Goal: Task Accomplishment & Management: Manage account settings

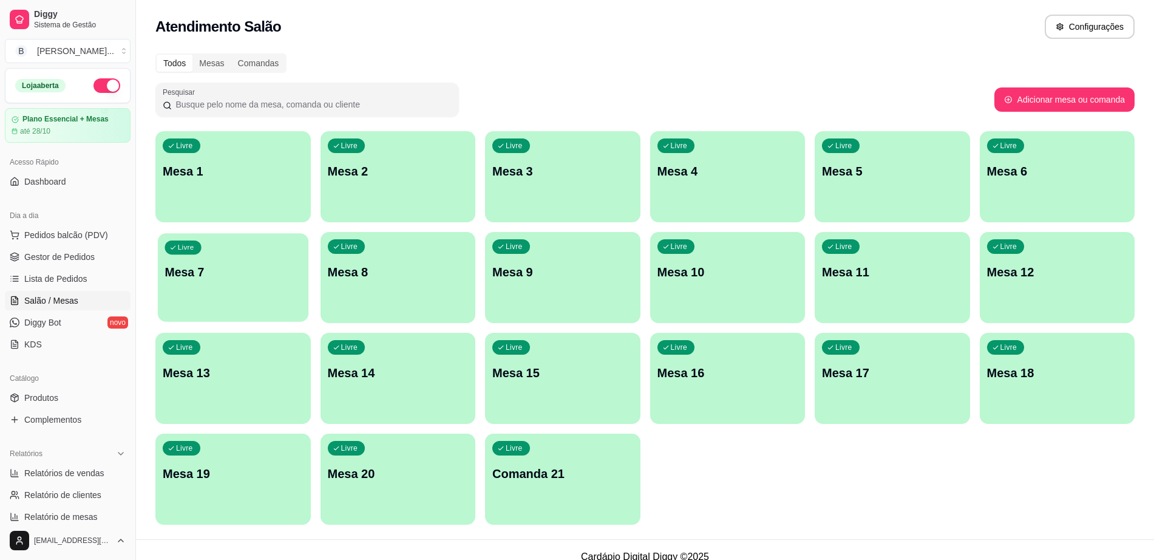
click at [212, 290] on div "Livre Mesa 7" at bounding box center [233, 270] width 151 height 74
click at [719, 183] on div "Livre Mesa 4" at bounding box center [727, 169] width 151 height 74
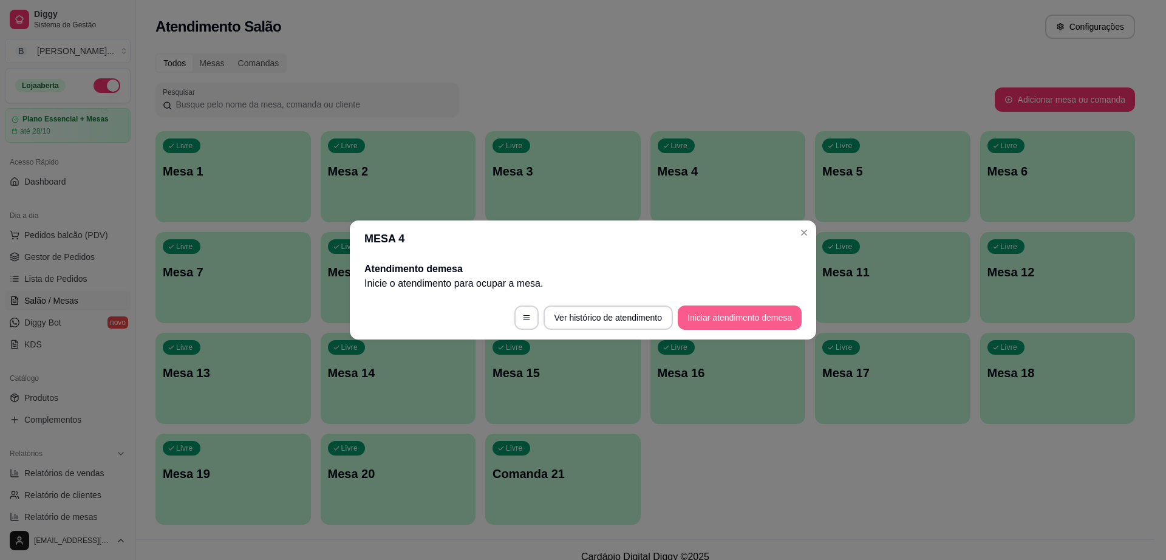
click at [737, 320] on button "Iniciar atendimento de mesa" at bounding box center [740, 317] width 124 height 24
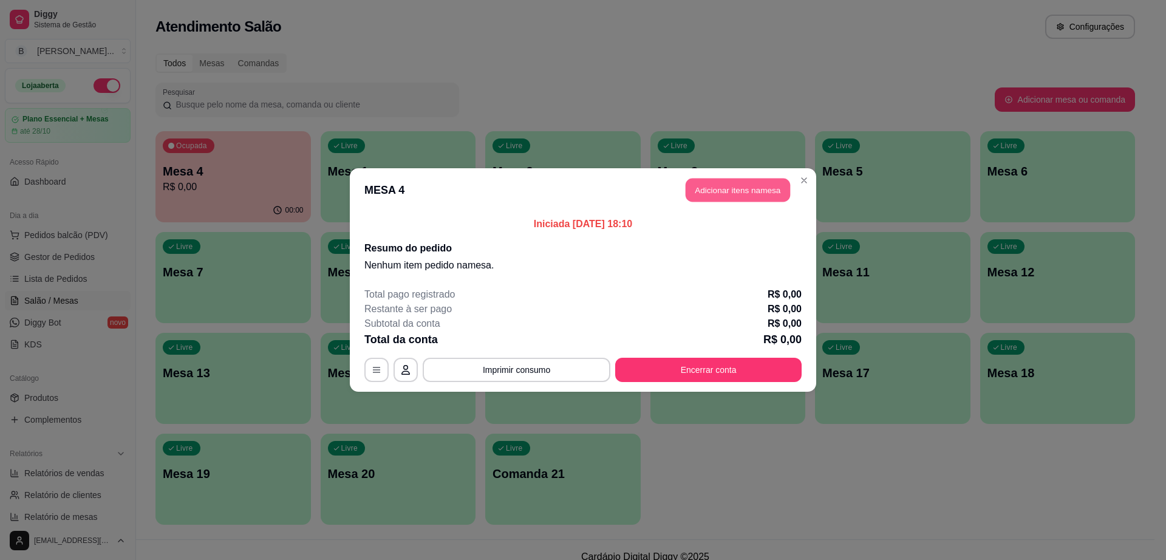
click at [729, 191] on button "Adicionar itens na mesa" at bounding box center [737, 190] width 104 height 24
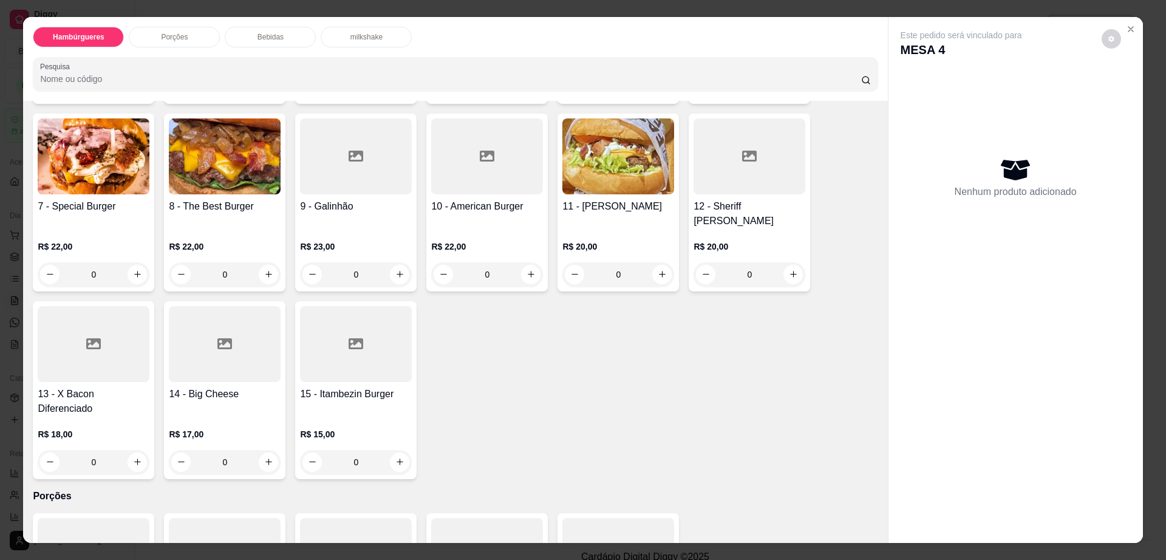
scroll to position [228, 0]
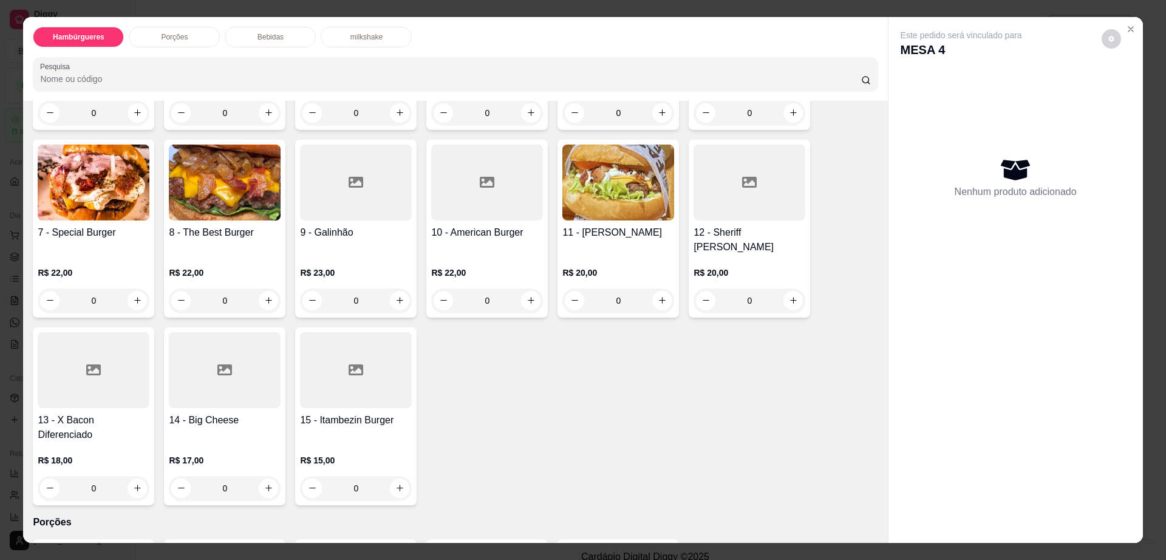
click at [594, 183] on img at bounding box center [618, 182] width 112 height 76
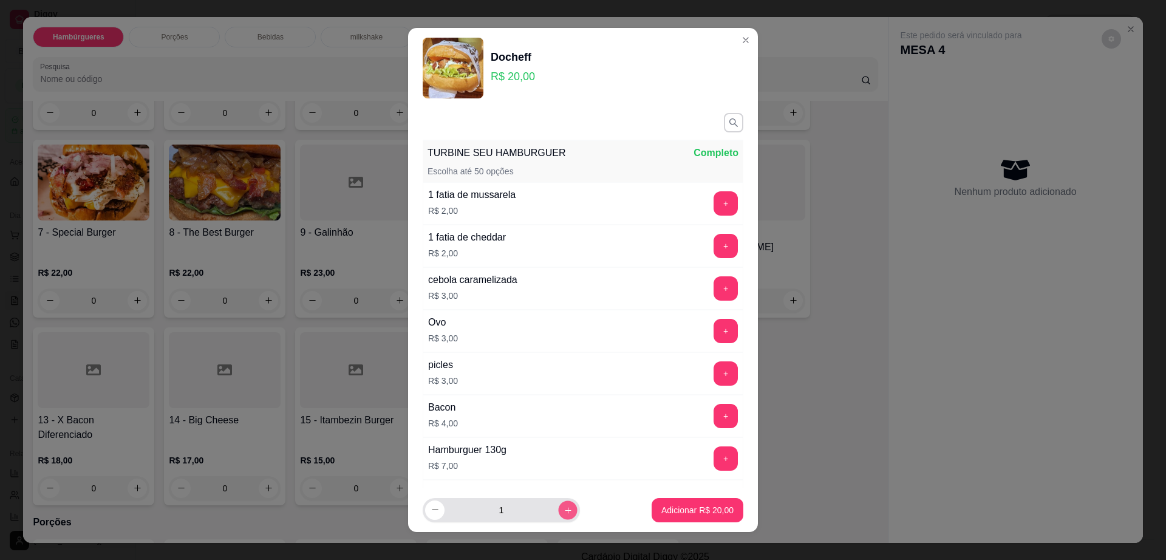
click at [563, 507] on icon "increase-product-quantity" at bounding box center [567, 510] width 9 height 9
type input "2"
click at [695, 505] on p "Adicionar R$ 40,00" at bounding box center [697, 510] width 72 height 12
type input "2"
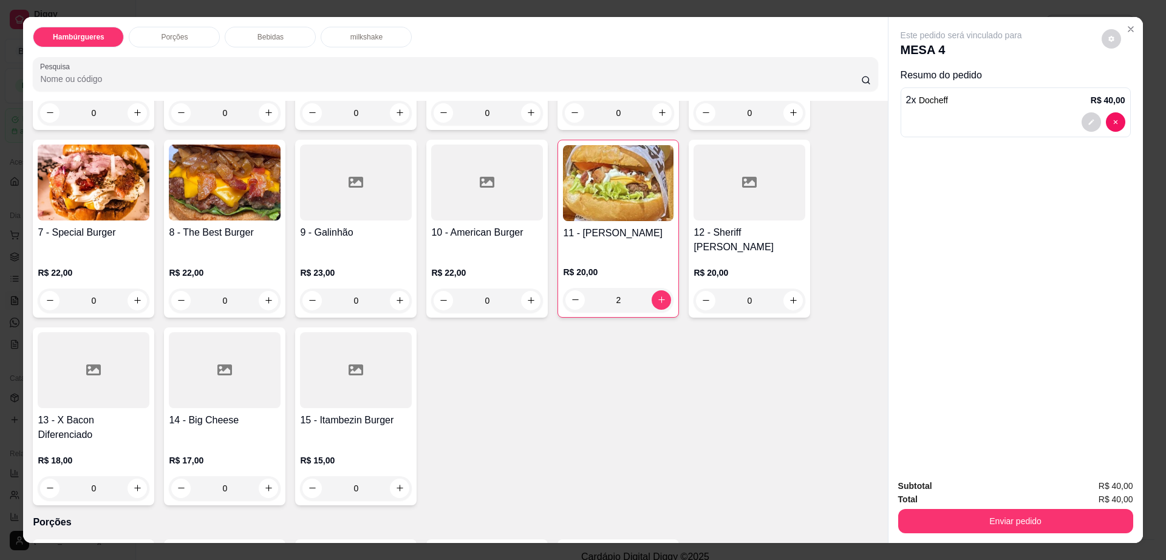
click at [1106, 28] on div "Este pedido será vinculado para MESA 4 Resumo do pedido 2 x Docheff R$ 40,00" at bounding box center [1015, 243] width 254 height 453
click at [1107, 36] on icon "decrease-product-quantity" at bounding box center [1110, 38] width 7 height 7
click at [1129, 92] on span "Automatic updates" at bounding box center [1133, 87] width 24 height 15
click at [1128, 92] on input "Automatic updates" at bounding box center [1124, 91] width 8 height 8
checkbox input "true"
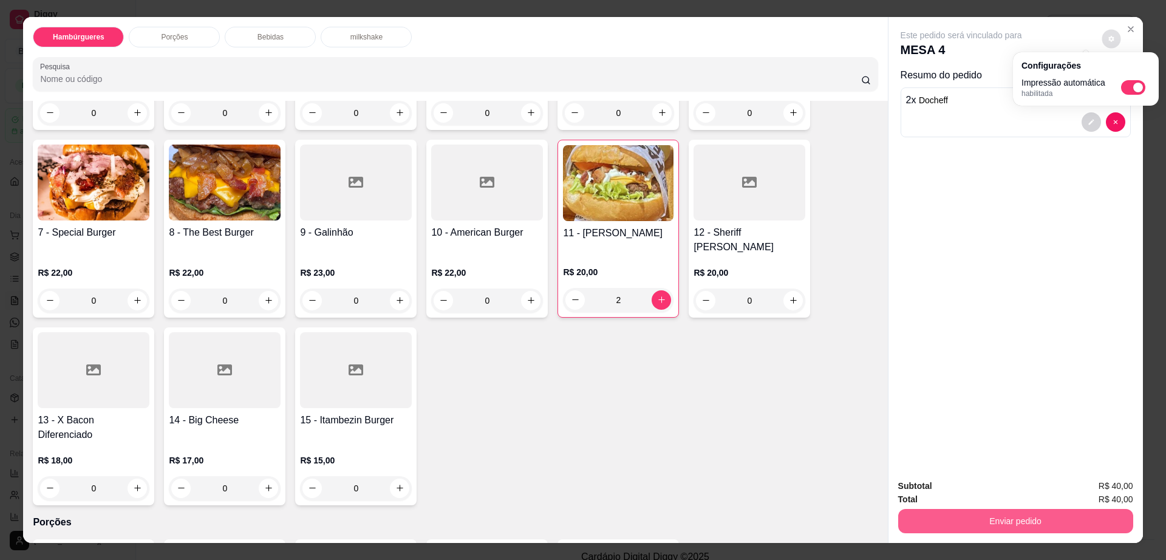
click at [996, 513] on button "Enviar pedido" at bounding box center [1015, 521] width 235 height 24
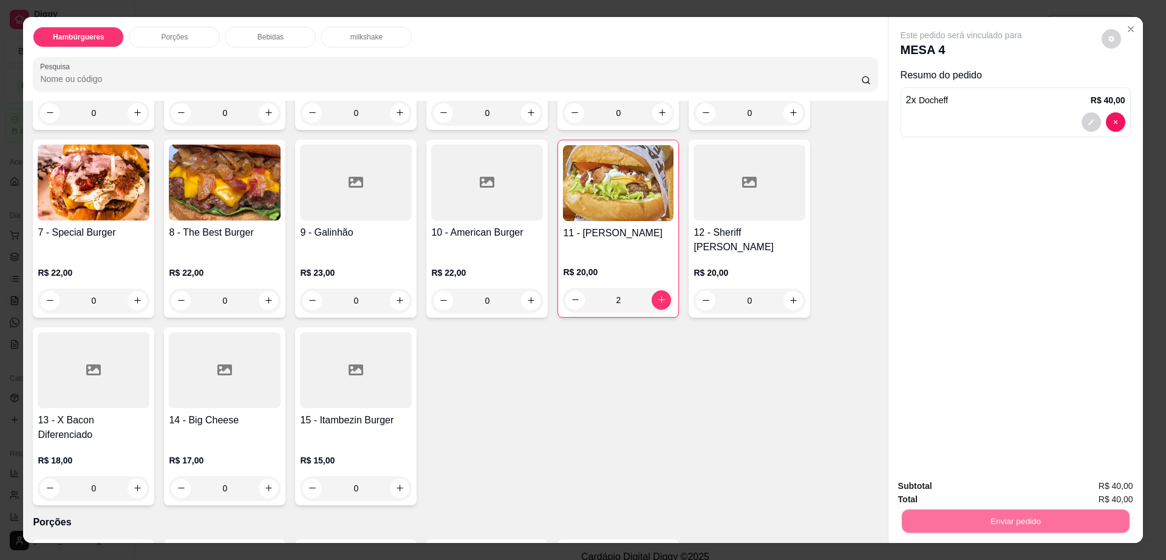
click at [1101, 487] on button "Enviar pedido" at bounding box center [1100, 491] width 69 height 23
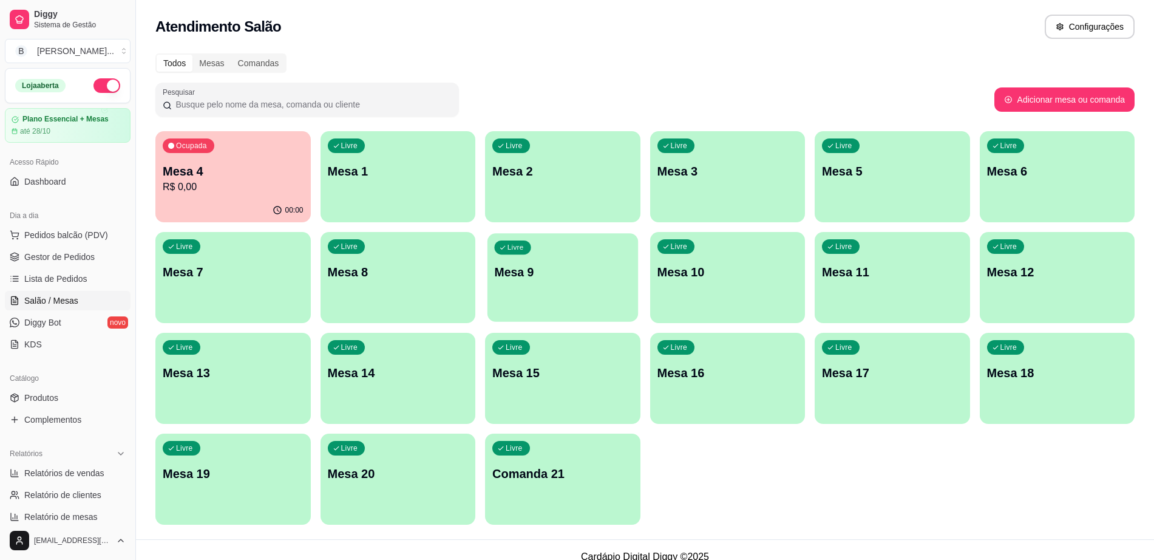
click at [565, 299] on div "Livre Mesa 9" at bounding box center [563, 270] width 151 height 74
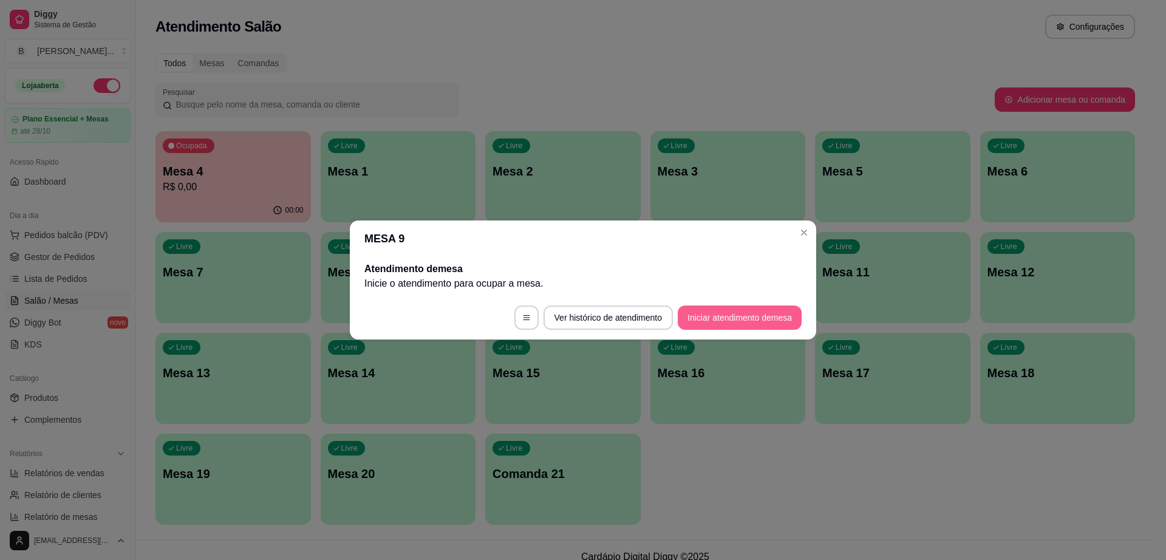
click at [742, 319] on button "Iniciar atendimento de mesa" at bounding box center [740, 317] width 124 height 24
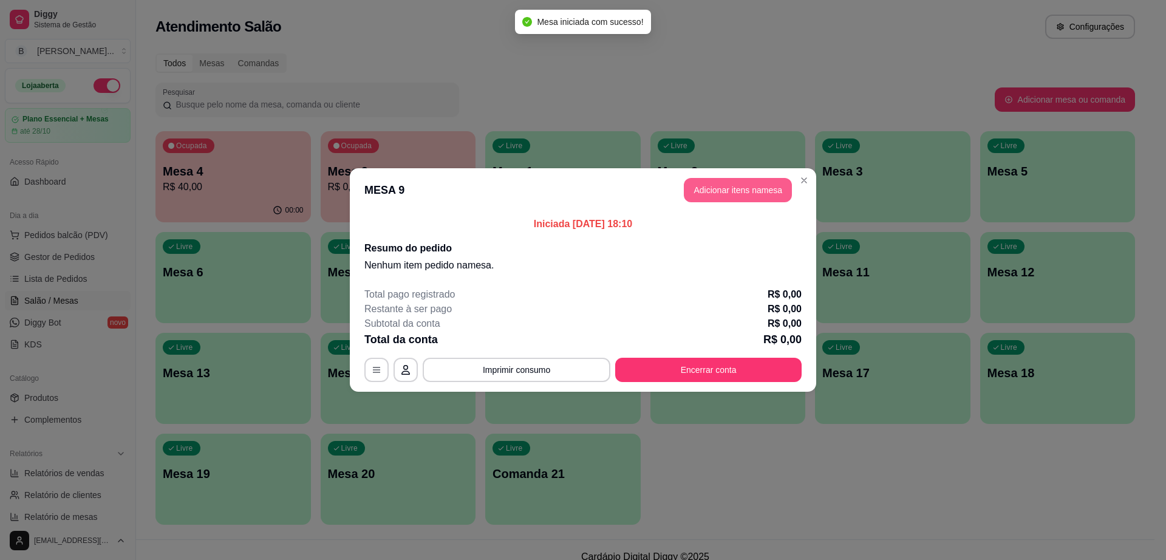
click at [754, 188] on button "Adicionar itens na mesa" at bounding box center [738, 190] width 108 height 24
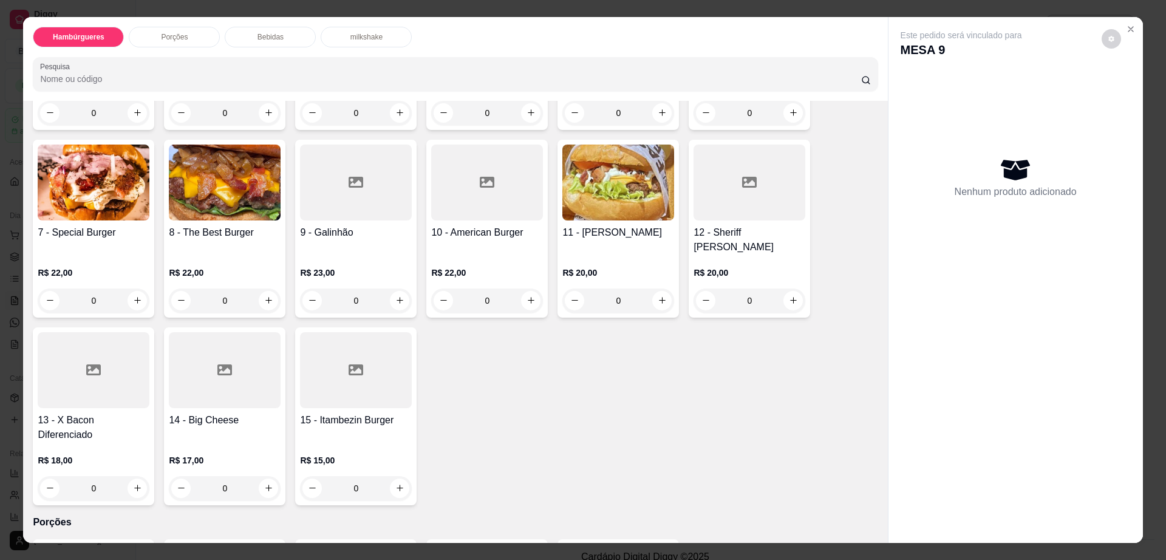
click at [95, 350] on div at bounding box center [94, 370] width 112 height 76
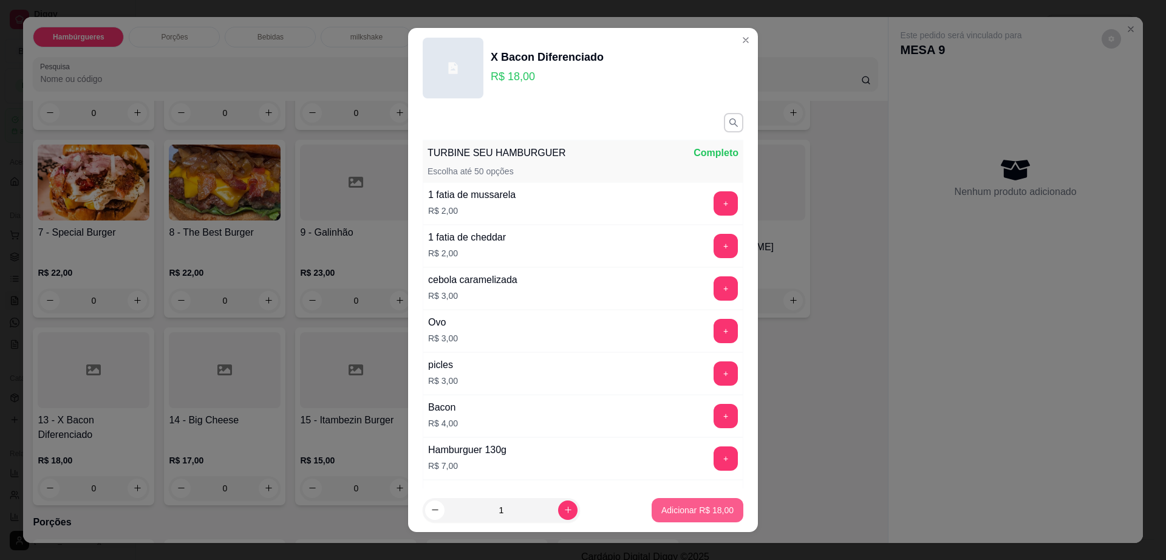
click at [695, 510] on p "Adicionar R$ 18,00" at bounding box center [697, 510] width 72 height 12
type input "1"
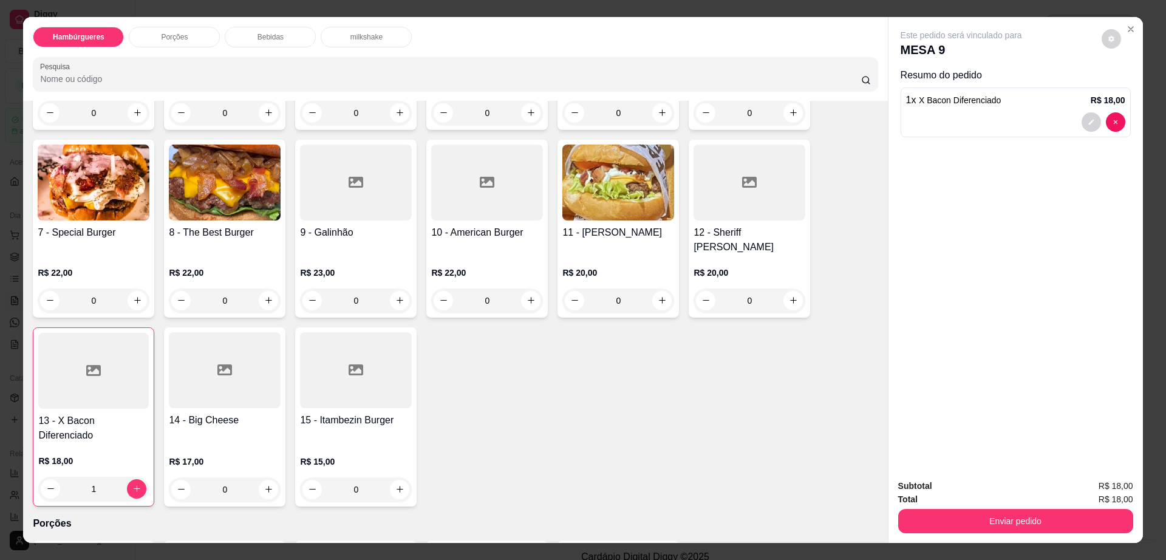
click at [371, 413] on div "15 - Itambezin Burger" at bounding box center [356, 428] width 112 height 30
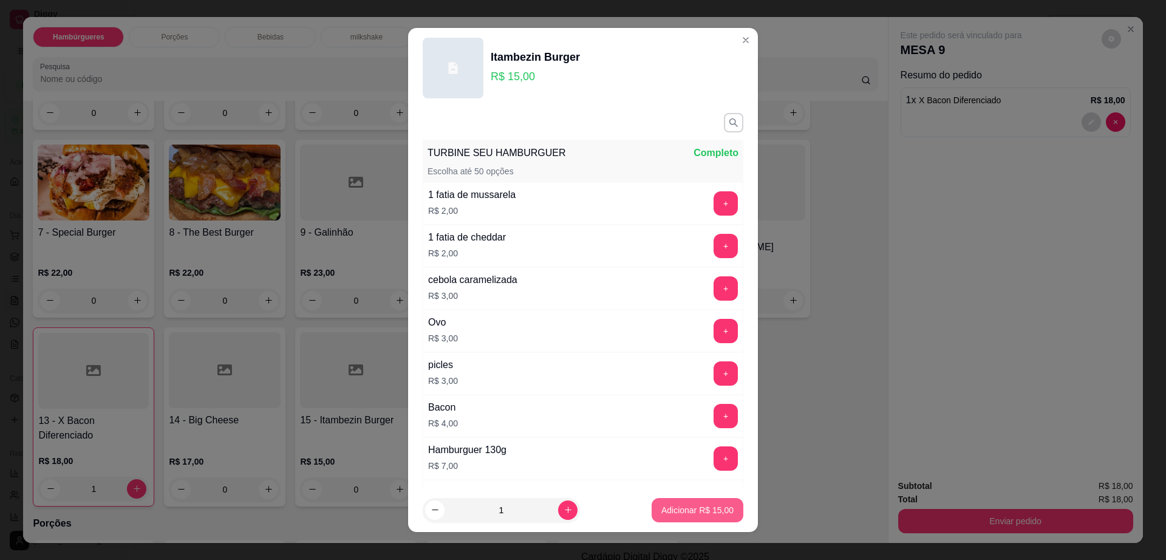
click at [677, 506] on p "Adicionar R$ 15,00" at bounding box center [697, 510] width 72 height 12
type input "1"
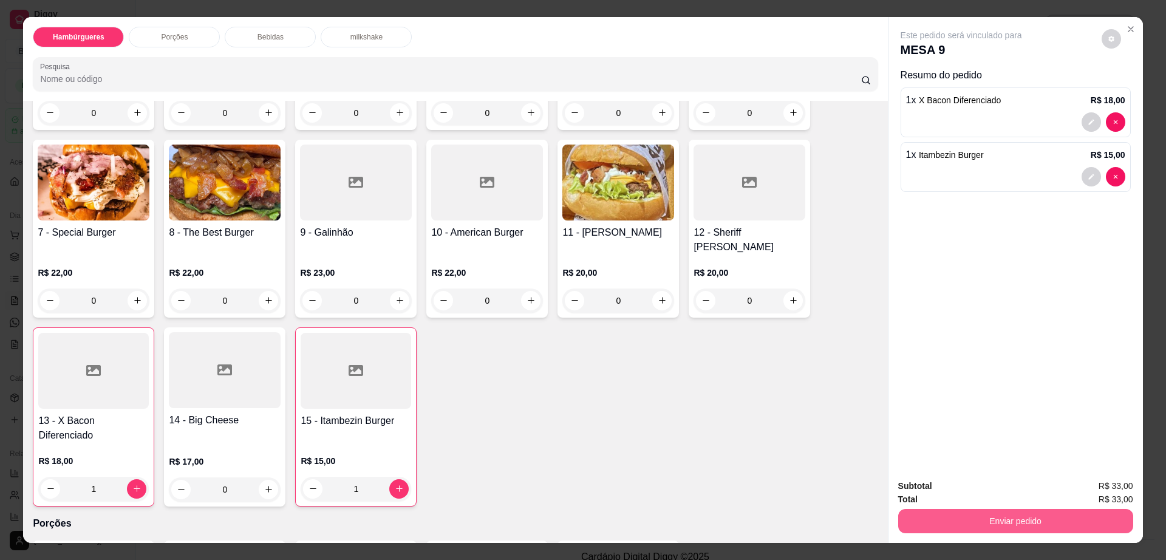
click at [1015, 514] on button "Enviar pedido" at bounding box center [1015, 521] width 235 height 24
click at [1097, 485] on button "Enviar pedido" at bounding box center [1100, 491] width 69 height 23
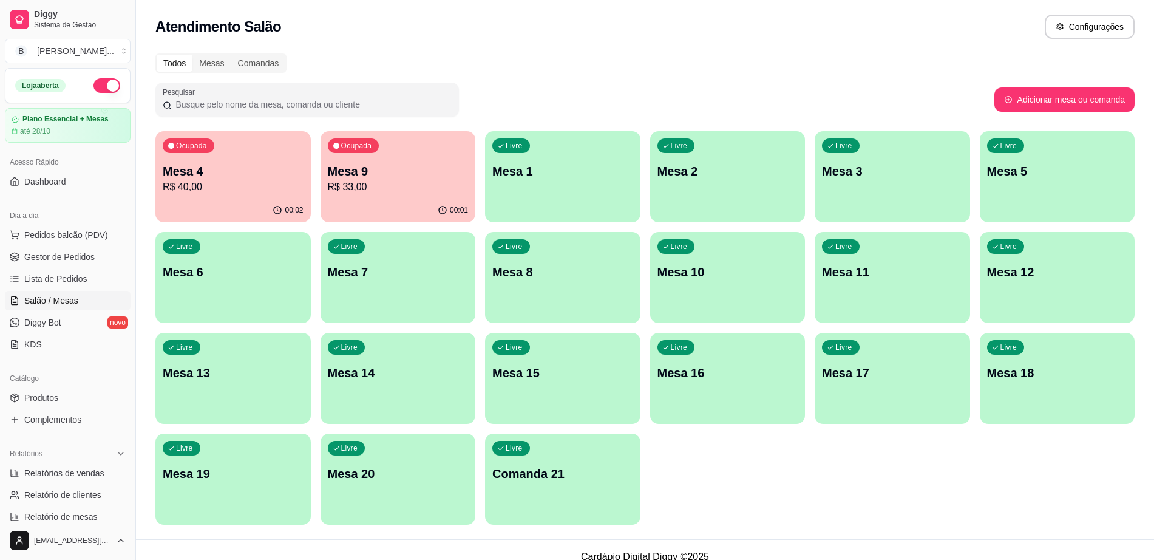
click at [230, 173] on p "Mesa 4" at bounding box center [233, 171] width 141 height 17
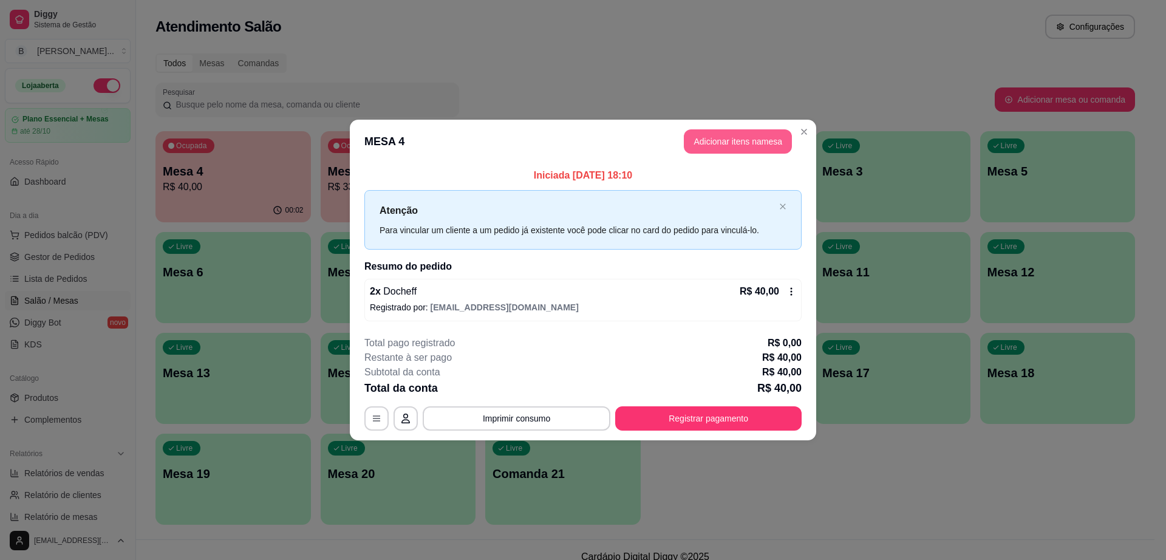
click at [718, 147] on button "Adicionar itens na mesa" at bounding box center [738, 141] width 108 height 24
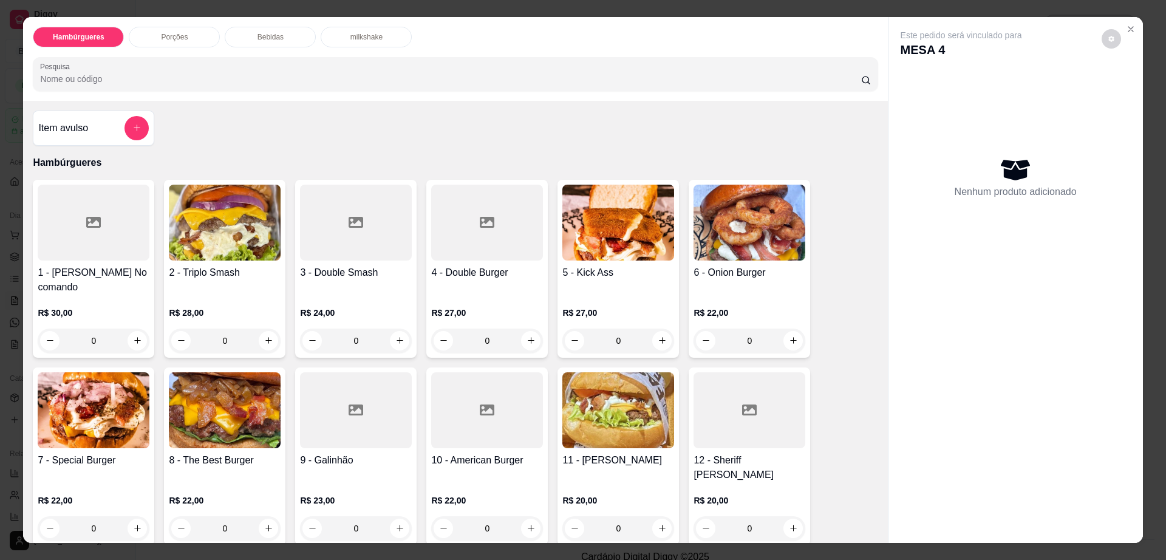
scroll to position [304, 0]
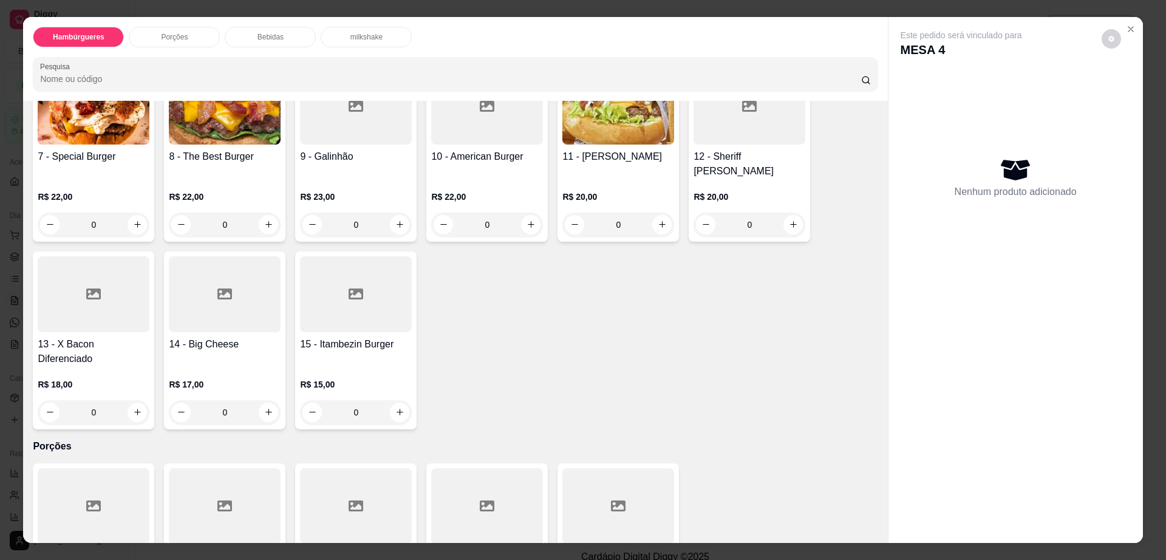
click at [636, 178] on div "R$ 20,00 0" at bounding box center [618, 207] width 112 height 58
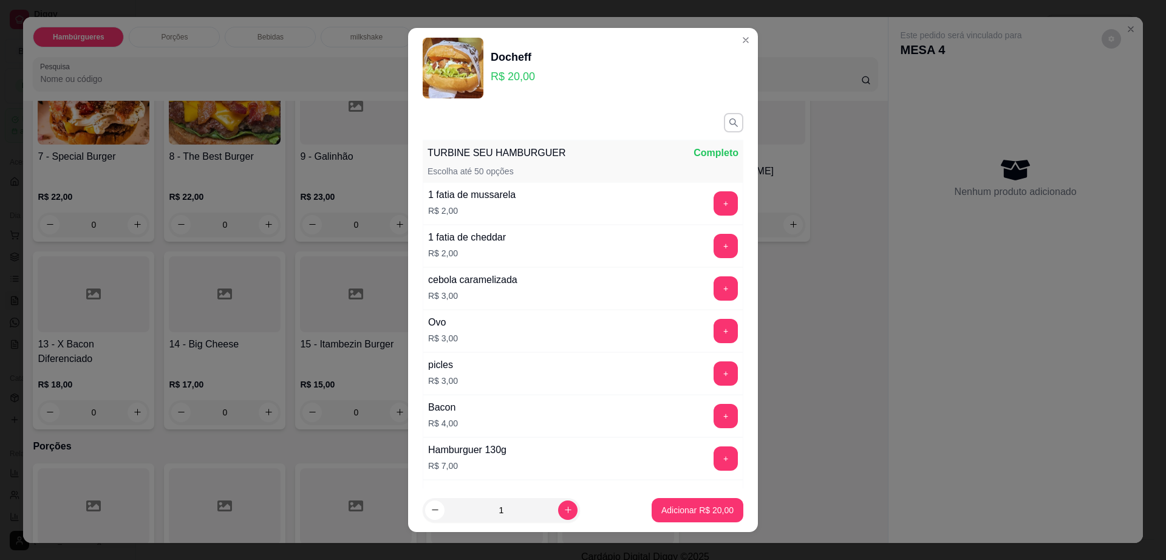
scroll to position [113, 0]
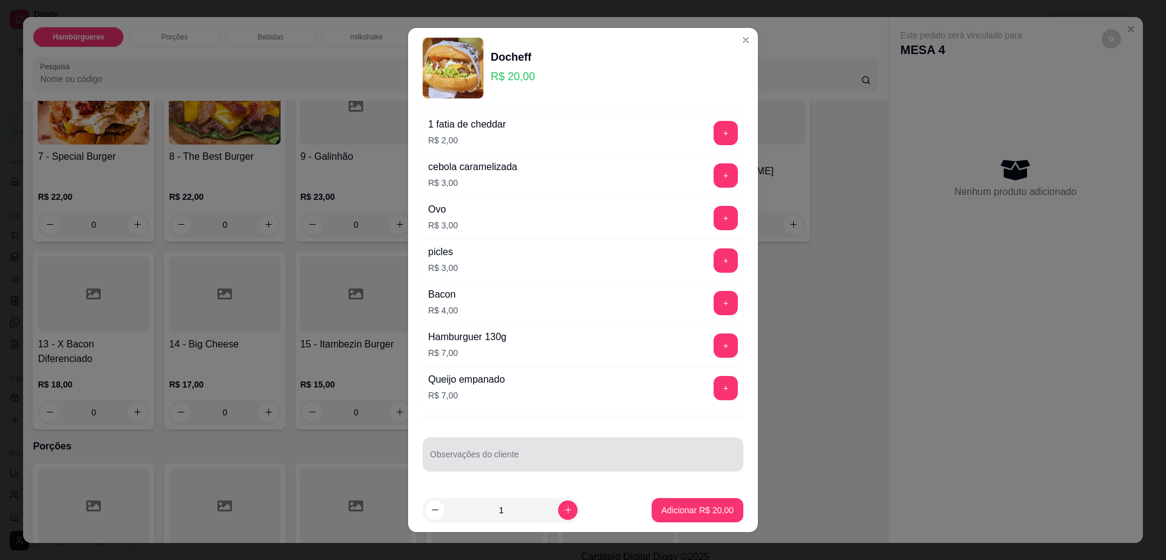
click at [542, 453] on input "Observações do cliente" at bounding box center [583, 459] width 306 height 12
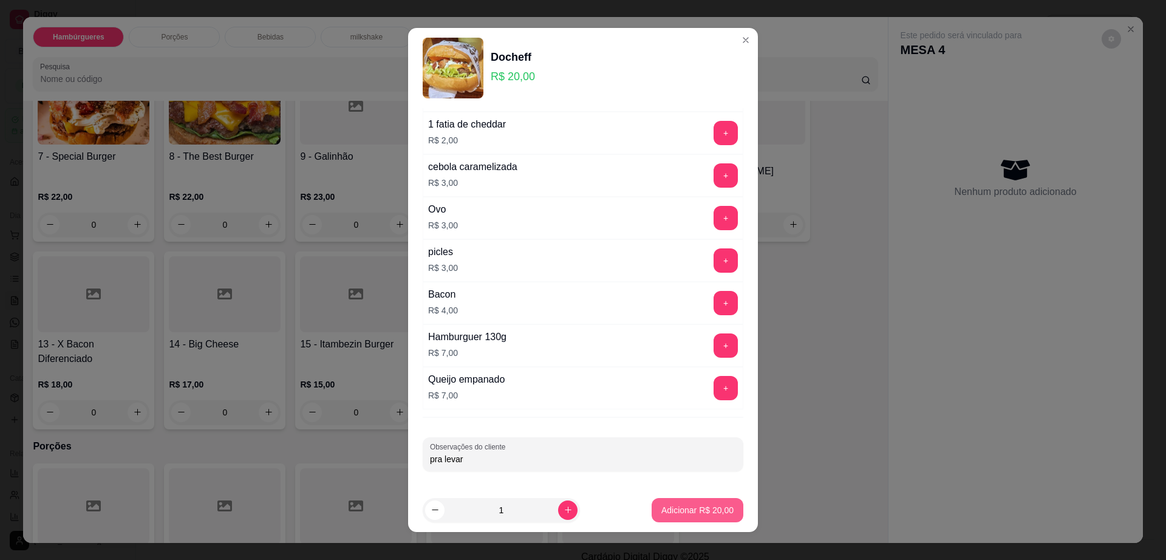
type input "pra levar"
click at [685, 511] on p "Adicionar R$ 20,00" at bounding box center [697, 510] width 72 height 12
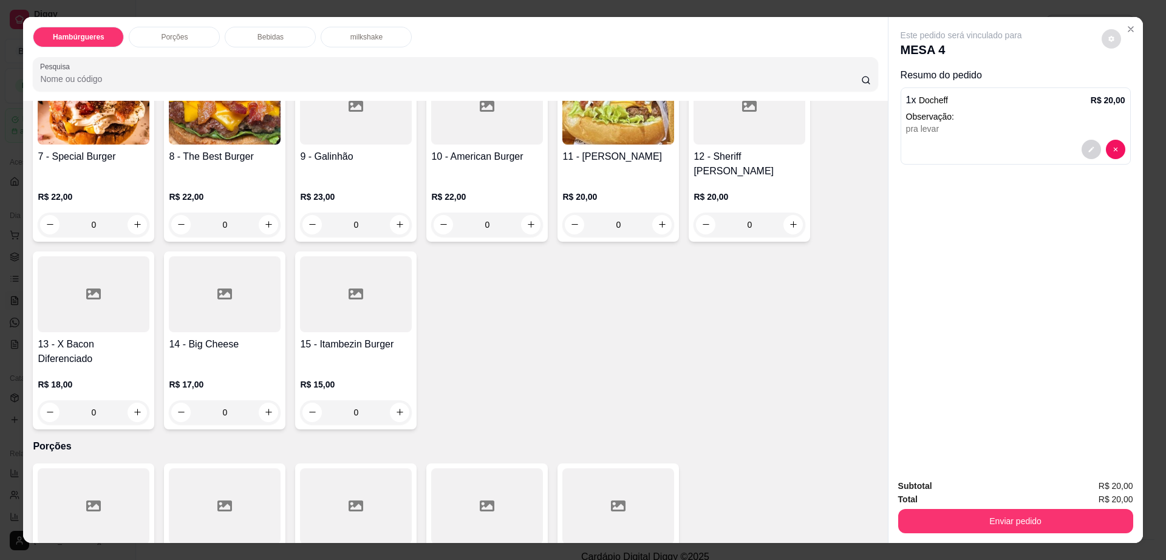
click at [1103, 43] on button "decrease-product-quantity" at bounding box center [1110, 38] width 19 height 19
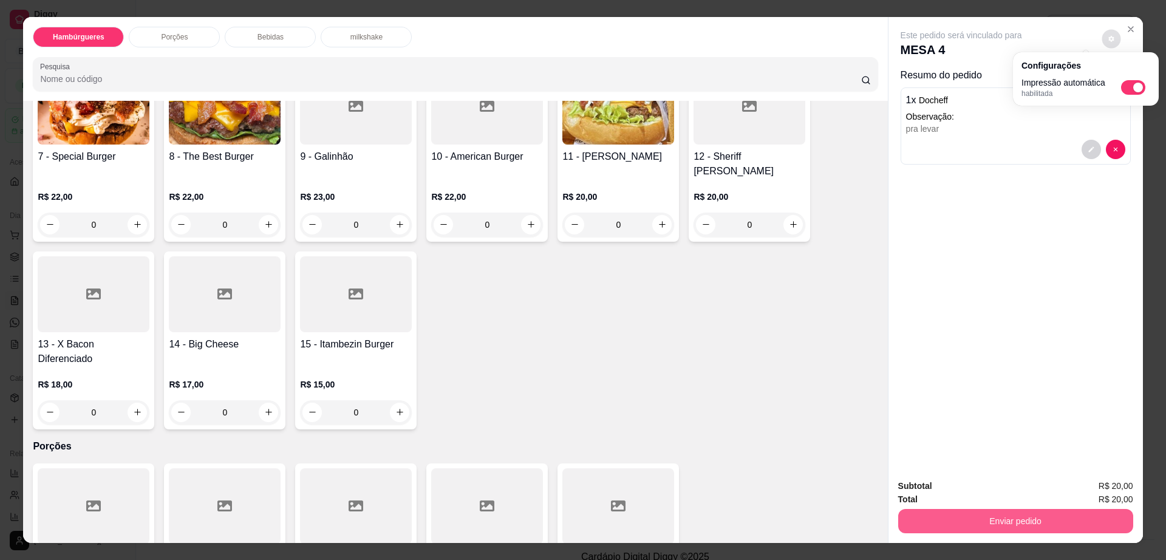
click at [976, 522] on button "Enviar pedido" at bounding box center [1015, 521] width 235 height 24
click at [978, 521] on button "Enviar pedido" at bounding box center [1015, 521] width 235 height 24
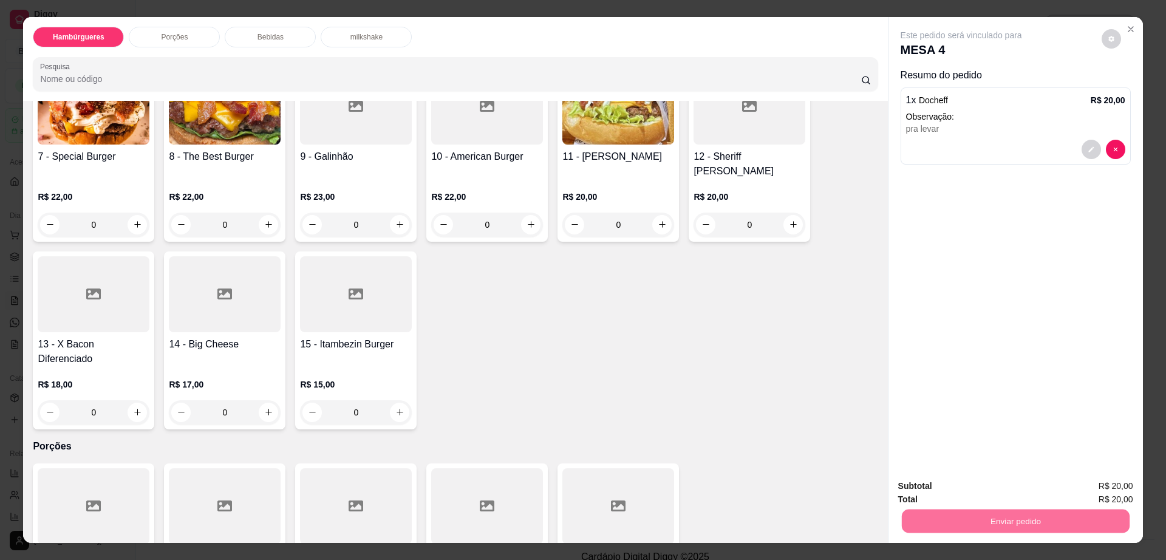
click at [1102, 481] on button "Enviar pedido" at bounding box center [1100, 491] width 69 height 23
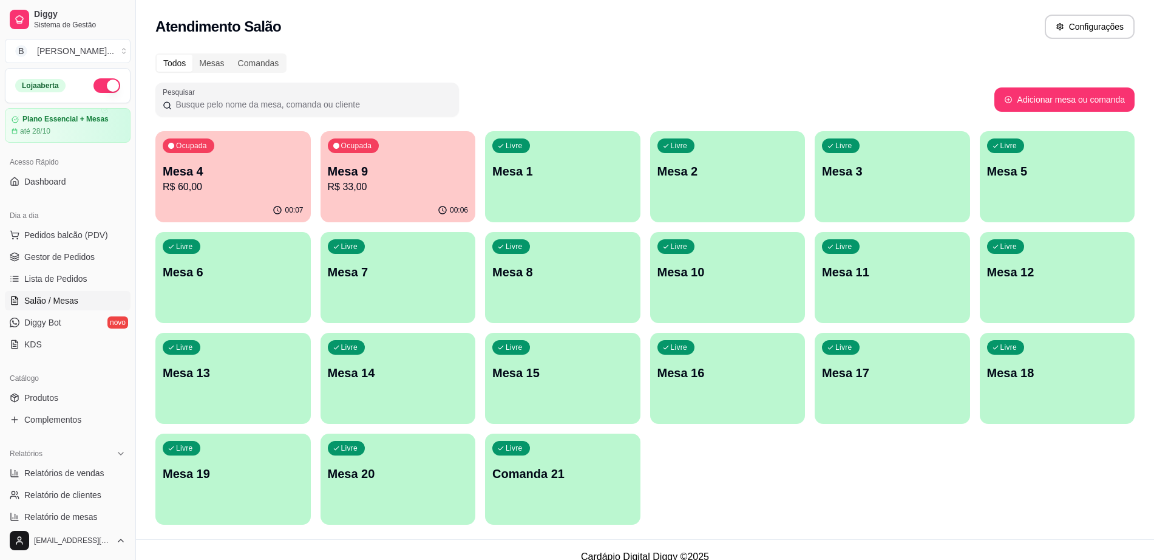
click at [106, 245] on ul "Pedidos balcão (PDV) Gestor de Pedidos Lista de Pedidos Salão / Mesas Diggy Bot…" at bounding box center [68, 289] width 126 height 129
click at [109, 229] on button "Pedidos balcão (PDV)" at bounding box center [68, 234] width 126 height 19
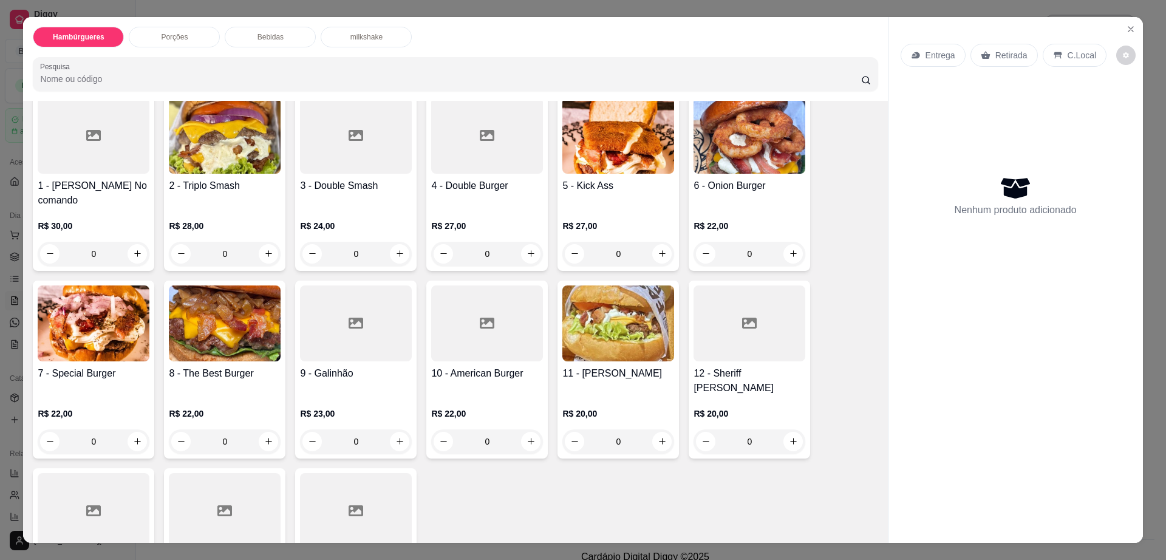
scroll to position [228, 0]
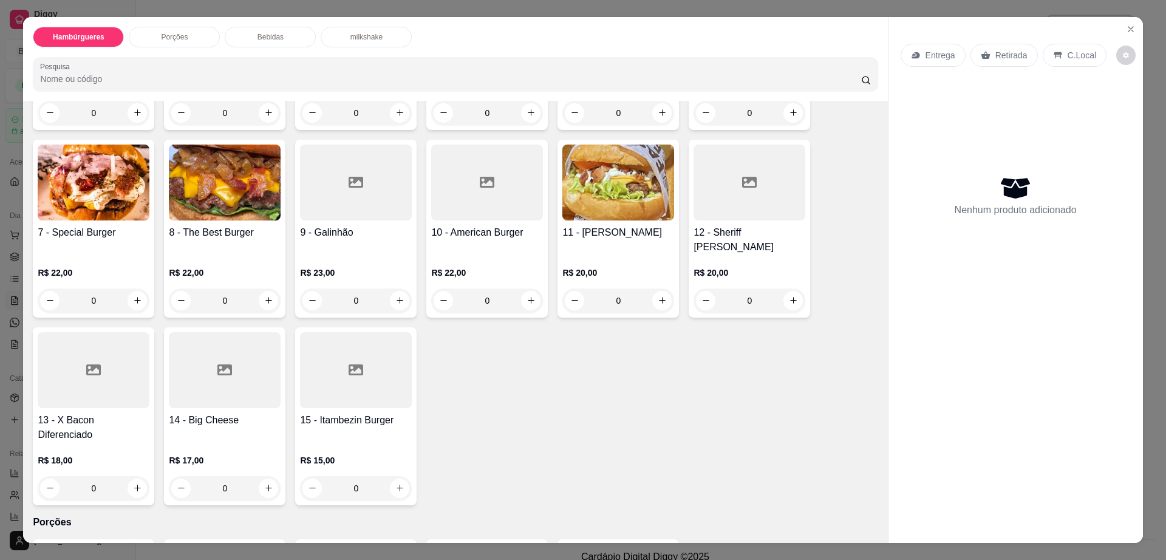
click at [752, 168] on div at bounding box center [749, 182] width 112 height 76
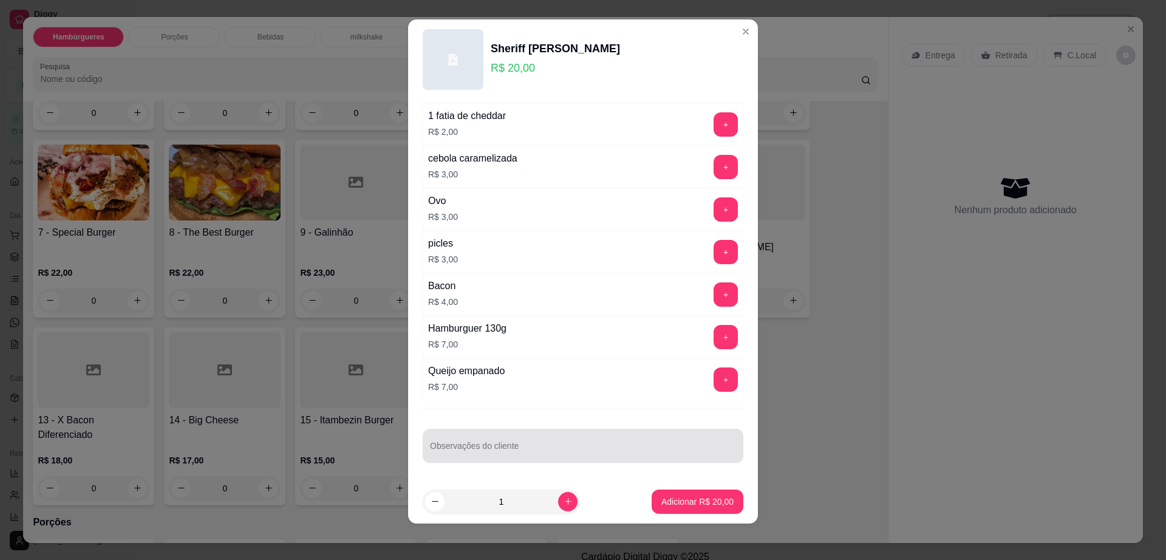
scroll to position [11, 0]
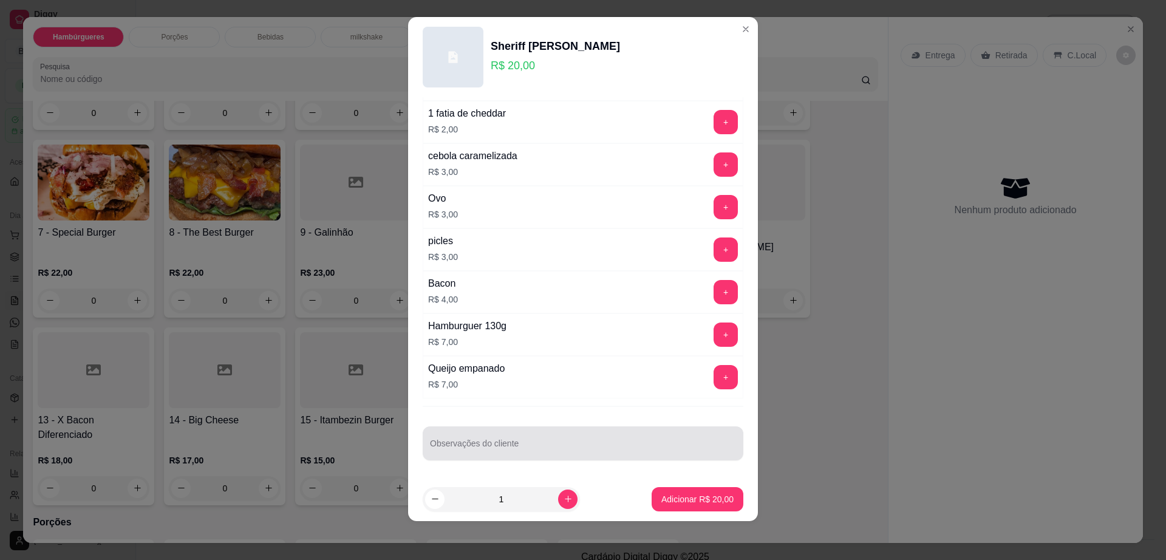
click at [526, 443] on input "Observações do cliente" at bounding box center [583, 448] width 306 height 12
type input "troca cheddar por [PERSON_NAME]"
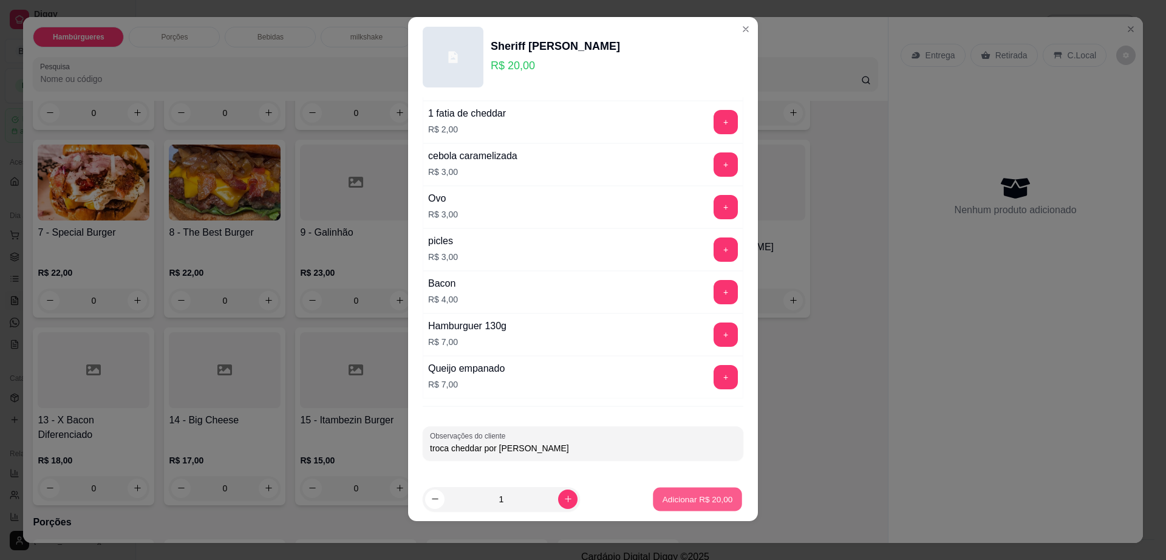
click at [709, 504] on p "Adicionar R$ 20,00" at bounding box center [697, 499] width 70 height 12
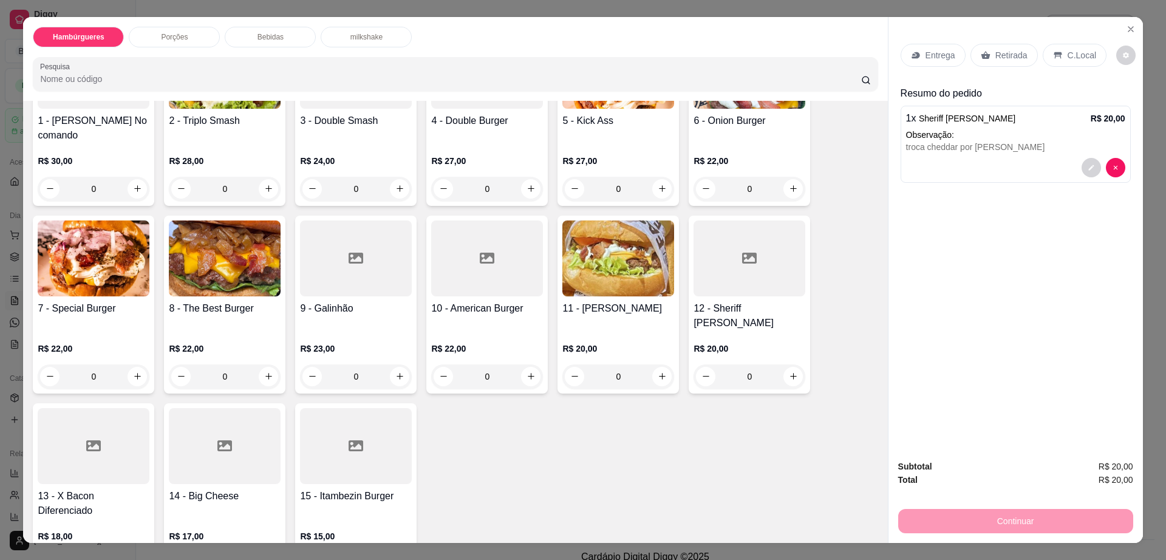
scroll to position [0, 0]
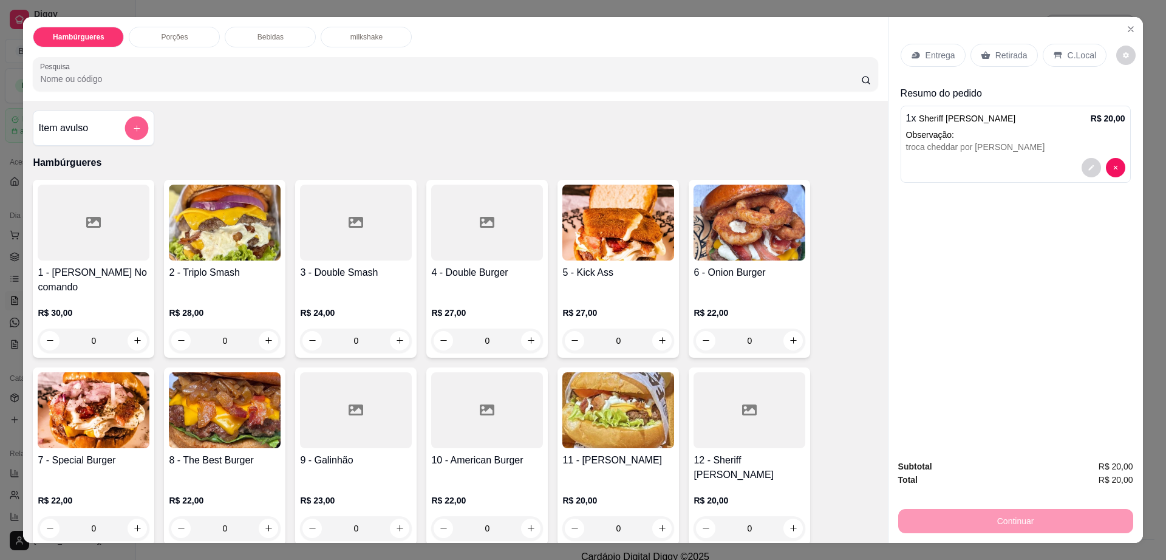
click at [132, 135] on button "add-separate-item" at bounding box center [137, 128] width 24 height 24
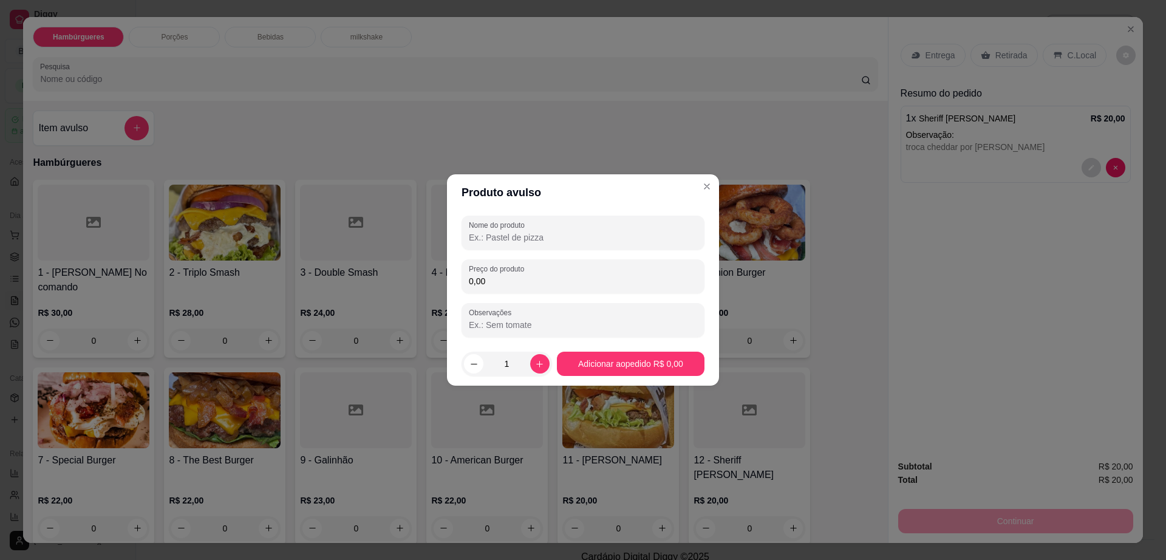
click at [551, 240] on input "Nome do produto" at bounding box center [583, 237] width 228 height 12
type input "presunto"
click at [718, 259] on div "Nome do produto presunto Preço do produto 0,00 Observações" at bounding box center [583, 276] width 272 height 131
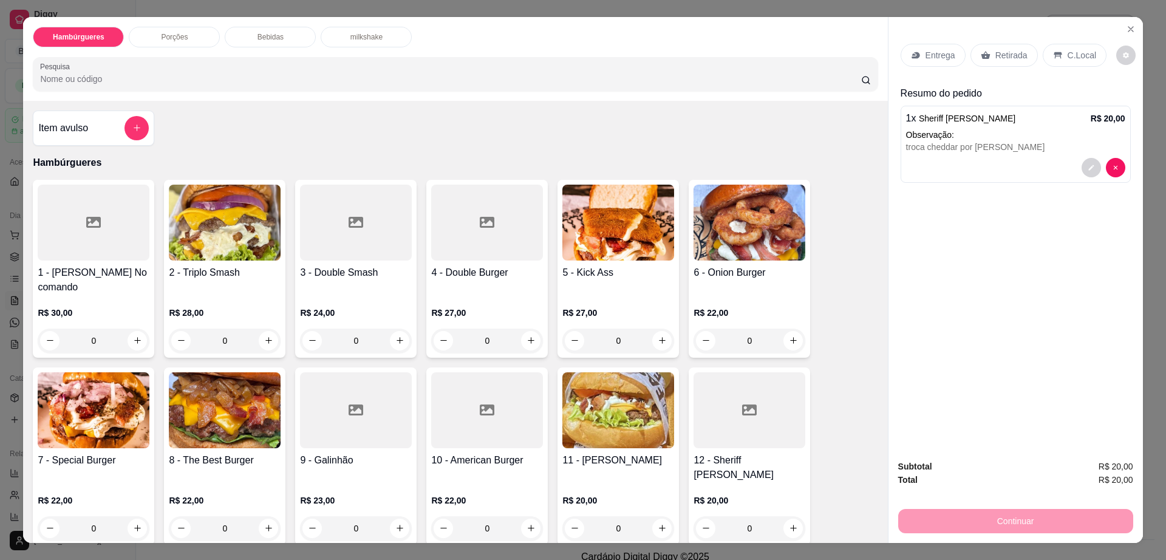
click at [1116, 159] on div at bounding box center [1103, 167] width 44 height 19
click at [1098, 169] on div at bounding box center [1103, 167] width 44 height 19
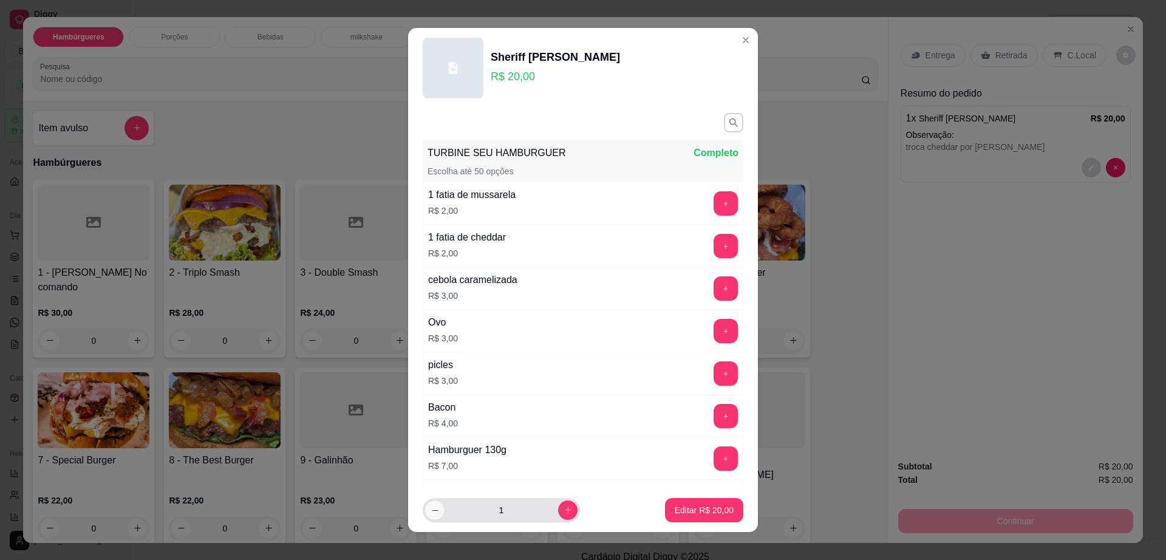
click at [428, 505] on button "decrease-product-quantity" at bounding box center [434, 509] width 19 height 19
type input "0"
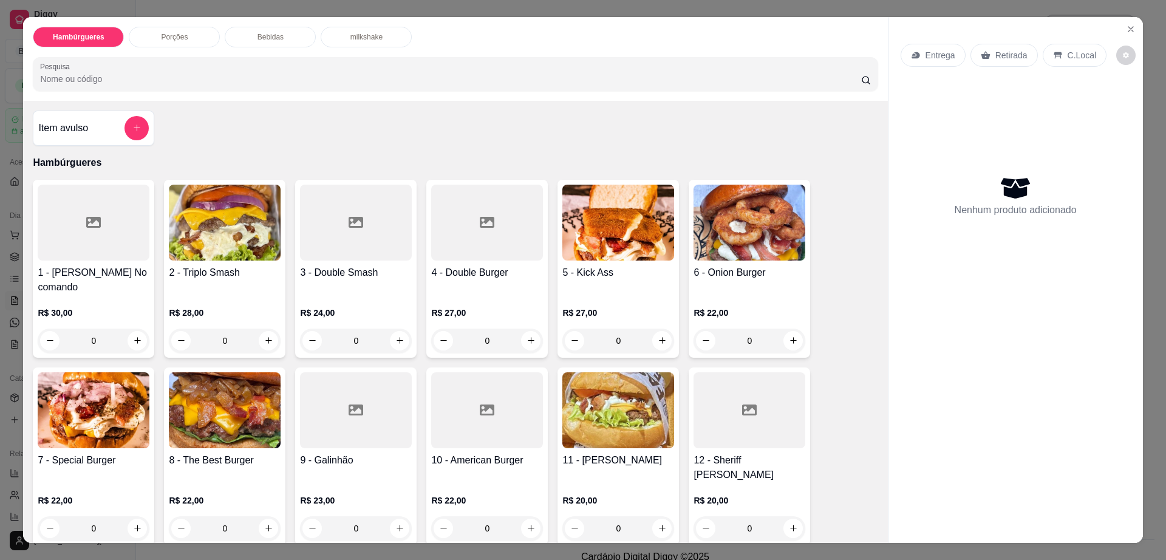
click at [316, 242] on div at bounding box center [356, 223] width 112 height 76
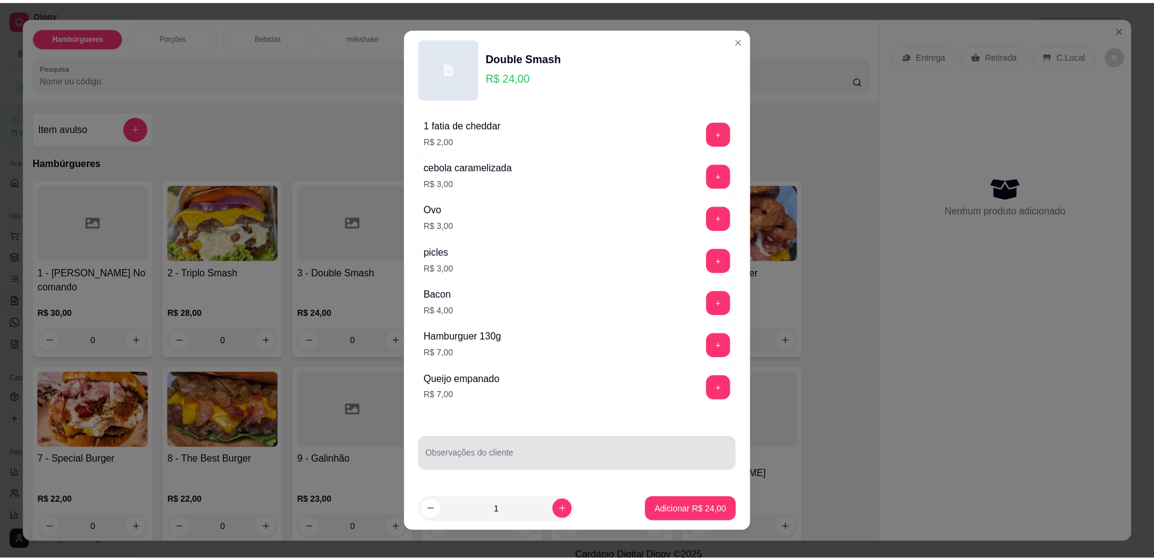
scroll to position [11, 0]
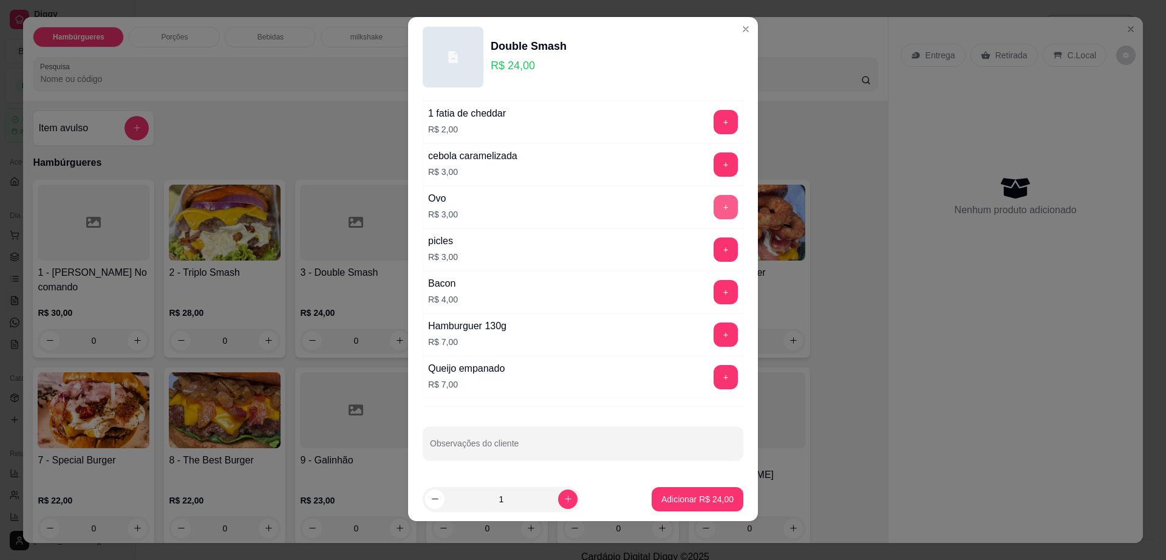
click at [713, 208] on button "+" at bounding box center [725, 207] width 24 height 24
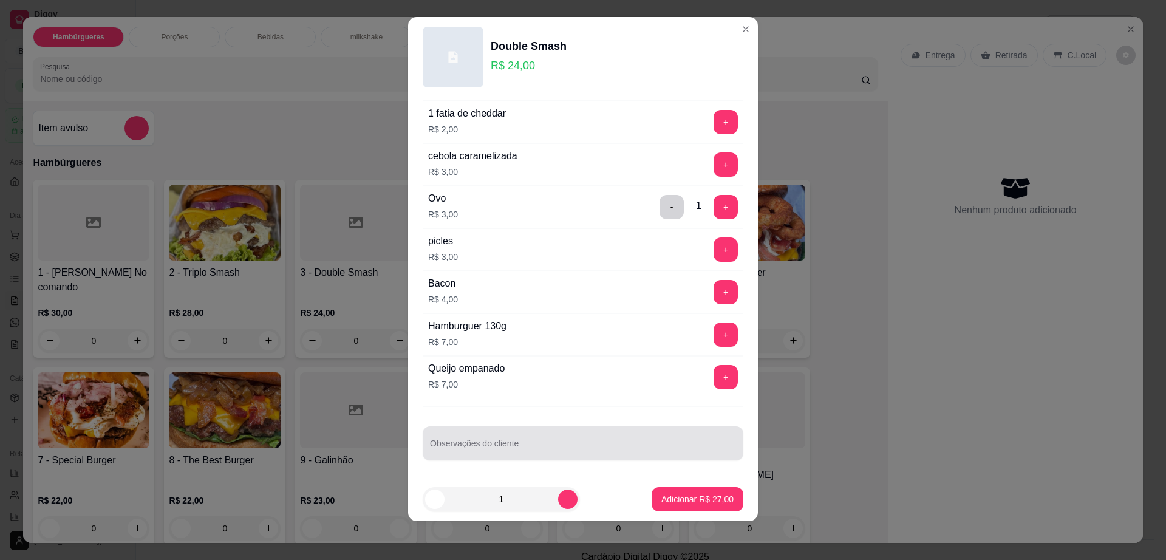
click at [570, 448] on input "Observações do cliente" at bounding box center [583, 448] width 306 height 12
type input "trocar cheddar por [PERSON_NAME]"
click at [678, 497] on p "Adicionar R$ 27,00" at bounding box center [697, 499] width 72 height 12
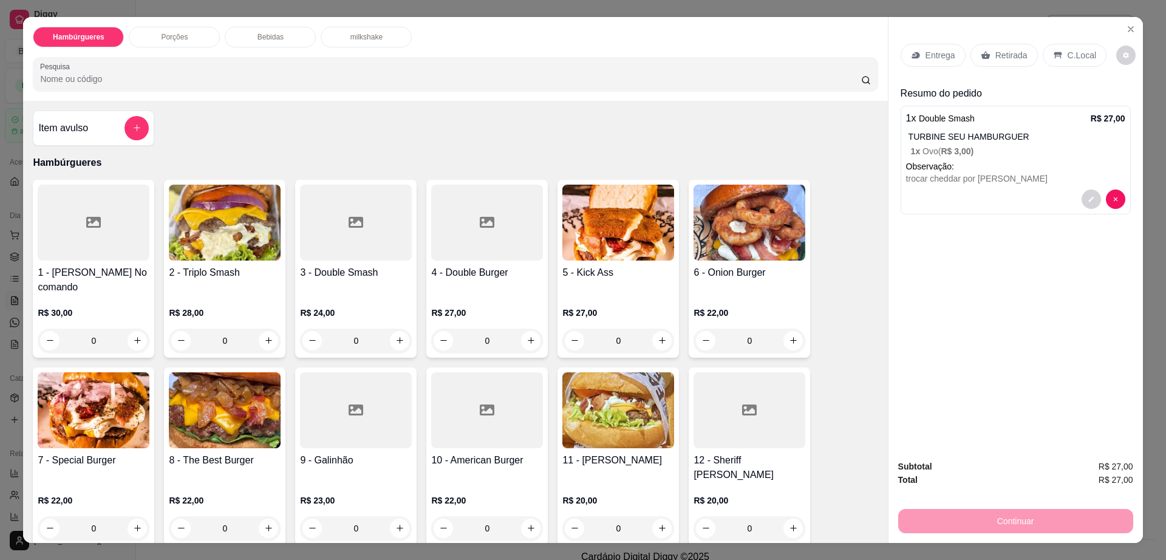
click at [128, 114] on div "Item avulso" at bounding box center [93, 127] width 121 height 35
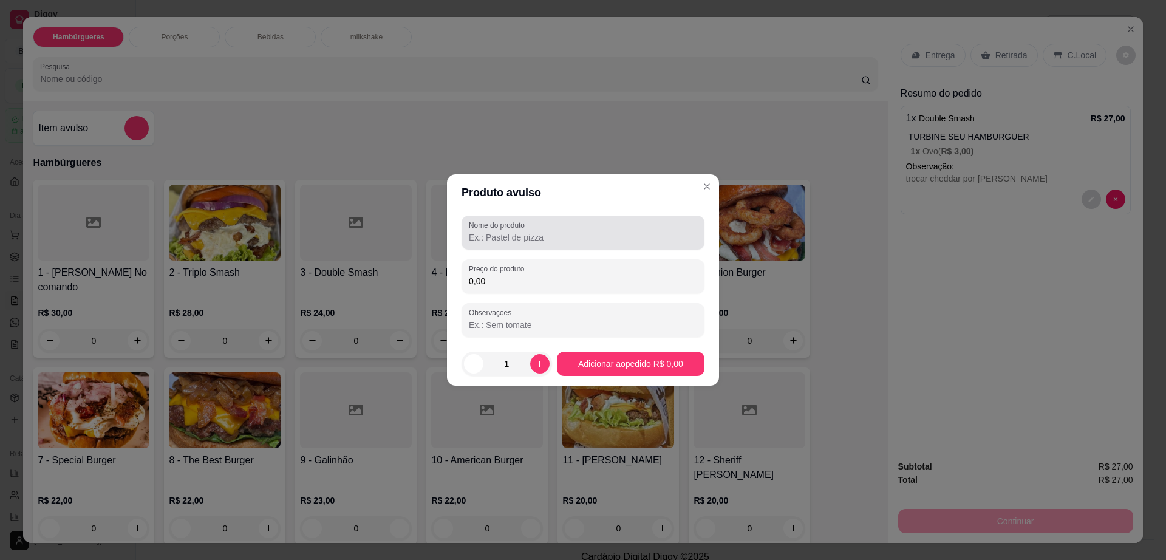
click at [601, 236] on input "Nome do produto" at bounding box center [583, 237] width 228 height 12
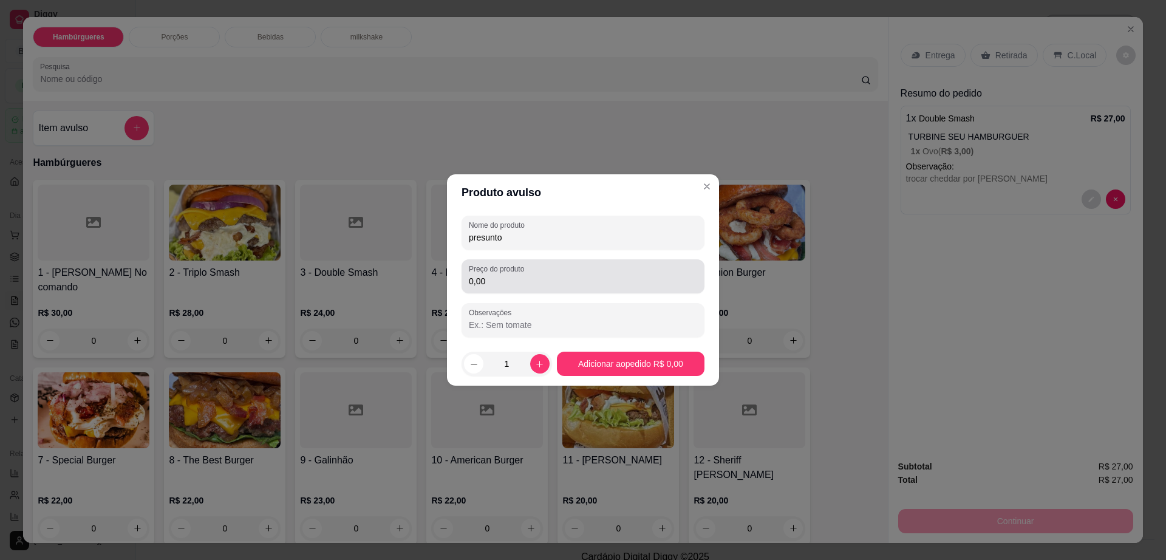
type input "presunto"
click at [512, 283] on input "0,00" at bounding box center [583, 281] width 228 height 12
type input "3,00"
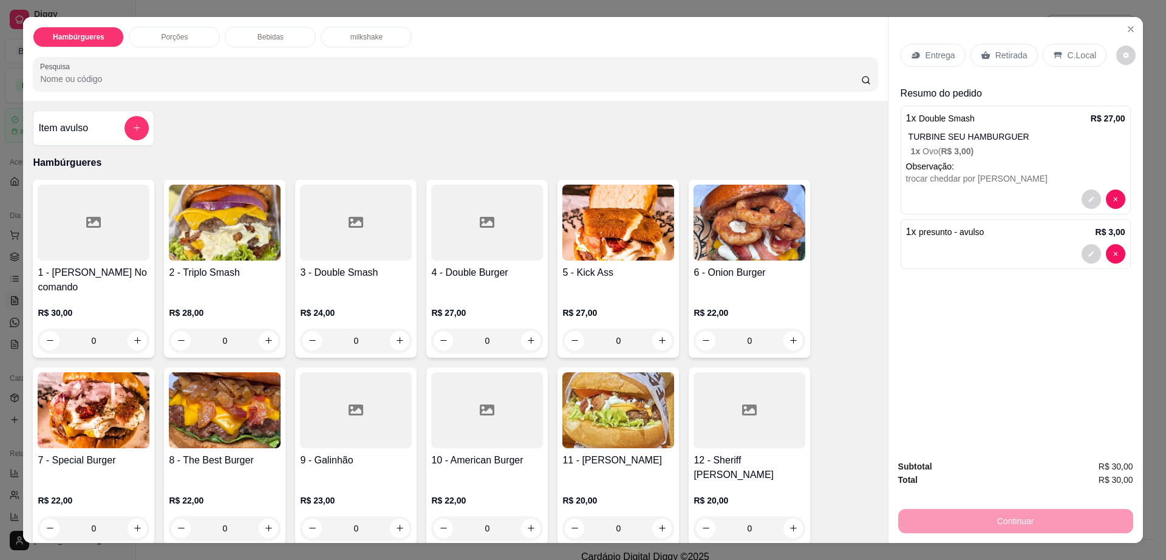
click at [1002, 55] on p "Retirada" at bounding box center [1011, 55] width 32 height 12
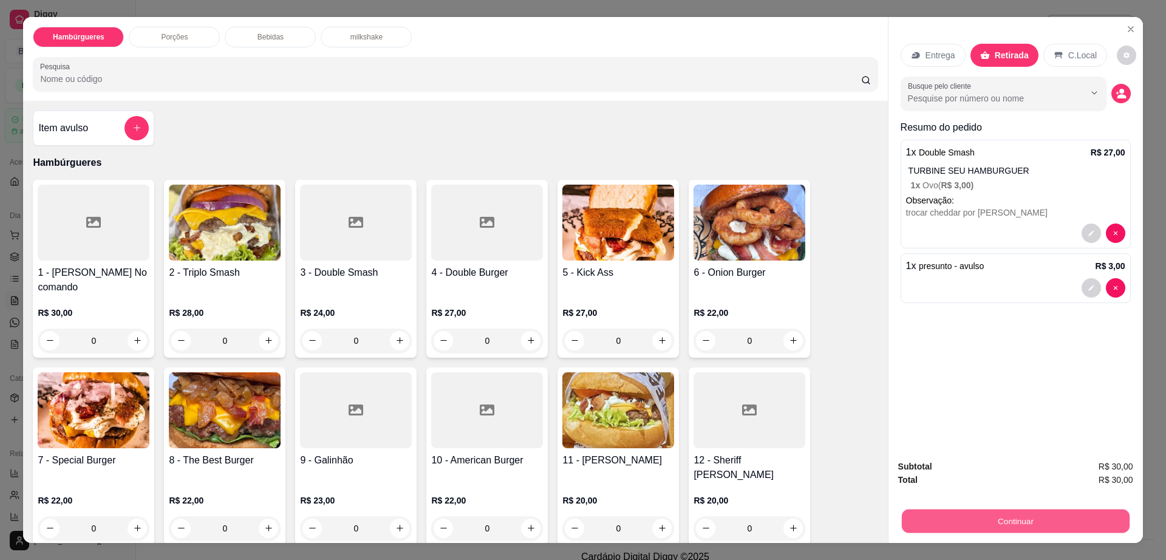
click at [984, 514] on button "Continuar" at bounding box center [1015, 521] width 228 height 24
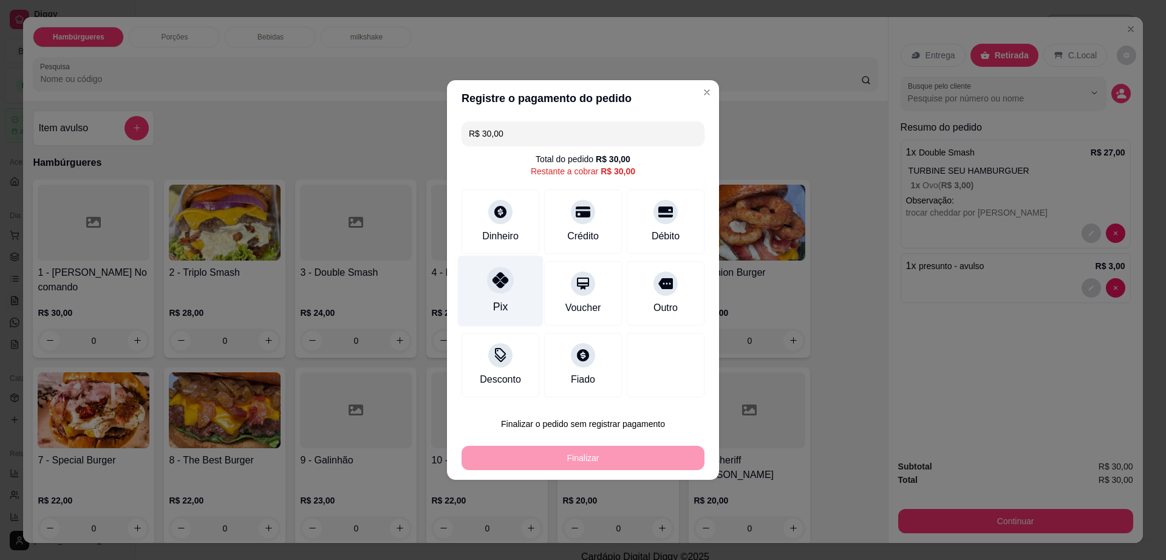
click at [503, 289] on div at bounding box center [500, 280] width 27 height 27
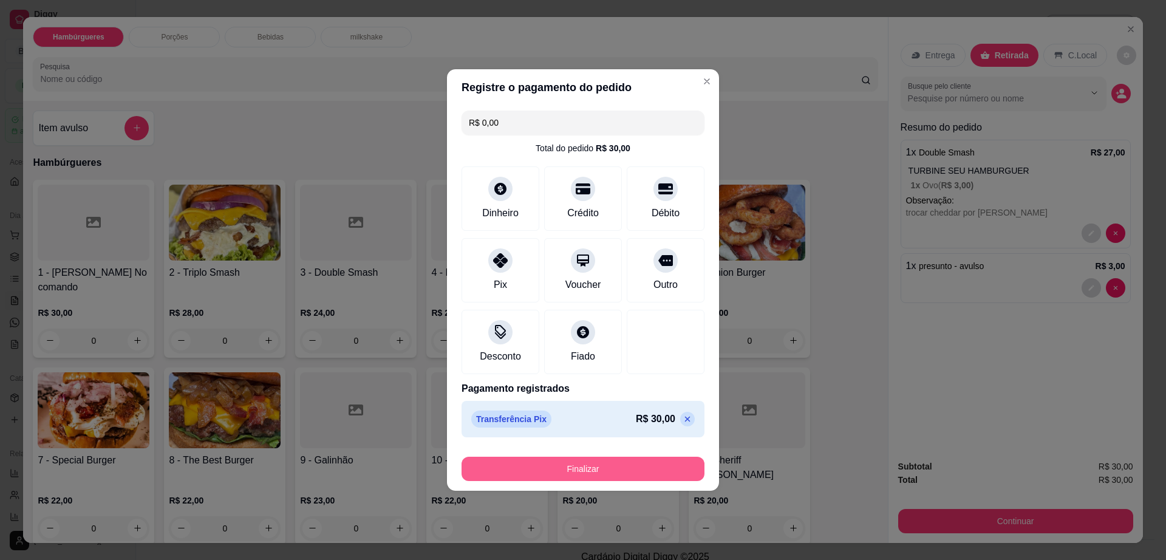
click at [563, 471] on button "Finalizar" at bounding box center [582, 469] width 243 height 24
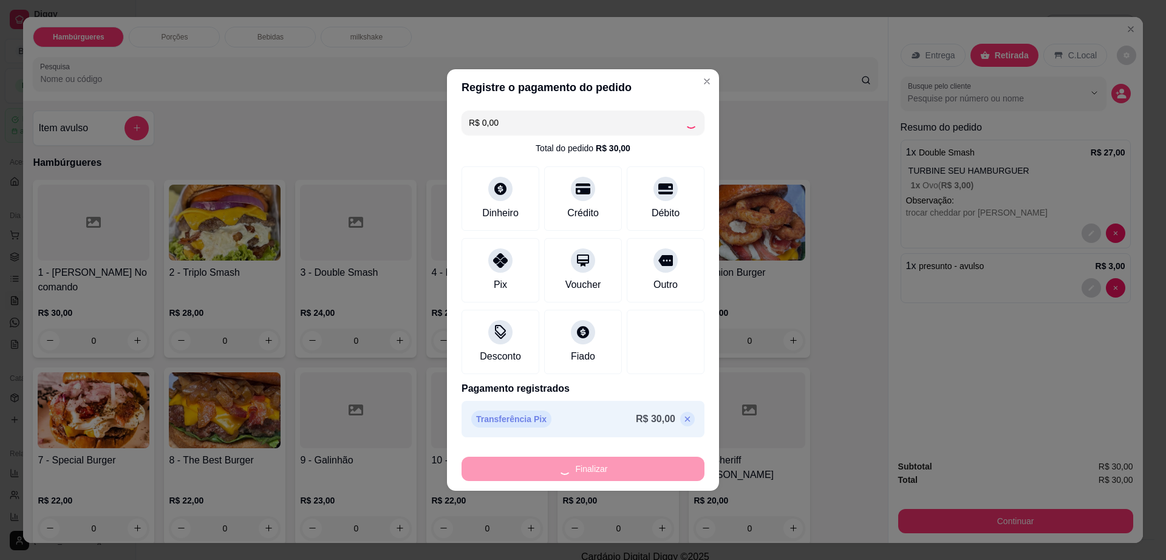
type input "-R$ 30,00"
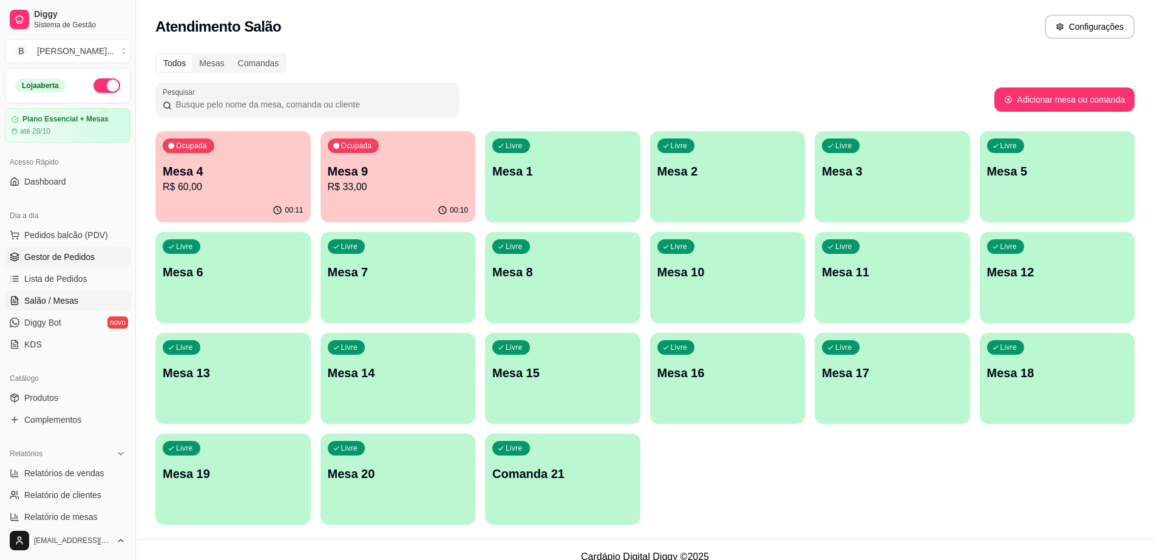
click at [97, 264] on link "Gestor de Pedidos" at bounding box center [68, 256] width 126 height 19
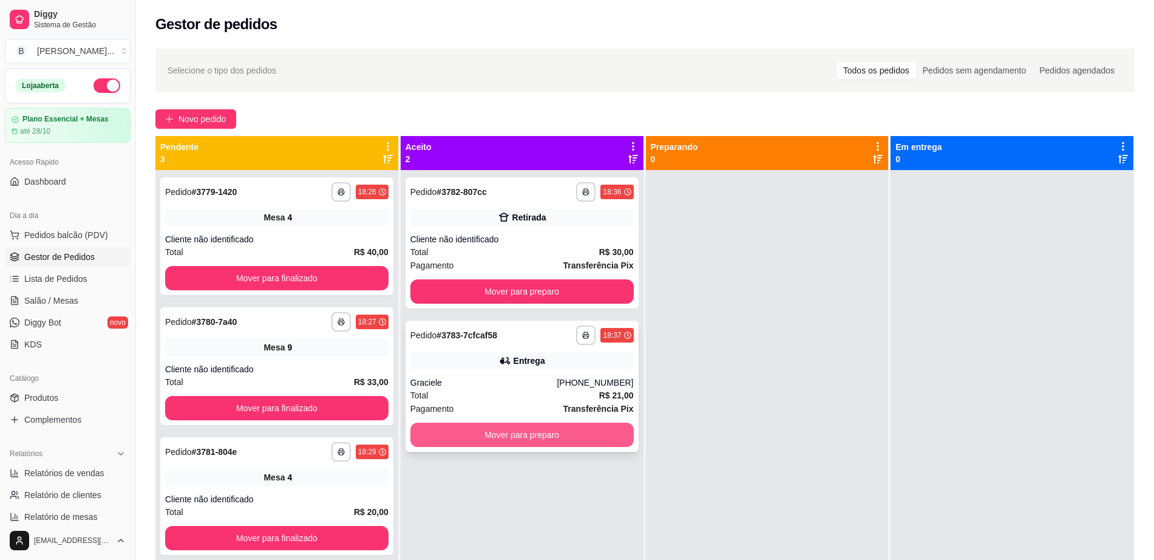
click at [534, 439] on button "Mover para preparo" at bounding box center [521, 435] width 223 height 24
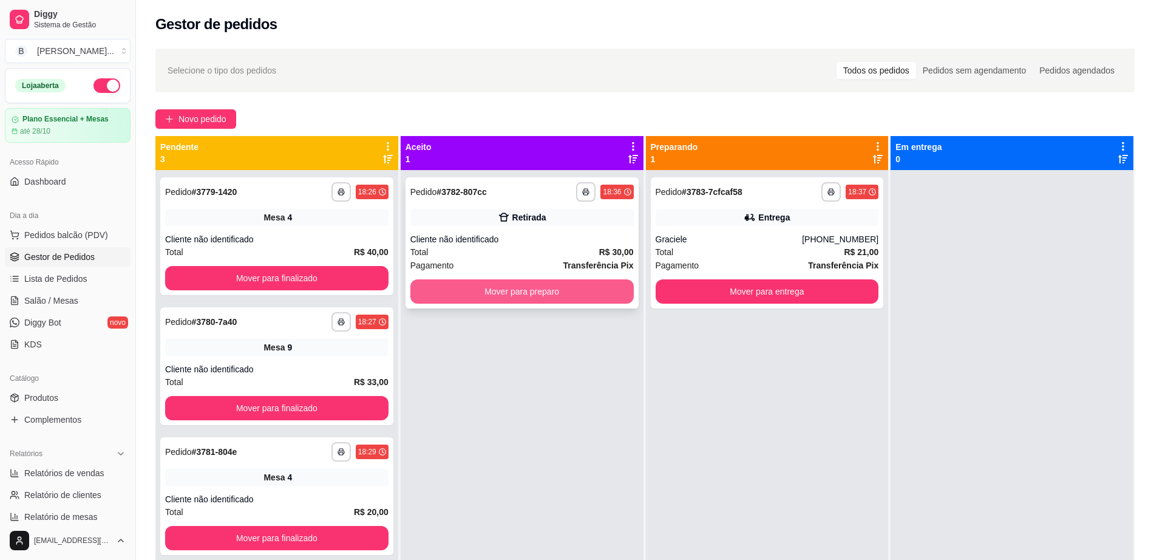
click at [537, 294] on button "Mover para preparo" at bounding box center [521, 291] width 223 height 24
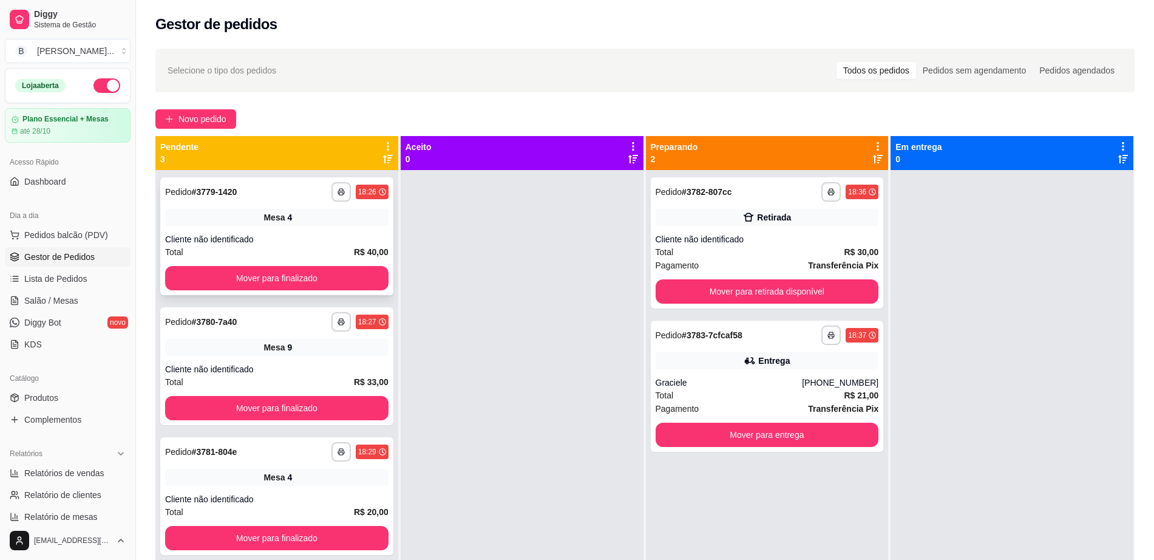
click at [258, 263] on div "**********" at bounding box center [276, 236] width 233 height 118
click at [261, 276] on button "Mover para finalizado" at bounding box center [277, 279] width 217 height 24
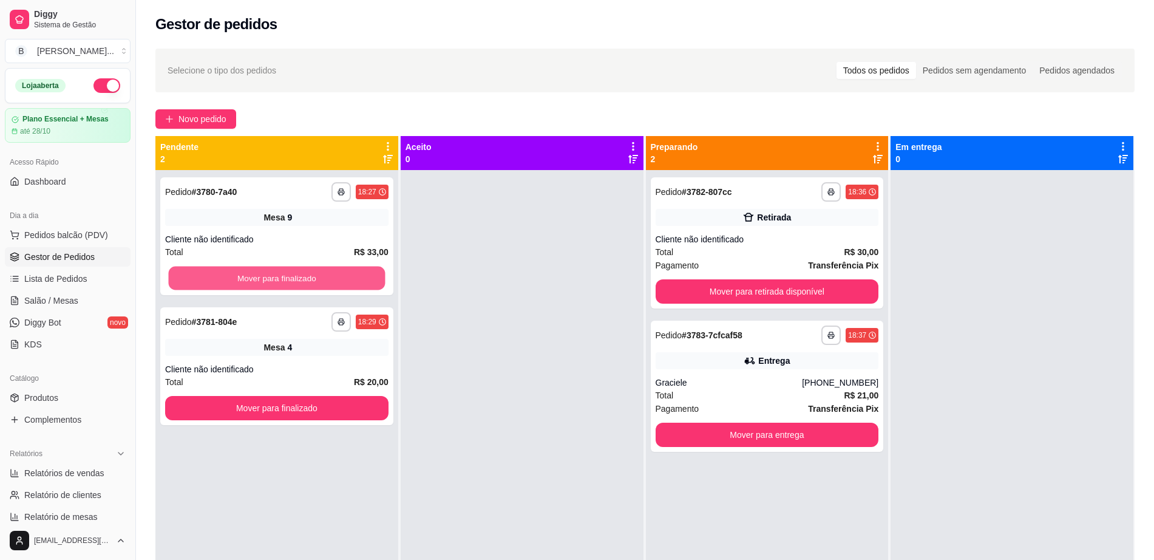
click at [261, 276] on button "Mover para finalizado" at bounding box center [277, 279] width 217 height 24
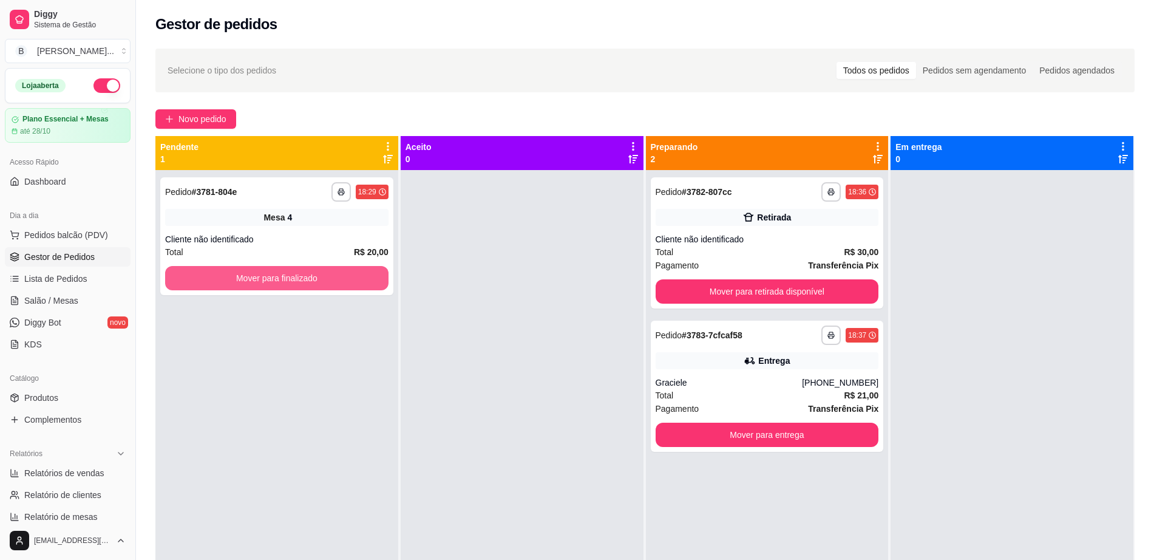
click at [261, 276] on button "Mover para finalizado" at bounding box center [276, 278] width 223 height 24
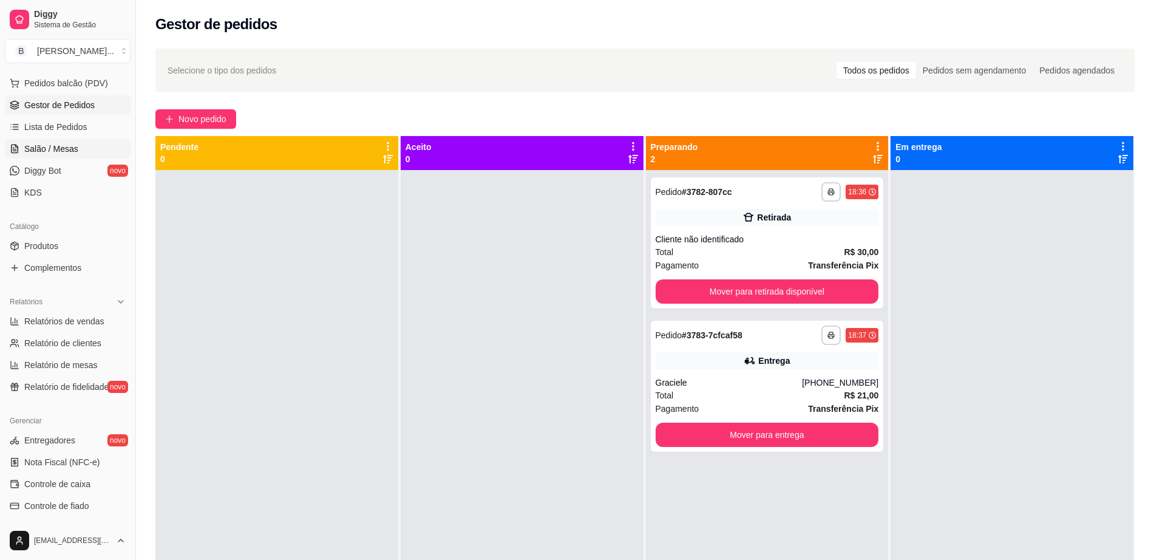
click at [70, 143] on span "Salão / Mesas" at bounding box center [51, 149] width 54 height 12
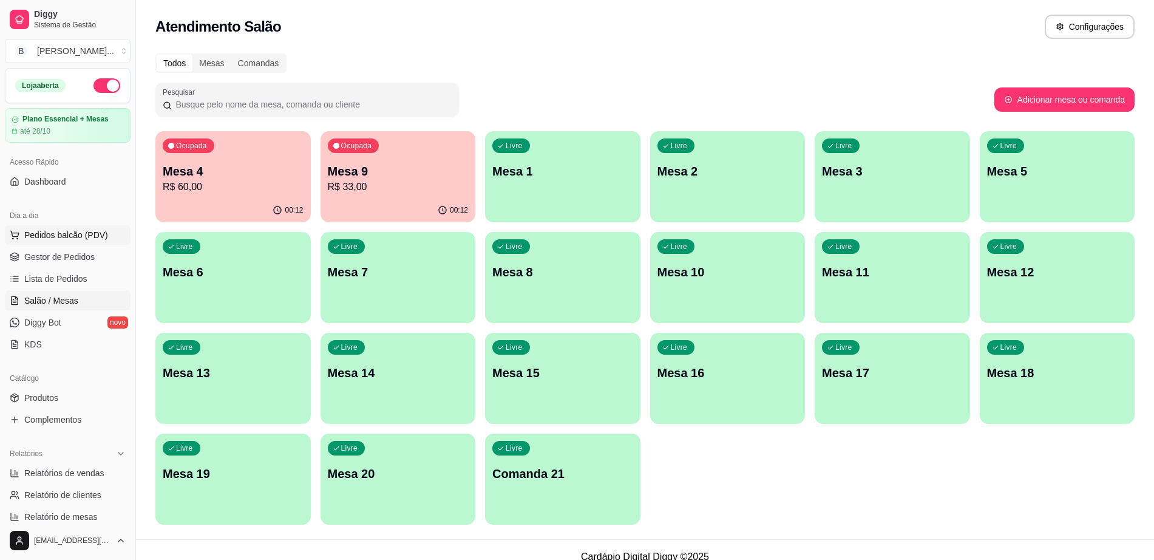
click at [83, 236] on span "Pedidos balcão (PDV)" at bounding box center [66, 235] width 84 height 12
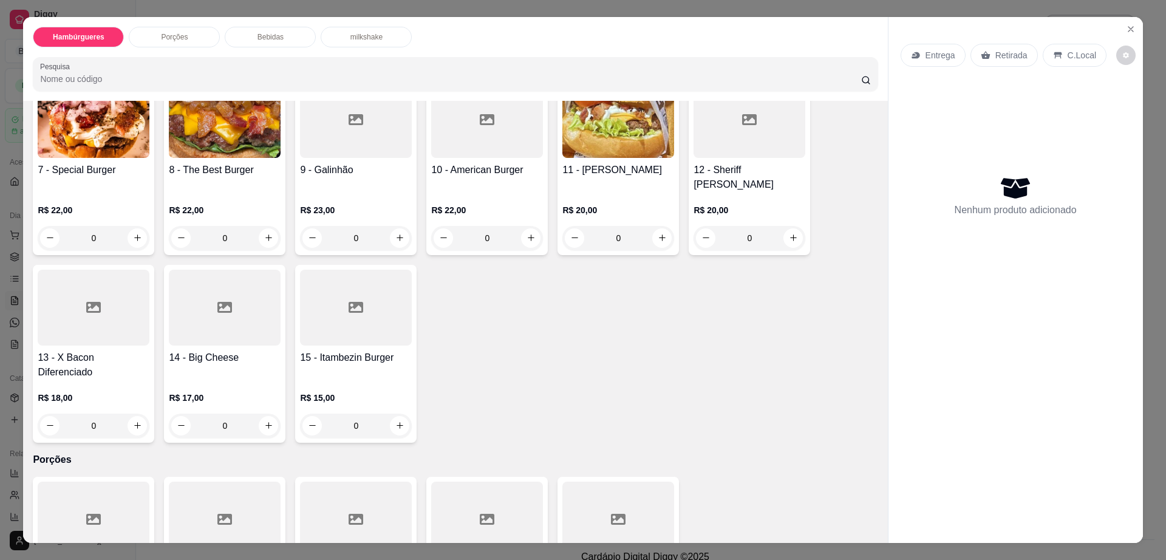
scroll to position [304, 0]
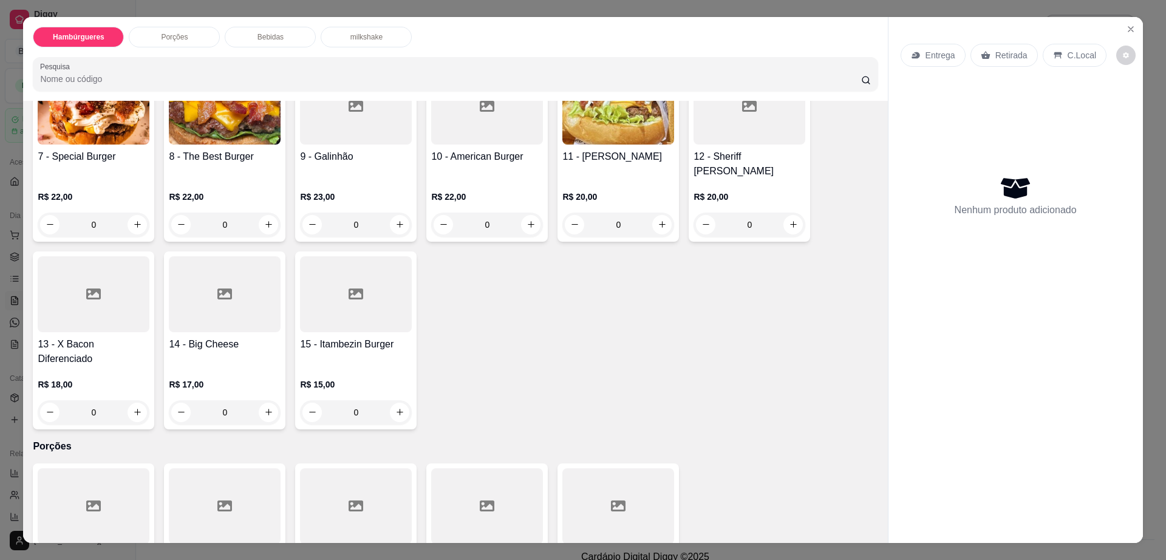
click at [359, 337] on h4 "15 - Itambezin Burger" at bounding box center [356, 344] width 112 height 15
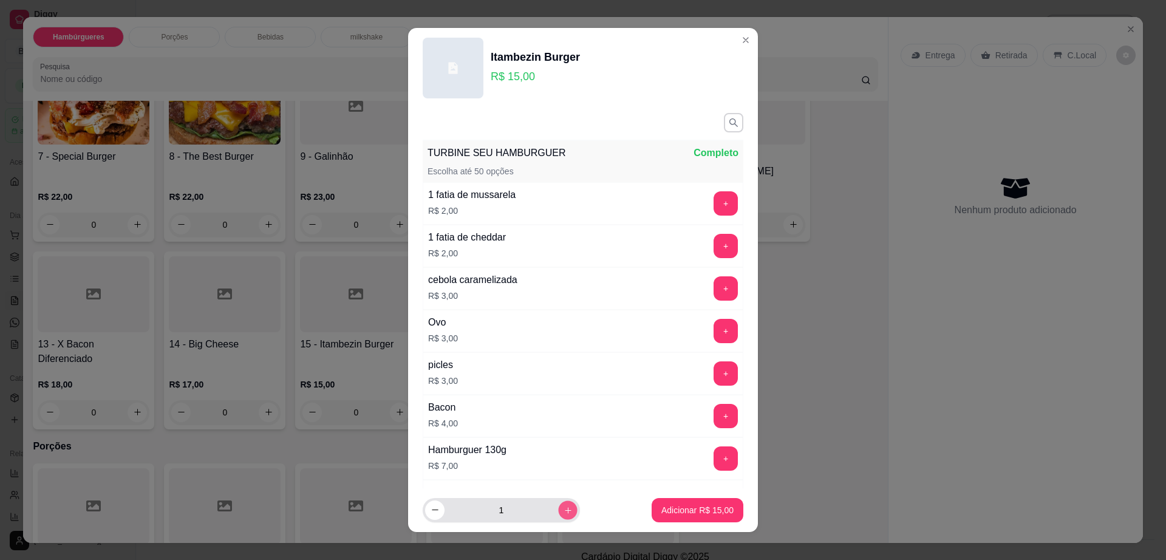
click at [563, 506] on icon "increase-product-quantity" at bounding box center [567, 510] width 9 height 9
type input "2"
click at [719, 510] on button "Adicionar R$ 30,00" at bounding box center [697, 510] width 92 height 24
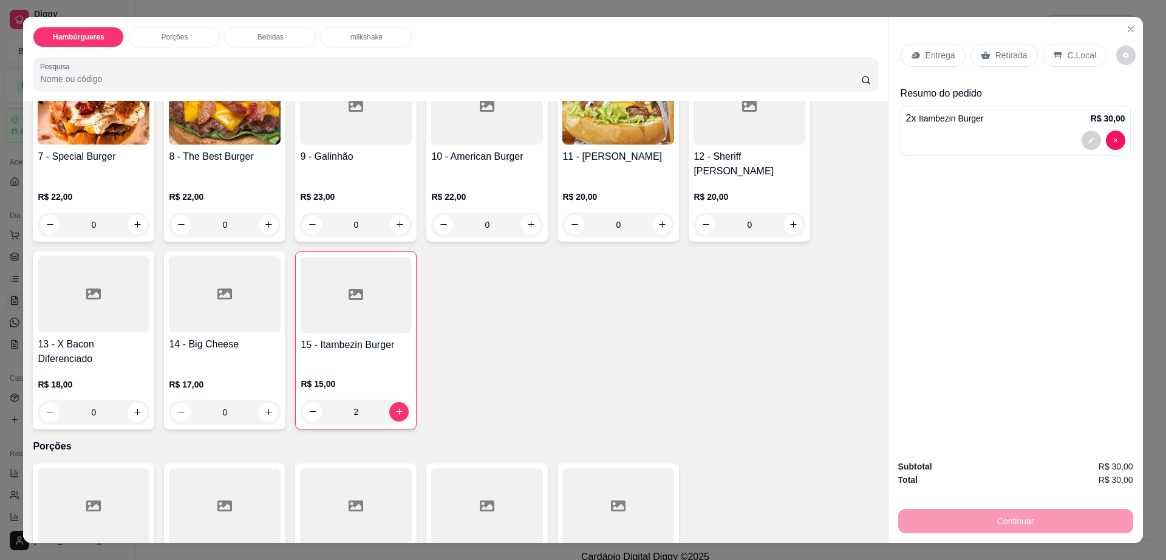
click at [1013, 46] on div "Retirada" at bounding box center [1003, 55] width 67 height 23
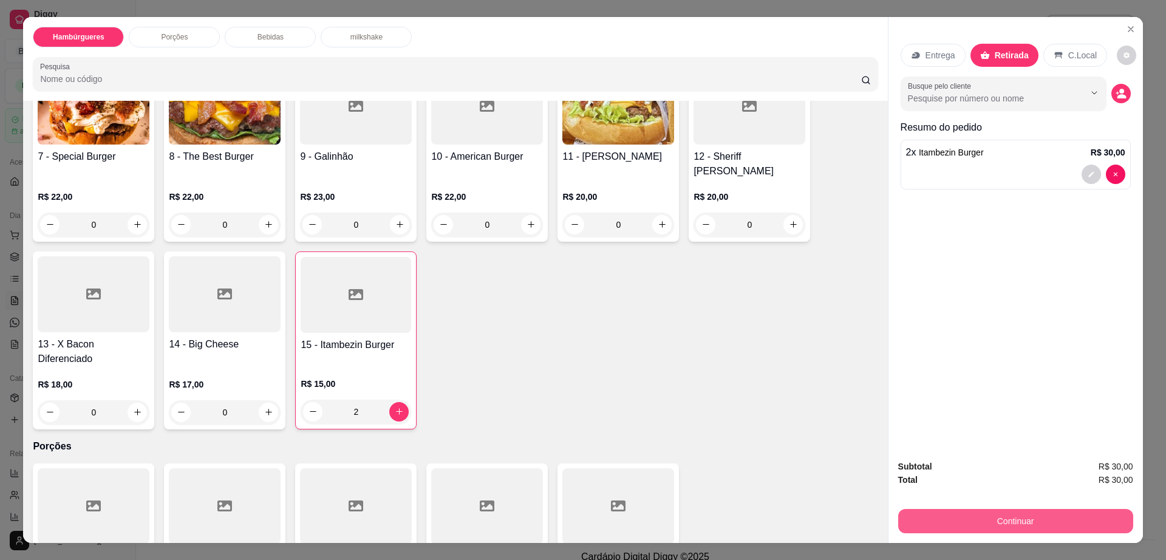
click at [1018, 521] on button "Continuar" at bounding box center [1015, 521] width 235 height 24
click at [960, 509] on button "Continuar" at bounding box center [1015, 521] width 235 height 24
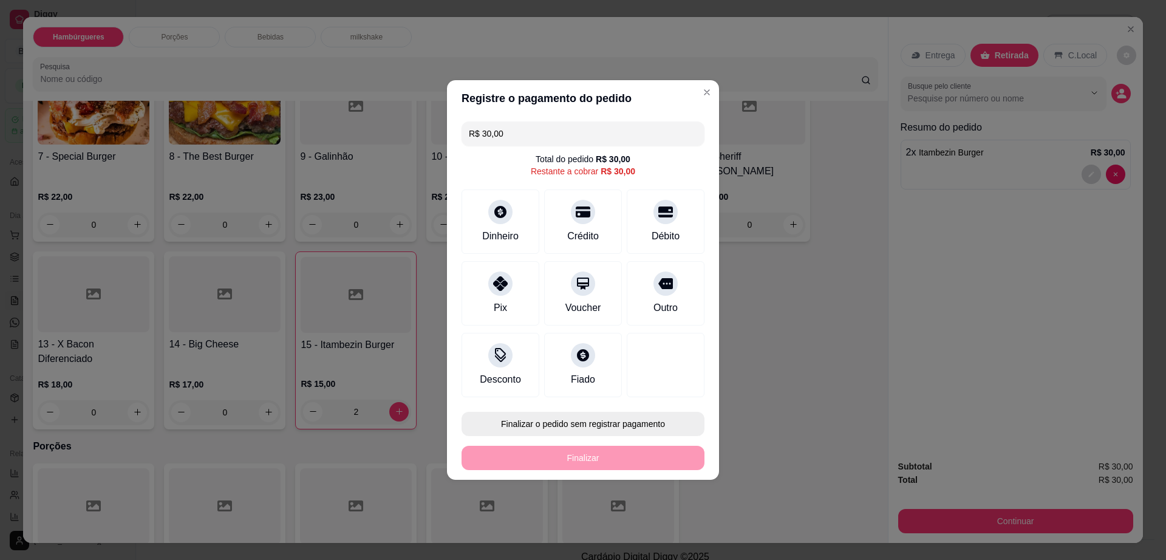
click at [651, 423] on button "Finalizar o pedido sem registrar pagamento" at bounding box center [582, 424] width 243 height 24
click at [670, 522] on button "Confirmar" at bounding box center [658, 523] width 45 height 19
type input "0"
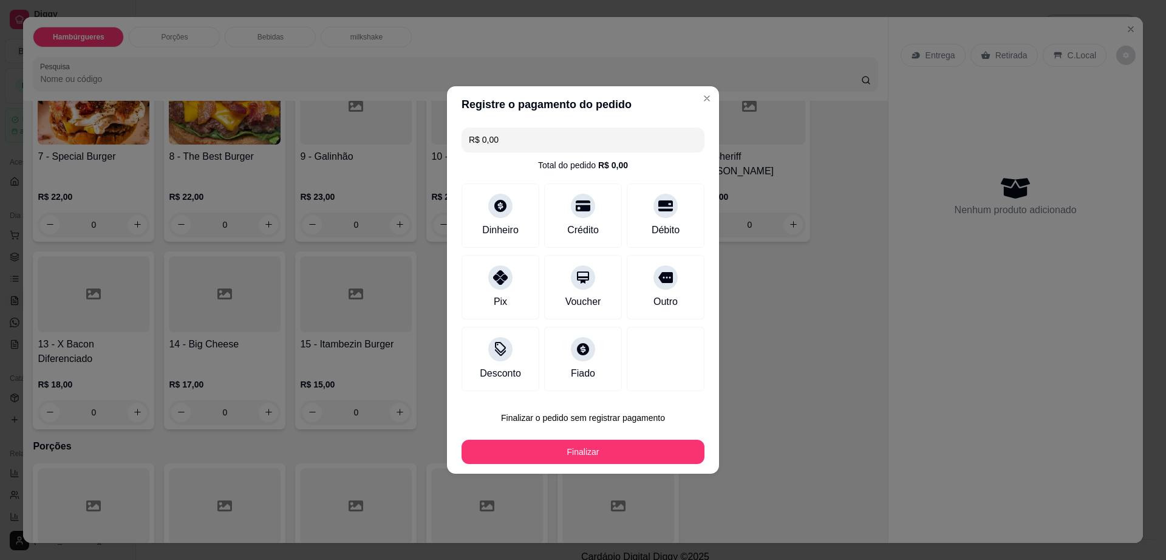
type input "R$ 0,00"
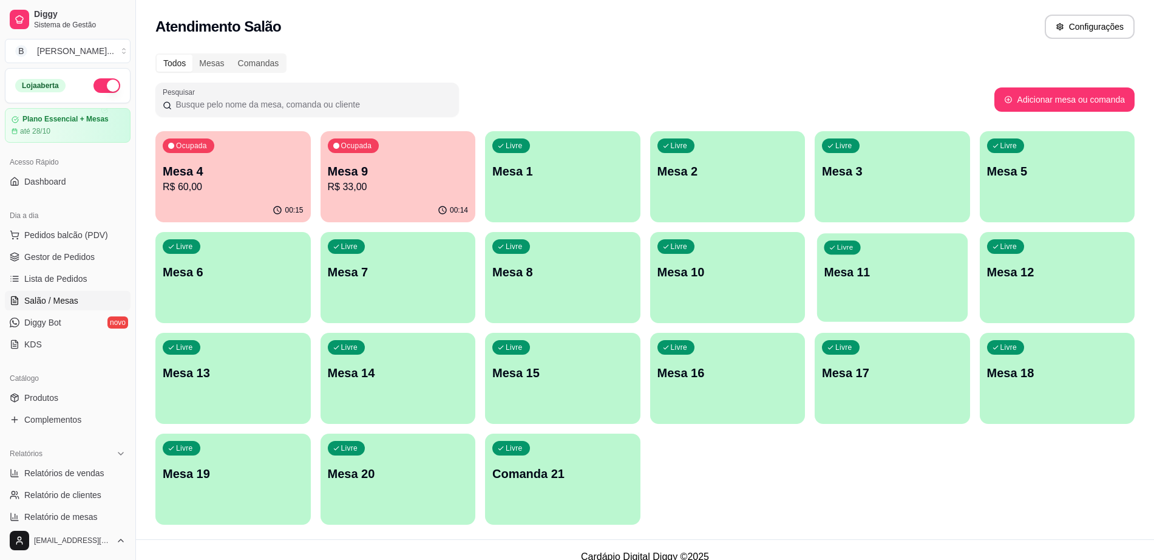
click at [869, 288] on div "Livre Mesa 11" at bounding box center [892, 270] width 151 height 74
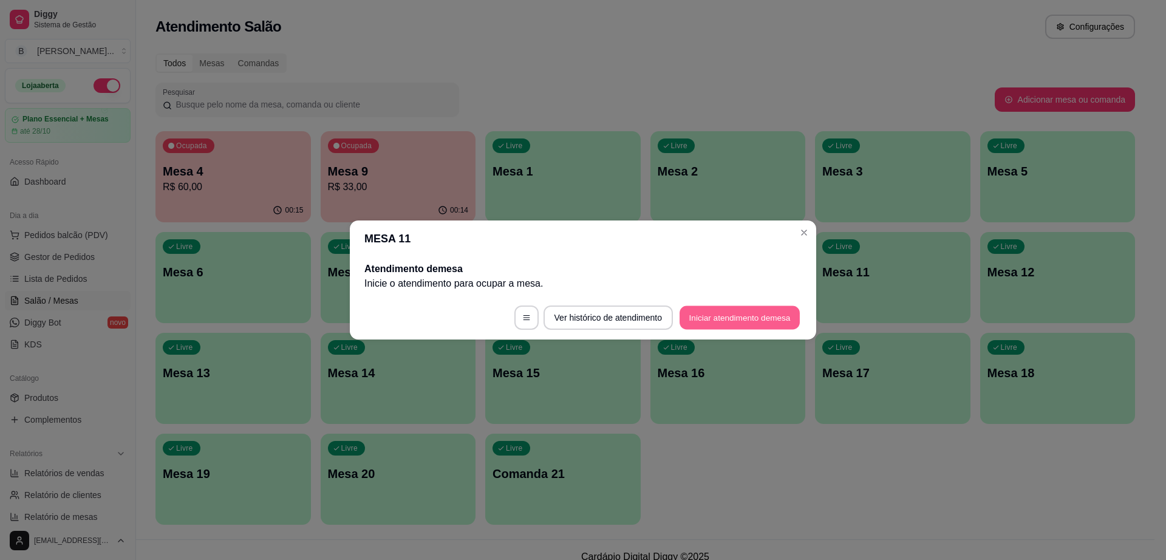
click at [703, 315] on button "Iniciar atendimento de mesa" at bounding box center [739, 318] width 120 height 24
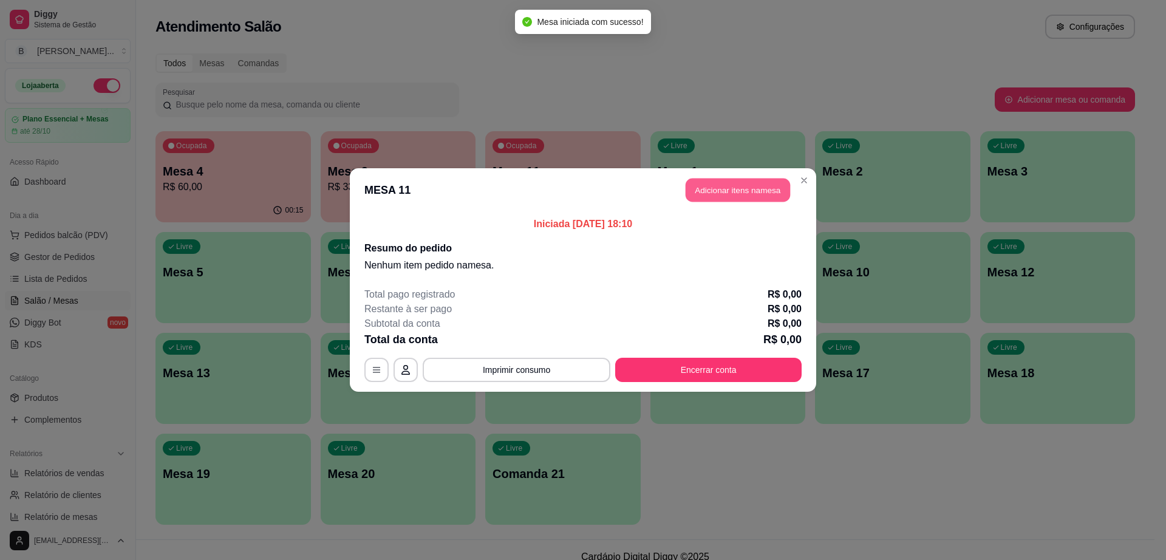
click at [759, 186] on button "Adicionar itens na mesa" at bounding box center [737, 190] width 104 height 24
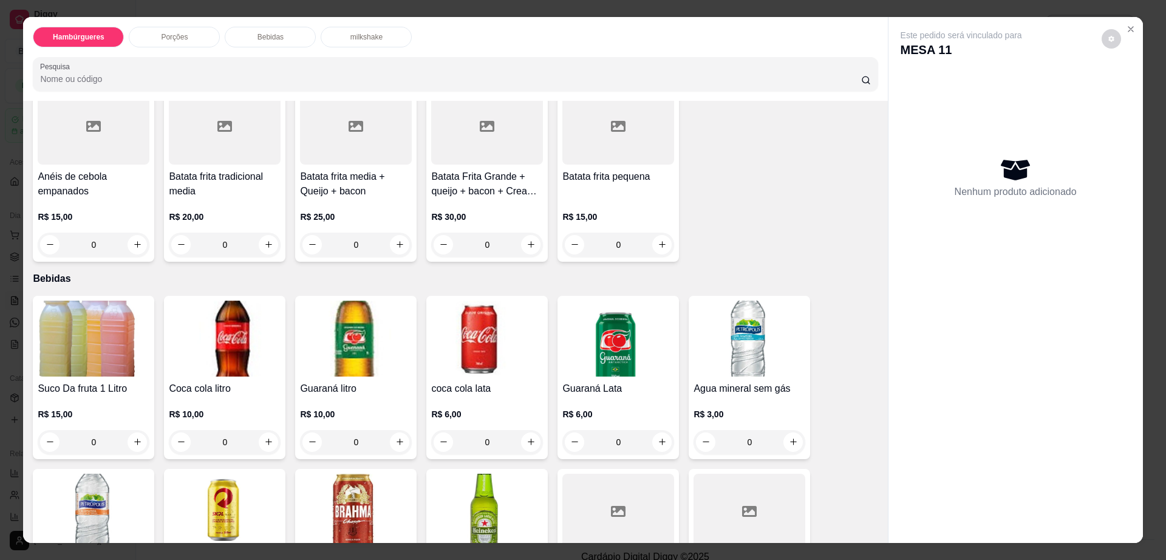
scroll to position [531, 0]
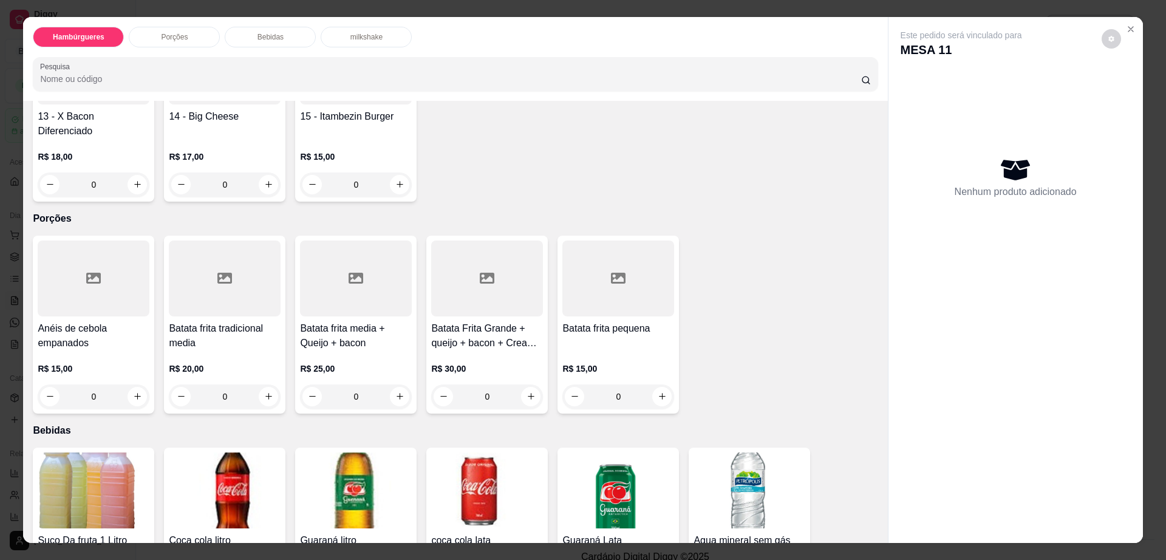
click at [237, 257] on div at bounding box center [225, 278] width 112 height 76
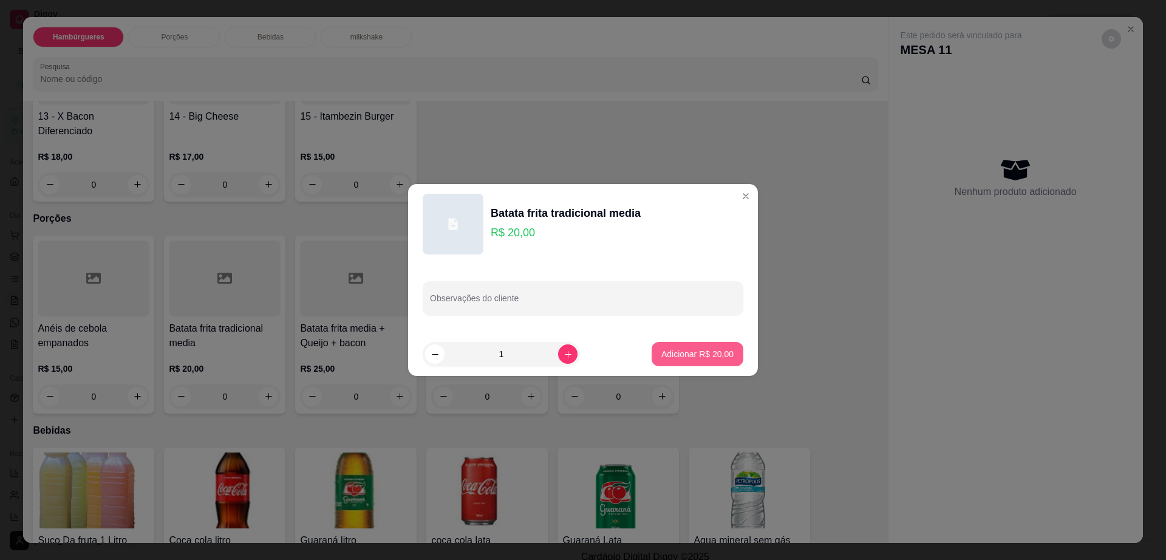
click at [671, 353] on p "Adicionar R$ 20,00" at bounding box center [697, 354] width 72 height 12
type input "1"
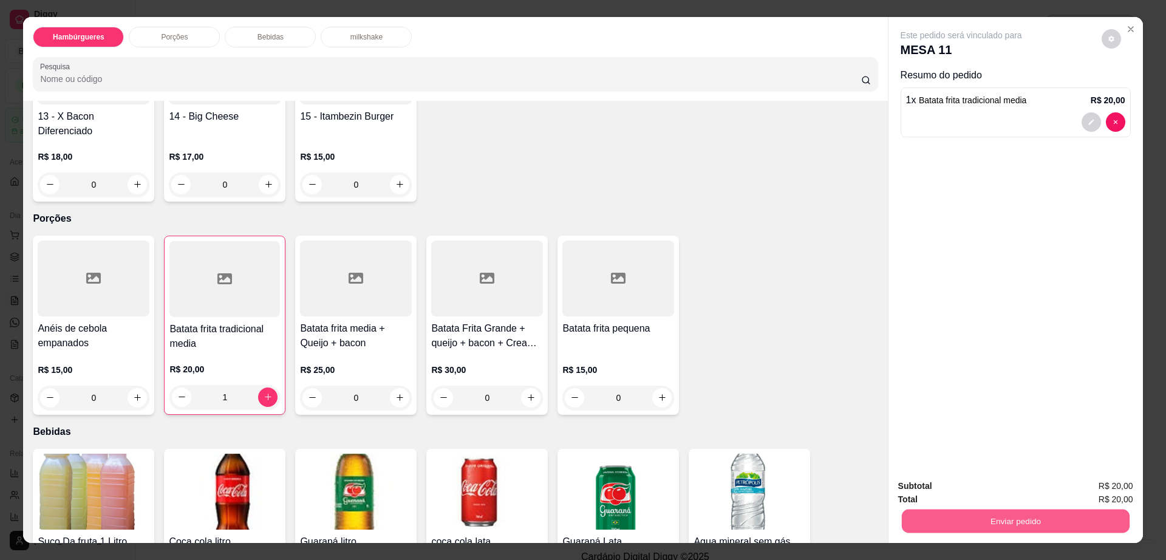
click at [1003, 524] on button "Enviar pedido" at bounding box center [1015, 521] width 228 height 24
click at [1063, 527] on button "Enviar pedido" at bounding box center [1015, 521] width 235 height 24
click at [1112, 493] on button "Enviar pedido" at bounding box center [1100, 491] width 69 height 23
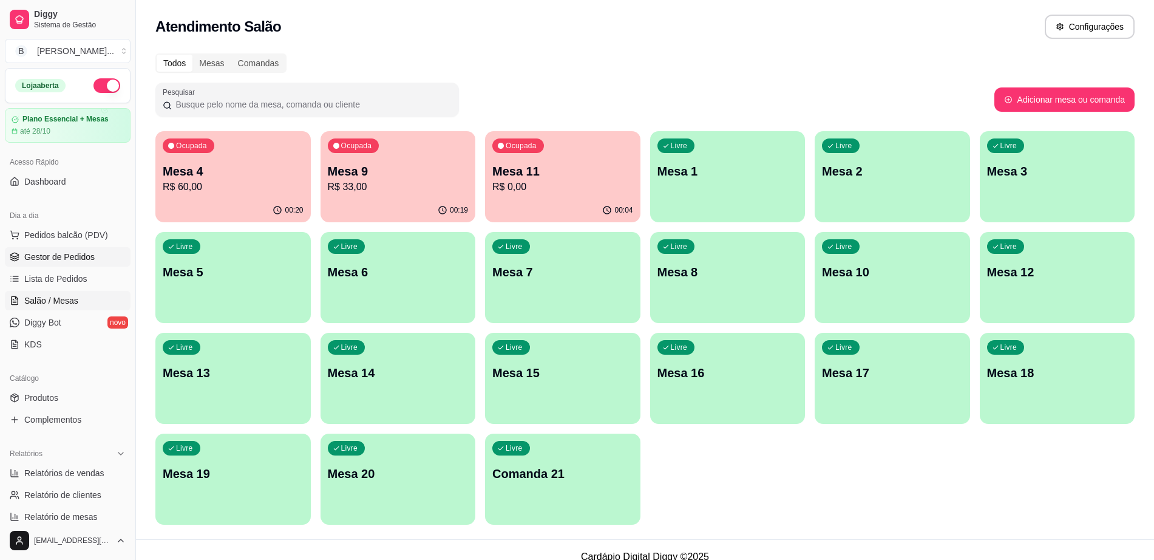
click at [50, 258] on span "Gestor de Pedidos" at bounding box center [59, 257] width 70 height 12
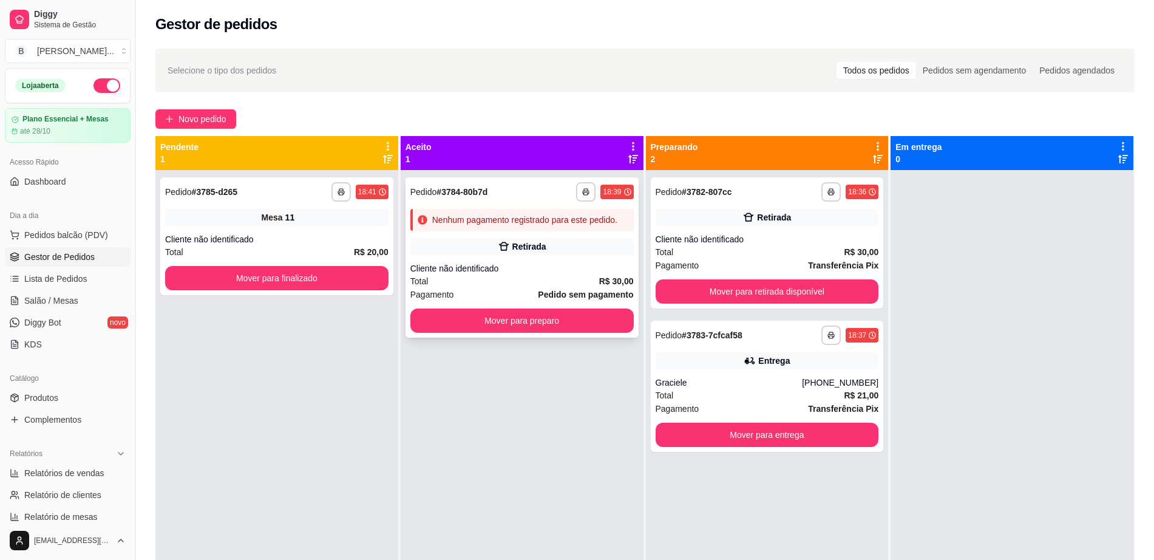
click at [505, 333] on div "**********" at bounding box center [522, 257] width 233 height 160
click at [567, 318] on button "Mover para preparo" at bounding box center [521, 320] width 223 height 24
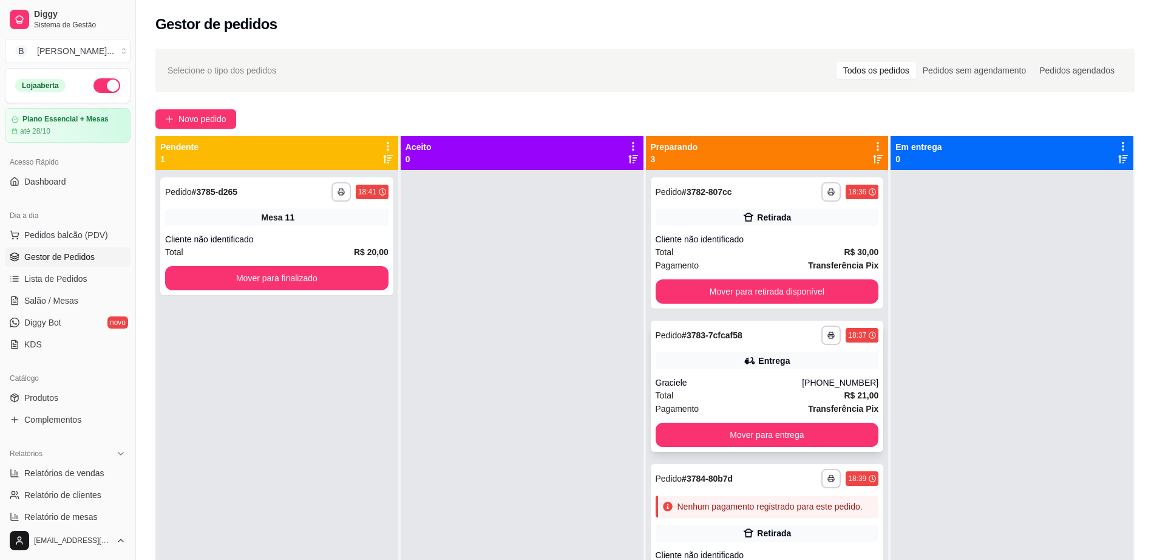
click at [761, 370] on div "**********" at bounding box center [767, 386] width 233 height 131
click at [205, 126] on button "Novo pedido" at bounding box center [195, 118] width 81 height 19
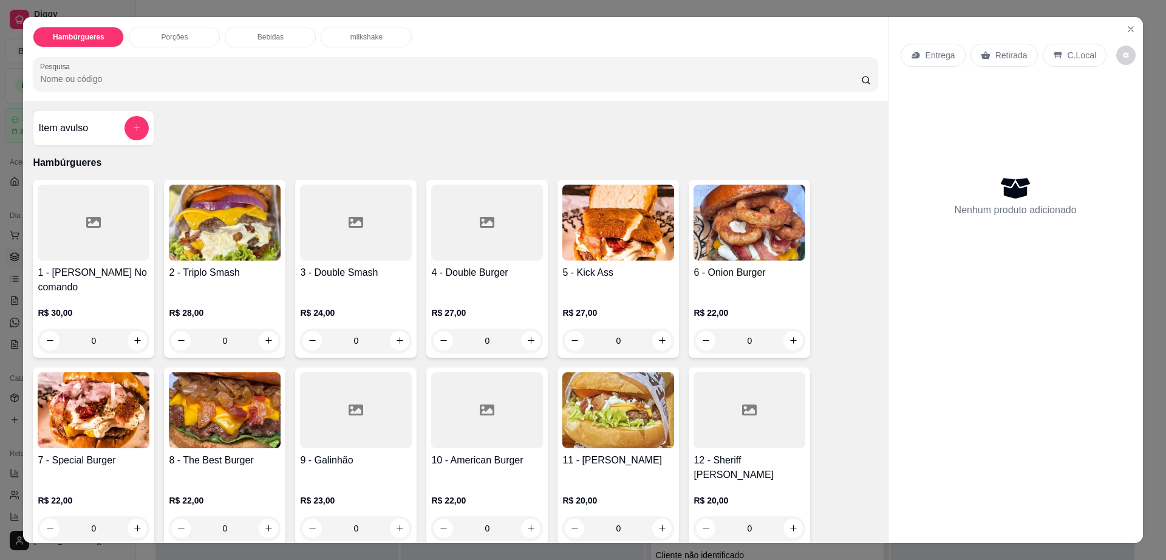
click at [1059, 47] on div "C.Local" at bounding box center [1074, 55] width 64 height 23
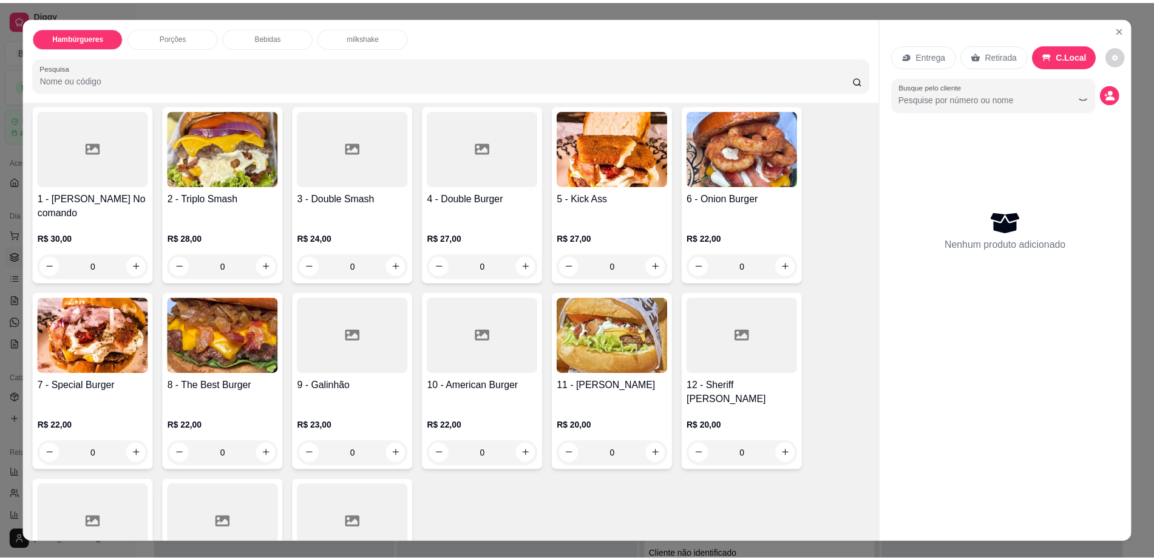
scroll to position [152, 0]
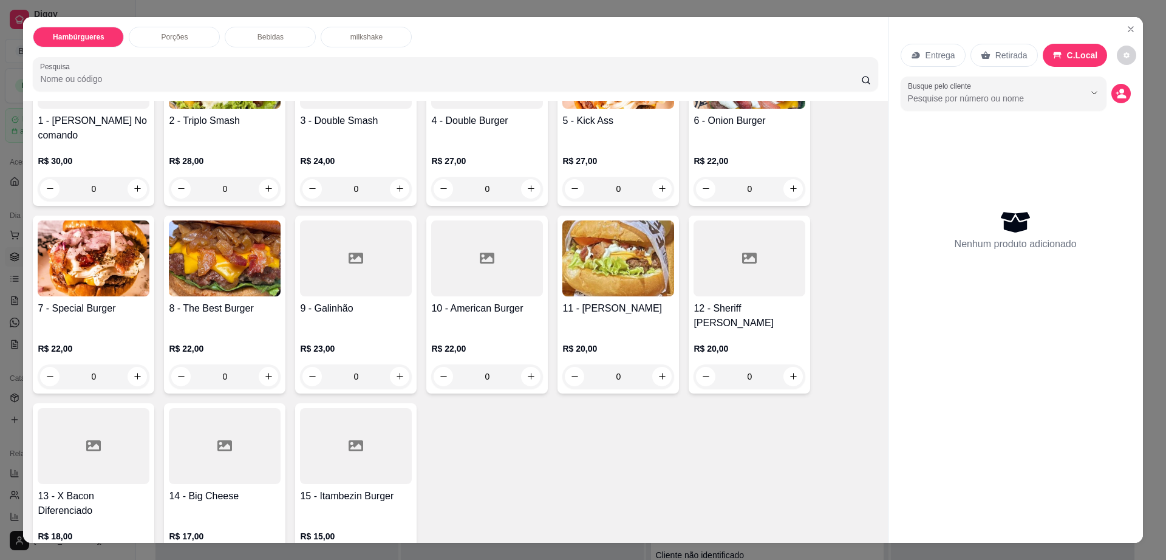
click at [228, 444] on div at bounding box center [225, 446] width 112 height 76
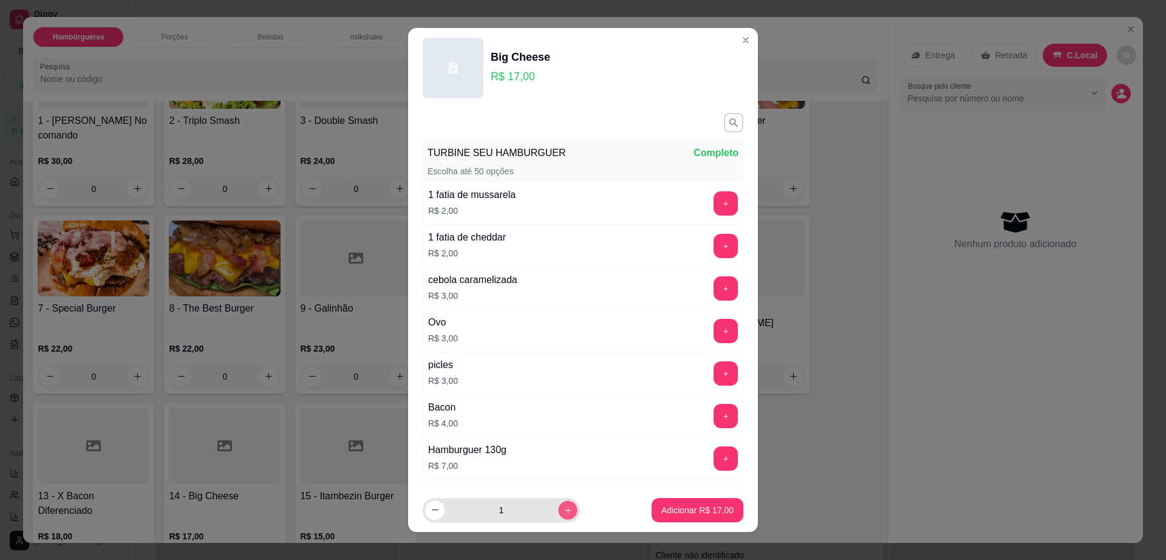
click at [558, 509] on button "increase-product-quantity" at bounding box center [567, 509] width 19 height 19
type input "2"
click at [651, 507] on button "Adicionar R$ 34,00" at bounding box center [697, 510] width 92 height 24
type input "2"
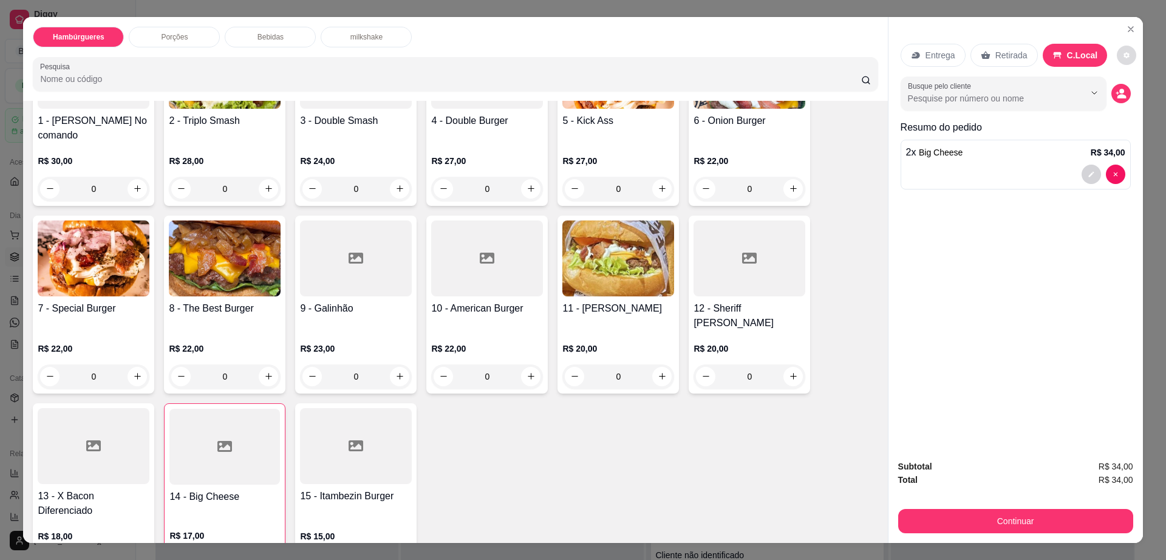
click at [1123, 52] on icon "decrease-product-quantity" at bounding box center [1126, 55] width 7 height 7
click at [1036, 518] on button "Continuar" at bounding box center [1015, 521] width 235 height 24
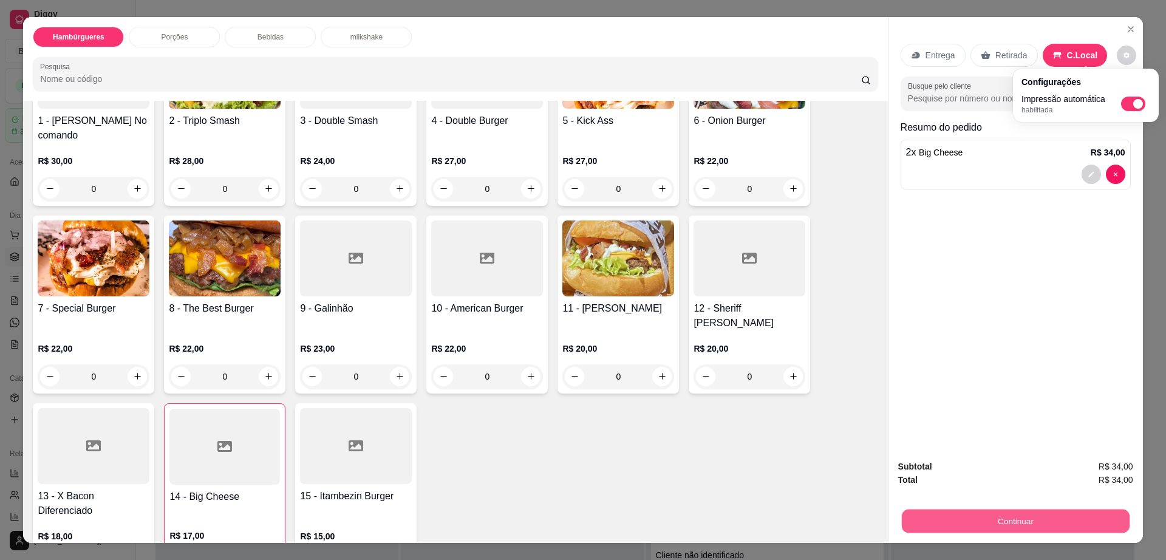
click at [1036, 518] on button "Continuar" at bounding box center [1015, 521] width 228 height 24
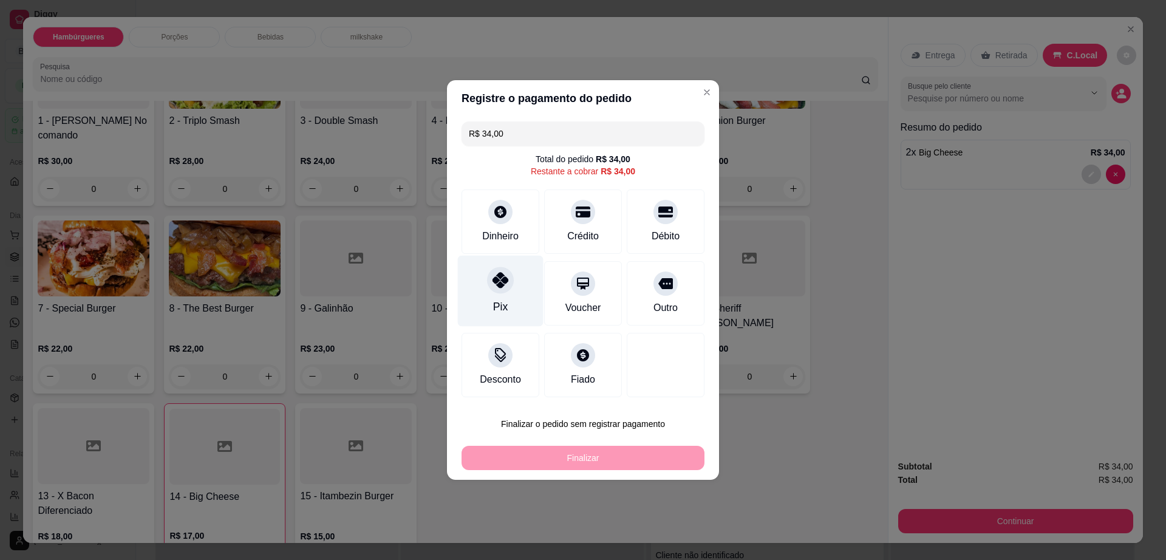
click at [495, 287] on icon at bounding box center [500, 280] width 16 height 16
type input "R$ 0,00"
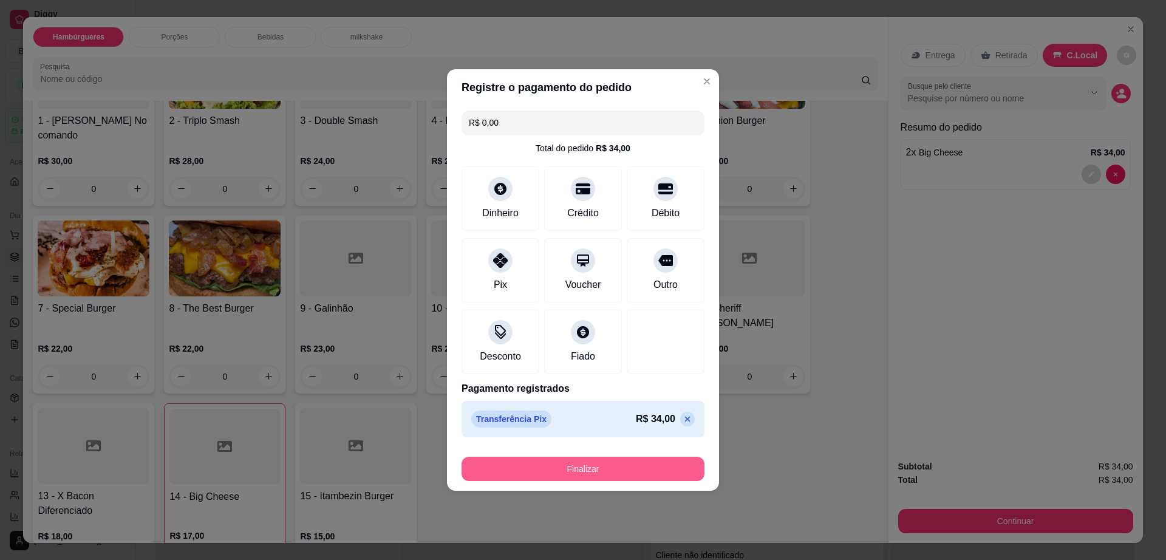
click at [619, 464] on button "Finalizar" at bounding box center [582, 469] width 243 height 24
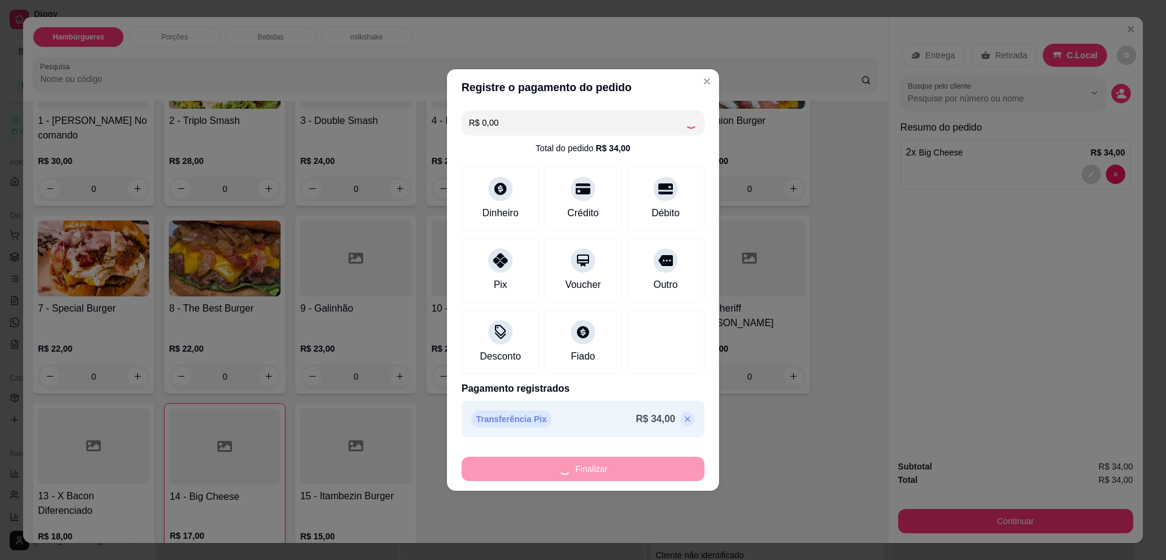
type input "0"
type input "-R$ 34,00"
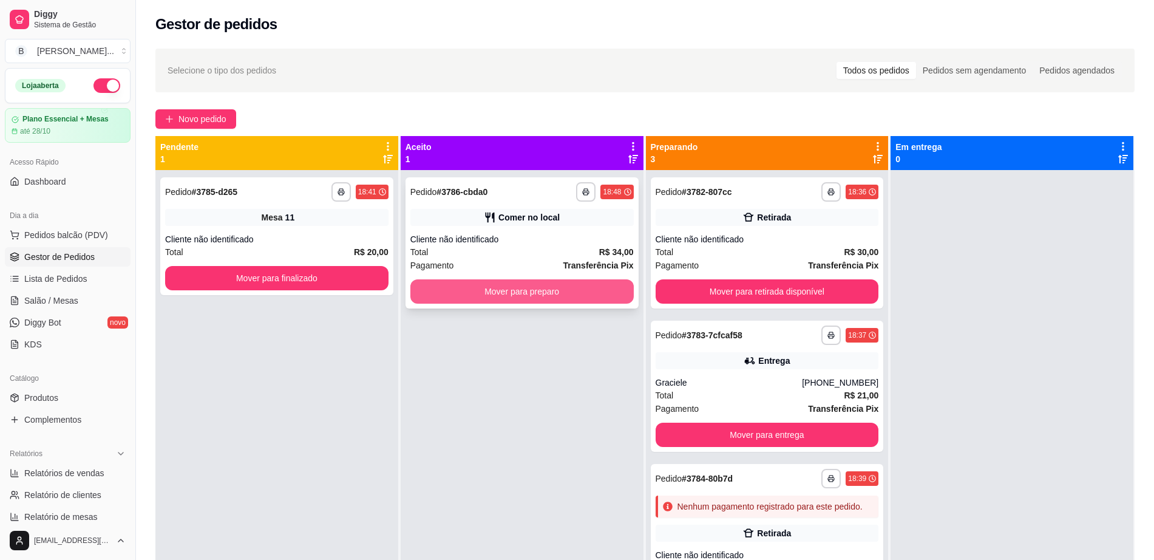
click at [509, 287] on button "Mover para preparo" at bounding box center [521, 291] width 223 height 24
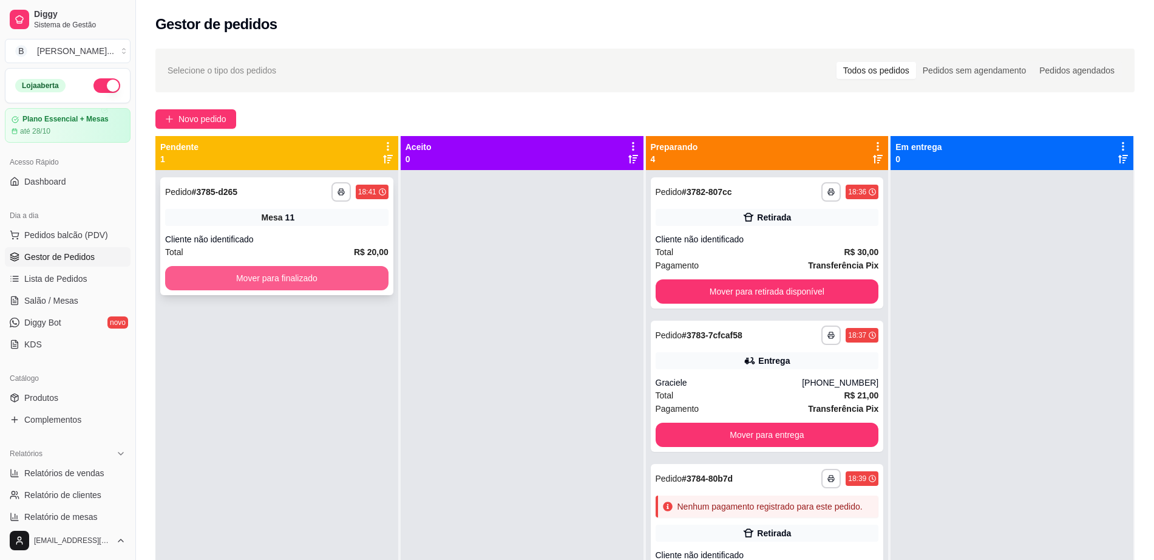
click at [338, 267] on button "Mover para finalizado" at bounding box center [276, 278] width 223 height 24
click at [57, 304] on span "Salão / Mesas" at bounding box center [51, 300] width 54 height 12
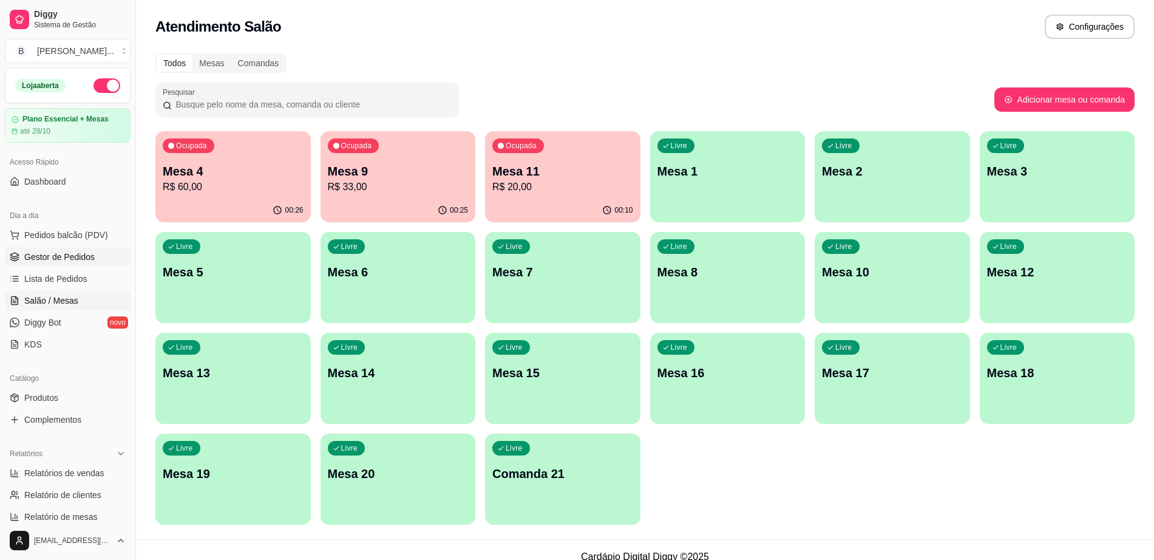
click at [66, 261] on span "Gestor de Pedidos" at bounding box center [59, 257] width 70 height 12
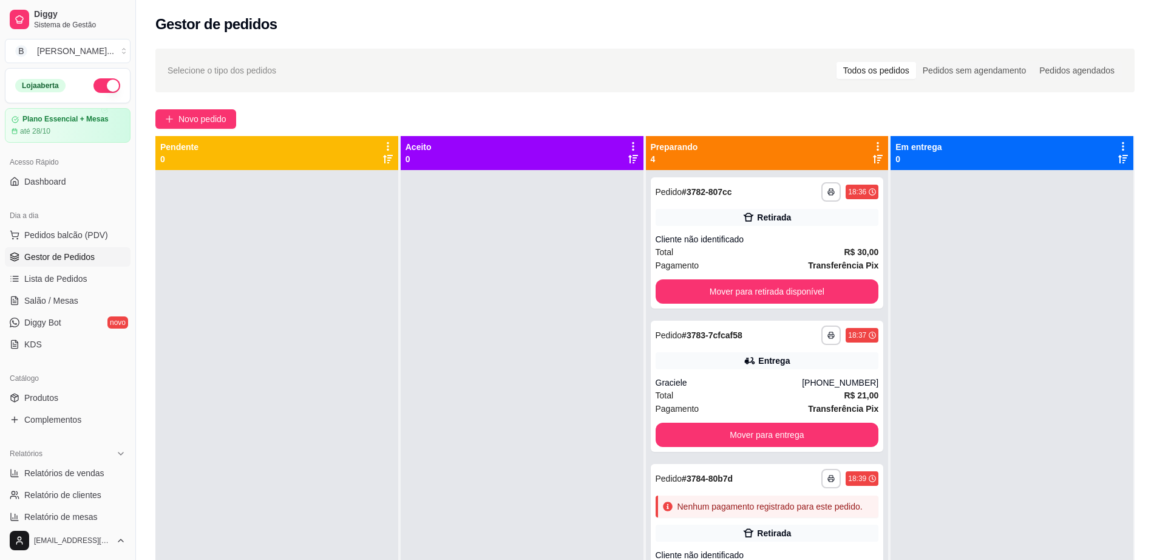
click at [81, 251] on span "Gestor de Pedidos" at bounding box center [59, 257] width 70 height 12
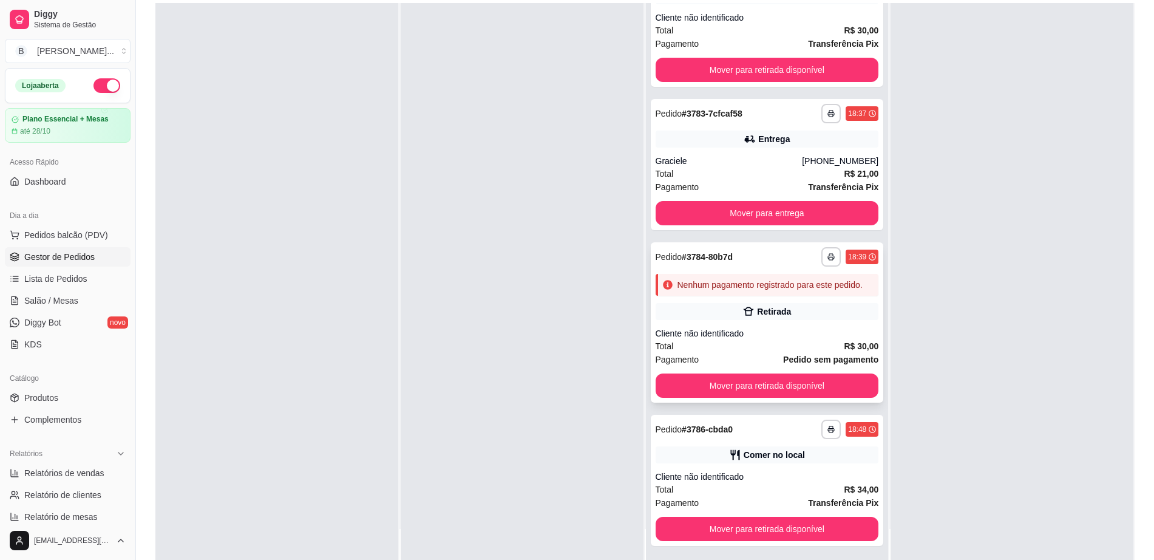
scroll to position [185, 0]
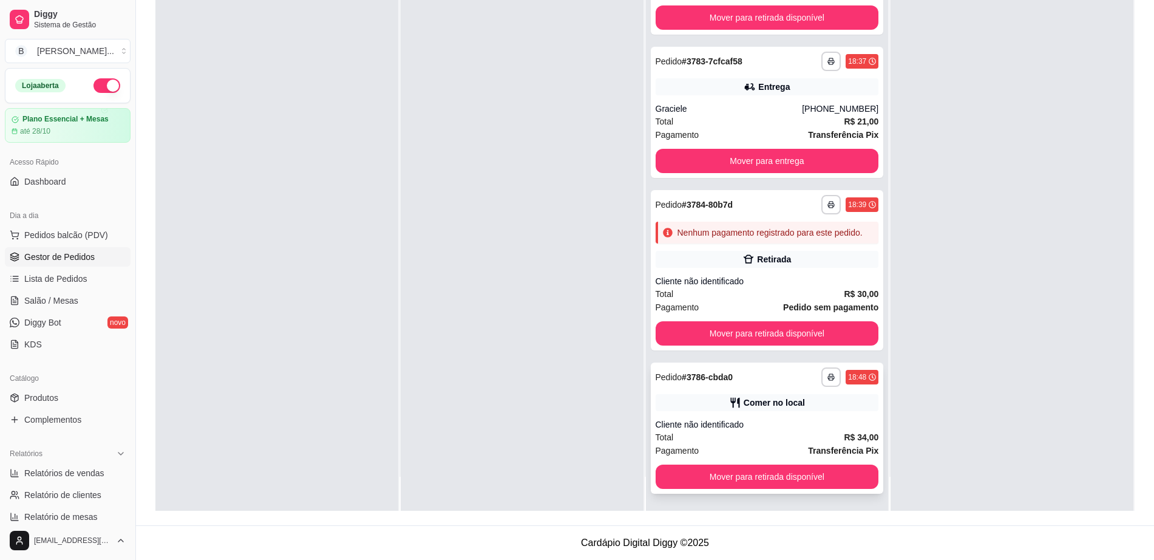
click at [808, 446] on strong "Transferência Pix" at bounding box center [843, 451] width 70 height 10
click at [56, 303] on span "Salão / Mesas" at bounding box center [51, 300] width 54 height 12
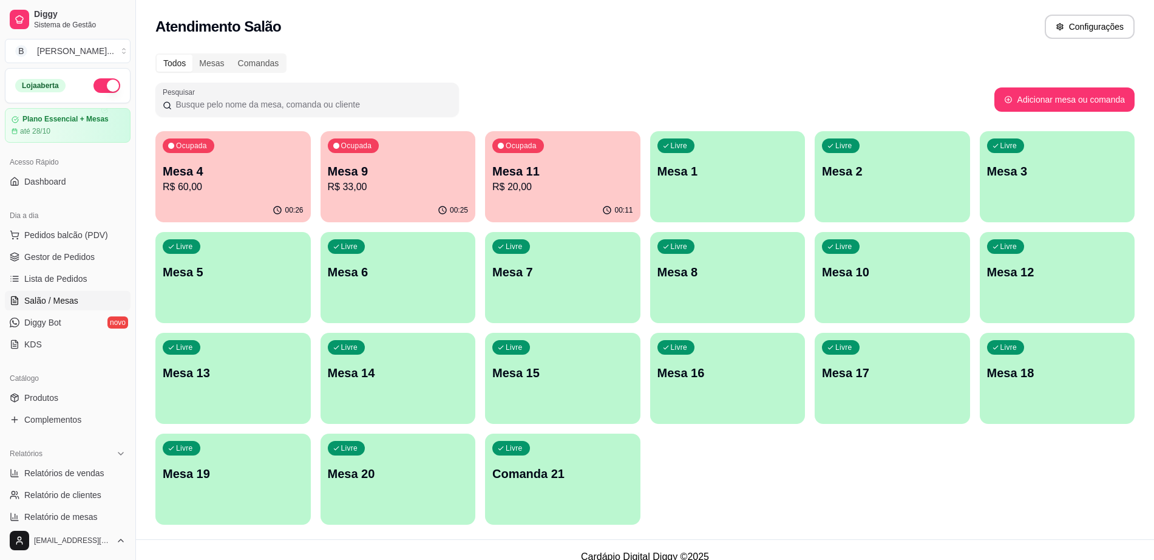
click at [701, 282] on div "Livre Mesa 8" at bounding box center [727, 270] width 155 height 76
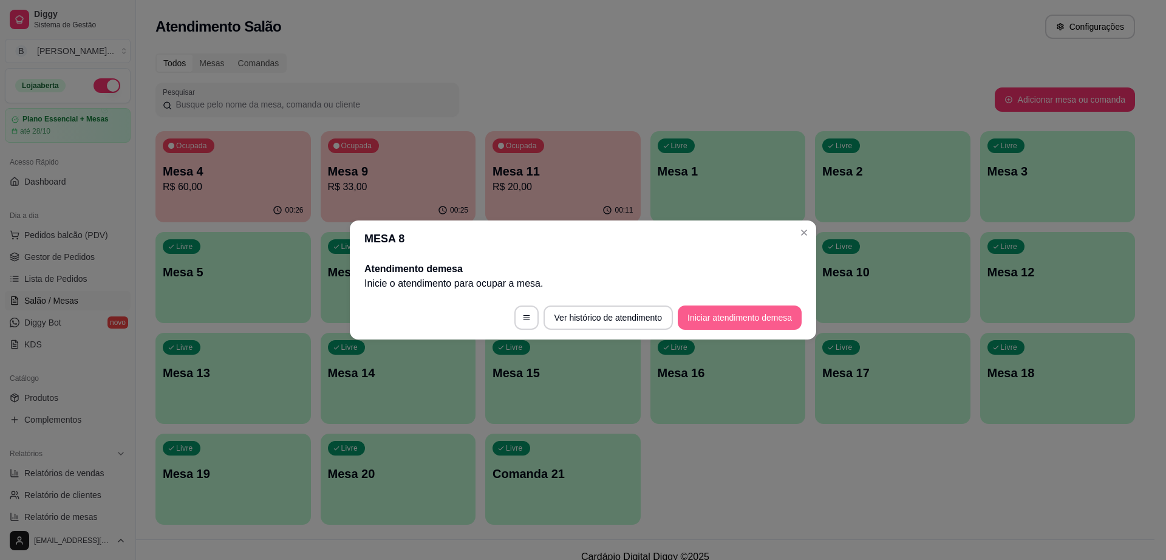
click at [730, 329] on button "Iniciar atendimento de mesa" at bounding box center [740, 317] width 124 height 24
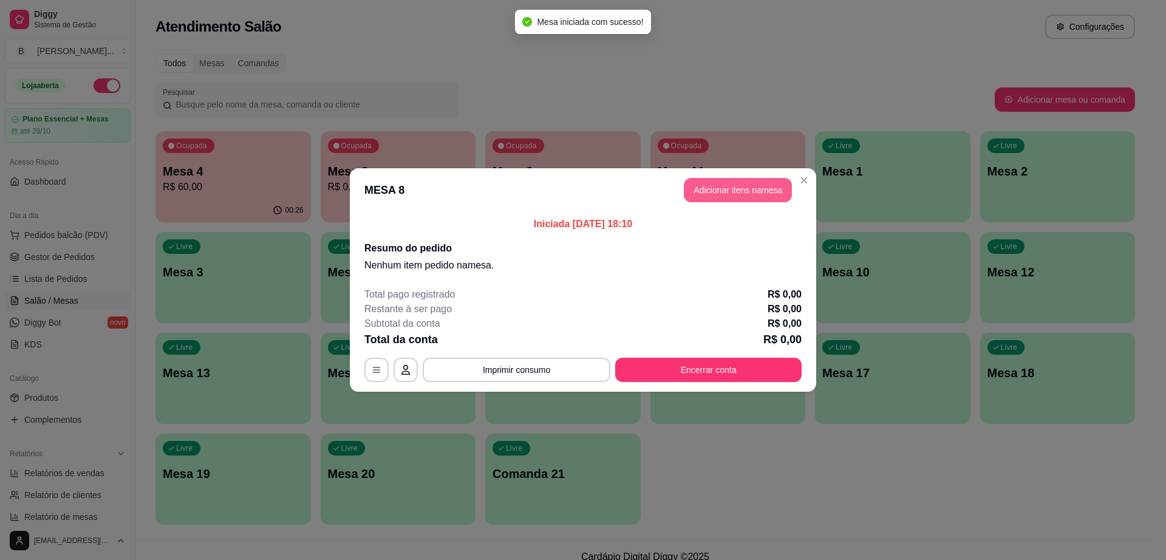
click at [741, 199] on button "Adicionar itens na mesa" at bounding box center [738, 190] width 108 height 24
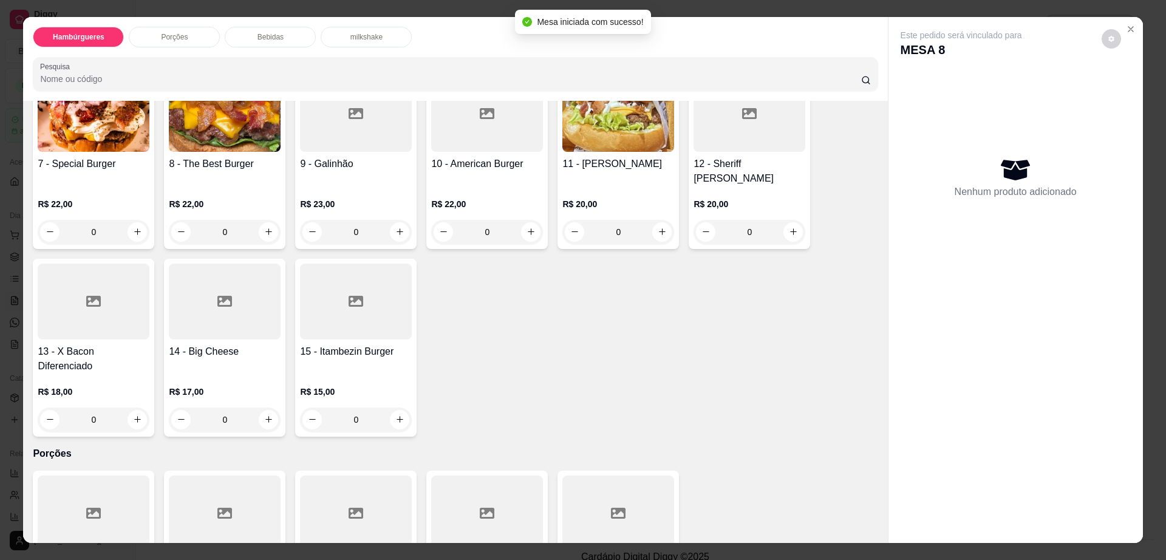
scroll to position [304, 0]
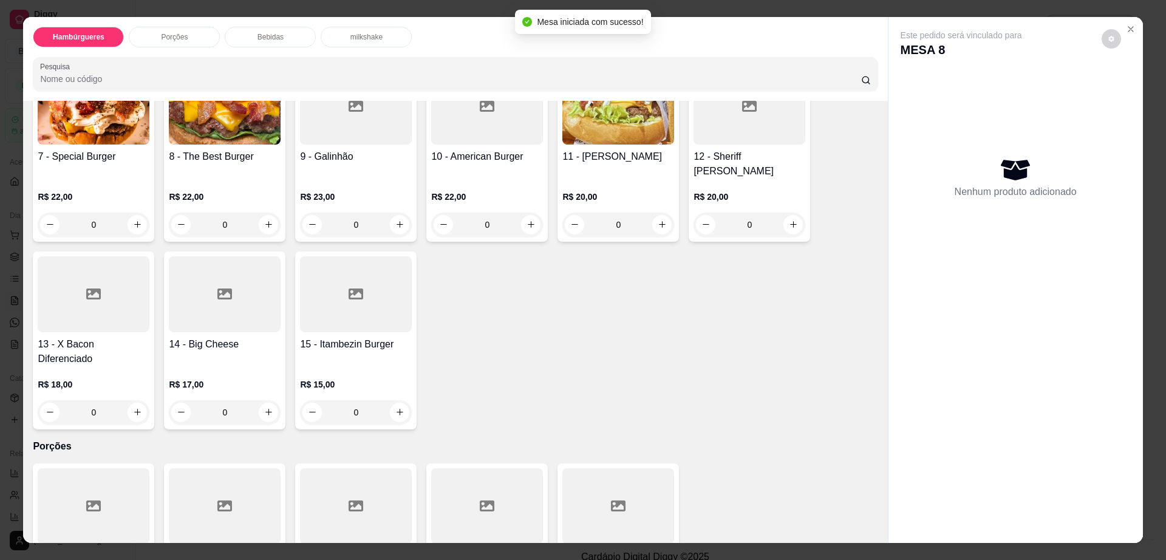
click at [42, 279] on div at bounding box center [94, 294] width 112 height 76
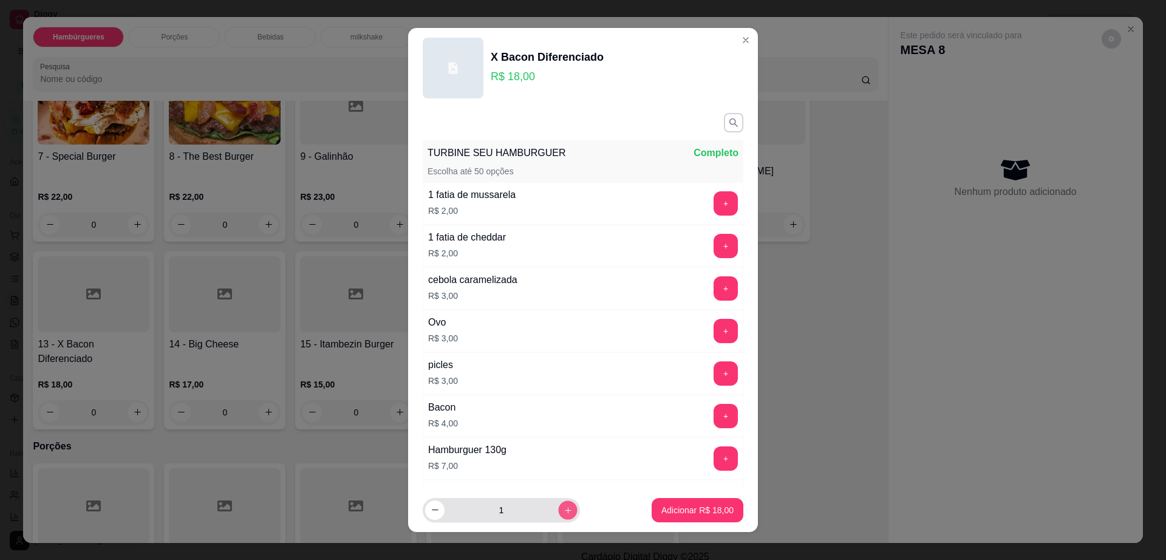
click at [558, 506] on button "increase-product-quantity" at bounding box center [567, 509] width 19 height 19
type input "3"
click at [667, 512] on p "Adicionar R$ 54,00" at bounding box center [697, 510] width 72 height 12
type input "3"
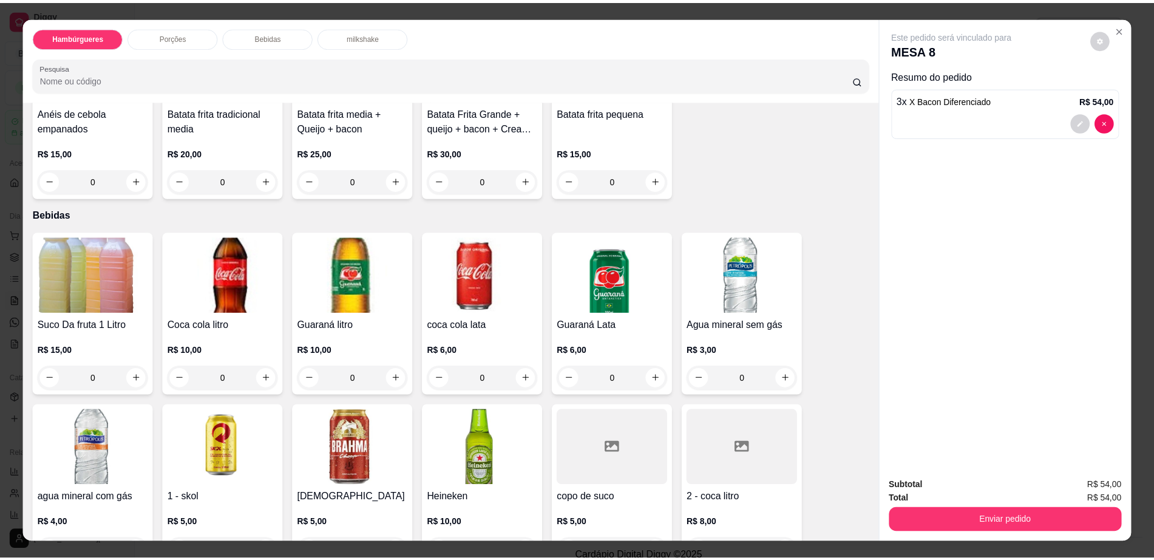
scroll to position [835, 0]
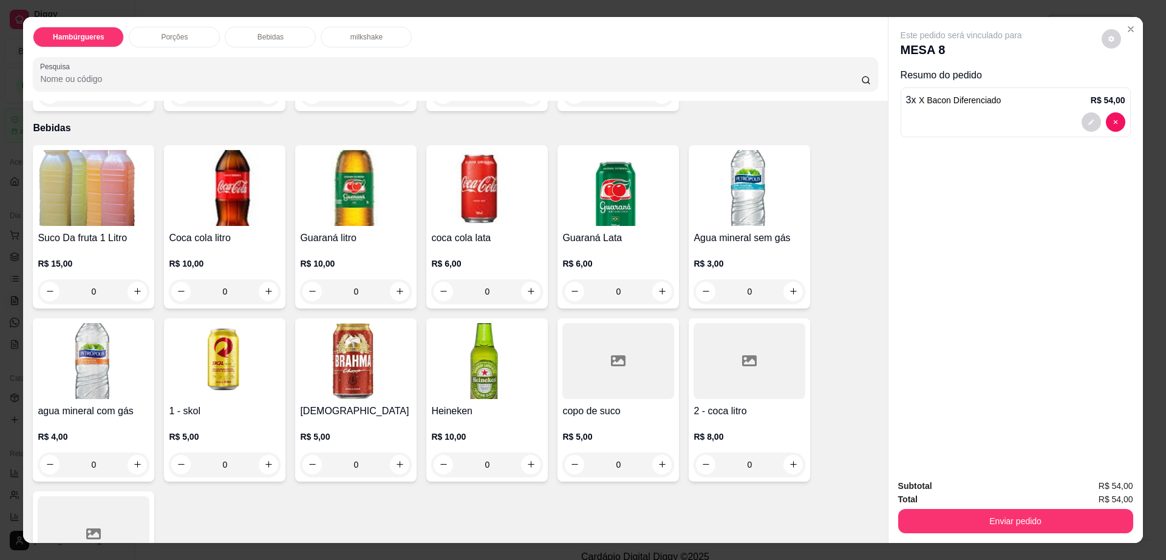
click at [366, 342] on img at bounding box center [356, 361] width 112 height 76
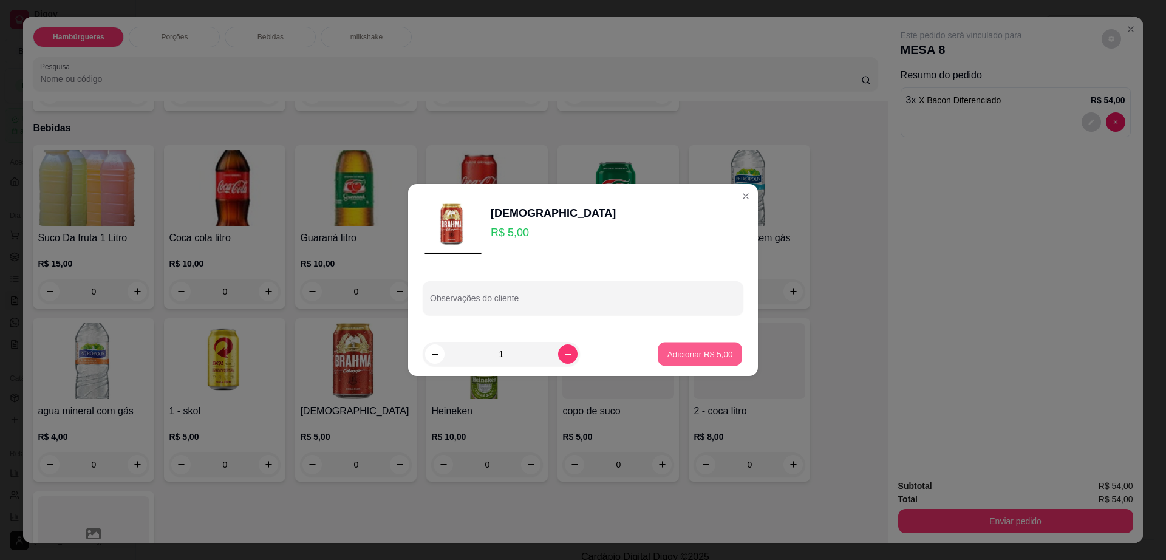
click at [704, 342] on button "Adicionar R$ 5,00" at bounding box center [700, 354] width 84 height 24
type input "1"
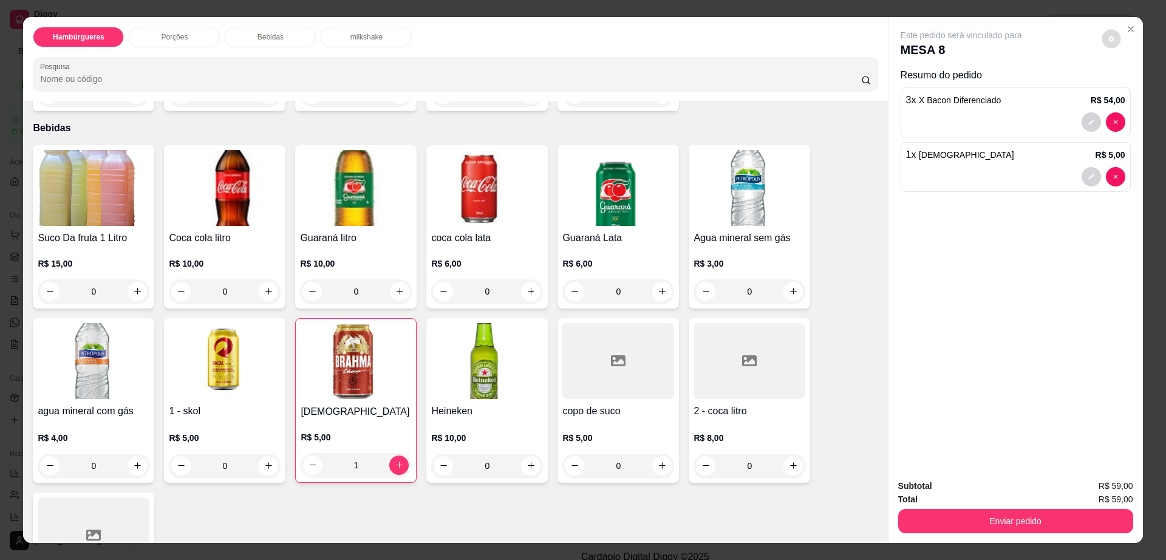
click at [1103, 33] on button "decrease-product-quantity" at bounding box center [1110, 38] width 19 height 19
click at [940, 525] on button "Enviar pedido" at bounding box center [1015, 521] width 235 height 24
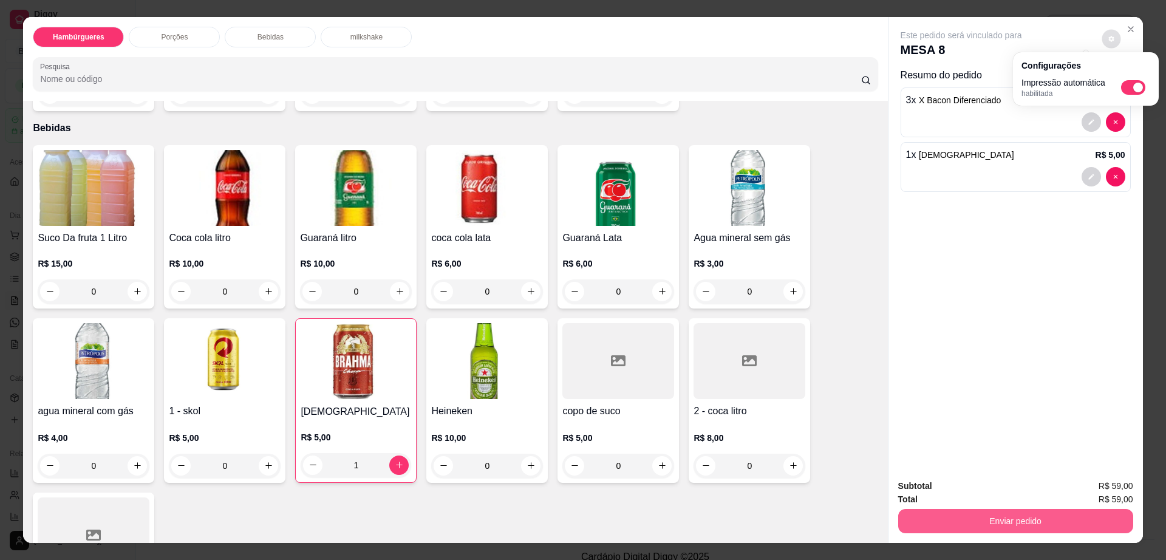
click at [940, 525] on button "Enviar pedido" at bounding box center [1015, 521] width 235 height 24
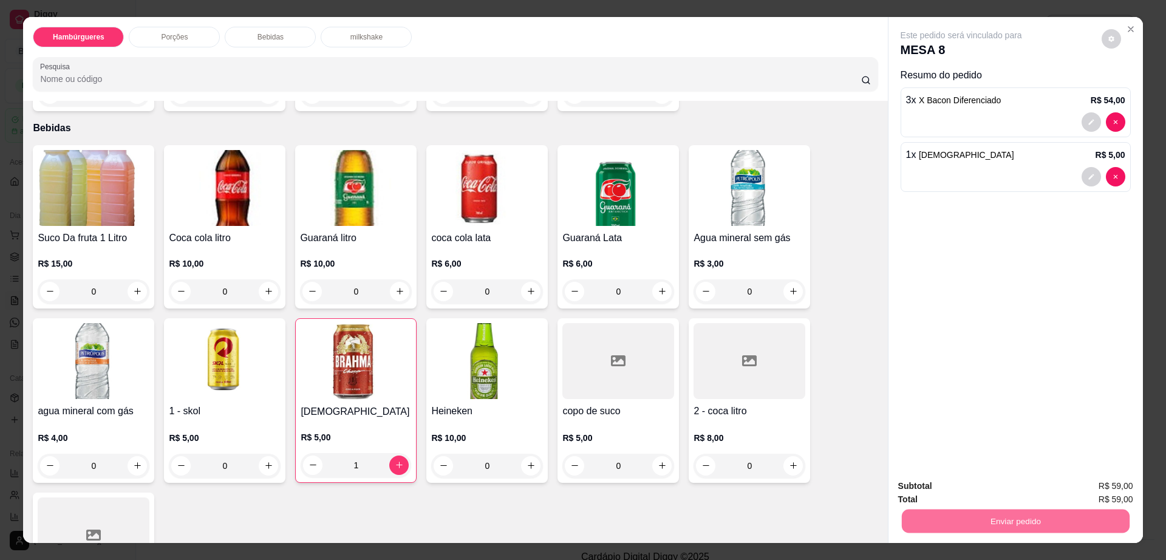
click at [1099, 486] on button "Enviar pedido" at bounding box center [1100, 491] width 69 height 23
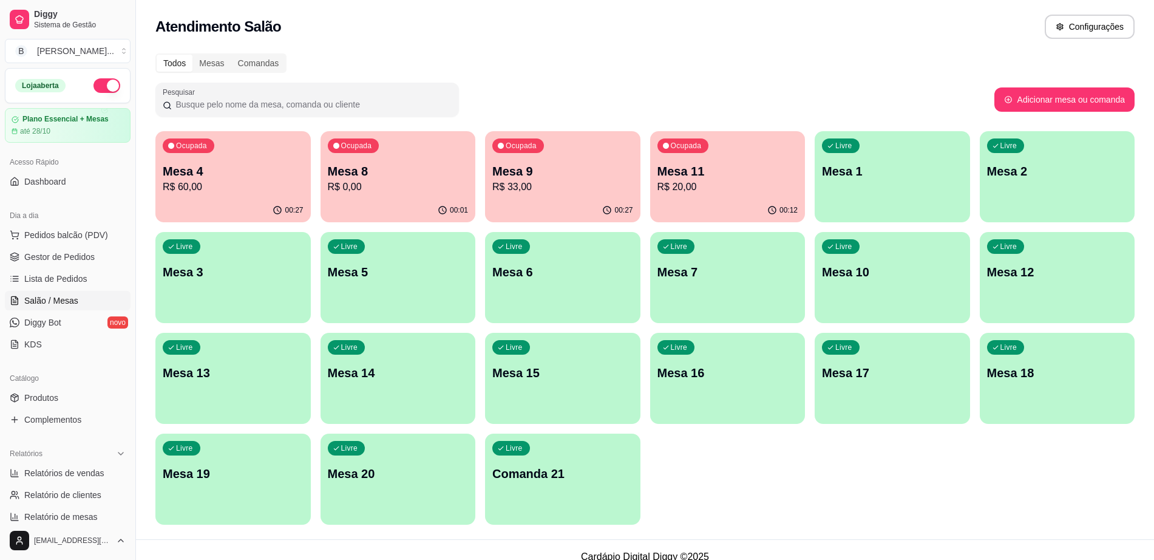
click at [528, 220] on div "00:27" at bounding box center [562, 211] width 155 height 24
click at [65, 254] on span "Gestor de Pedidos" at bounding box center [59, 257] width 70 height 12
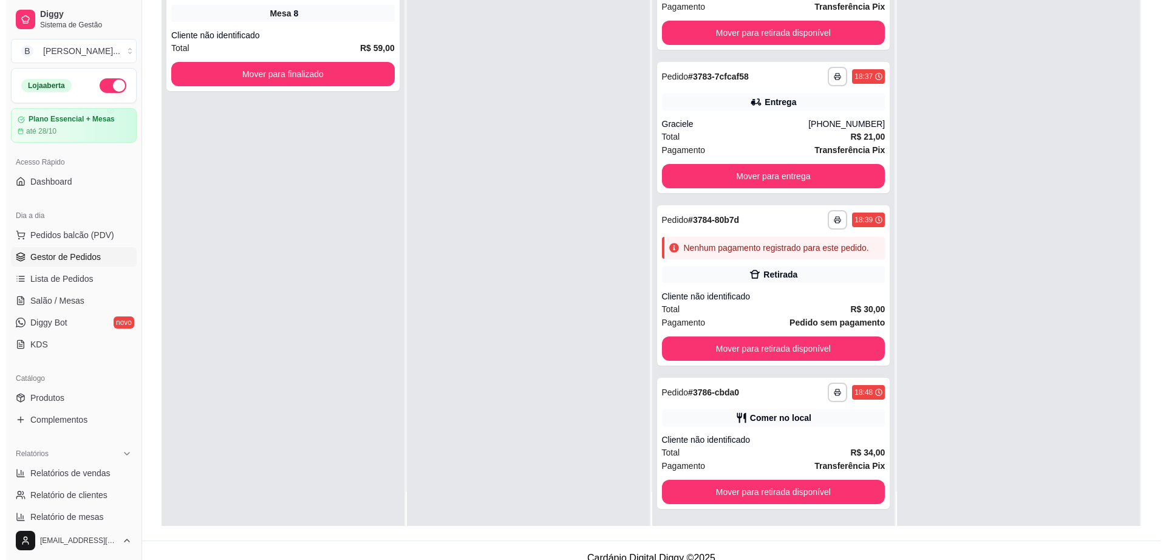
scroll to position [185, 0]
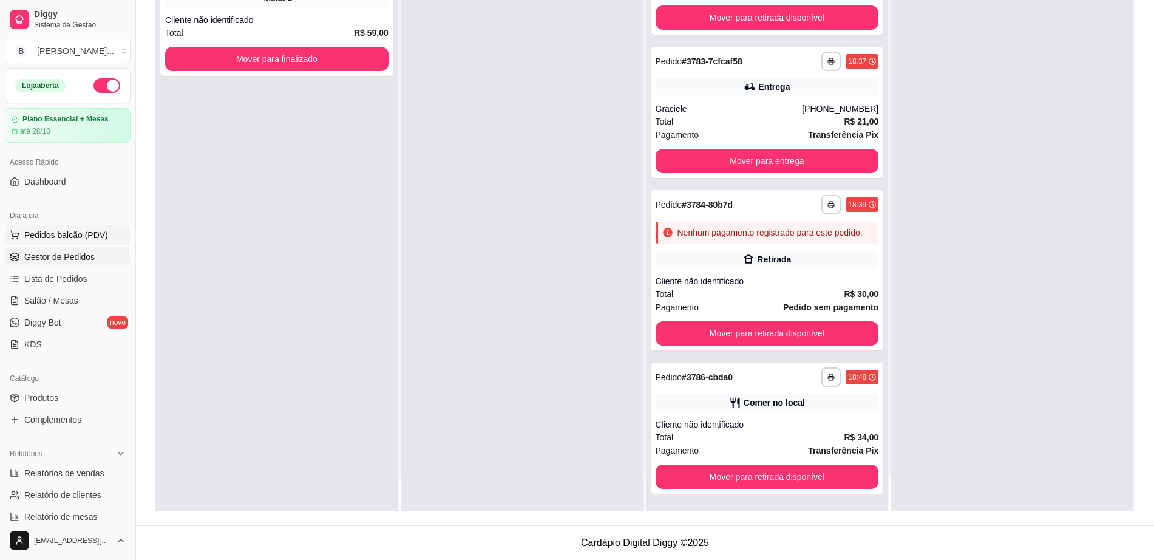
click at [98, 232] on span "Pedidos balcão (PDV)" at bounding box center [66, 235] width 84 height 12
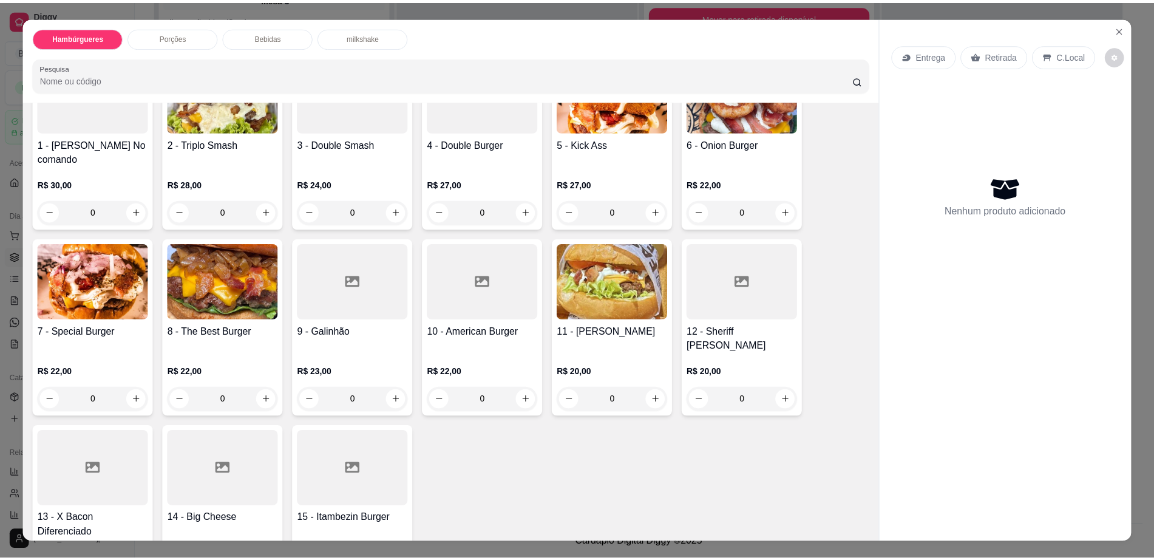
scroll to position [152, 0]
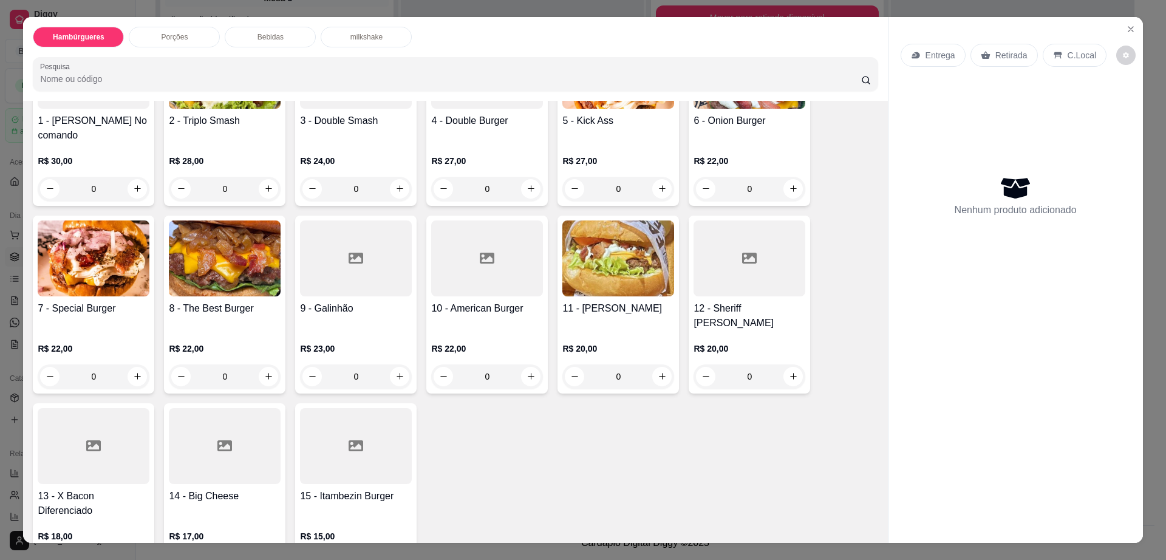
click at [192, 457] on div "14 - Big Cheese R$ 17,00 0" at bounding box center [224, 492] width 121 height 178
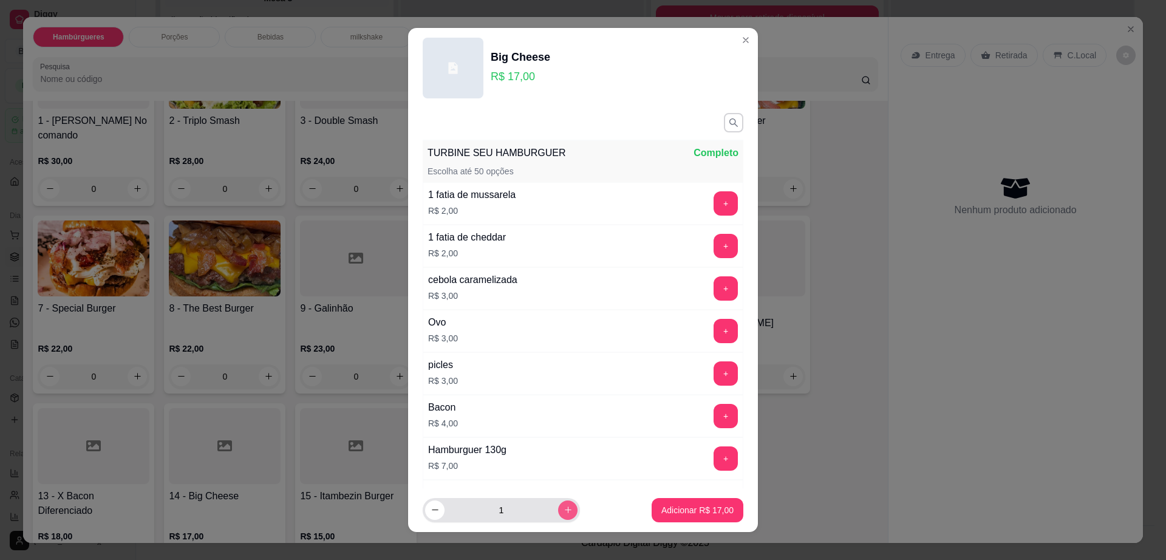
click at [563, 508] on icon "increase-product-quantity" at bounding box center [567, 509] width 9 height 9
type input "2"
click at [687, 500] on button "Adicionar R$ 34,00" at bounding box center [697, 510] width 92 height 24
type input "2"
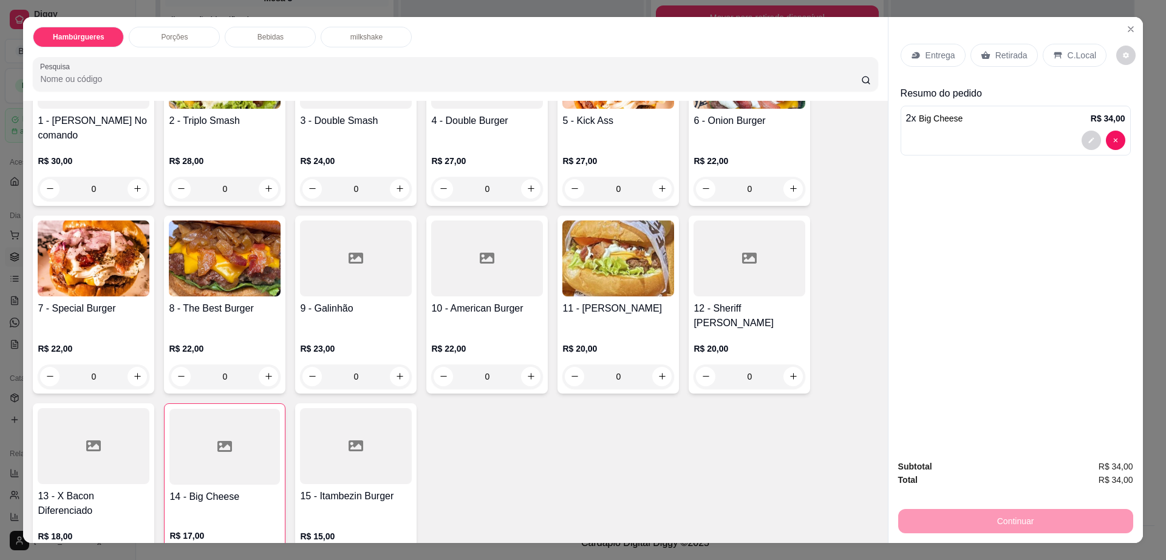
click at [1011, 63] on div "Retirada" at bounding box center [1003, 55] width 67 height 23
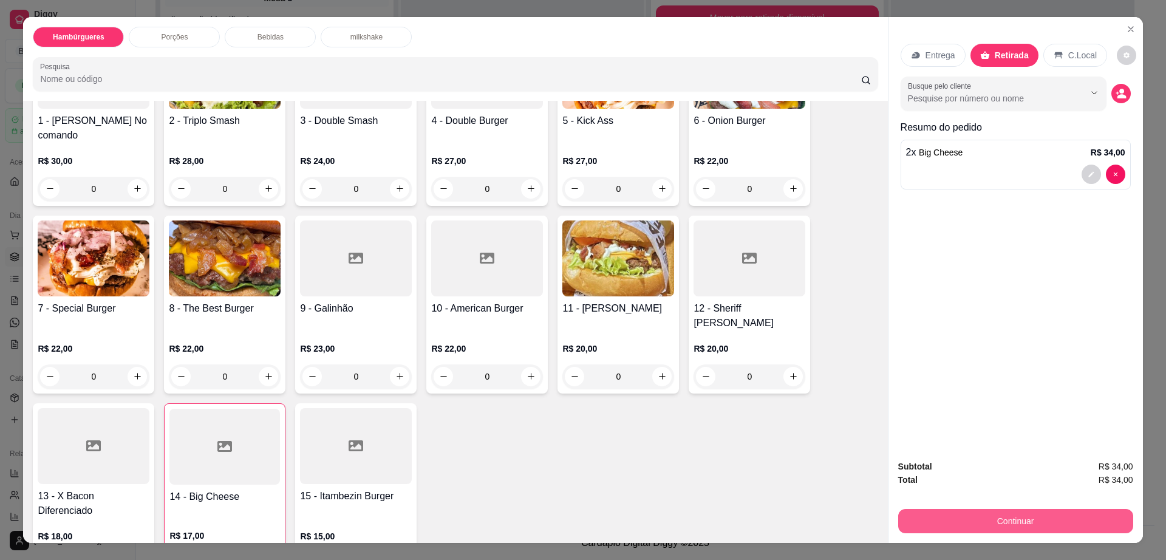
click at [972, 525] on button "Continuar" at bounding box center [1015, 521] width 235 height 24
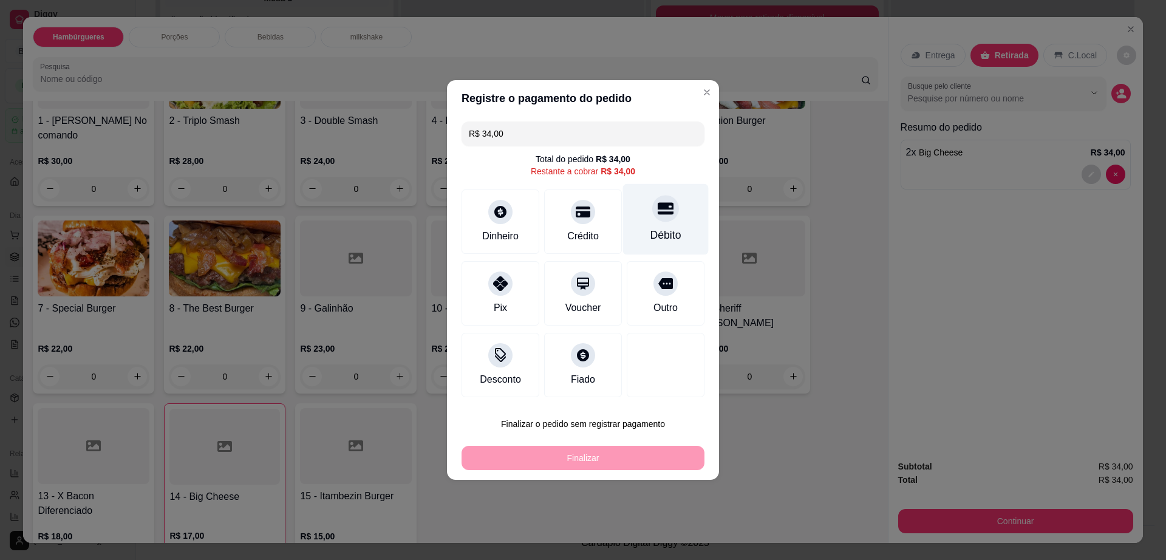
click at [658, 215] on icon at bounding box center [666, 209] width 16 height 12
type input "R$ 0,00"
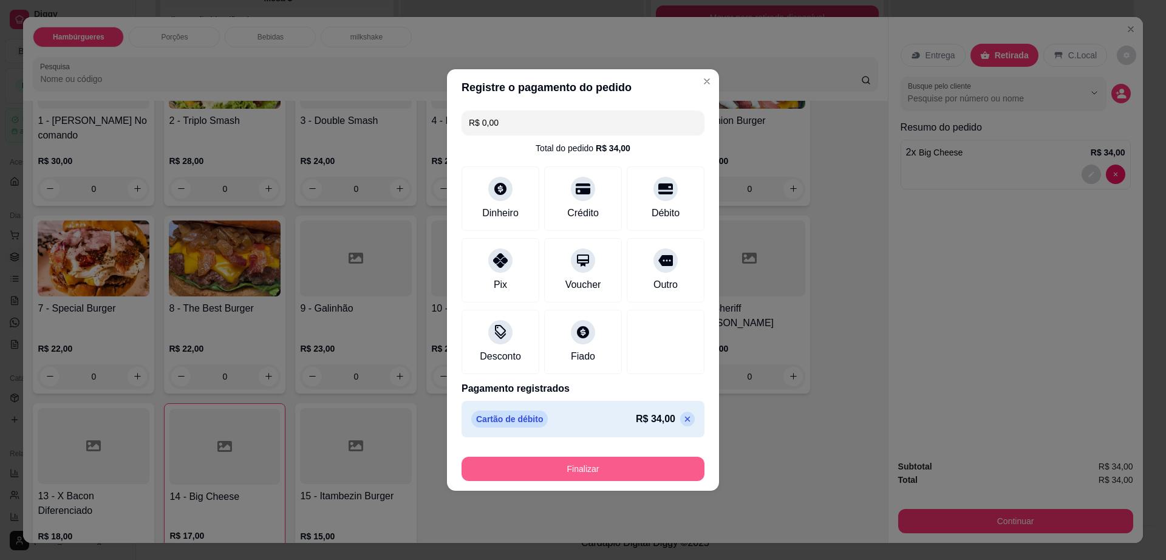
click at [650, 469] on button "Finalizar" at bounding box center [582, 469] width 243 height 24
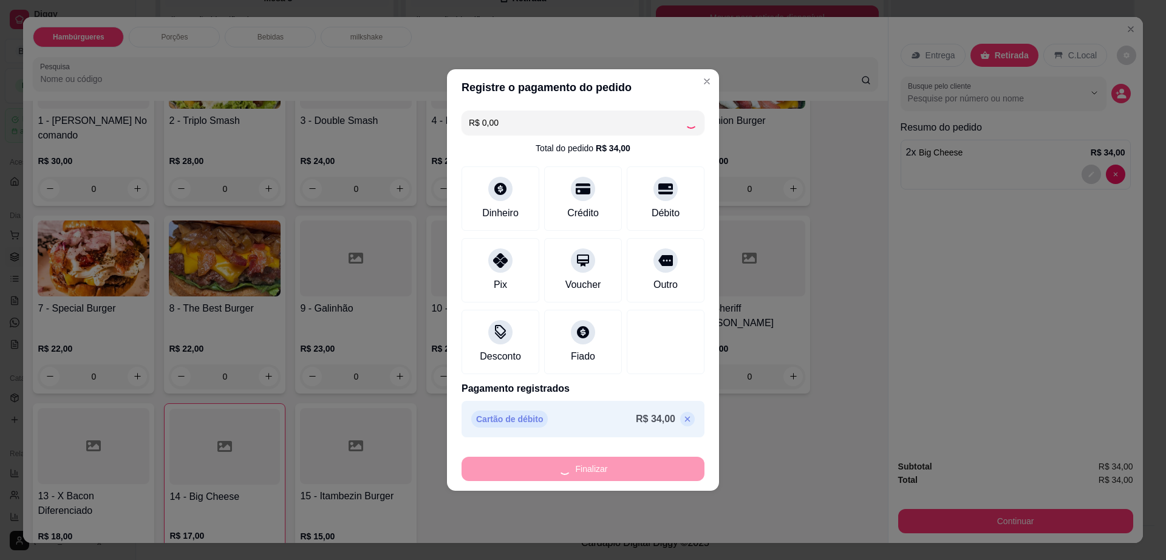
type input "0"
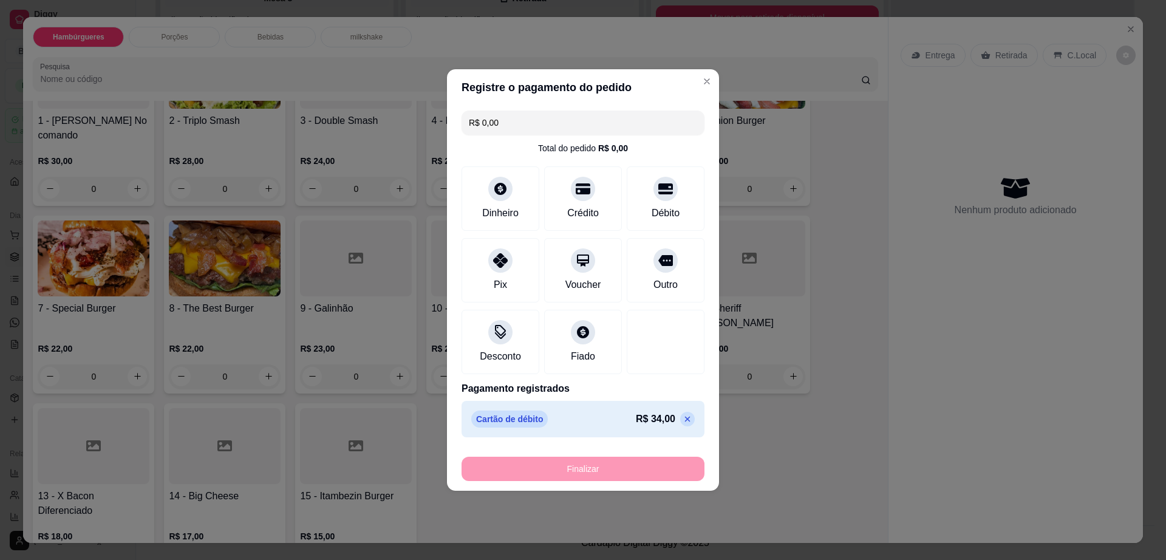
type input "-R$ 34,00"
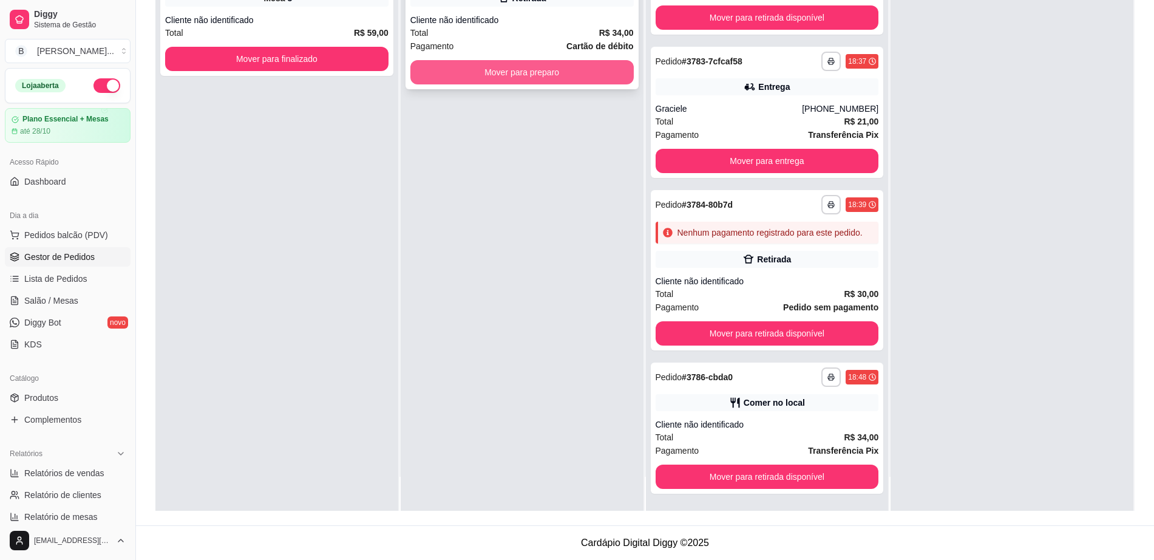
click at [517, 62] on button "Mover para preparo" at bounding box center [521, 72] width 223 height 24
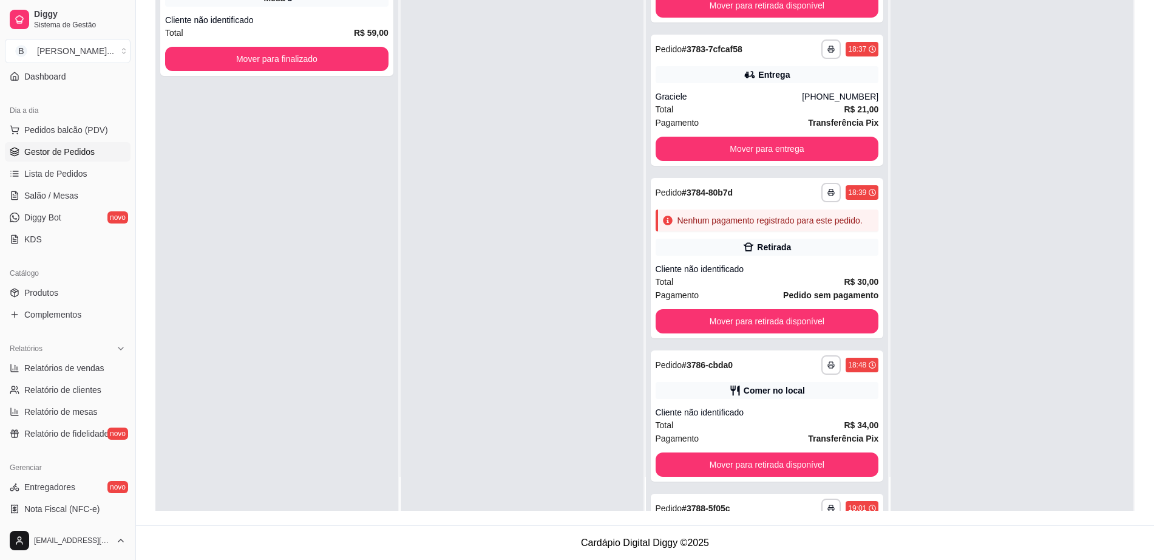
scroll to position [228, 0]
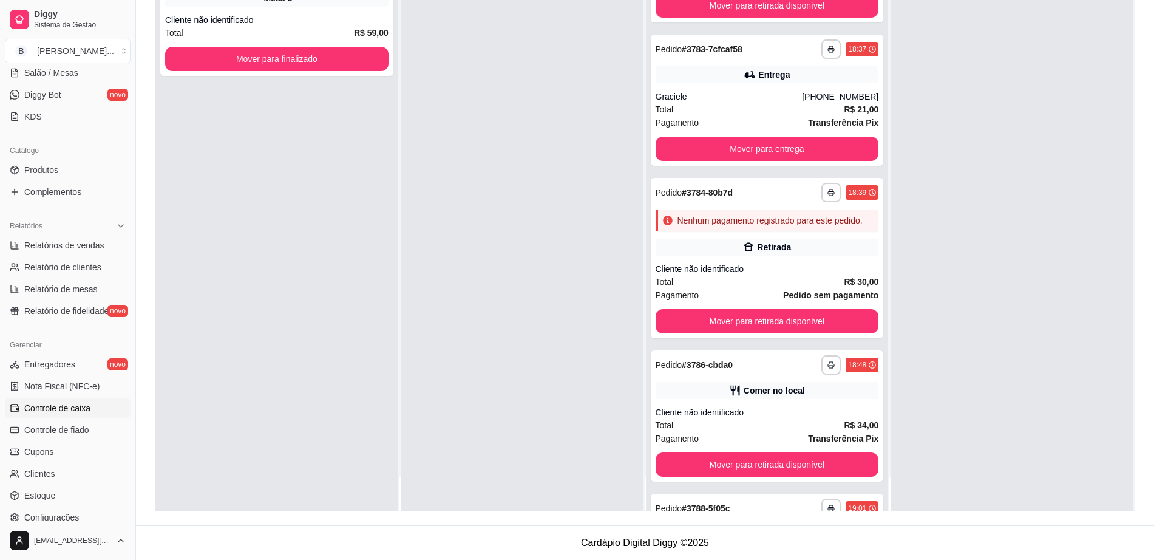
click at [76, 415] on link "Controle de caixa" at bounding box center [68, 407] width 126 height 19
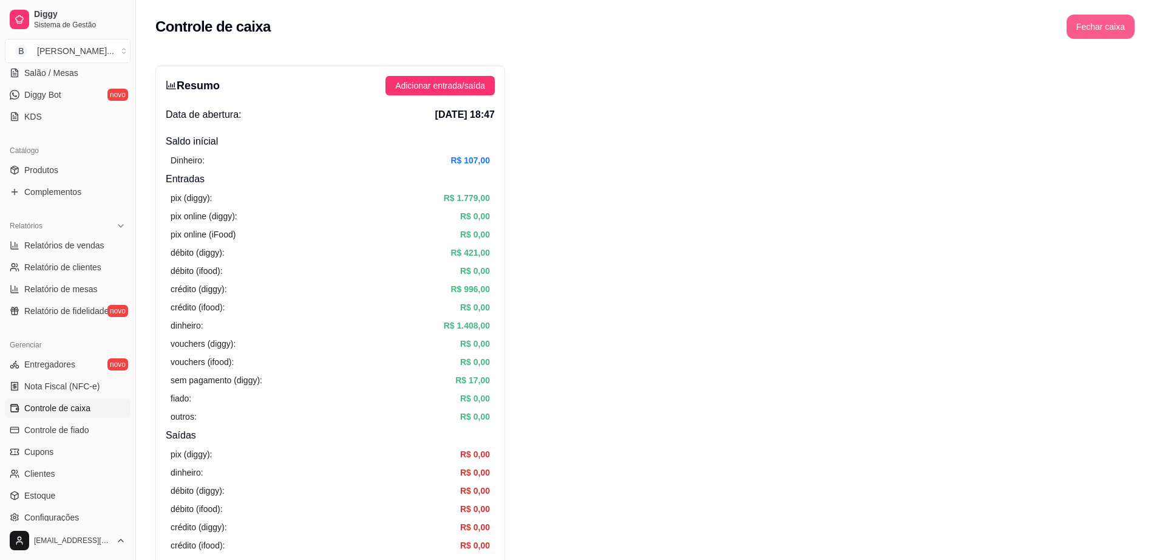
click at [1105, 26] on button "Fechar caixa" at bounding box center [1101, 27] width 68 height 24
click at [1127, 101] on button "Sim" at bounding box center [1135, 108] width 24 height 15
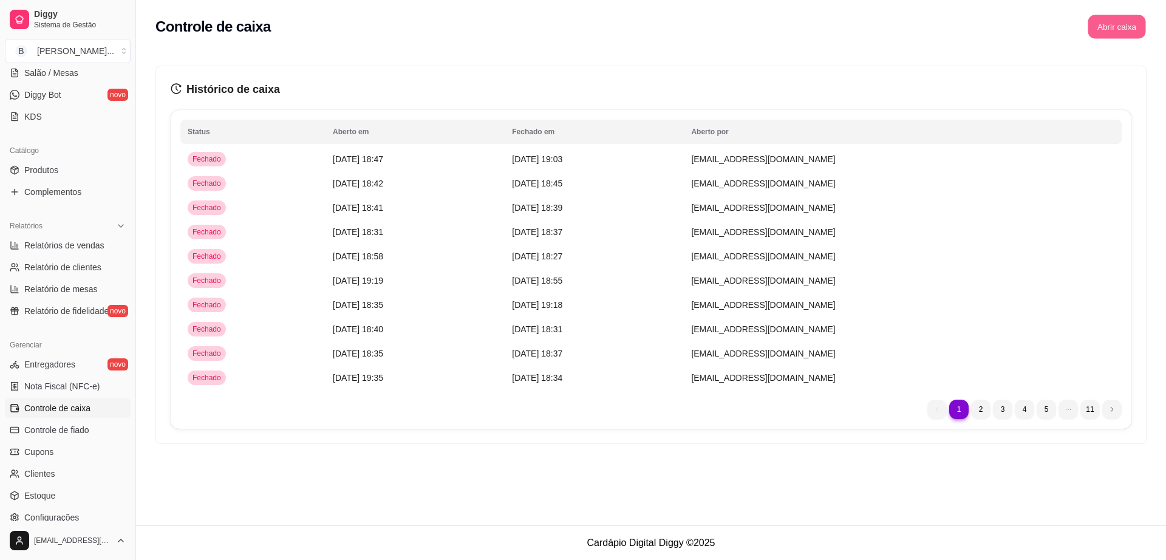
click at [1110, 35] on button "Abrir caixa" at bounding box center [1116, 27] width 58 height 24
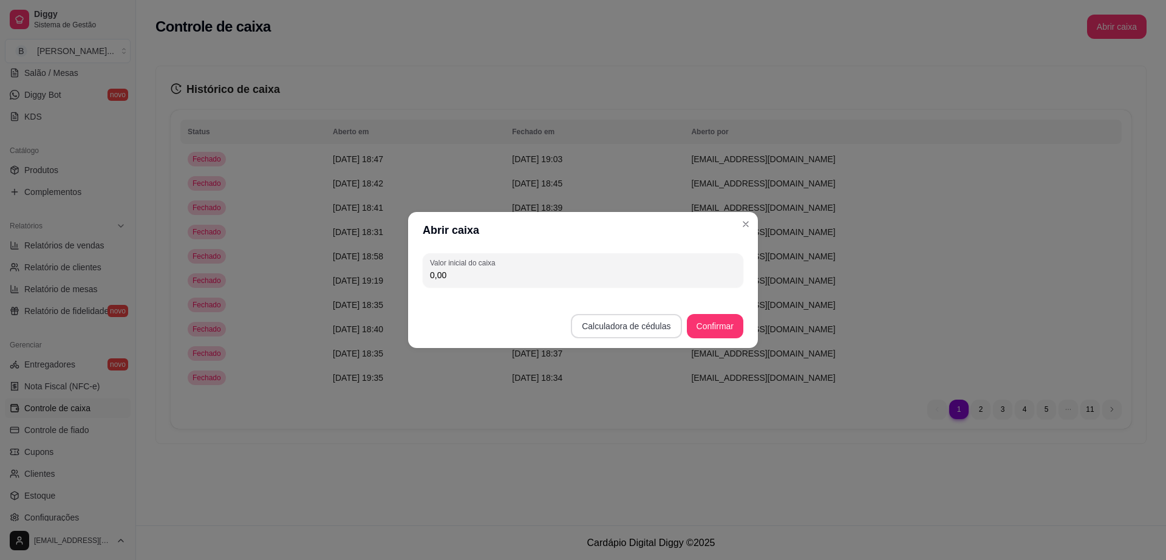
click at [645, 327] on button "Calculadora de cédulas" at bounding box center [626, 326] width 110 height 24
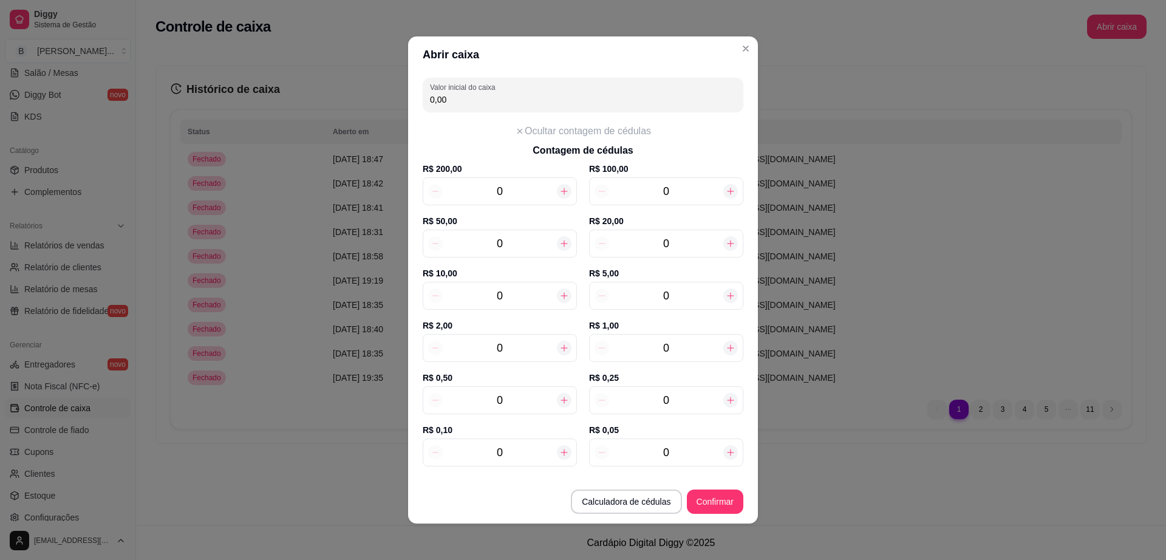
click at [495, 294] on input "0" at bounding box center [500, 295] width 114 height 17
type input "70,00"
type input "7"
click at [666, 301] on input "0" at bounding box center [666, 295] width 114 height 17
type input "75,00"
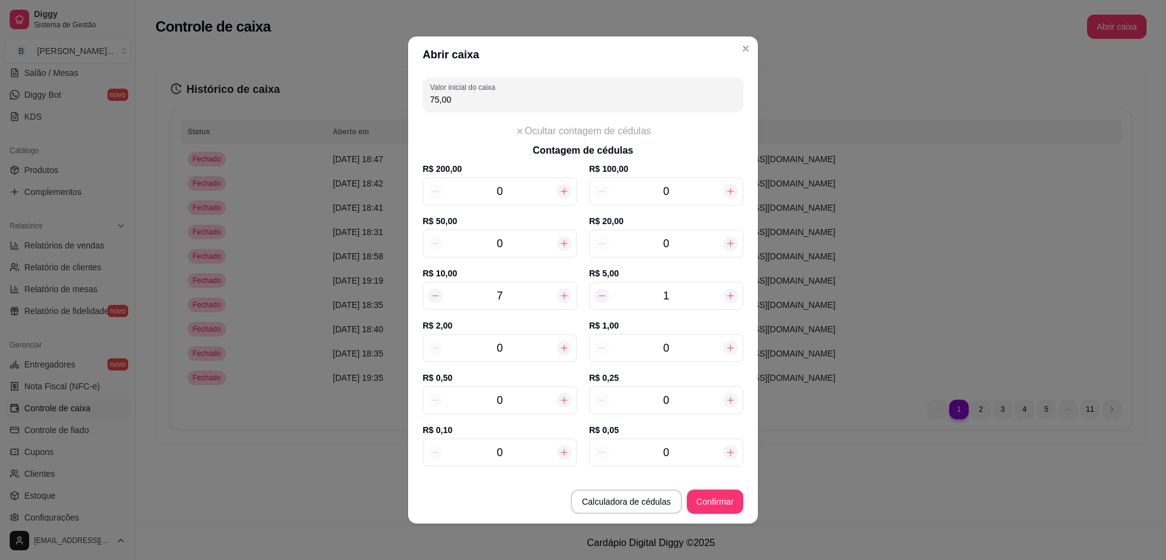
type input "17"
type input "155,00"
type input "1"
type input "75,00"
type input "0"
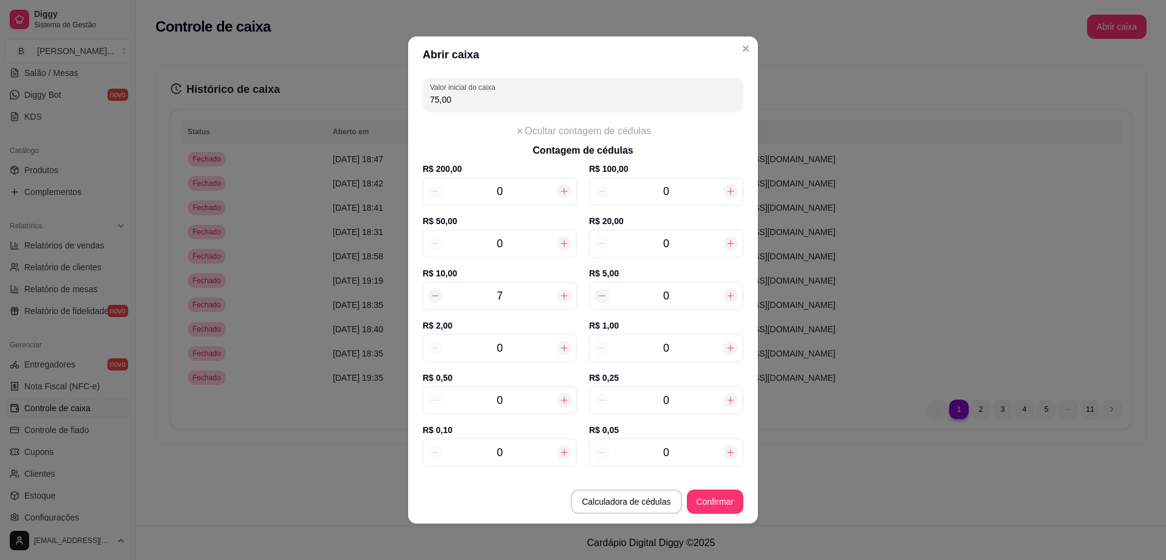
type input "70,00"
type input "2"
type input "80,00"
type input "20"
type input "170,00"
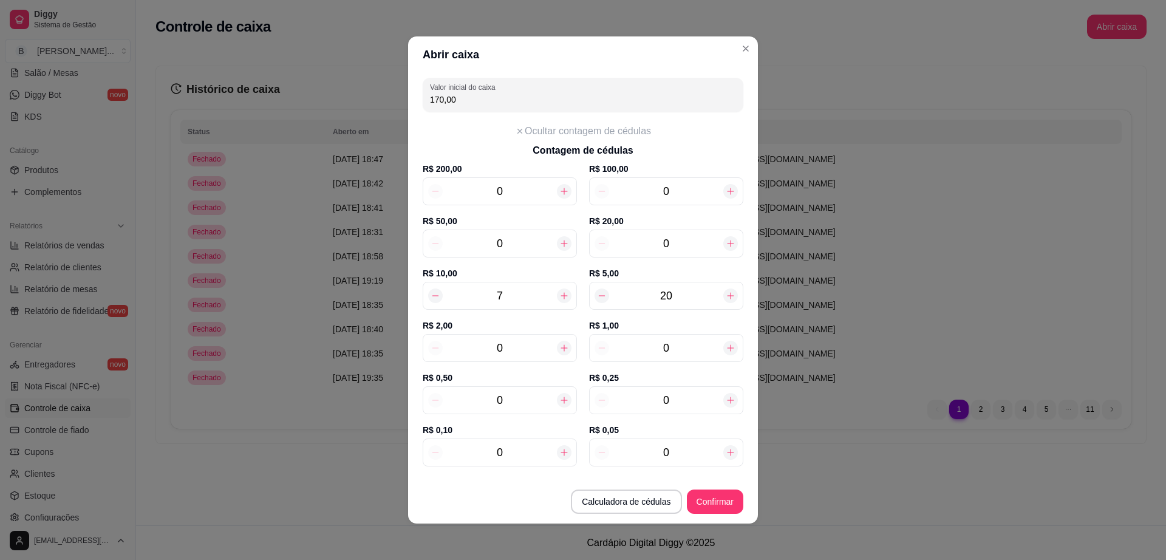
type input "200"
type input "1.070,00"
type input "20"
type input "170,00"
type input "20"
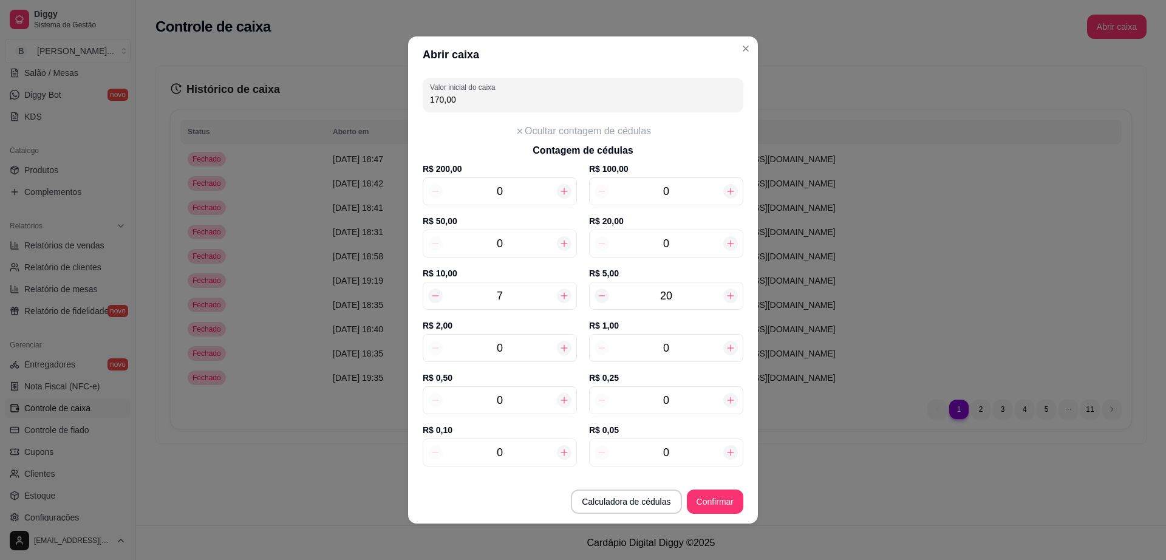
click at [503, 302] on input "7" at bounding box center [500, 295] width 114 height 17
type input "100,00"
type input "9"
type input "190,00"
type input "9"
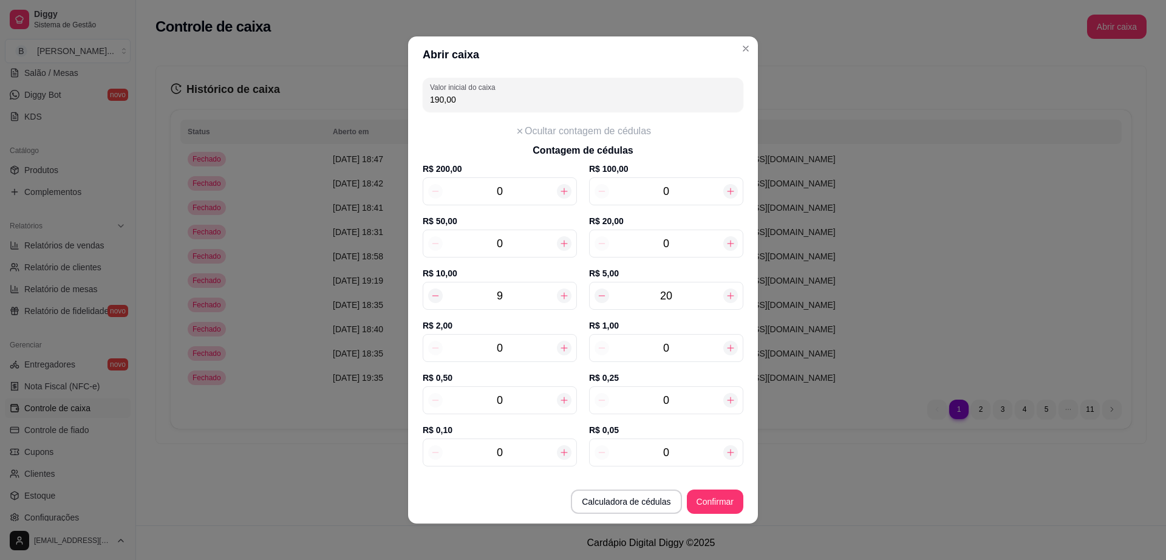
click at [517, 353] on input "0" at bounding box center [500, 347] width 114 height 17
type input "192,00"
type input "10"
type input "210,00"
type input "10"
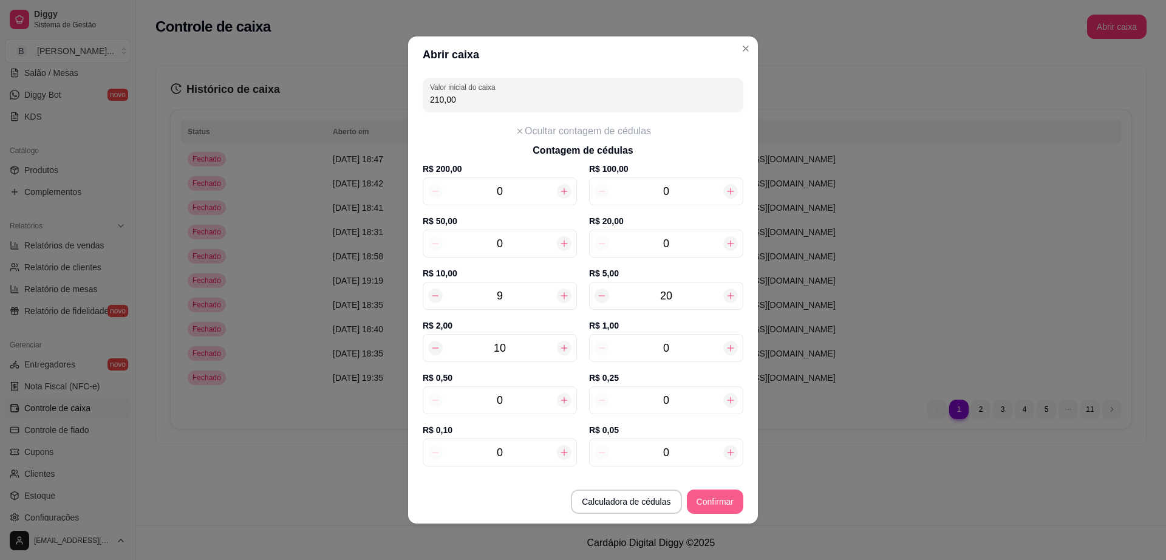
click at [707, 506] on button "Confirmar" at bounding box center [715, 501] width 56 height 24
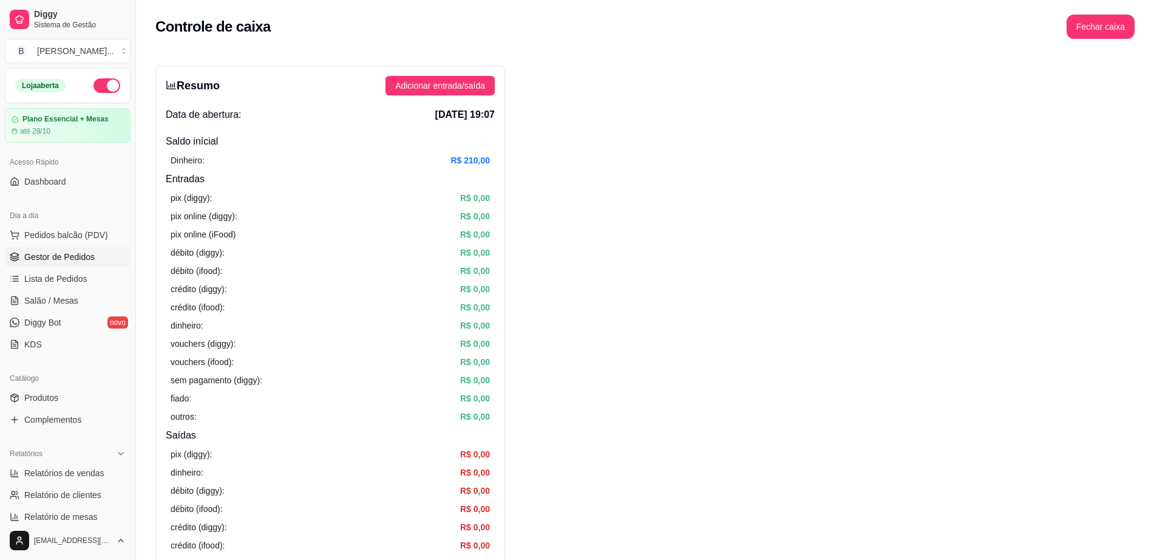
click at [78, 261] on span "Gestor de Pedidos" at bounding box center [59, 257] width 70 height 12
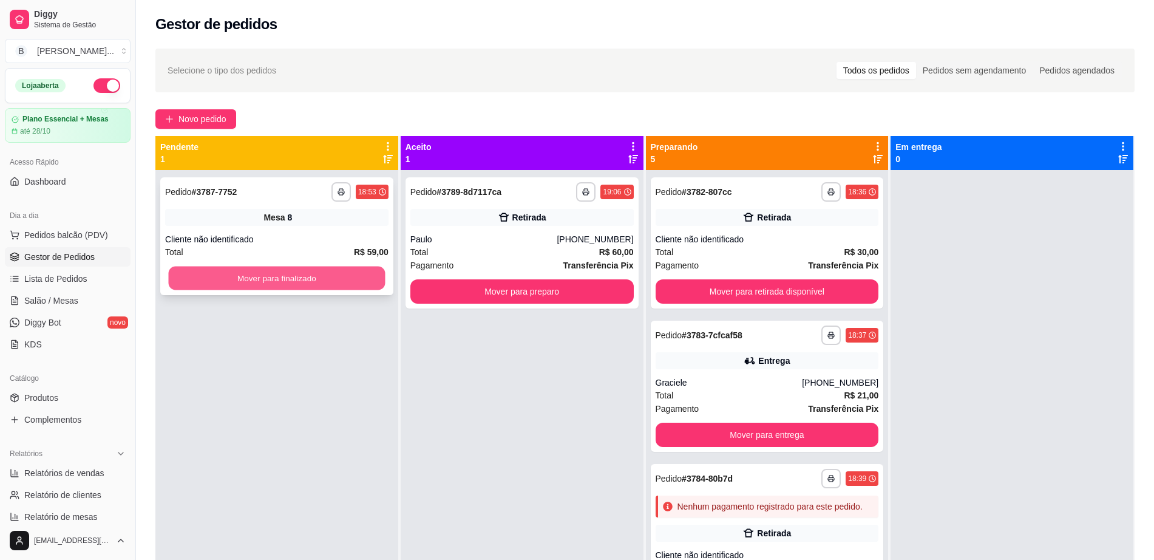
click at [261, 286] on button "Mover para finalizado" at bounding box center [277, 279] width 217 height 24
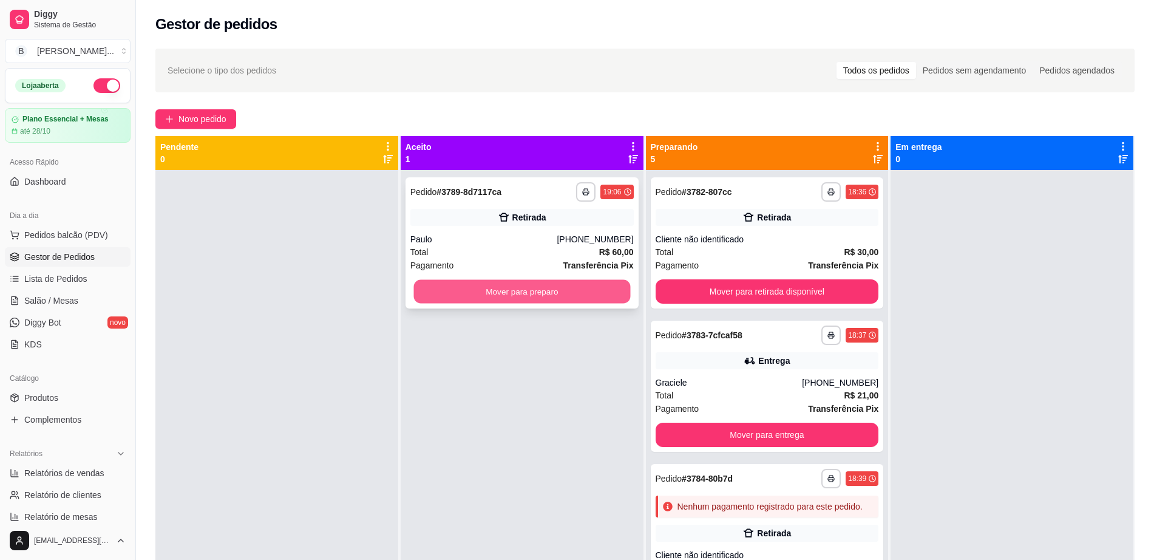
click at [542, 296] on button "Mover para preparo" at bounding box center [521, 292] width 217 height 24
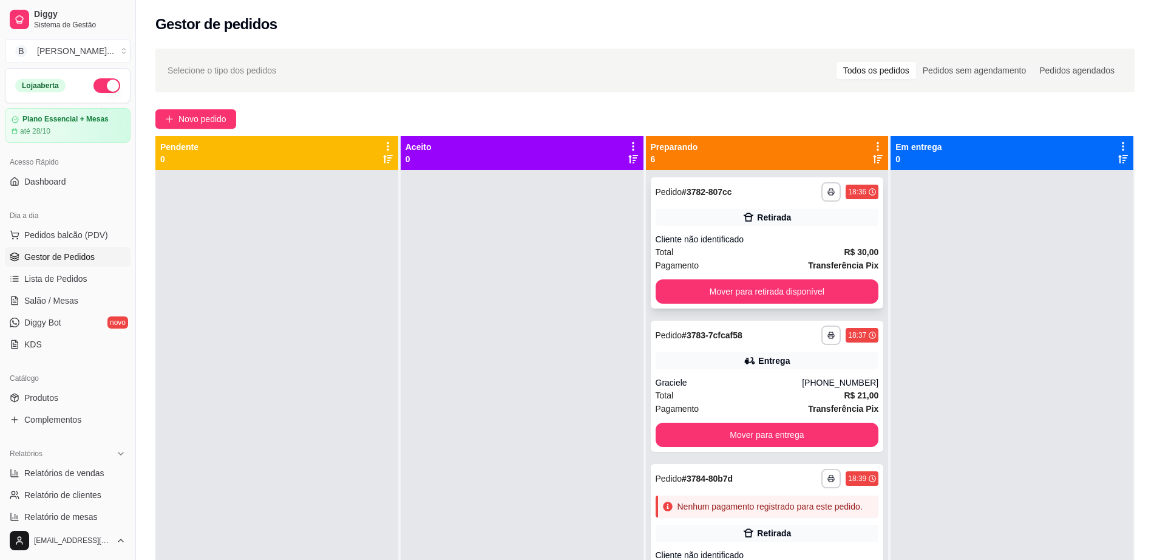
click at [790, 259] on div "Pagamento Transferência Pix" at bounding box center [767, 265] width 223 height 13
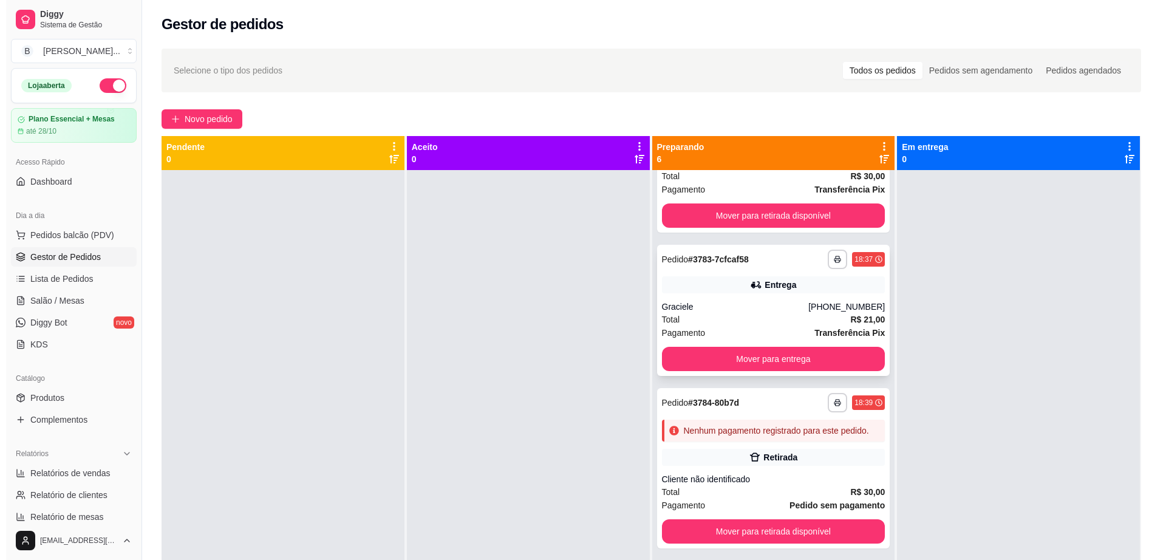
scroll to position [152, 0]
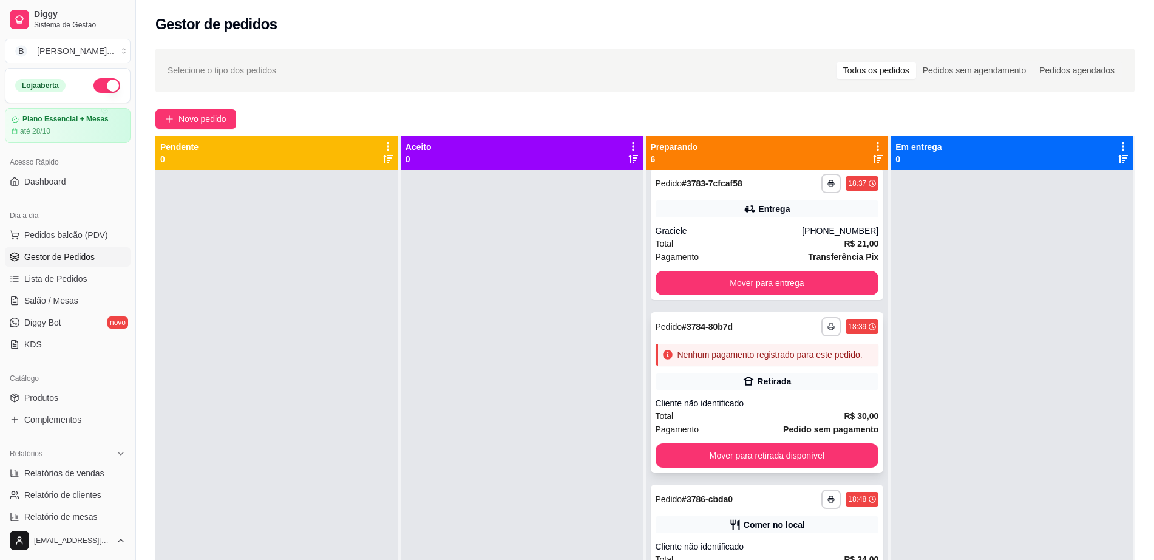
click at [814, 390] on div "Retirada" at bounding box center [767, 381] width 223 height 17
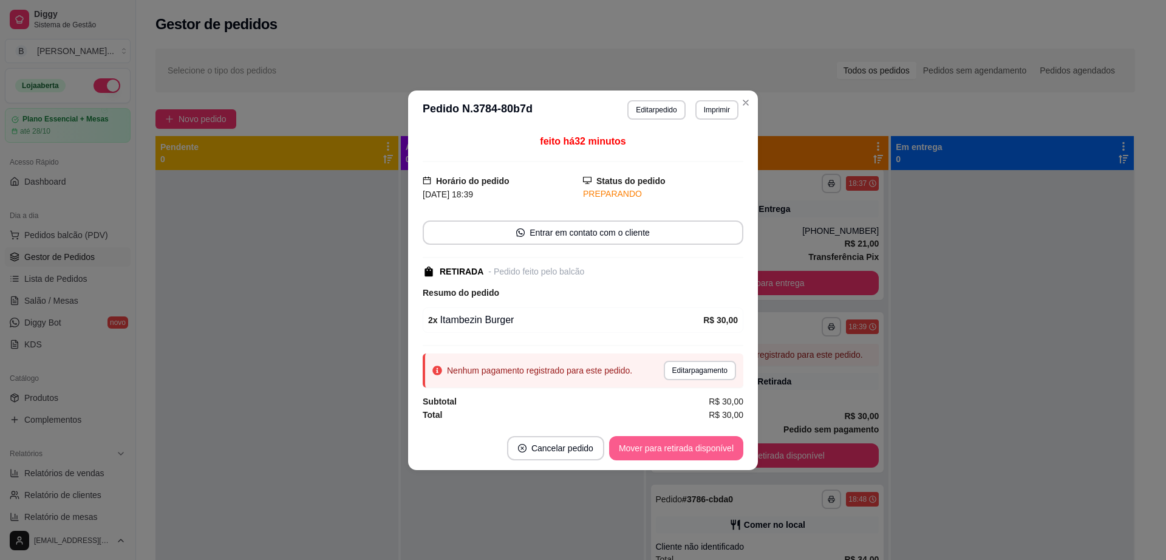
click at [684, 449] on button "Mover para retirada disponível" at bounding box center [676, 448] width 134 height 24
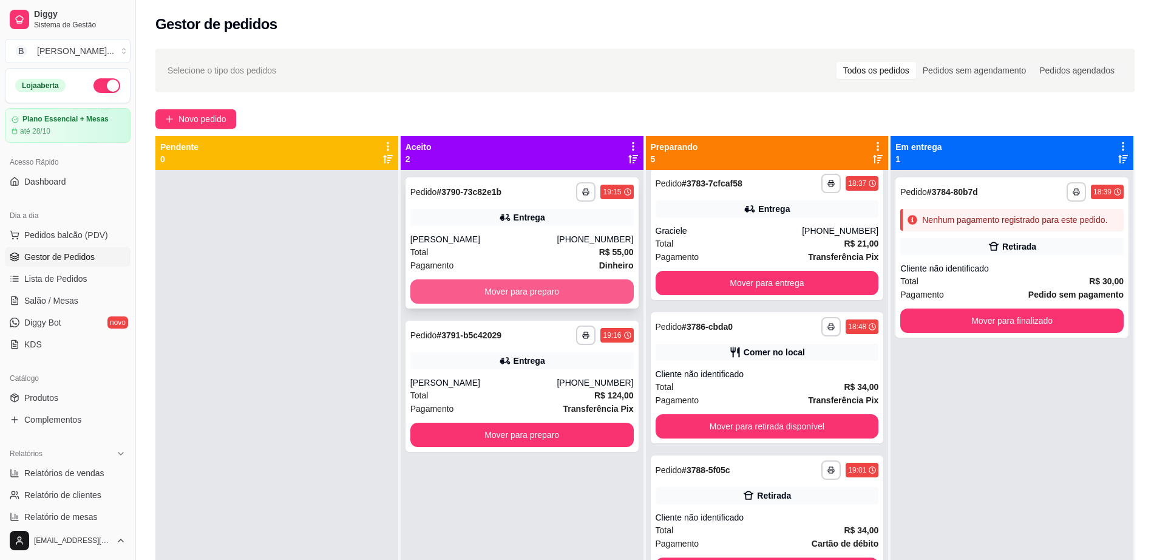
click at [471, 301] on button "Mover para preparo" at bounding box center [521, 291] width 223 height 24
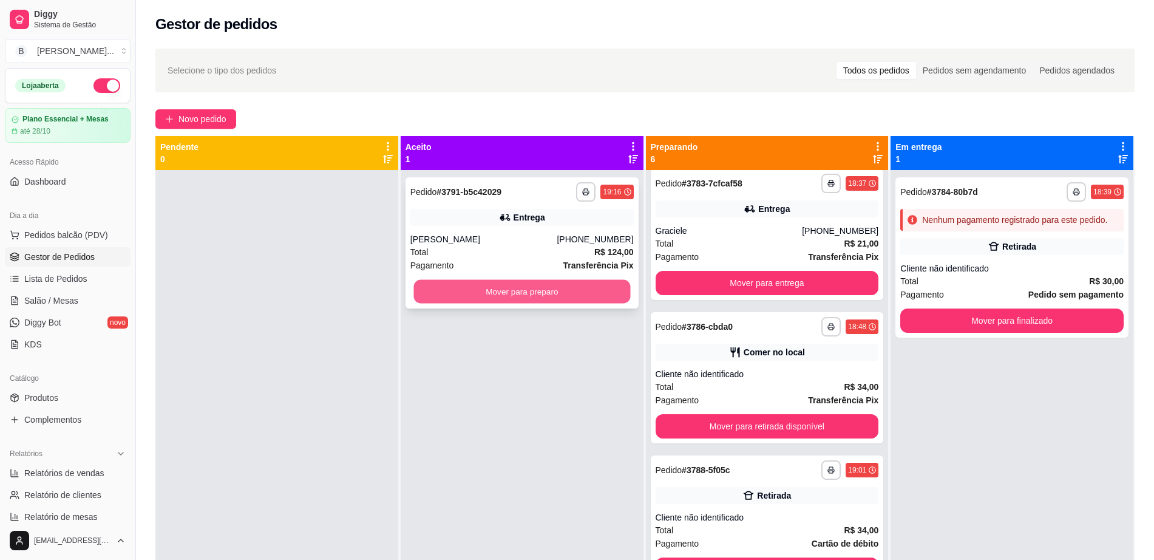
click at [474, 293] on button "Mover para preparo" at bounding box center [521, 292] width 217 height 24
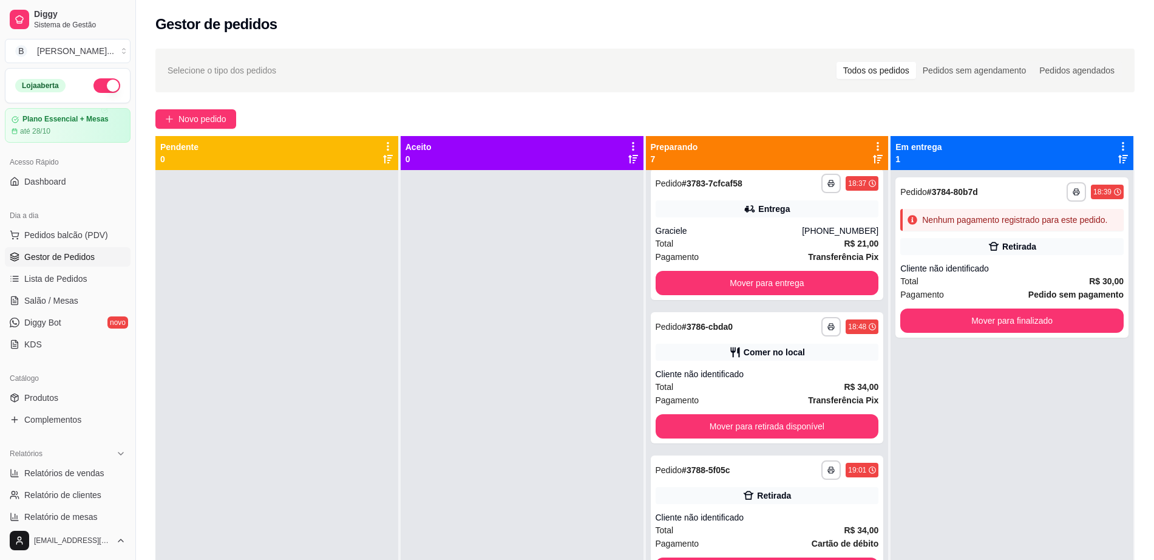
click at [57, 254] on span "Gestor de Pedidos" at bounding box center [59, 257] width 70 height 12
click at [64, 295] on span "Salão / Mesas" at bounding box center [51, 300] width 54 height 12
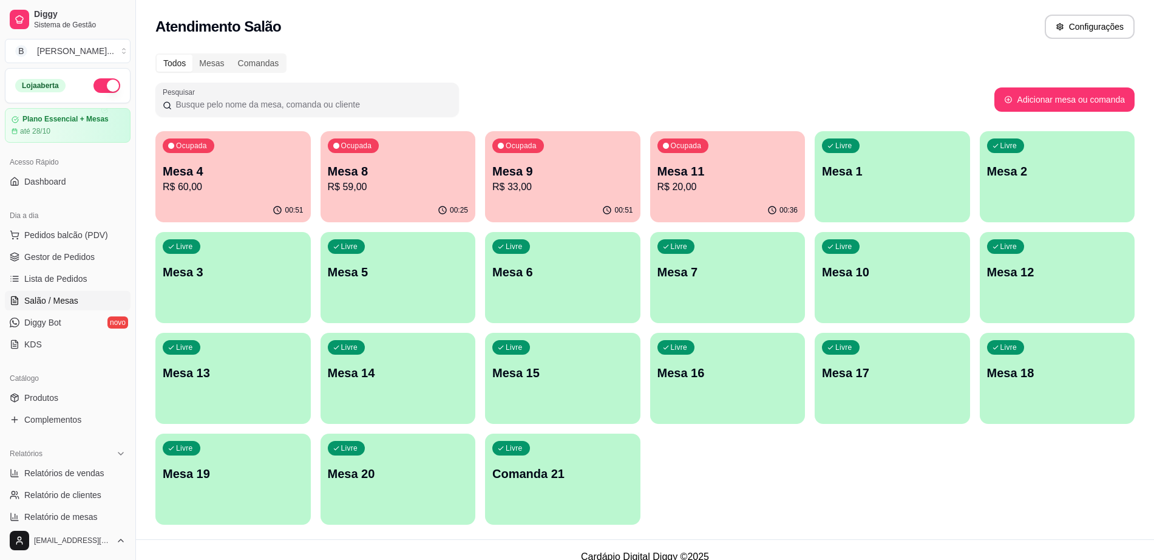
click at [879, 185] on div "Livre Mesa 1" at bounding box center [892, 169] width 155 height 76
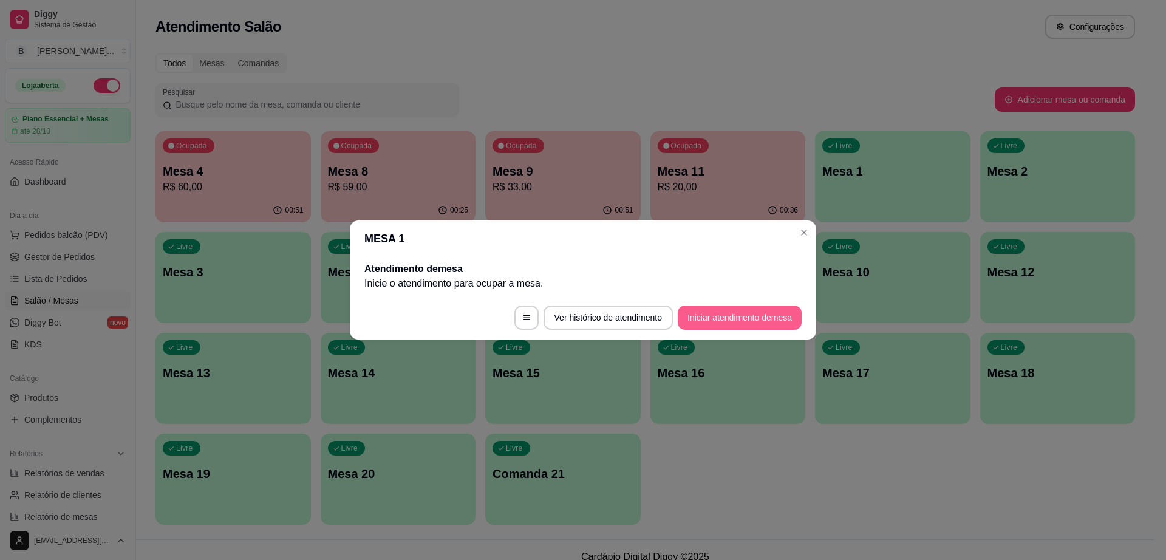
click at [753, 324] on button "Iniciar atendimento de mesa" at bounding box center [740, 317] width 124 height 24
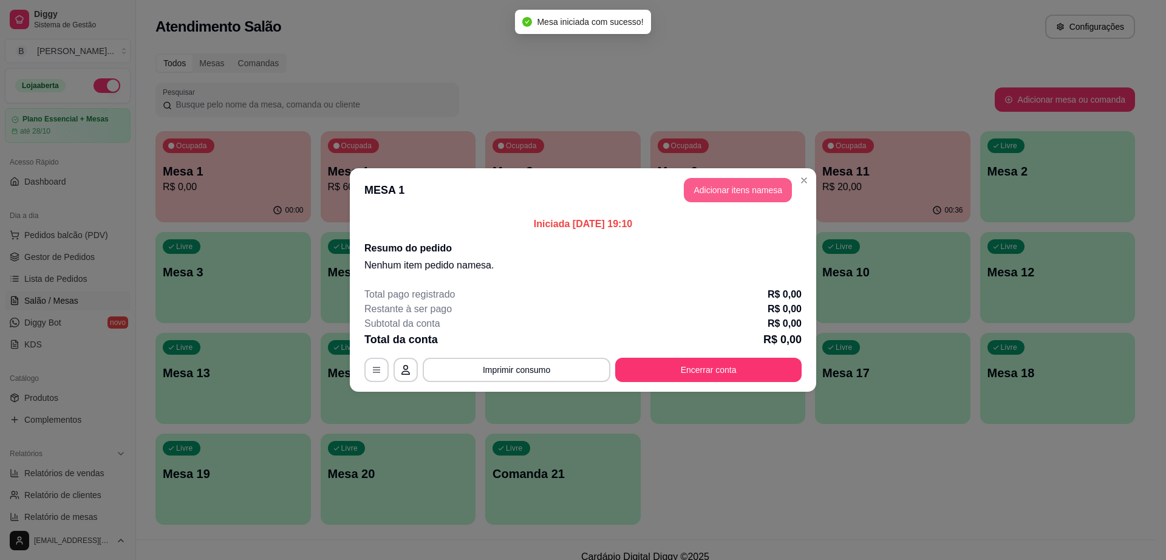
click at [749, 197] on button "Adicionar itens na mesa" at bounding box center [738, 190] width 108 height 24
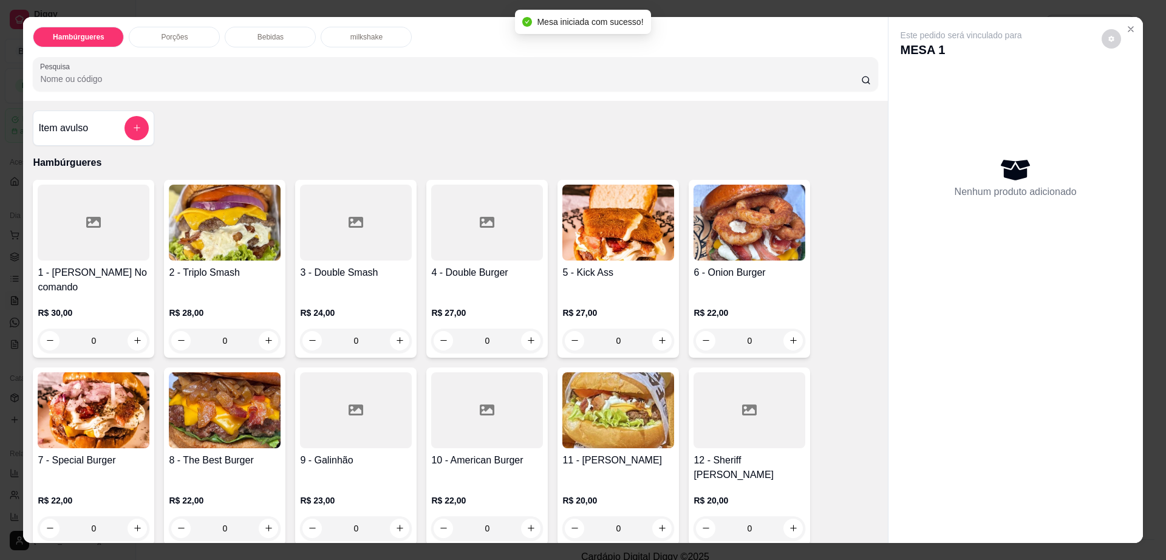
click at [753, 240] on img at bounding box center [749, 223] width 112 height 76
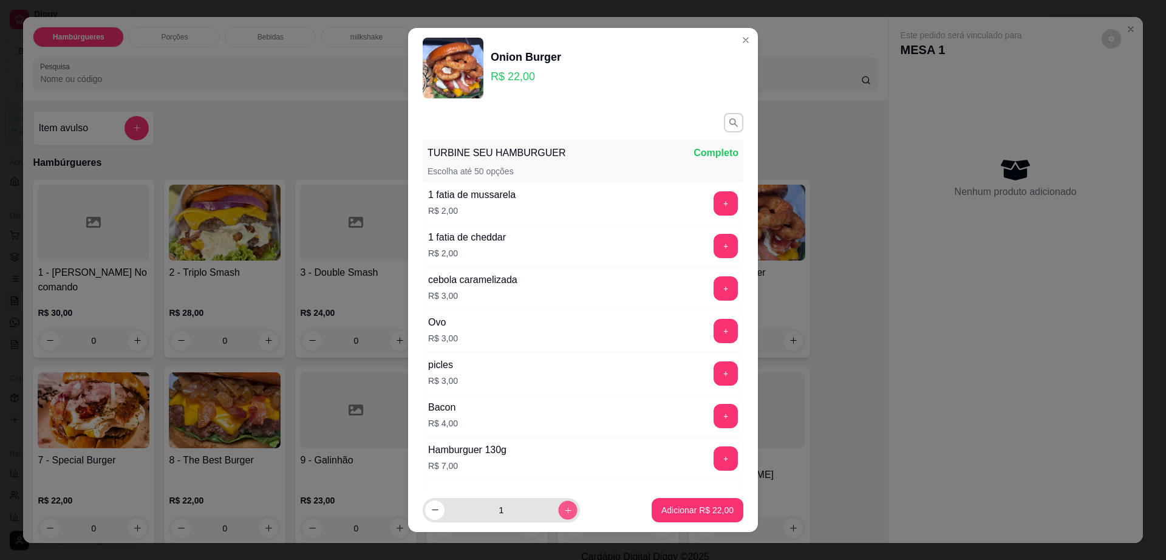
click at [558, 517] on button "increase-product-quantity" at bounding box center [567, 509] width 19 height 19
type input "2"
click at [660, 503] on button "Adicionar R$ 44,00" at bounding box center [697, 510] width 89 height 24
type input "2"
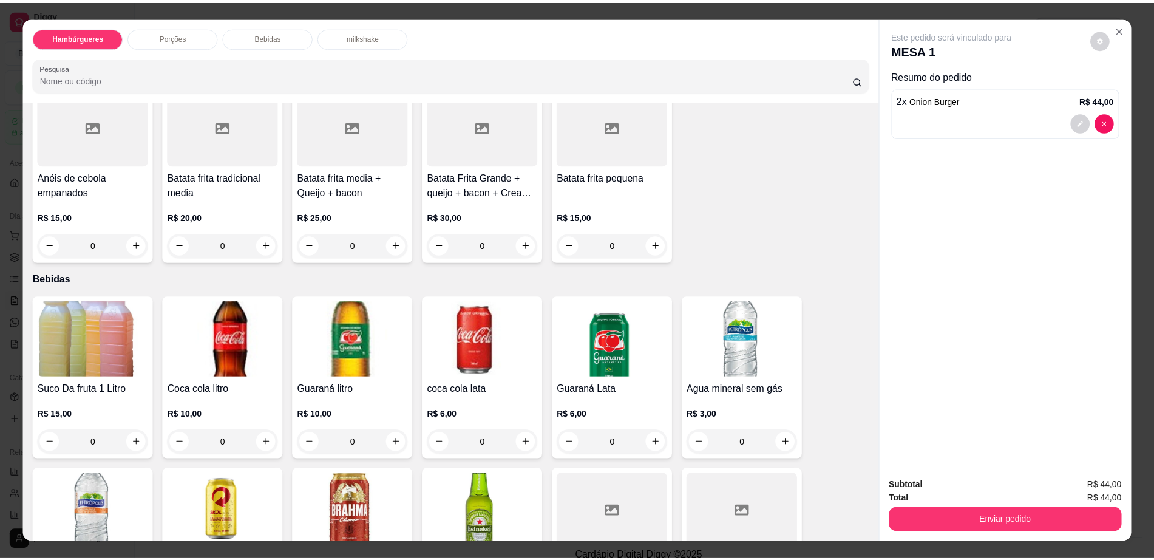
scroll to position [683, 0]
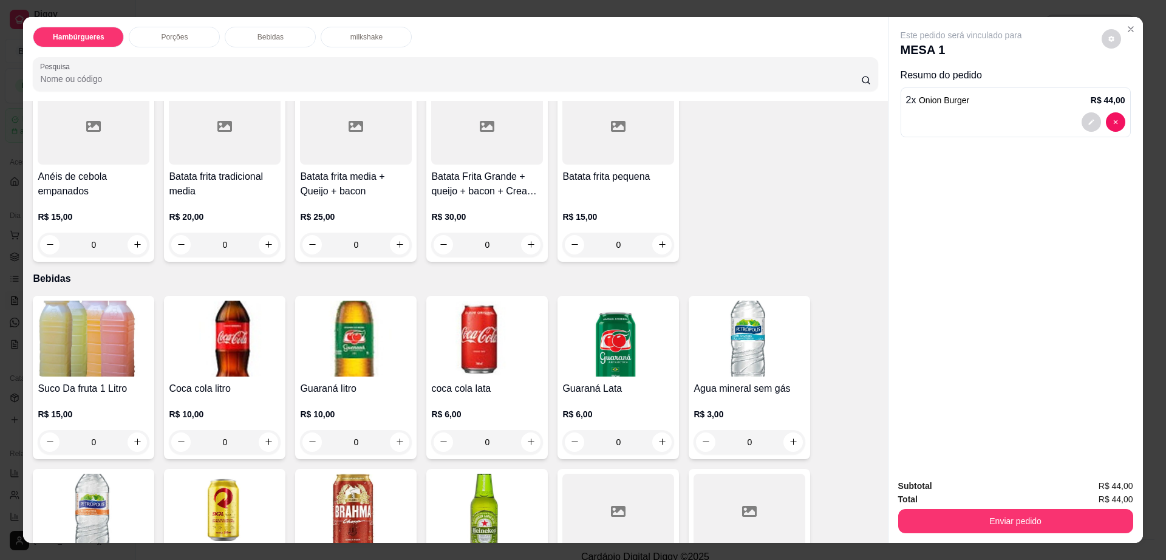
click at [459, 169] on h4 "Batata Frita Grande + queijo + bacon + Cream cheese" at bounding box center [487, 183] width 112 height 29
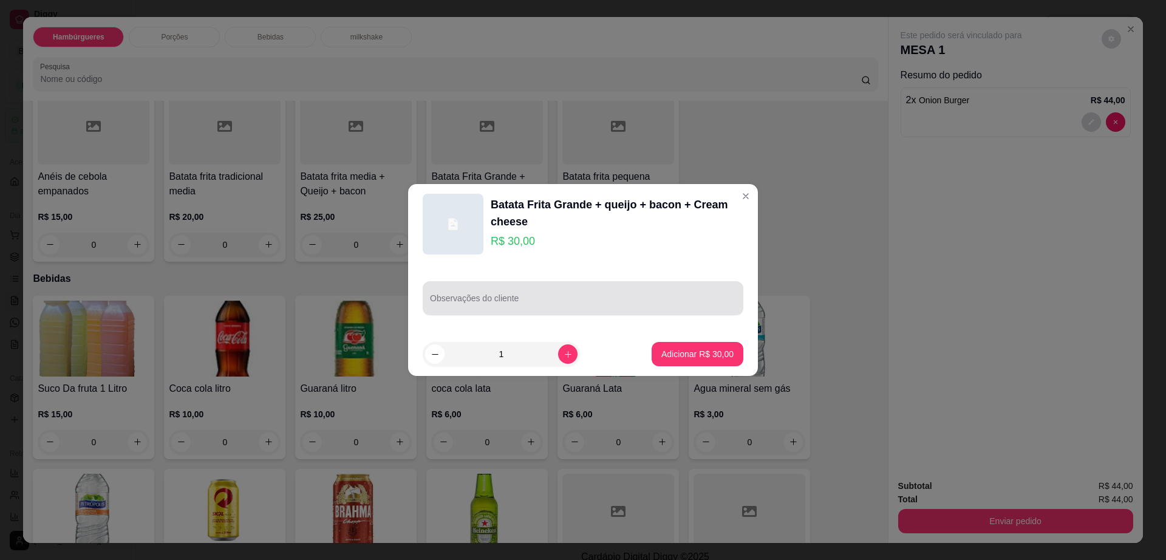
click at [540, 297] on input "Observações do cliente" at bounding box center [583, 303] width 306 height 12
type input "levar a batata quand for o lanche"
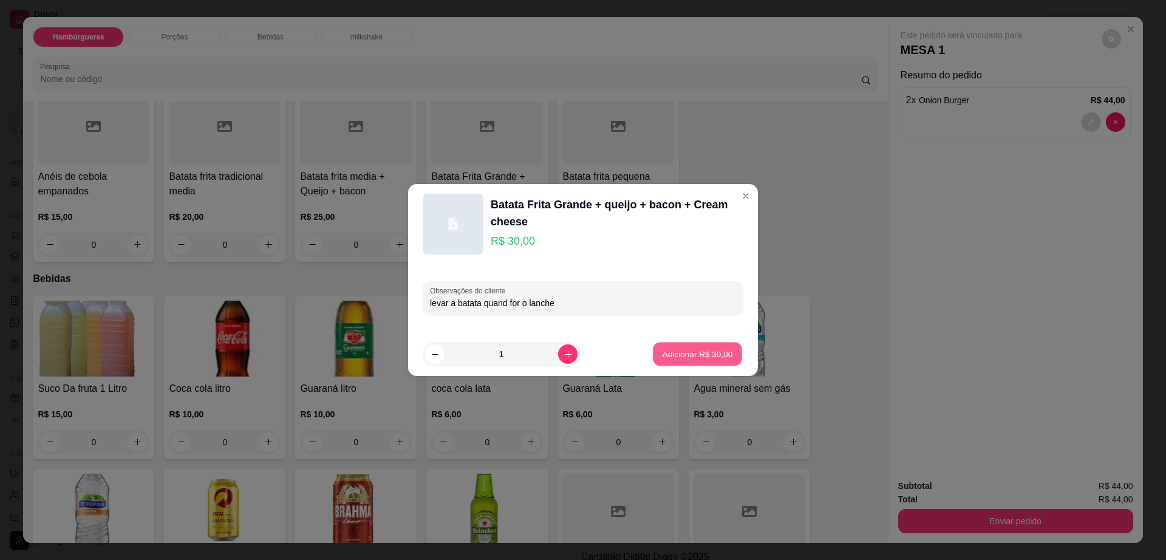
click at [714, 353] on p "Adicionar R$ 30,00" at bounding box center [697, 354] width 70 height 12
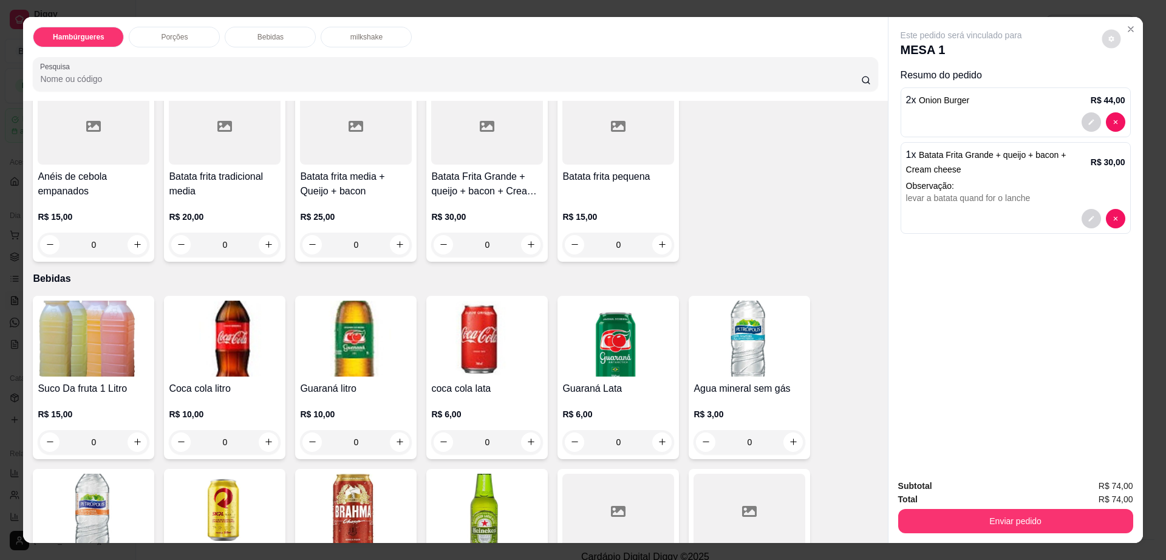
click at [1105, 46] on button "decrease-product-quantity" at bounding box center [1110, 38] width 19 height 19
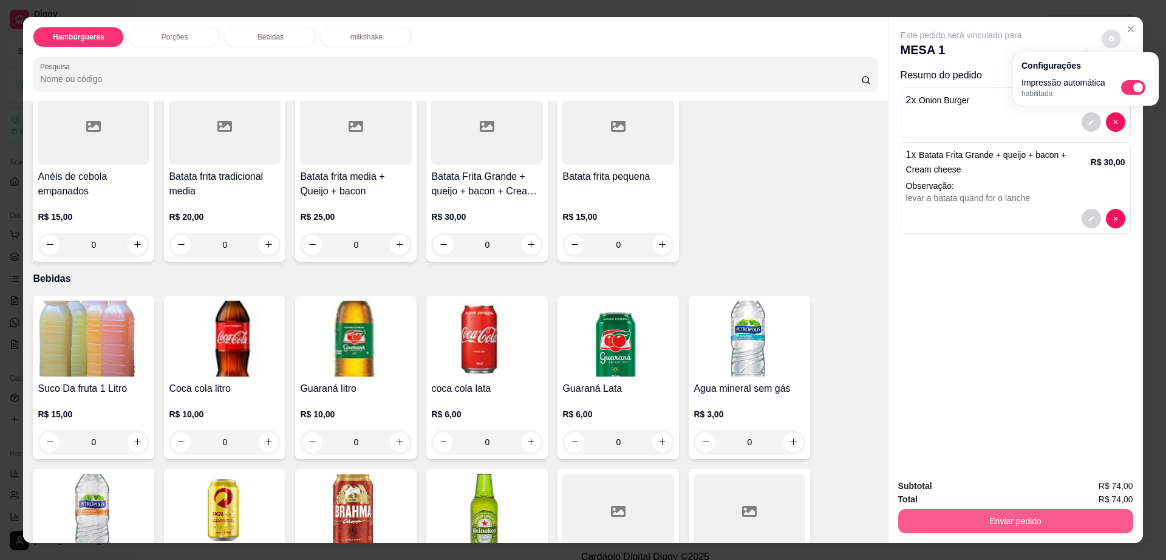
click at [1039, 518] on button "Enviar pedido" at bounding box center [1015, 521] width 235 height 24
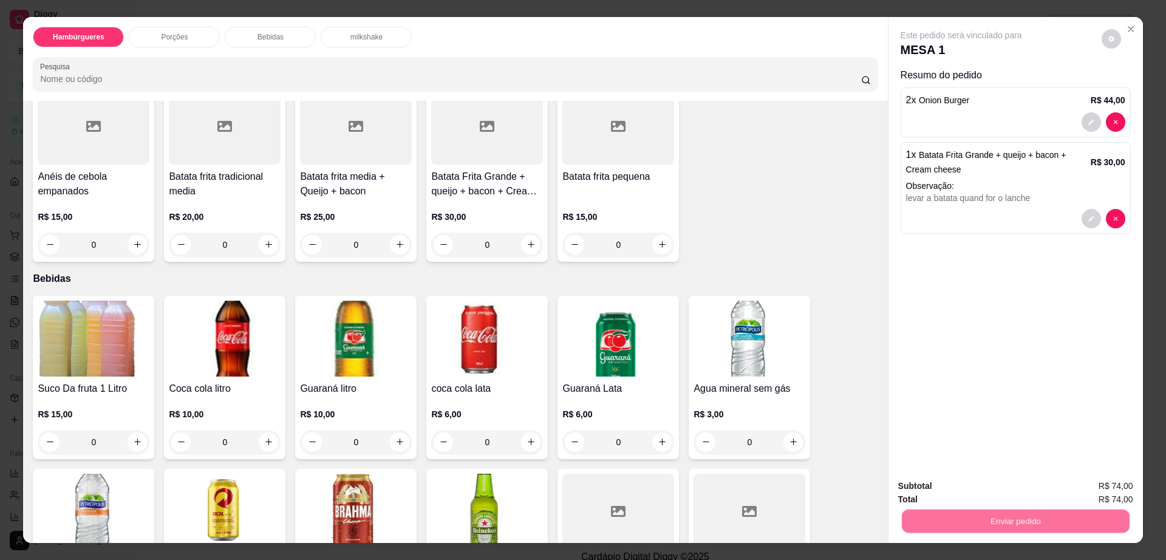
click at [1089, 491] on button "Enviar pedido" at bounding box center [1100, 491] width 69 height 23
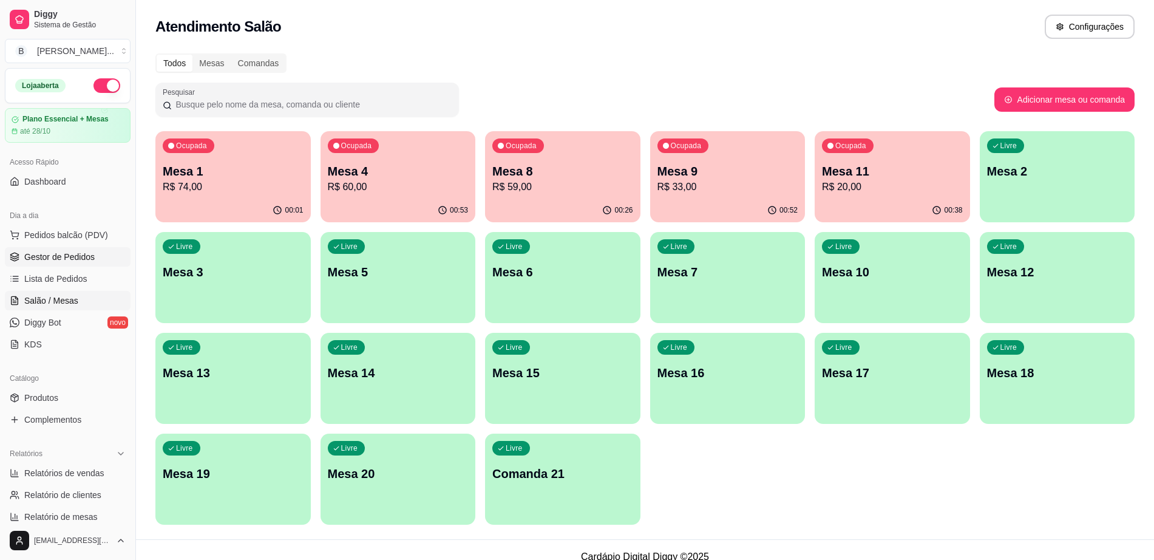
click at [92, 263] on link "Gestor de Pedidos" at bounding box center [68, 256] width 126 height 19
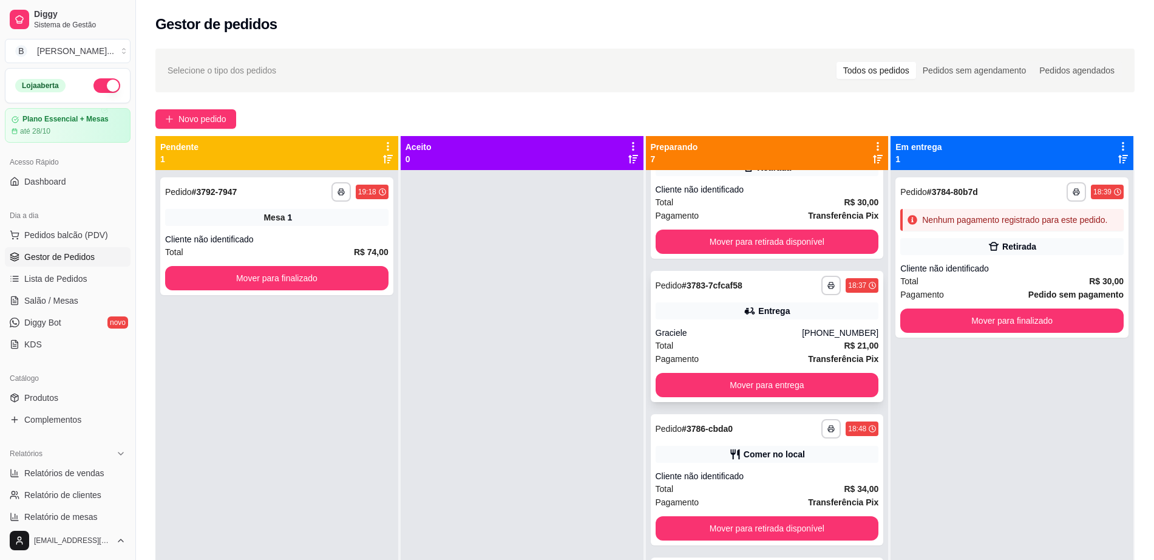
scroll to position [76, 0]
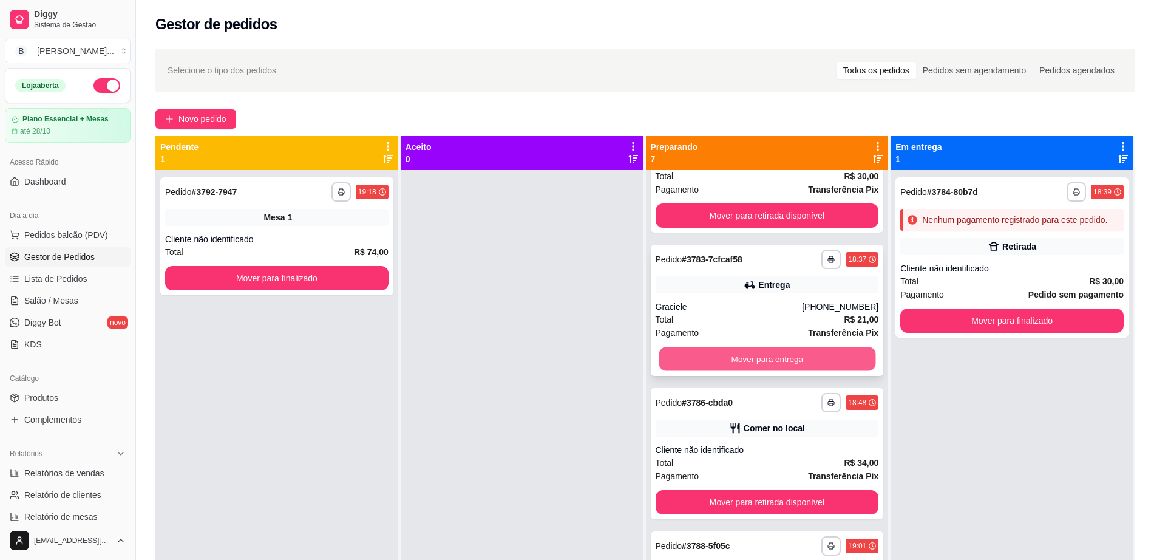
click at [726, 355] on button "Mover para entrega" at bounding box center [767, 359] width 217 height 24
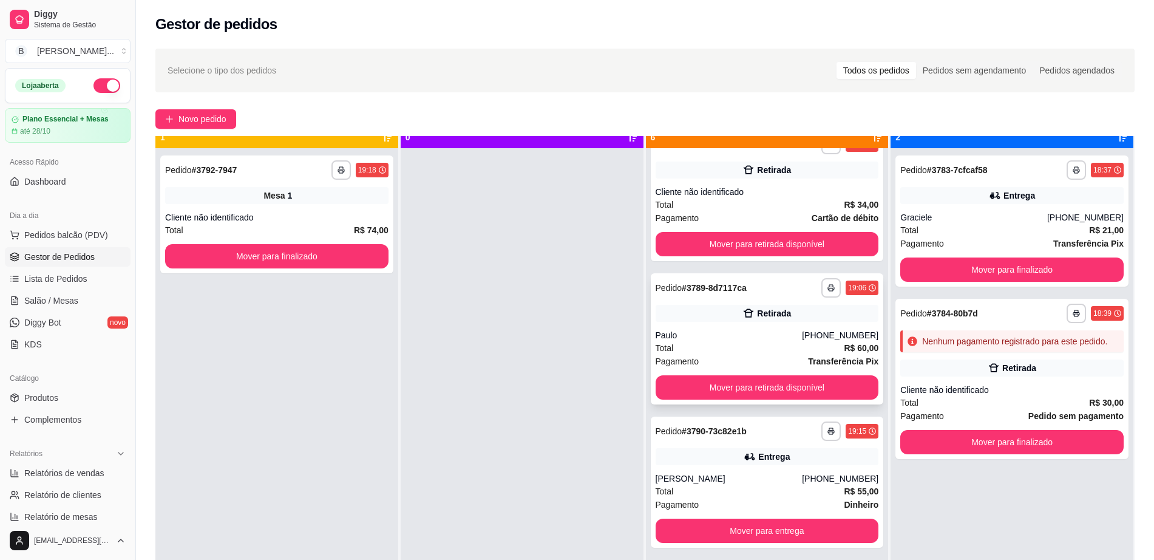
scroll to position [34, 0]
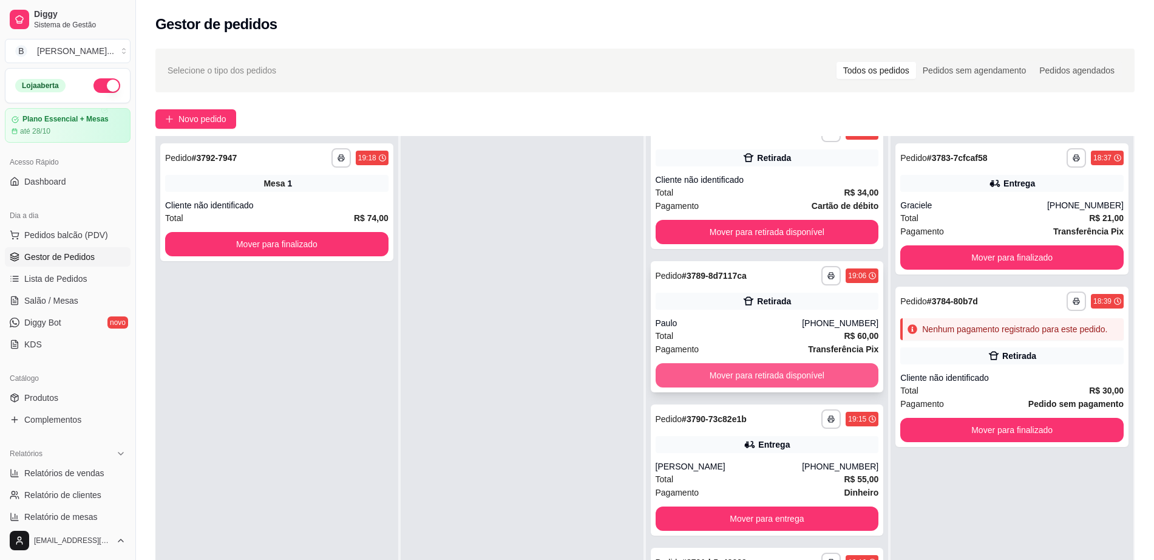
click at [722, 373] on button "Mover para retirada disponível" at bounding box center [767, 375] width 223 height 24
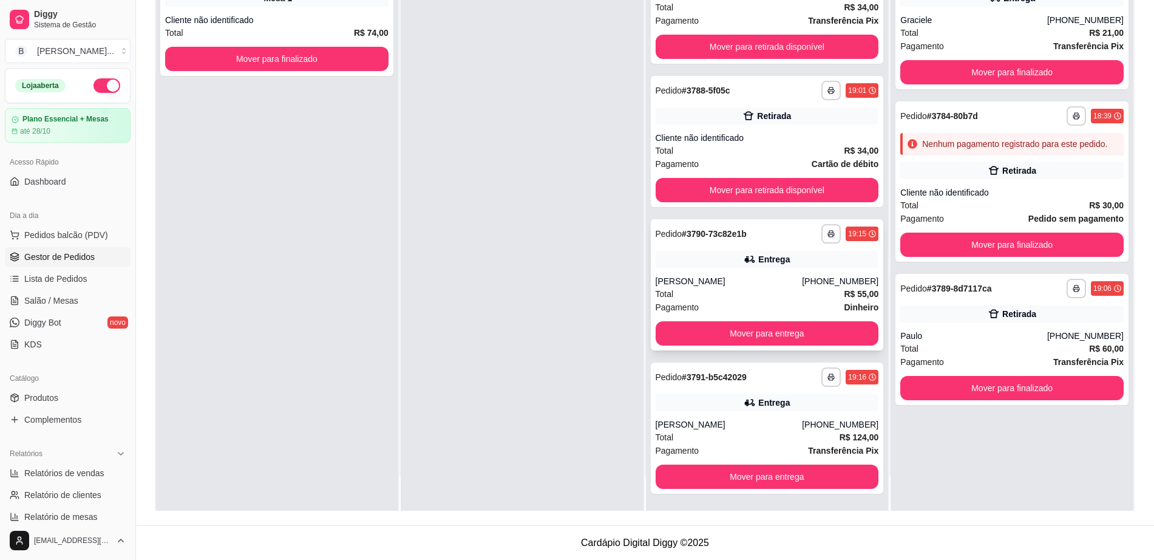
click at [692, 301] on span "Pagamento" at bounding box center [678, 307] width 44 height 13
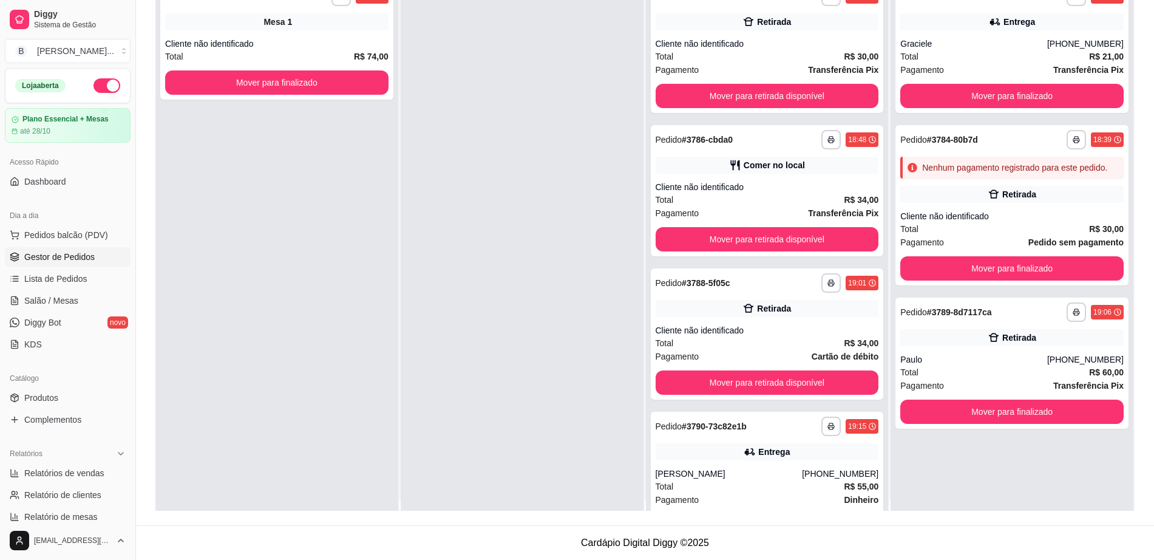
scroll to position [0, 0]
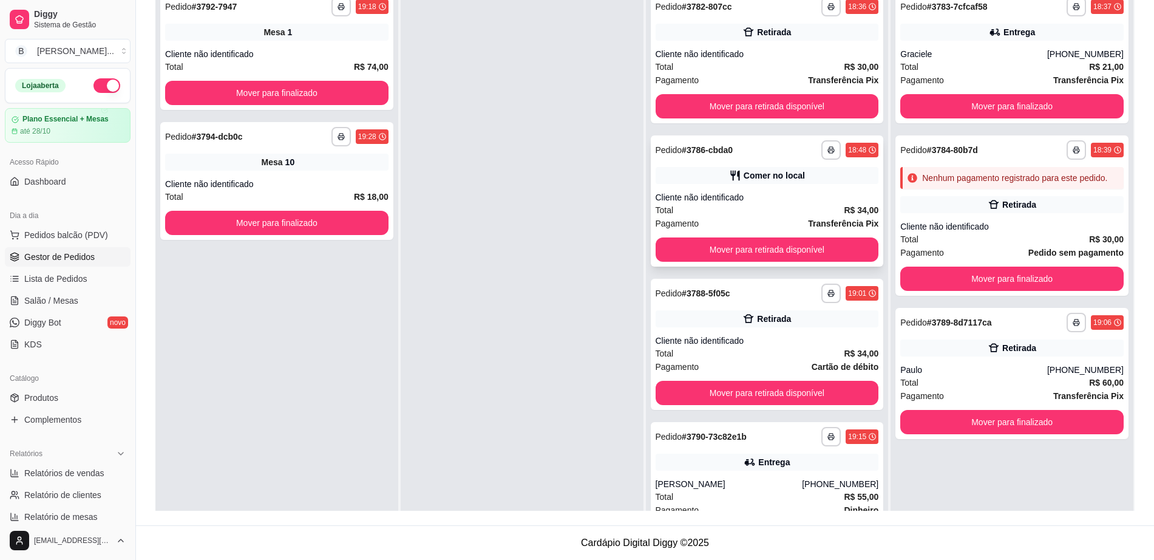
click at [800, 191] on div "Cliente não identificado" at bounding box center [767, 197] width 223 height 12
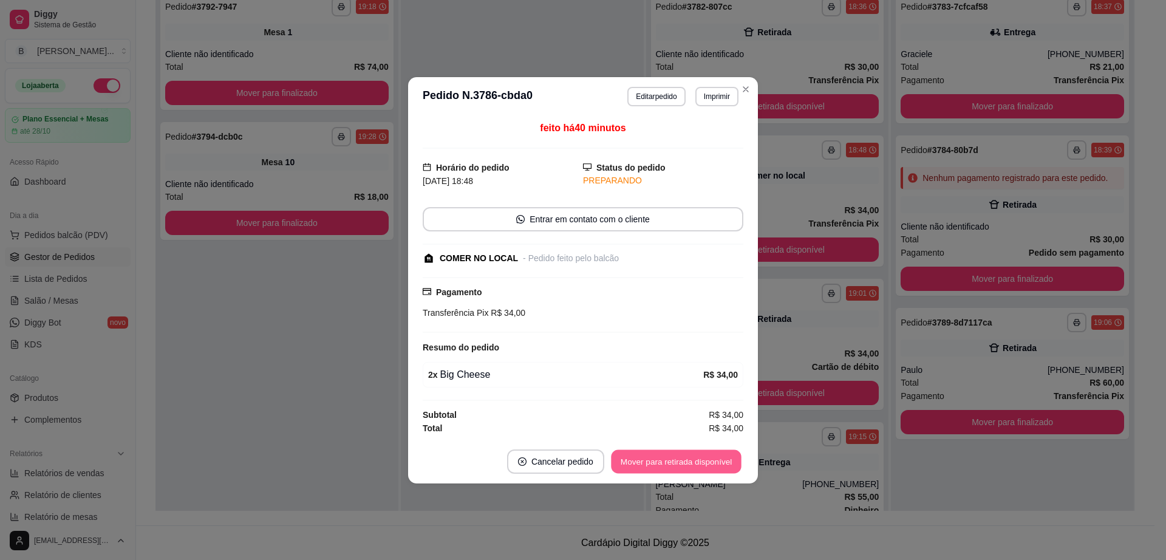
click at [723, 466] on button "Mover para retirada disponível" at bounding box center [676, 461] width 130 height 24
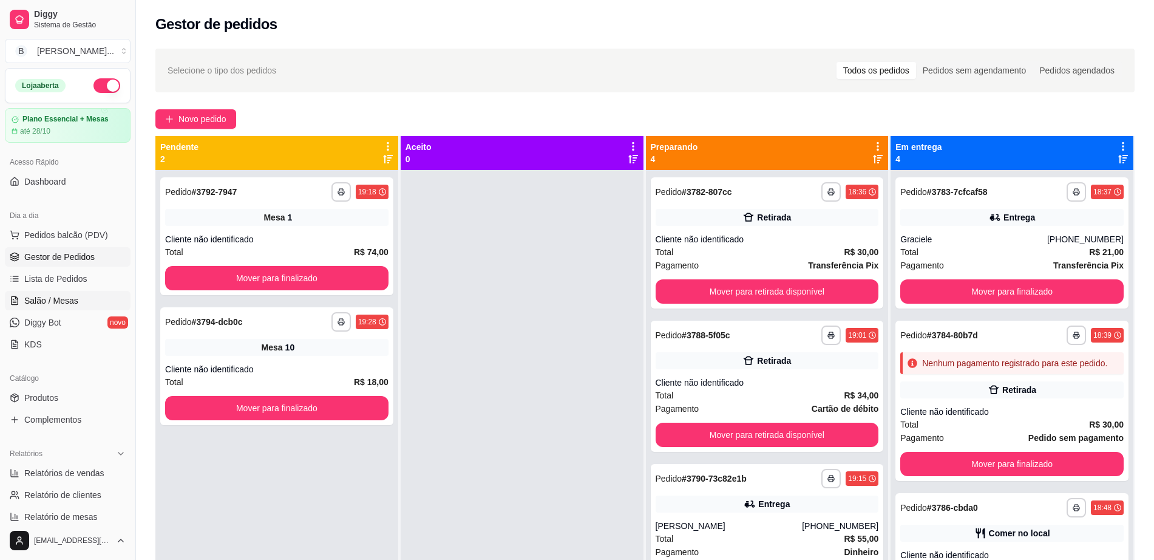
click at [81, 292] on link "Salão / Mesas" at bounding box center [68, 300] width 126 height 19
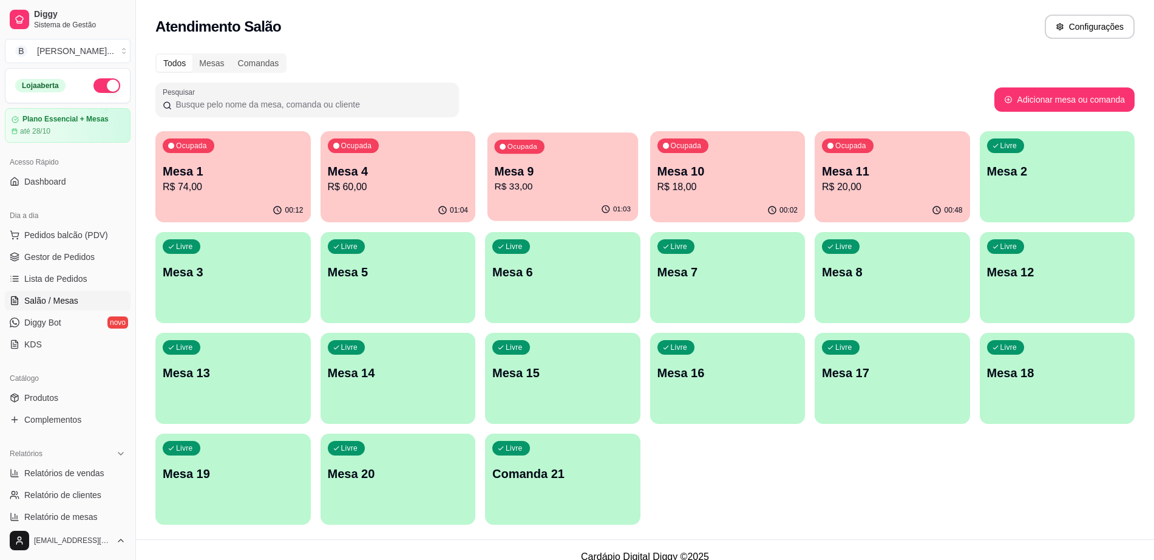
click at [597, 207] on div "01:03" at bounding box center [563, 209] width 151 height 23
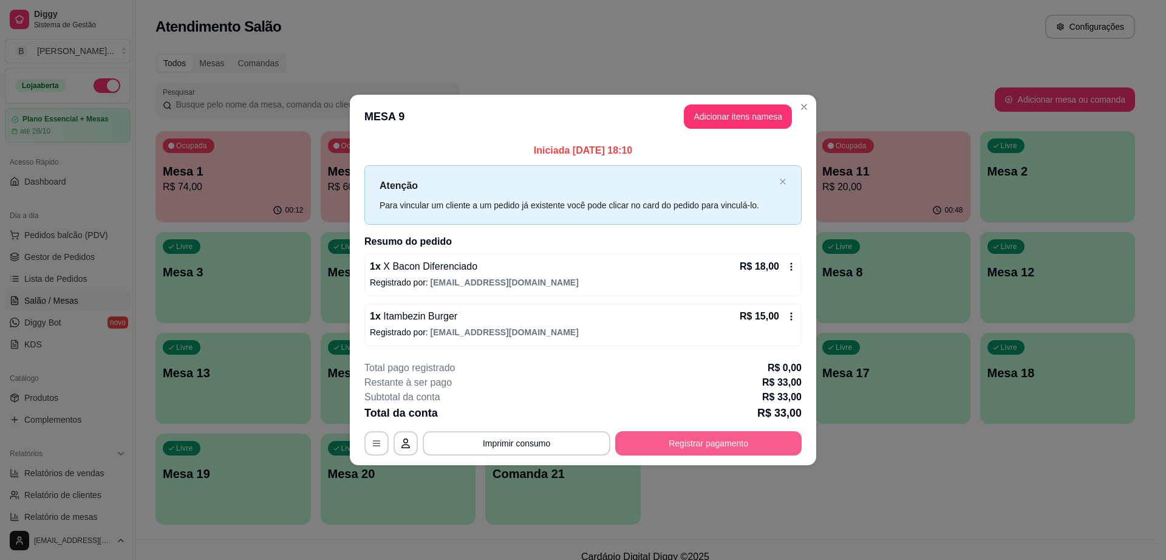
click at [722, 437] on button "Registrar pagamento" at bounding box center [708, 443] width 186 height 24
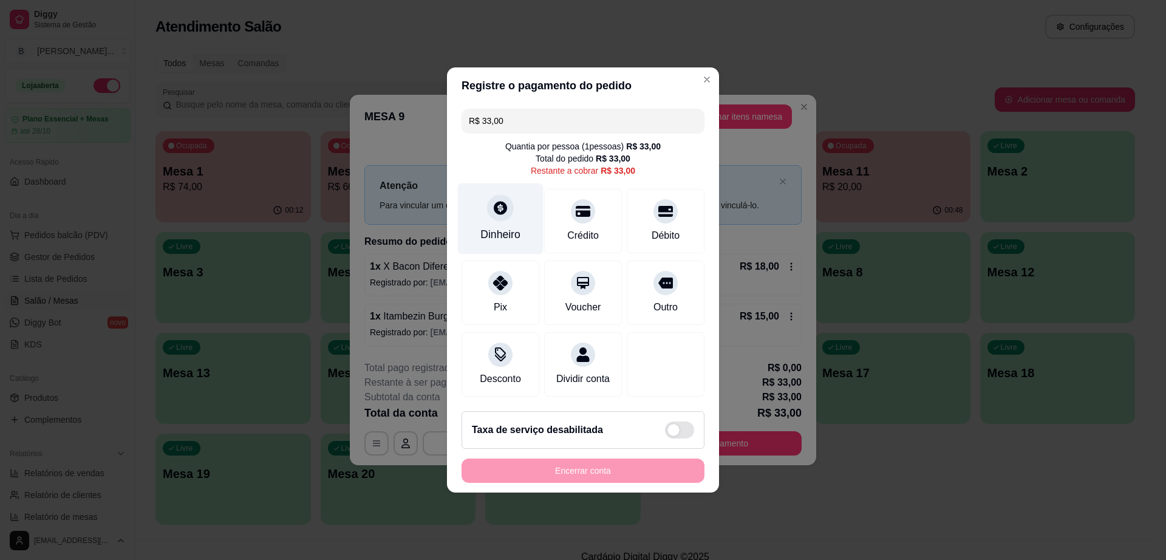
click at [534, 231] on div "Dinheiro" at bounding box center [501, 218] width 86 height 71
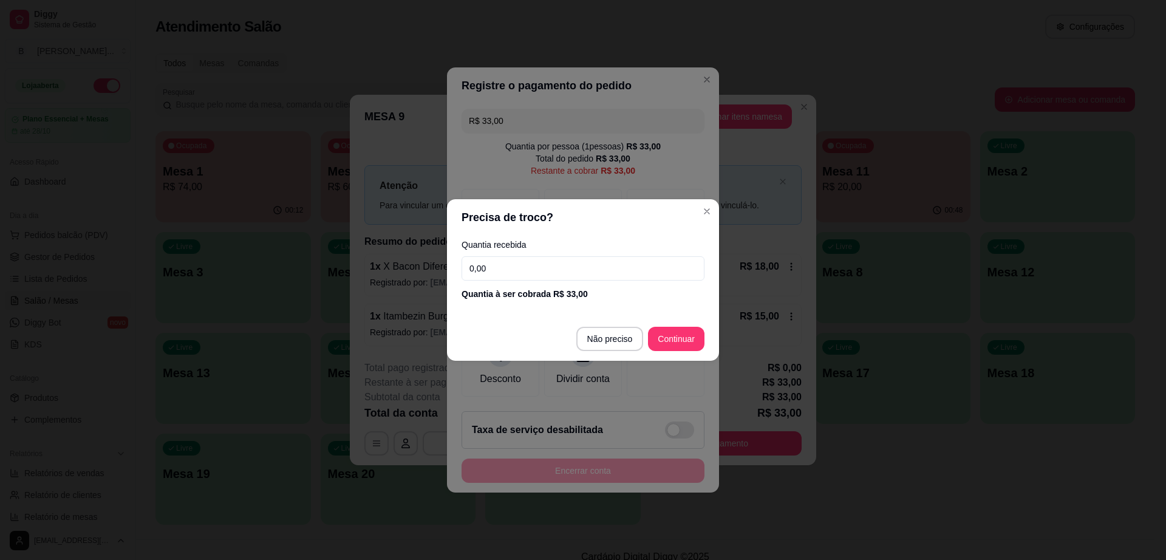
drag, startPoint x: 549, startPoint y: 261, endPoint x: 549, endPoint y: 267, distance: 6.1
click at [549, 267] on input "0,00" at bounding box center [582, 268] width 243 height 24
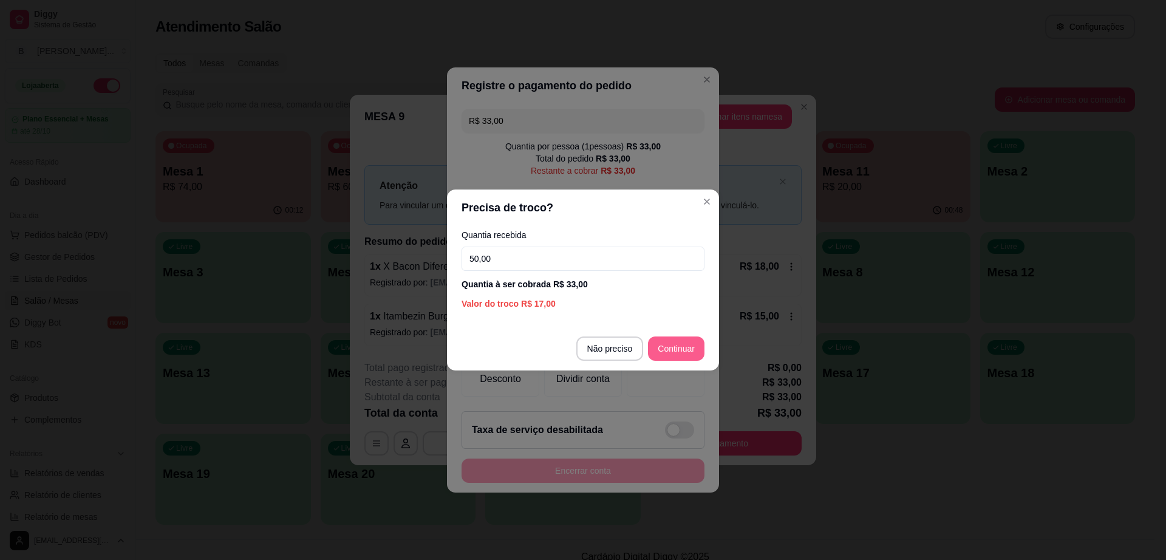
type input "50,00"
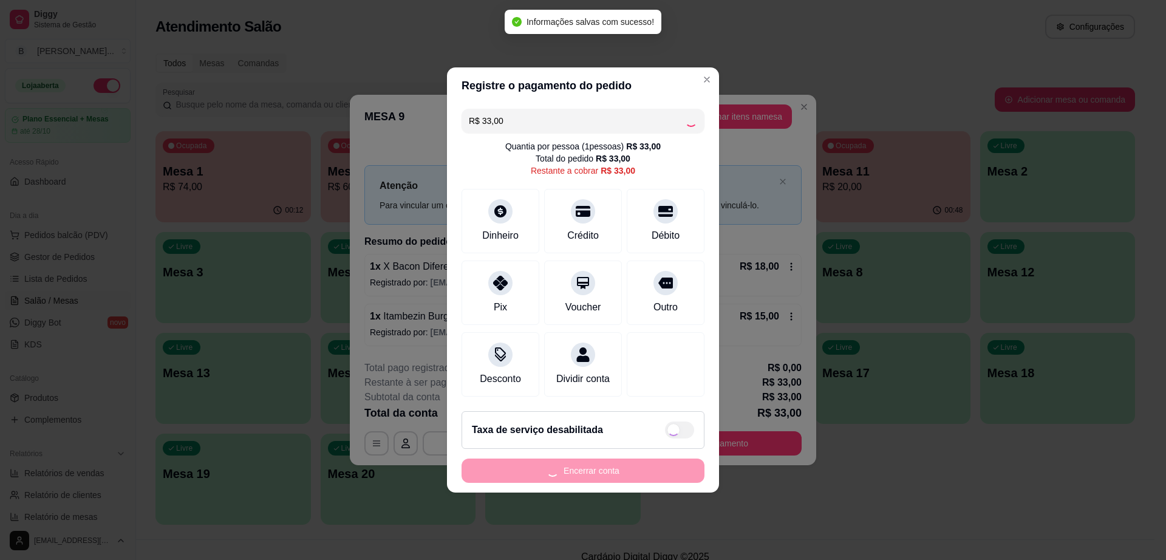
type input "R$ 0,00"
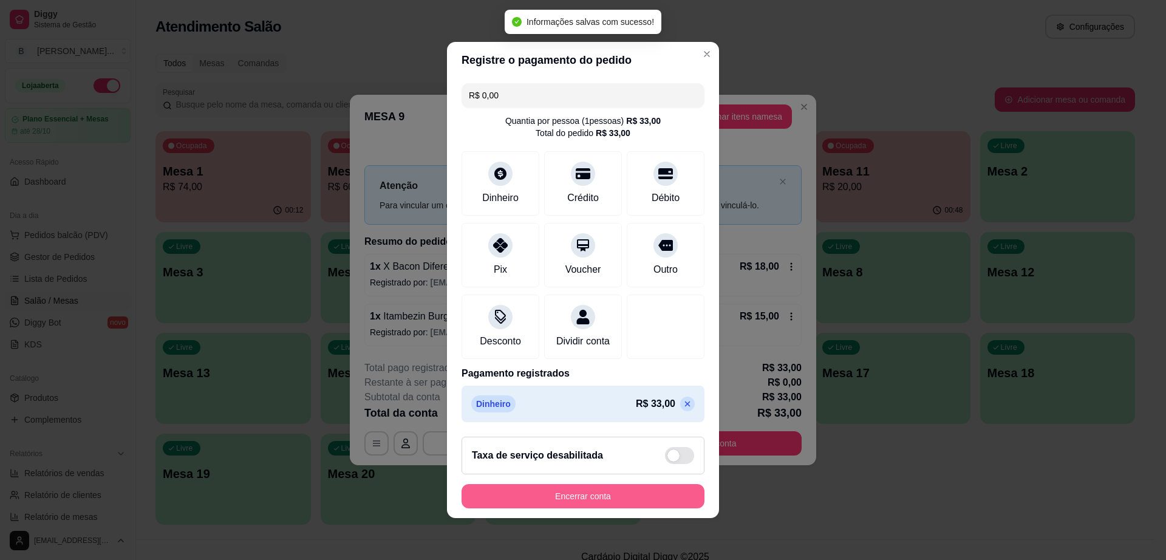
click at [653, 502] on button "Encerrar conta" at bounding box center [582, 496] width 243 height 24
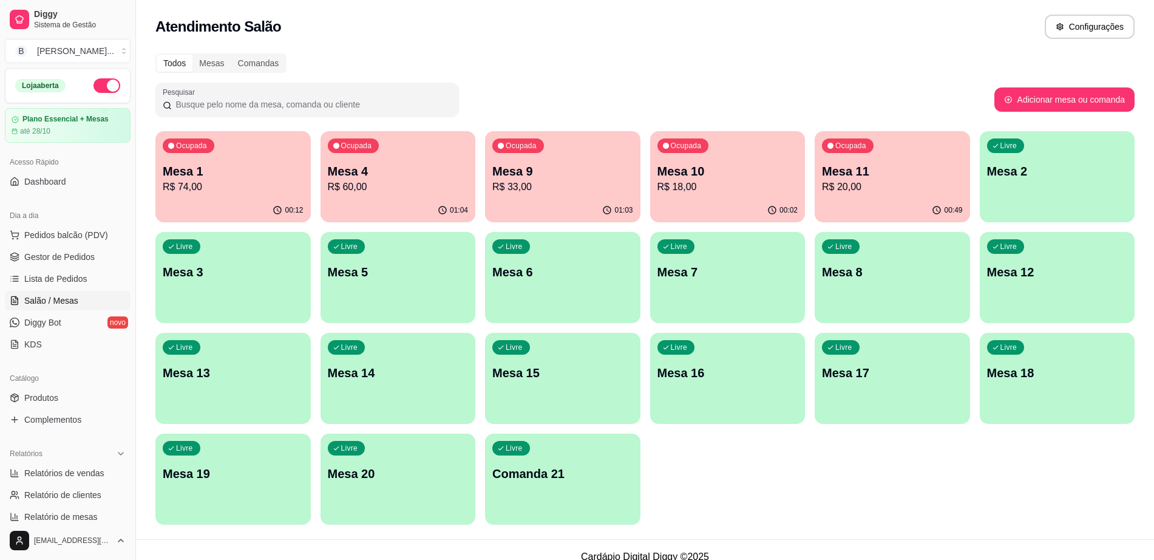
click at [602, 177] on p "Mesa 9" at bounding box center [562, 171] width 141 height 17
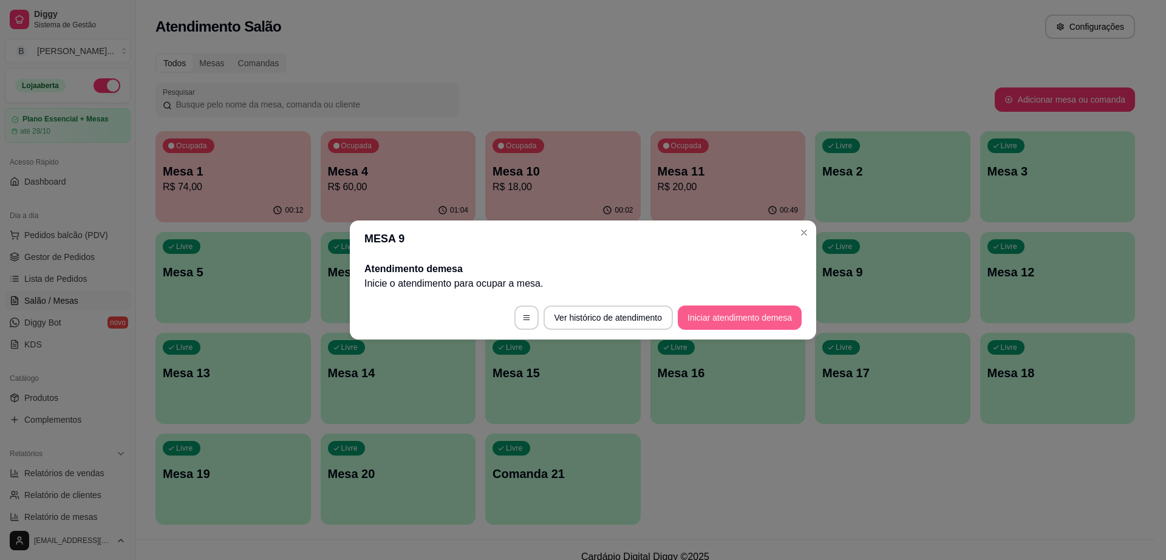
click at [760, 325] on button "Iniciar atendimento de mesa" at bounding box center [740, 317] width 124 height 24
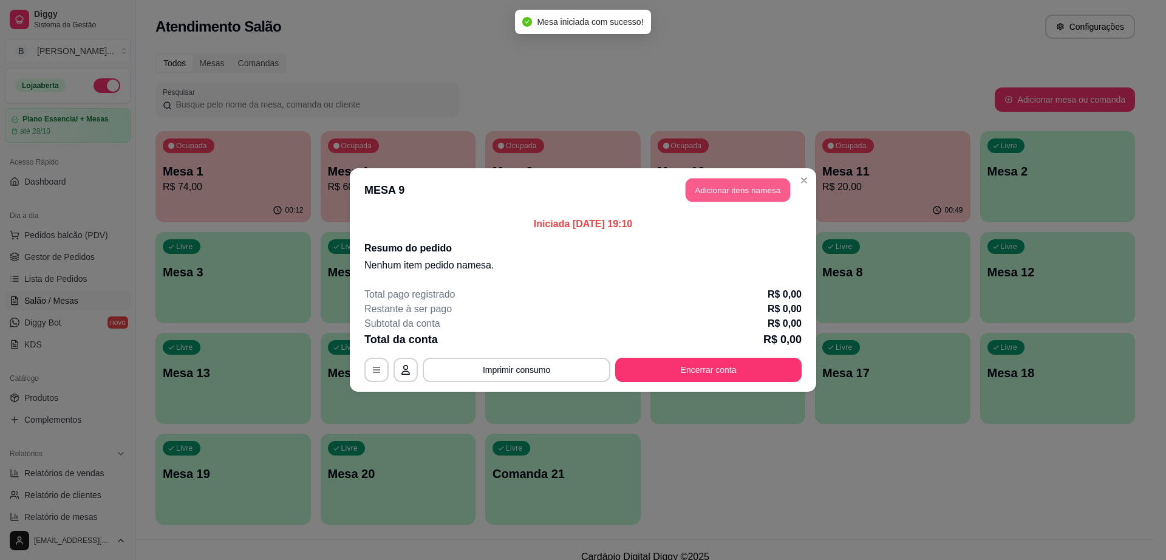
click at [766, 182] on button "Adicionar itens na mesa" at bounding box center [737, 190] width 104 height 24
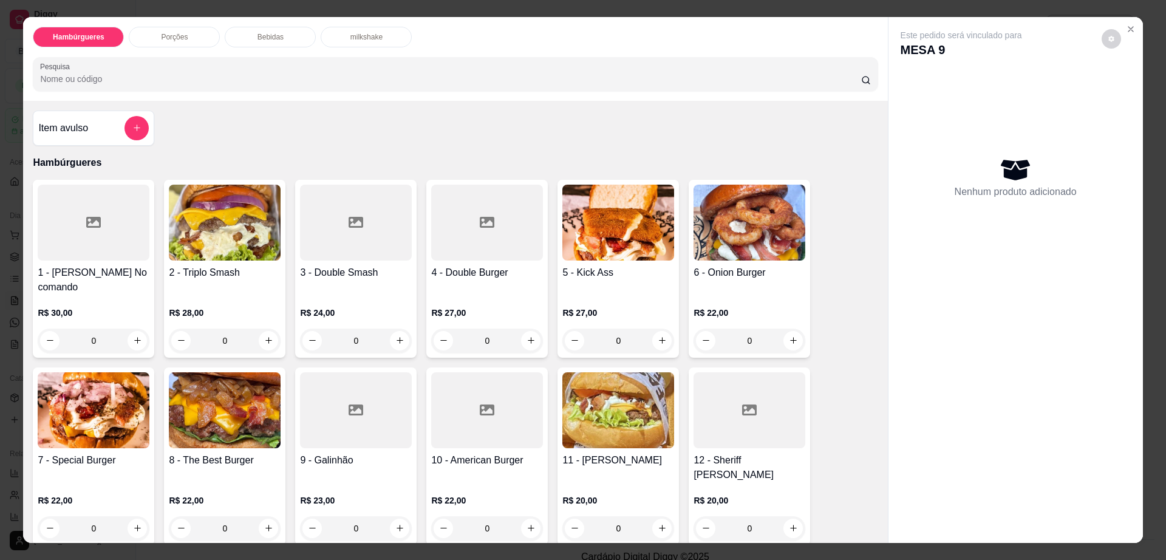
click at [352, 254] on div at bounding box center [356, 223] width 112 height 76
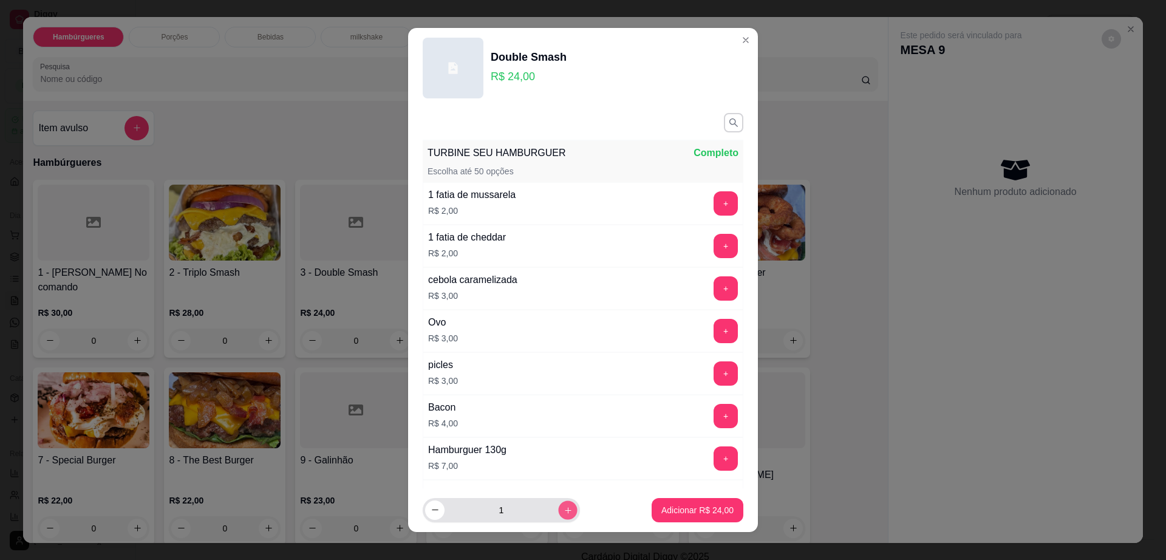
click at [563, 508] on icon "increase-product-quantity" at bounding box center [567, 510] width 9 height 9
type input "2"
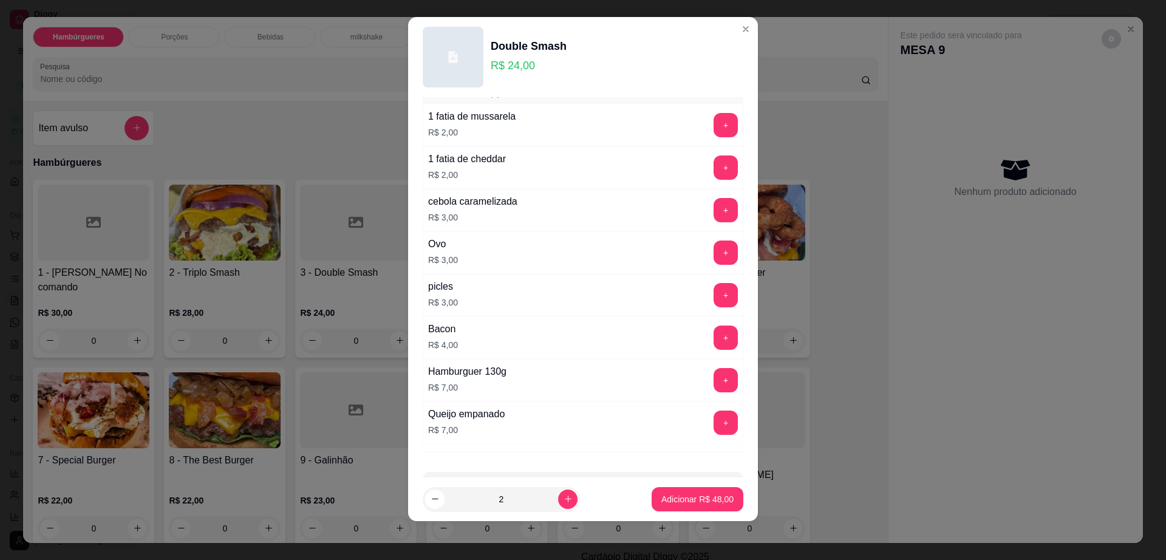
scroll to position [113, 0]
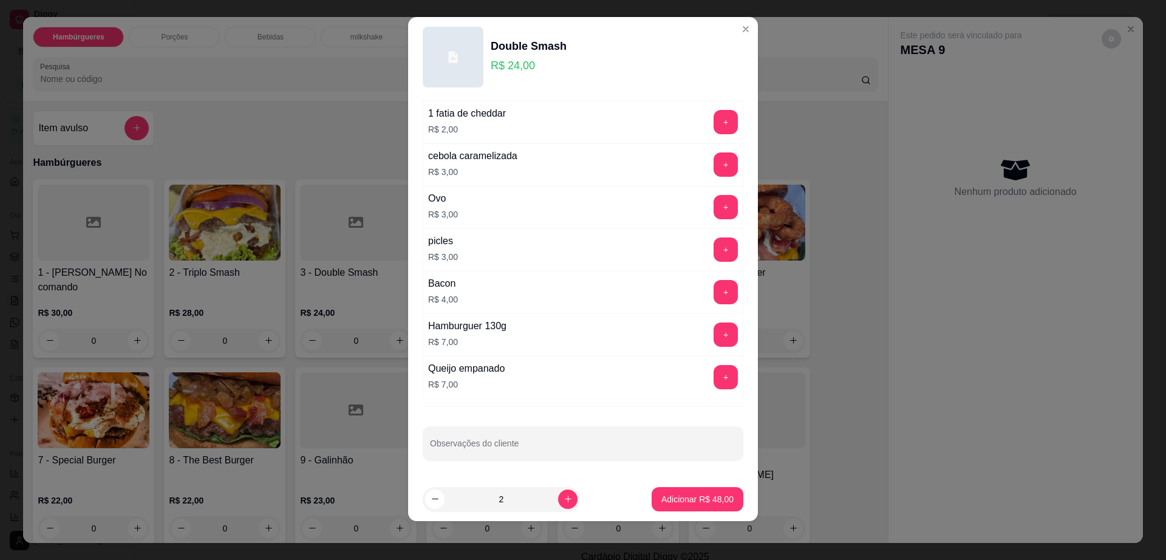
click at [563, 444] on input "Observações do cliente" at bounding box center [583, 448] width 306 height 12
type input "sem cebola"
click at [692, 502] on p "Adicionar R$ 48,00" at bounding box center [697, 499] width 70 height 12
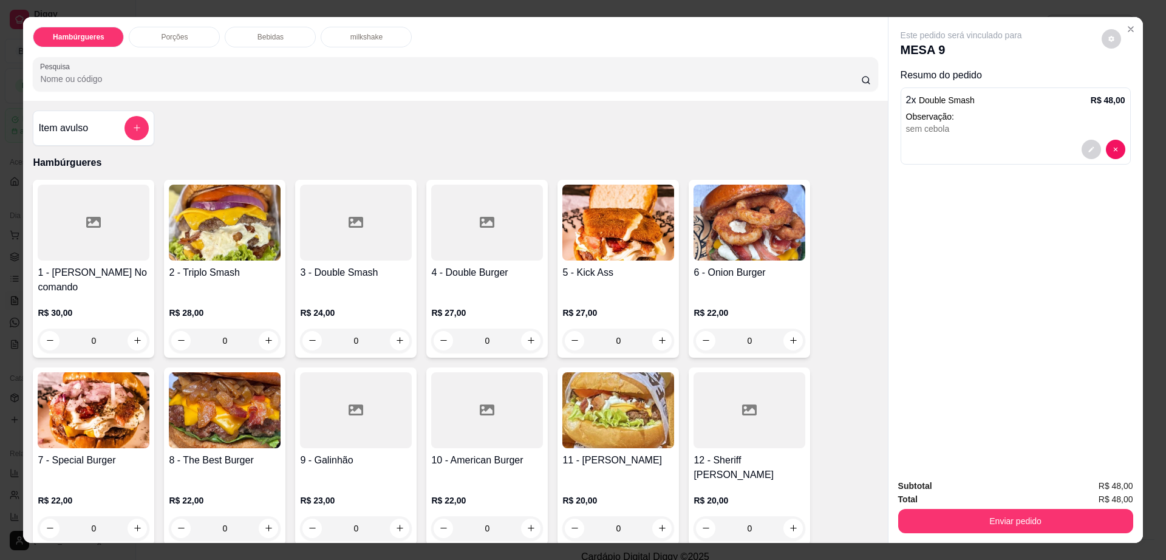
click at [186, 30] on div "Porções" at bounding box center [174, 37] width 91 height 21
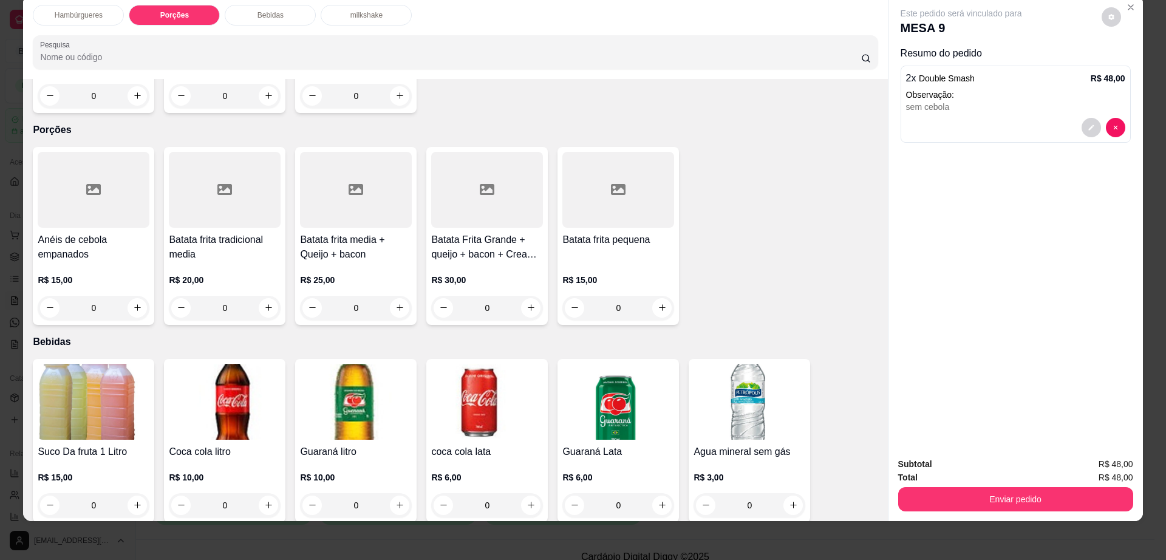
click at [317, 172] on div at bounding box center [356, 190] width 112 height 76
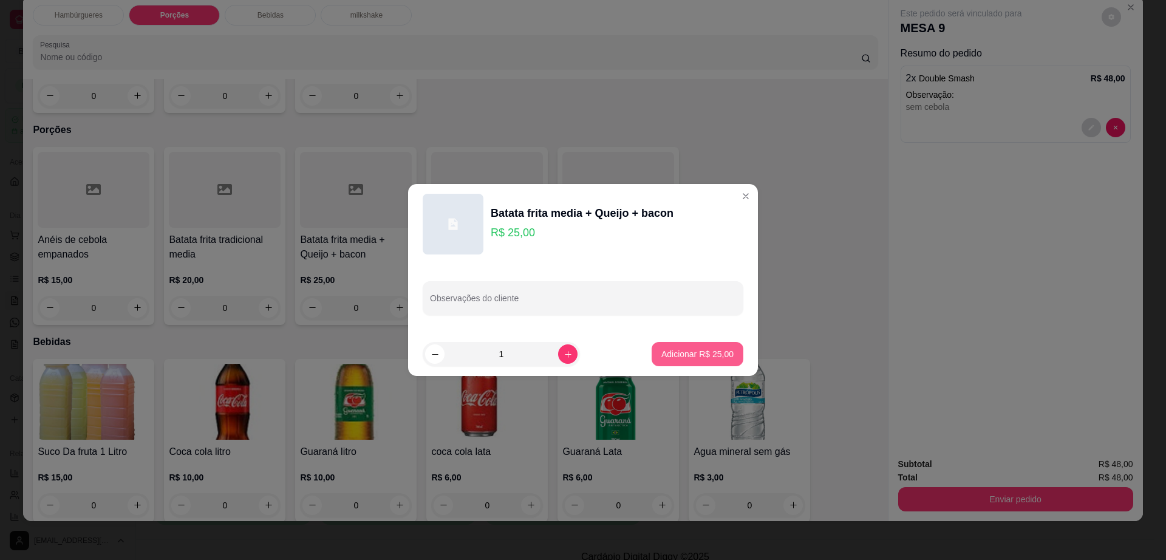
click at [673, 346] on button "Adicionar R$ 25,00" at bounding box center [697, 354] width 92 height 24
type input "1"
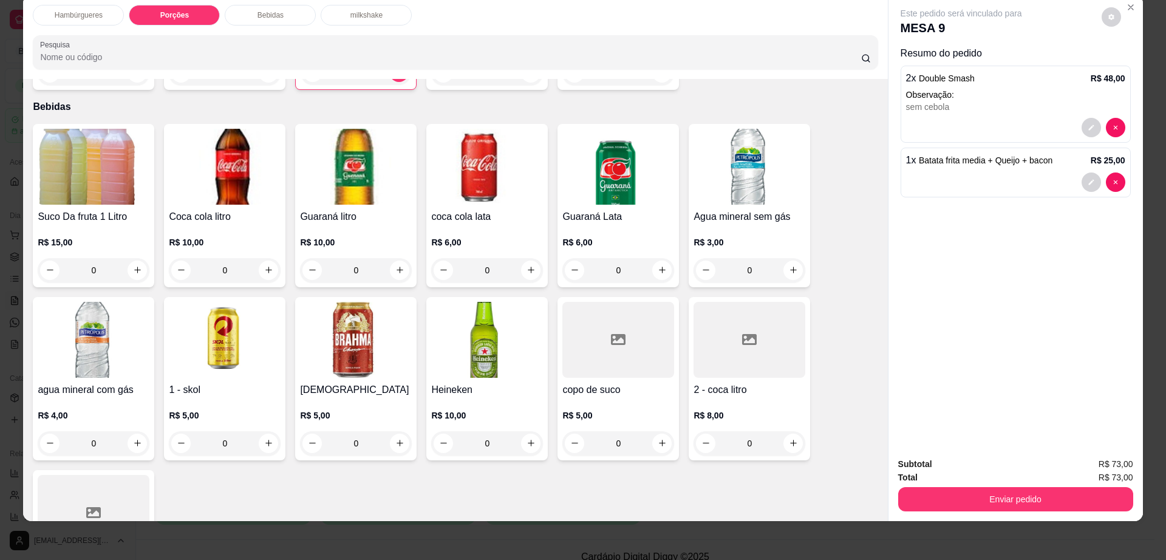
scroll to position [902, 0]
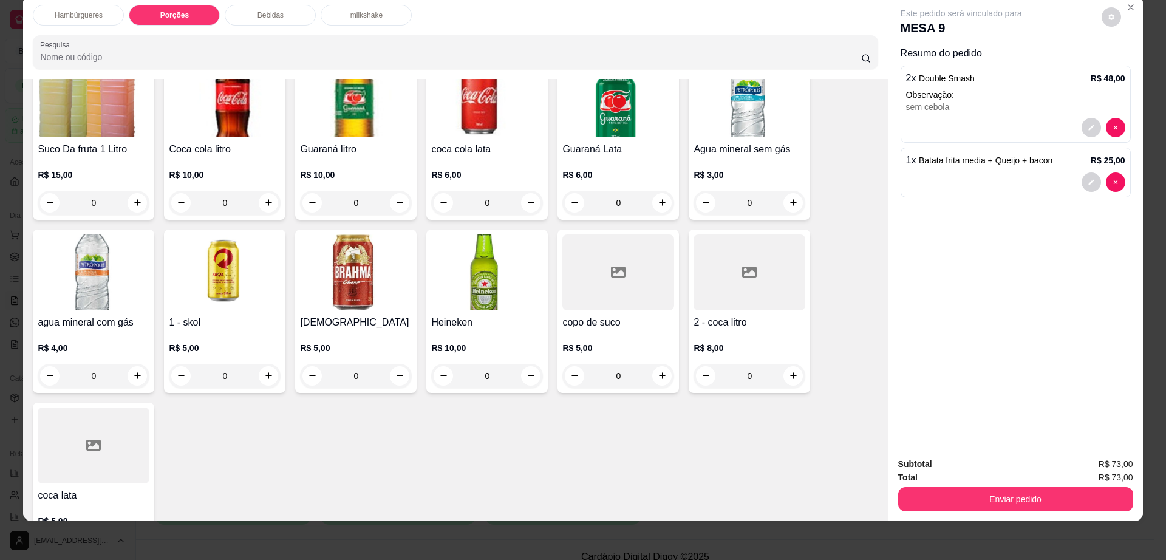
click at [760, 263] on div at bounding box center [749, 272] width 112 height 76
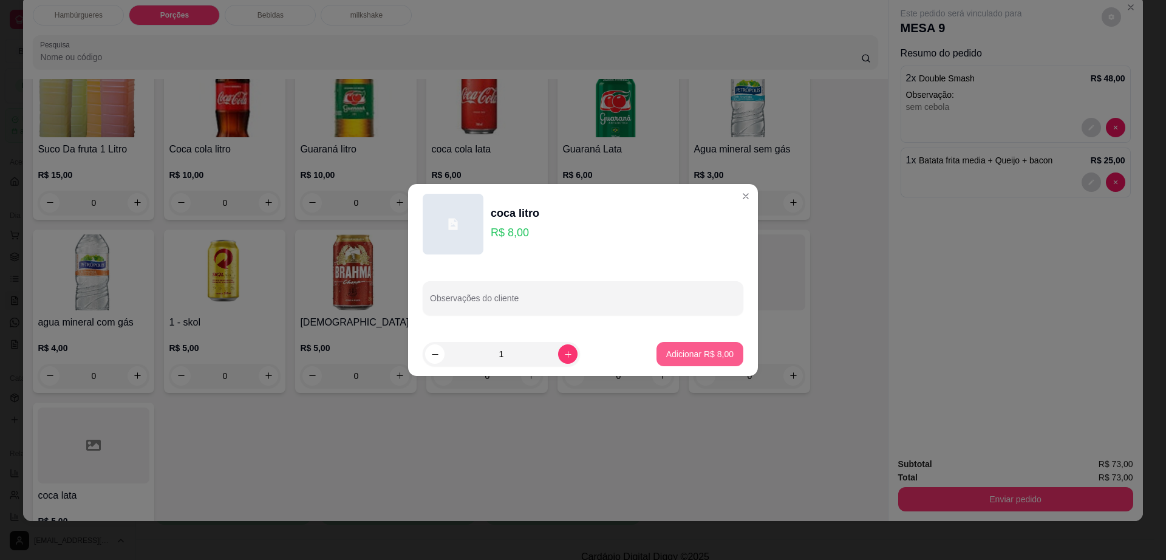
click at [706, 355] on p "Adicionar R$ 8,00" at bounding box center [699, 354] width 67 height 12
type input "1"
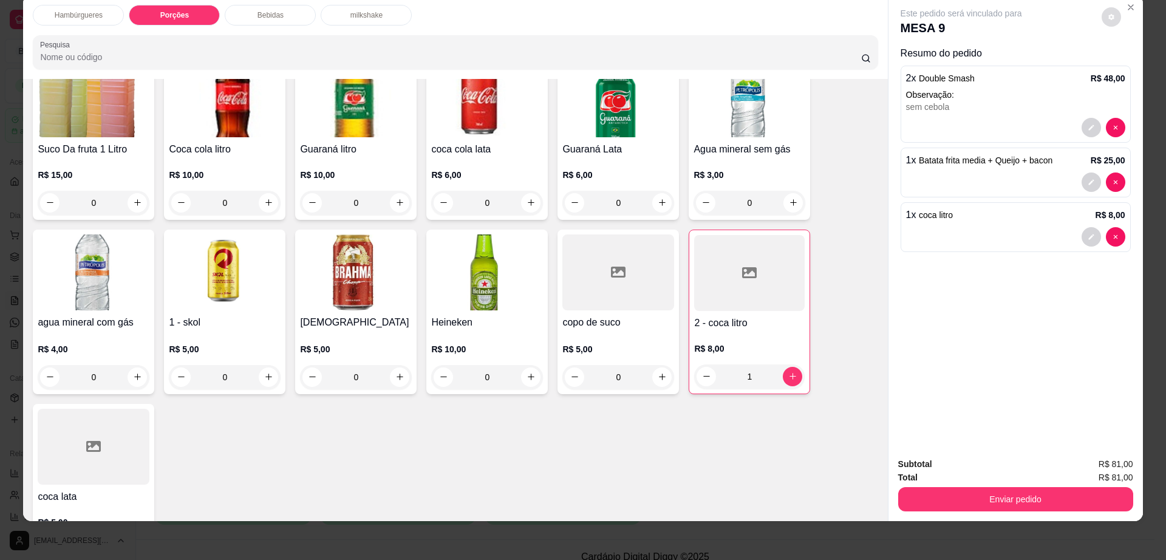
click at [1108, 16] on icon "decrease-product-quantity" at bounding box center [1111, 17] width 6 height 6
click at [568, 358] on div "Suco Da fruta 1 Litro R$ 15,00 0 Coca cola litro R$ 10,00 0 Guaraná litro R$ 10…" at bounding box center [455, 311] width 845 height 511
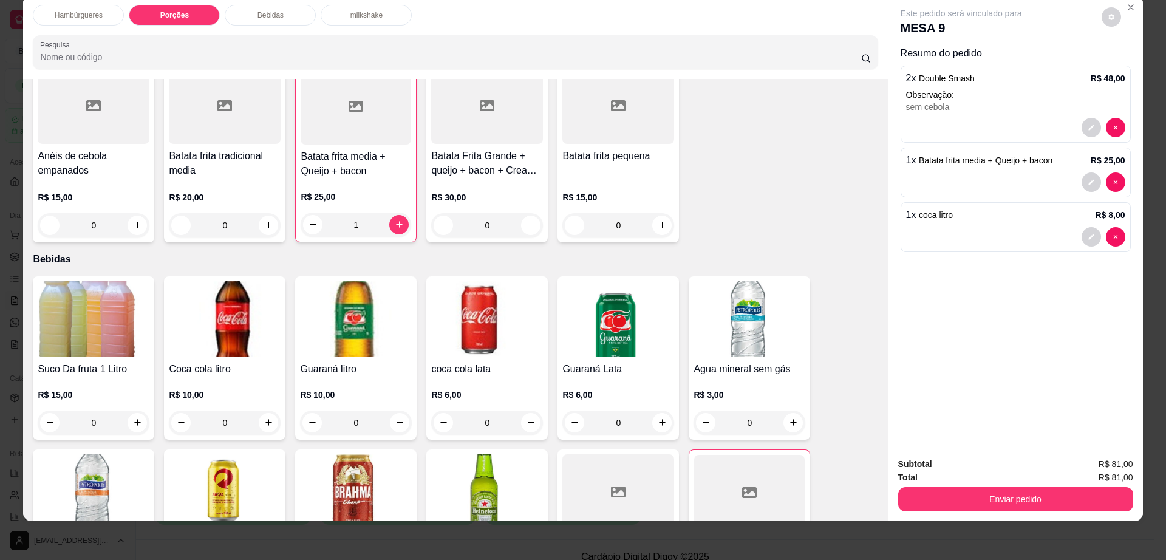
scroll to position [674, 0]
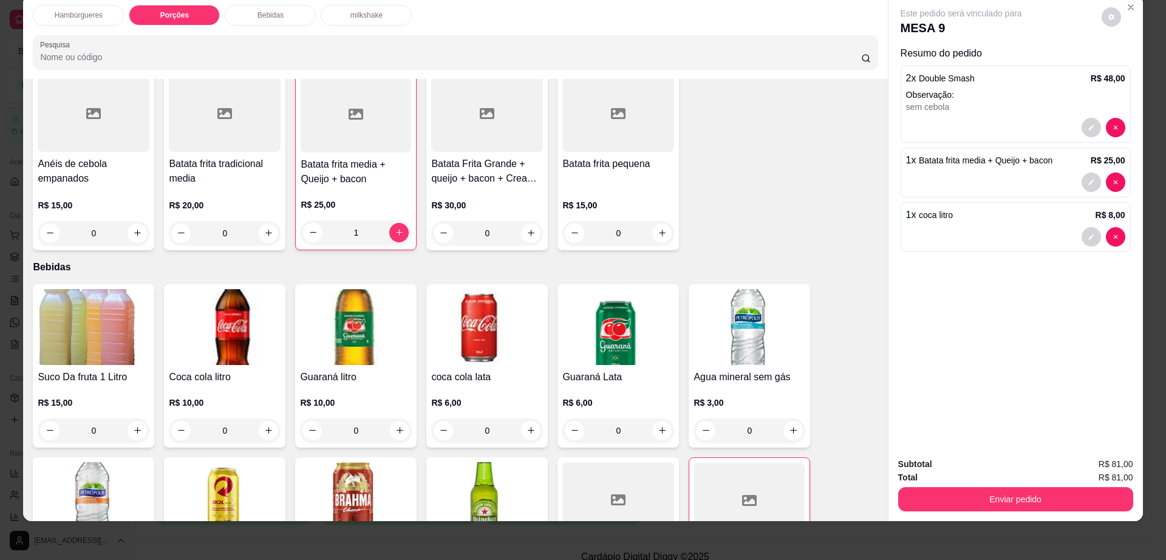
click at [334, 464] on img at bounding box center [356, 500] width 112 height 76
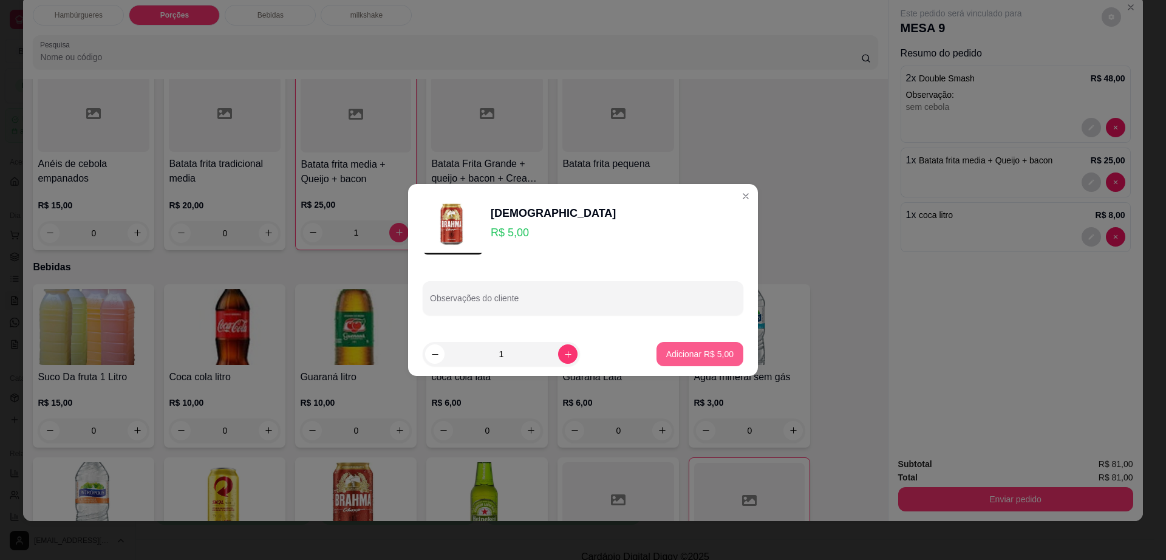
click at [703, 359] on p "Adicionar R$ 5,00" at bounding box center [699, 354] width 67 height 12
type input "1"
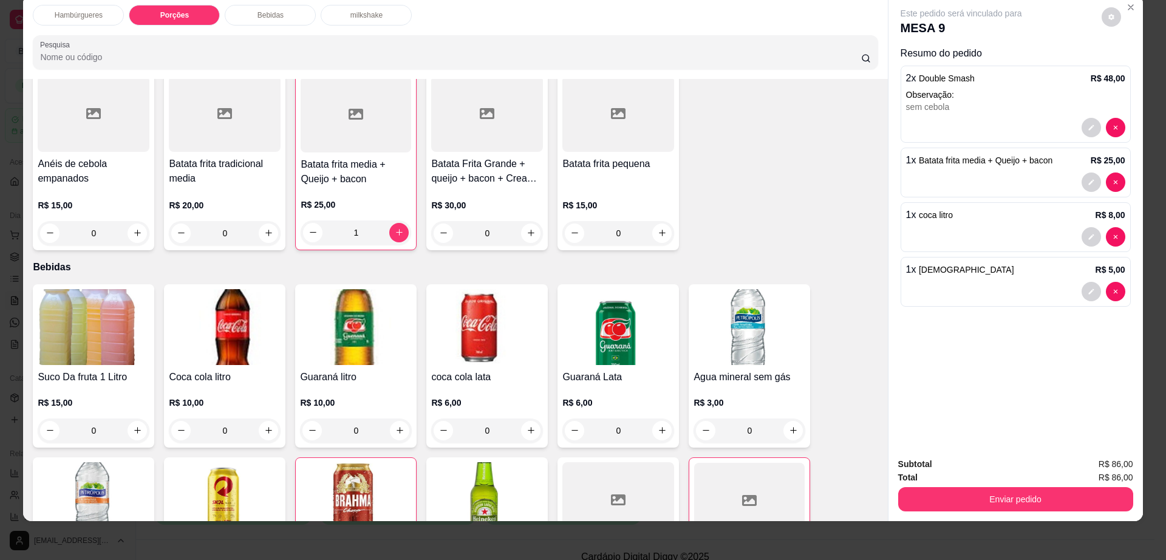
click at [925, 491] on button "Enviar pedido" at bounding box center [1015, 499] width 235 height 24
click at [925, 494] on button "Enviar pedido" at bounding box center [1015, 500] width 228 height 24
click at [950, 500] on button "Enviar pedido" at bounding box center [1015, 499] width 235 height 24
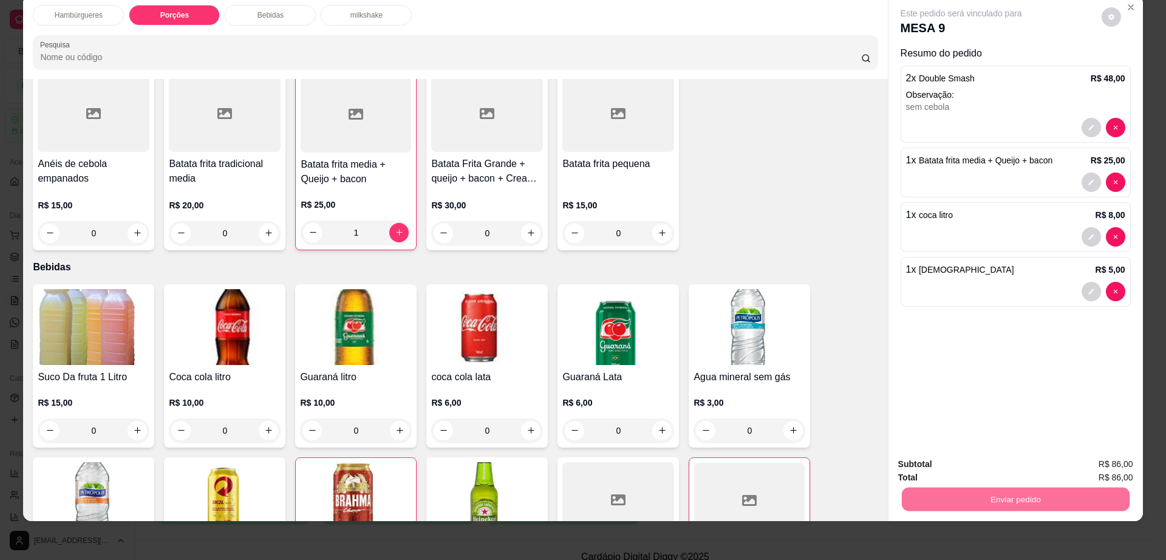
click at [1086, 463] on button "Enviar pedido" at bounding box center [1100, 469] width 67 height 22
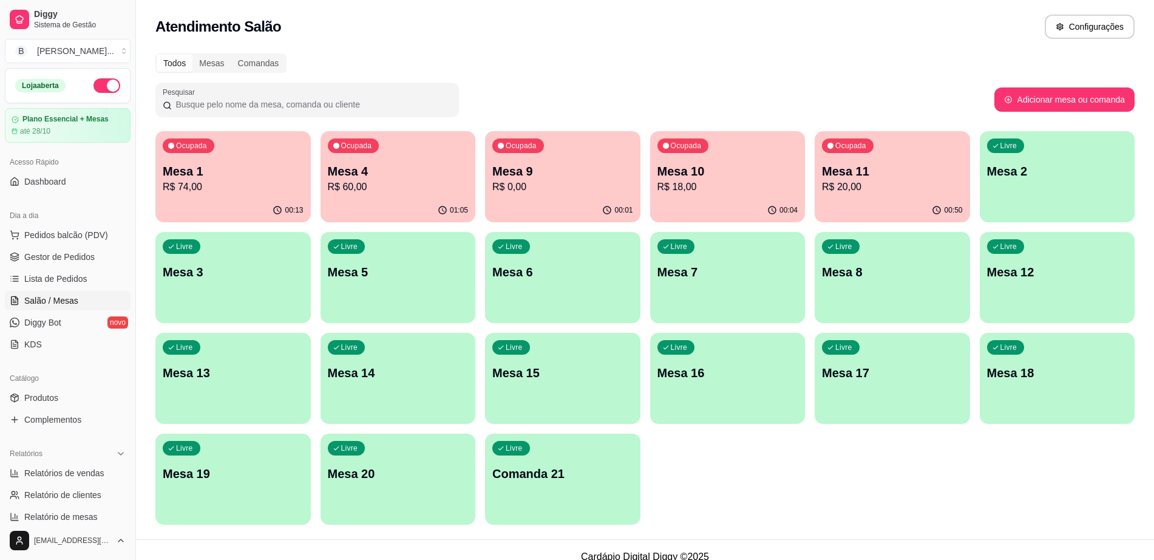
click at [1041, 290] on div "Livre Mesa 12" at bounding box center [1057, 270] width 155 height 76
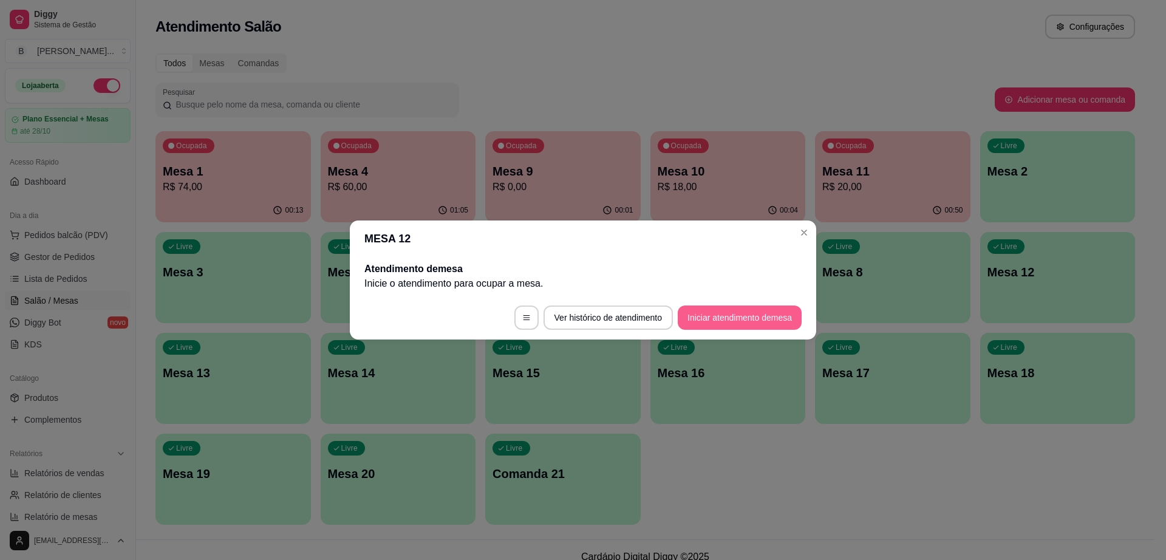
click at [724, 322] on button "Iniciar atendimento de mesa" at bounding box center [740, 317] width 124 height 24
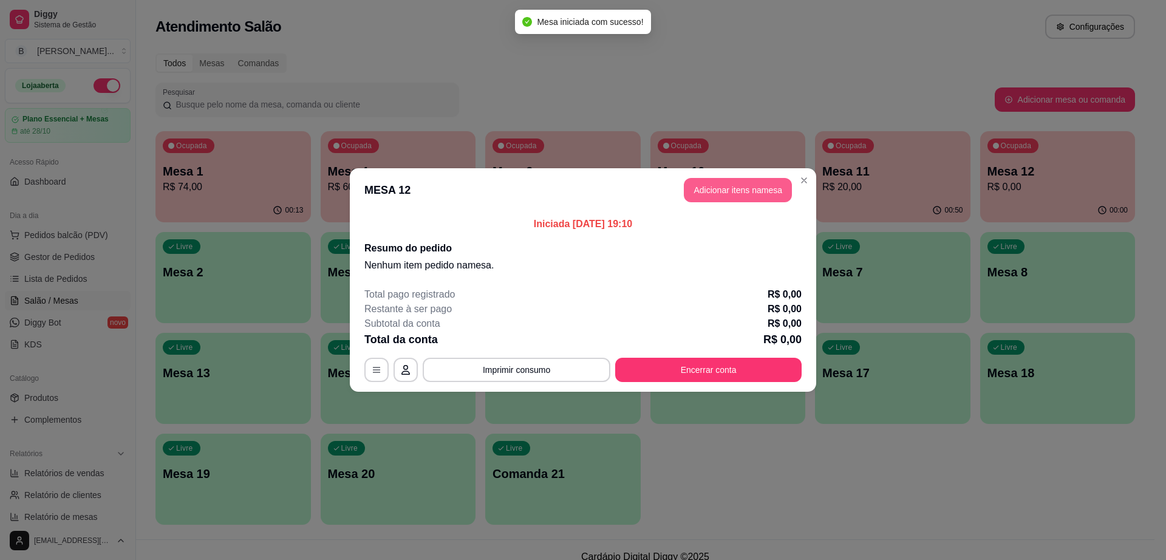
click at [719, 186] on button "Adicionar itens na mesa" at bounding box center [738, 190] width 108 height 24
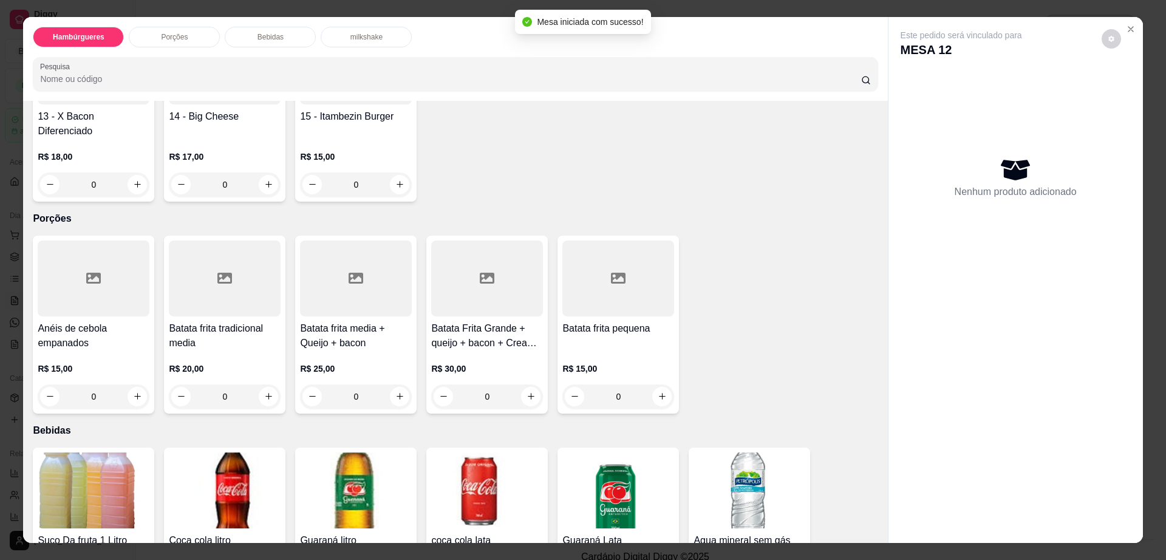
scroll to position [759, 0]
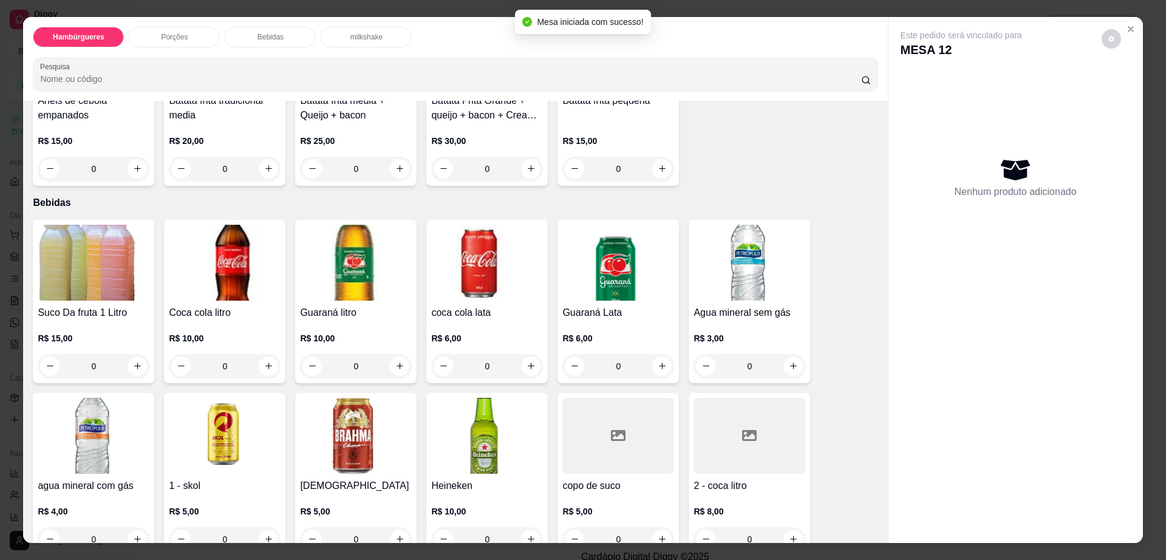
click at [500, 398] on img at bounding box center [487, 436] width 112 height 76
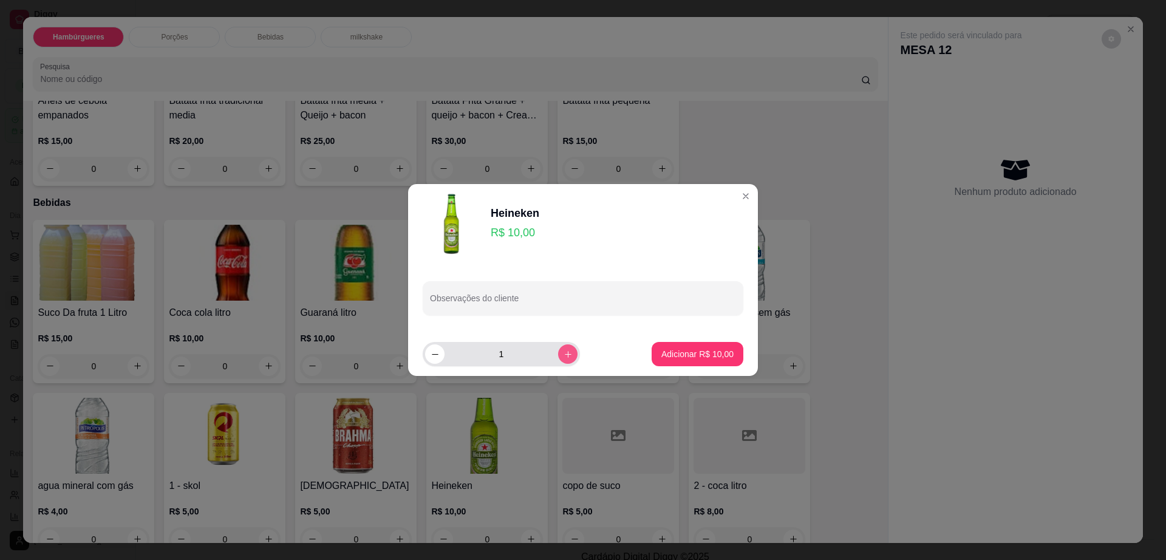
click at [563, 356] on icon "increase-product-quantity" at bounding box center [567, 354] width 9 height 9
type input "2"
click at [675, 355] on p "Adicionar R$ 20,00" at bounding box center [697, 354] width 70 height 12
type input "2"
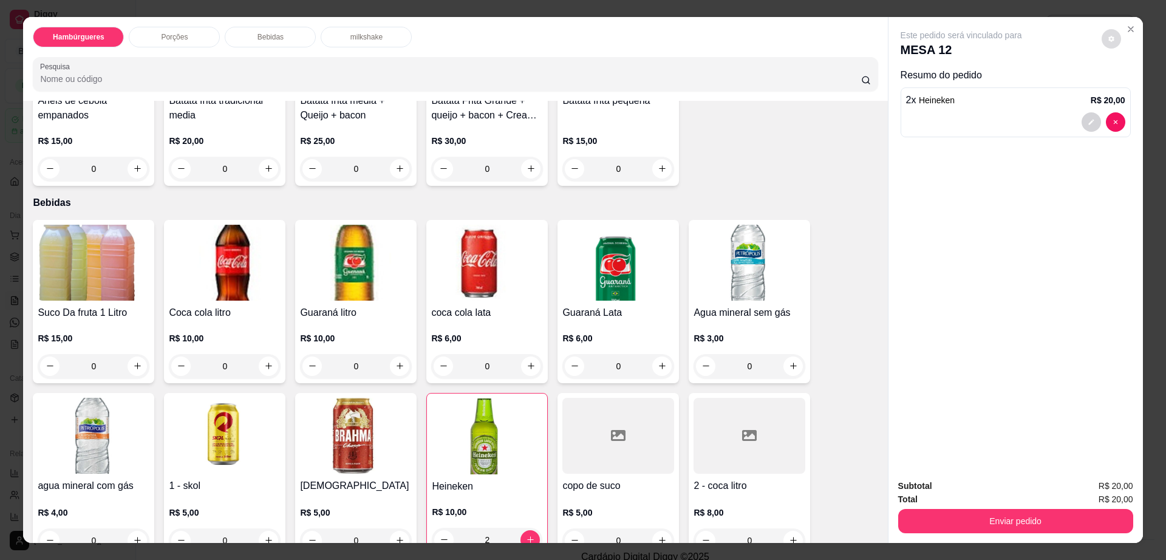
click at [1101, 41] on button "decrease-product-quantity" at bounding box center [1110, 38] width 19 height 19
click at [1134, 82] on span "Automatic updates" at bounding box center [1133, 87] width 24 height 15
click at [1128, 87] on input "Automatic updates" at bounding box center [1124, 91] width 8 height 8
checkbox input "false"
click at [954, 523] on button "Enviar pedido" at bounding box center [1015, 521] width 235 height 24
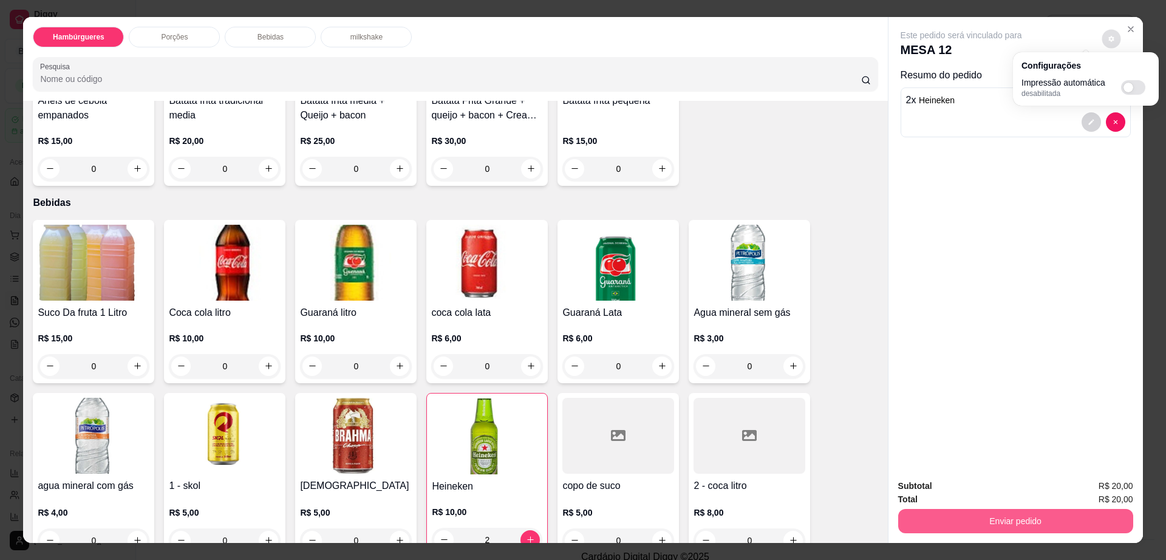
click at [954, 523] on button "Enviar pedido" at bounding box center [1015, 521] width 235 height 24
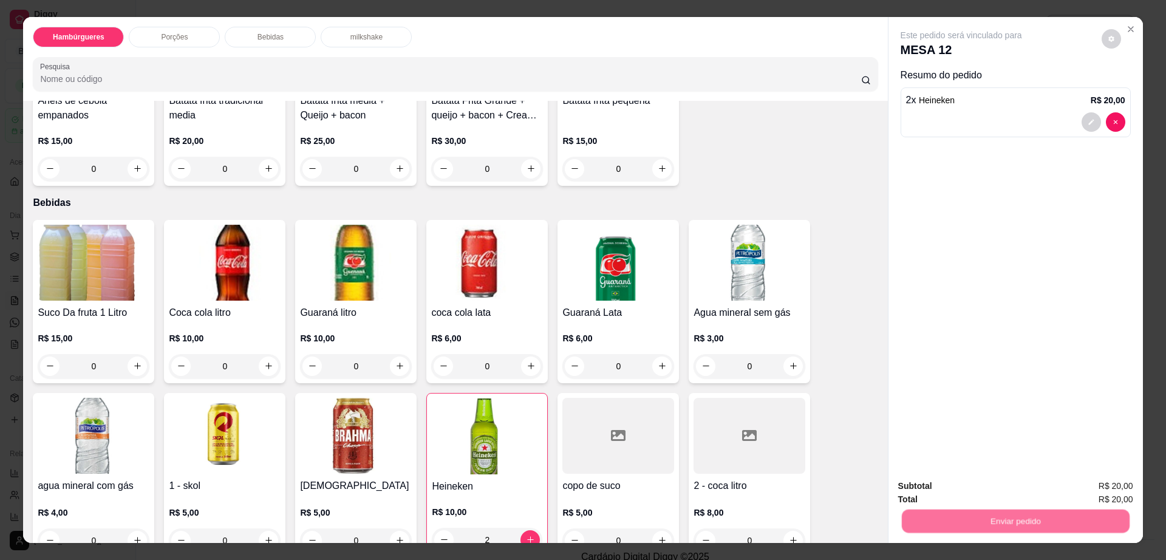
click at [1083, 483] on button "Enviar pedido" at bounding box center [1100, 491] width 67 height 22
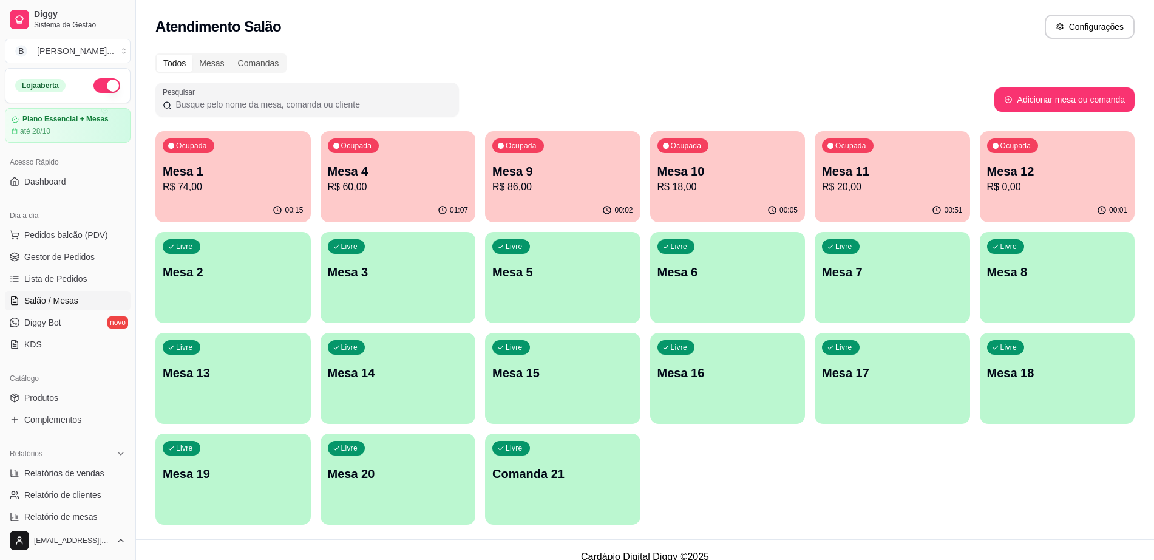
click at [409, 199] on div "01:07" at bounding box center [398, 211] width 155 height 24
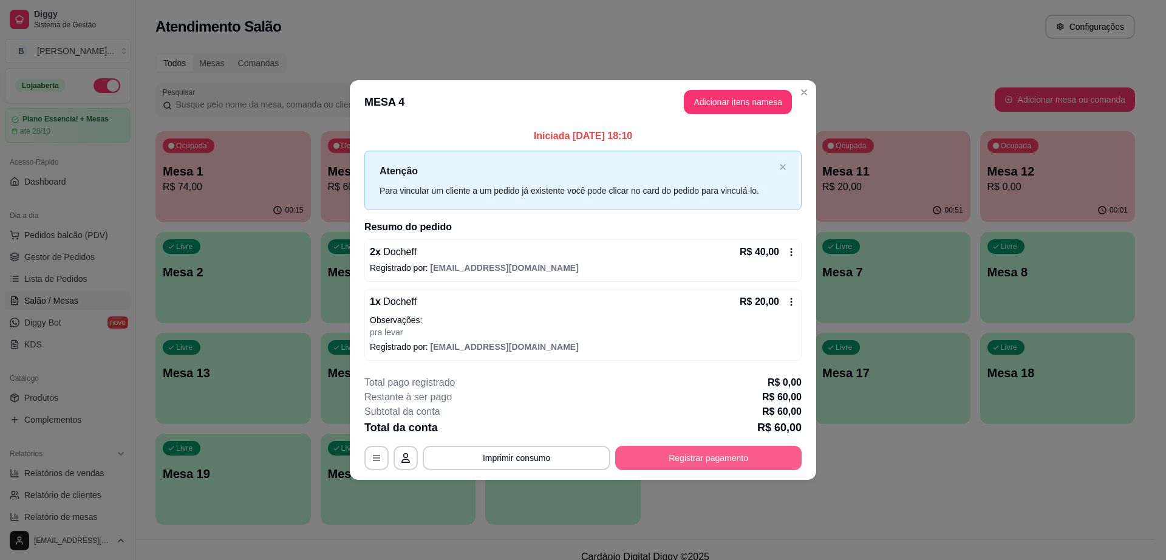
click at [712, 452] on button "Registrar pagamento" at bounding box center [708, 458] width 186 height 24
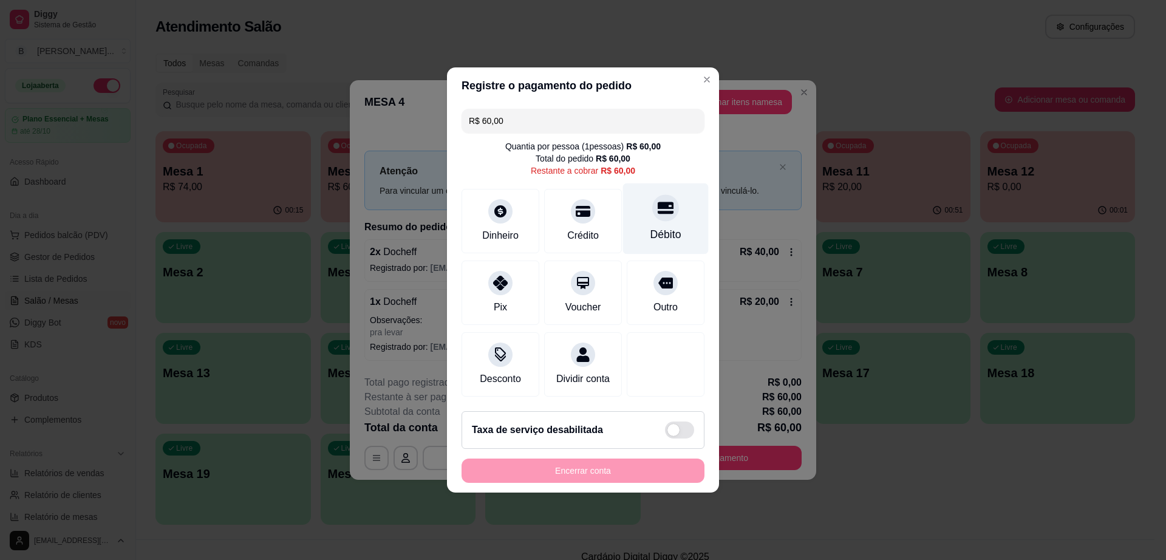
click at [658, 208] on icon at bounding box center [666, 208] width 16 height 16
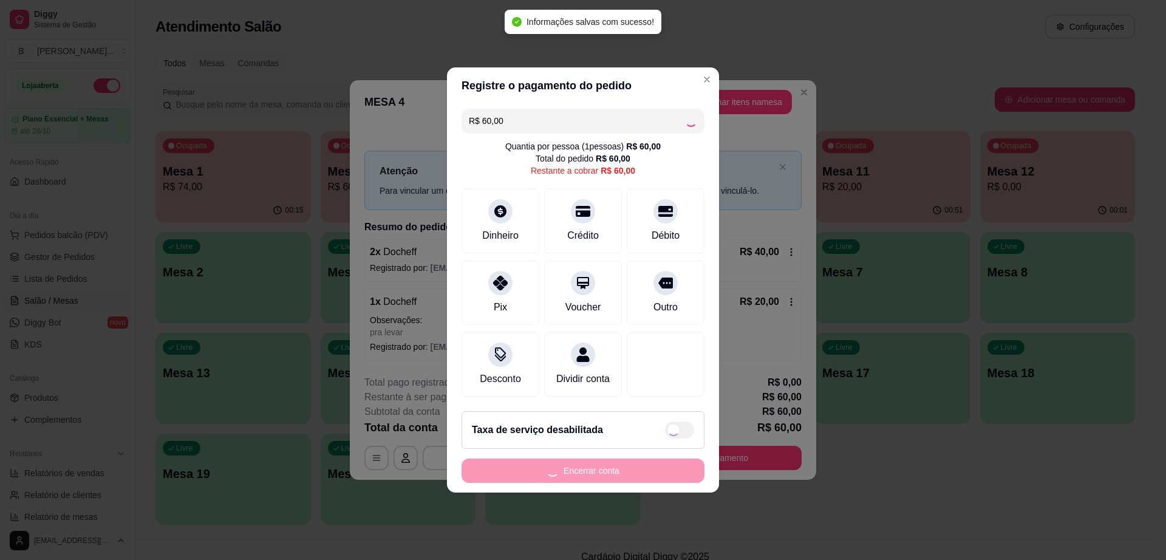
type input "R$ 0,00"
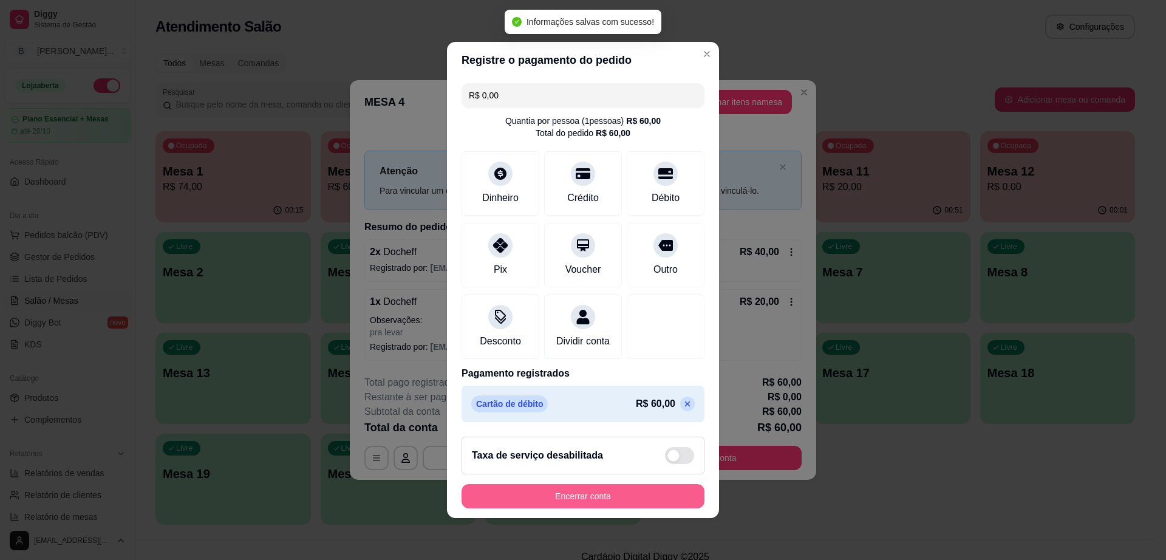
click at [640, 507] on button "Encerrar conta" at bounding box center [582, 496] width 243 height 24
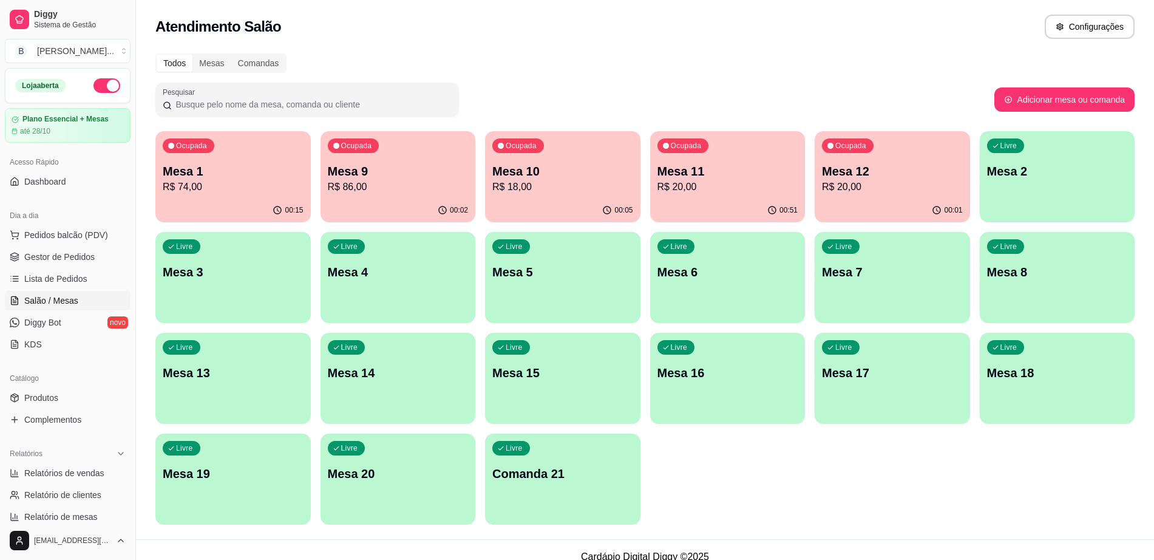
click at [331, 283] on div "Livre Mesa 4" at bounding box center [398, 270] width 155 height 76
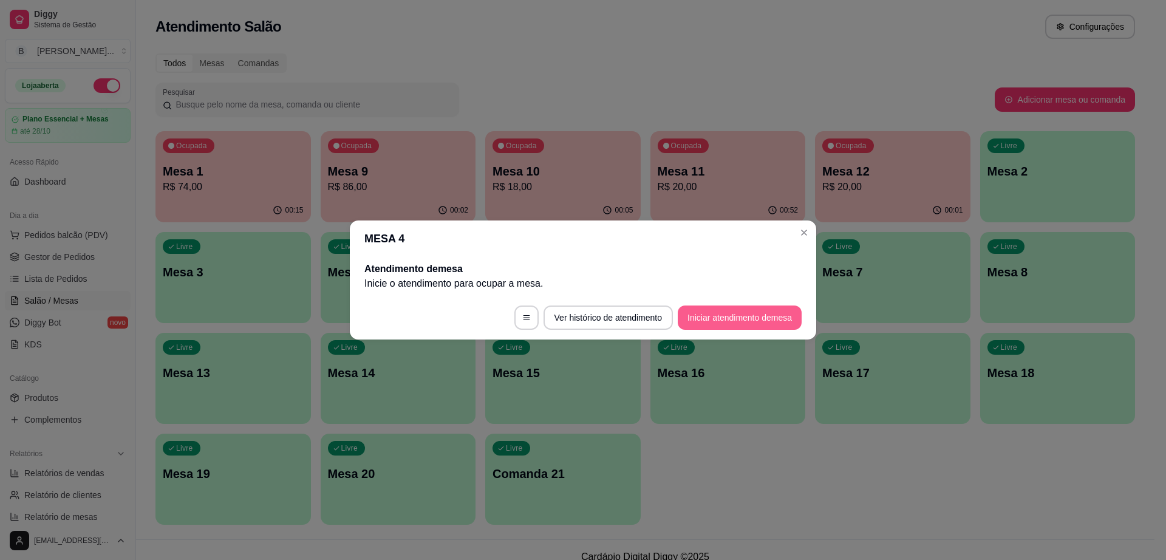
click at [775, 311] on button "Iniciar atendimento de mesa" at bounding box center [740, 317] width 124 height 24
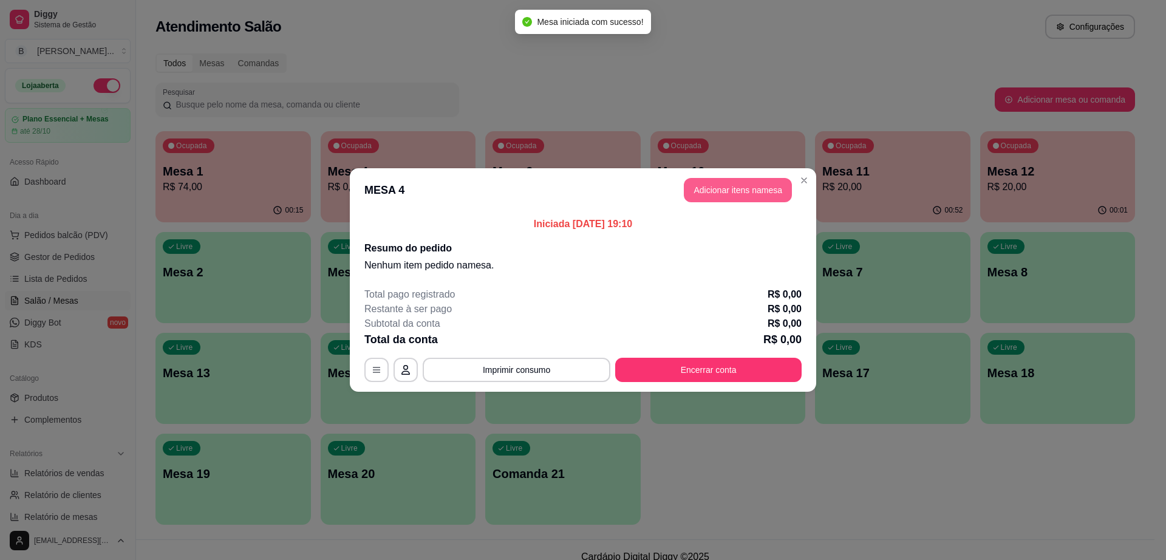
click at [779, 197] on button "Adicionar itens na mesa" at bounding box center [738, 190] width 108 height 24
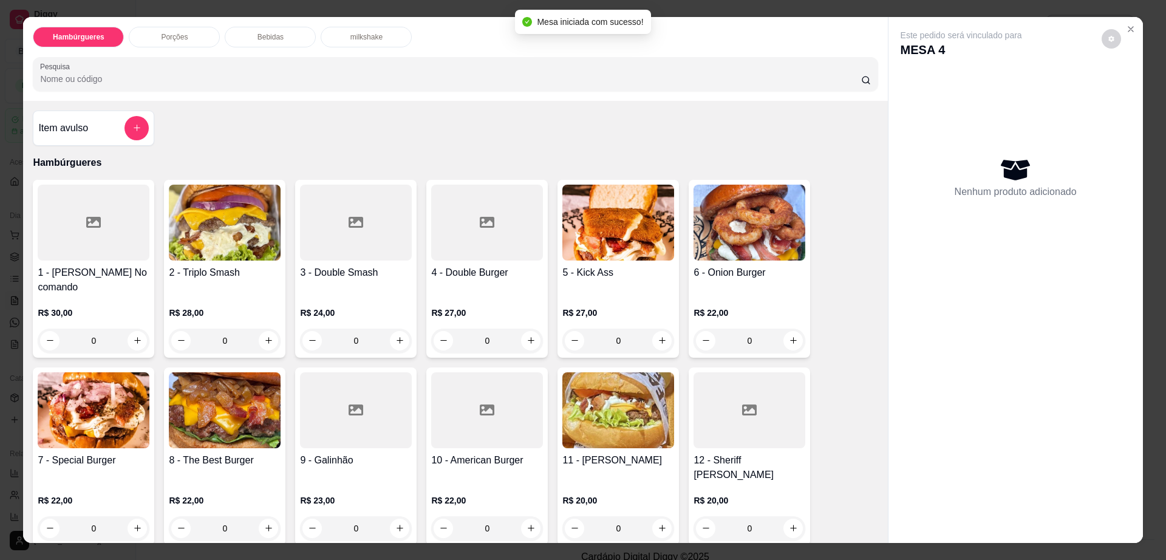
click at [270, 34] on p "Bebidas" at bounding box center [270, 37] width 26 height 10
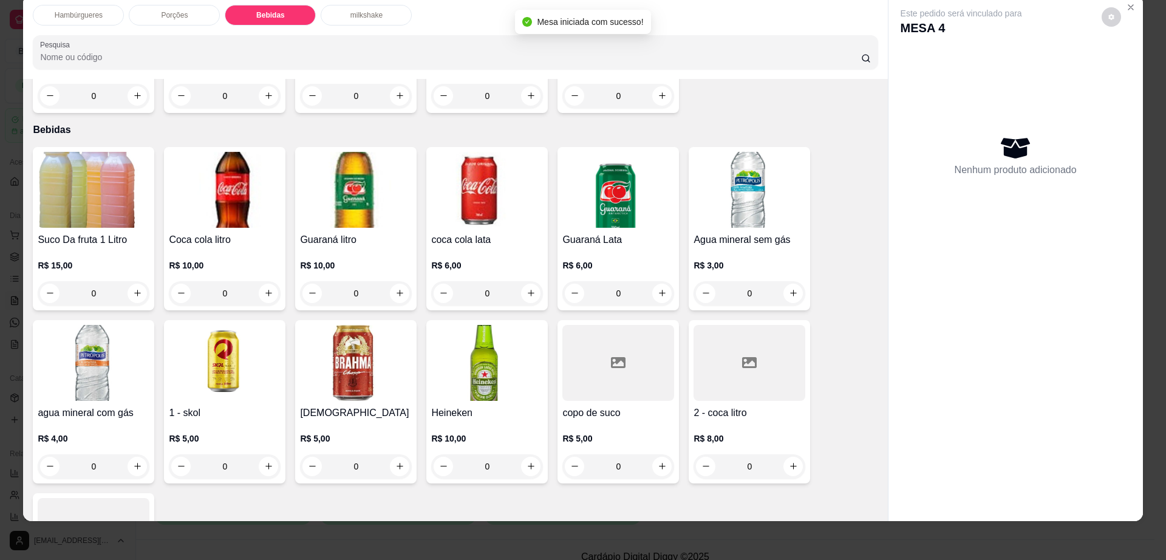
click at [371, 342] on img at bounding box center [356, 363] width 112 height 76
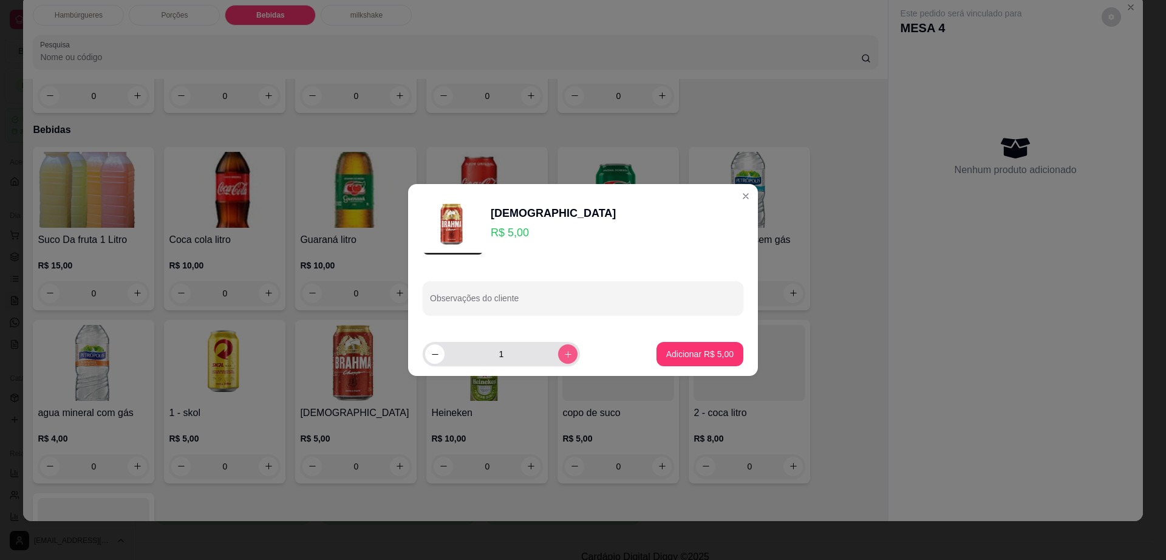
click at [563, 355] on icon "increase-product-quantity" at bounding box center [567, 354] width 9 height 9
type input "2"
click at [692, 359] on p "Adicionar R$ 10,00" at bounding box center [697, 354] width 72 height 12
type input "2"
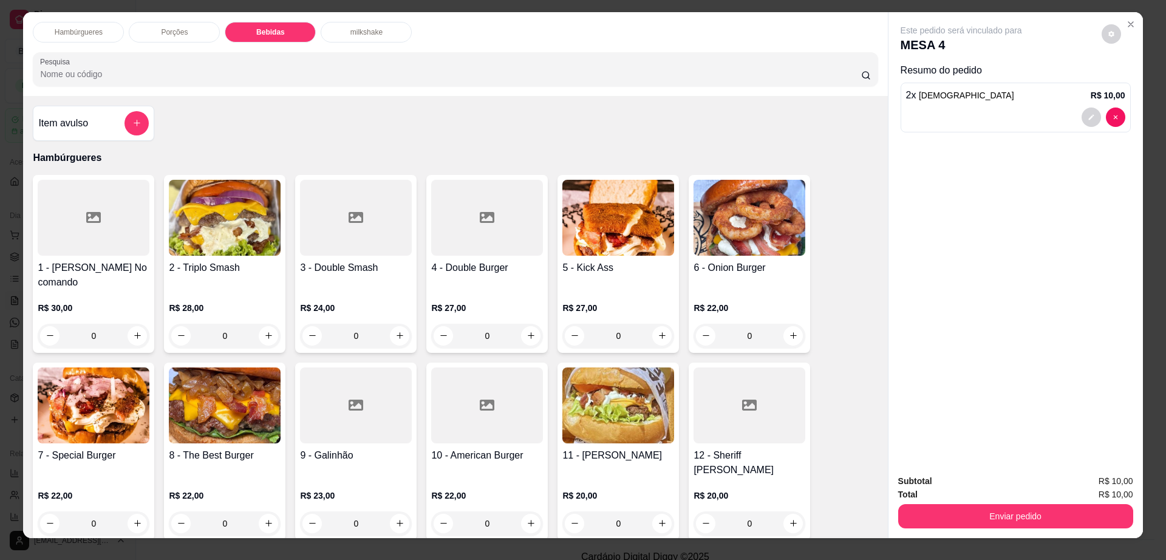
scroll to position [0, 0]
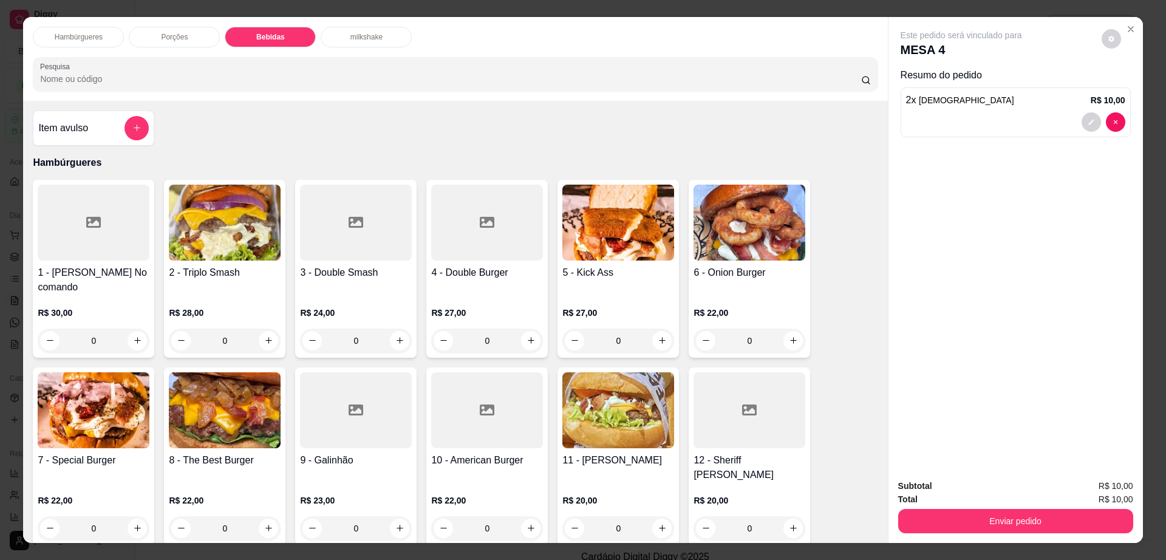
click at [74, 239] on div at bounding box center [94, 223] width 112 height 76
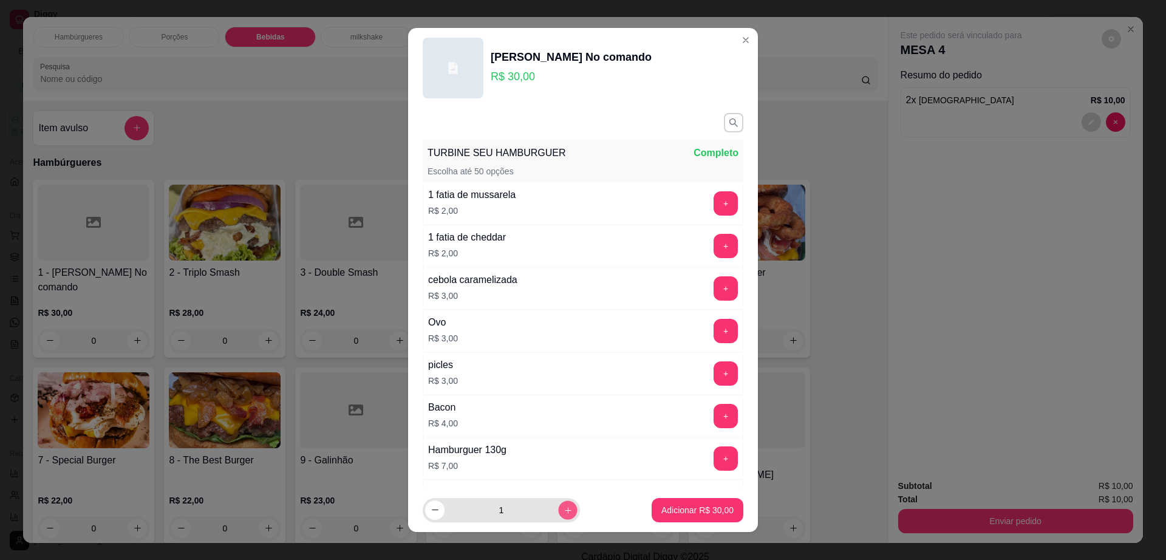
click at [563, 512] on icon "increase-product-quantity" at bounding box center [567, 510] width 9 height 9
type input "2"
click at [667, 505] on p "Adicionar R$ 60,00" at bounding box center [697, 510] width 72 height 12
type input "2"
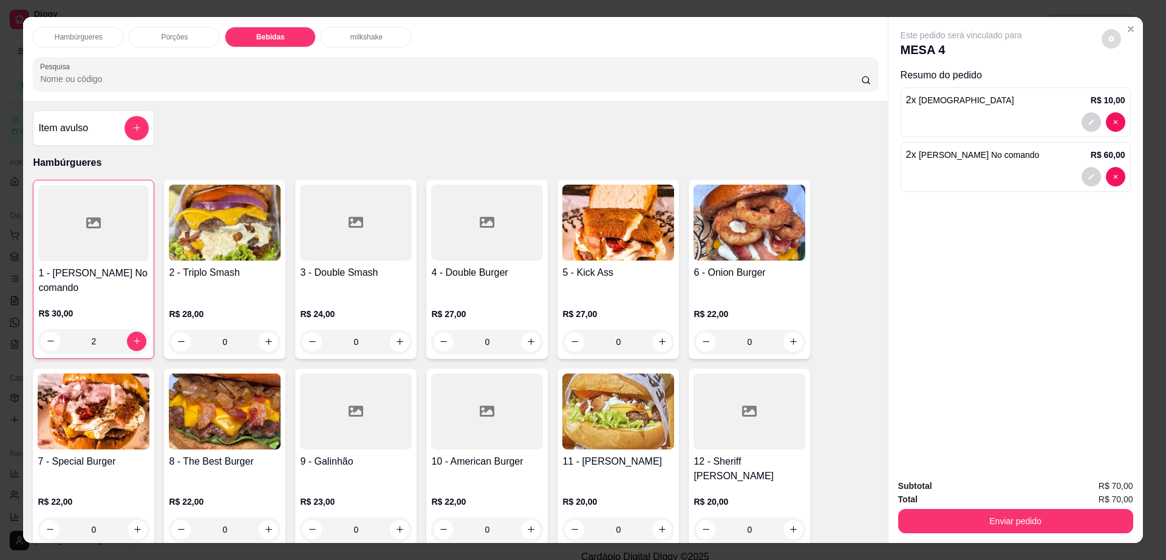
click at [1113, 35] on button "decrease-product-quantity" at bounding box center [1110, 38] width 19 height 19
click at [1134, 90] on span "Automatic updates" at bounding box center [1133, 87] width 24 height 15
click at [1128, 90] on input "Automatic updates" at bounding box center [1124, 91] width 8 height 8
checkbox input "true"
click at [1044, 519] on button "Enviar pedido" at bounding box center [1015, 521] width 235 height 24
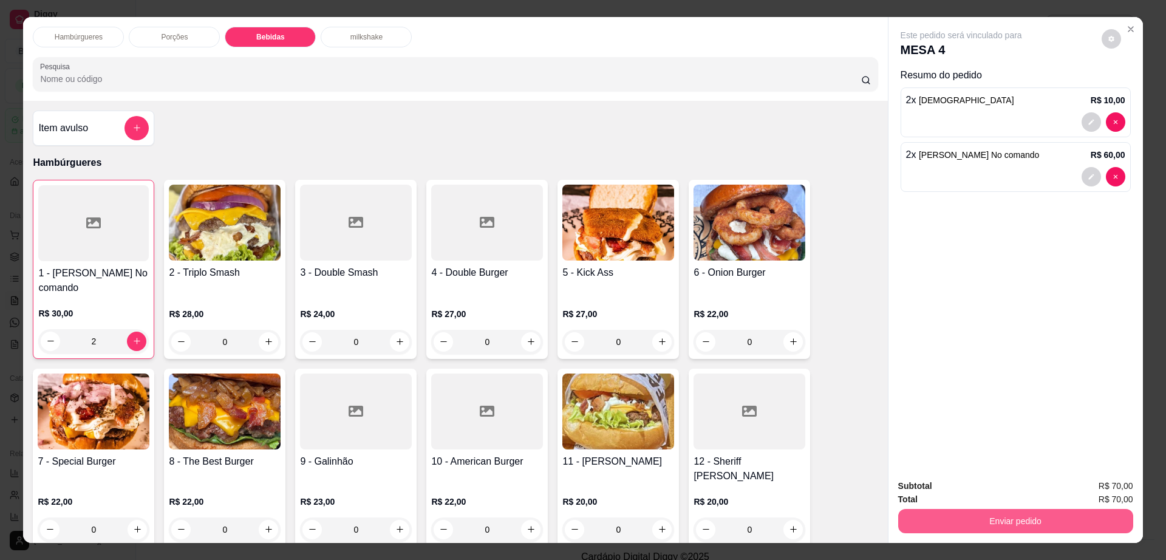
click at [1044, 519] on button "Enviar pedido" at bounding box center [1015, 521] width 235 height 24
click at [1115, 486] on button "Enviar pedido" at bounding box center [1100, 491] width 69 height 23
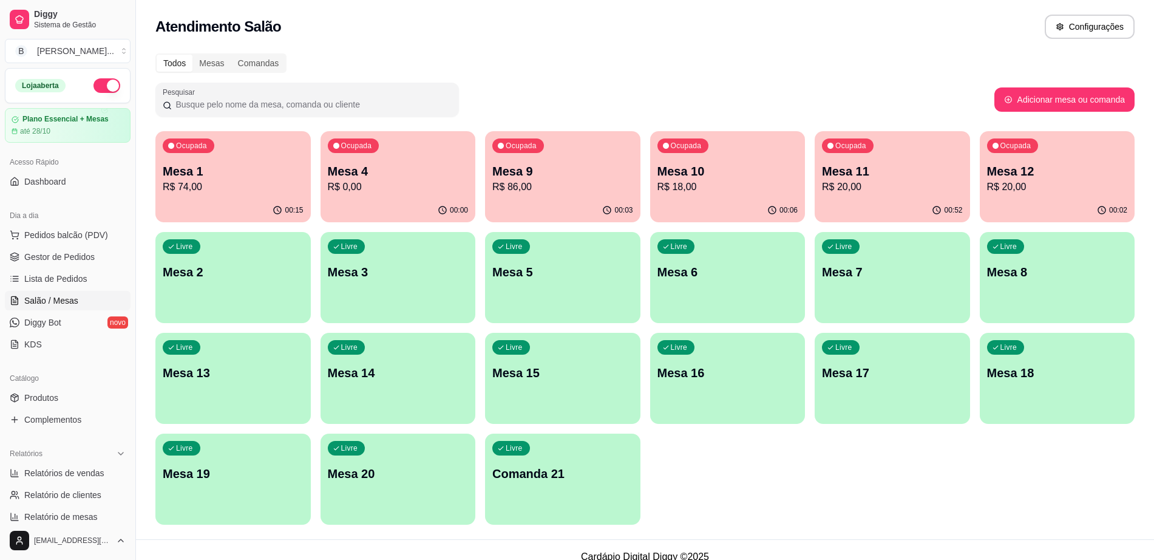
click at [255, 166] on p "Mesa 1" at bounding box center [233, 171] width 141 height 17
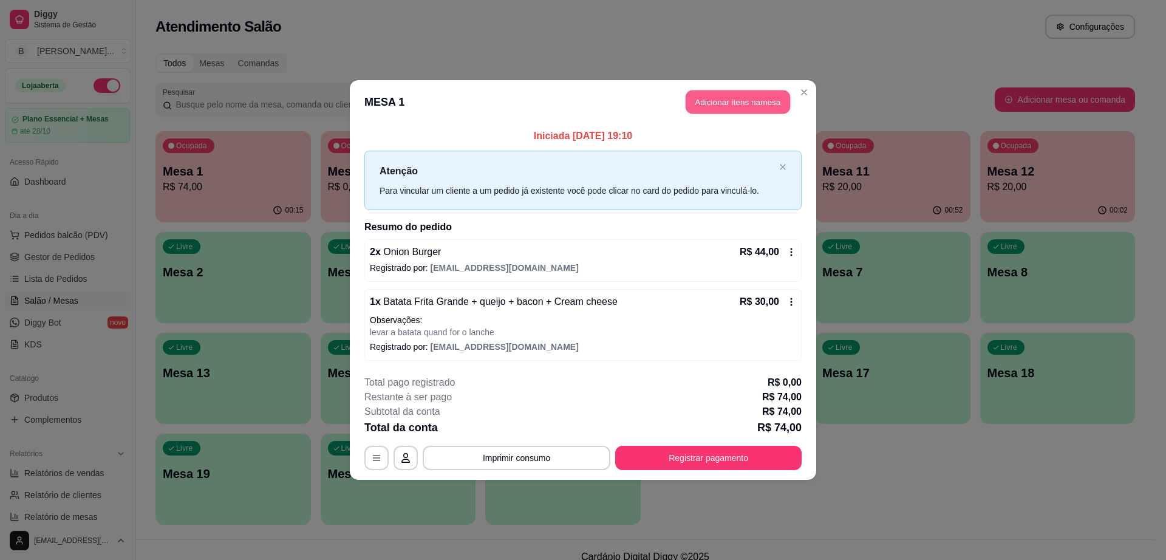
click at [733, 92] on button "Adicionar itens na mesa" at bounding box center [737, 102] width 104 height 24
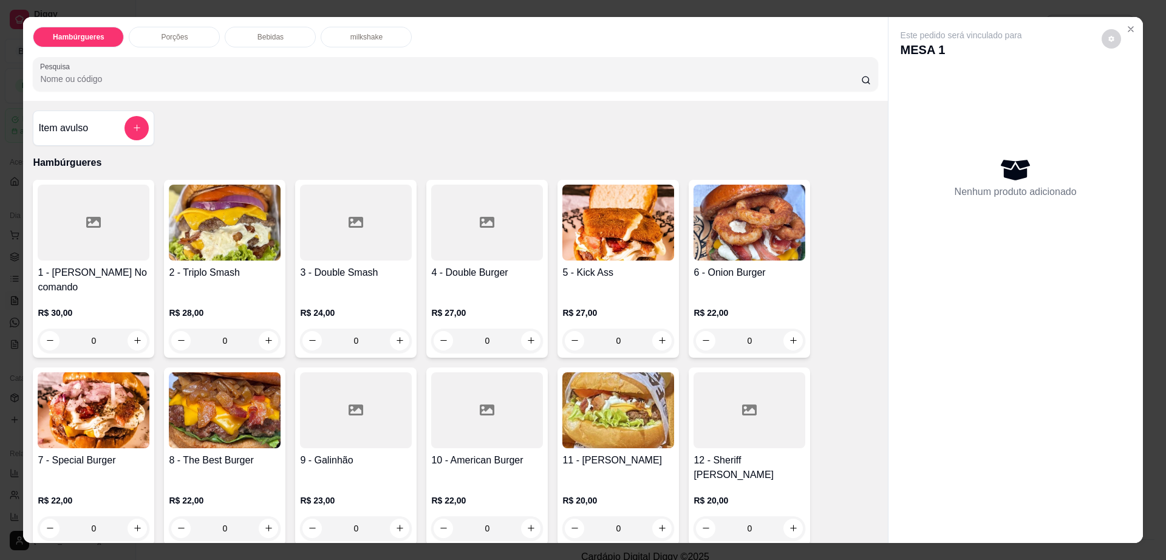
click at [259, 33] on p "Bebidas" at bounding box center [270, 37] width 26 height 10
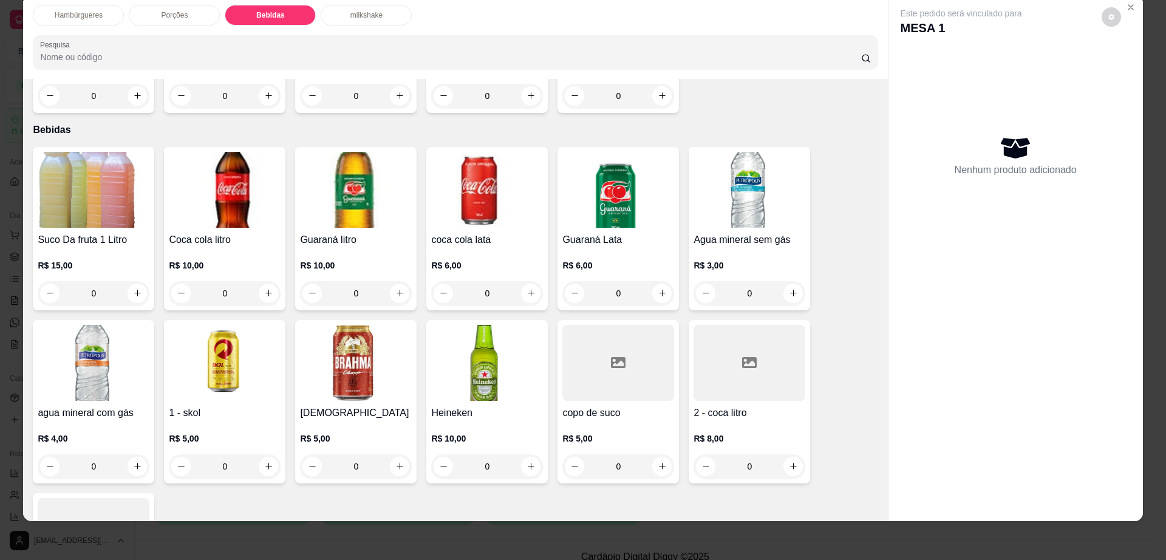
click at [719, 173] on img at bounding box center [749, 190] width 112 height 76
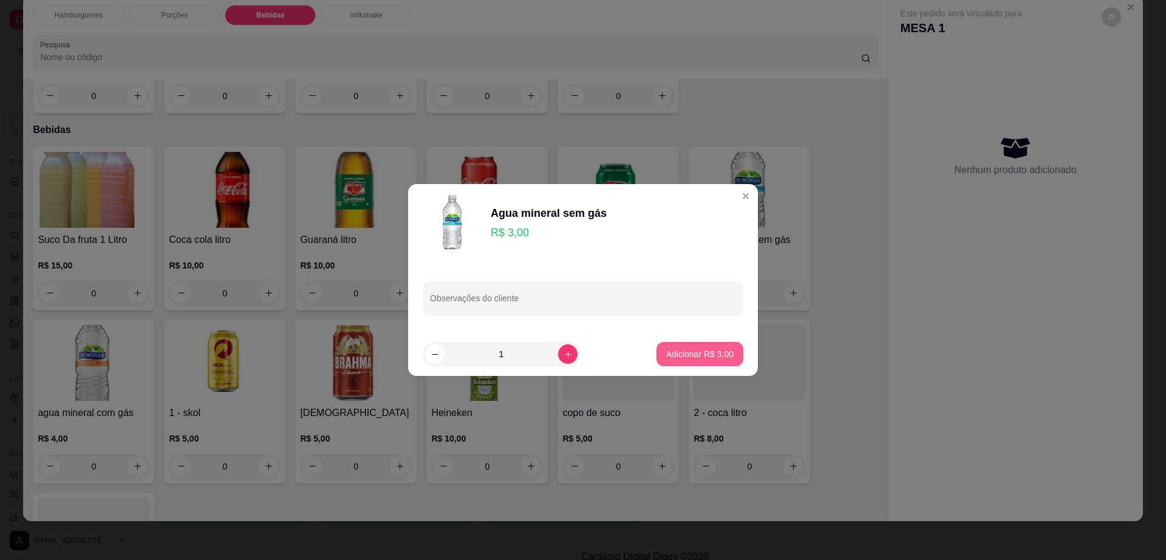
click at [708, 351] on p "Adicionar R$ 3,00" at bounding box center [699, 354] width 67 height 12
type input "1"
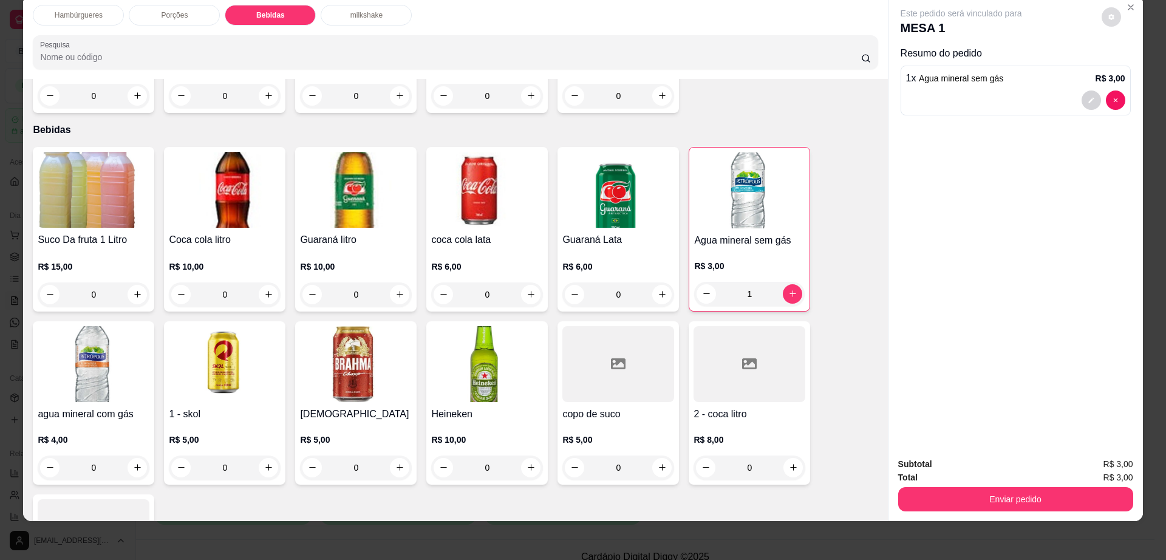
click at [1108, 16] on icon "decrease-product-quantity" at bounding box center [1111, 17] width 6 height 6
click at [1127, 60] on span "Automatic updates" at bounding box center [1122, 59] width 19 height 12
click at [1120, 60] on input "Automatic updates" at bounding box center [1116, 61] width 6 height 6
checkbox input "false"
click at [991, 494] on button "Enviar pedido" at bounding box center [1015, 499] width 235 height 24
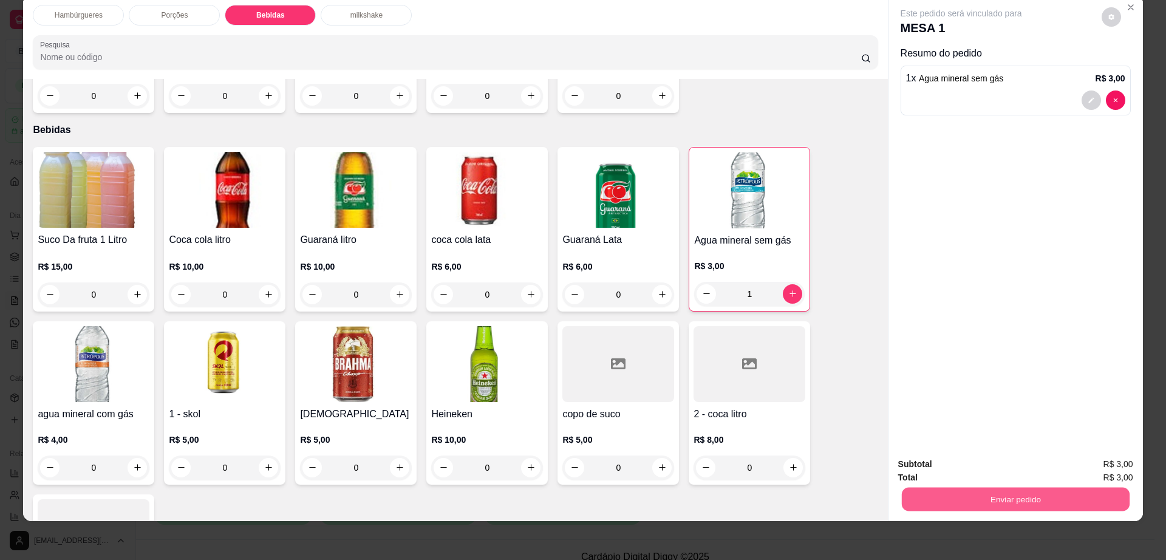
click at [991, 494] on button "Enviar pedido" at bounding box center [1015, 500] width 228 height 24
click at [1094, 463] on button "Enviar pedido" at bounding box center [1100, 469] width 67 height 22
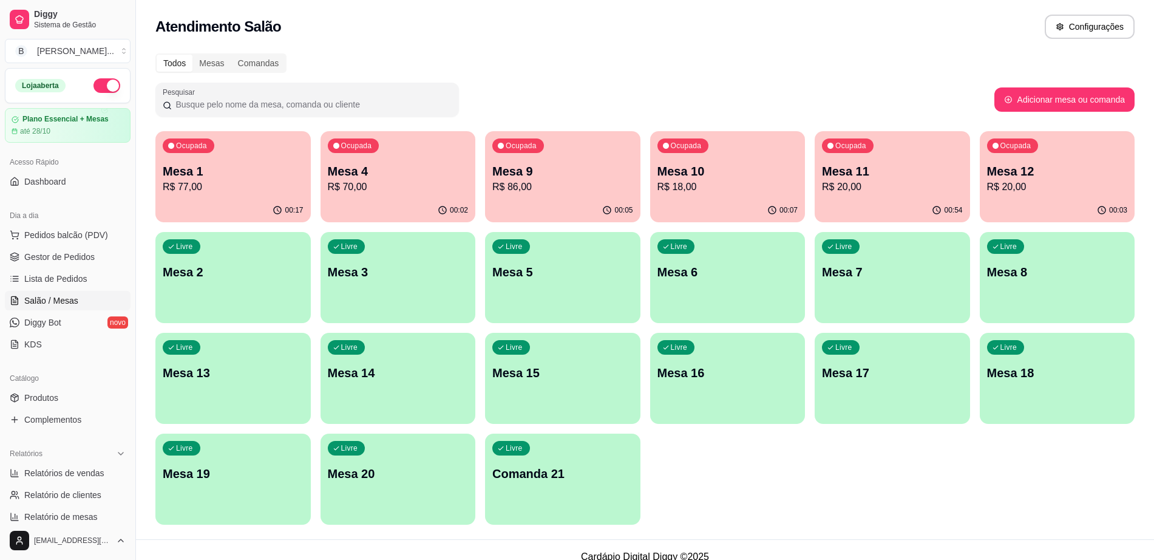
click at [532, 202] on div "00:05" at bounding box center [562, 211] width 155 height 24
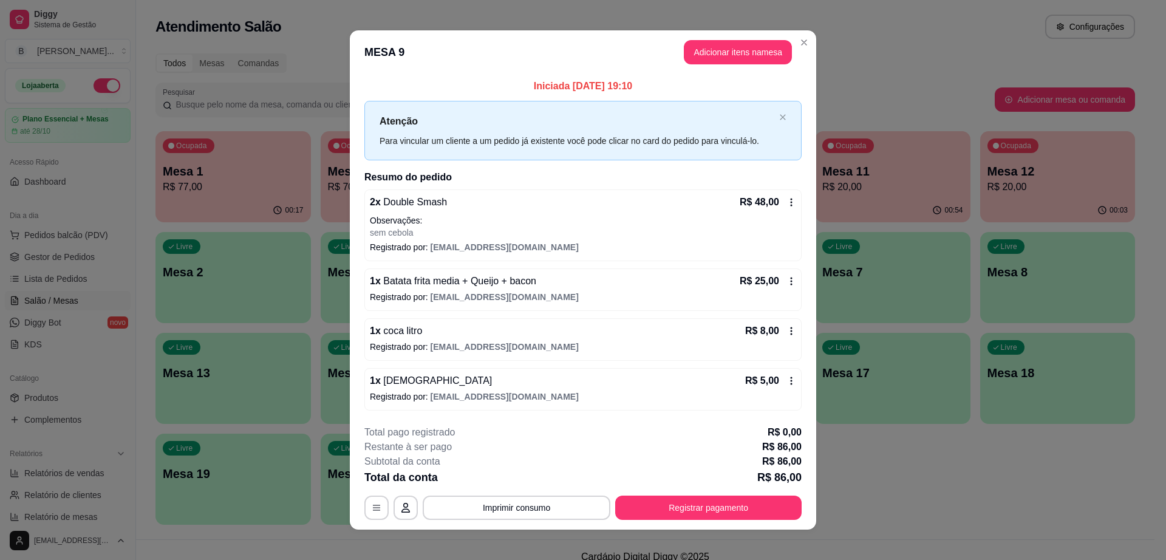
scroll to position [8, 0]
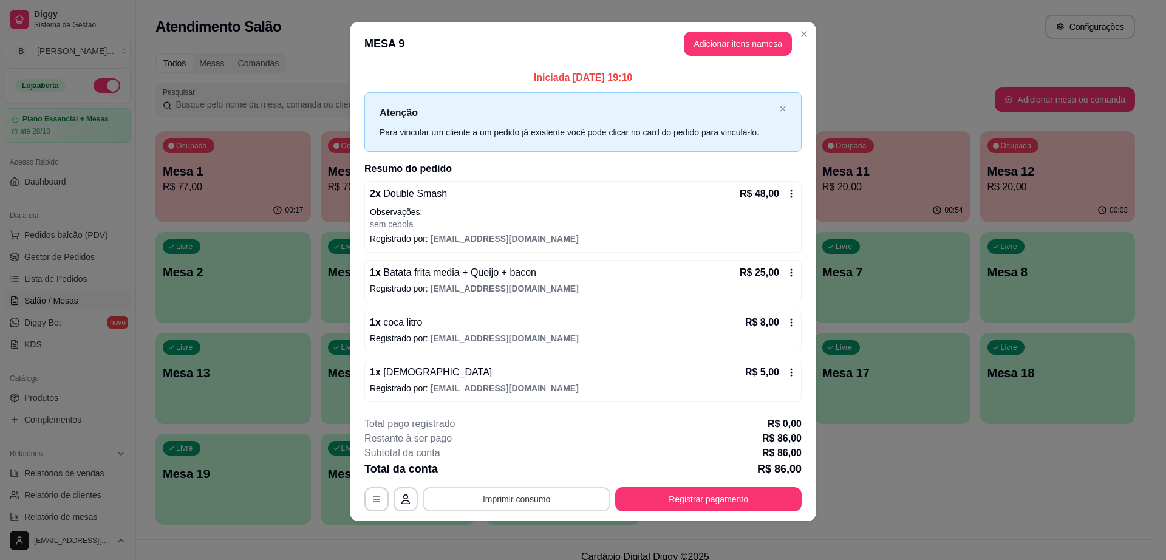
click at [519, 506] on button "Imprimir consumo" at bounding box center [517, 499] width 188 height 24
click at [736, 226] on div "2 x Double Smash R$ 48,00 Observações: sem cebola" at bounding box center [583, 208] width 426 height 44
click at [724, 29] on header "MESA 9 Adicionar itens na mesa" at bounding box center [583, 44] width 466 height 44
click at [722, 37] on button "Adicionar itens na mesa" at bounding box center [738, 44] width 108 height 24
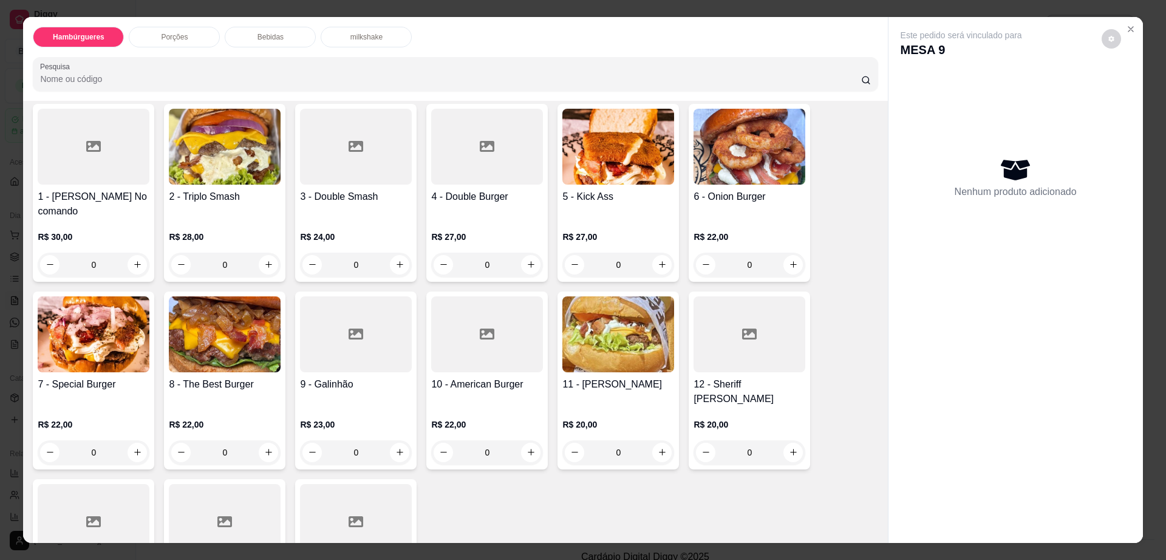
scroll to position [228, 0]
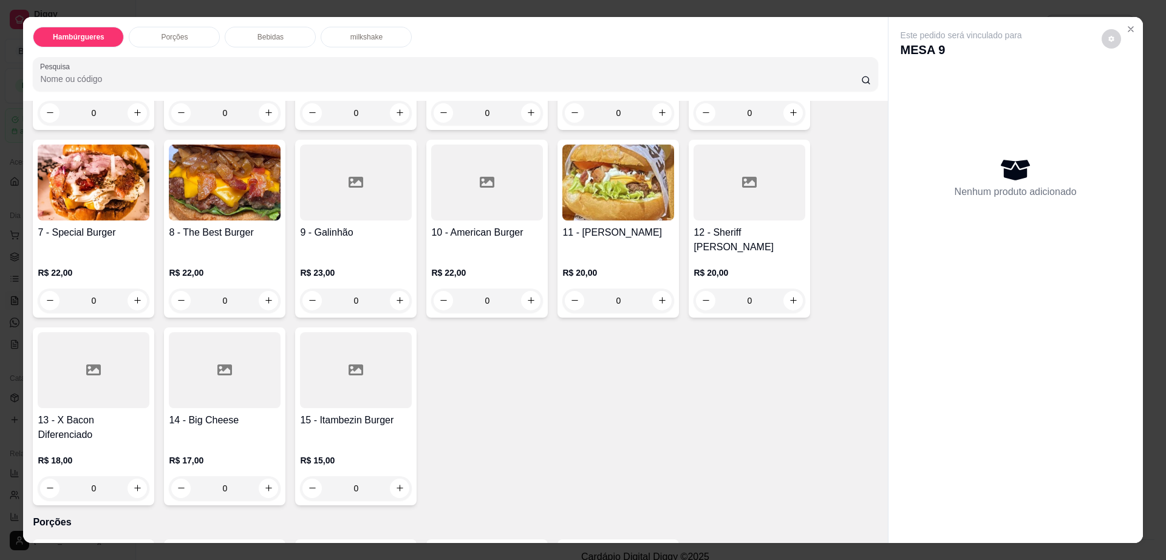
click at [315, 364] on div at bounding box center [356, 370] width 112 height 76
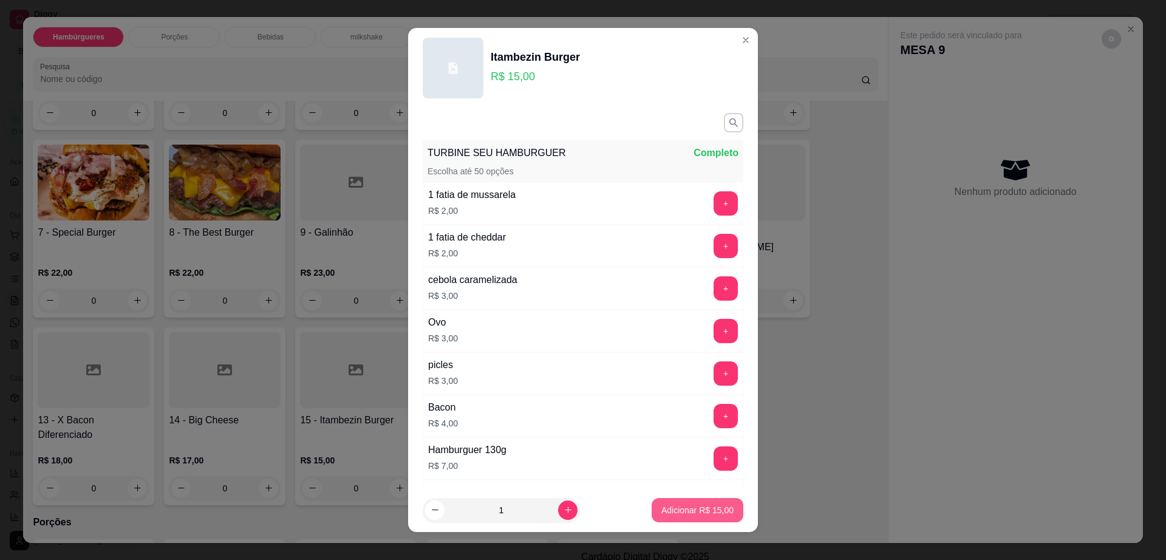
click at [699, 507] on p "Adicionar R$ 15,00" at bounding box center [697, 510] width 72 height 12
type input "1"
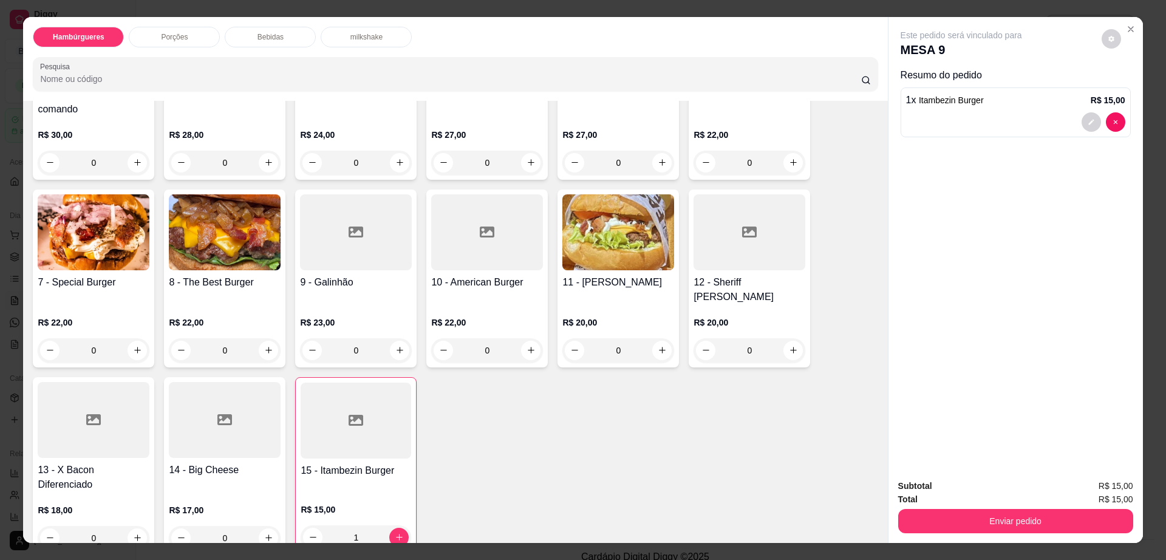
scroll to position [152, 0]
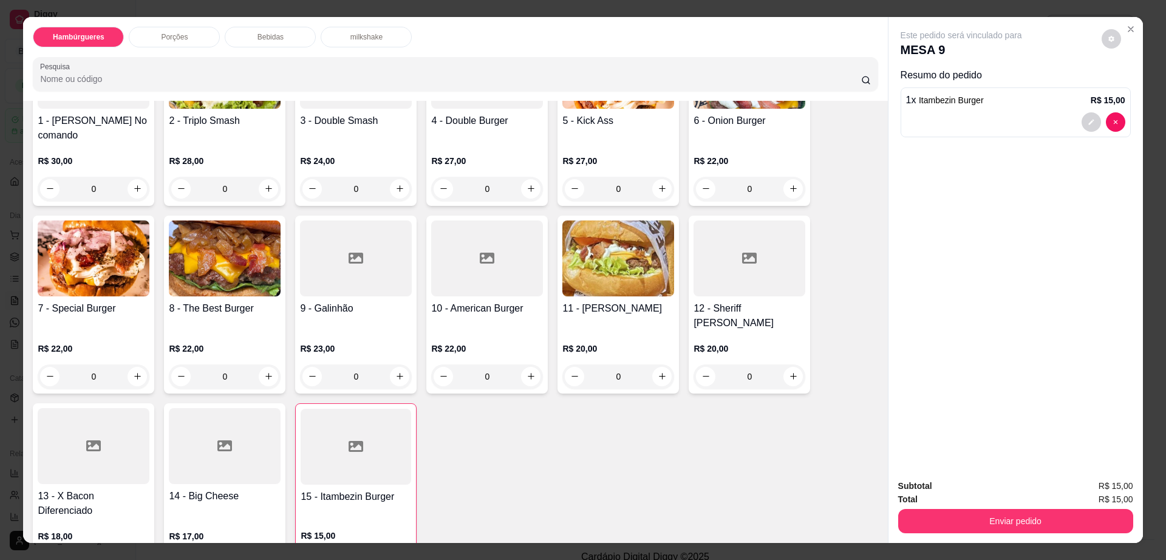
click at [600, 274] on img at bounding box center [618, 258] width 112 height 76
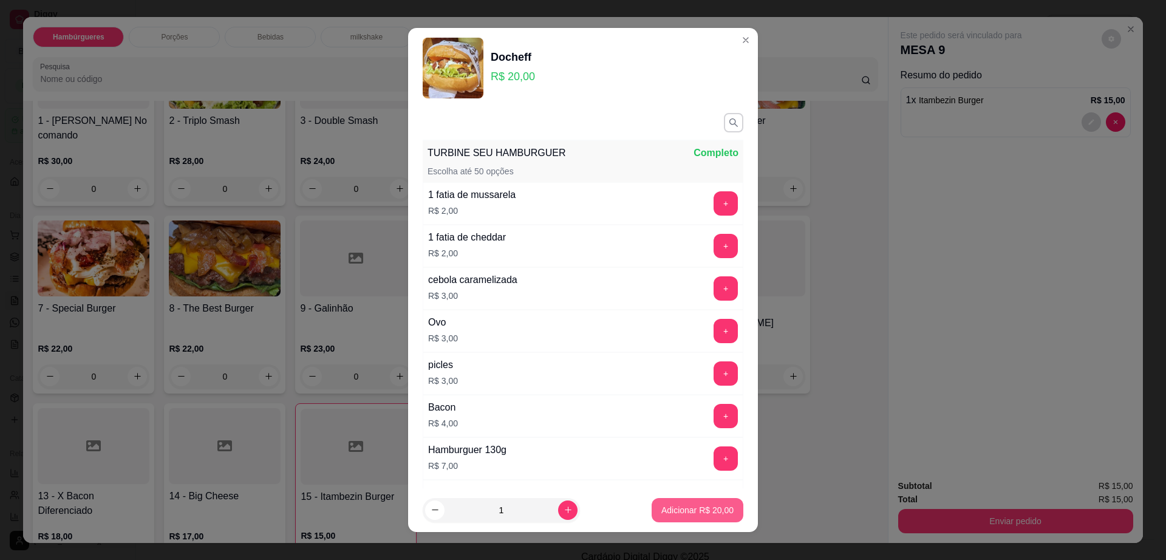
click at [673, 497] on footer "1 Adicionar R$ 20,00" at bounding box center [583, 510] width 350 height 44
click at [696, 508] on p "Adicionar R$ 20,00" at bounding box center [697, 510] width 72 height 12
type input "1"
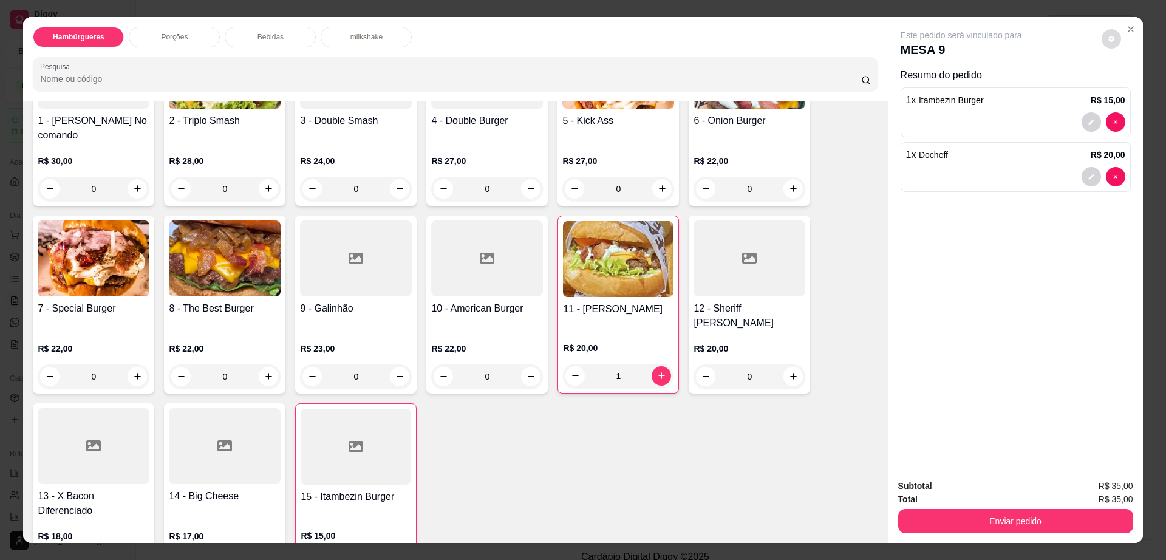
click at [1101, 33] on button "decrease-product-quantity" at bounding box center [1110, 38] width 19 height 19
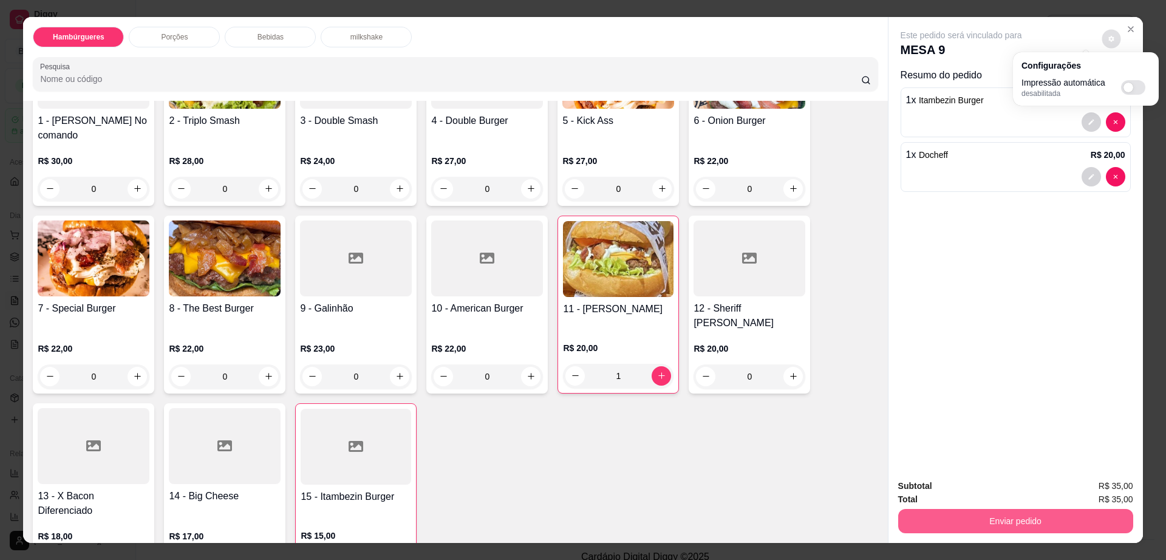
click at [987, 525] on button "Enviar pedido" at bounding box center [1015, 521] width 235 height 24
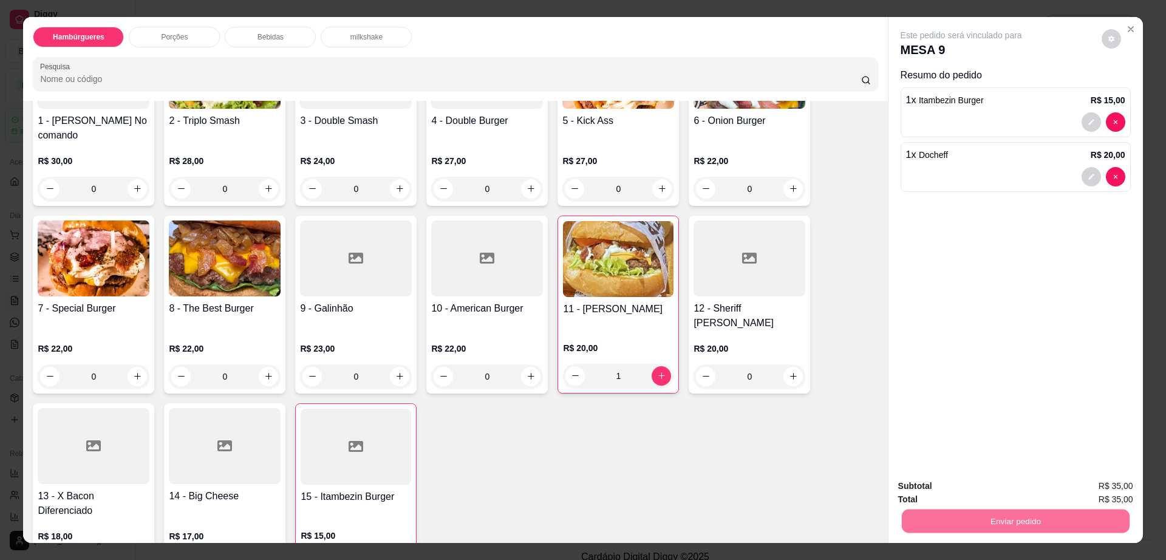
click at [1078, 480] on button "Enviar pedido" at bounding box center [1100, 491] width 67 height 22
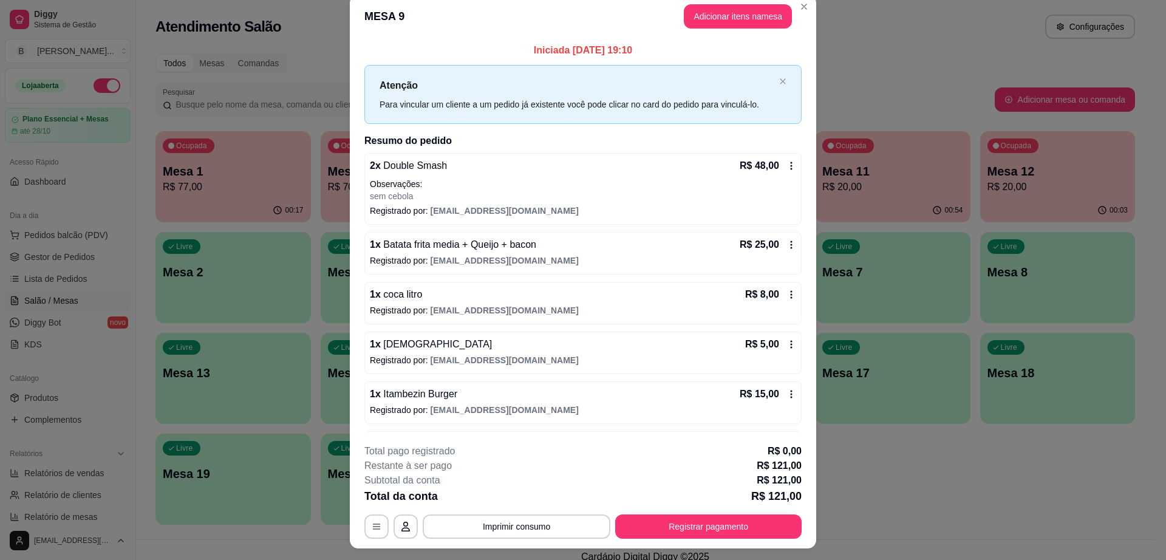
scroll to position [0, 0]
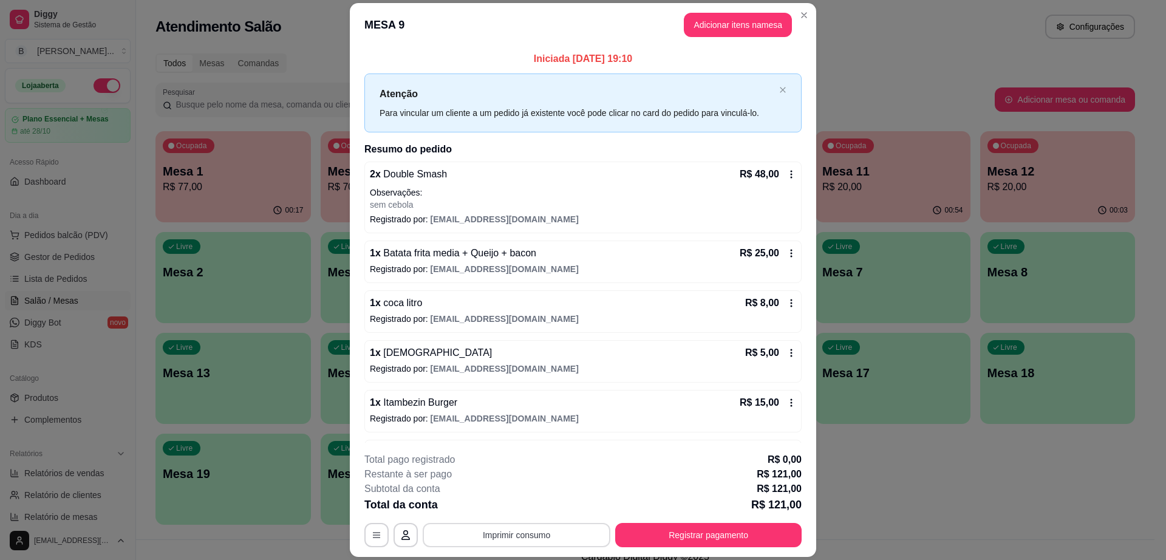
click at [468, 532] on button "Imprimir consumo" at bounding box center [517, 535] width 188 height 24
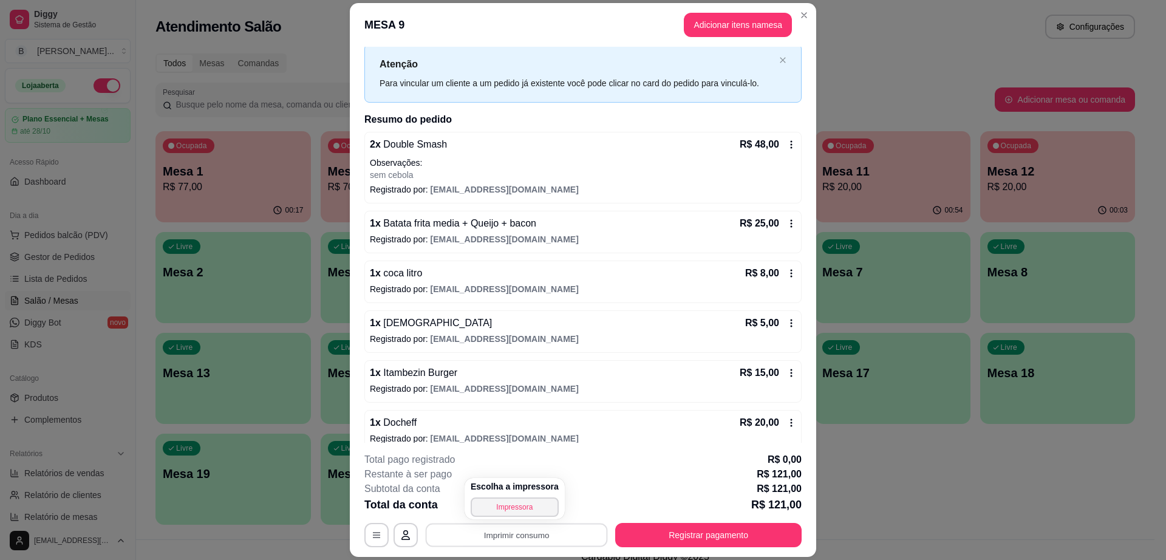
scroll to position [44, 0]
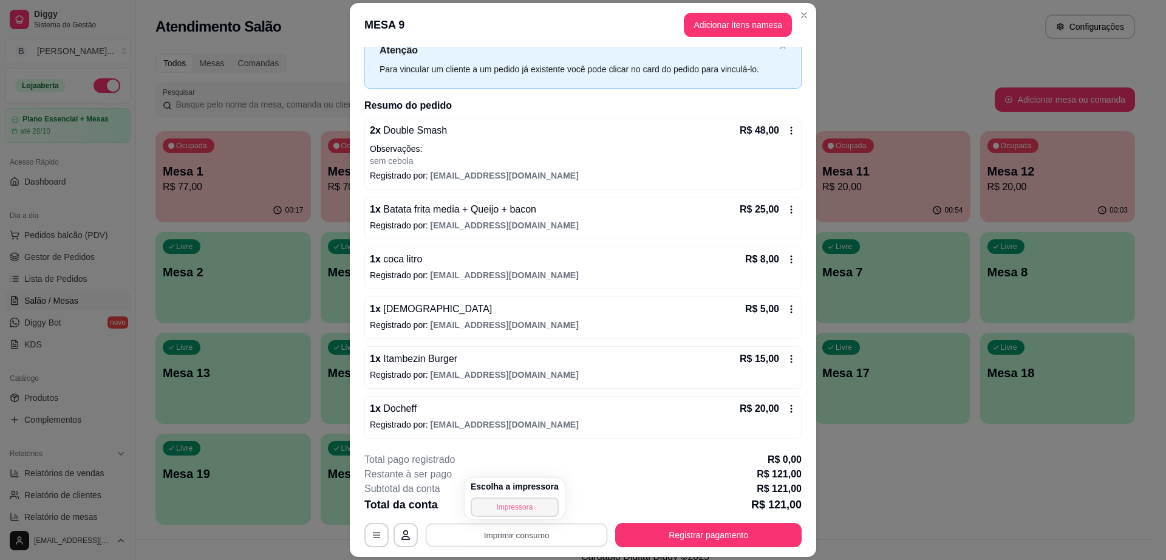
click at [532, 515] on button "Impressora" at bounding box center [515, 506] width 88 height 19
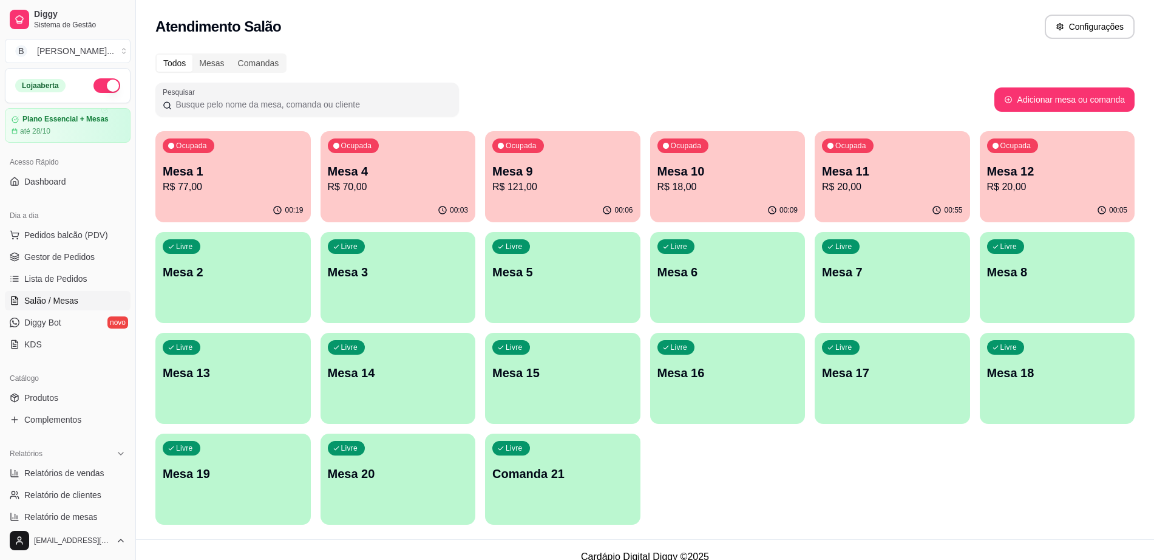
click at [858, 296] on div "Livre Mesa 7" at bounding box center [892, 270] width 155 height 76
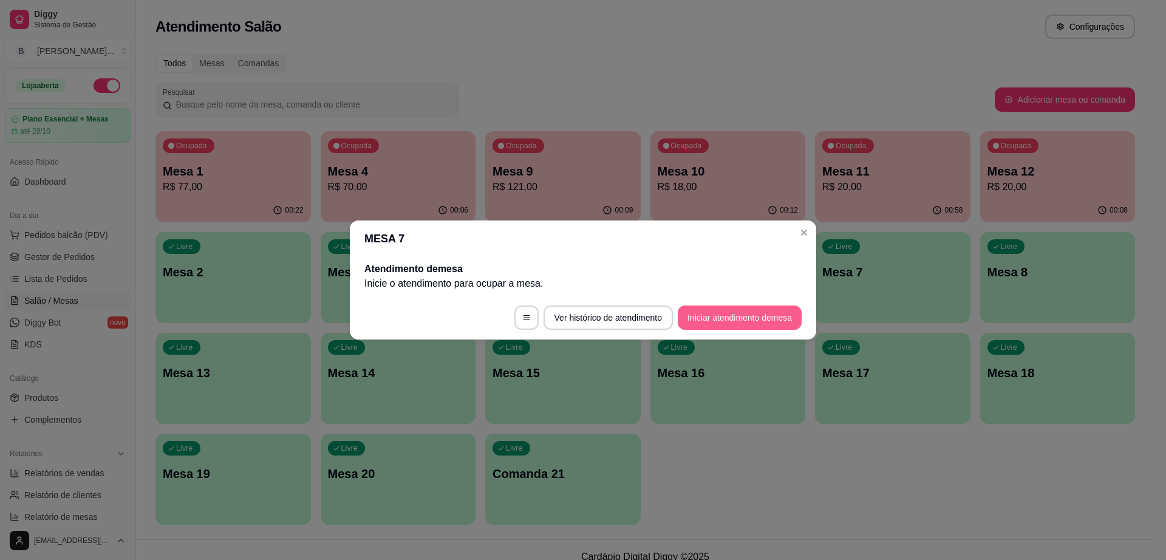
click at [755, 314] on button "Iniciar atendimento de mesa" at bounding box center [740, 317] width 124 height 24
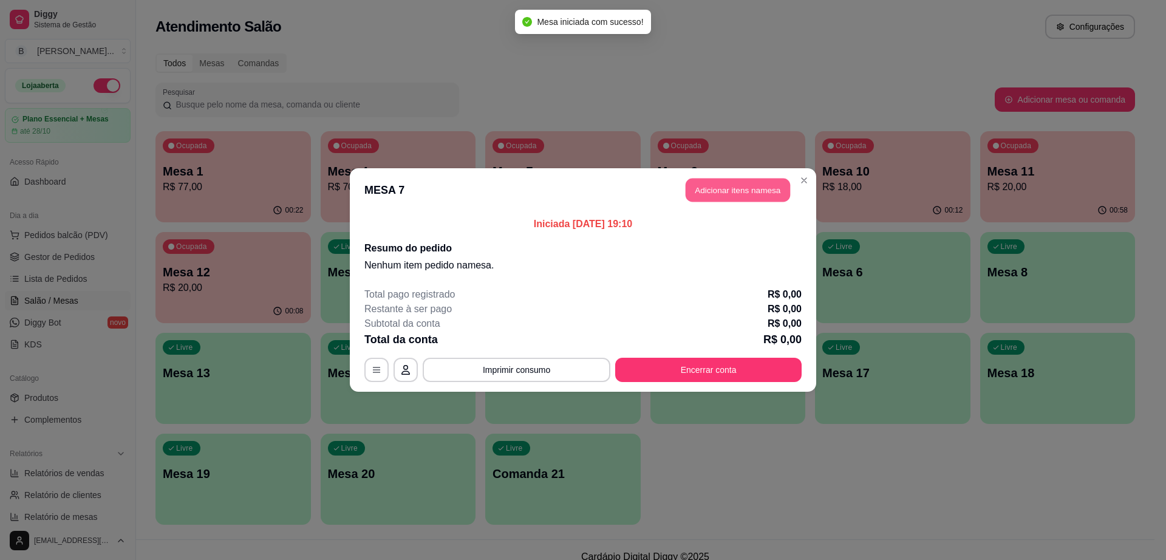
click at [764, 196] on button "Adicionar itens na mesa" at bounding box center [737, 190] width 104 height 24
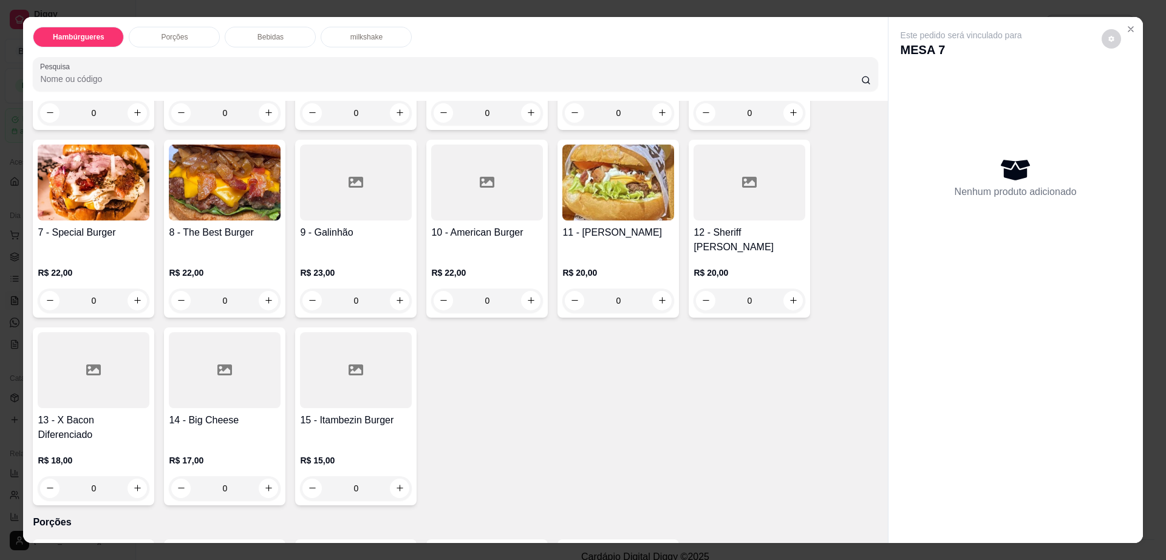
click at [180, 36] on p "Porções" at bounding box center [174, 37] width 27 height 10
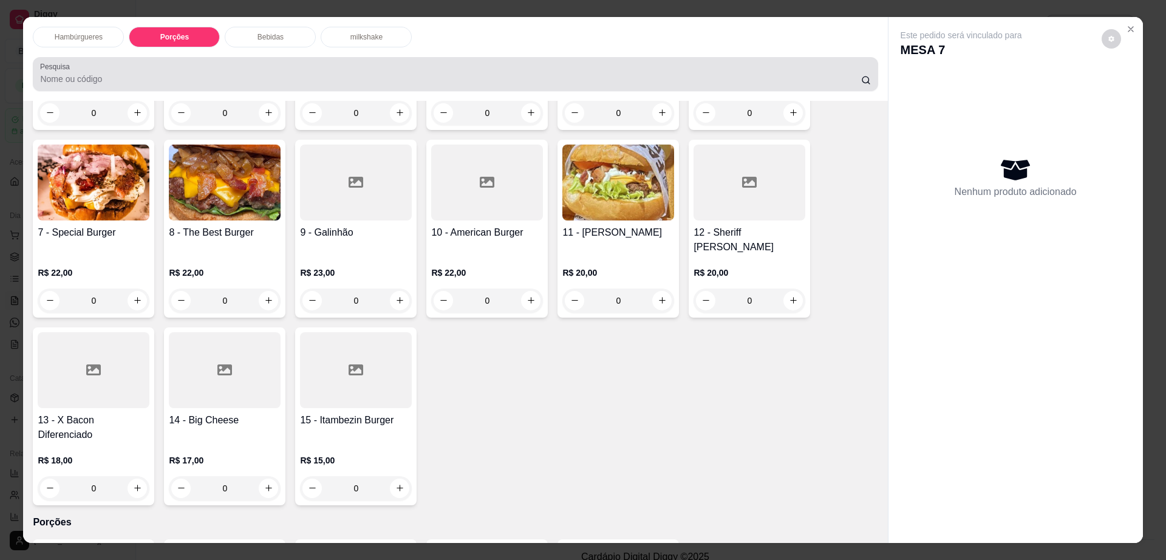
scroll to position [22, 0]
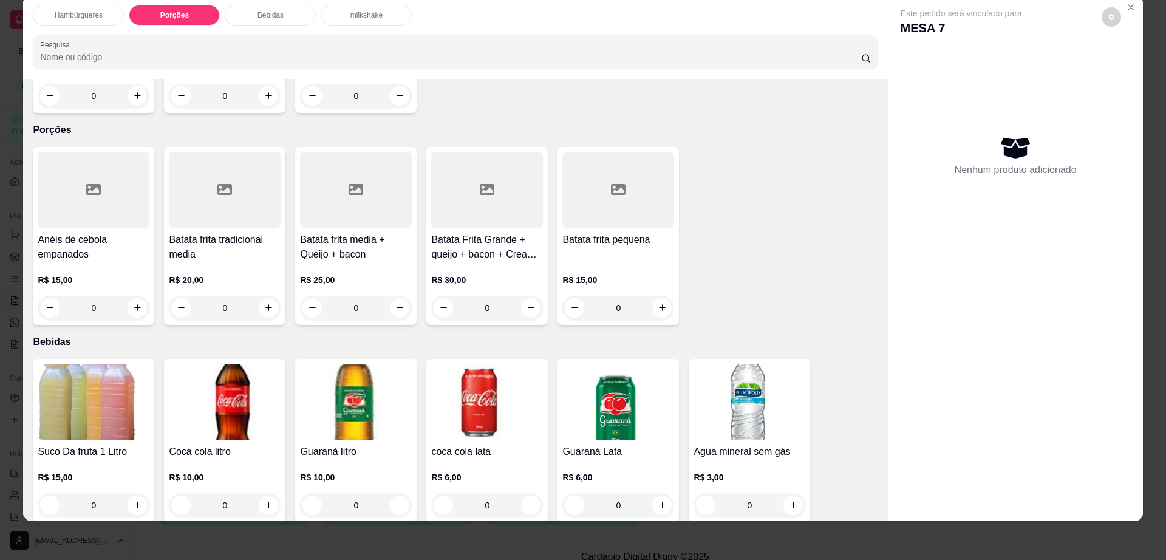
click at [480, 169] on div at bounding box center [487, 190] width 112 height 76
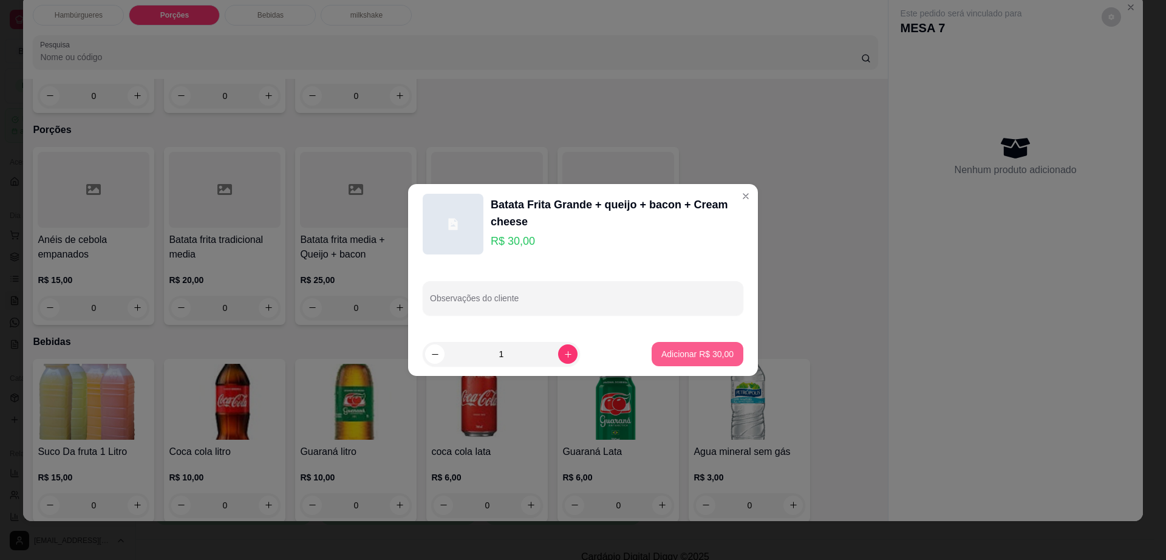
click at [701, 351] on p "Adicionar R$ 30,00" at bounding box center [697, 354] width 72 height 12
type input "1"
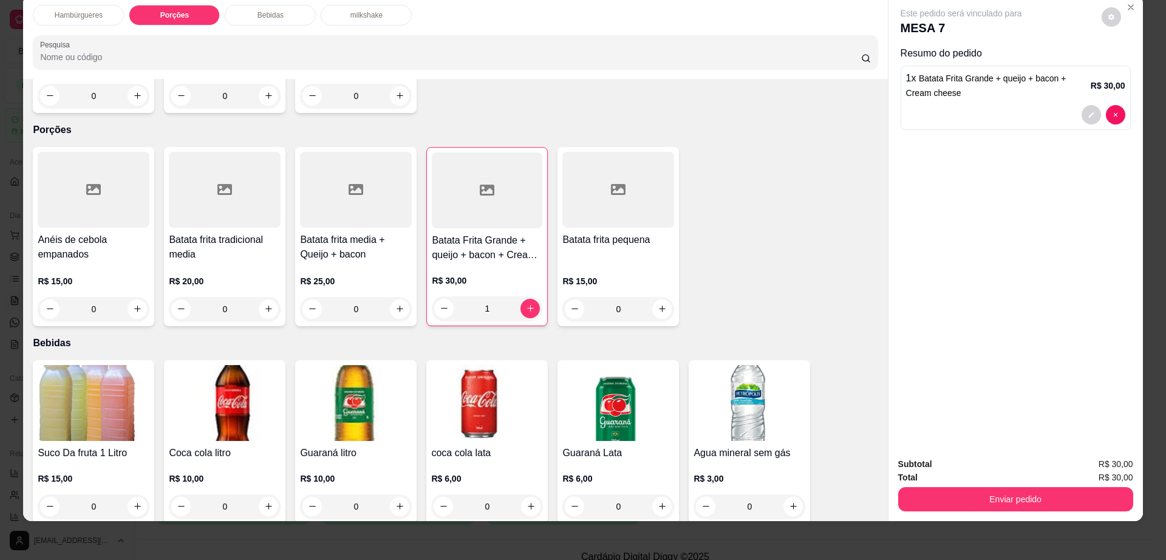
scroll to position [902, 0]
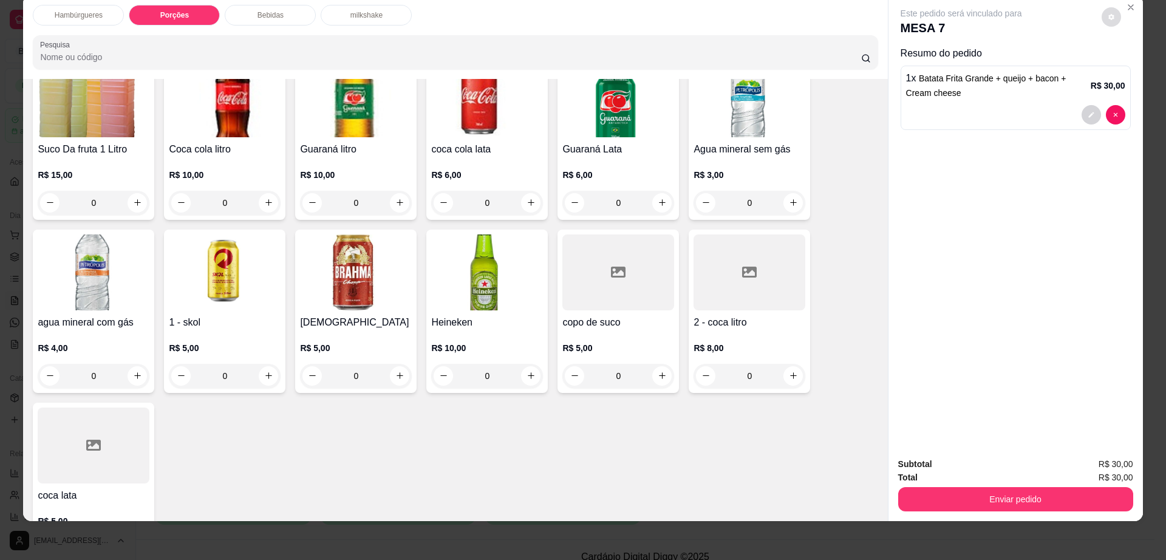
click at [1093, 21] on div "Este pedido será vinculado para MESA 7" at bounding box center [1010, 21] width 220 height 29
click at [1108, 19] on icon "decrease-product-quantity" at bounding box center [1111, 17] width 6 height 6
click at [1138, 59] on span "Automatic updates" at bounding box center [1133, 65] width 24 height 15
click at [1128, 66] on input "Automatic updates" at bounding box center [1124, 70] width 8 height 8
checkbox input "true"
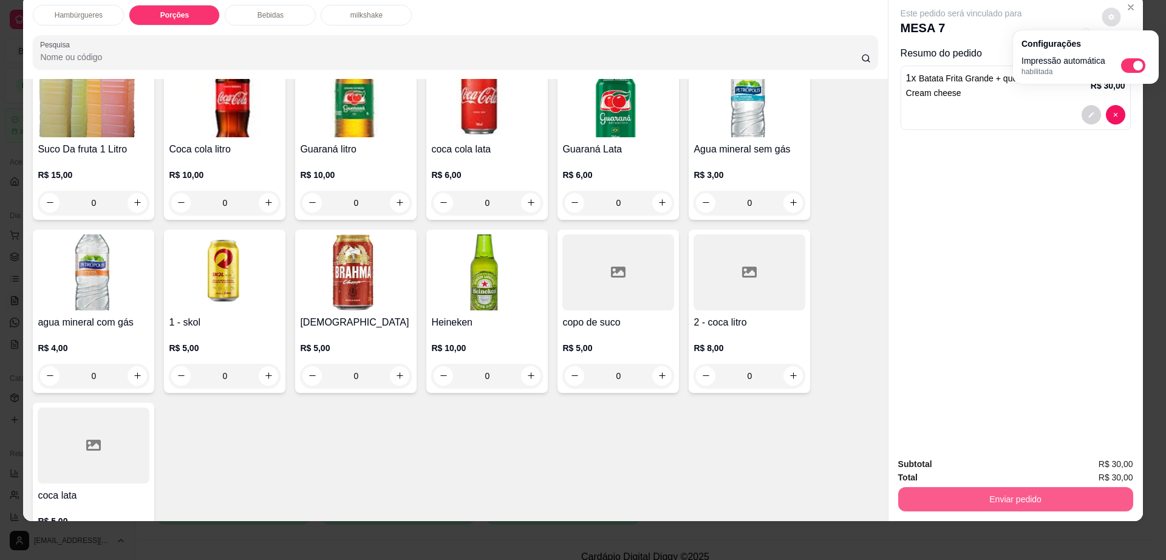
click at [1002, 499] on button "Enviar pedido" at bounding box center [1015, 499] width 235 height 24
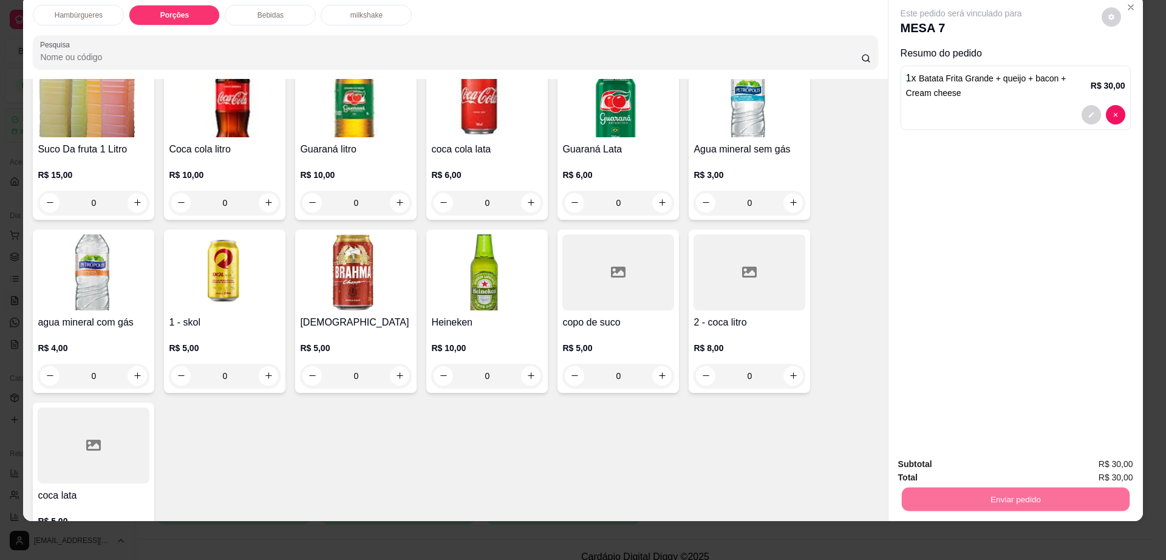
click at [1113, 462] on button "Enviar pedido" at bounding box center [1100, 469] width 67 height 22
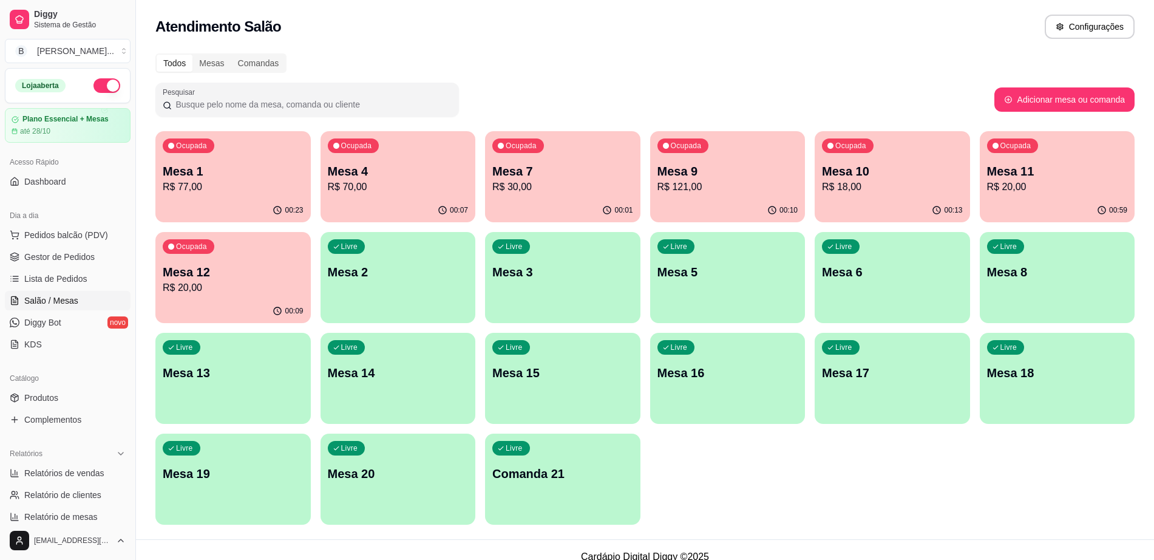
click at [1038, 301] on div "Livre Mesa 8" at bounding box center [1057, 270] width 155 height 76
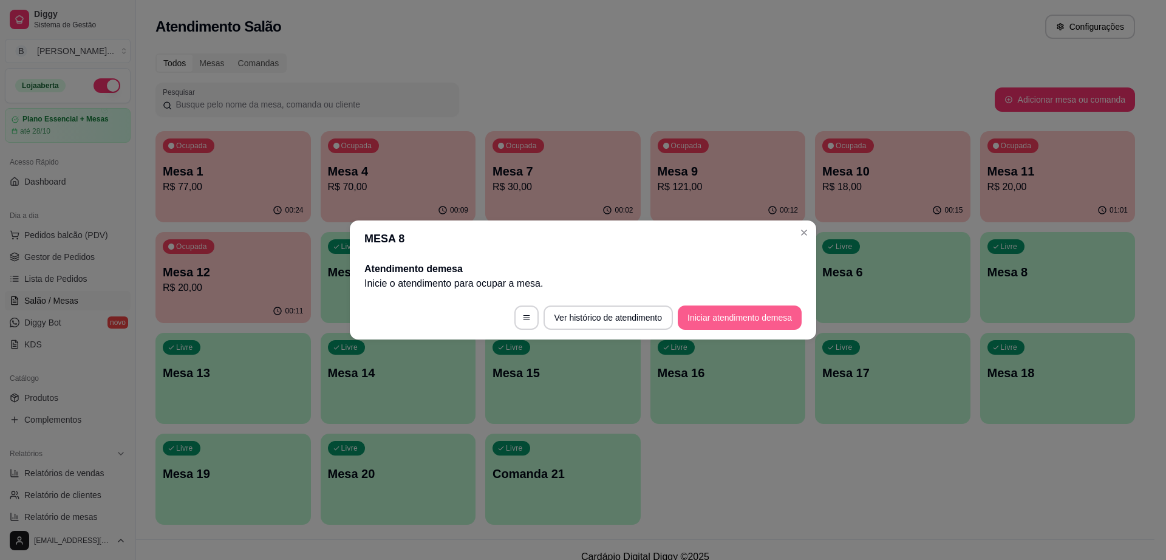
click at [717, 310] on button "Iniciar atendimento de mesa" at bounding box center [740, 317] width 124 height 24
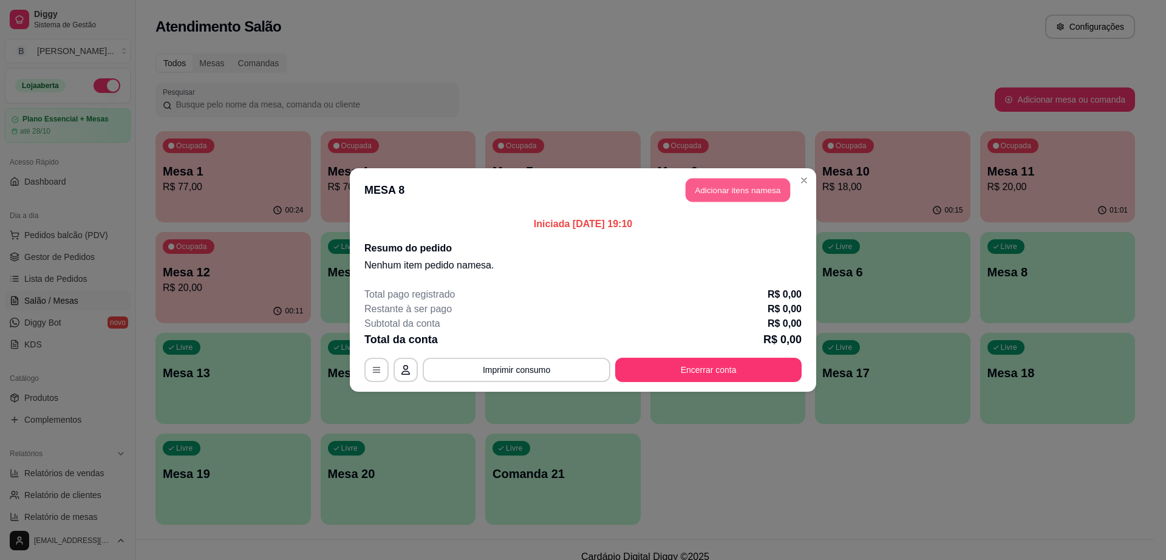
click at [763, 182] on button "Adicionar itens na mesa" at bounding box center [737, 190] width 104 height 24
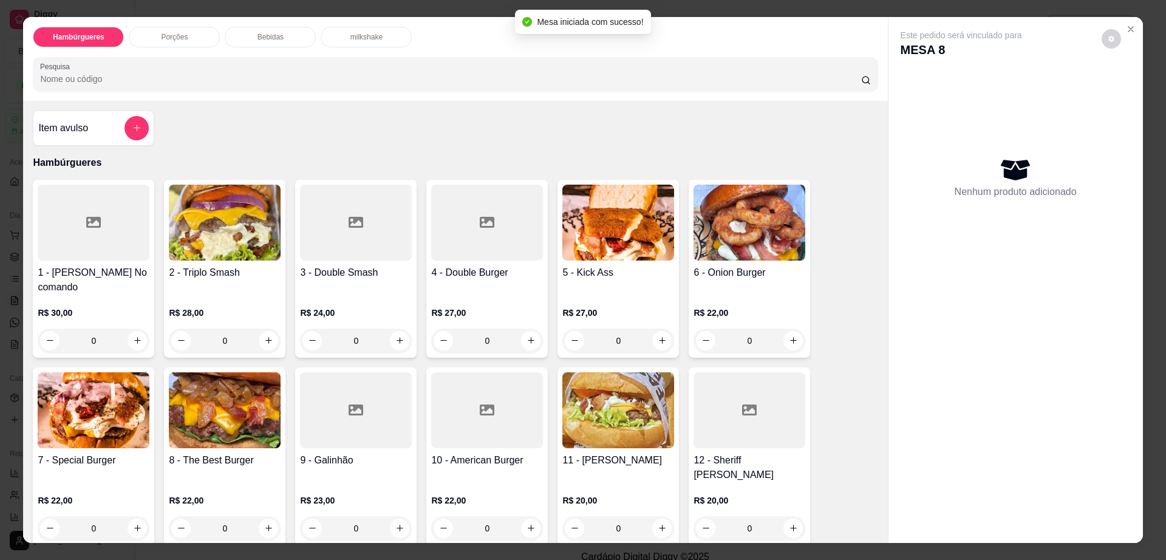
click at [175, 44] on div "Porções" at bounding box center [174, 37] width 91 height 21
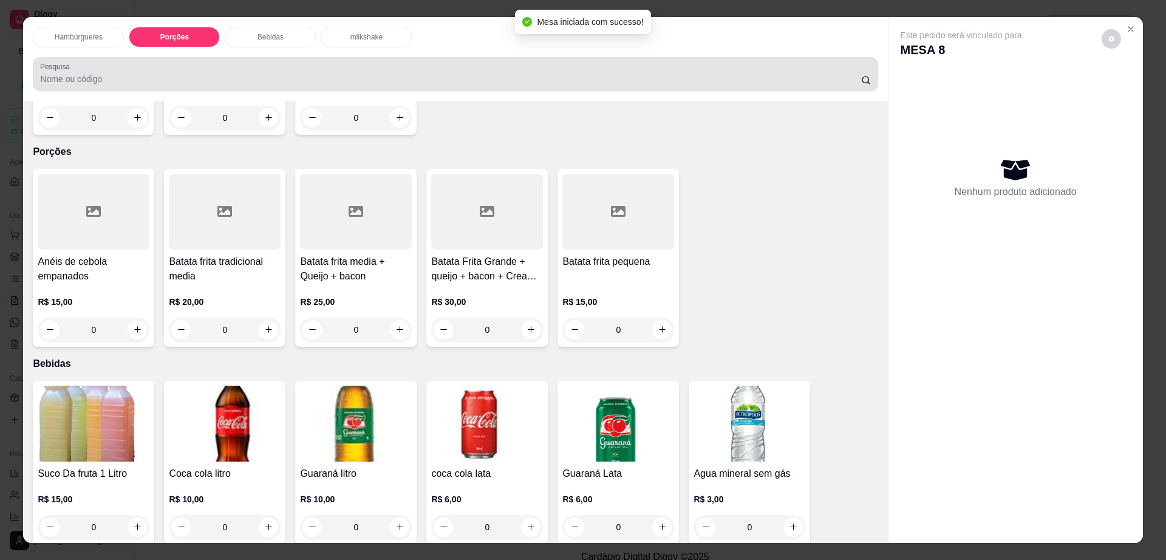
scroll to position [22, 0]
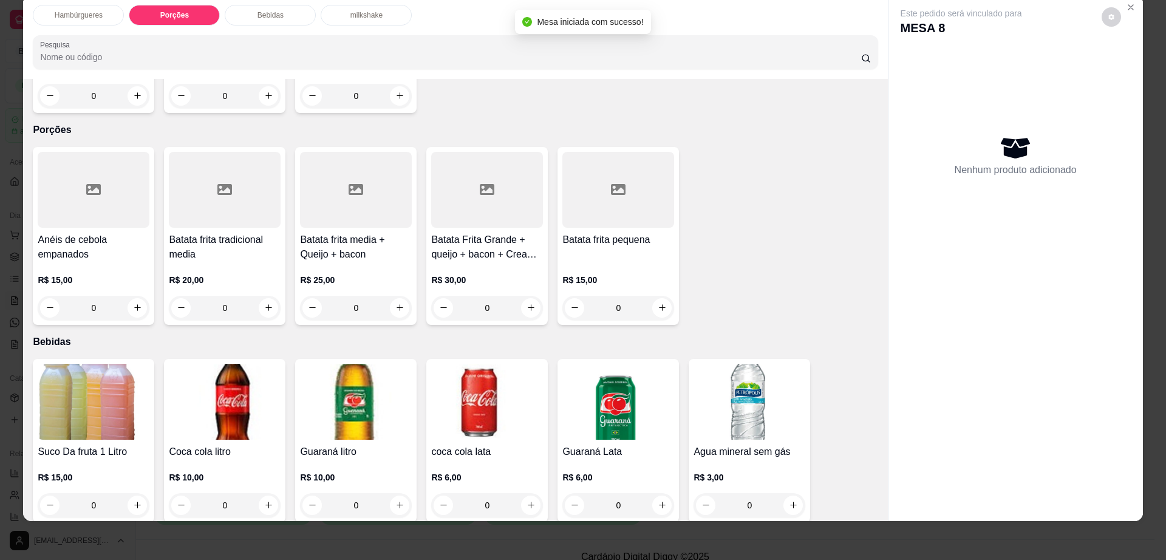
click at [493, 233] on h4 "Batata Frita Grande + queijo + bacon + Cream cheese" at bounding box center [487, 247] width 112 height 29
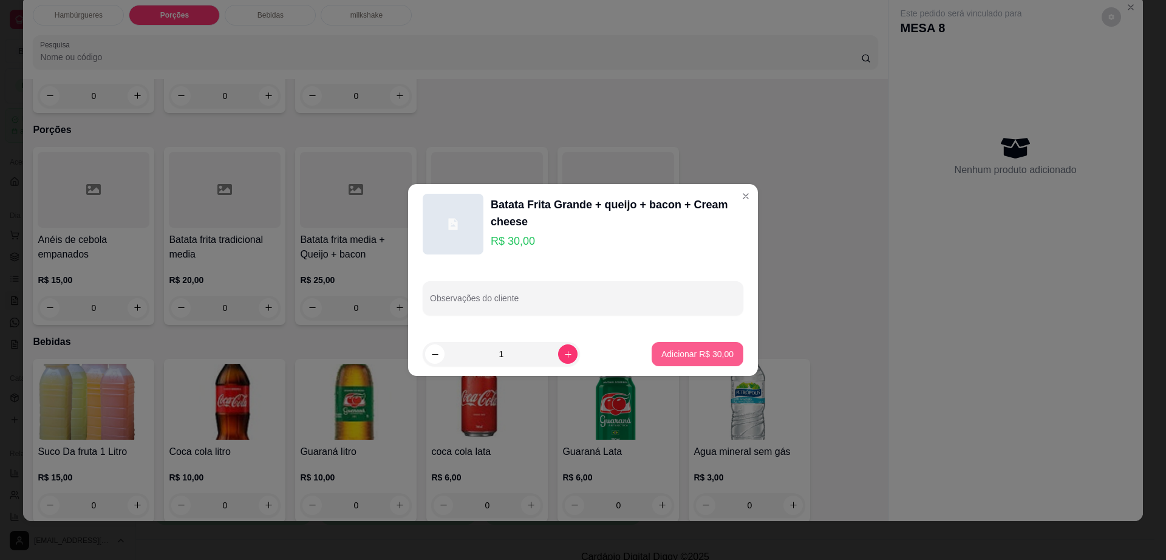
click at [692, 361] on button "Adicionar R$ 30,00" at bounding box center [697, 354] width 92 height 24
type input "1"
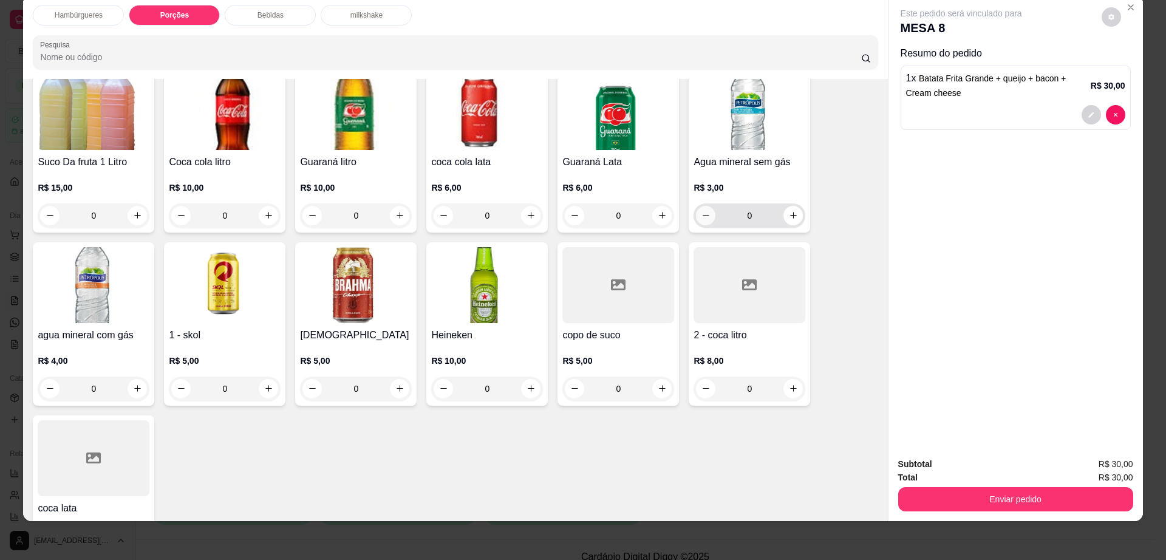
scroll to position [902, 0]
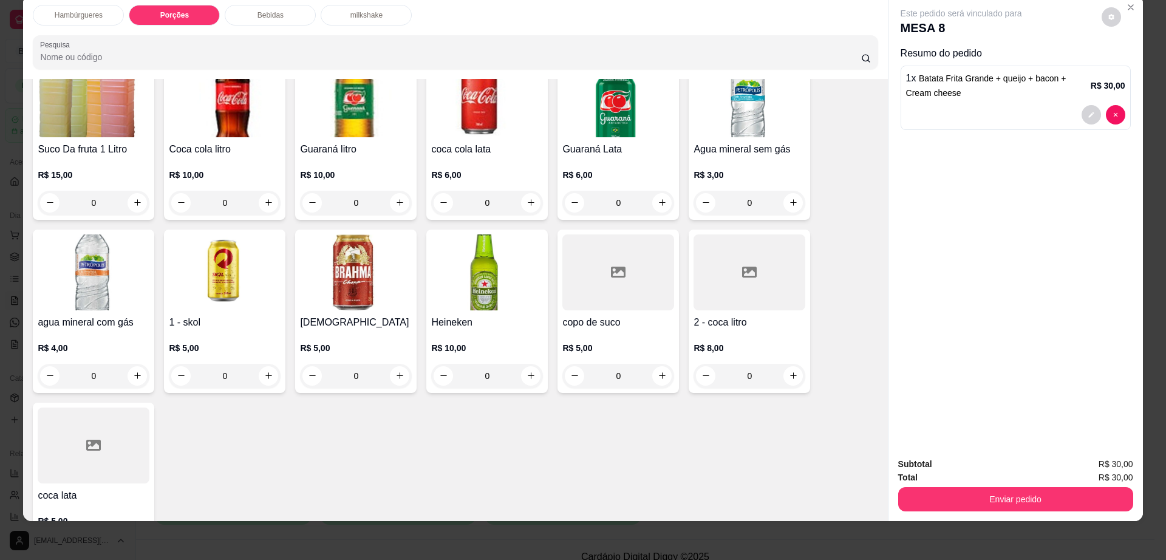
click at [743, 315] on h4 "2 - coca litro" at bounding box center [749, 322] width 112 height 15
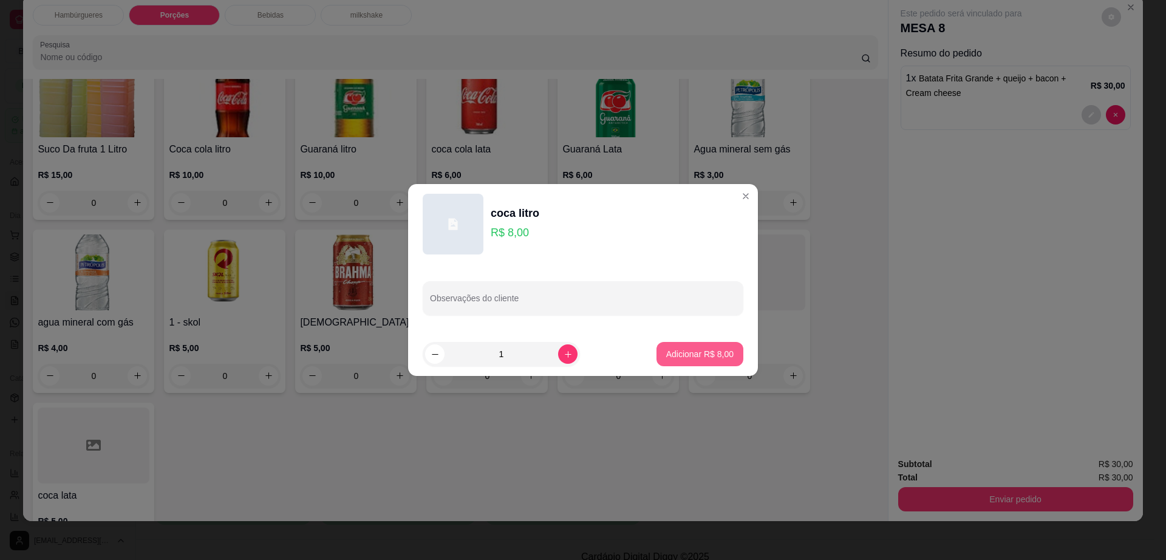
click at [718, 353] on p "Adicionar R$ 8,00" at bounding box center [699, 354] width 67 height 12
type input "1"
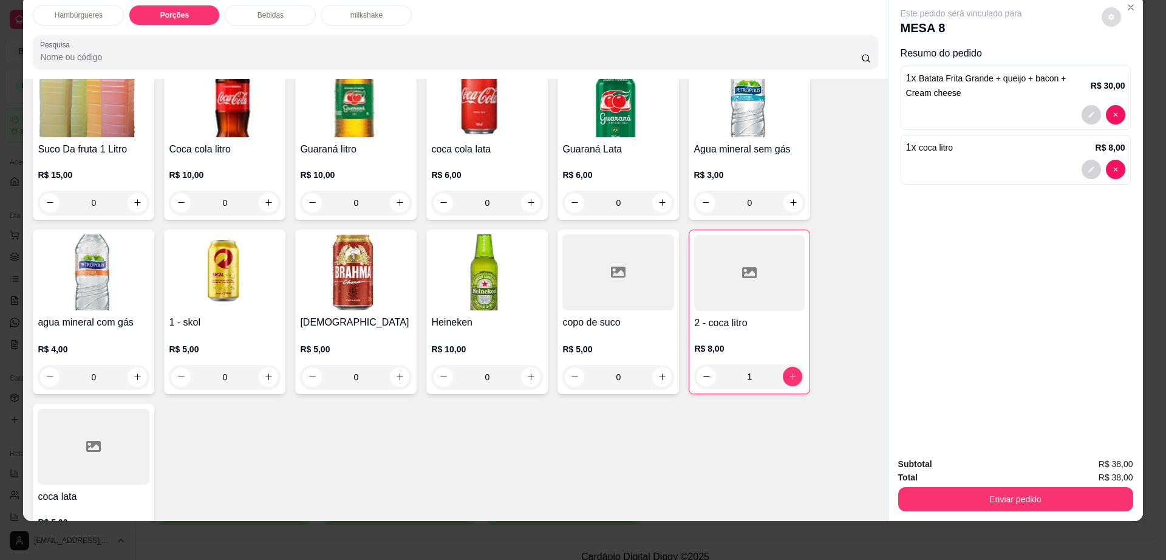
click at [1112, 19] on button "decrease-product-quantity" at bounding box center [1110, 16] width 19 height 19
click at [1064, 506] on button "Enviar pedido" at bounding box center [1015, 499] width 235 height 24
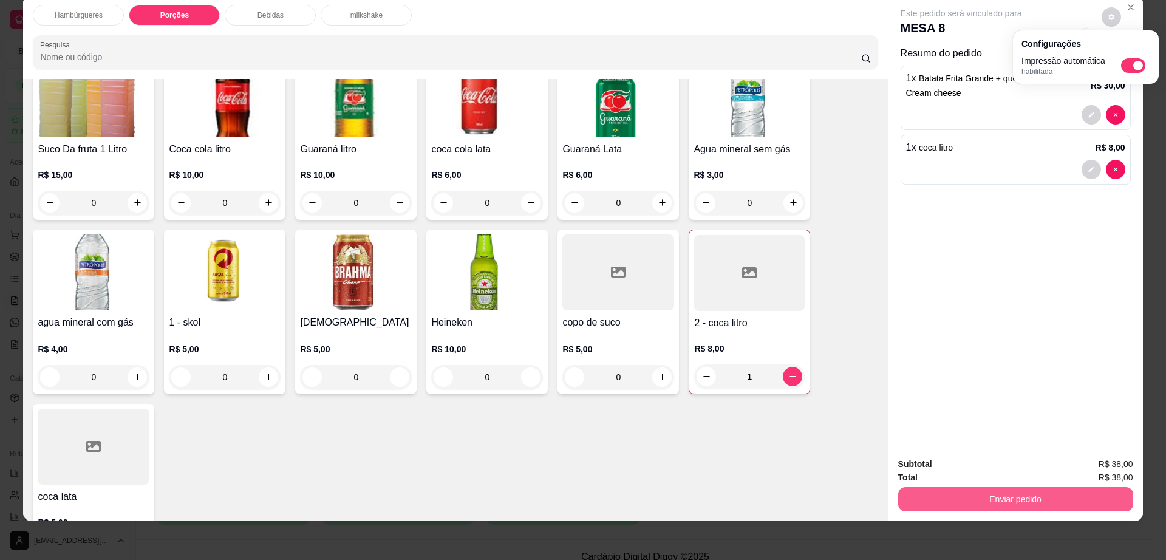
click at [1064, 503] on button "Enviar pedido" at bounding box center [1015, 499] width 235 height 24
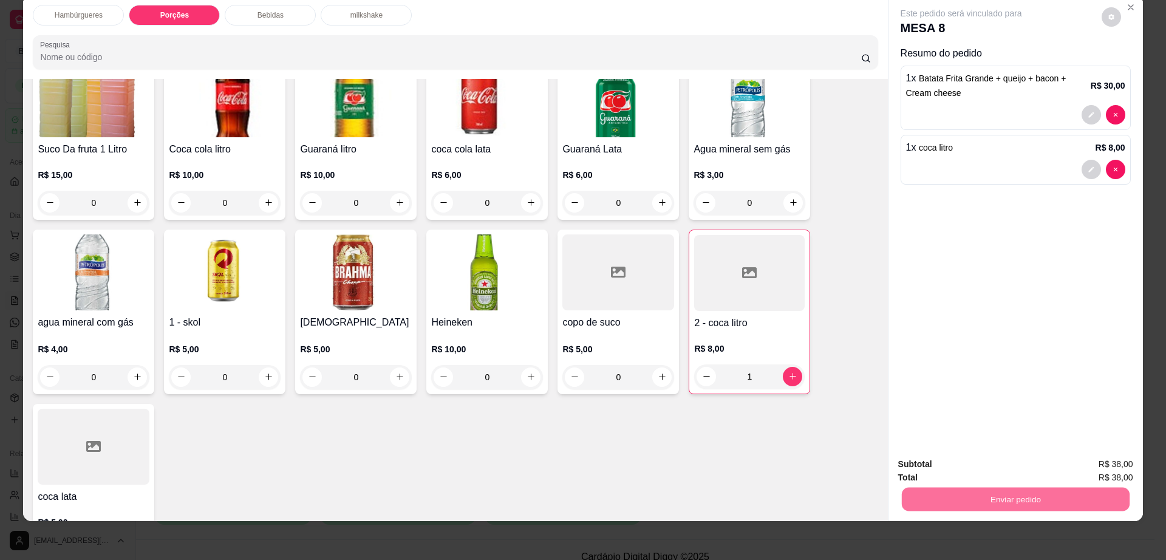
click at [1089, 469] on button "Enviar pedido" at bounding box center [1100, 469] width 67 height 22
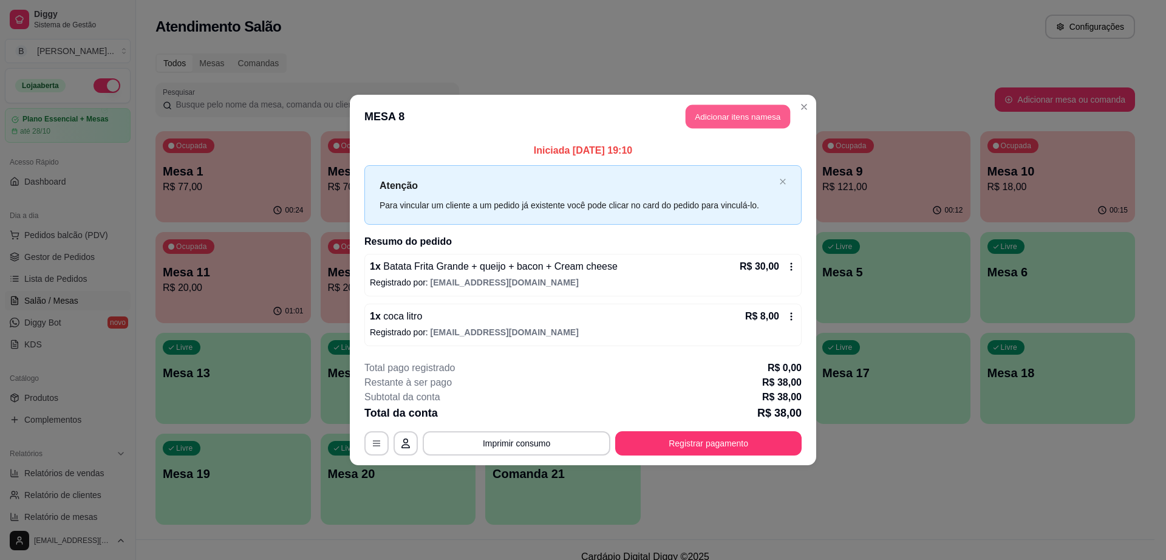
click at [736, 109] on button "Adicionar itens na mesa" at bounding box center [737, 117] width 104 height 24
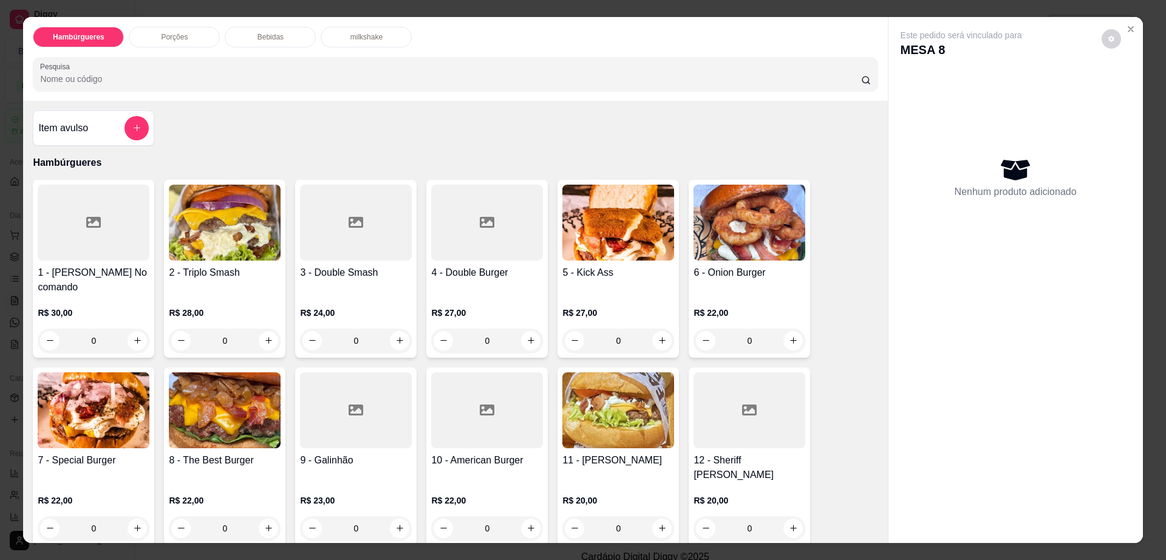
click at [248, 33] on div "Bebidas" at bounding box center [270, 37] width 91 height 21
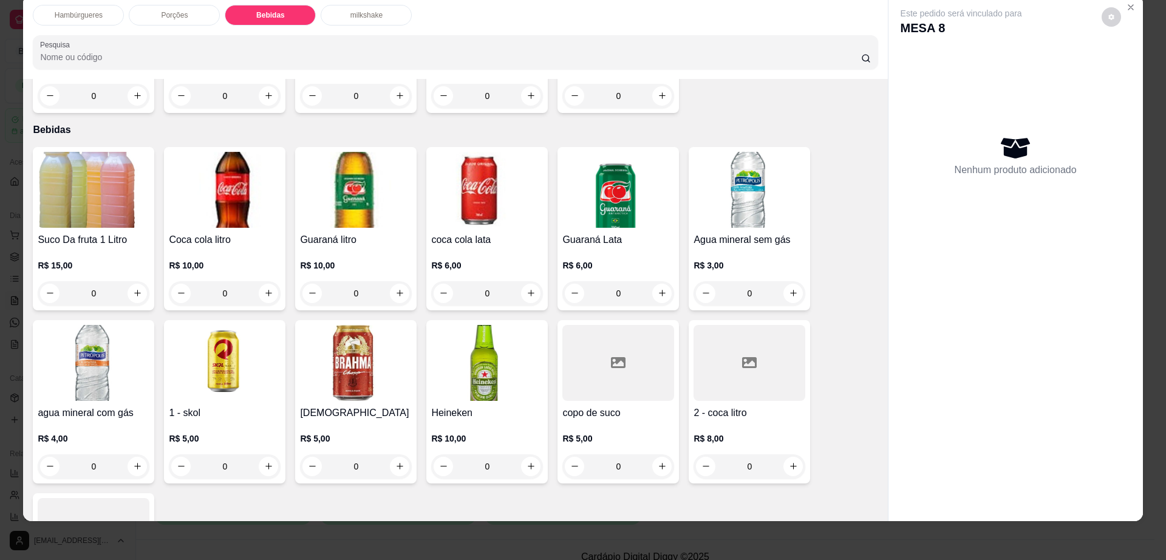
click at [460, 325] on img at bounding box center [487, 363] width 112 height 76
click at [724, 350] on button "Adicionar R$ 10,00" at bounding box center [697, 354] width 92 height 24
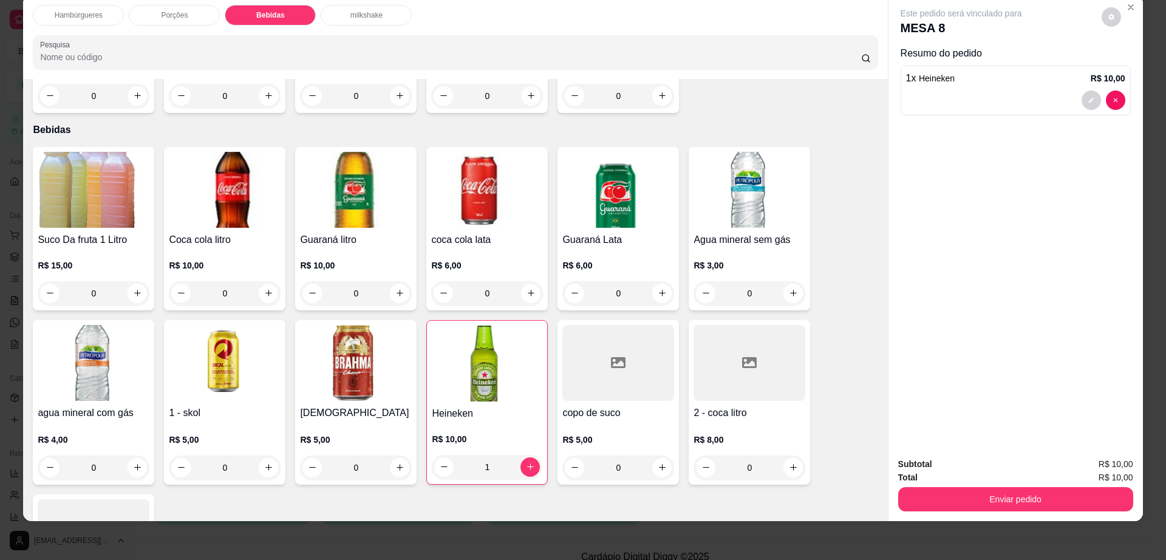
type input "1"
click at [1107, 16] on icon "decrease-product-quantity" at bounding box center [1110, 16] width 7 height 7
click at [1131, 59] on span "Automatic updates" at bounding box center [1133, 65] width 24 height 15
click at [1128, 66] on input "Automatic updates" at bounding box center [1124, 70] width 8 height 8
checkbox input "false"
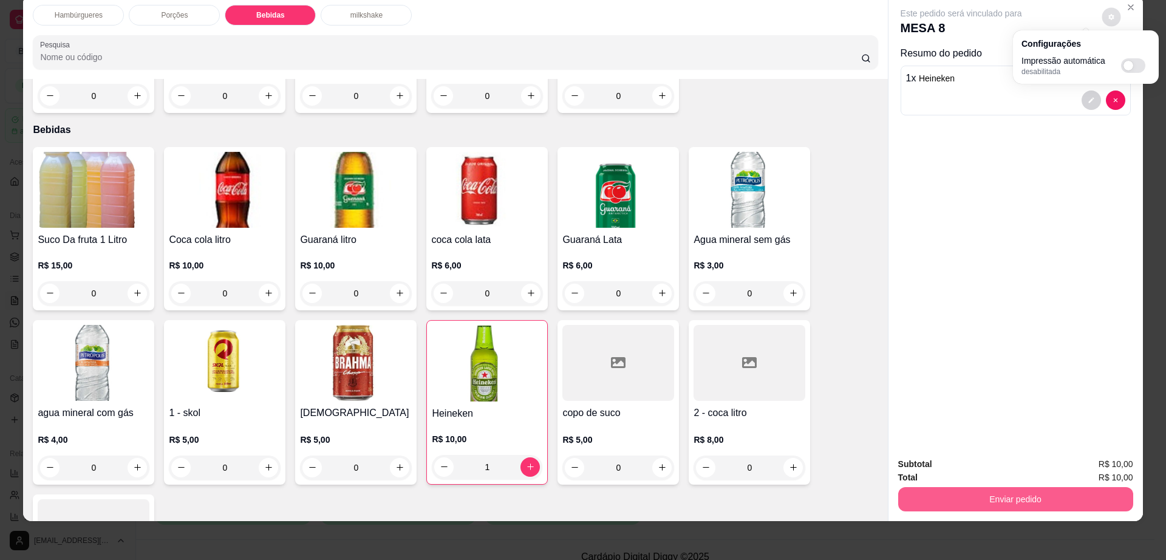
click at [1010, 502] on button "Enviar pedido" at bounding box center [1015, 499] width 235 height 24
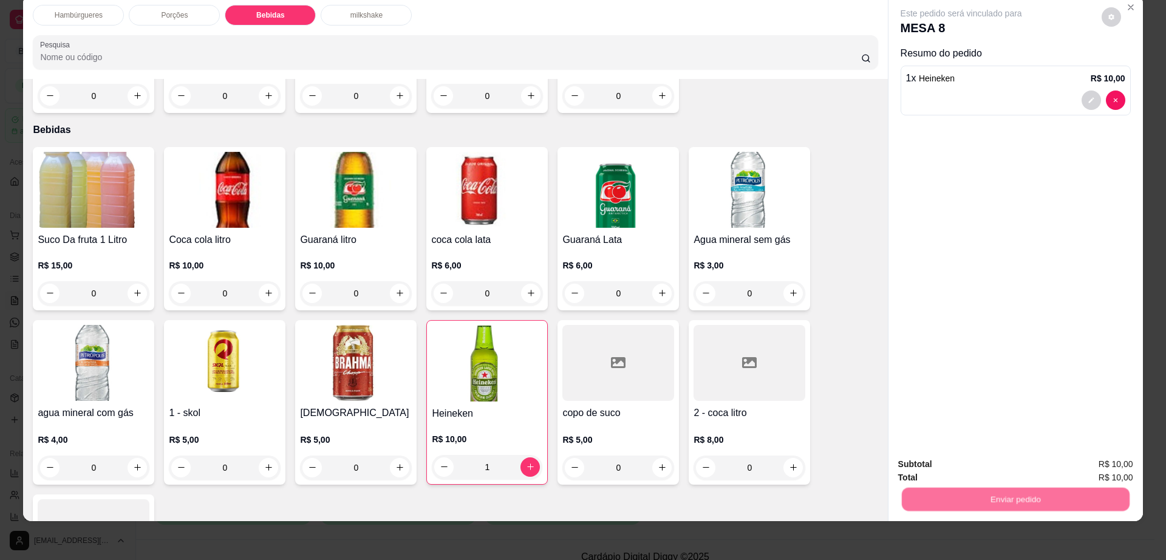
click at [1089, 459] on button "Enviar pedido" at bounding box center [1100, 469] width 67 height 22
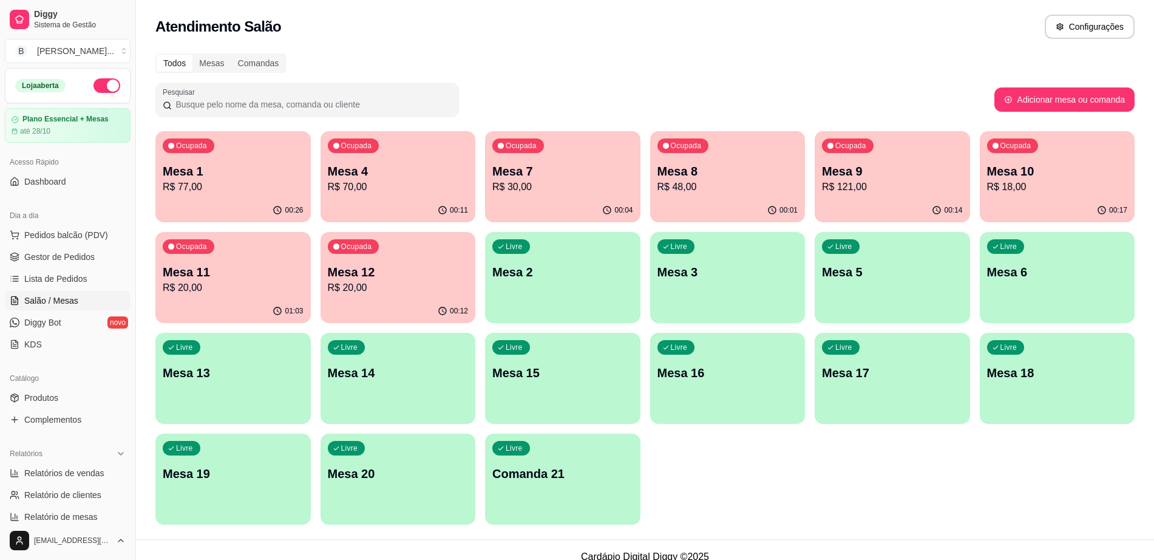
click at [262, 302] on div "01:03" at bounding box center [232, 311] width 155 height 24
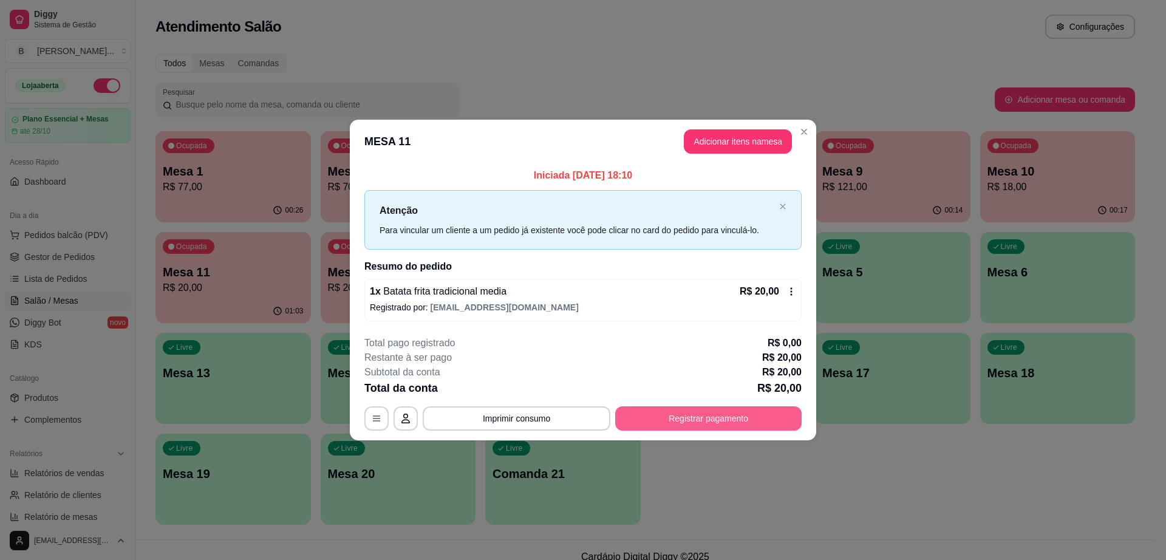
click at [752, 419] on button "Registrar pagamento" at bounding box center [708, 418] width 186 height 24
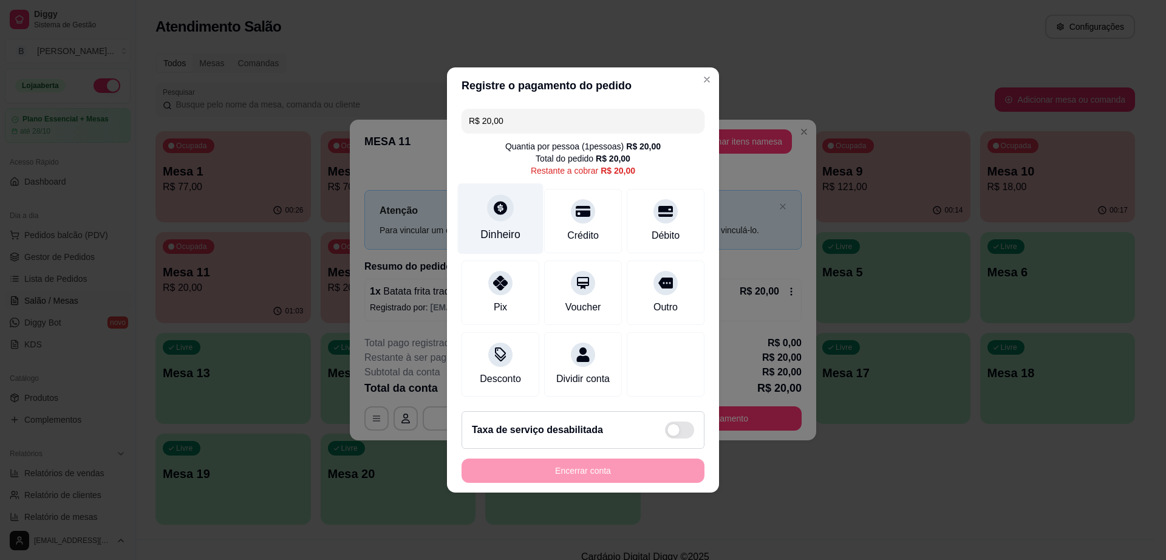
click at [480, 208] on div "Dinheiro" at bounding box center [501, 218] width 86 height 71
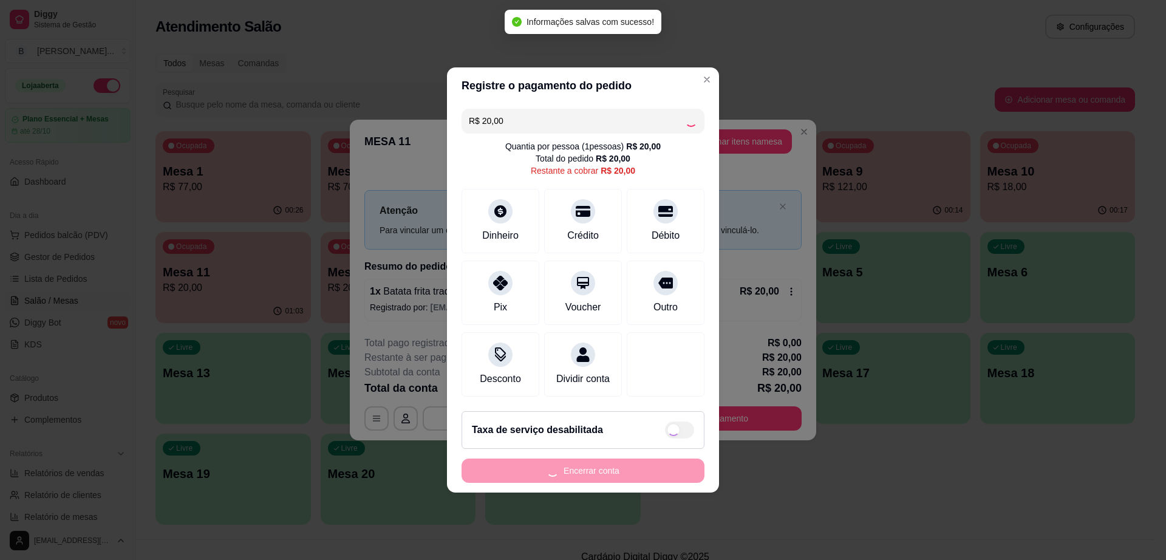
type input "R$ 0,00"
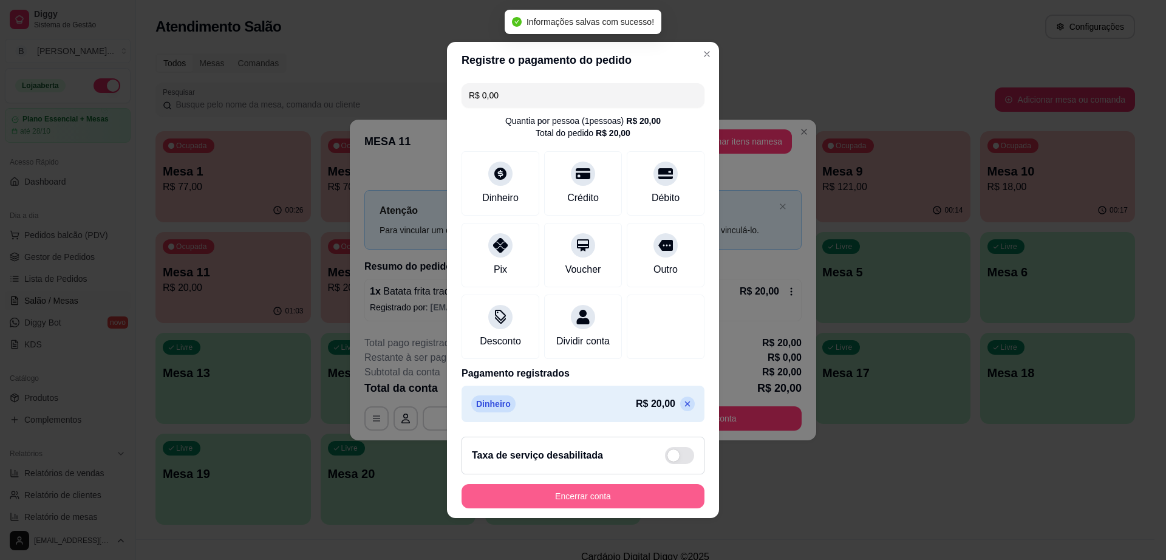
click at [645, 502] on button "Encerrar conta" at bounding box center [582, 496] width 243 height 24
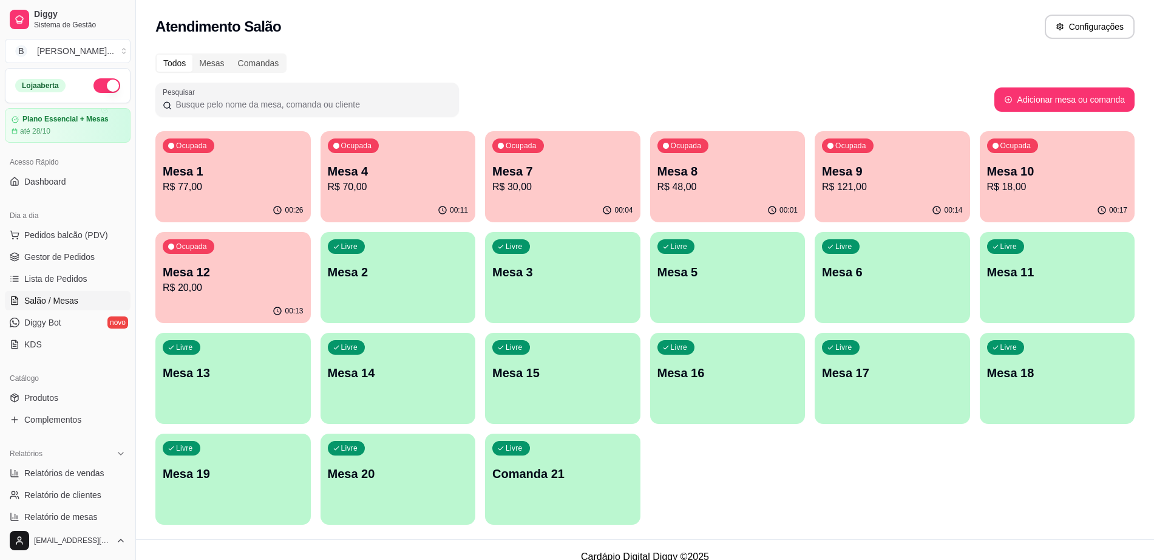
click at [872, 193] on p "R$ 121,00" at bounding box center [892, 187] width 141 height 15
click at [517, 186] on p "R$ 30,00" at bounding box center [562, 187] width 141 height 15
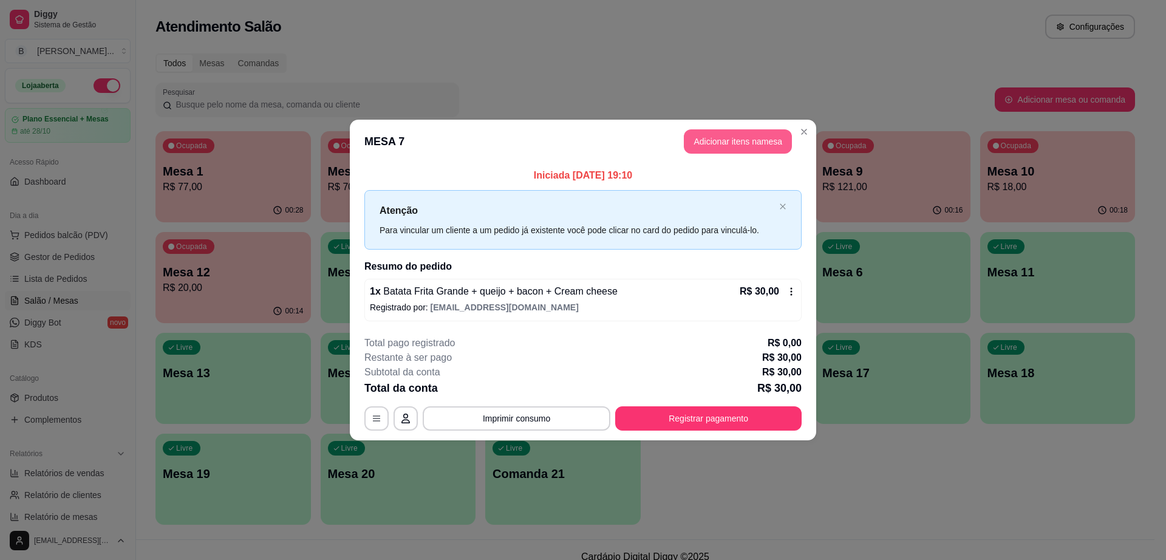
click at [758, 143] on button "Adicionar itens na mesa" at bounding box center [738, 141] width 108 height 24
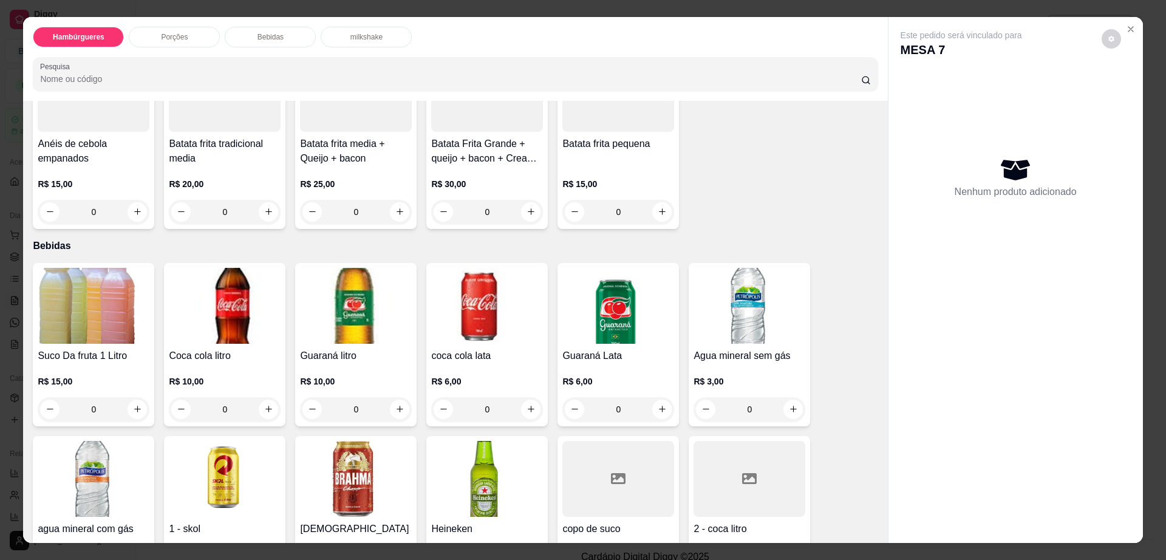
scroll to position [759, 0]
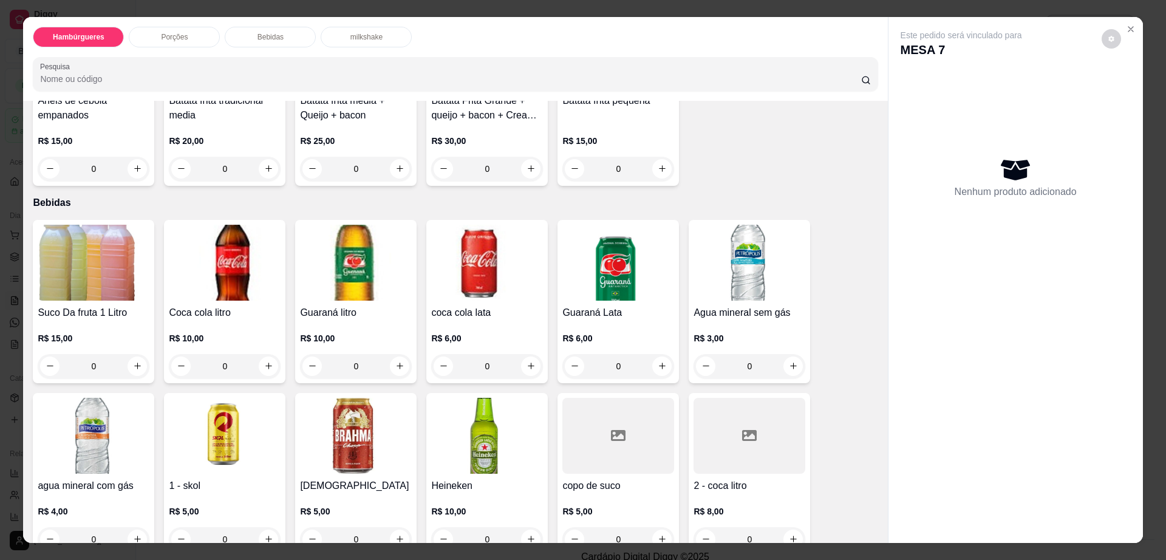
click at [487, 398] on img at bounding box center [487, 436] width 112 height 76
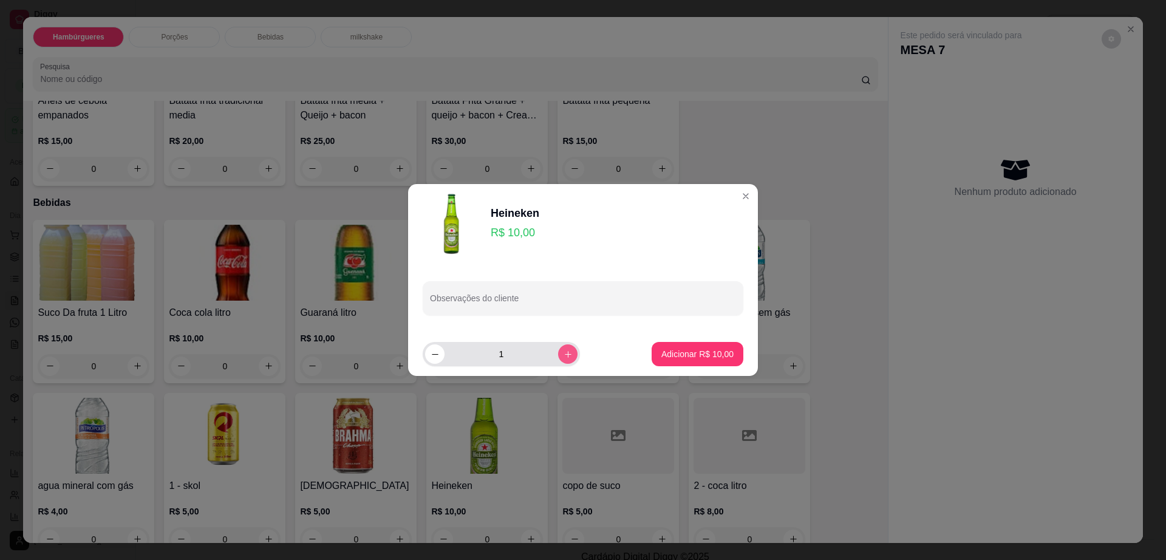
click at [563, 357] on icon "increase-product-quantity" at bounding box center [567, 354] width 9 height 9
type input "4"
click at [662, 352] on p "Adicionar R$ 40,00" at bounding box center [697, 354] width 70 height 12
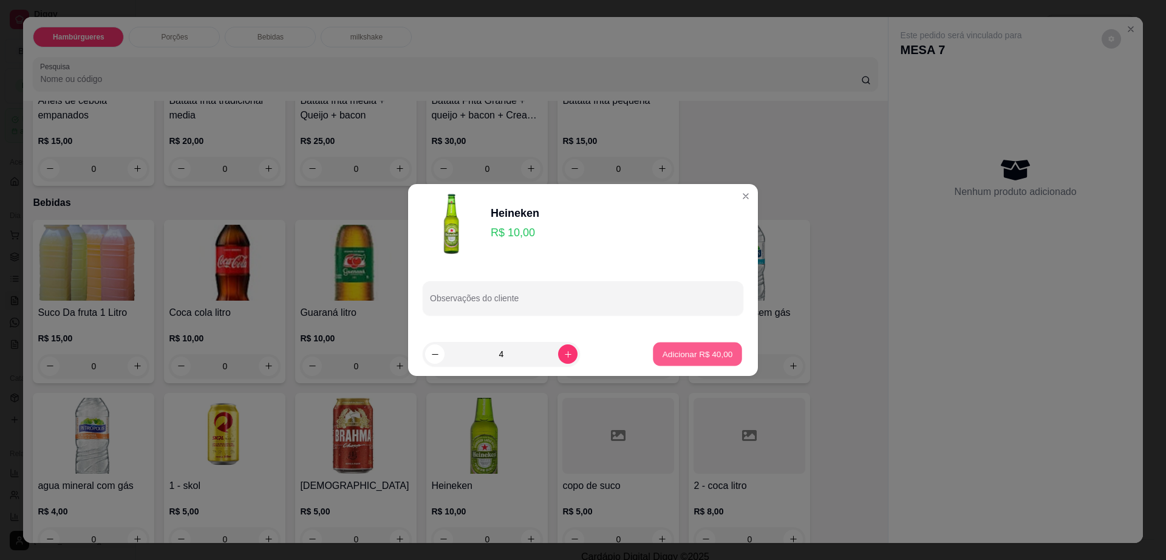
type input "4"
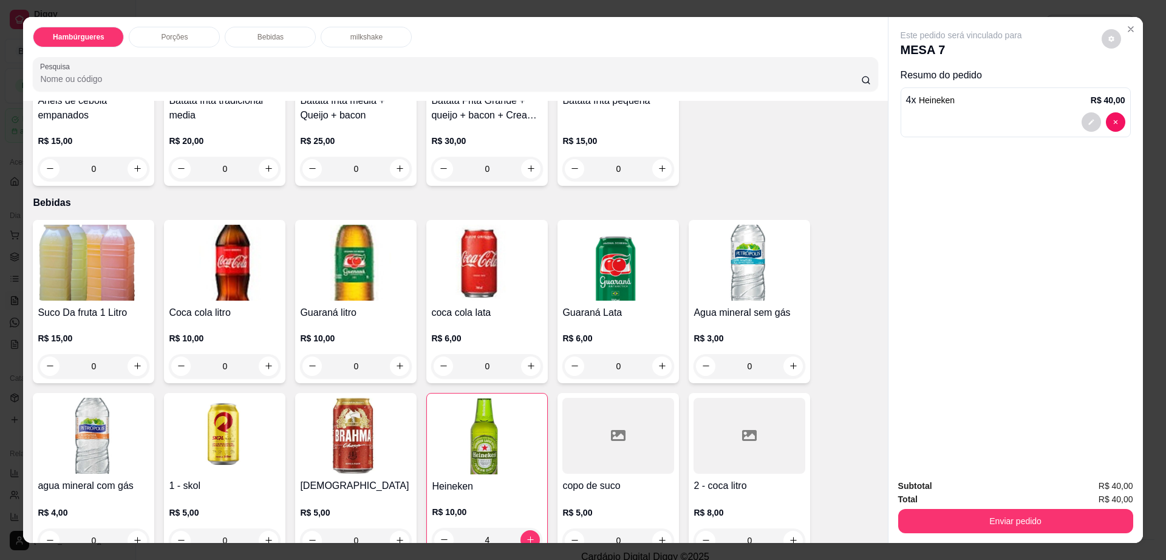
click at [1115, 36] on div "Este pedido será vinculado para MESA 7 Resumo do pedido 4 x Heineken R$ 40,00" at bounding box center [1015, 85] width 230 height 113
click at [1101, 37] on button "decrease-product-quantity" at bounding box center [1110, 38] width 19 height 19
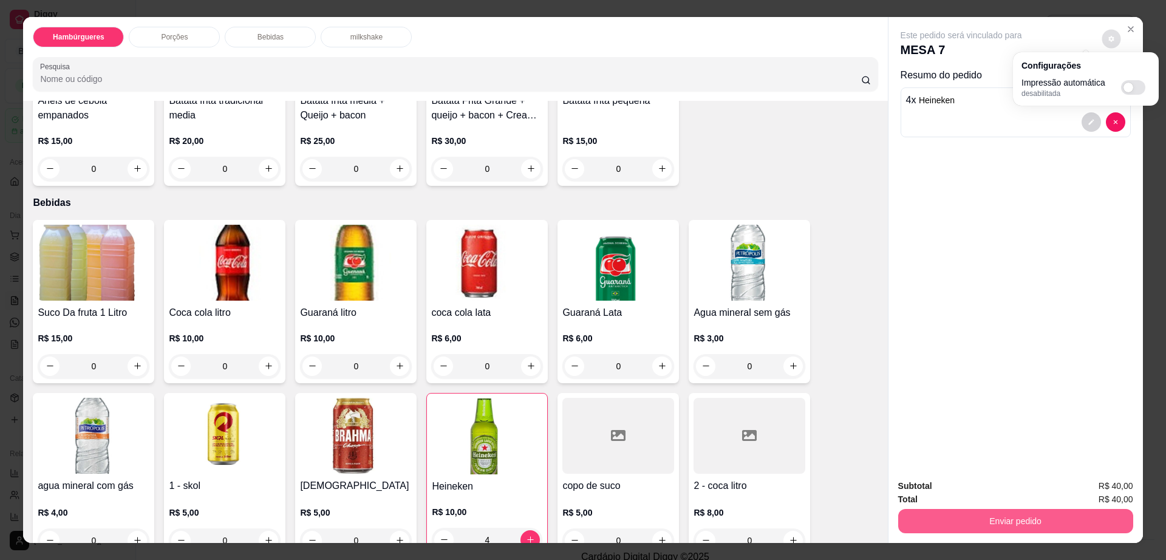
click at [1045, 523] on button "Enviar pedido" at bounding box center [1015, 521] width 235 height 24
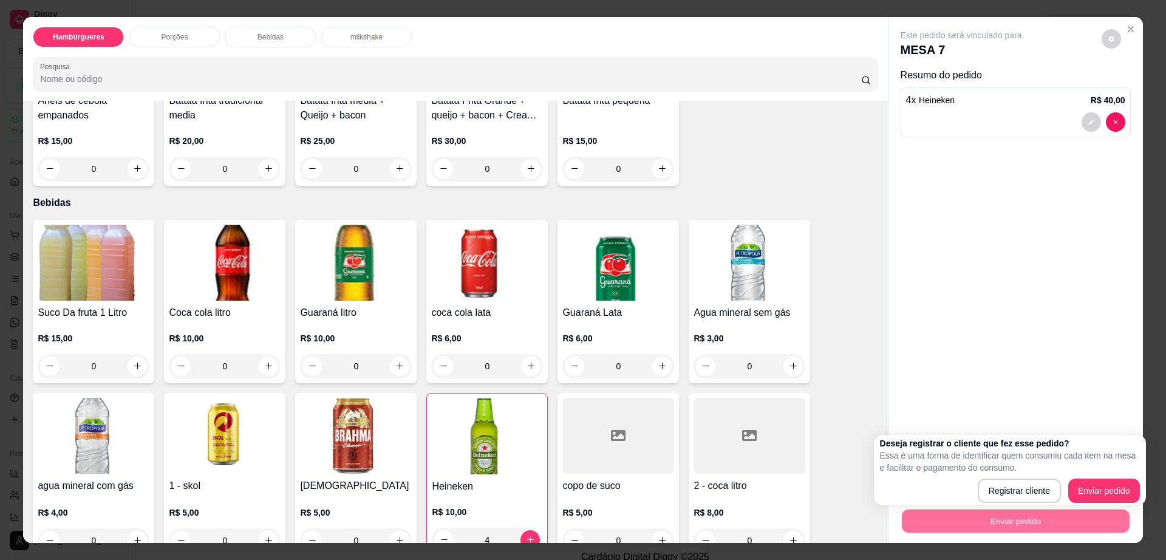
click at [1090, 476] on div "Deseja registrar o cliente que fez esse pedido? Essa é uma forma de identificar…" at bounding box center [1010, 470] width 260 height 66
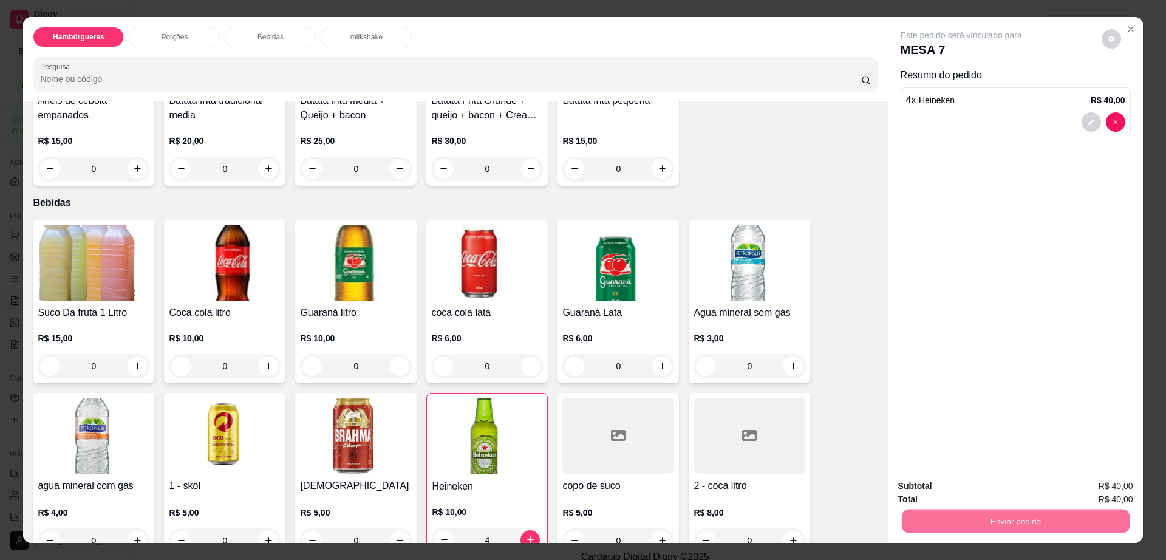
click at [1090, 480] on button "Enviar pedido" at bounding box center [1100, 491] width 67 height 22
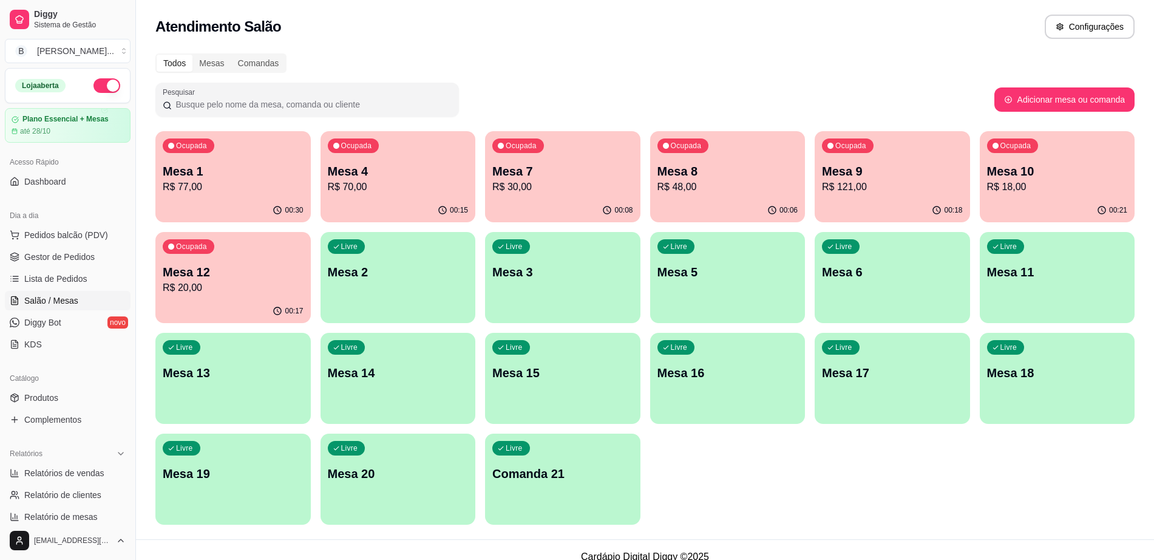
click at [529, 269] on p "Mesa 3" at bounding box center [562, 271] width 141 height 17
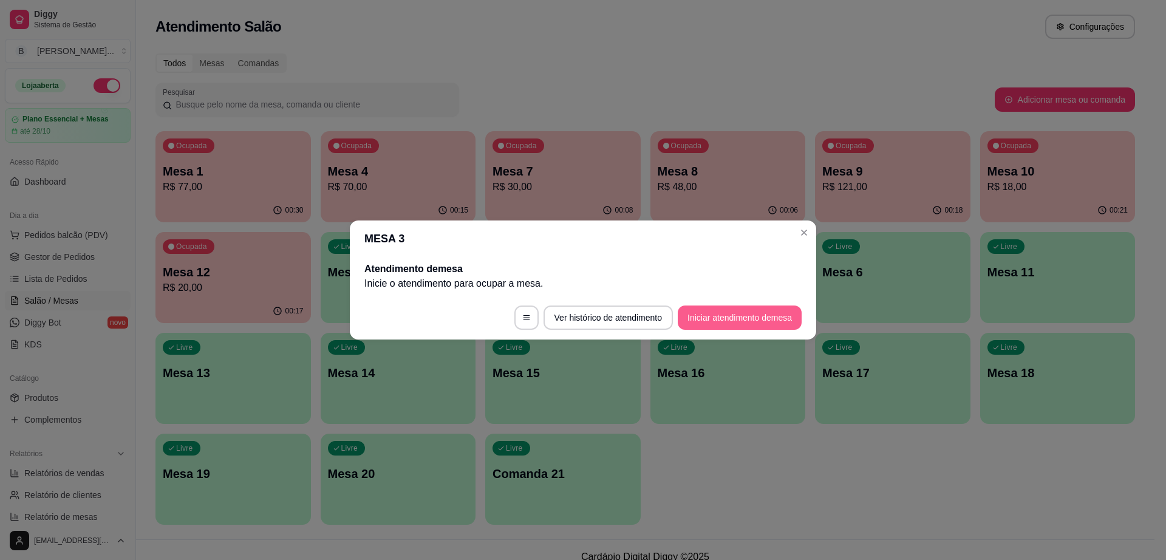
click at [733, 317] on button "Iniciar atendimento de mesa" at bounding box center [740, 317] width 124 height 24
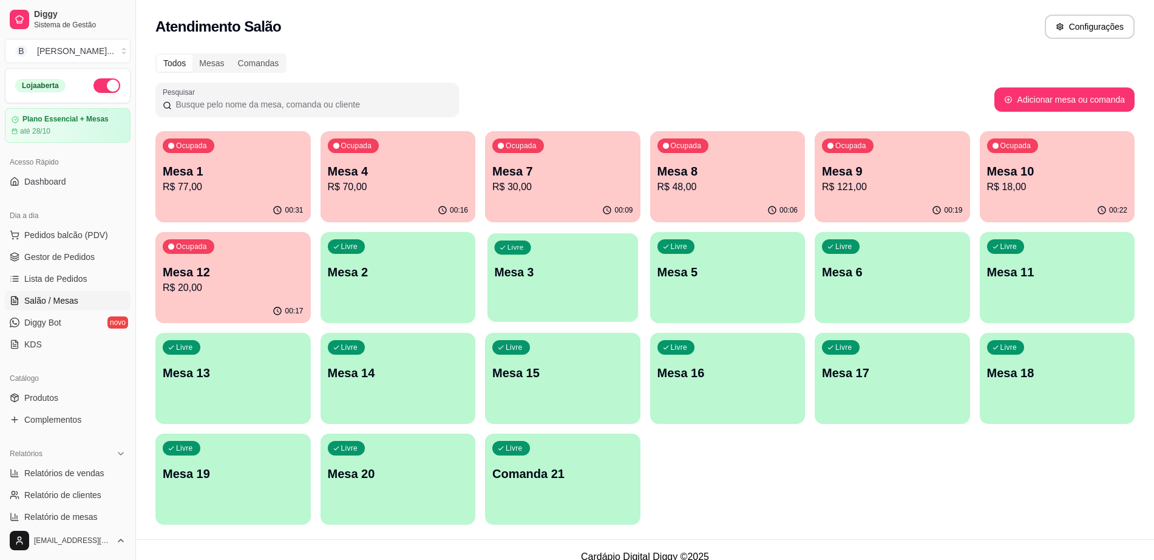
click at [530, 297] on div "Livre Mesa 3" at bounding box center [563, 270] width 151 height 74
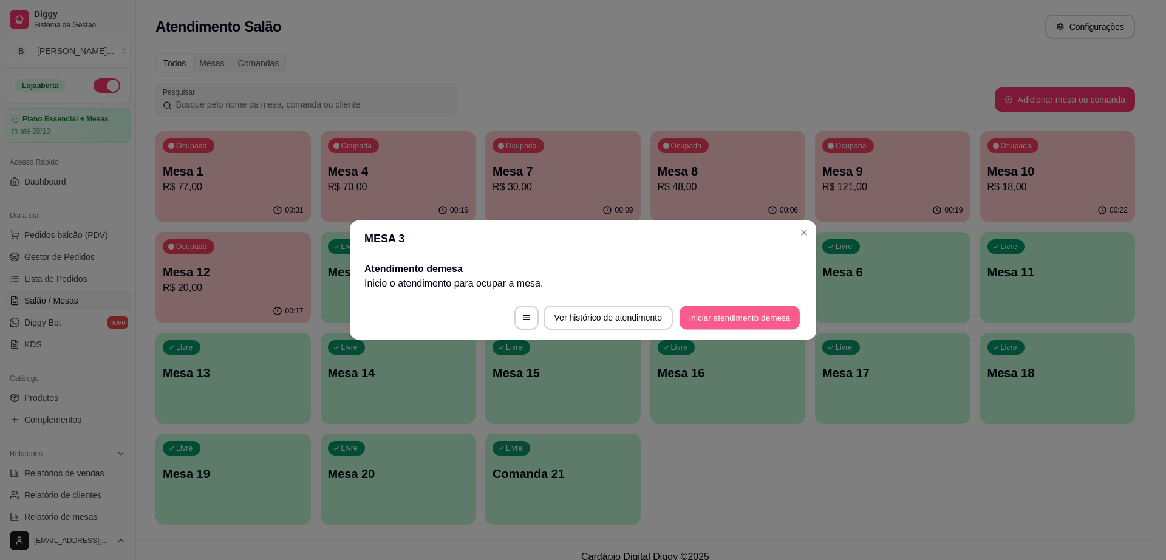
click at [697, 314] on button "Iniciar atendimento de mesa" at bounding box center [739, 318] width 120 height 24
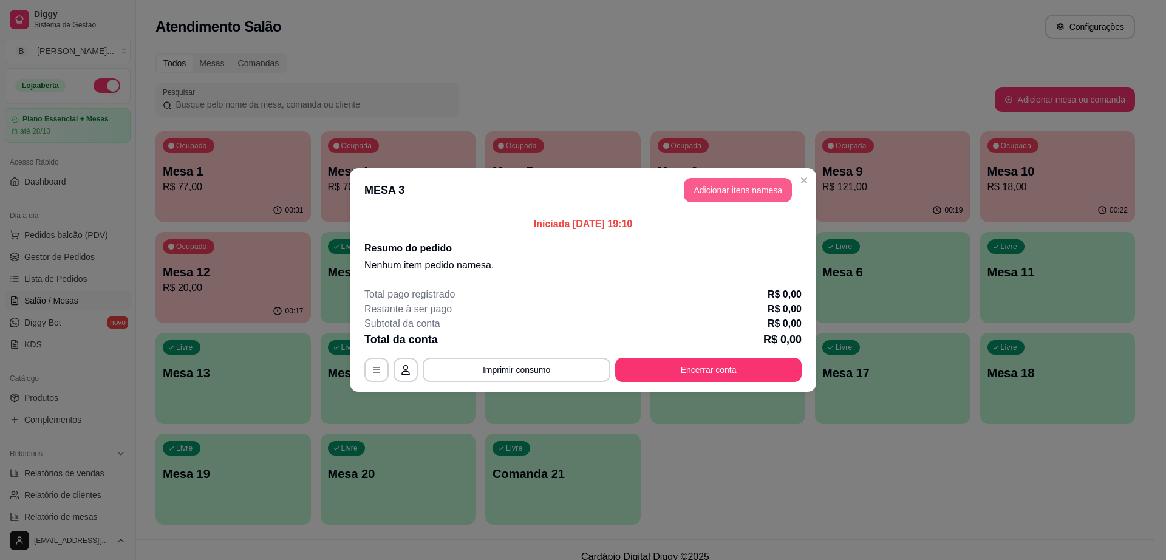
click at [750, 185] on button "Adicionar itens na mesa" at bounding box center [738, 190] width 108 height 24
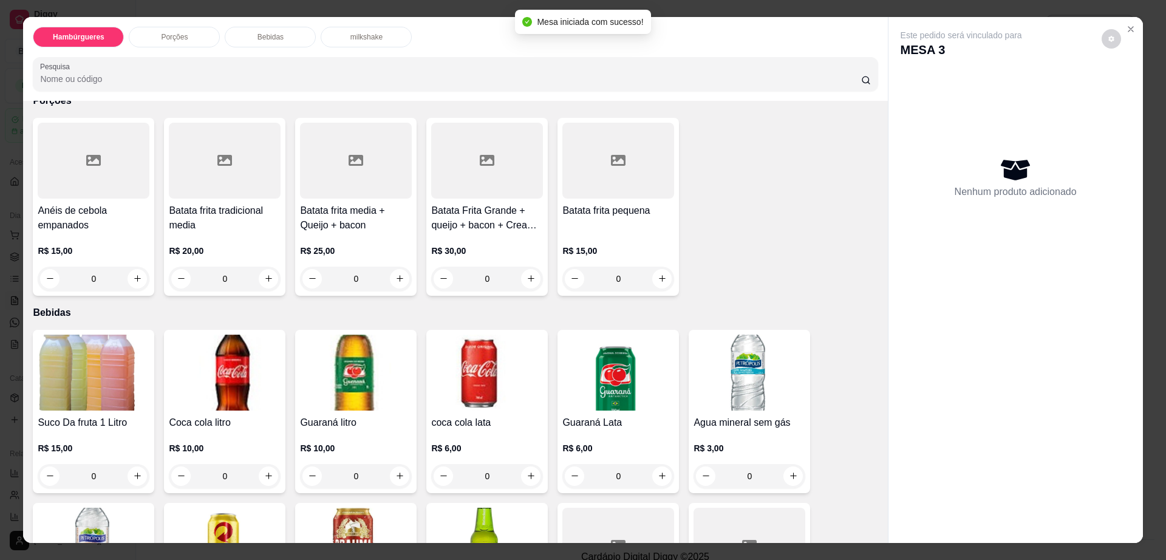
scroll to position [683, 0]
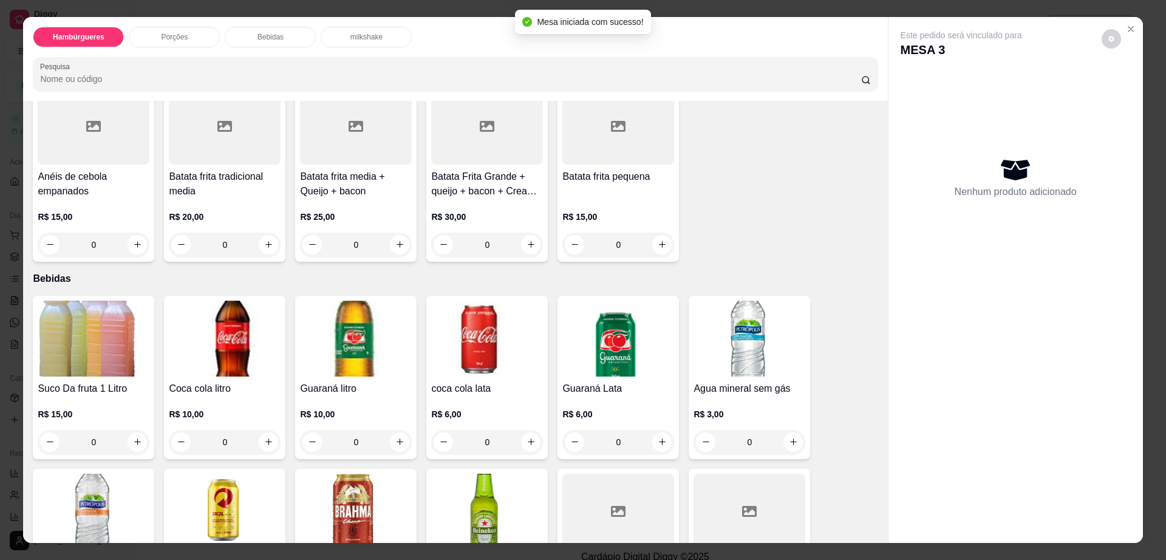
click at [707, 481] on div at bounding box center [749, 512] width 112 height 76
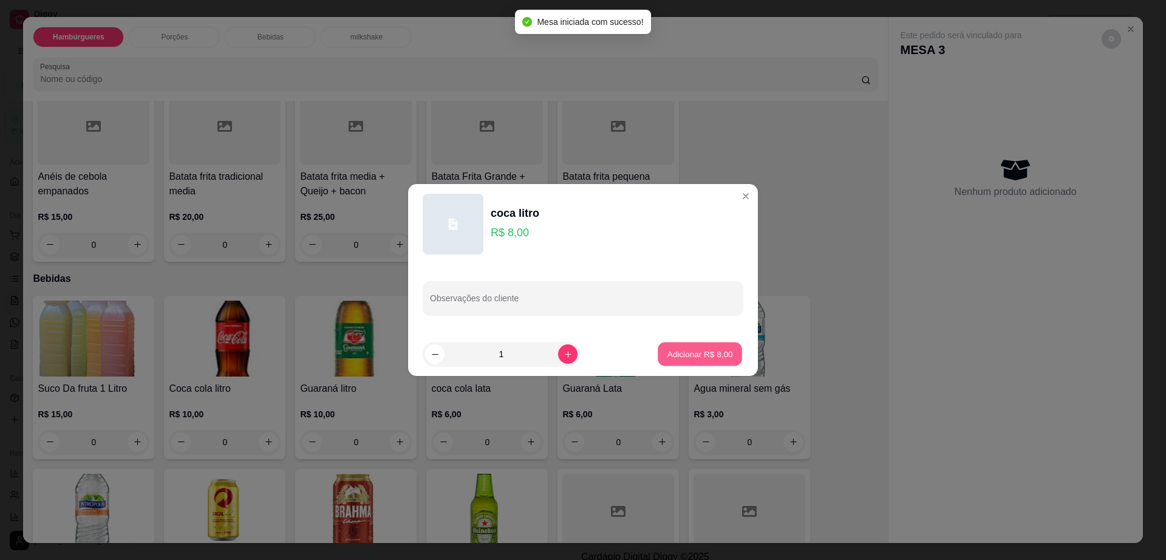
click at [707, 348] on p "Adicionar R$ 8,00" at bounding box center [700, 354] width 66 height 12
type input "1"
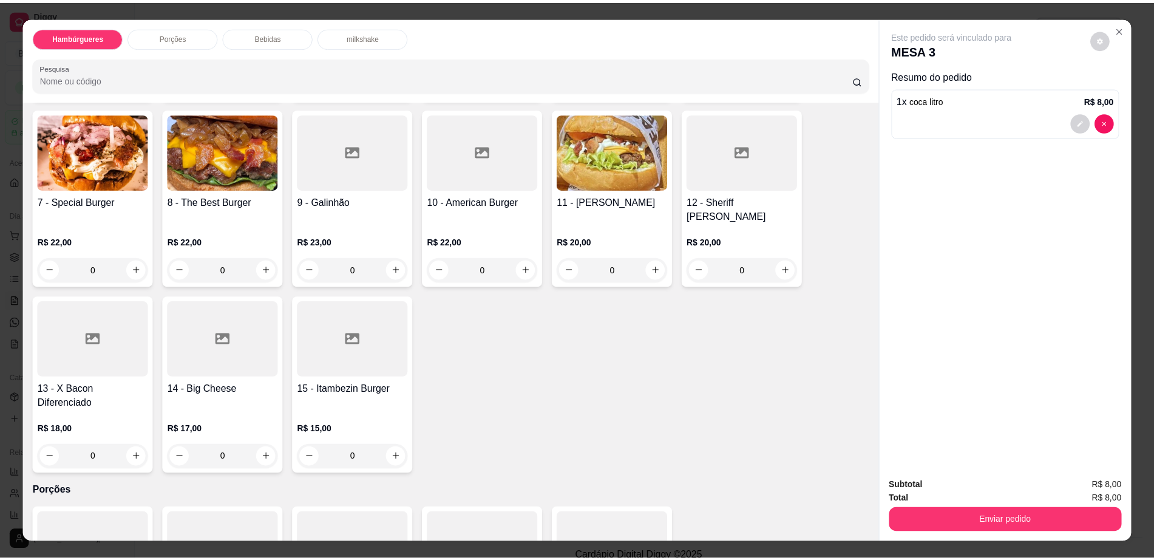
scroll to position [152, 0]
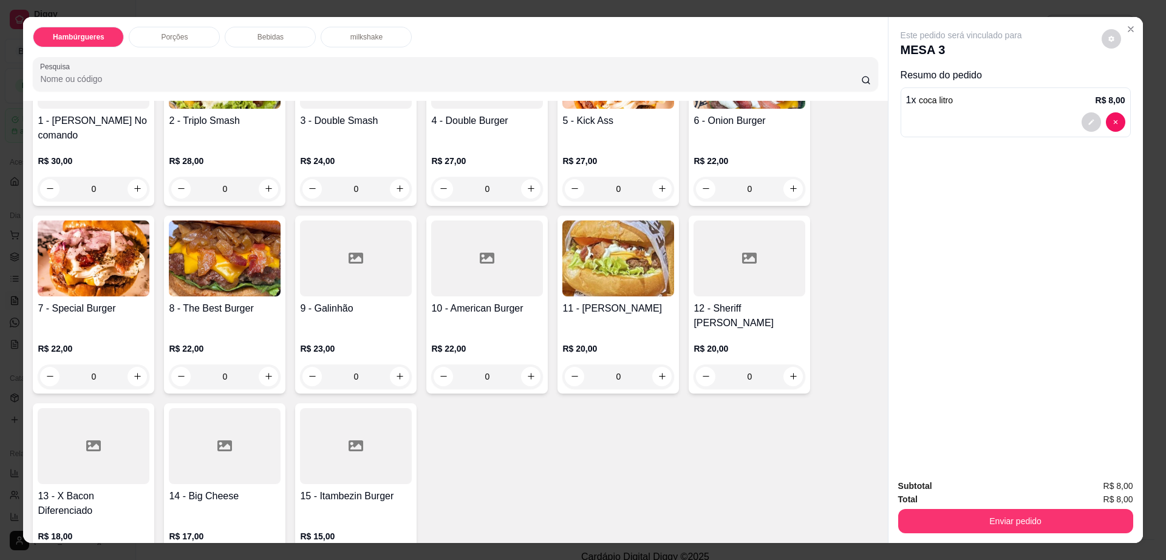
click at [615, 283] on div "11 - Docheff R$ 20,00 0" at bounding box center [617, 305] width 121 height 178
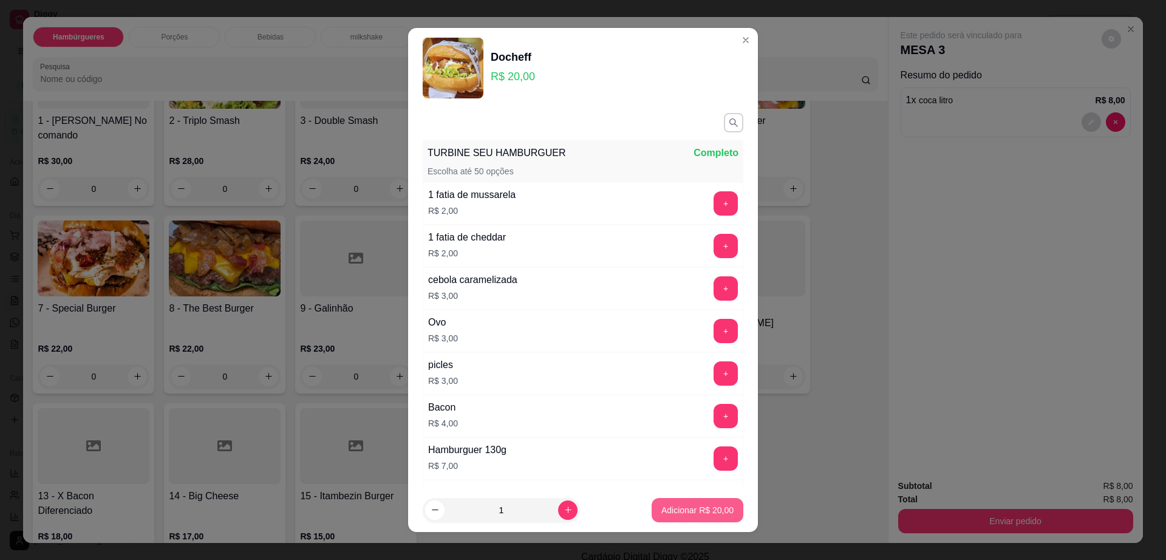
click at [703, 514] on p "Adicionar R$ 20,00" at bounding box center [697, 510] width 72 height 12
type input "1"
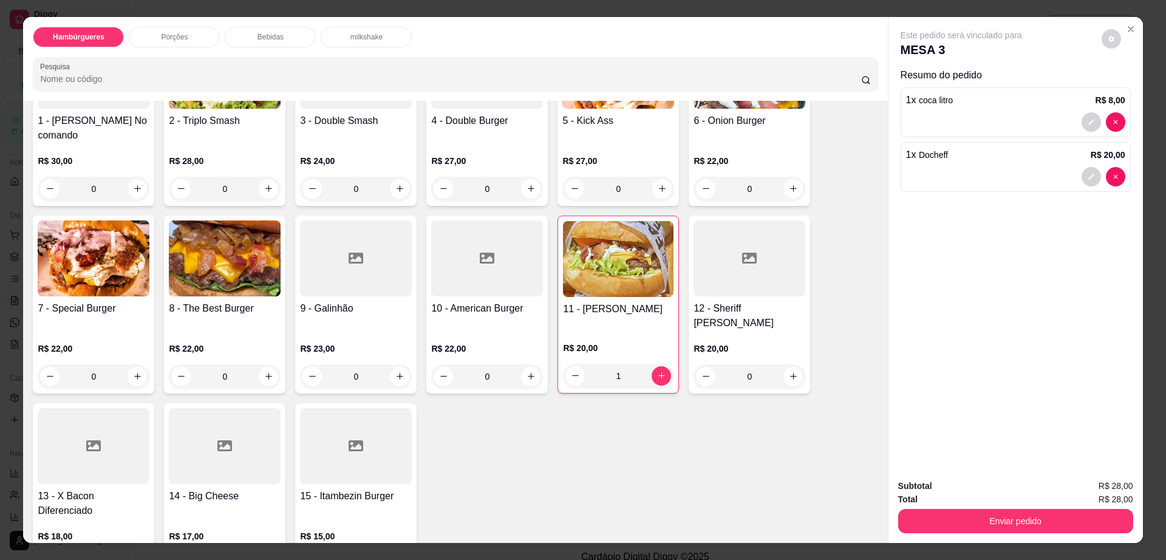
click at [237, 431] on div at bounding box center [225, 446] width 112 height 76
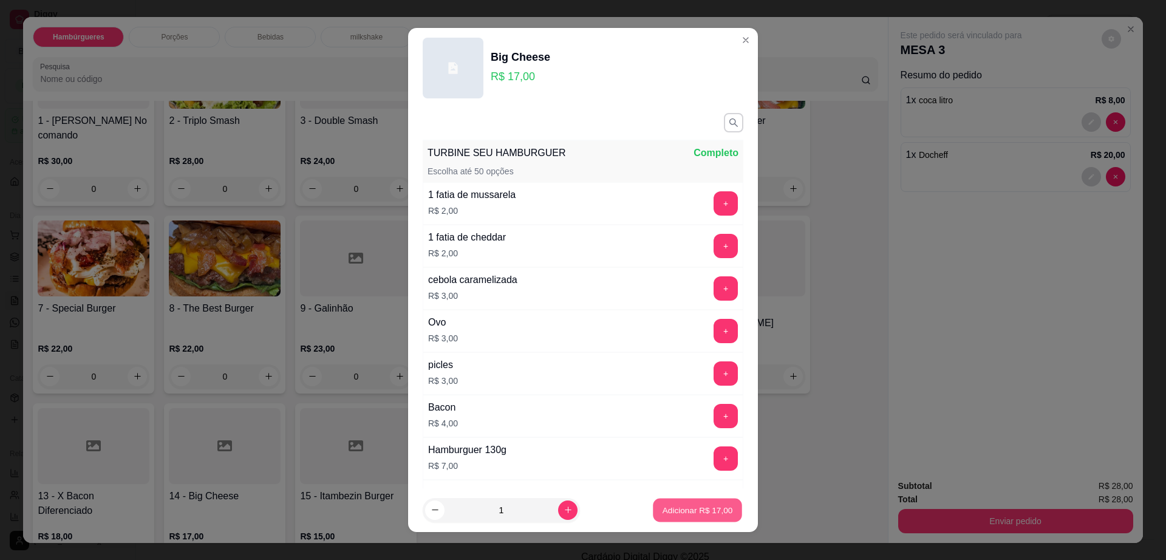
click at [676, 504] on p "Adicionar R$ 17,00" at bounding box center [697, 510] width 70 height 12
type input "1"
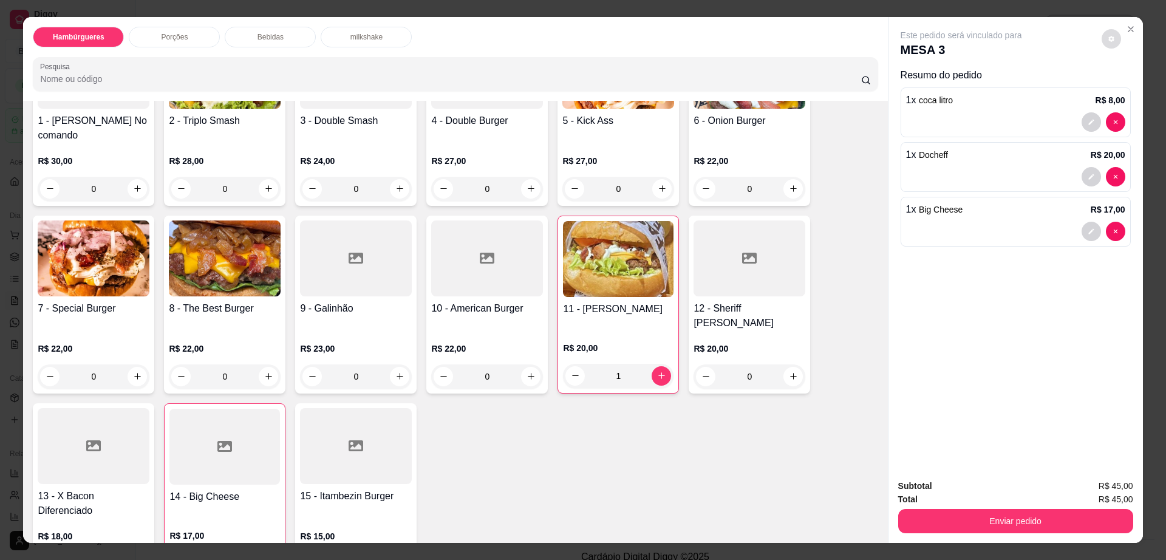
click at [1101, 38] on button "decrease-product-quantity" at bounding box center [1110, 38] width 19 height 19
click at [1138, 89] on span "Automatic updates" at bounding box center [1133, 87] width 24 height 15
click at [1128, 89] on input "Automatic updates" at bounding box center [1124, 91] width 8 height 8
checkbox input "true"
click at [1025, 532] on button "Enviar pedido" at bounding box center [1015, 521] width 235 height 24
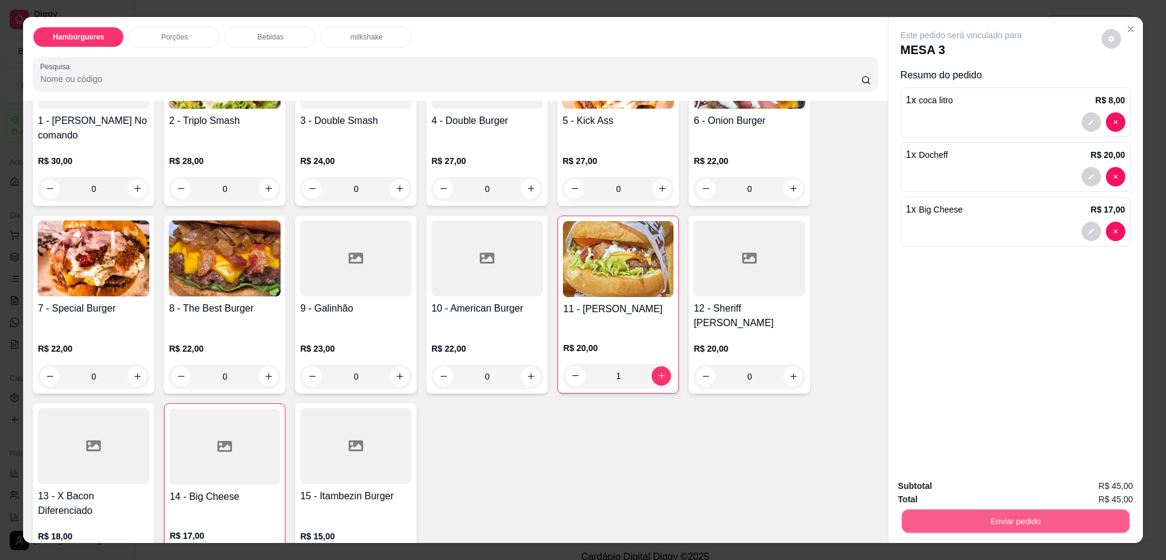
click at [1019, 522] on button "Enviar pedido" at bounding box center [1015, 521] width 228 height 24
click at [1098, 481] on button "Enviar pedido" at bounding box center [1100, 491] width 69 height 23
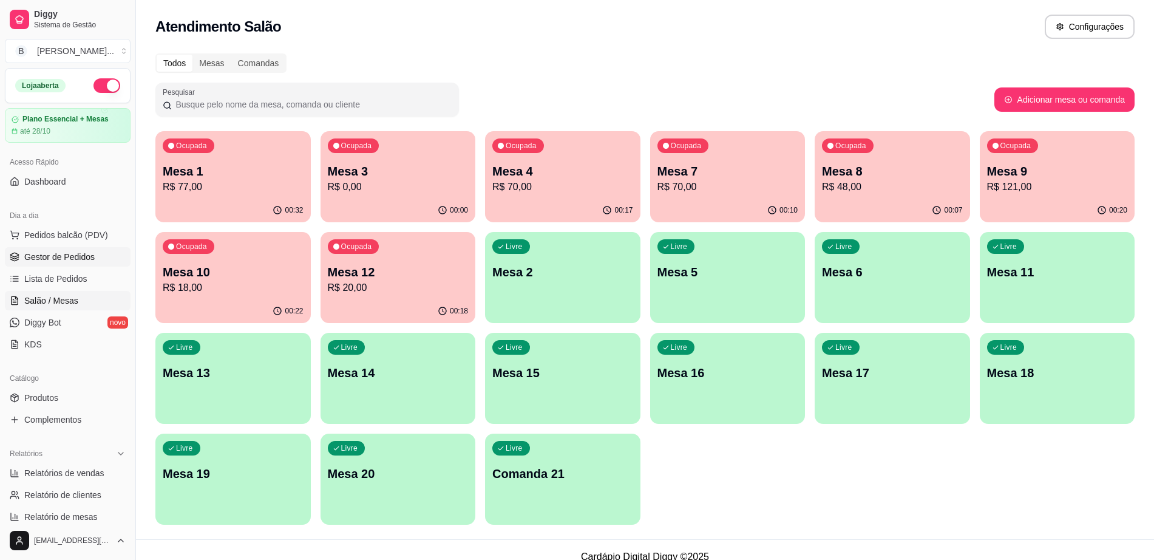
click at [50, 254] on span "Gestor de Pedidos" at bounding box center [59, 257] width 70 height 12
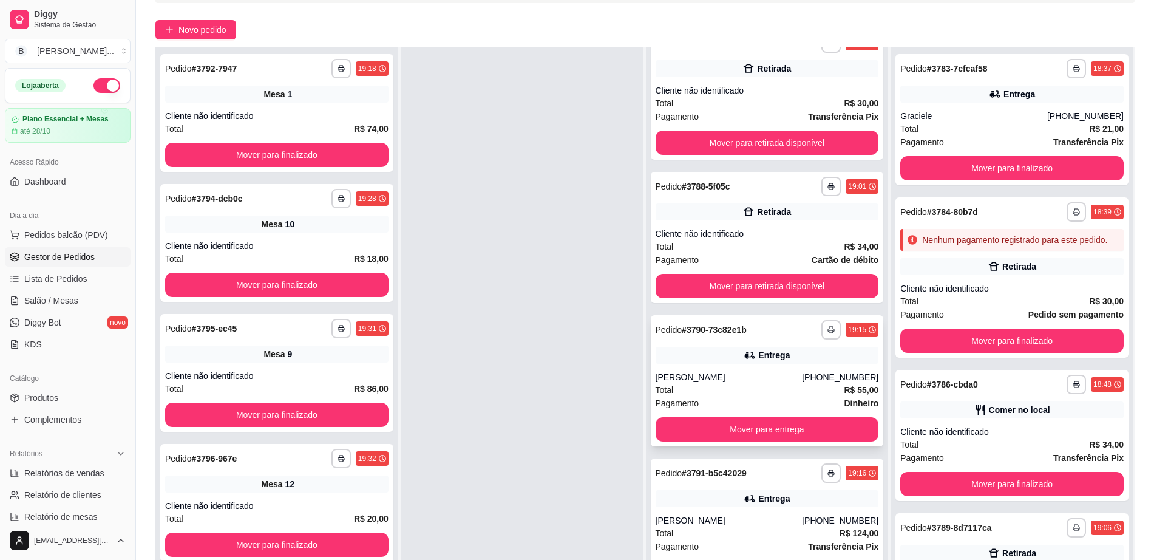
scroll to position [185, 0]
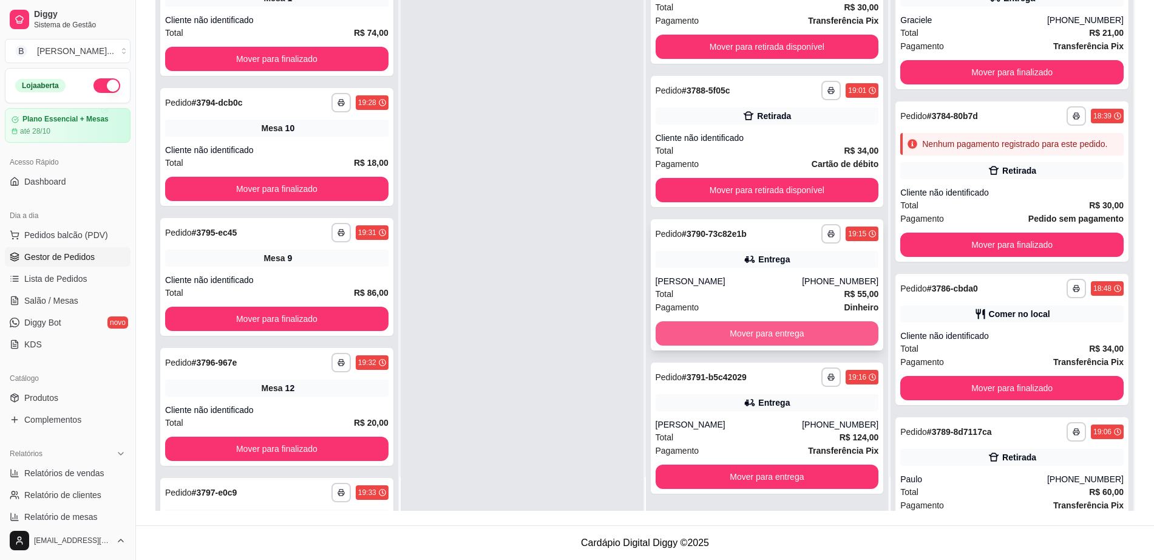
click at [760, 338] on button "Mover para entrega" at bounding box center [767, 333] width 223 height 24
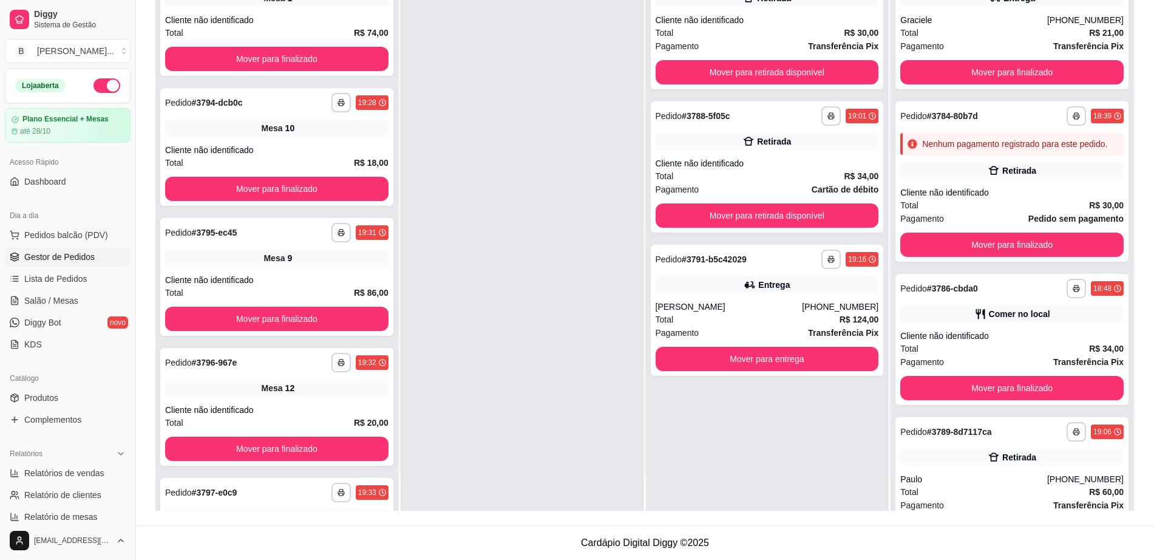
scroll to position [0, 0]
click at [761, 360] on button "Mover para entrega" at bounding box center [767, 359] width 223 height 24
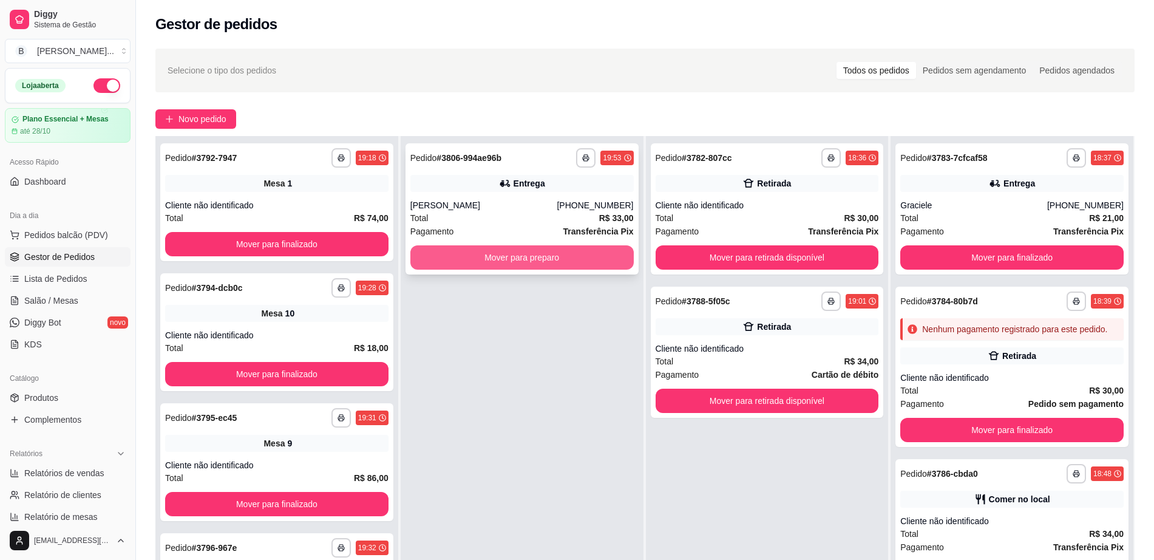
click at [541, 253] on button "Mover para preparo" at bounding box center [521, 257] width 223 height 24
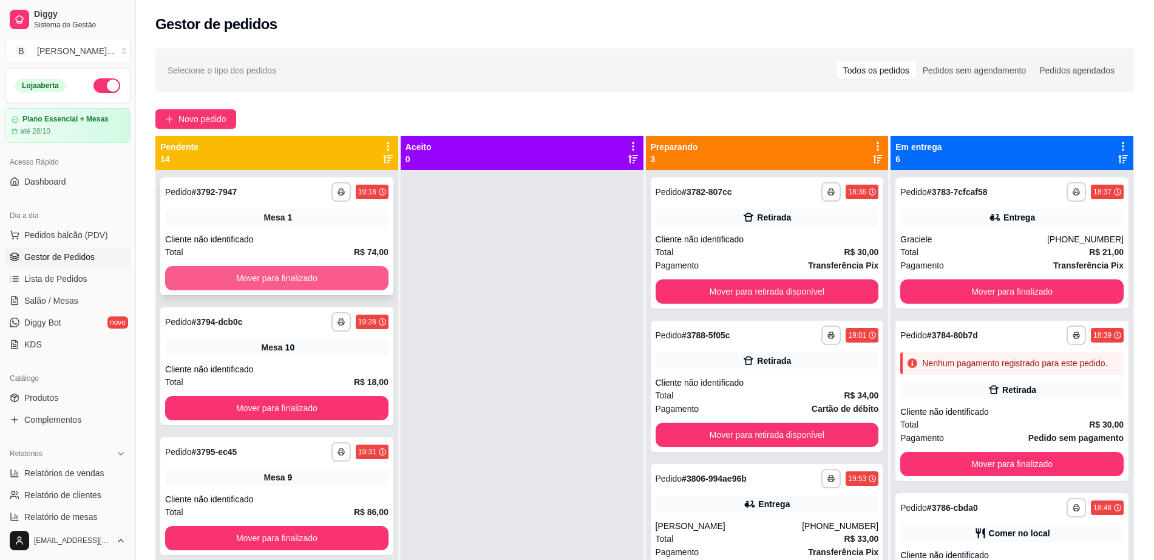
click at [260, 291] on div "**********" at bounding box center [276, 236] width 233 height 118
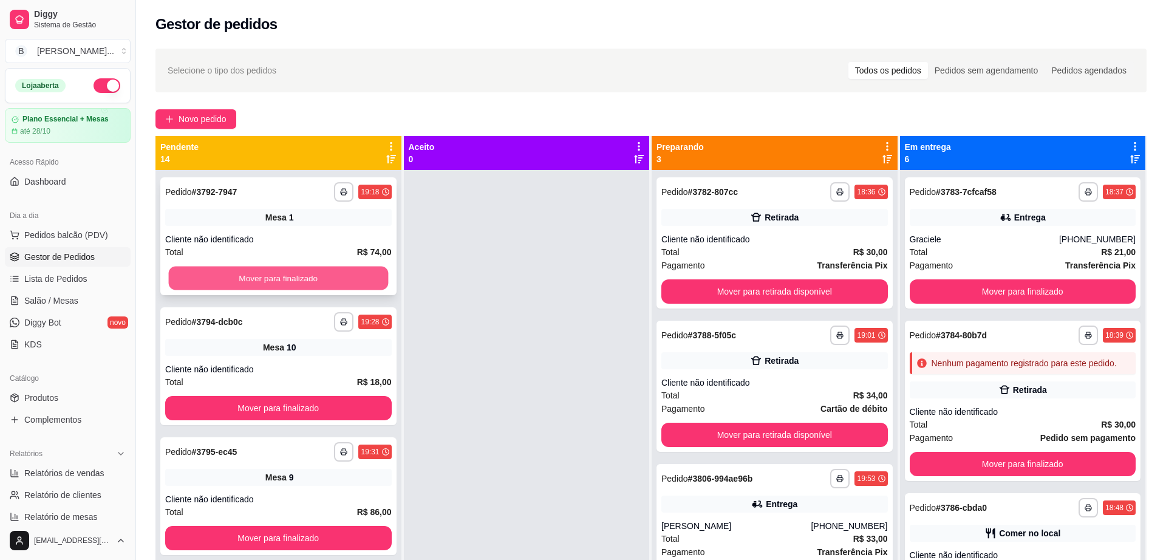
click at [276, 272] on button "Mover para finalizado" at bounding box center [278, 279] width 219 height 24
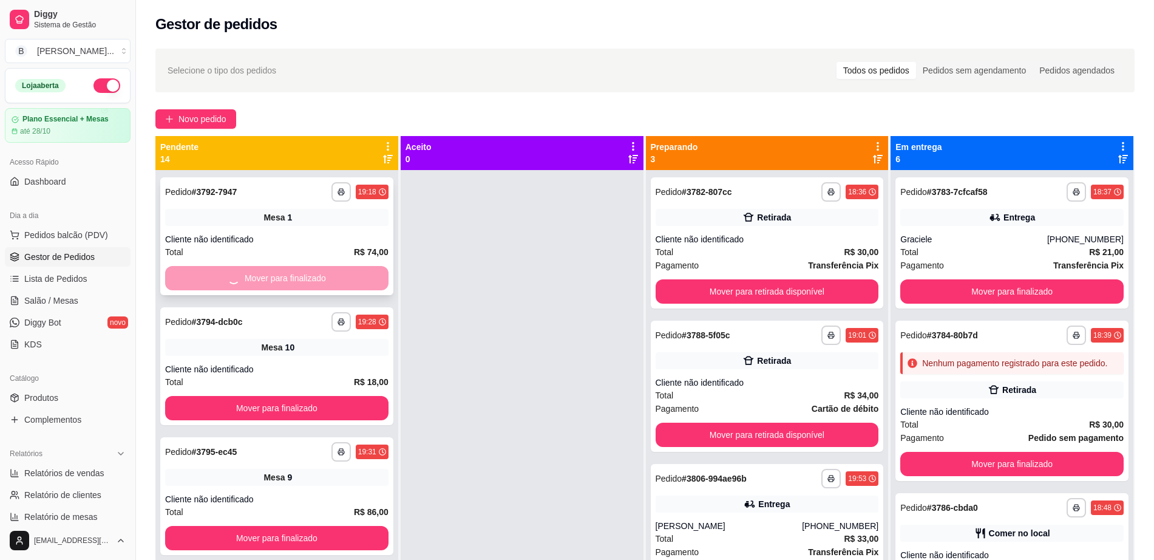
click at [276, 396] on button "Mover para finalizado" at bounding box center [276, 408] width 223 height 24
click at [276, 272] on button "Mover para finalizado" at bounding box center [277, 279] width 217 height 24
click at [277, 396] on button "Mover para finalizado" at bounding box center [276, 408] width 223 height 24
click at [277, 272] on div "Mover para finalizado" at bounding box center [276, 278] width 223 height 24
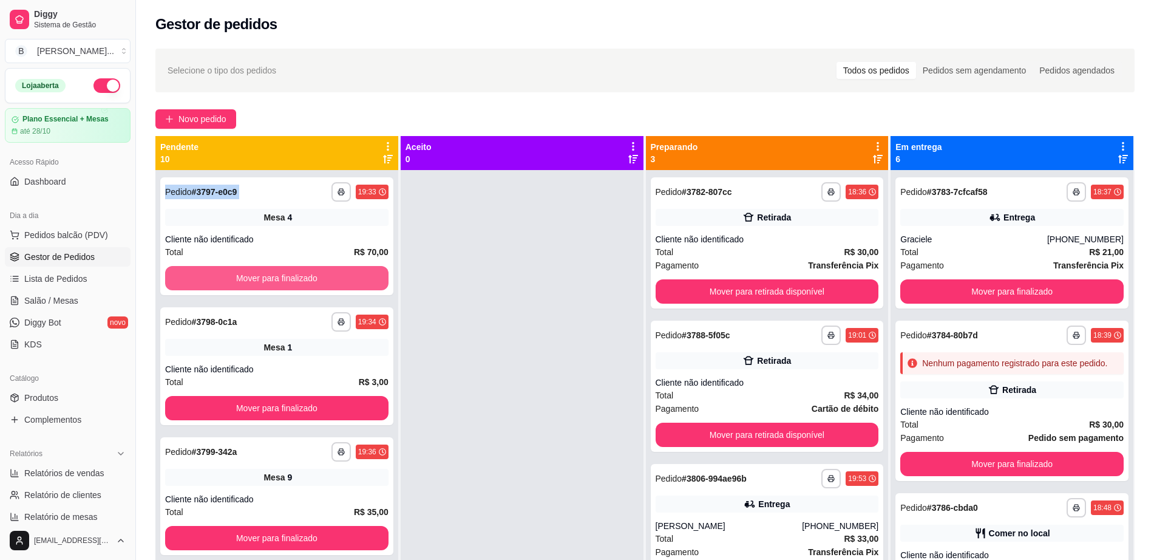
click at [277, 272] on button "Mover para finalizado" at bounding box center [276, 278] width 223 height 24
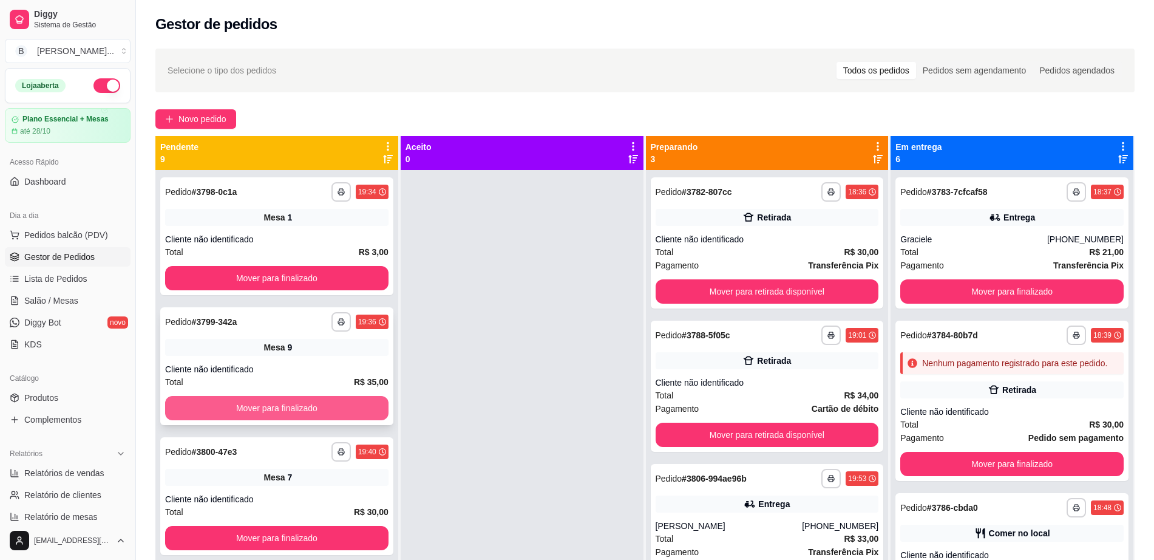
click at [294, 419] on button "Mover para finalizado" at bounding box center [276, 408] width 223 height 24
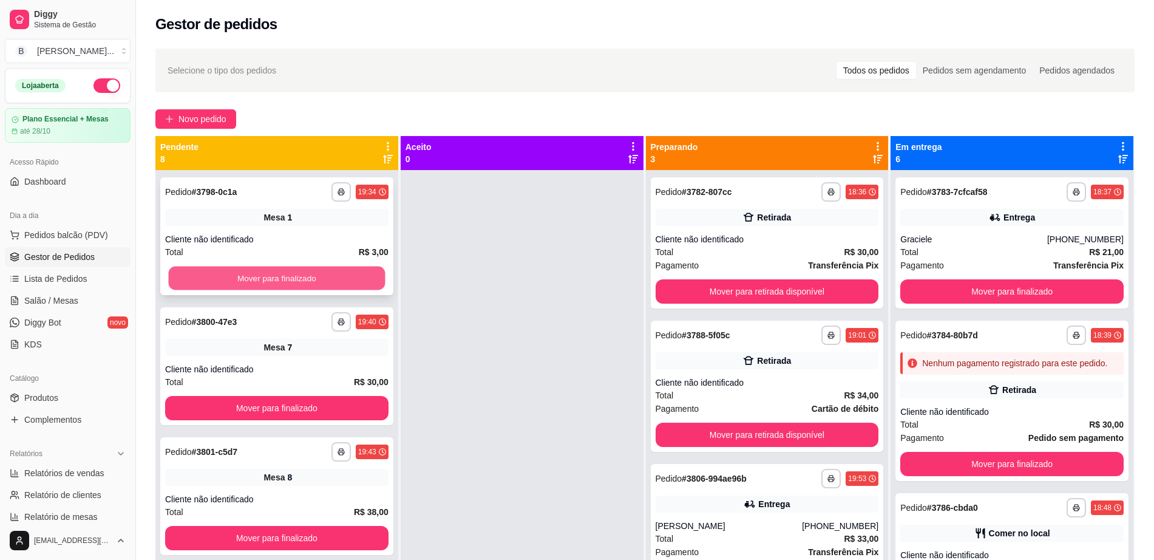
click at [351, 285] on button "Mover para finalizado" at bounding box center [277, 279] width 217 height 24
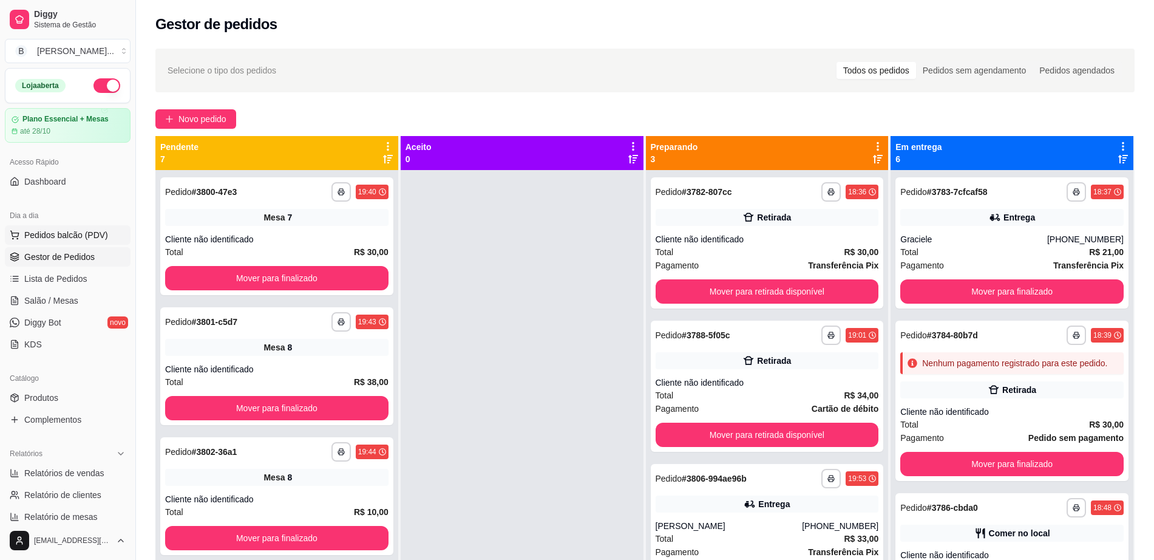
click at [84, 231] on span "Pedidos balcão (PDV)" at bounding box center [66, 235] width 84 height 12
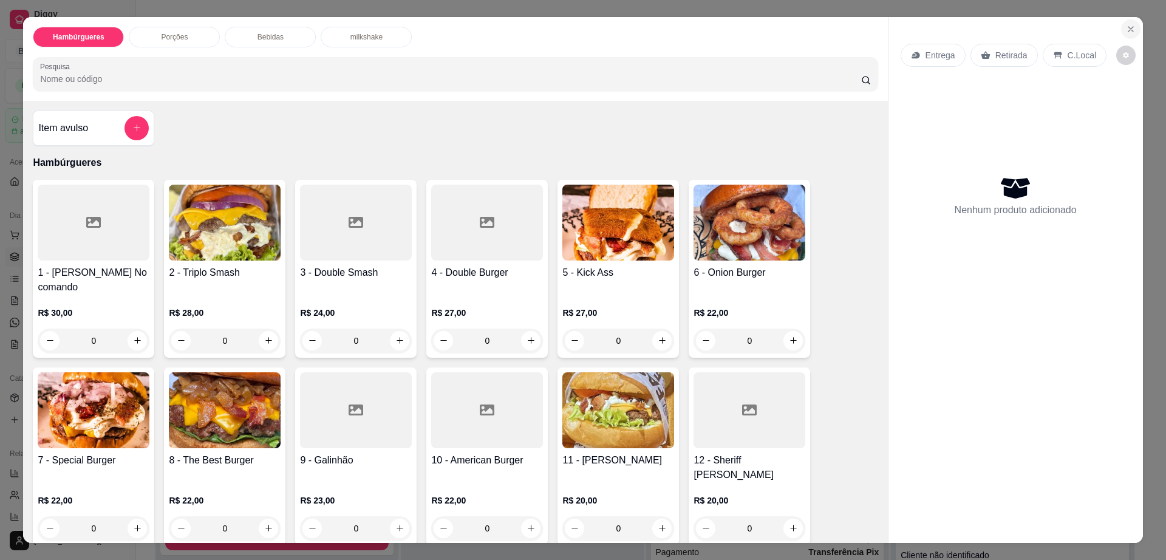
click at [1130, 27] on button "Close" at bounding box center [1130, 28] width 19 height 19
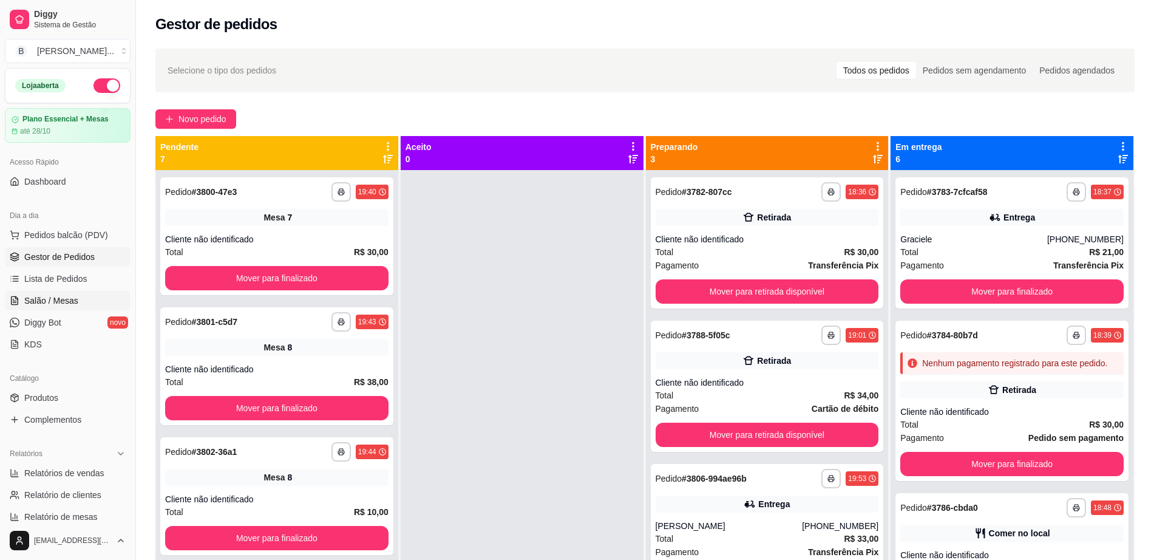
click at [88, 293] on link "Salão / Mesas" at bounding box center [68, 300] width 126 height 19
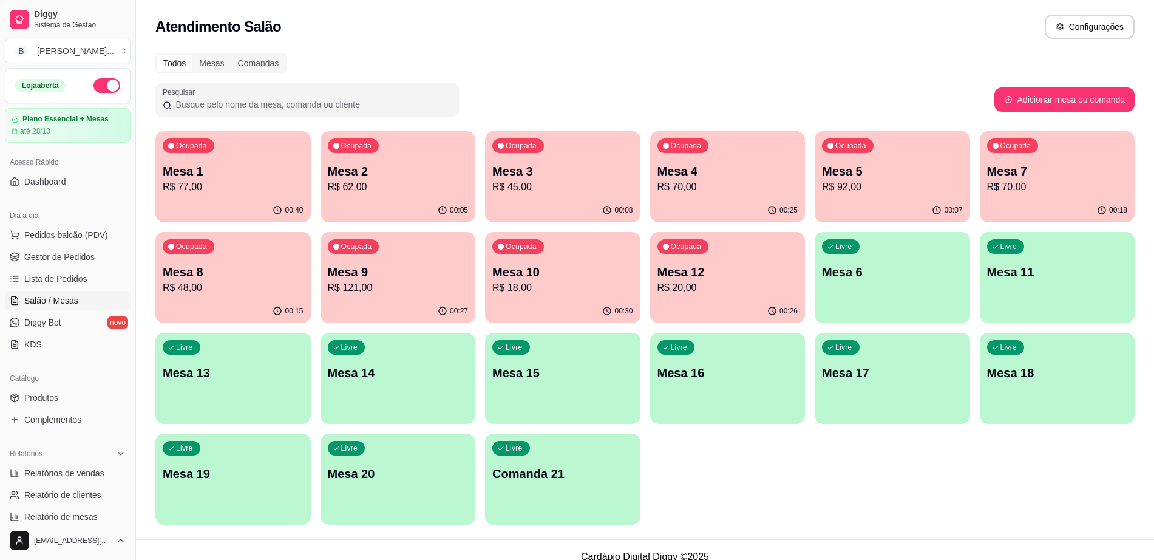
click at [901, 370] on p "Mesa 17" at bounding box center [892, 372] width 141 height 17
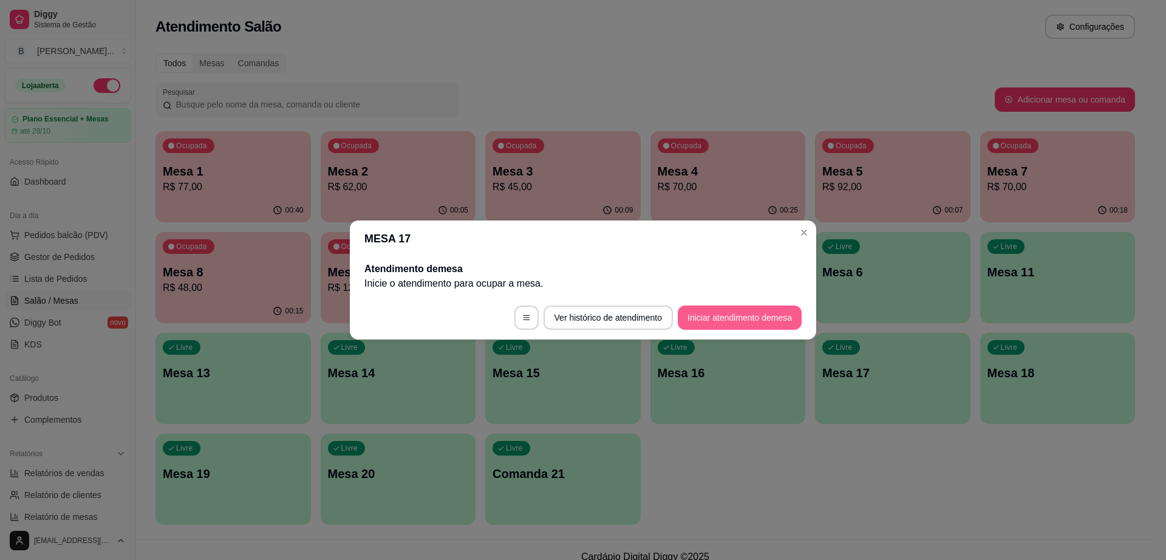
click at [754, 315] on button "Iniciar atendimento de mesa" at bounding box center [740, 317] width 124 height 24
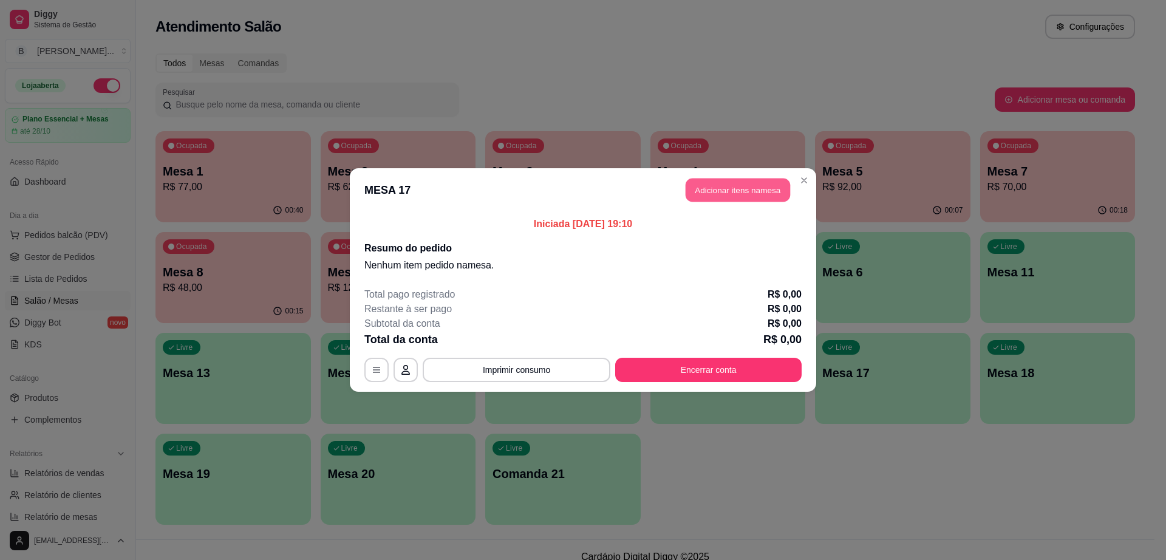
click at [731, 193] on button "Adicionar itens na mesa" at bounding box center [737, 190] width 104 height 24
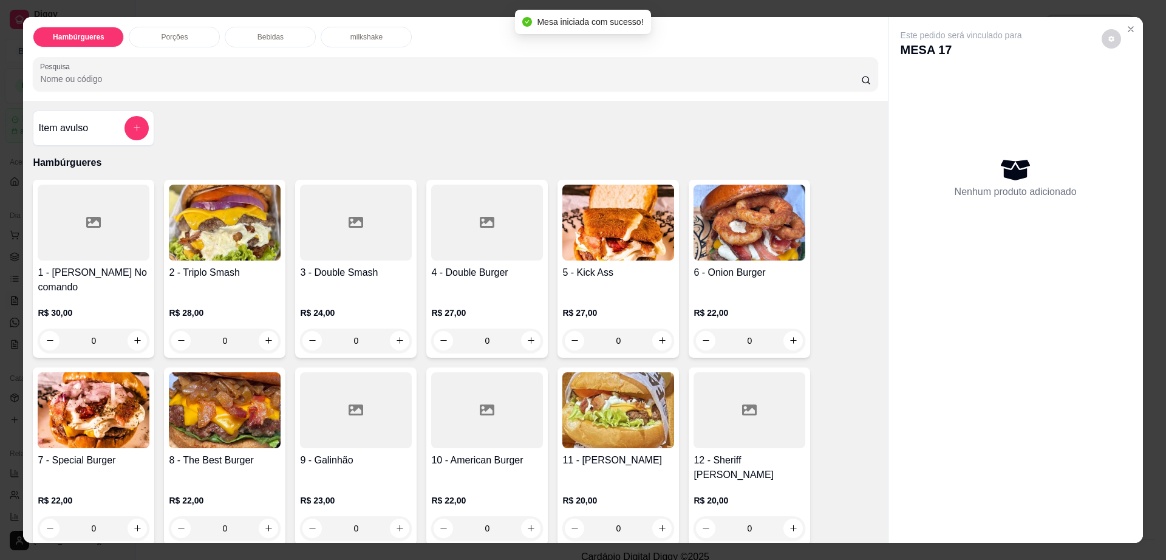
click at [216, 388] on img at bounding box center [225, 410] width 112 height 76
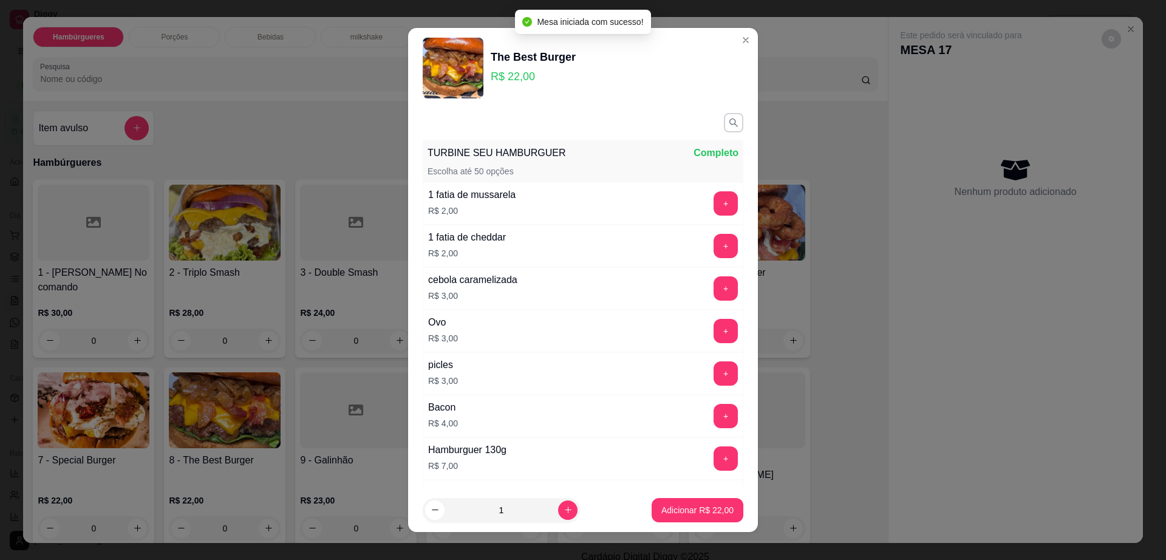
scroll to position [113, 0]
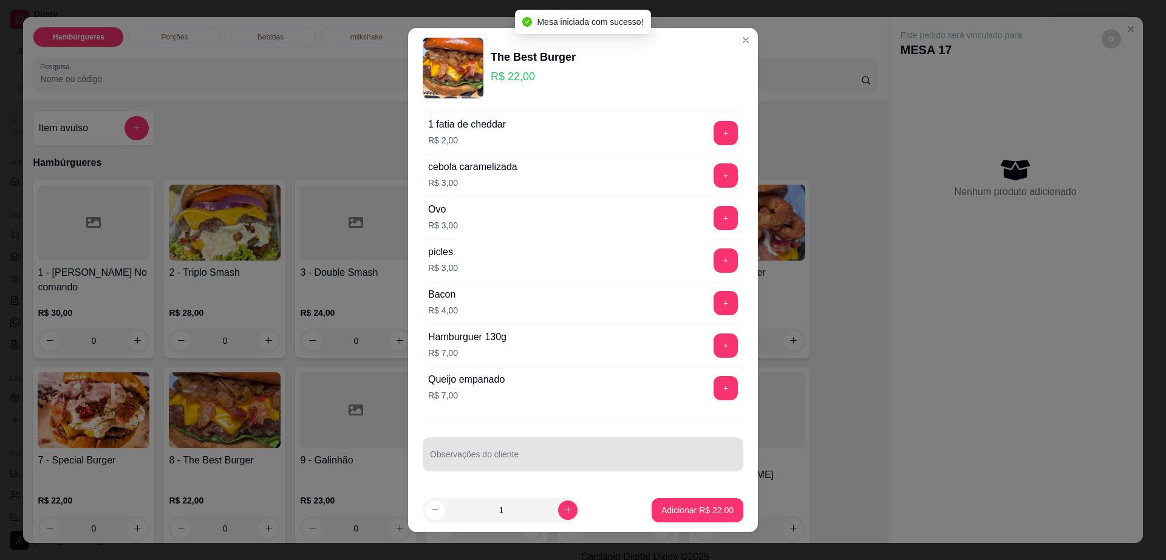
click at [542, 449] on div at bounding box center [583, 454] width 306 height 24
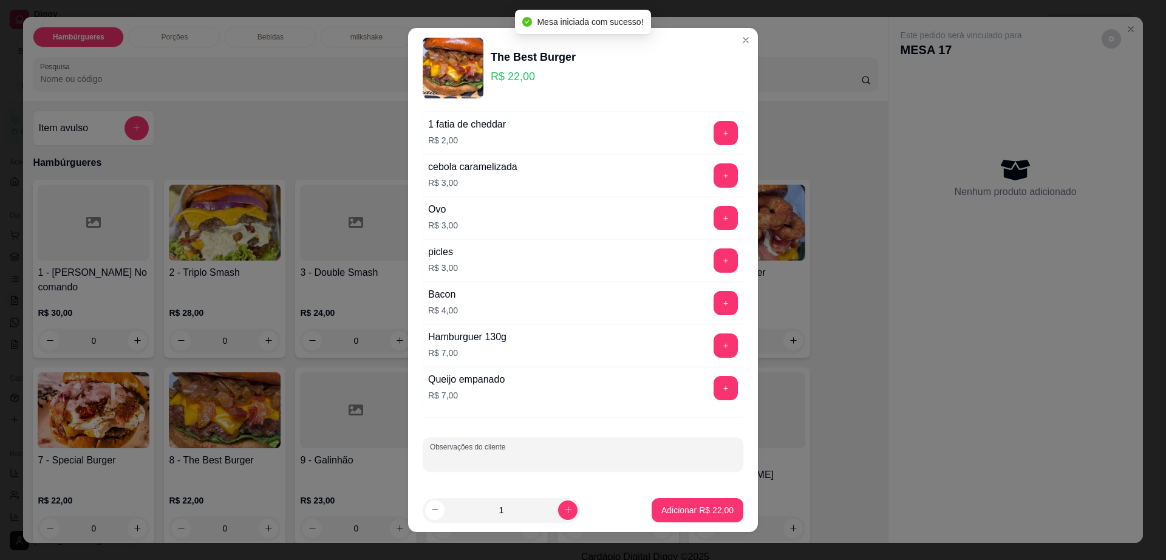
type input "t"
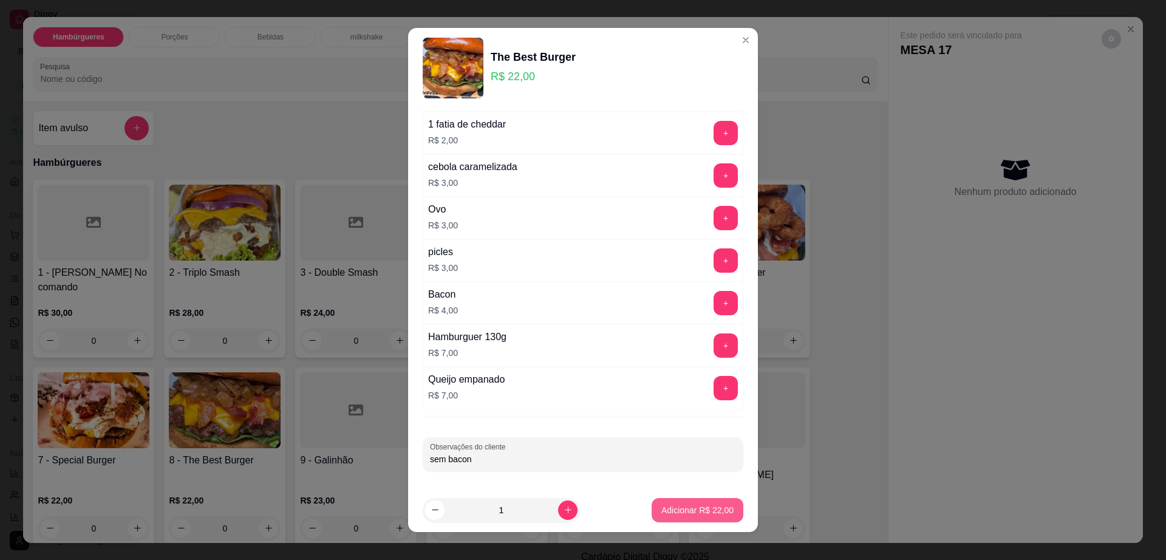
type input "sem bacon"
click at [713, 514] on p "Adicionar R$ 22,00" at bounding box center [697, 510] width 72 height 12
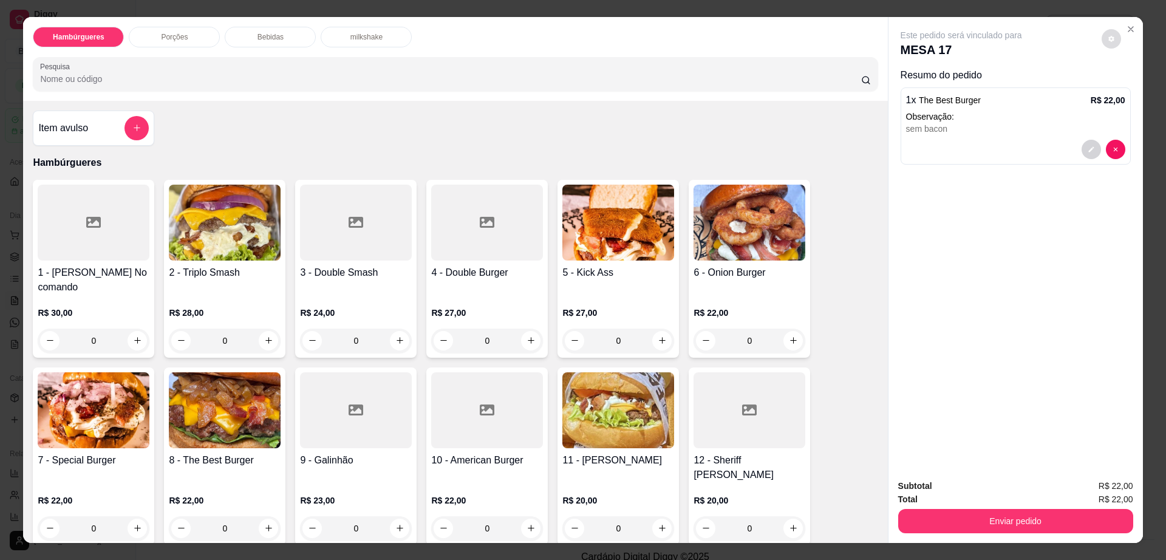
click at [1107, 35] on icon "decrease-product-quantity" at bounding box center [1110, 38] width 7 height 7
click at [1087, 516] on button "Enviar pedido" at bounding box center [1015, 521] width 235 height 24
click at [1096, 519] on button "Enviar pedido" at bounding box center [1015, 521] width 235 height 24
click at [1111, 491] on button "Enviar pedido" at bounding box center [1100, 491] width 69 height 23
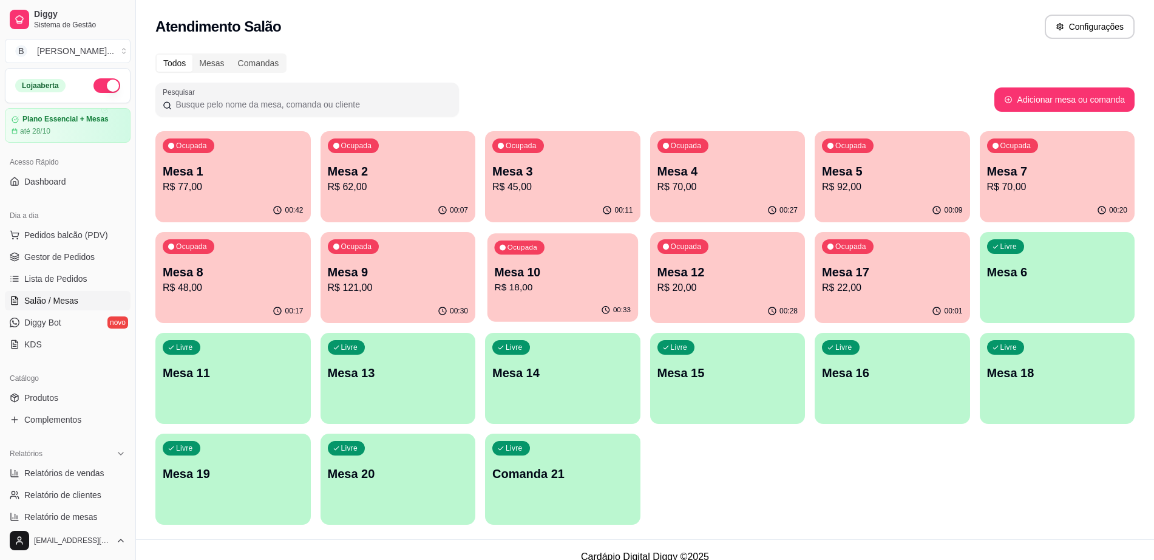
click at [518, 285] on p "R$ 18,00" at bounding box center [562, 287] width 137 height 14
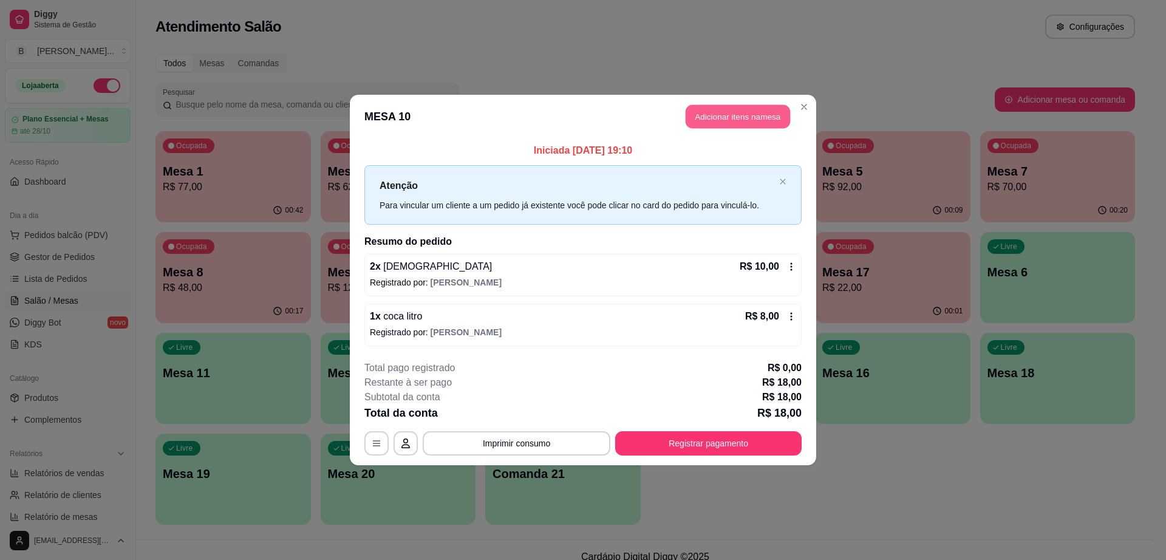
click at [740, 124] on button "Adicionar itens na mesa" at bounding box center [737, 117] width 104 height 24
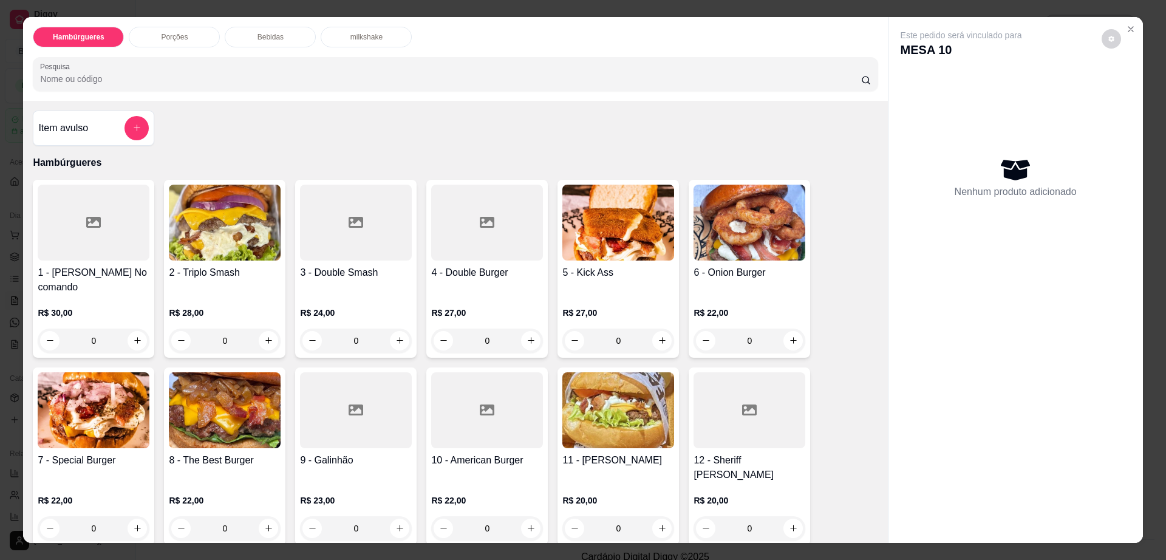
click at [248, 35] on div "Bebidas" at bounding box center [270, 37] width 91 height 21
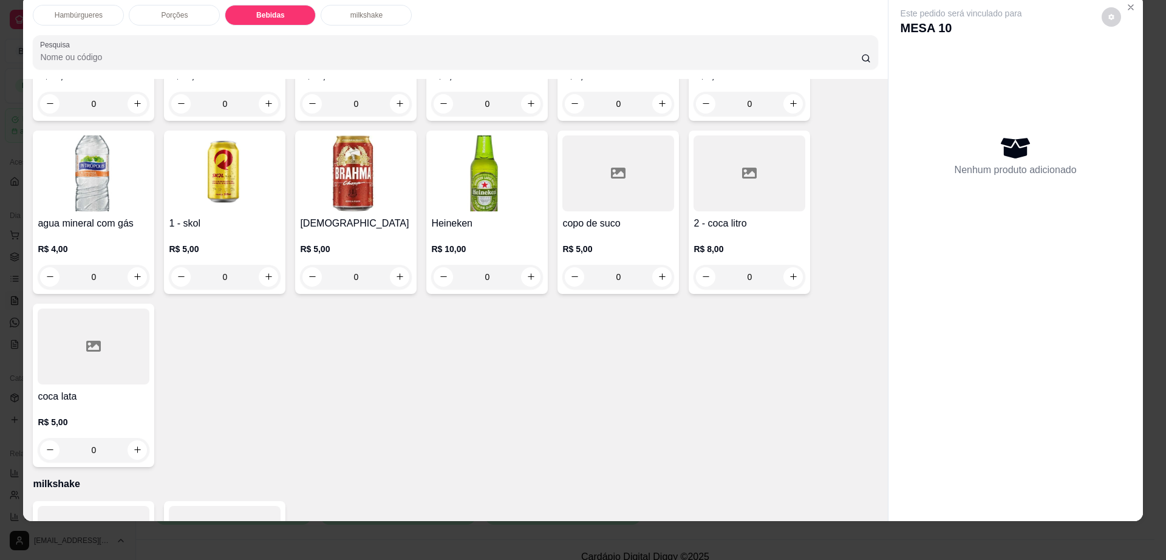
scroll to position [1108, 0]
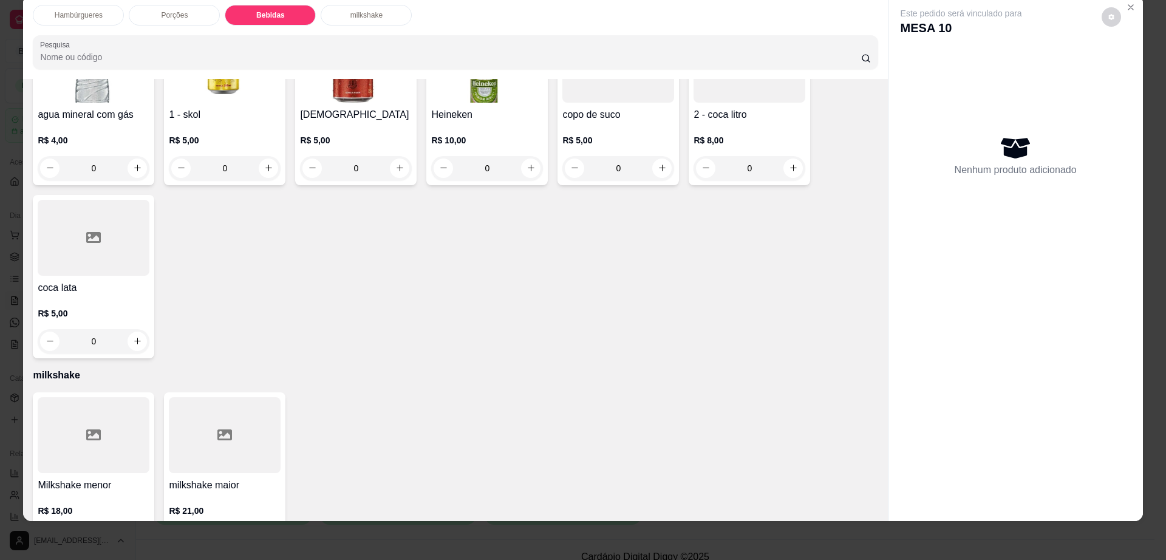
click at [236, 426] on div at bounding box center [225, 435] width 112 height 76
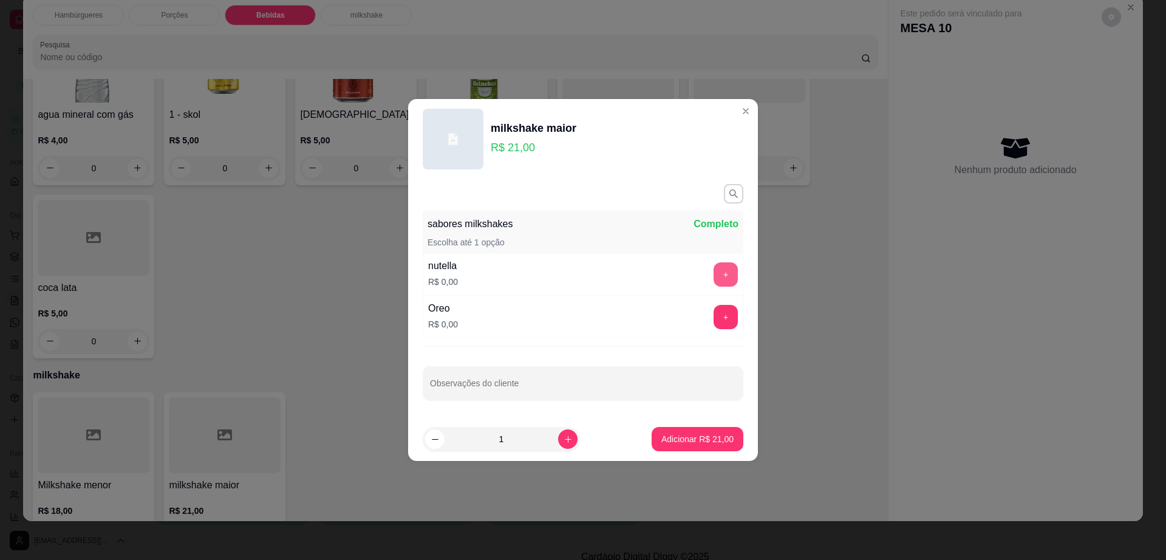
click at [715, 270] on button "+" at bounding box center [725, 274] width 24 height 24
click at [669, 440] on p "Adicionar R$ 21,00" at bounding box center [697, 439] width 72 height 12
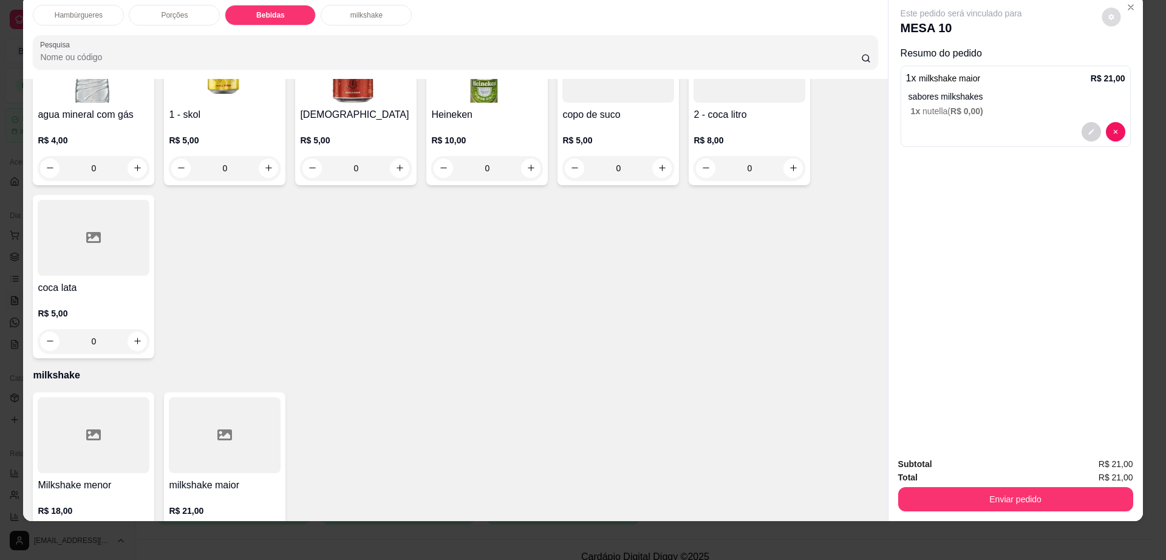
click at [1112, 19] on button "decrease-product-quantity" at bounding box center [1110, 16] width 19 height 19
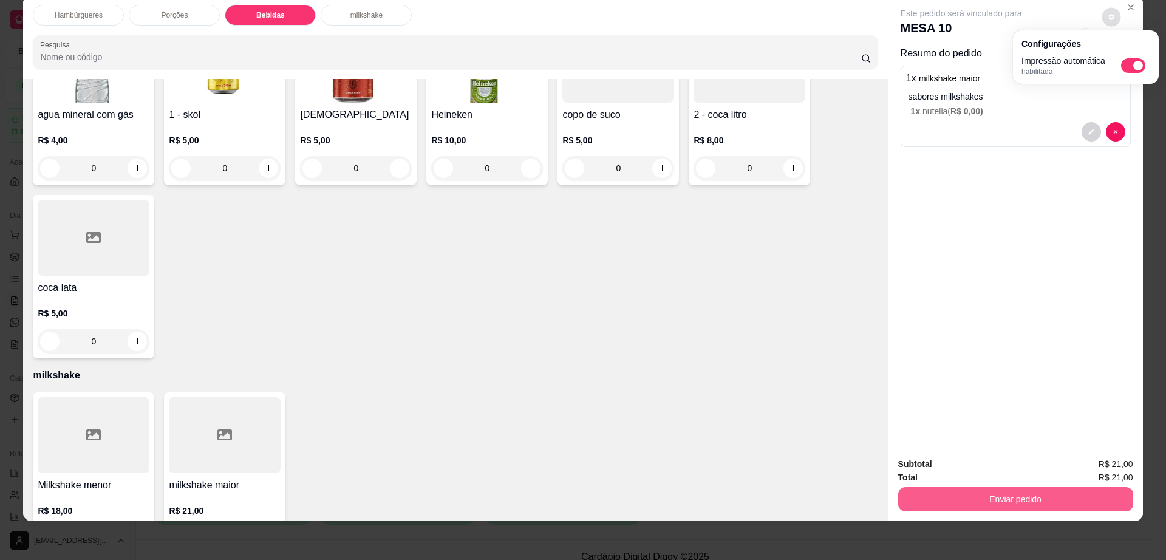
click at [1006, 509] on button "Enviar pedido" at bounding box center [1015, 499] width 235 height 24
click at [1089, 494] on button "Enviar pedido" at bounding box center [1015, 500] width 228 height 24
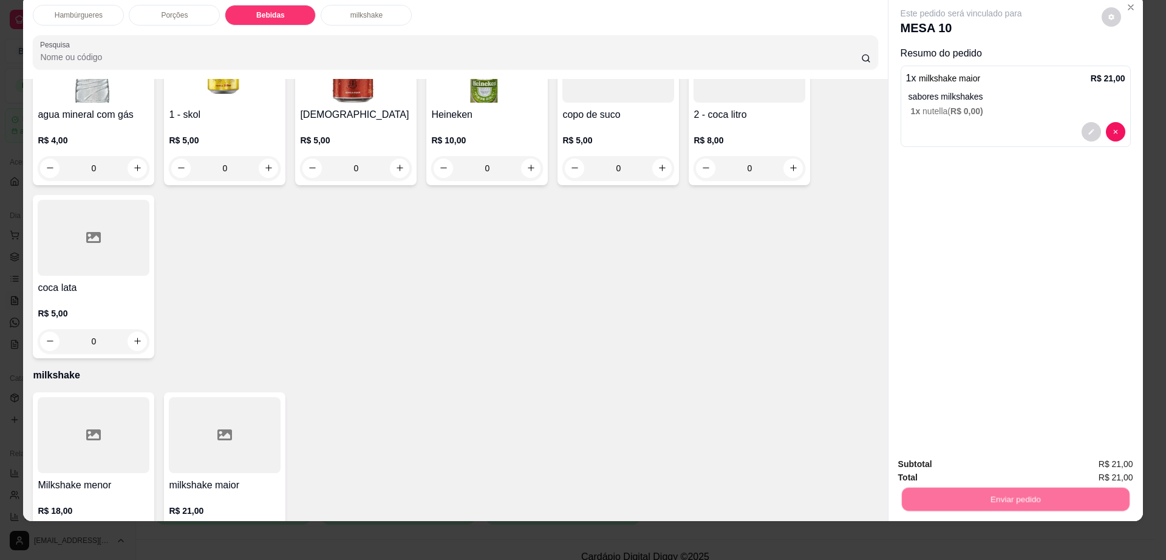
click at [1110, 466] on button "Enviar pedido" at bounding box center [1100, 469] width 69 height 23
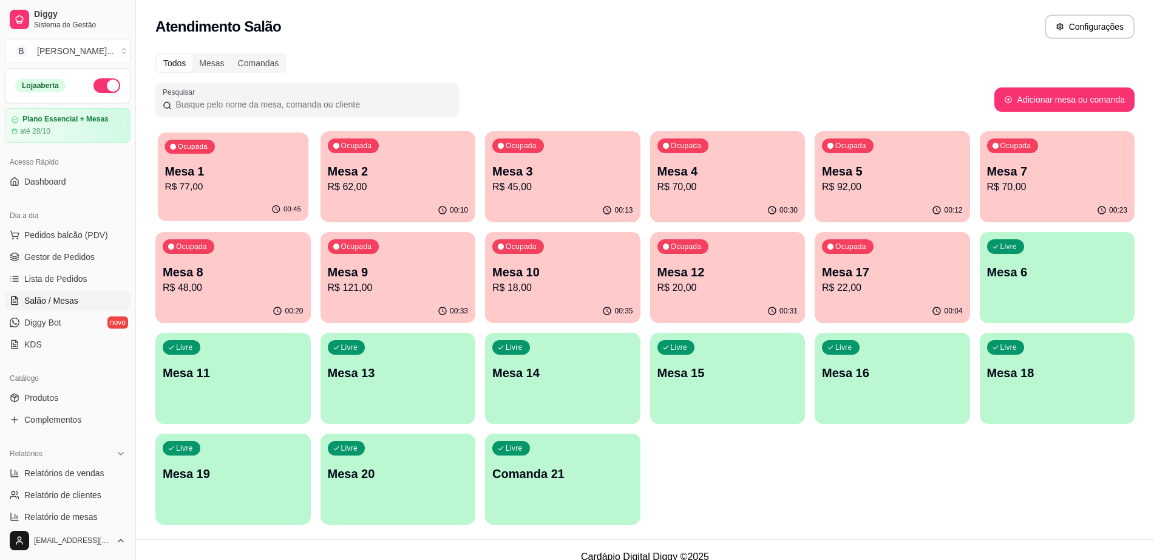
click at [218, 169] on p "Mesa 1" at bounding box center [233, 171] width 137 height 16
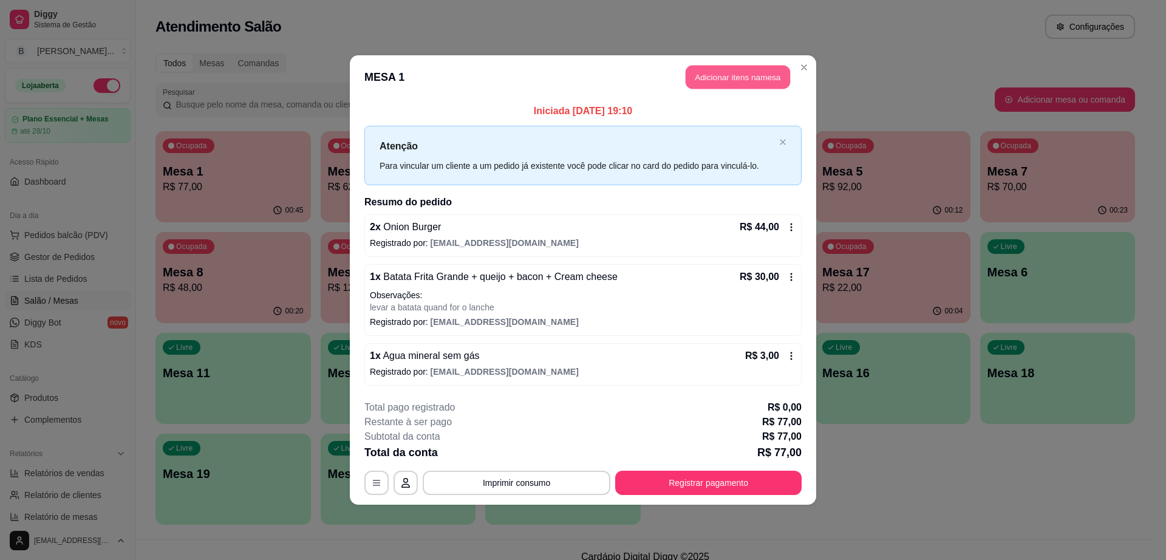
click at [758, 72] on button "Adicionar itens na mesa" at bounding box center [737, 78] width 104 height 24
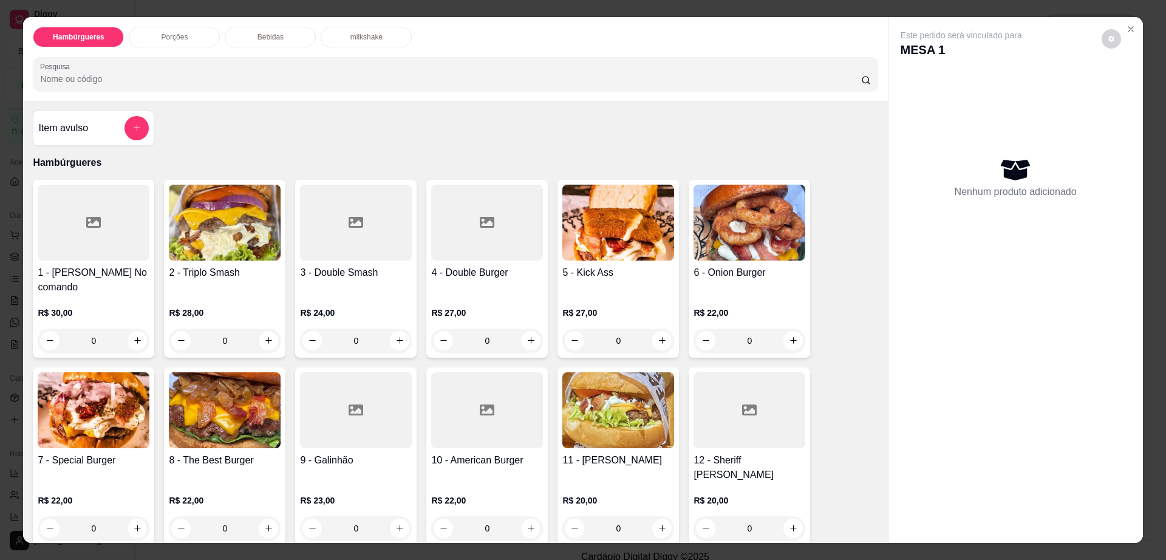
click at [256, 28] on div "Bebidas" at bounding box center [270, 37] width 91 height 21
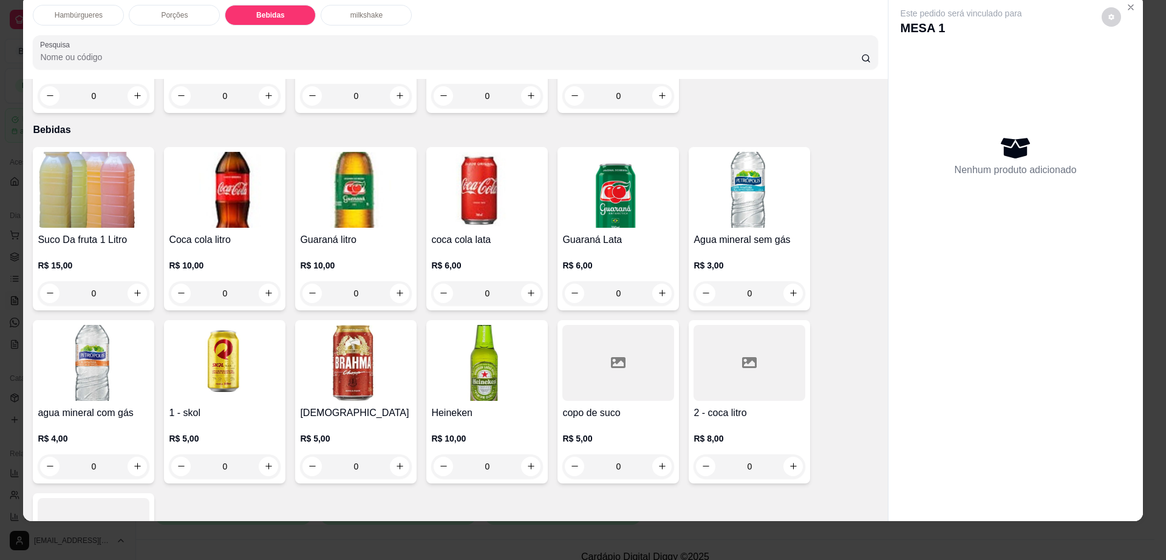
click at [755, 336] on div at bounding box center [749, 363] width 112 height 76
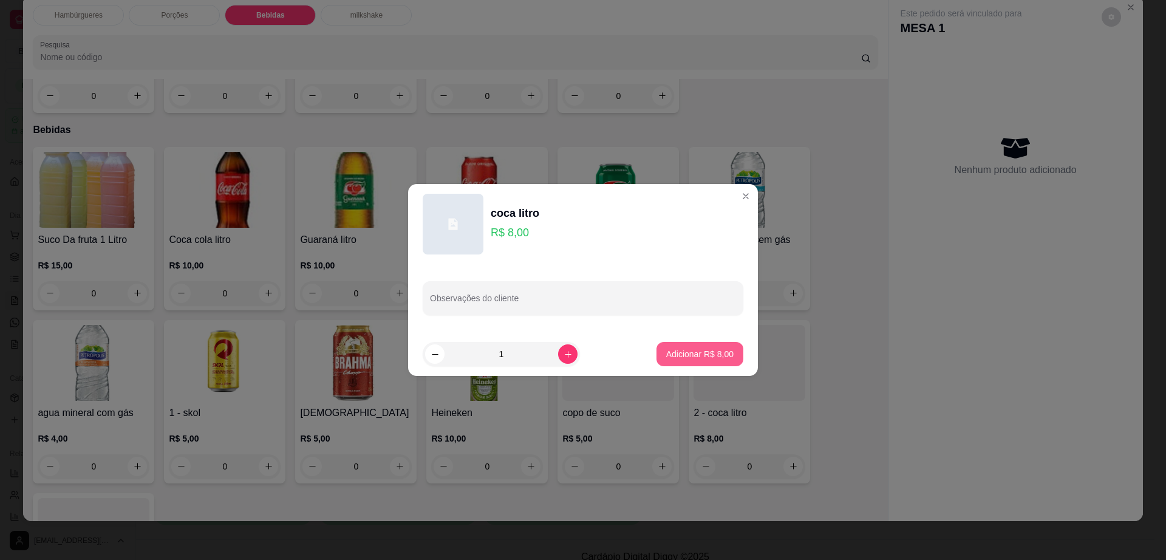
click at [706, 350] on p "Adicionar R$ 8,00" at bounding box center [699, 354] width 67 height 12
type input "1"
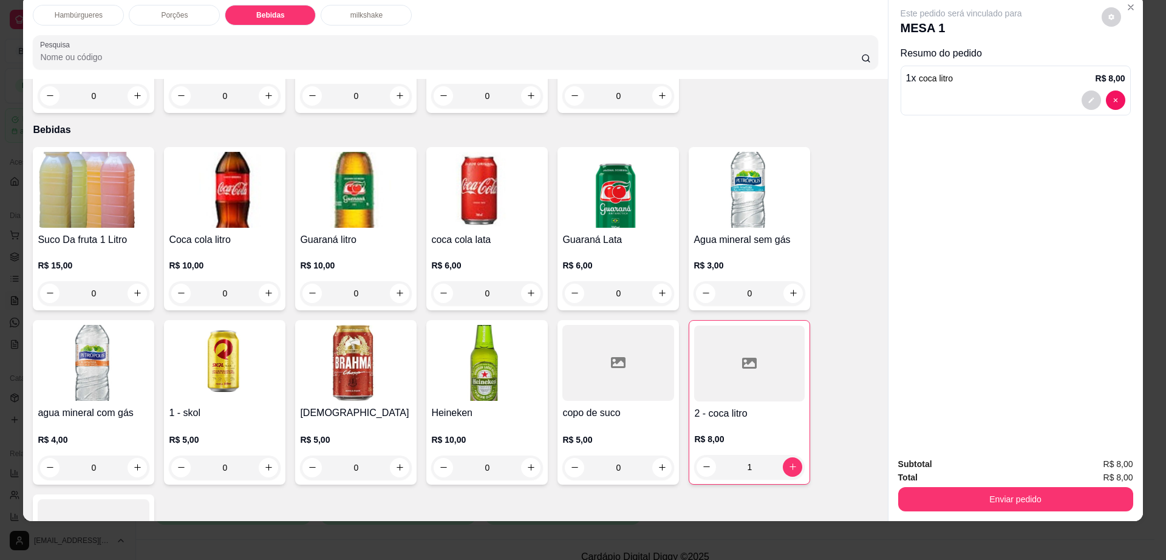
click at [1107, 16] on icon "decrease-product-quantity" at bounding box center [1110, 16] width 7 height 7
click at [1134, 64] on span "Automatic updates" at bounding box center [1138, 66] width 10 height 10
click at [1128, 66] on input "Automatic updates" at bounding box center [1124, 70] width 8 height 8
checkbox input "false"
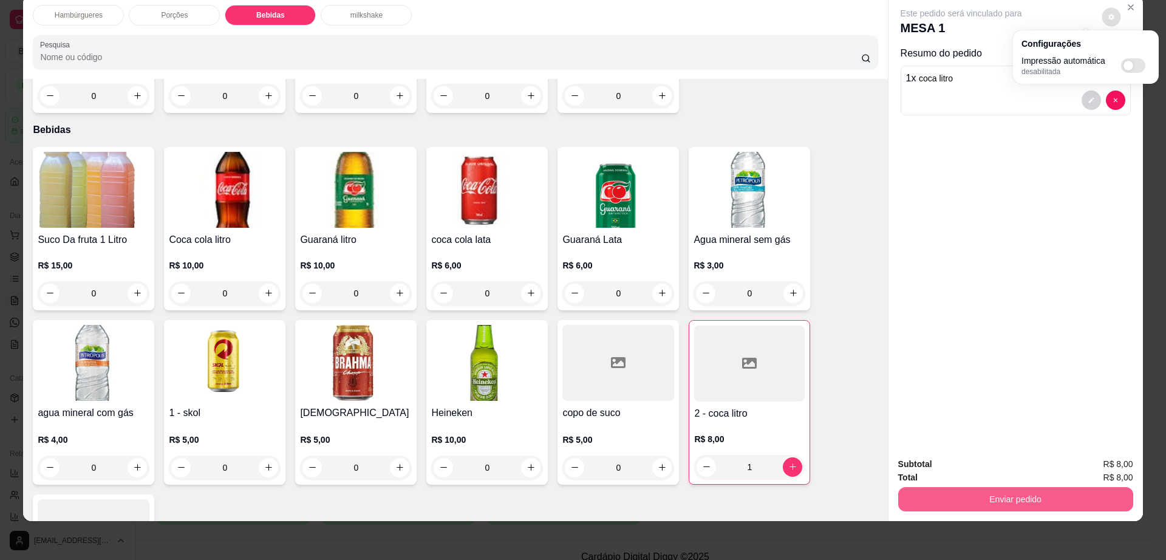
click at [1010, 497] on button "Enviar pedido" at bounding box center [1015, 499] width 235 height 24
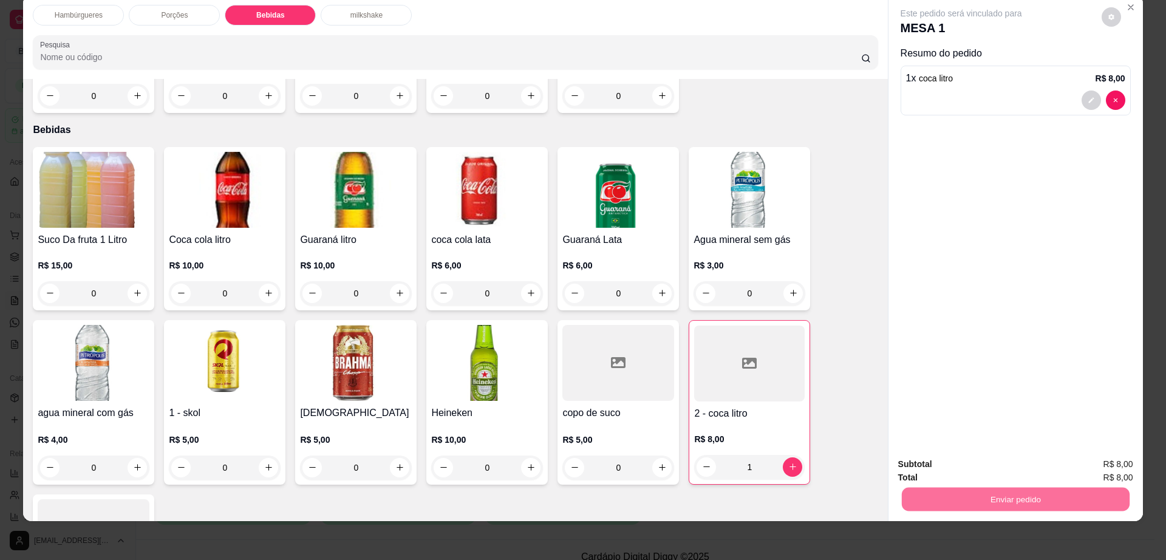
click at [1091, 466] on button "Enviar pedido" at bounding box center [1100, 469] width 69 height 23
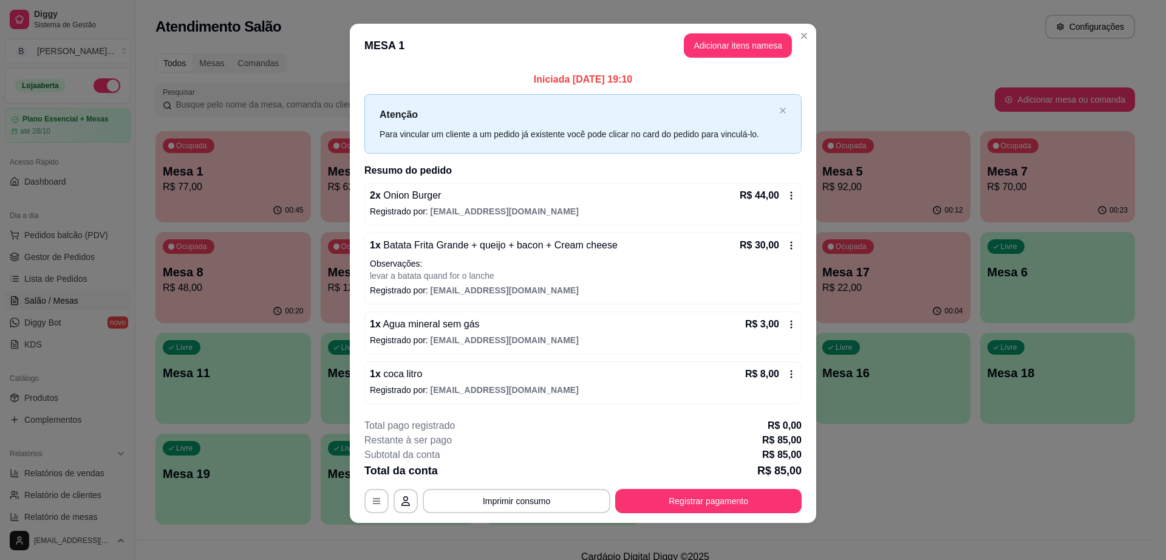
scroll to position [8, 0]
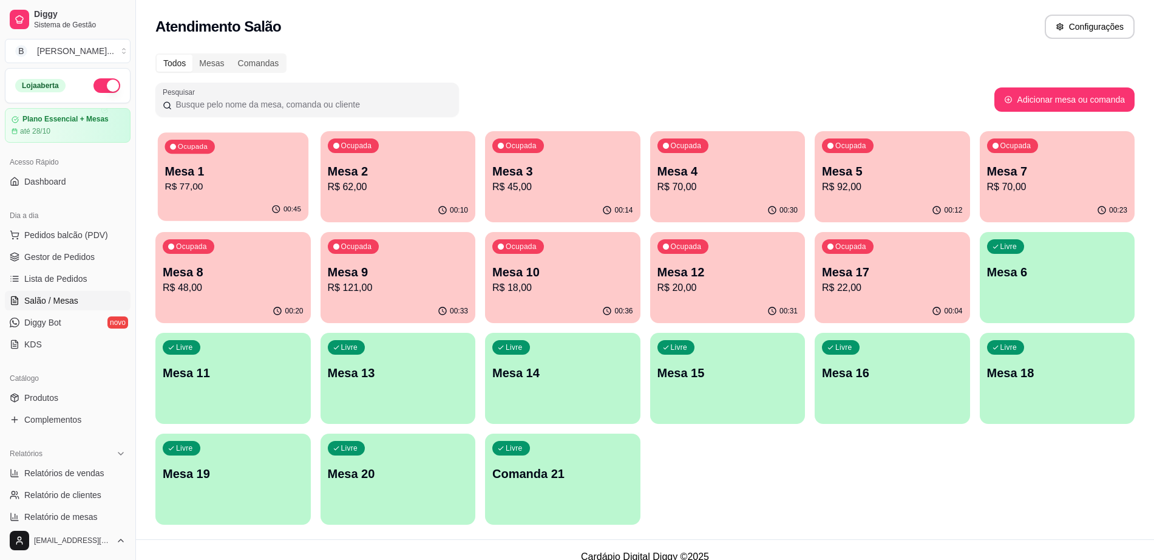
click at [254, 159] on div "Ocupada Mesa 1 R$ 77,00" at bounding box center [233, 165] width 151 height 66
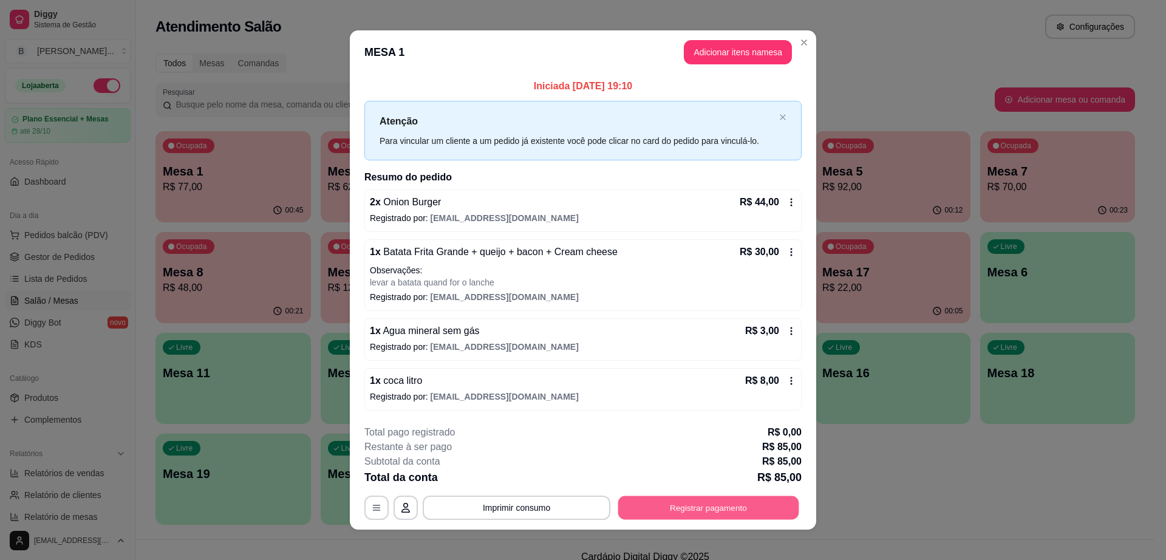
click at [741, 509] on button "Registrar pagamento" at bounding box center [708, 507] width 181 height 24
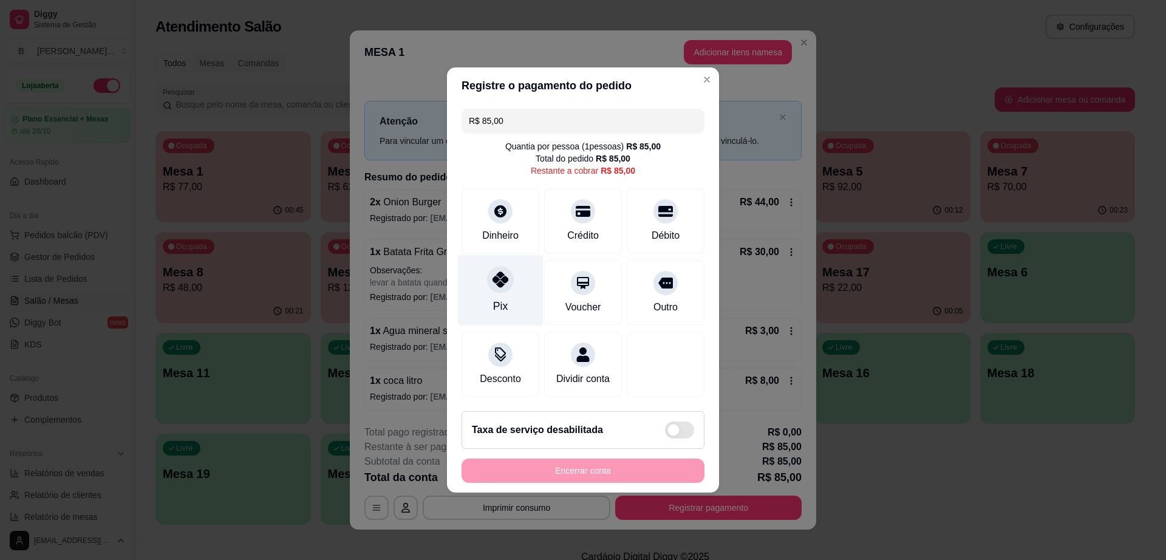
click at [505, 277] on icon at bounding box center [500, 279] width 16 height 16
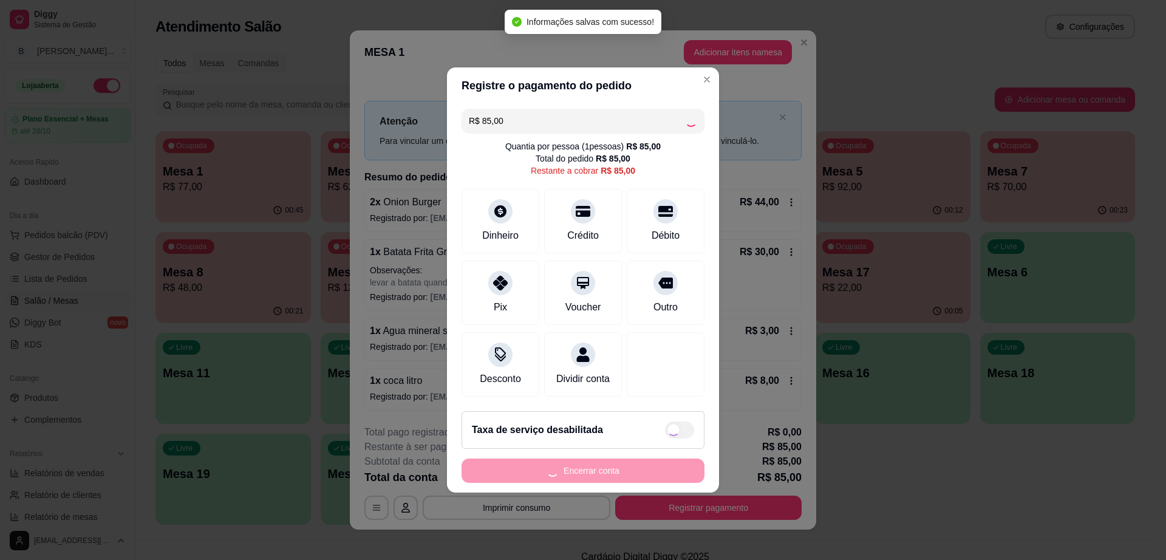
type input "R$ 0,00"
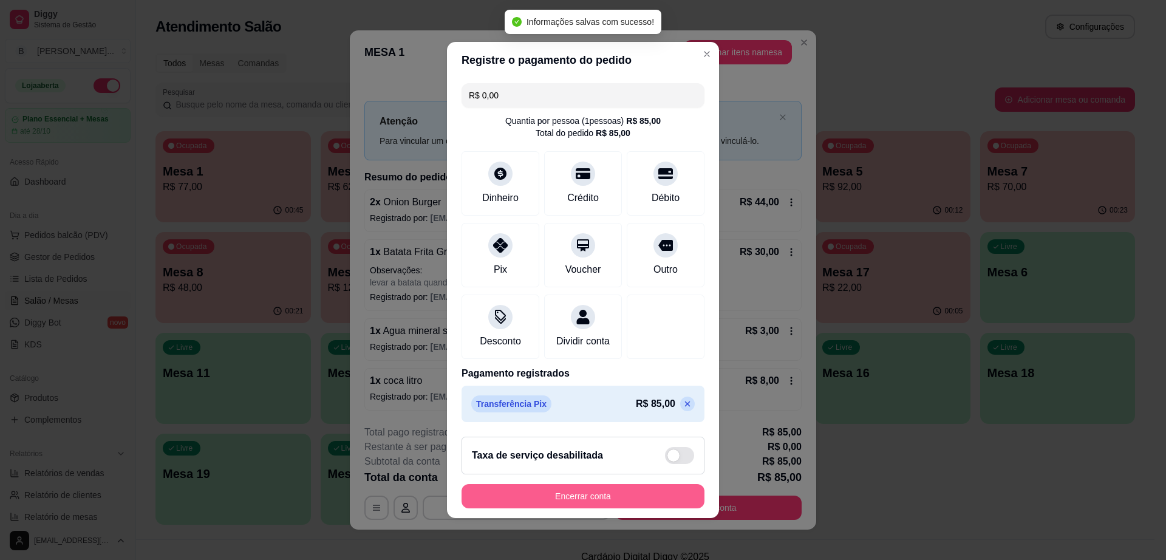
click at [642, 498] on button "Encerrar conta" at bounding box center [582, 496] width 243 height 24
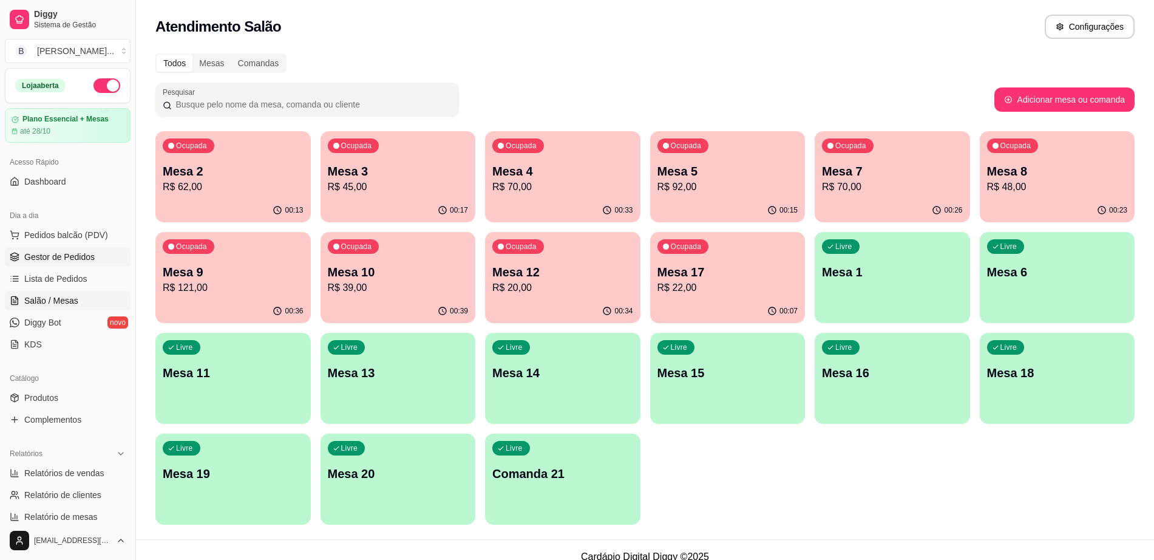
click at [81, 253] on span "Gestor de Pedidos" at bounding box center [59, 257] width 70 height 12
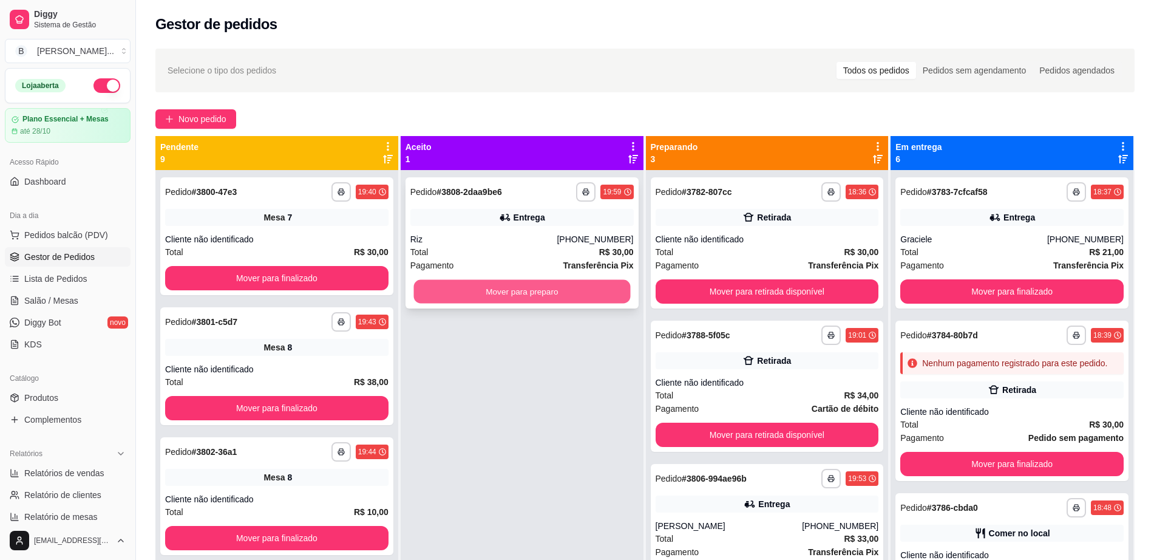
click at [551, 297] on button "Mover para preparo" at bounding box center [521, 292] width 217 height 24
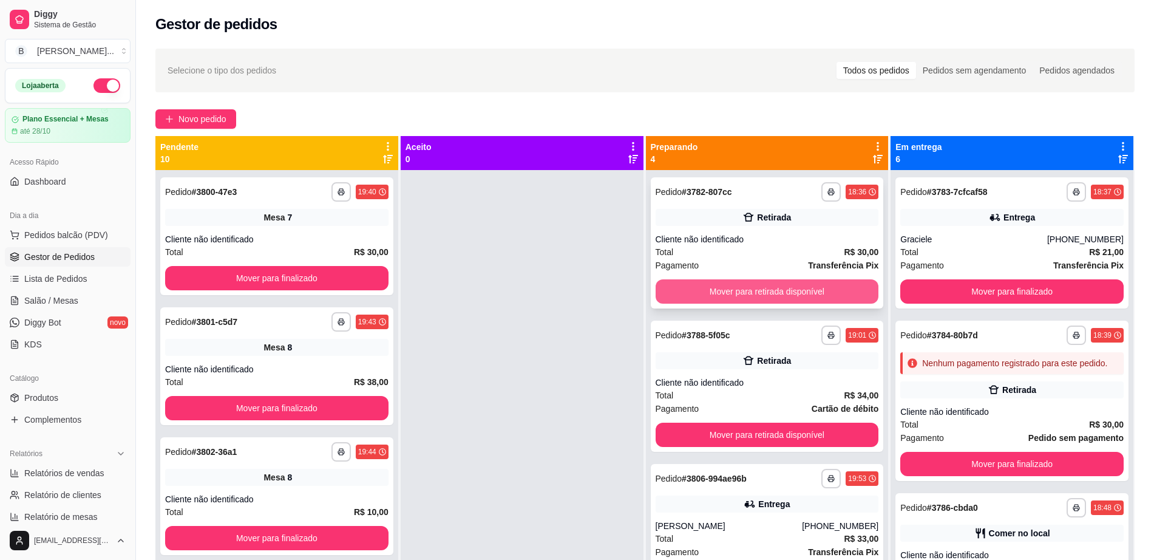
click at [697, 285] on button "Mover para retirada disponível" at bounding box center [767, 291] width 223 height 24
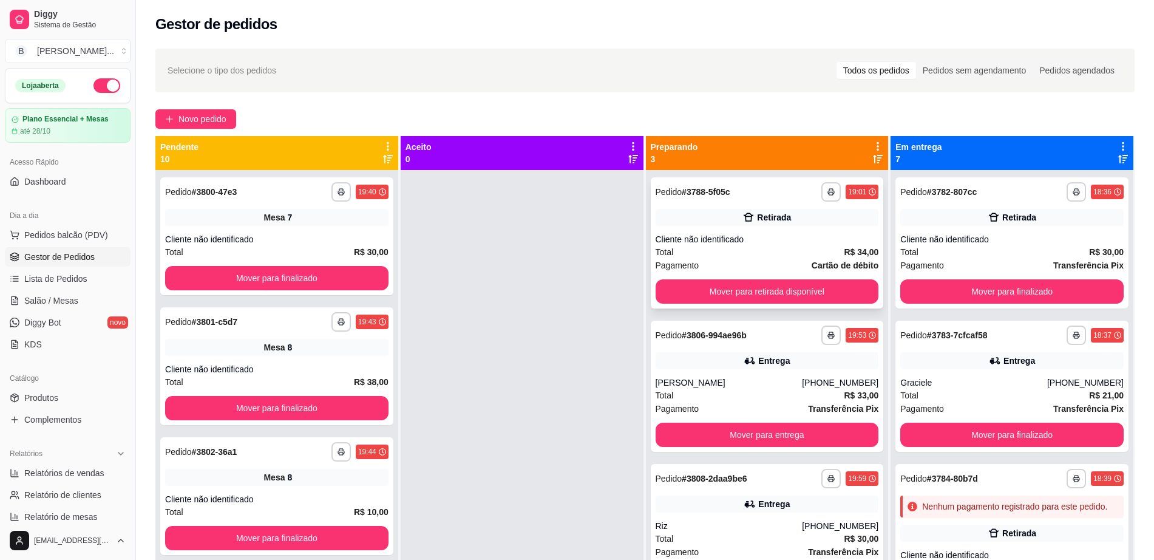
click at [755, 278] on div "**********" at bounding box center [767, 242] width 233 height 131
click at [788, 297] on button "Mover para retirada disponível" at bounding box center [767, 291] width 223 height 24
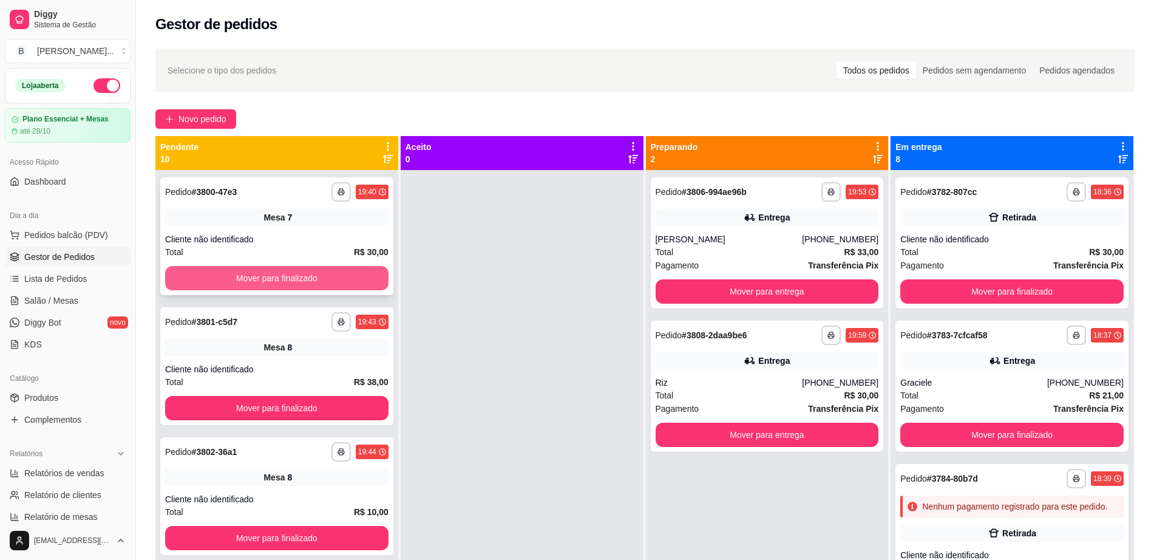
click at [294, 270] on button "Mover para finalizado" at bounding box center [276, 278] width 223 height 24
click at [300, 276] on button "Mover para finalizado" at bounding box center [277, 279] width 217 height 24
click at [300, 396] on button "Mover para finalizado" at bounding box center [276, 408] width 223 height 24
click at [300, 276] on button "Mover para finalizado" at bounding box center [276, 278] width 223 height 24
click at [300, 276] on button "Mover para finalizado" at bounding box center [277, 279] width 217 height 24
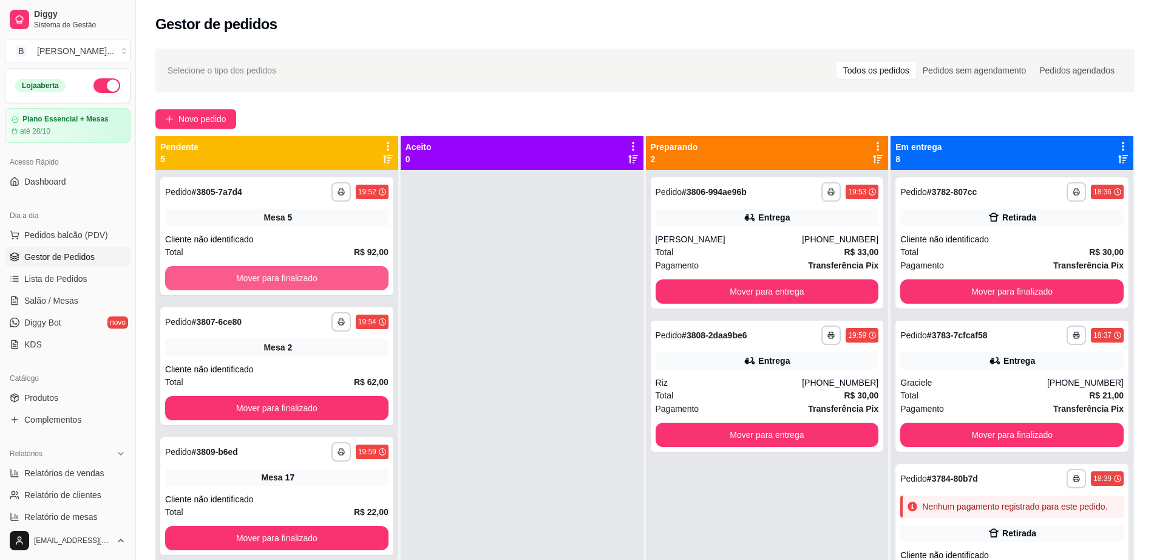
click at [300, 276] on button "Mover para finalizado" at bounding box center [276, 278] width 223 height 24
click at [162, 336] on div "**********" at bounding box center [276, 366] width 233 height 118
click at [239, 277] on button "Mover para finalizado" at bounding box center [277, 279] width 217 height 24
click at [239, 277] on div "Mover para finalizado" at bounding box center [276, 278] width 223 height 24
click at [239, 277] on button "Mover para finalizado" at bounding box center [277, 279] width 217 height 24
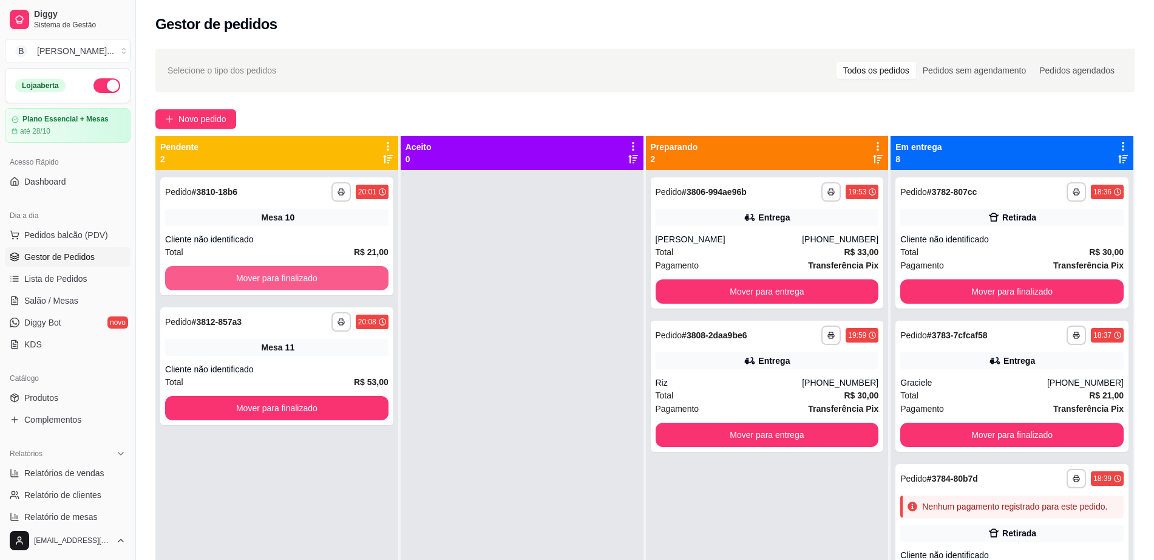
click at [239, 277] on button "Mover para finalizado" at bounding box center [276, 278] width 223 height 24
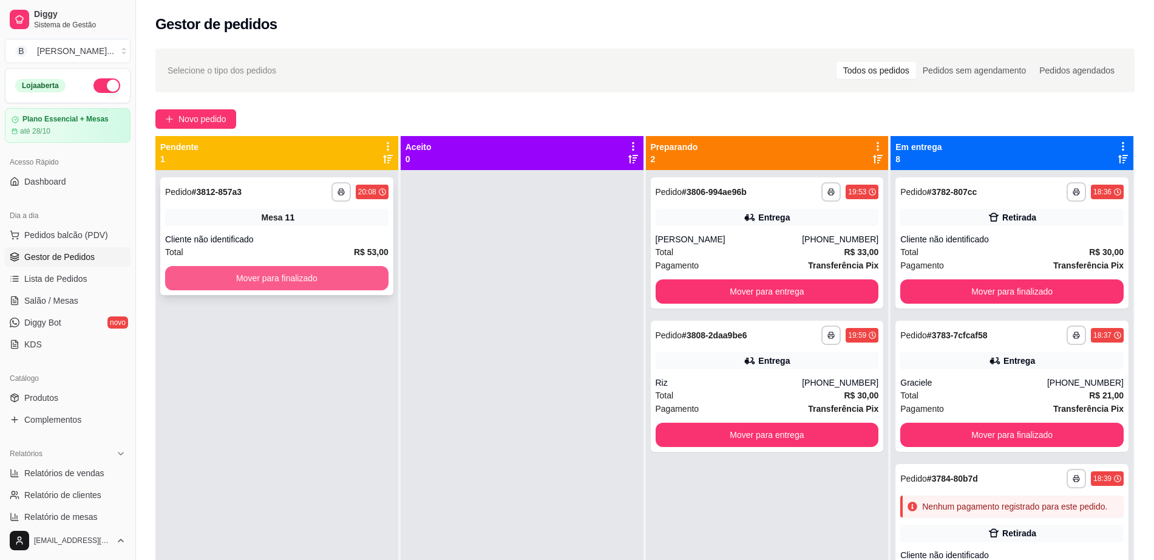
click at [238, 277] on button "Mover para finalizado" at bounding box center [276, 278] width 223 height 24
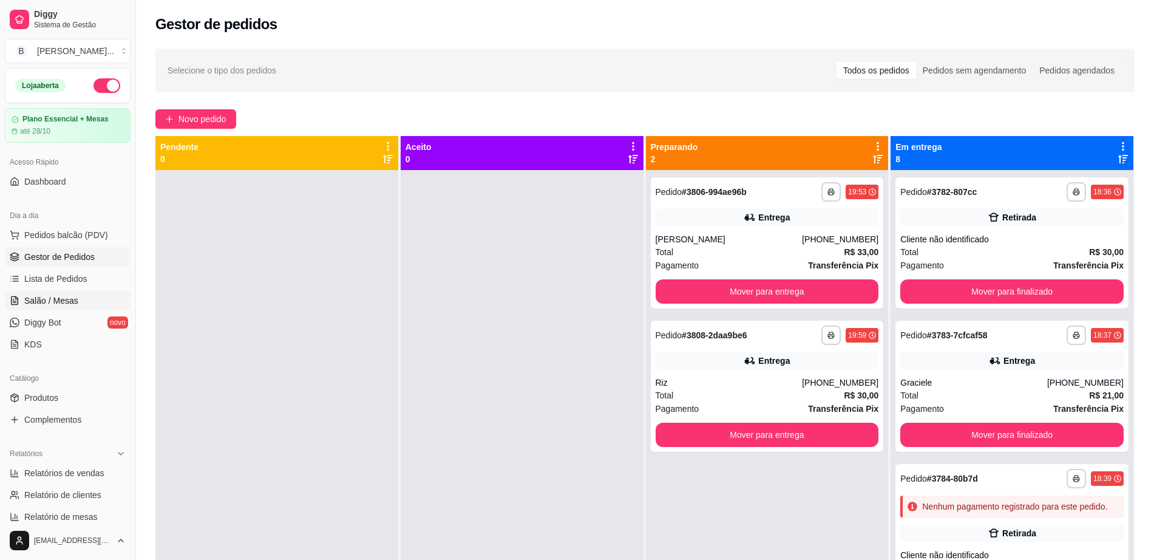
click at [71, 293] on link "Salão / Mesas" at bounding box center [68, 300] width 126 height 19
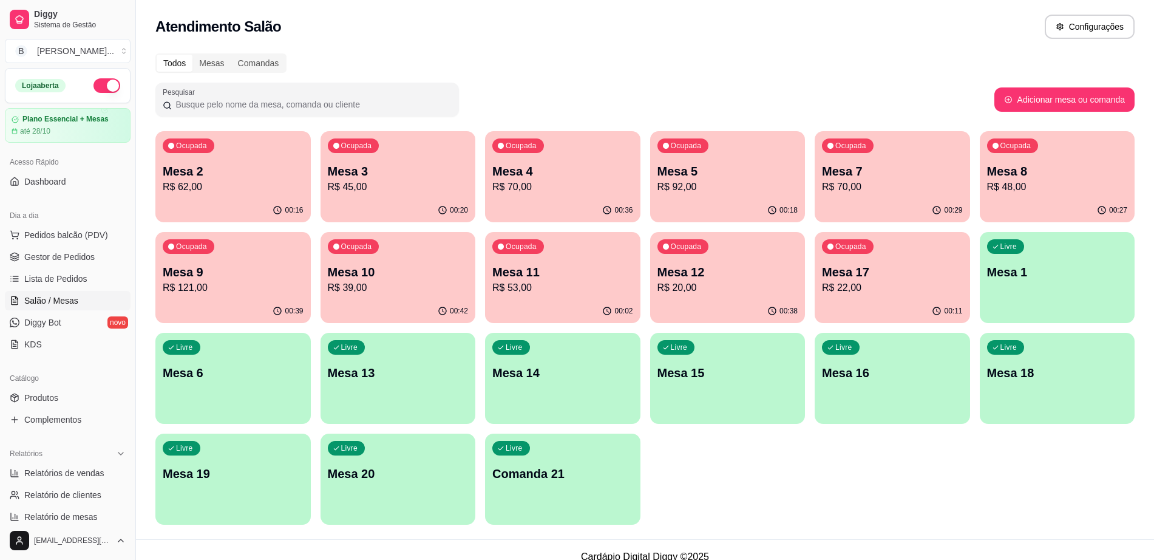
click at [260, 297] on div "Ocupada Mesa 9 R$ 121,00" at bounding box center [232, 265] width 155 height 67
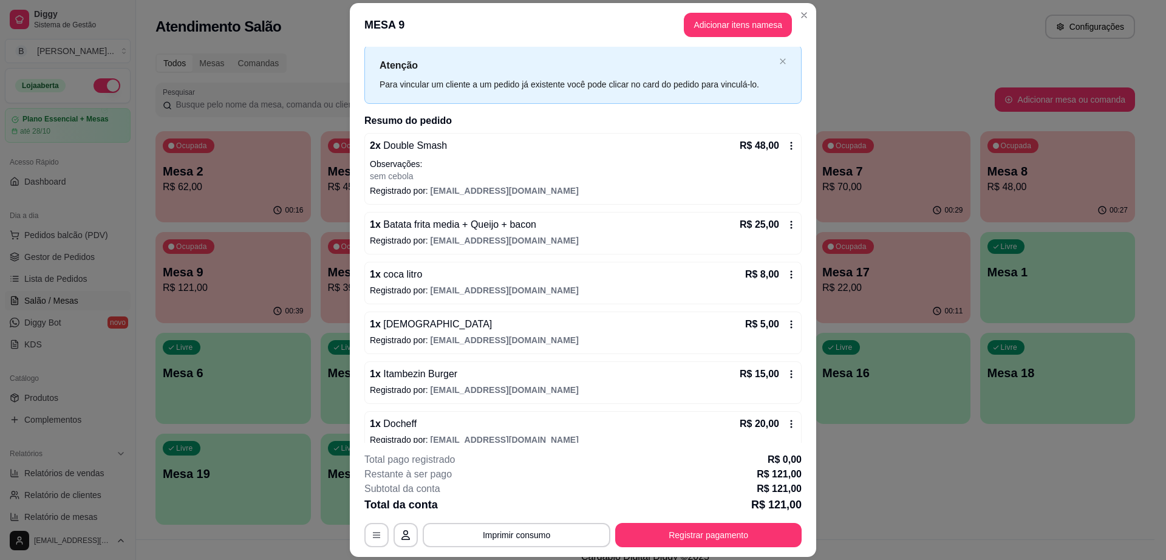
scroll to position [44, 0]
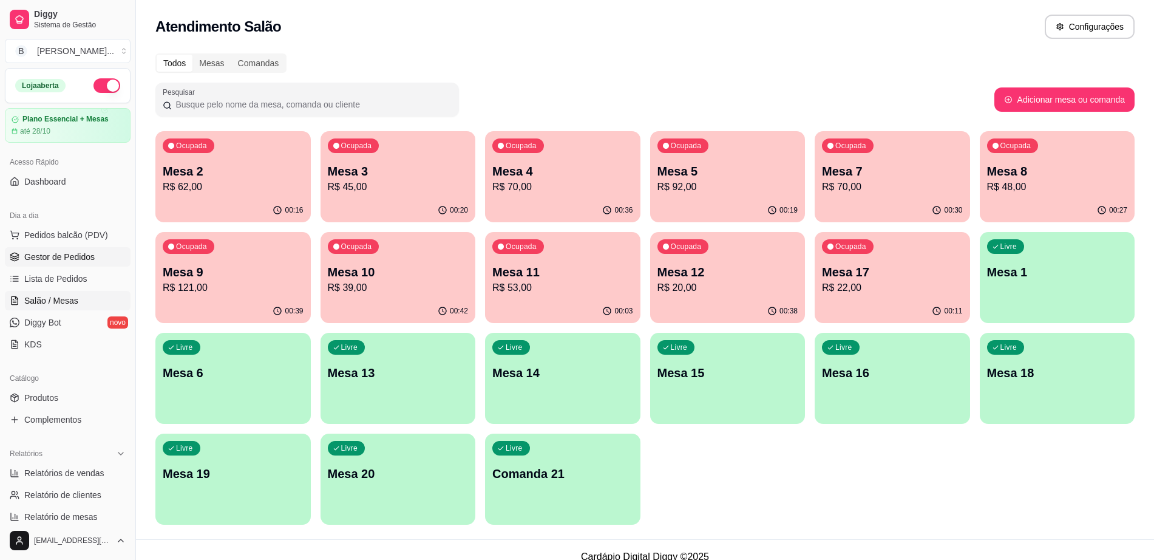
click at [36, 254] on span "Gestor de Pedidos" at bounding box center [59, 257] width 70 height 12
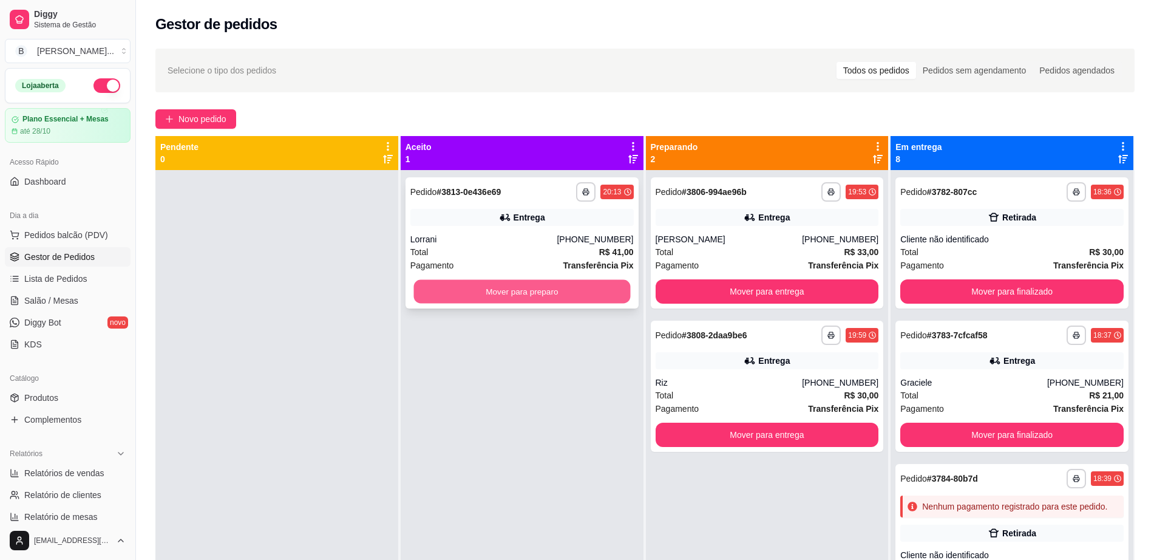
click at [577, 296] on button "Mover para preparo" at bounding box center [521, 292] width 217 height 24
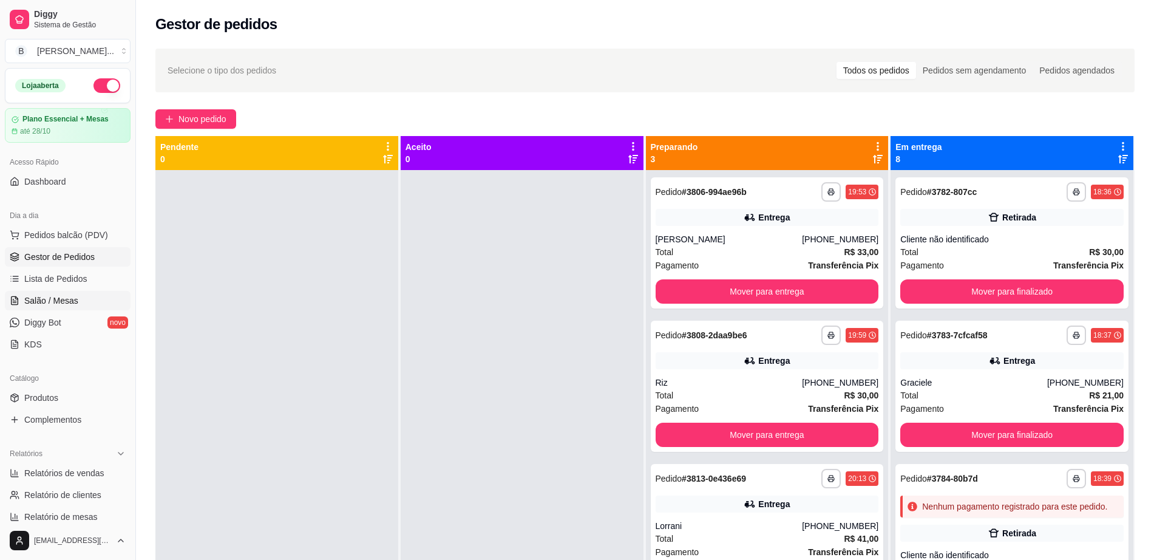
click at [44, 302] on span "Salão / Mesas" at bounding box center [51, 300] width 54 height 12
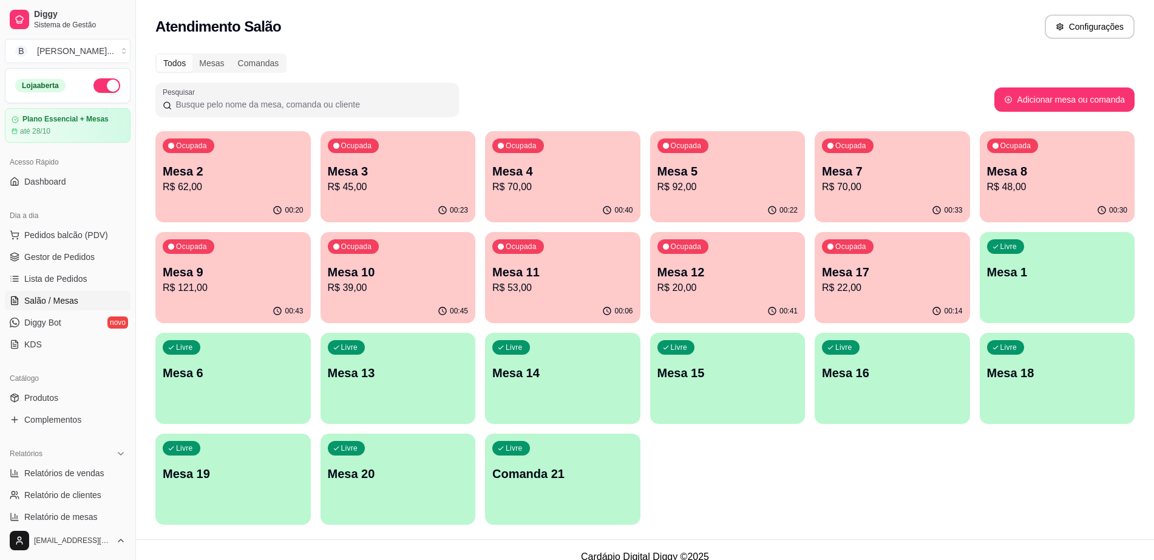
click at [206, 271] on p "Mesa 9" at bounding box center [233, 271] width 141 height 17
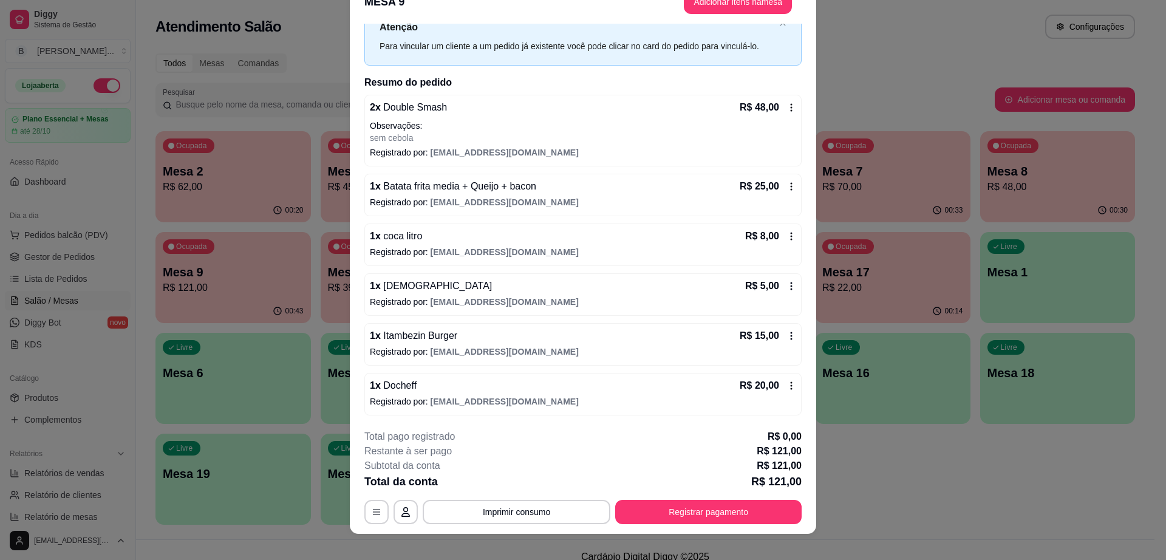
scroll to position [36, 0]
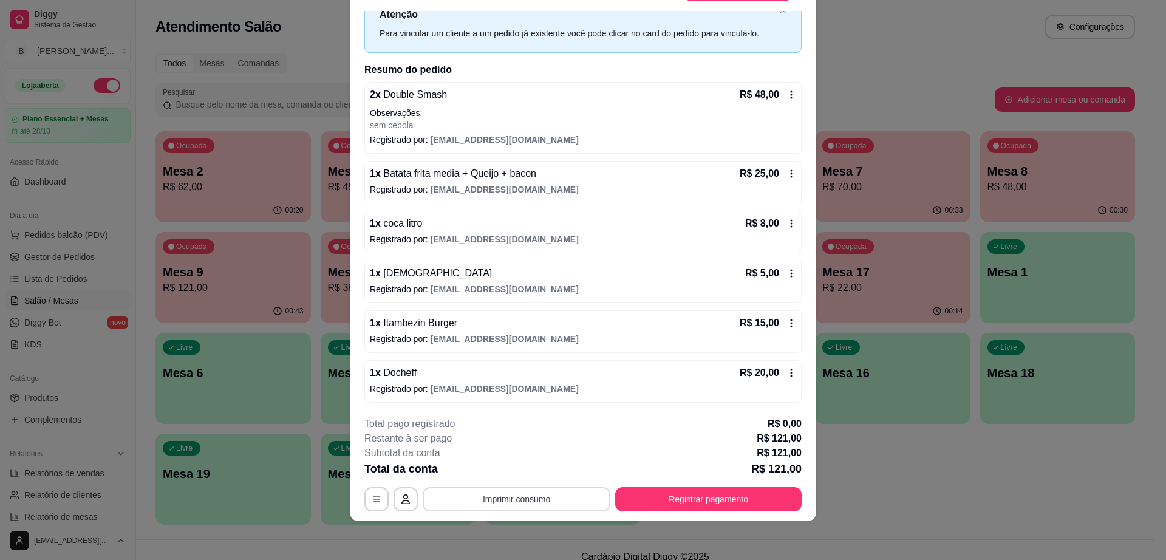
click at [533, 499] on button "Imprimir consumo" at bounding box center [517, 499] width 188 height 24
click at [526, 475] on button "Impressora" at bounding box center [514, 470] width 85 height 19
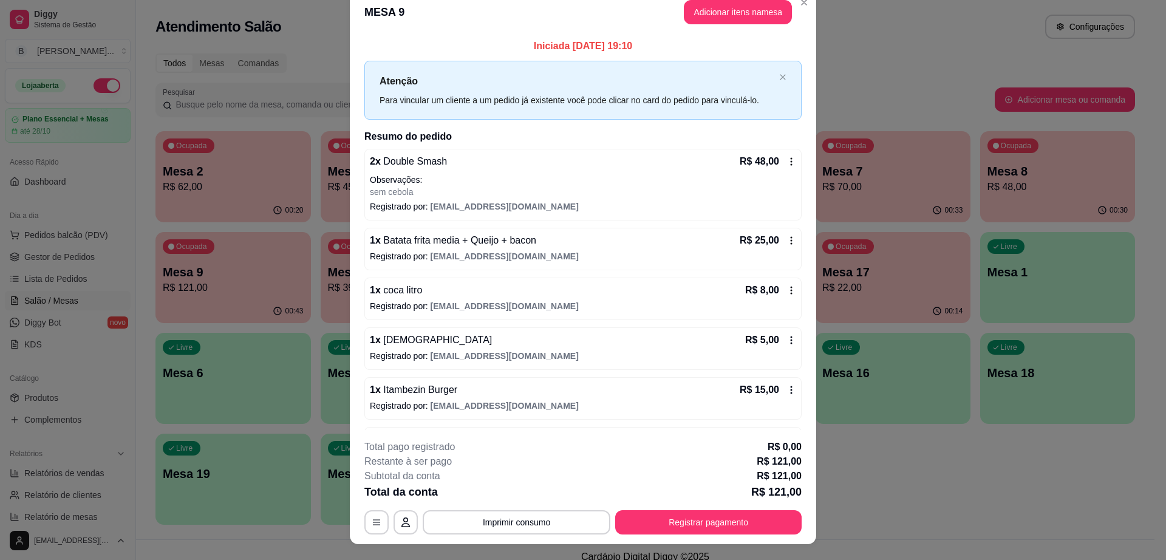
scroll to position [0, 0]
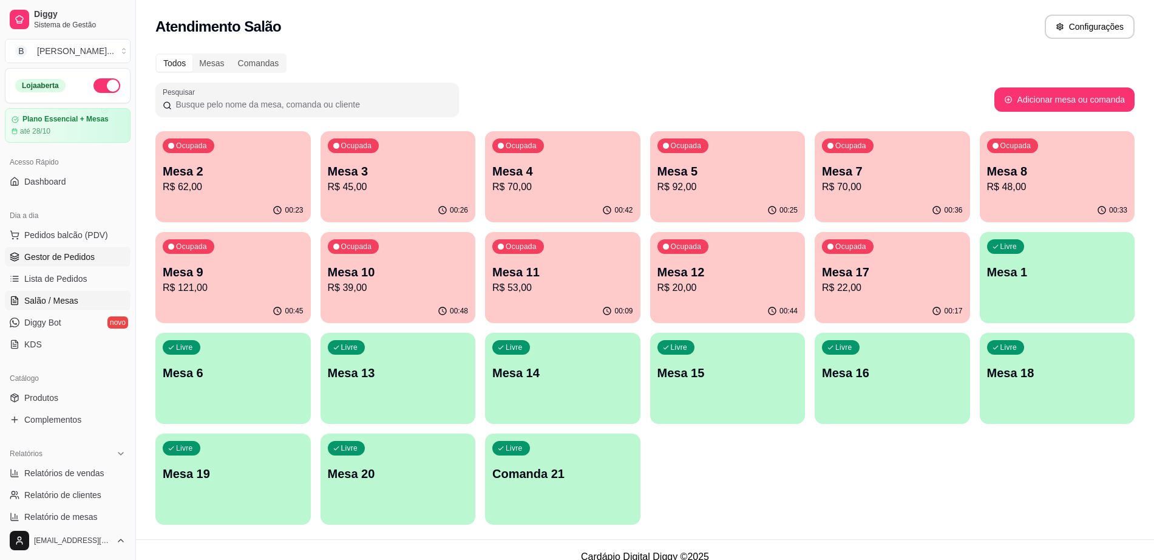
click at [65, 255] on span "Gestor de Pedidos" at bounding box center [59, 257] width 70 height 12
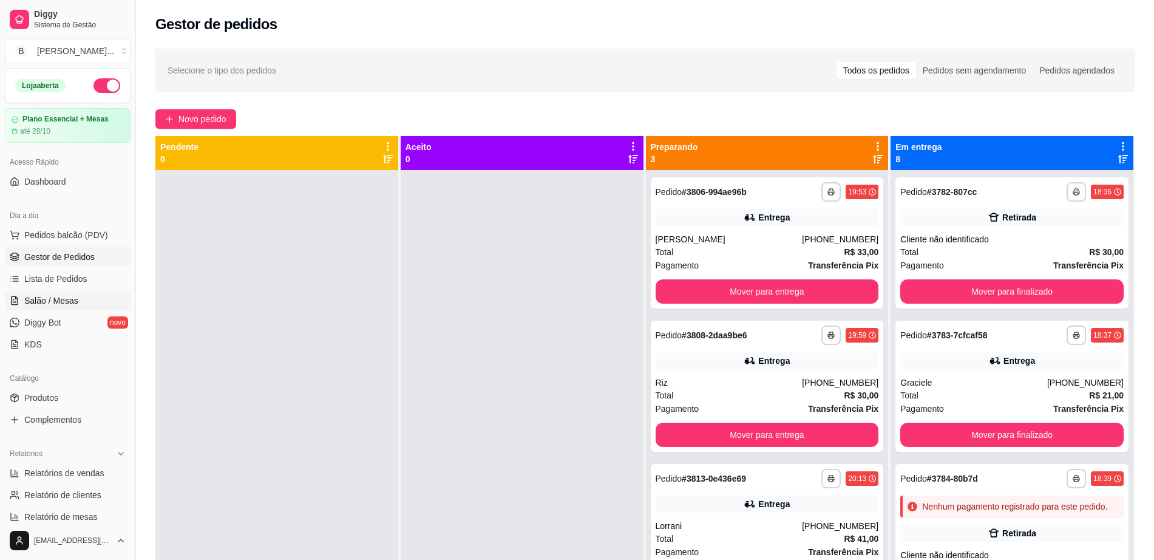
click at [75, 301] on span "Salão / Mesas" at bounding box center [51, 300] width 54 height 12
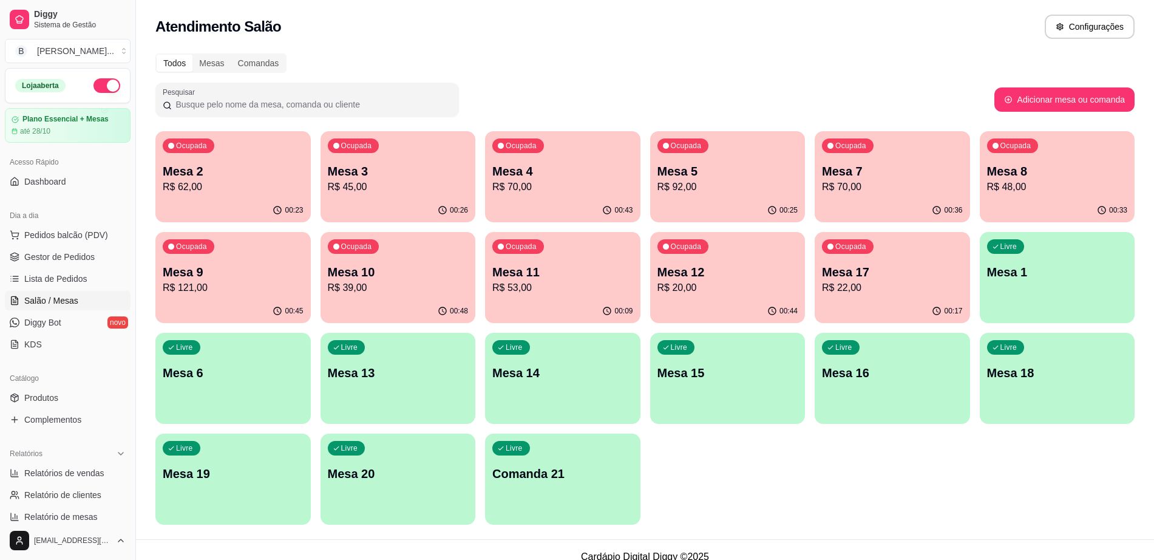
click at [666, 286] on p "R$ 20,00" at bounding box center [728, 287] width 141 height 15
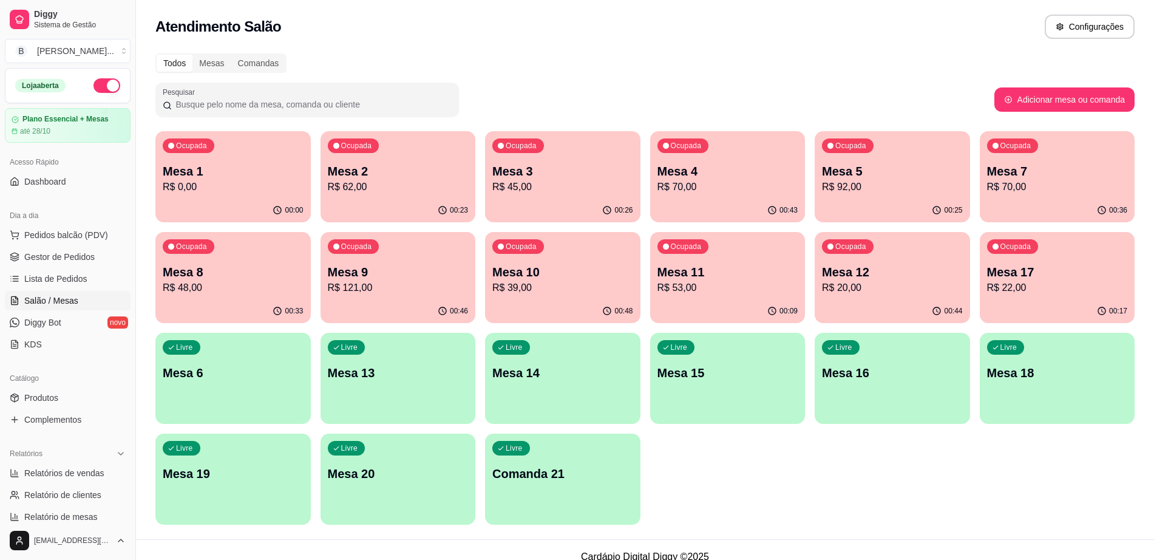
click at [234, 482] on div "Livre Mesa 19" at bounding box center [232, 471] width 155 height 76
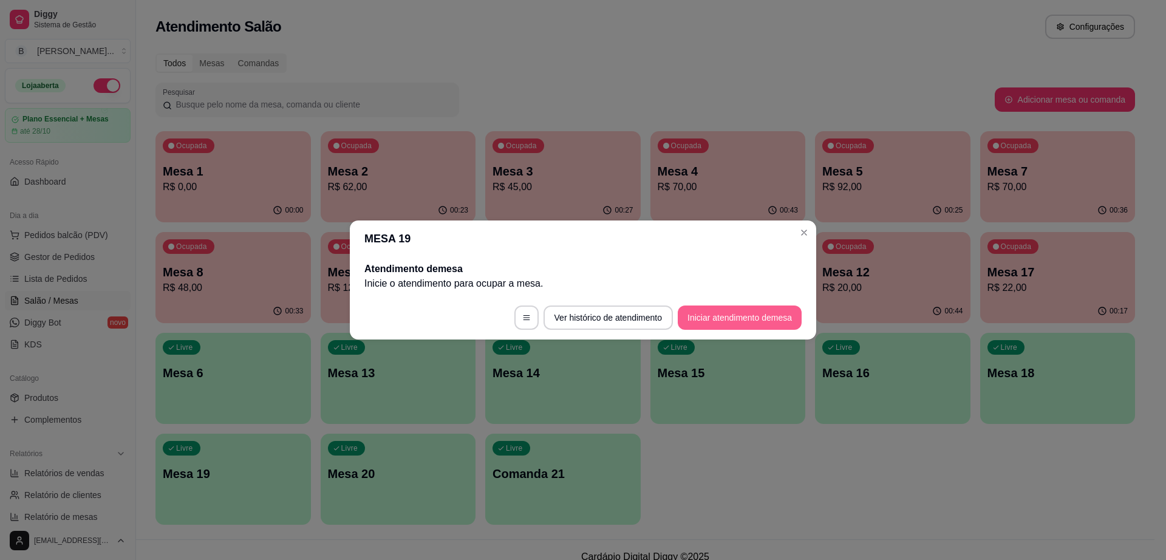
click at [744, 319] on button "Iniciar atendimento de mesa" at bounding box center [740, 317] width 124 height 24
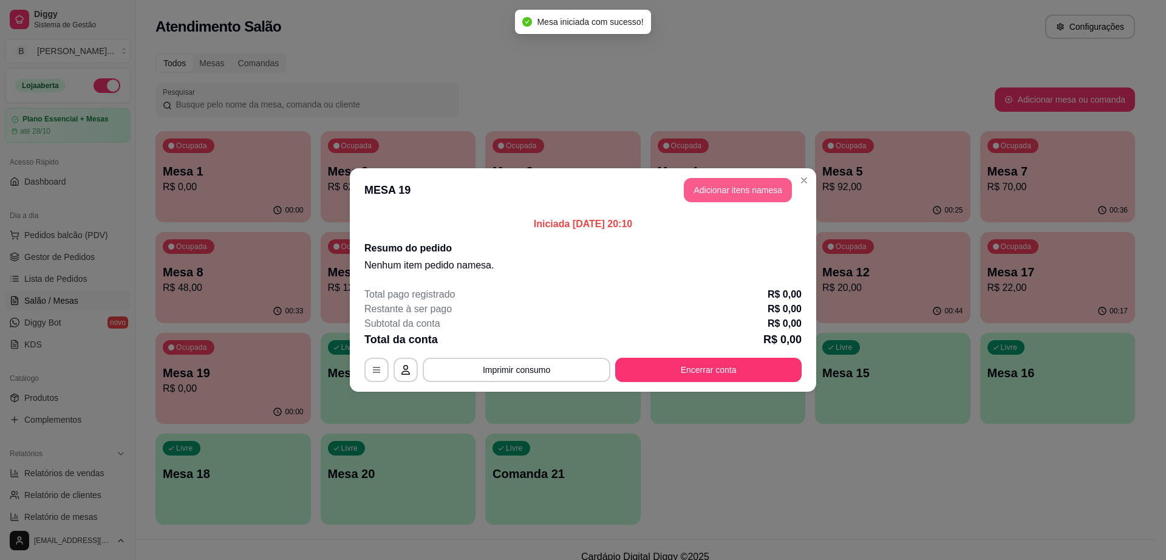
click at [722, 186] on button "Adicionar itens na mesa" at bounding box center [738, 190] width 108 height 24
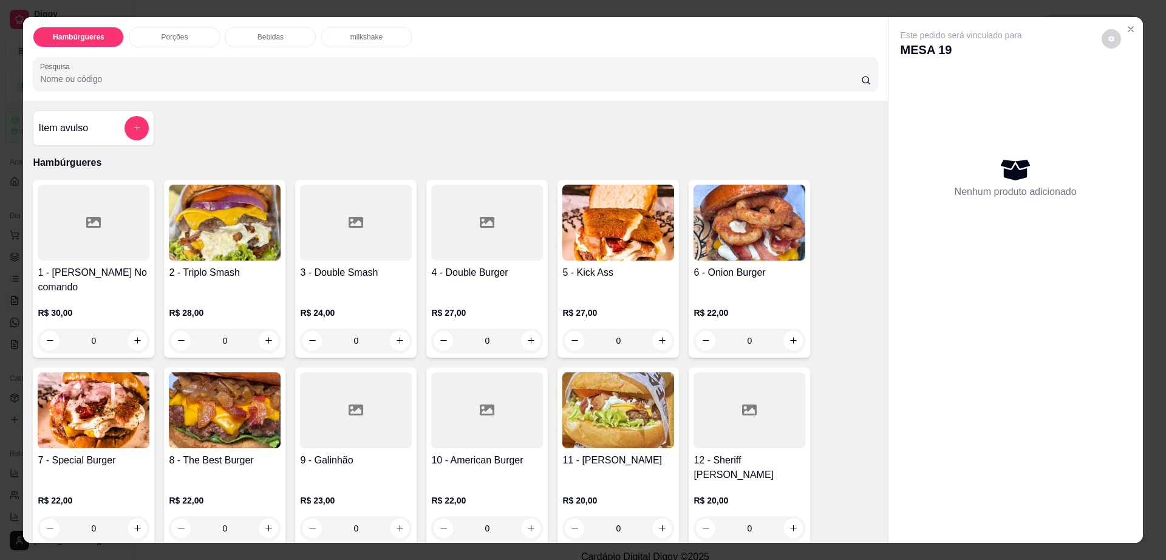
click at [471, 372] on div at bounding box center [487, 410] width 112 height 76
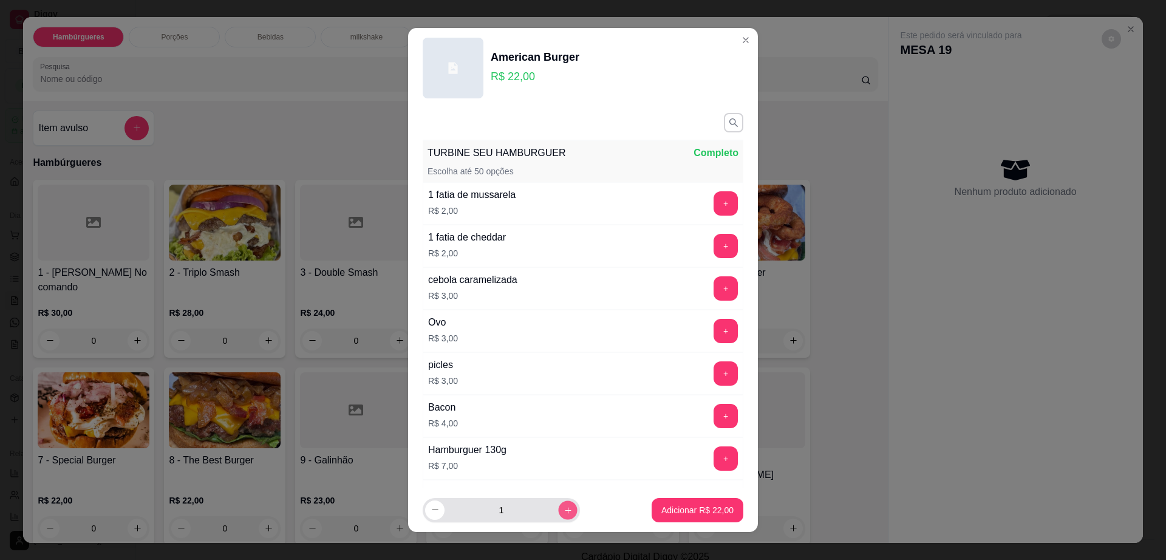
click at [558, 518] on button "increase-product-quantity" at bounding box center [567, 509] width 19 height 19
type input "2"
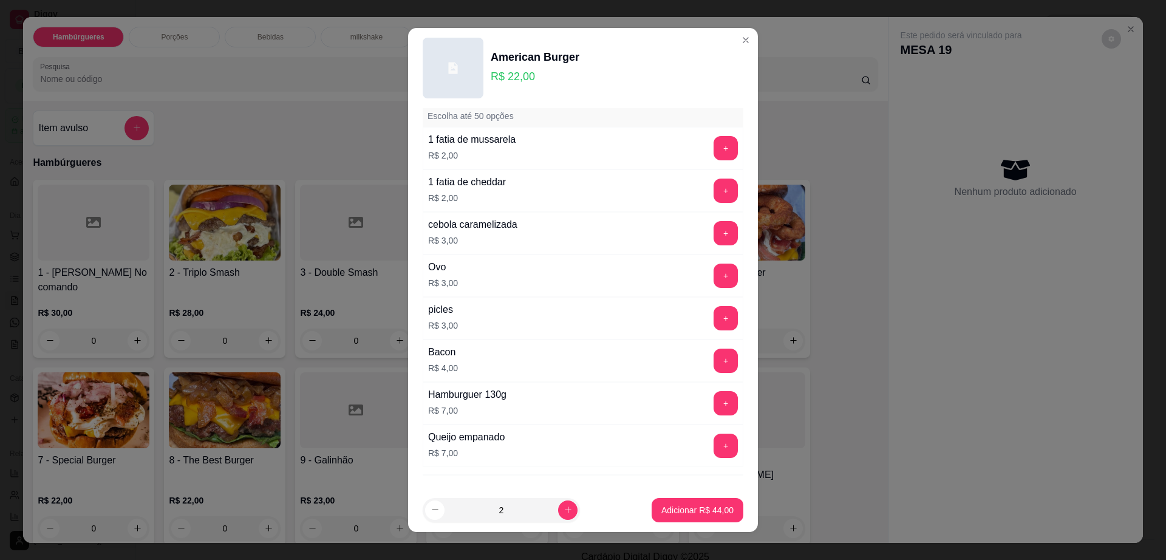
scroll to position [125, 0]
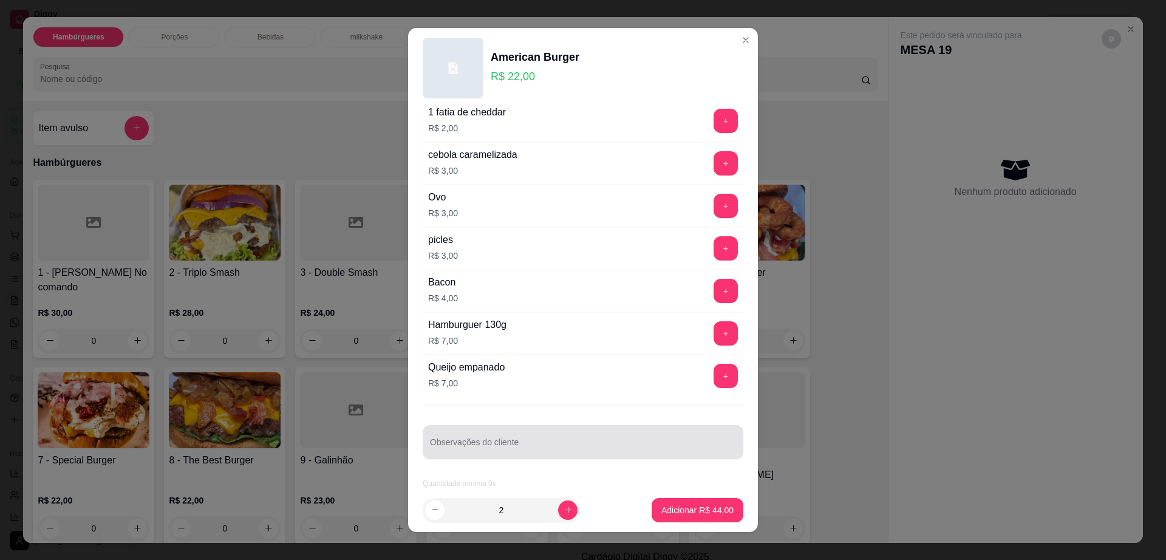
click at [534, 441] on input "Observações do cliente" at bounding box center [583, 447] width 306 height 12
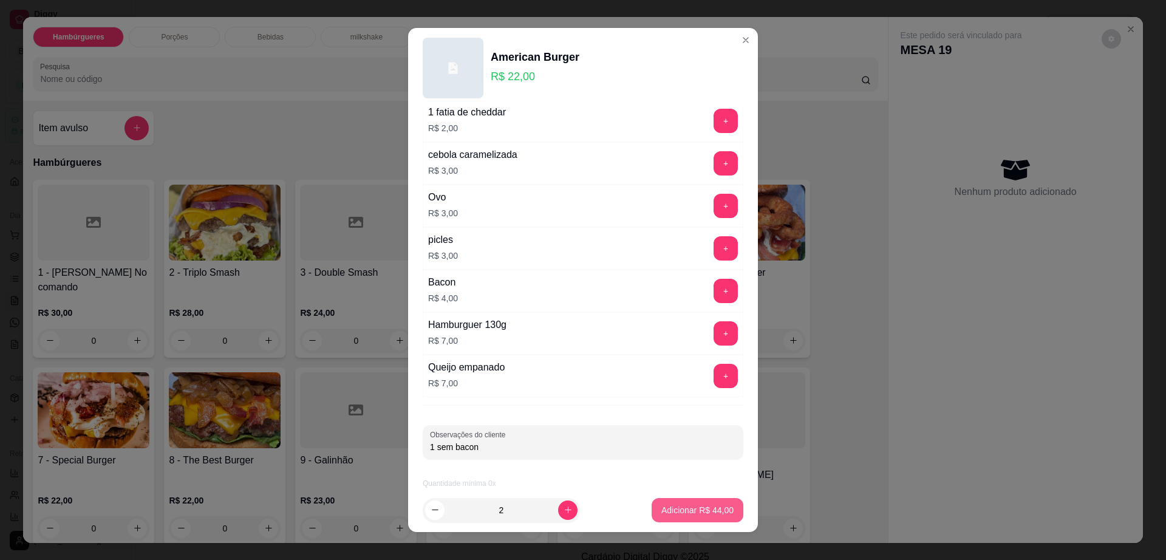
type input "1 sem bacon"
click at [681, 514] on p "Adicionar R$ 44,00" at bounding box center [697, 510] width 72 height 12
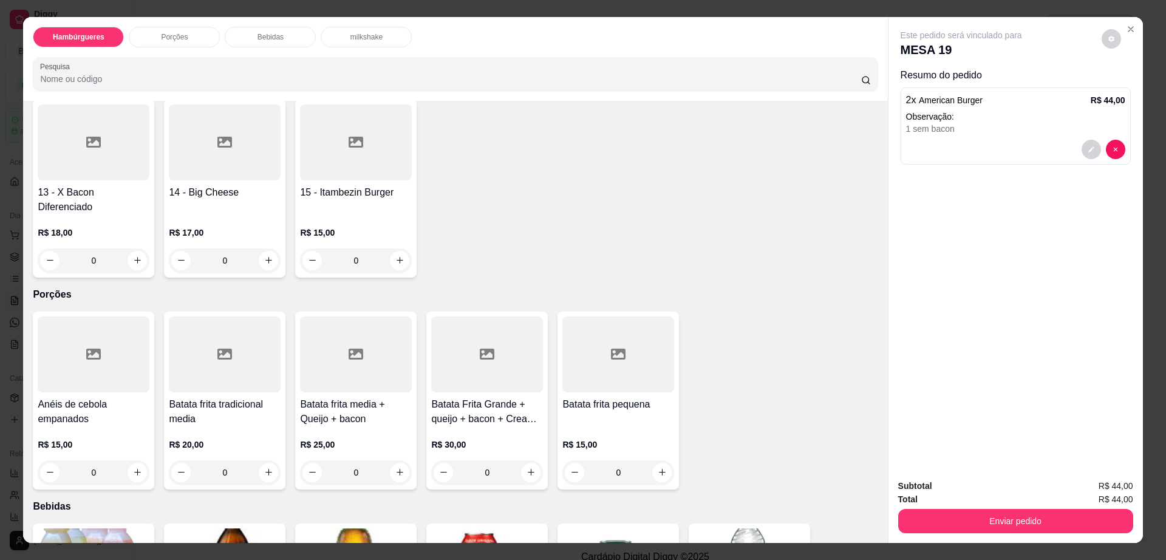
scroll to position [683, 0]
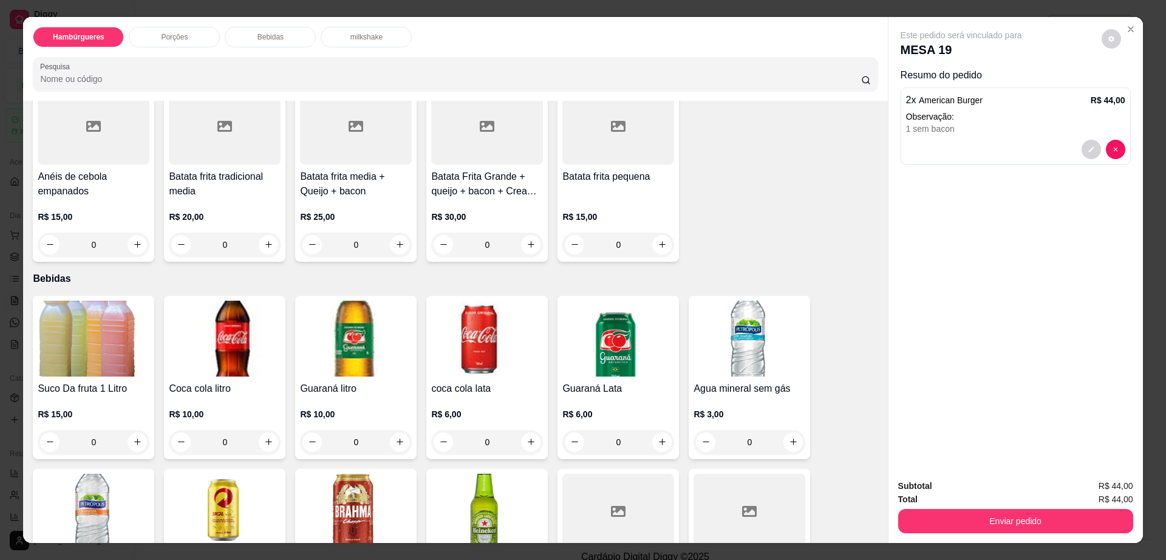
click at [70, 381] on h4 "Suco Da fruta 1 Litro" at bounding box center [94, 388] width 112 height 15
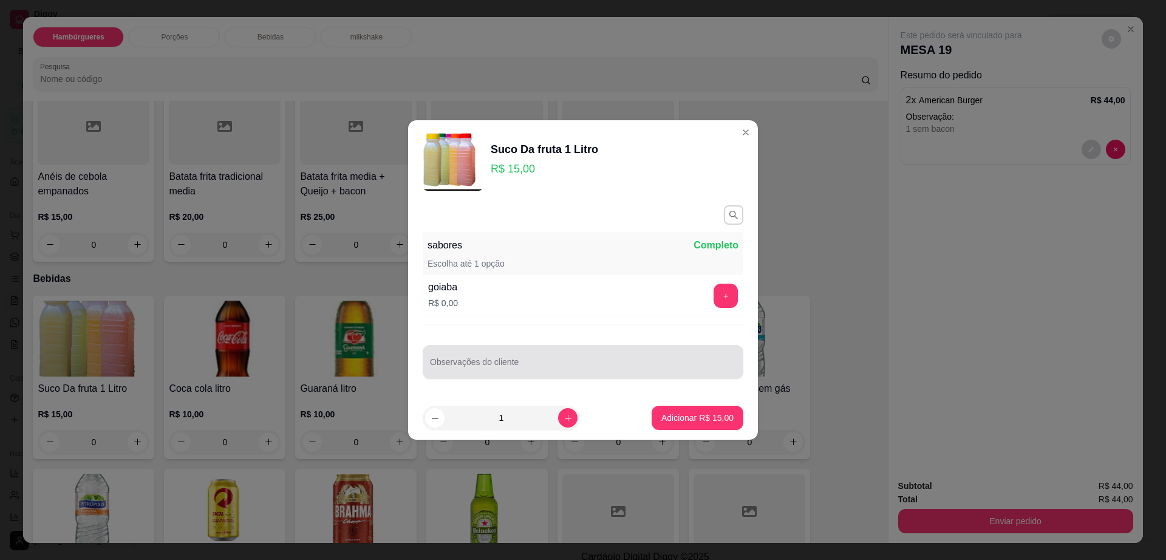
click at [654, 372] on input "Observações do cliente" at bounding box center [583, 367] width 306 height 12
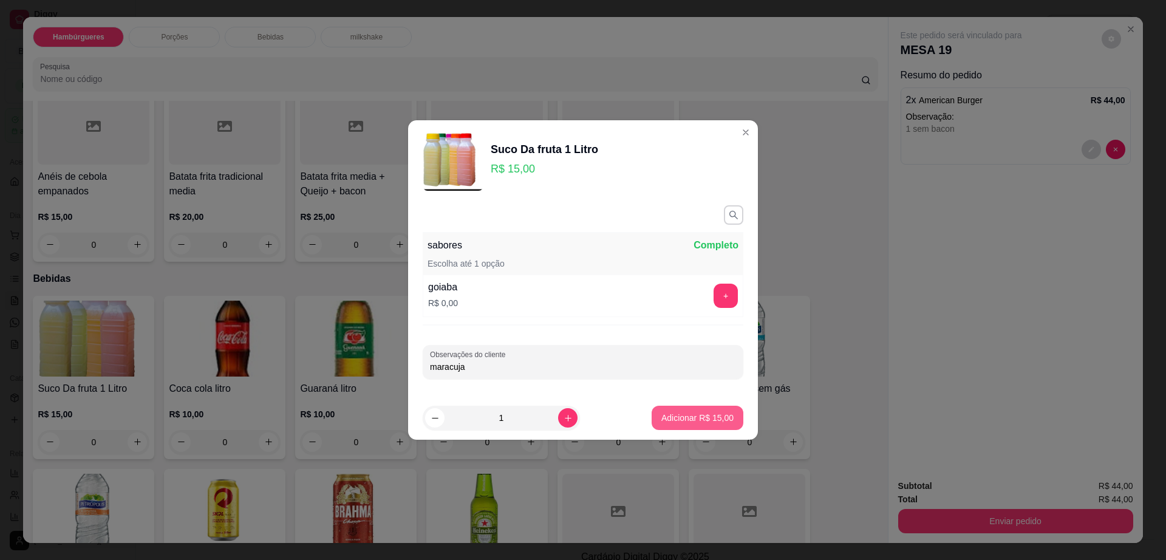
type input "maracuja"
click at [695, 406] on button "Adicionar R$ 15,00" at bounding box center [697, 418] width 92 height 24
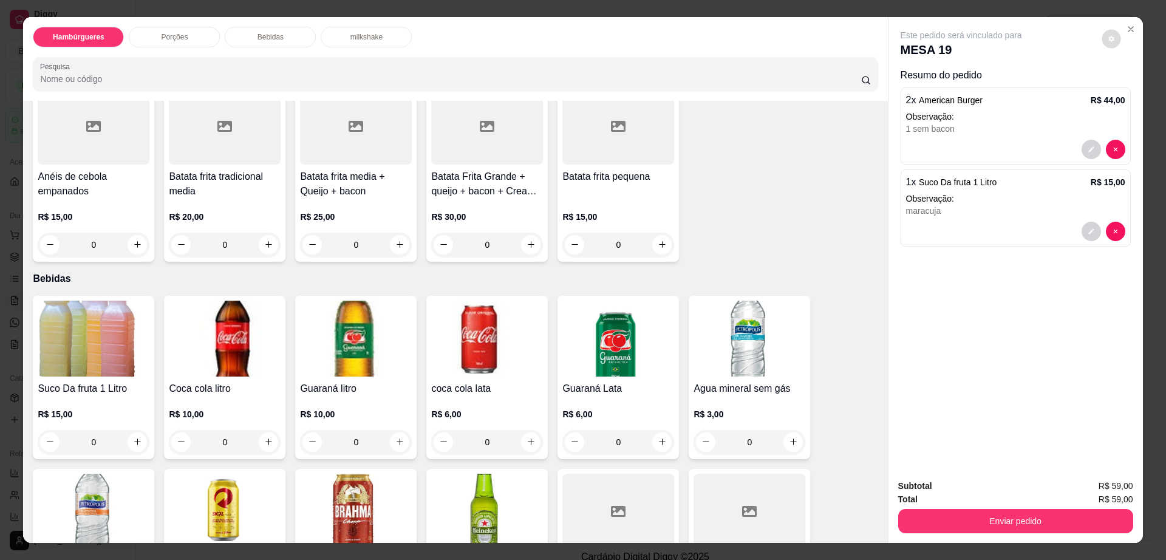
click at [1109, 40] on button "decrease-product-quantity" at bounding box center [1110, 38] width 19 height 19
click at [1126, 83] on span "Automatic updates" at bounding box center [1128, 88] width 10 height 10
click at [1126, 87] on input "Automatic updates" at bounding box center [1124, 91] width 8 height 8
checkbox input "true"
click at [978, 524] on button "Enviar pedido" at bounding box center [1015, 521] width 235 height 24
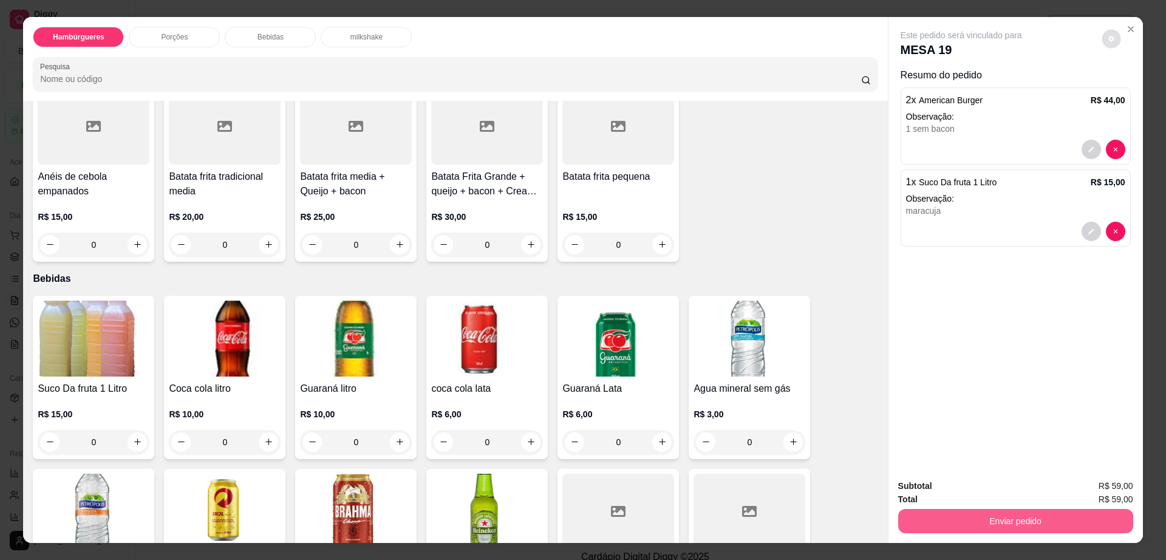
click at [978, 524] on button "Enviar pedido" at bounding box center [1015, 521] width 235 height 24
click at [1096, 495] on button "Enviar pedido" at bounding box center [1100, 491] width 69 height 23
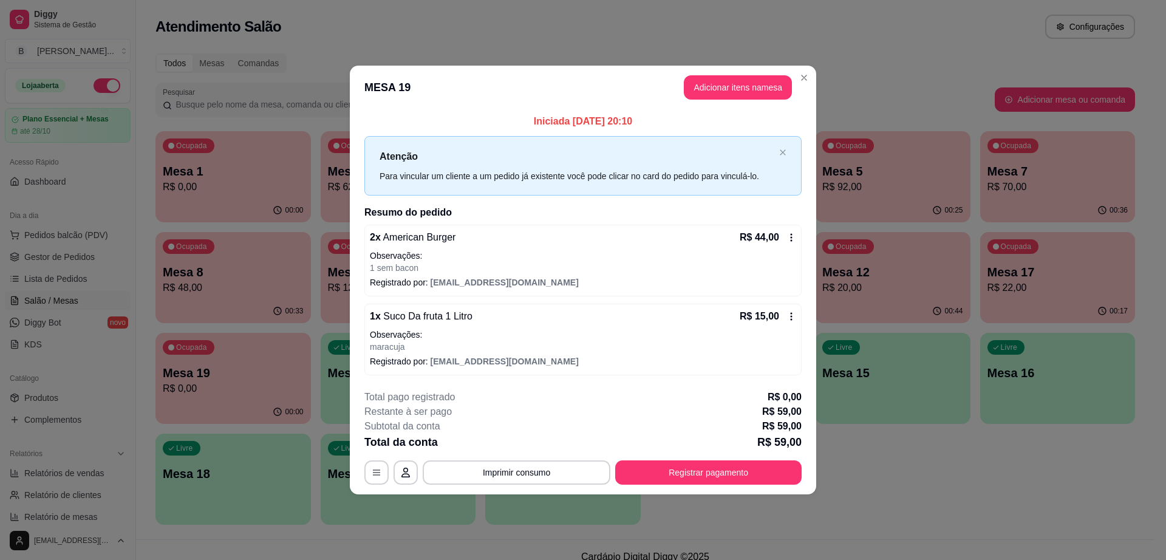
click at [804, 88] on header "MESA 19 Adicionar itens na mesa" at bounding box center [583, 88] width 466 height 44
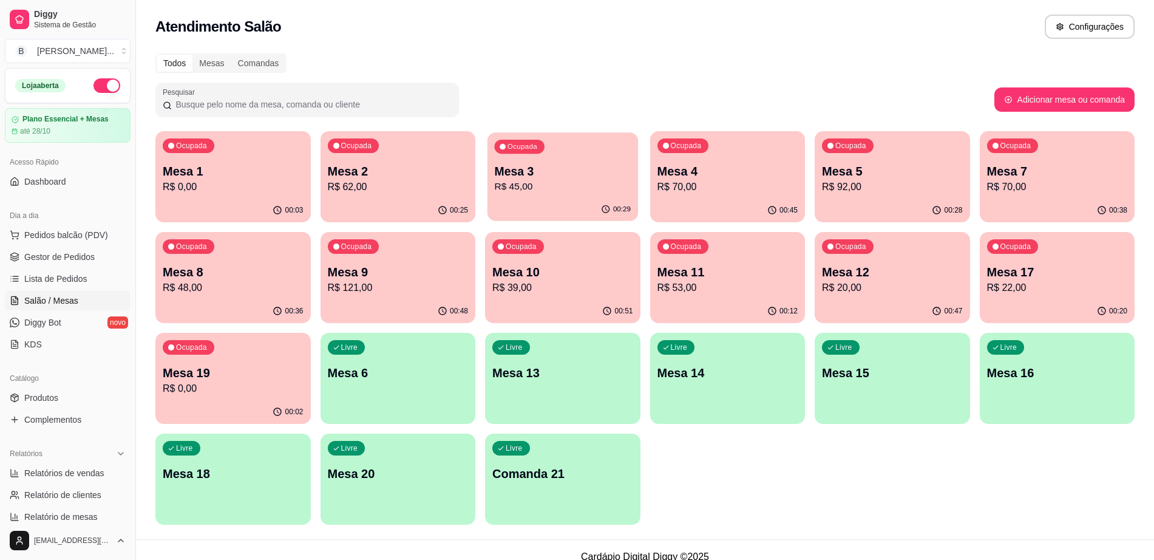
click at [492, 175] on div "Ocupada Mesa 3 R$ 45,00" at bounding box center [563, 165] width 151 height 66
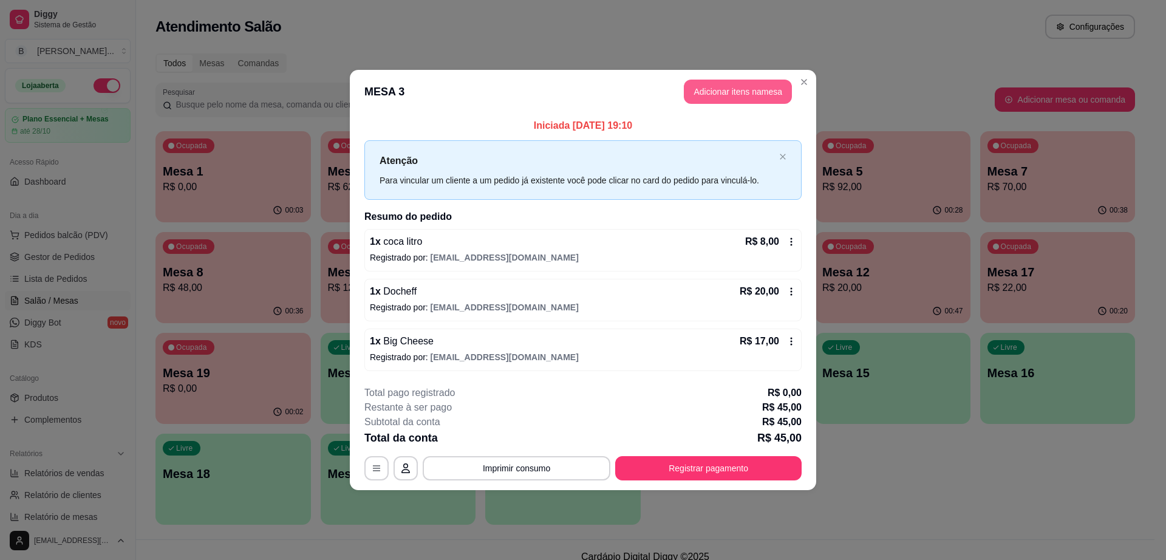
click at [733, 99] on button "Adicionar itens na mesa" at bounding box center [738, 92] width 108 height 24
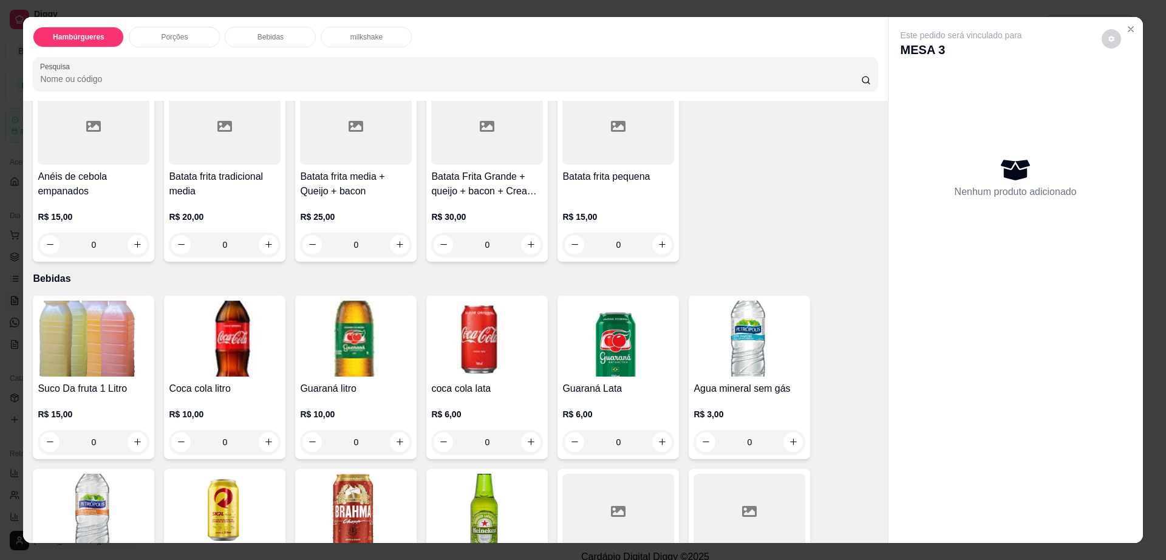
click at [755, 489] on div at bounding box center [749, 512] width 112 height 76
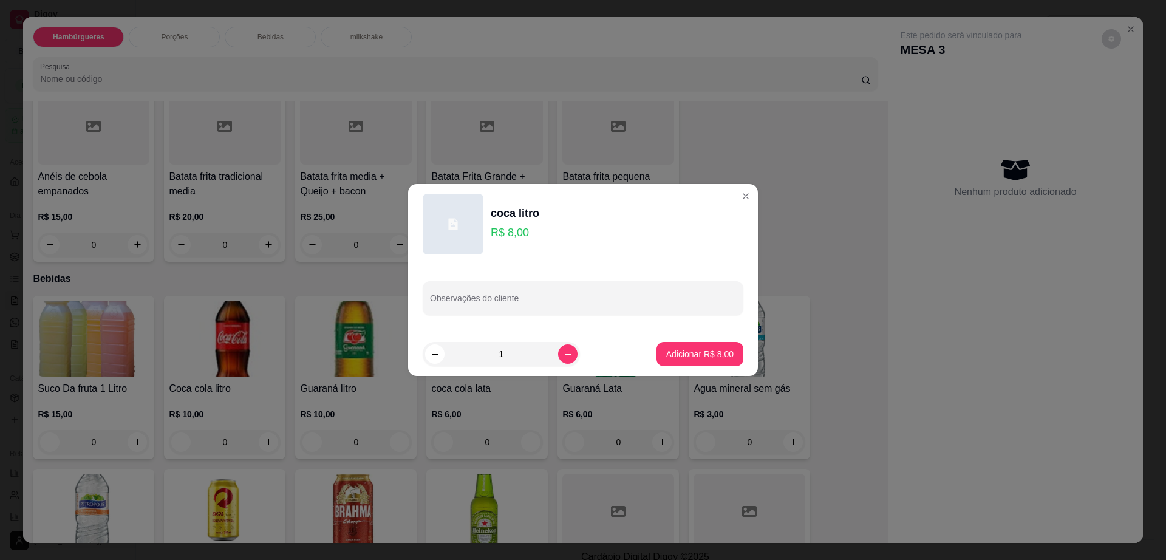
click at [693, 362] on button "Adicionar R$ 8,00" at bounding box center [699, 354] width 87 height 24
type input "1"
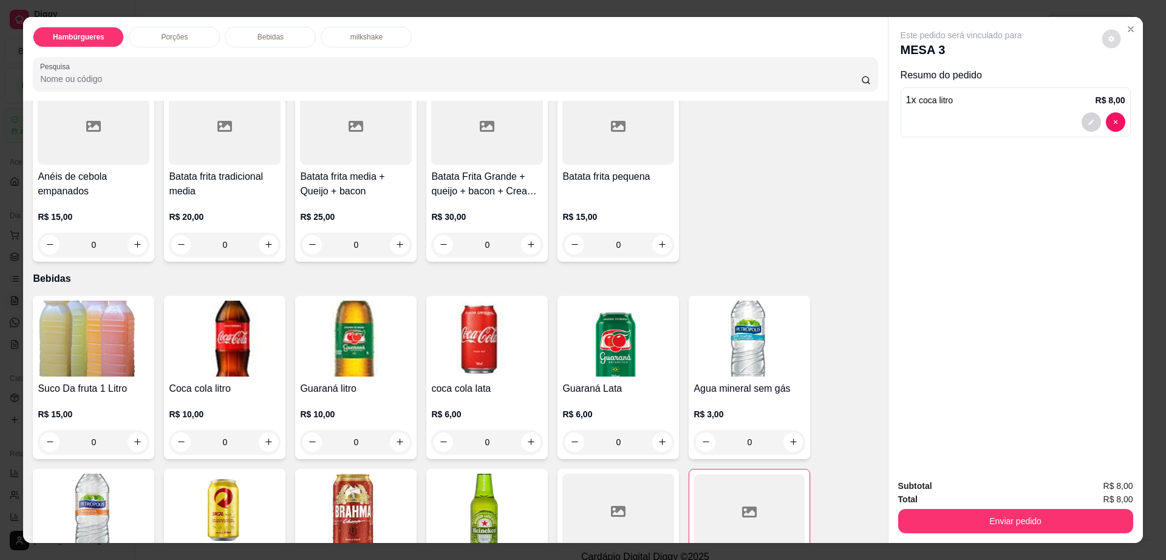
click at [1107, 38] on icon "decrease-product-quantity" at bounding box center [1110, 38] width 7 height 7
click at [1123, 85] on span "Automatic updates" at bounding box center [1133, 87] width 24 height 15
click at [1123, 87] on input "Automatic updates" at bounding box center [1124, 91] width 8 height 8
checkbox input "false"
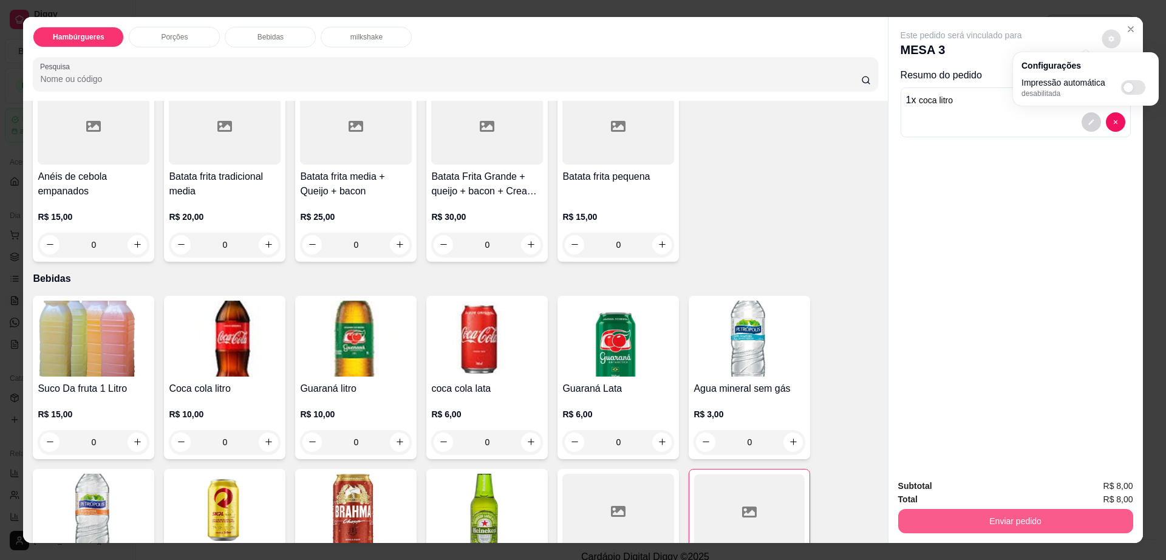
click at [976, 510] on button "Enviar pedido" at bounding box center [1015, 521] width 235 height 24
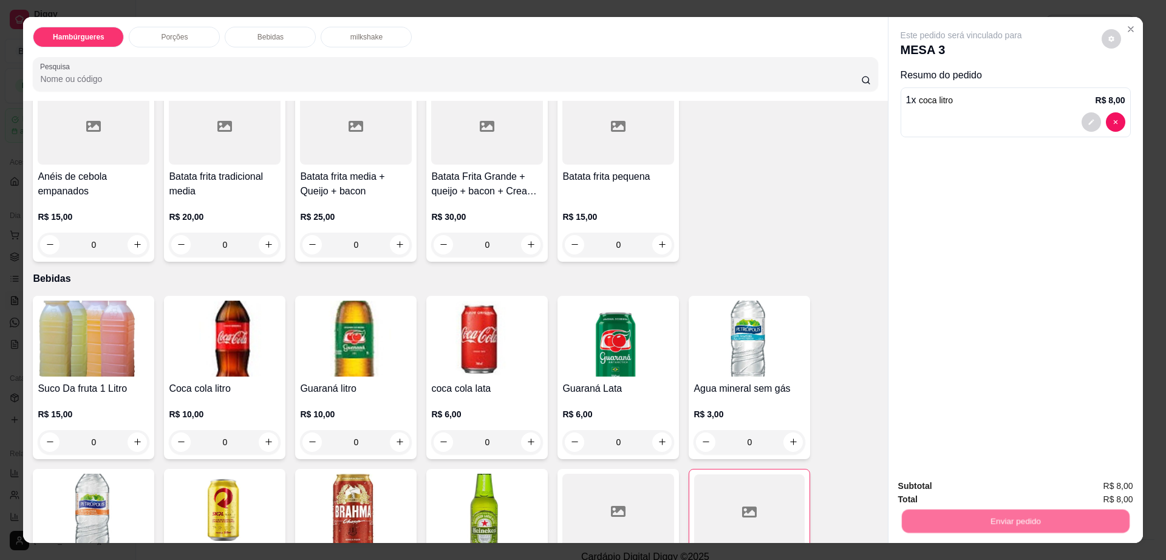
click at [1102, 486] on button "Enviar pedido" at bounding box center [1100, 491] width 67 height 22
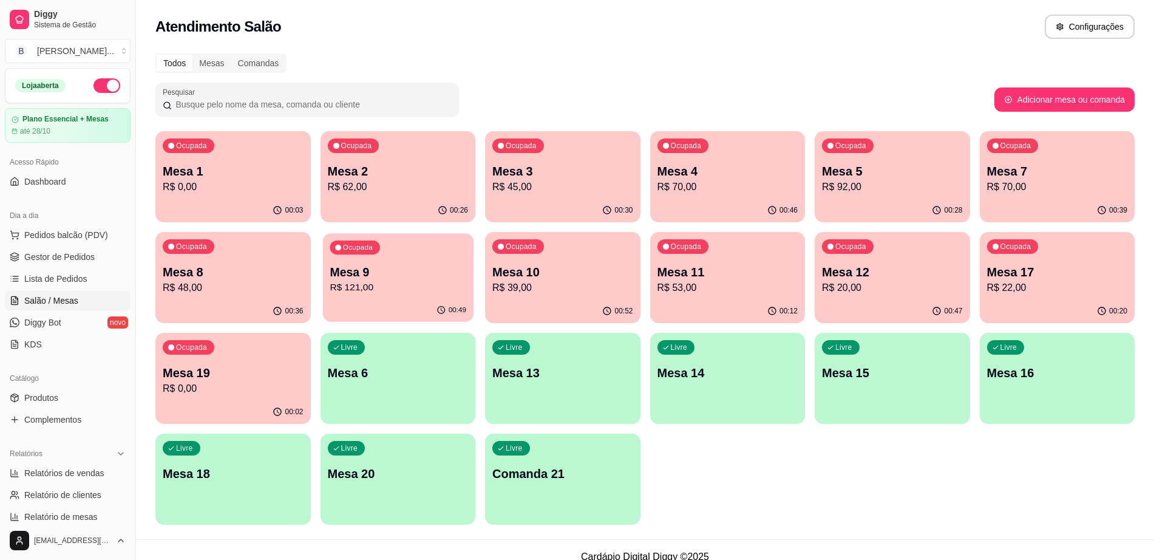
click at [376, 308] on div "00:49" at bounding box center [397, 310] width 151 height 23
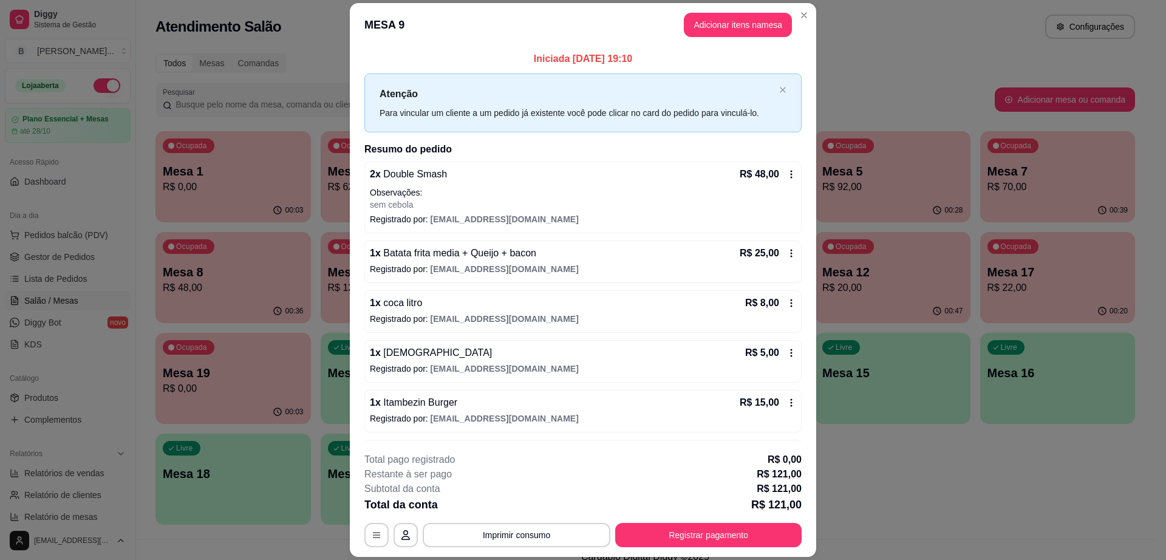
scroll to position [44, 0]
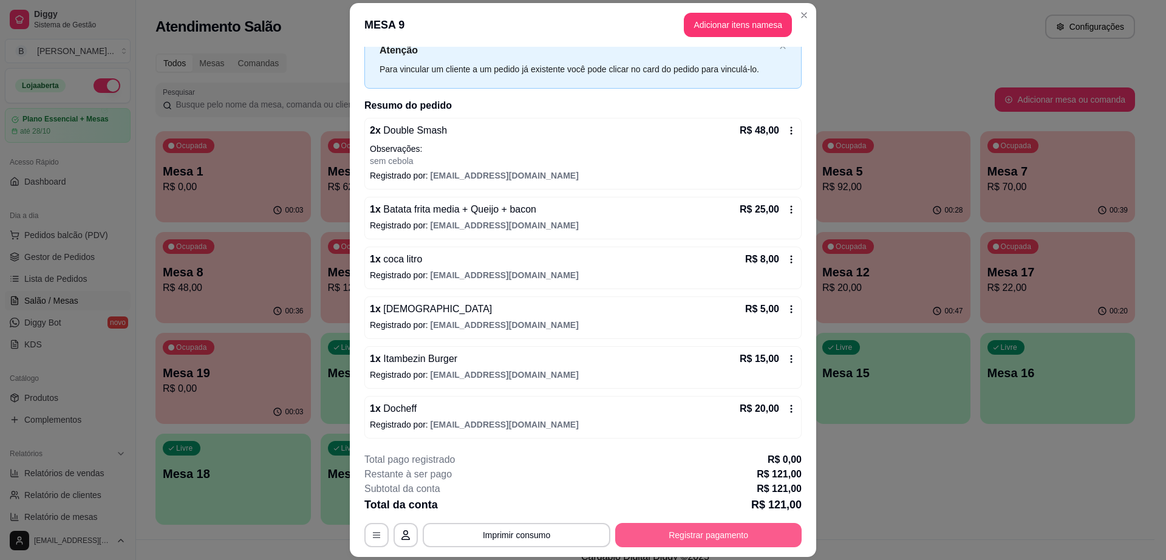
click at [711, 543] on button "Registrar pagamento" at bounding box center [708, 535] width 186 height 24
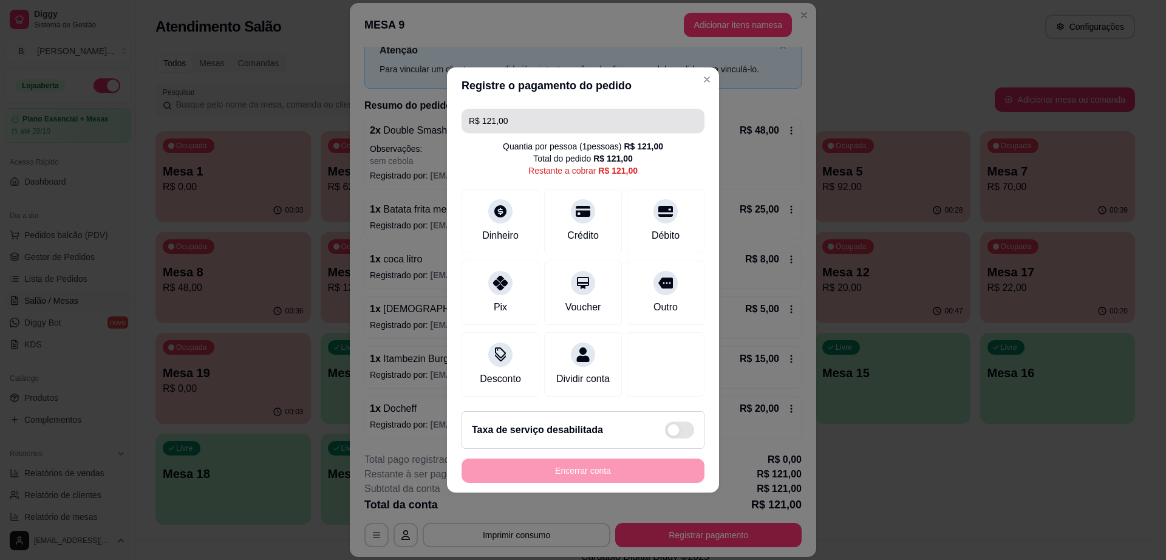
click at [535, 120] on input "R$ 121,00" at bounding box center [583, 121] width 228 height 24
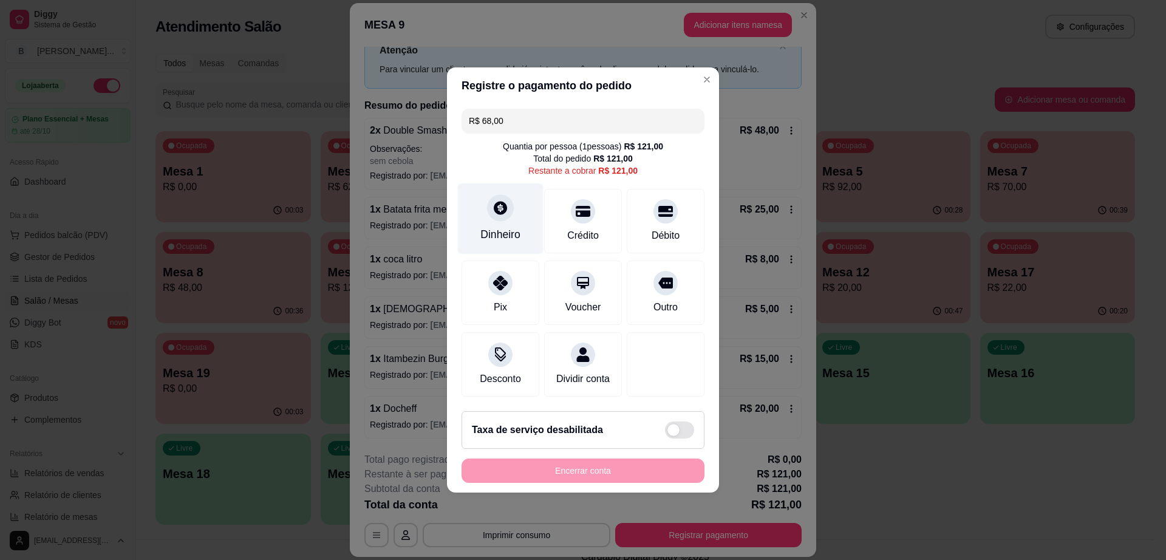
type input "R$ 68,00"
click at [472, 230] on div "Dinheiro" at bounding box center [501, 218] width 86 height 71
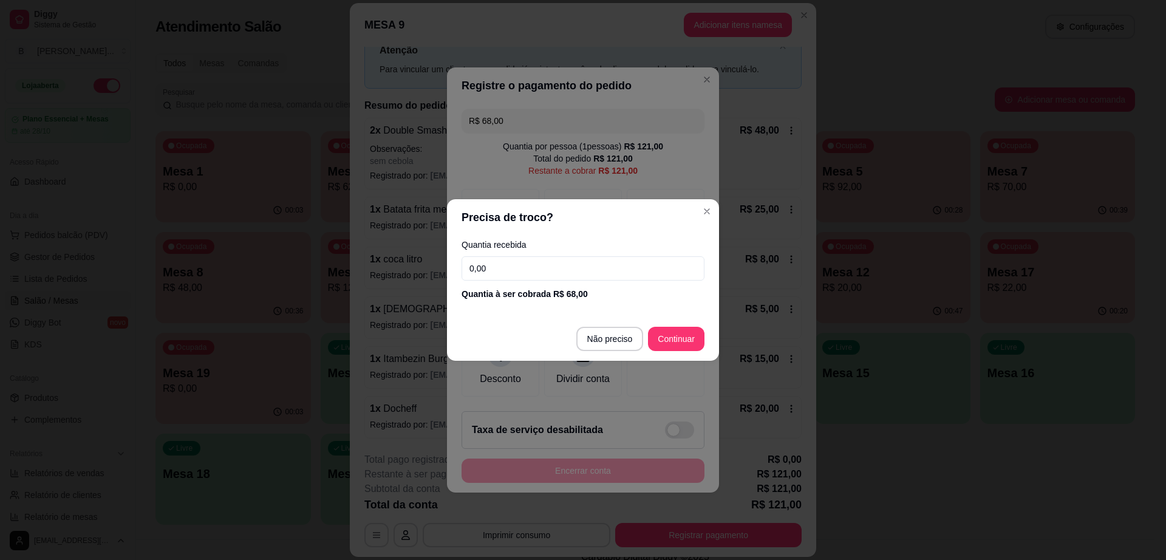
click at [495, 265] on input "0,00" at bounding box center [582, 268] width 243 height 24
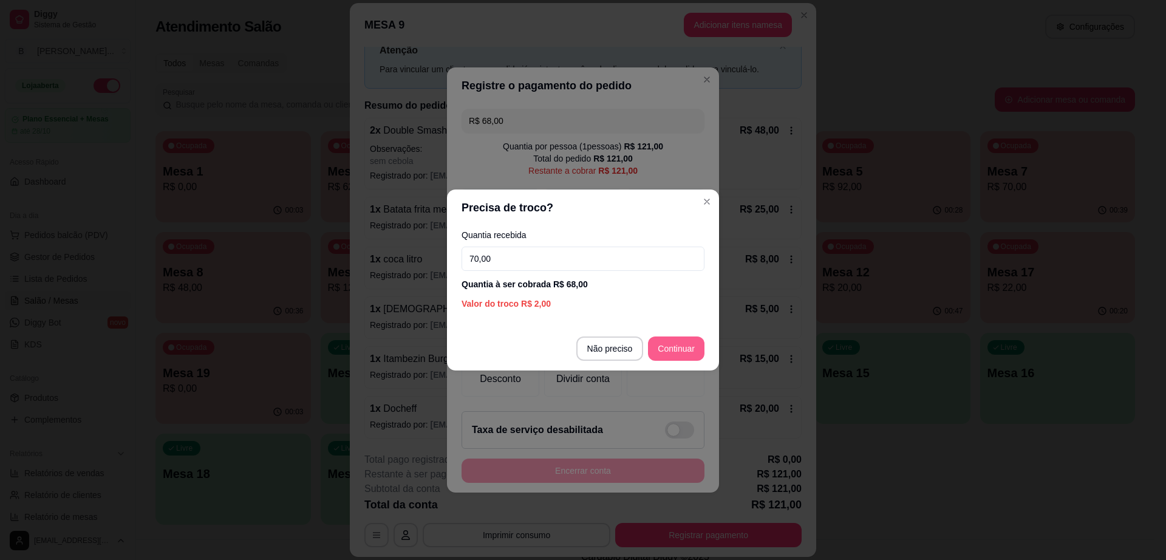
type input "70,00"
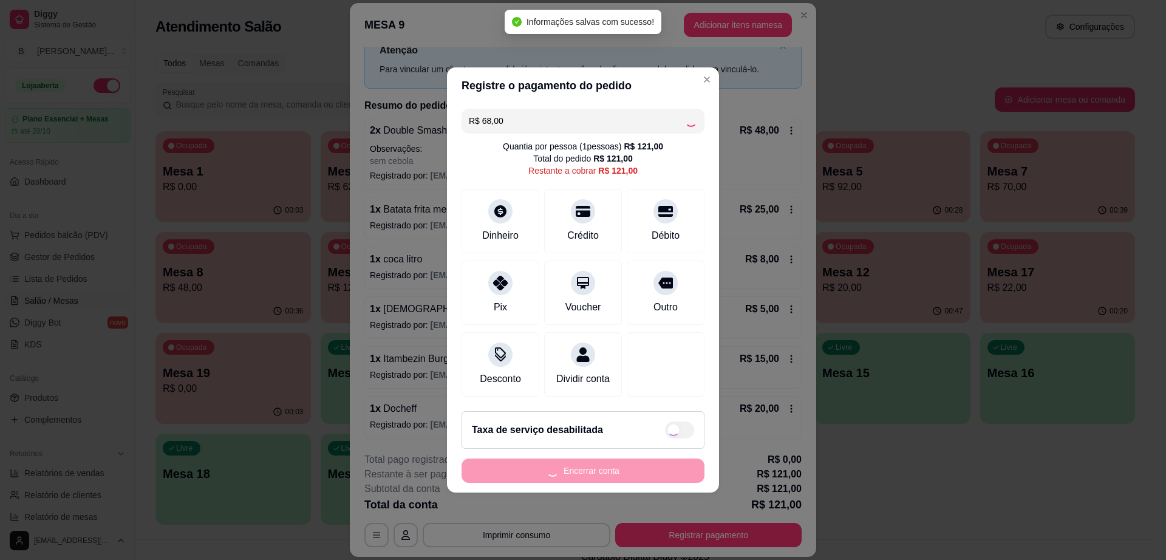
type input "R$ 53,00"
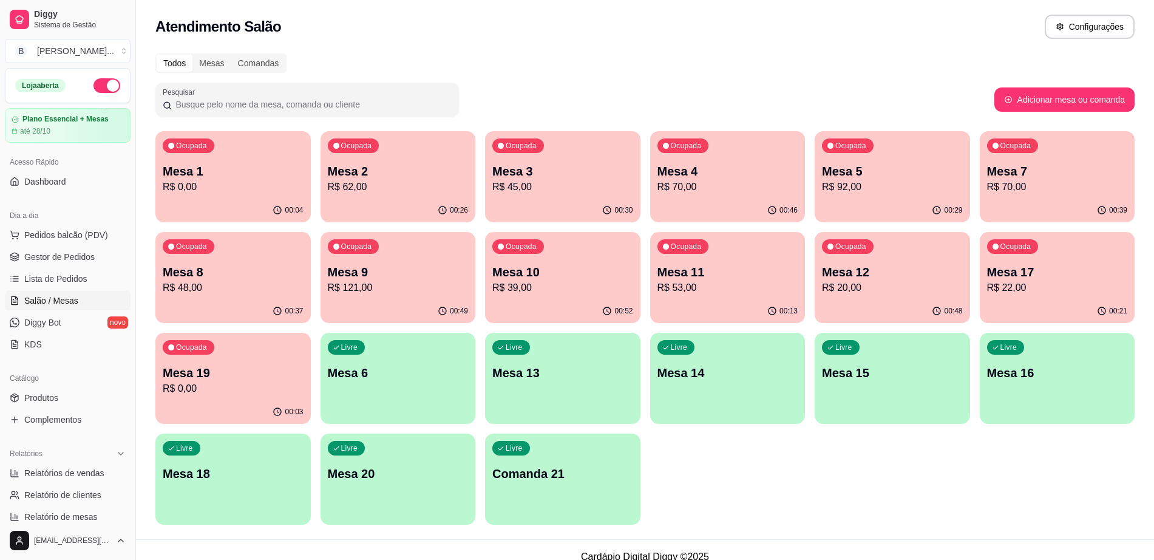
click at [1064, 216] on div "00:39" at bounding box center [1057, 211] width 155 height 24
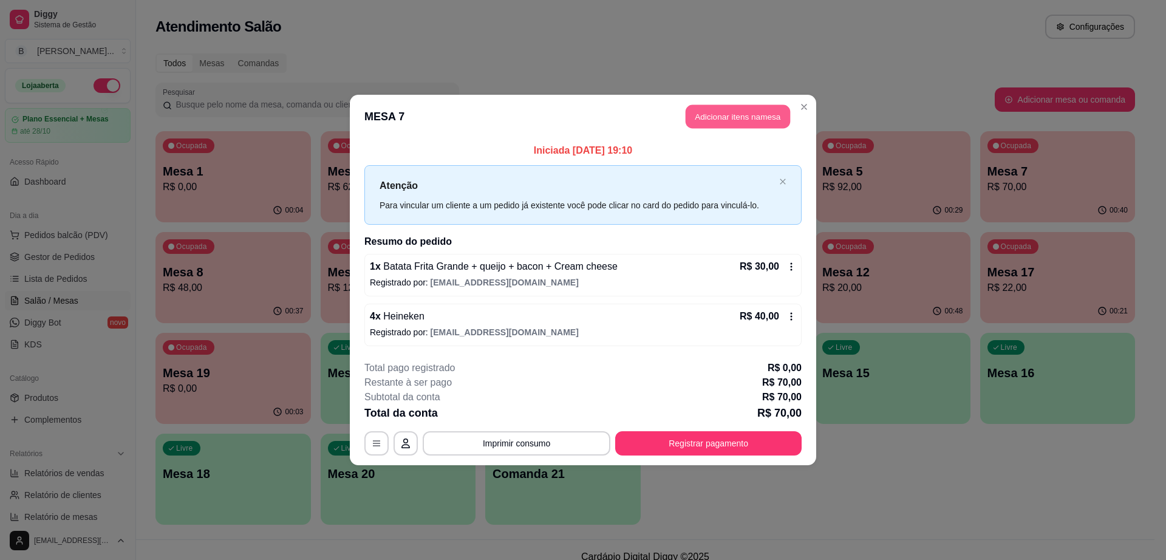
click at [738, 127] on button "Adicionar itens na mesa" at bounding box center [737, 117] width 104 height 24
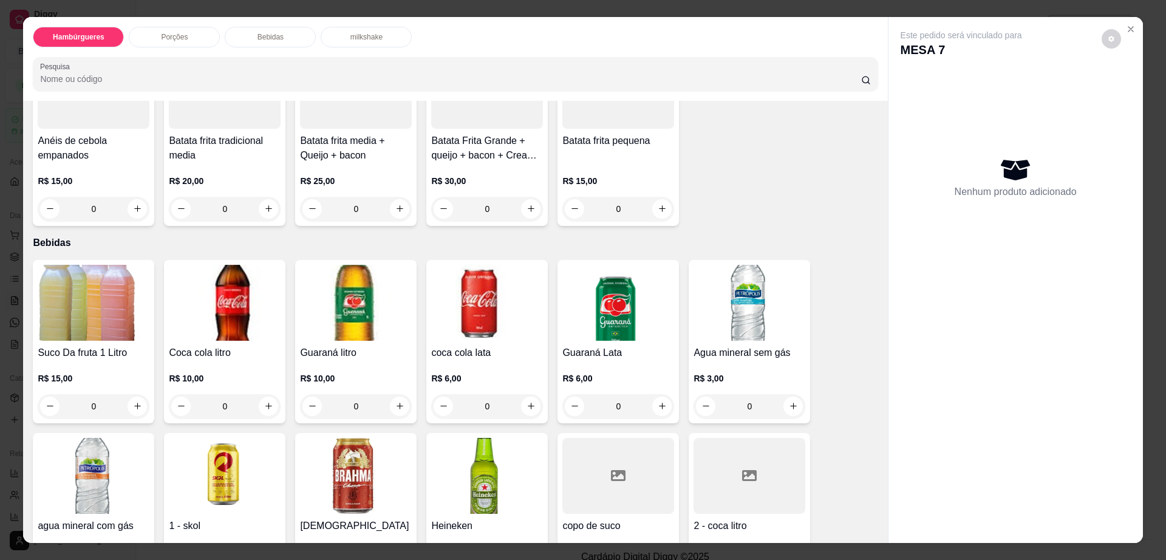
scroll to position [835, 0]
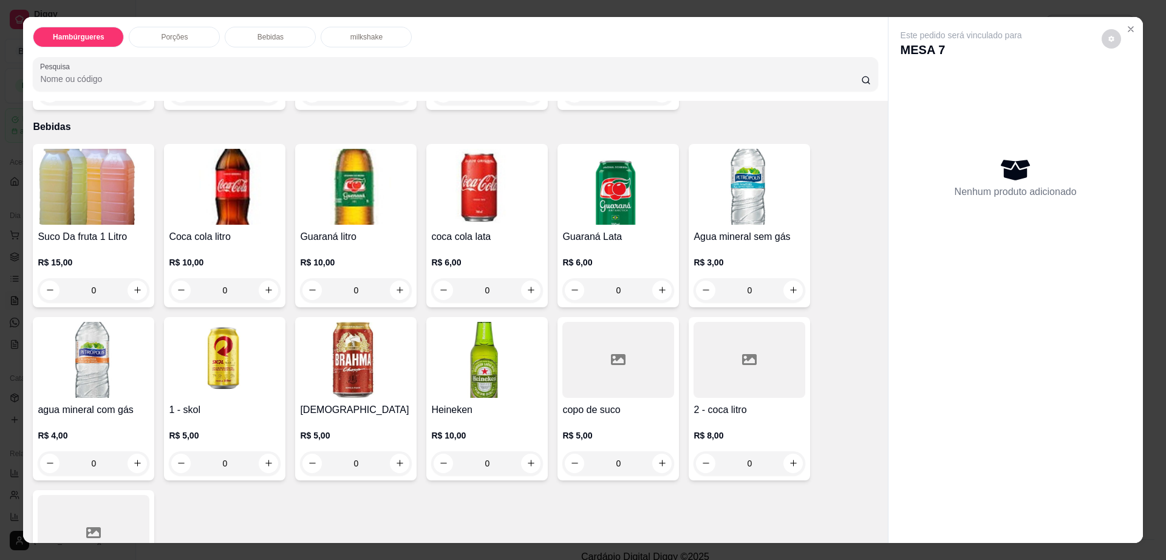
click at [477, 335] on img at bounding box center [487, 360] width 112 height 76
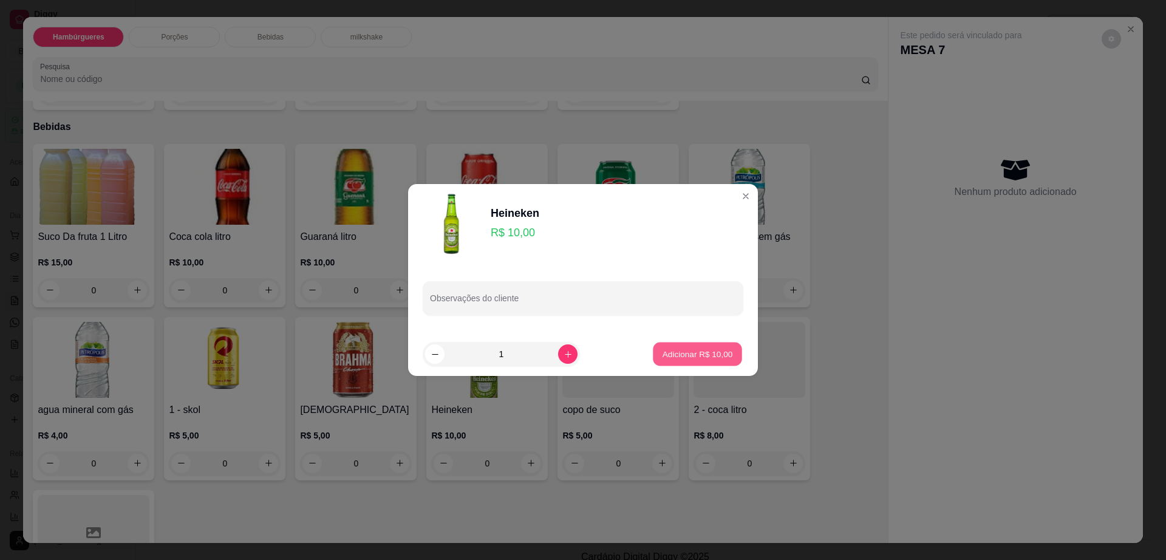
click at [679, 346] on button "Adicionar R$ 10,00" at bounding box center [697, 354] width 89 height 24
type input "1"
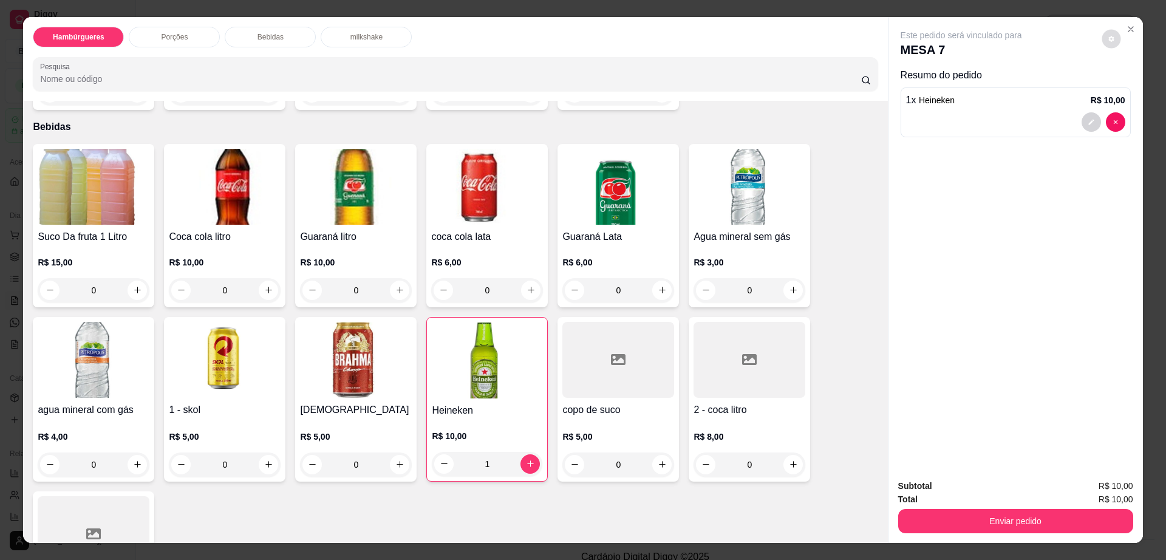
click at [1108, 38] on icon "decrease-product-quantity" at bounding box center [1110, 38] width 7 height 7
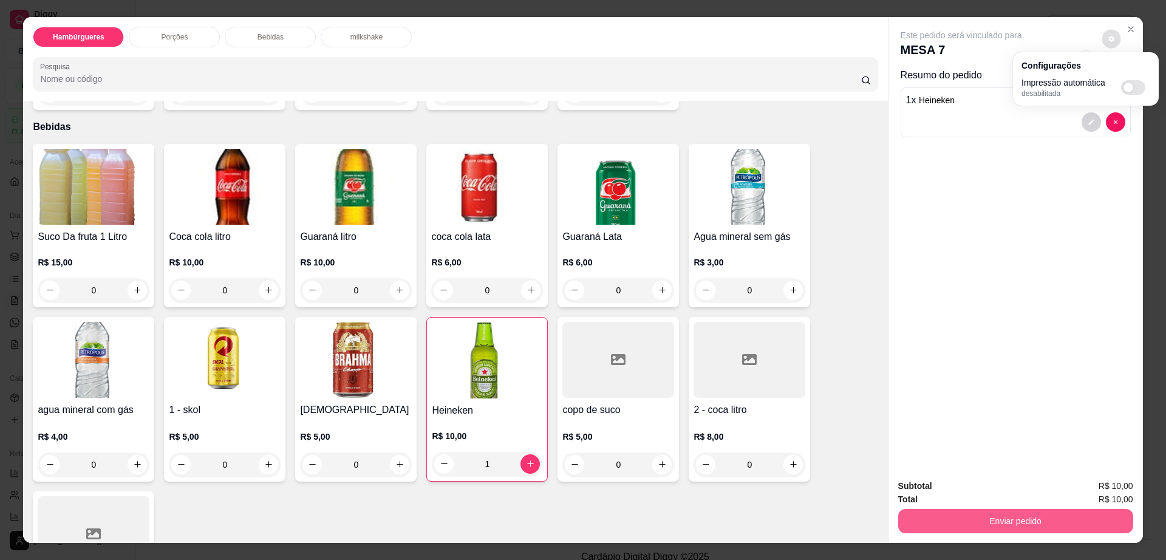
click at [1042, 515] on button "Enviar pedido" at bounding box center [1015, 521] width 235 height 24
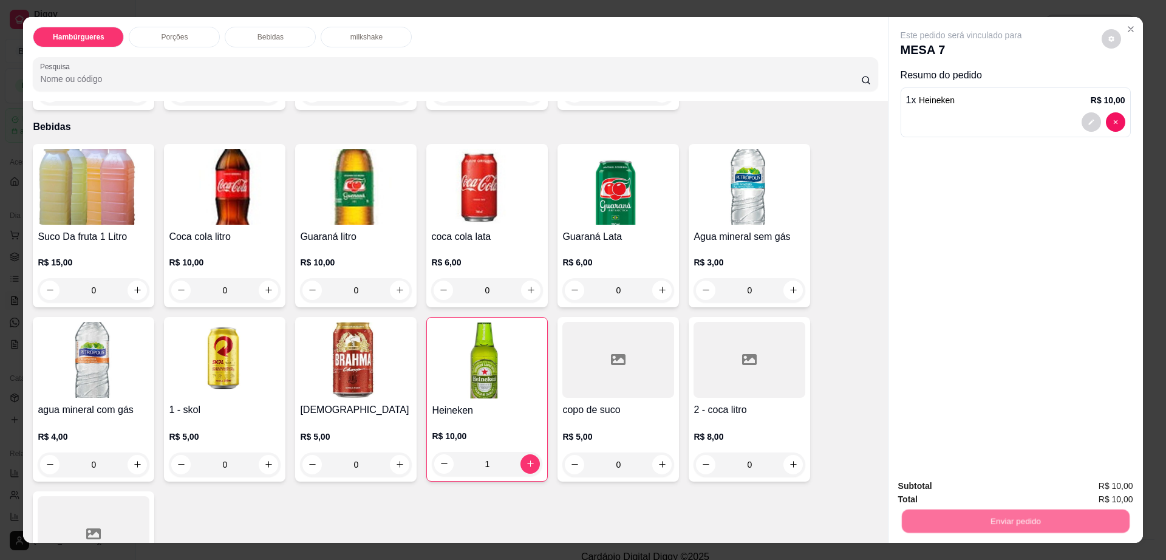
click at [1079, 489] on button "Enviar pedido" at bounding box center [1100, 491] width 69 height 23
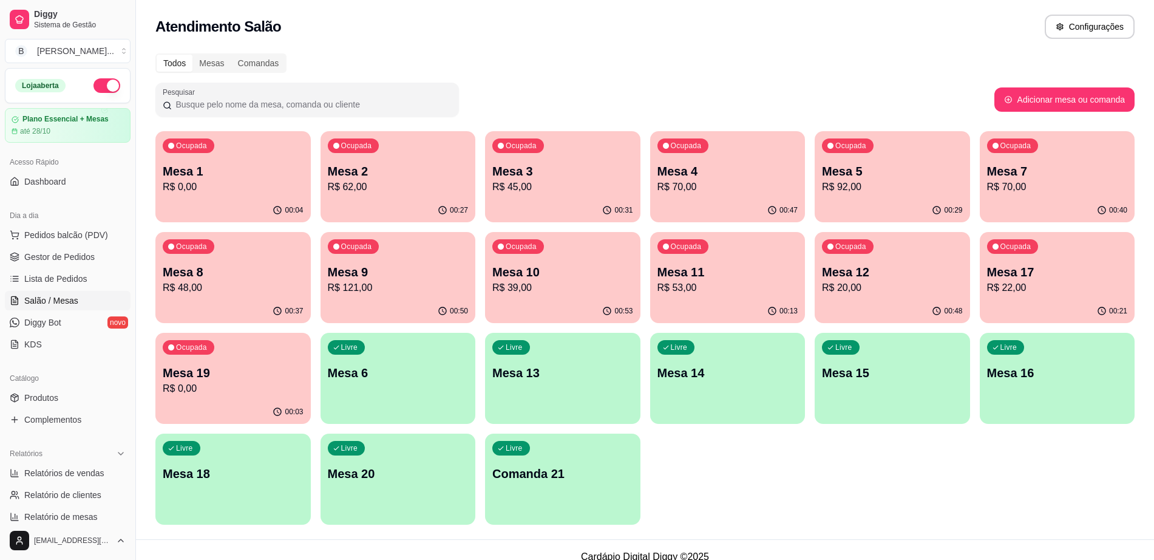
click at [201, 384] on p "R$ 0,00" at bounding box center [233, 388] width 141 height 15
click at [78, 253] on span "Gestor de Pedidos" at bounding box center [59, 257] width 70 height 12
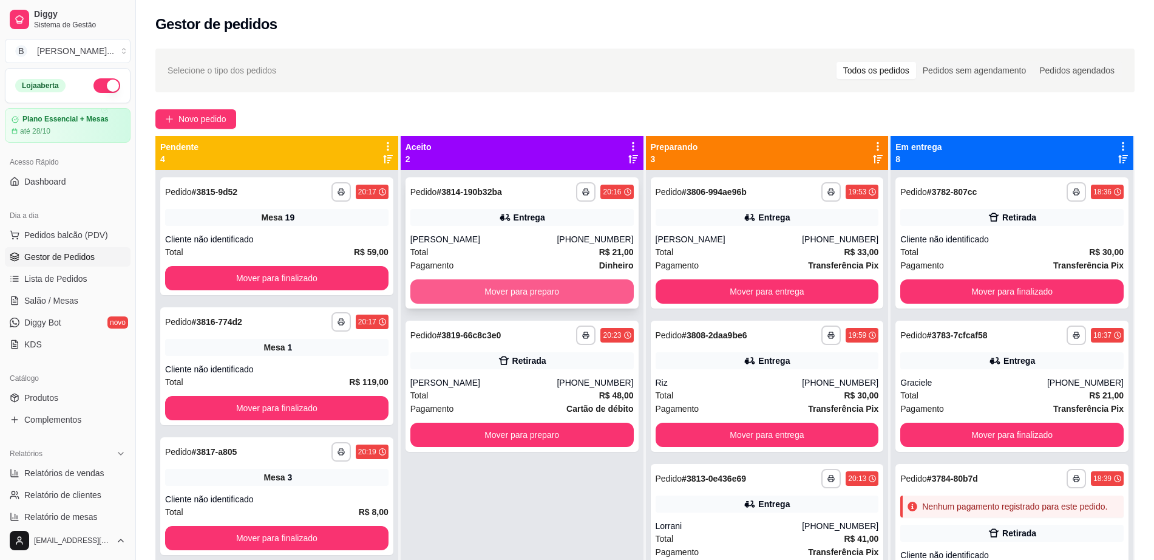
click at [481, 280] on button "Mover para preparo" at bounding box center [521, 291] width 223 height 24
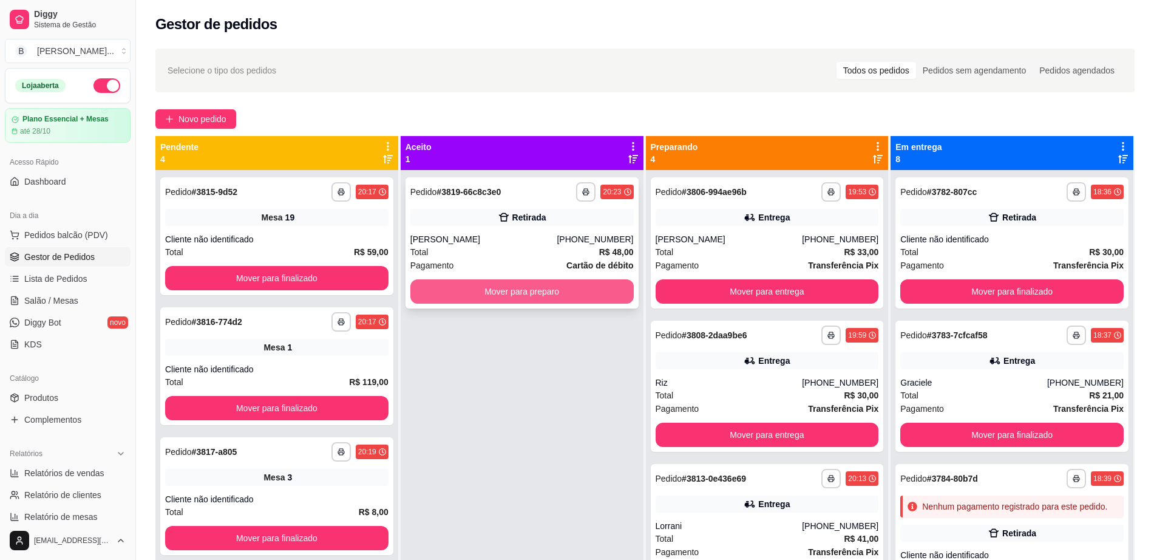
click at [523, 301] on button "Mover para preparo" at bounding box center [521, 291] width 223 height 24
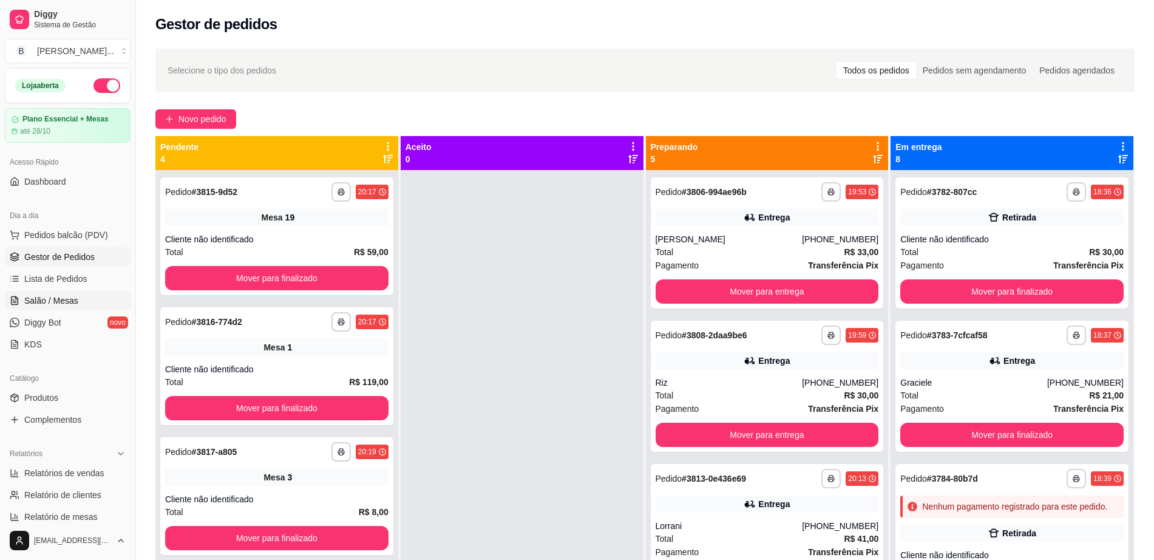
click at [89, 299] on link "Salão / Mesas" at bounding box center [68, 300] width 126 height 19
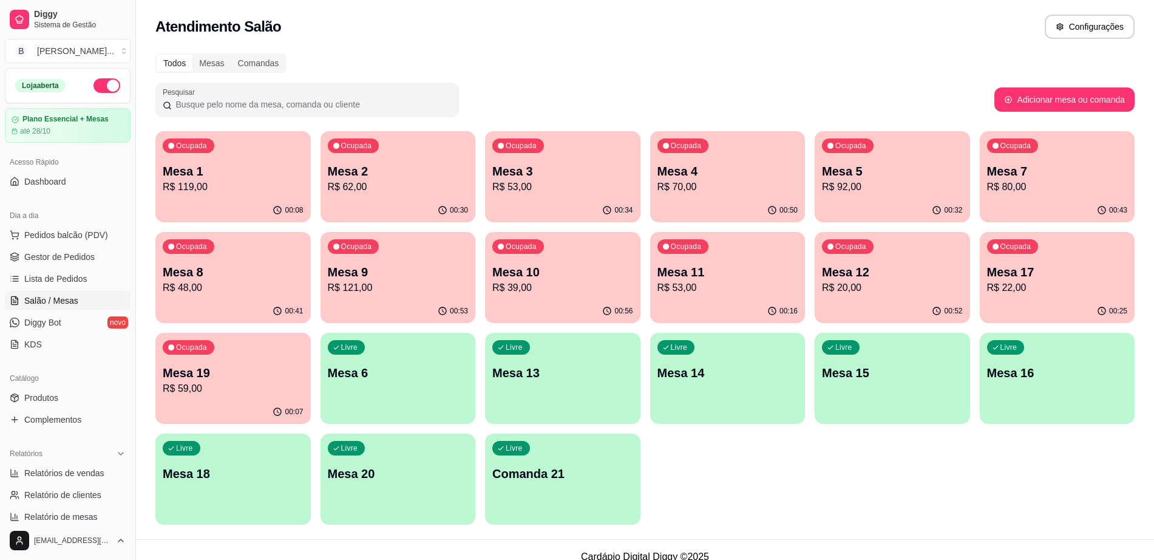
click at [560, 175] on p "Mesa 3" at bounding box center [562, 171] width 141 height 17
click at [407, 375] on p "Mesa 6" at bounding box center [398, 373] width 137 height 16
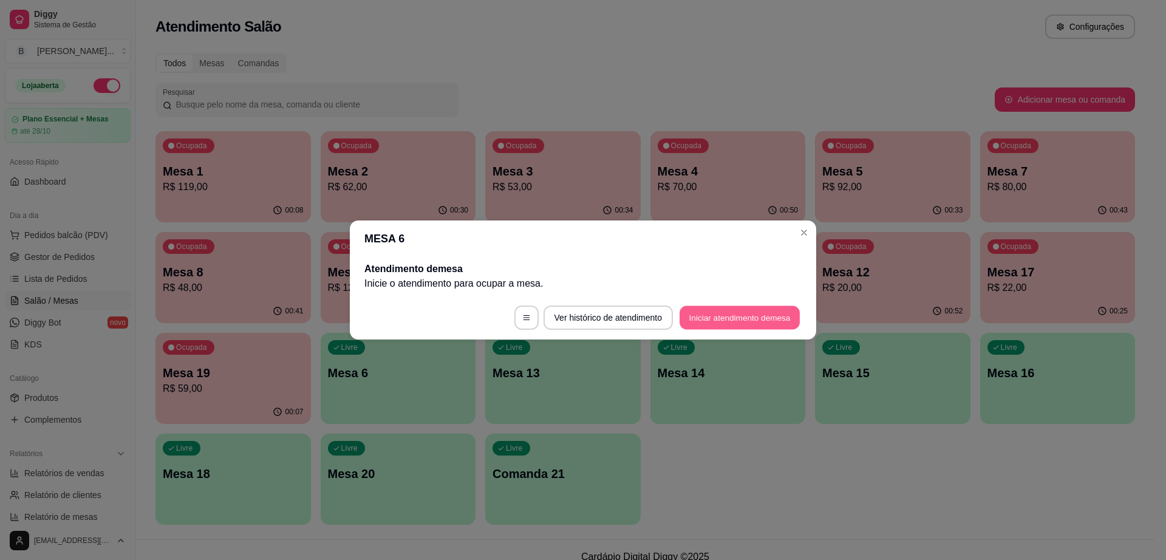
click at [716, 325] on button "Iniciar atendimento de mesa" at bounding box center [739, 318] width 120 height 24
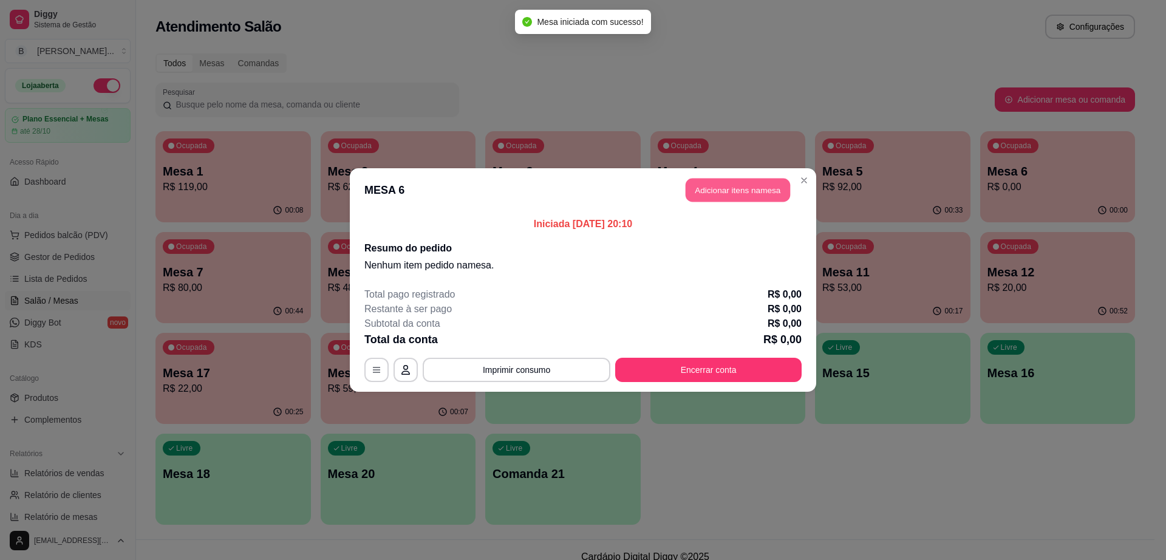
click at [760, 182] on button "Adicionar itens na mesa" at bounding box center [737, 190] width 104 height 24
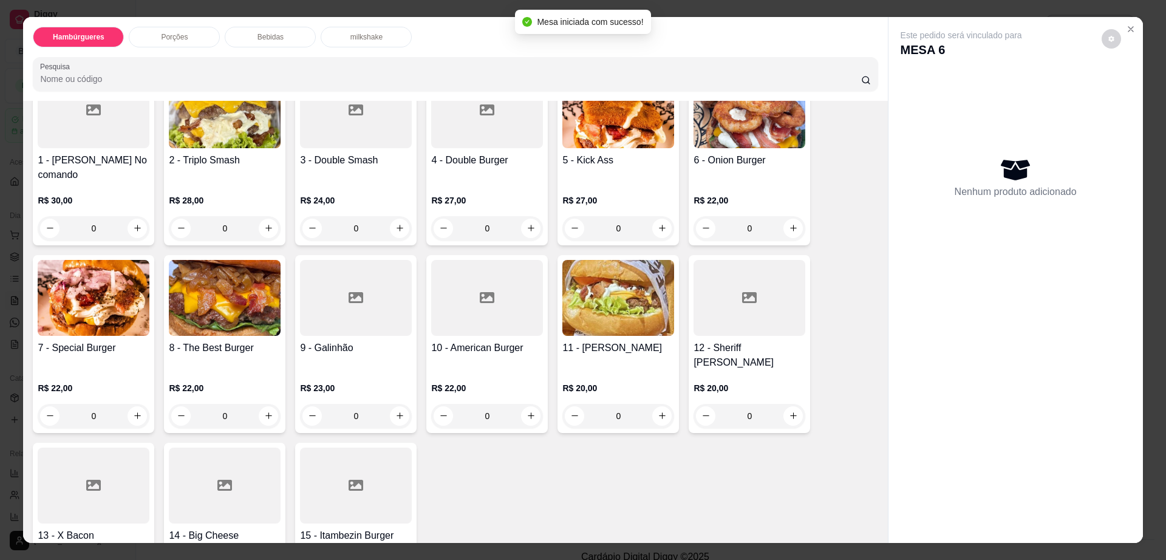
scroll to position [228, 0]
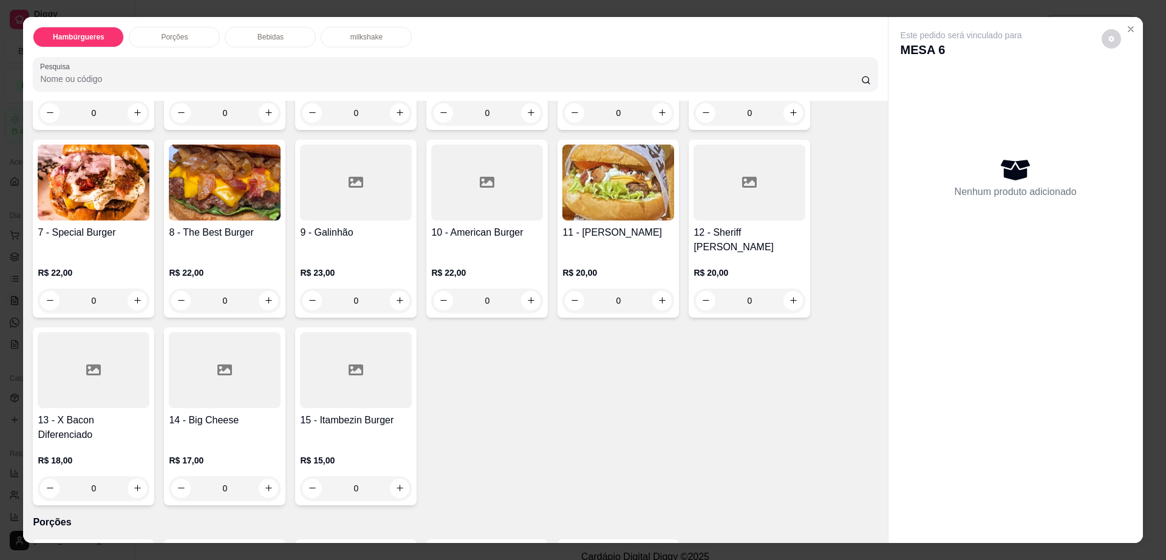
click at [370, 332] on div at bounding box center [356, 370] width 112 height 76
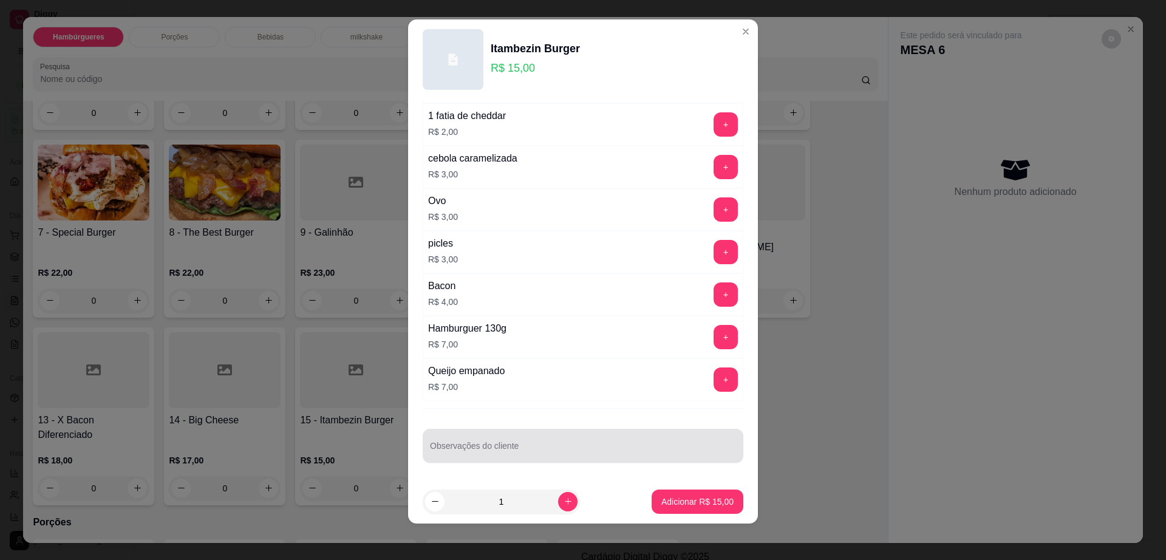
scroll to position [11, 0]
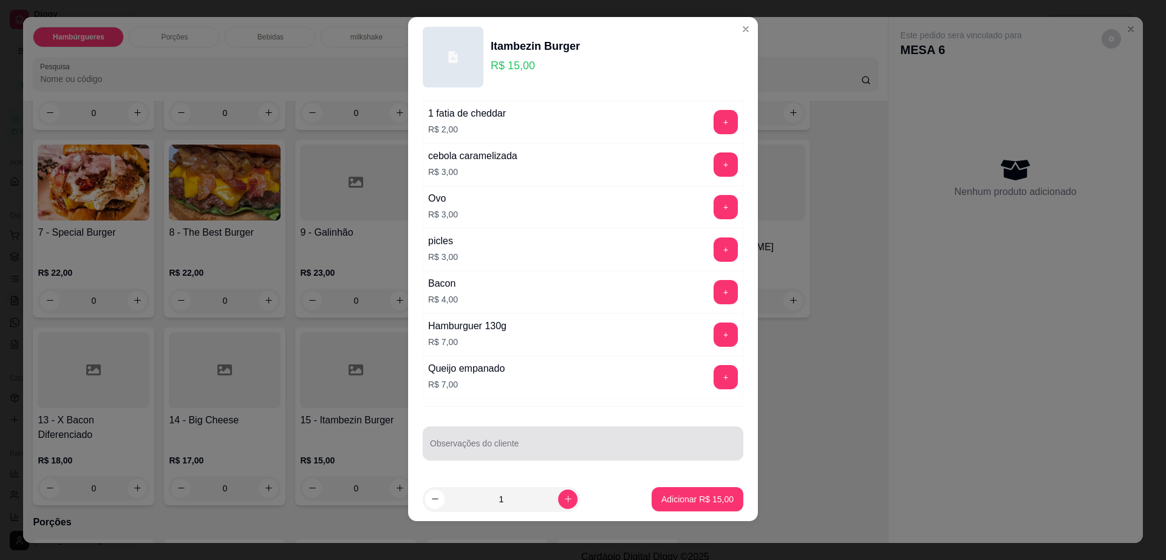
click at [523, 443] on input "Observações do cliente" at bounding box center [583, 448] width 306 height 12
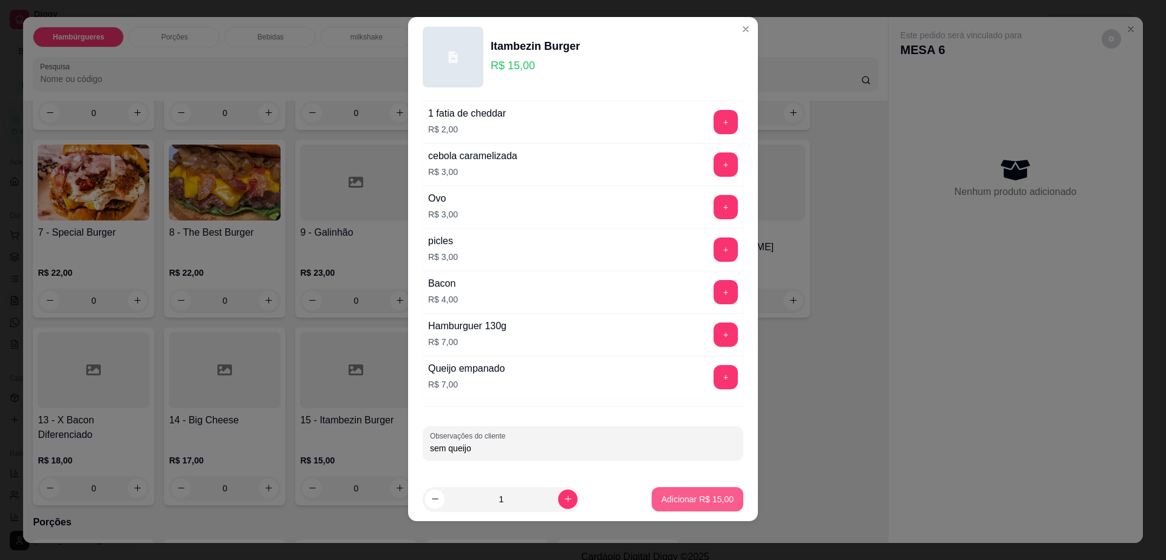
type input "sem queijo"
click at [665, 502] on p "Adicionar R$ 15,00" at bounding box center [697, 499] width 70 height 12
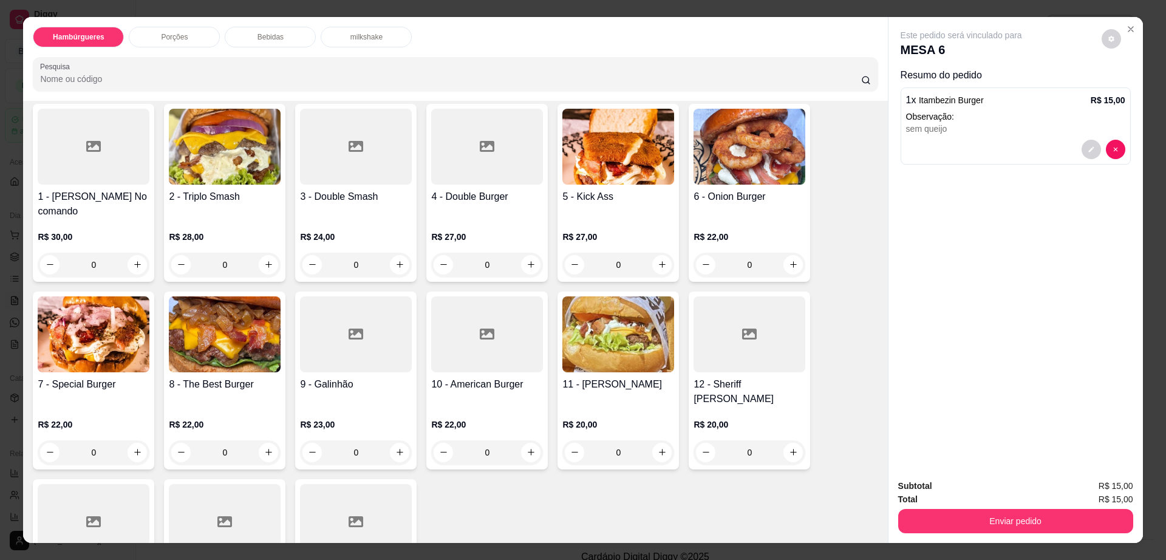
click at [287, 32] on div "Bebidas" at bounding box center [270, 37] width 91 height 21
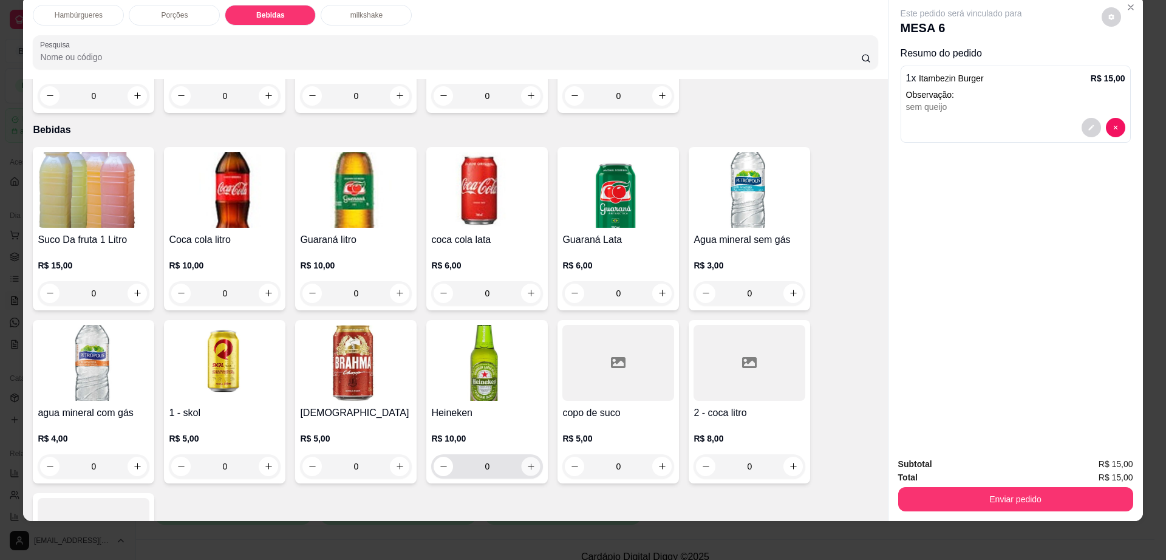
click at [527, 457] on button "increase-product-quantity" at bounding box center [531, 466] width 19 height 19
type input "1"
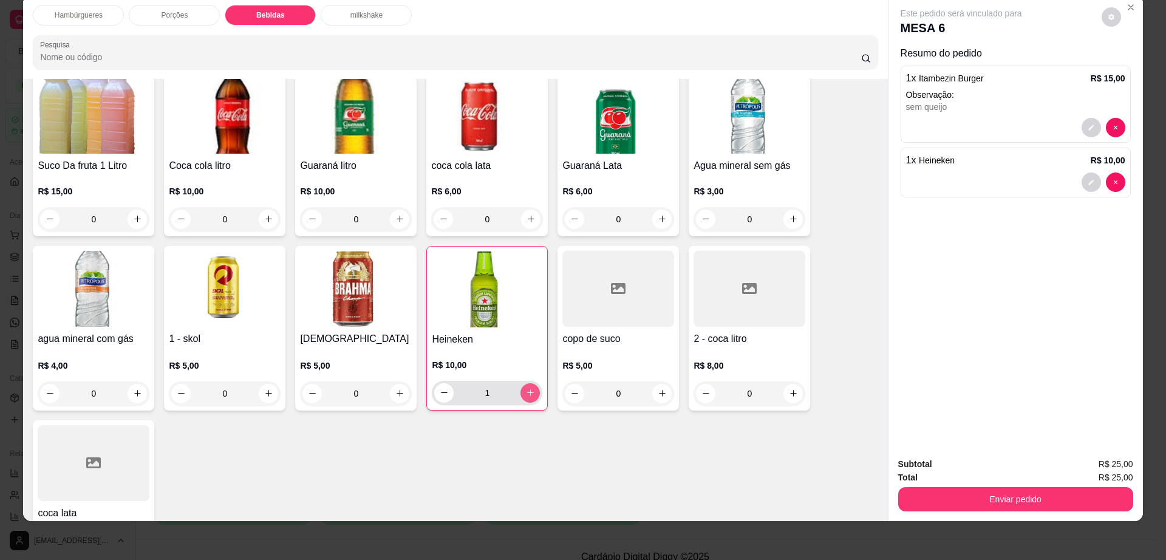
scroll to position [886, 0]
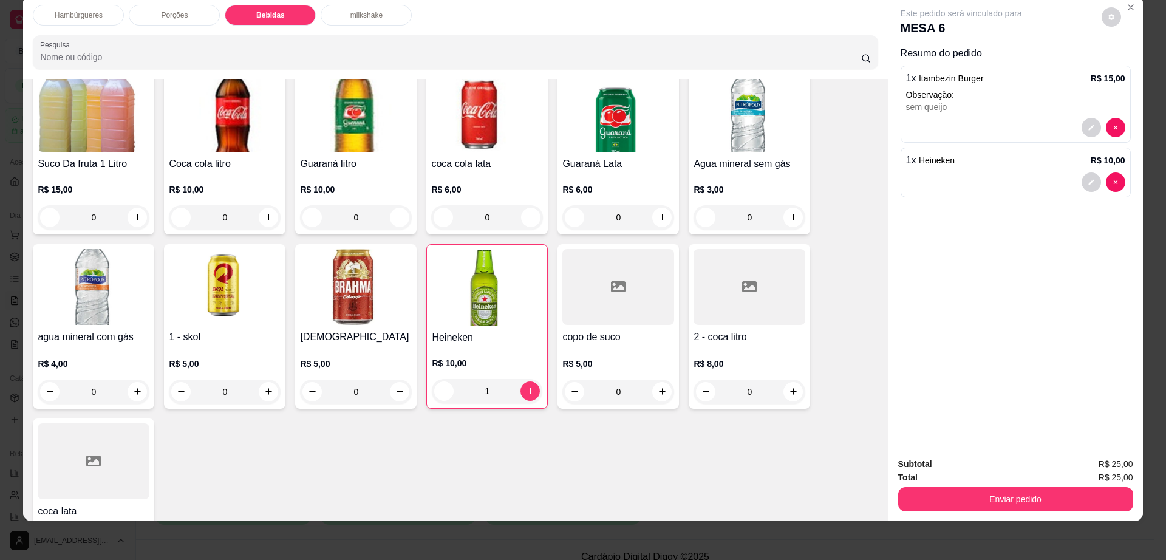
click at [659, 379] on div "0" at bounding box center [618, 391] width 112 height 24
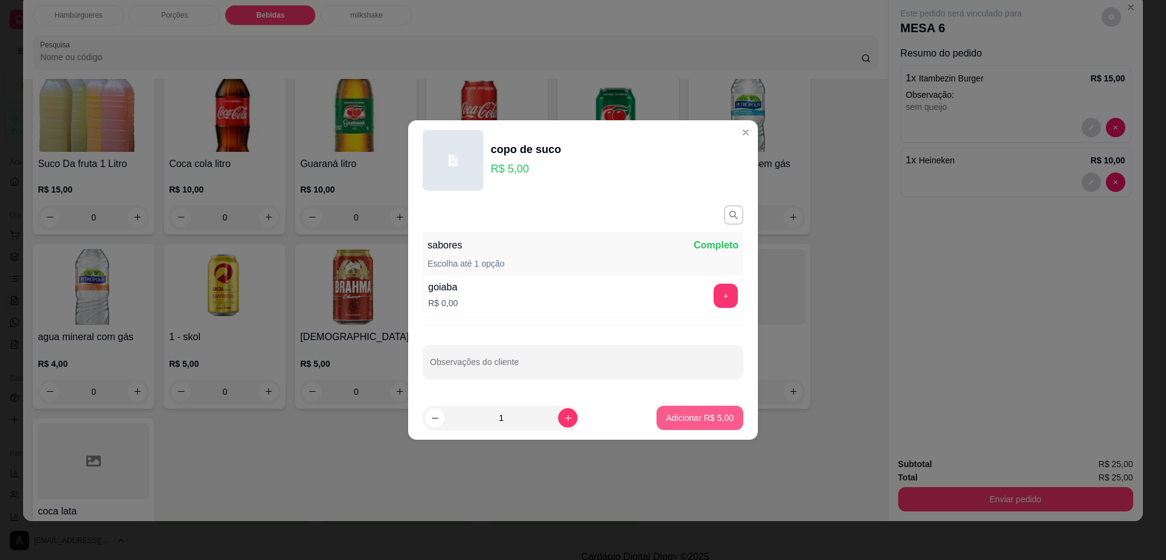
click at [711, 413] on p "Adicionar R$ 5,00" at bounding box center [699, 418] width 67 height 12
type input "1"
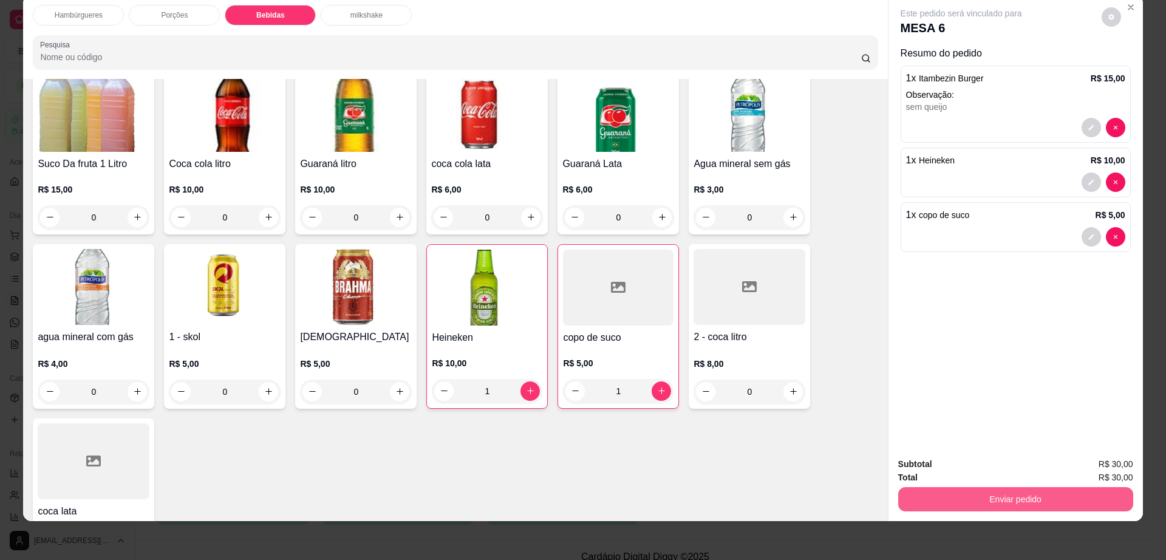
click at [1010, 506] on button "Enviar pedido" at bounding box center [1015, 499] width 235 height 24
click at [1092, 472] on button "Enviar pedido" at bounding box center [1100, 469] width 69 height 23
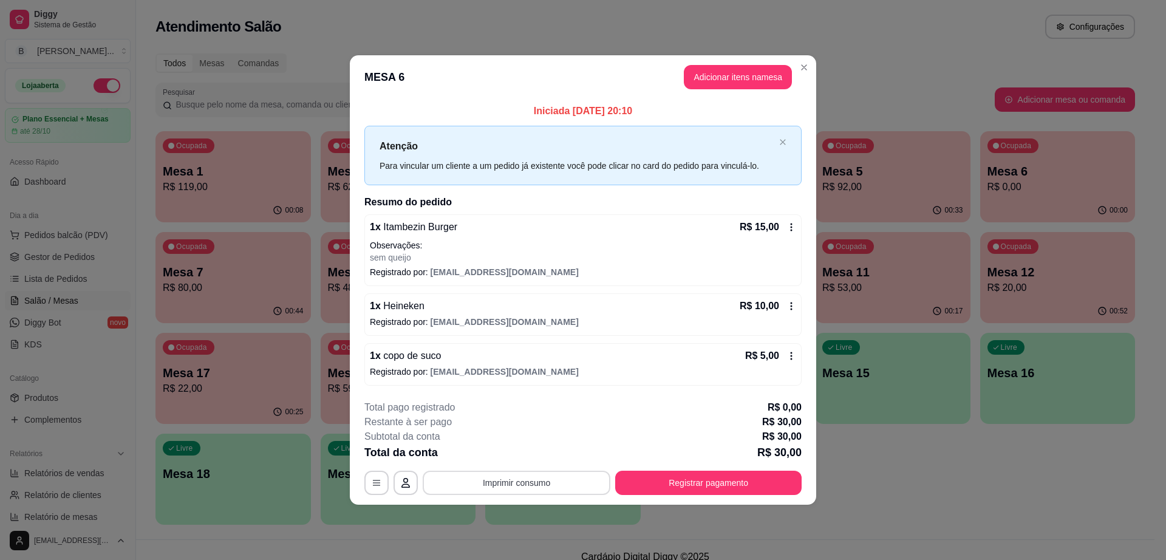
click at [548, 487] on button "Imprimir consumo" at bounding box center [517, 483] width 188 height 24
click at [541, 462] on button "Impressora" at bounding box center [520, 453] width 85 height 19
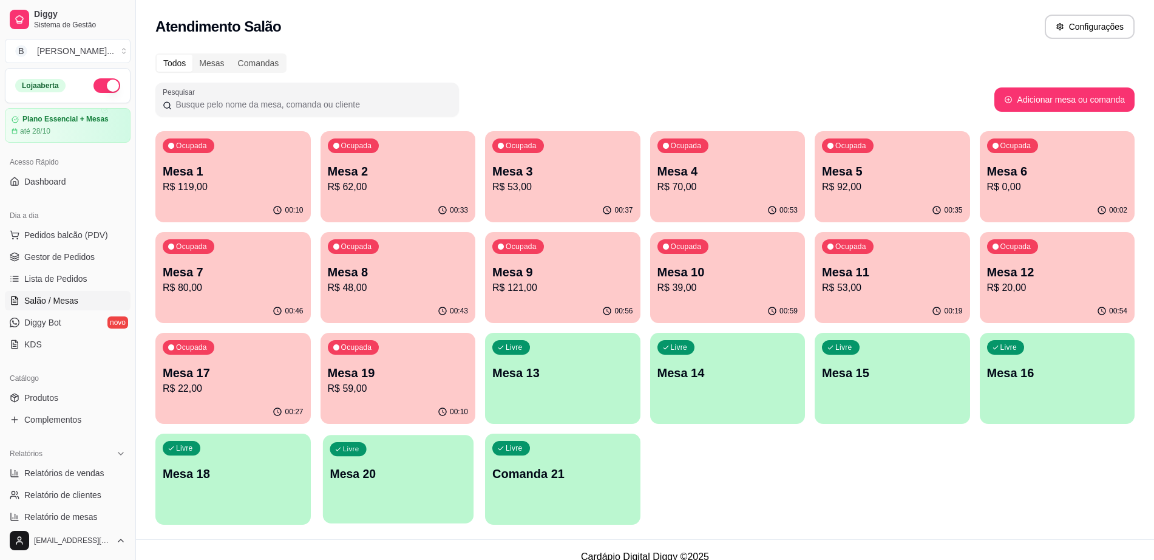
click at [330, 481] on p "Mesa 20" at bounding box center [398, 474] width 137 height 16
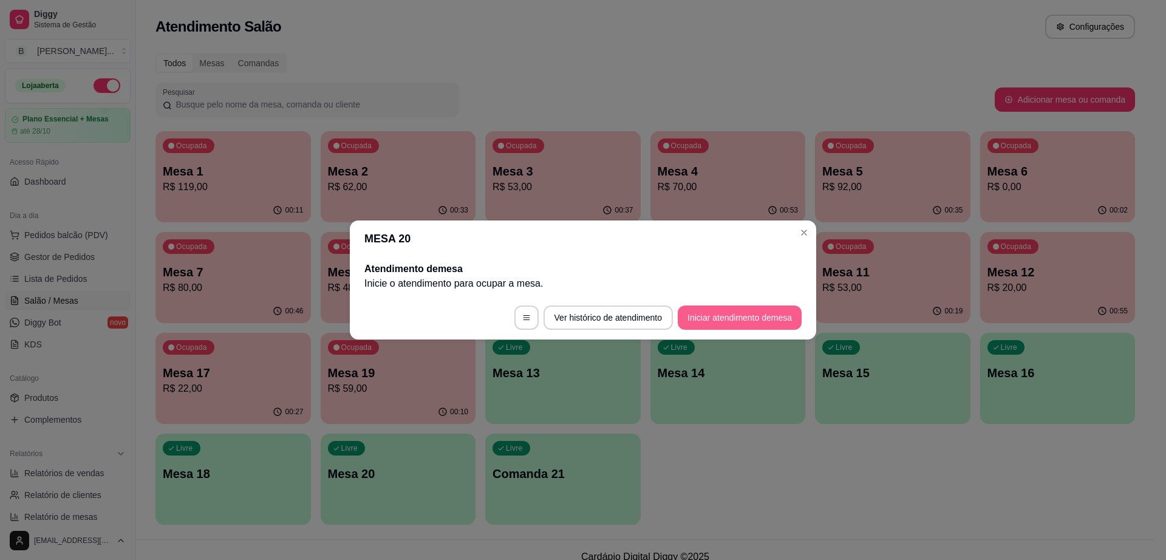
click at [705, 307] on button "Iniciar atendimento de mesa" at bounding box center [740, 317] width 124 height 24
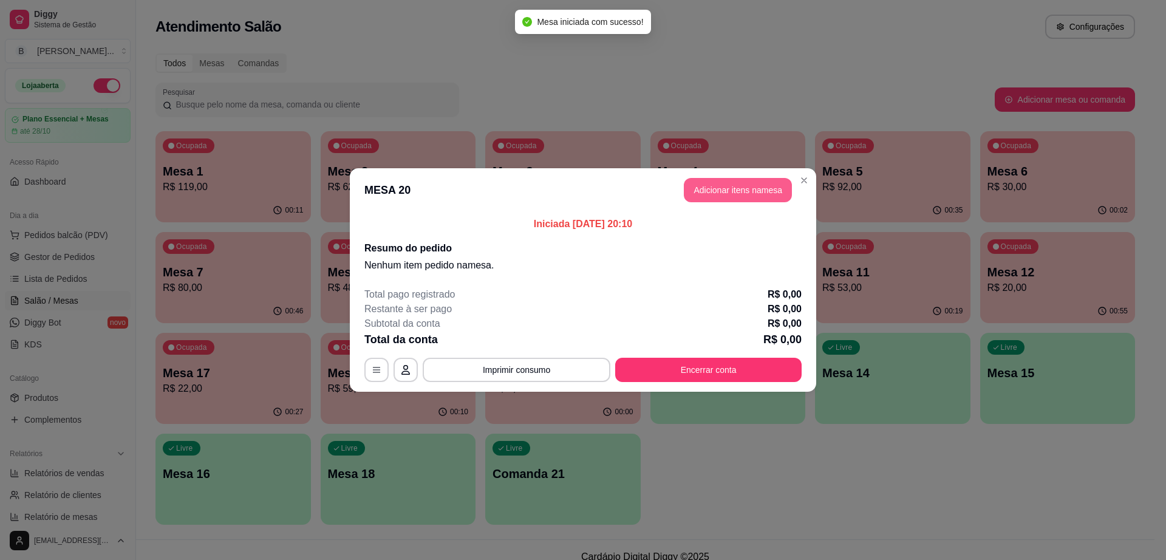
click at [738, 185] on button "Adicionar itens na mesa" at bounding box center [738, 190] width 108 height 24
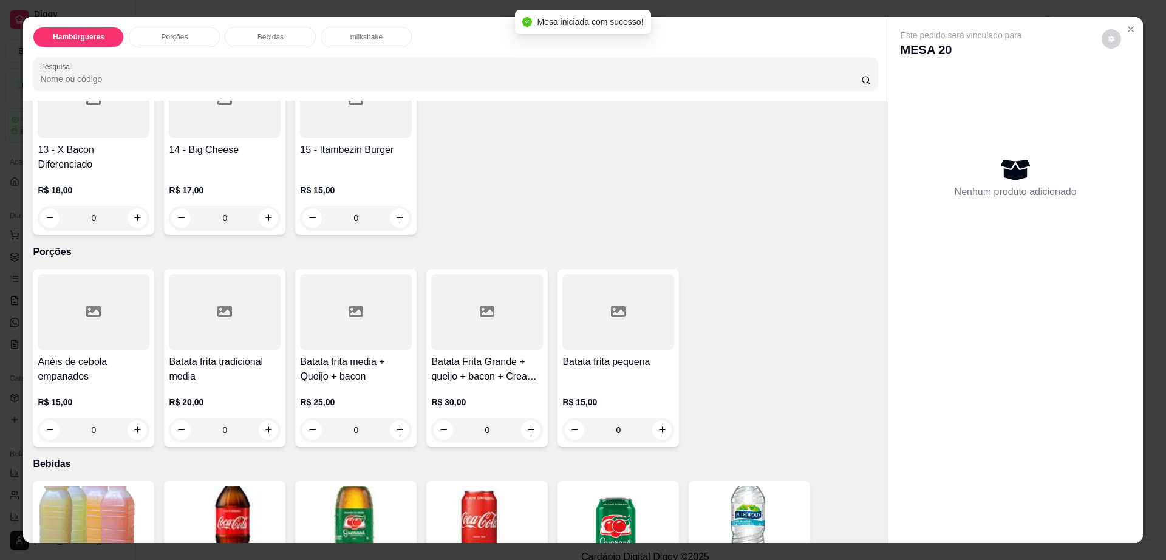
scroll to position [531, 0]
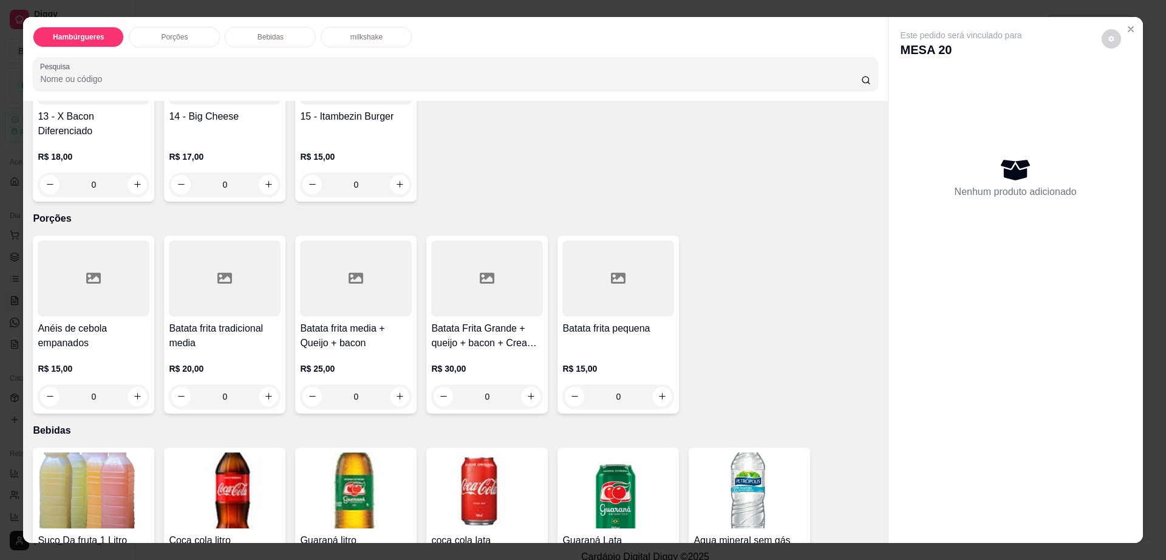
click at [563, 253] on div at bounding box center [618, 278] width 112 height 76
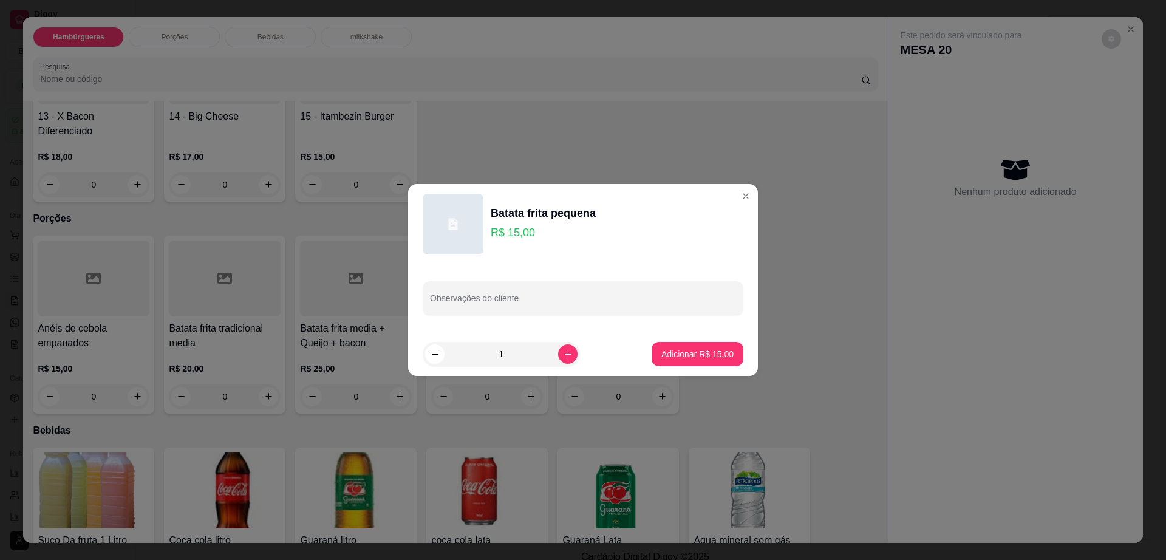
click at [669, 345] on button "Adicionar R$ 15,00" at bounding box center [697, 354] width 92 height 24
type input "1"
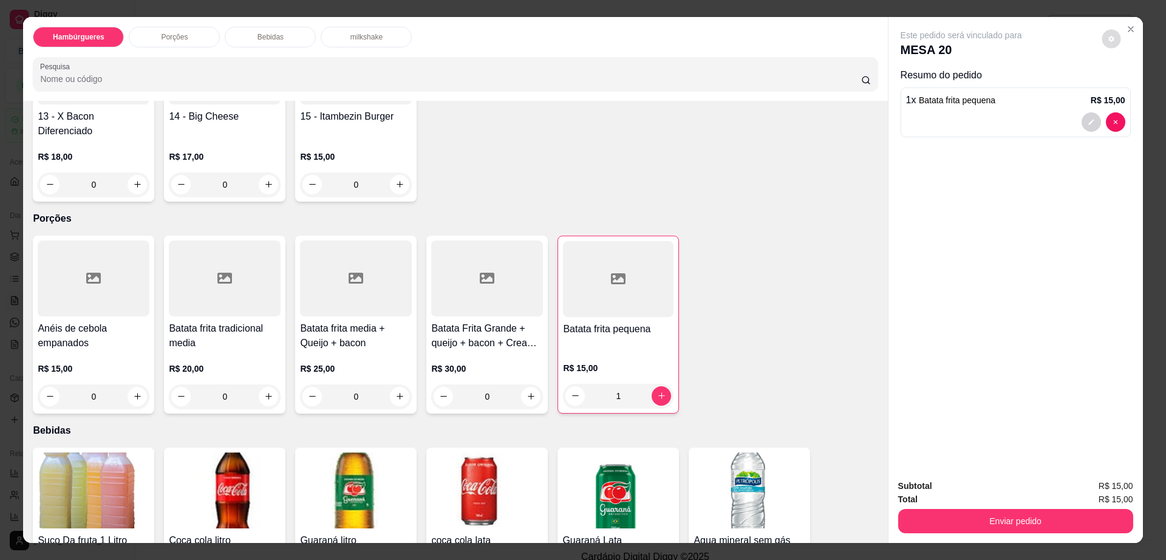
click at [1108, 41] on icon "decrease-product-quantity" at bounding box center [1110, 38] width 7 height 7
click at [1128, 87] on span "Automatic updates" at bounding box center [1128, 88] width 10 height 10
click at [1128, 87] on input "Automatic updates" at bounding box center [1124, 91] width 8 height 8
checkbox input "true"
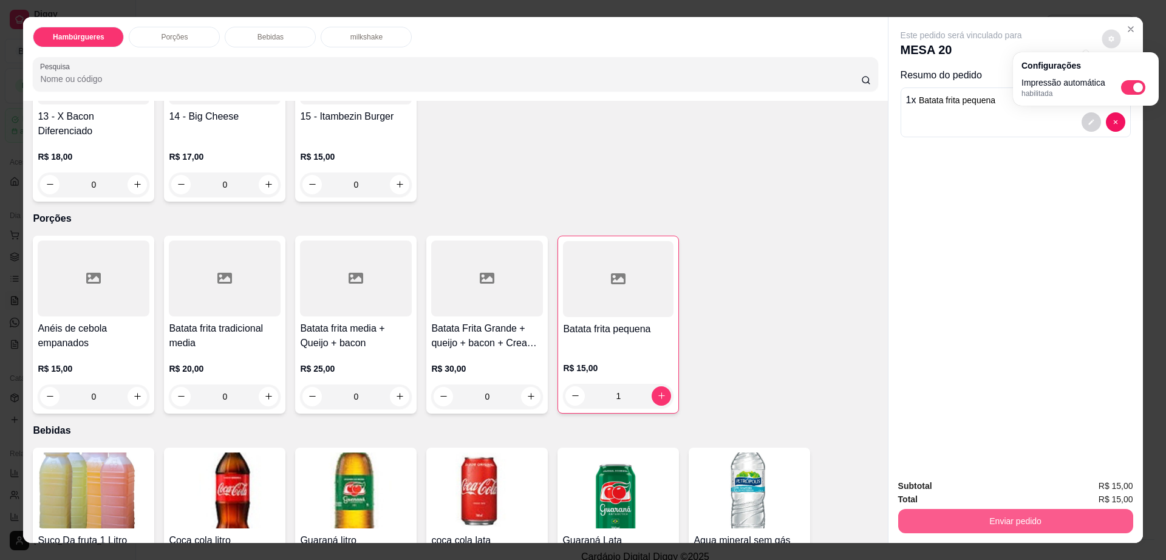
click at [1002, 529] on button "Enviar pedido" at bounding box center [1015, 521] width 235 height 24
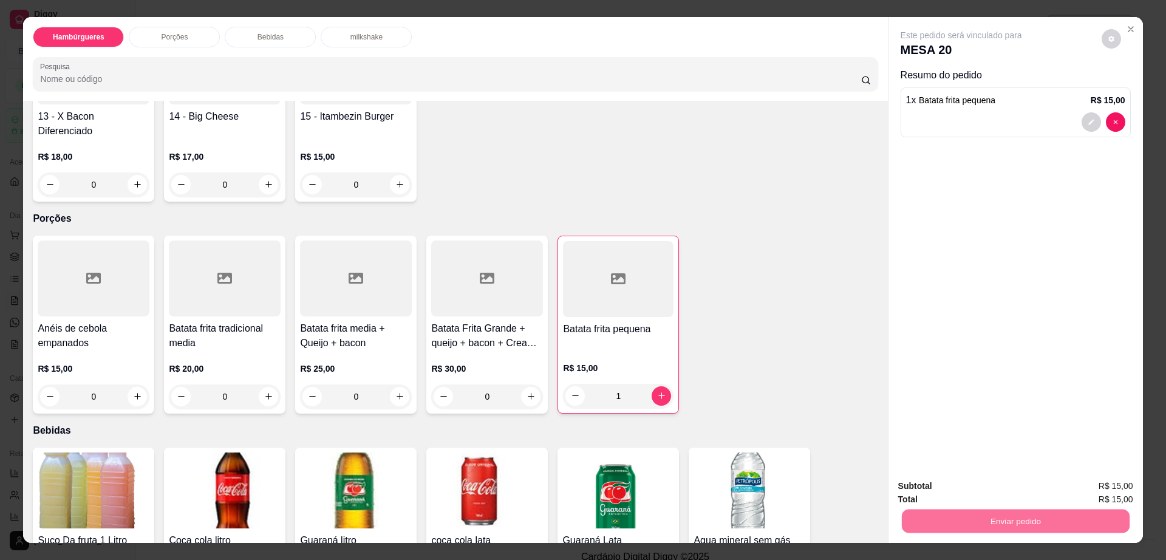
click at [1086, 484] on button "Enviar pedido" at bounding box center [1100, 491] width 67 height 22
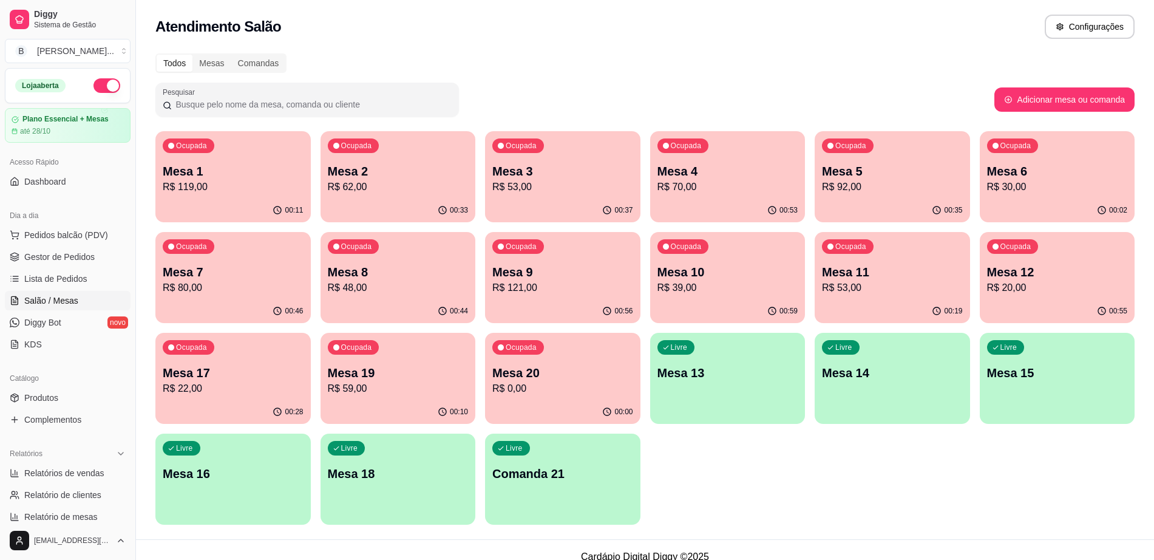
click at [611, 291] on p "R$ 121,00" at bounding box center [562, 287] width 141 height 15
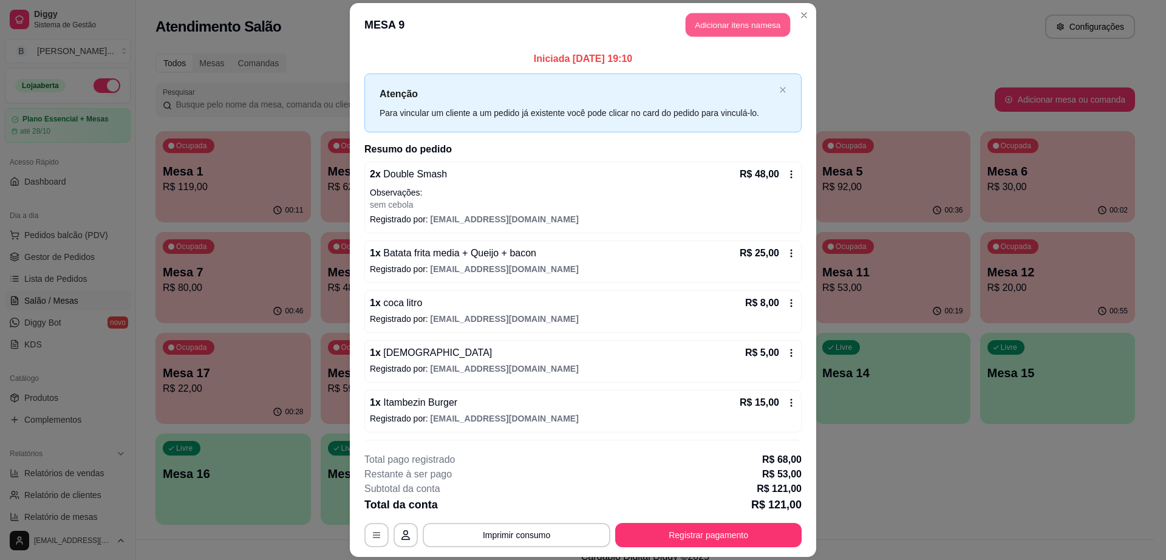
click at [741, 29] on button "Adicionar itens na mesa" at bounding box center [737, 25] width 104 height 24
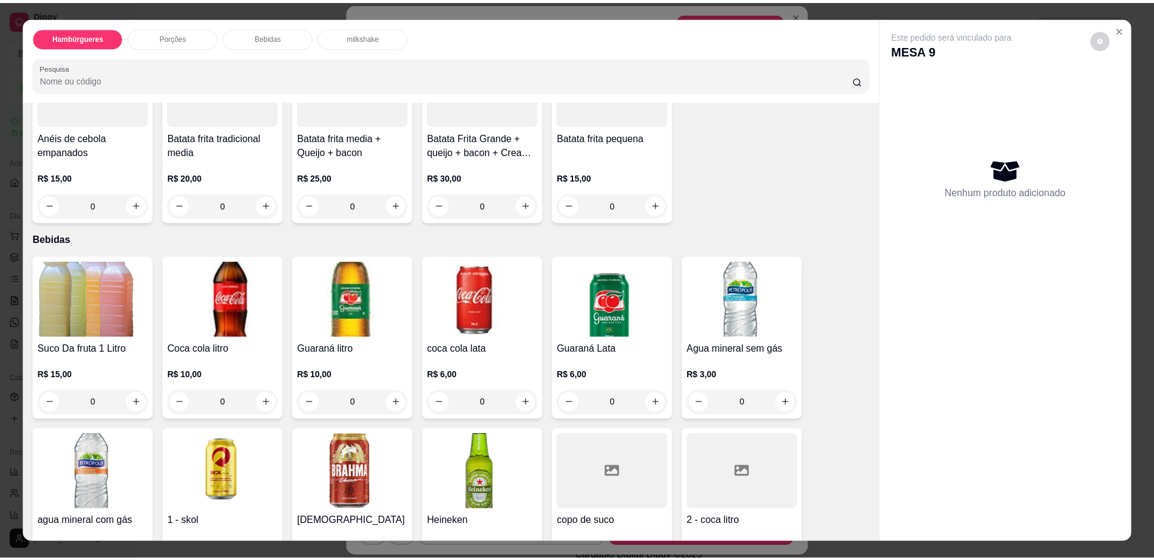
scroll to position [835, 0]
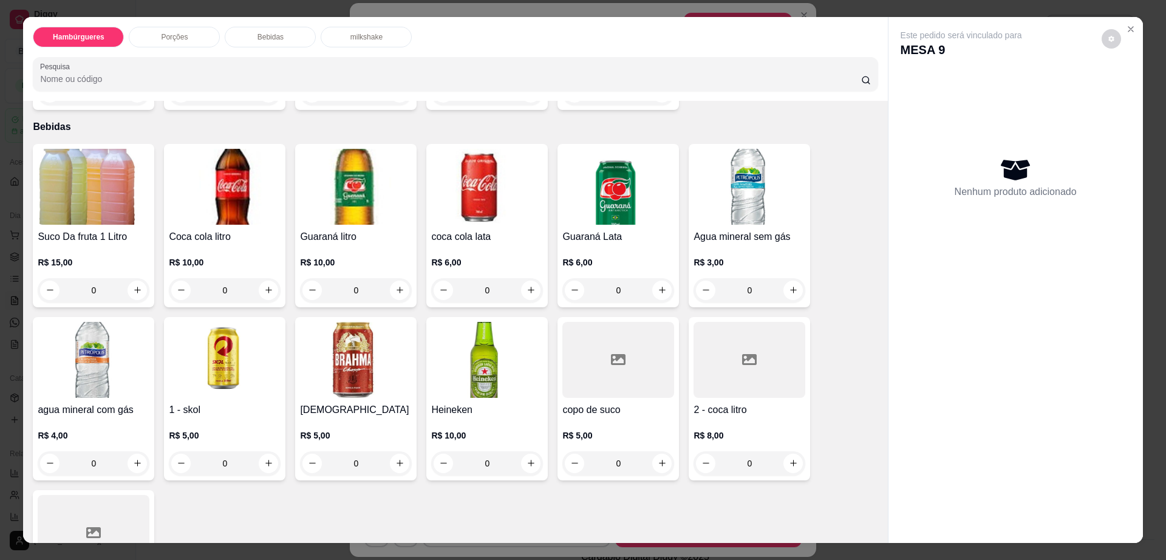
click at [371, 346] on img at bounding box center [356, 360] width 112 height 76
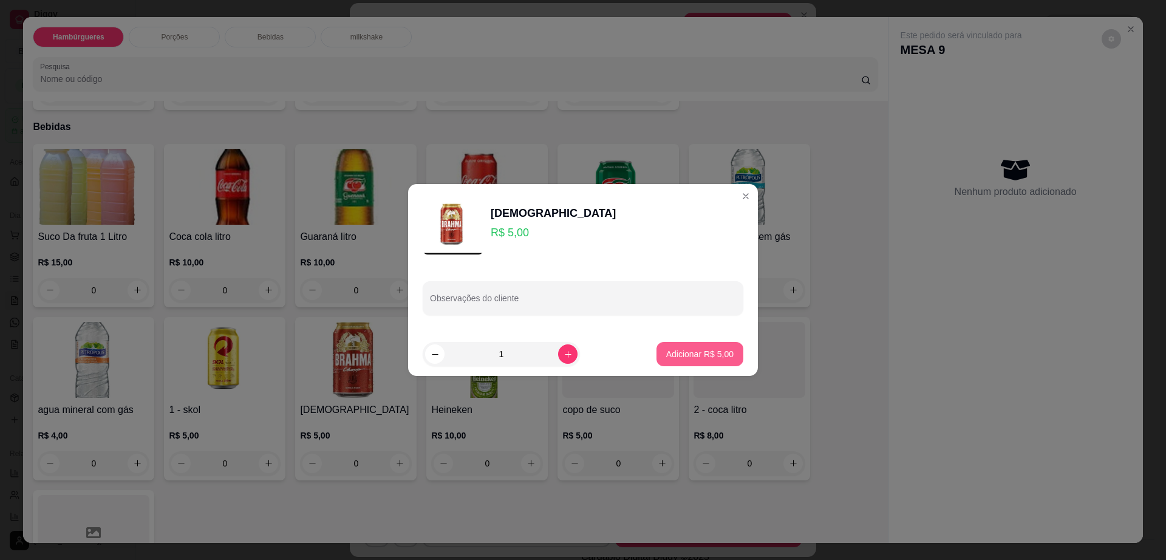
click at [703, 354] on p "Adicionar R$ 5,00" at bounding box center [699, 354] width 67 height 12
type input "1"
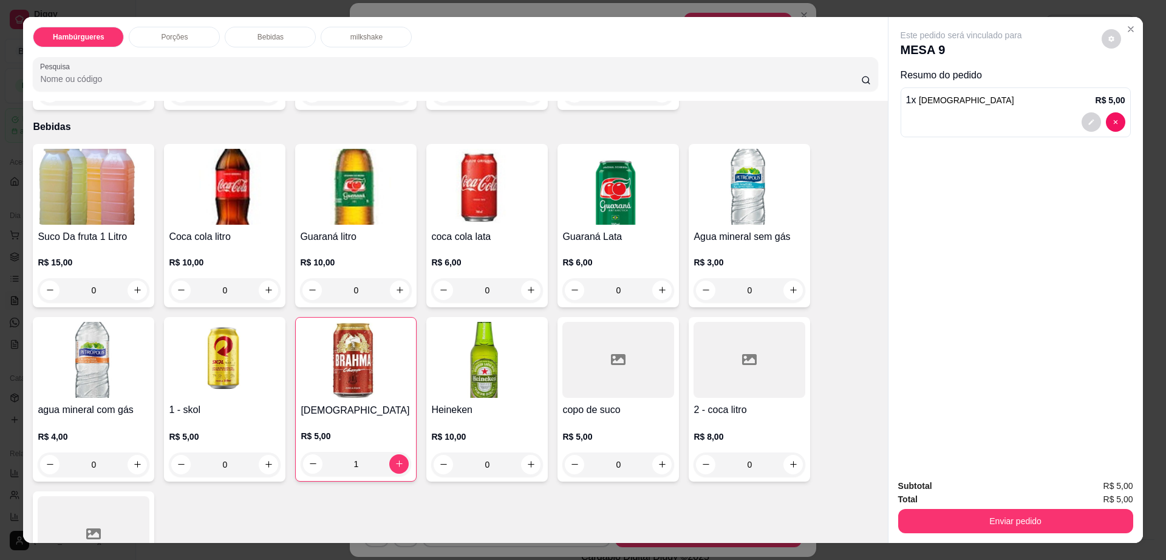
click at [120, 324] on img at bounding box center [94, 360] width 112 height 76
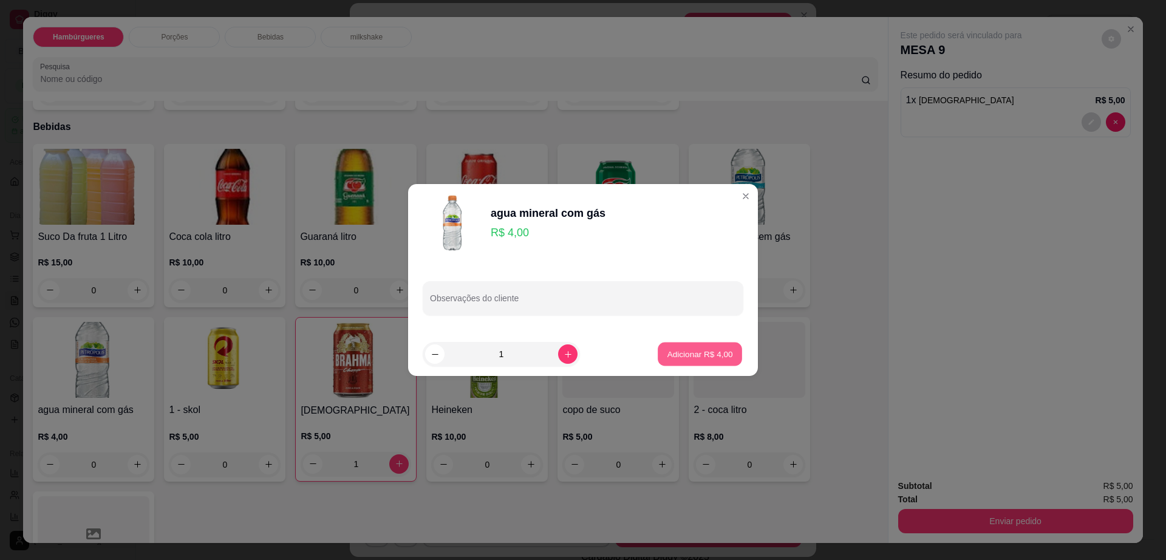
click at [689, 348] on p "Adicionar R$ 4,00" at bounding box center [700, 354] width 66 height 12
type input "1"
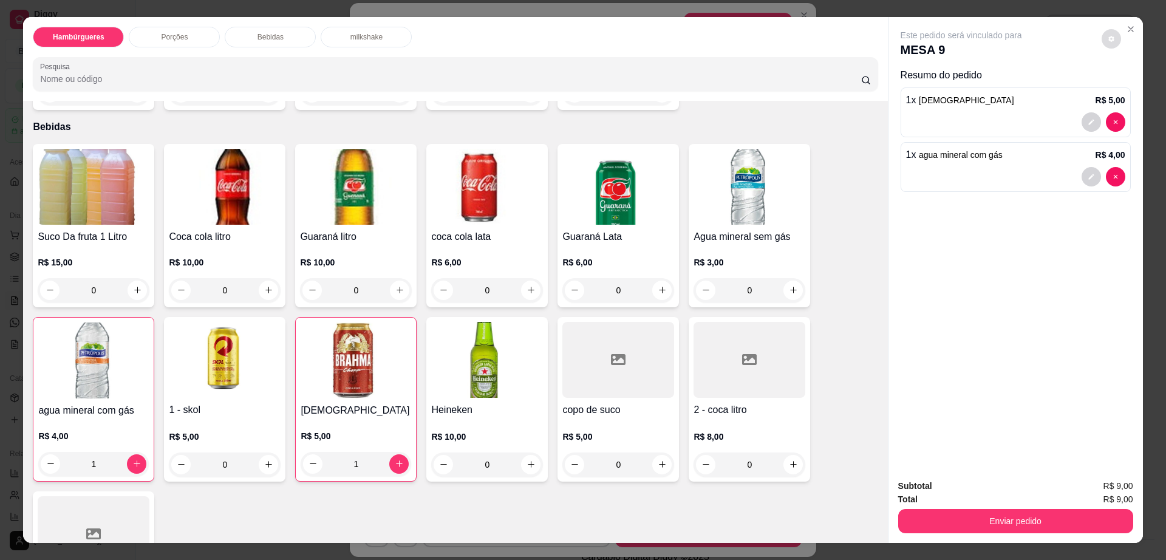
click at [1106, 44] on button "decrease-product-quantity" at bounding box center [1110, 38] width 19 height 19
click at [1001, 523] on button "Enviar pedido" at bounding box center [1015, 521] width 235 height 24
click at [1095, 492] on button "Enviar pedido" at bounding box center [1100, 491] width 69 height 23
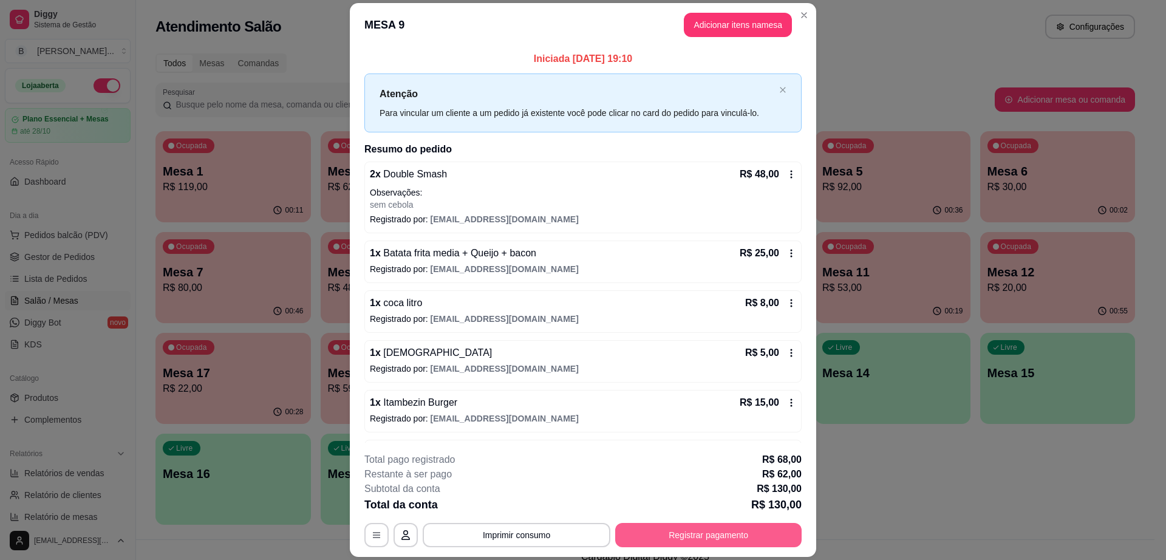
click at [661, 538] on button "Registrar pagamento" at bounding box center [708, 535] width 186 height 24
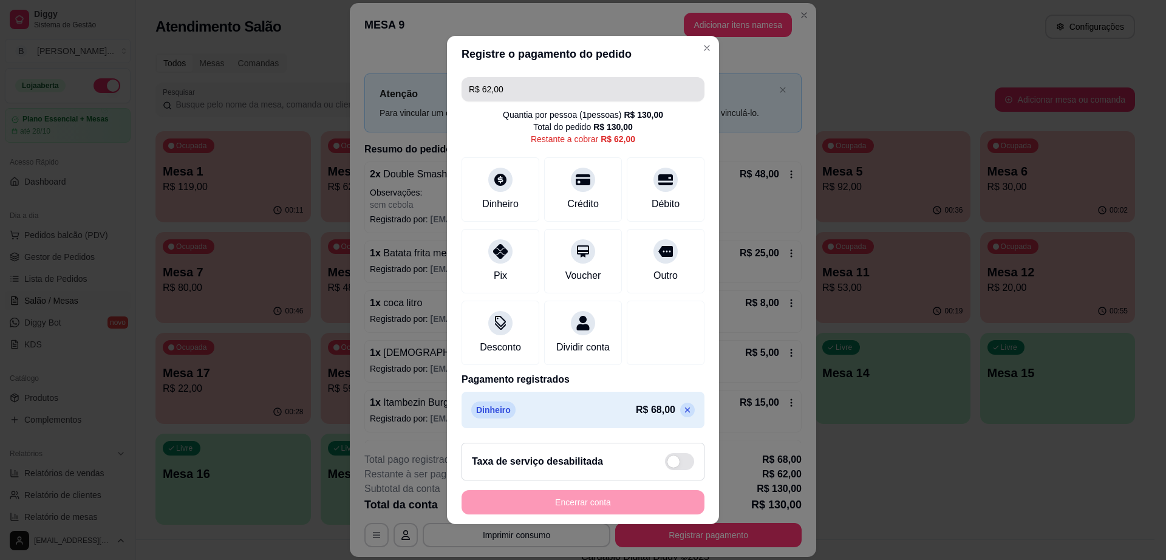
click at [506, 79] on input "R$ 62,00" at bounding box center [583, 89] width 228 height 24
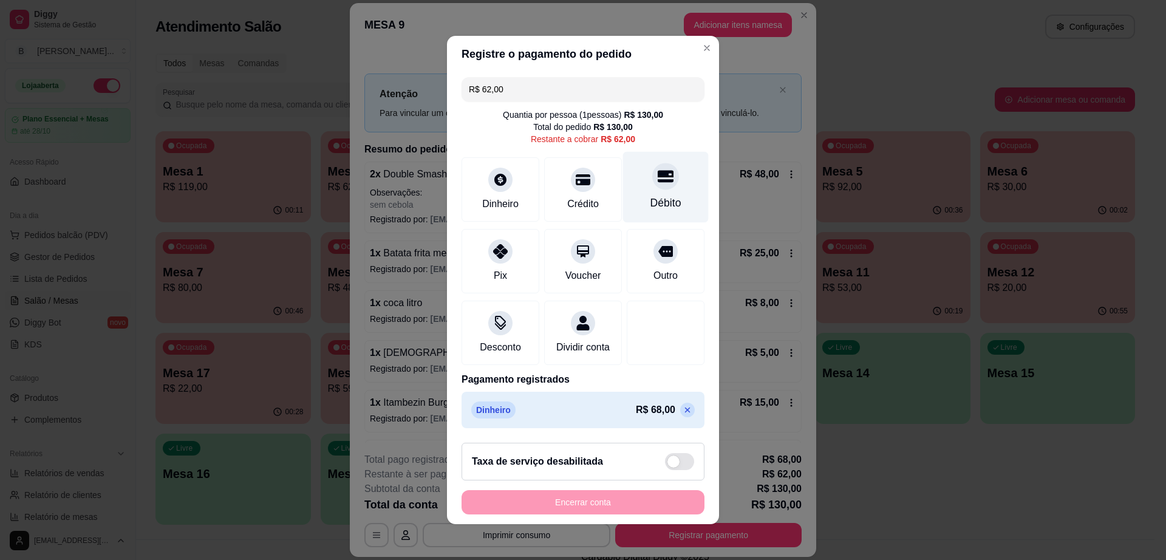
click at [651, 195] on div "Débito" at bounding box center [665, 203] width 31 height 16
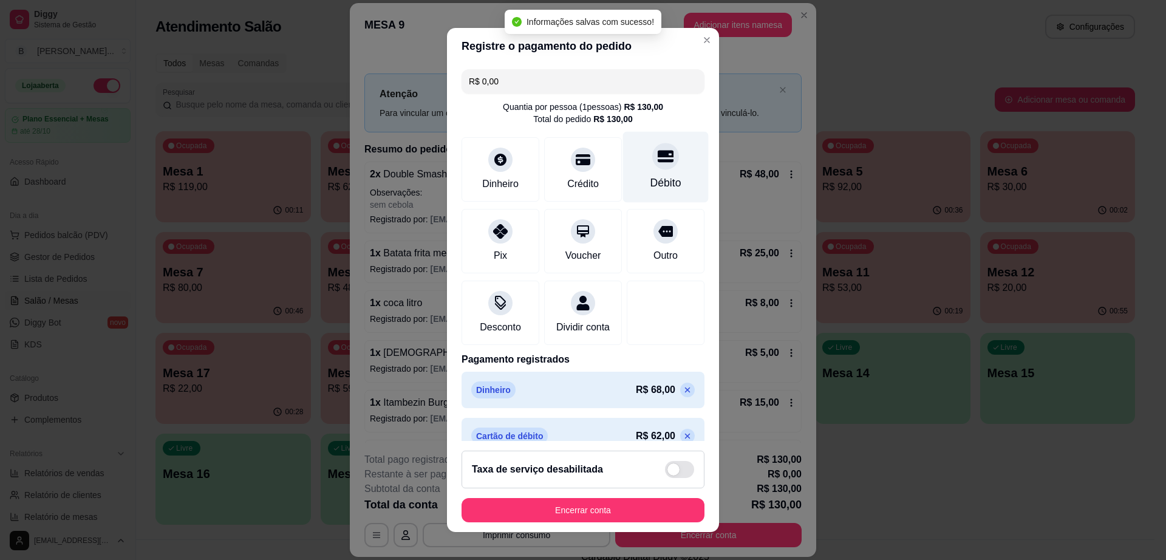
type input "R$ 0,00"
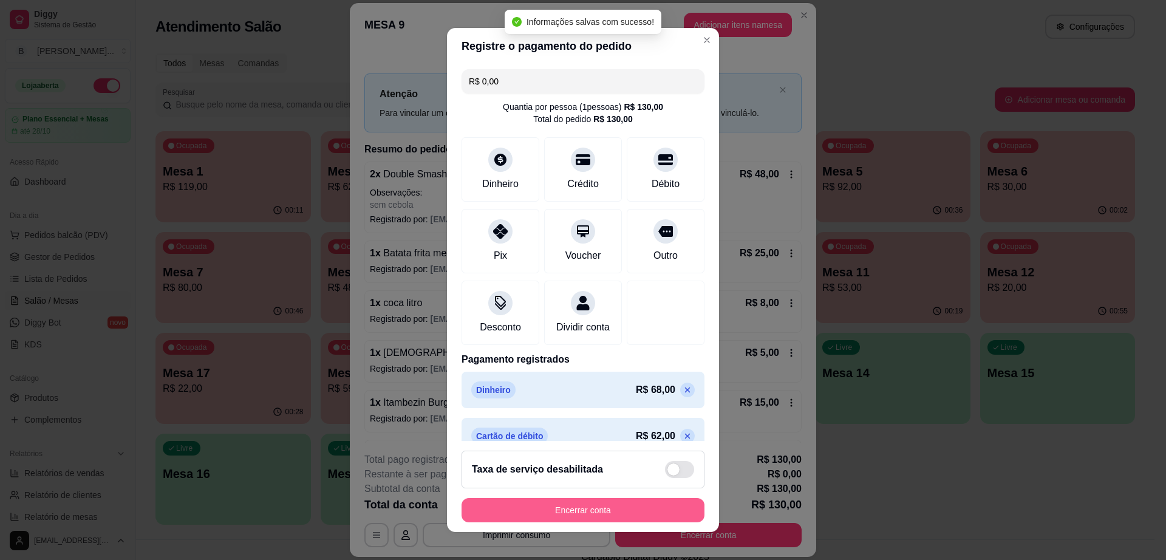
click at [620, 505] on button "Encerrar conta" at bounding box center [582, 510] width 243 height 24
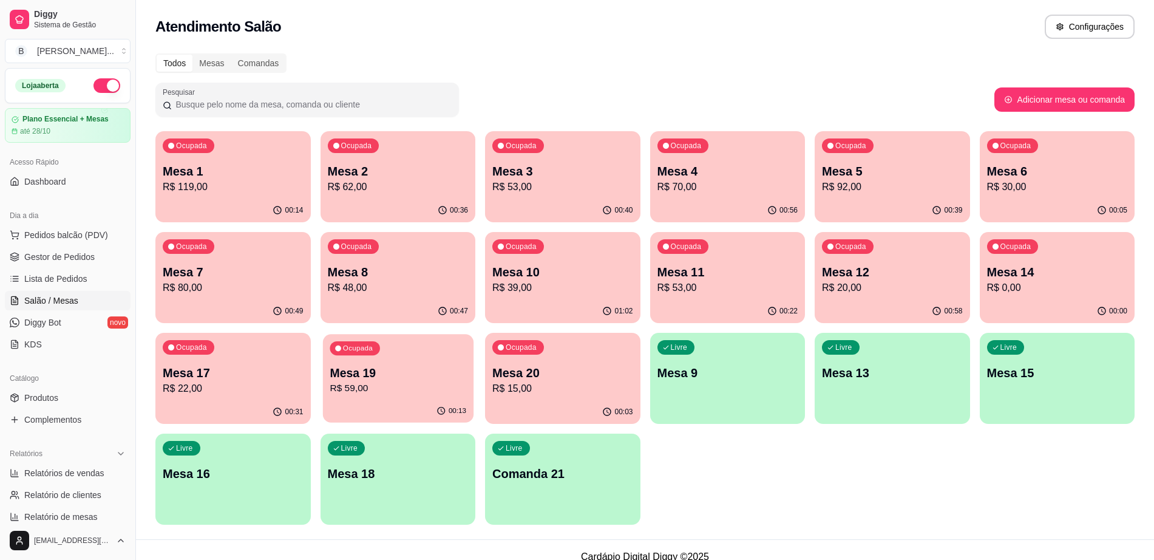
click at [352, 378] on p "Mesa 19" at bounding box center [398, 373] width 137 height 16
click at [863, 290] on p "R$ 20,00" at bounding box center [892, 287] width 141 height 15
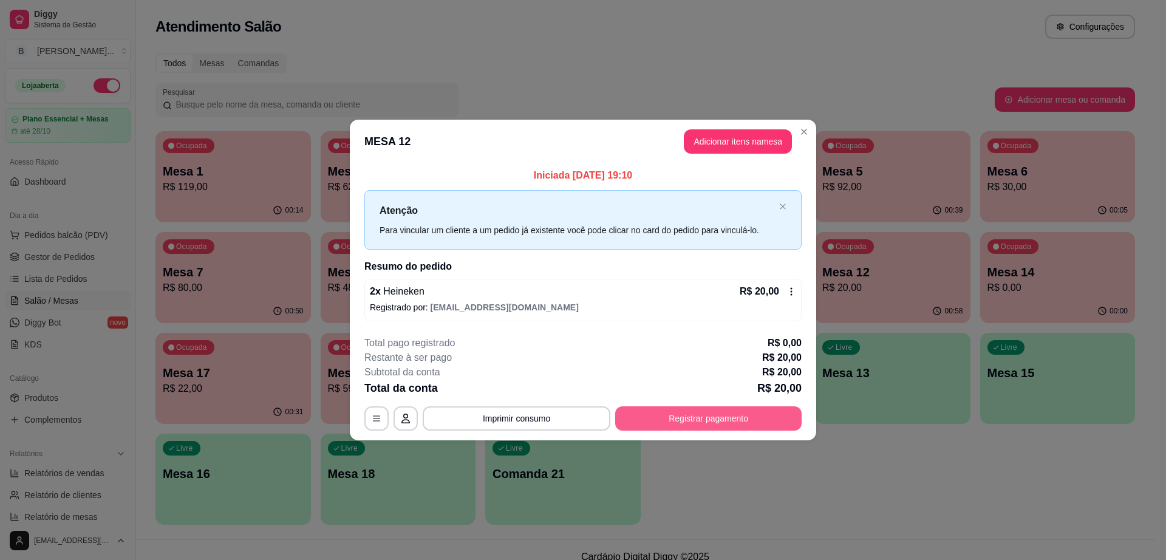
click at [741, 413] on button "Registrar pagamento" at bounding box center [708, 418] width 186 height 24
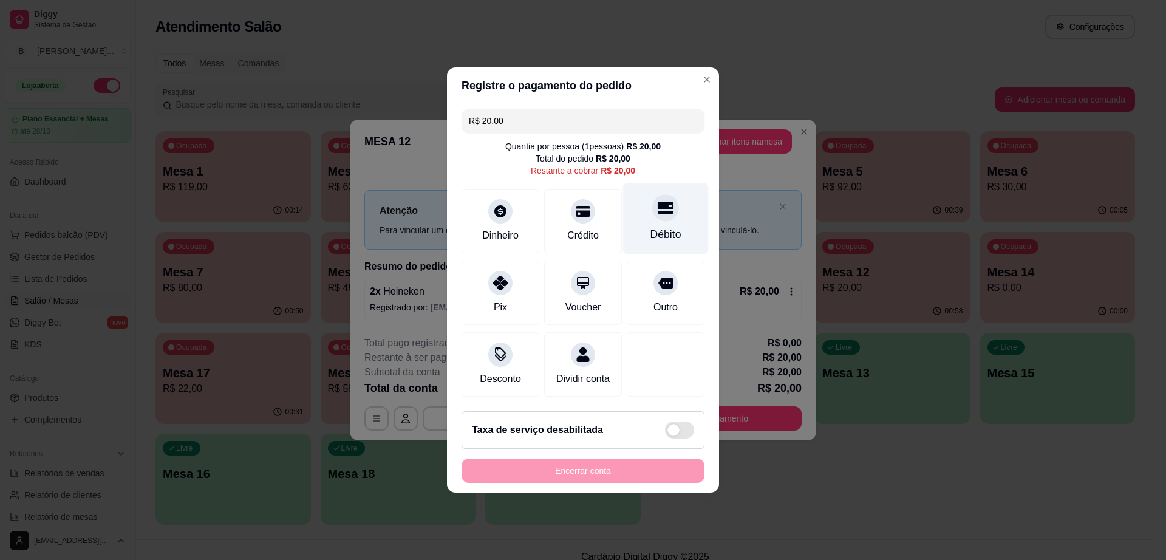
click at [658, 202] on icon at bounding box center [666, 208] width 16 height 12
type input "R$ 0,00"
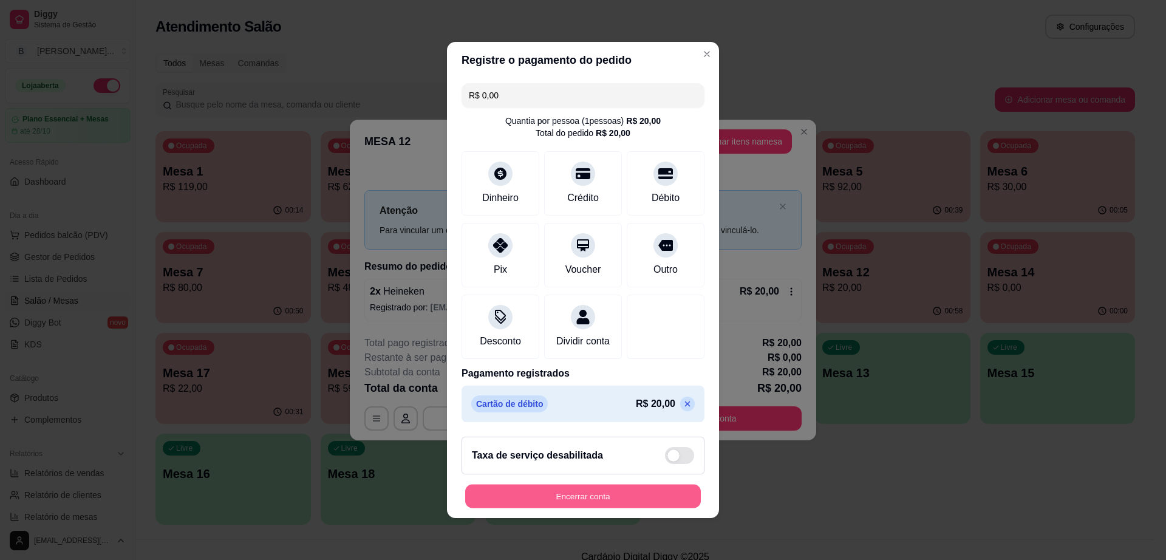
click at [584, 507] on button "Encerrar conta" at bounding box center [583, 496] width 236 height 24
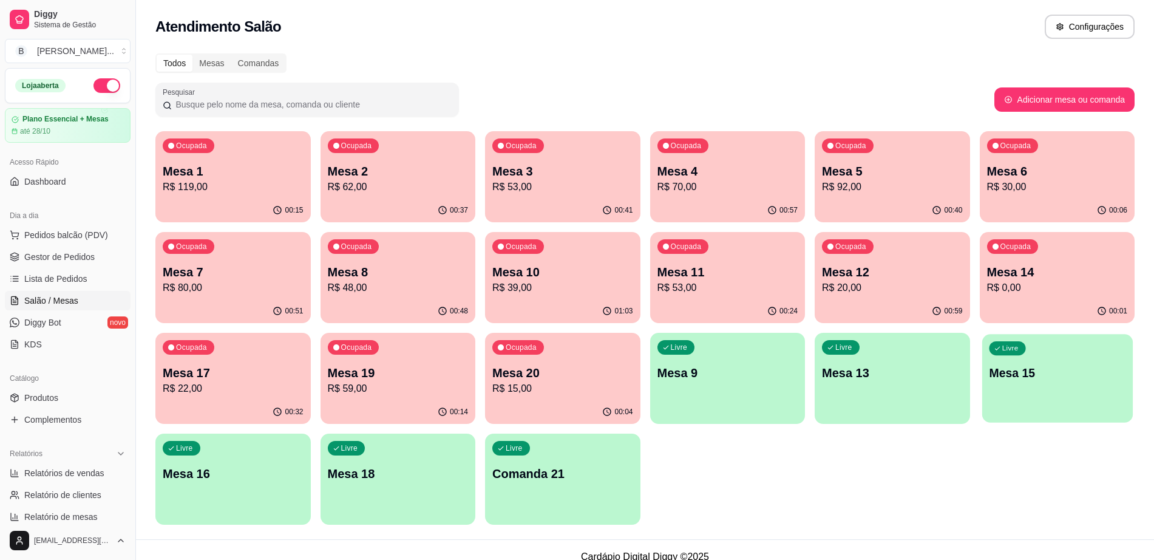
click at [1047, 395] on div "Livre Mesa 15" at bounding box center [1057, 371] width 151 height 74
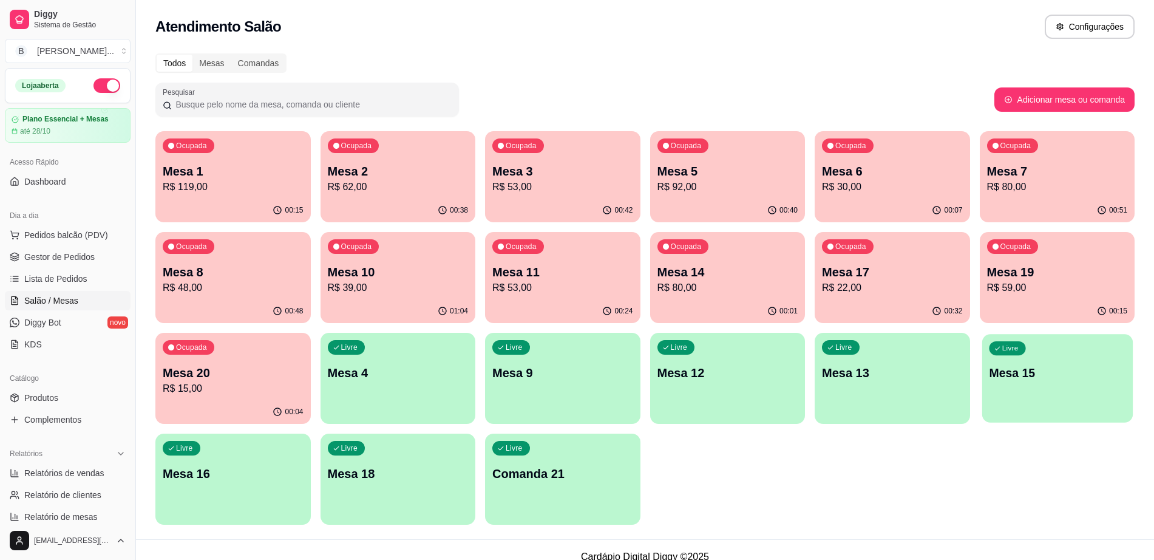
click at [1018, 373] on p "Mesa 15" at bounding box center [1057, 373] width 137 height 16
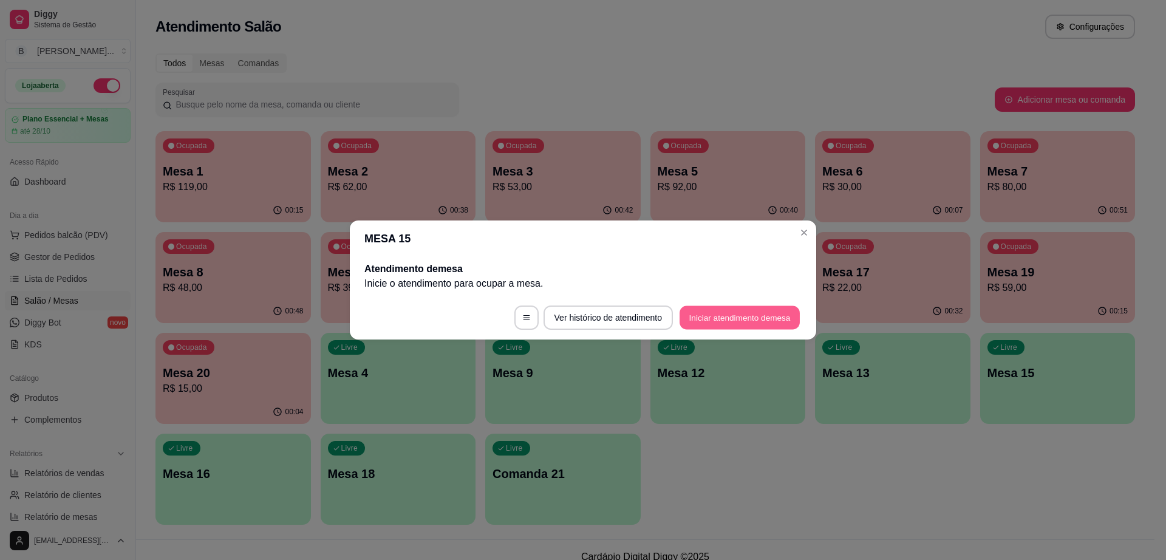
click at [740, 312] on button "Iniciar atendimento de mesa" at bounding box center [739, 318] width 120 height 24
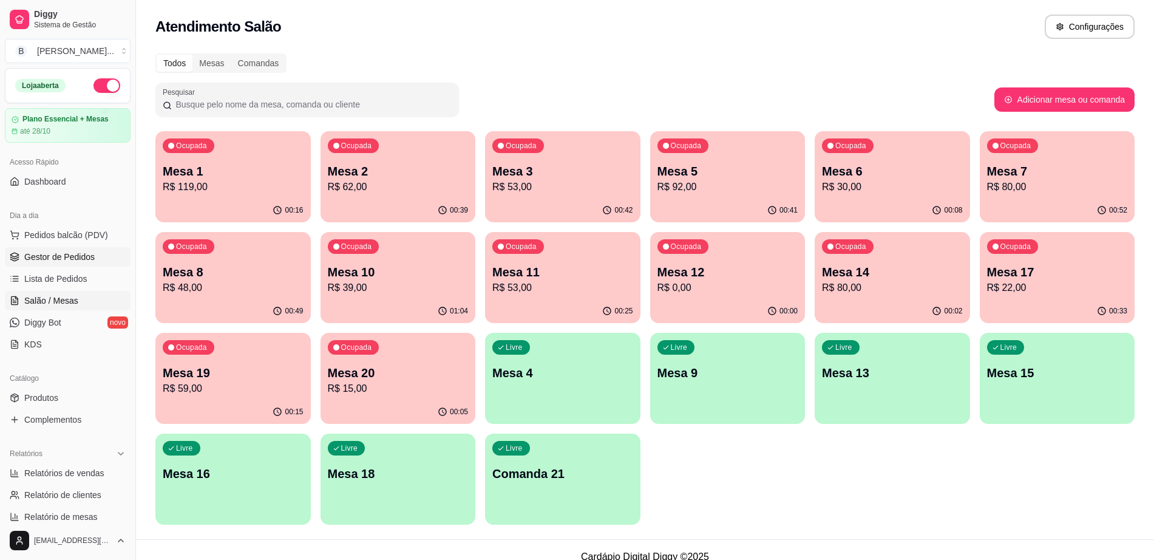
click at [43, 256] on span "Gestor de Pedidos" at bounding box center [59, 257] width 70 height 12
click at [51, 251] on span "Gestor de Pedidos" at bounding box center [59, 257] width 70 height 12
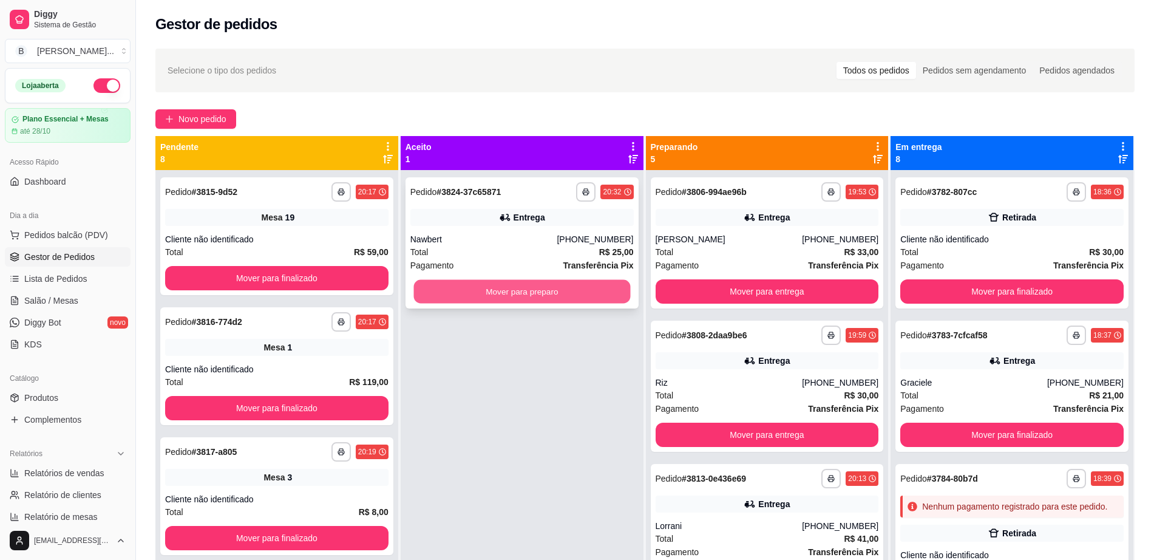
click at [469, 297] on button "Mover para preparo" at bounding box center [521, 292] width 217 height 24
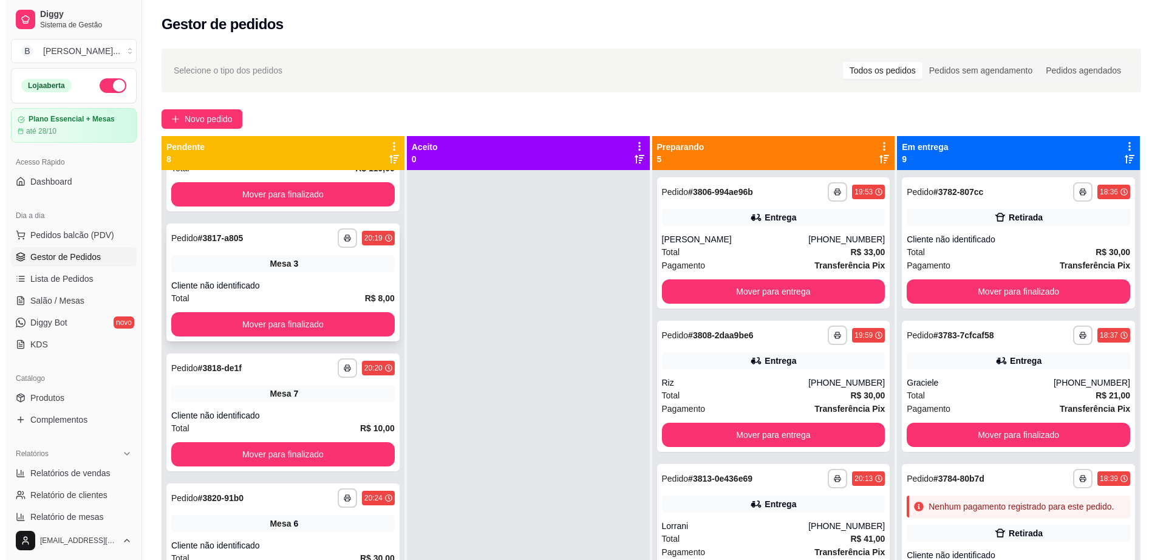
scroll to position [228, 0]
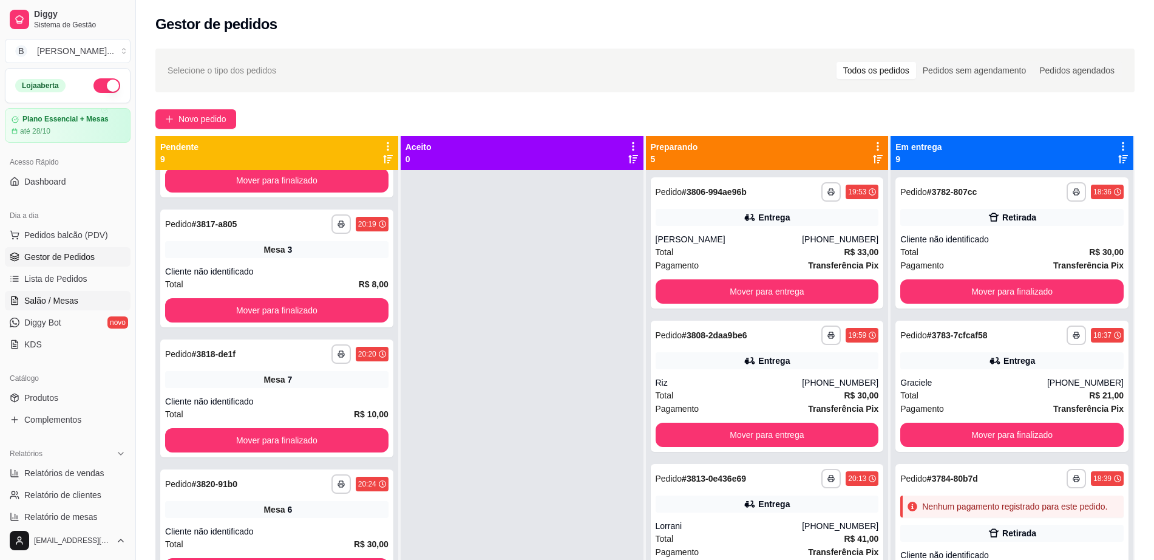
click at [50, 294] on span "Salão / Mesas" at bounding box center [51, 300] width 54 height 12
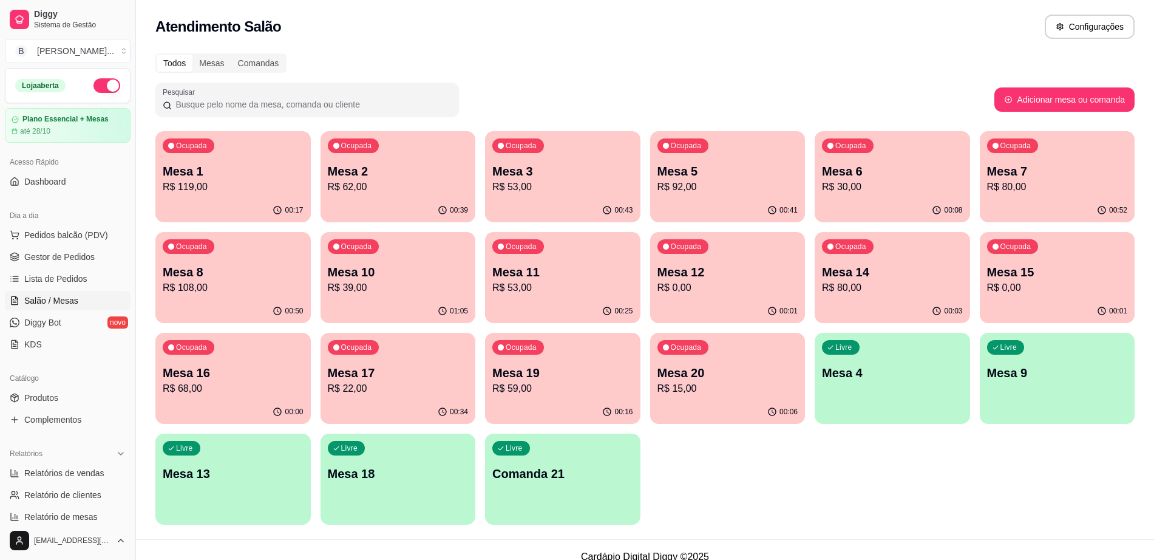
click at [519, 195] on div "Ocupada Mesa 3 R$ 53,00" at bounding box center [562, 164] width 155 height 67
click at [913, 186] on p "R$ 30,00" at bounding box center [892, 187] width 141 height 15
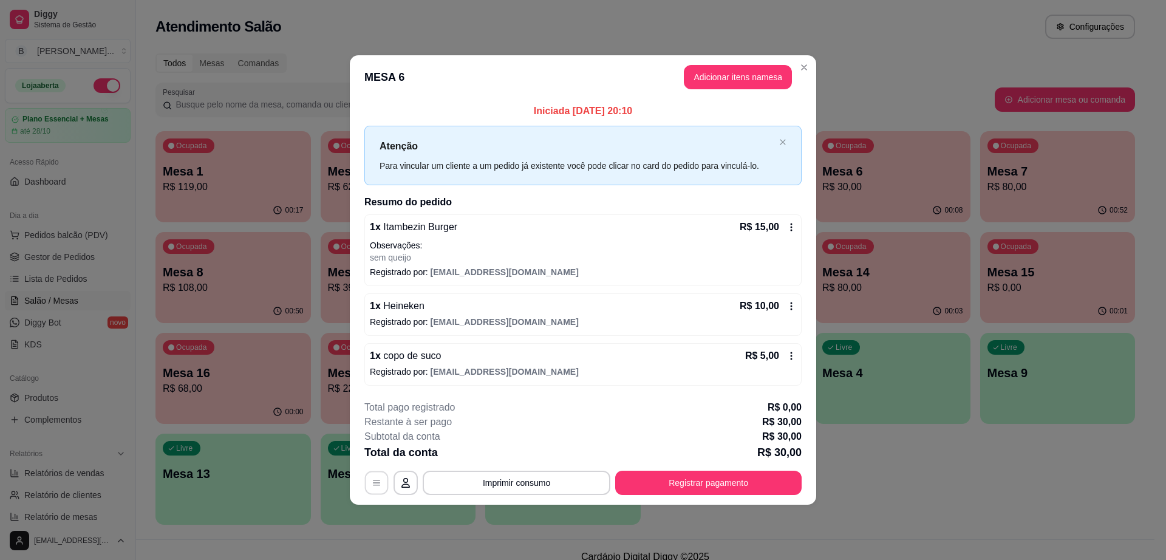
click at [374, 492] on button "button" at bounding box center [377, 483] width 24 height 24
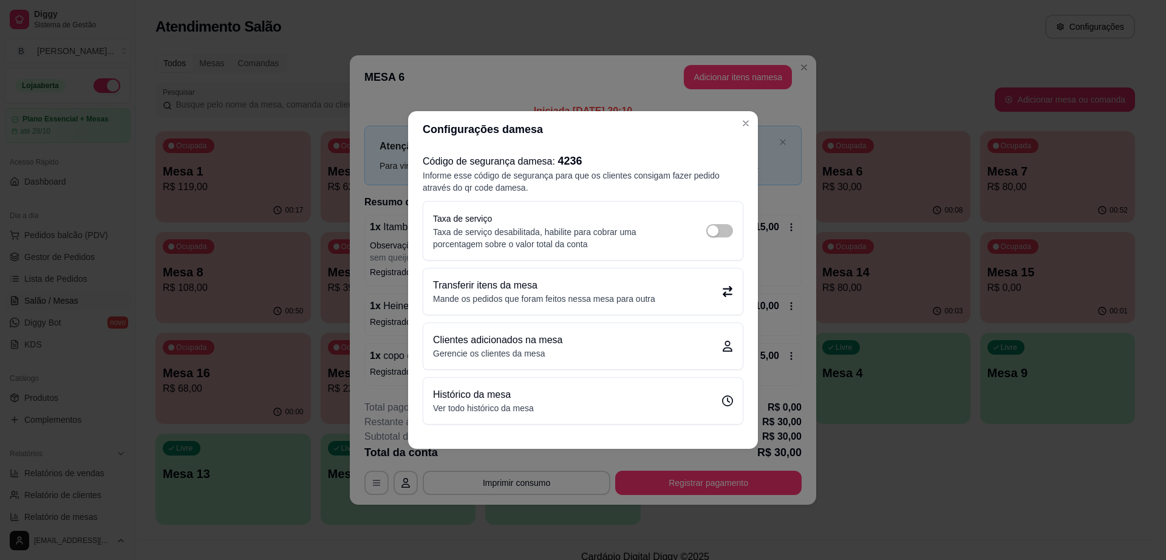
click at [548, 301] on p "Mande os pedidos que foram feitos nessa mesa para outra" at bounding box center [544, 299] width 222 height 12
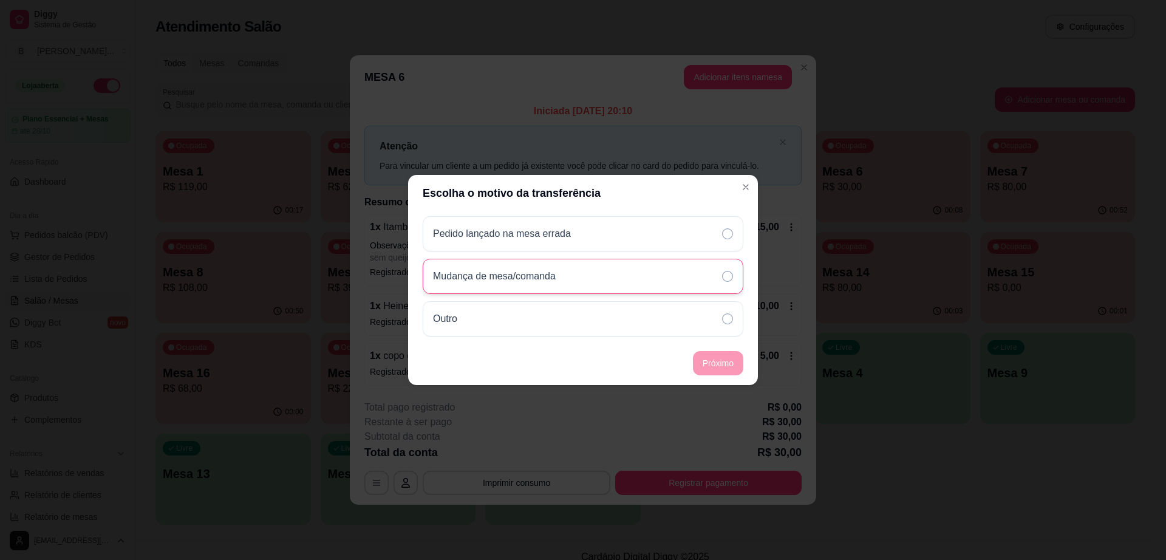
click at [586, 265] on div "Mudança de mesa/comanda" at bounding box center [583, 276] width 321 height 35
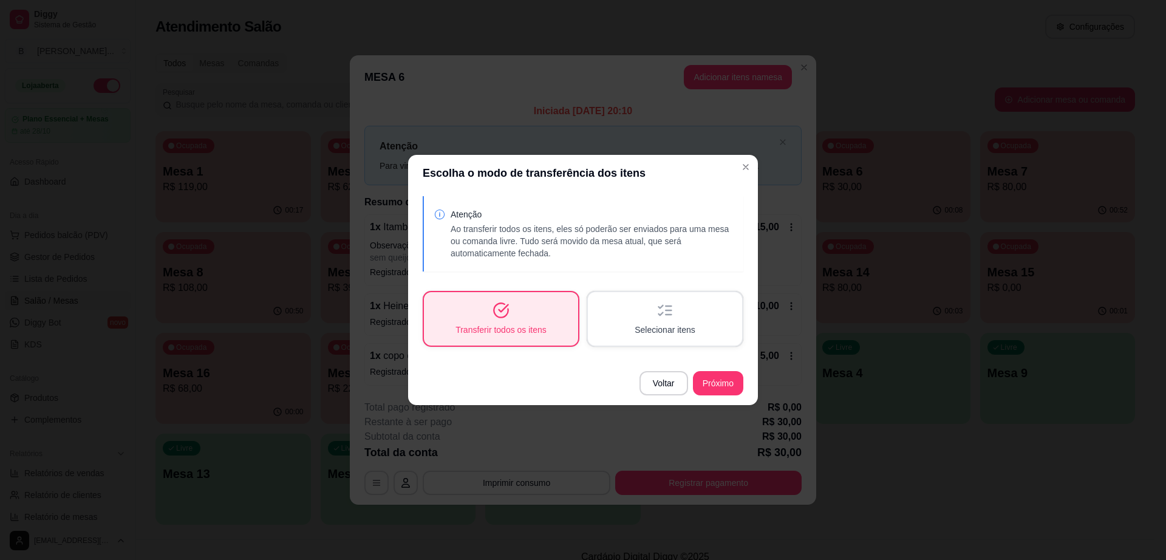
click at [513, 313] on div "Transferir todos os itens" at bounding box center [501, 318] width 154 height 53
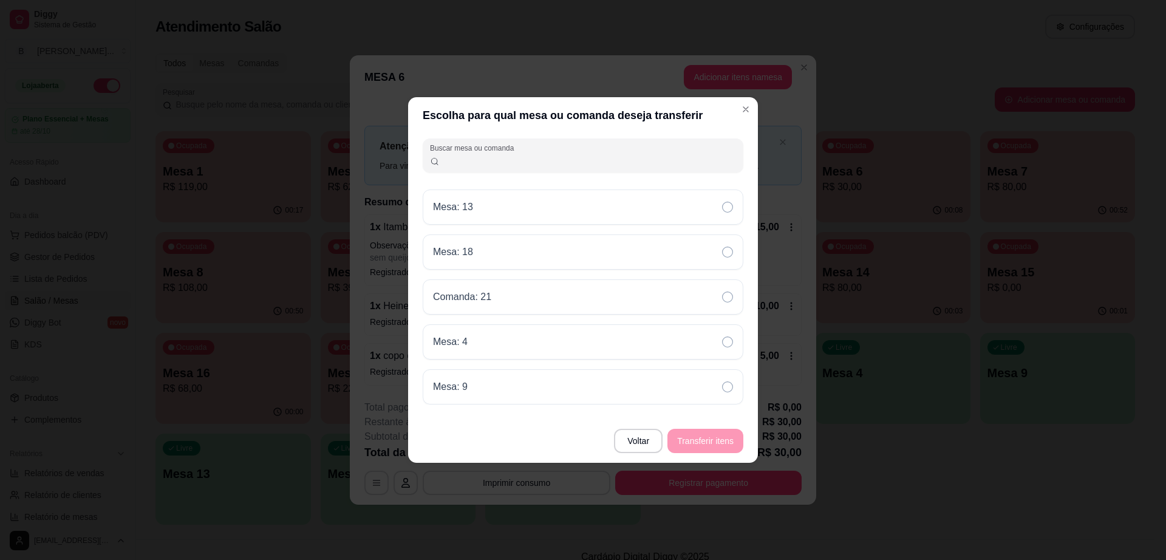
click at [583, 163] on input "Buscar mesa ou comanda" at bounding box center [588, 160] width 297 height 12
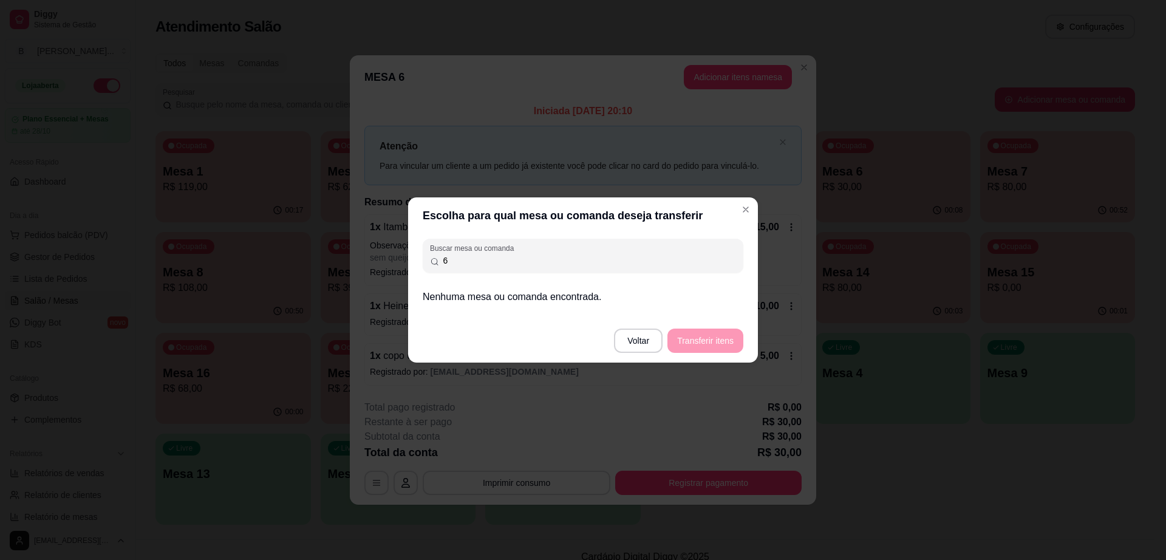
type input "6"
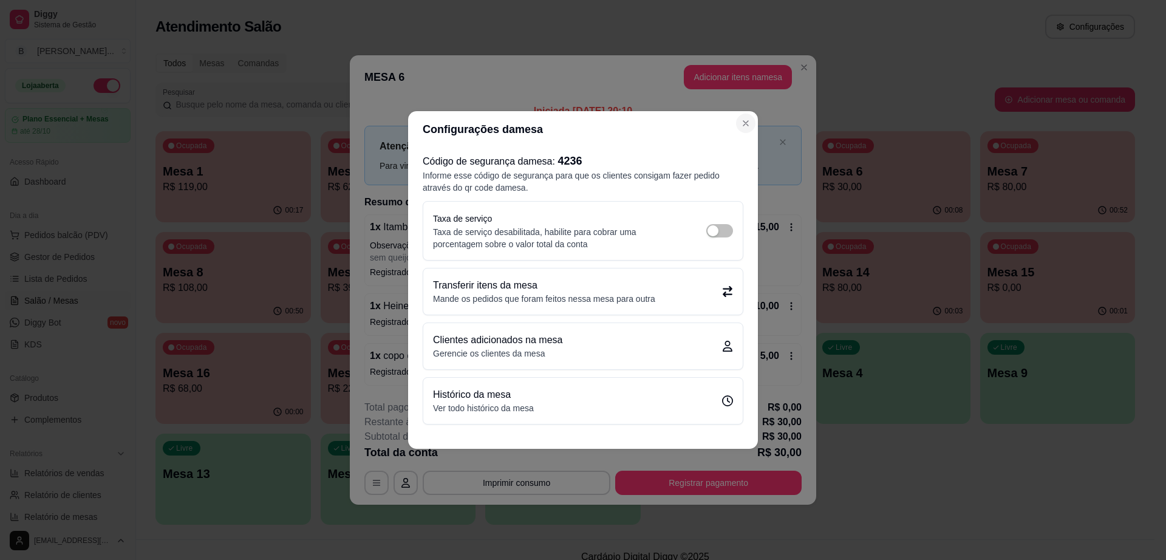
drag, startPoint x: 743, startPoint y: 134, endPoint x: 746, endPoint y: 127, distance: 6.8
click at [743, 133] on header "Configurações da mesa" at bounding box center [583, 129] width 350 height 36
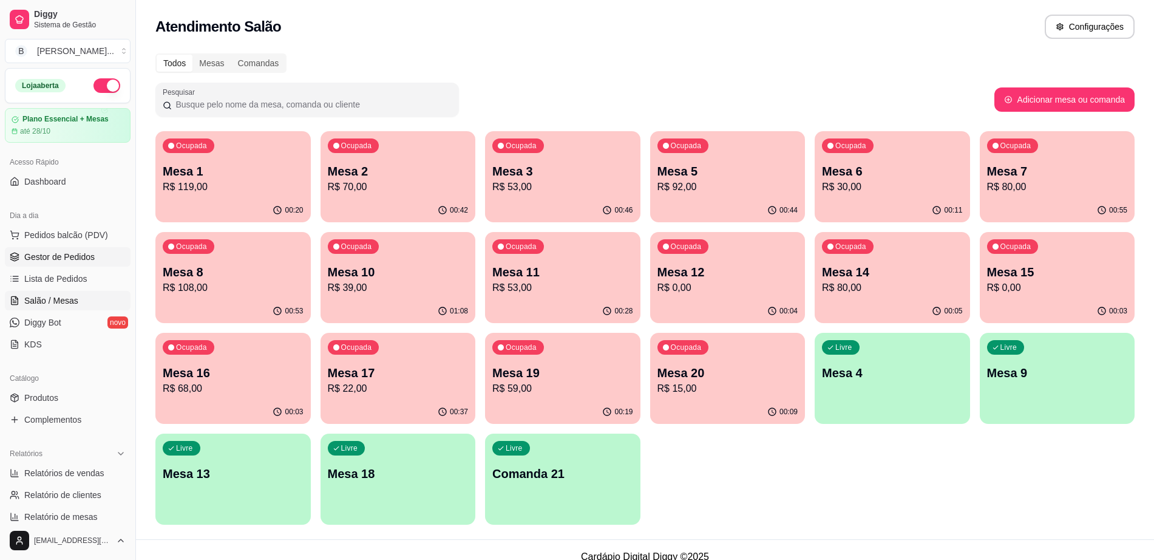
click at [76, 260] on span "Gestor de Pedidos" at bounding box center [59, 257] width 70 height 12
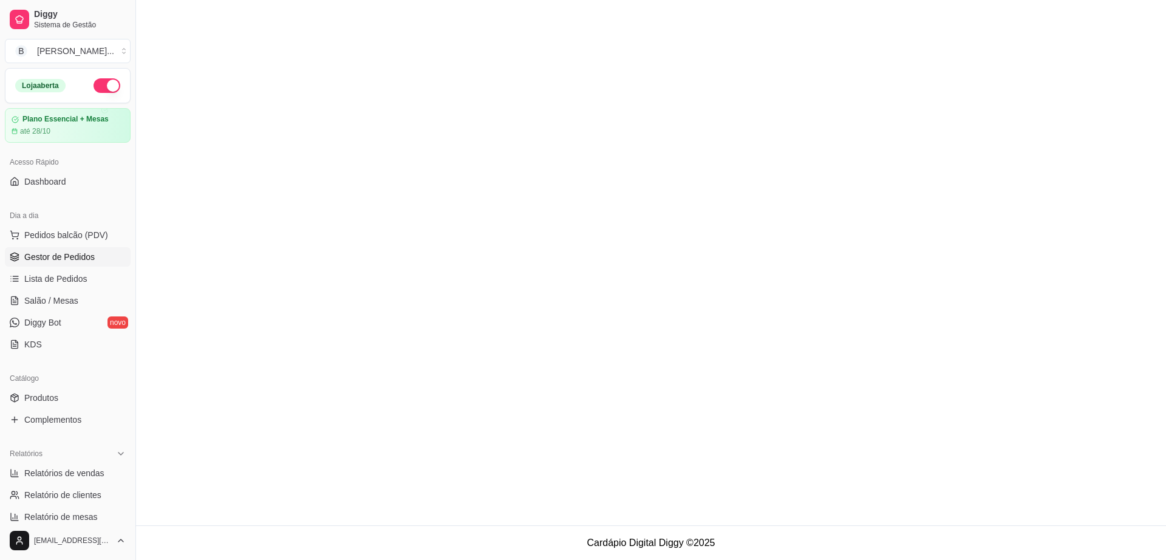
click at [76, 260] on span "Gestor de Pedidos" at bounding box center [59, 257] width 70 height 12
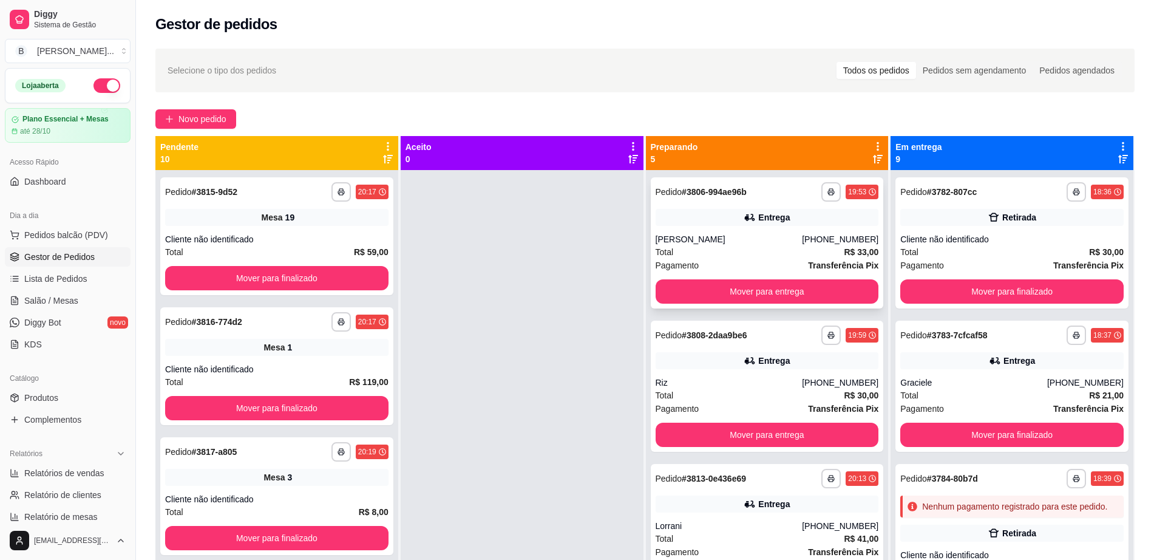
click at [755, 234] on div "[PERSON_NAME]" at bounding box center [729, 239] width 147 height 12
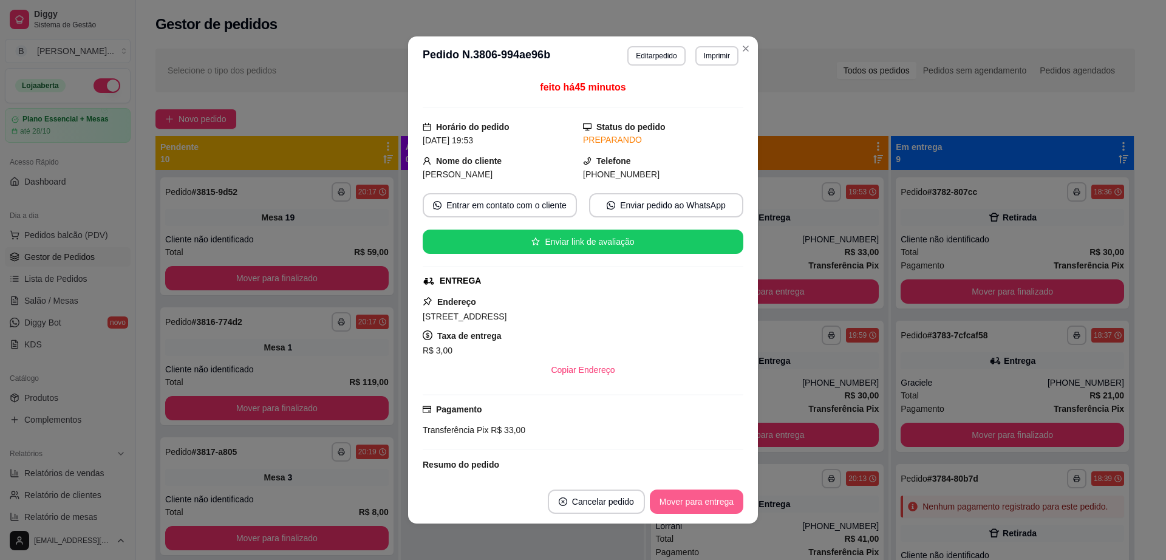
click at [716, 501] on button "Mover para entrega" at bounding box center [696, 501] width 93 height 24
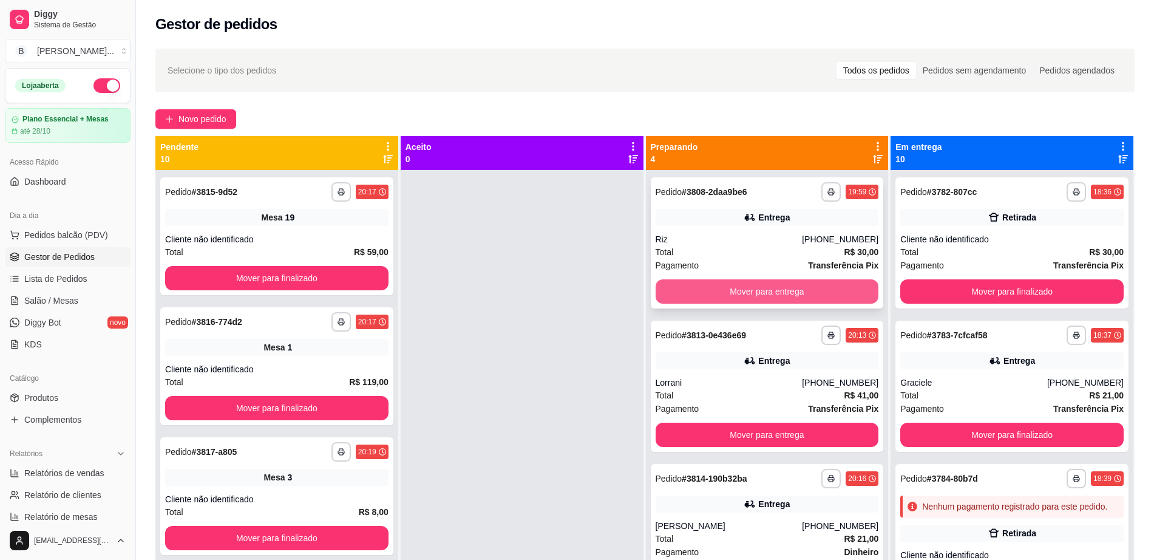
click at [758, 294] on button "Mover para entrega" at bounding box center [767, 291] width 223 height 24
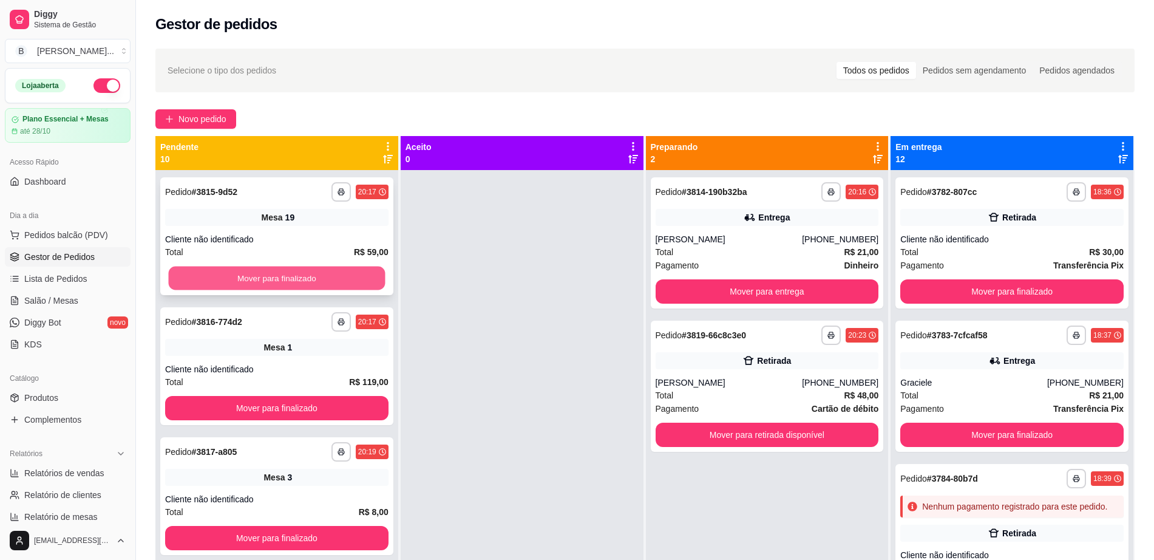
click at [283, 281] on button "Mover para finalizado" at bounding box center [277, 279] width 217 height 24
click at [284, 281] on button "Mover para finalizado" at bounding box center [276, 278] width 223 height 24
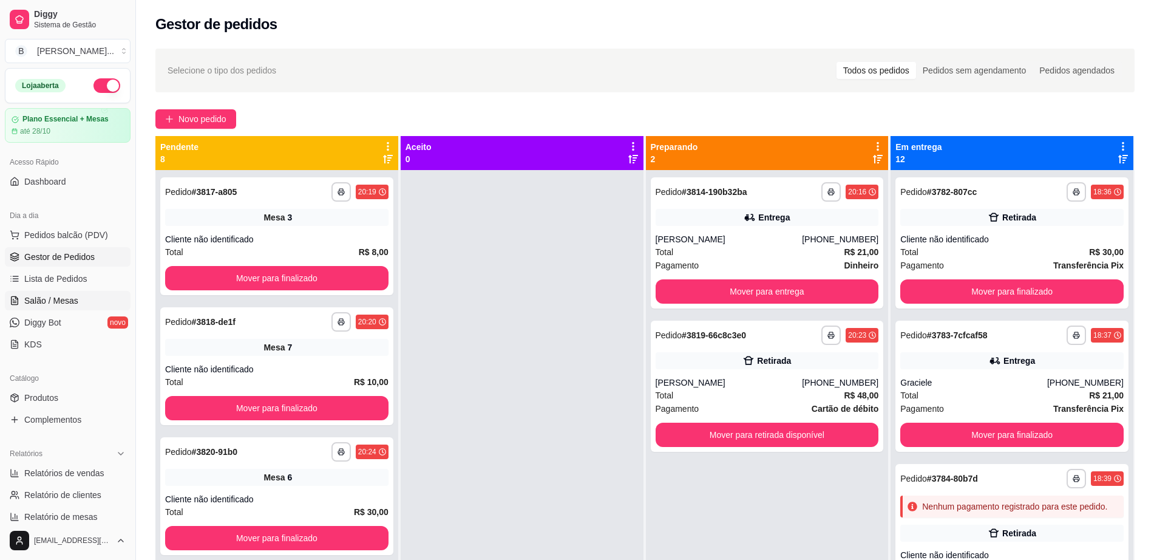
click at [70, 301] on span "Salão / Mesas" at bounding box center [51, 300] width 54 height 12
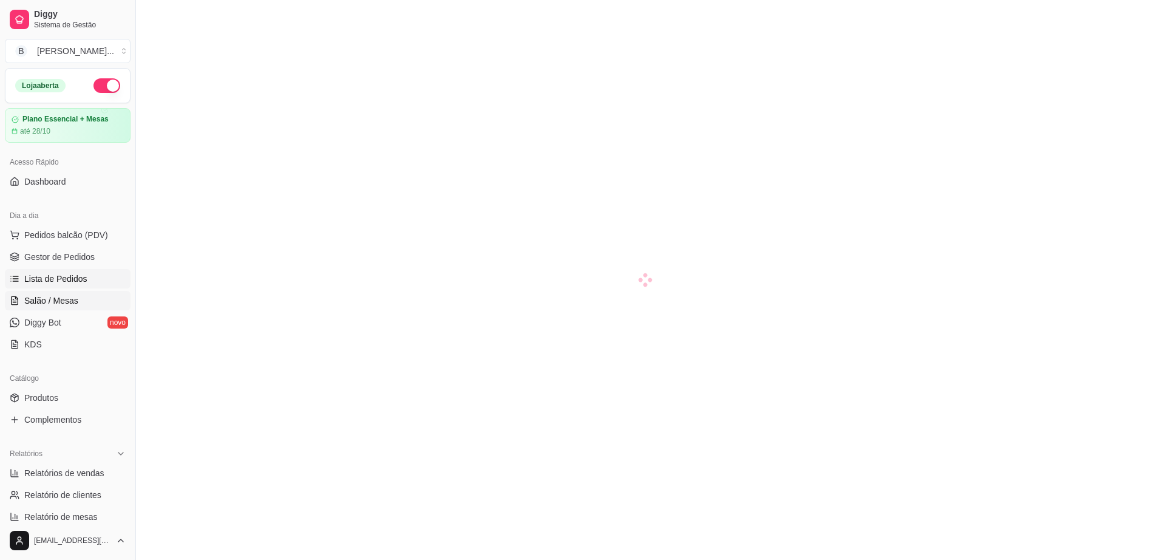
click at [76, 282] on span "Lista de Pedidos" at bounding box center [55, 279] width 63 height 12
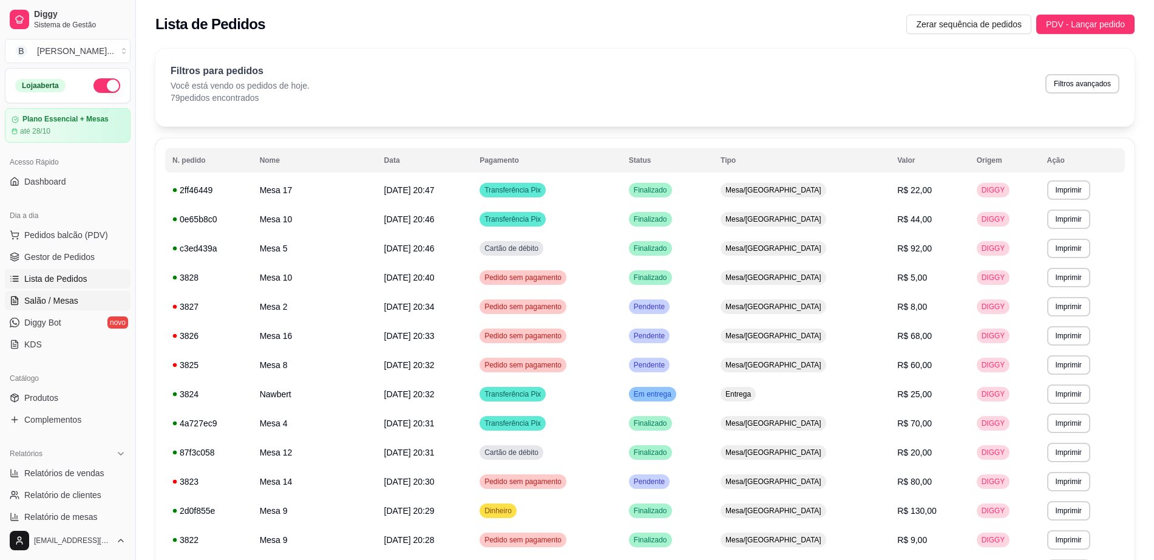
click at [66, 304] on span "Salão / Mesas" at bounding box center [51, 300] width 54 height 12
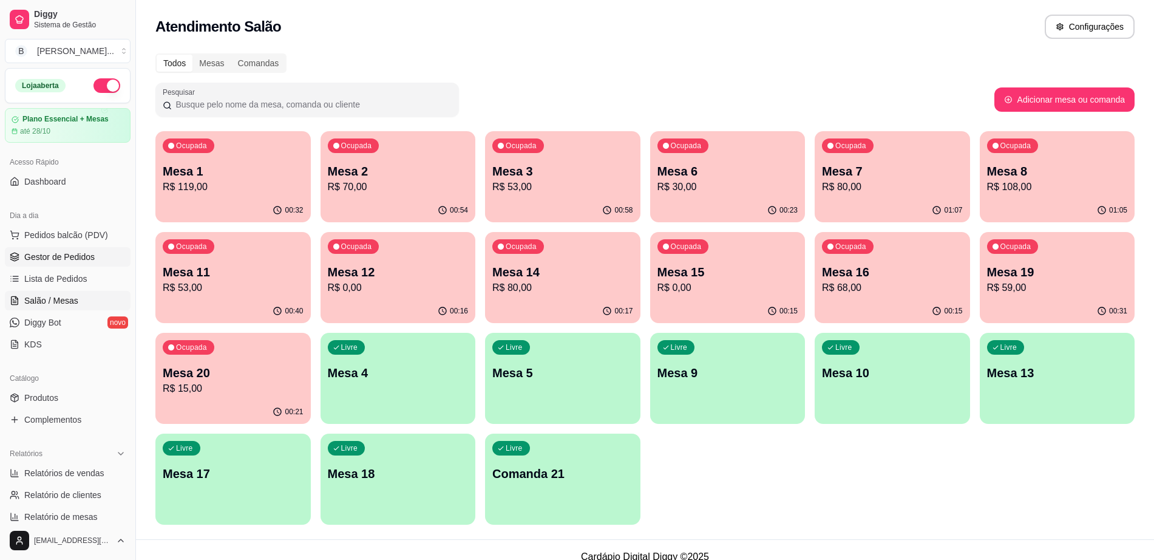
click at [75, 259] on span "Gestor de Pedidos" at bounding box center [59, 257] width 70 height 12
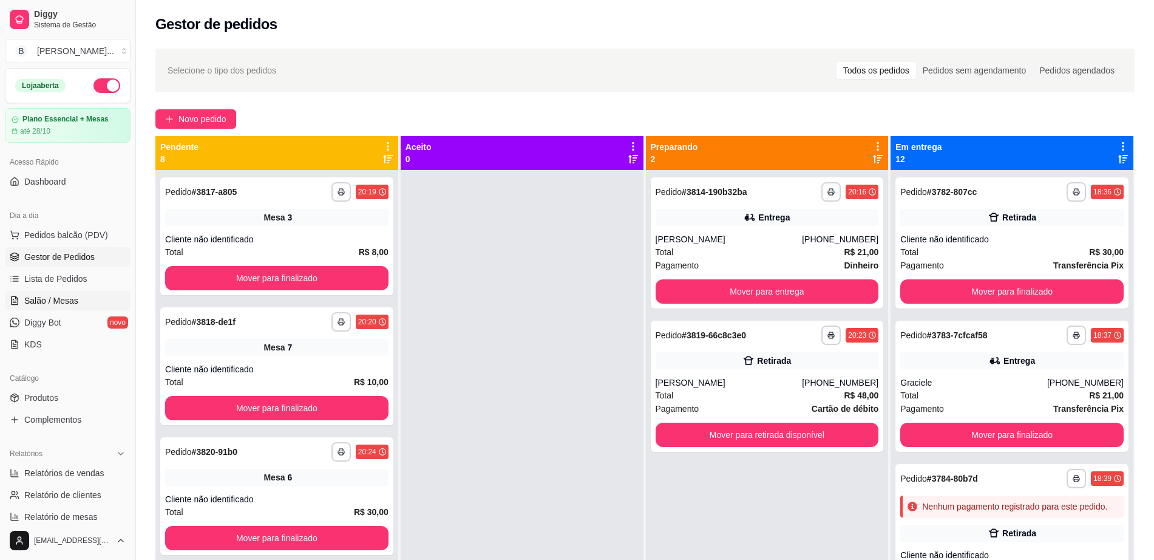
click at [61, 298] on span "Salão / Mesas" at bounding box center [51, 300] width 54 height 12
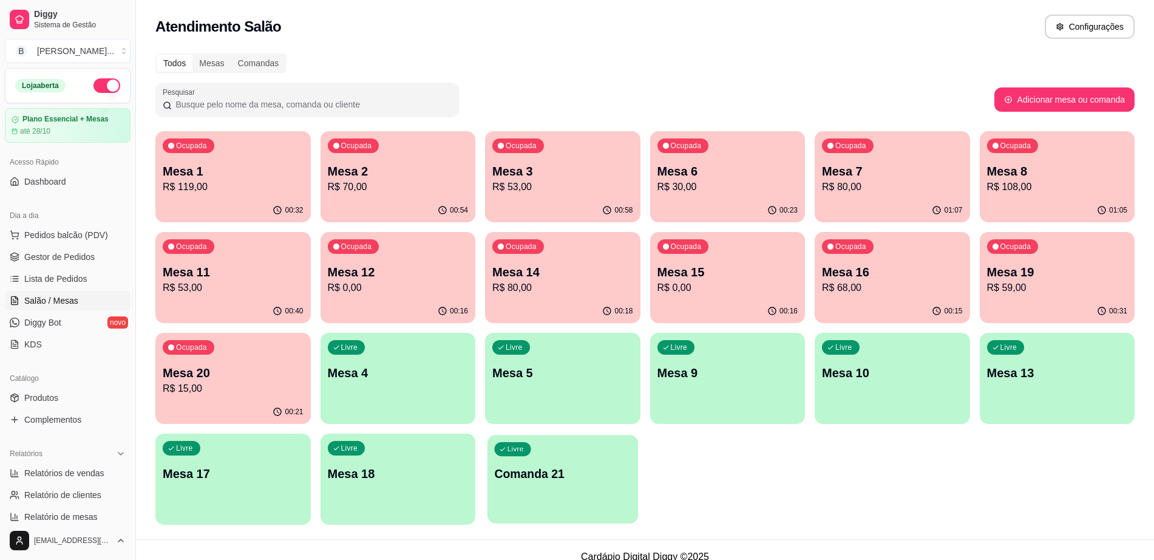
click at [549, 464] on div "Livre Comanda 21" at bounding box center [563, 472] width 151 height 74
click at [393, 386] on div "Livre Mesa 4" at bounding box center [398, 371] width 155 height 76
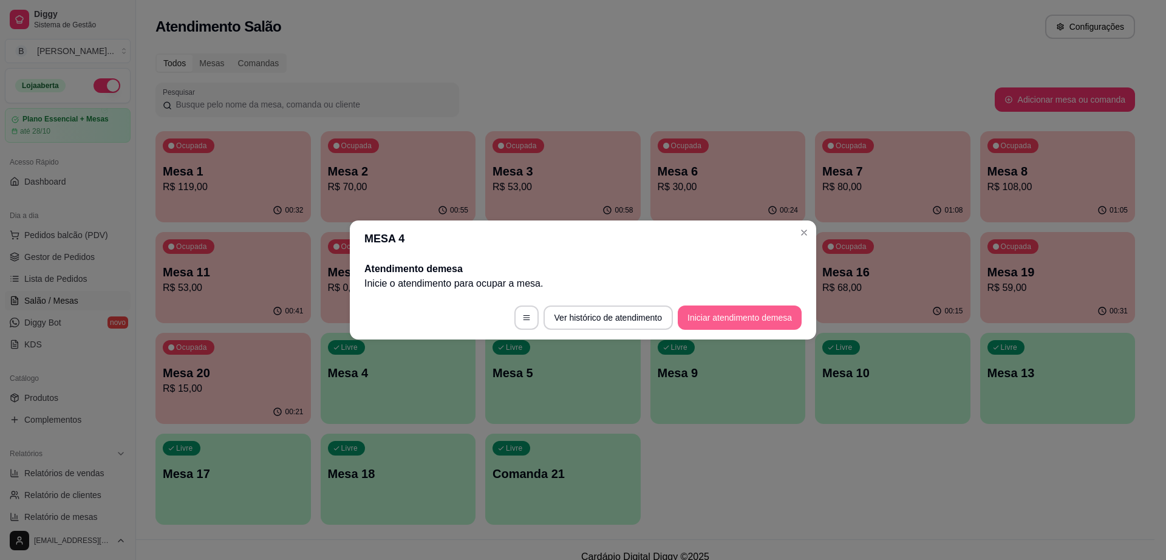
click at [730, 318] on button "Iniciar atendimento de mesa" at bounding box center [740, 317] width 124 height 24
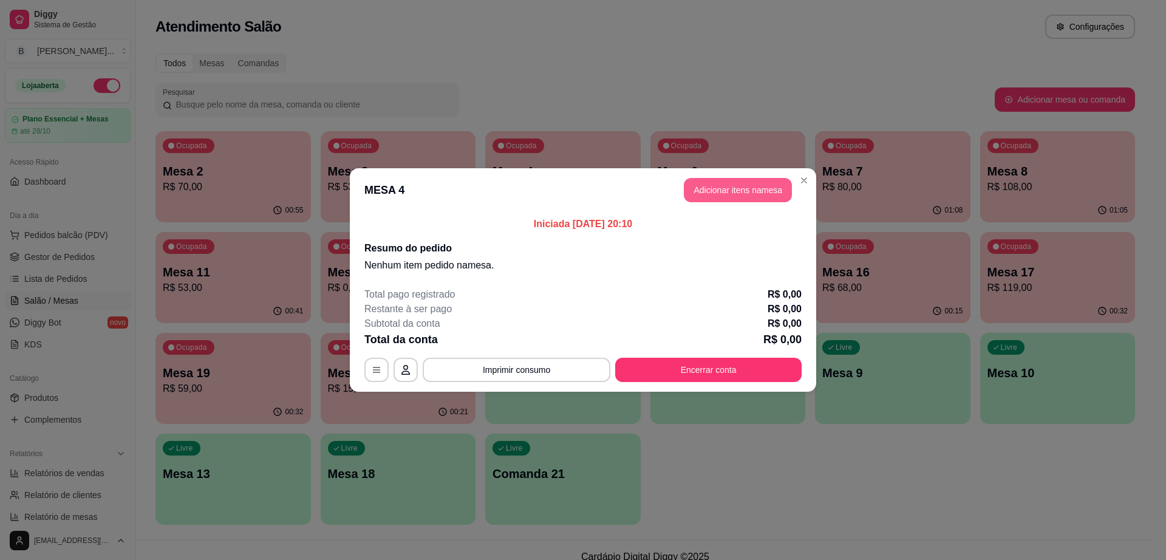
click at [758, 189] on button "Adicionar itens na mesa" at bounding box center [738, 190] width 108 height 24
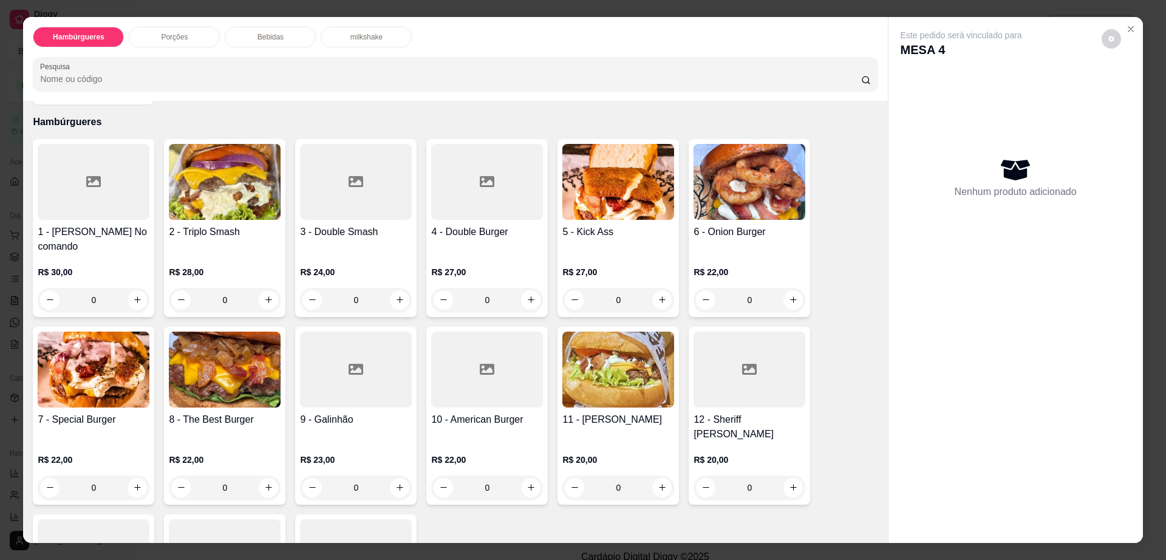
scroll to position [76, 0]
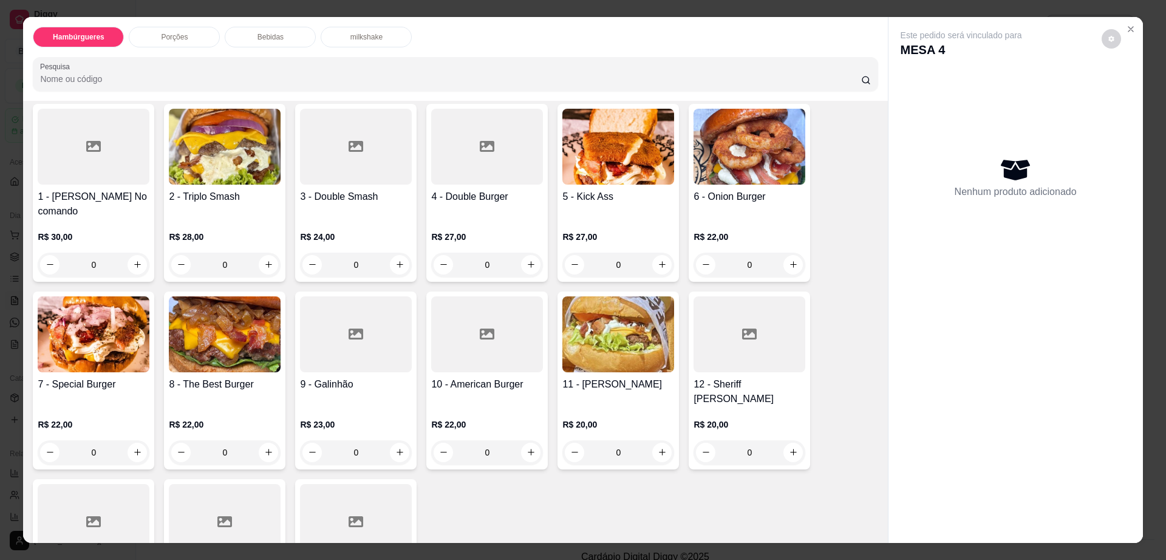
click at [336, 339] on div at bounding box center [356, 334] width 112 height 76
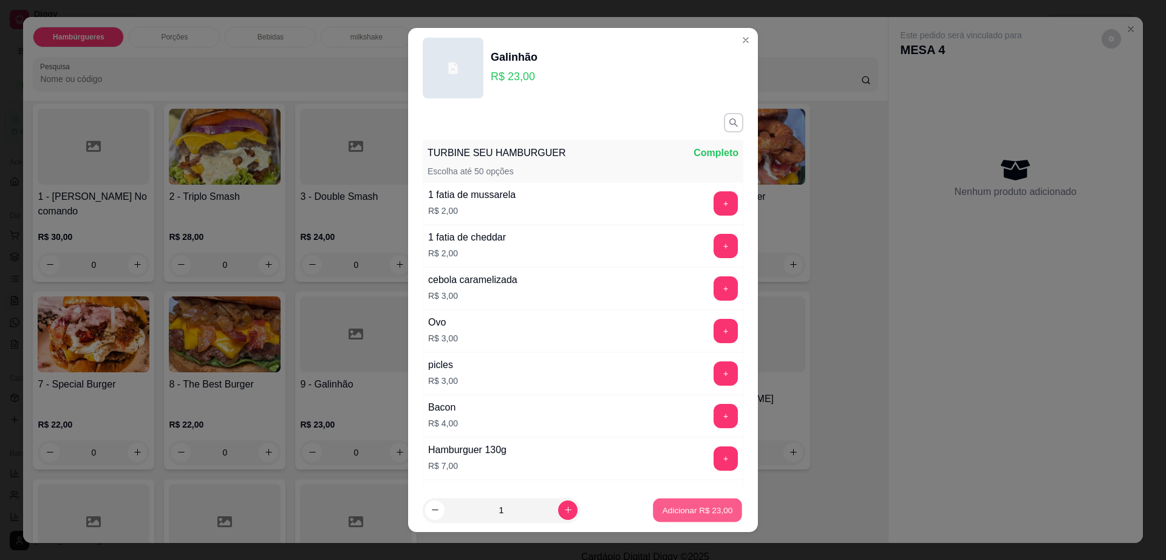
click at [677, 508] on p "Adicionar R$ 23,00" at bounding box center [697, 510] width 70 height 12
type input "1"
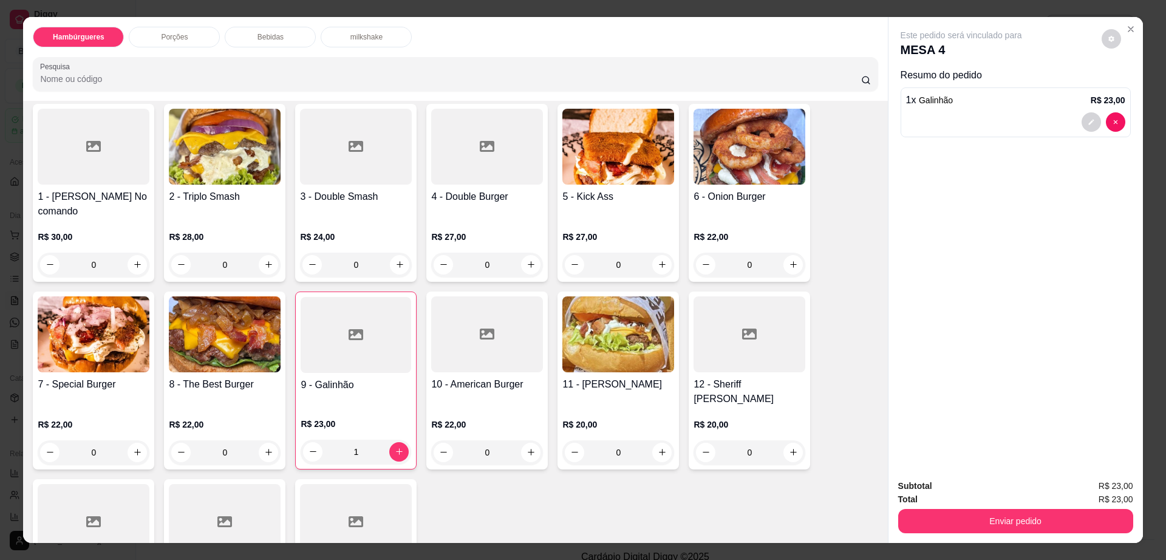
click at [104, 347] on img at bounding box center [94, 334] width 112 height 76
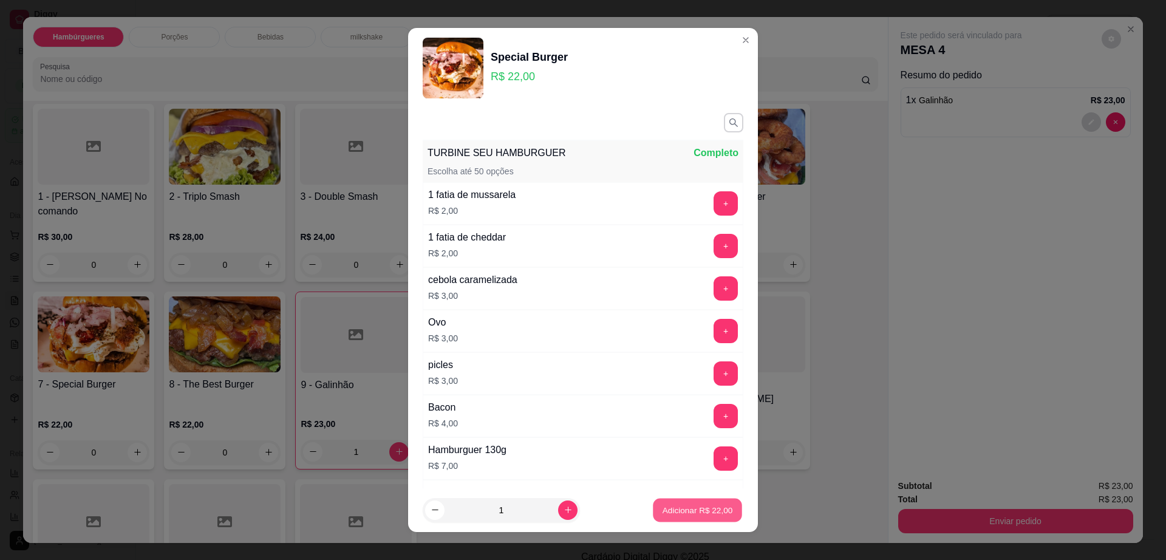
click at [696, 508] on p "Adicionar R$ 22,00" at bounding box center [697, 510] width 70 height 12
type input "1"
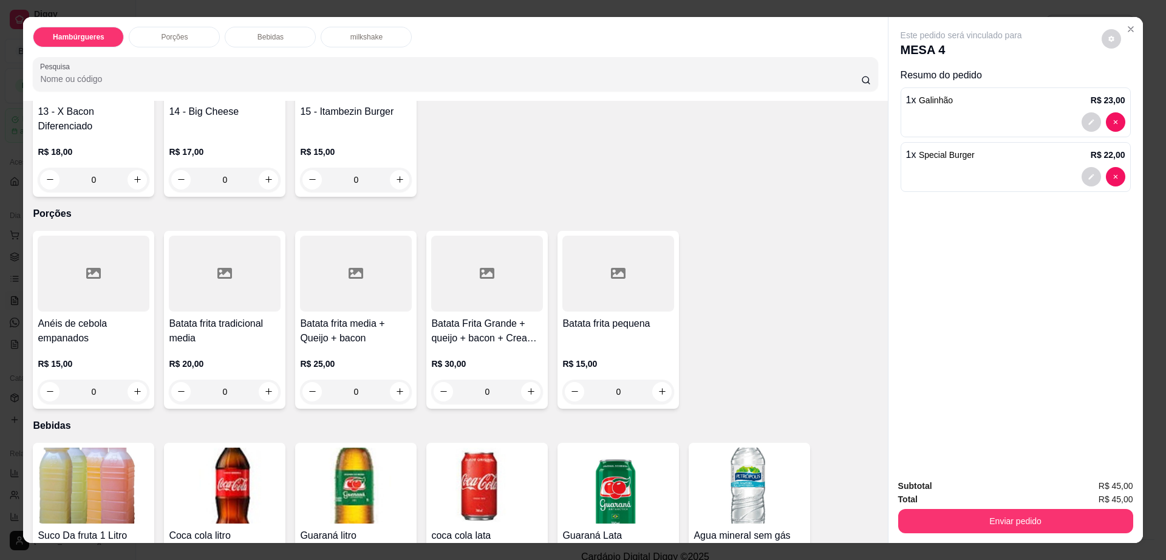
scroll to position [607, 0]
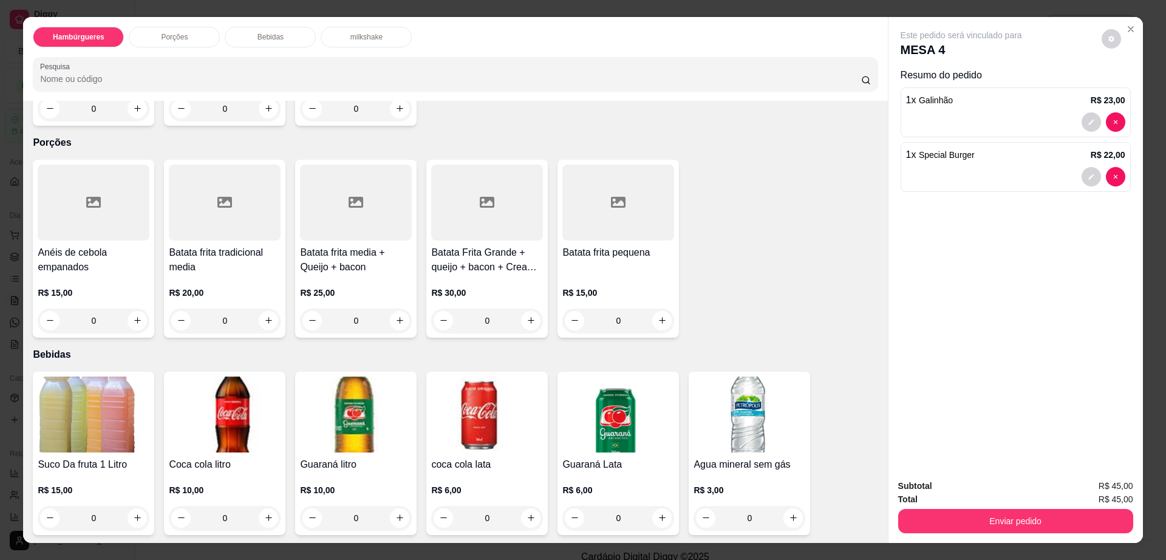
click at [229, 389] on img at bounding box center [225, 414] width 112 height 76
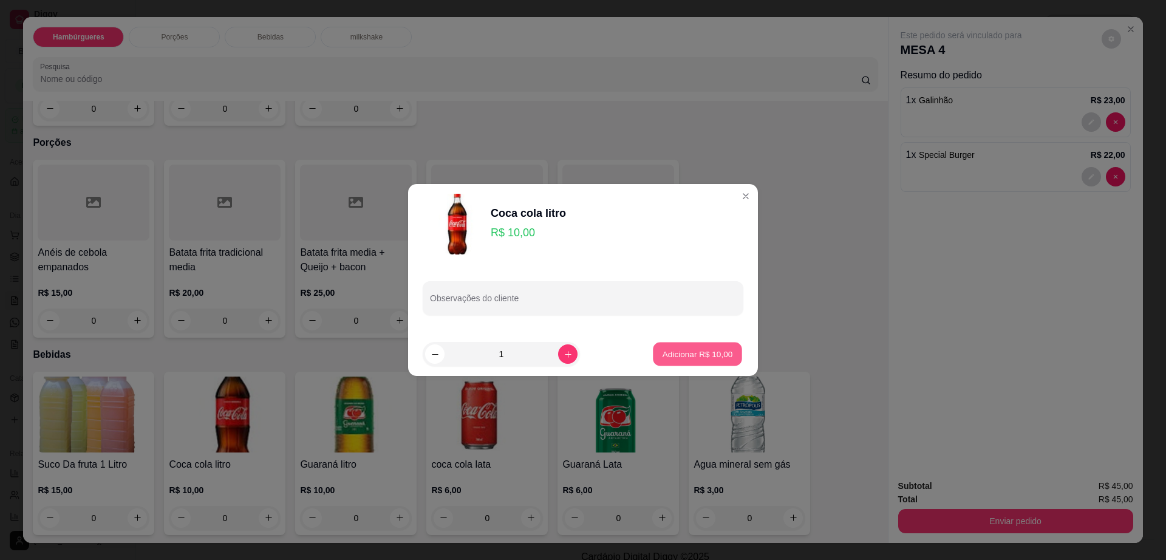
click at [653, 356] on button "Adicionar R$ 10,00" at bounding box center [697, 354] width 89 height 24
type input "1"
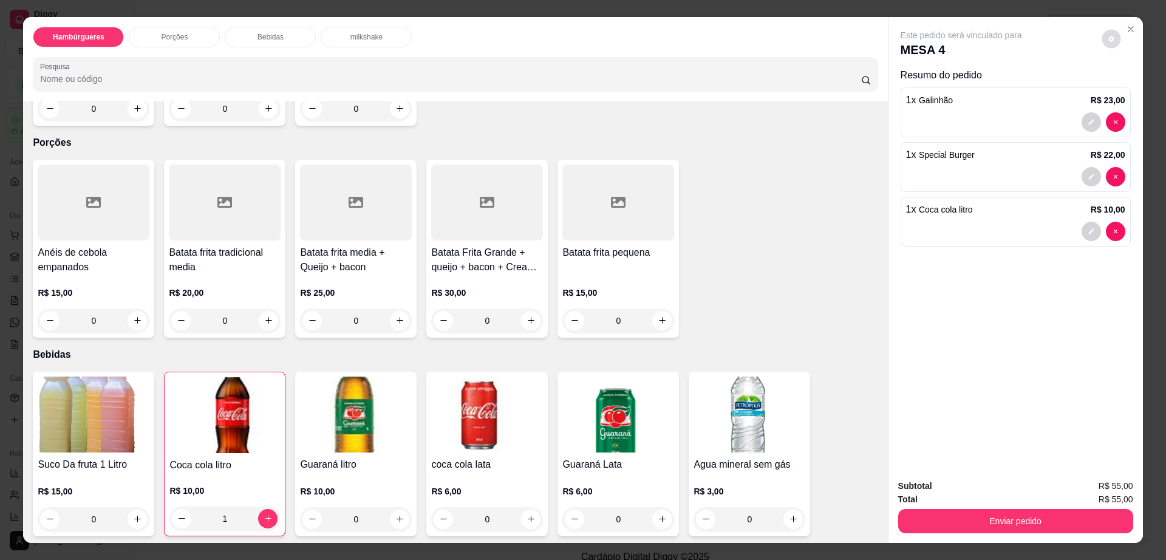
click at [1105, 44] on button "decrease-product-quantity" at bounding box center [1110, 38] width 19 height 19
click at [1041, 514] on button "Enviar pedido" at bounding box center [1015, 521] width 235 height 24
click at [1008, 522] on button "Enviar pedido" at bounding box center [1015, 521] width 228 height 24
click at [1087, 485] on button "Enviar pedido" at bounding box center [1100, 491] width 67 height 22
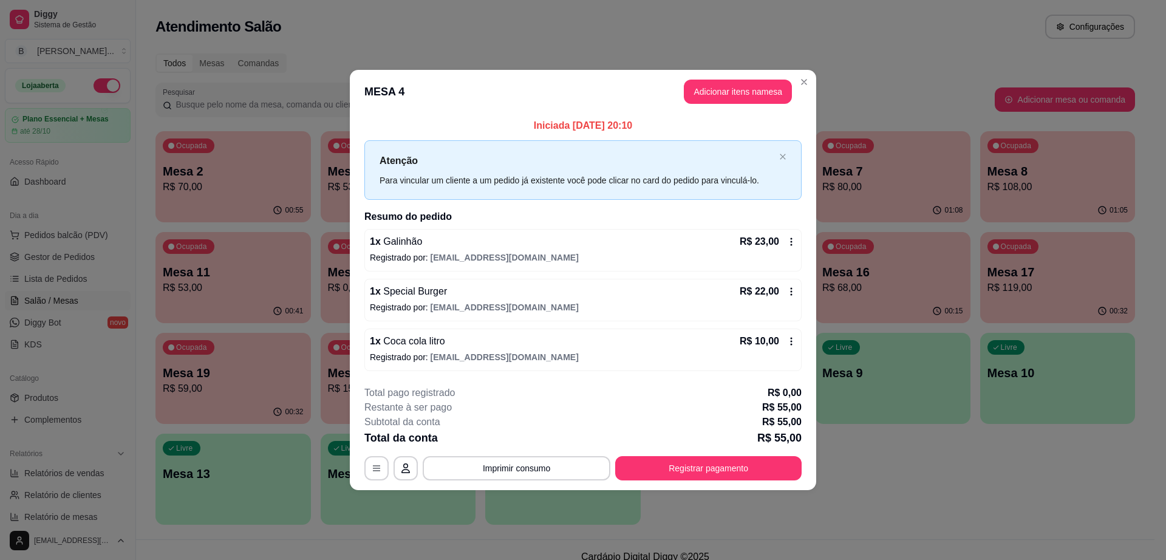
click at [521, 454] on div "**********" at bounding box center [582, 433] width 437 height 95
click at [523, 473] on button "Imprimir consumo" at bounding box center [517, 468] width 182 height 24
click at [535, 442] on button "Impressora" at bounding box center [520, 439] width 85 height 19
drag, startPoint x: 516, startPoint y: 484, endPoint x: 514, endPoint y: 478, distance: 6.9
click at [509, 467] on button "Imprimir consumo" at bounding box center [517, 468] width 182 height 24
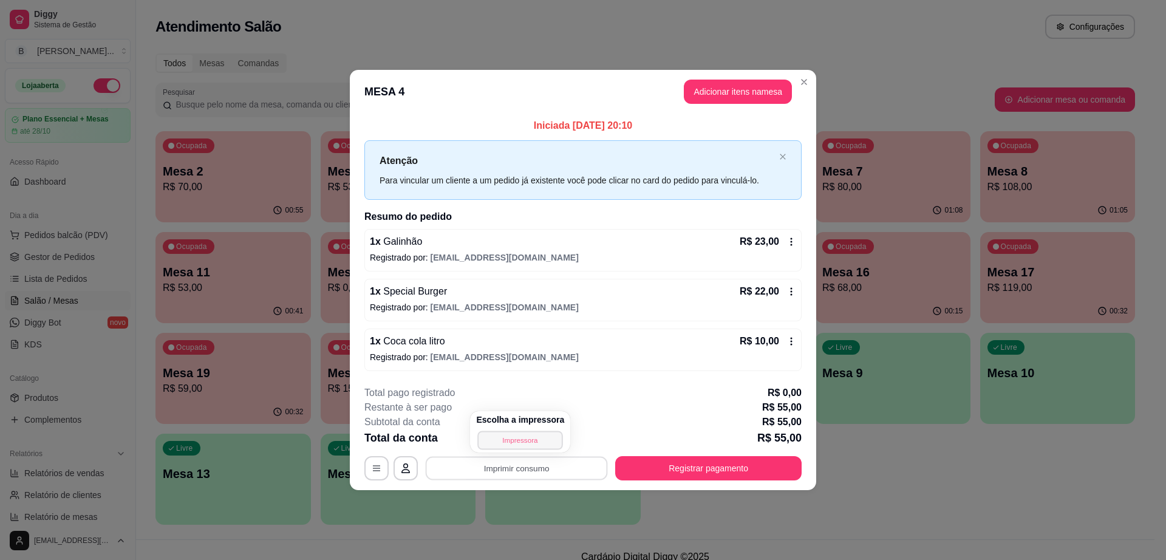
click at [529, 441] on button "Impressora" at bounding box center [520, 439] width 85 height 19
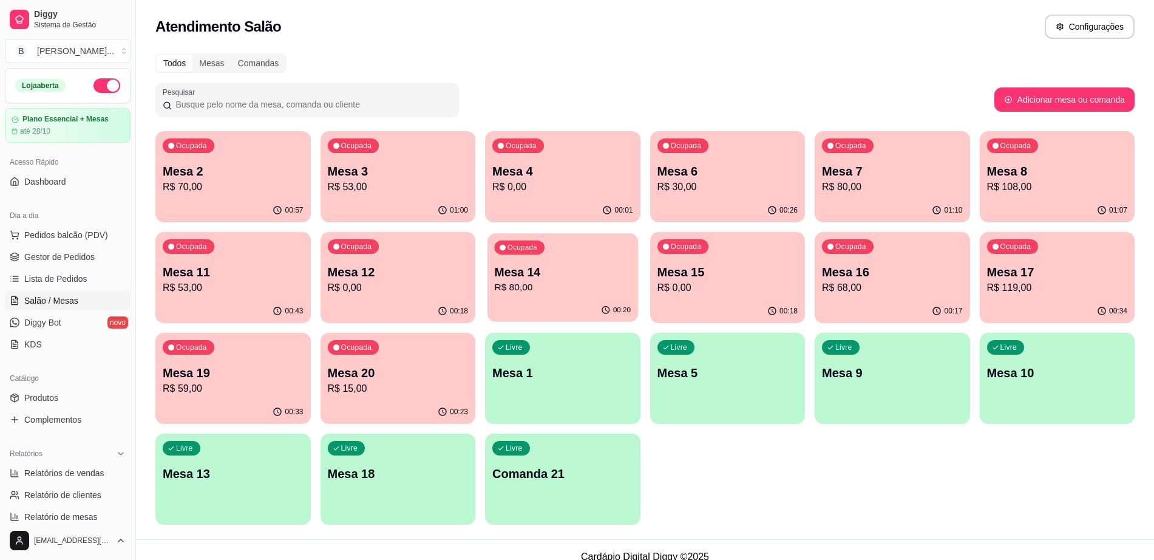
click at [509, 301] on div "00:20" at bounding box center [563, 310] width 151 height 23
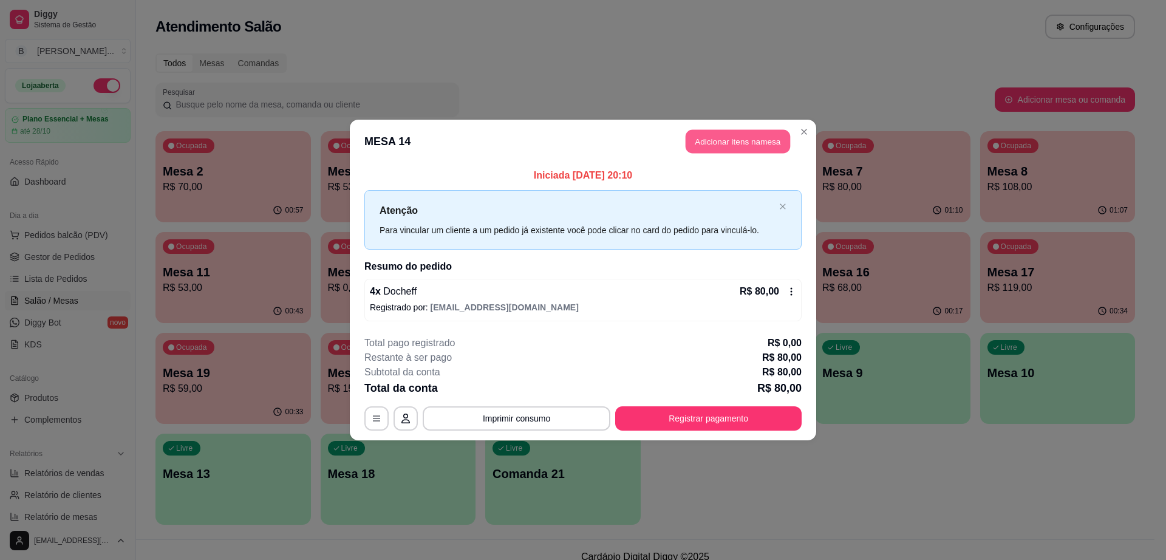
click at [730, 145] on button "Adicionar itens na mesa" at bounding box center [737, 142] width 104 height 24
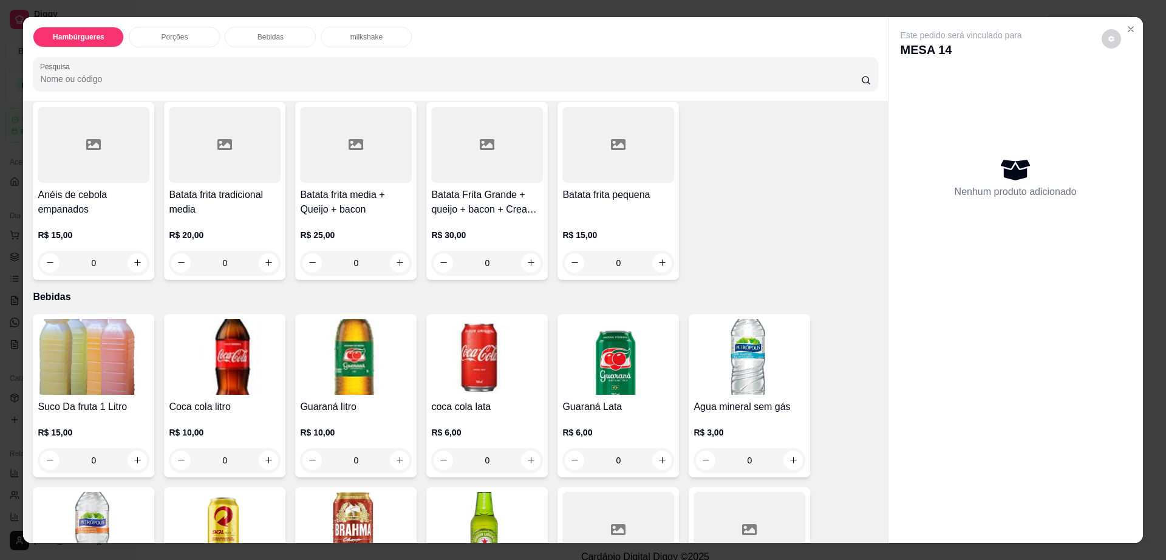
scroll to position [759, 0]
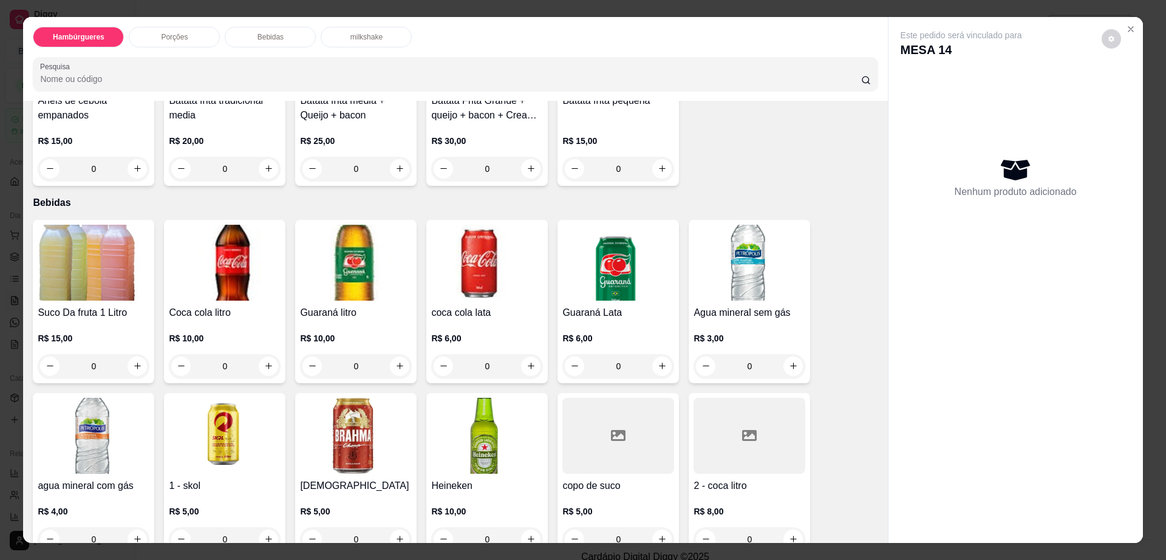
click at [718, 415] on div at bounding box center [749, 436] width 112 height 76
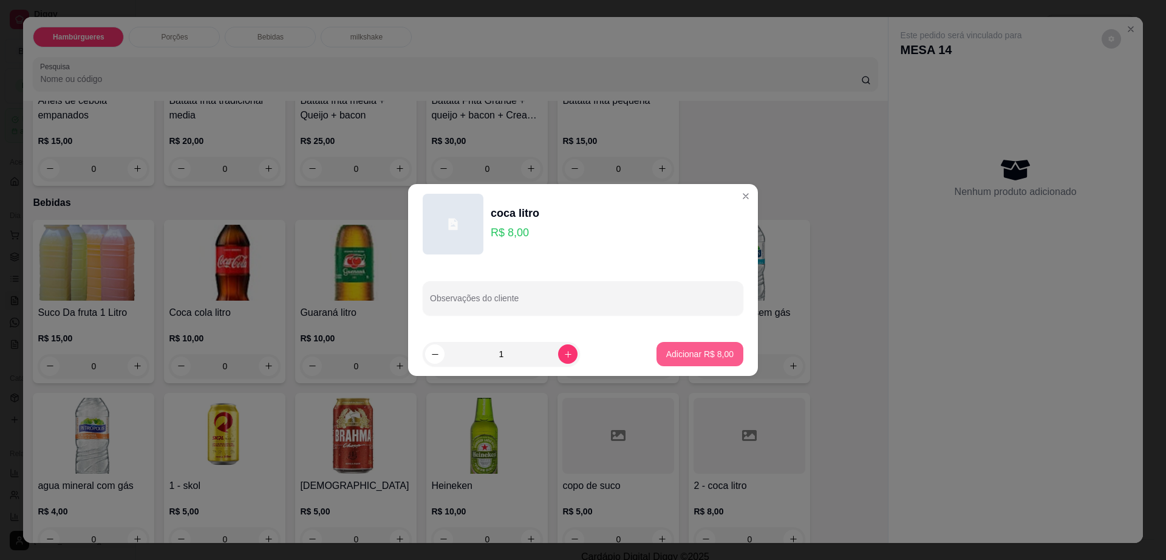
click at [689, 344] on button "Adicionar R$ 8,00" at bounding box center [699, 354] width 87 height 24
type input "1"
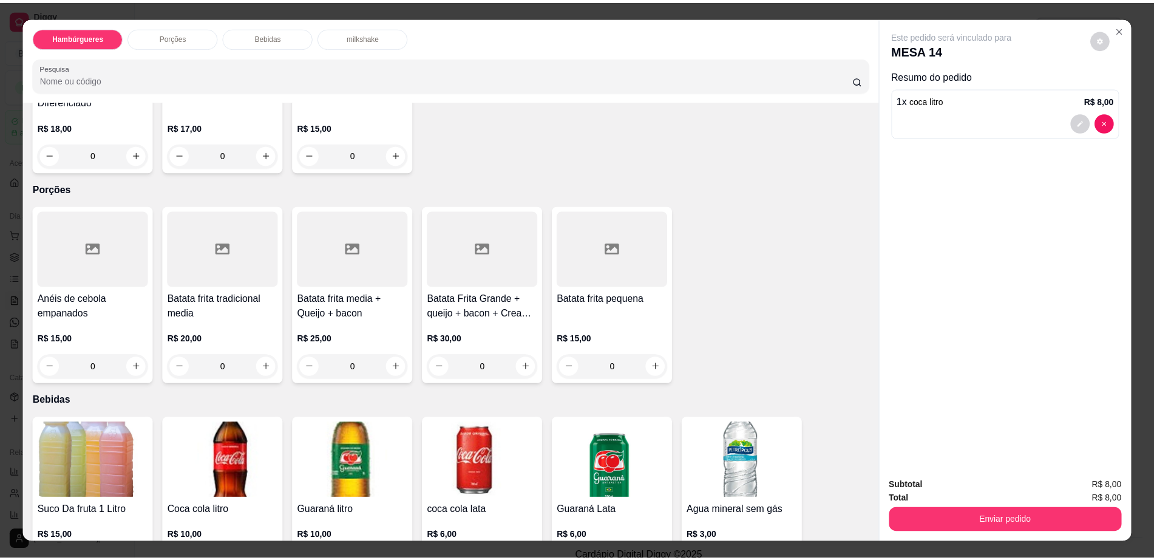
scroll to position [531, 0]
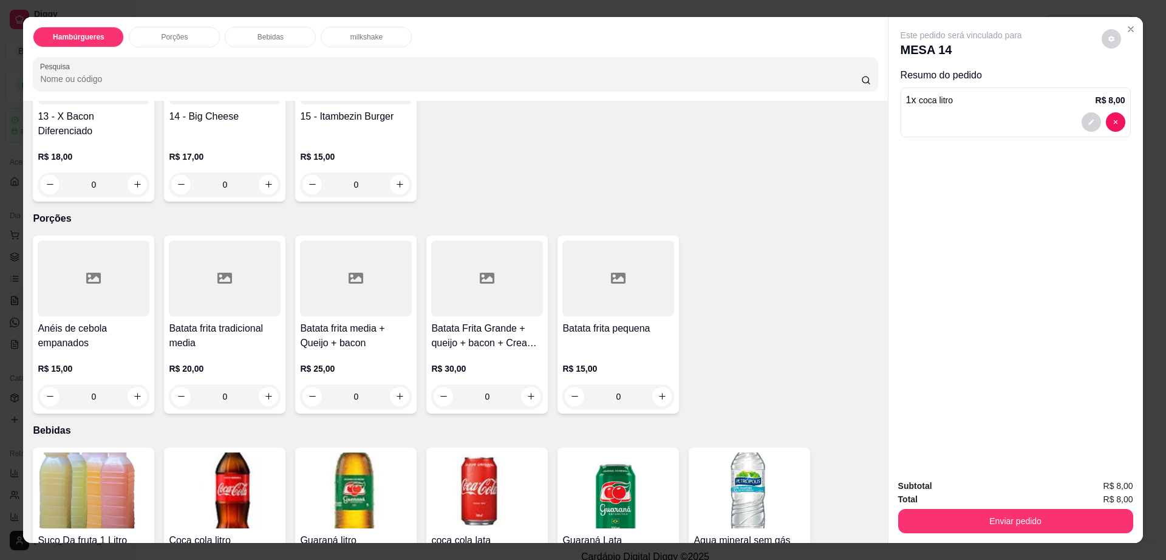
click at [586, 272] on div at bounding box center [618, 278] width 112 height 76
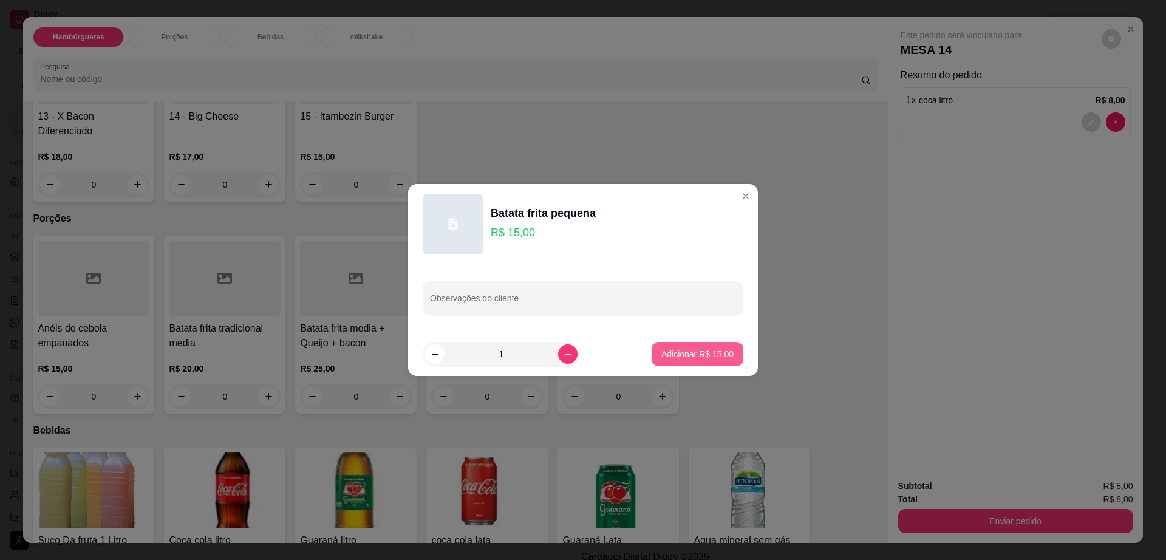
click at [679, 353] on p "Adicionar R$ 15,00" at bounding box center [697, 354] width 72 height 12
type input "1"
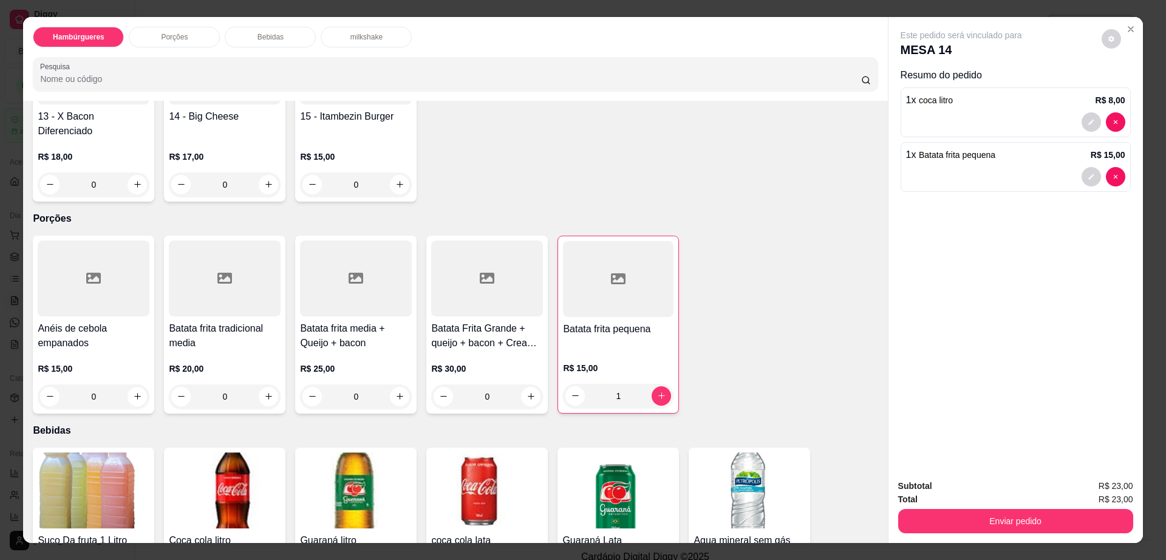
click at [1108, 37] on icon "decrease-product-quantity" at bounding box center [1111, 39] width 6 height 6
click at [1123, 86] on span "Automatic updates" at bounding box center [1133, 87] width 24 height 15
click at [1123, 87] on input "Automatic updates" at bounding box center [1124, 91] width 8 height 8
checkbox input "false"
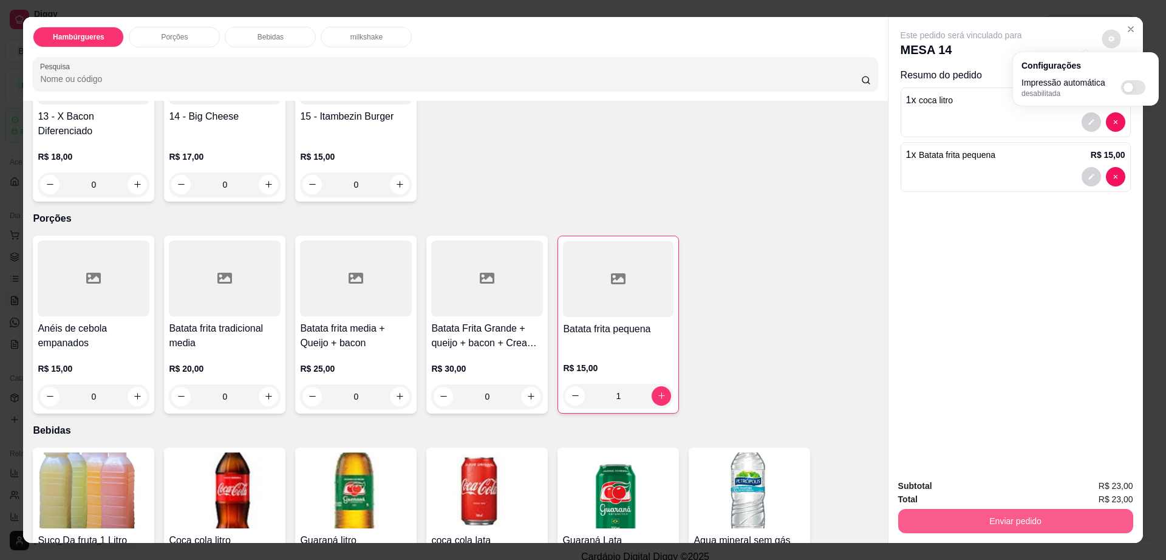
click at [1008, 531] on button "Enviar pedido" at bounding box center [1015, 521] width 235 height 24
click at [1008, 531] on button "Enviar pedido" at bounding box center [1015, 521] width 228 height 24
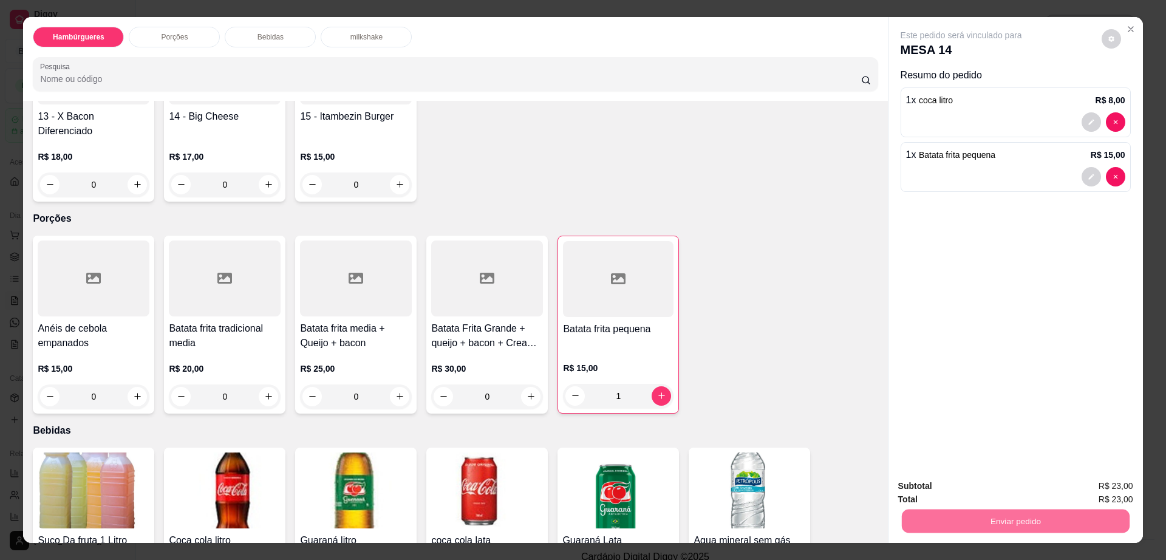
click at [1078, 491] on button "Enviar pedido" at bounding box center [1100, 491] width 69 height 23
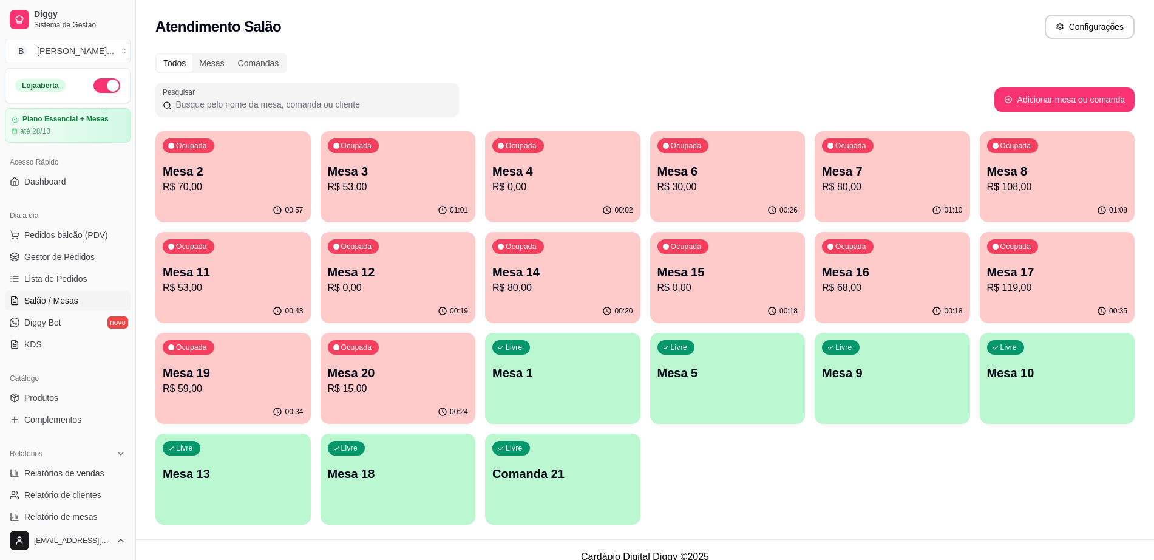
click at [338, 375] on p "Mesa 20" at bounding box center [398, 372] width 141 height 17
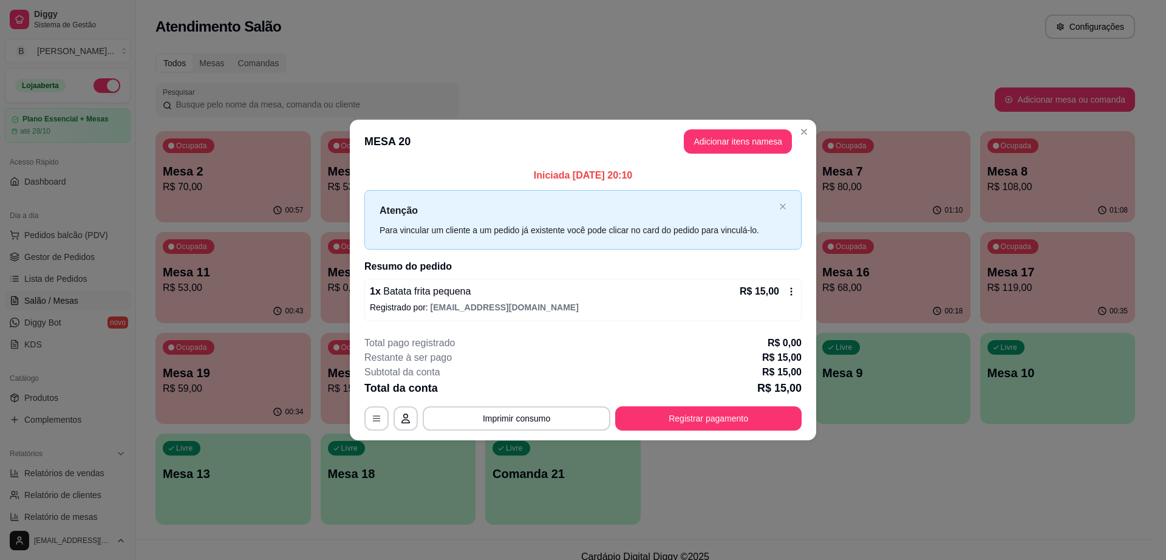
click at [791, 295] on icon at bounding box center [791, 292] width 10 height 10
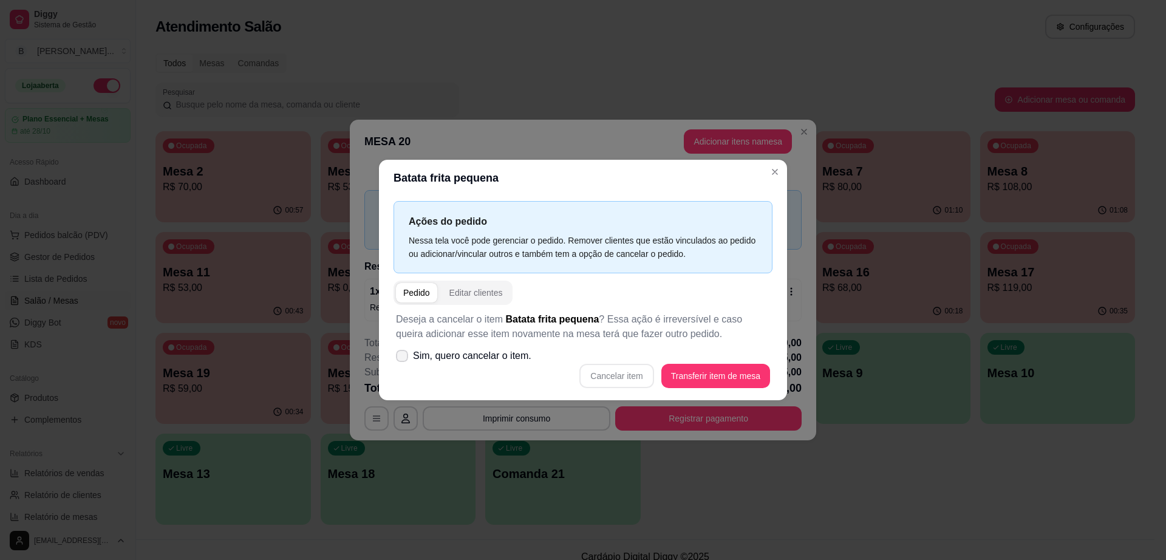
click at [408, 353] on label "Sim, quero cancelar o item." at bounding box center [463, 356] width 145 height 24
click at [403, 358] on input "Sim, quero cancelar o item." at bounding box center [399, 362] width 8 height 8
checkbox input "true"
click at [636, 373] on button "Cancelar item" at bounding box center [616, 376] width 74 height 24
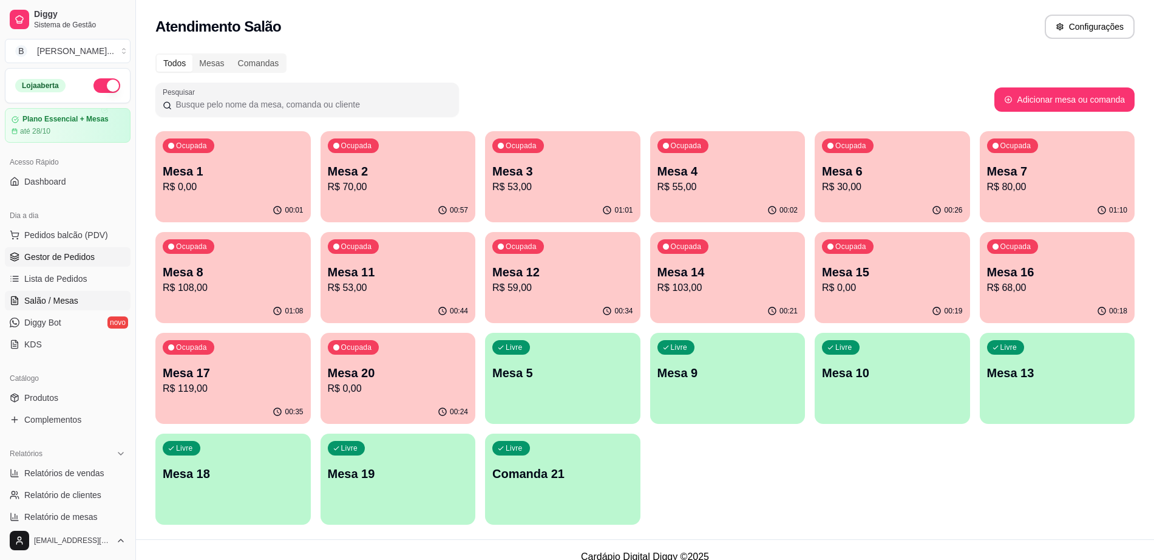
click at [69, 260] on span "Gestor de Pedidos" at bounding box center [59, 257] width 70 height 12
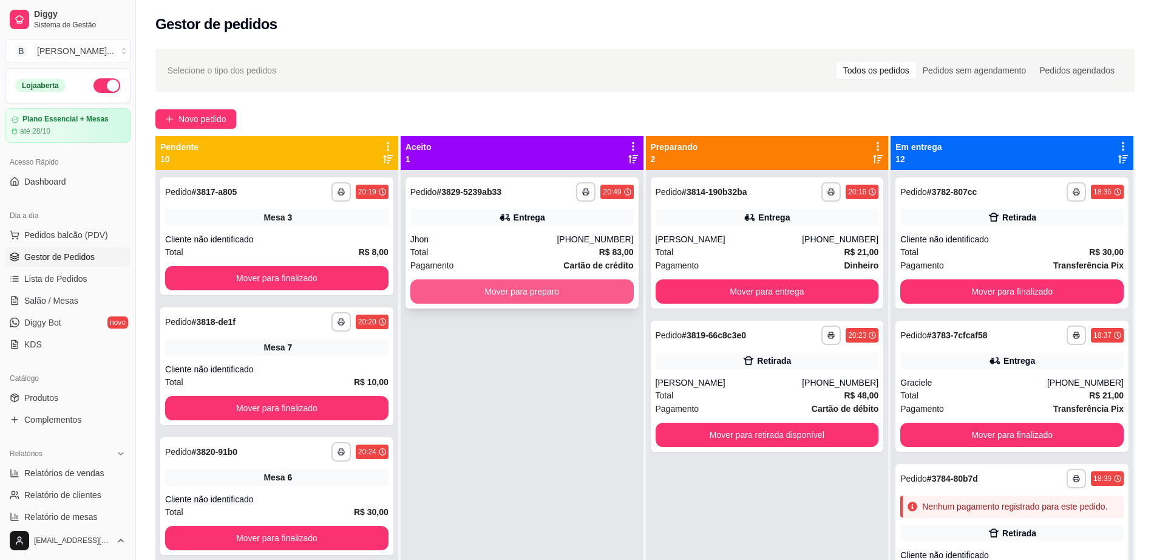
click at [528, 285] on button "Mover para preparo" at bounding box center [521, 291] width 223 height 24
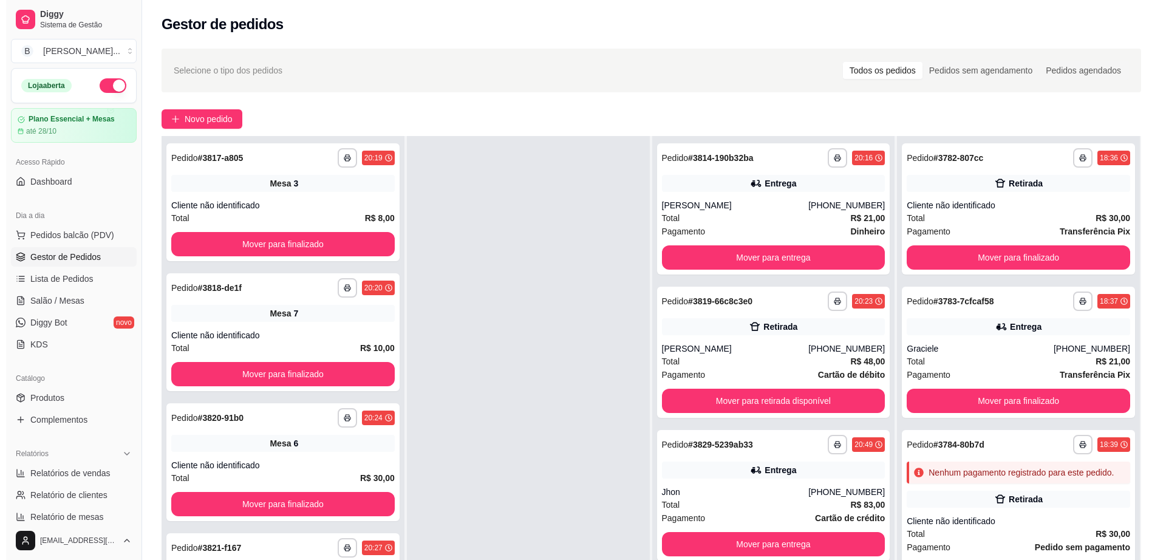
scroll to position [185, 0]
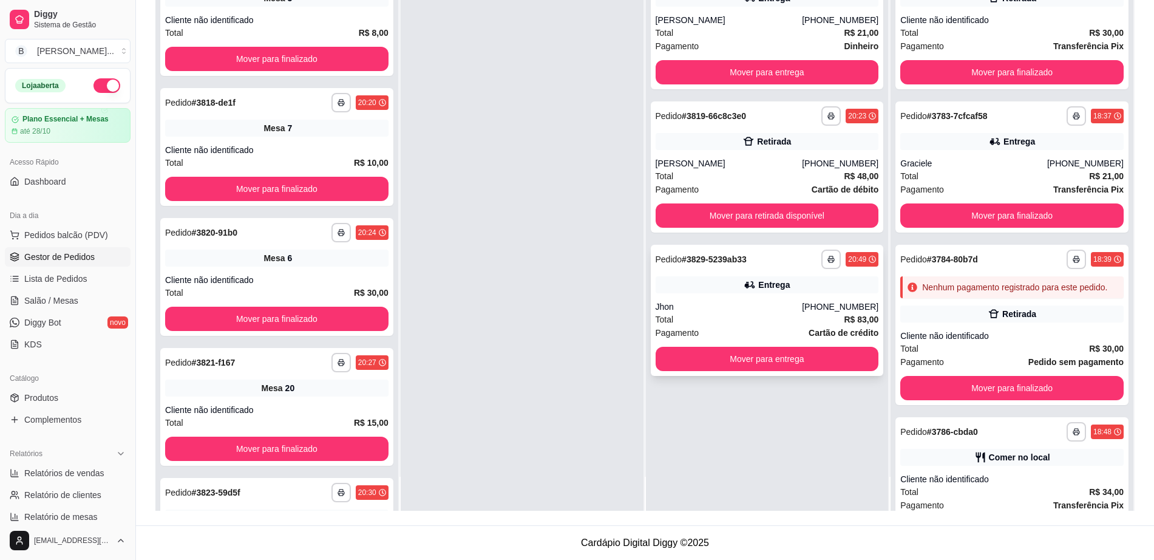
click at [772, 287] on div "Entrega" at bounding box center [774, 285] width 32 height 12
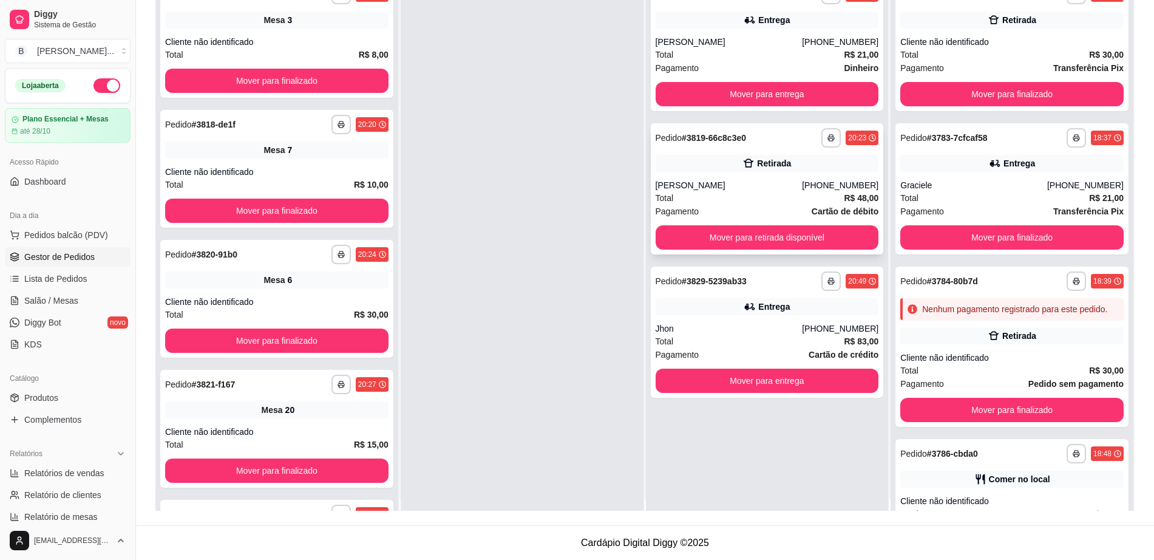
scroll to position [0, 0]
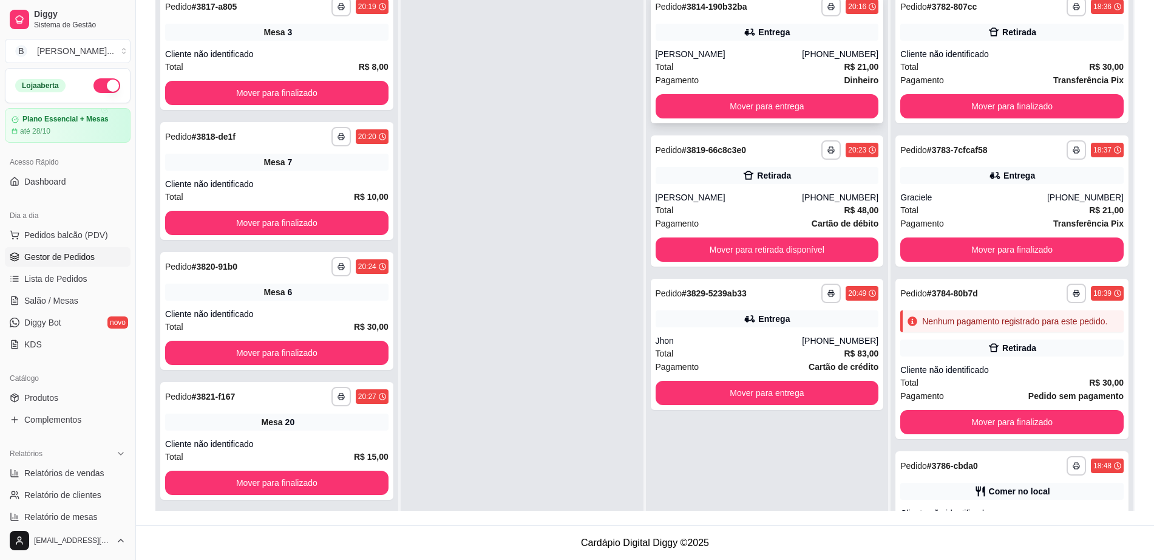
click at [735, 50] on div "[PERSON_NAME]" at bounding box center [729, 54] width 147 height 12
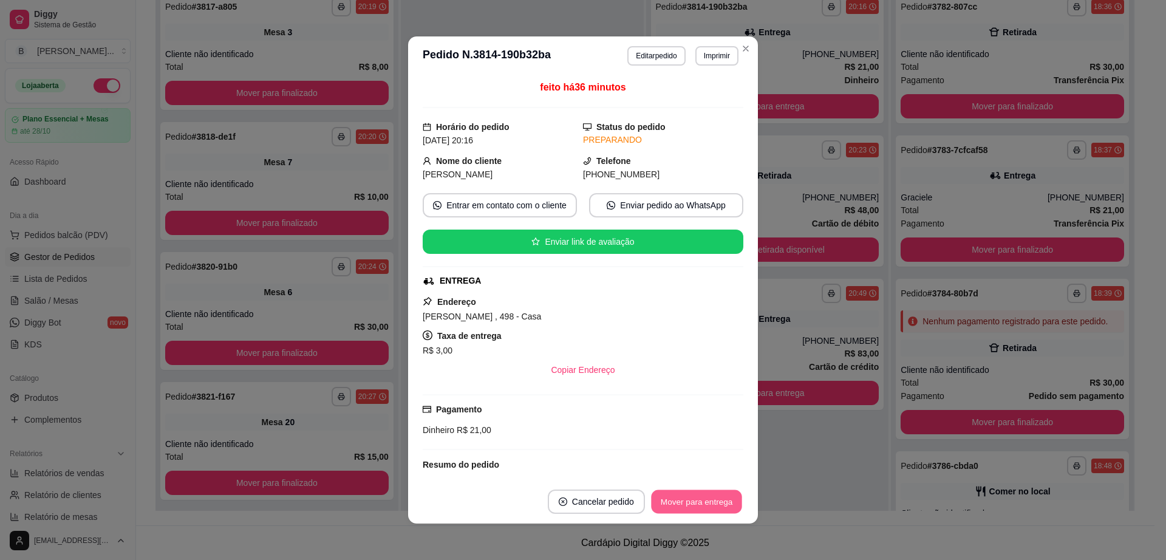
click at [675, 501] on button "Mover para entrega" at bounding box center [696, 502] width 91 height 24
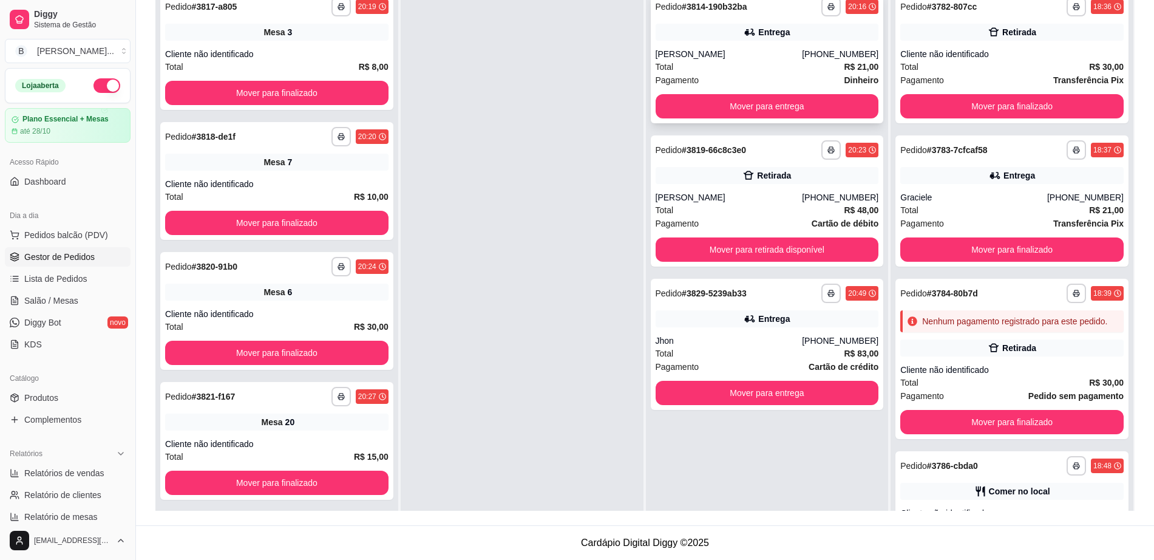
click at [756, 53] on div "[PERSON_NAME]" at bounding box center [729, 54] width 147 height 12
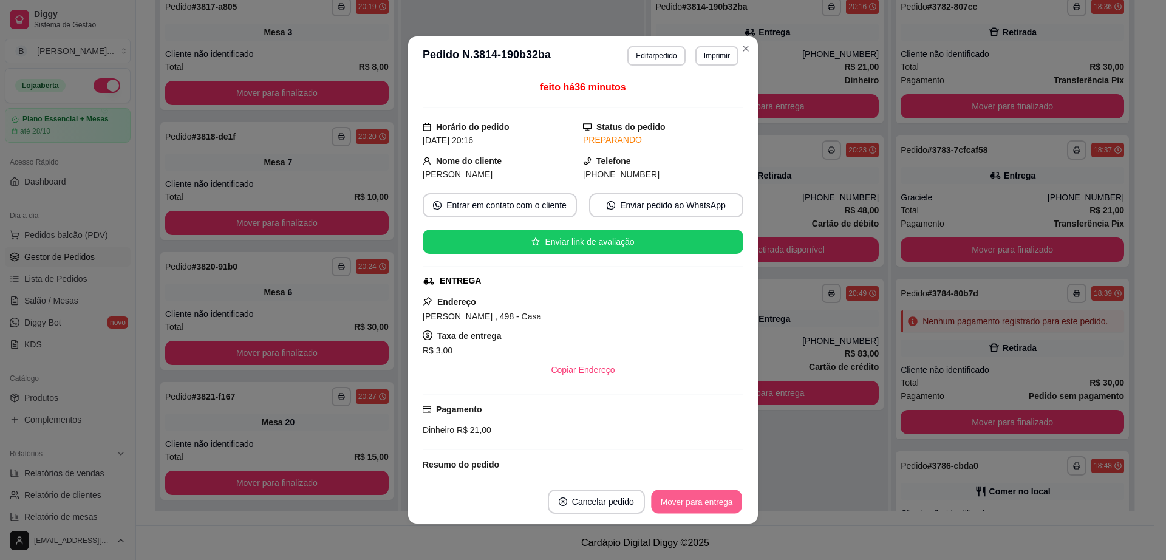
click at [702, 500] on button "Mover para entrega" at bounding box center [696, 502] width 91 height 24
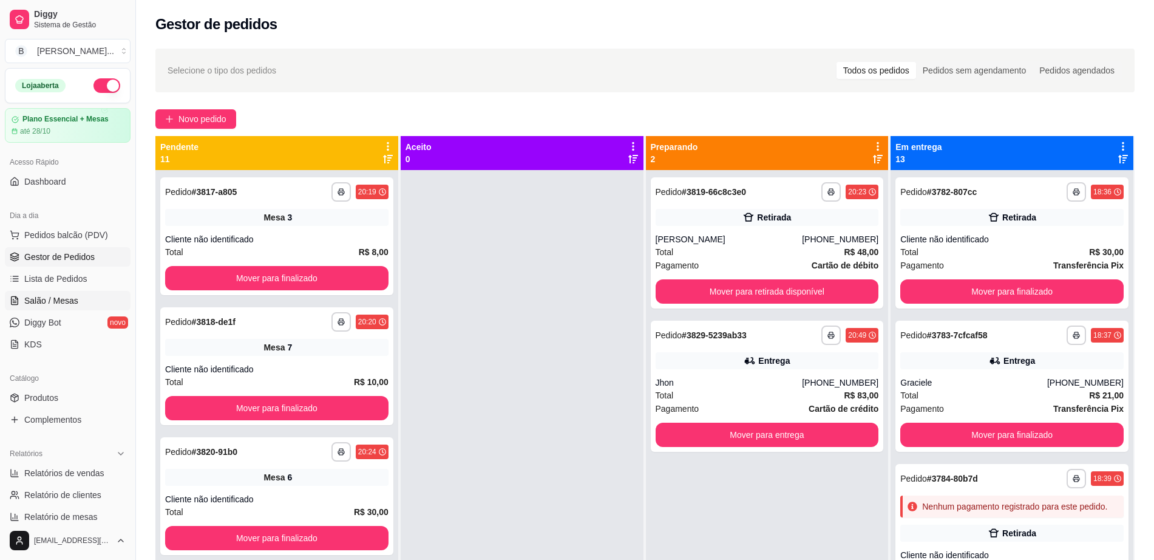
click at [73, 306] on span "Salão / Mesas" at bounding box center [51, 300] width 54 height 12
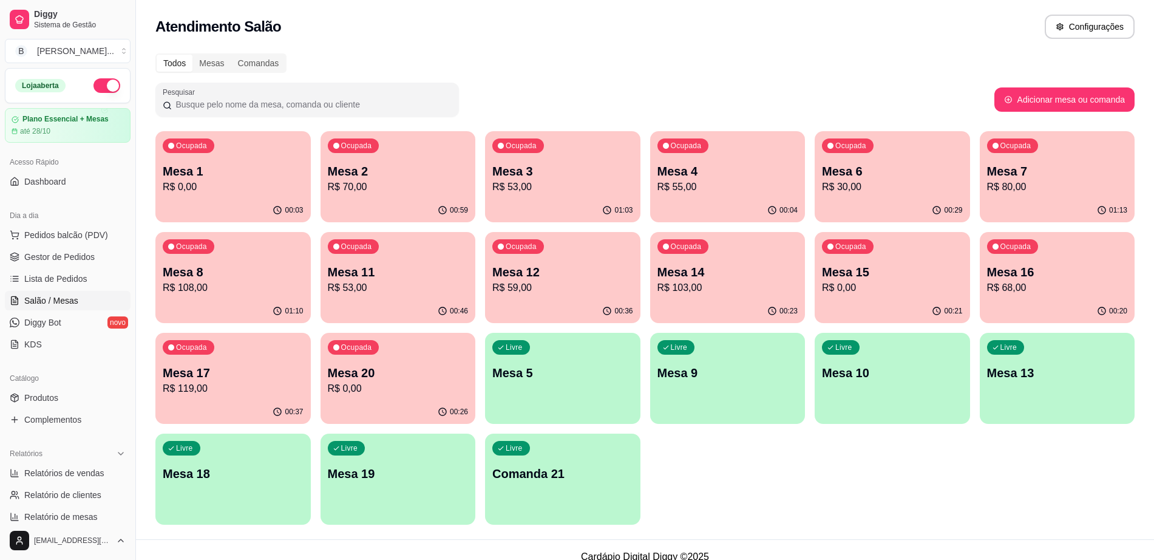
click at [182, 172] on p "Mesa 1" at bounding box center [233, 171] width 141 height 17
click at [174, 387] on p "R$ 119,00" at bounding box center [233, 388] width 141 height 15
click at [428, 283] on p "R$ 53,00" at bounding box center [398, 287] width 141 height 15
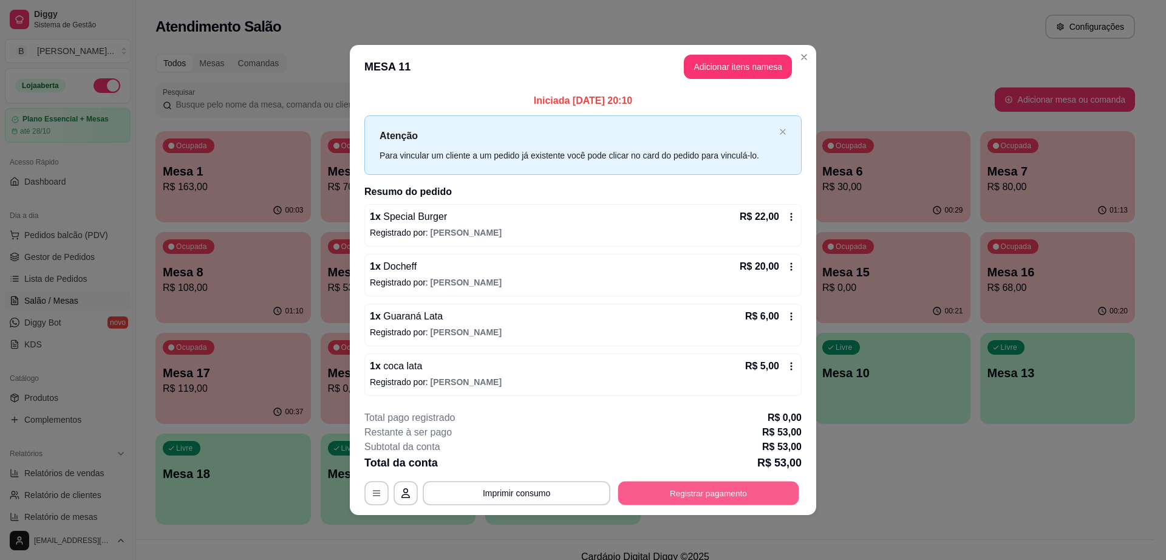
click at [715, 488] on button "Registrar pagamento" at bounding box center [708, 493] width 181 height 24
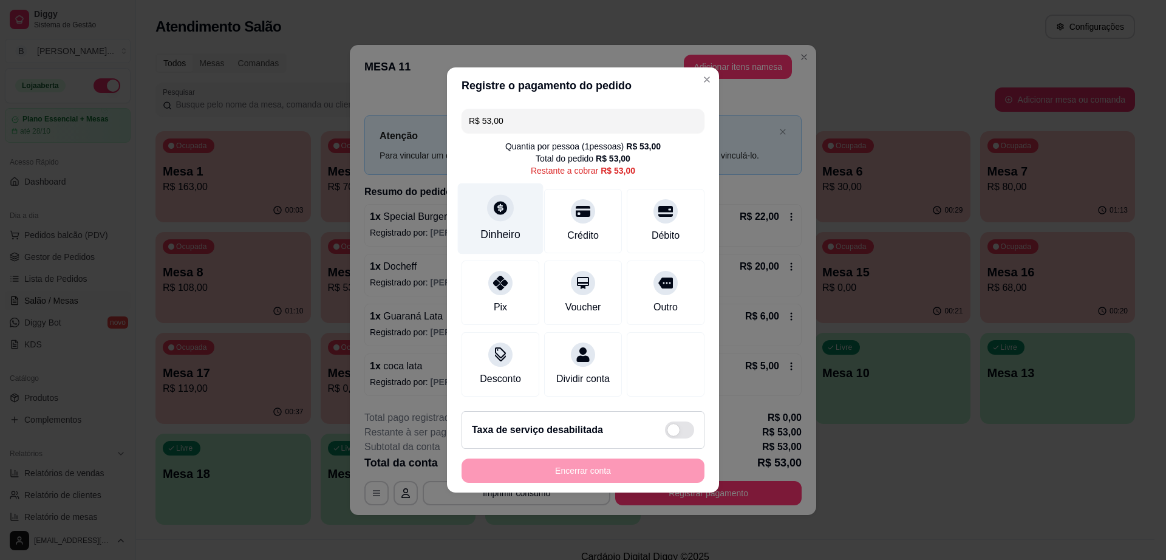
click at [495, 204] on icon at bounding box center [500, 207] width 13 height 13
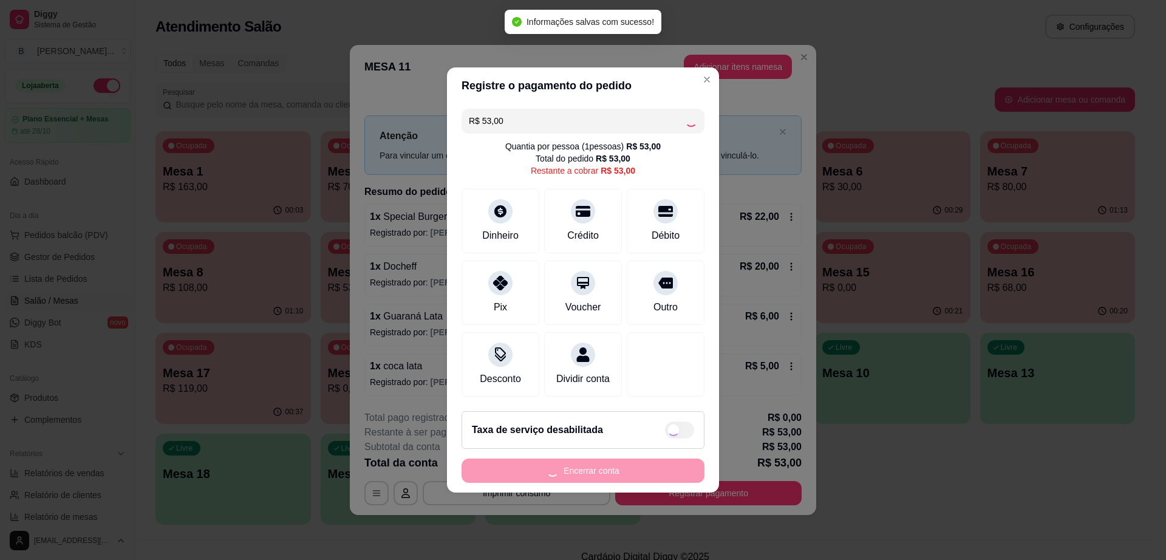
type input "R$ 0,00"
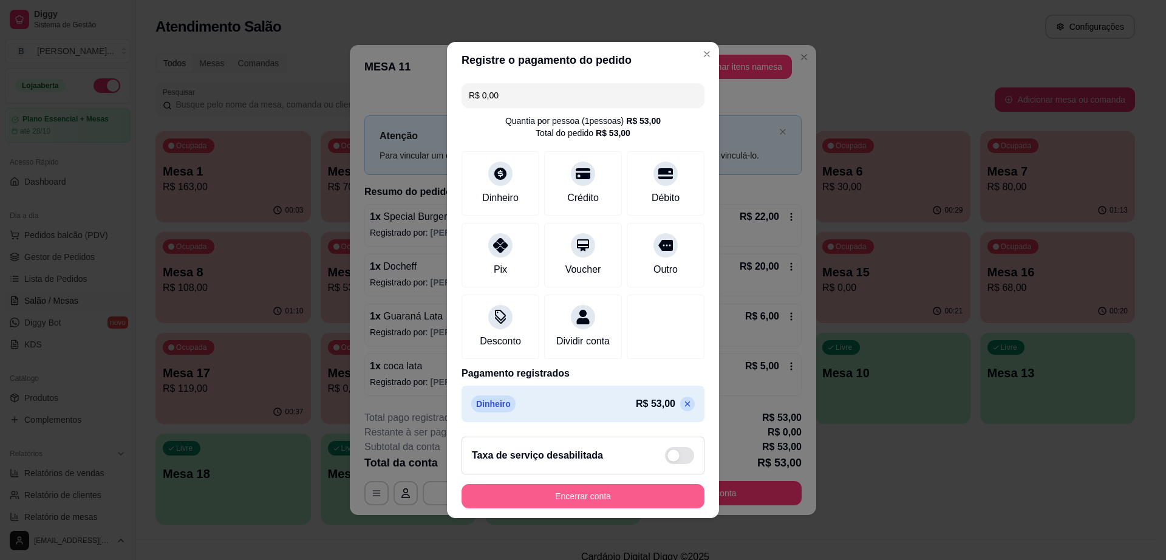
click at [590, 500] on button "Encerrar conta" at bounding box center [582, 496] width 243 height 24
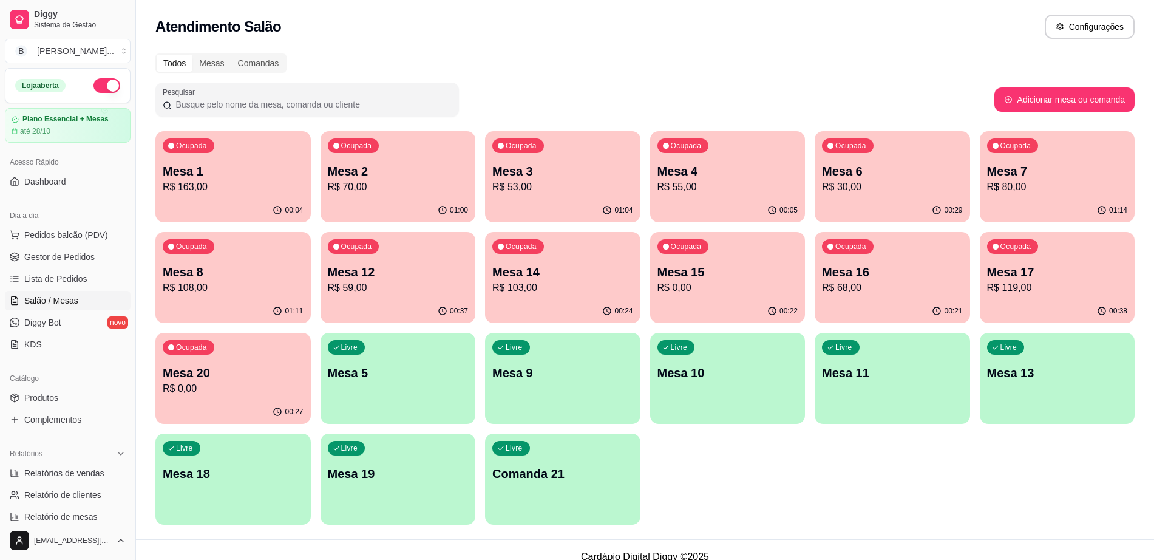
click at [517, 283] on p "R$ 103,00" at bounding box center [562, 287] width 141 height 15
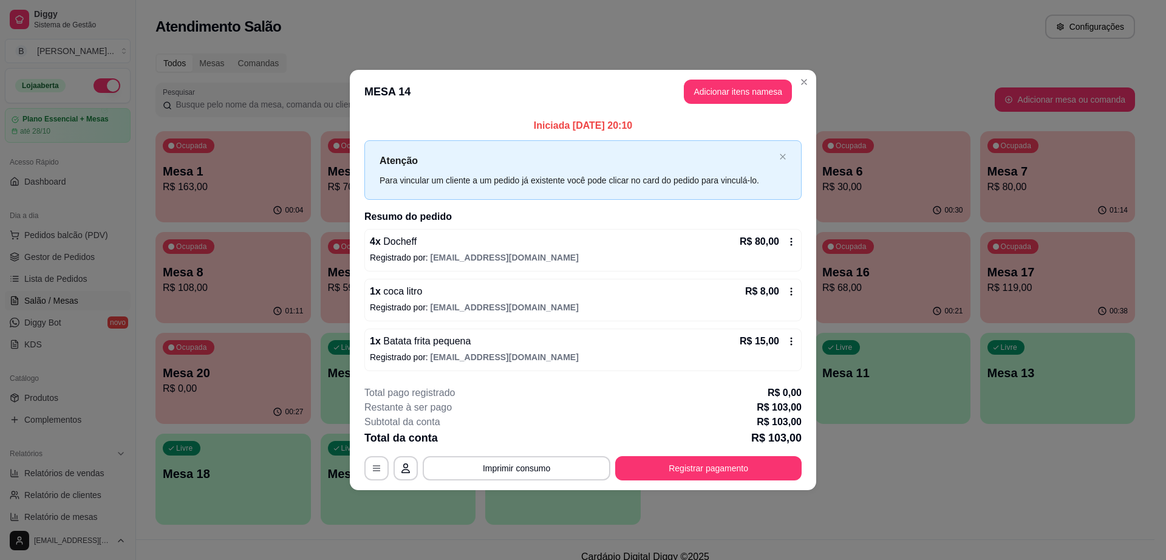
click at [727, 79] on header "MESA 14 Adicionar itens na mesa" at bounding box center [583, 92] width 466 height 44
click at [726, 88] on button "Adicionar itens na mesa" at bounding box center [737, 92] width 104 height 24
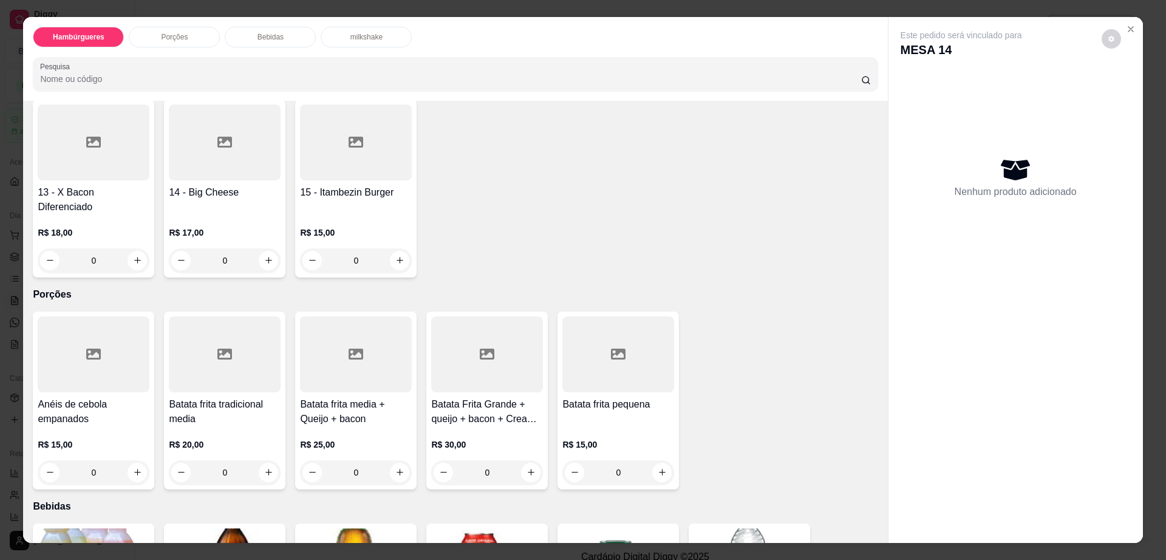
scroll to position [759, 0]
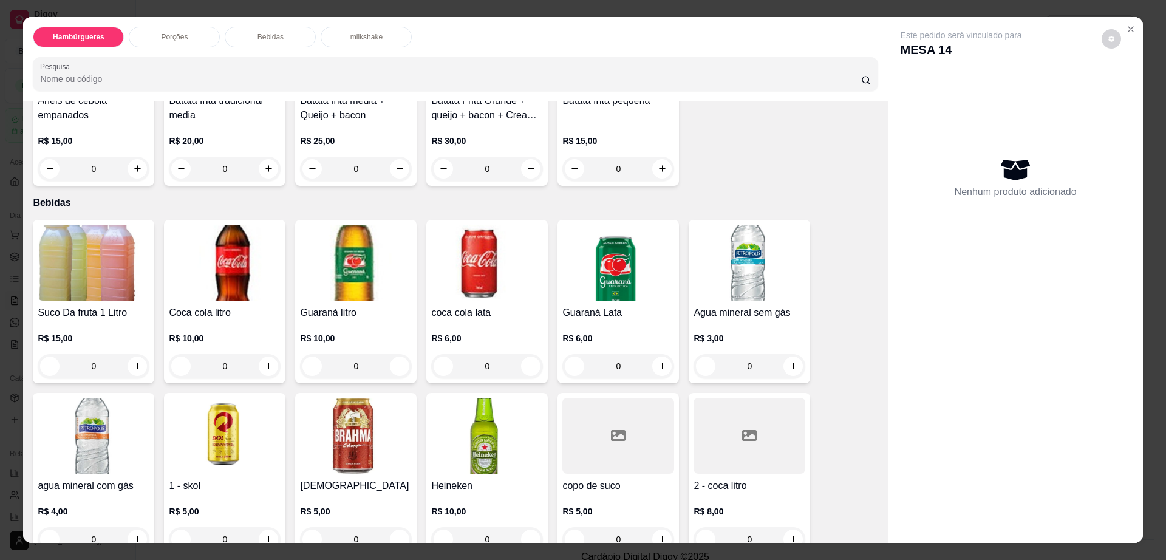
click at [219, 399] on img at bounding box center [225, 436] width 112 height 76
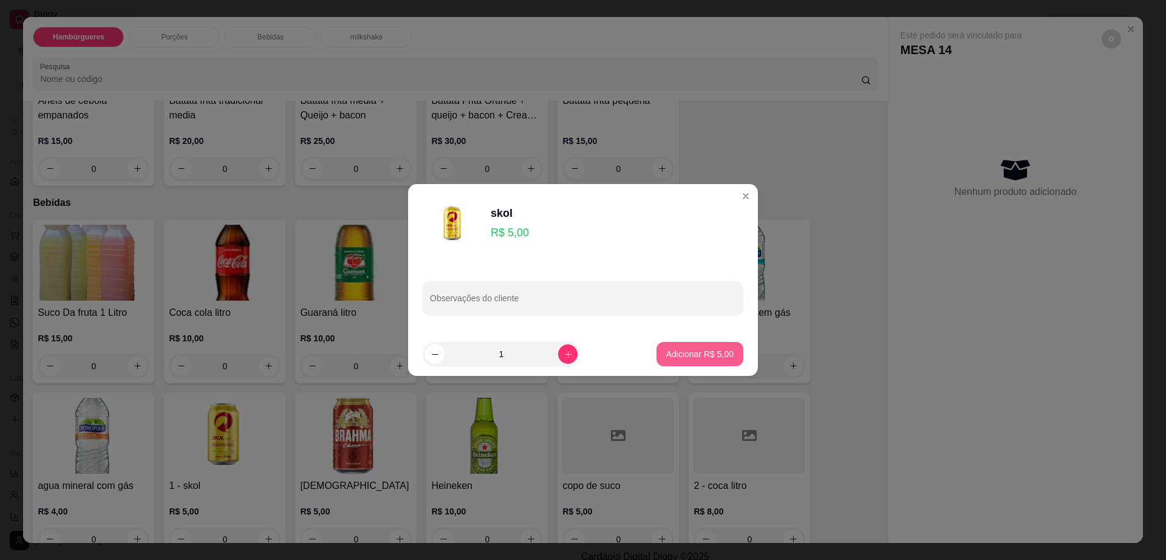
click at [666, 357] on p "Adicionar R$ 5,00" at bounding box center [699, 354] width 67 height 12
type input "1"
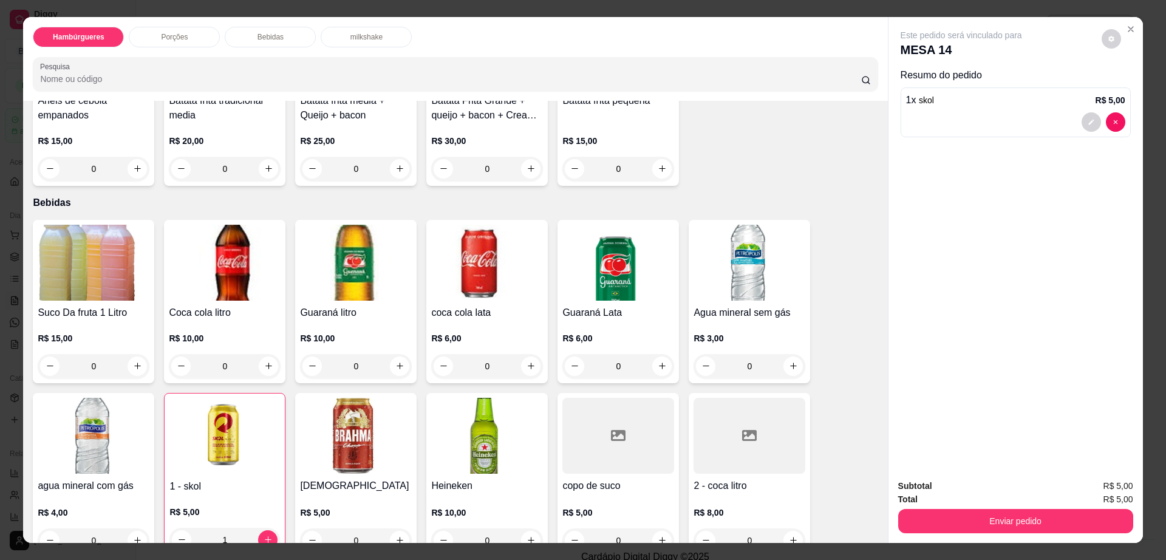
click at [1093, 41] on div "Este pedido será vinculado para MESA 14" at bounding box center [1010, 43] width 220 height 29
click at [1108, 39] on icon "decrease-product-quantity" at bounding box center [1111, 39] width 6 height 6
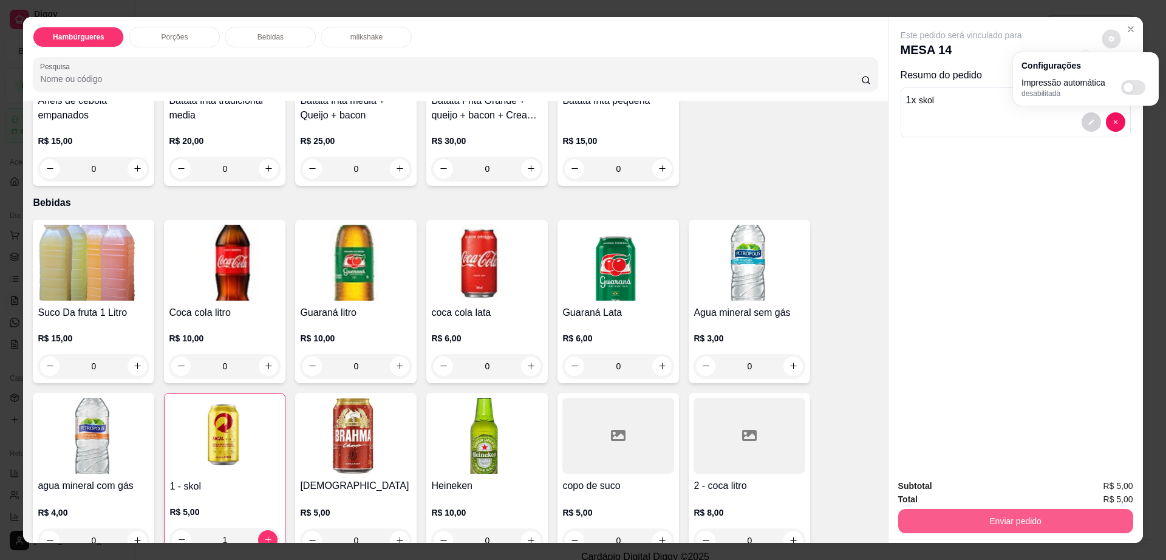
click at [1033, 529] on button "Enviar pedido" at bounding box center [1015, 521] width 235 height 24
click at [1033, 529] on button "Enviar pedido" at bounding box center [1015, 521] width 228 height 24
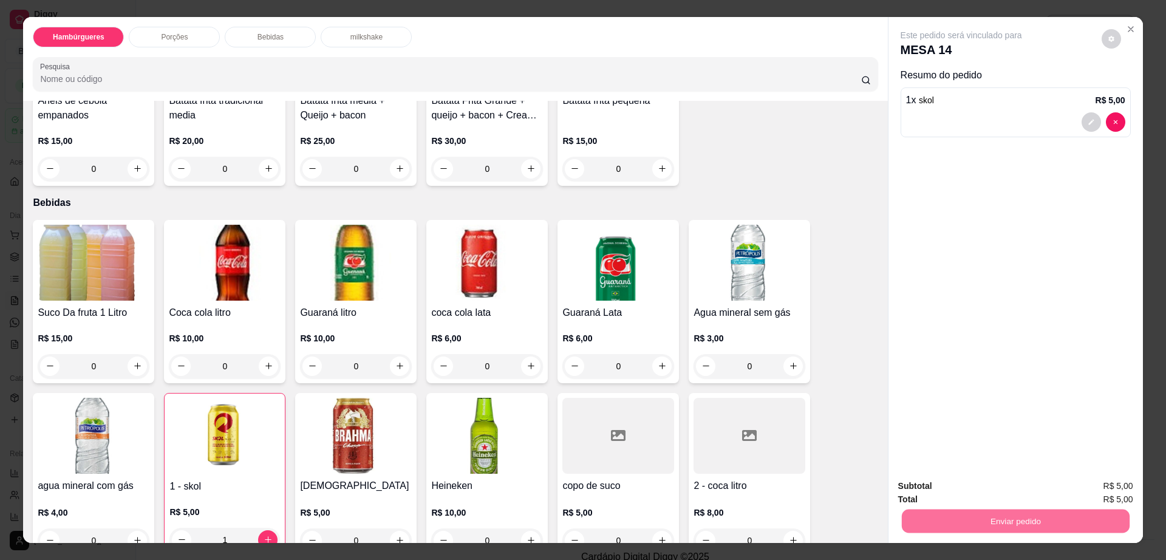
click at [1089, 491] on button "Enviar pedido" at bounding box center [1100, 491] width 69 height 23
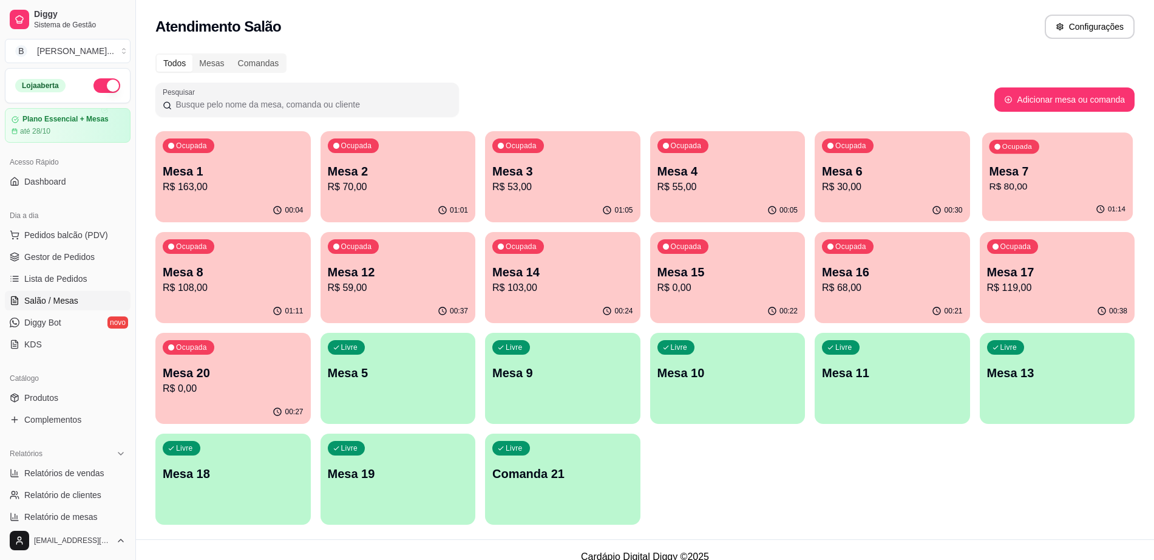
click at [1036, 191] on p "R$ 80,00" at bounding box center [1057, 187] width 137 height 14
click at [1001, 185] on p "R$ 80,00" at bounding box center [1057, 187] width 141 height 15
click at [574, 384] on div "Livre Mesa 9" at bounding box center [562, 371] width 155 height 76
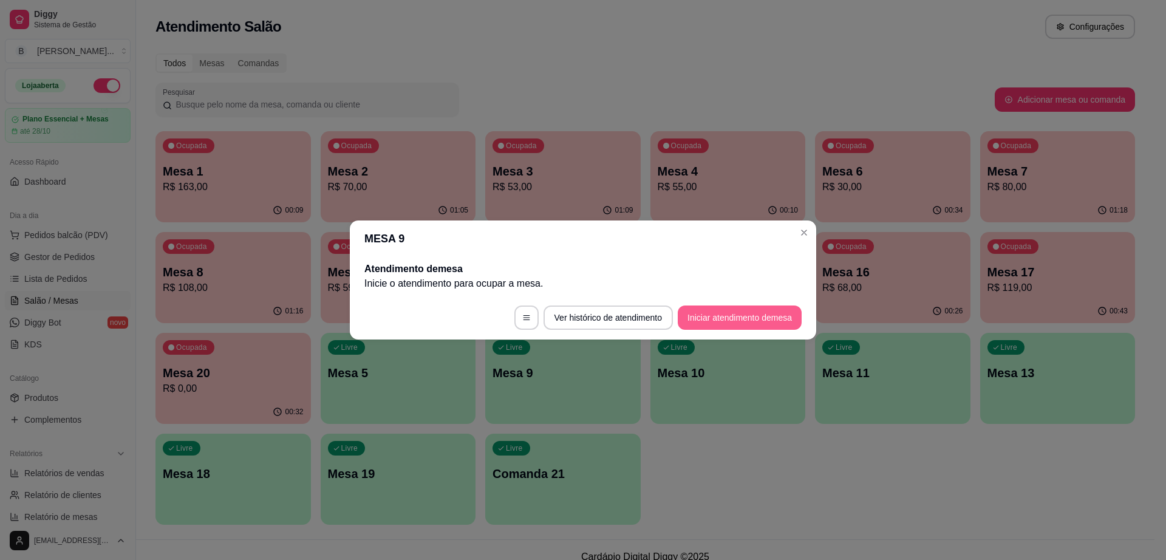
click at [725, 312] on button "Iniciar atendimento de mesa" at bounding box center [740, 317] width 124 height 24
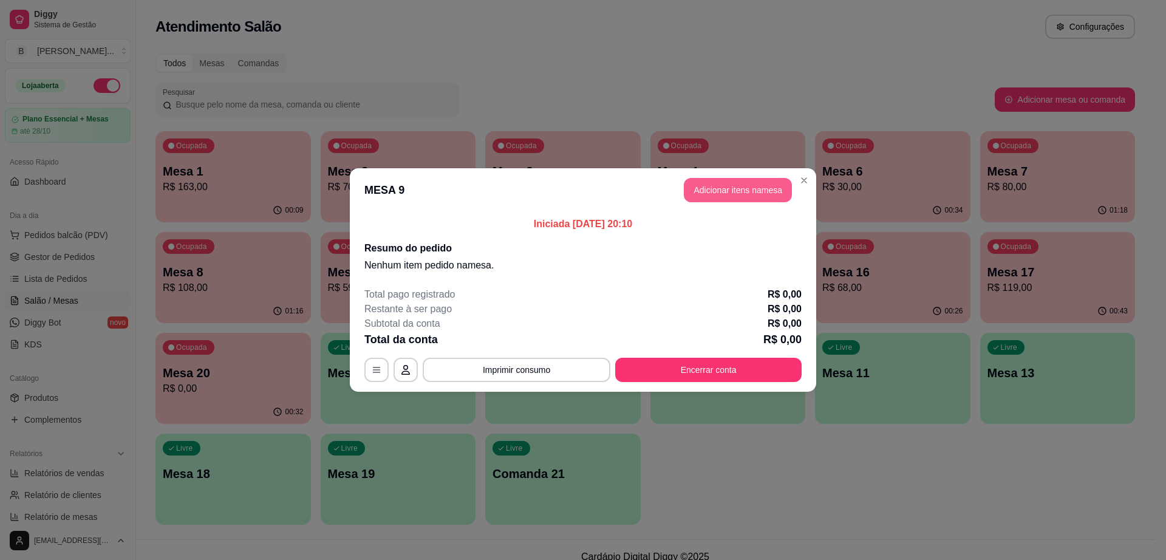
click at [712, 196] on button "Adicionar itens na mesa" at bounding box center [738, 190] width 108 height 24
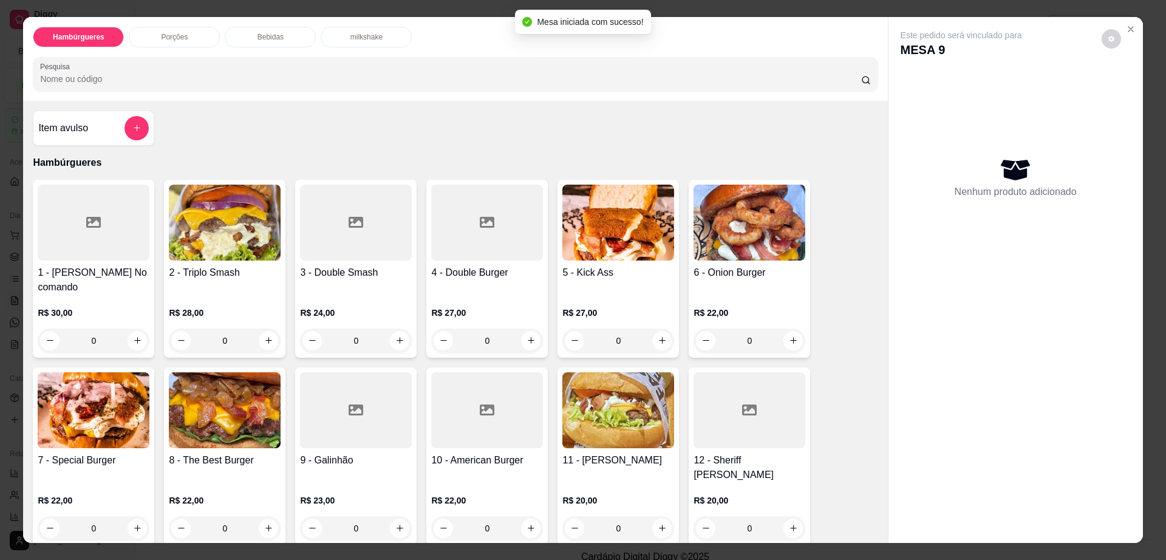
click at [737, 242] on img at bounding box center [749, 223] width 112 height 76
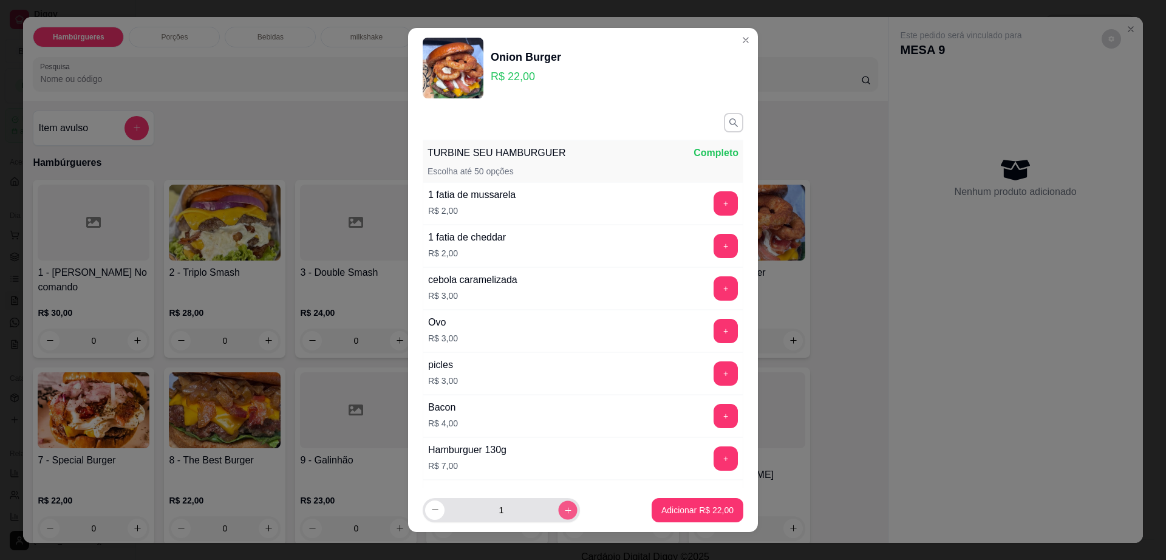
click at [563, 508] on icon "increase-product-quantity" at bounding box center [567, 510] width 9 height 9
type input "2"
click at [685, 512] on p "Adicionar R$ 44,00" at bounding box center [697, 510] width 70 height 12
type input "2"
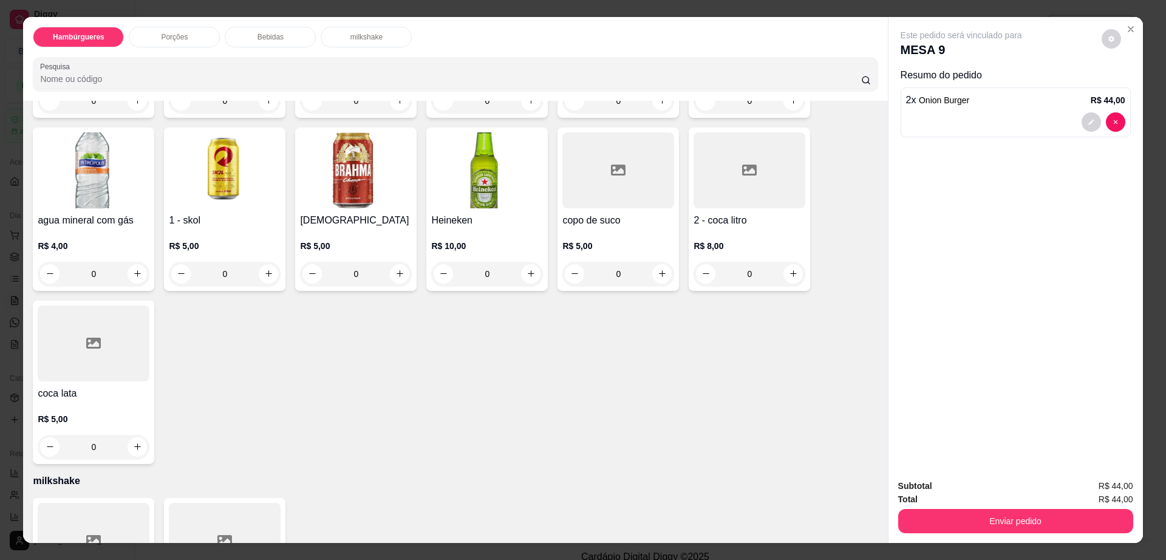
scroll to position [1109, 0]
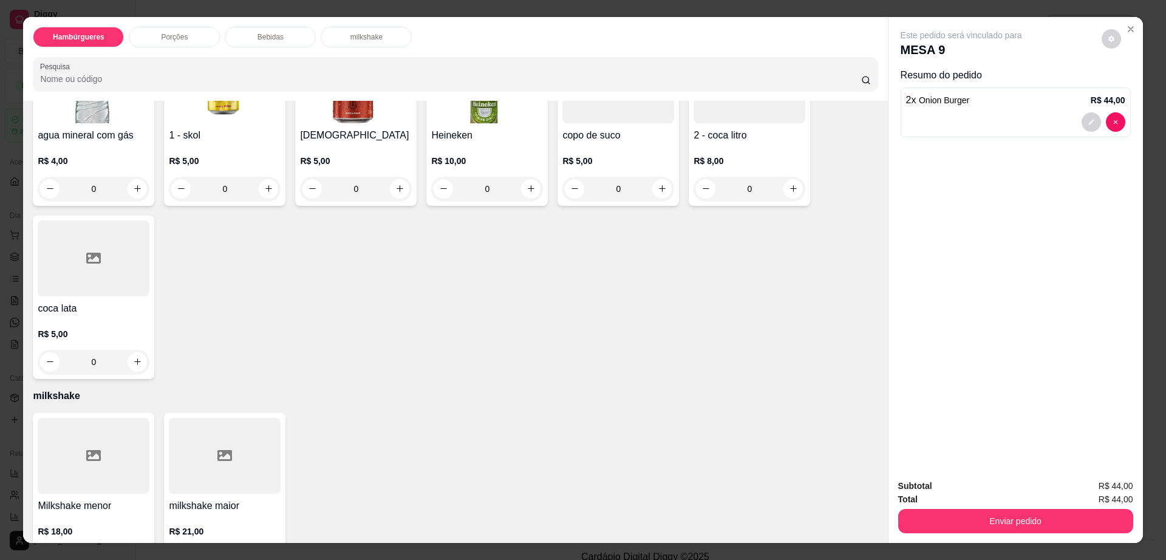
click at [120, 427] on div at bounding box center [94, 456] width 112 height 76
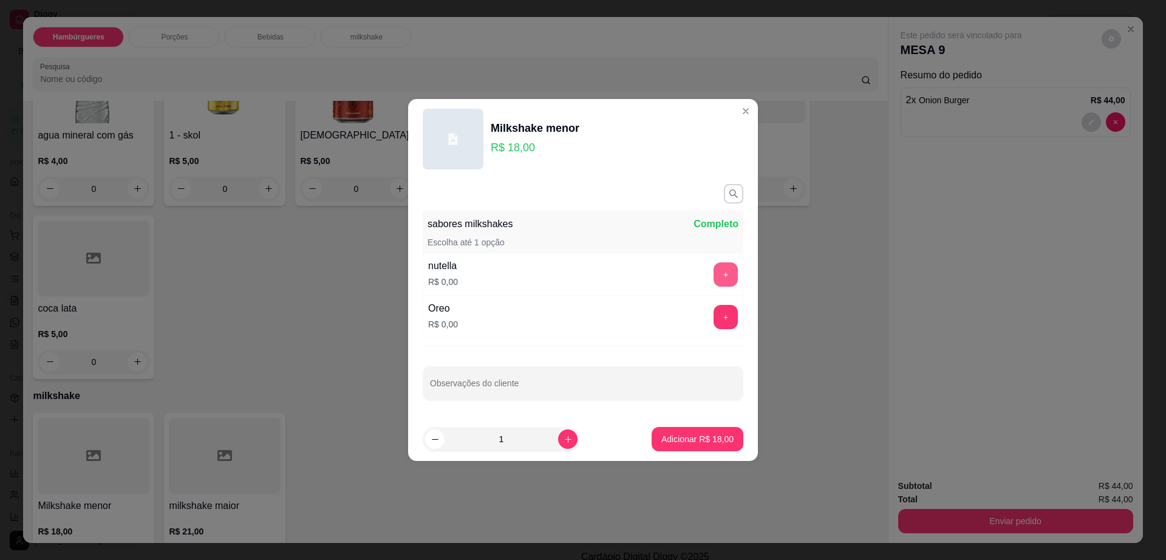
click at [716, 279] on button "+" at bounding box center [725, 274] width 24 height 24
click at [683, 440] on p "Adicionar R$ 18,00" at bounding box center [697, 439] width 70 height 12
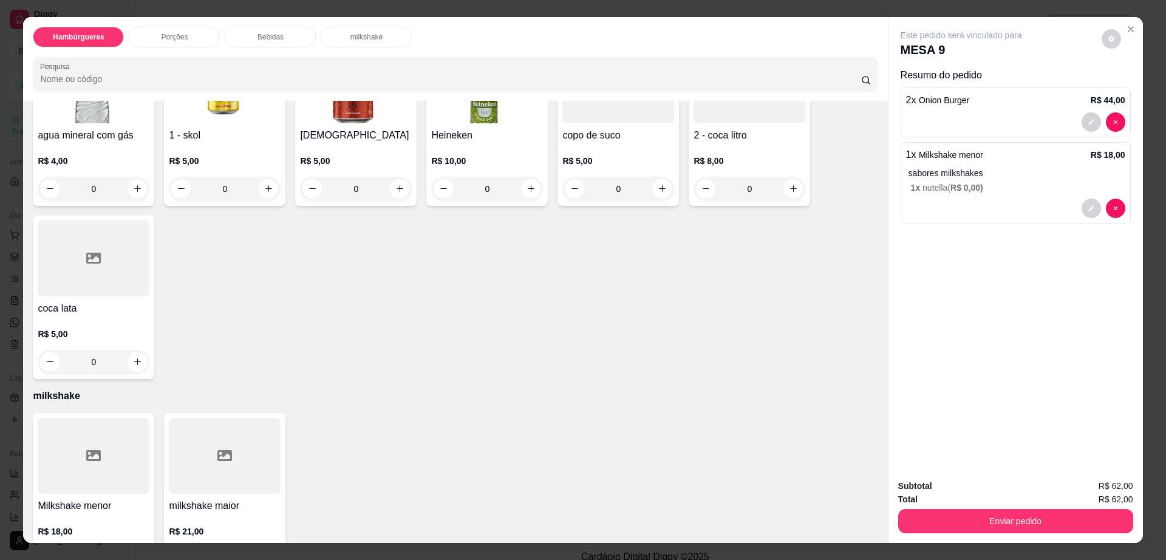
click at [185, 425] on div at bounding box center [225, 456] width 112 height 76
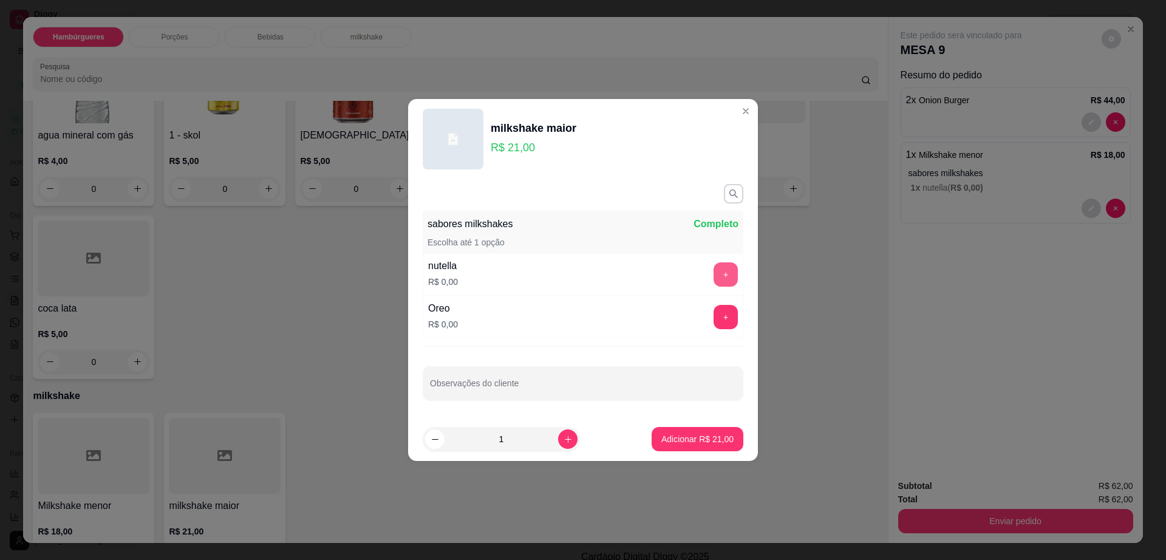
click at [713, 264] on button "+" at bounding box center [725, 274] width 24 height 24
click at [698, 430] on button "Adicionar R$ 21,00" at bounding box center [697, 439] width 92 height 24
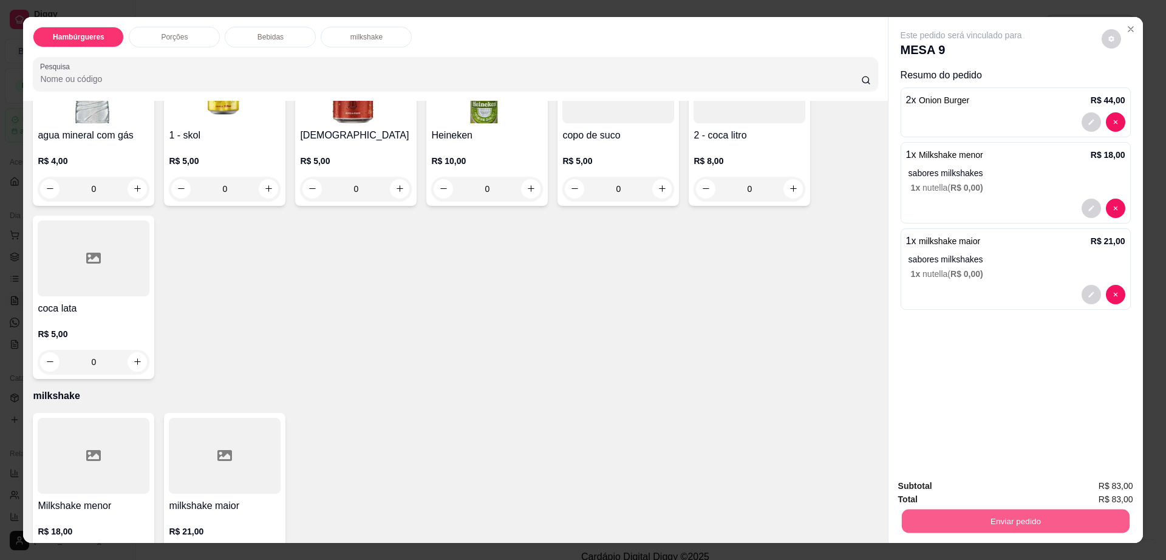
click at [1039, 526] on button "Enviar pedido" at bounding box center [1015, 521] width 228 height 24
click at [1090, 486] on button "Enviar pedido" at bounding box center [1100, 491] width 67 height 22
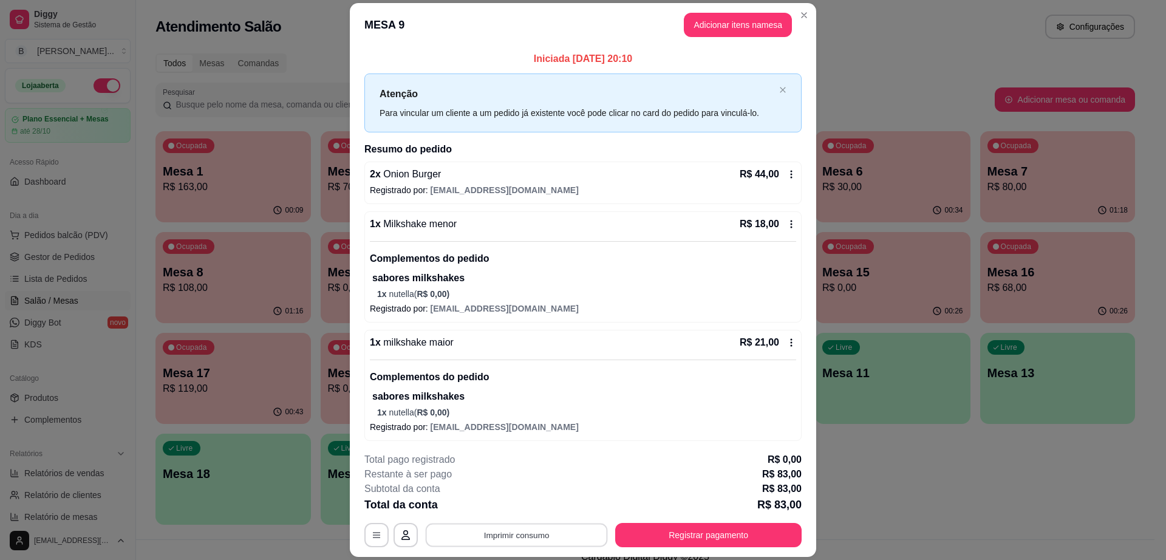
click at [529, 534] on button "Imprimir consumo" at bounding box center [517, 535] width 182 height 24
click at [522, 503] on button "Impressora" at bounding box center [514, 506] width 85 height 19
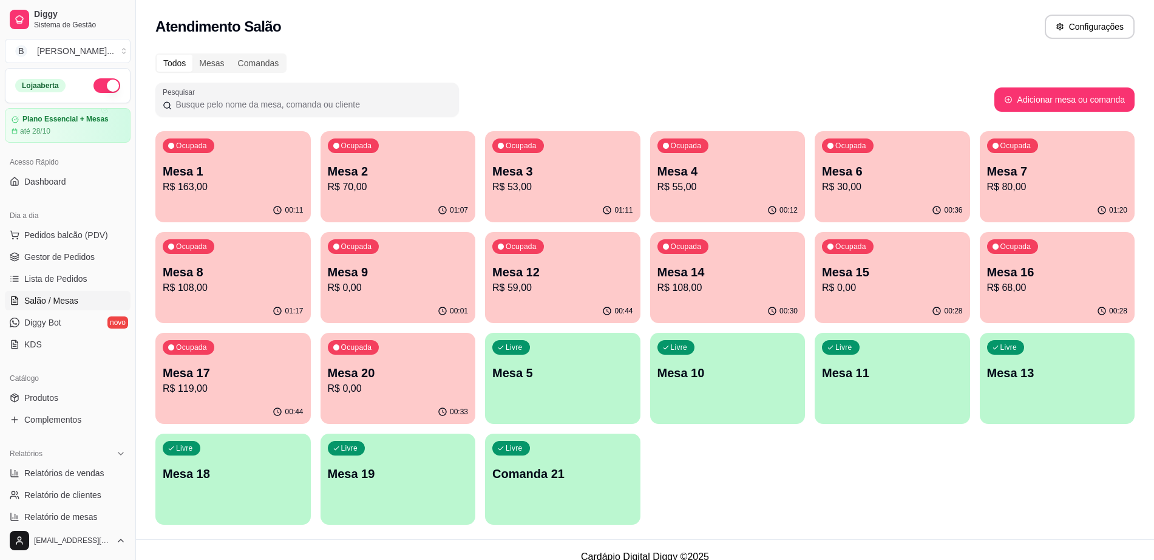
click at [420, 199] on div "01:07" at bounding box center [398, 211] width 155 height 24
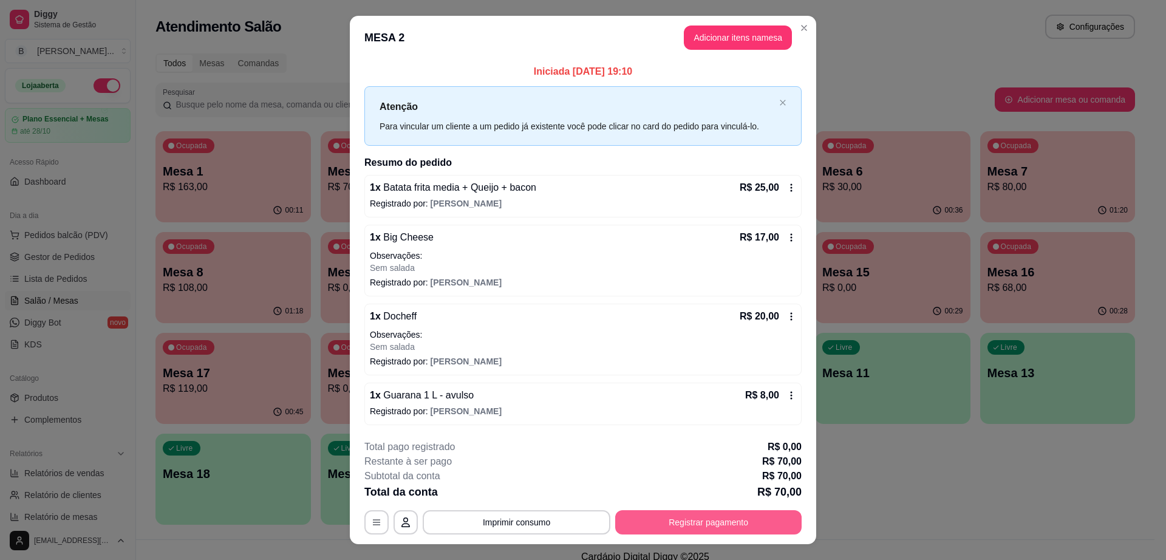
click at [712, 515] on button "Registrar pagamento" at bounding box center [708, 522] width 186 height 24
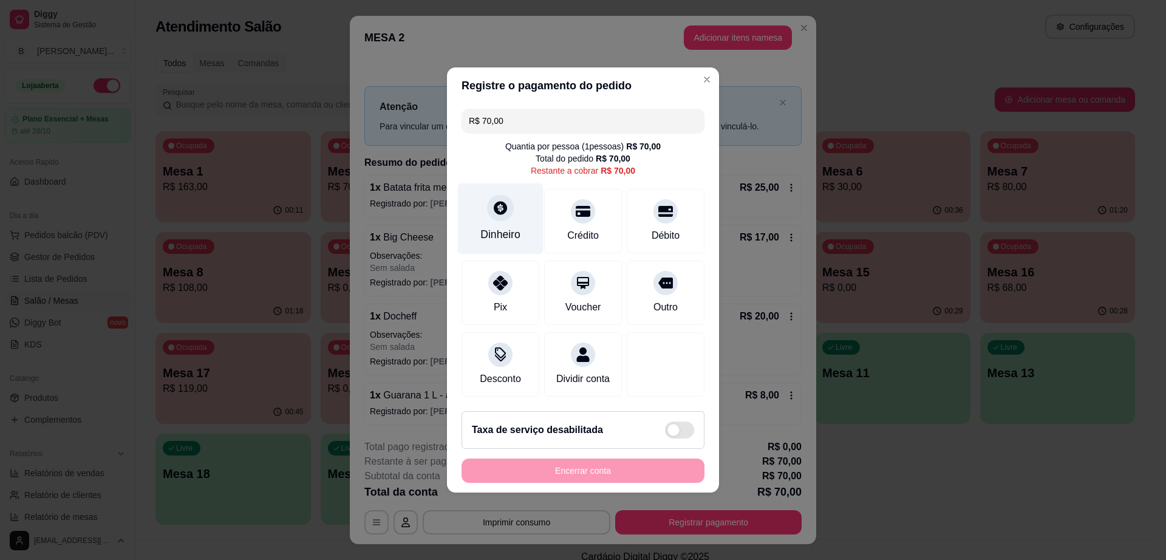
click at [494, 216] on div "Dinheiro" at bounding box center [501, 218] width 86 height 71
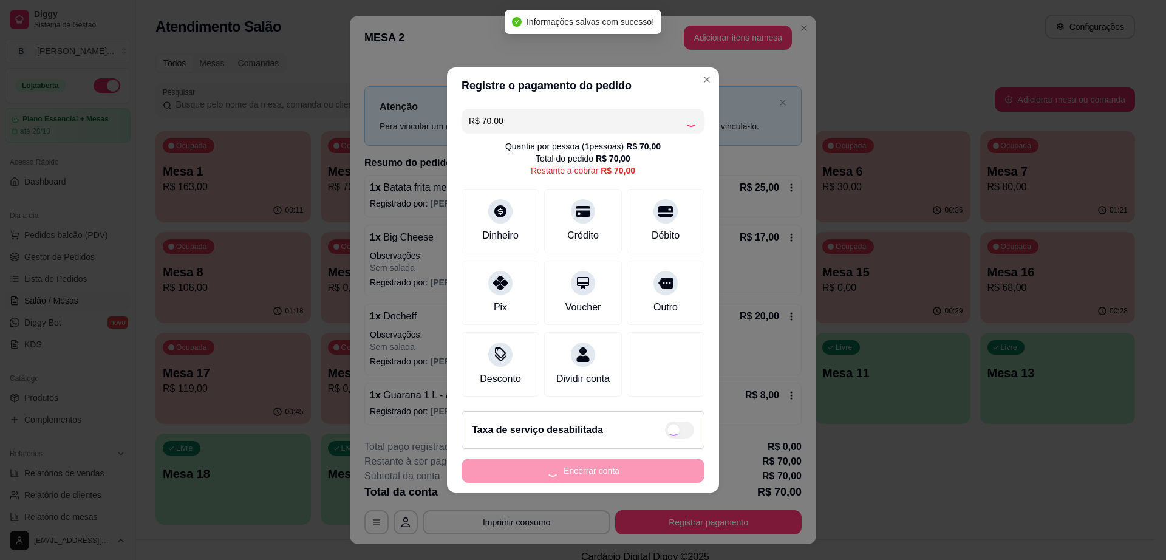
type input "R$ 0,00"
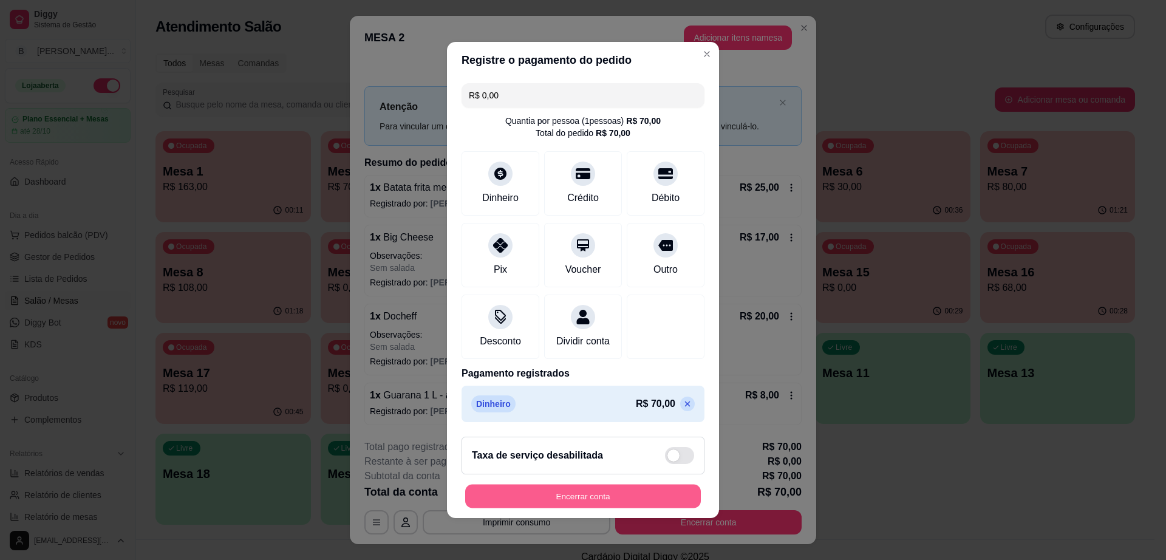
click at [653, 499] on button "Encerrar conta" at bounding box center [583, 496] width 236 height 24
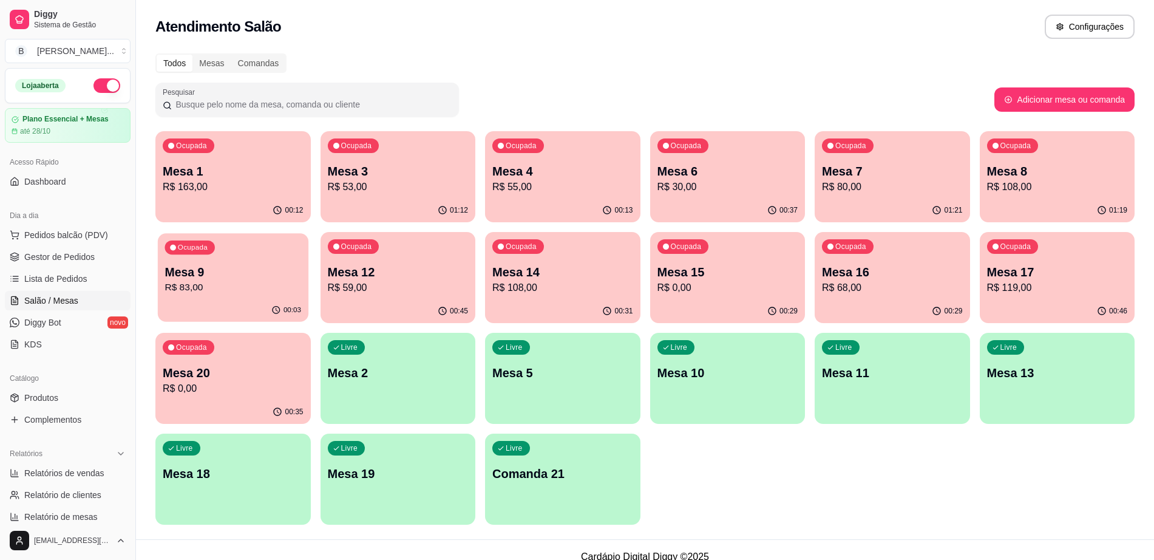
click at [242, 306] on div "00:03" at bounding box center [233, 310] width 151 height 23
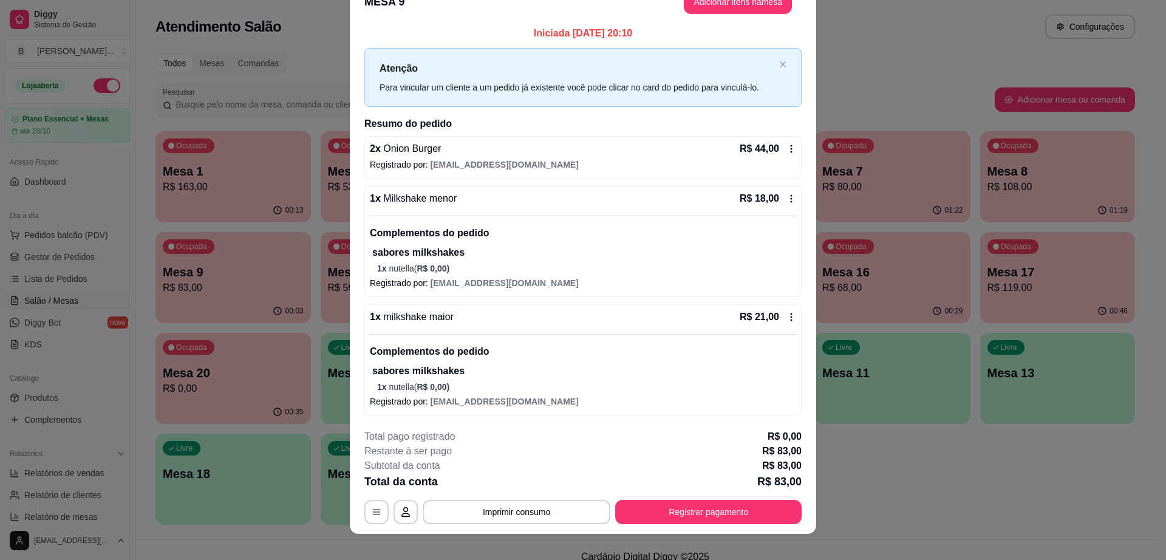
scroll to position [36, 0]
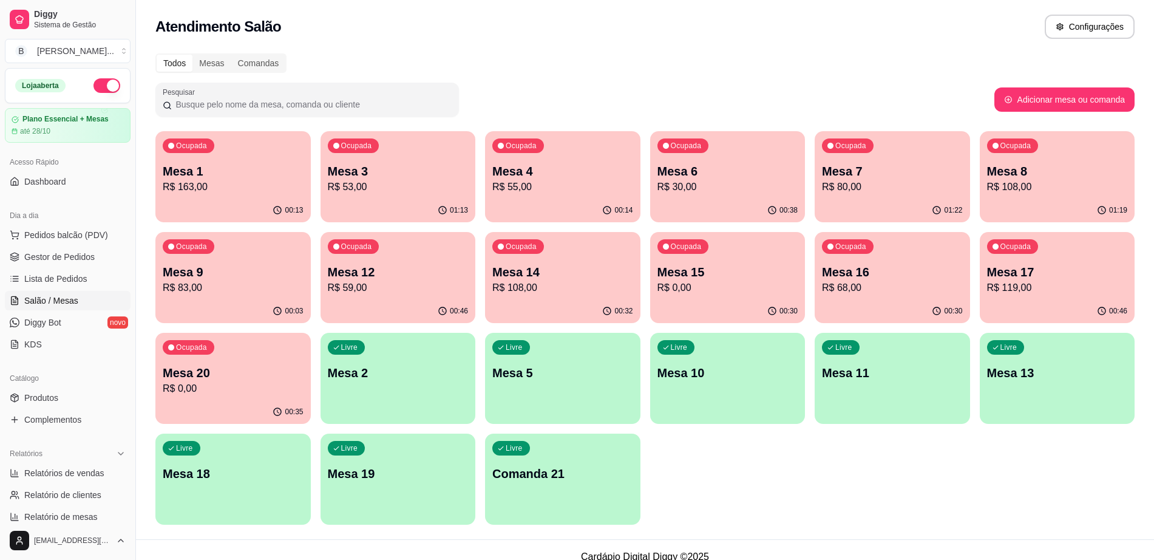
click at [405, 188] on p "R$ 53,00" at bounding box center [398, 187] width 141 height 15
click at [229, 174] on p "Mesa 1" at bounding box center [233, 171] width 141 height 17
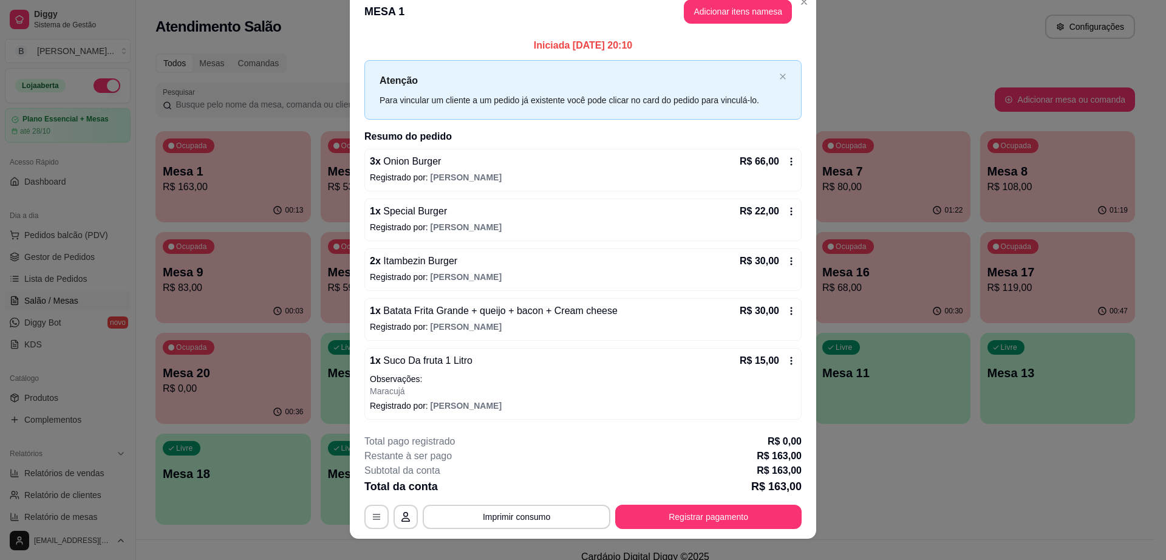
scroll to position [0, 0]
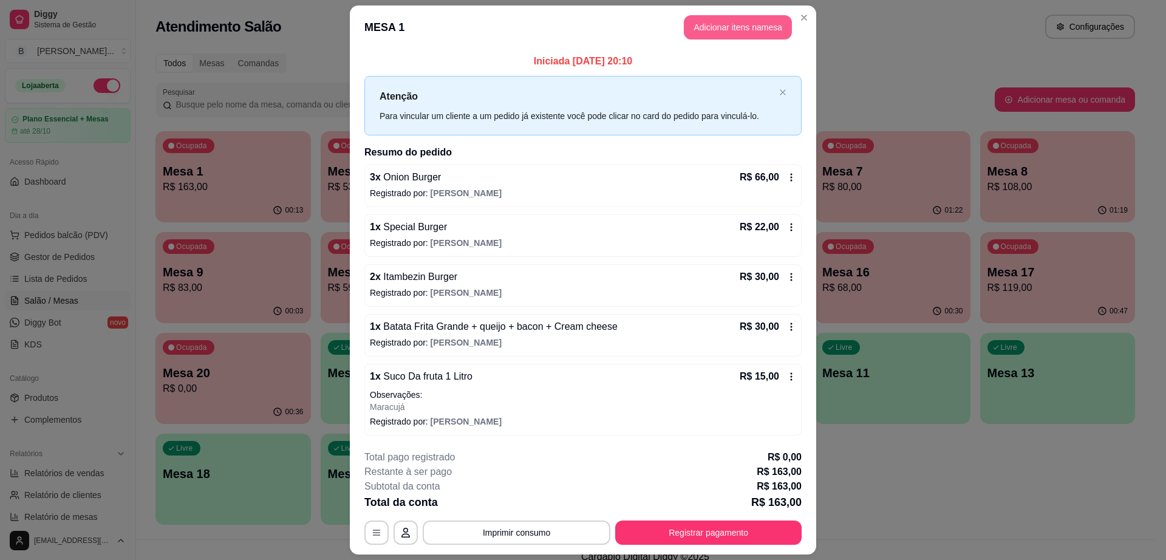
click at [729, 33] on button "Adicionar itens na mesa" at bounding box center [738, 27] width 108 height 24
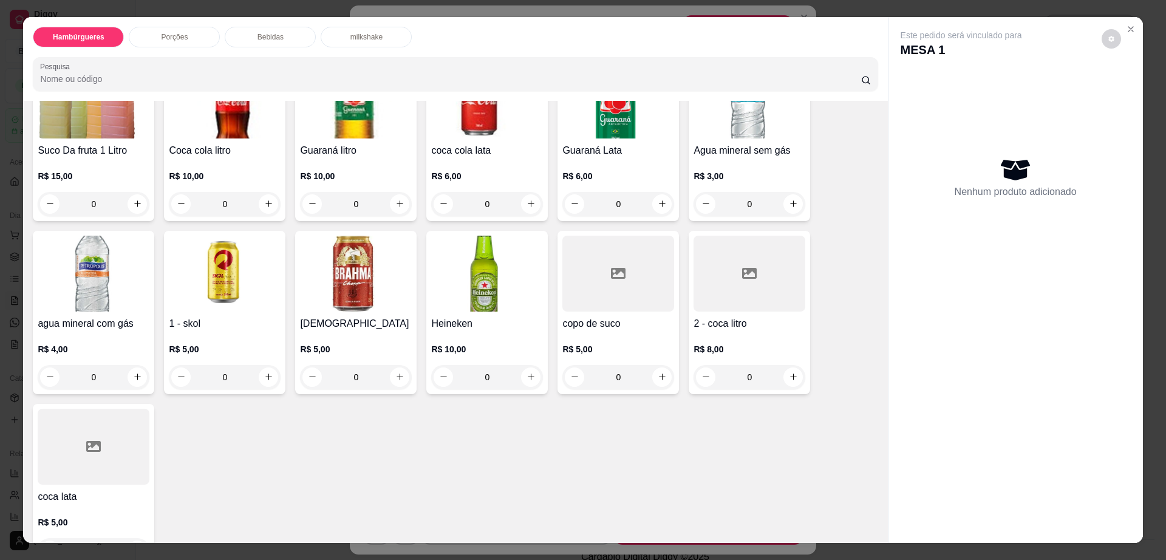
scroll to position [987, 0]
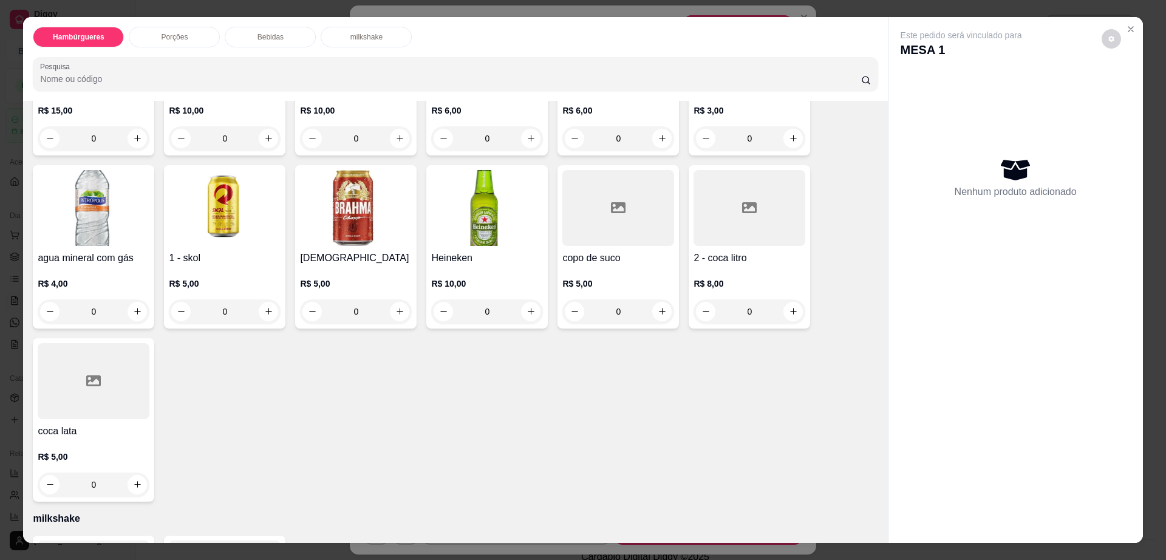
click at [362, 202] on img at bounding box center [356, 208] width 112 height 76
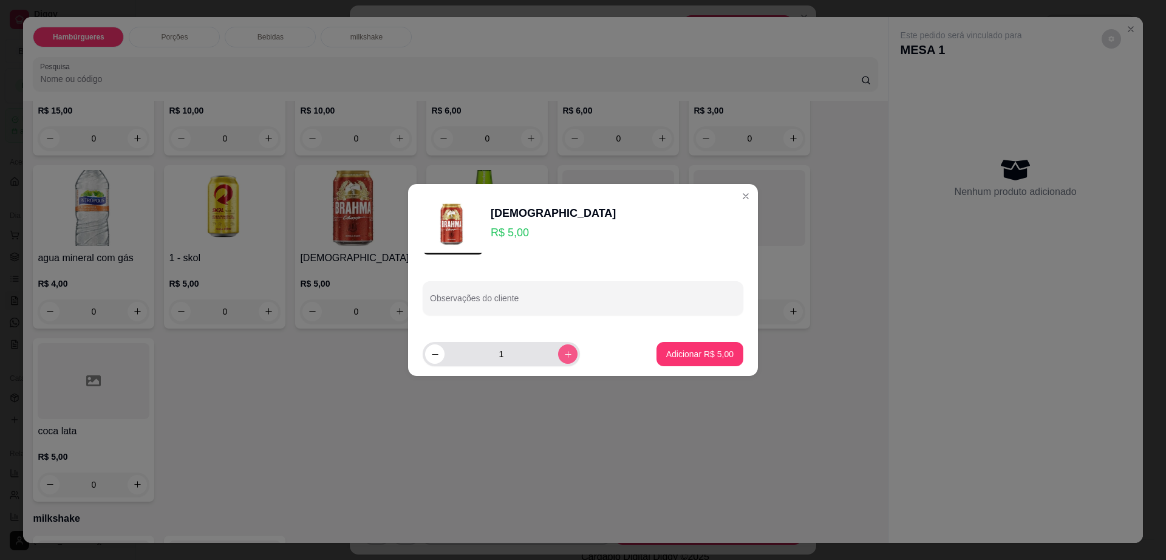
click at [558, 356] on button "increase-product-quantity" at bounding box center [567, 353] width 19 height 19
type input "2"
click at [699, 356] on p "Adicionar R$ 10,00" at bounding box center [697, 354] width 72 height 12
type input "2"
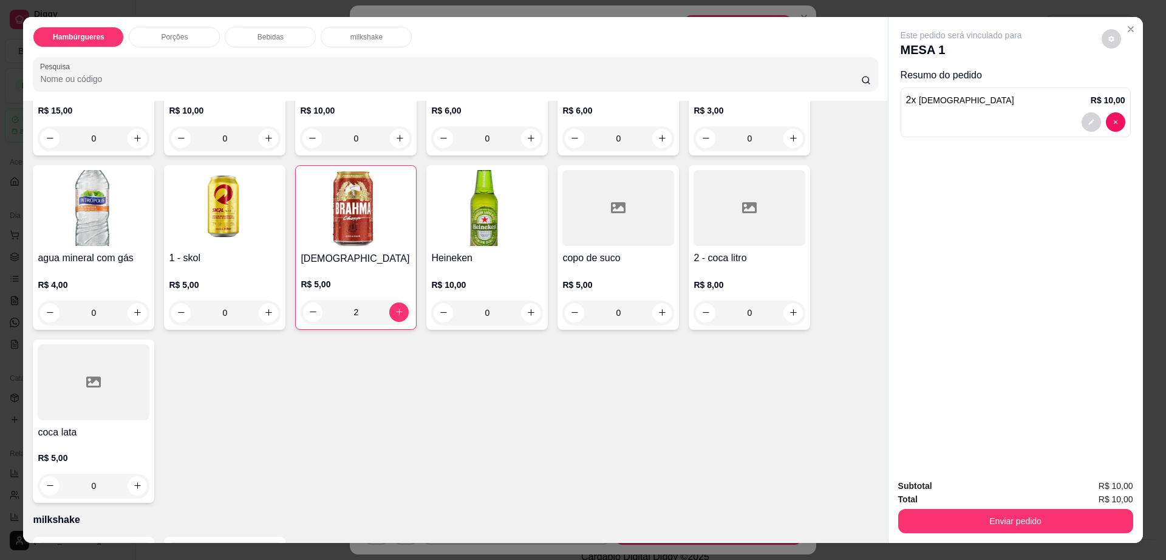
click at [1104, 50] on div "Este pedido será vinculado para MESA 1" at bounding box center [1010, 43] width 220 height 29
click at [1110, 38] on button "decrease-product-quantity" at bounding box center [1110, 38] width 19 height 19
click at [1005, 539] on div "Subtotal R$ 10,00 Total R$ 10,00 Enviar pedido" at bounding box center [1015, 505] width 254 height 73
click at [1007, 534] on div "Subtotal R$ 10,00 Total R$ 10,00 Enviar pedido" at bounding box center [1015, 505] width 254 height 73
click at [1015, 516] on button "Enviar pedido" at bounding box center [1015, 521] width 235 height 24
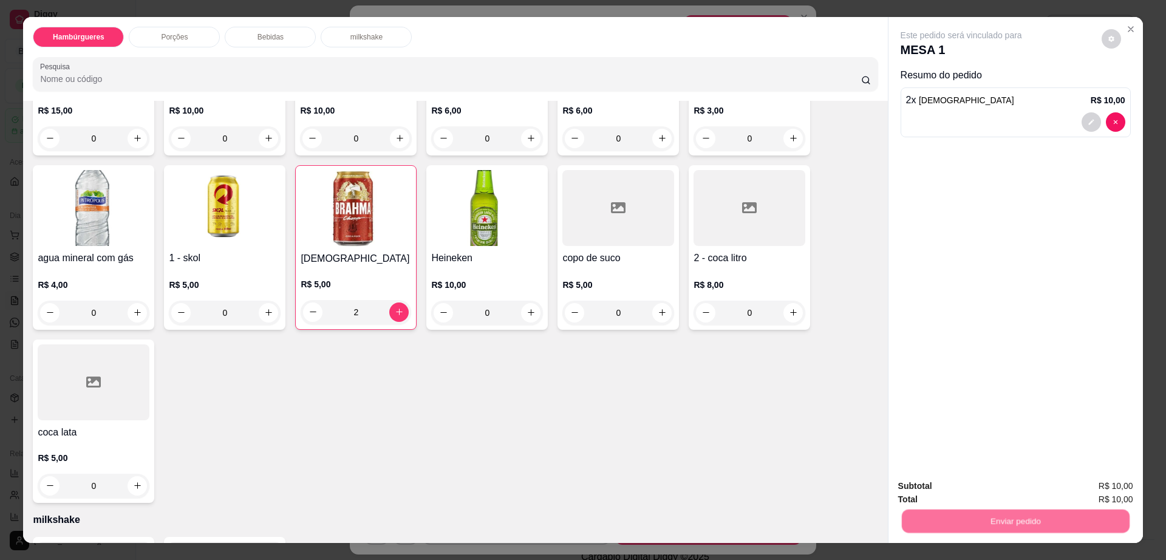
click at [1084, 484] on button "Enviar pedido" at bounding box center [1100, 491] width 69 height 23
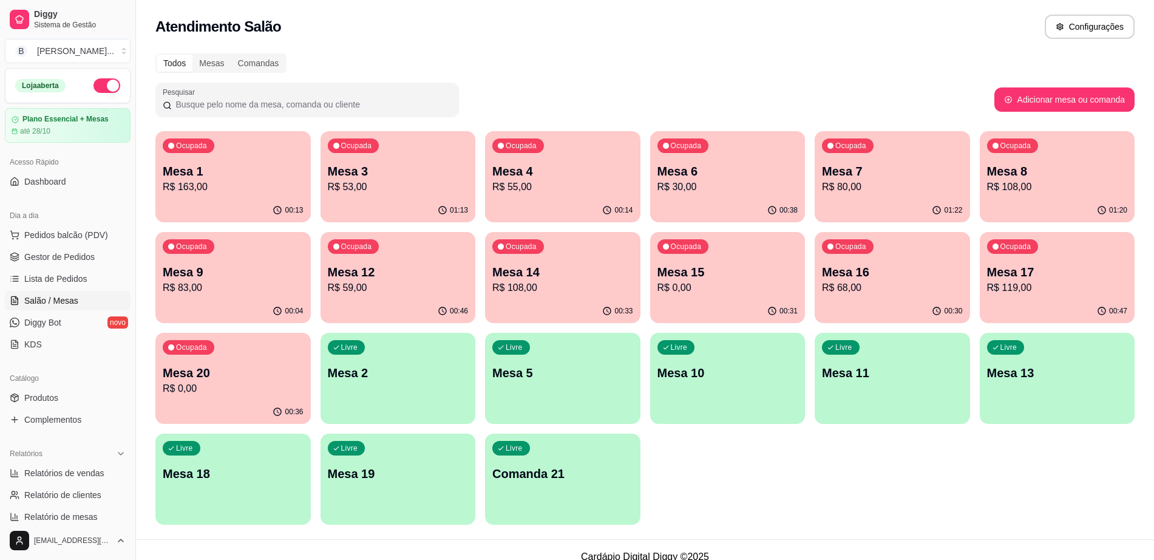
click at [860, 282] on p "R$ 68,00" at bounding box center [892, 287] width 141 height 15
click at [1069, 293] on p "R$ 119,00" at bounding box center [1057, 287] width 141 height 15
click at [412, 270] on p "Mesa 12" at bounding box center [398, 271] width 141 height 17
click at [567, 178] on p "Mesa 4" at bounding box center [562, 171] width 141 height 17
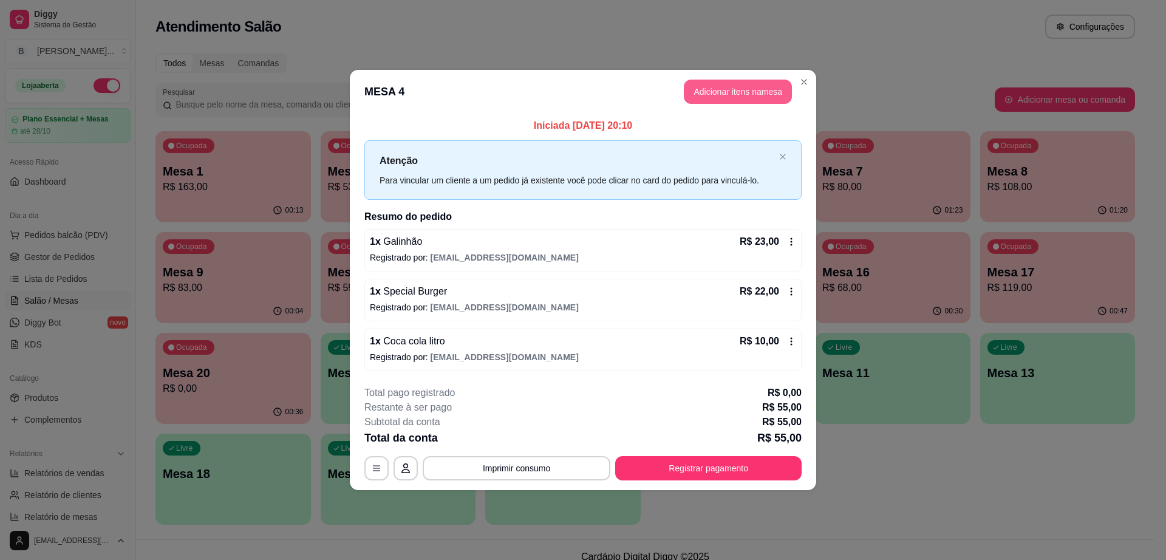
click at [749, 92] on button "Adicionar itens na mesa" at bounding box center [738, 92] width 108 height 24
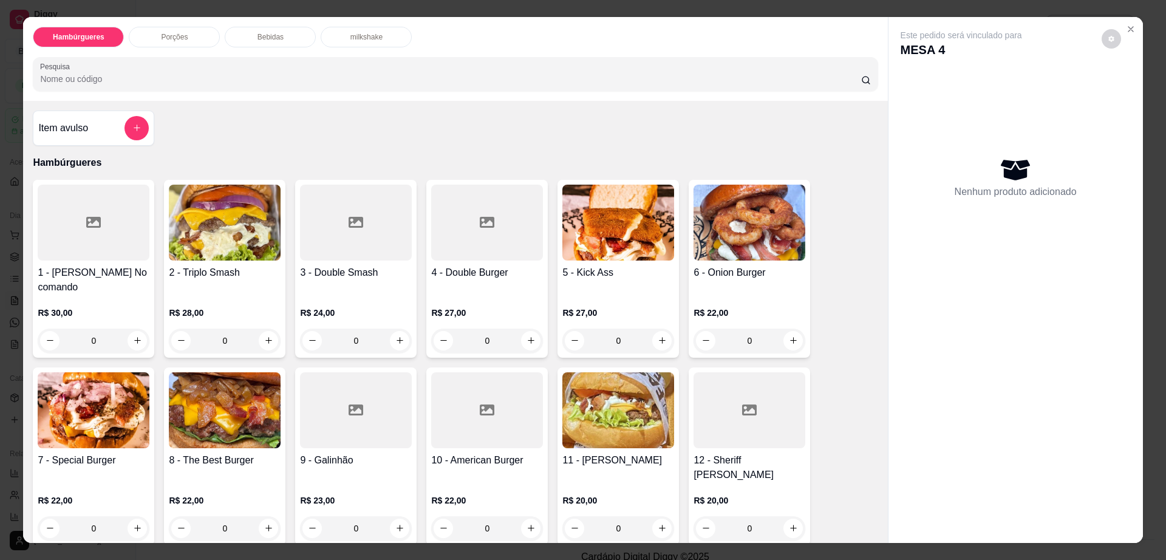
click at [762, 245] on img at bounding box center [749, 223] width 112 height 76
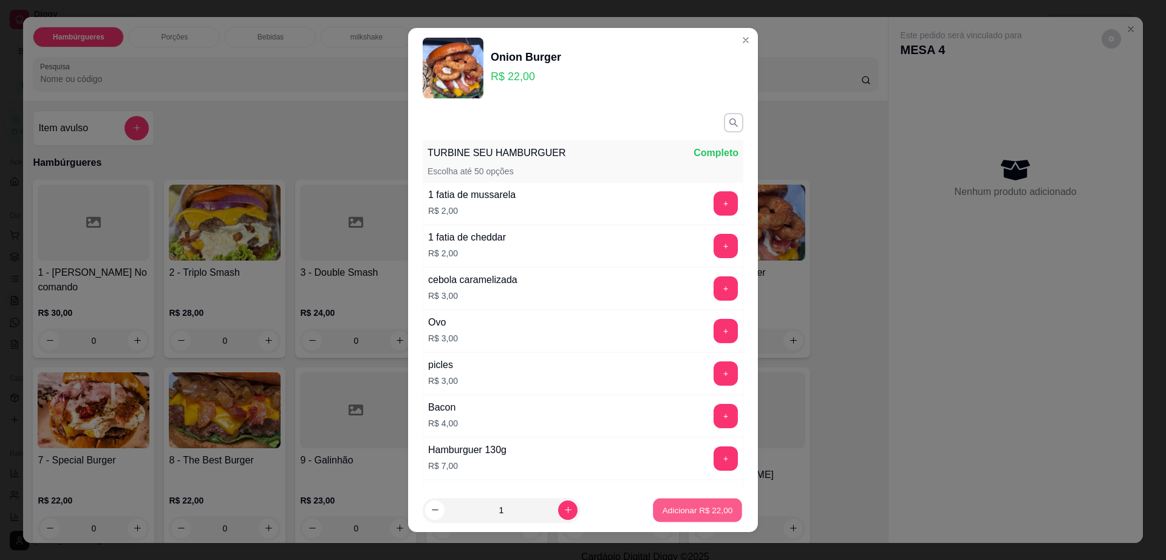
click at [698, 501] on button "Adicionar R$ 22,00" at bounding box center [697, 510] width 89 height 24
type input "1"
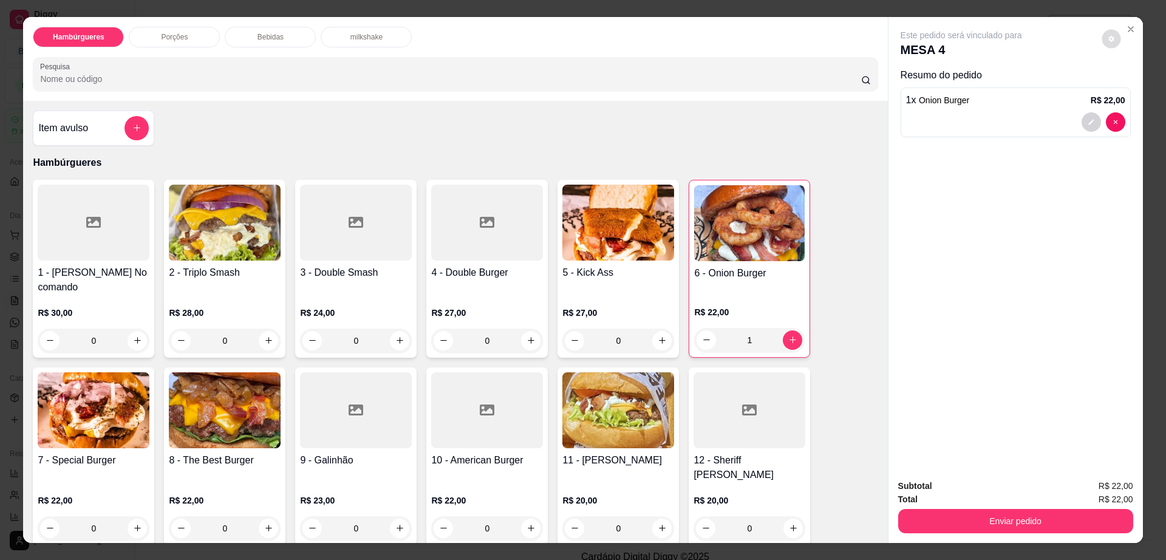
click at [1104, 32] on button "decrease-product-quantity" at bounding box center [1110, 38] width 19 height 19
click at [1132, 84] on span "Automatic updates" at bounding box center [1129, 88] width 12 height 10
click at [1128, 87] on input "Automatic updates" at bounding box center [1124, 91] width 8 height 8
checkbox input "true"
click at [284, 35] on div "Bebidas" at bounding box center [270, 37] width 91 height 21
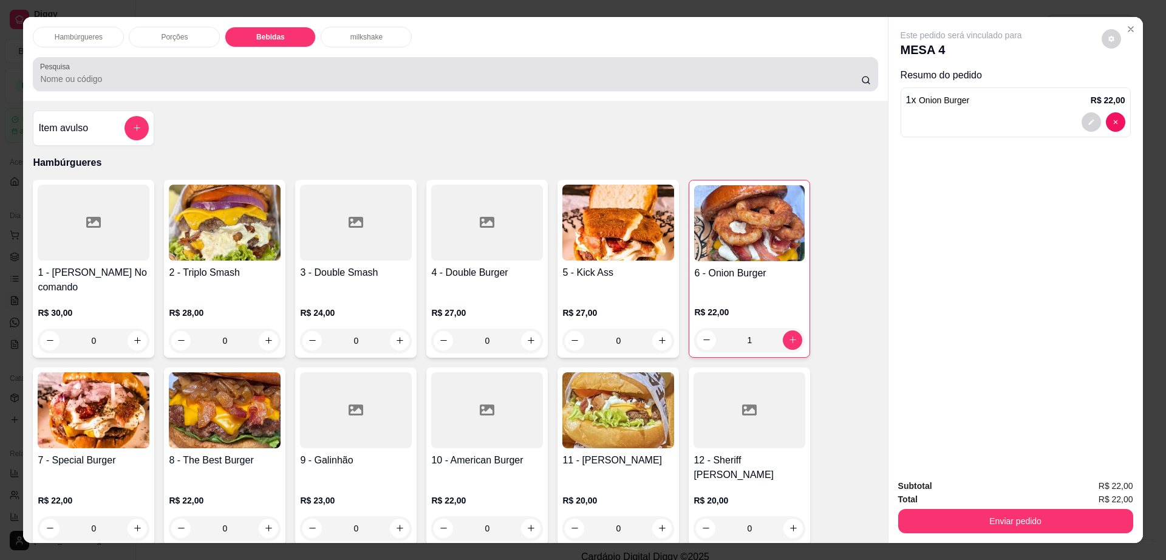
scroll to position [22, 0]
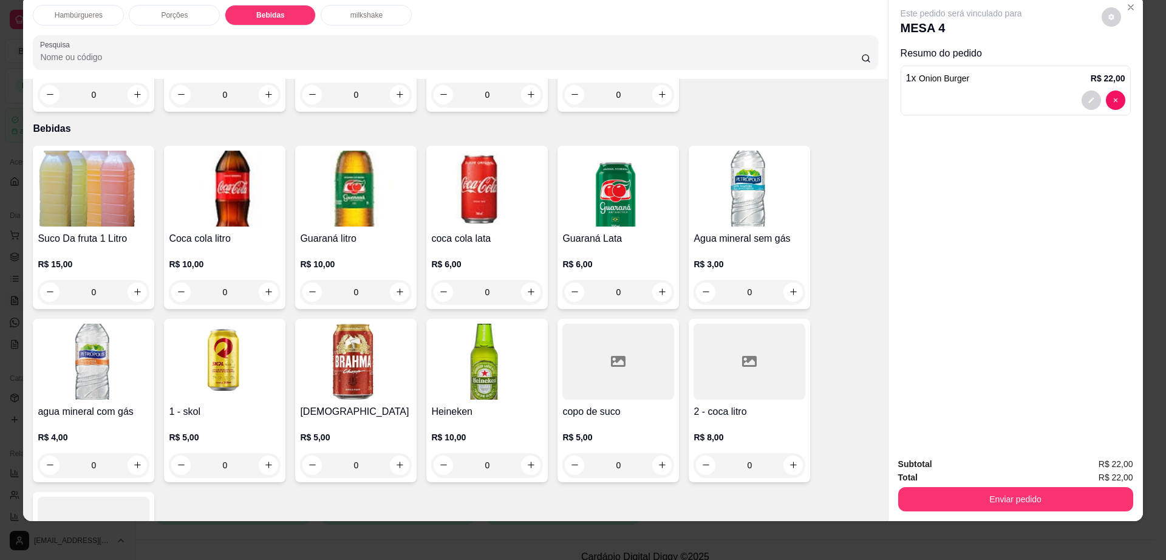
click at [448, 164] on img at bounding box center [487, 189] width 112 height 76
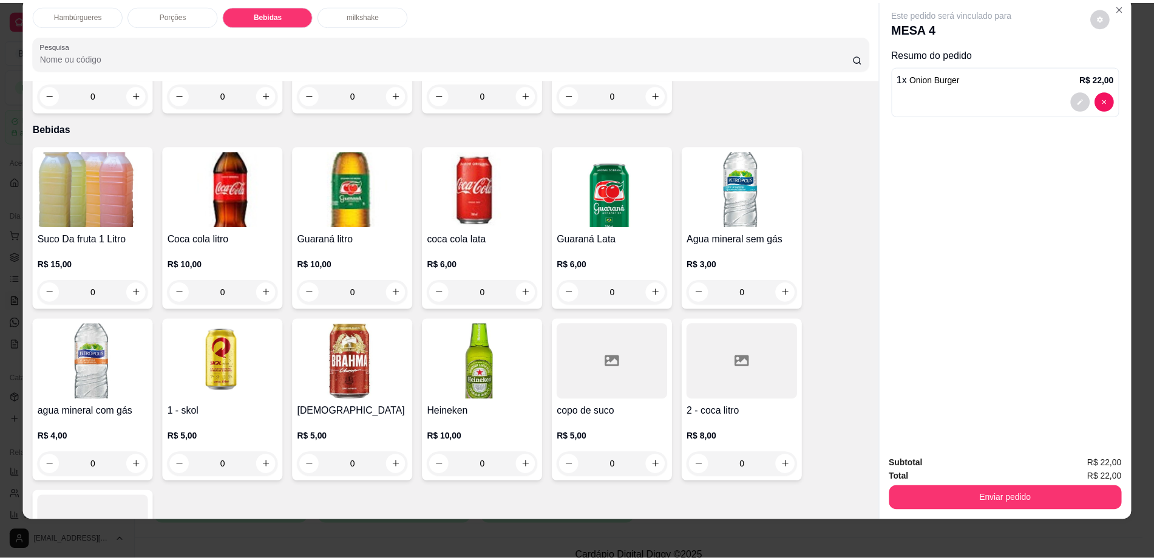
scroll to position [1039, 0]
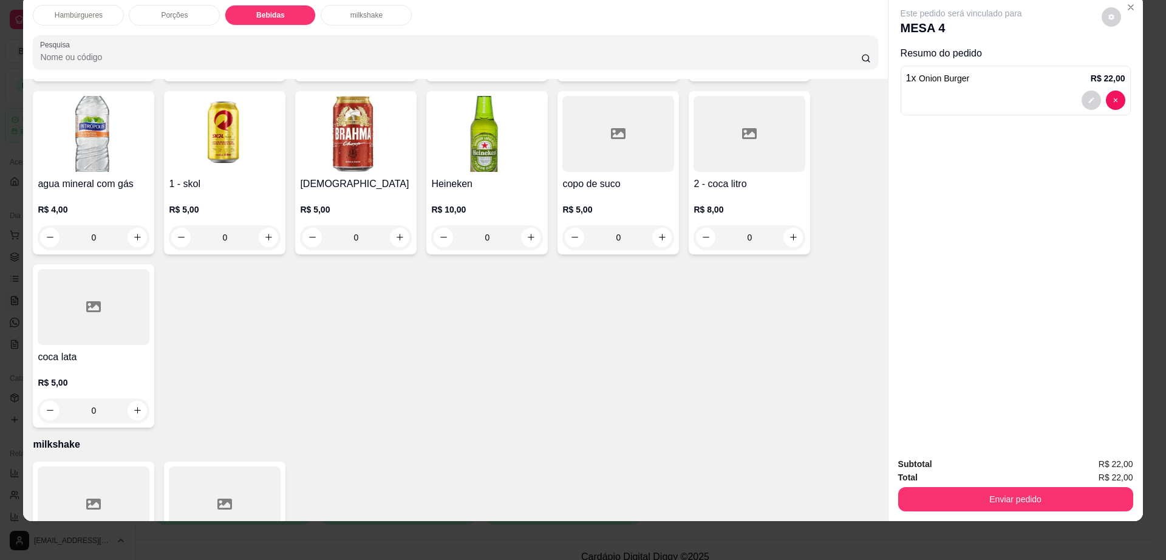
click at [89, 269] on div at bounding box center [94, 307] width 112 height 76
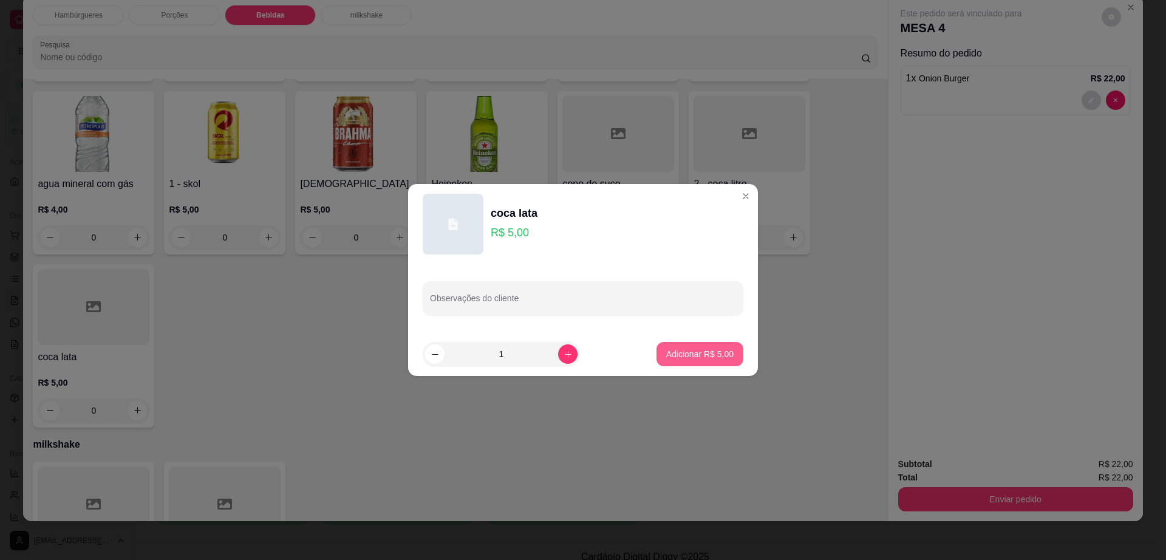
click at [666, 353] on p "Adicionar R$ 5,00" at bounding box center [699, 354] width 67 height 12
type input "1"
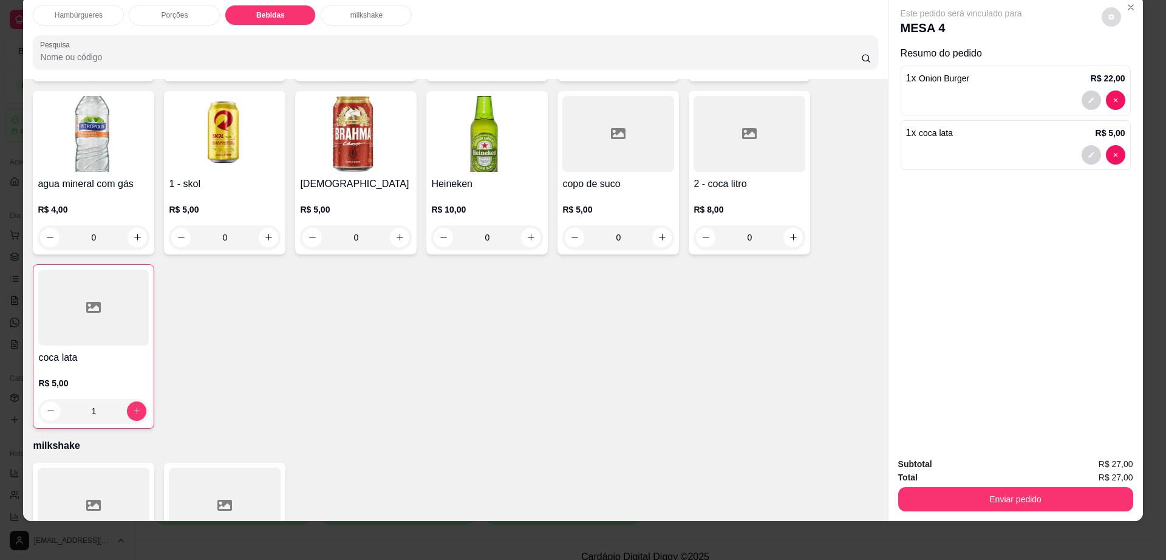
click at [1101, 13] on button "decrease-product-quantity" at bounding box center [1110, 16] width 19 height 19
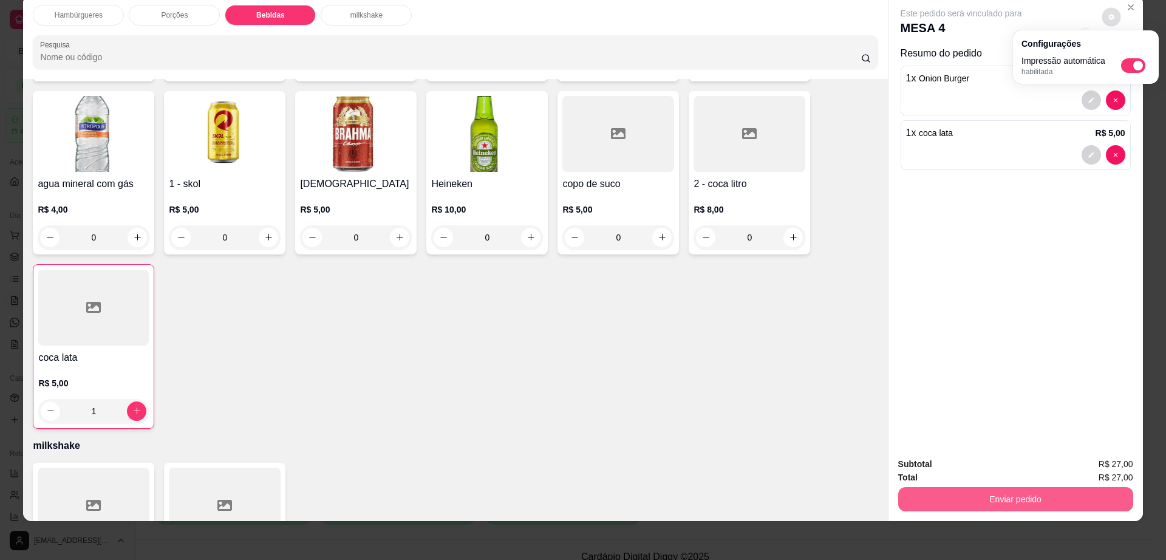
click at [996, 492] on button "Enviar pedido" at bounding box center [1015, 499] width 235 height 24
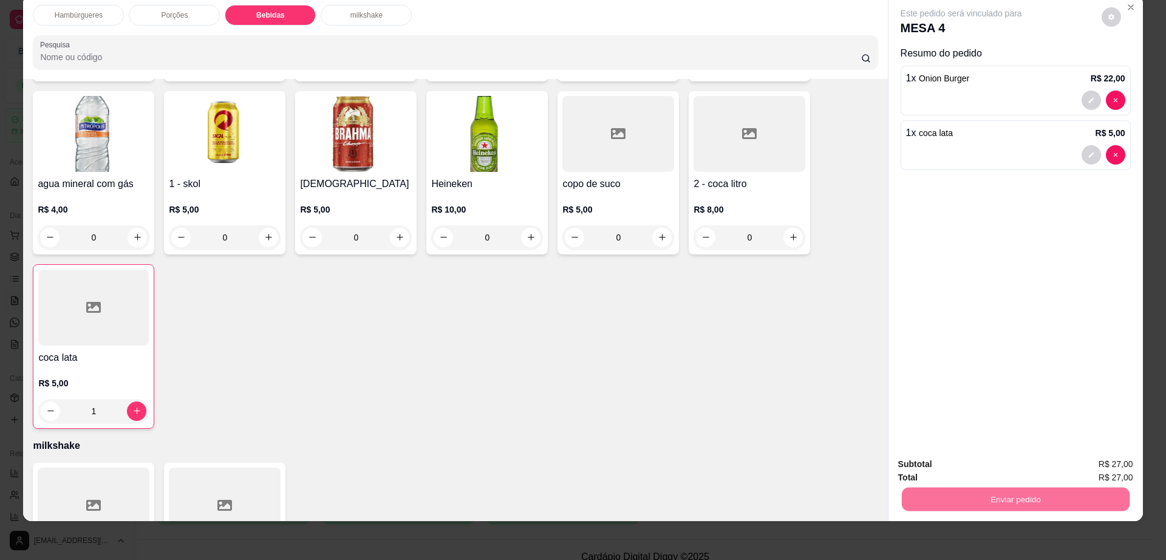
click at [1123, 475] on button "Enviar pedido" at bounding box center [1100, 469] width 69 height 23
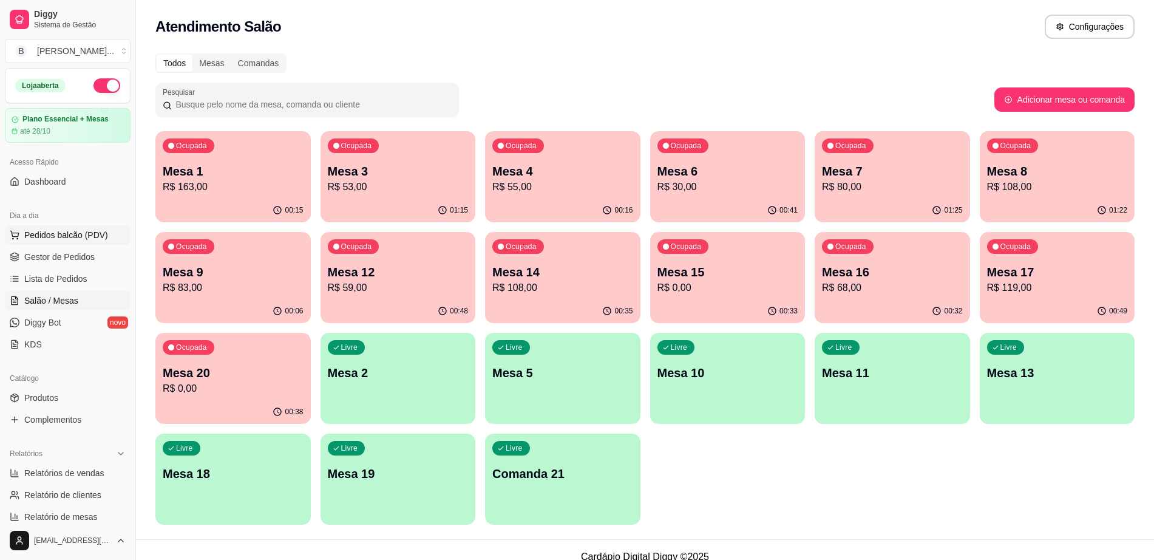
click at [67, 243] on button "Pedidos balcão (PDV)" at bounding box center [68, 234] width 126 height 19
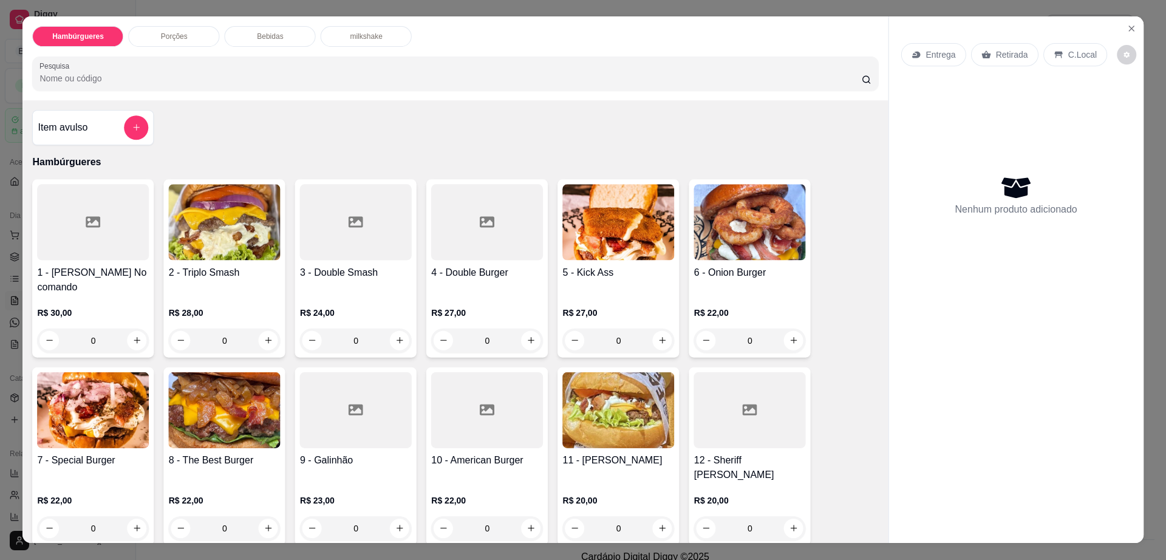
click at [69, 262] on div "1 - [PERSON_NAME] No comando R$ 30,00 0" at bounding box center [92, 268] width 121 height 178
click at [1126, 28] on icon "Close" at bounding box center [1131, 29] width 10 height 10
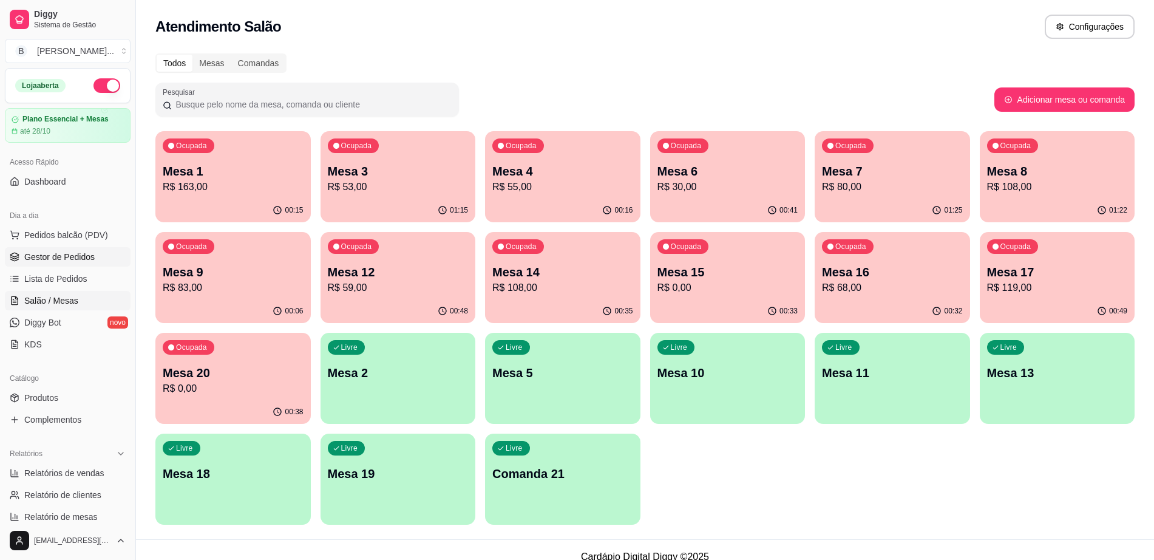
click at [96, 256] on link "Gestor de Pedidos" at bounding box center [68, 256] width 126 height 19
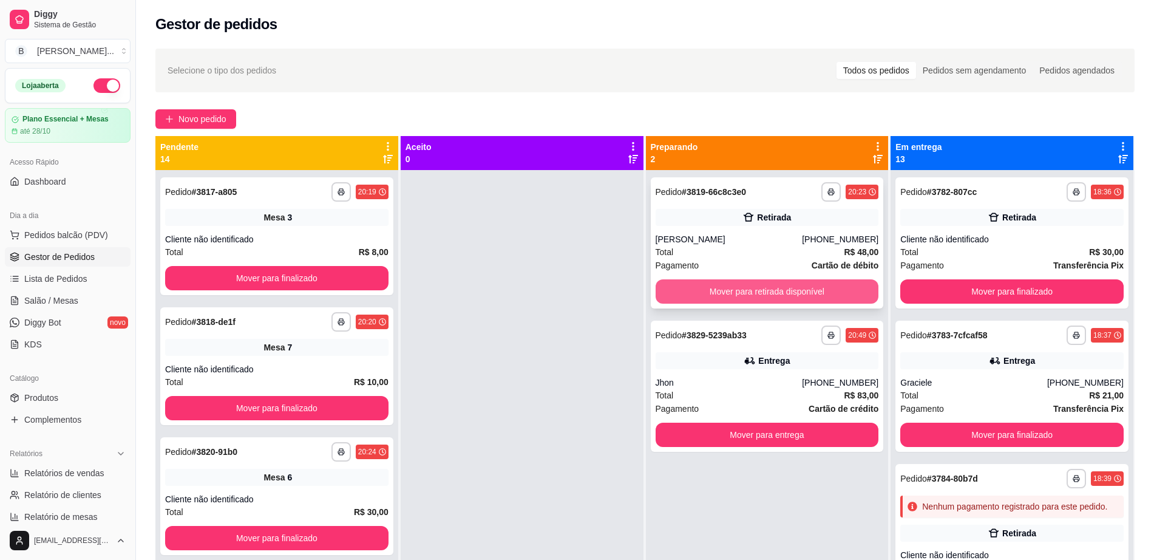
click at [693, 293] on button "Mover para retirada disponível" at bounding box center [767, 291] width 223 height 24
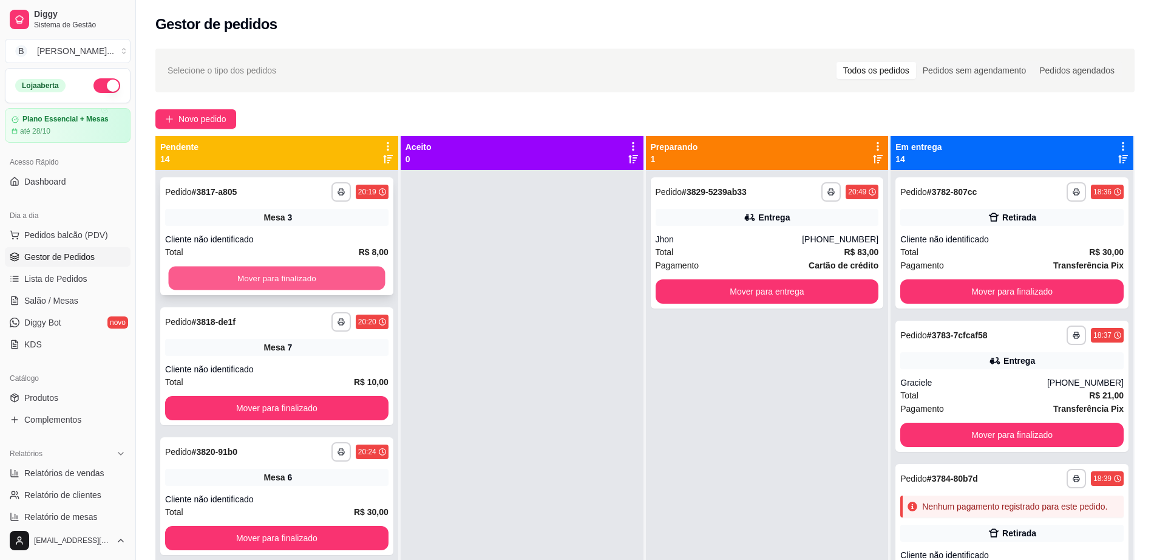
click at [255, 269] on button "Mover para finalizado" at bounding box center [277, 279] width 217 height 24
click at [255, 269] on button "Mover para finalizado" at bounding box center [276, 278] width 223 height 24
click at [255, 269] on button "Mover para finalizado" at bounding box center [277, 279] width 217 height 24
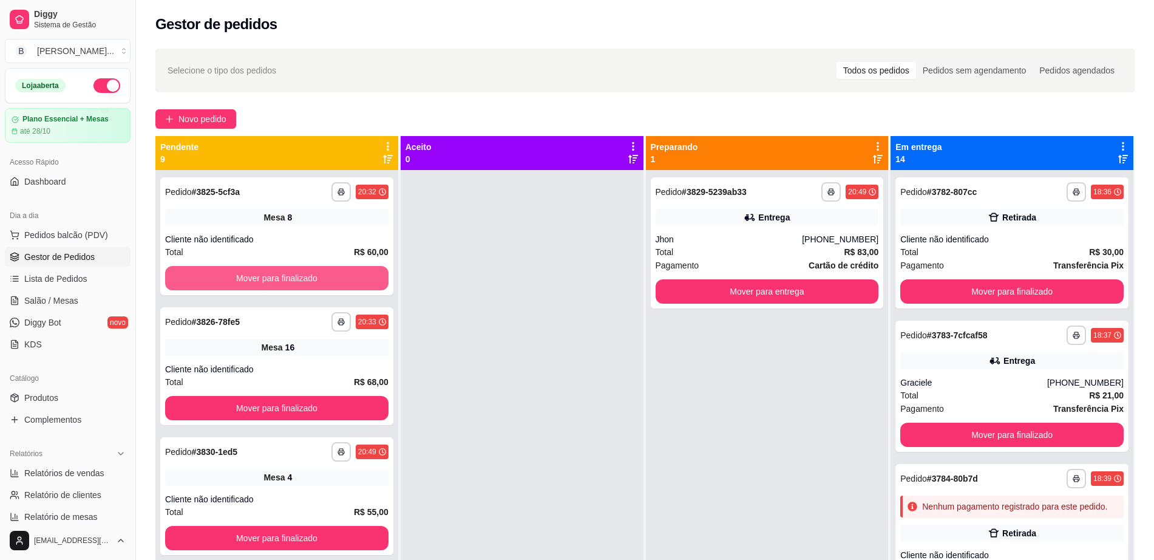
click at [255, 269] on button "Mover para finalizado" at bounding box center [276, 278] width 223 height 24
click at [255, 269] on button "Mover para finalizado" at bounding box center [277, 279] width 217 height 24
click at [284, 279] on button "Mover para finalizado" at bounding box center [276, 278] width 223 height 24
click at [284, 279] on button "Mover para finalizado" at bounding box center [277, 279] width 217 height 24
click at [284, 279] on div "Mover para finalizado" at bounding box center [276, 278] width 223 height 24
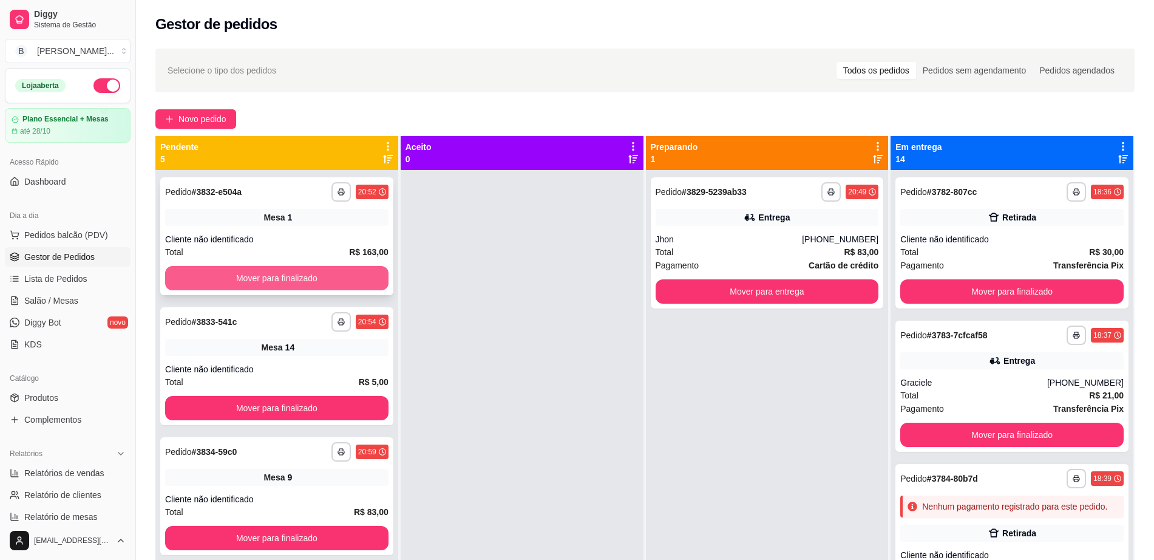
click at [311, 277] on button "Mover para finalizado" at bounding box center [276, 278] width 223 height 24
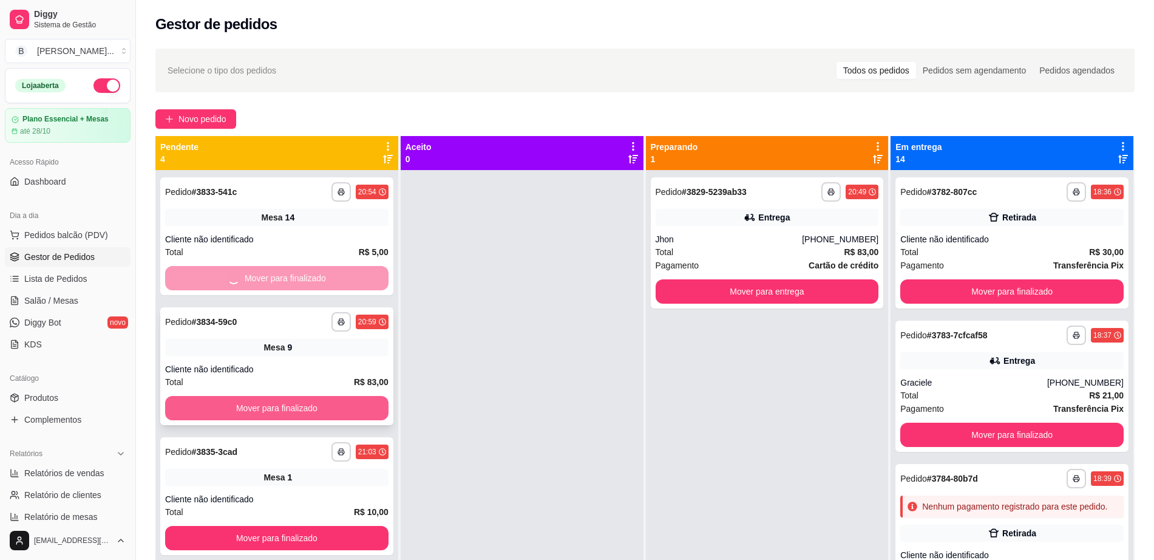
click at [302, 409] on button "Mover para finalizado" at bounding box center [276, 408] width 223 height 24
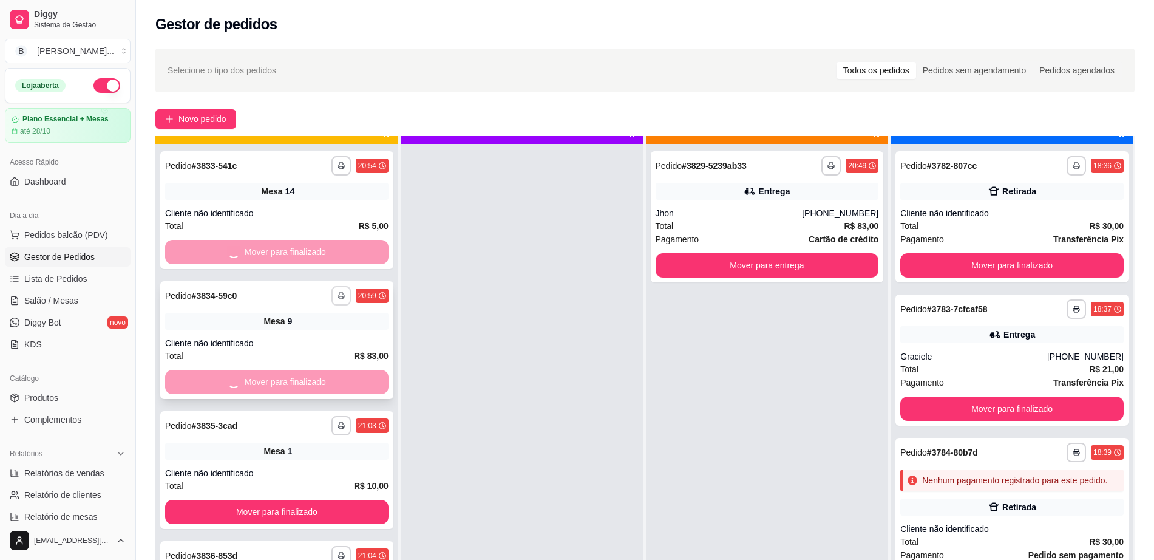
scroll to position [34, 0]
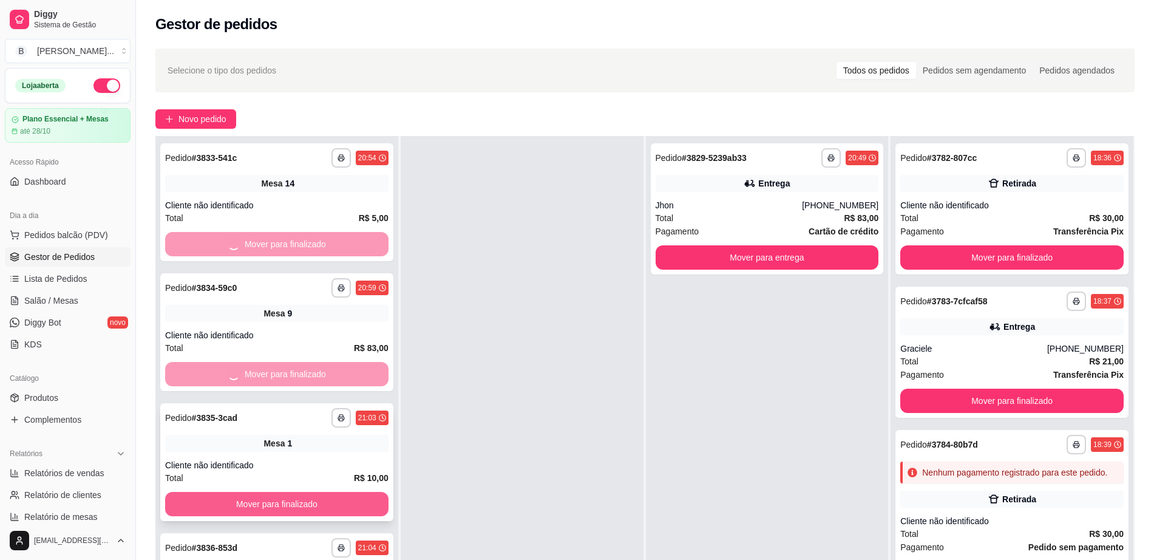
click at [330, 497] on button "Mover para finalizado" at bounding box center [276, 504] width 223 height 24
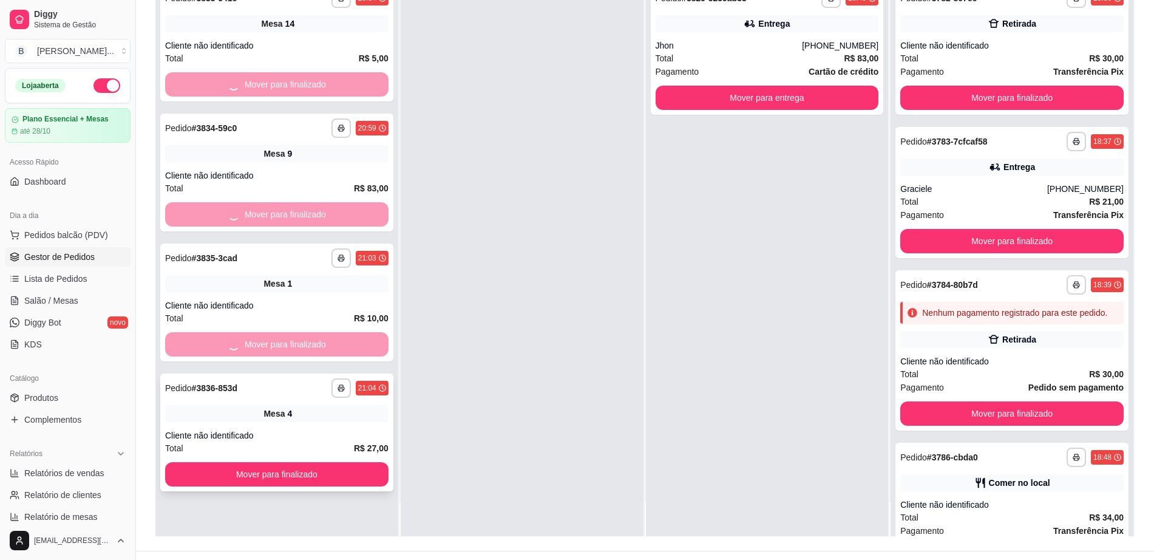
scroll to position [185, 0]
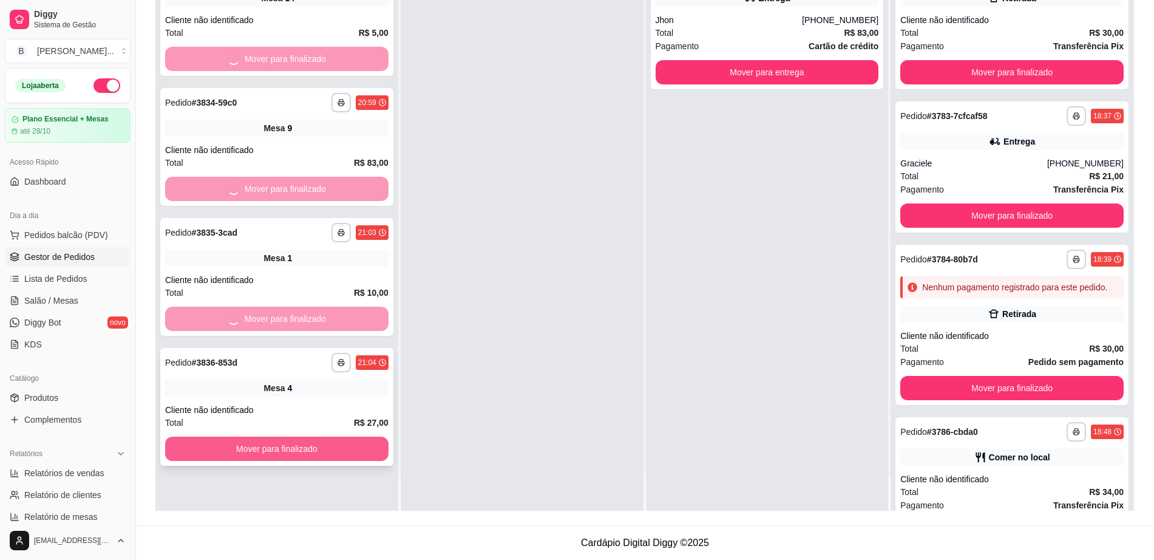
click at [347, 453] on button "Mover para finalizado" at bounding box center [276, 449] width 223 height 24
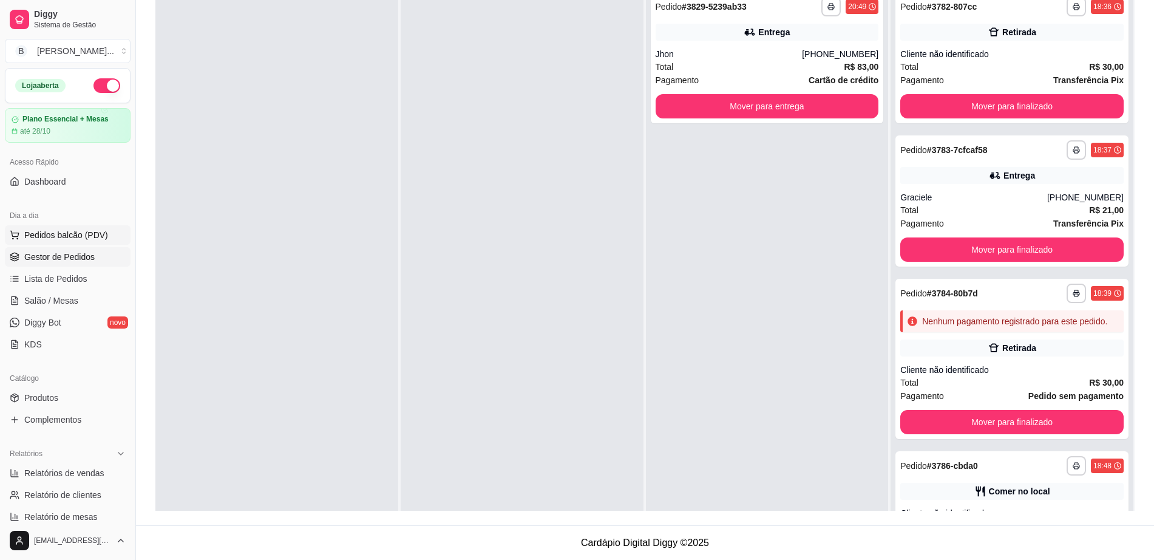
click at [97, 228] on button "Pedidos balcão (PDV)" at bounding box center [68, 234] width 126 height 19
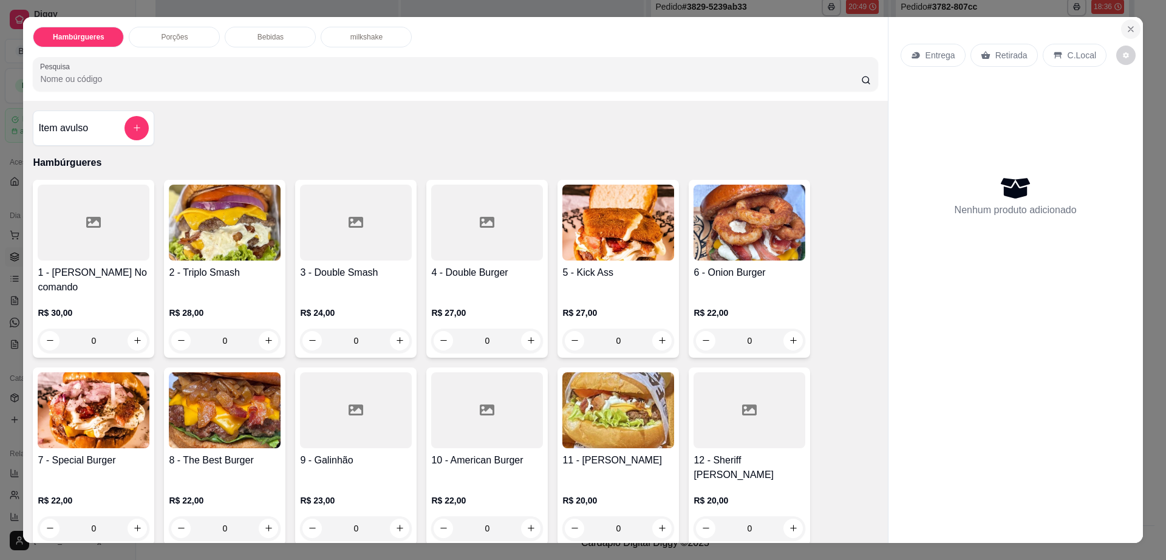
click at [1128, 31] on icon "Close" at bounding box center [1130, 29] width 5 height 5
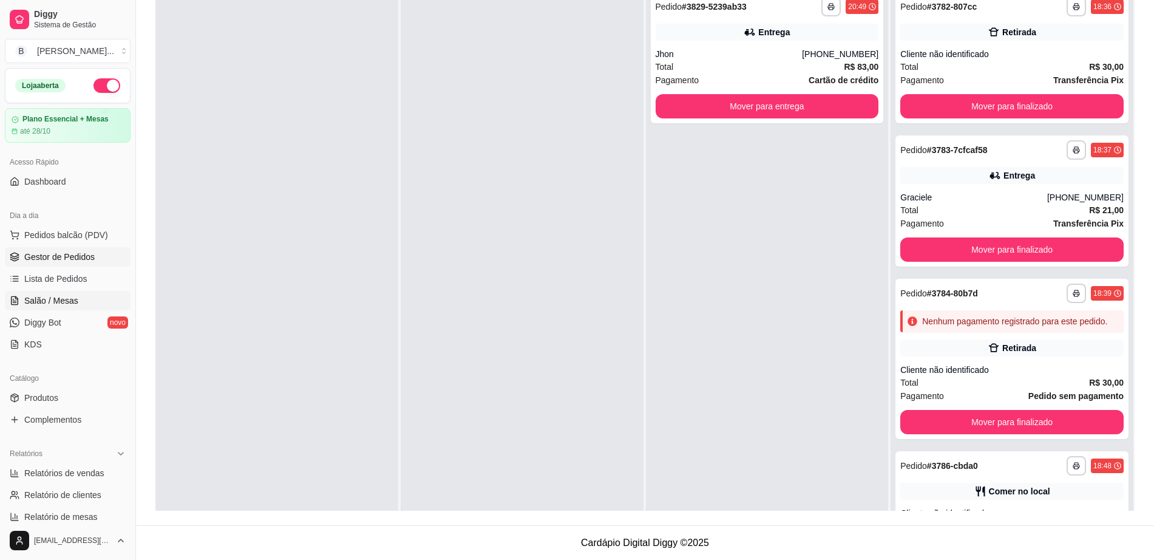
click at [65, 300] on span "Salão / Mesas" at bounding box center [51, 300] width 54 height 12
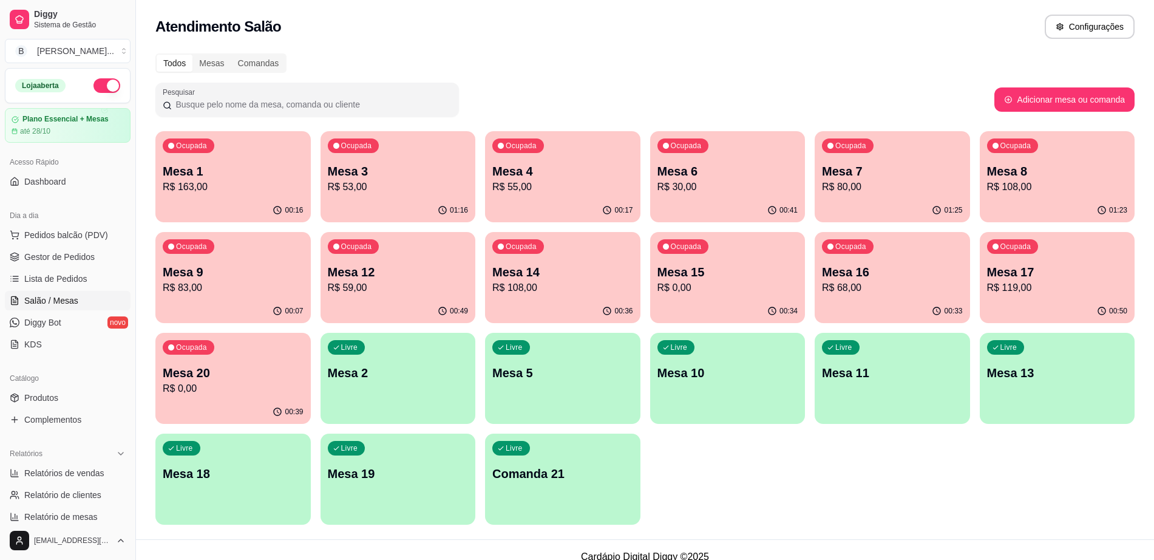
click at [214, 385] on p "R$ 0,00" at bounding box center [233, 388] width 141 height 15
click at [1065, 370] on p "Mesa 13" at bounding box center [1057, 372] width 141 height 17
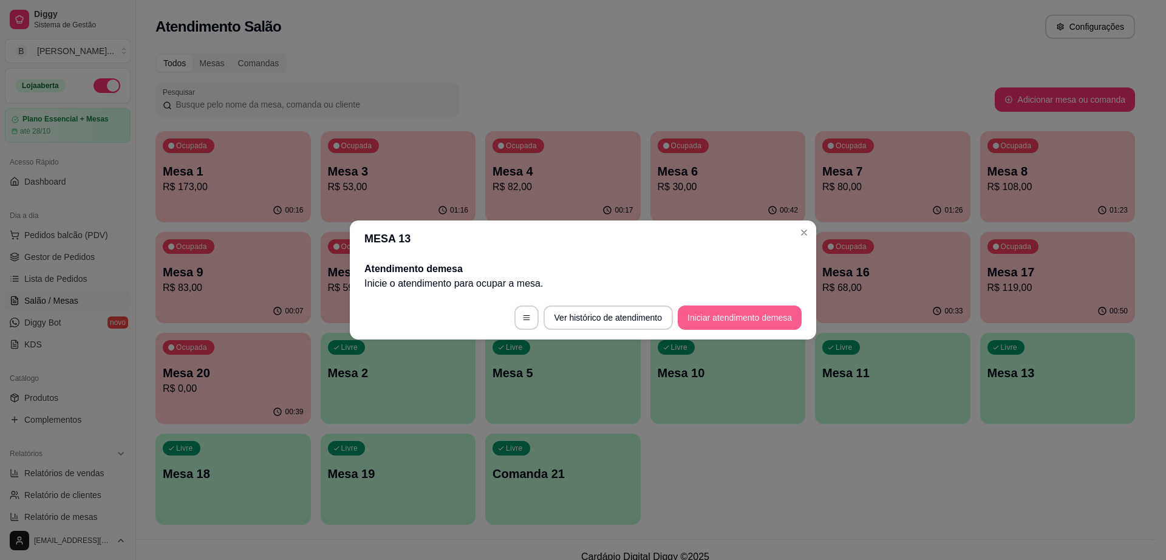
click at [736, 310] on button "Iniciar atendimento de mesa" at bounding box center [740, 317] width 124 height 24
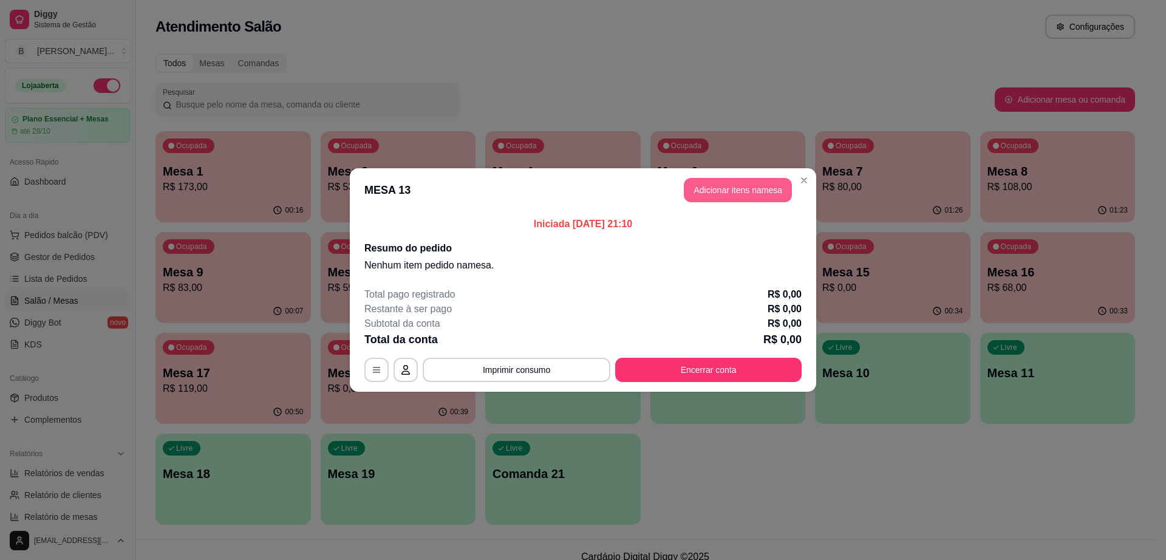
click at [763, 188] on button "Adicionar itens na mesa" at bounding box center [738, 190] width 108 height 24
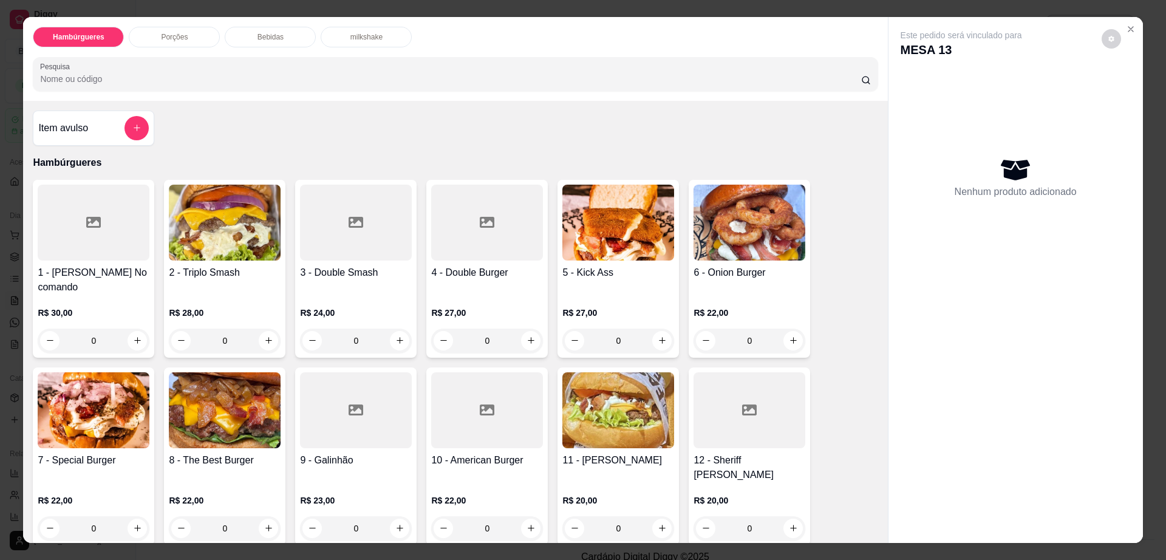
click at [93, 255] on div at bounding box center [94, 223] width 112 height 76
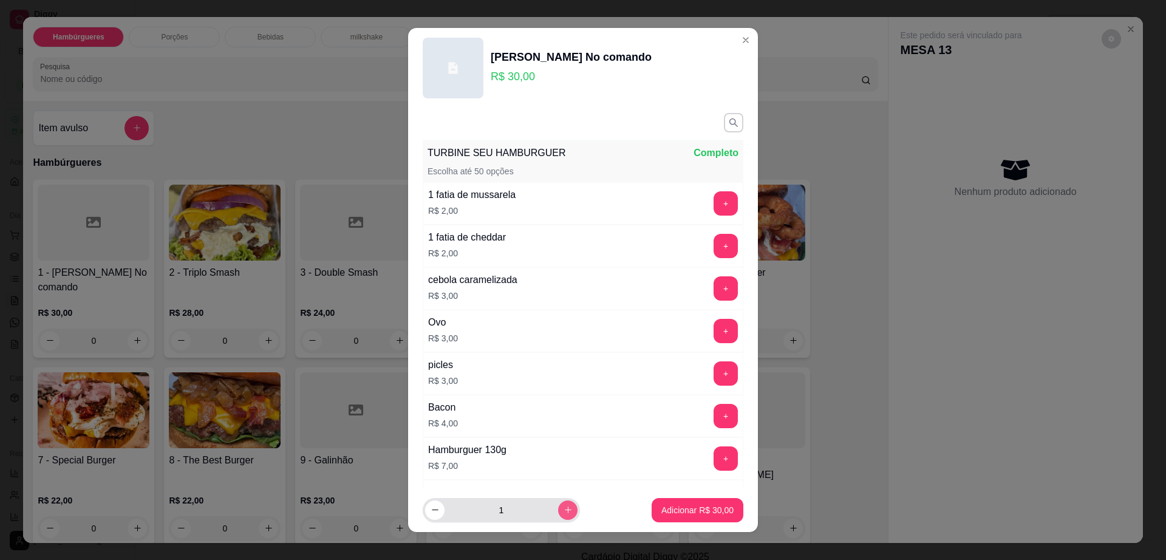
click at [558, 515] on button "increase-product-quantity" at bounding box center [567, 509] width 19 height 19
type input "2"
click at [707, 515] on p "Adicionar R$ 60,00" at bounding box center [697, 510] width 70 height 12
type input "2"
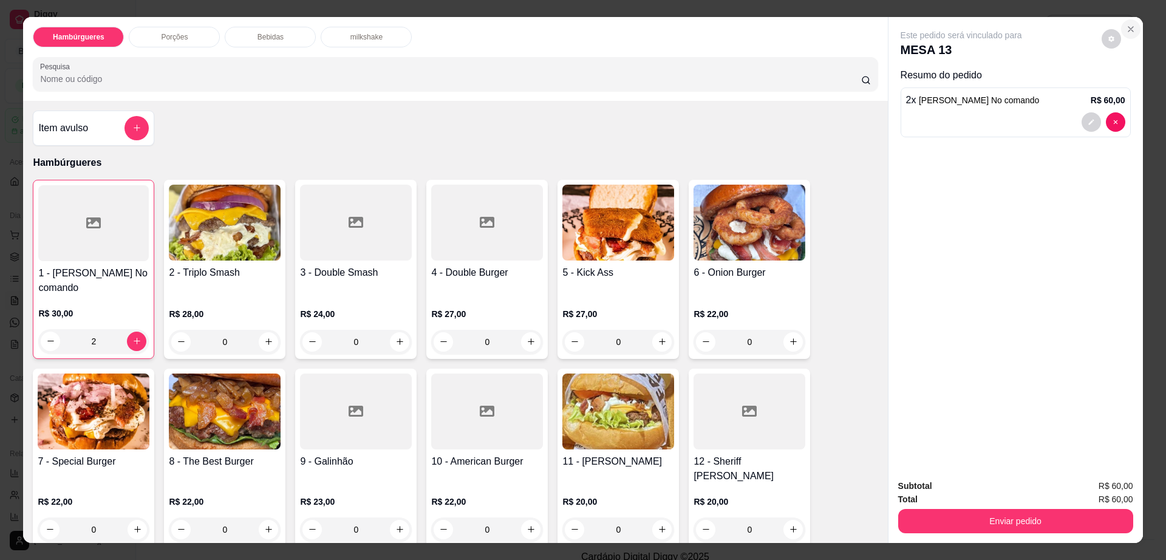
click at [1126, 30] on icon "Close" at bounding box center [1131, 29] width 10 height 10
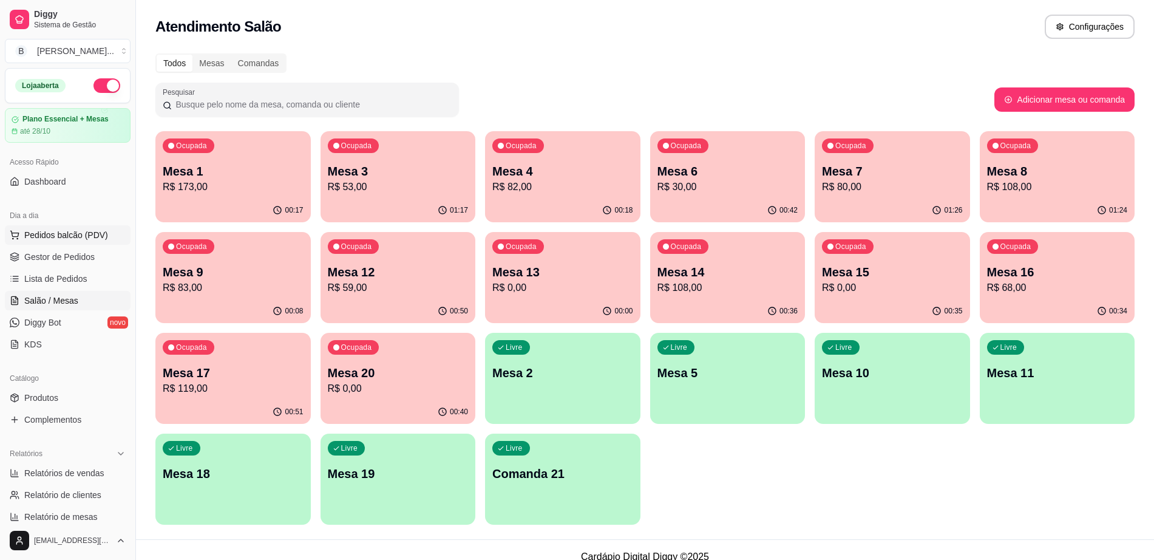
click at [73, 232] on span "Pedidos balcão (PDV)" at bounding box center [66, 235] width 84 height 12
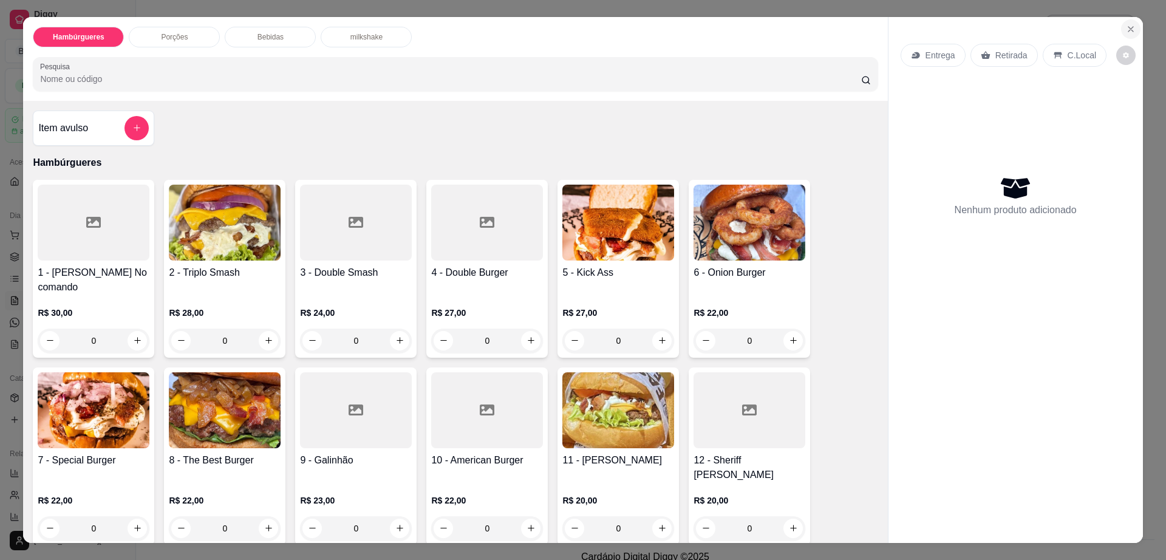
click at [1126, 30] on icon "Close" at bounding box center [1131, 29] width 10 height 10
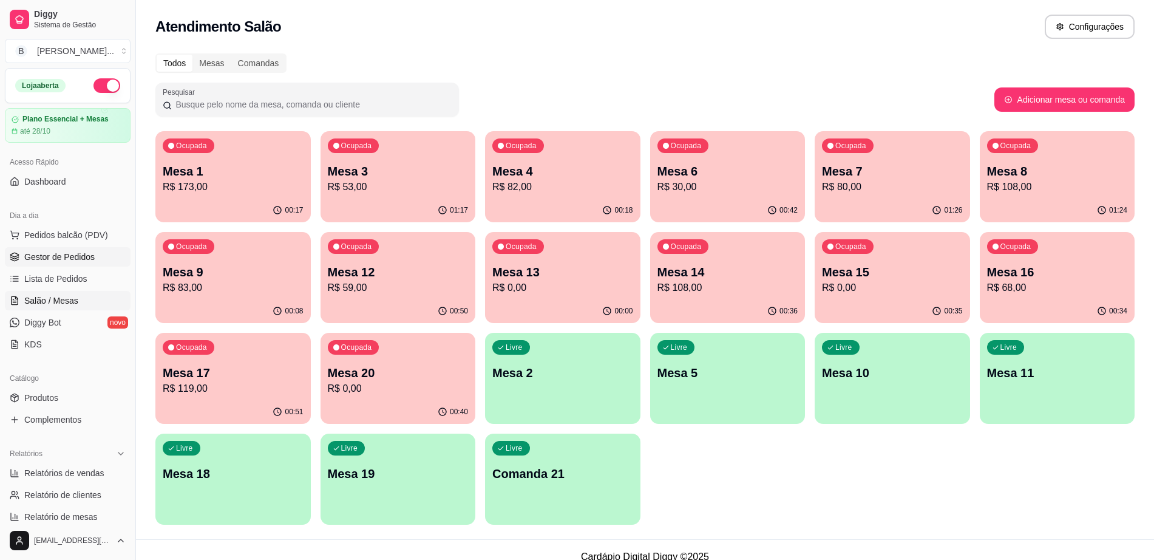
click at [50, 252] on span "Gestor de Pedidos" at bounding box center [59, 257] width 70 height 12
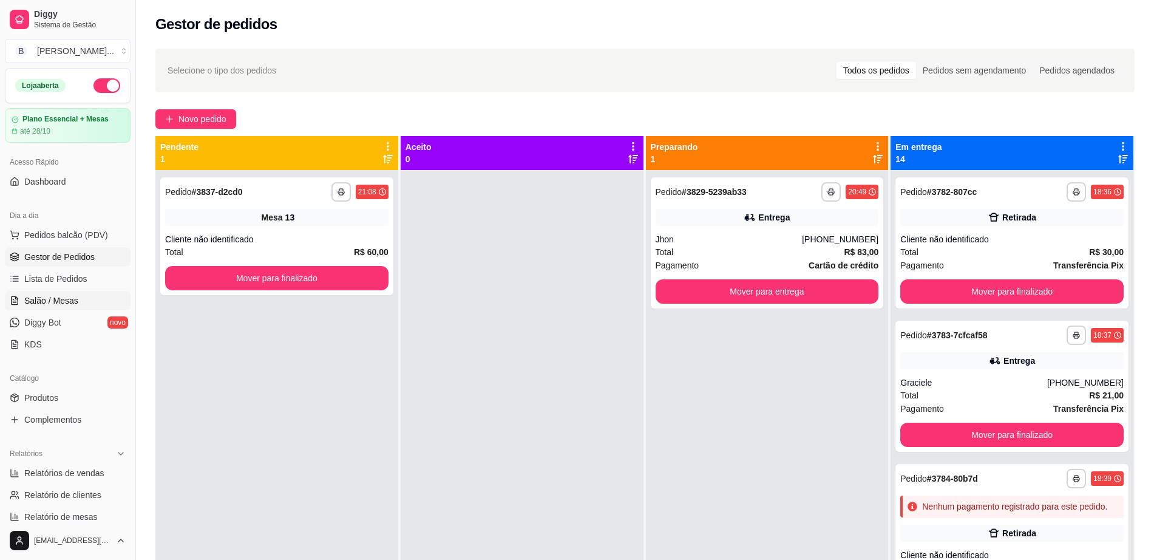
click at [63, 304] on span "Salão / Mesas" at bounding box center [51, 300] width 54 height 12
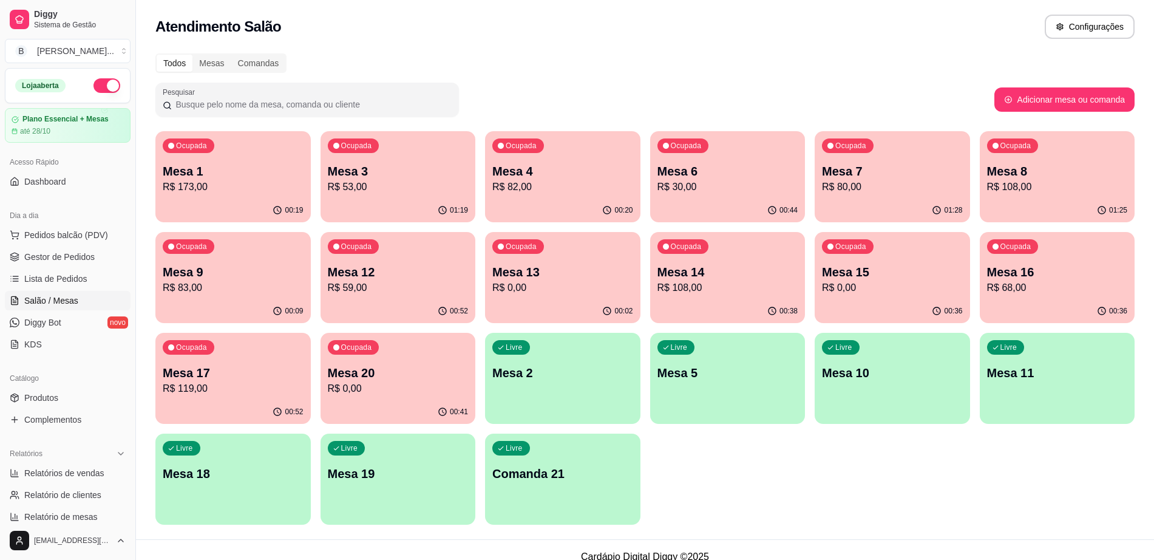
click at [209, 207] on div "00:19" at bounding box center [232, 211] width 155 height 24
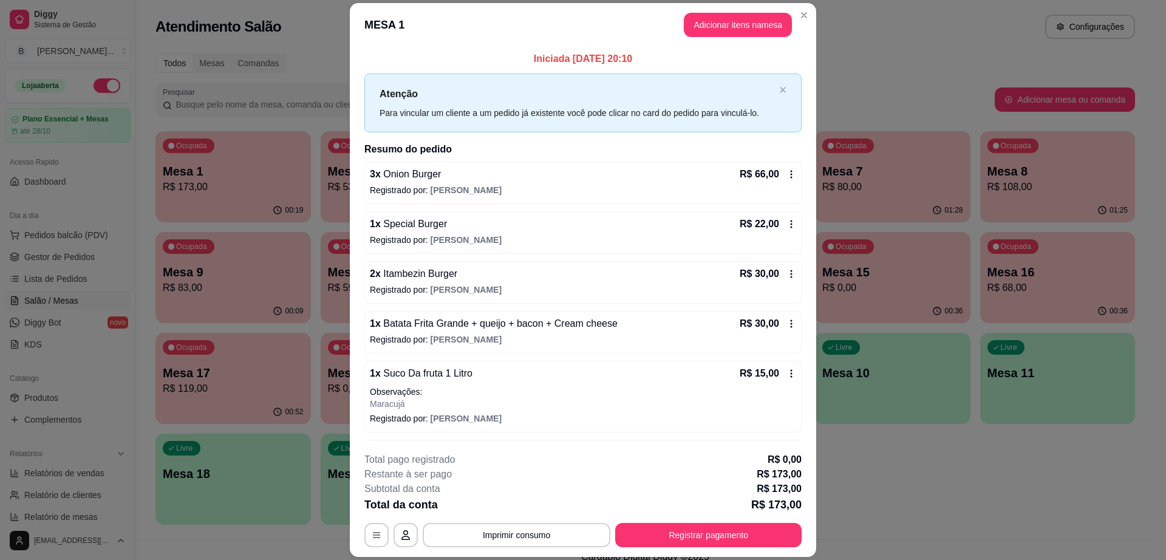
scroll to position [44, 0]
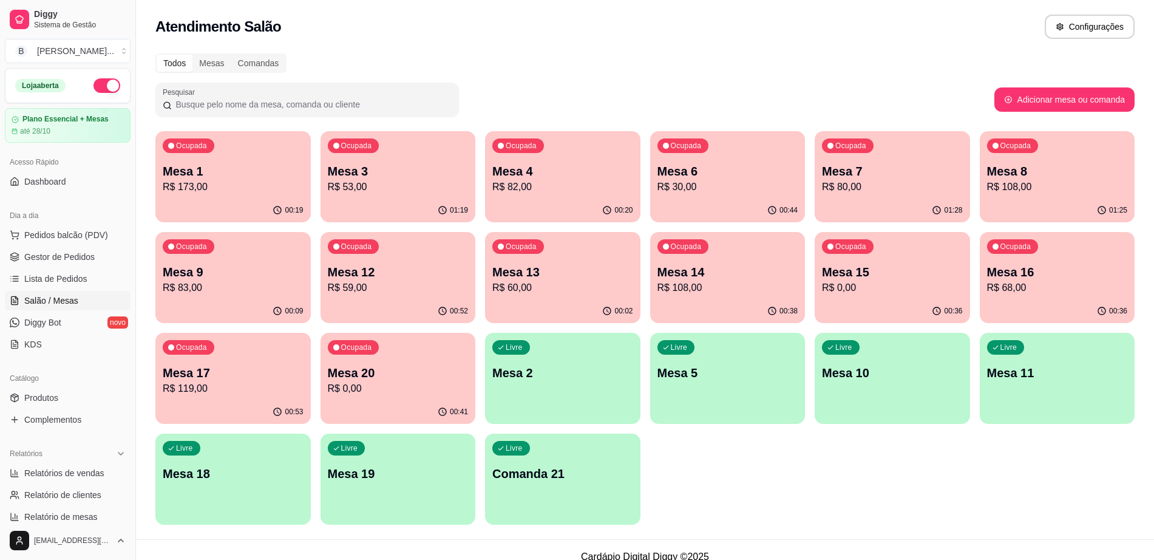
click at [249, 400] on div "00:53" at bounding box center [232, 412] width 155 height 24
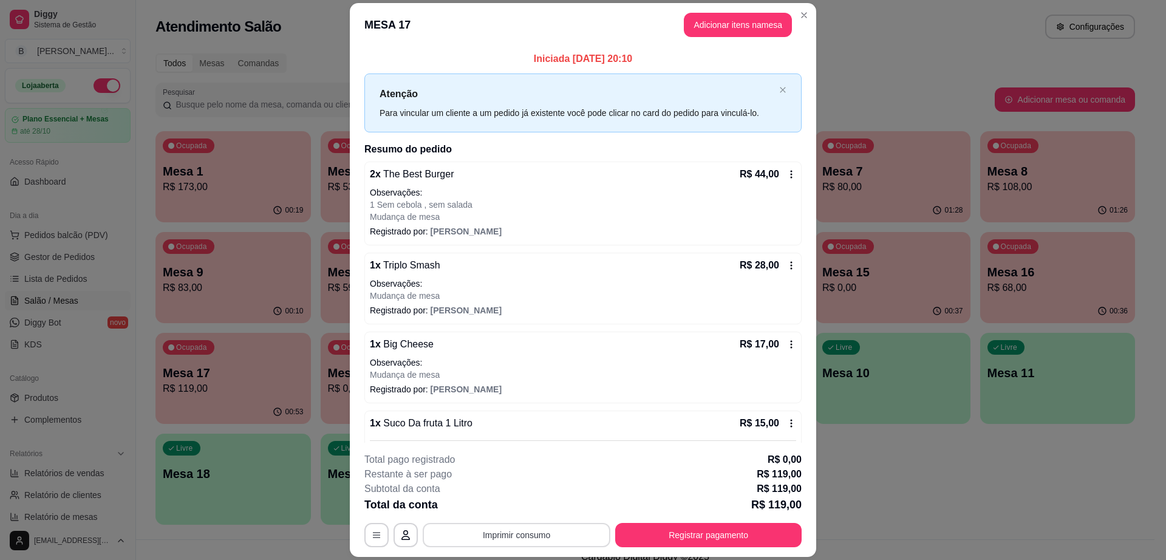
click at [486, 529] on button "Imprimir consumo" at bounding box center [517, 535] width 188 height 24
click at [511, 501] on button "Impressora" at bounding box center [515, 506] width 88 height 19
click at [797, 3] on header "MESA 17 Adicionar itens na mesa" at bounding box center [583, 25] width 466 height 44
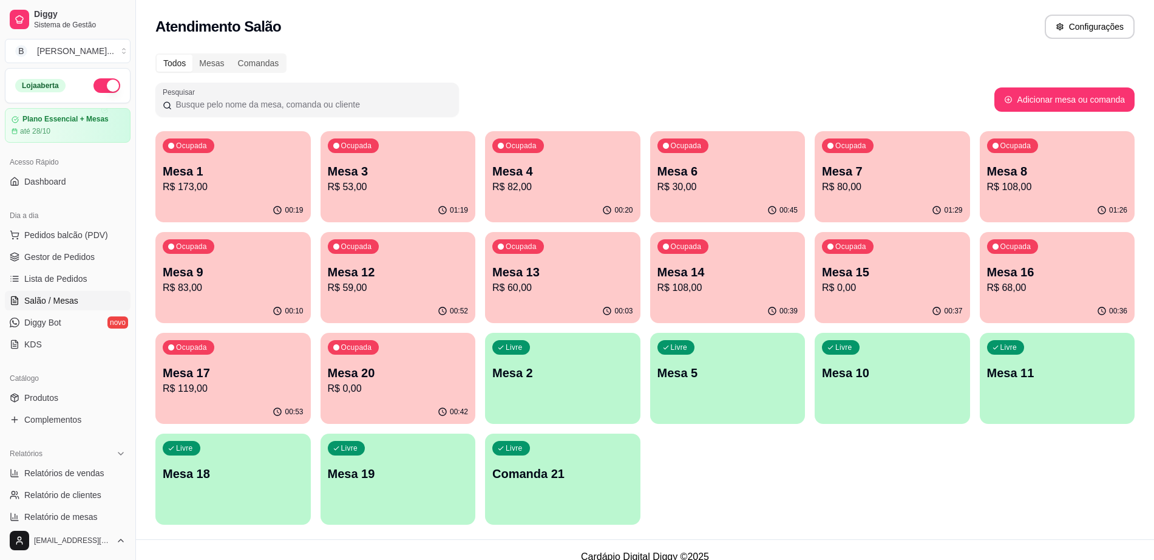
click at [753, 285] on p "R$ 108,00" at bounding box center [728, 287] width 141 height 15
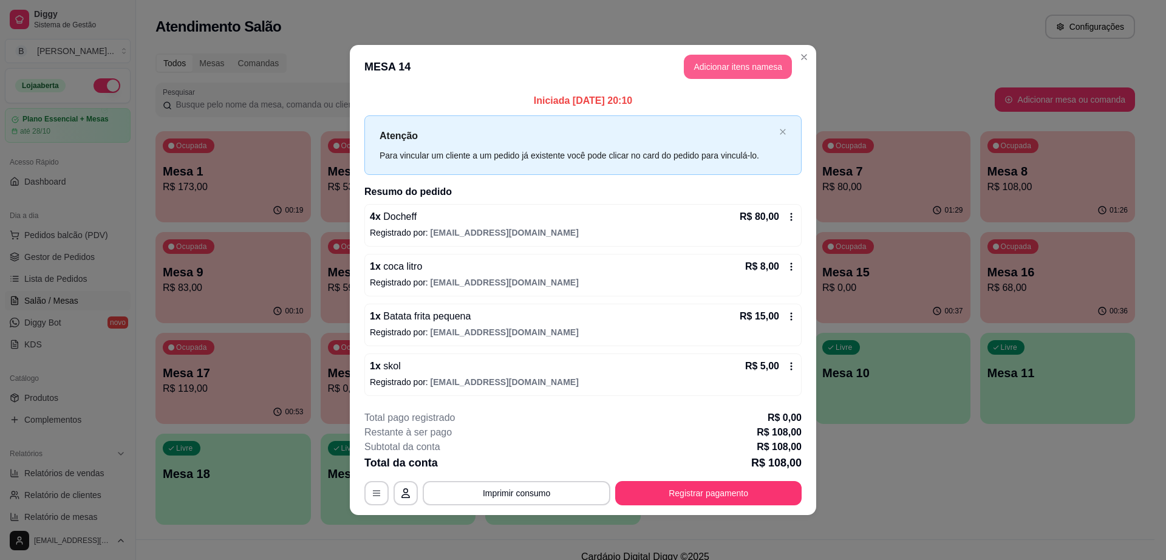
click at [745, 66] on button "Adicionar itens na mesa" at bounding box center [738, 67] width 108 height 24
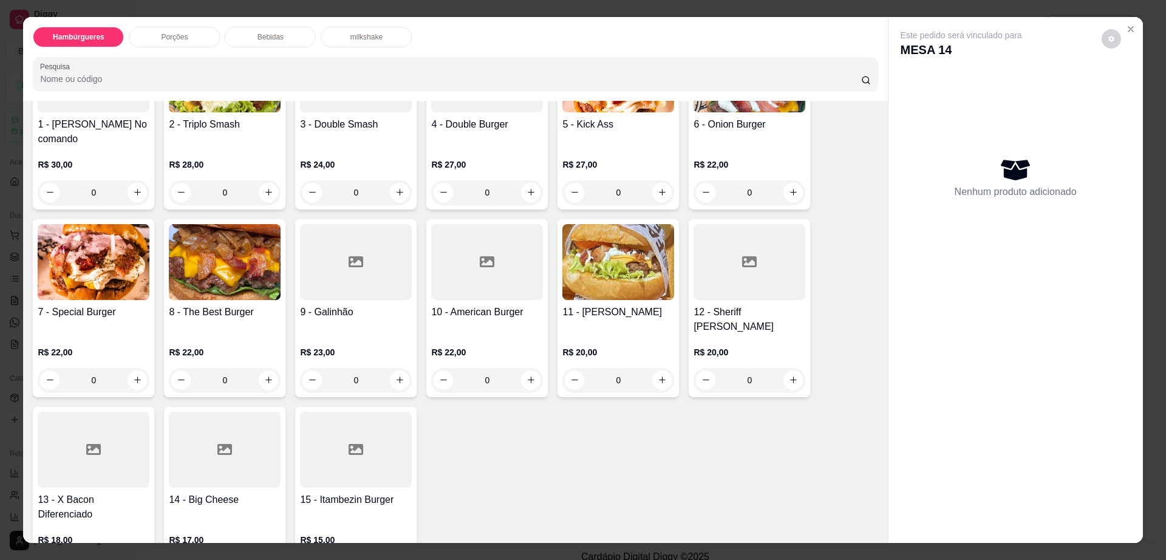
scroll to position [152, 0]
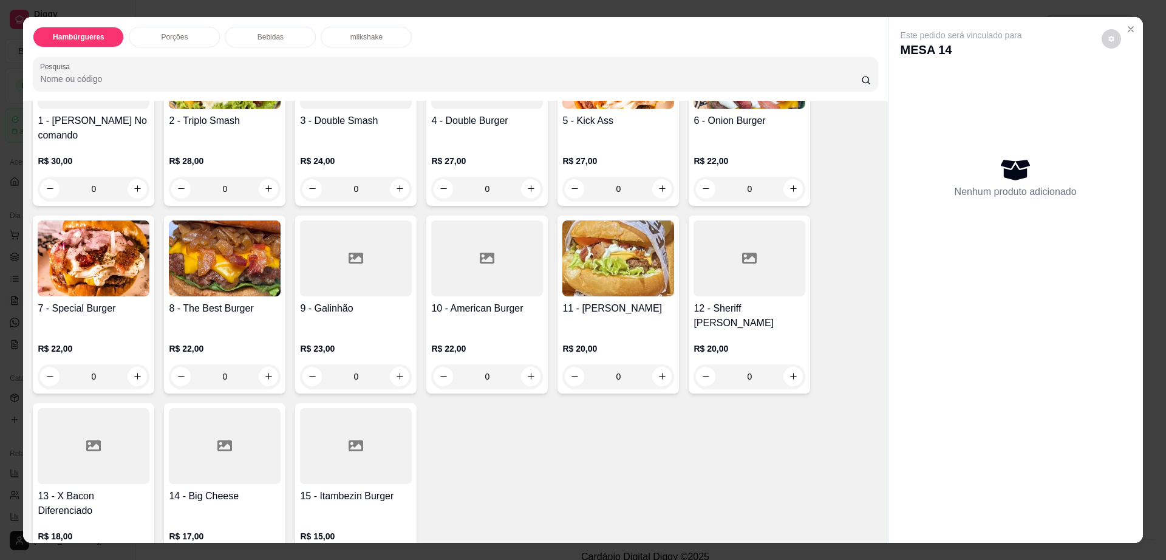
click at [596, 250] on img at bounding box center [618, 258] width 112 height 76
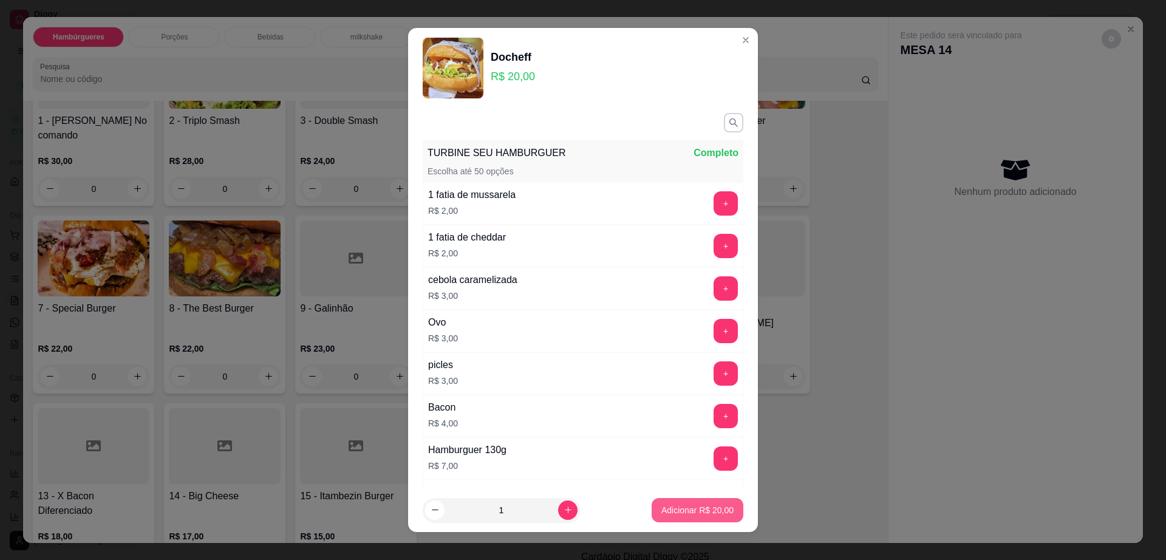
click at [679, 513] on p "Adicionar R$ 20,00" at bounding box center [697, 510] width 72 height 12
type input "1"
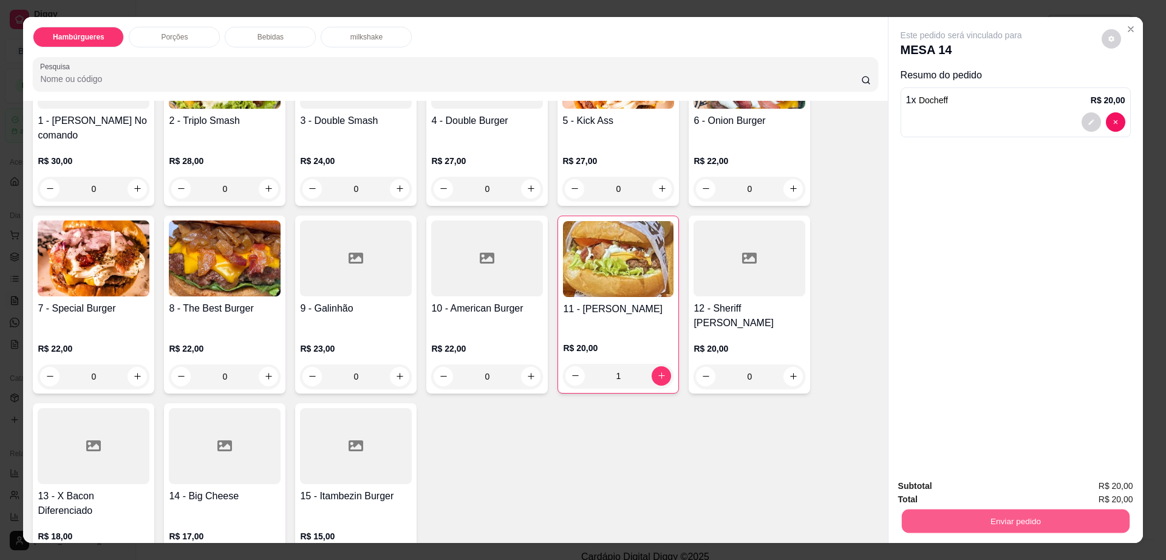
click at [1031, 525] on button "Enviar pedido" at bounding box center [1015, 521] width 228 height 24
click at [1096, 488] on button "Enviar pedido" at bounding box center [1100, 491] width 69 height 23
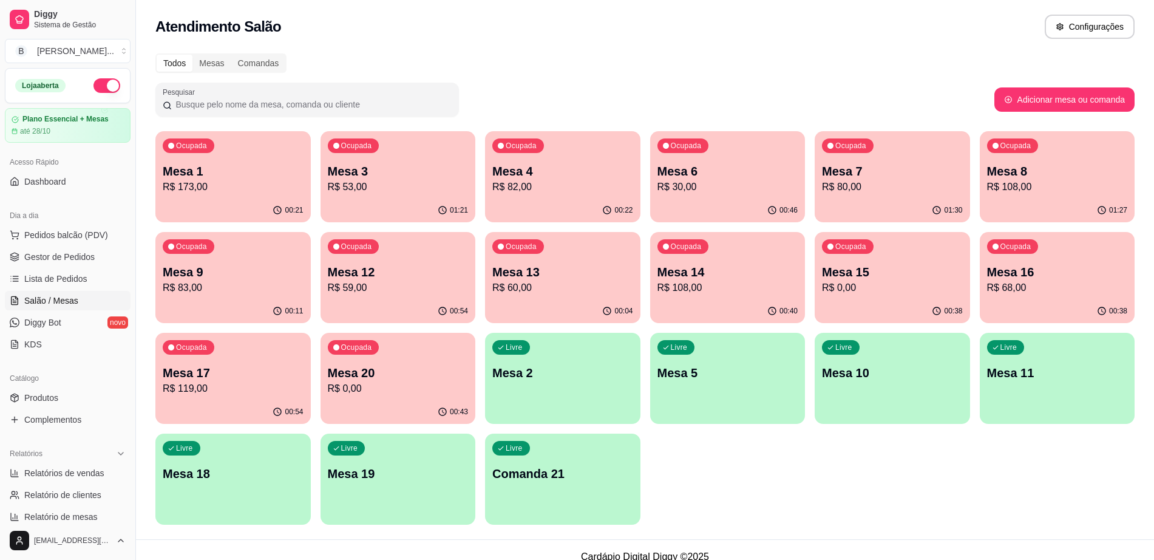
click at [718, 197] on div "Ocupada Mesa 6 R$ 30,00" at bounding box center [727, 164] width 155 height 67
click at [429, 175] on p "Mesa 3" at bounding box center [398, 171] width 137 height 16
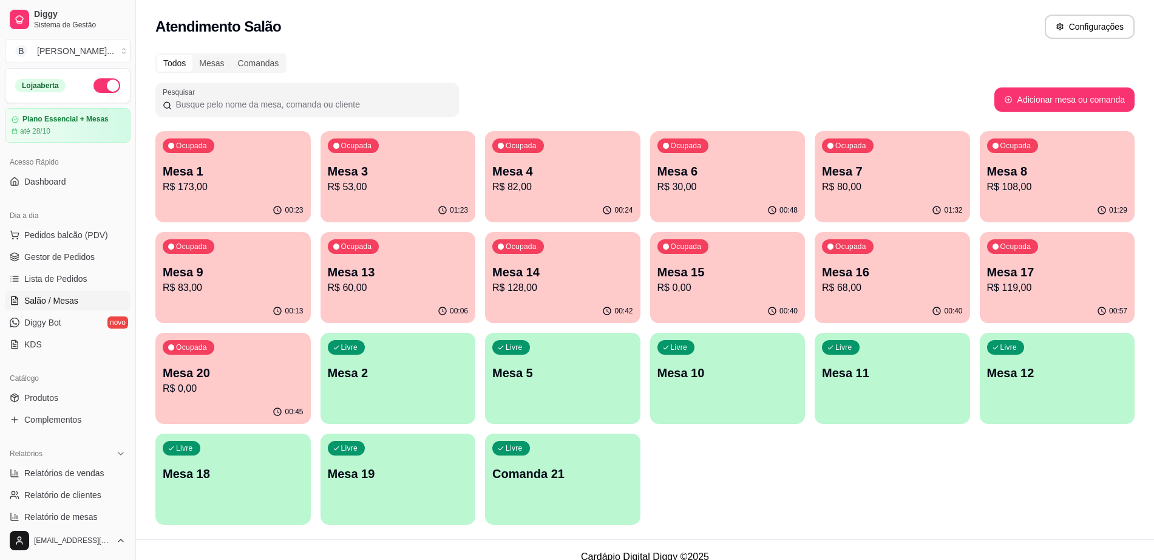
click at [1029, 264] on p "Mesa 17" at bounding box center [1057, 271] width 141 height 17
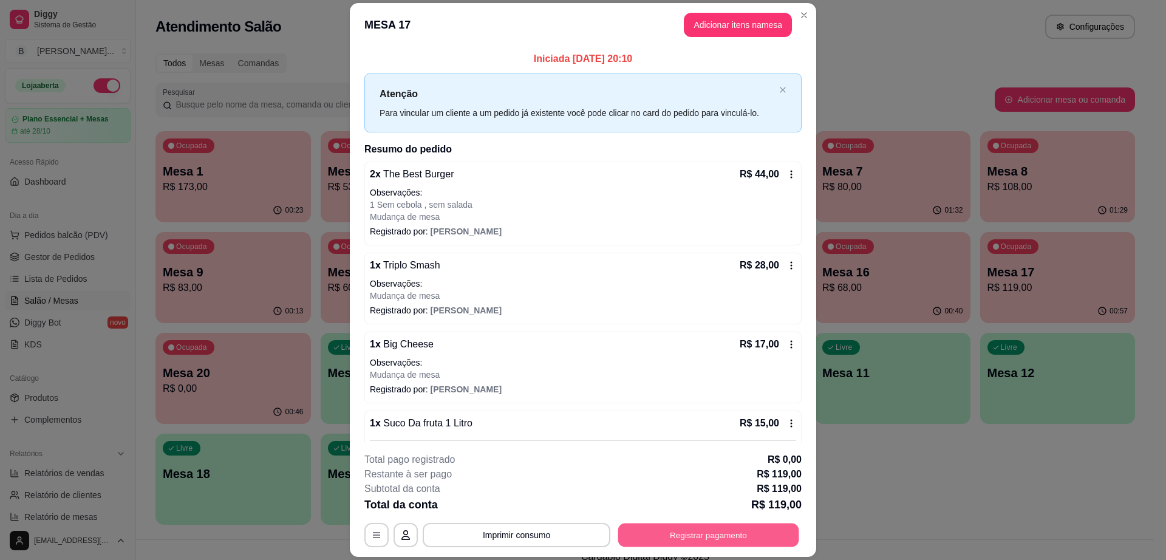
click at [739, 537] on button "Registrar pagamento" at bounding box center [708, 535] width 181 height 24
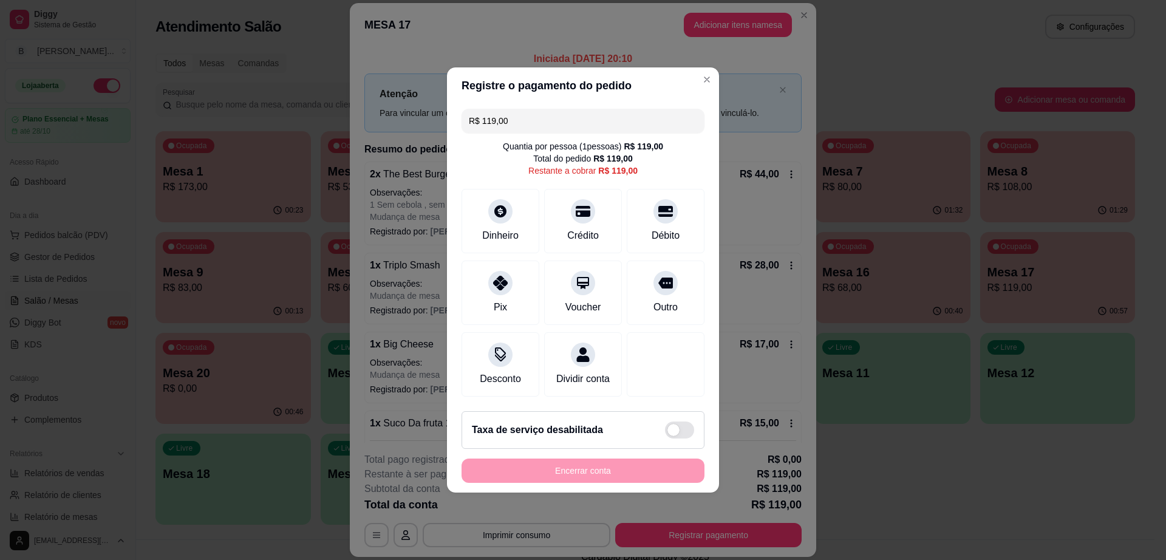
click at [510, 112] on input "R$ 119,00" at bounding box center [583, 121] width 228 height 24
click at [495, 266] on div at bounding box center [500, 279] width 27 height 27
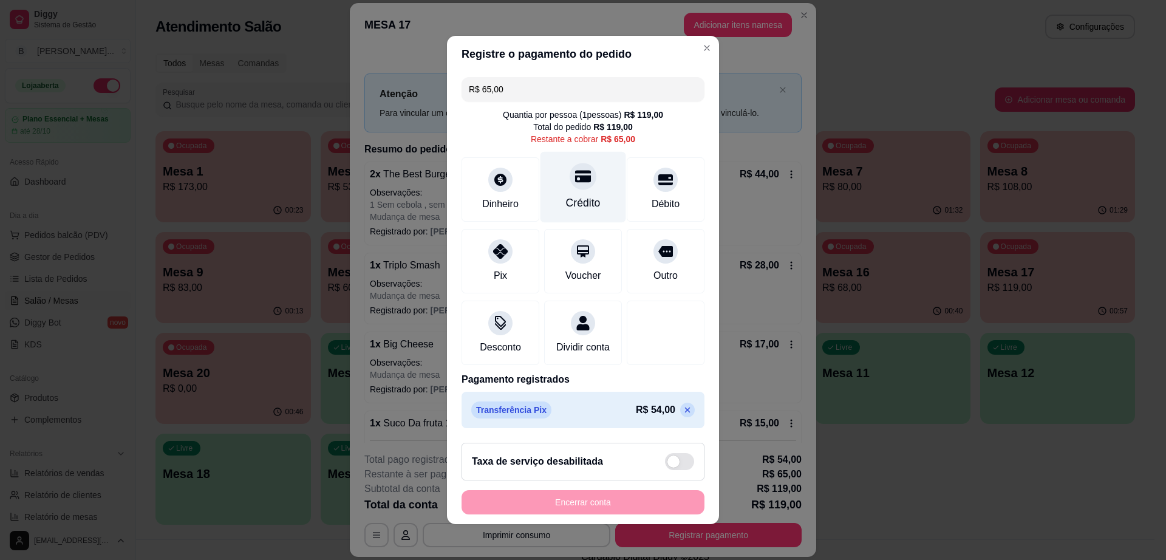
click at [553, 191] on div "Crédito" at bounding box center [583, 187] width 86 height 71
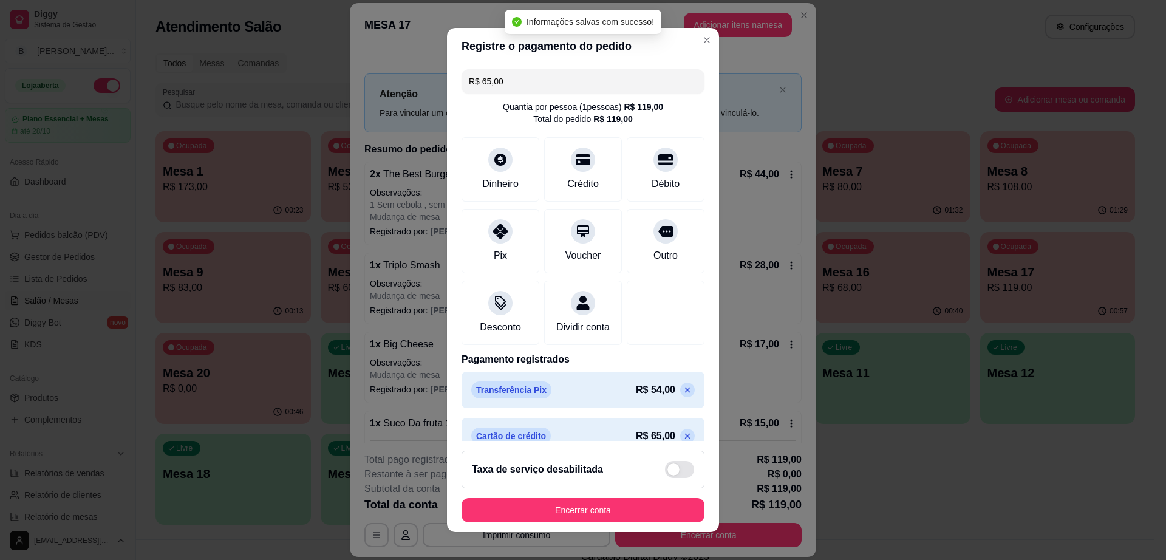
type input "R$ 0,00"
click at [630, 503] on button "Encerrar conta" at bounding box center [582, 510] width 243 height 24
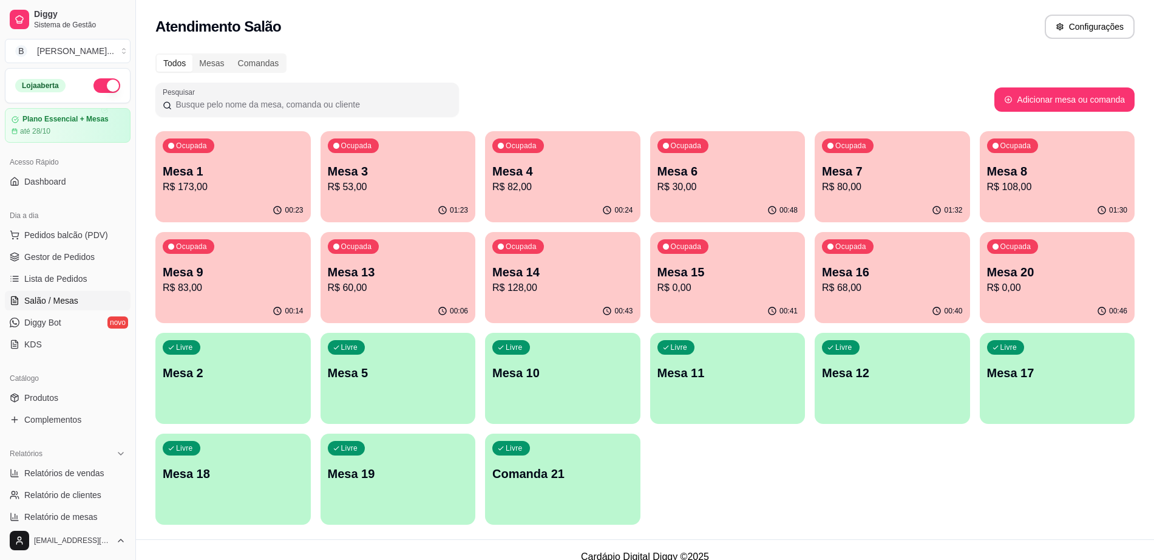
click at [369, 200] on div "01:23" at bounding box center [398, 211] width 155 height 24
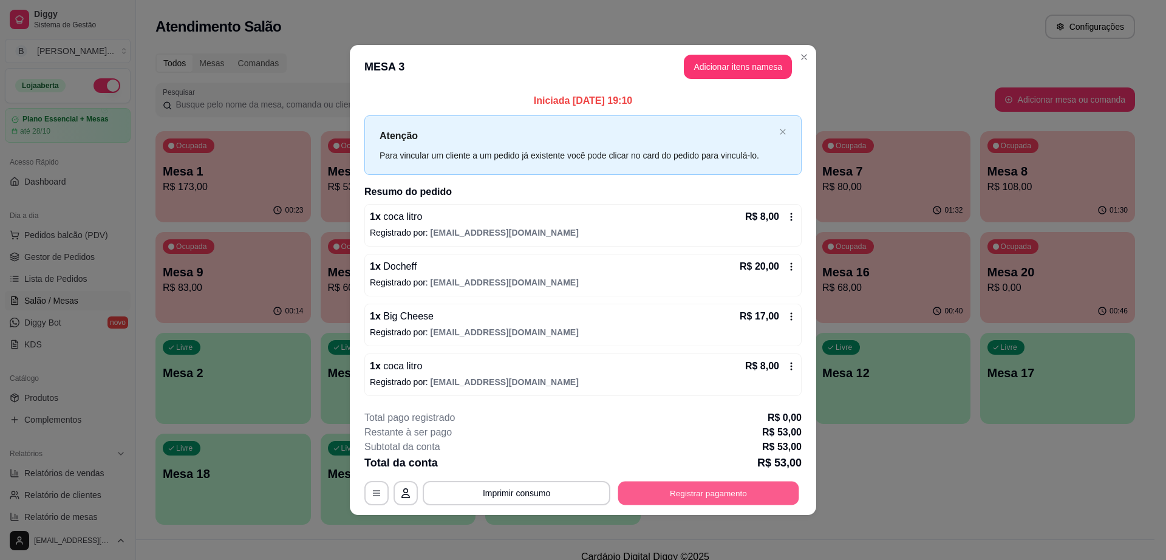
click at [709, 492] on button "Registrar pagamento" at bounding box center [708, 493] width 181 height 24
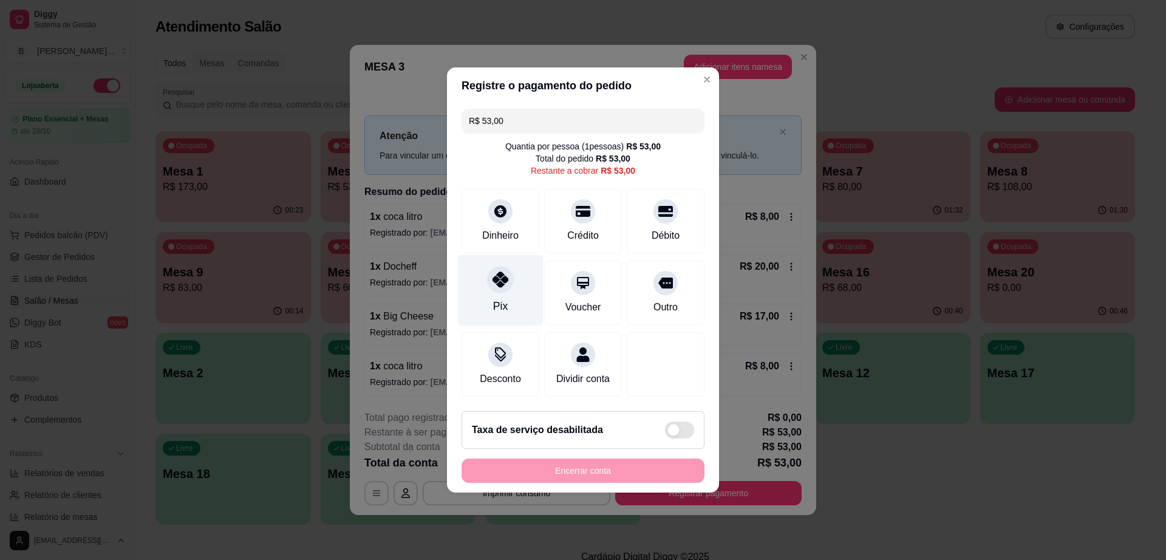
click at [502, 266] on div at bounding box center [500, 279] width 27 height 27
type input "R$ 0,00"
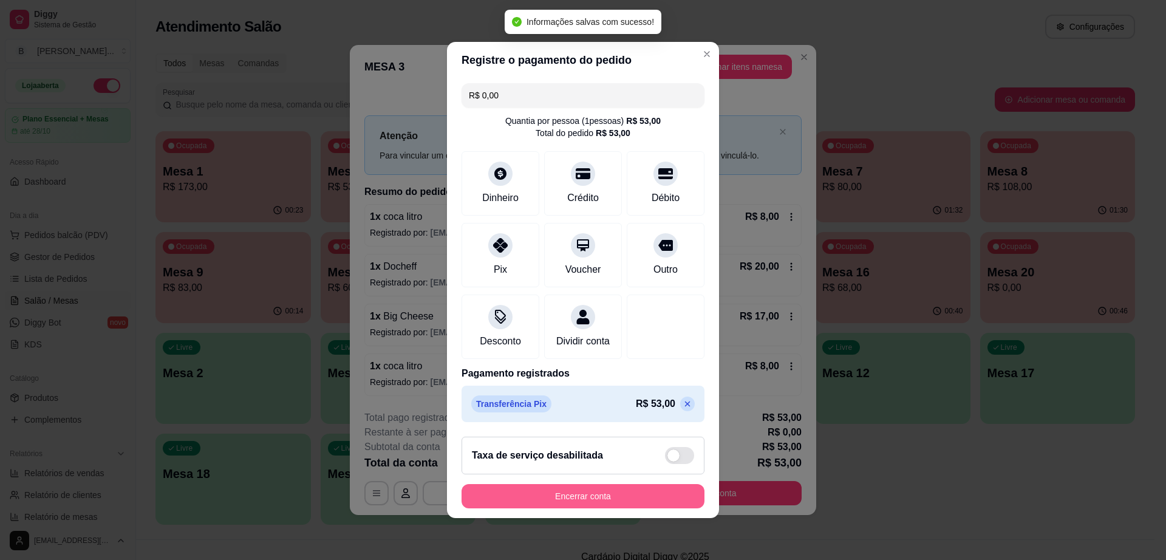
click at [615, 501] on button "Encerrar conta" at bounding box center [582, 496] width 243 height 24
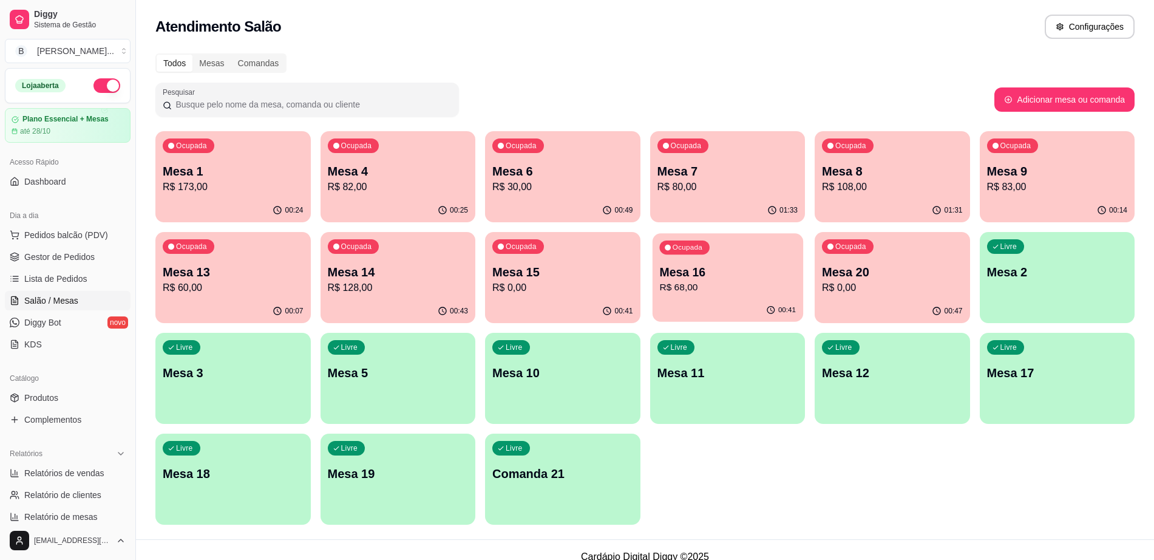
click at [717, 285] on p "R$ 68,00" at bounding box center [727, 287] width 137 height 14
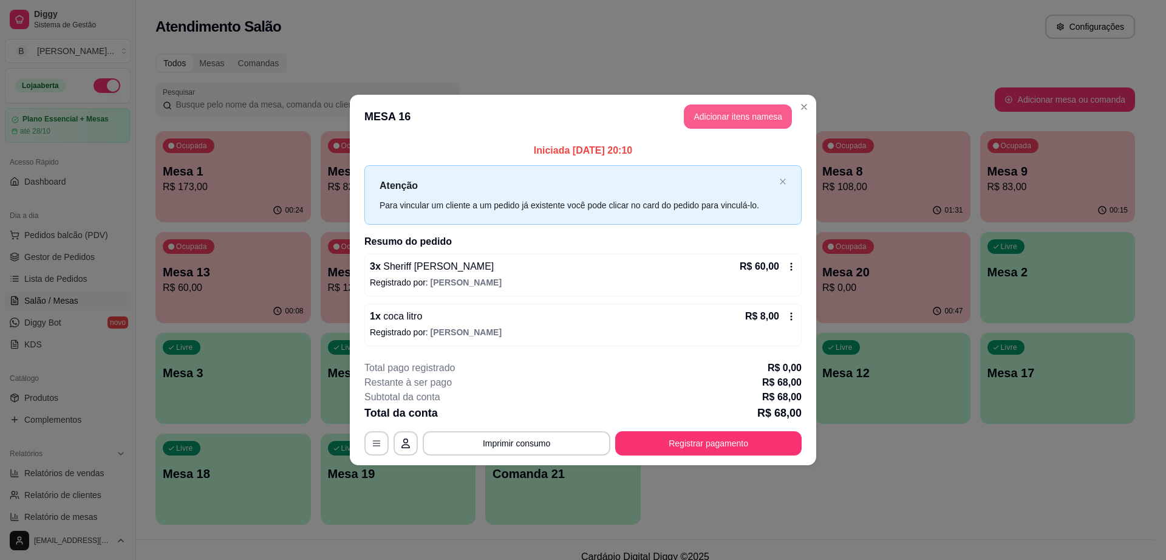
click at [763, 123] on button "Adicionar itens na mesa" at bounding box center [738, 116] width 108 height 24
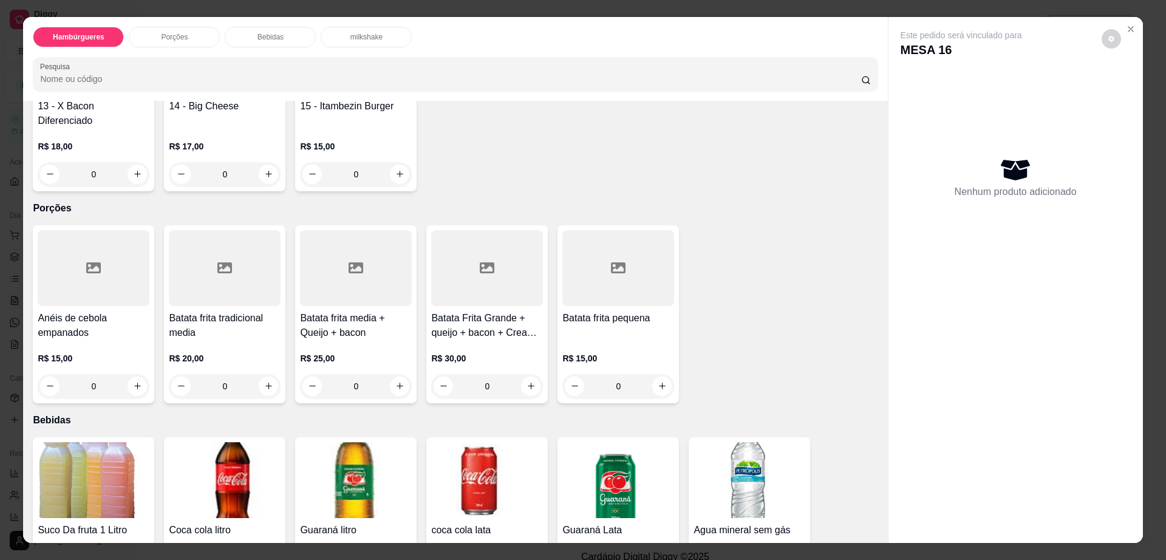
scroll to position [607, 0]
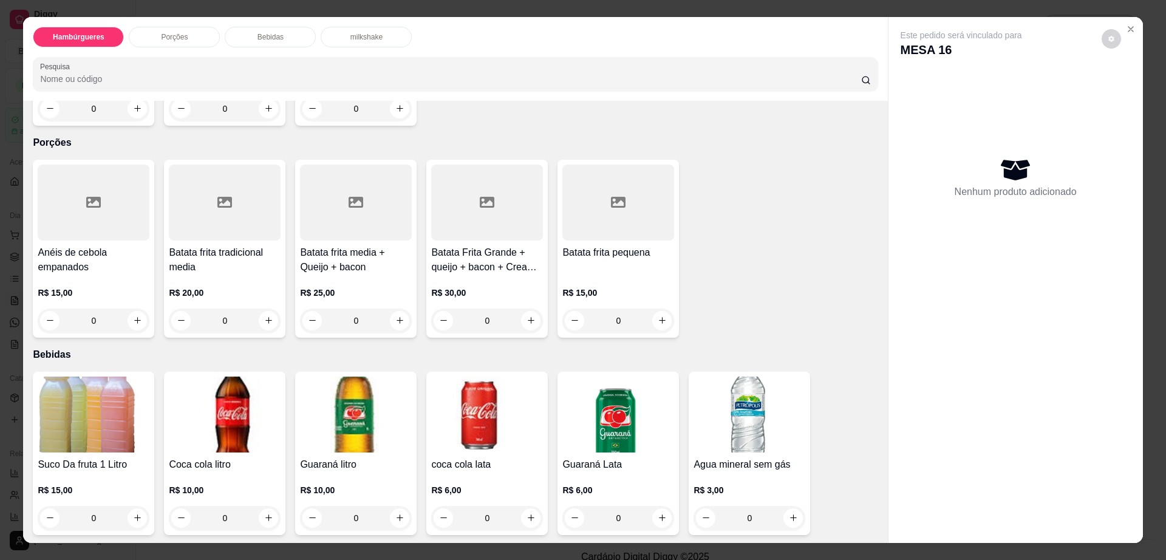
click at [478, 383] on img at bounding box center [487, 414] width 112 height 76
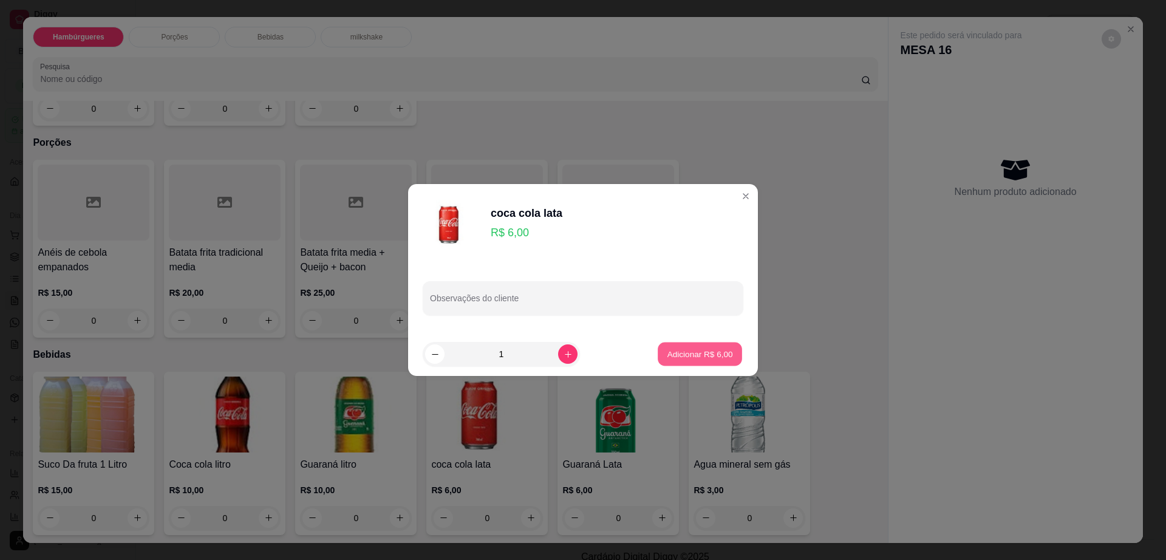
click at [690, 355] on p "Adicionar R$ 6,00" at bounding box center [700, 354] width 66 height 12
type input "1"
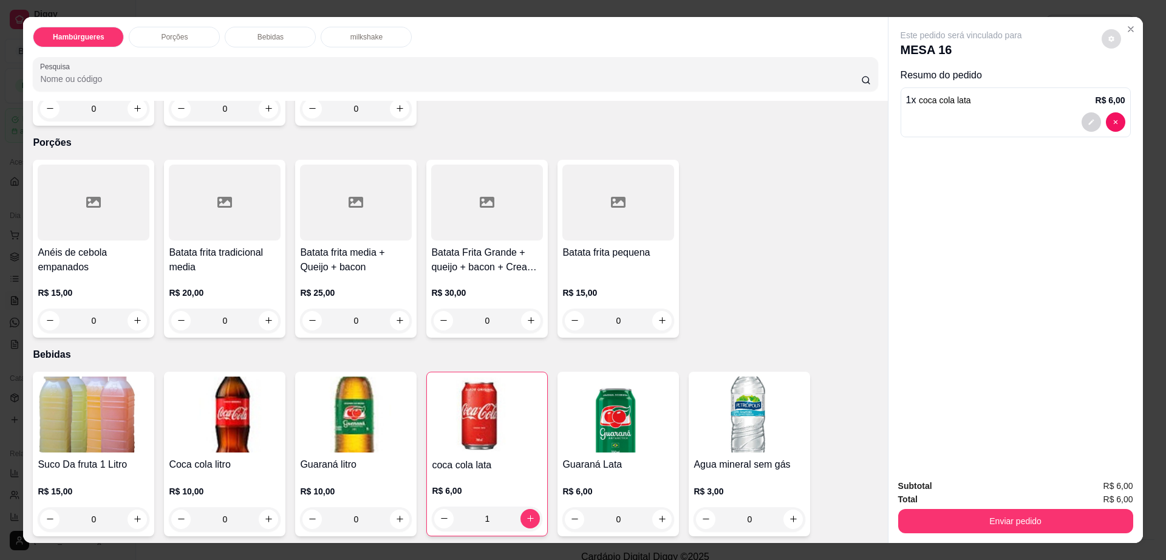
click at [1101, 42] on button "decrease-product-quantity" at bounding box center [1110, 38] width 19 height 19
click at [1129, 86] on span "Automatic updates" at bounding box center [1133, 87] width 24 height 15
click at [1128, 87] on input "Automatic updates" at bounding box center [1124, 91] width 8 height 8
checkbox input "false"
click at [1076, 512] on button "Enviar pedido" at bounding box center [1015, 521] width 228 height 24
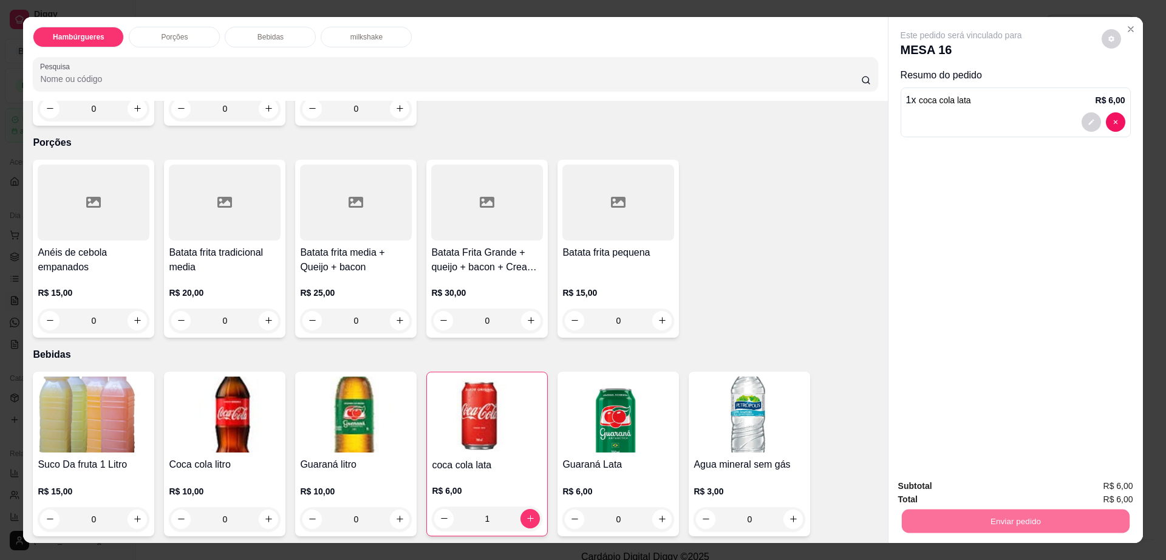
click at [1079, 484] on button "Enviar pedido" at bounding box center [1100, 491] width 67 height 22
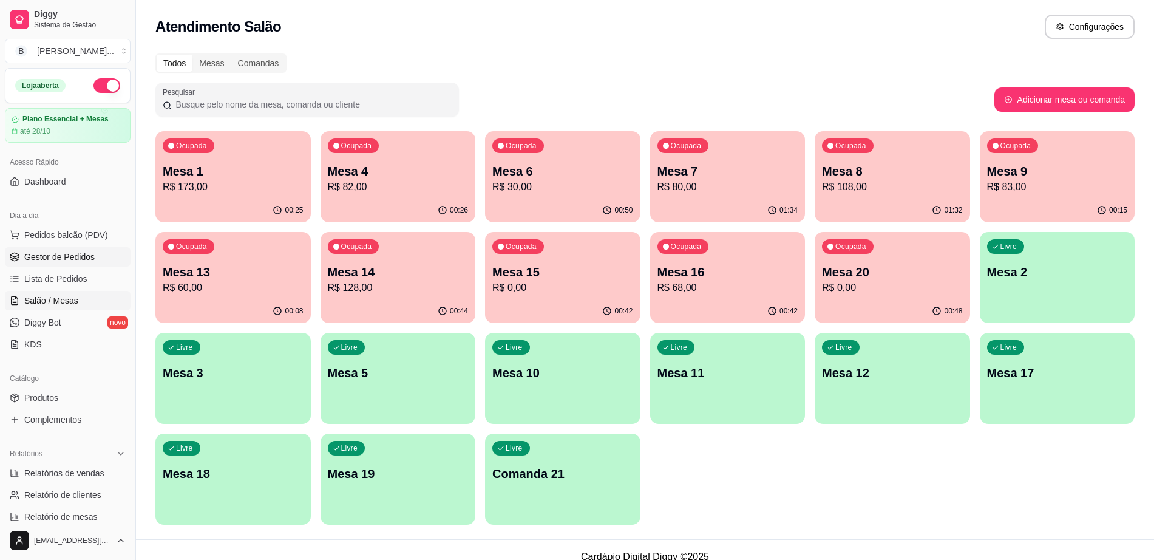
click at [32, 256] on span "Gestor de Pedidos" at bounding box center [59, 257] width 70 height 12
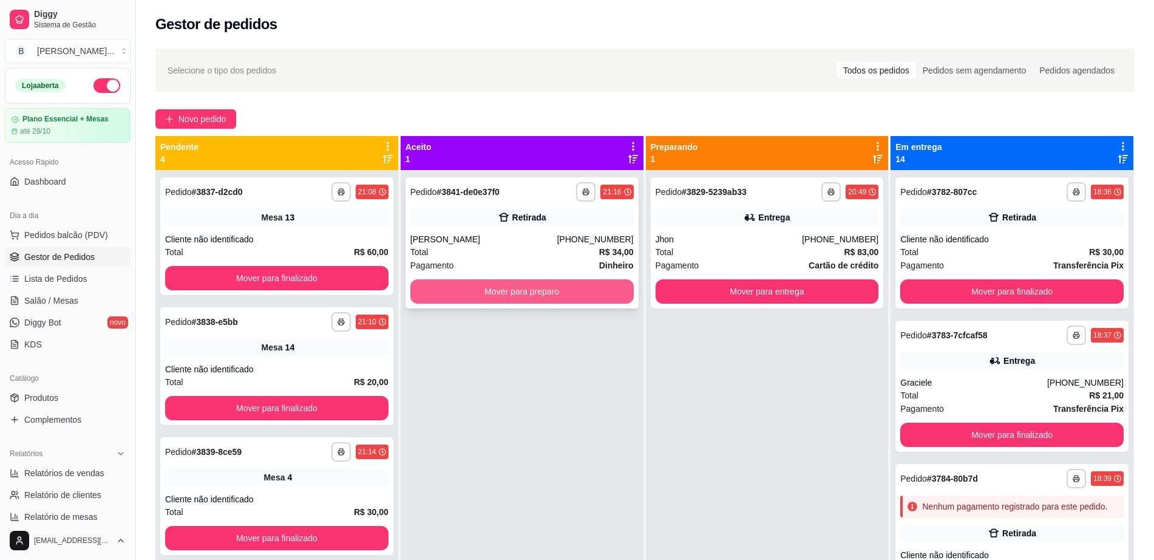
click at [541, 300] on button "Mover para preparo" at bounding box center [521, 291] width 223 height 24
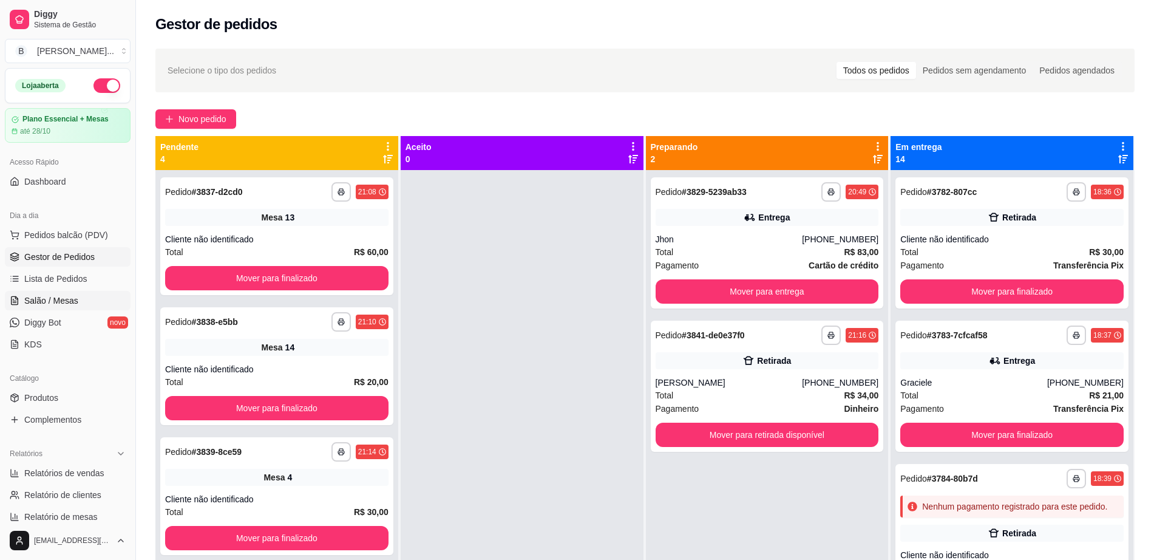
click at [63, 296] on span "Salão / Mesas" at bounding box center [51, 300] width 54 height 12
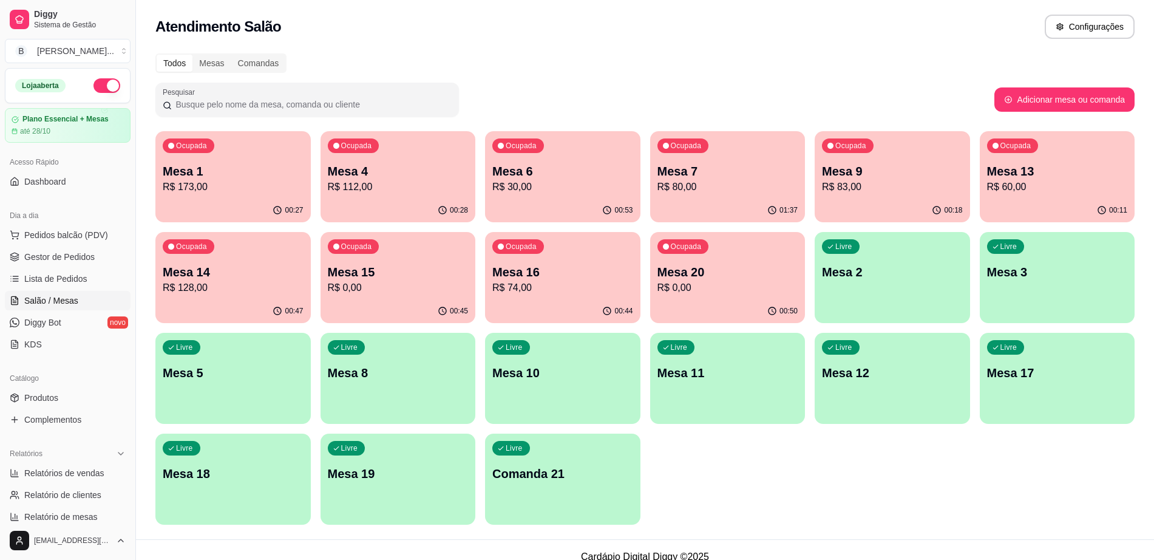
click at [759, 267] on p "Mesa 20" at bounding box center [728, 271] width 141 height 17
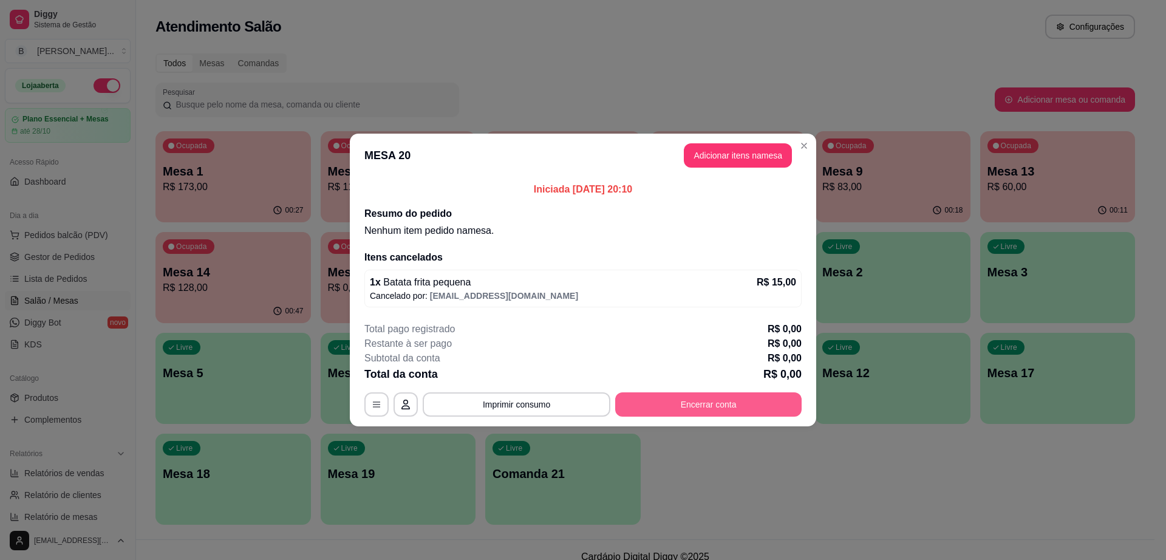
click at [677, 399] on button "Encerrar conta" at bounding box center [708, 404] width 186 height 24
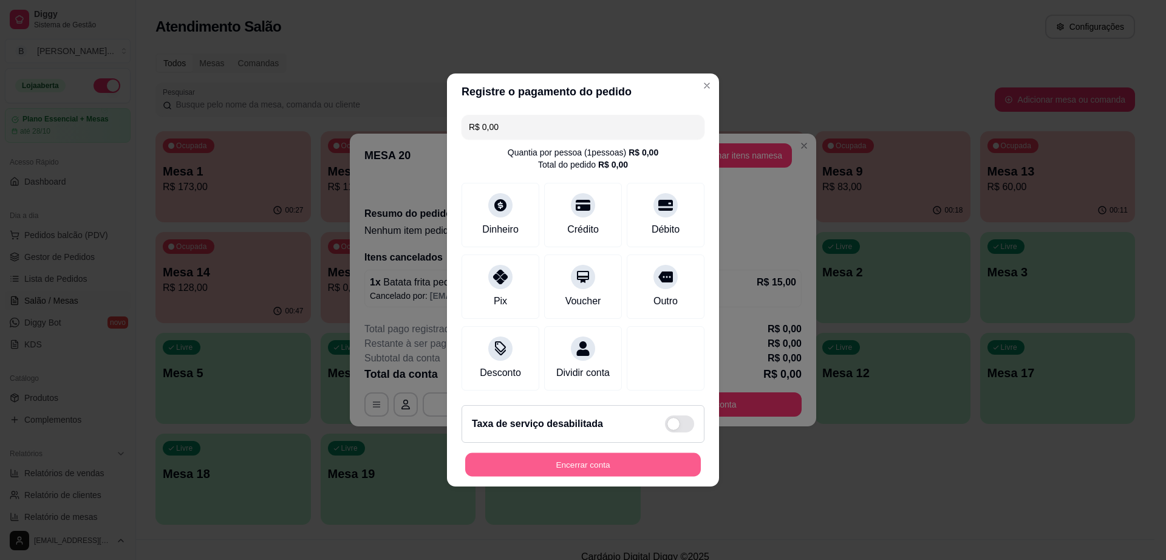
click at [529, 463] on button "Encerrar conta" at bounding box center [583, 465] width 236 height 24
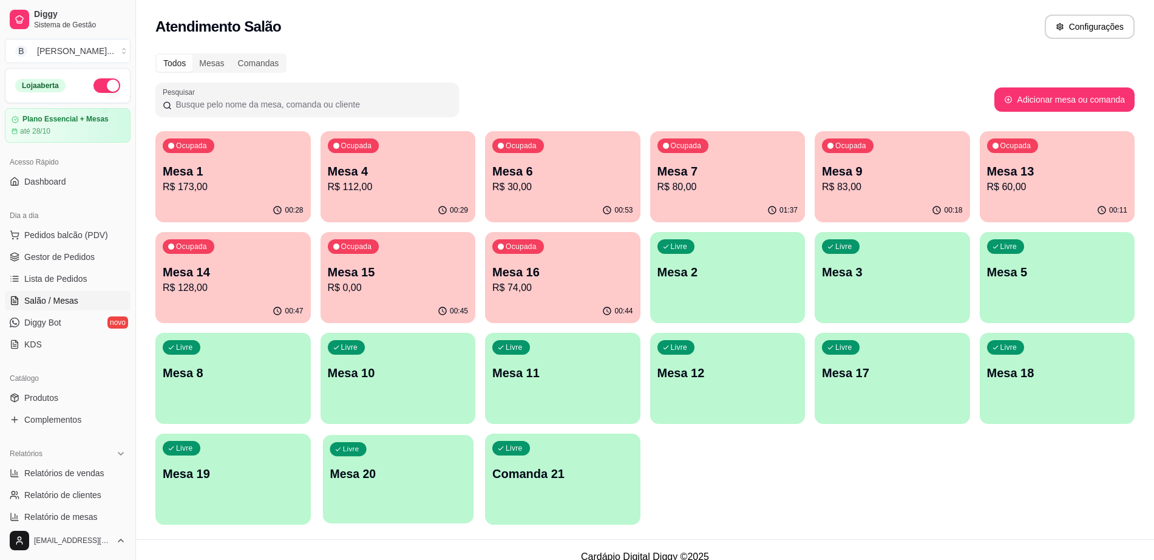
click at [371, 459] on div "Livre Mesa 20" at bounding box center [397, 472] width 151 height 74
click at [234, 460] on div "Livre Mesa 19" at bounding box center [233, 472] width 151 height 74
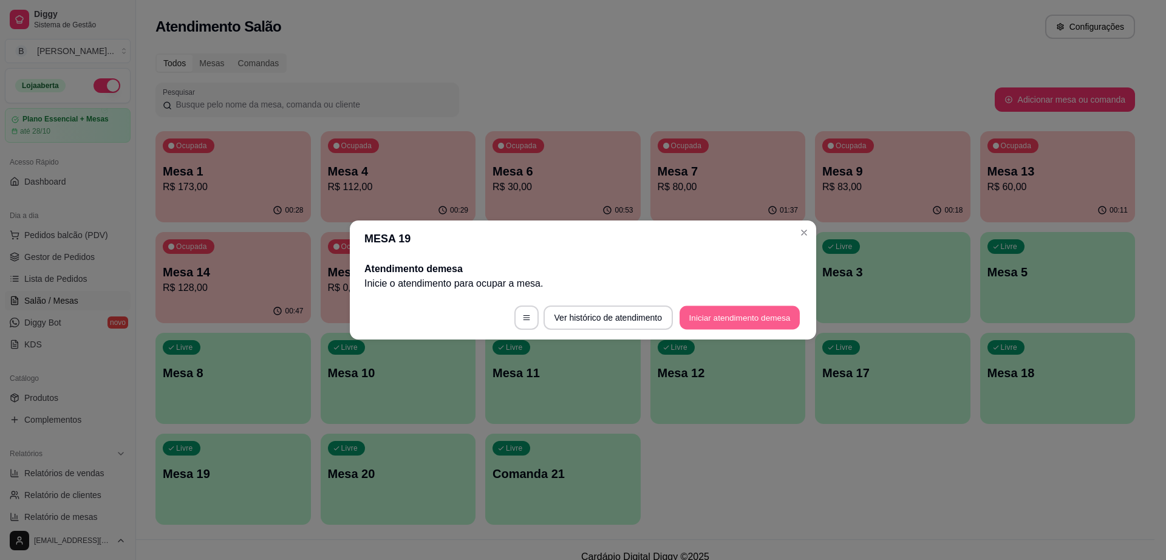
click at [741, 322] on button "Iniciar atendimento de mesa" at bounding box center [739, 318] width 120 height 24
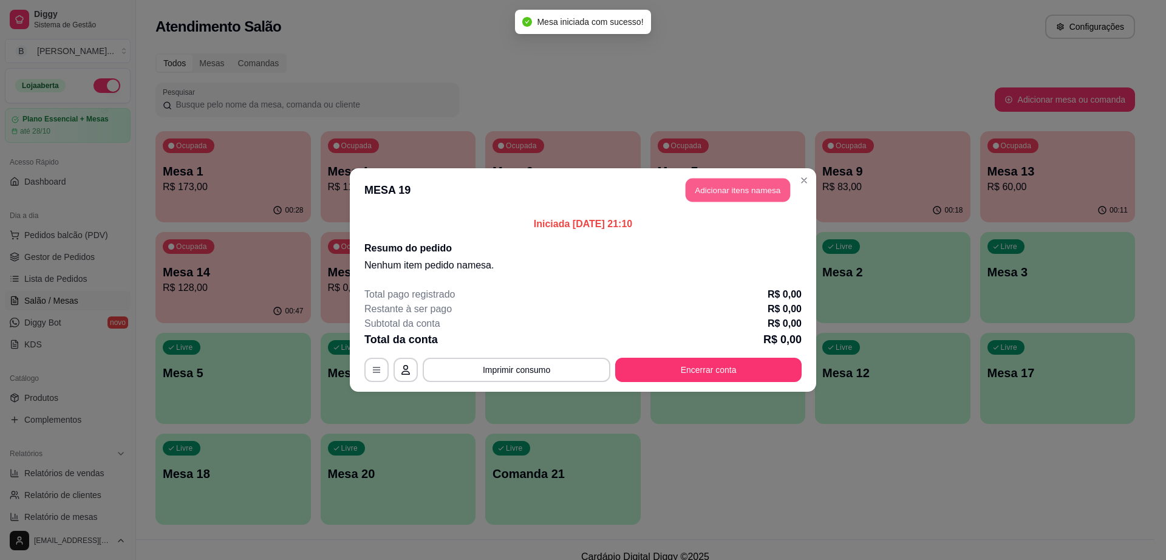
click at [726, 199] on button "Adicionar itens na mesa" at bounding box center [737, 190] width 104 height 24
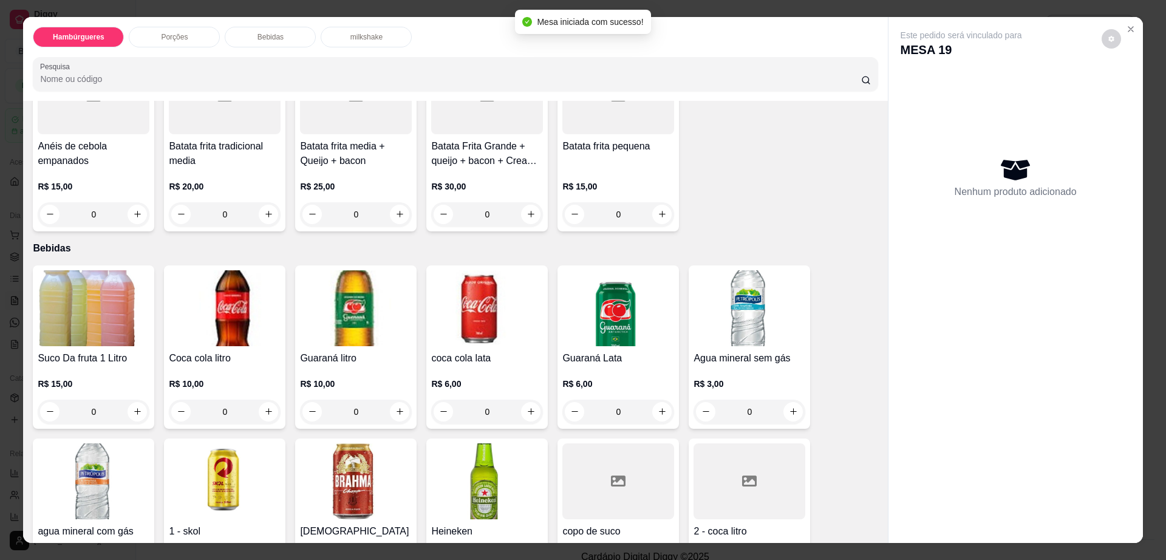
scroll to position [759, 0]
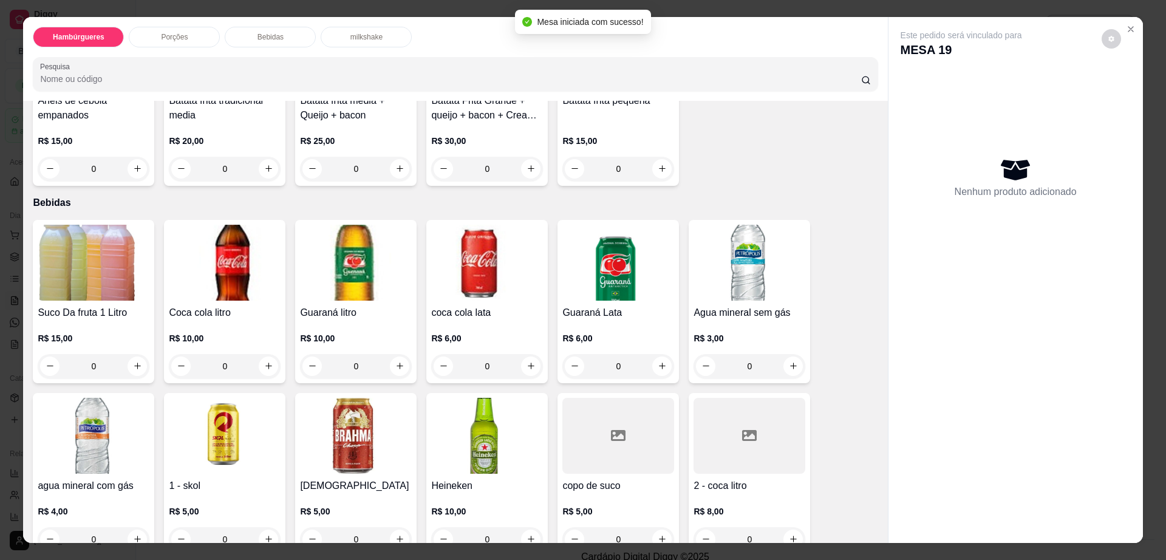
click at [351, 401] on img at bounding box center [356, 436] width 112 height 76
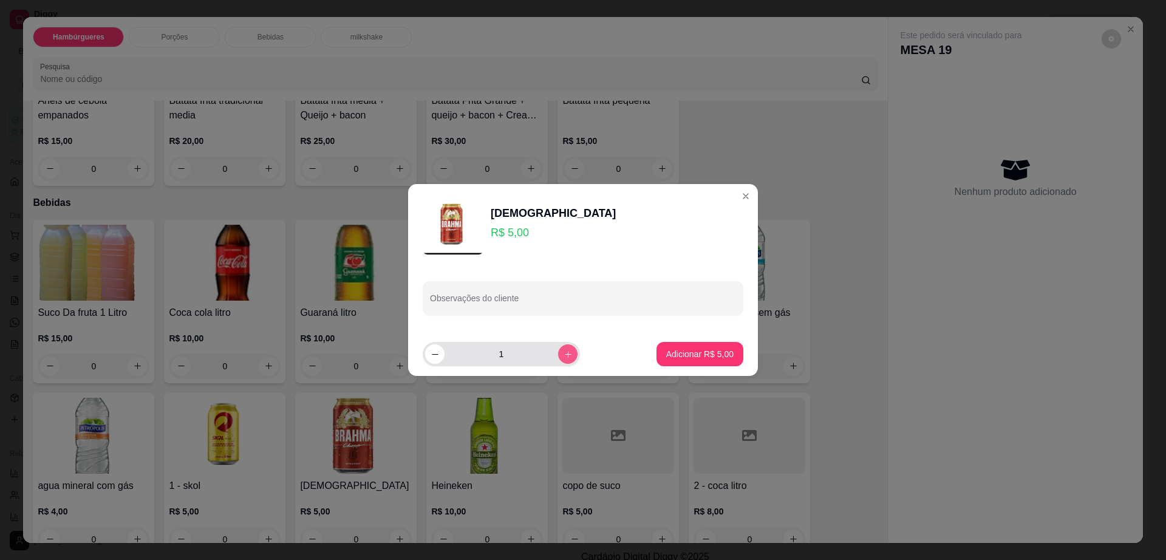
click at [563, 352] on icon "increase-product-quantity" at bounding box center [567, 354] width 9 height 9
type input "4"
click at [666, 357] on p "Adicionar R$ 20,00" at bounding box center [697, 354] width 70 height 12
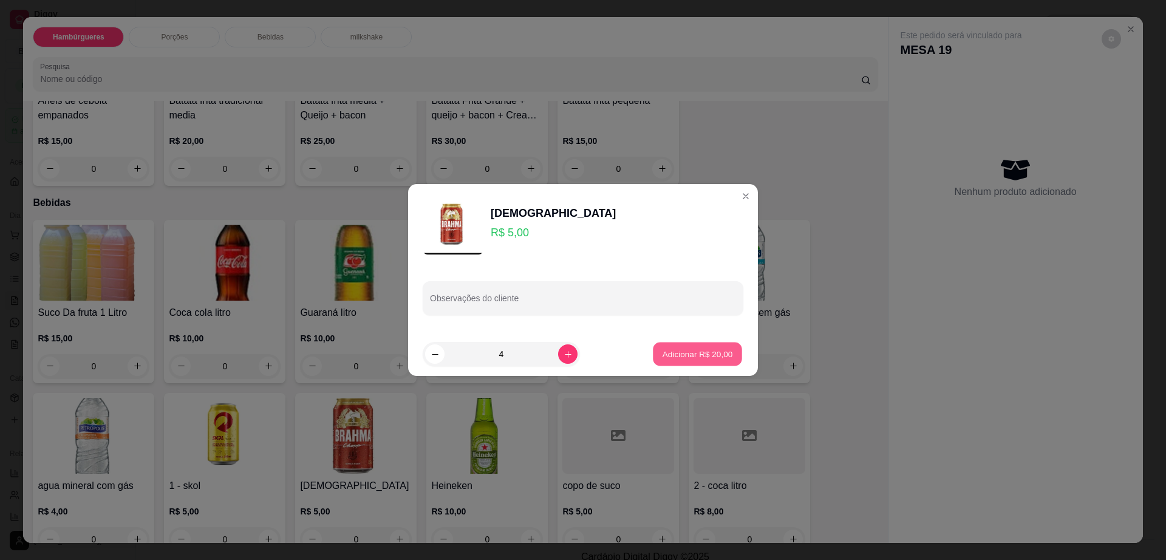
type input "4"
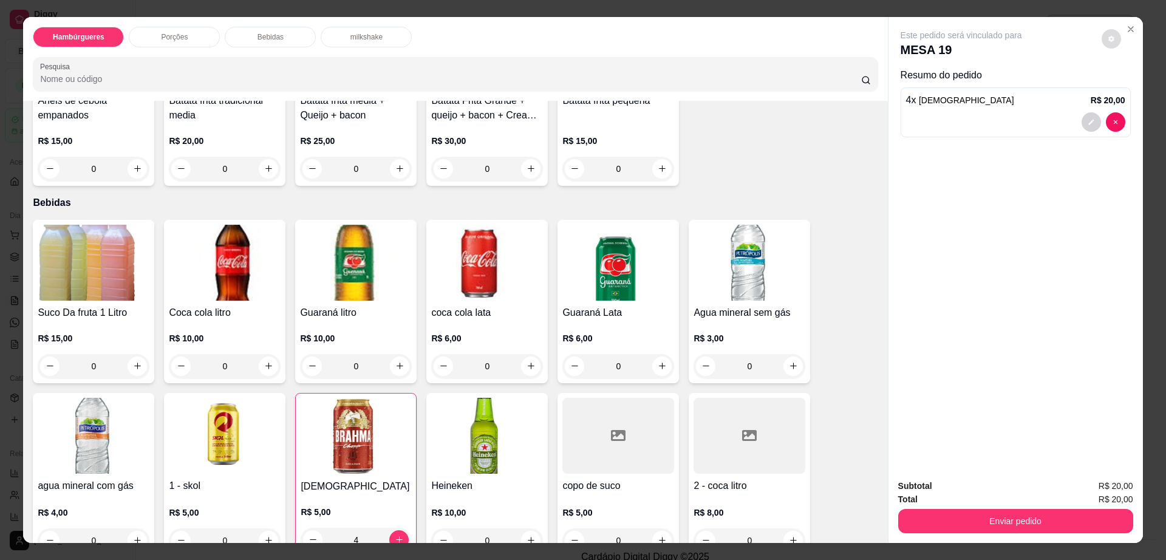
click at [1113, 38] on button "decrease-product-quantity" at bounding box center [1110, 38] width 19 height 19
click at [1127, 83] on span "Automatic updates" at bounding box center [1128, 88] width 10 height 10
click at [1127, 87] on input "Automatic updates" at bounding box center [1124, 91] width 8 height 8
click at [1136, 87] on span "Automatic updates" at bounding box center [1136, 88] width 12 height 10
click at [1128, 87] on input "Automatic updates" at bounding box center [1124, 91] width 8 height 8
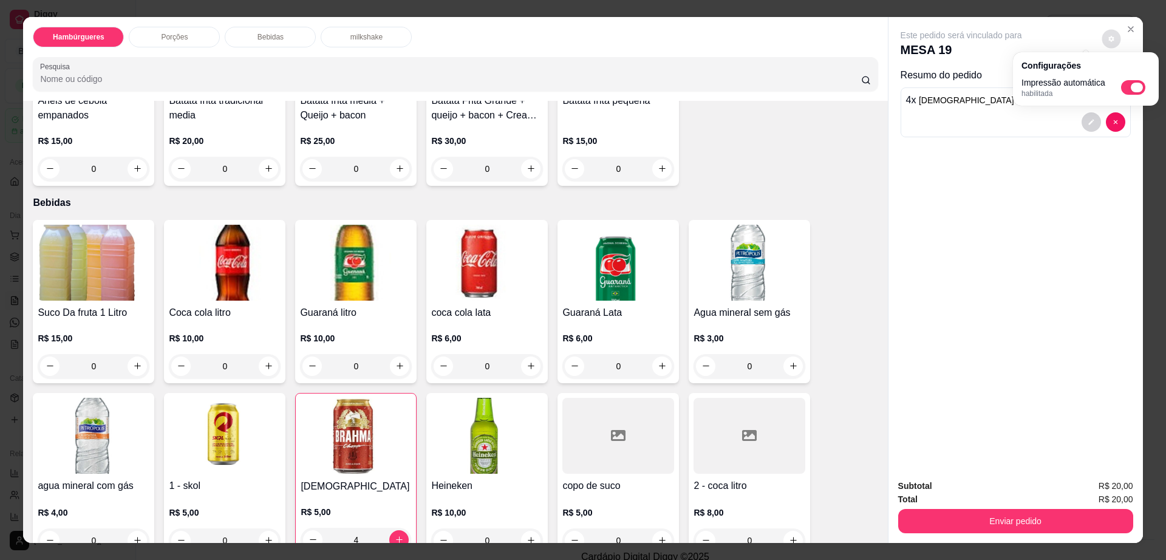
checkbox input "false"
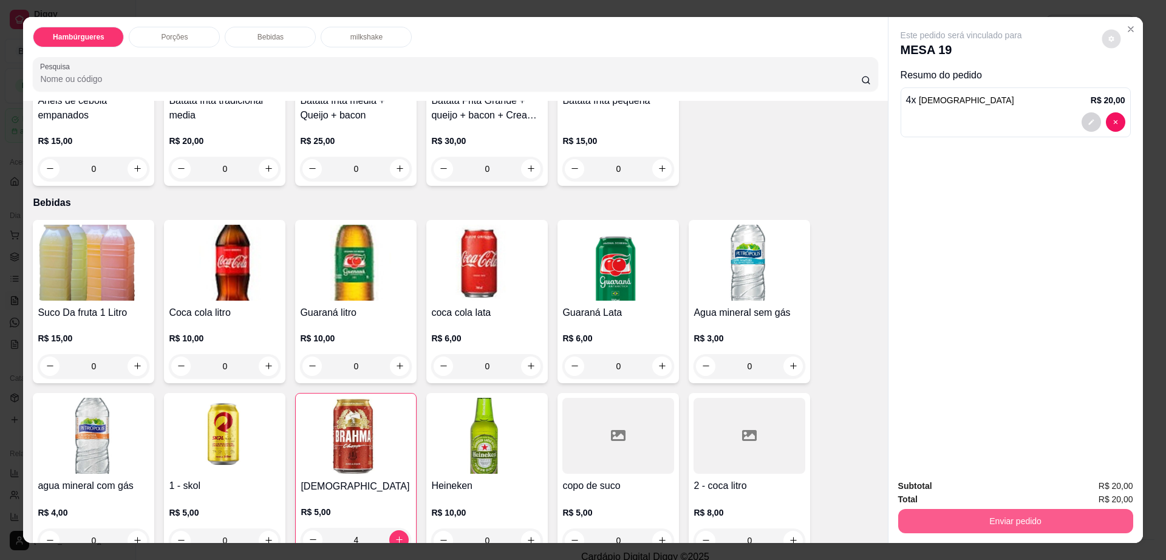
click at [1017, 513] on button "Enviar pedido" at bounding box center [1015, 521] width 235 height 24
click at [1017, 513] on button "Enviar pedido" at bounding box center [1015, 521] width 228 height 24
click at [1086, 492] on button "Enviar pedido" at bounding box center [1100, 491] width 67 height 22
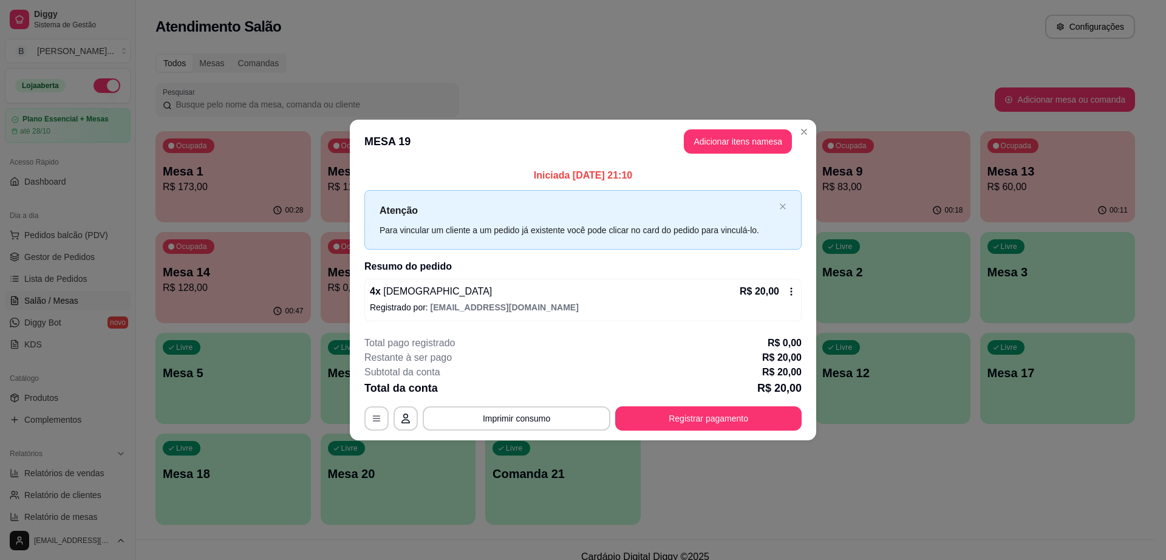
click at [813, 137] on header "MESA 19 Adicionar itens na mesa" at bounding box center [583, 142] width 466 height 44
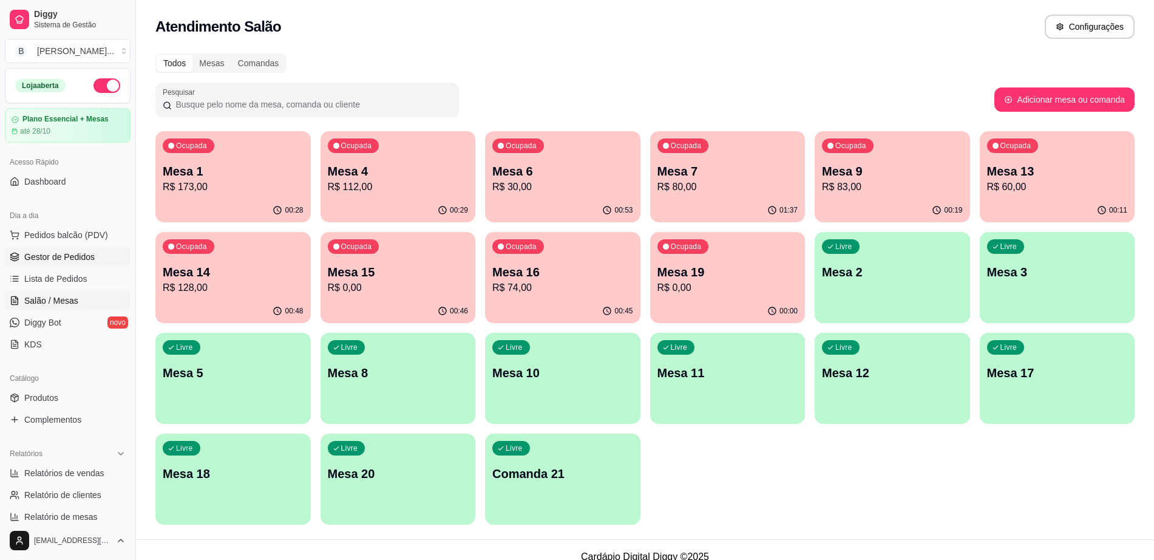
click at [67, 260] on span "Gestor de Pedidos" at bounding box center [59, 257] width 70 height 12
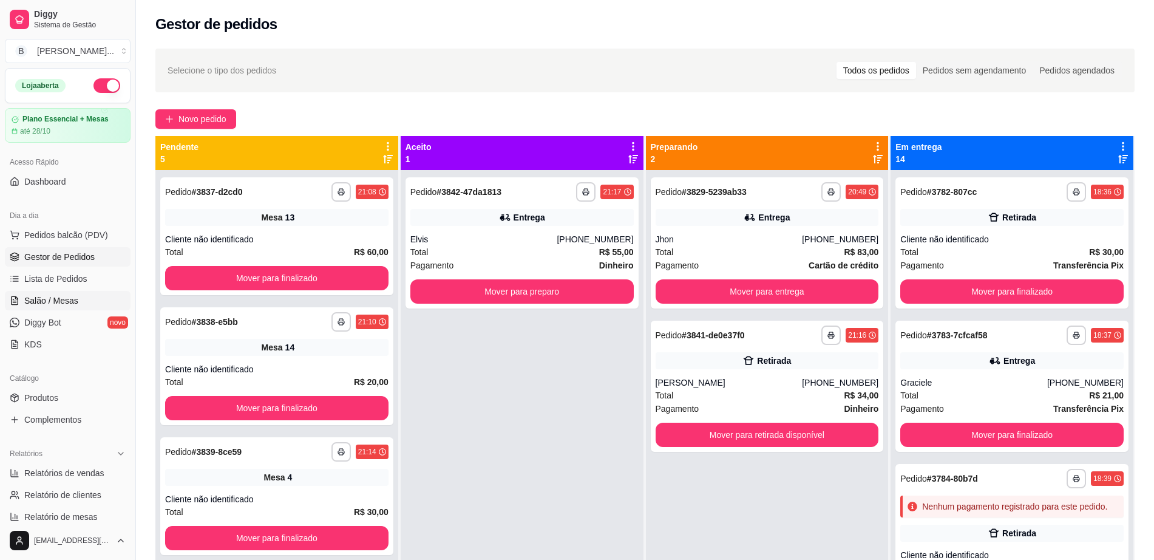
click at [47, 296] on span "Salão / Mesas" at bounding box center [51, 300] width 54 height 12
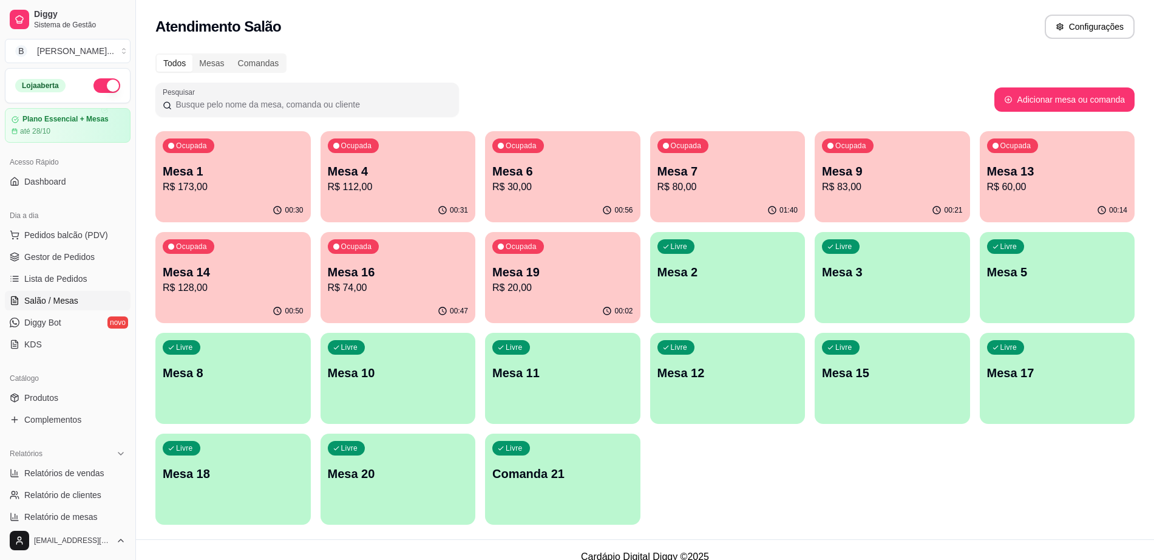
click at [690, 192] on p "R$ 80,00" at bounding box center [728, 187] width 141 height 15
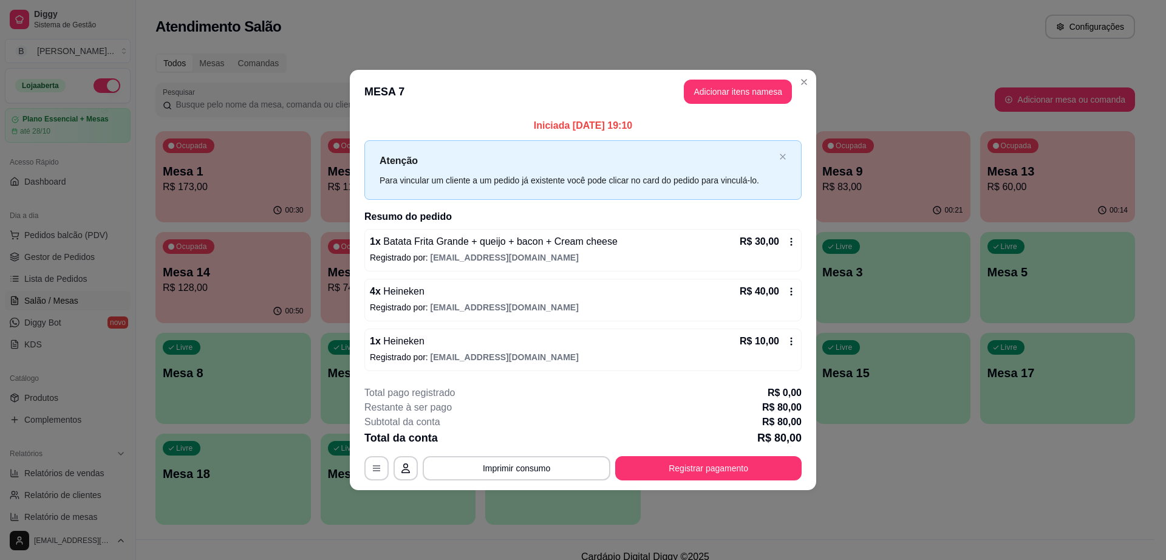
click at [761, 102] on button "Adicionar itens na mesa" at bounding box center [738, 92] width 108 height 24
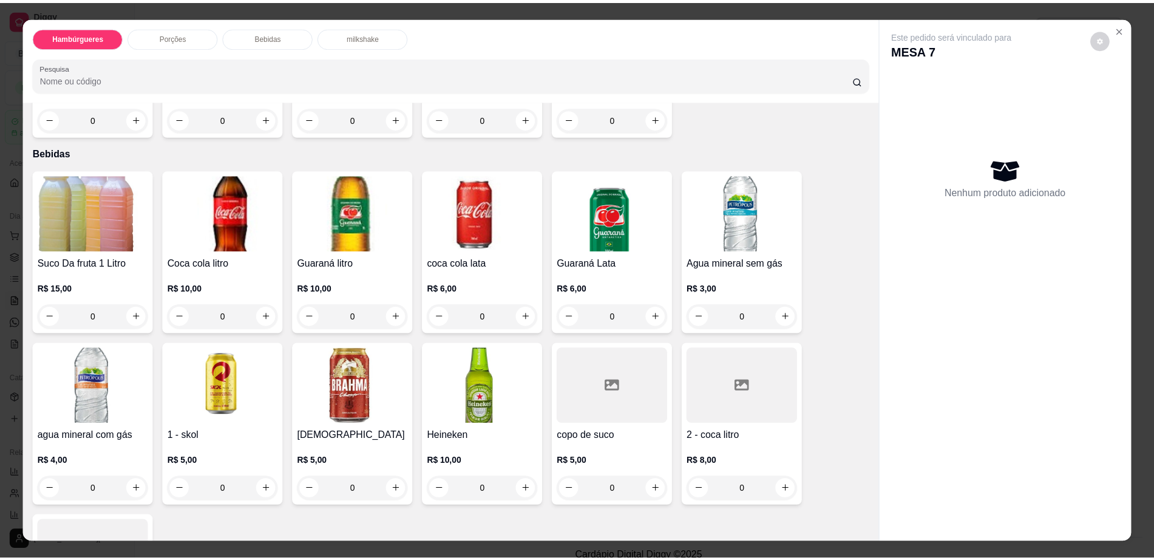
scroll to position [835, 0]
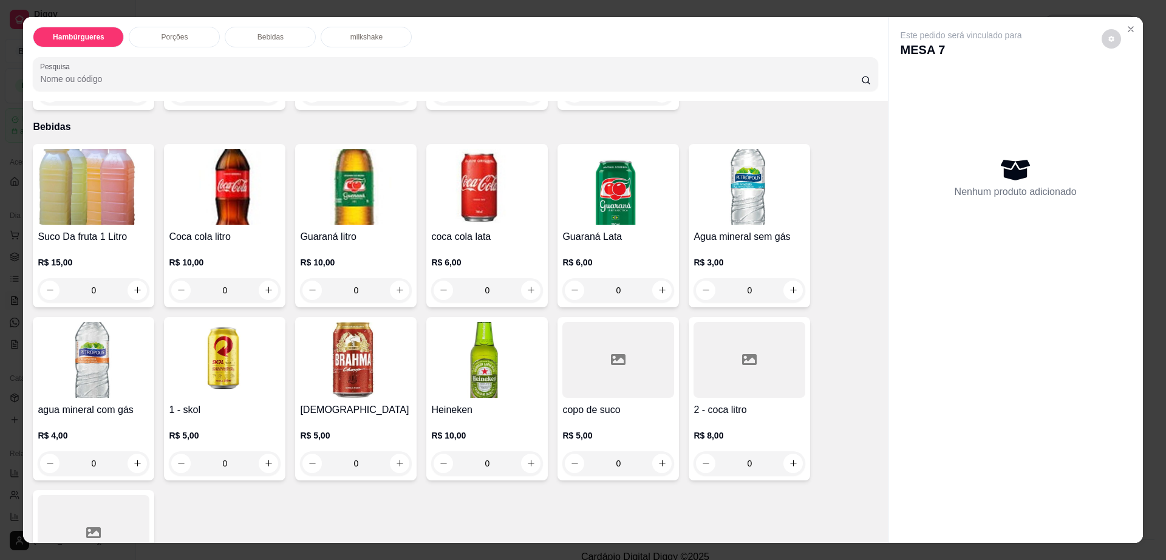
click at [464, 331] on img at bounding box center [487, 360] width 112 height 76
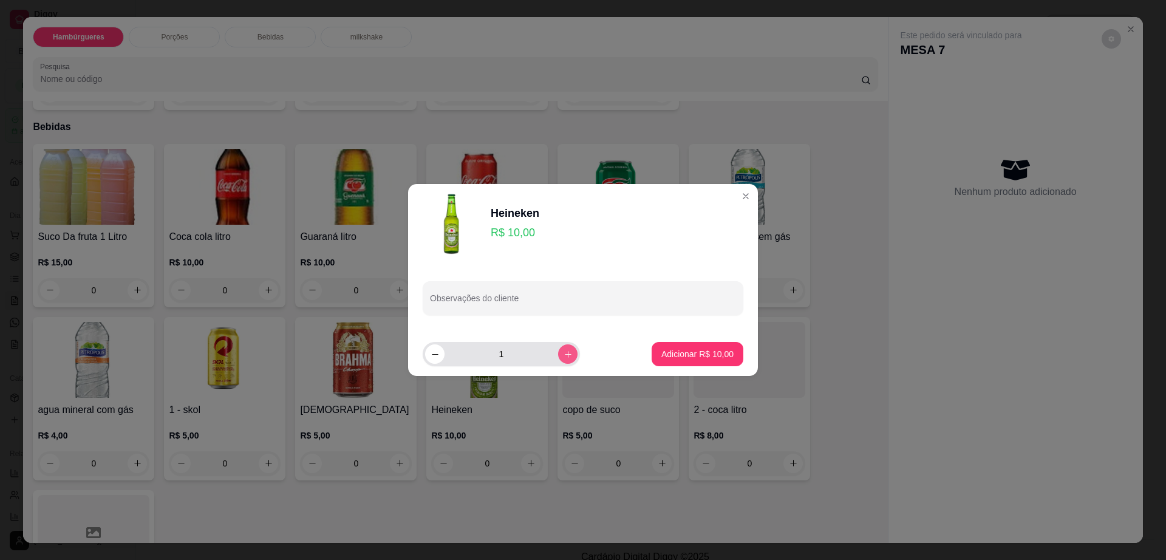
click at [565, 353] on icon "increase-product-quantity" at bounding box center [568, 354] width 7 height 7
click at [563, 351] on icon "increase-product-quantity" at bounding box center [567, 354] width 9 height 9
type input "3"
click at [688, 353] on p "Adicionar R$ 30,00" at bounding box center [697, 354] width 72 height 12
type input "3"
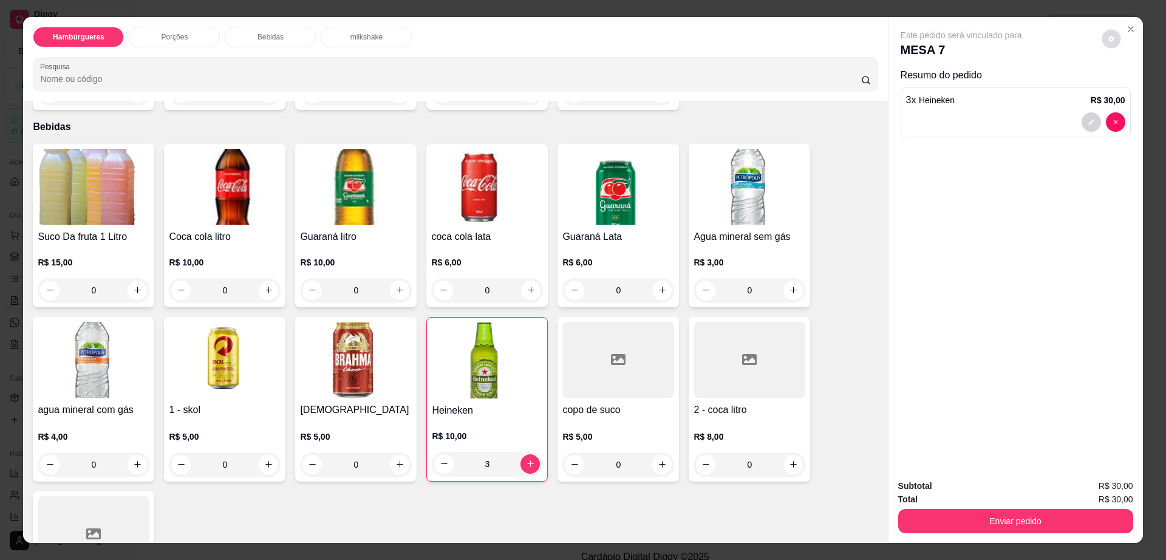
click at [1107, 41] on icon "decrease-product-quantity" at bounding box center [1110, 38] width 7 height 7
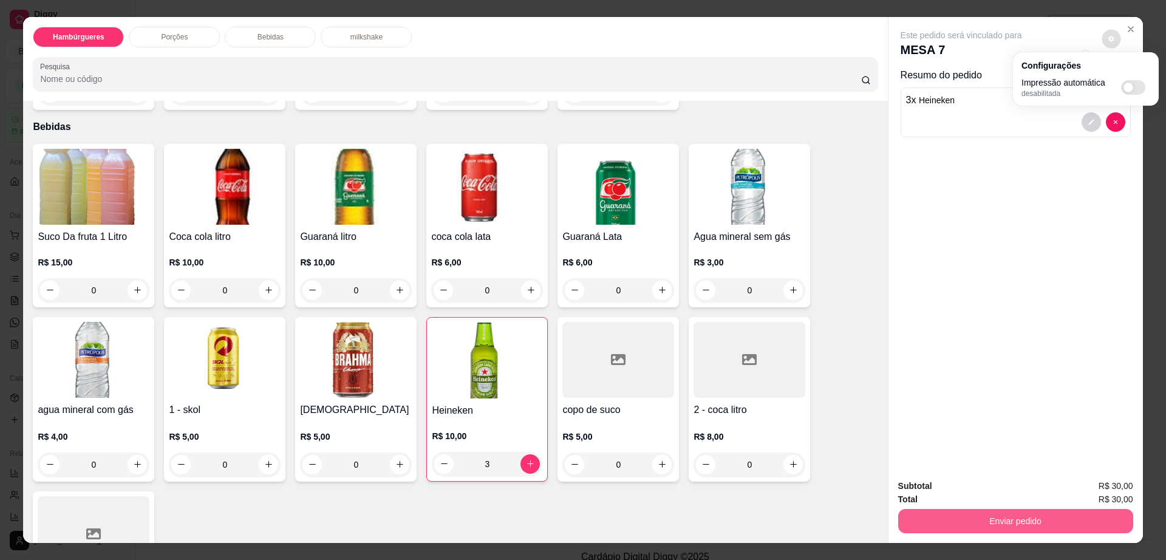
click at [1027, 513] on button "Enviar pedido" at bounding box center [1015, 521] width 235 height 24
click at [1030, 514] on button "Enviar pedido" at bounding box center [1015, 521] width 235 height 24
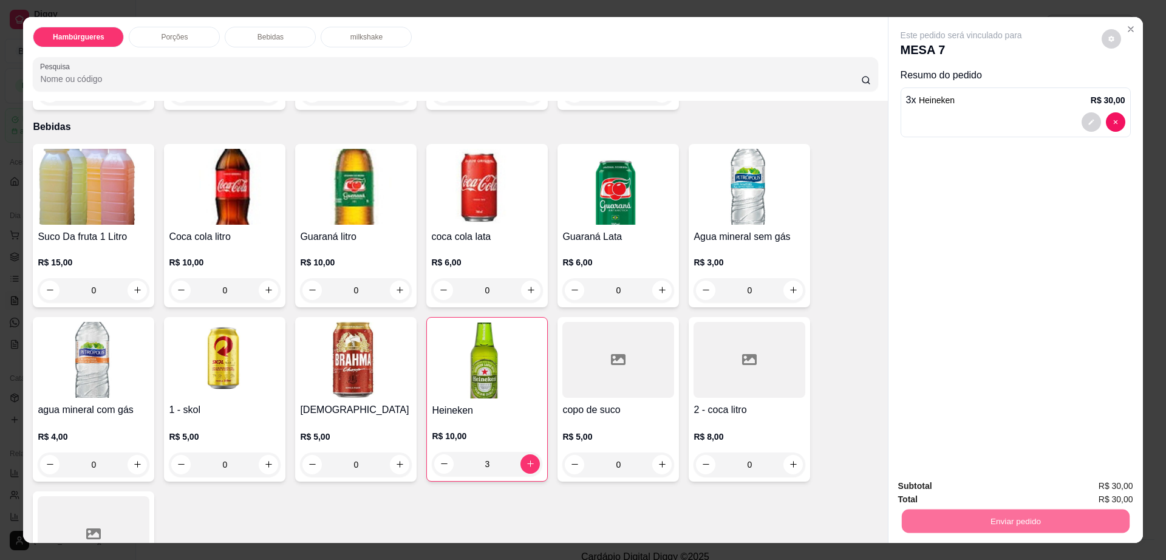
click at [1108, 493] on button "Enviar pedido" at bounding box center [1100, 491] width 69 height 23
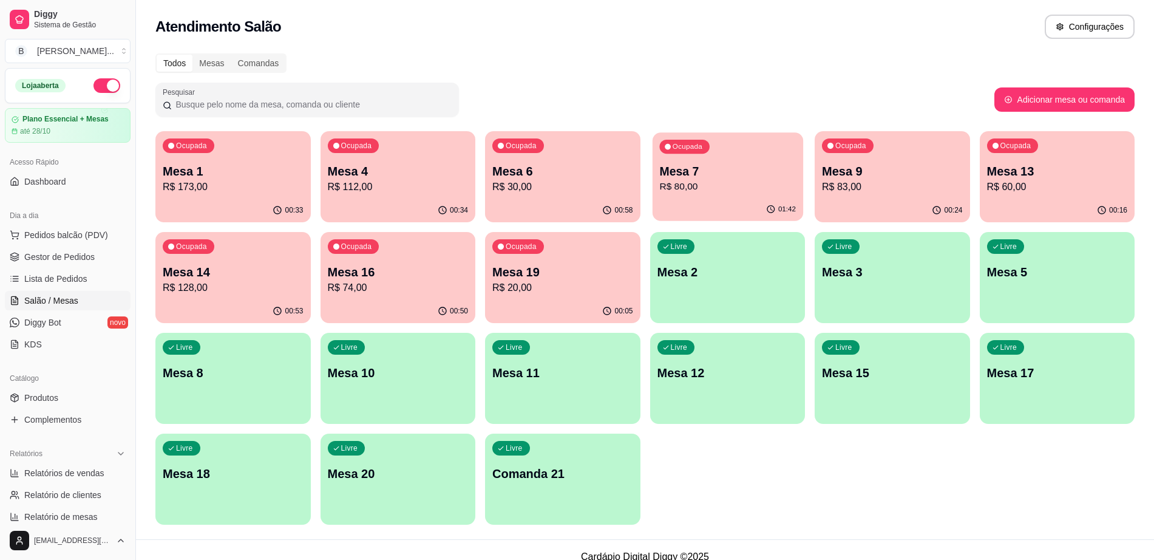
click at [699, 197] on div "Ocupada Mesa 7 R$ 80,00" at bounding box center [727, 165] width 151 height 66
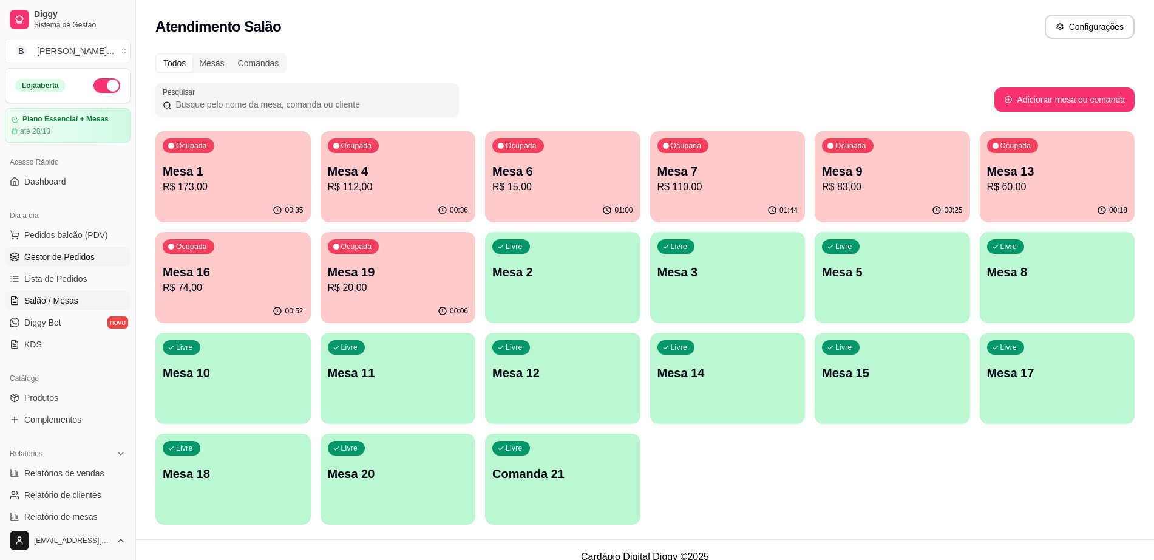
click at [76, 256] on span "Gestor de Pedidos" at bounding box center [59, 257] width 70 height 12
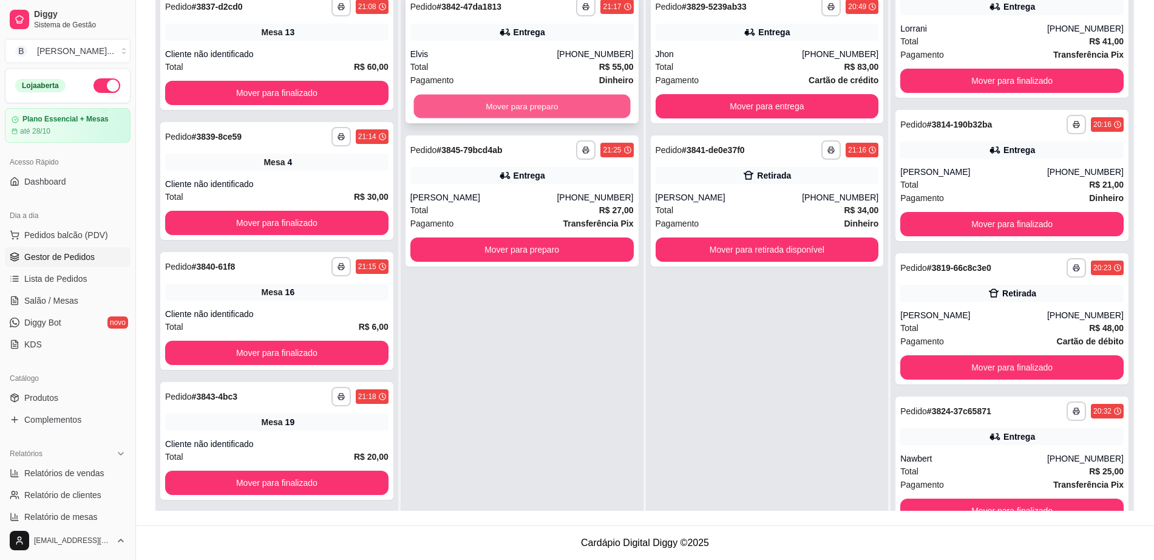
click at [512, 110] on button "Mover para preparo" at bounding box center [521, 107] width 217 height 24
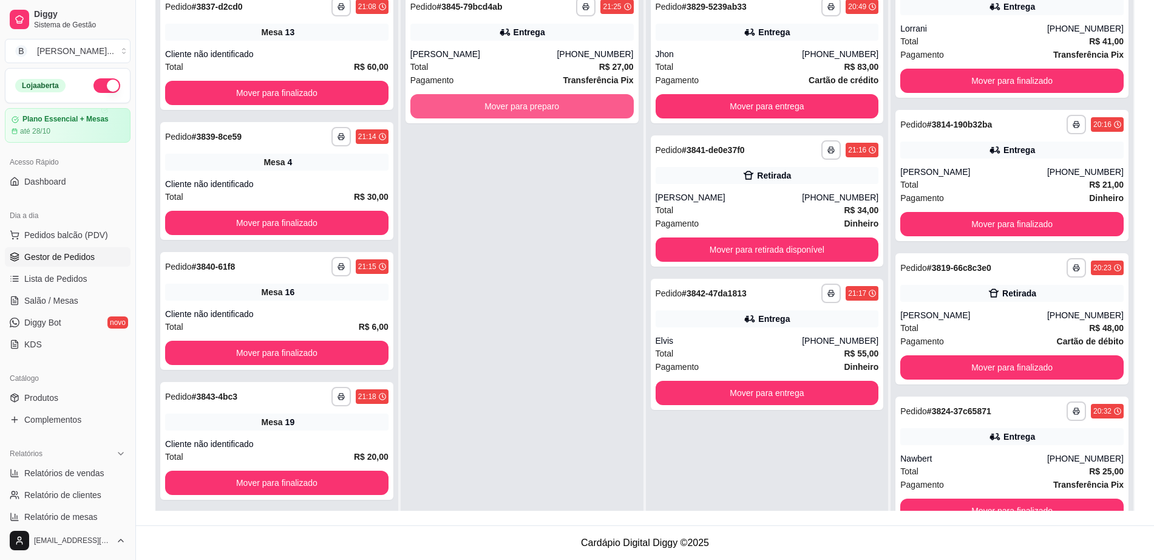
click at [518, 106] on button "Mover para preparo" at bounding box center [521, 106] width 223 height 24
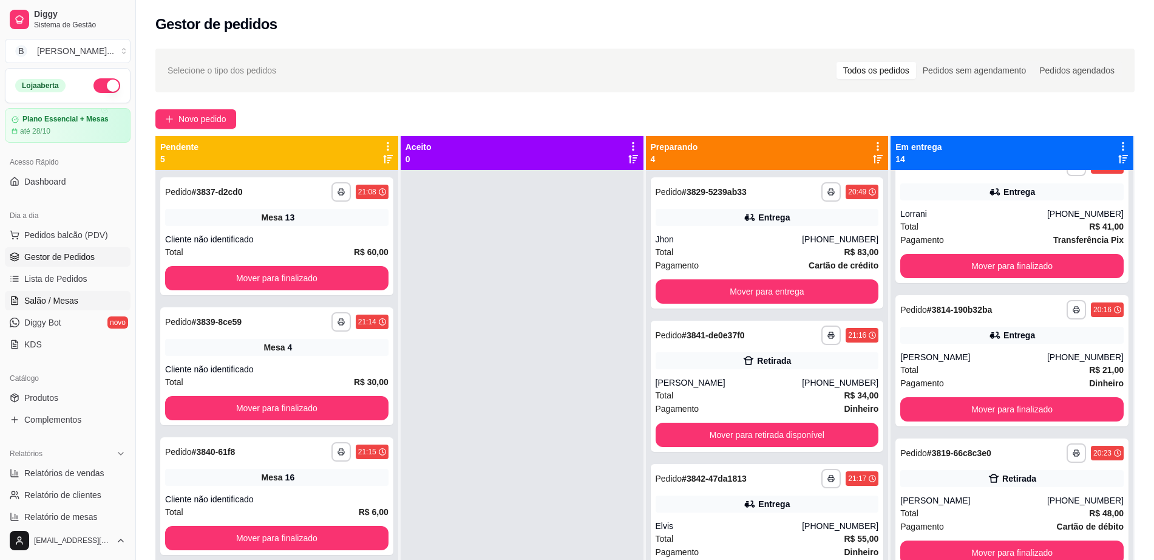
click at [56, 295] on span "Salão / Mesas" at bounding box center [51, 300] width 54 height 12
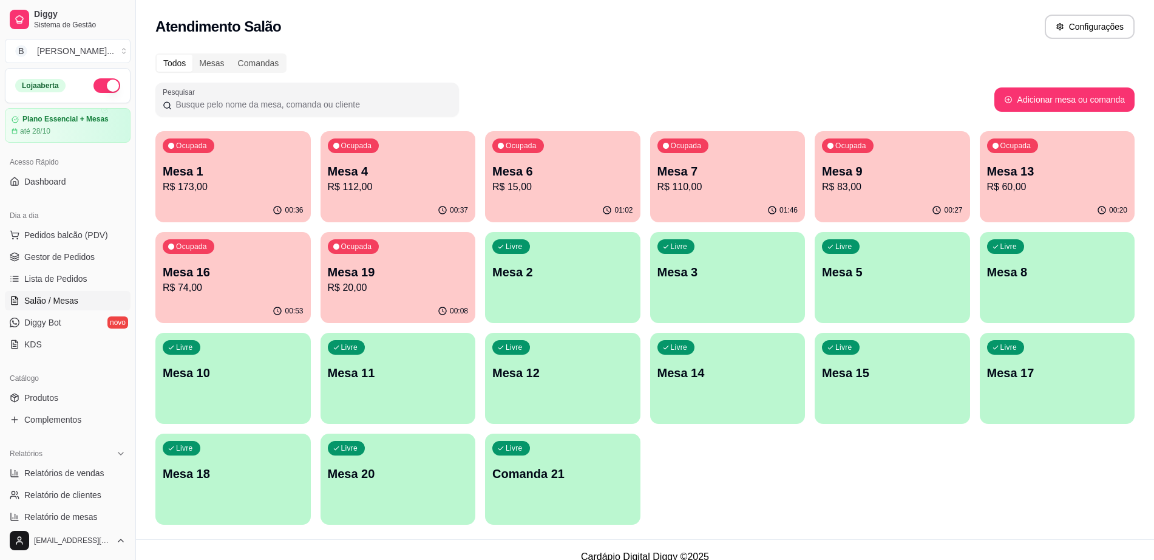
click at [230, 290] on p "R$ 74,00" at bounding box center [233, 287] width 141 height 15
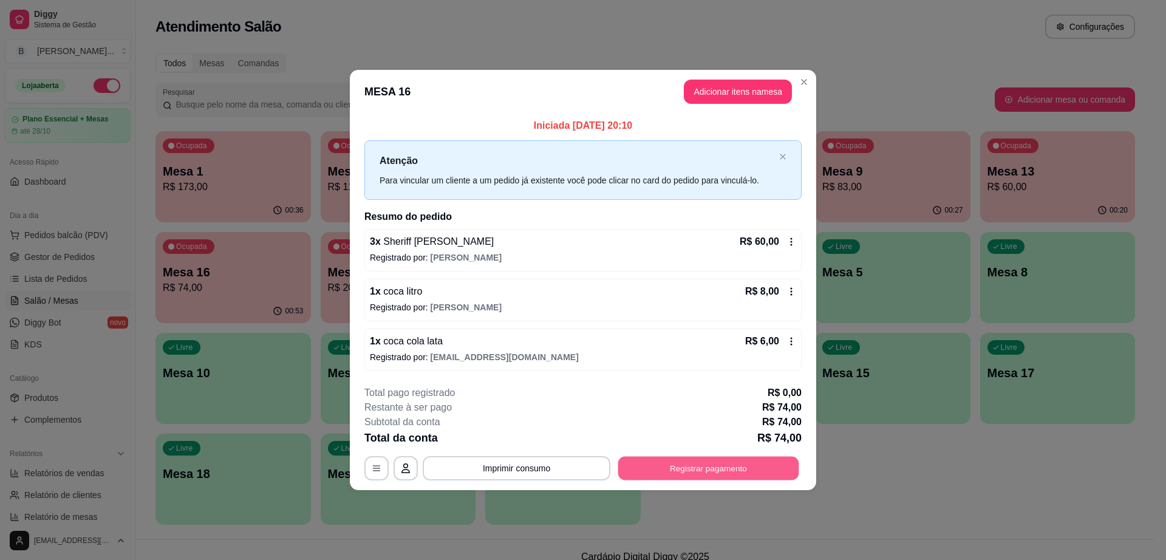
click at [637, 464] on button "Registrar pagamento" at bounding box center [708, 468] width 181 height 24
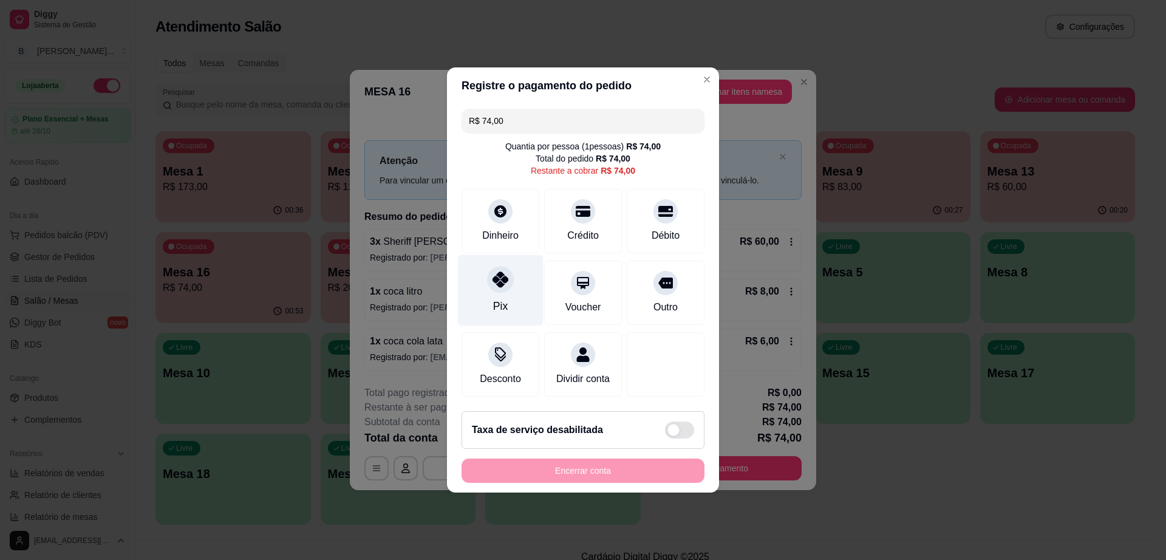
click at [488, 273] on div at bounding box center [500, 279] width 27 height 27
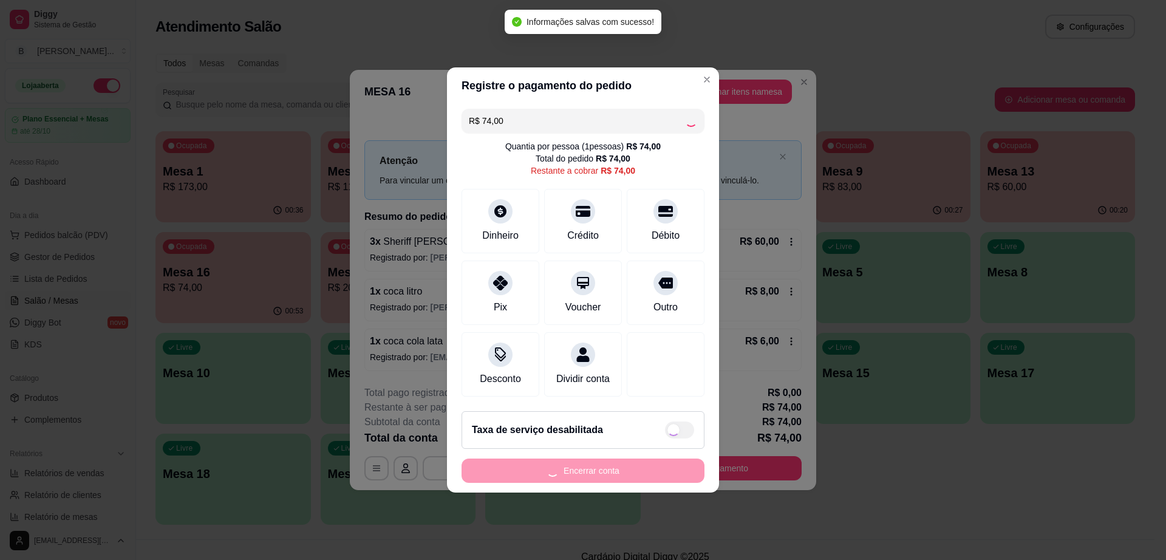
type input "R$ 0,00"
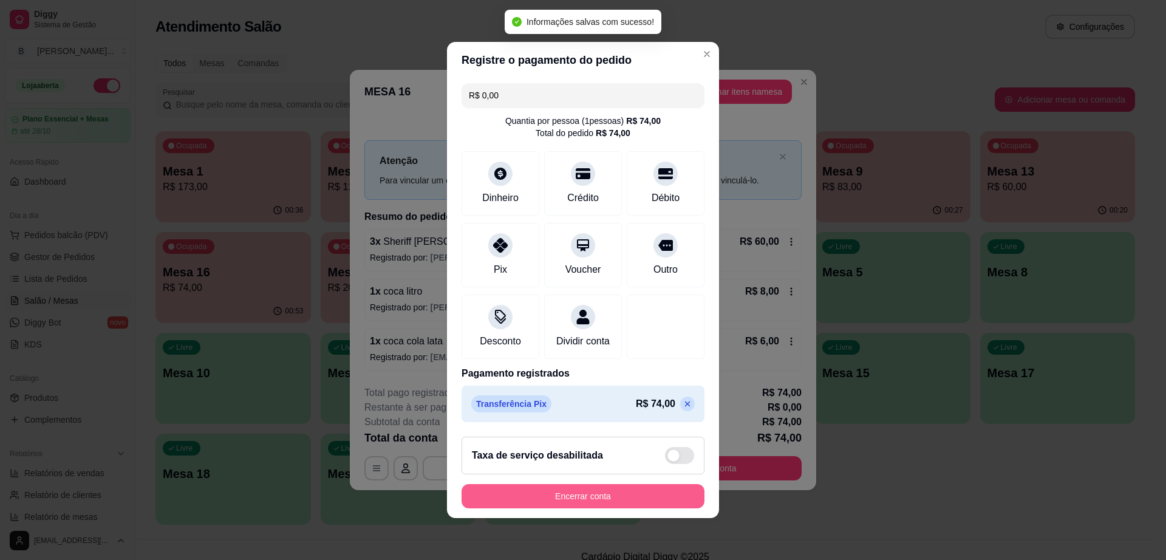
click at [617, 499] on button "Encerrar conta" at bounding box center [582, 496] width 243 height 24
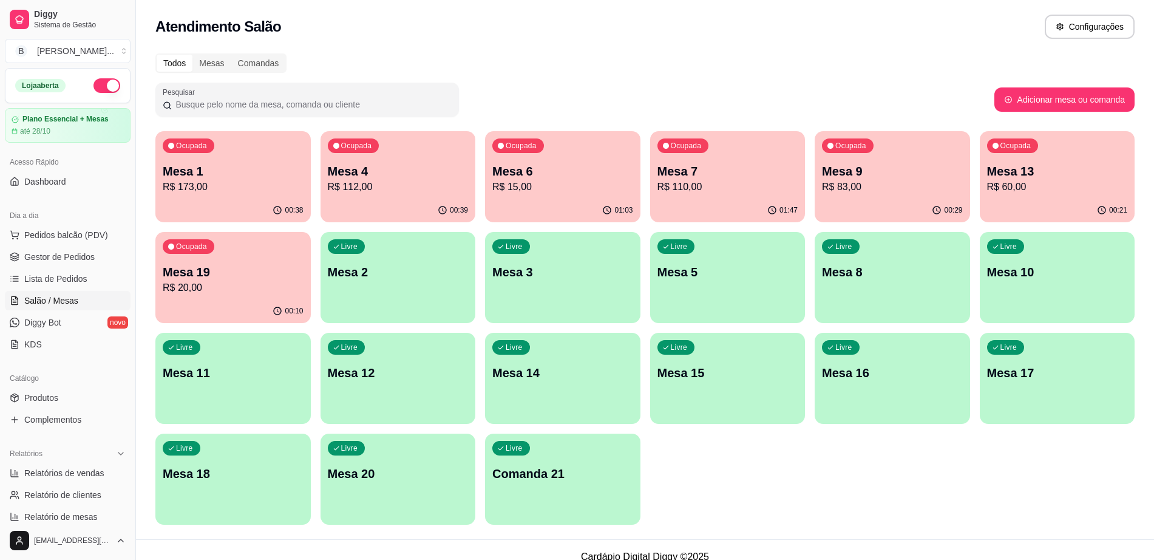
click at [853, 288] on div "Livre Mesa 8" at bounding box center [892, 270] width 155 height 76
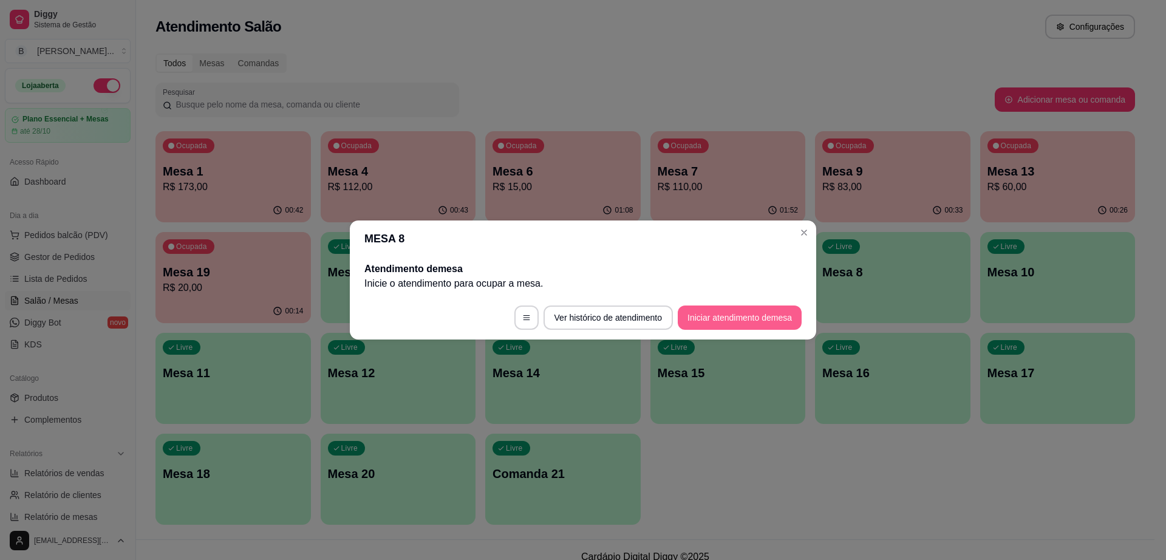
click at [752, 312] on button "Iniciar atendimento de mesa" at bounding box center [740, 317] width 124 height 24
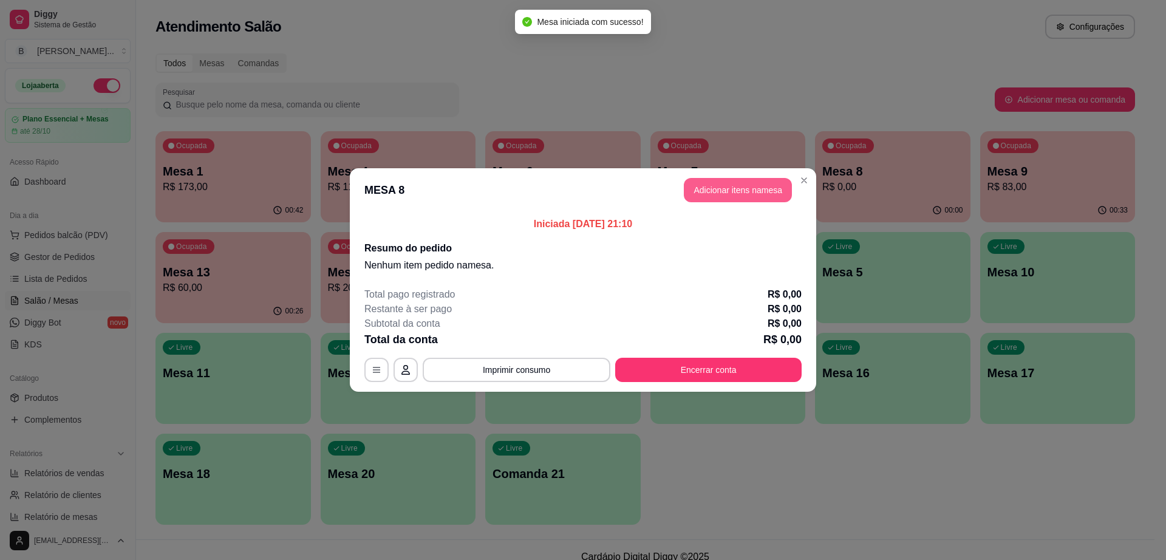
click at [699, 195] on button "Adicionar itens na mesa" at bounding box center [738, 190] width 108 height 24
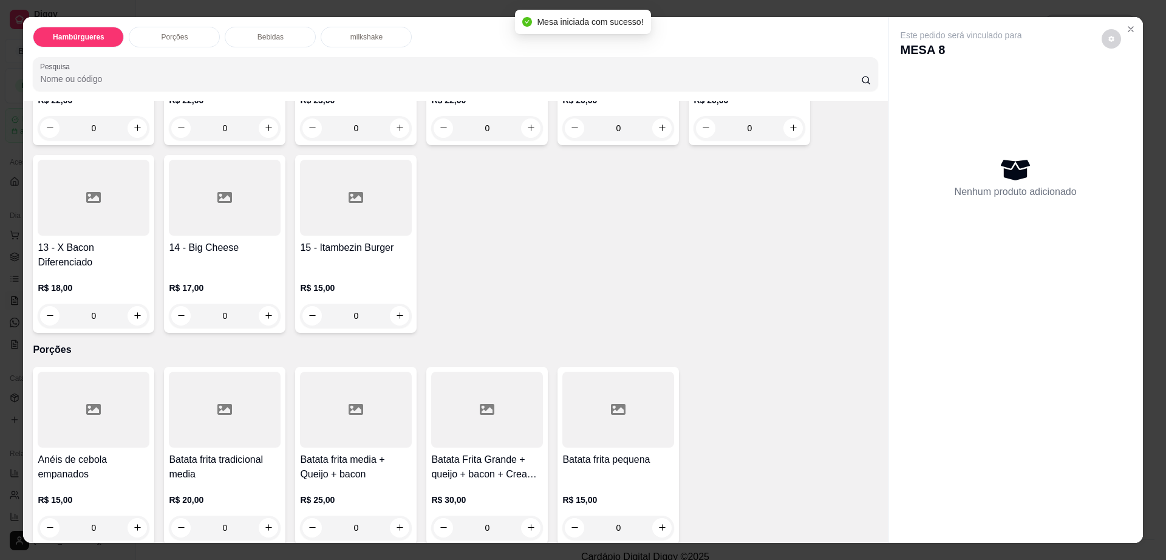
scroll to position [455, 0]
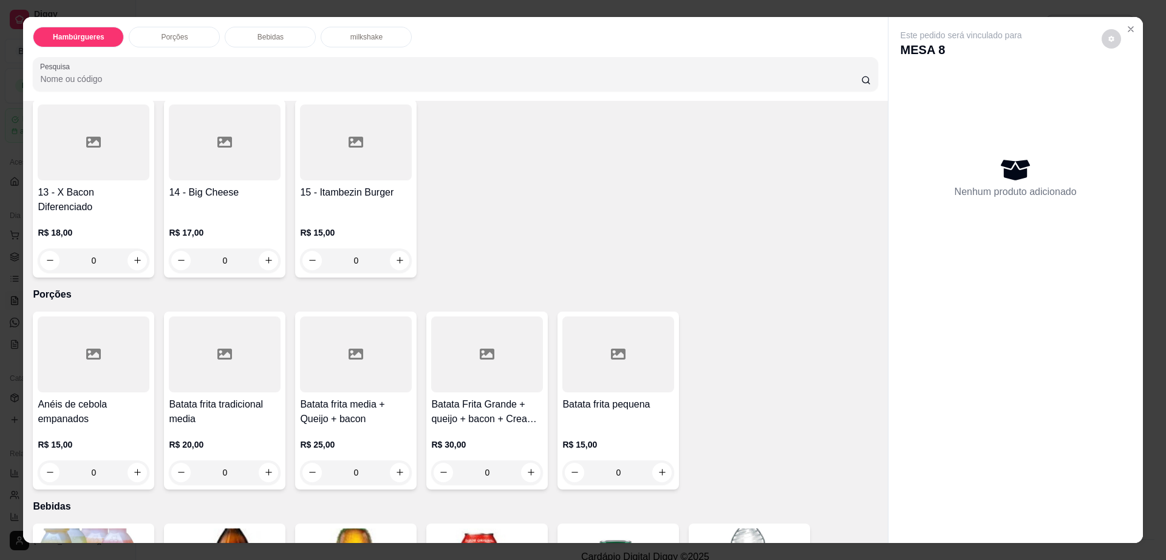
click at [478, 348] on div at bounding box center [487, 354] width 112 height 76
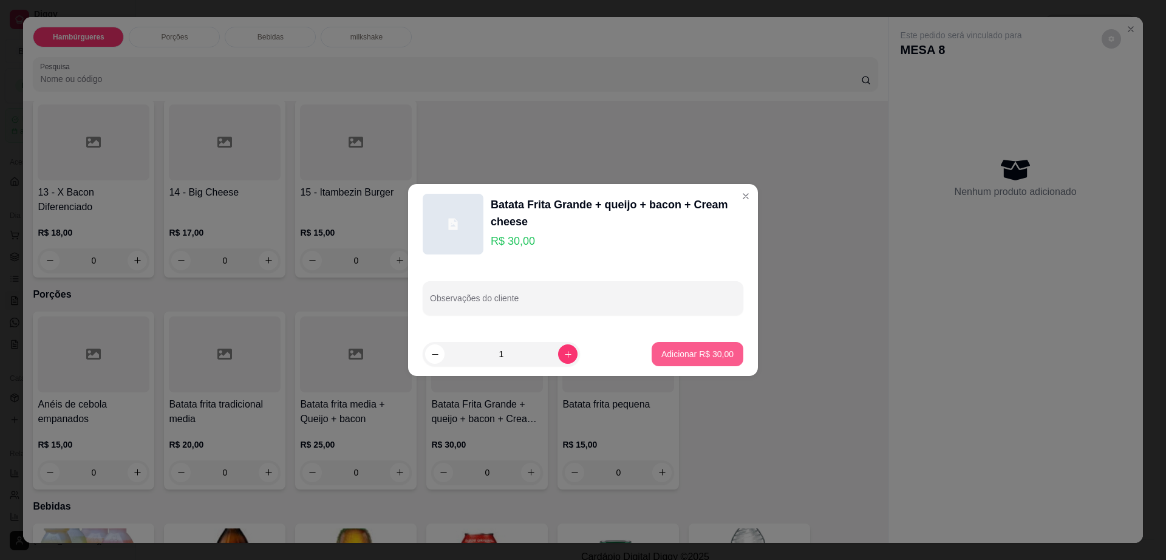
click at [673, 351] on p "Adicionar R$ 30,00" at bounding box center [697, 354] width 72 height 12
type input "1"
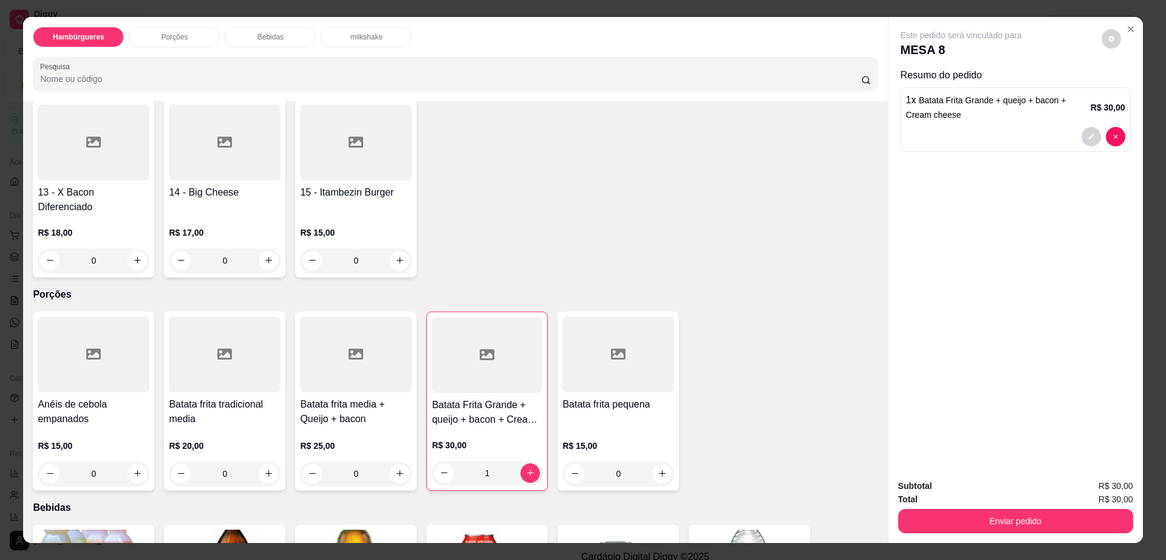
scroll to position [759, 0]
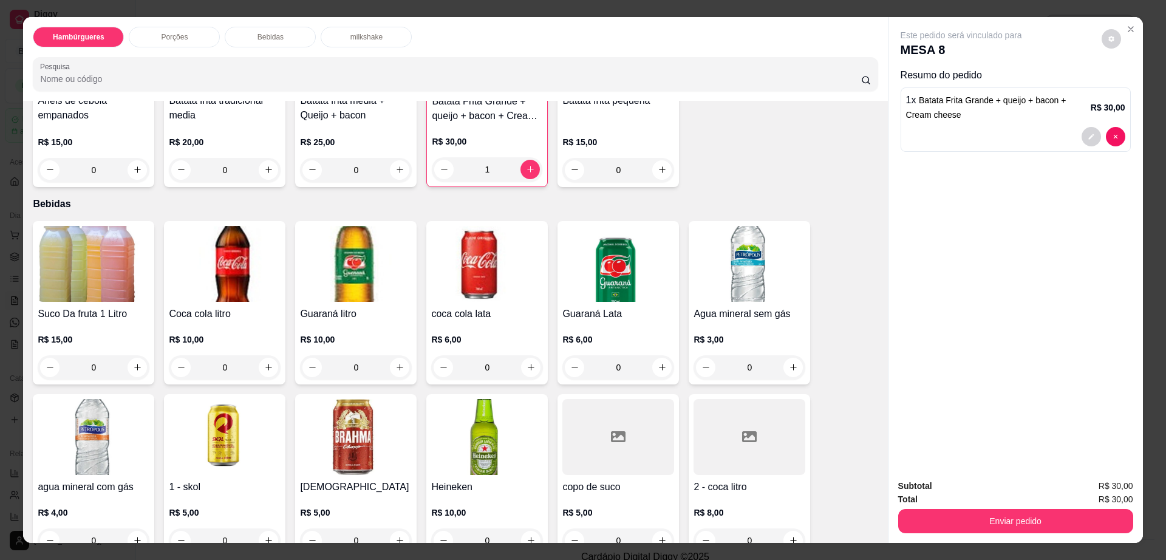
click at [751, 406] on div at bounding box center [749, 437] width 112 height 76
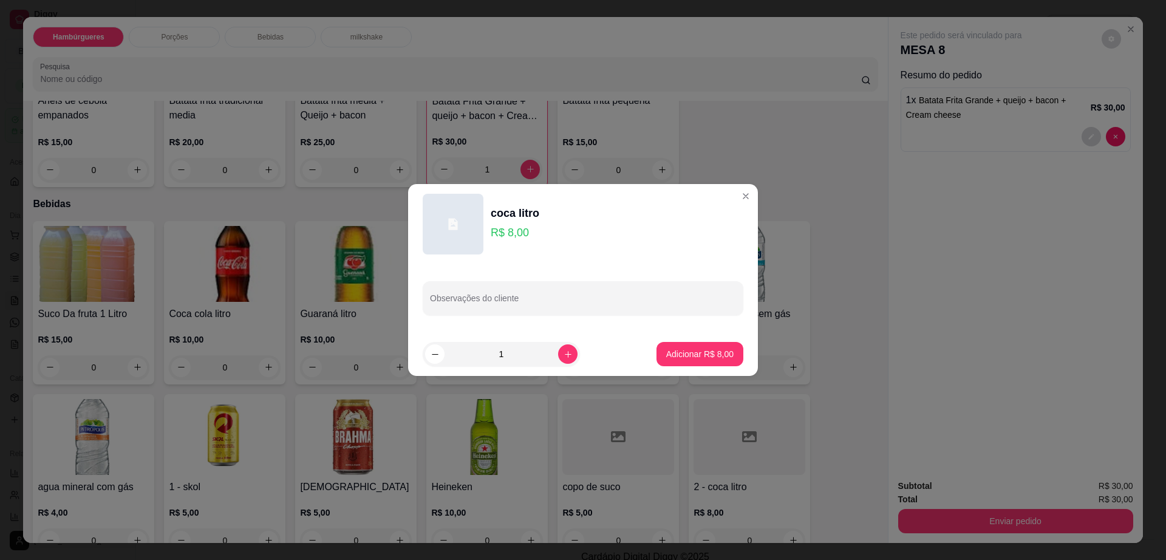
click at [736, 355] on footer "1 Adicionar R$ 8,00" at bounding box center [583, 354] width 350 height 44
click at [721, 355] on p "Adicionar R$ 8,00" at bounding box center [699, 354] width 67 height 12
type input "1"
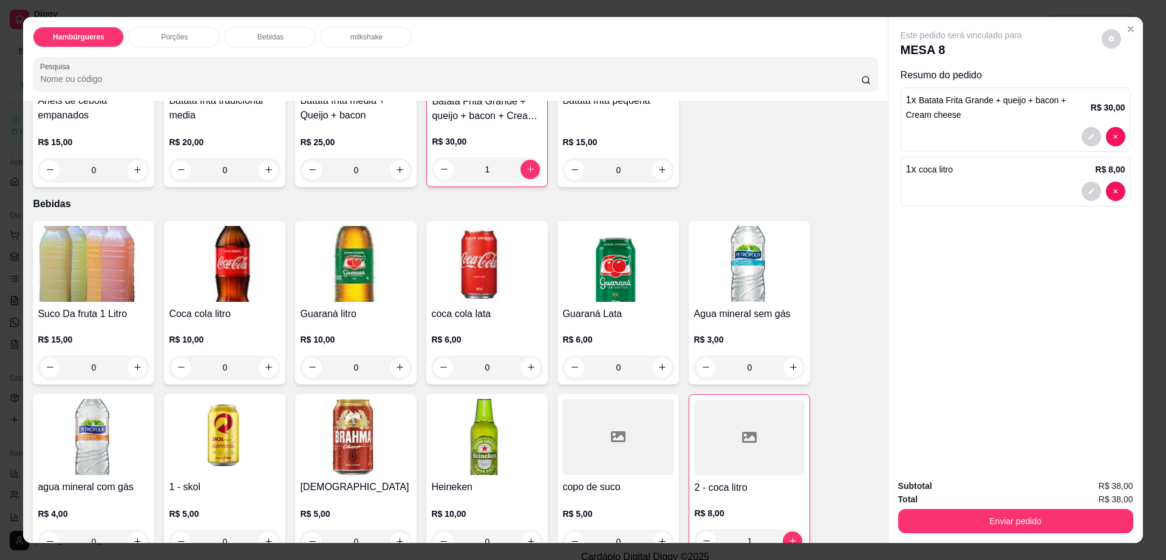
click at [1093, 41] on div "Este pedido será vinculado para MESA 8" at bounding box center [1010, 43] width 220 height 29
click at [1107, 38] on icon "decrease-product-quantity" at bounding box center [1110, 38] width 7 height 7
click at [1118, 81] on div "Impressão automática desabilitada" at bounding box center [1085, 87] width 129 height 22
click at [1127, 84] on span "Automatic updates" at bounding box center [1128, 88] width 10 height 10
click at [1127, 87] on input "Automatic updates" at bounding box center [1124, 91] width 8 height 8
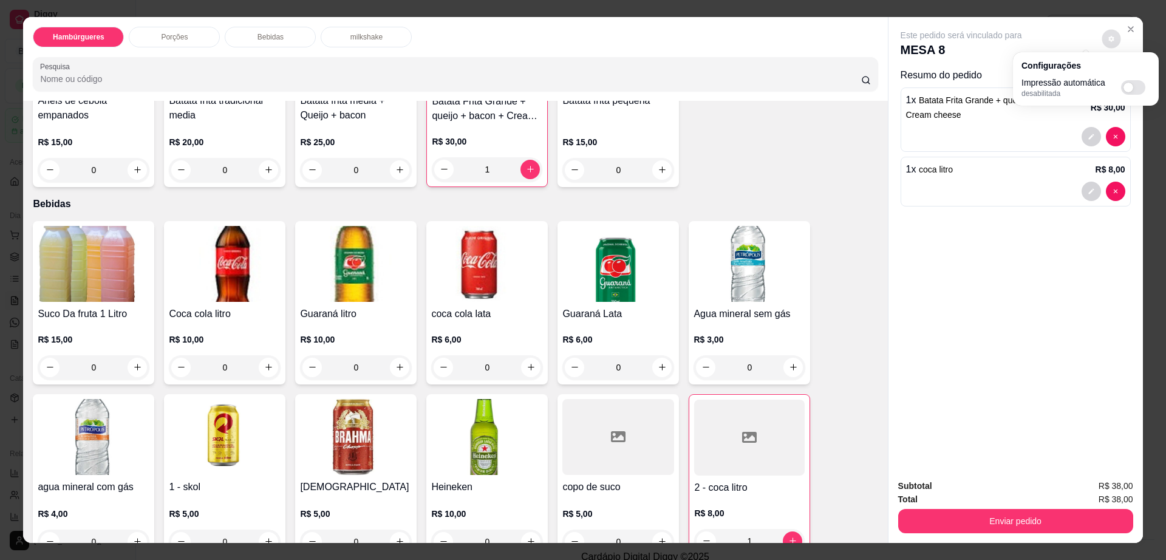
checkbox input "true"
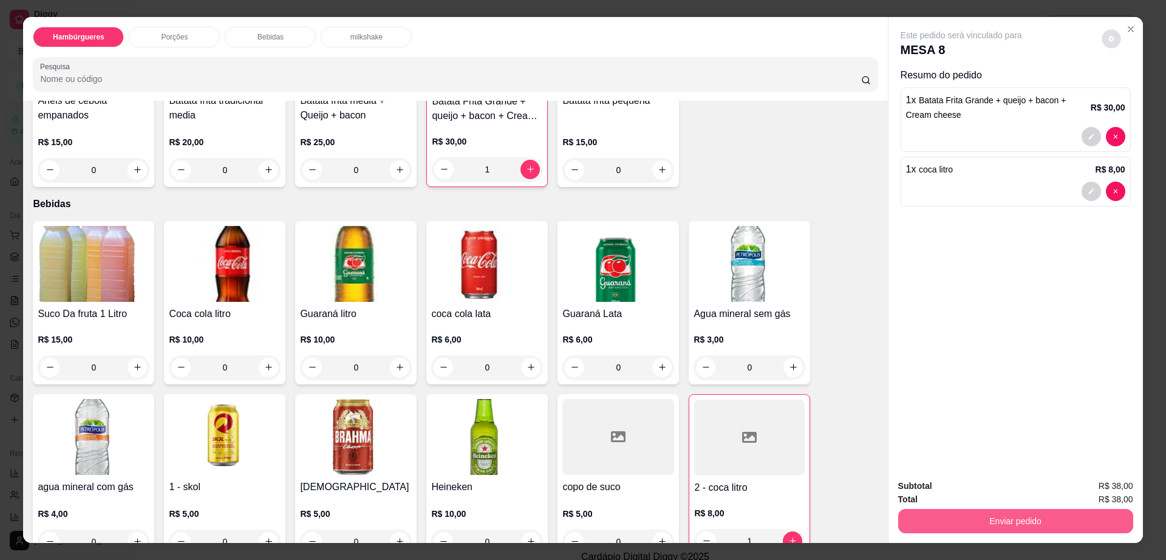
click at [1019, 520] on button "Enviar pedido" at bounding box center [1015, 521] width 235 height 24
click at [1019, 520] on button "Enviar pedido" at bounding box center [1015, 521] width 228 height 24
click at [1078, 488] on button "Enviar pedido" at bounding box center [1100, 491] width 69 height 23
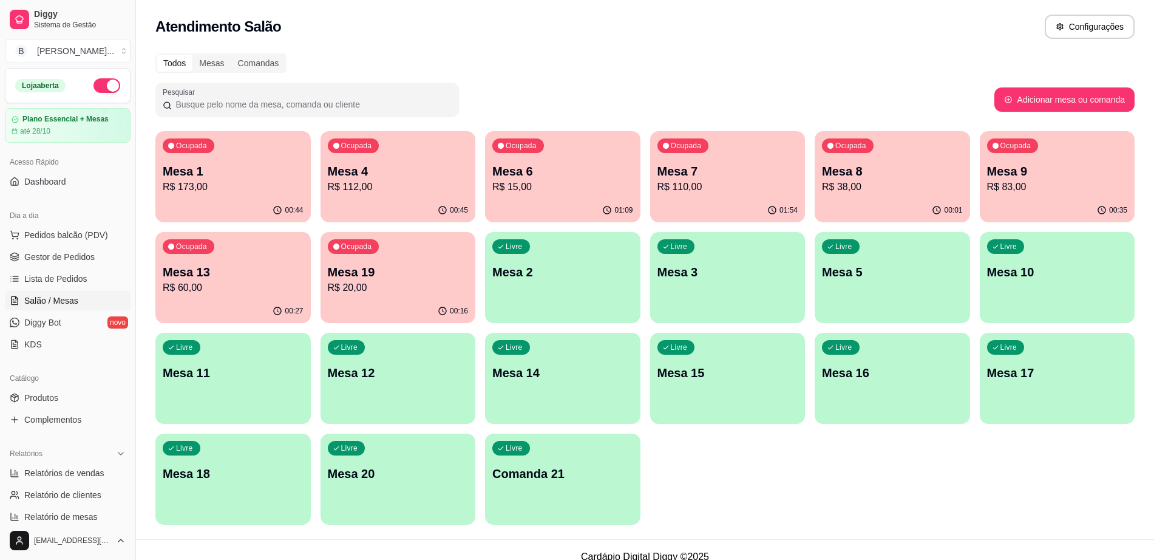
click at [708, 380] on p "Mesa 15" at bounding box center [728, 372] width 141 height 17
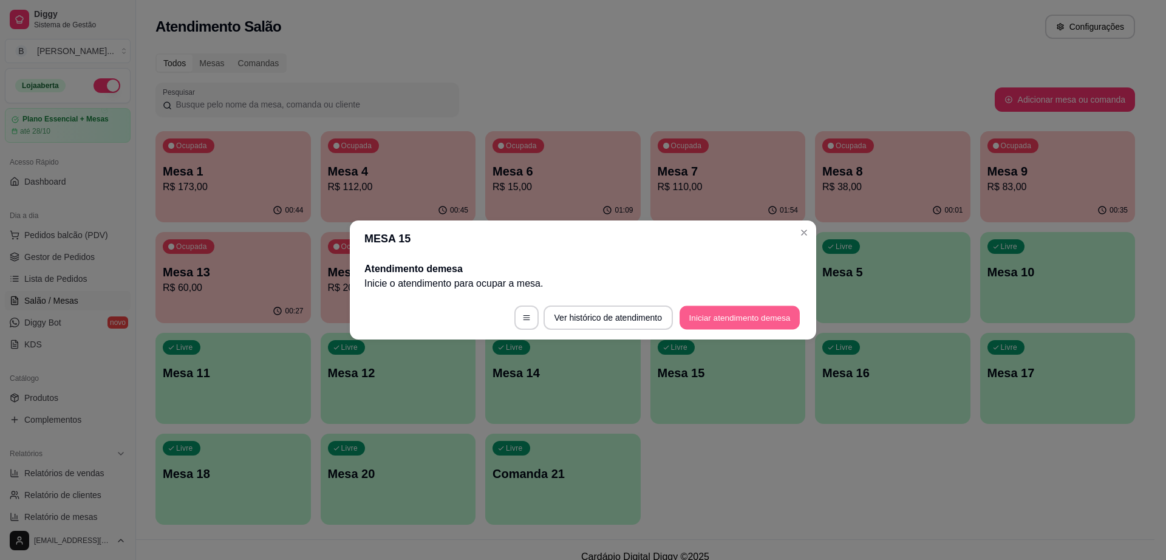
click at [716, 311] on button "Iniciar atendimento de mesa" at bounding box center [739, 318] width 120 height 24
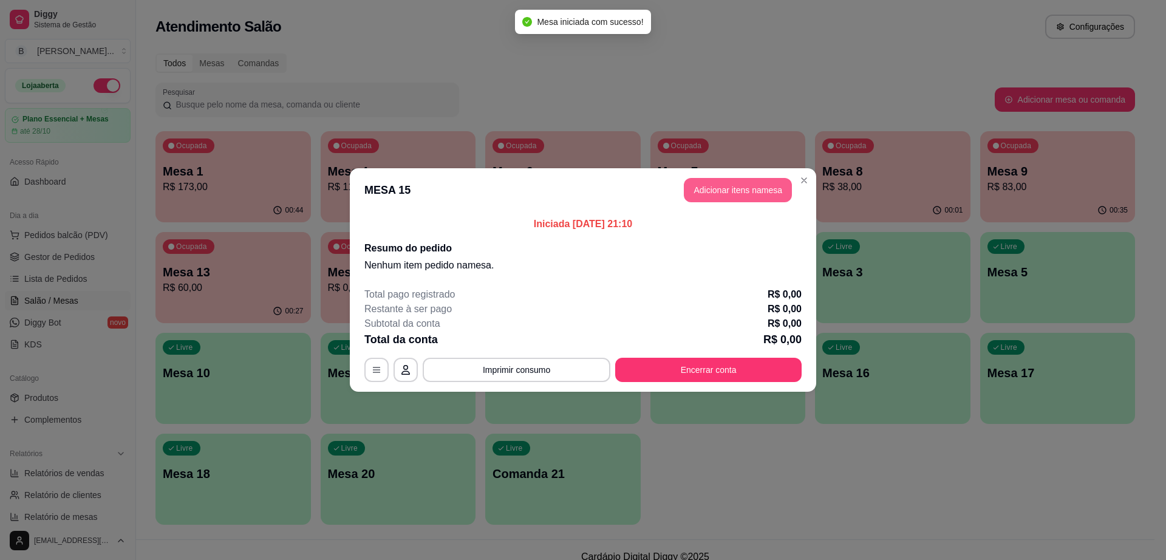
click at [751, 194] on button "Adicionar itens na mesa" at bounding box center [738, 190] width 108 height 24
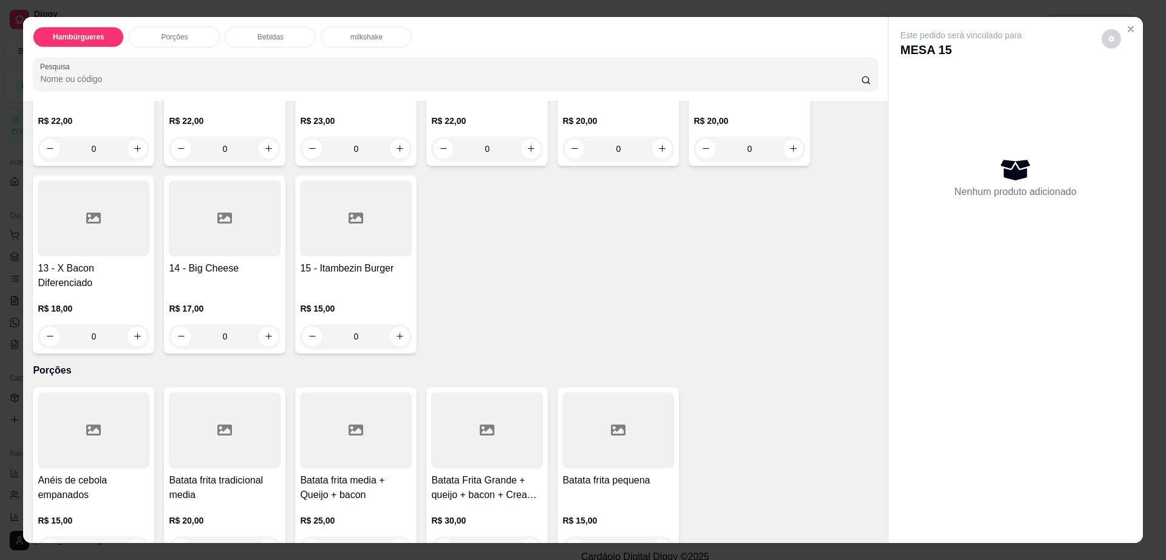
scroll to position [683, 0]
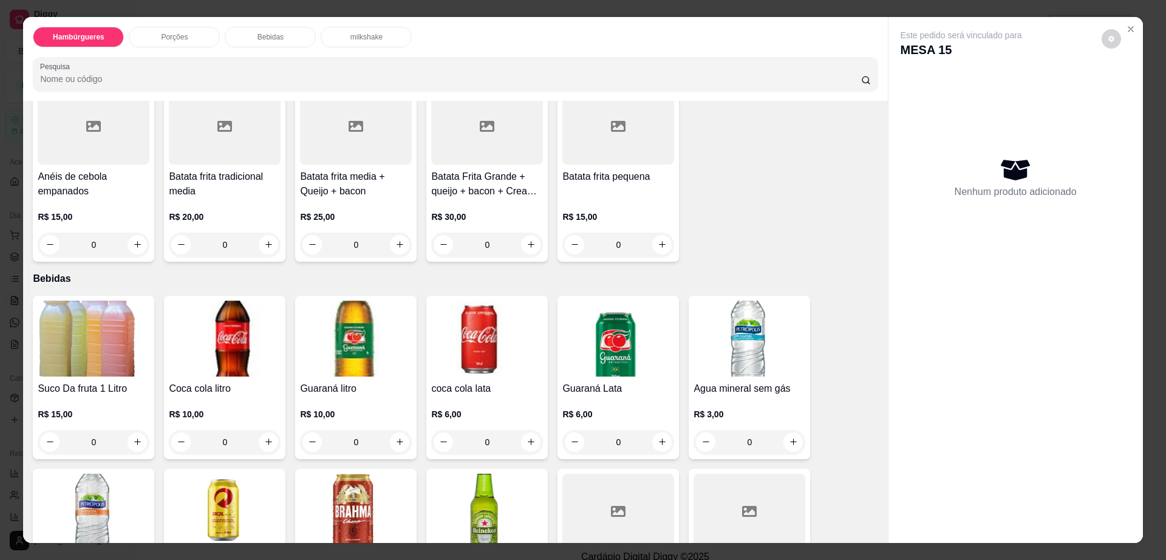
click at [764, 491] on div at bounding box center [749, 512] width 112 height 76
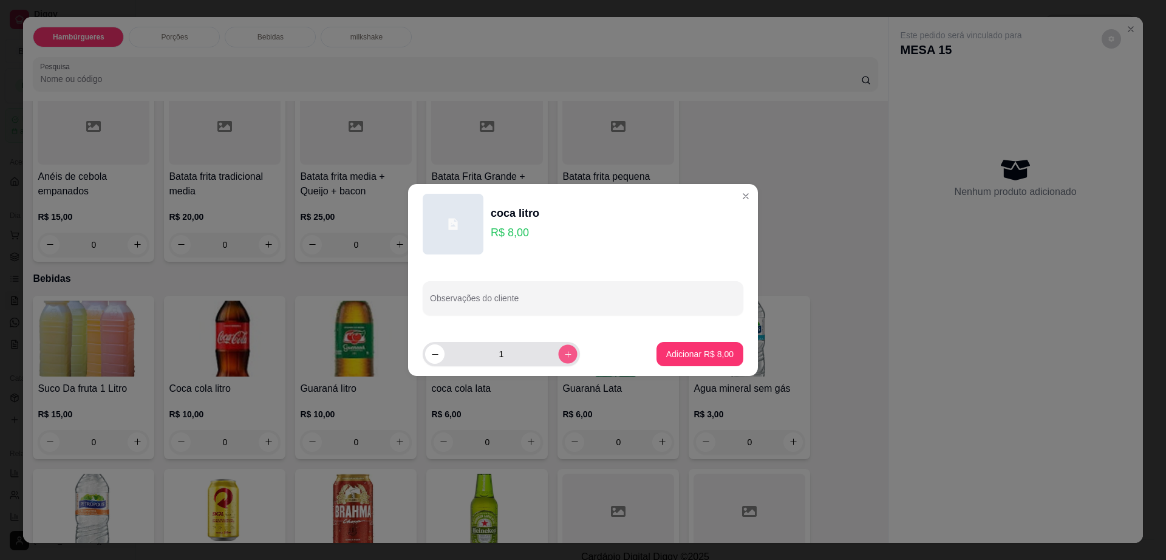
click at [558, 348] on button "increase-product-quantity" at bounding box center [567, 353] width 19 height 19
type input "2"
click at [673, 354] on p "Adicionar R$ 16,00" at bounding box center [697, 354] width 72 height 12
type input "2"
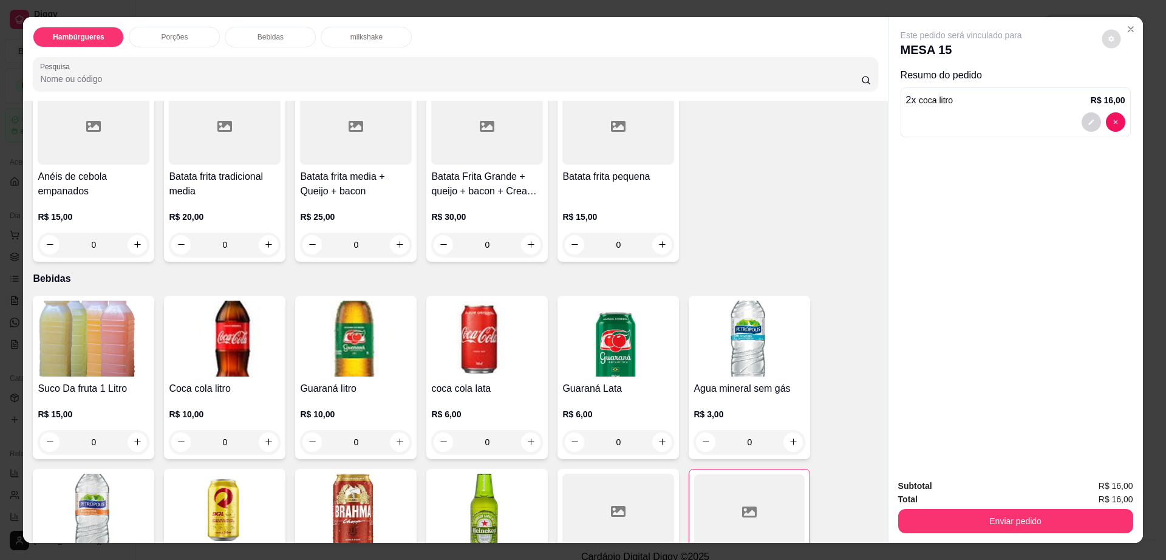
click at [1109, 35] on button "decrease-product-quantity" at bounding box center [1110, 38] width 19 height 19
click at [1134, 84] on span "Automatic updates" at bounding box center [1138, 88] width 10 height 10
click at [1128, 87] on input "Automatic updates" at bounding box center [1124, 91] width 8 height 8
checkbox input "false"
click at [979, 515] on button "Enviar pedido" at bounding box center [1015, 521] width 235 height 24
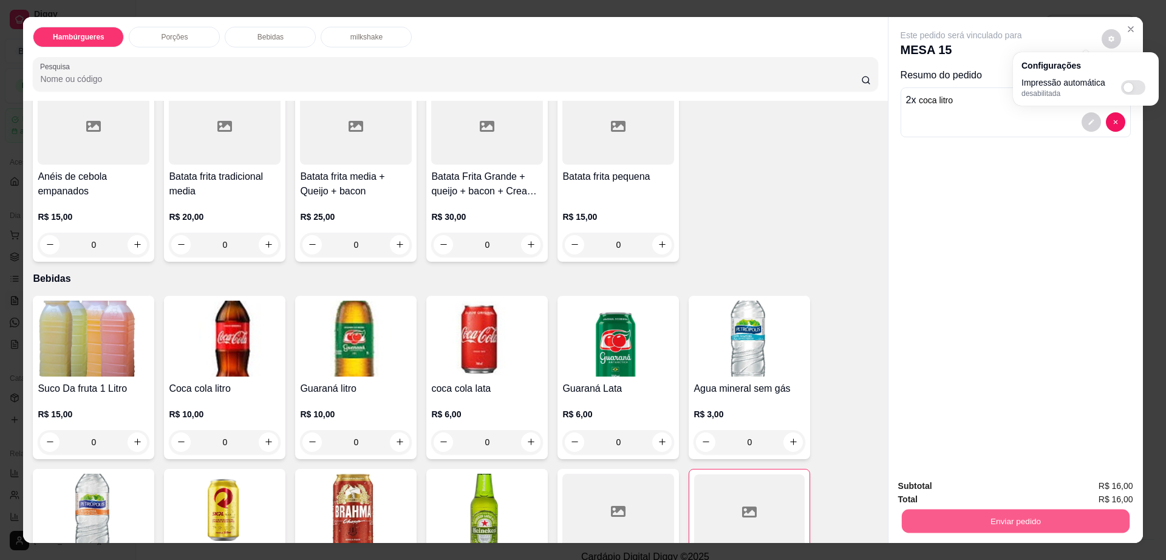
click at [979, 515] on button "Enviar pedido" at bounding box center [1015, 521] width 228 height 24
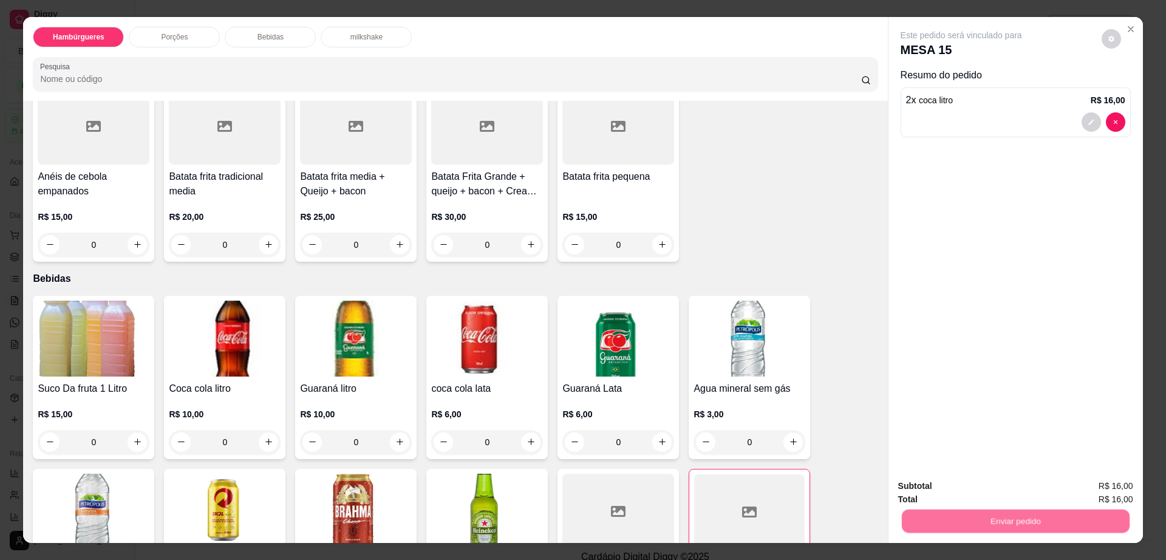
click at [1083, 483] on button "Enviar pedido" at bounding box center [1100, 491] width 69 height 23
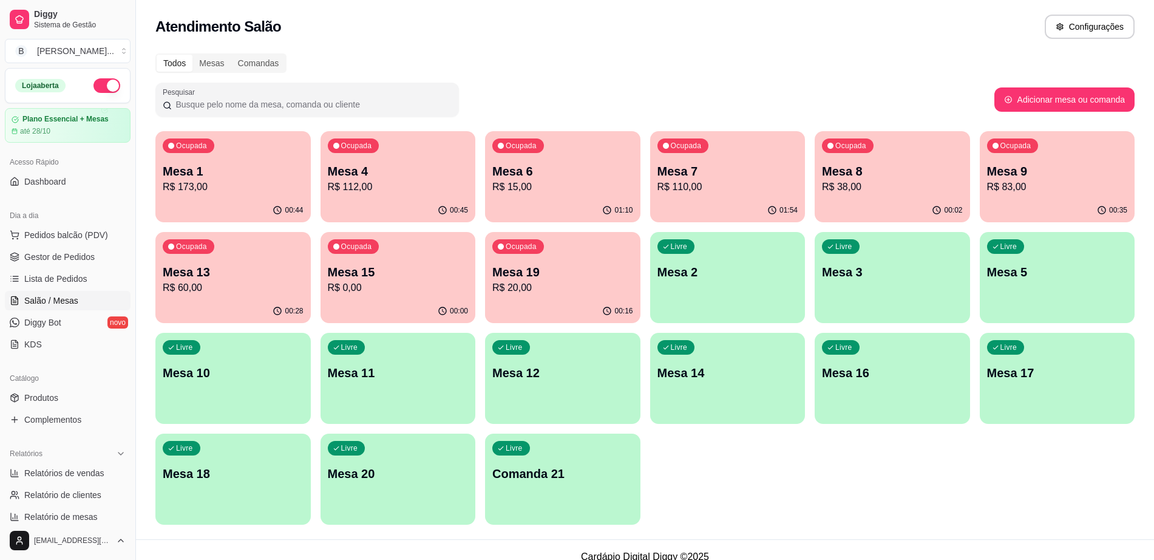
click at [216, 293] on p "R$ 60,00" at bounding box center [233, 287] width 141 height 15
click at [1035, 182] on p "R$ 83,00" at bounding box center [1057, 187] width 141 height 15
click at [894, 165] on p "Mesa 8" at bounding box center [892, 171] width 137 height 16
click at [591, 161] on div "Ocupada Mesa 6 R$ 15,00" at bounding box center [562, 164] width 155 height 67
click at [583, 165] on p "Mesa 6" at bounding box center [562, 171] width 141 height 17
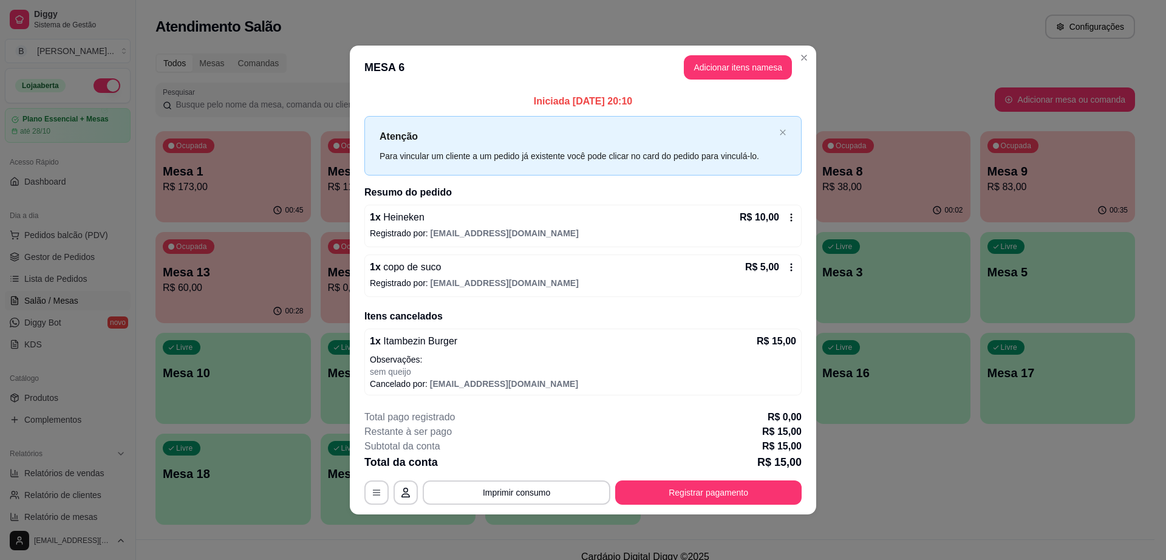
click at [795, 217] on icon at bounding box center [791, 217] width 10 height 10
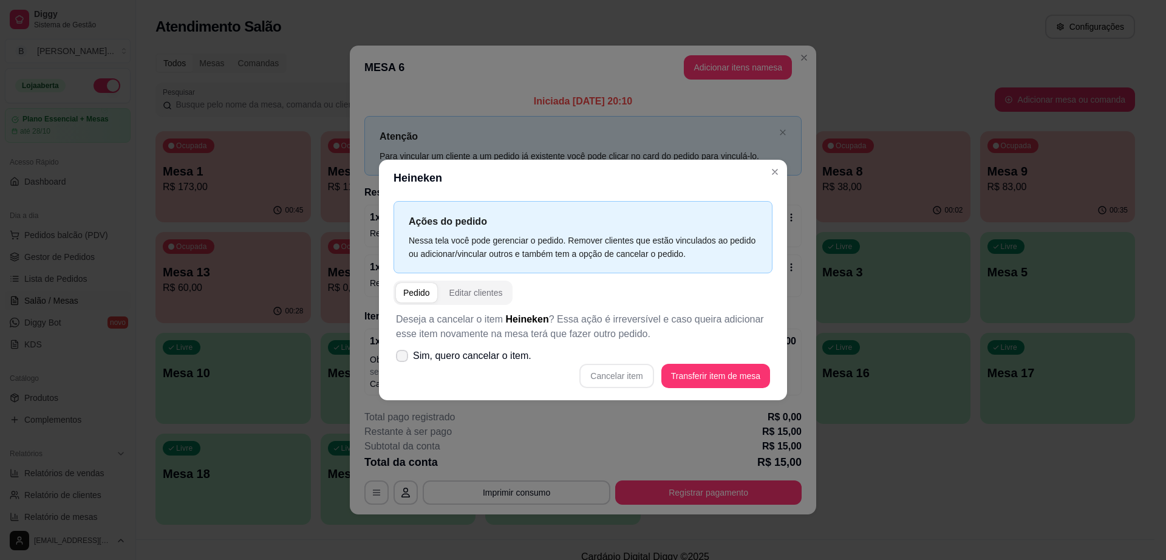
click at [409, 356] on label "Sim, quero cancelar o item." at bounding box center [463, 356] width 145 height 24
click at [403, 358] on input "Sim, quero cancelar o item." at bounding box center [399, 362] width 8 height 8
checkbox input "true"
click at [619, 376] on button "Cancelar item" at bounding box center [616, 376] width 74 height 24
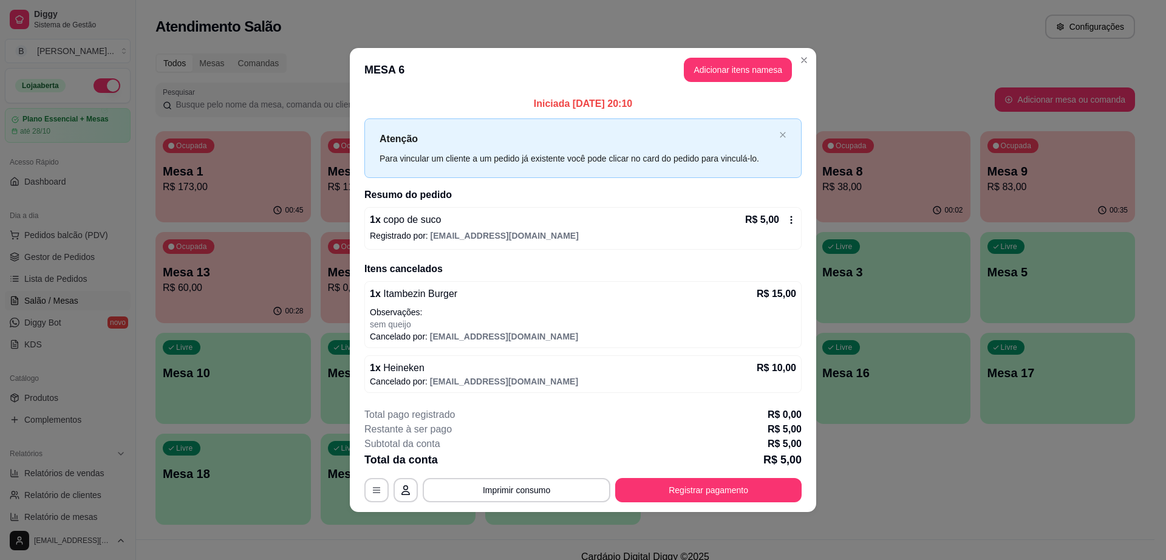
click at [794, 219] on icon at bounding box center [791, 220] width 10 height 10
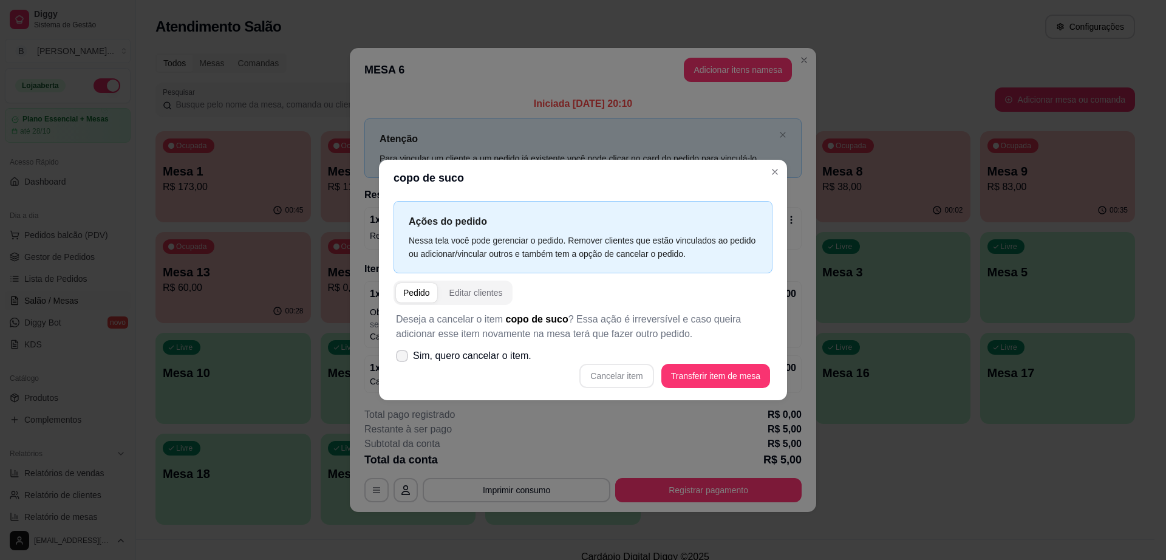
click at [404, 362] on span at bounding box center [402, 356] width 12 height 12
click at [403, 362] on input "Sim, quero cancelar o item." at bounding box center [399, 362] width 8 height 8
checkbox input "true"
click at [621, 369] on button "Cancelar item" at bounding box center [616, 376] width 74 height 24
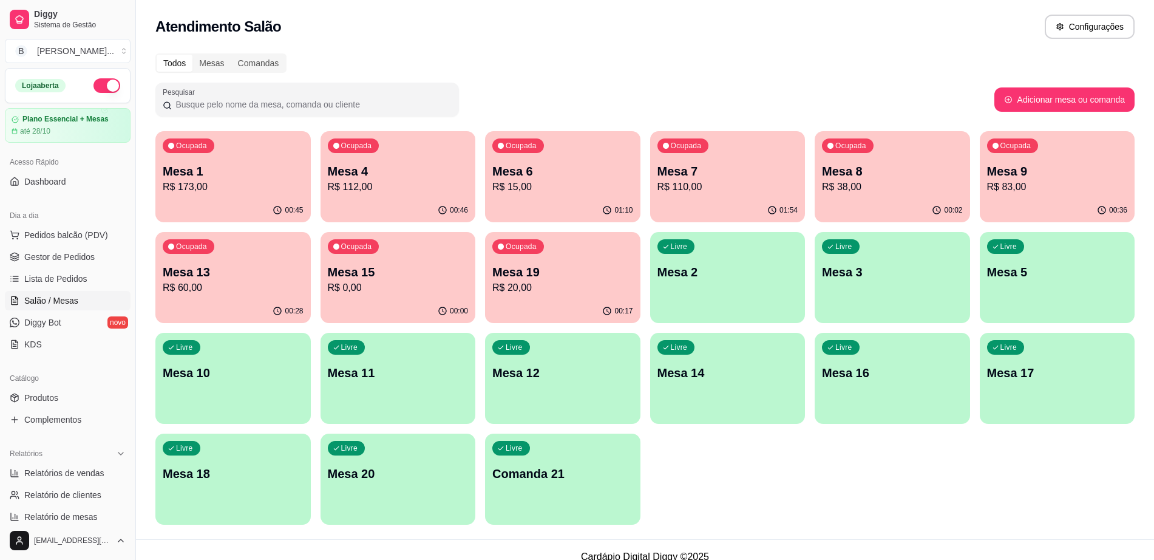
click at [560, 197] on div "Ocupada Mesa 6 R$ 15,00" at bounding box center [562, 164] width 155 height 67
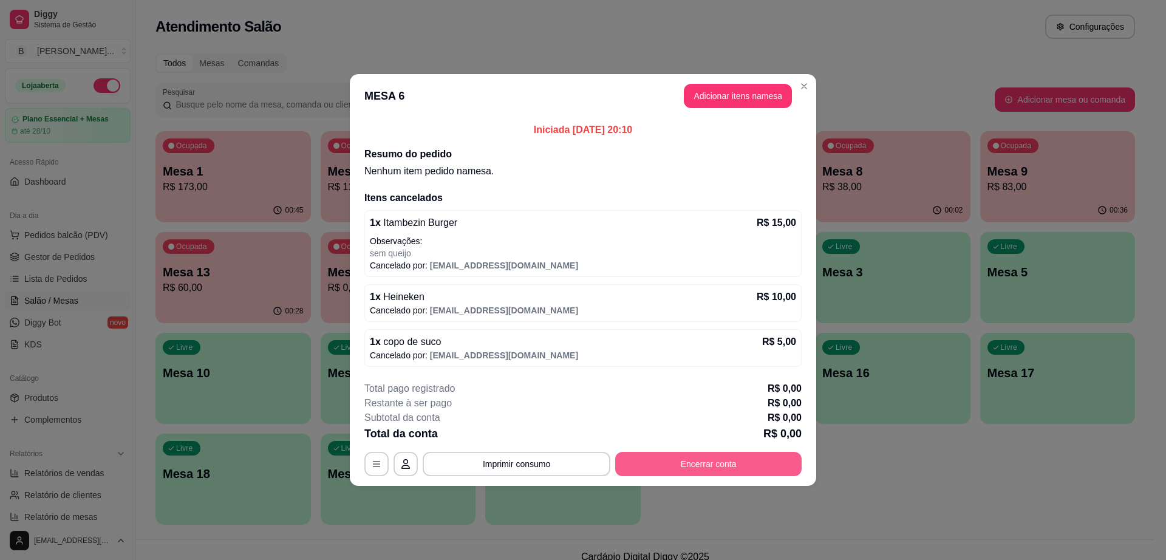
click at [704, 448] on div "Total pago registrado R$ 0,00 Restante à ser pago R$ 0,00 Subtotal da conta R$ …" at bounding box center [582, 428] width 437 height 95
click at [705, 452] on button "Encerrar conta" at bounding box center [708, 464] width 186 height 24
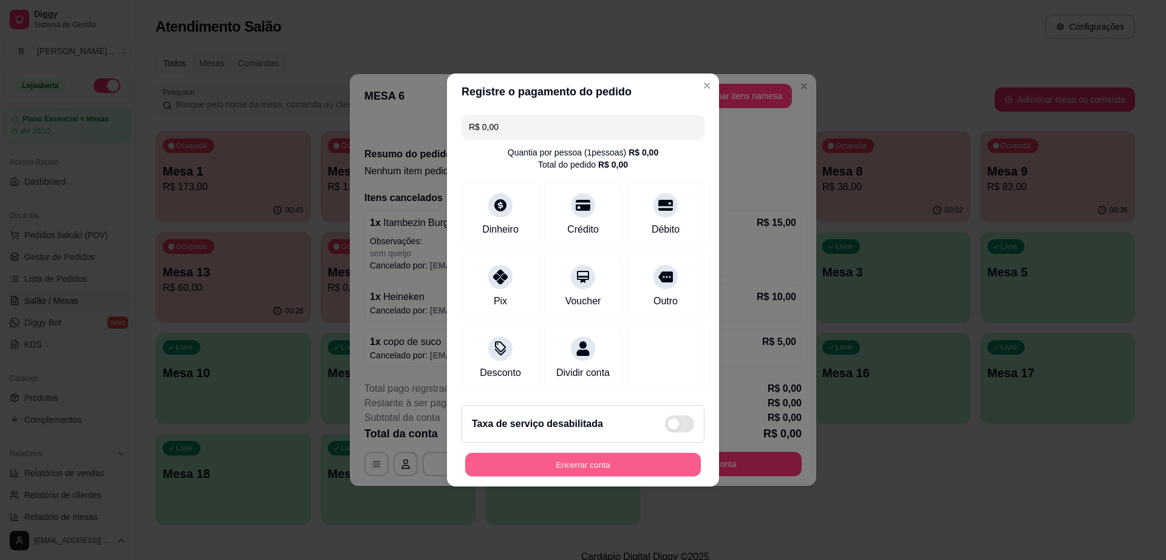
click at [654, 469] on button "Encerrar conta" at bounding box center [583, 465] width 236 height 24
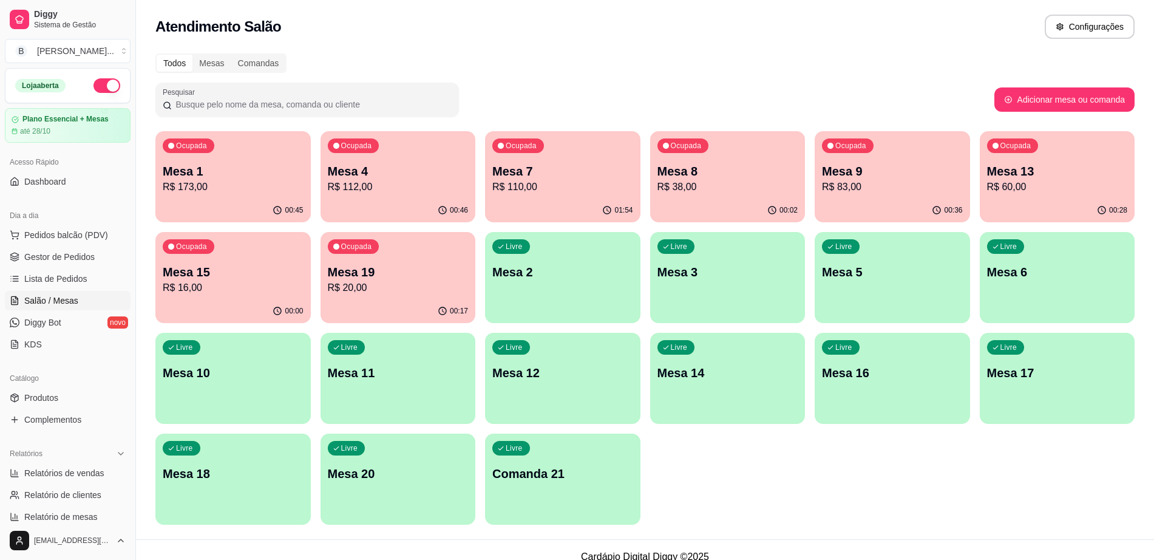
click at [585, 194] on div "Ocupada Mesa 7 R$ 110,00" at bounding box center [562, 164] width 155 height 67
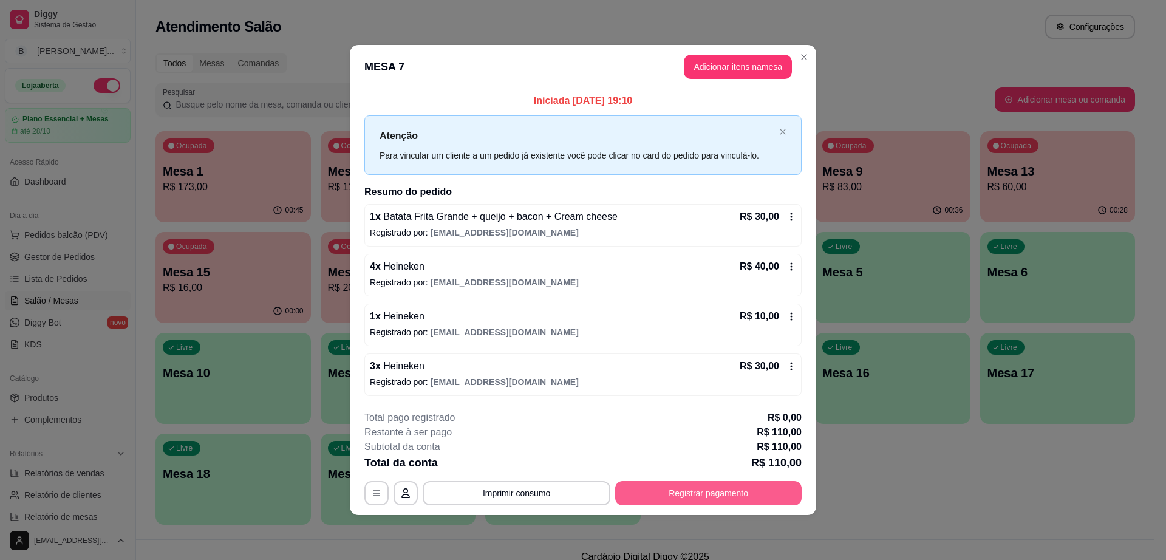
click at [702, 497] on button "Registrar pagamento" at bounding box center [708, 493] width 186 height 24
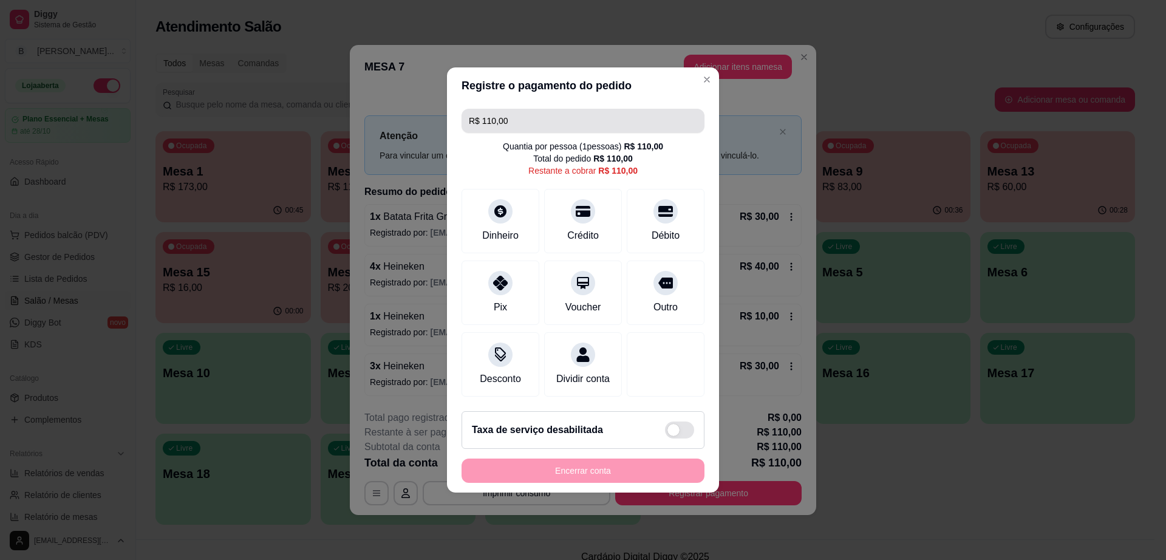
click at [513, 116] on input "R$ 110,00" at bounding box center [583, 121] width 228 height 24
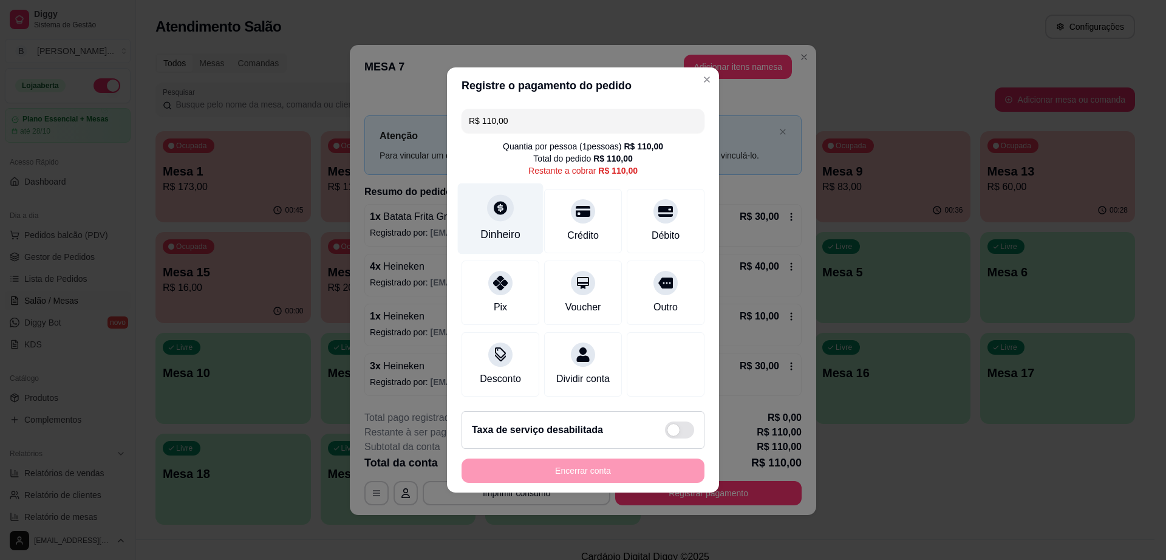
click at [500, 200] on icon at bounding box center [500, 208] width 16 height 16
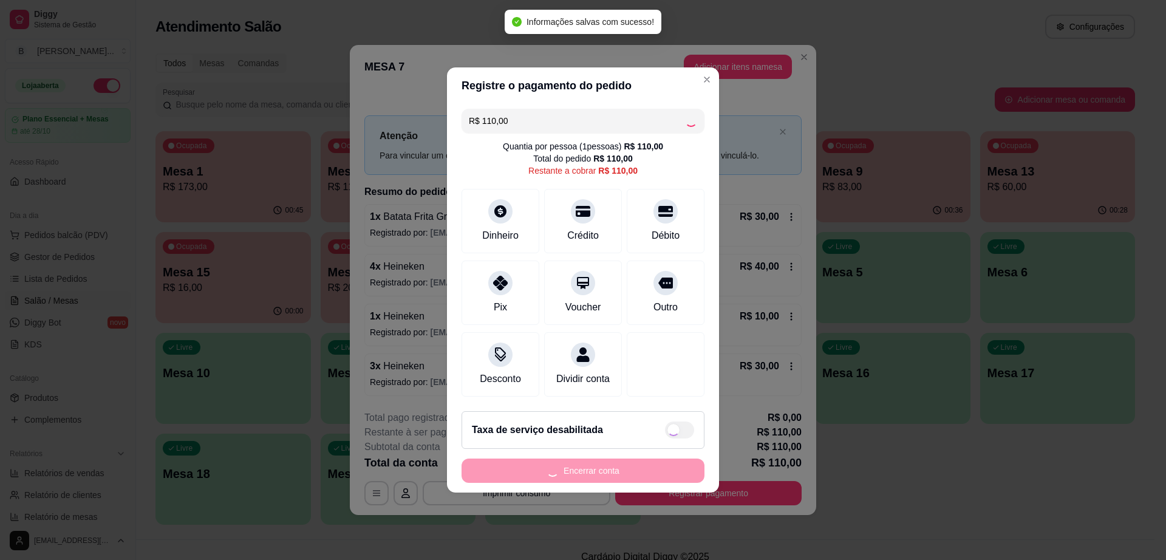
type input "R$ 0,00"
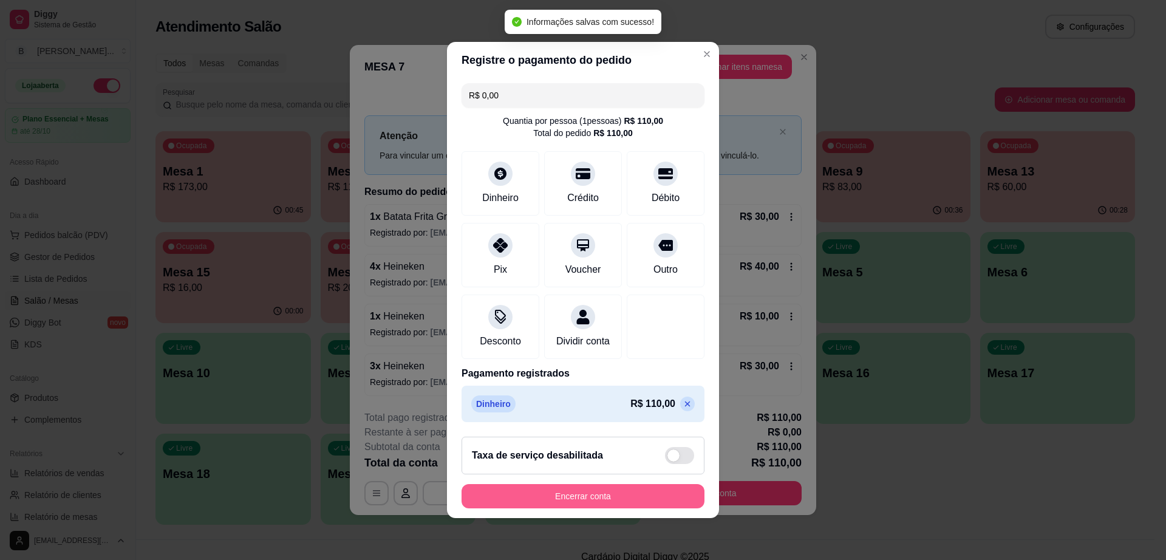
click at [647, 507] on button "Encerrar conta" at bounding box center [582, 496] width 243 height 24
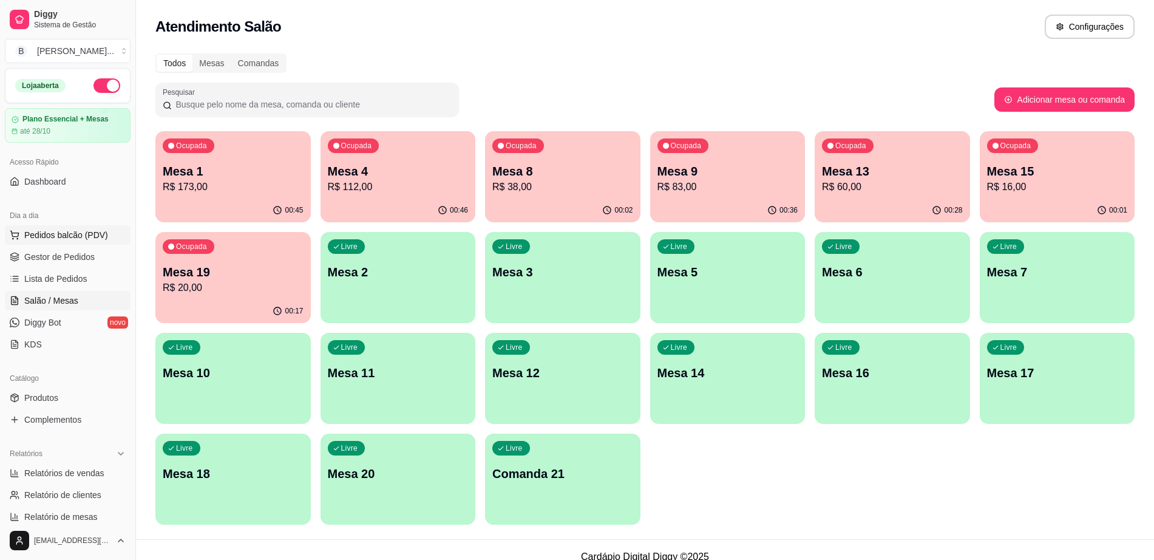
click at [30, 233] on span "Pedidos balcão (PDV)" at bounding box center [66, 235] width 84 height 12
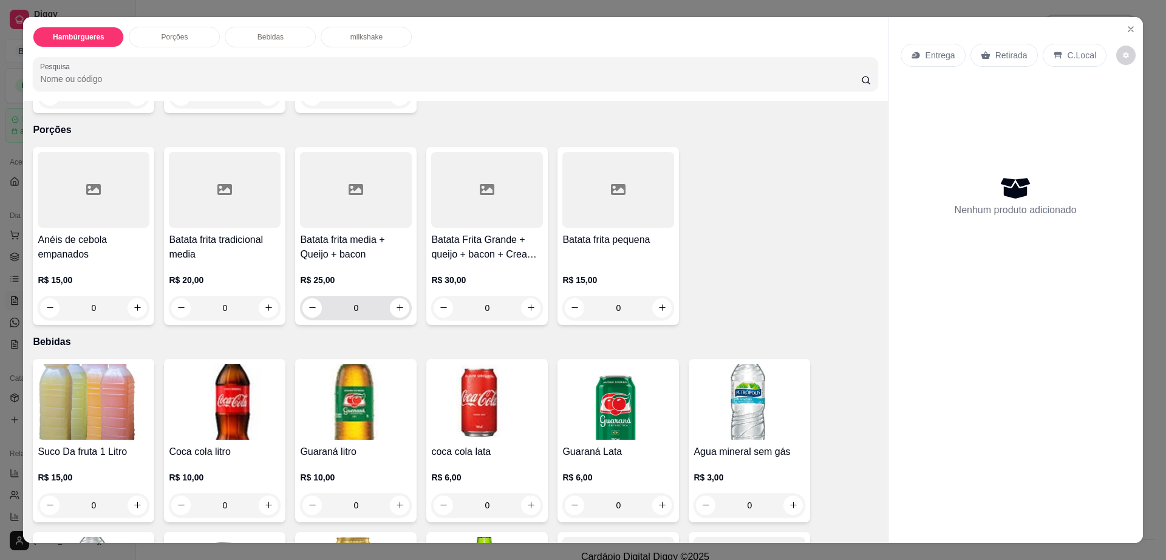
scroll to position [531, 0]
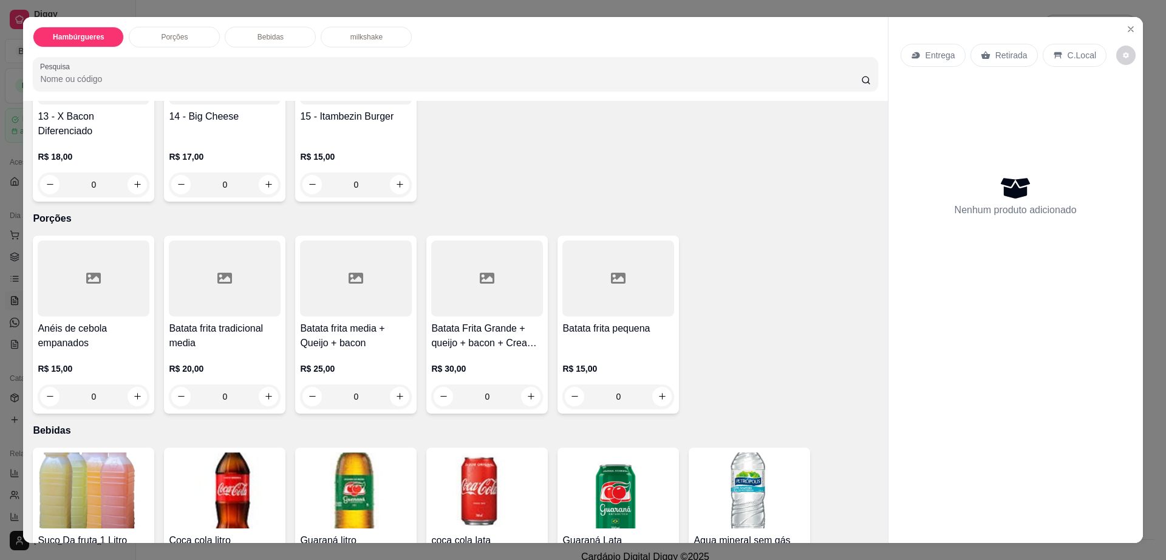
click at [468, 262] on div at bounding box center [487, 278] width 112 height 76
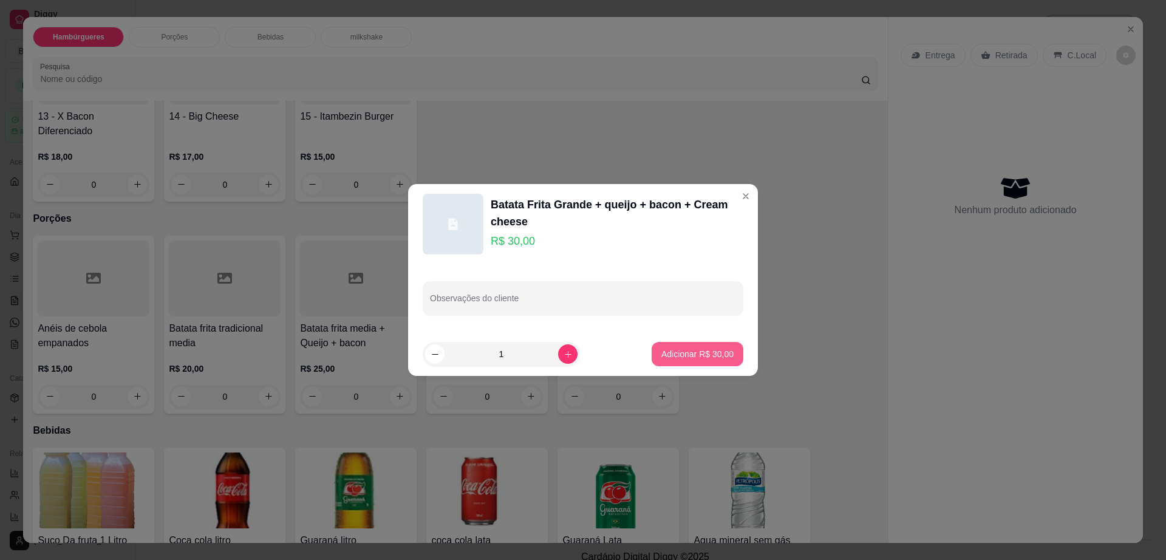
click at [690, 358] on p "Adicionar R$ 30,00" at bounding box center [697, 354] width 72 height 12
type input "1"
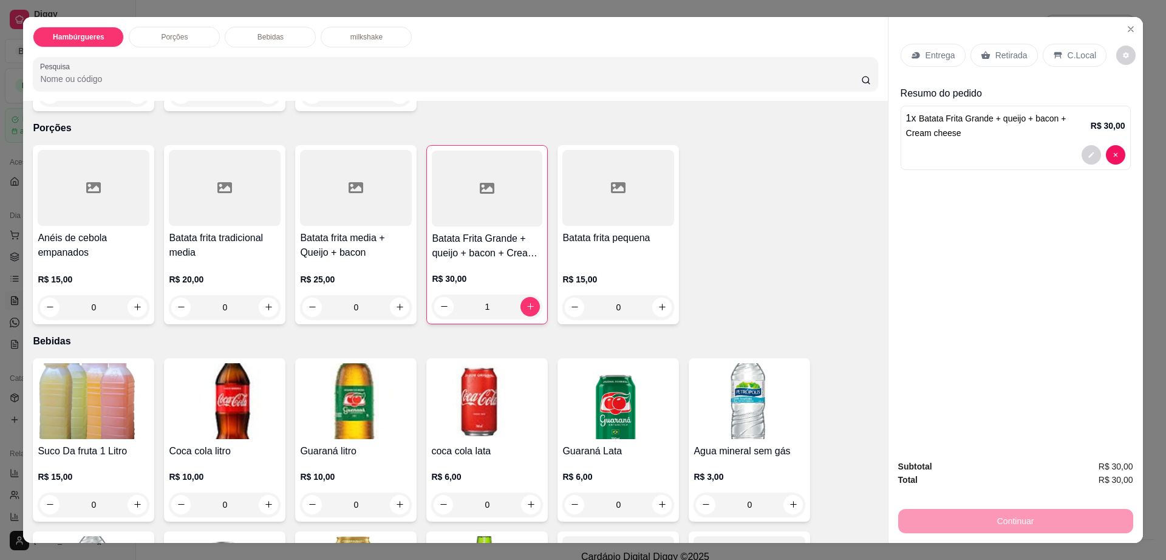
scroll to position [759, 0]
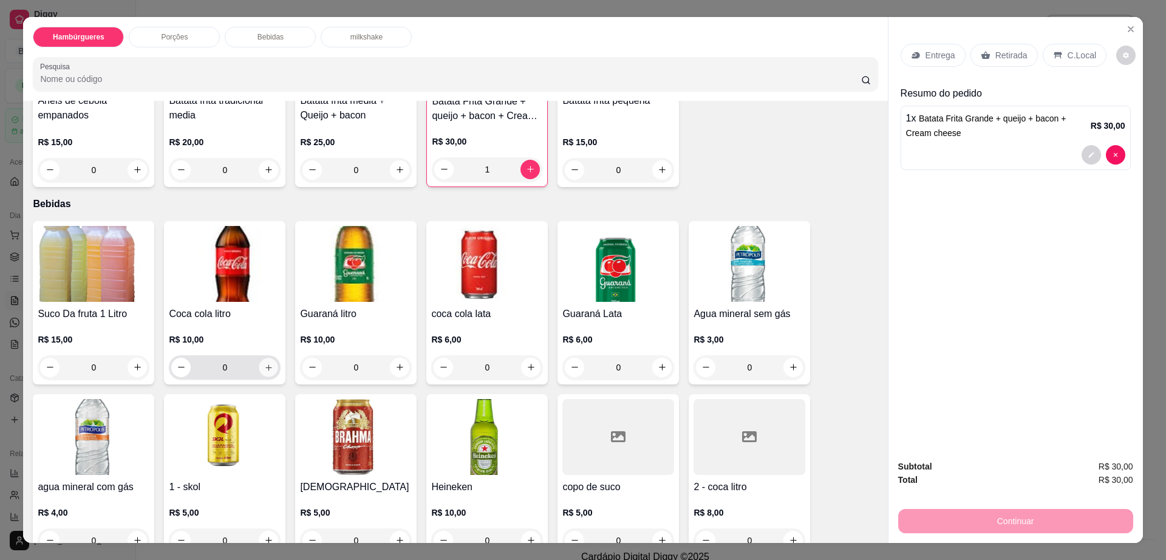
click at [264, 362] on icon "increase-product-quantity" at bounding box center [268, 366] width 9 height 9
click at [263, 363] on icon "increase-product-quantity" at bounding box center [267, 367] width 9 height 9
type input "2"
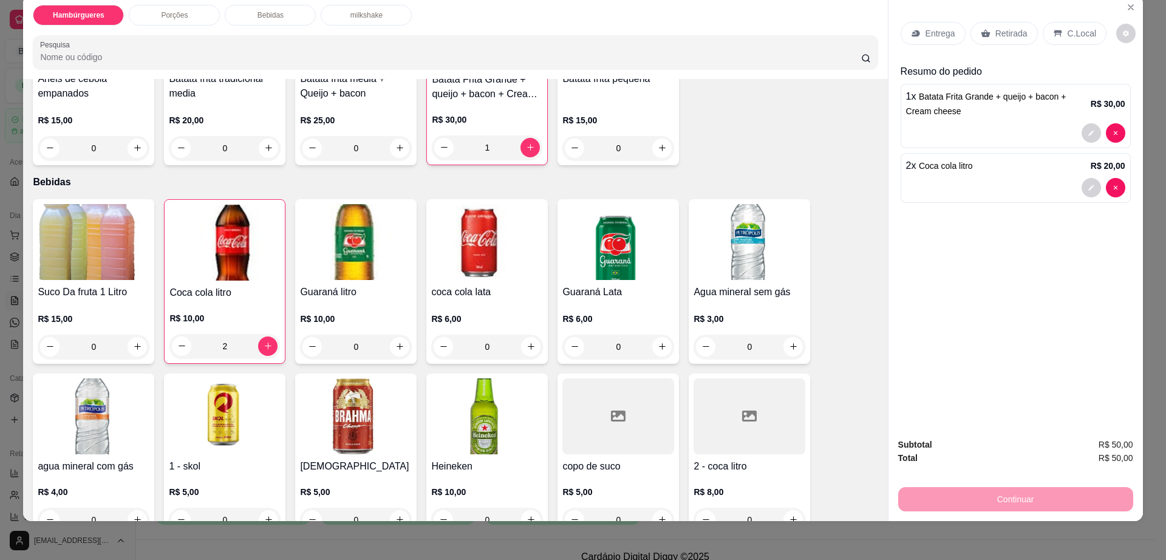
click at [1019, 486] on div "Continuar" at bounding box center [1015, 497] width 235 height 27
click at [1010, 501] on div "Continuar" at bounding box center [1015, 497] width 235 height 27
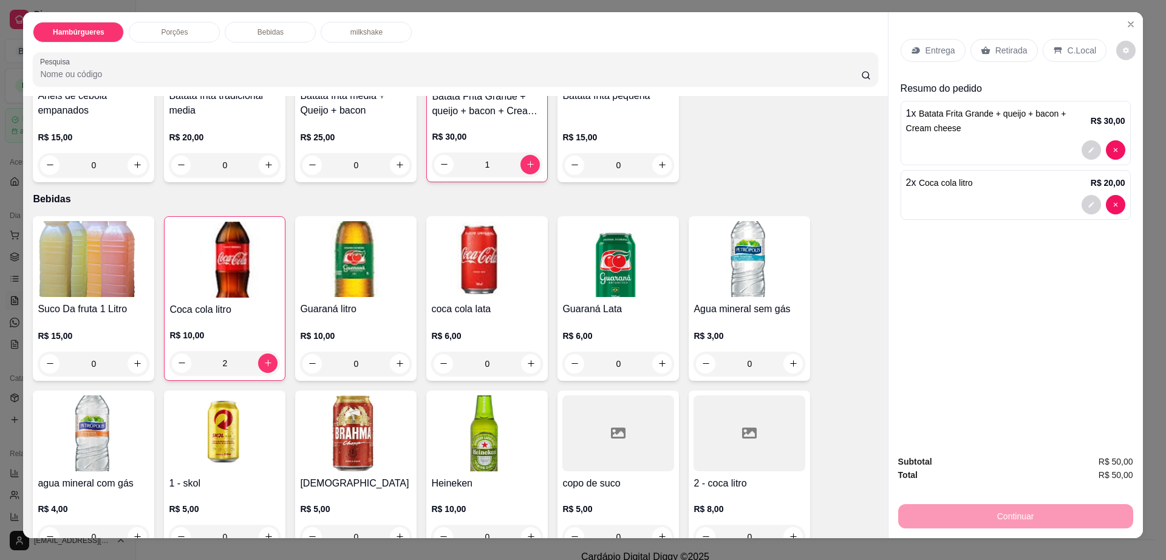
scroll to position [0, 0]
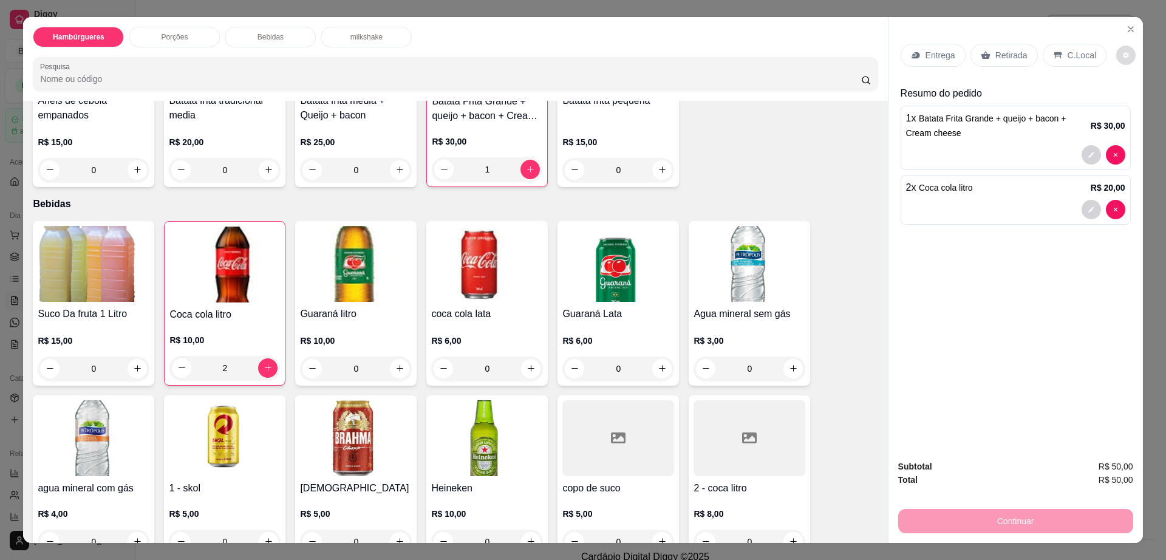
click at [1122, 55] on icon "decrease-product-quantity" at bounding box center [1125, 55] width 7 height 7
click at [1123, 100] on span "Automatic updates" at bounding box center [1133, 104] width 24 height 15
click at [1123, 104] on input "Automatic updates" at bounding box center [1124, 108] width 8 height 8
click at [1123, 103] on span "Automatic updates" at bounding box center [1128, 104] width 10 height 10
click at [1123, 104] on input "Automatic updates" at bounding box center [1124, 108] width 8 height 8
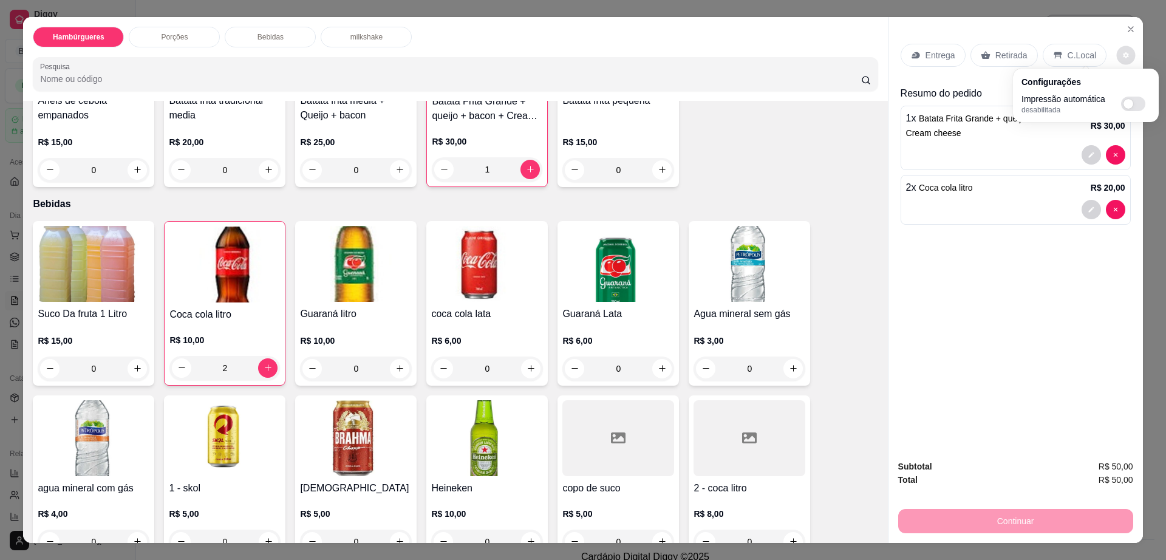
checkbox input "true"
click at [1042, 491] on div "Subtotal R$ 50,00 Total R$ 50,00 Continuar" at bounding box center [1015, 496] width 235 height 73
click at [1042, 515] on div "Continuar" at bounding box center [1015, 519] width 235 height 27
click at [232, 246] on img at bounding box center [224, 264] width 110 height 76
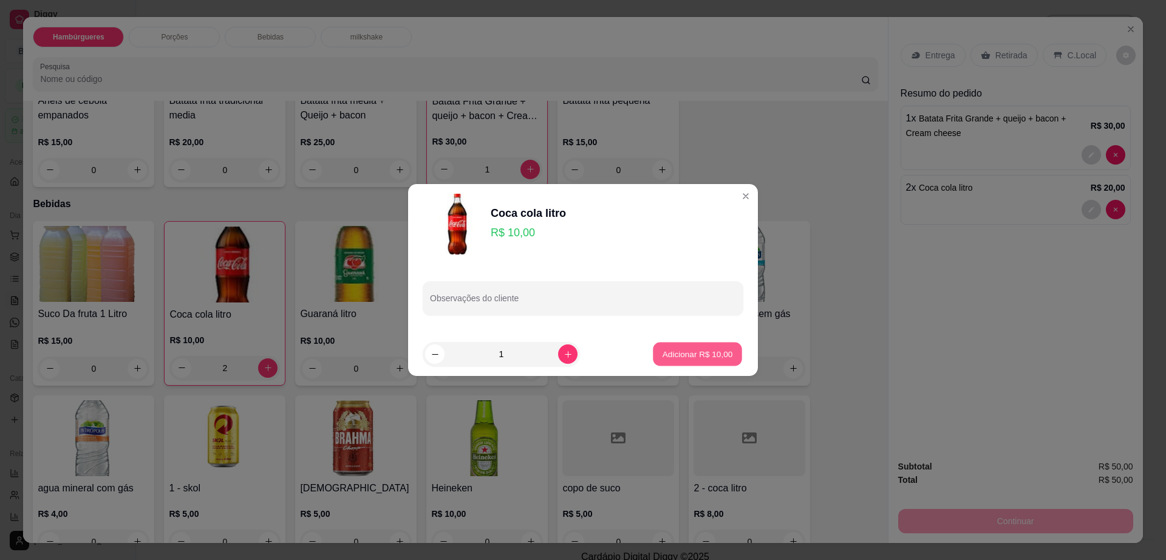
click at [710, 346] on button "Adicionar R$ 10,00" at bounding box center [697, 354] width 89 height 24
type input "3"
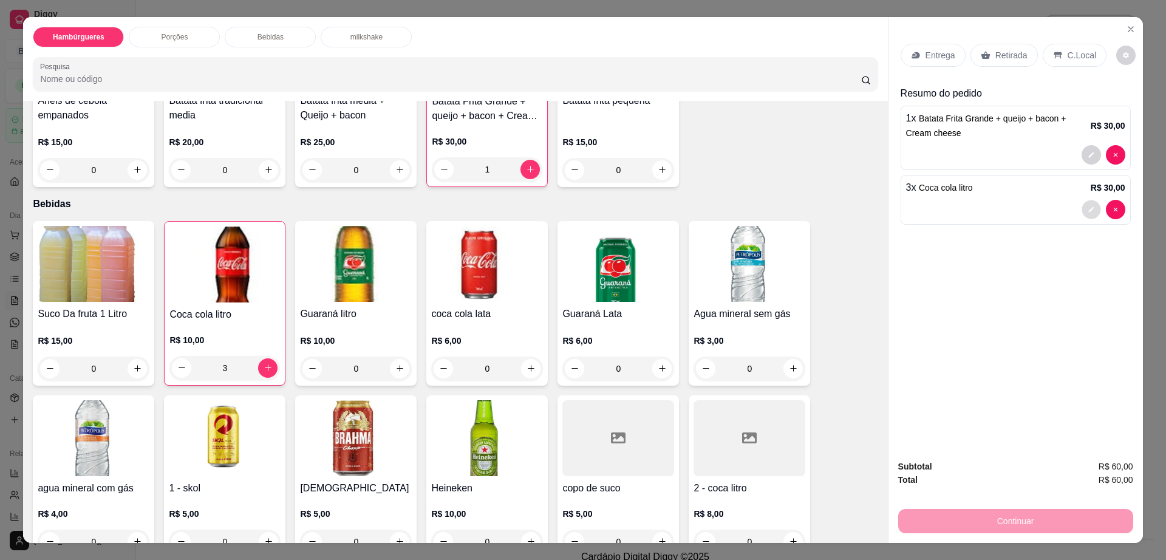
click at [1081, 200] on button "decrease-product-quantity" at bounding box center [1090, 209] width 19 height 19
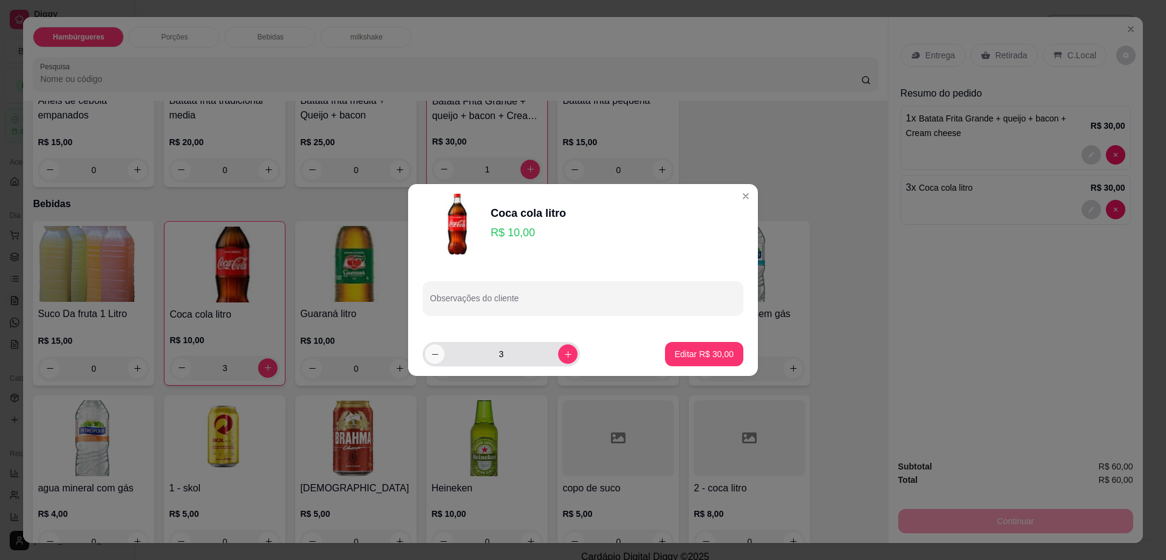
click at [435, 353] on icon "decrease-product-quantity" at bounding box center [434, 354] width 9 height 9
type input "2"
click at [705, 344] on button "Editar R$ 20,00" at bounding box center [704, 354] width 78 height 24
type input "2"
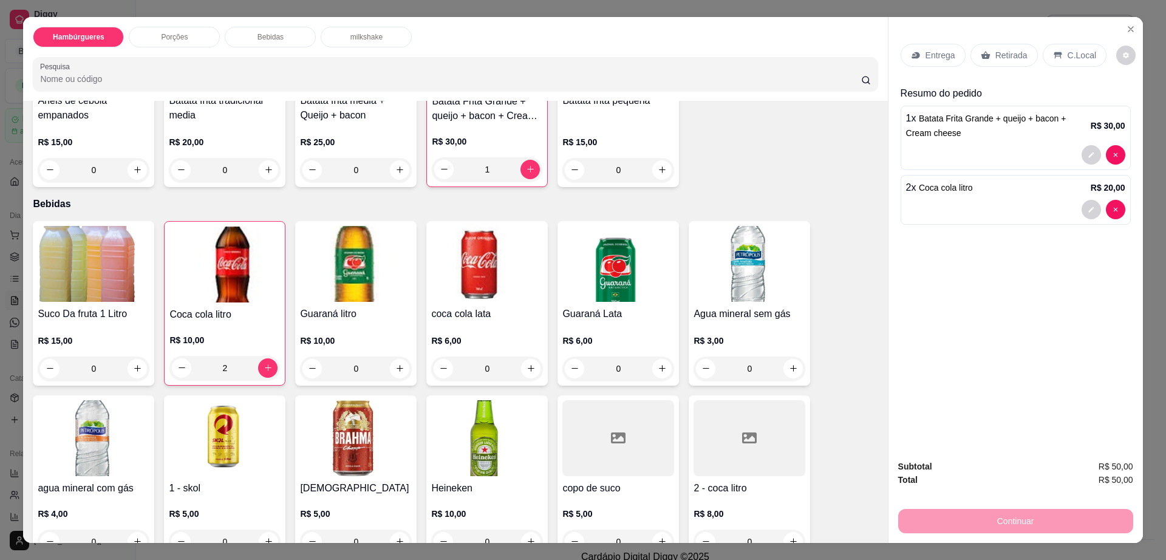
click at [981, 53] on icon at bounding box center [985, 55] width 9 height 8
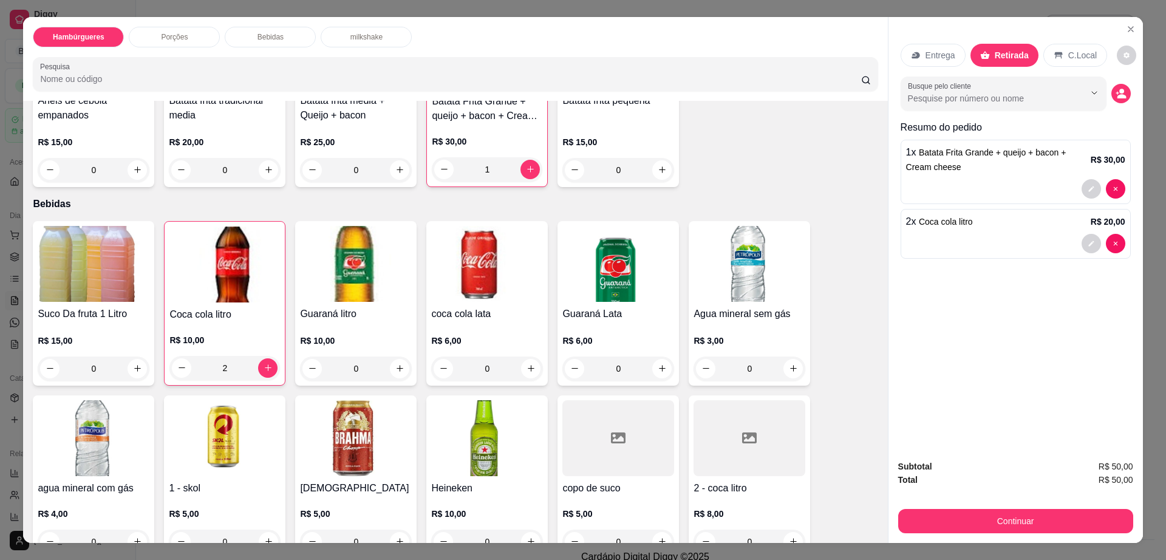
click at [1068, 53] on p "C.Local" at bounding box center [1082, 55] width 29 height 12
drag, startPoint x: 1049, startPoint y: 330, endPoint x: 1038, endPoint y: 404, distance: 74.4
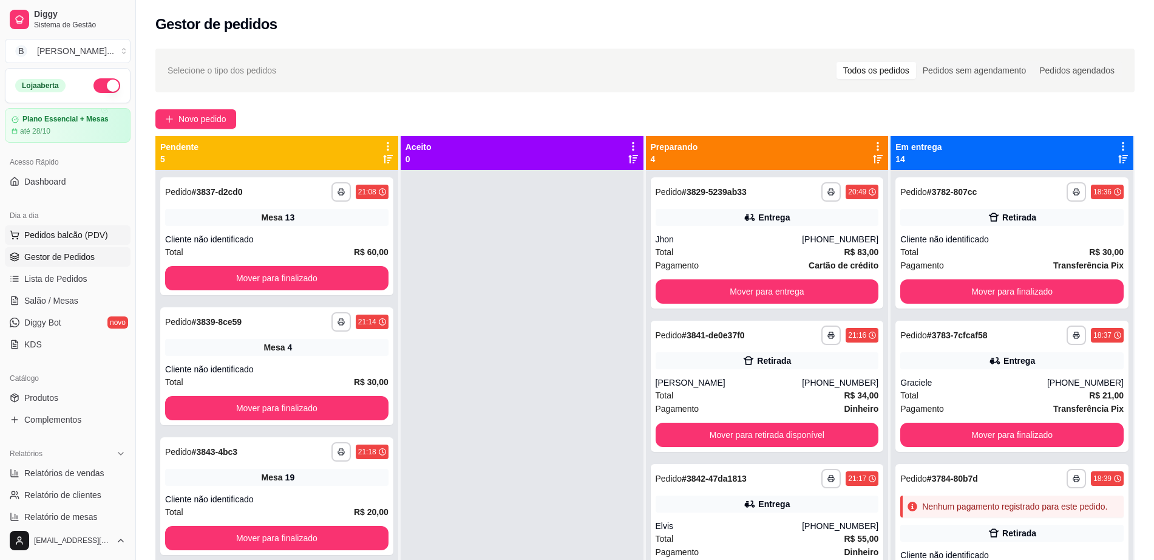
click at [78, 236] on span "Pedidos balcão (PDV)" at bounding box center [66, 235] width 84 height 12
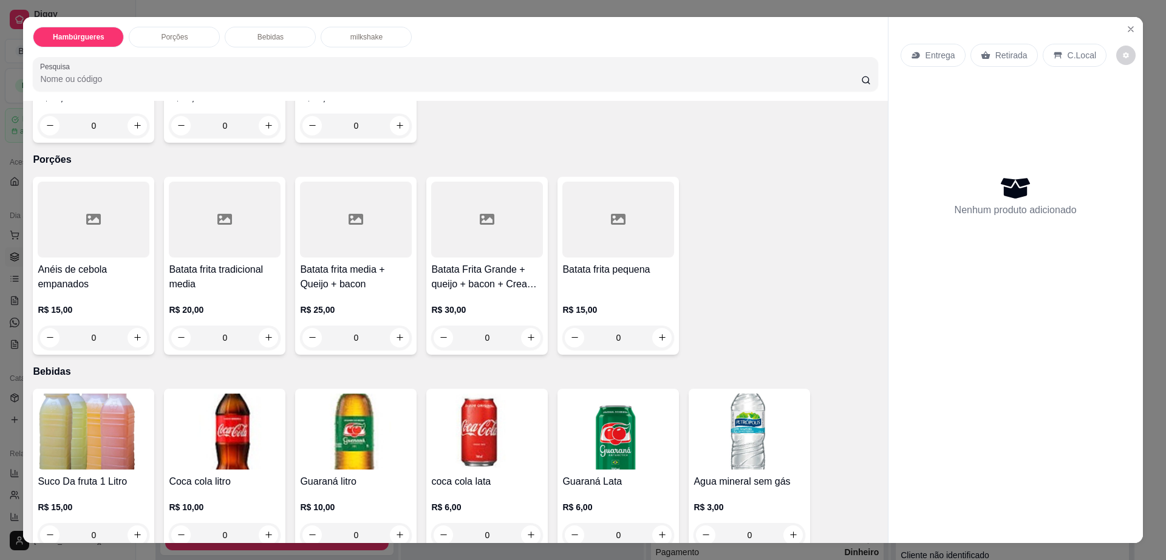
scroll to position [607, 0]
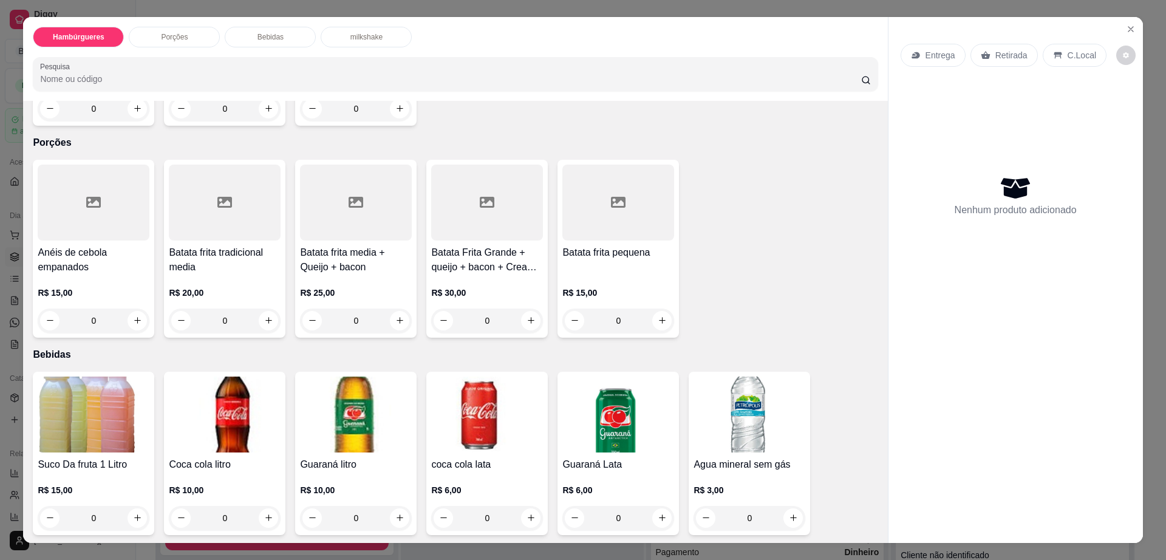
click at [483, 180] on div at bounding box center [487, 203] width 112 height 76
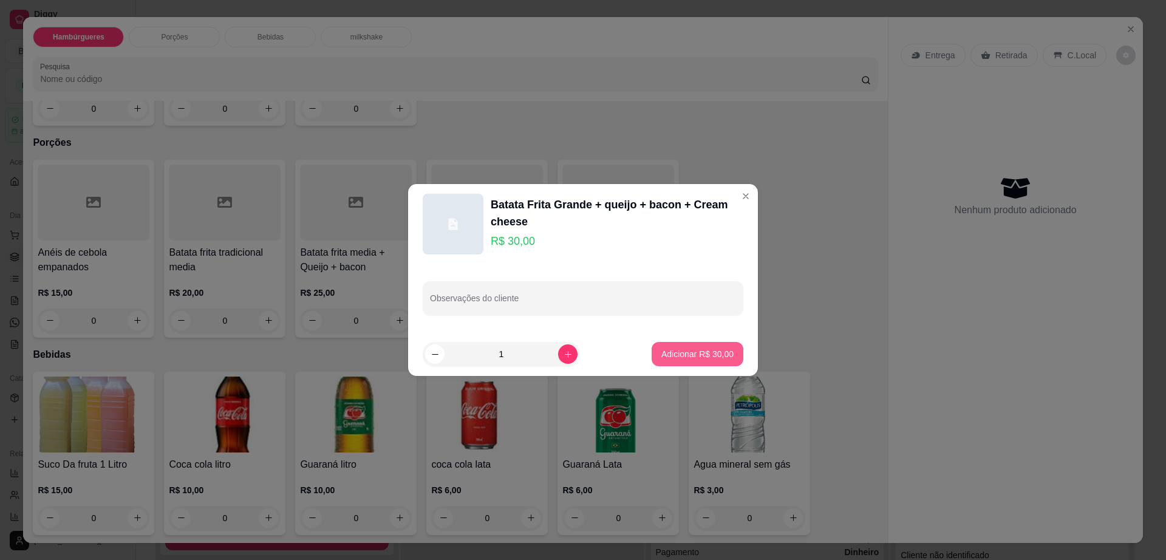
click at [670, 352] on p "Adicionar R$ 30,00" at bounding box center [697, 354] width 72 height 12
type input "1"
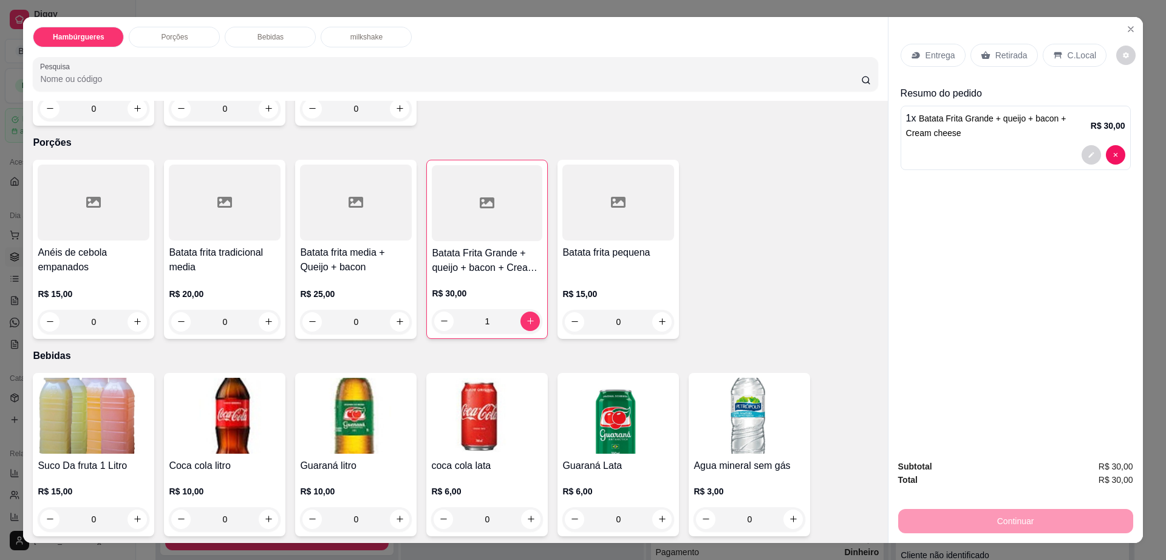
click at [236, 378] on img at bounding box center [225, 416] width 112 height 76
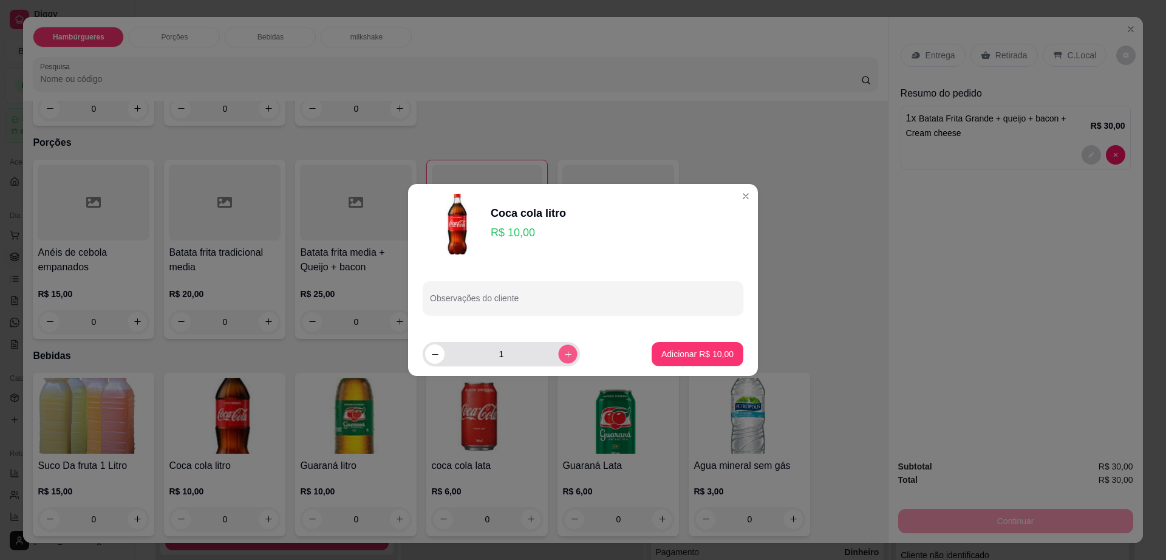
click at [558, 353] on button "increase-product-quantity" at bounding box center [567, 353] width 19 height 19
type input "2"
click at [692, 348] on p "Adicionar R$ 20,00" at bounding box center [697, 354] width 70 height 12
type input "2"
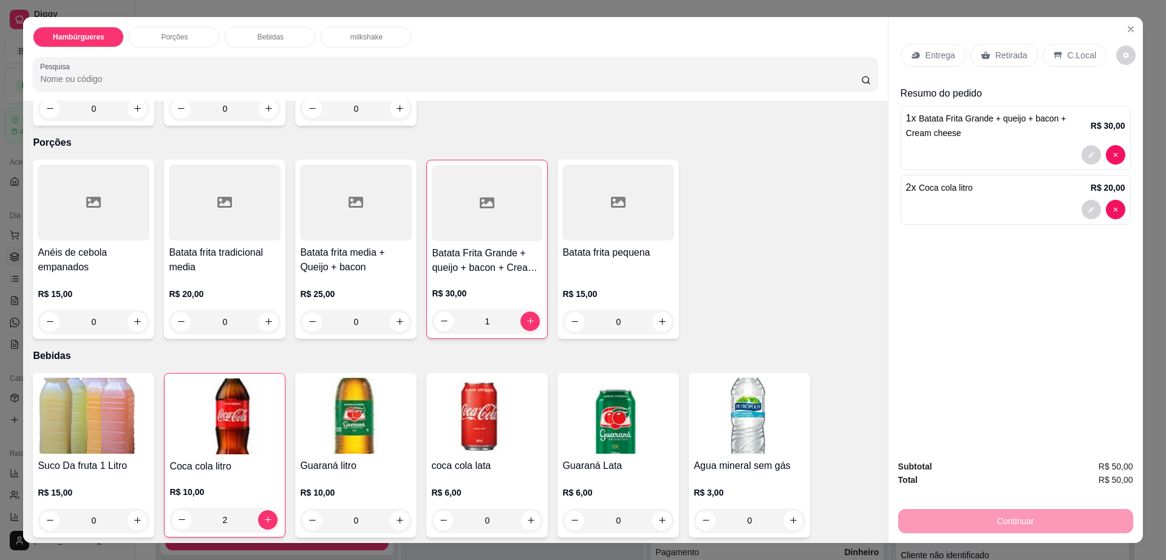
click at [1053, 56] on icon at bounding box center [1057, 55] width 8 height 7
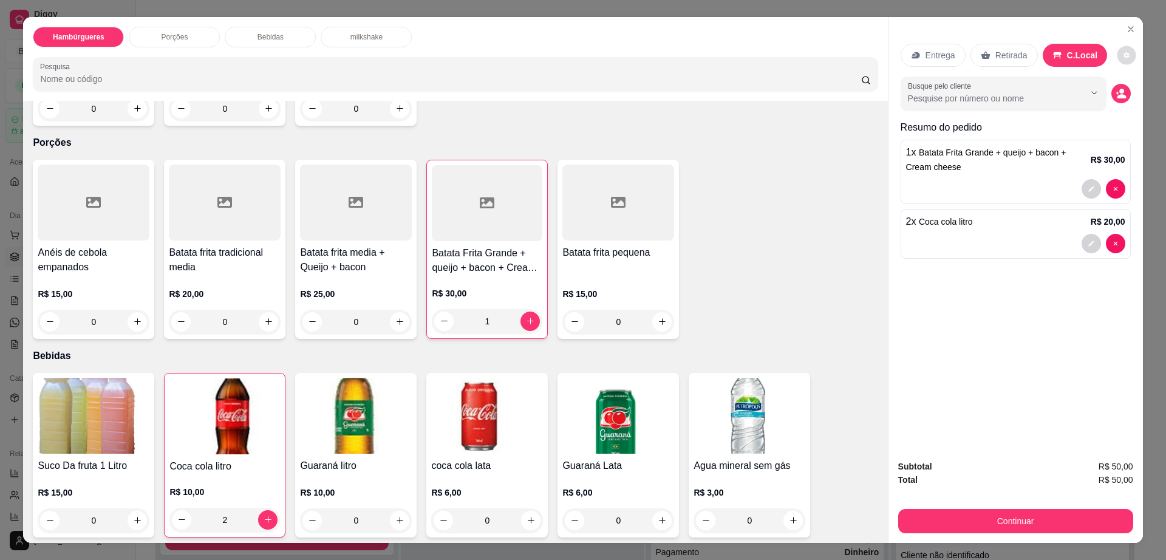
click at [1123, 56] on icon "decrease-product-quantity" at bounding box center [1125, 54] width 5 height 5
click at [1027, 535] on div "Subtotal R$ 50,00 Total R$ 50,00 Continuar" at bounding box center [1015, 496] width 254 height 93
click at [1025, 522] on button "Continuar" at bounding box center [1015, 521] width 228 height 24
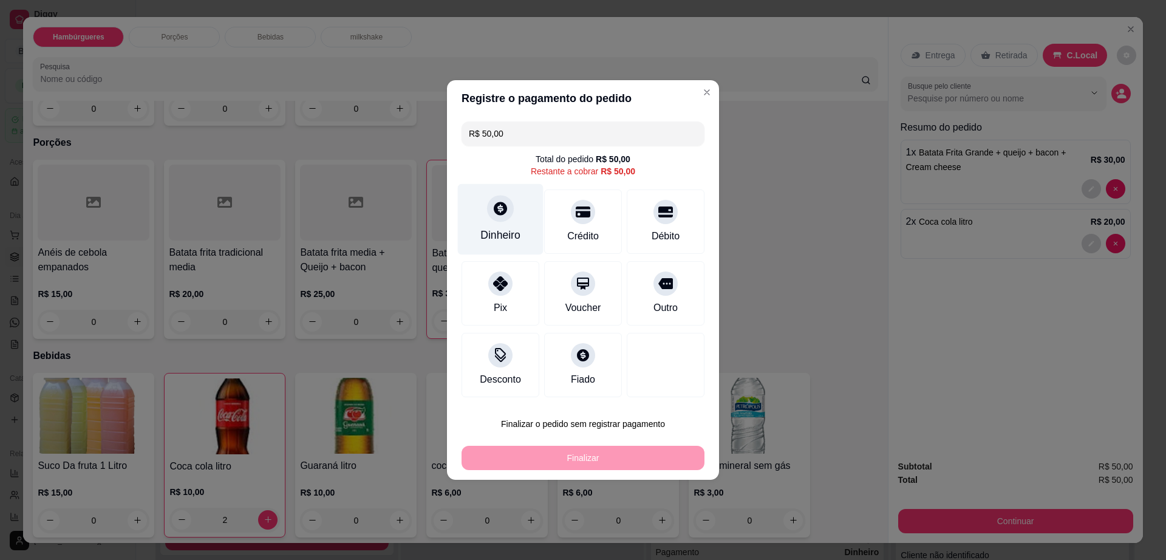
click at [493, 220] on div at bounding box center [500, 208] width 27 height 27
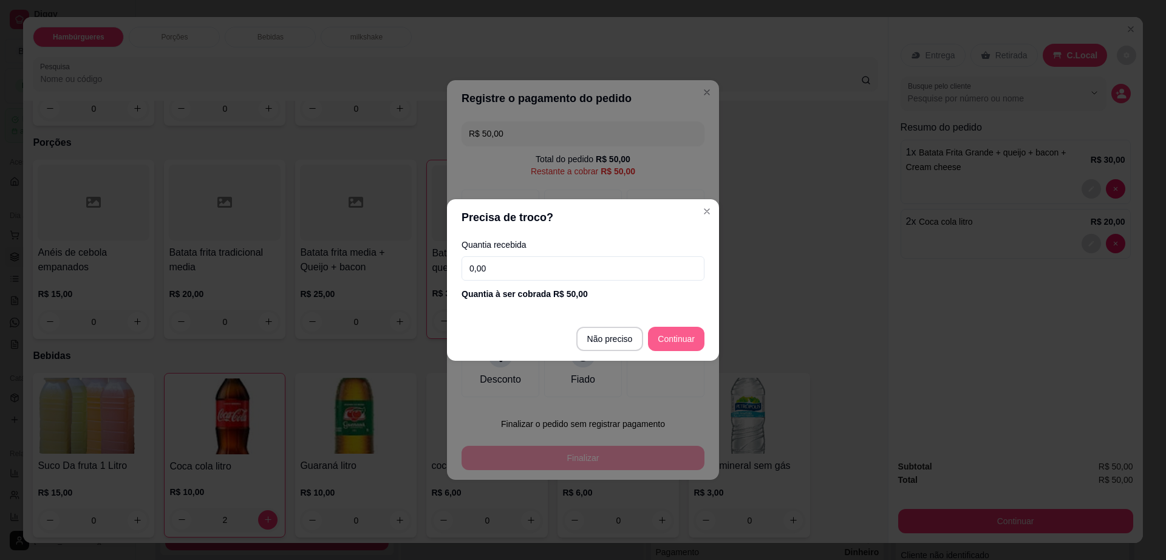
type input "R$ 0,00"
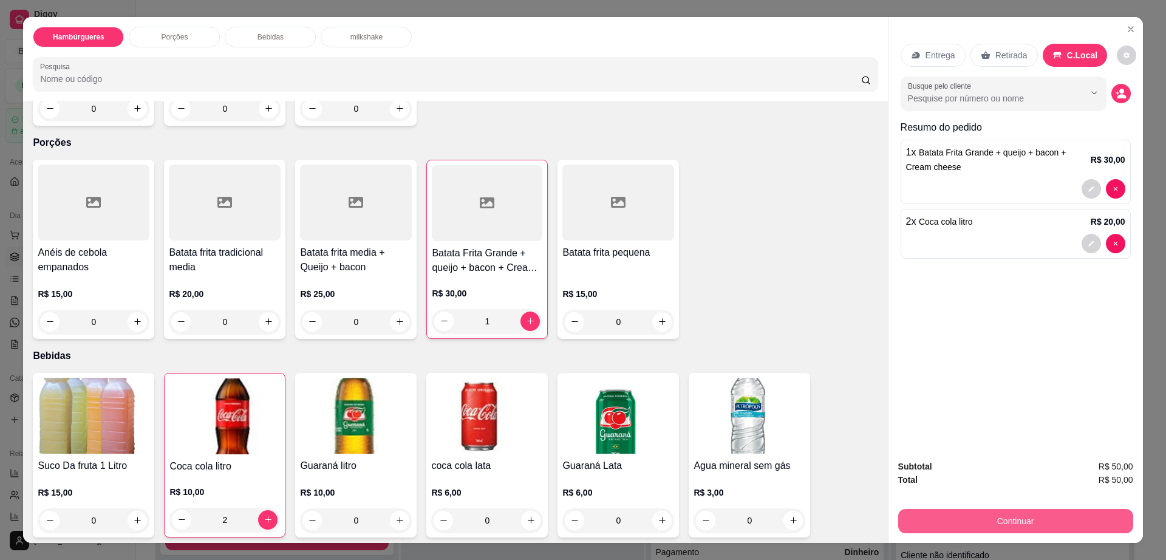
click at [962, 516] on button "Continuar" at bounding box center [1015, 521] width 235 height 24
click at [1117, 52] on button "decrease-product-quantity" at bounding box center [1126, 55] width 19 height 19
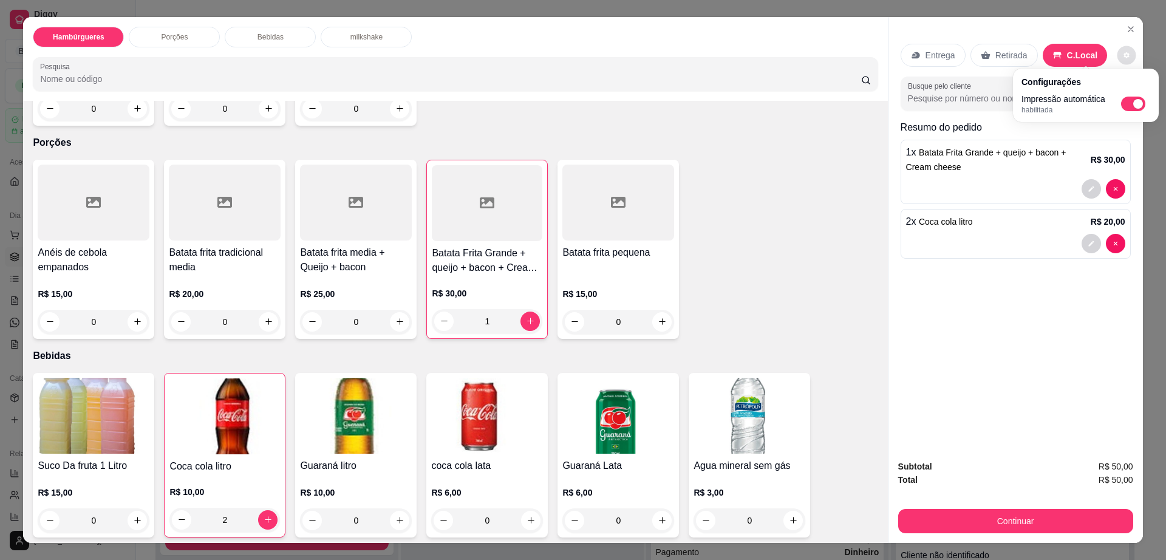
click at [1137, 107] on span "Automatic updates" at bounding box center [1138, 104] width 10 height 10
click at [1128, 107] on input "Automatic updates" at bounding box center [1124, 108] width 8 height 8
click at [1127, 105] on span "Automatic updates" at bounding box center [1128, 104] width 10 height 10
click at [1127, 105] on input "Automatic updates" at bounding box center [1124, 108] width 8 height 8
checkbox input "true"
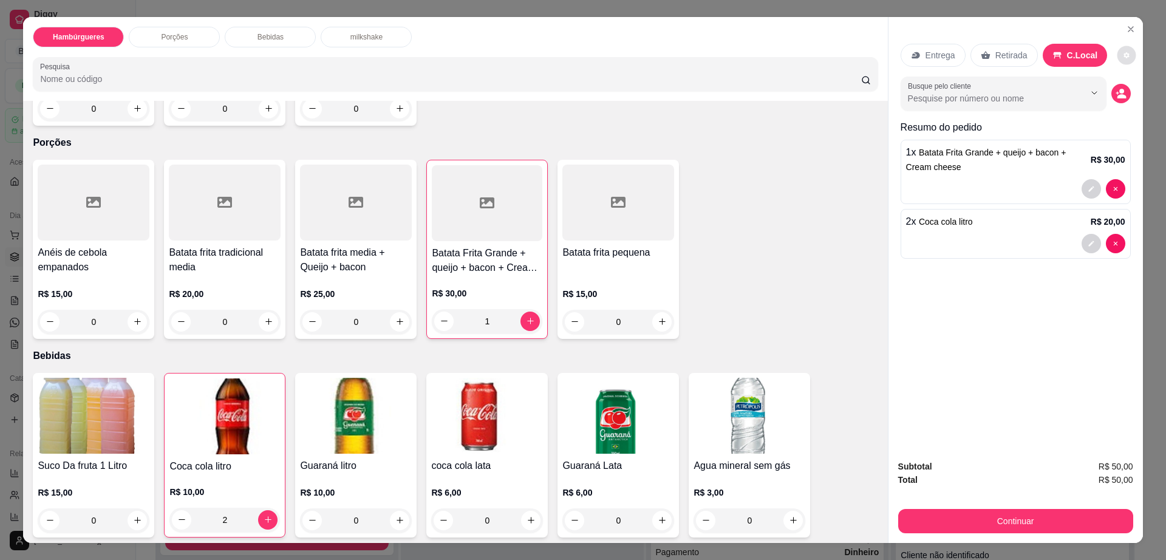
click at [1001, 55] on p "Retirada" at bounding box center [1011, 55] width 32 height 12
click at [1055, 55] on div "C.Local" at bounding box center [1075, 55] width 64 height 23
click at [1022, 530] on button "Continuar" at bounding box center [1015, 521] width 235 height 24
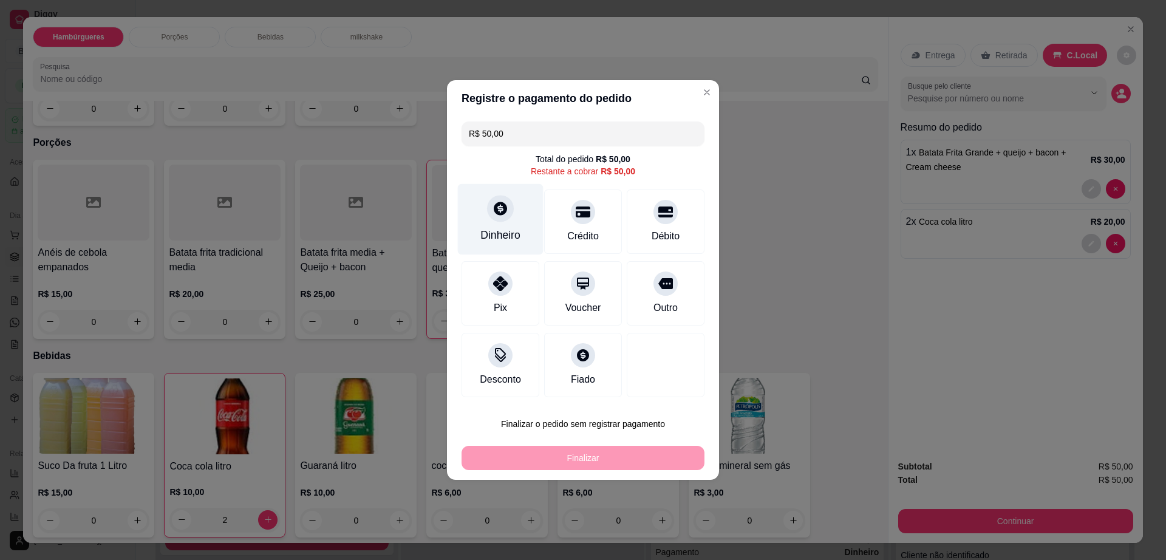
click at [516, 216] on div "Dinheiro" at bounding box center [501, 219] width 86 height 71
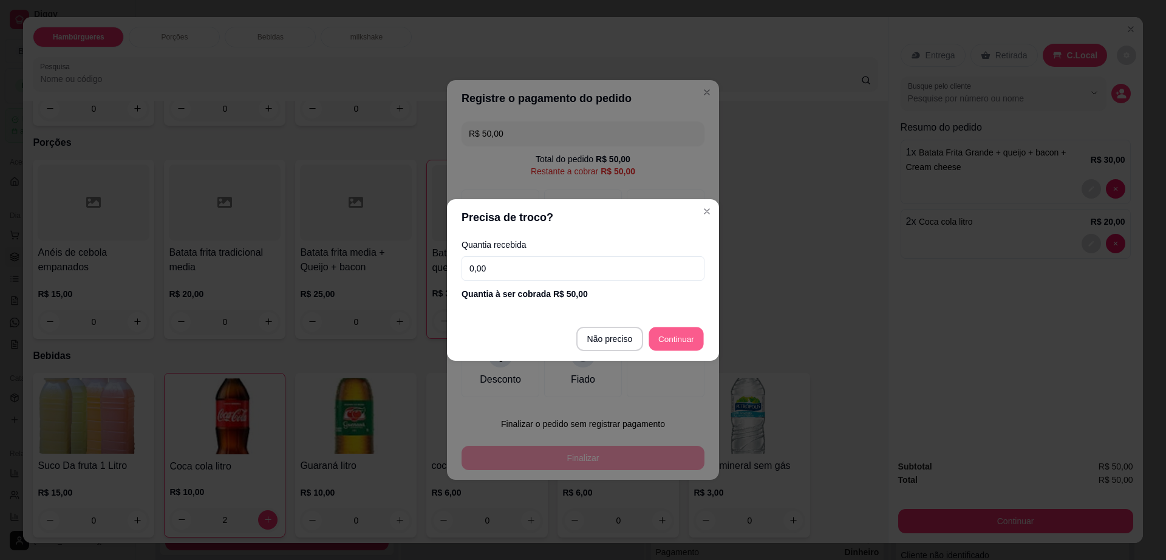
type input "R$ 0,00"
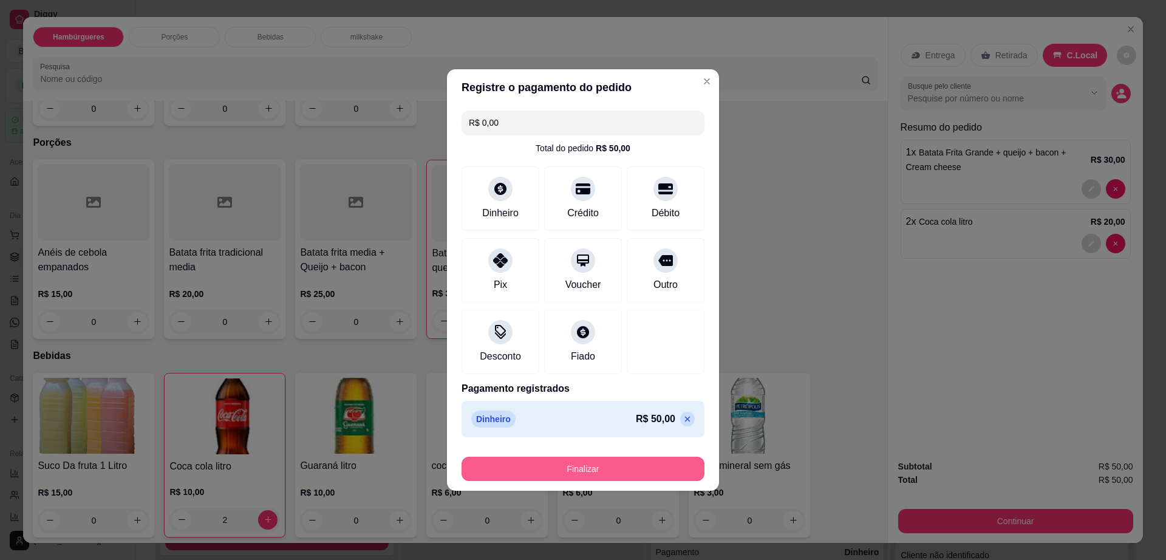
click at [611, 467] on button "Finalizar" at bounding box center [582, 469] width 243 height 24
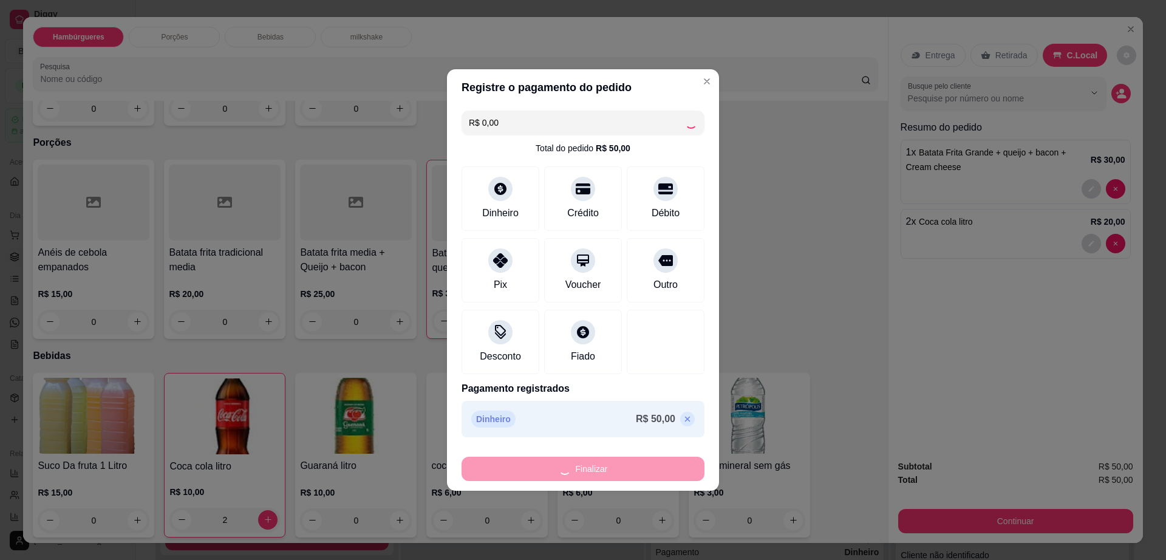
type input "0"
type input "-R$ 50,00"
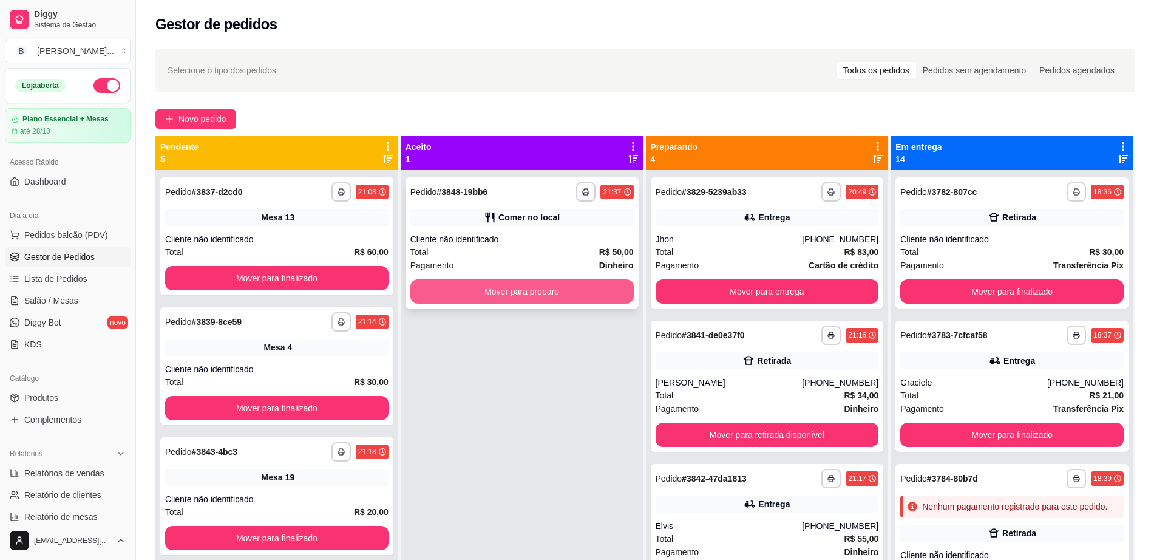
click at [521, 285] on button "Mover para preparo" at bounding box center [521, 291] width 223 height 24
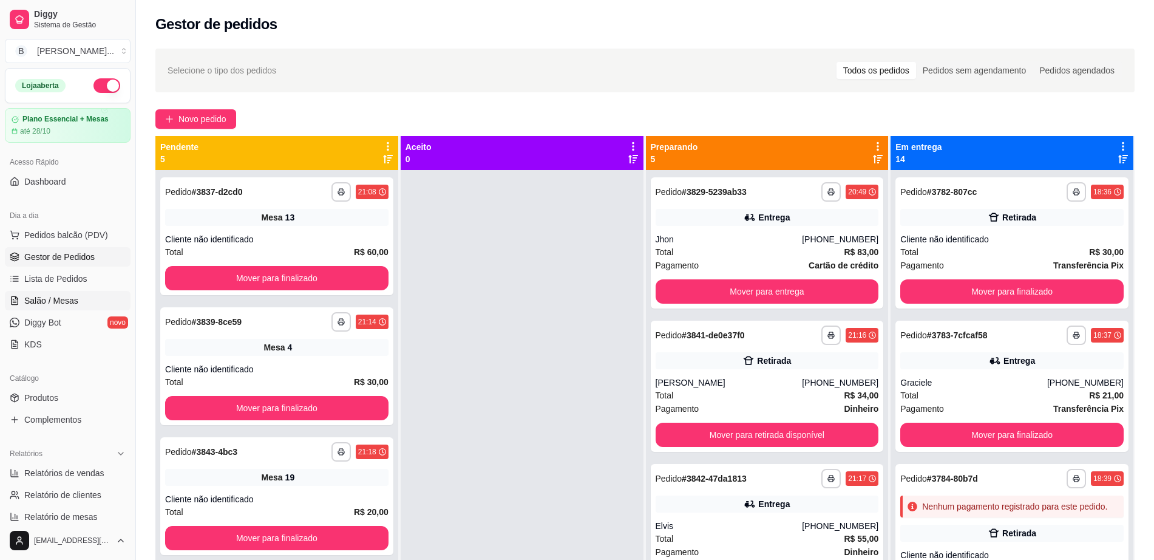
click at [57, 300] on span "Salão / Mesas" at bounding box center [51, 300] width 54 height 12
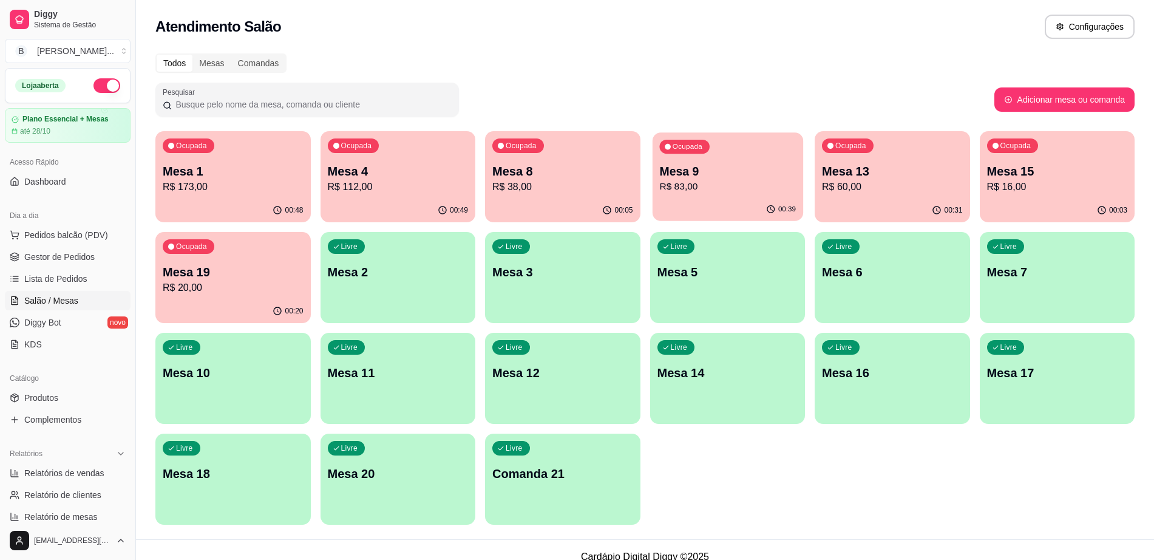
click at [689, 172] on p "Mesa 9" at bounding box center [727, 171] width 137 height 16
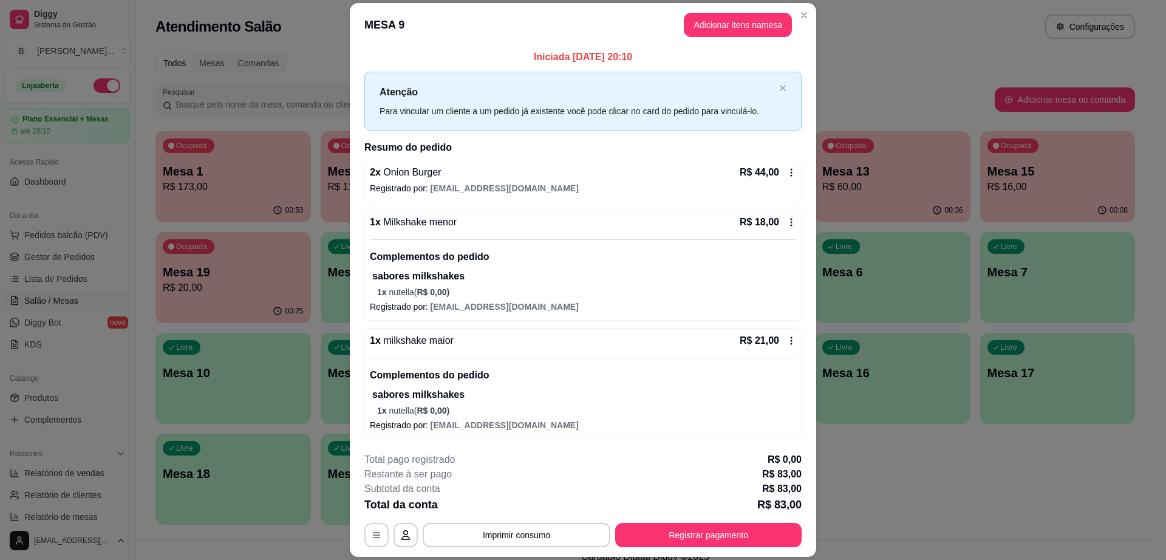
scroll to position [2, 0]
click at [739, 31] on button "Adicionar itens na mesa" at bounding box center [737, 25] width 104 height 24
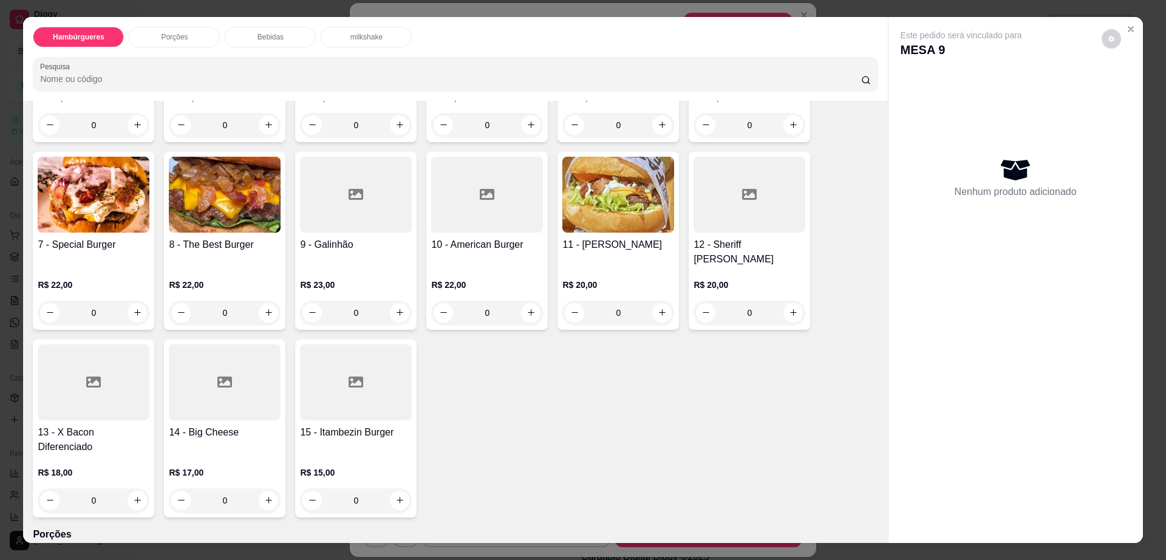
scroll to position [531, 0]
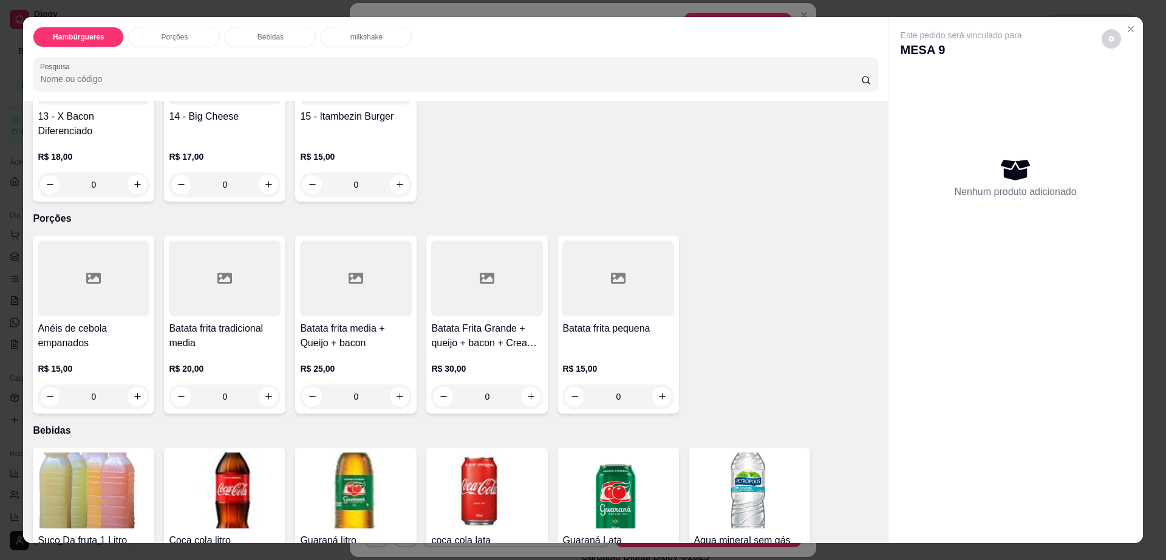
click at [460, 463] on img at bounding box center [487, 490] width 112 height 76
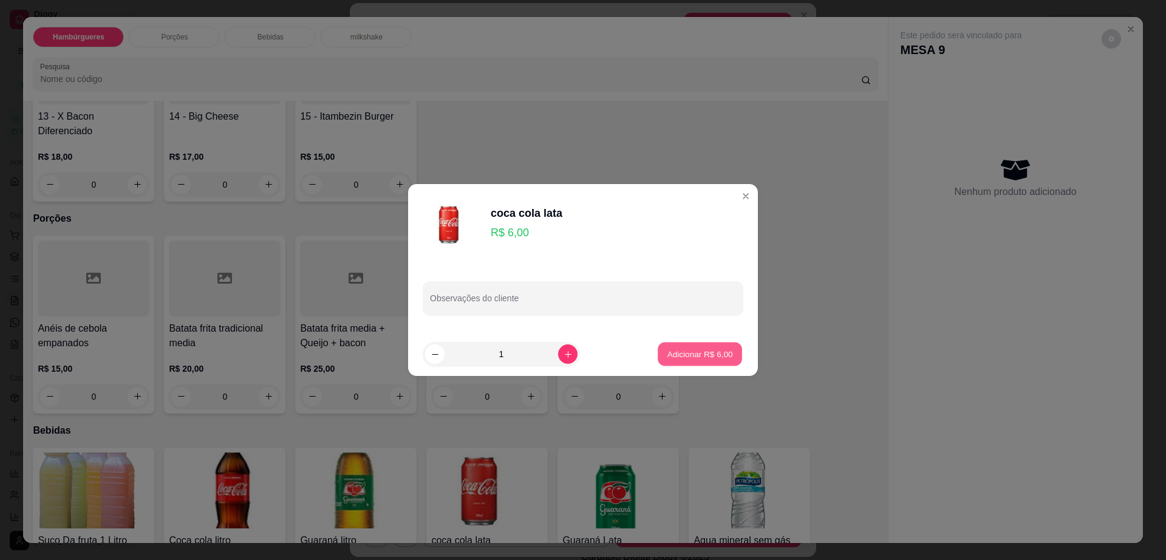
click at [701, 356] on p "Adicionar R$ 6,00" at bounding box center [700, 354] width 66 height 12
type input "1"
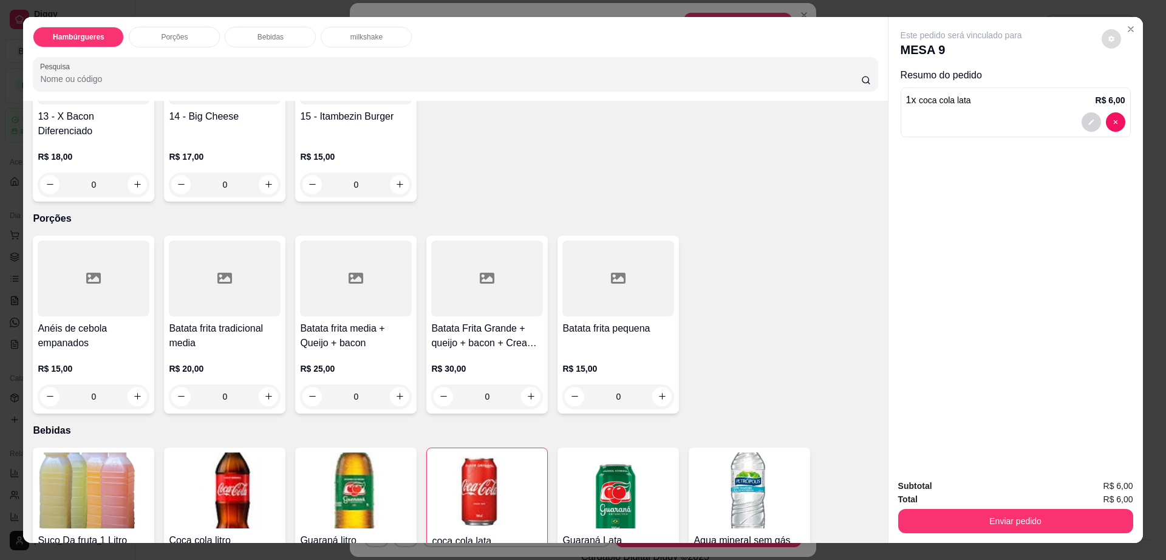
click at [1107, 40] on icon "decrease-product-quantity" at bounding box center [1110, 38] width 7 height 7
click at [1115, 523] on button "Enviar pedido" at bounding box center [1015, 521] width 235 height 24
click at [930, 523] on button "Enviar pedido" at bounding box center [1015, 521] width 228 height 24
click at [1095, 481] on button "Enviar pedido" at bounding box center [1100, 491] width 67 height 22
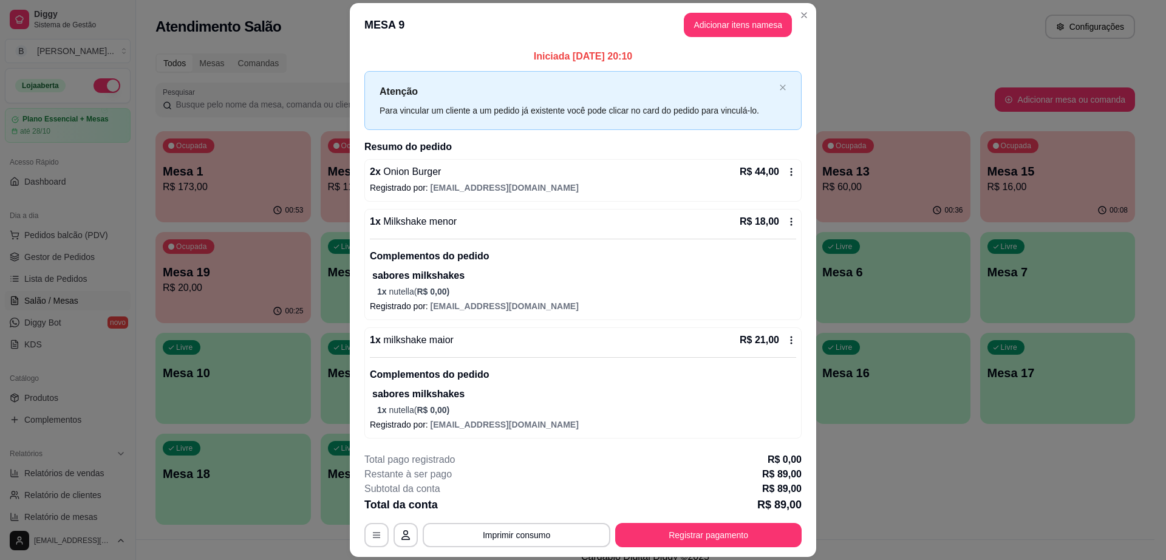
scroll to position [52, 0]
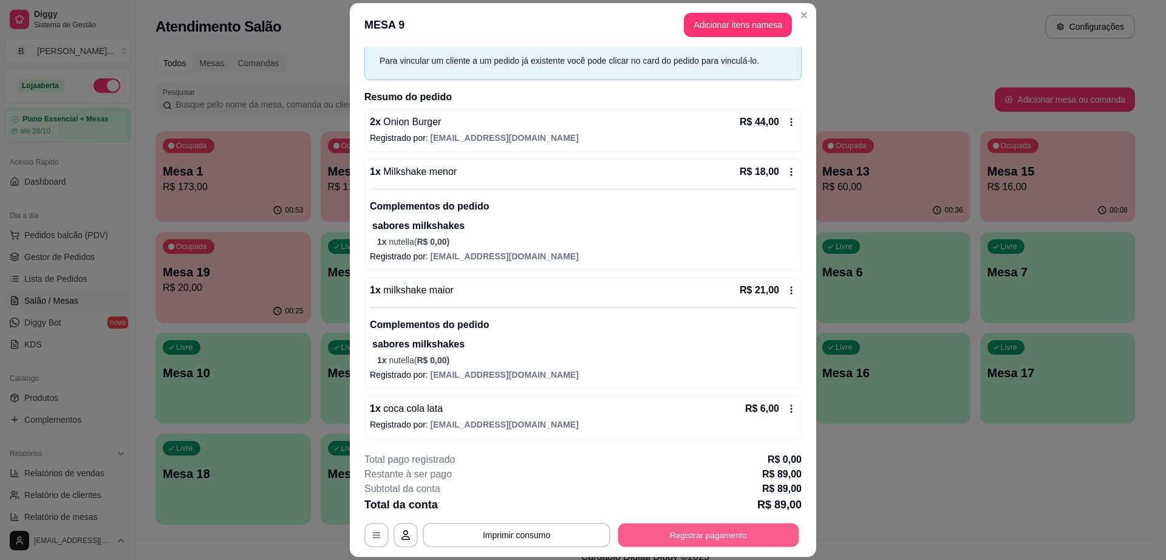
click at [687, 539] on button "Registrar pagamento" at bounding box center [708, 535] width 181 height 24
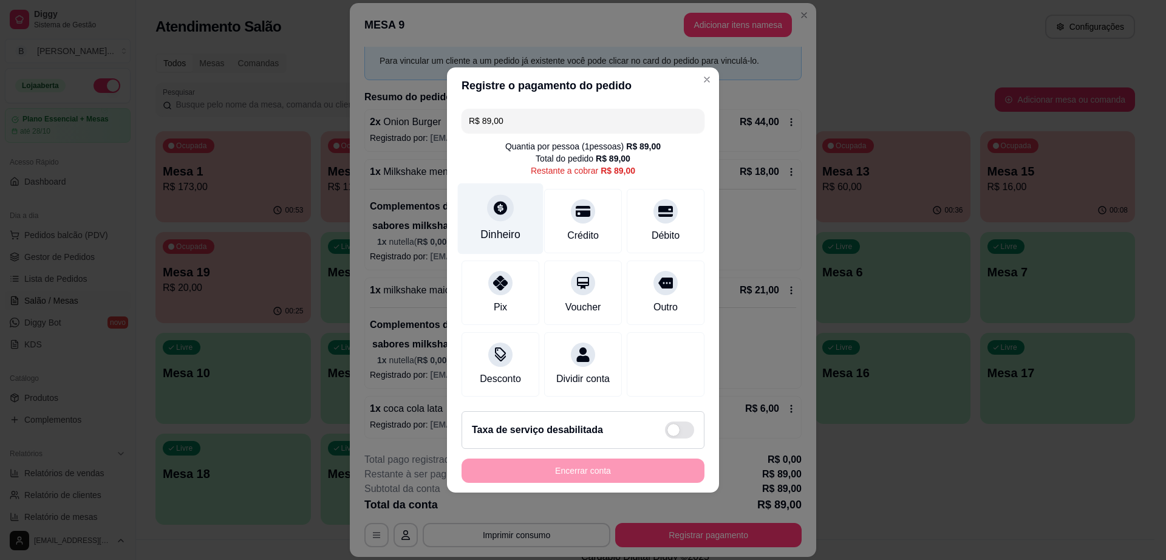
click at [501, 201] on icon at bounding box center [500, 207] width 13 height 13
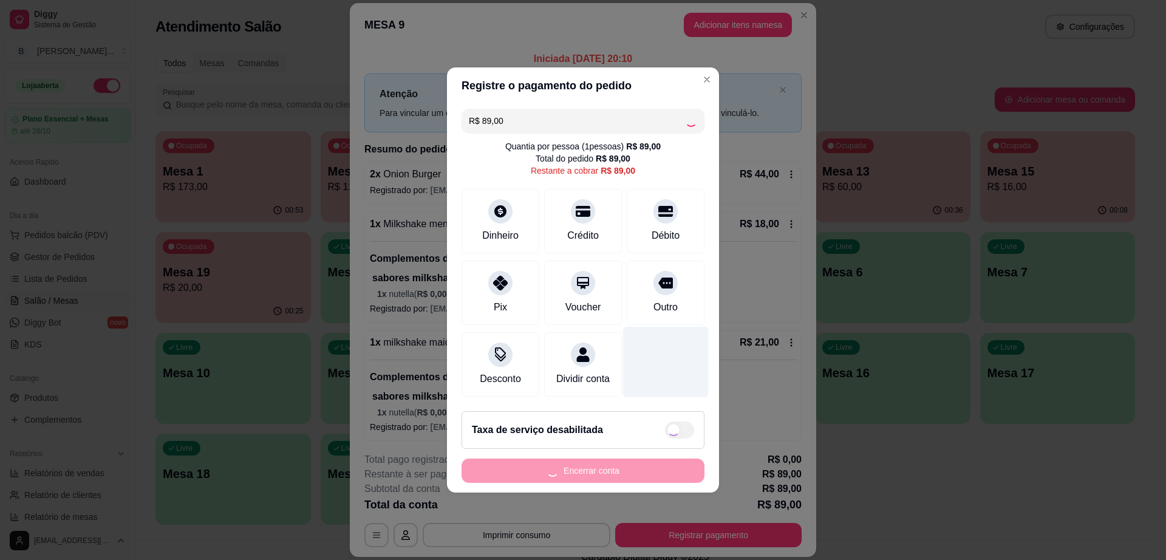
scroll to position [52, 0]
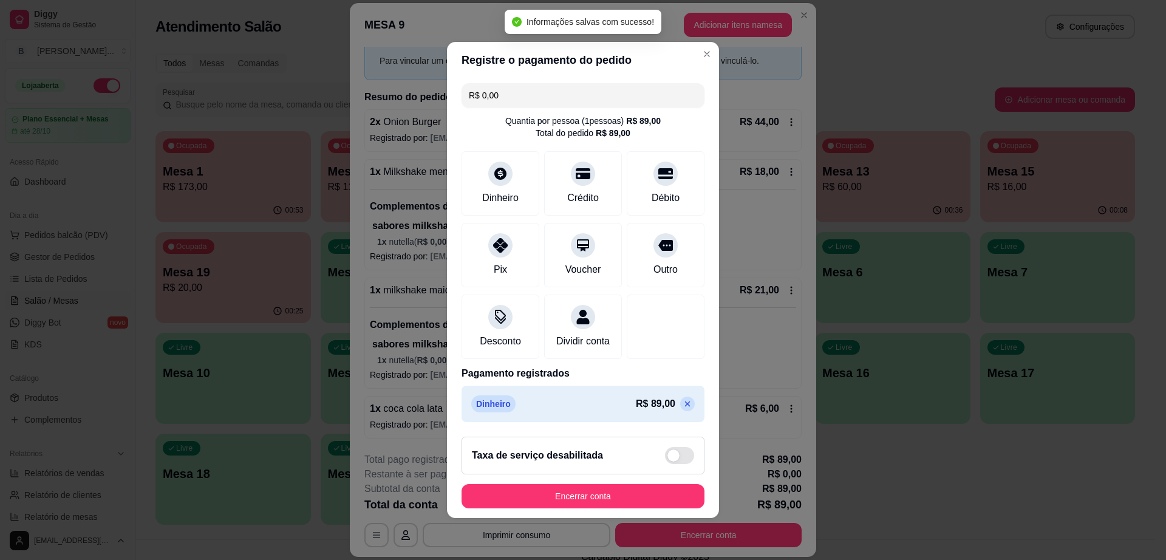
type input "R$ 0,00"
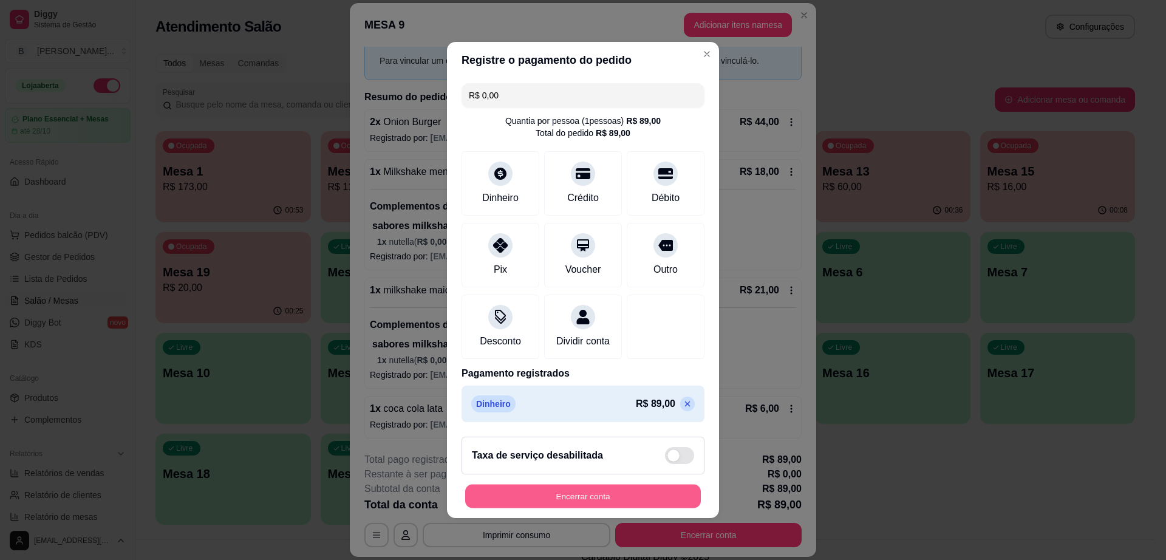
click at [562, 497] on button "Encerrar conta" at bounding box center [583, 496] width 236 height 24
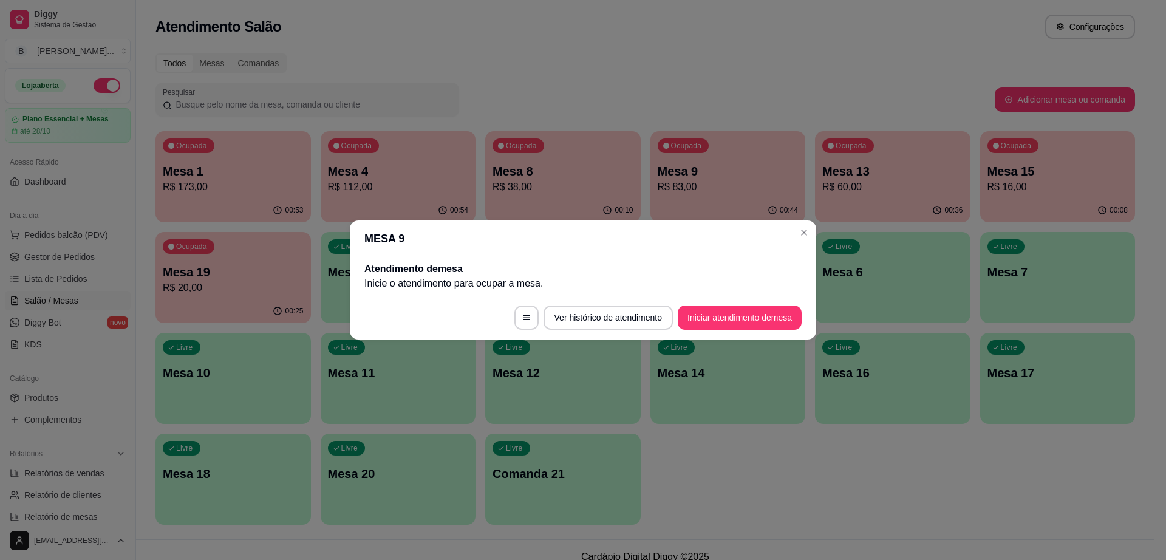
scroll to position [0, 0]
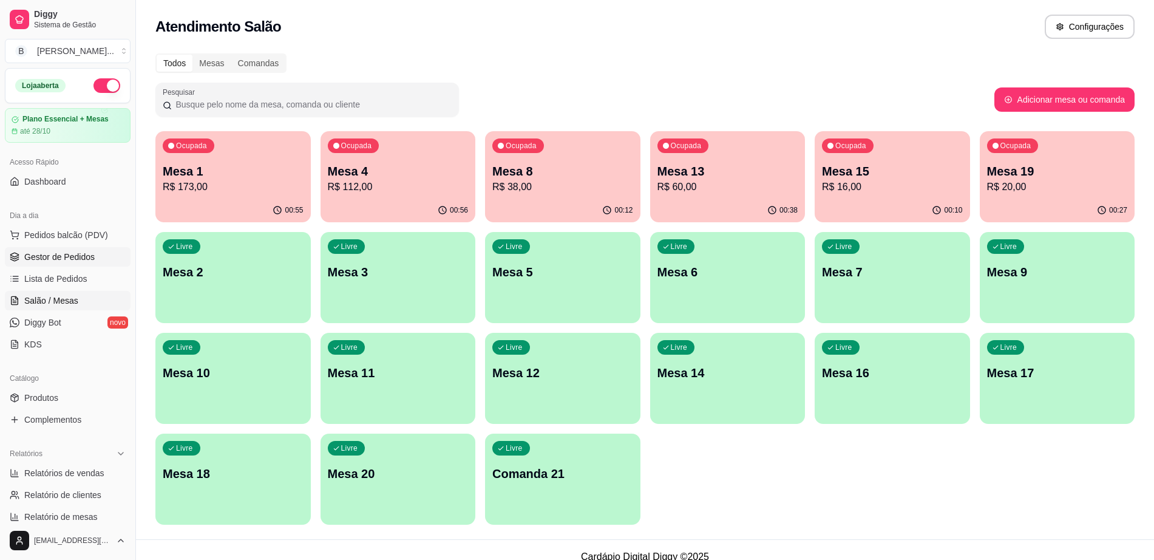
click at [63, 256] on span "Gestor de Pedidos" at bounding box center [59, 257] width 70 height 12
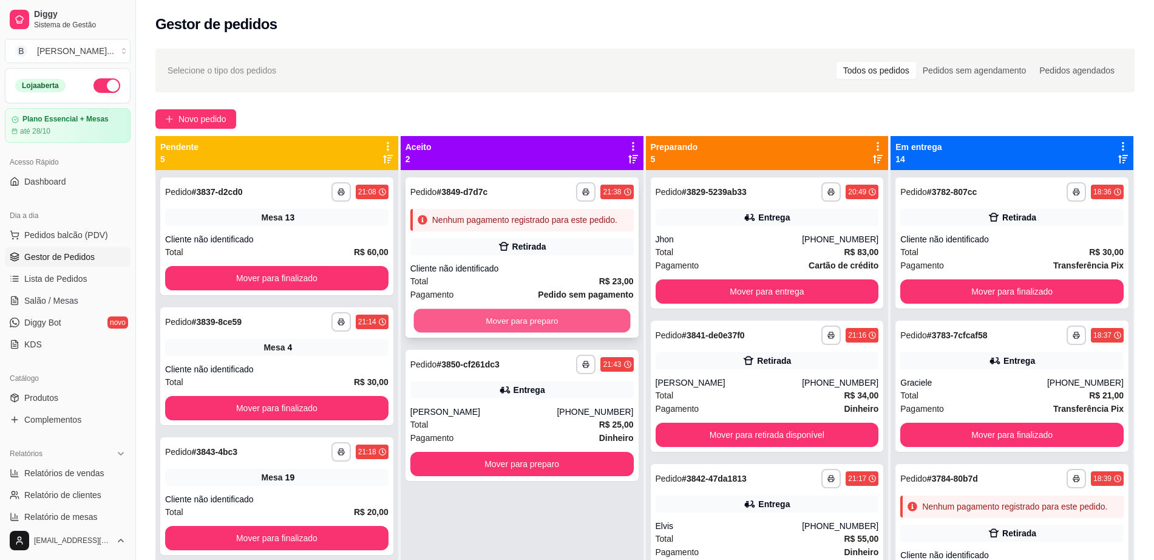
click at [516, 322] on button "Mover para preparo" at bounding box center [521, 321] width 217 height 24
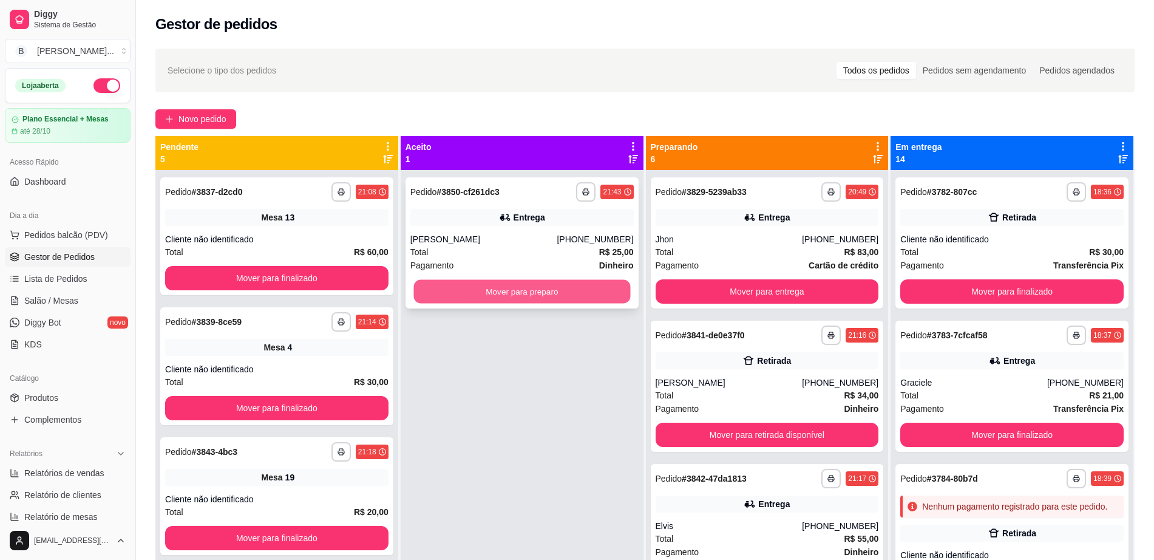
click at [528, 293] on button "Mover para preparo" at bounding box center [521, 292] width 217 height 24
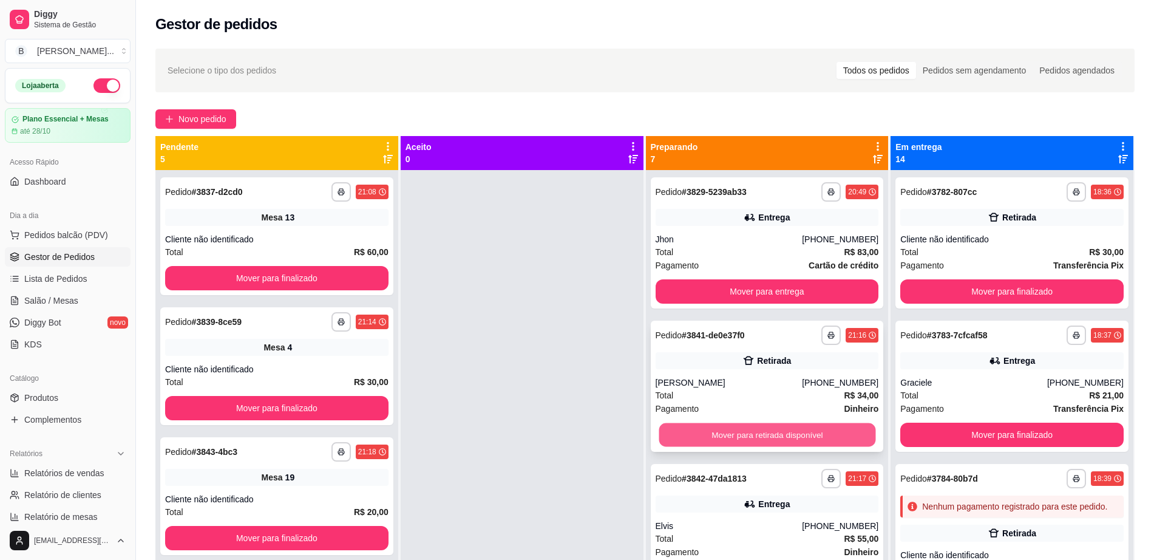
click at [772, 435] on button "Mover para retirada disponível" at bounding box center [767, 435] width 217 height 24
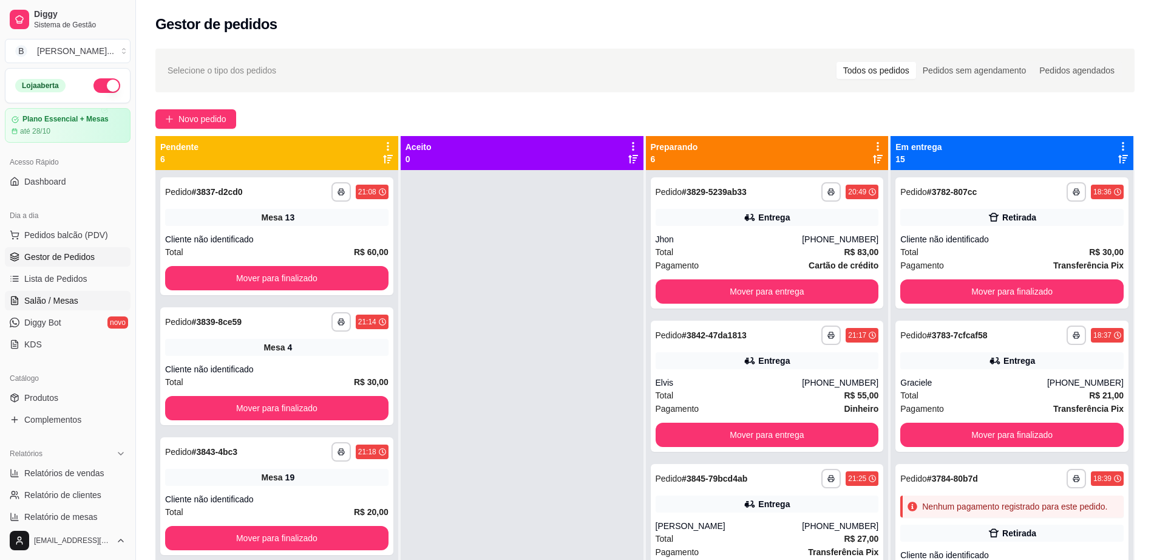
click at [63, 291] on link "Salão / Mesas" at bounding box center [68, 300] width 126 height 19
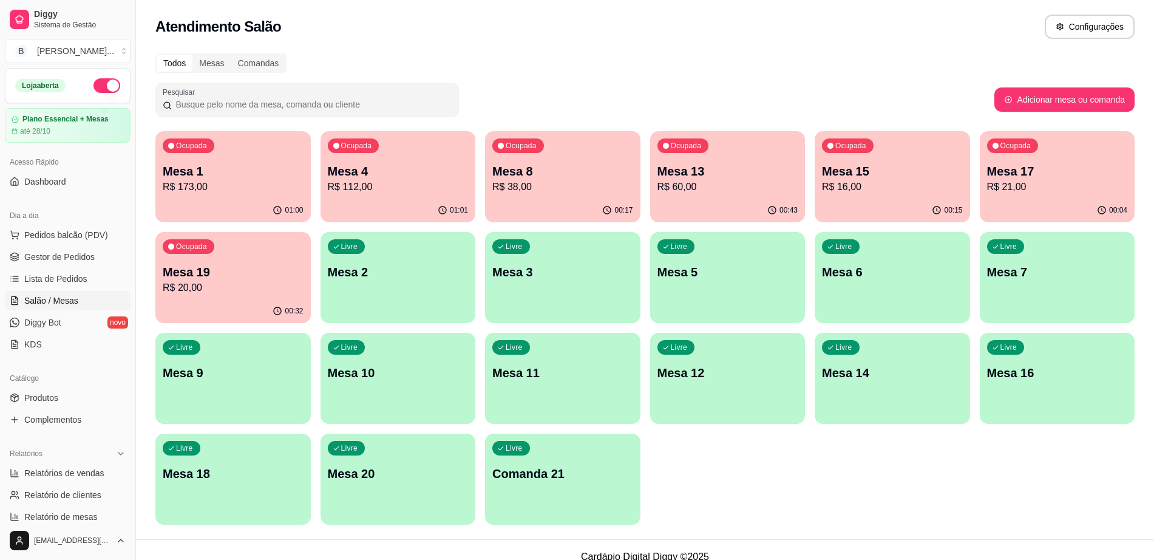
click at [523, 200] on div "00:17" at bounding box center [562, 211] width 155 height 24
click at [238, 370] on p "Mesa 9" at bounding box center [233, 372] width 141 height 17
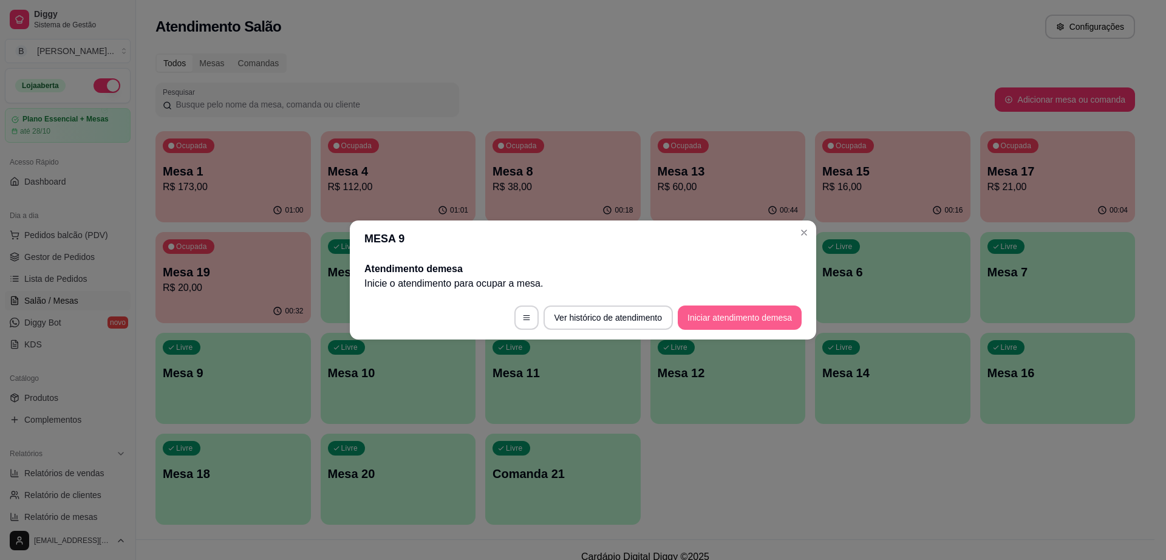
click at [693, 316] on button "Iniciar atendimento de mesa" at bounding box center [740, 317] width 124 height 24
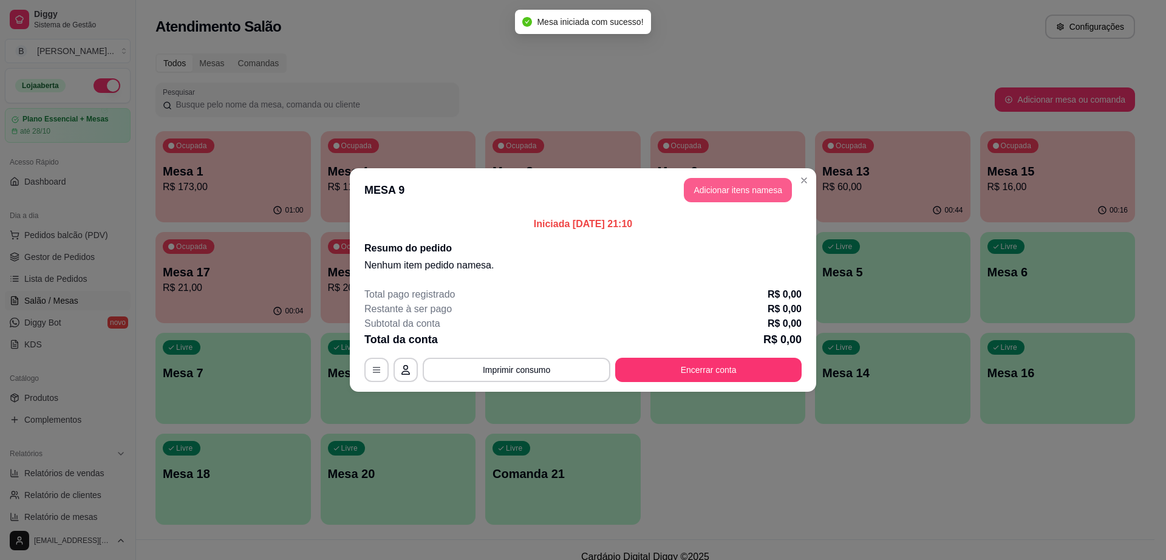
click at [696, 194] on button "Adicionar itens na mesa" at bounding box center [738, 190] width 108 height 24
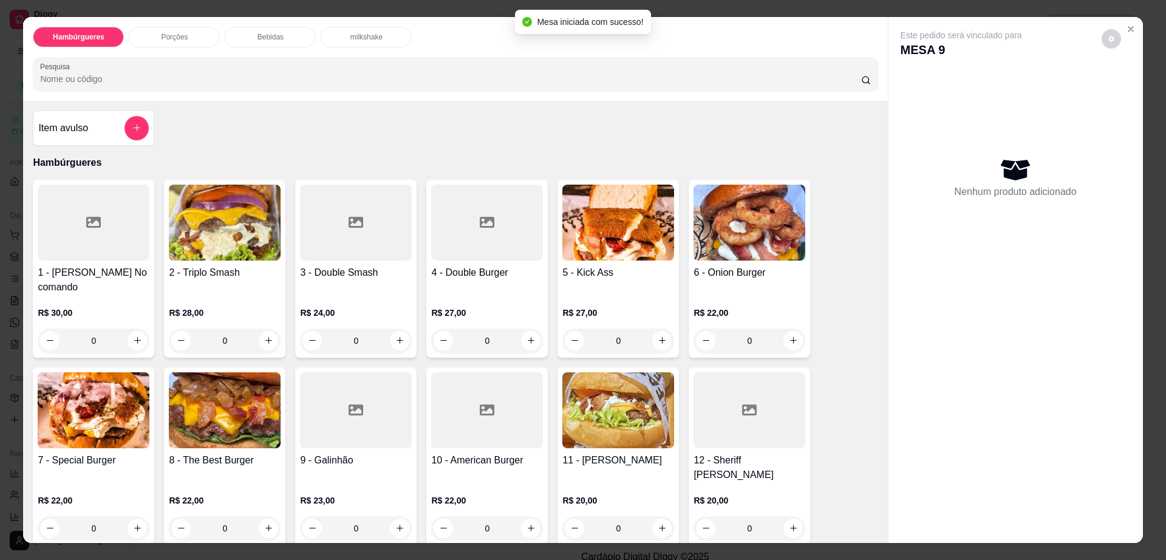
click at [49, 294] on div "R$ 30,00 0" at bounding box center [94, 323] width 112 height 58
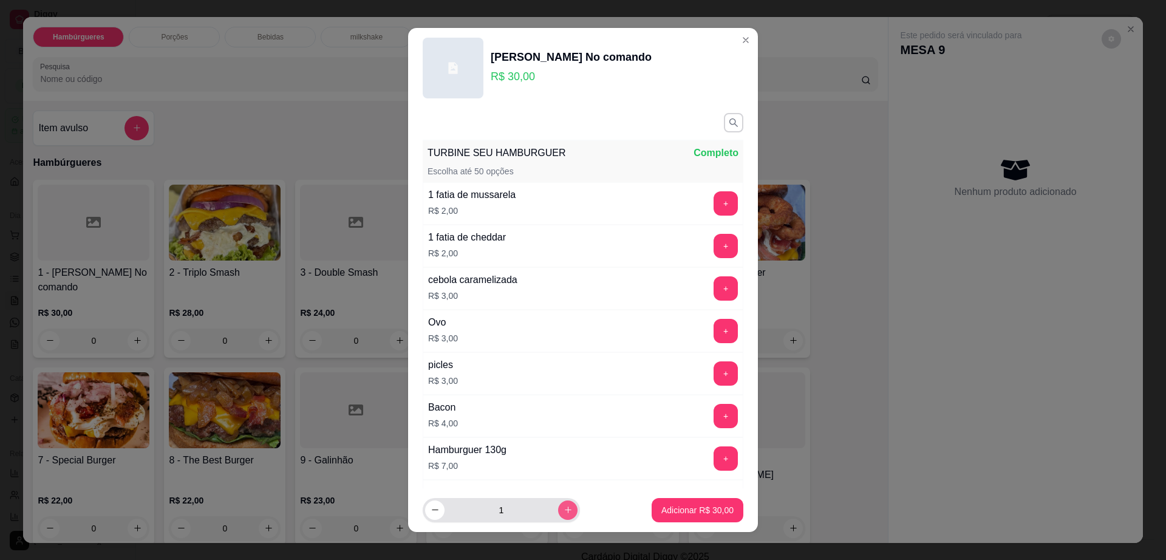
click at [563, 511] on icon "increase-product-quantity" at bounding box center [567, 509] width 9 height 9
type input "2"
click at [662, 505] on p "Adicionar R$ 60,00" at bounding box center [697, 510] width 70 height 12
type input "2"
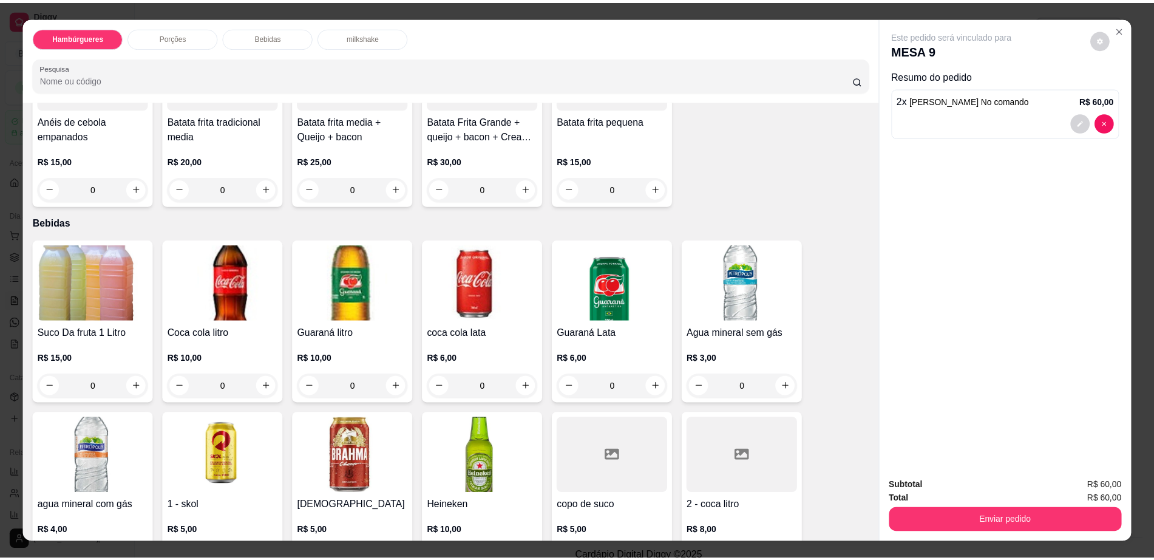
scroll to position [835, 0]
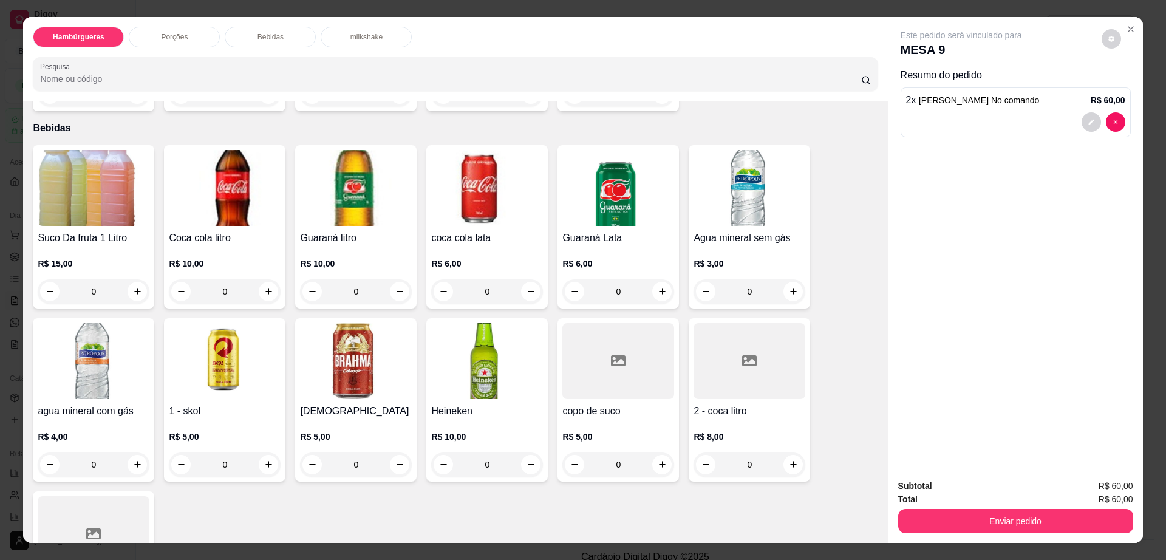
click at [710, 348] on div at bounding box center [749, 361] width 112 height 76
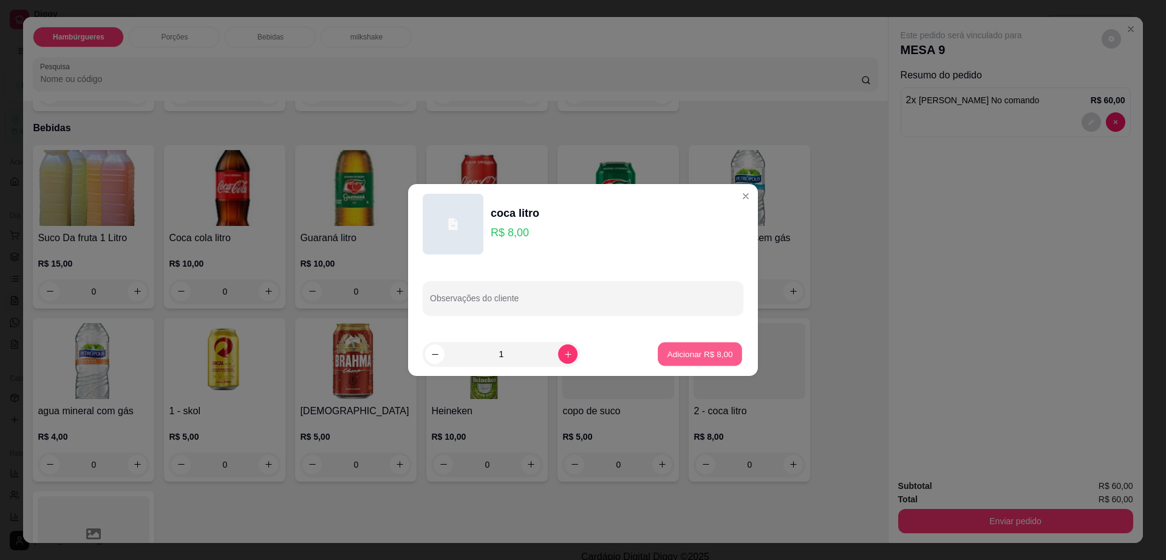
click at [702, 357] on p "Adicionar R$ 8,00" at bounding box center [700, 354] width 66 height 12
type input "1"
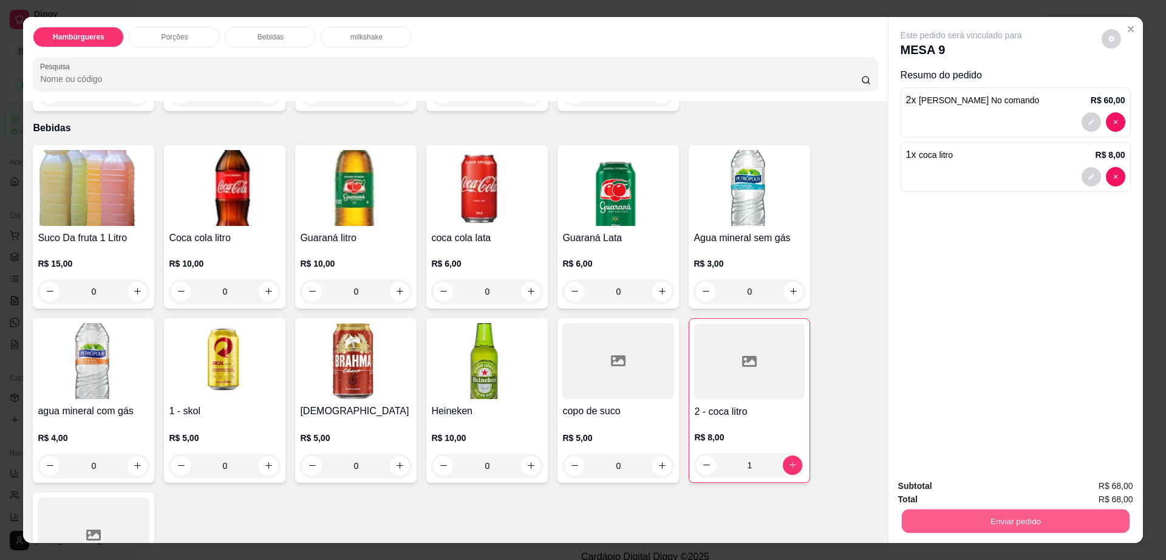
click at [993, 530] on button "Enviar pedido" at bounding box center [1015, 521] width 228 height 24
click at [1115, 492] on button "Enviar pedido" at bounding box center [1100, 491] width 69 height 23
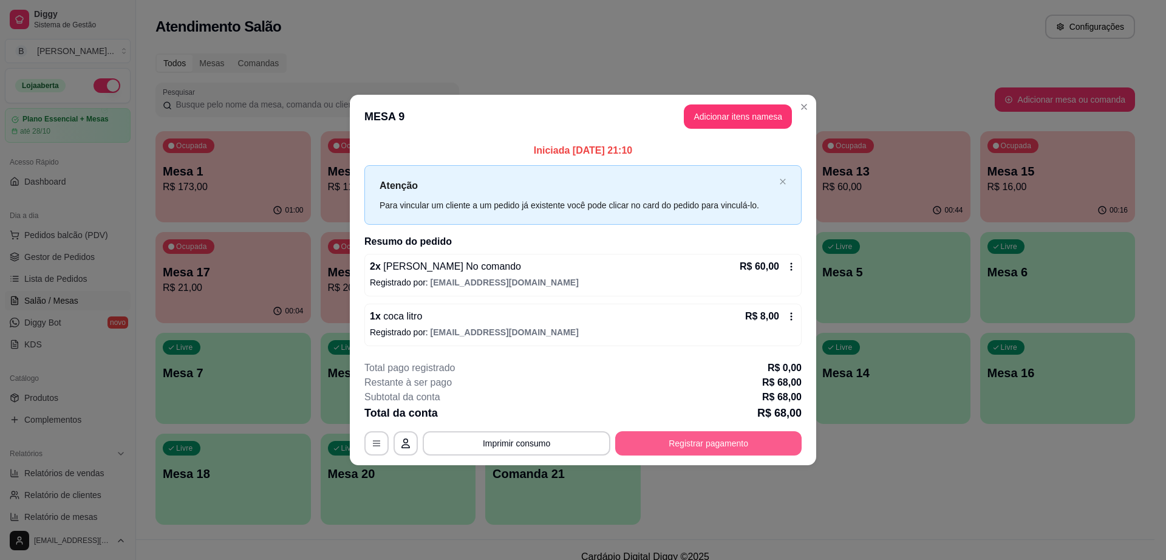
click at [678, 449] on button "Registrar pagamento" at bounding box center [708, 443] width 186 height 24
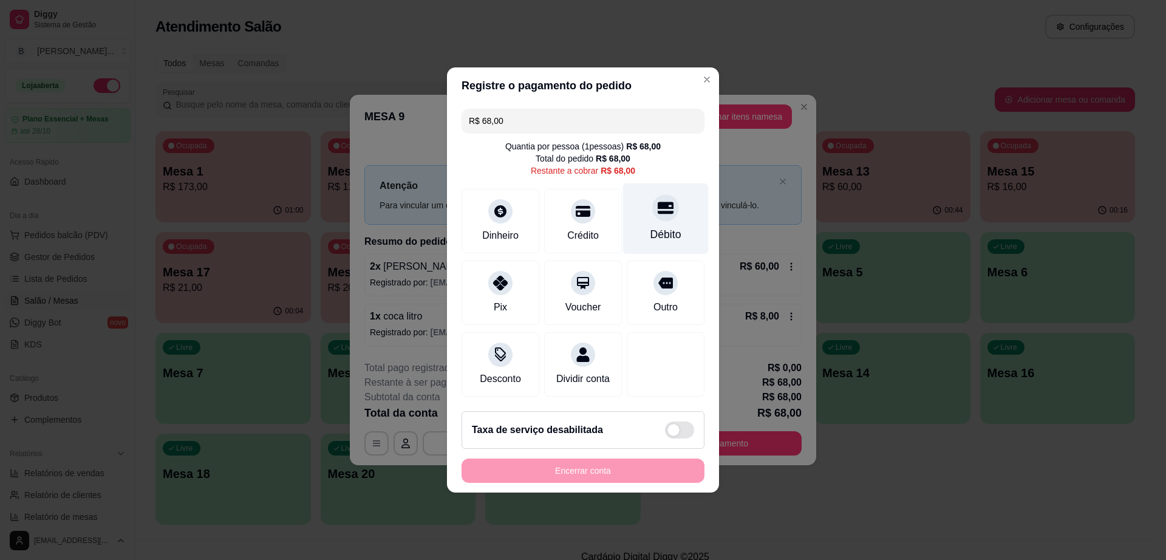
click at [639, 216] on div "Débito" at bounding box center [666, 218] width 86 height 71
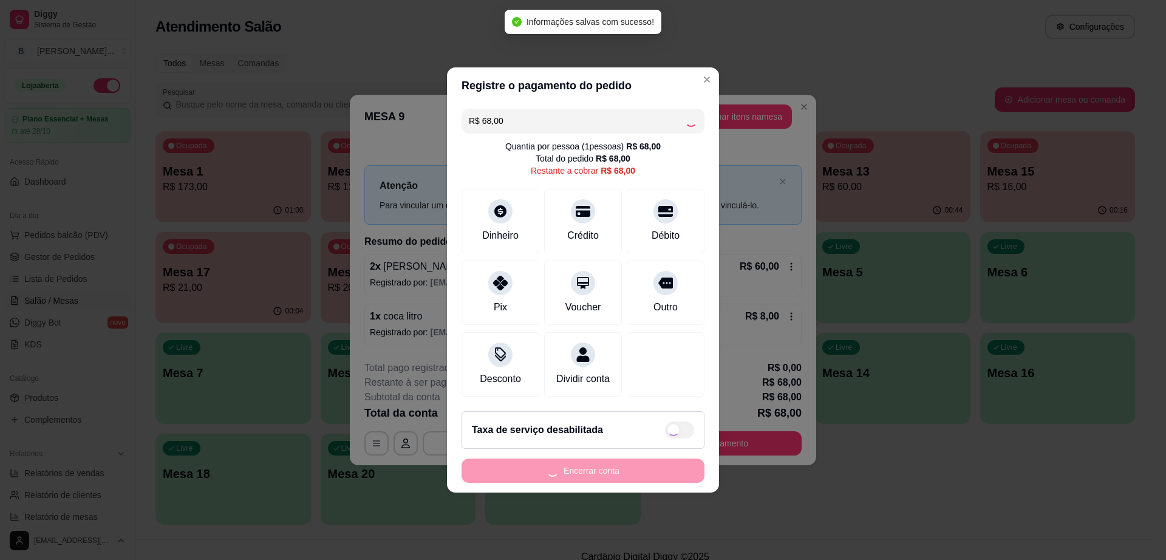
type input "R$ 0,00"
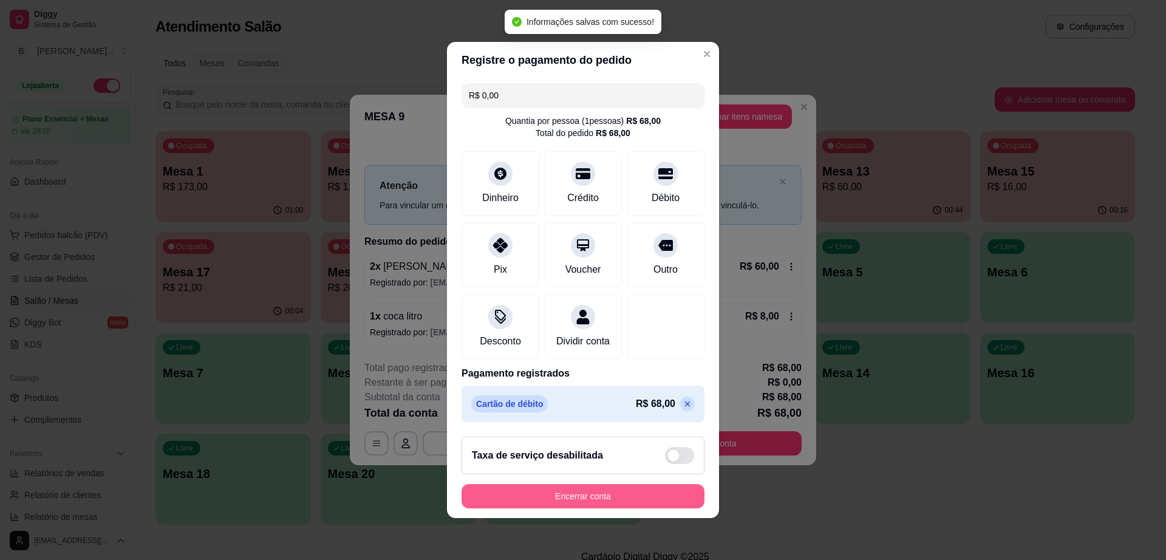
click at [590, 496] on button "Encerrar conta" at bounding box center [582, 496] width 243 height 24
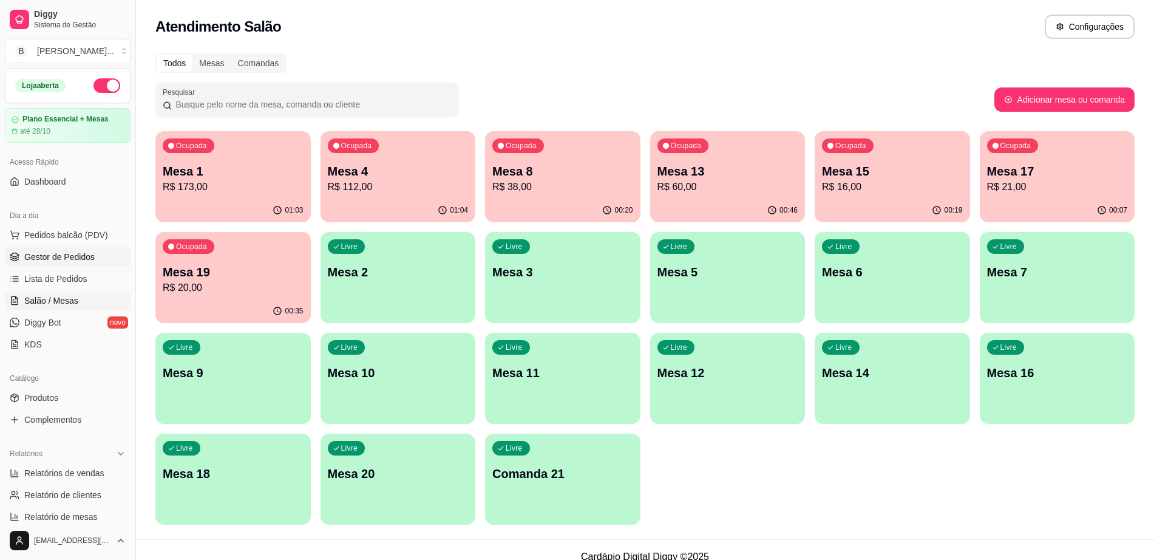
click at [66, 258] on span "Gestor de Pedidos" at bounding box center [59, 257] width 70 height 12
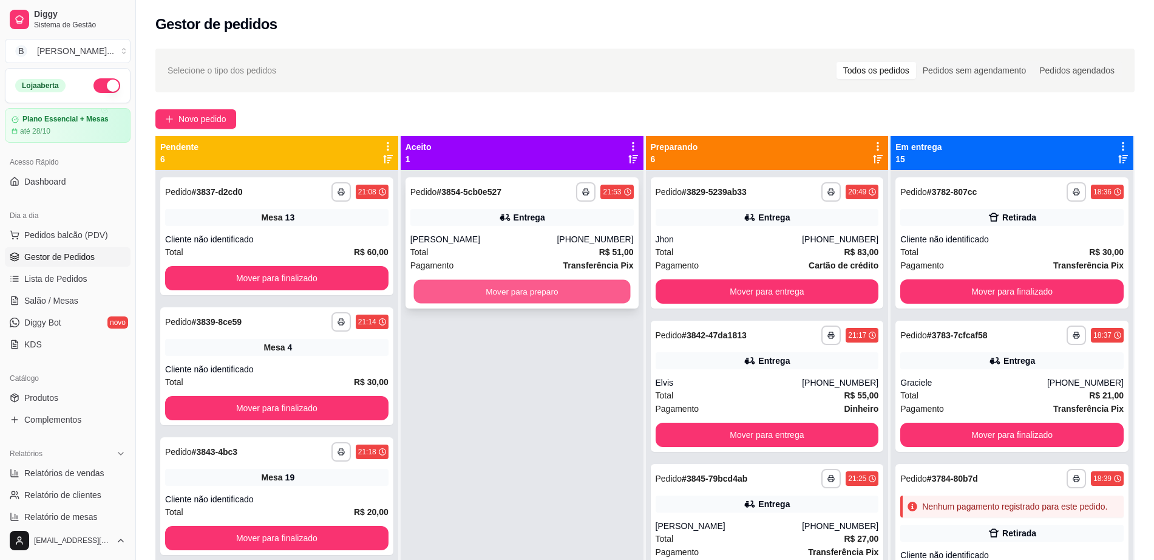
click at [506, 284] on button "Mover para preparo" at bounding box center [521, 292] width 217 height 24
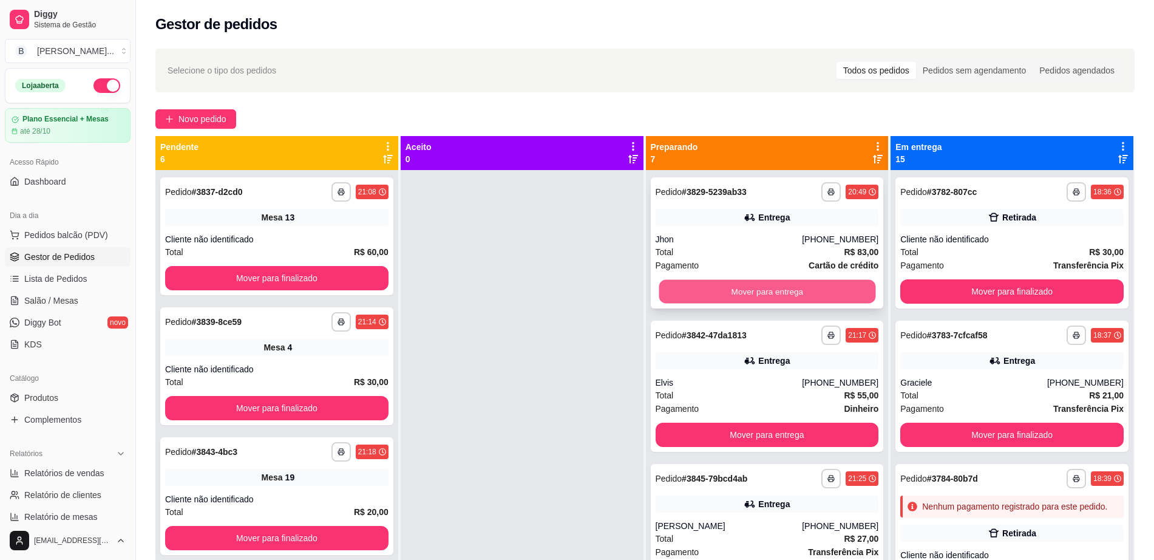
click at [757, 291] on button "Mover para entrega" at bounding box center [767, 292] width 217 height 24
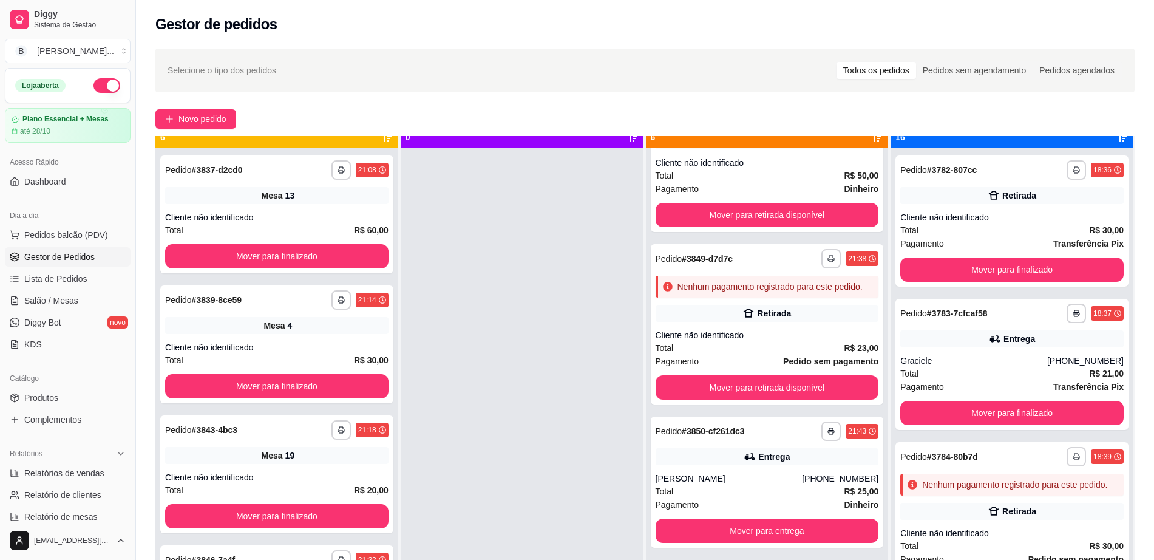
scroll to position [34, 0]
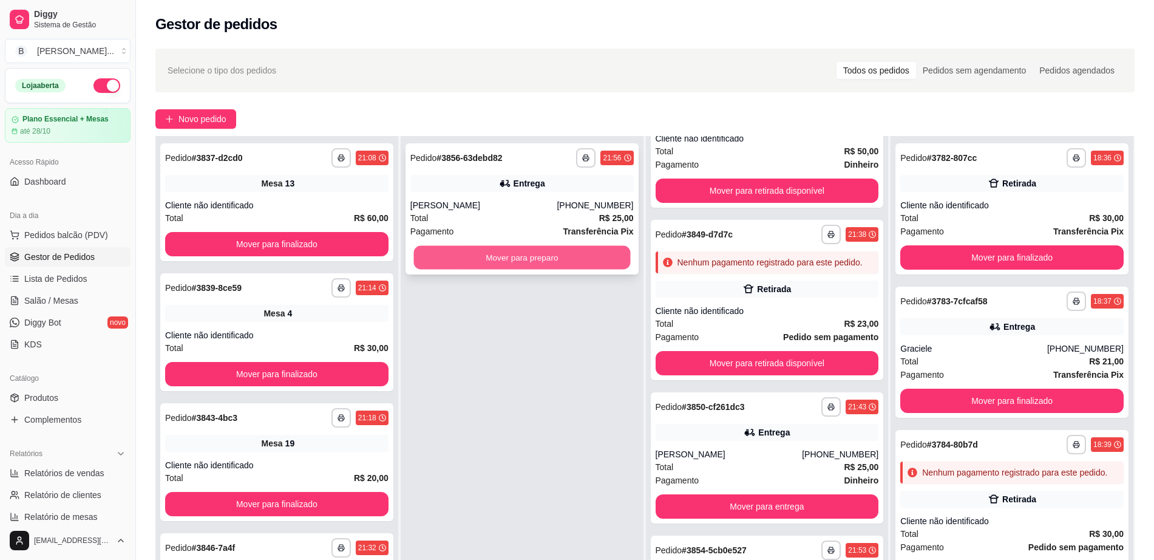
click at [464, 258] on button "Mover para preparo" at bounding box center [521, 258] width 217 height 24
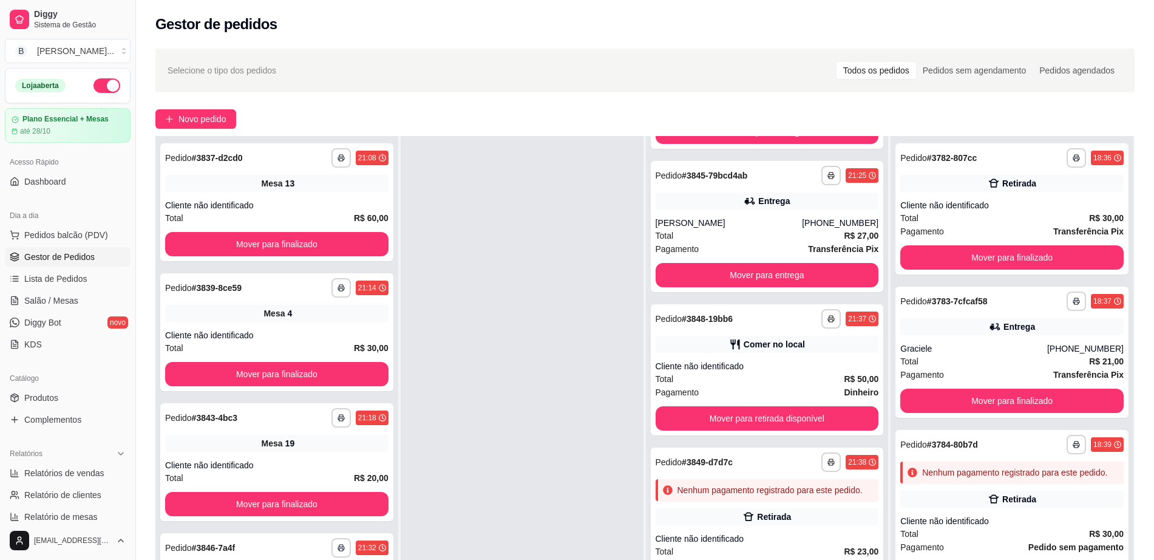
scroll to position [0, 0]
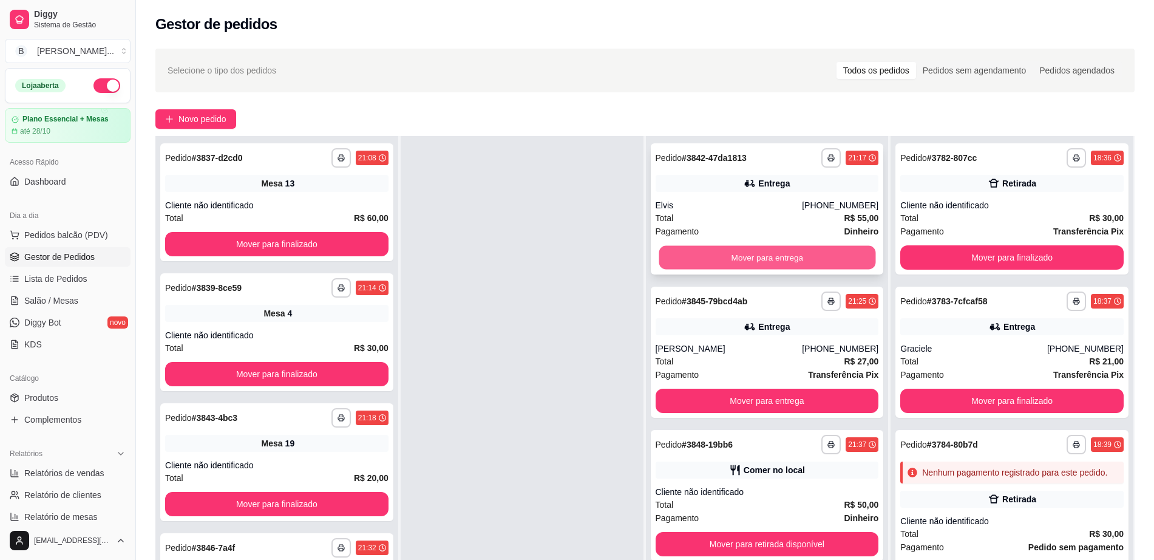
click at [742, 251] on button "Mover para entrega" at bounding box center [767, 258] width 217 height 24
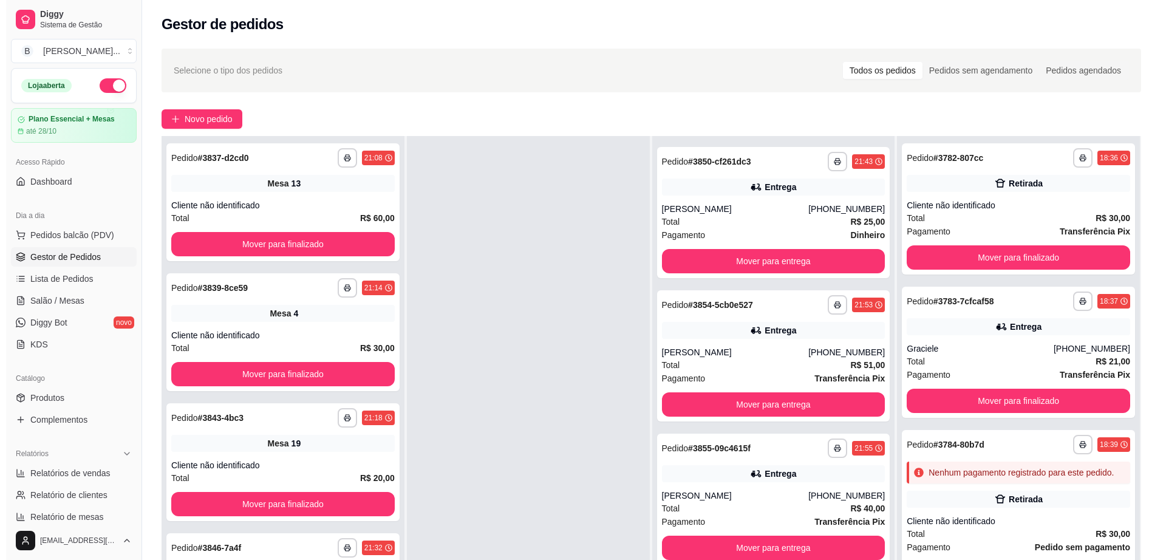
scroll to position [497, 0]
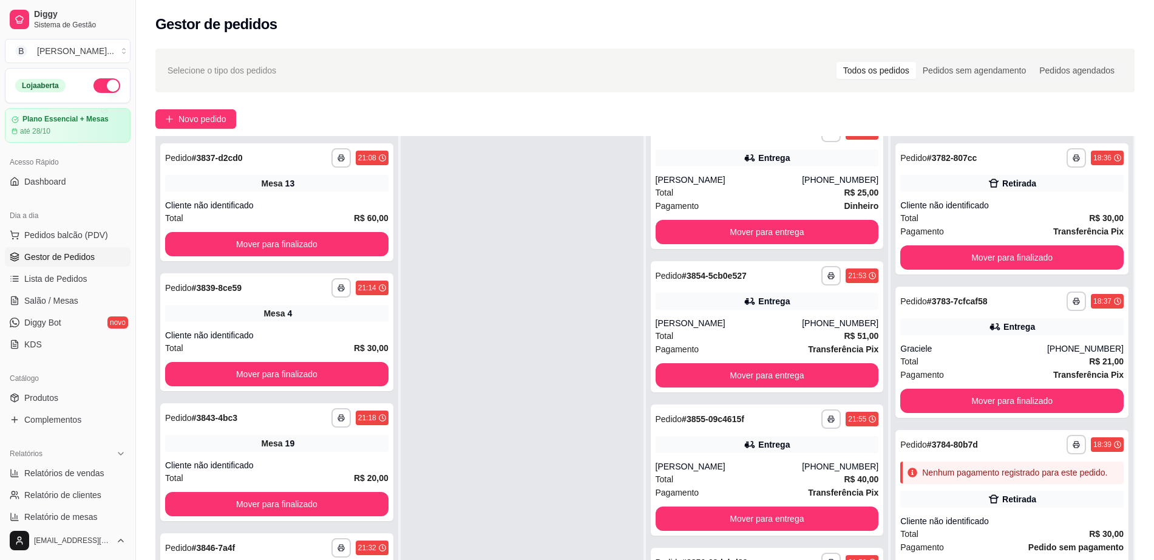
click at [50, 257] on span "Gestor de Pedidos" at bounding box center [59, 257] width 70 height 12
click at [65, 279] on span "Lista de Pedidos" at bounding box center [55, 279] width 63 height 12
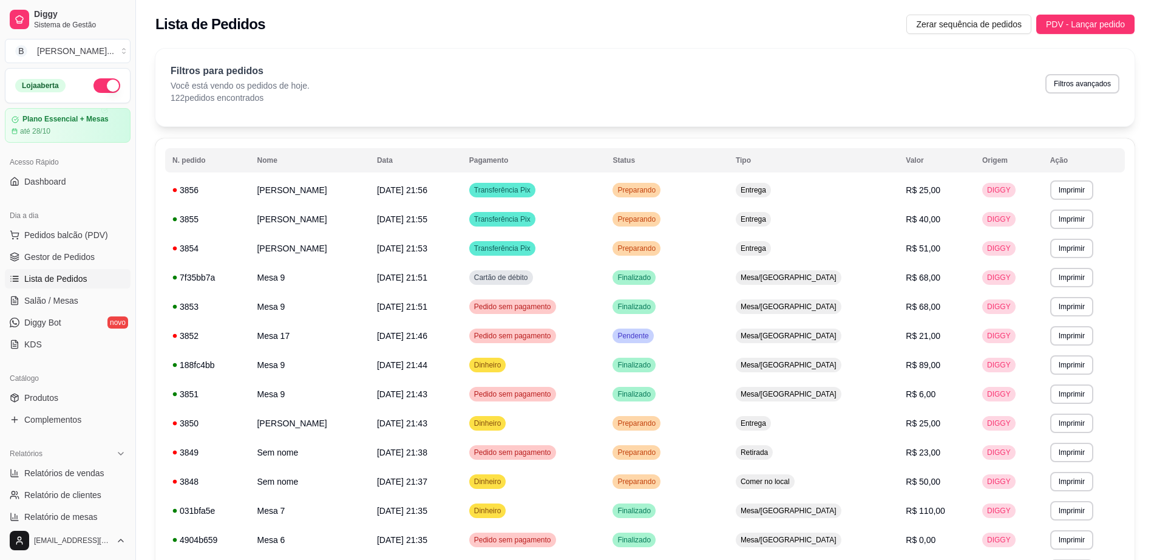
click at [56, 290] on ul "Pedidos balcão (PDV) Gestor de Pedidos Lista de Pedidos Salão / Mesas Diggy Bot…" at bounding box center [68, 289] width 126 height 129
click at [59, 297] on span "Salão / Mesas" at bounding box center [51, 300] width 54 height 12
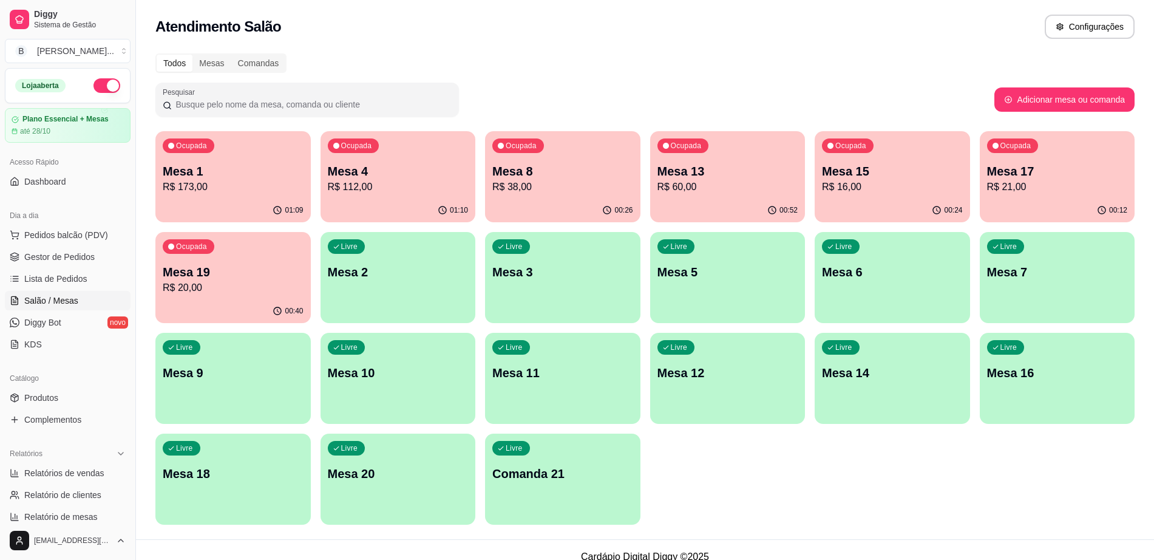
click at [362, 190] on p "R$ 112,00" at bounding box center [398, 187] width 141 height 15
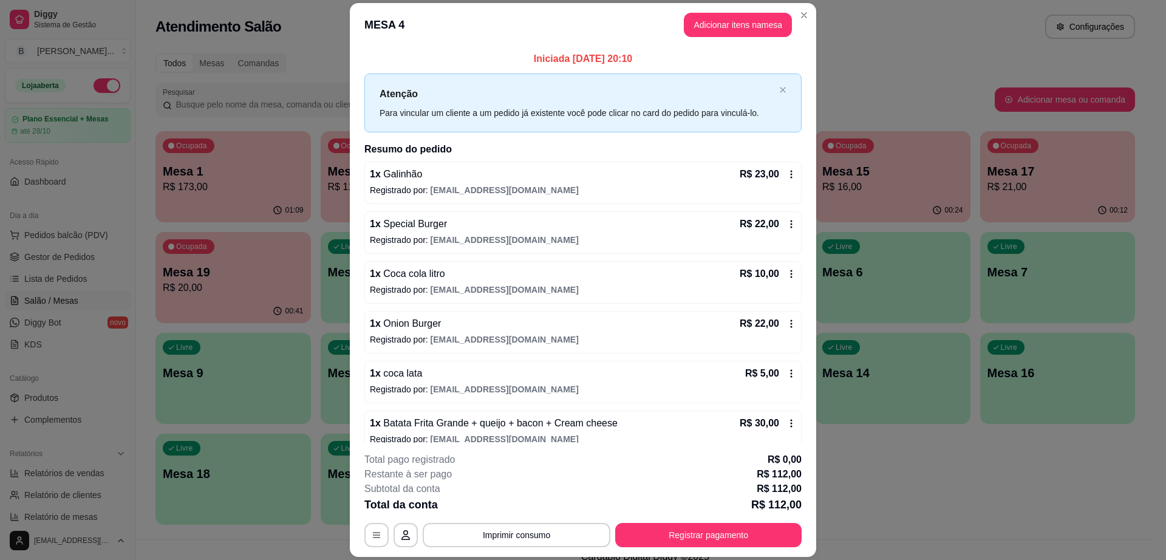
click at [786, 375] on icon at bounding box center [791, 374] width 10 height 10
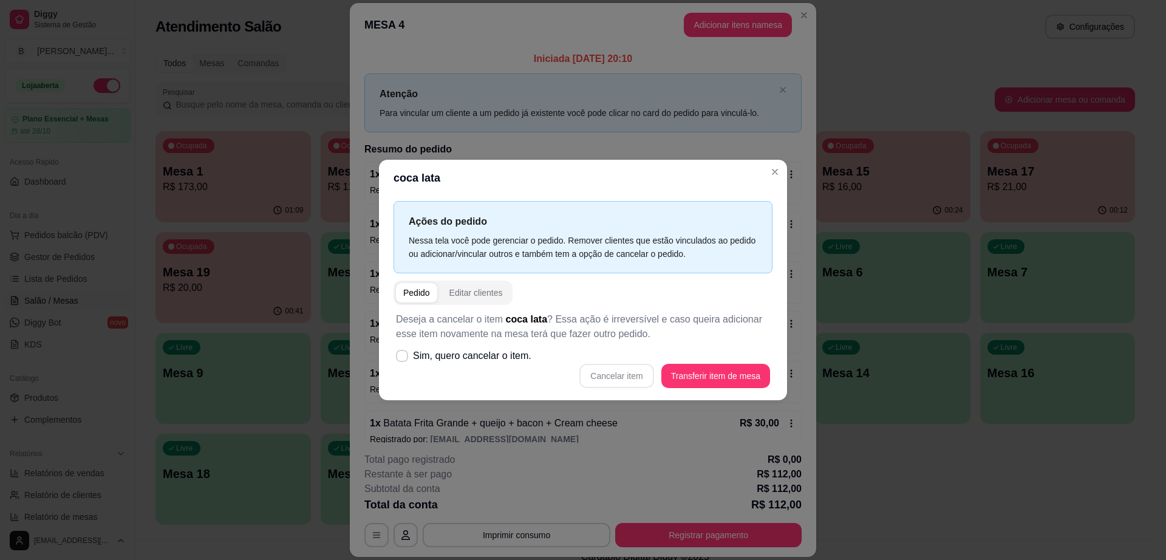
click at [640, 376] on div "Cancelar item Transferir item de mesa" at bounding box center [583, 376] width 374 height 24
click at [402, 363] on label "Sim, quero cancelar o item." at bounding box center [463, 356] width 145 height 24
click at [402, 363] on input "Sim, quero cancelar o item." at bounding box center [399, 362] width 8 height 8
checkbox input "true"
click at [613, 369] on button "Cancelar item" at bounding box center [616, 376] width 72 height 24
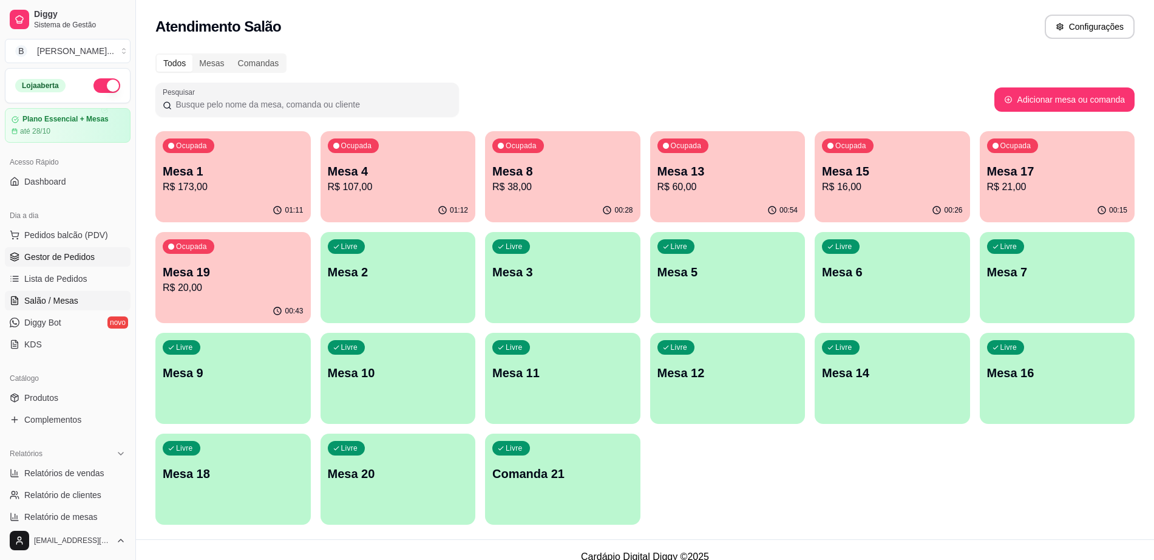
click at [69, 258] on span "Gestor de Pedidos" at bounding box center [59, 257] width 70 height 12
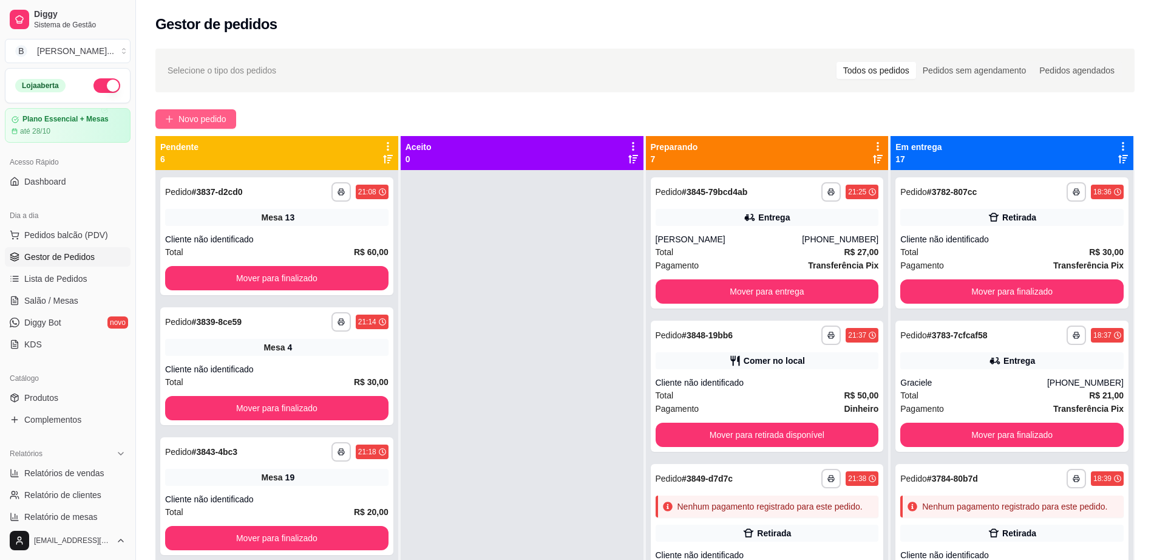
click at [219, 118] on span "Novo pedido" at bounding box center [202, 118] width 48 height 13
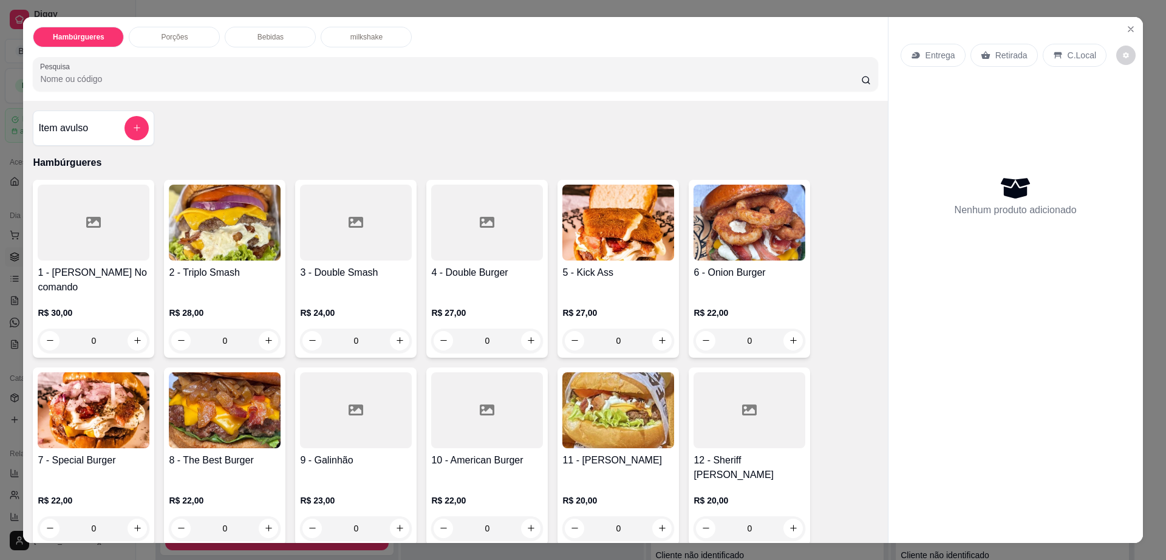
click at [262, 516] on div "0" at bounding box center [225, 528] width 112 height 24
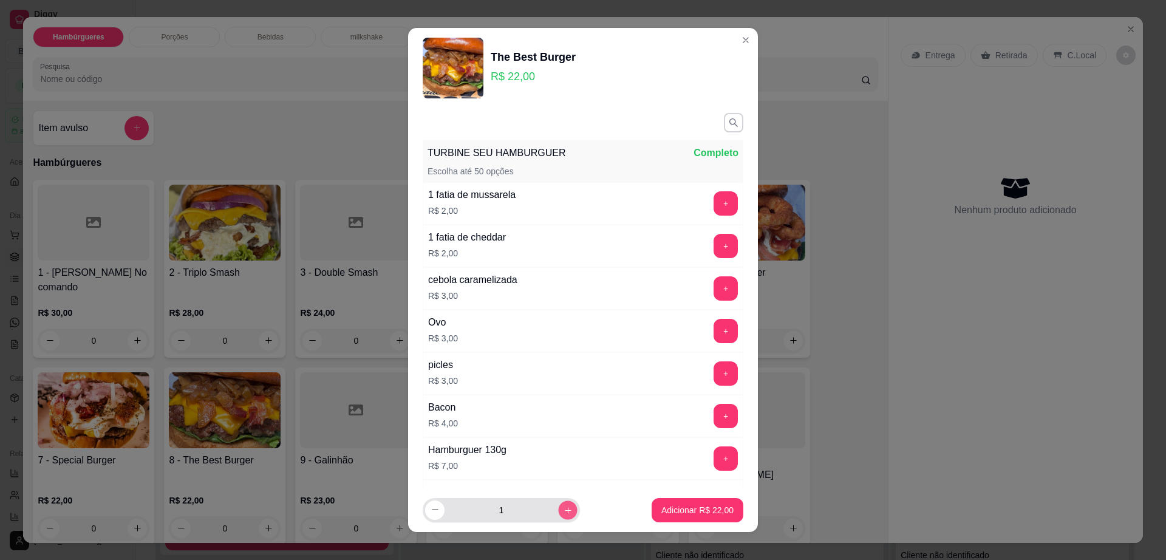
click at [563, 511] on icon "increase-product-quantity" at bounding box center [567, 510] width 9 height 9
type input "2"
click at [656, 518] on button "Adicionar R$ 44,00" at bounding box center [697, 510] width 92 height 24
type input "2"
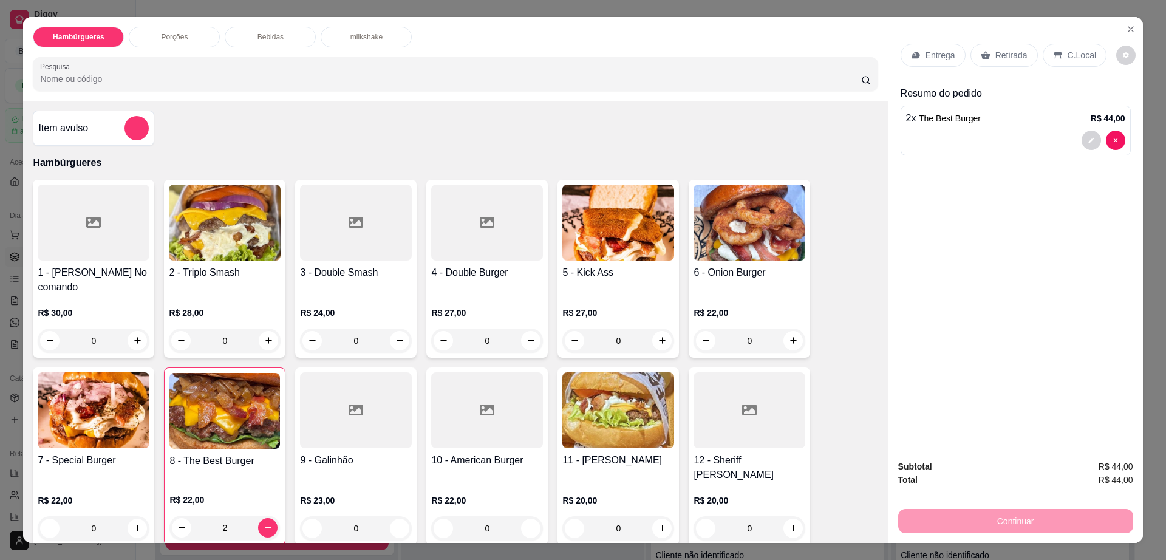
click at [246, 21] on div "Hambúrgueres Porções Bebidas milkshake Pesquisa" at bounding box center [455, 59] width 864 height 84
click at [267, 34] on p "Bebidas" at bounding box center [270, 37] width 26 height 10
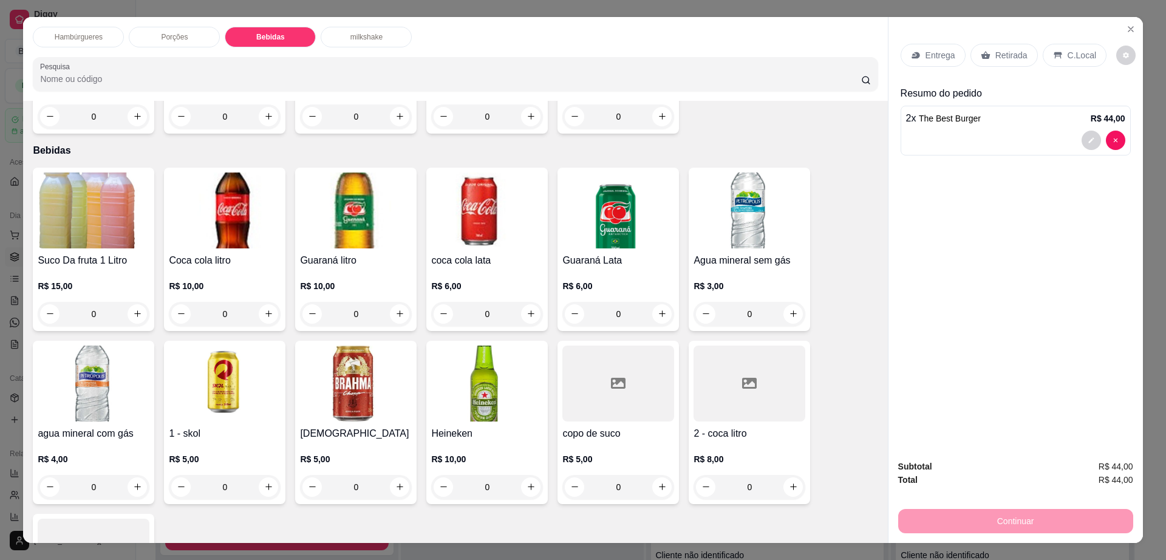
scroll to position [22, 0]
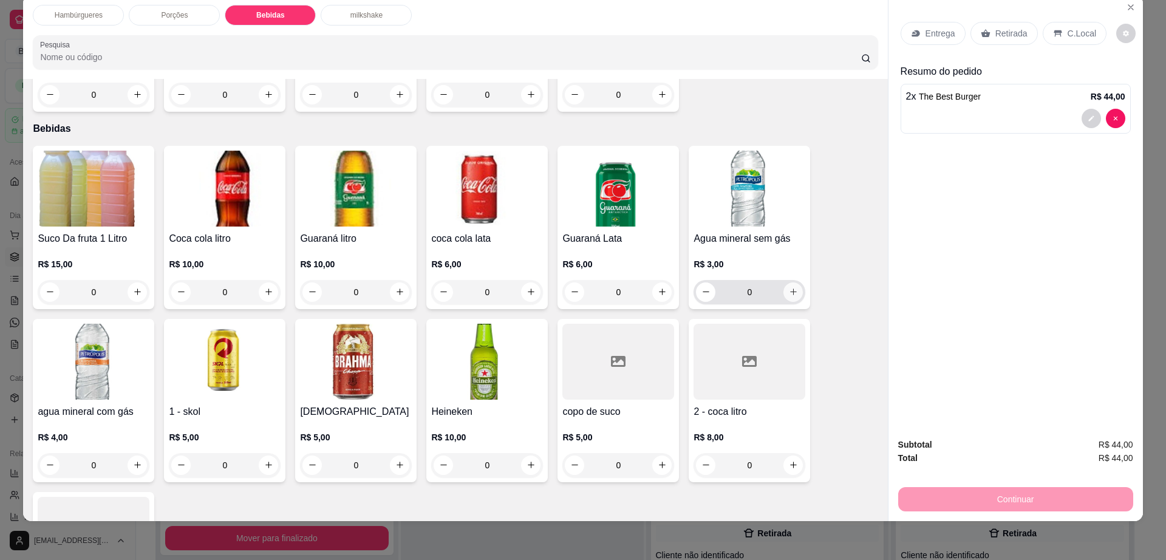
click at [789, 287] on icon "increase-product-quantity" at bounding box center [793, 291] width 9 height 9
click at [789, 288] on icon "increase-product-quantity" at bounding box center [792, 292] width 9 height 9
type input "3"
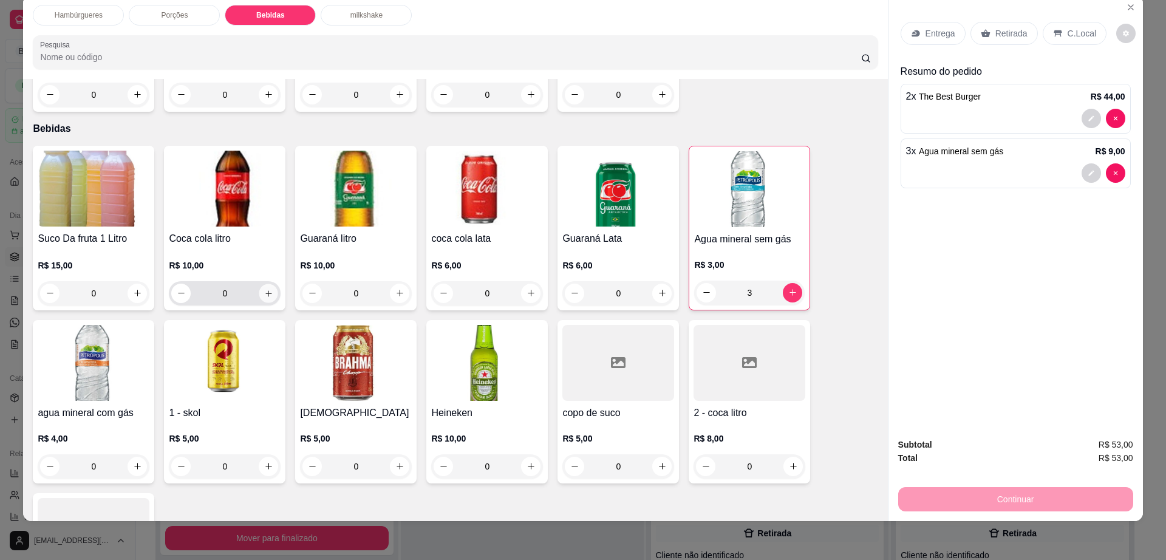
click at [264, 288] on icon "increase-product-quantity" at bounding box center [268, 292] width 9 height 9
type input "1"
click at [955, 38] on div "Entrega" at bounding box center [932, 33] width 65 height 23
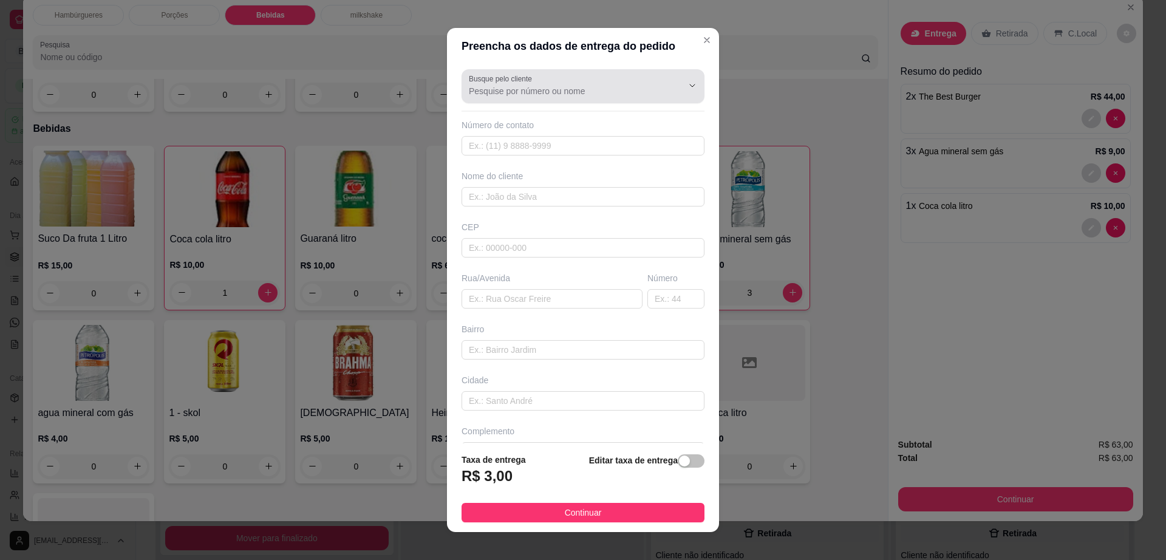
click at [582, 85] on input "Busque pelo cliente" at bounding box center [566, 91] width 194 height 12
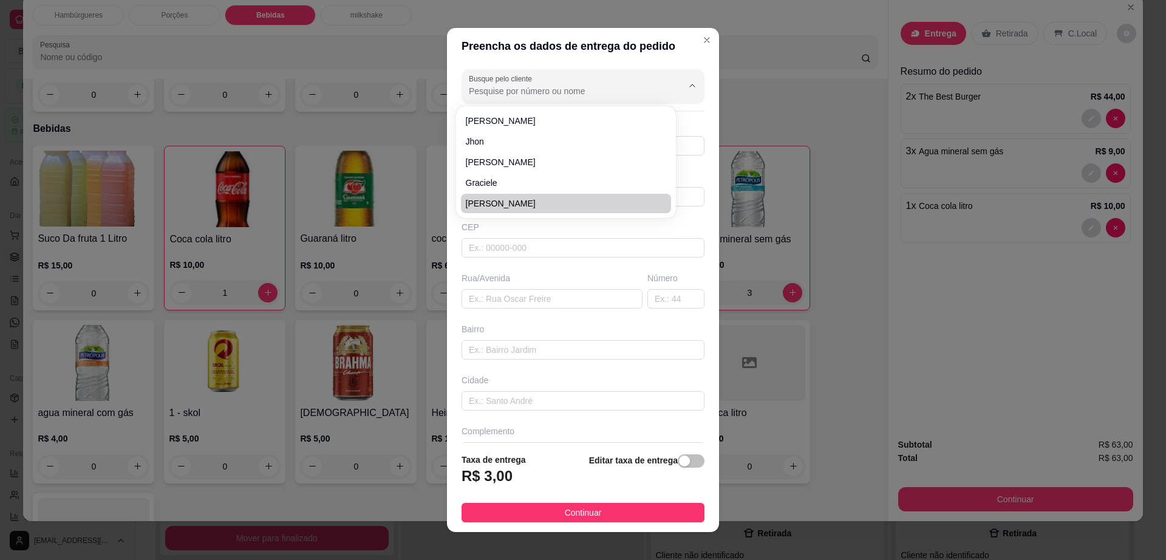
click at [584, 368] on div "Busque pelo cliente Número de contato Nome do cliente CEP Rua/Avenida Número Ba…" at bounding box center [583, 253] width 272 height 379
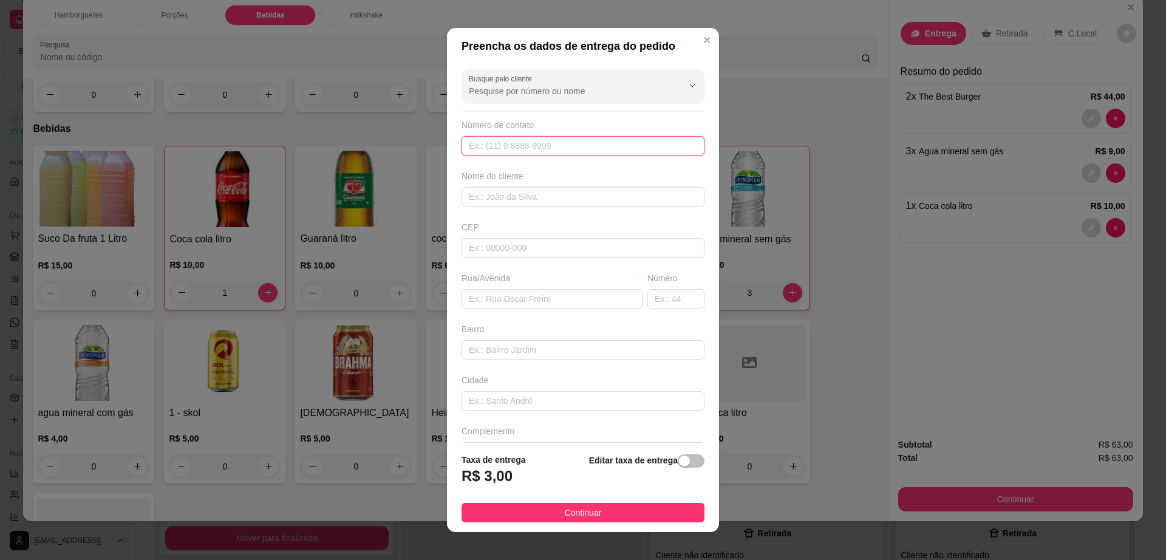
click at [553, 142] on input "text" at bounding box center [582, 145] width 243 height 19
paste input "(77) 8114-6527"
click at [480, 138] on input "(77) 8114-6527" at bounding box center [582, 145] width 243 height 19
type input "(77) 98114-6527"
click at [556, 196] on input "text" at bounding box center [582, 196] width 243 height 19
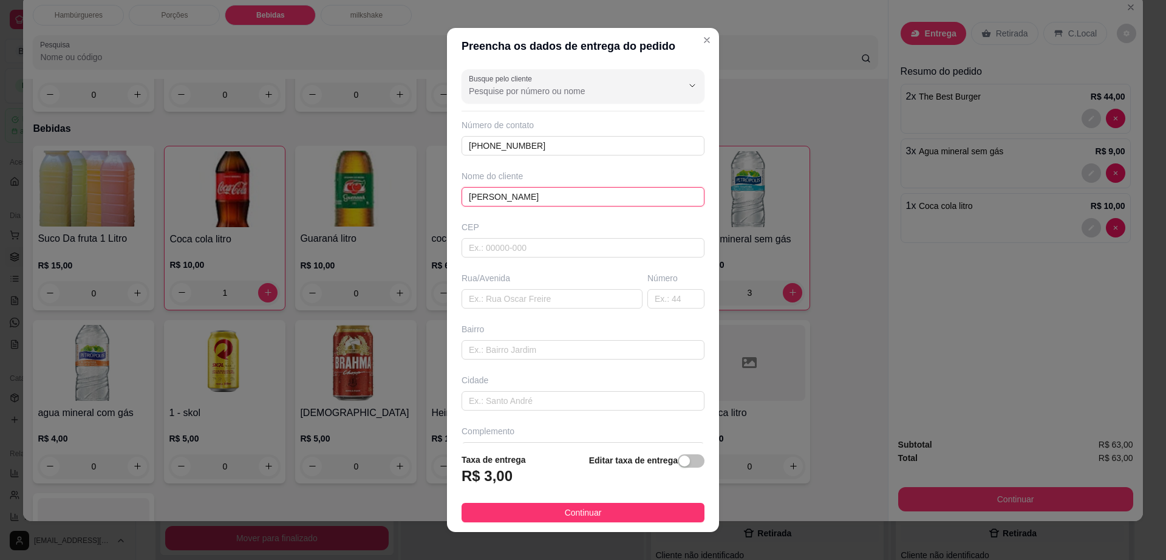
type input "michele paixão"
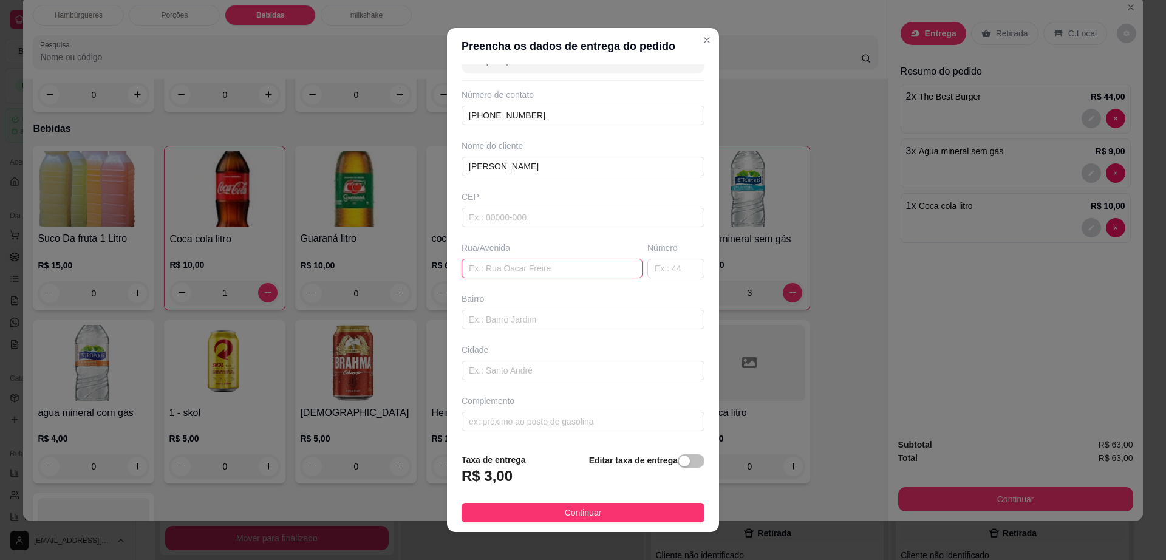
click at [552, 272] on input "text" at bounding box center [551, 268] width 181 height 19
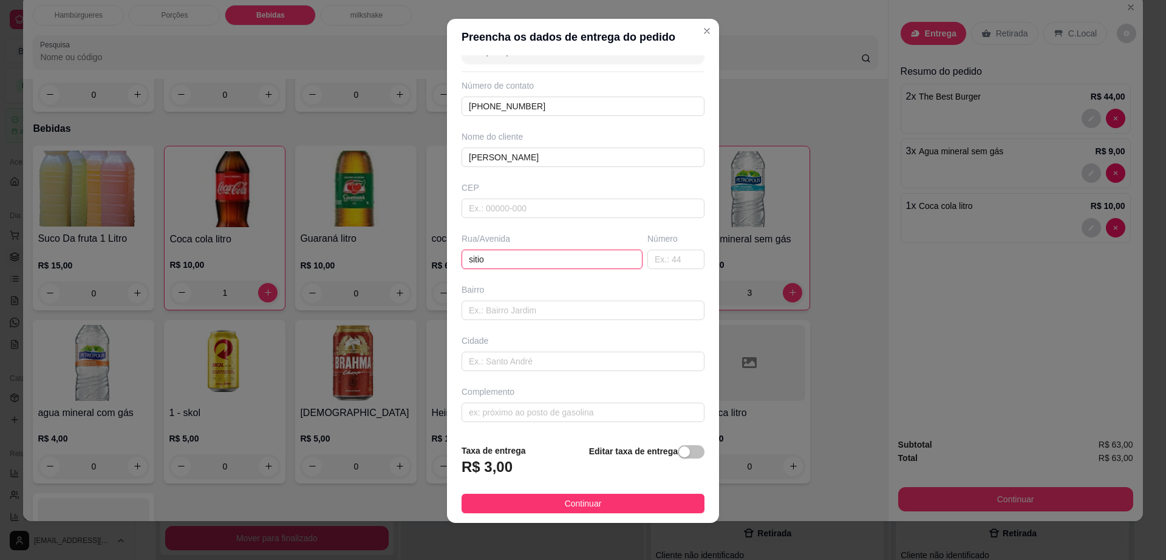
scroll to position [11, 0]
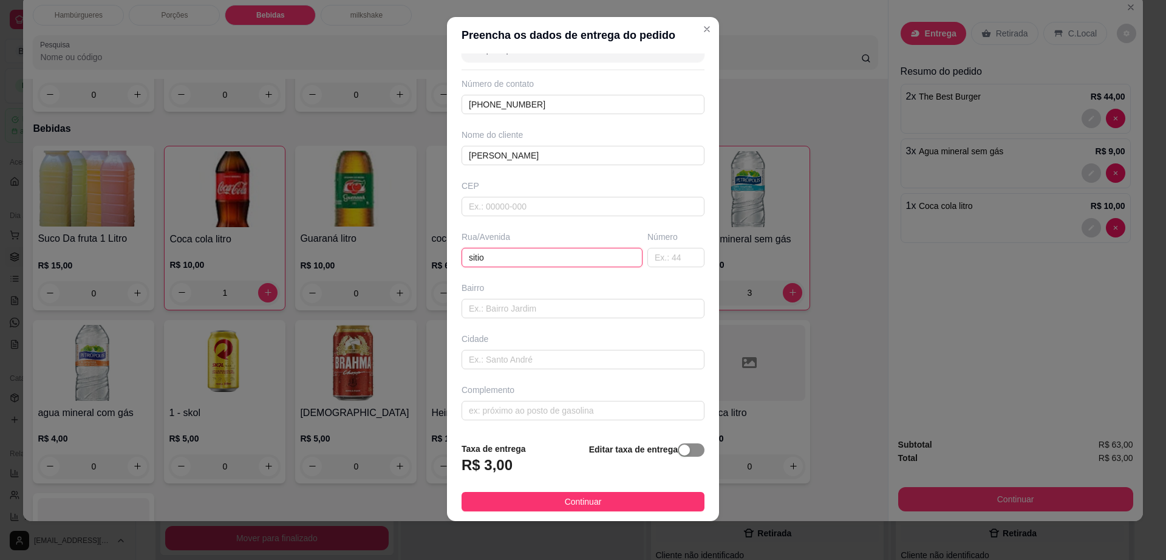
type input "sitio"
click at [679, 450] on div "button" at bounding box center [684, 449] width 11 height 11
drag, startPoint x: 531, startPoint y: 471, endPoint x: 434, endPoint y: 467, distance: 96.6
click at [434, 467] on div "Preencha os dados de entrega do pedido Busque pelo cliente Número de contato (7…" at bounding box center [583, 280] width 1166 height 560
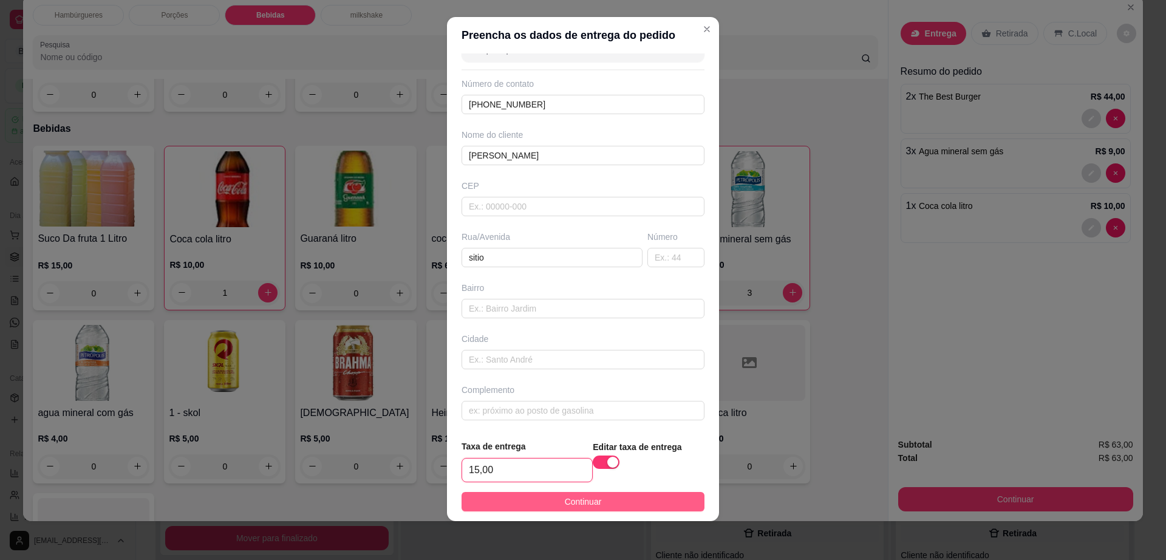
type input "15,00"
click at [584, 498] on span "Continuar" at bounding box center [583, 501] width 37 height 13
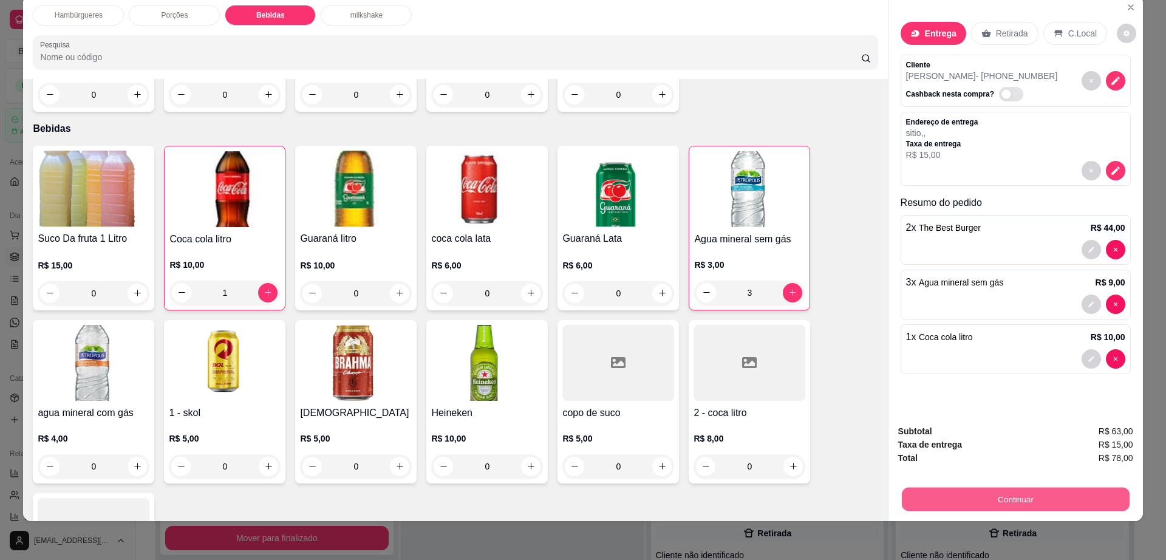
click at [1102, 500] on button "Continuar" at bounding box center [1015, 500] width 228 height 24
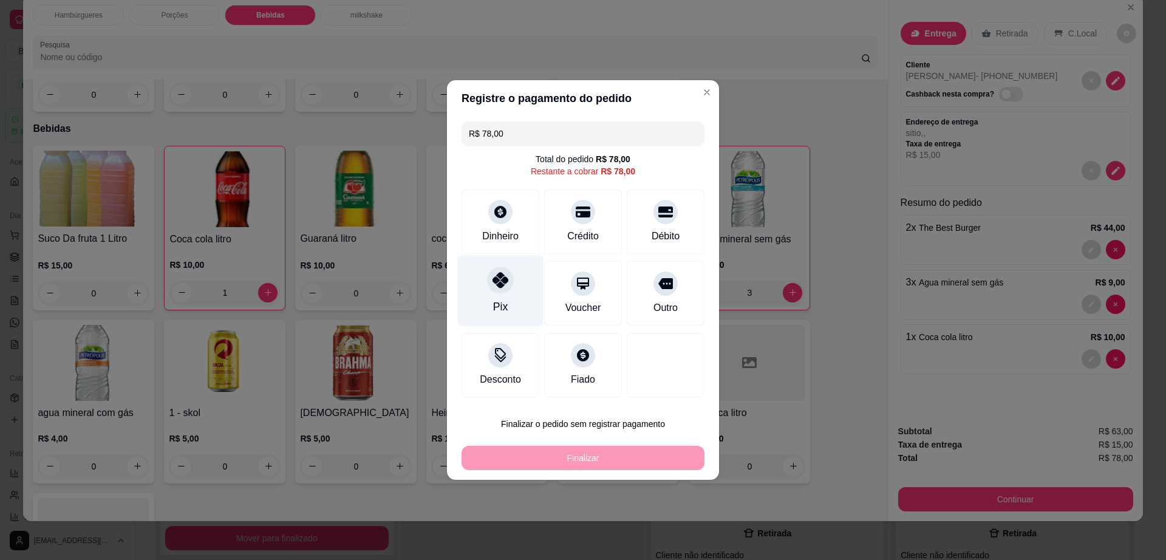
click at [508, 297] on div "Pix" at bounding box center [501, 291] width 86 height 71
type input "R$ 0,00"
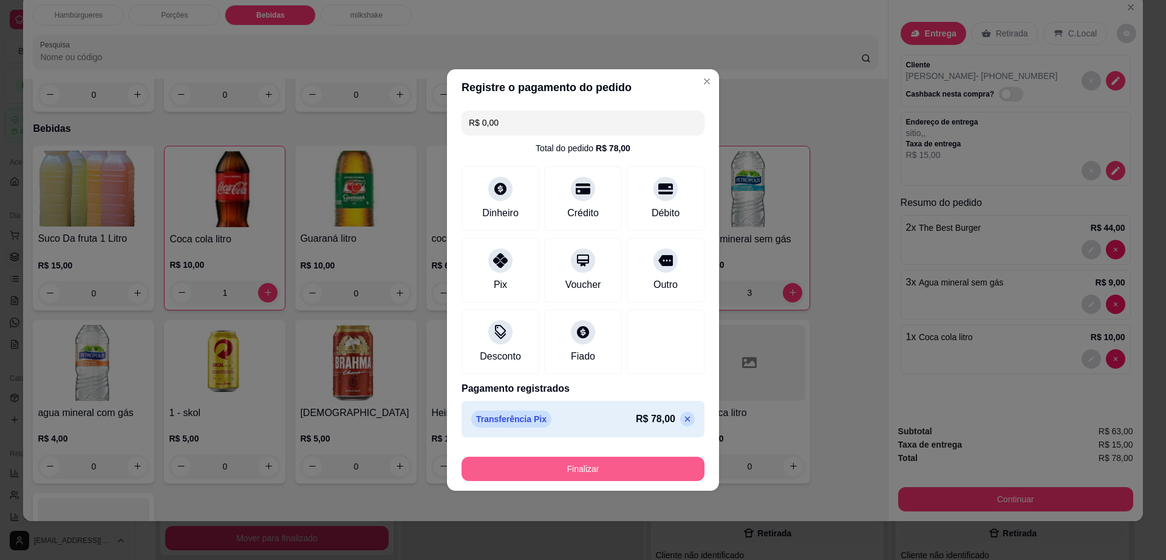
click at [603, 463] on button "Finalizar" at bounding box center [582, 469] width 243 height 24
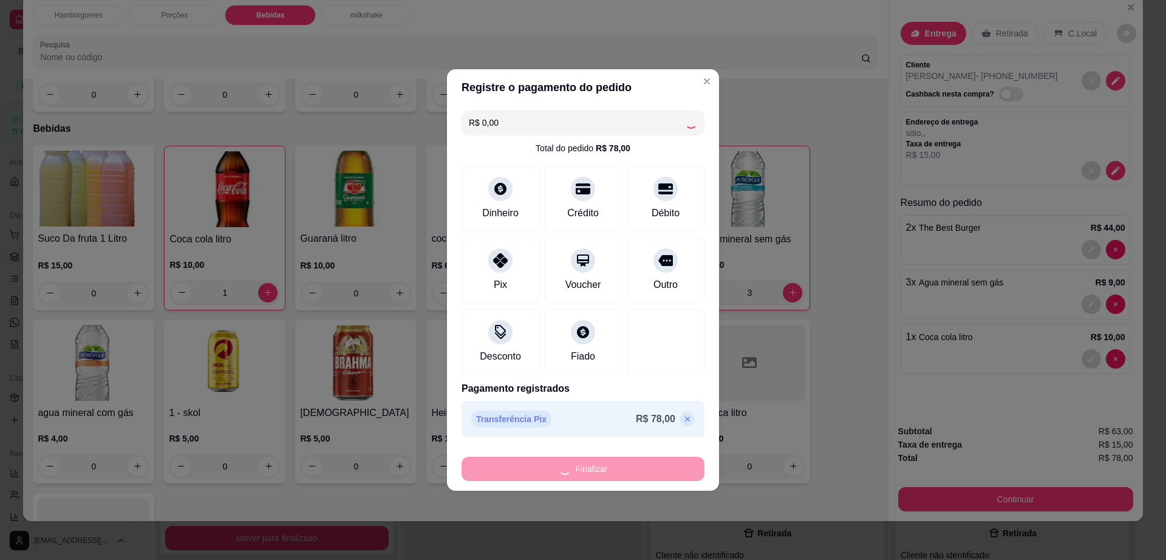
type input "0"
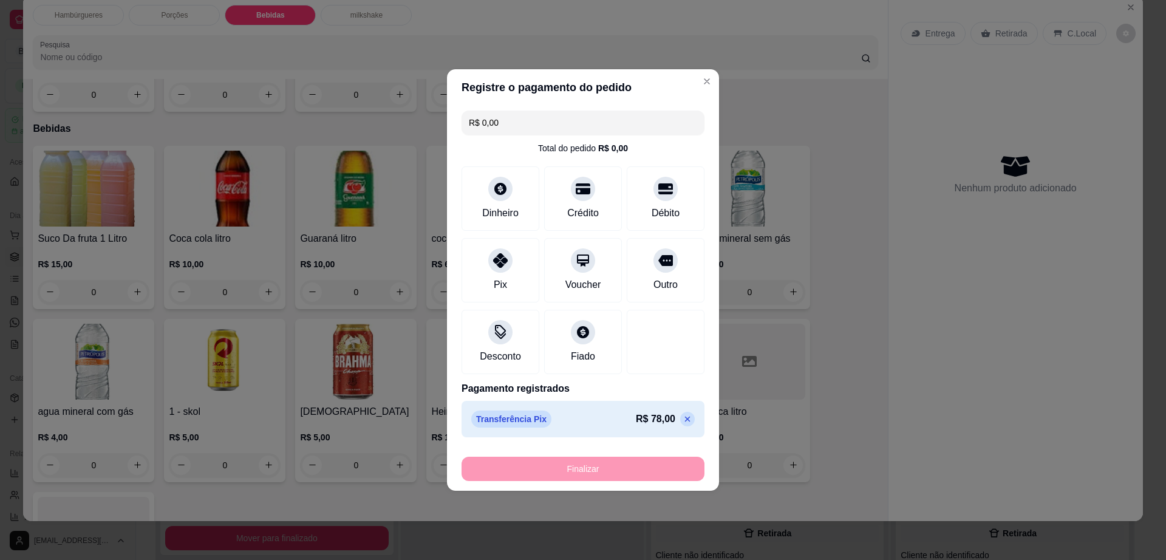
type input "-R$ 78,00"
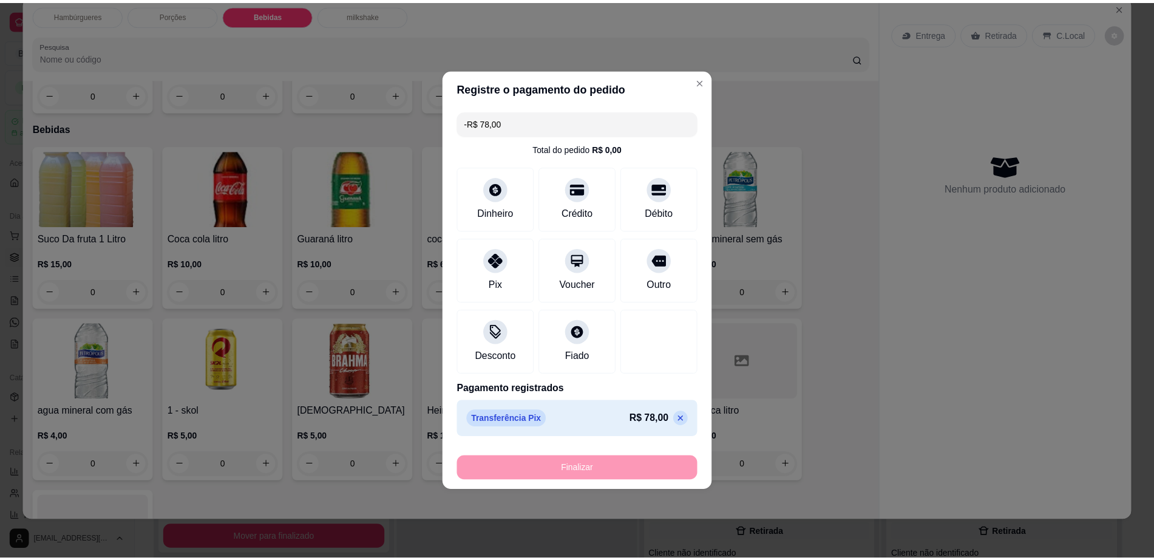
scroll to position [810, 0]
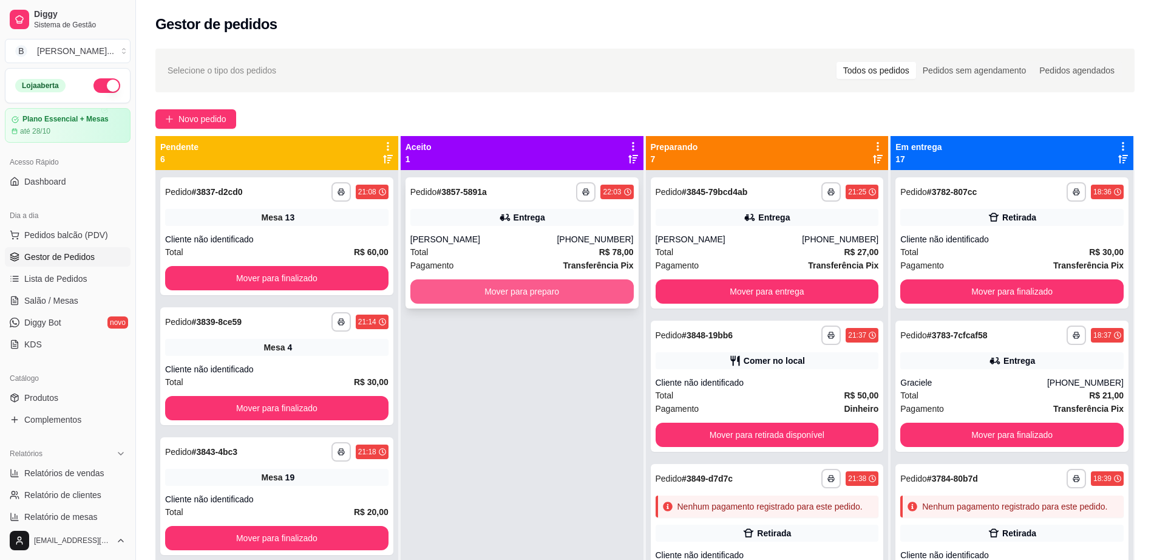
click at [551, 294] on button "Mover para preparo" at bounding box center [521, 291] width 223 height 24
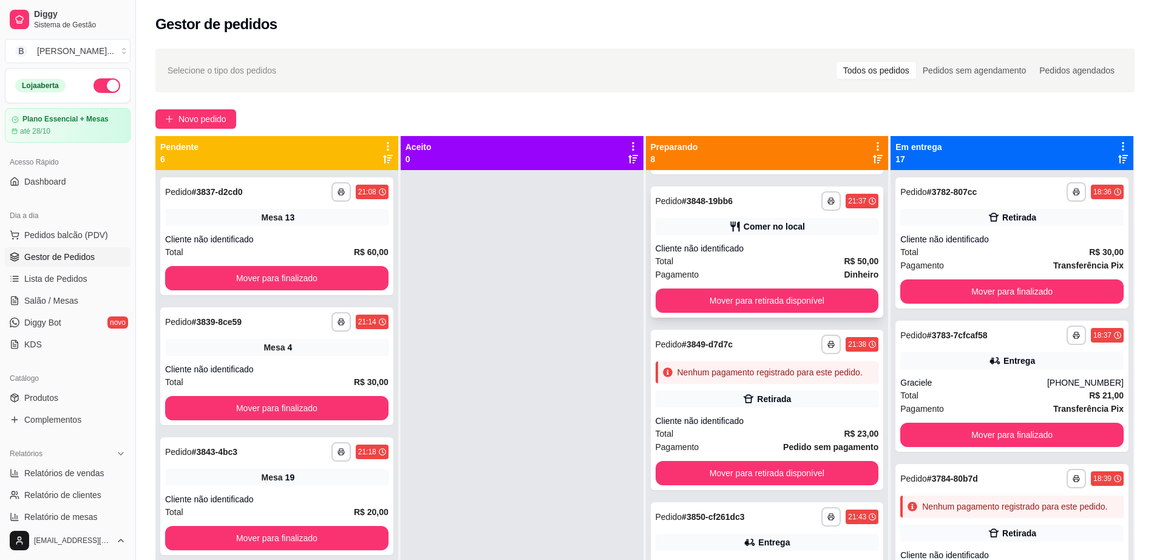
scroll to position [152, 0]
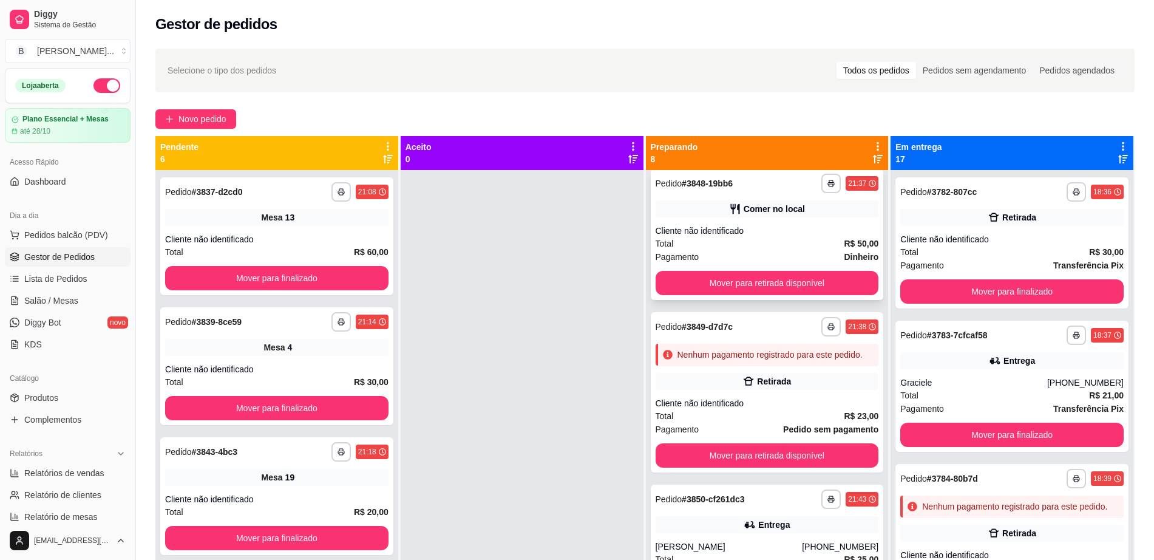
click at [809, 243] on div "Total R$ 50,00" at bounding box center [767, 243] width 223 height 13
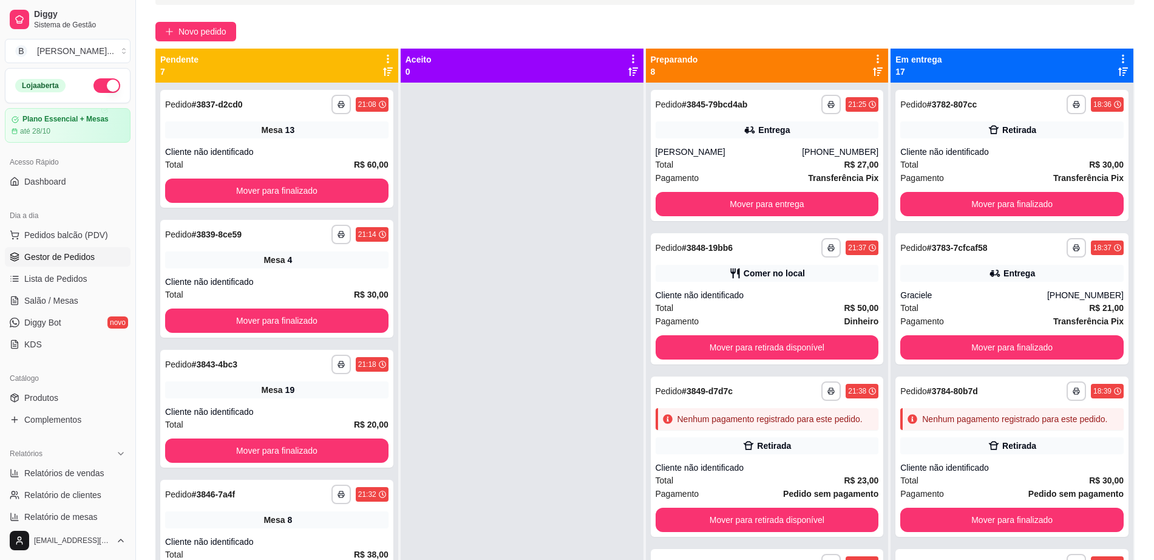
scroll to position [0, 0]
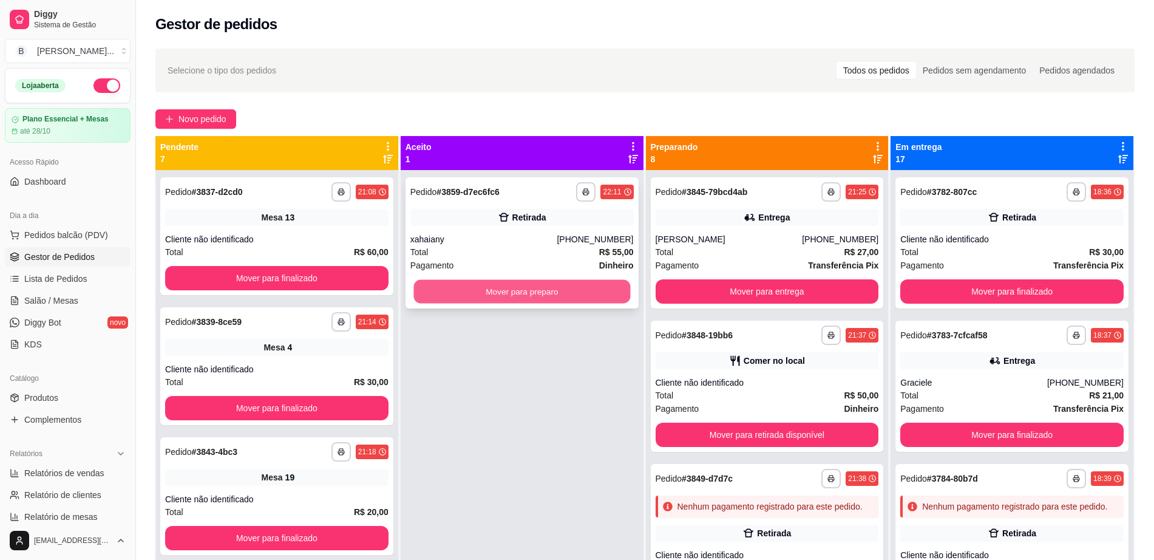
click at [494, 288] on button "Mover para preparo" at bounding box center [521, 292] width 217 height 24
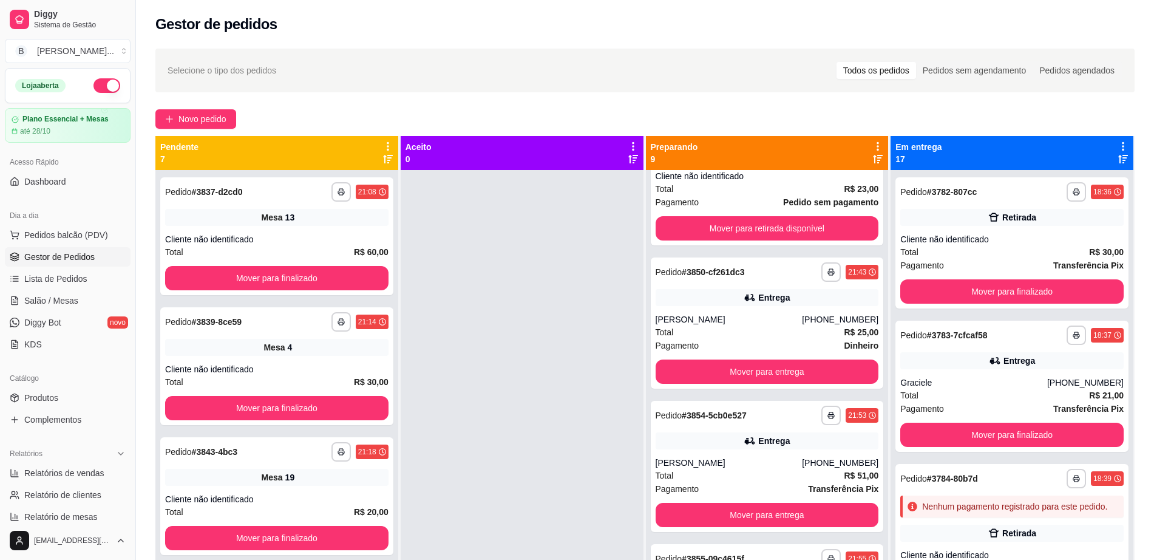
scroll to position [379, 0]
click at [692, 375] on button "Mover para entrega" at bounding box center [767, 371] width 217 height 24
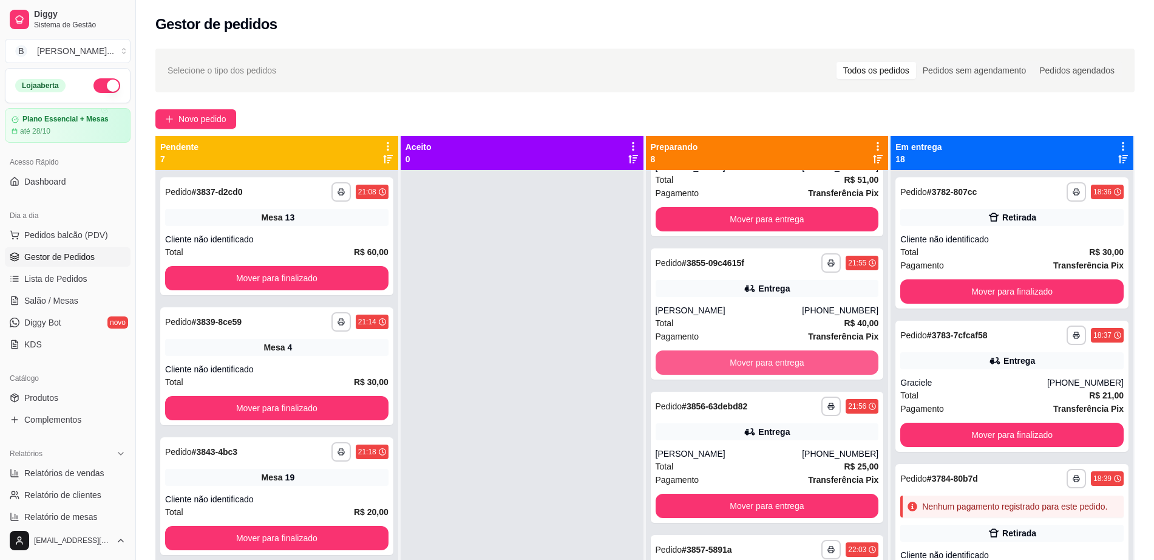
click at [692, 375] on button "Mover para entrega" at bounding box center [767, 362] width 223 height 24
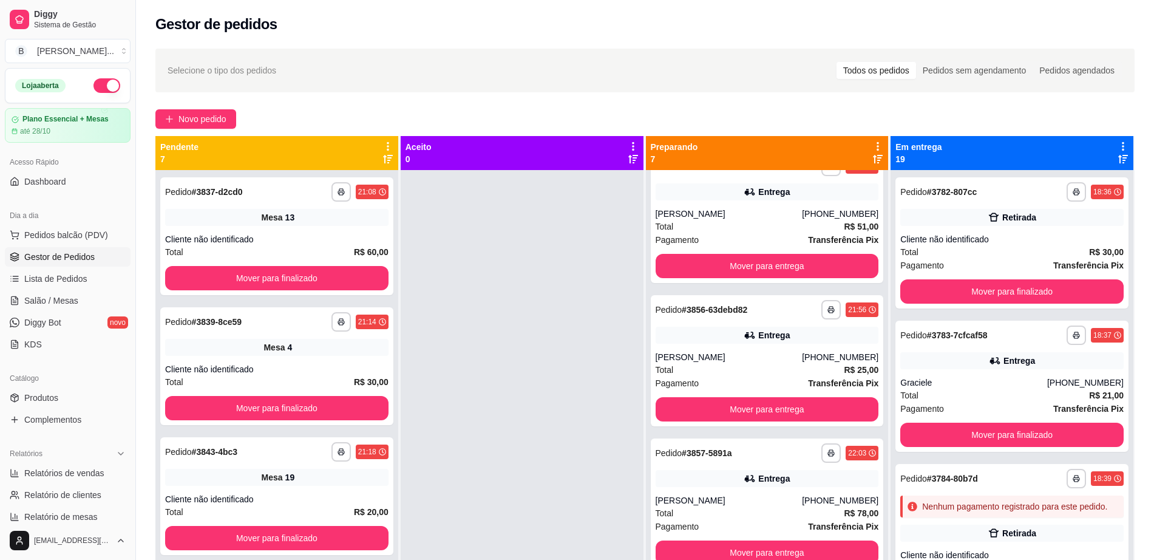
scroll to position [497, 0]
click at [694, 409] on button "Mover para entrega" at bounding box center [767, 409] width 223 height 24
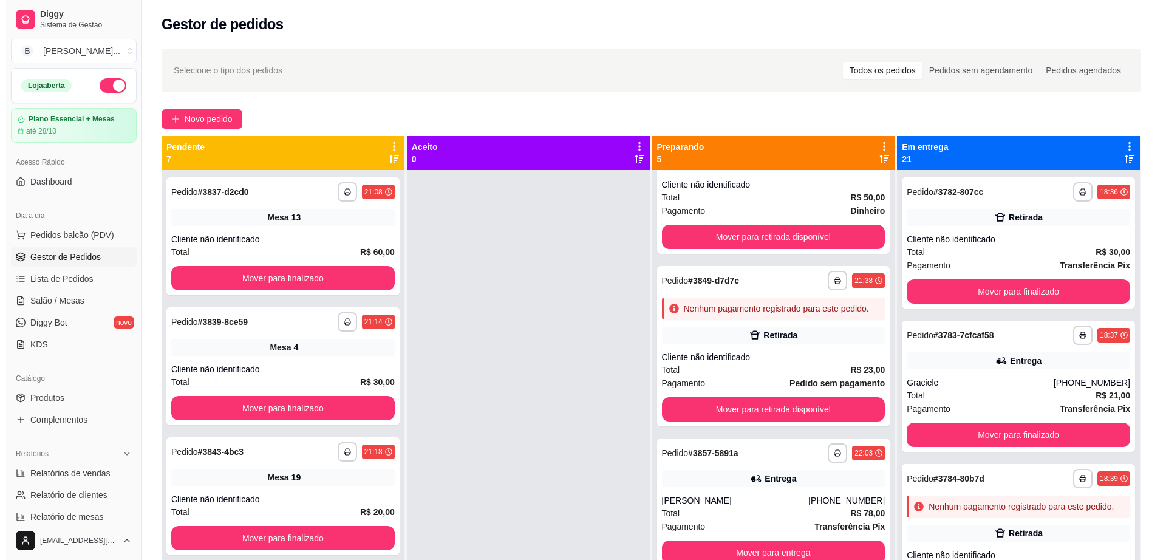
scroll to position [210, 0]
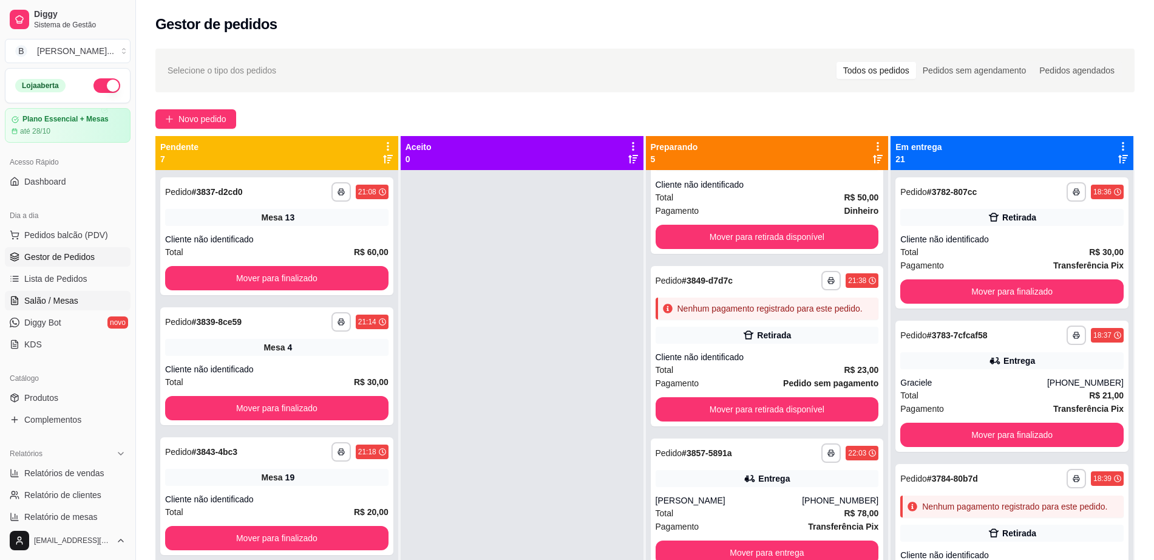
click at [46, 293] on link "Salão / Mesas" at bounding box center [68, 300] width 126 height 19
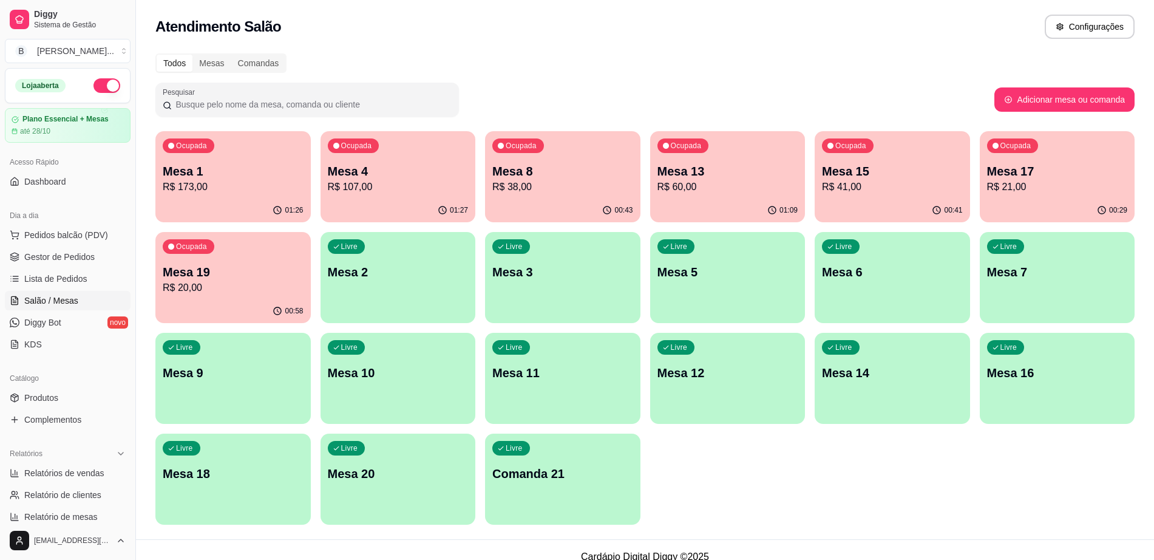
click at [543, 180] on p "R$ 38,00" at bounding box center [562, 187] width 141 height 15
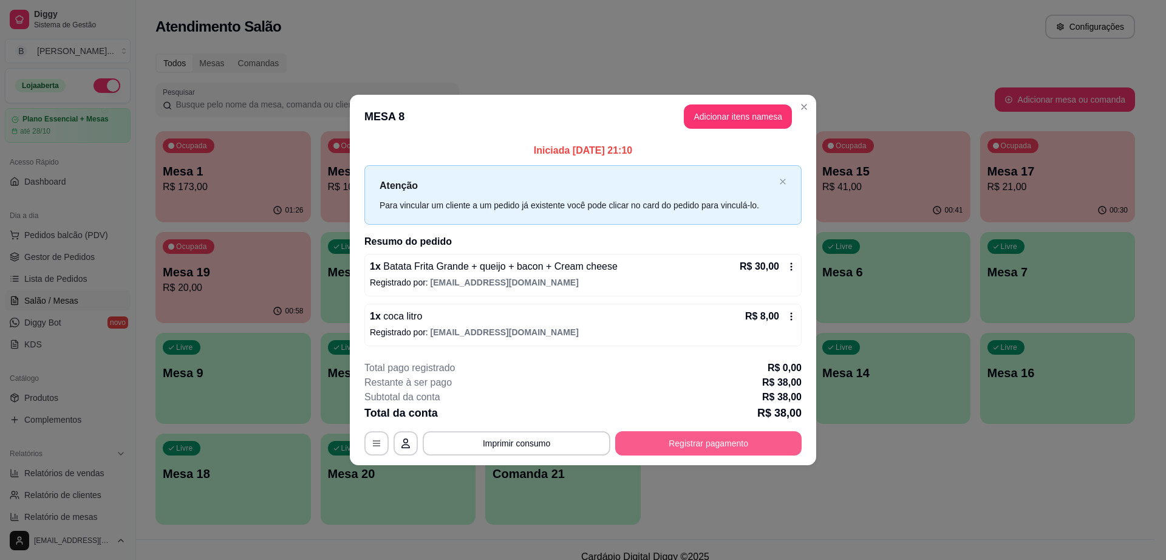
click at [719, 434] on button "Registrar pagamento" at bounding box center [708, 443] width 186 height 24
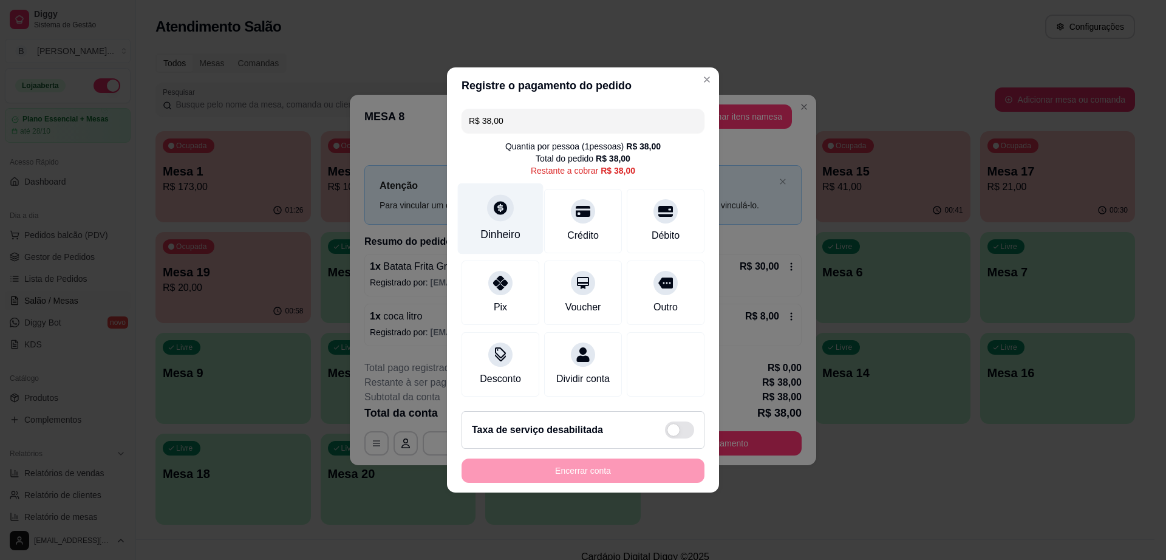
click at [505, 200] on icon at bounding box center [500, 208] width 16 height 16
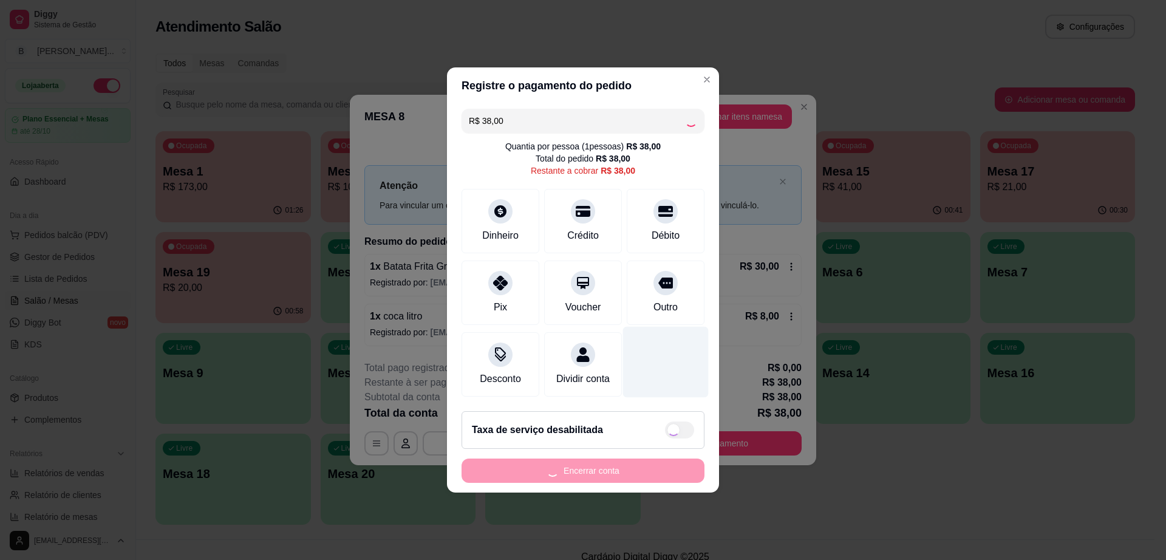
type input "R$ 0,00"
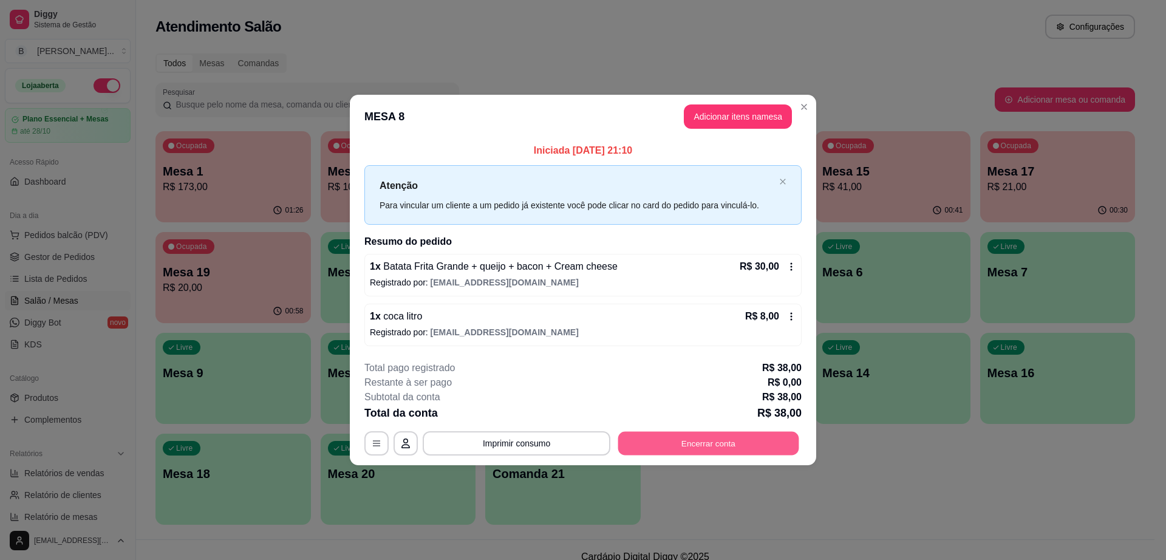
click at [701, 446] on button "Encerrar conta" at bounding box center [708, 443] width 181 height 24
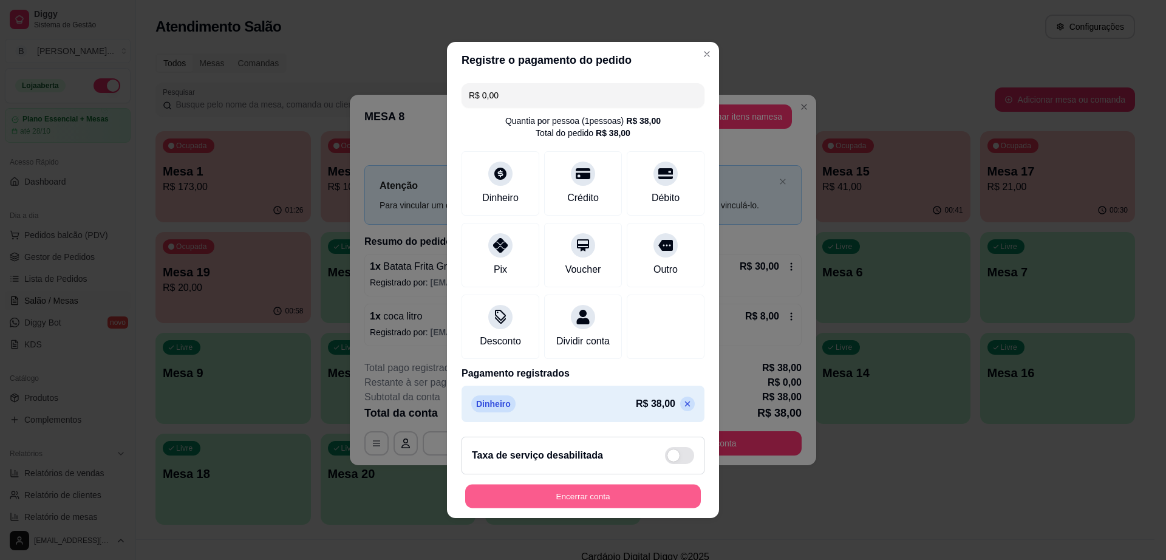
click at [594, 504] on button "Encerrar conta" at bounding box center [583, 496] width 236 height 24
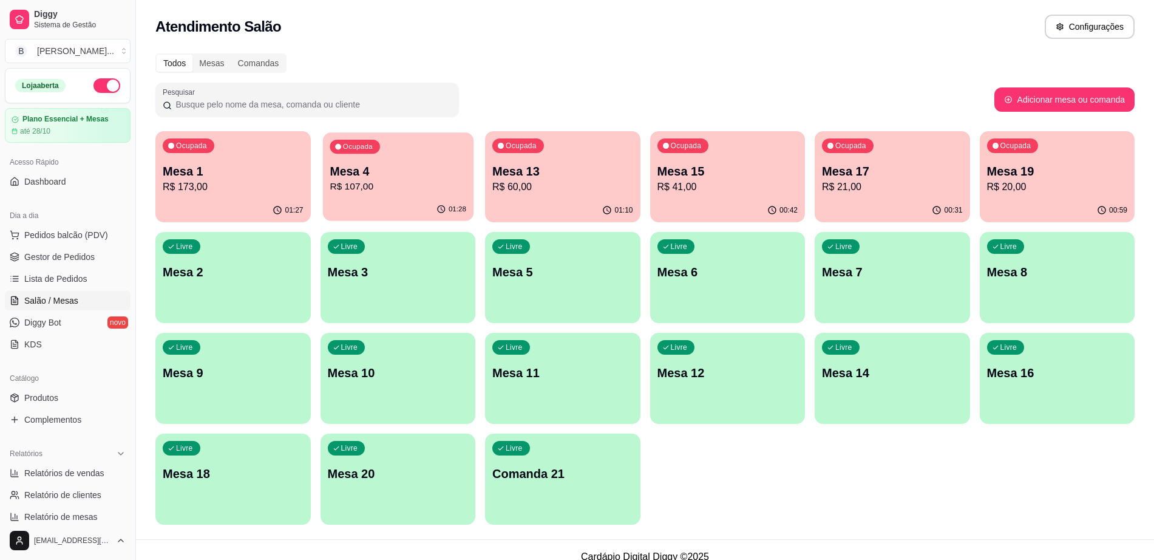
click at [410, 169] on p "Mesa 4" at bounding box center [398, 171] width 137 height 16
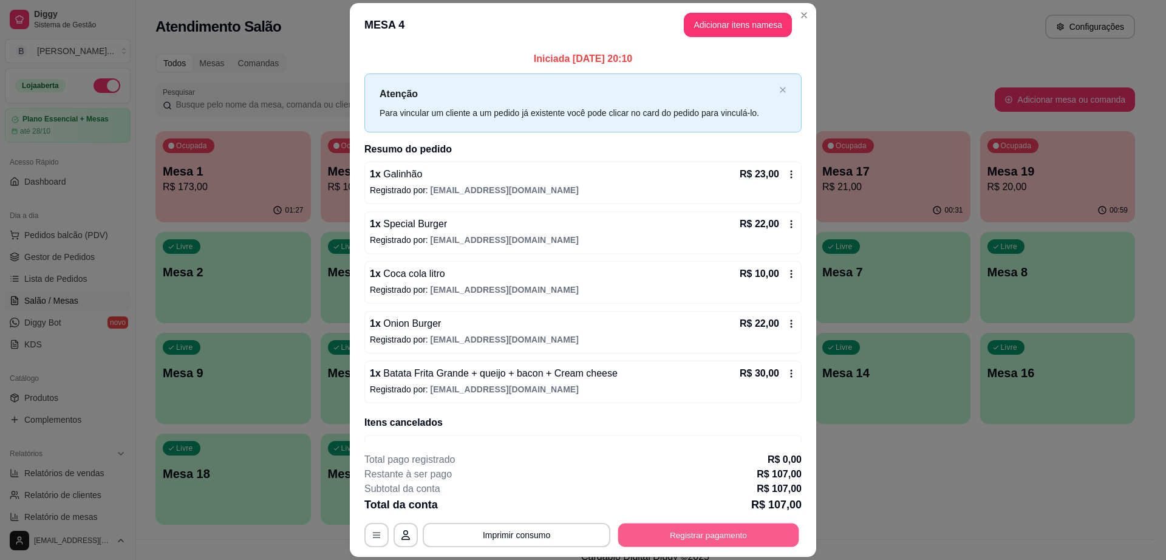
click at [720, 537] on button "Registrar pagamento" at bounding box center [708, 535] width 181 height 24
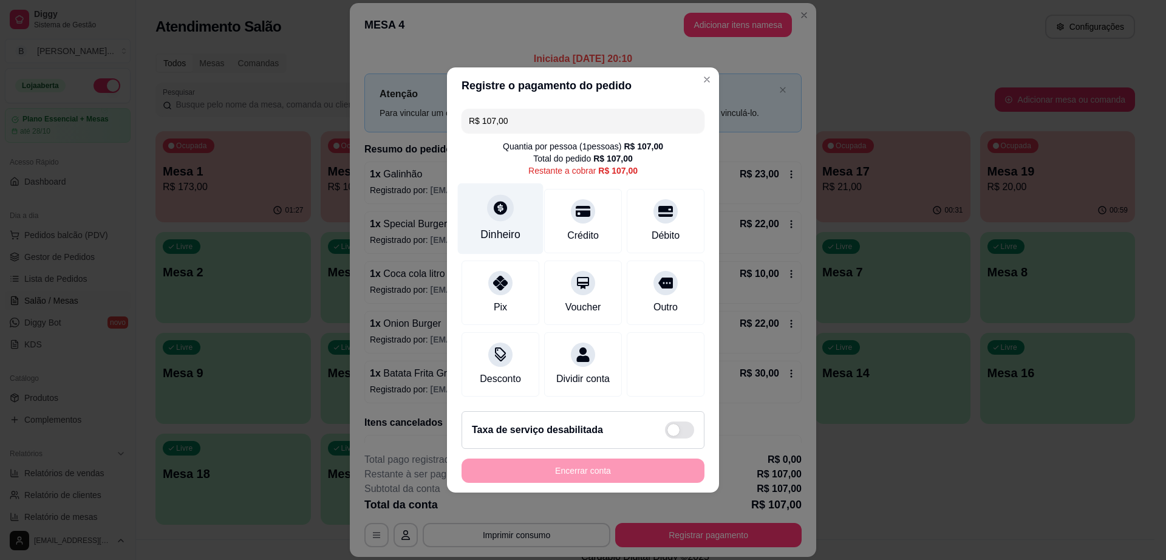
click at [509, 197] on div at bounding box center [500, 207] width 27 height 27
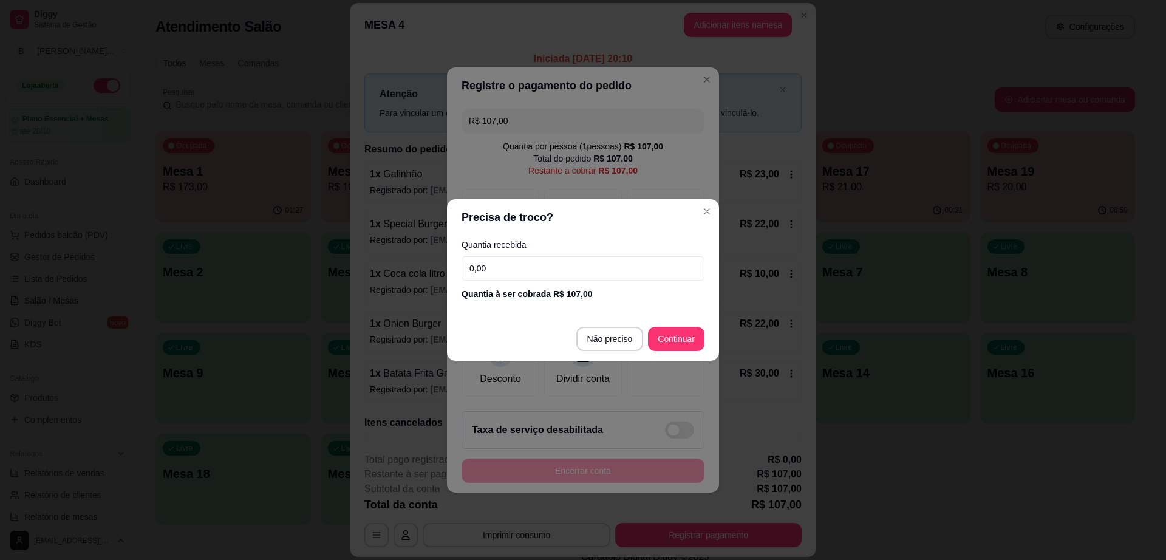
click at [507, 267] on input "0,00" at bounding box center [582, 268] width 243 height 24
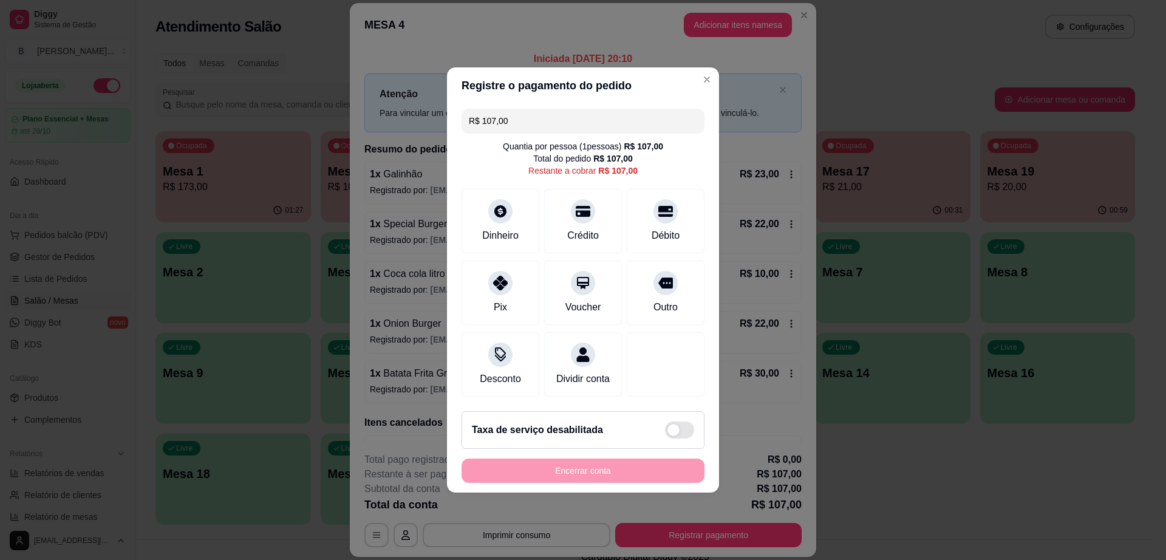
click at [533, 120] on input "R$ 107,00" at bounding box center [583, 121] width 228 height 24
click at [487, 201] on div at bounding box center [500, 207] width 27 height 27
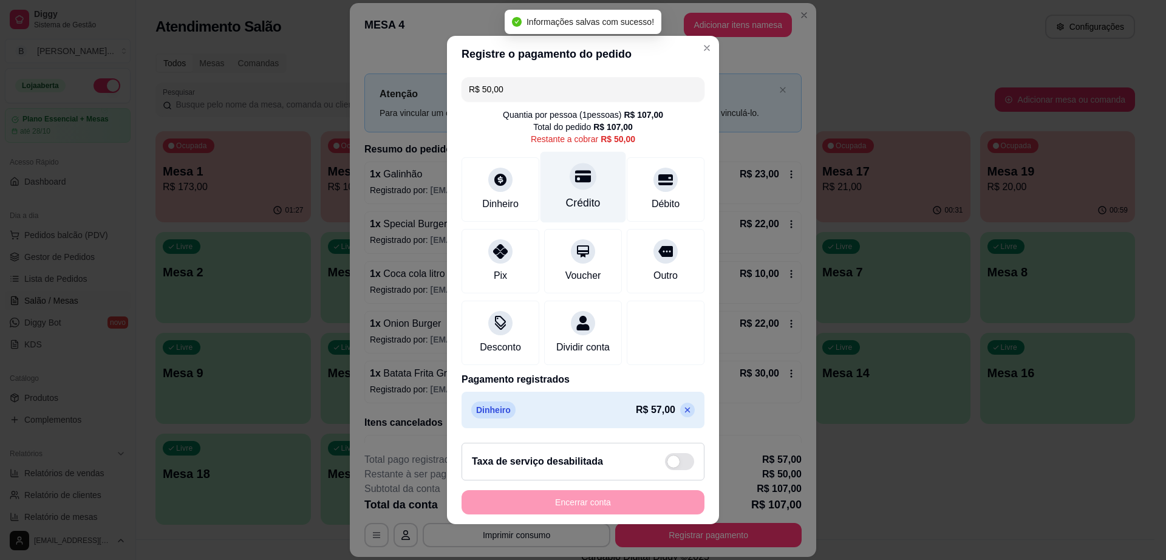
click at [575, 171] on icon at bounding box center [583, 177] width 16 height 12
type input "R$ 0,00"
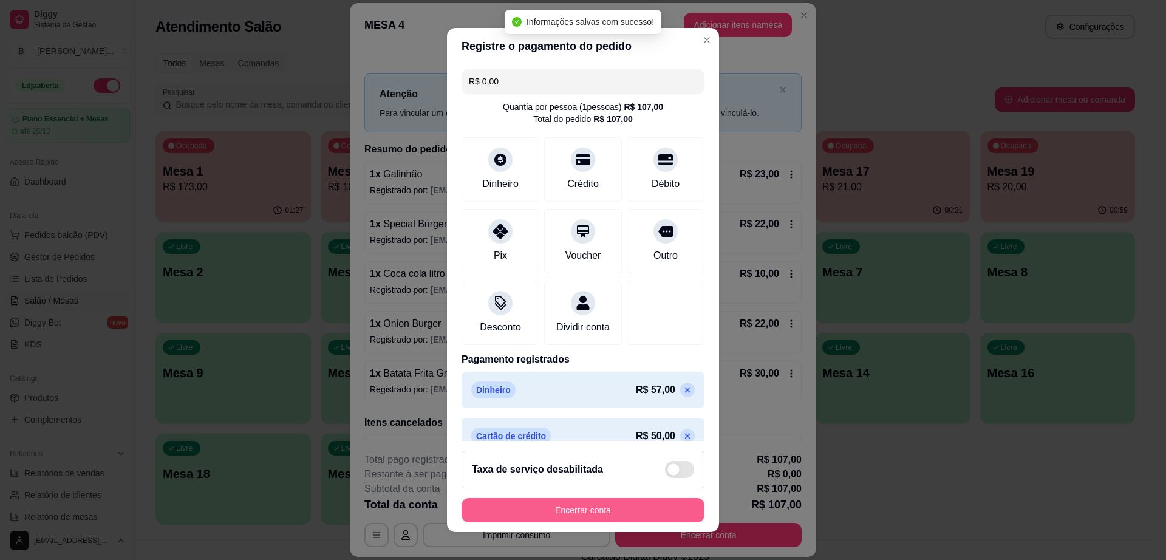
click at [605, 506] on button "Encerrar conta" at bounding box center [582, 510] width 243 height 24
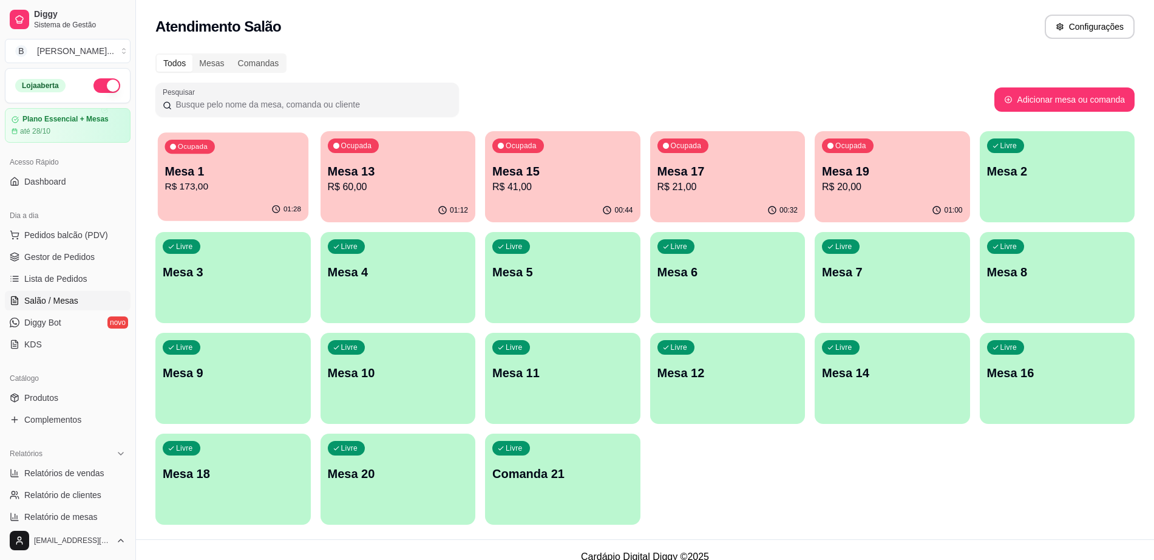
click at [235, 158] on div "Ocupada Mesa 1 R$ 173,00" at bounding box center [233, 165] width 151 height 66
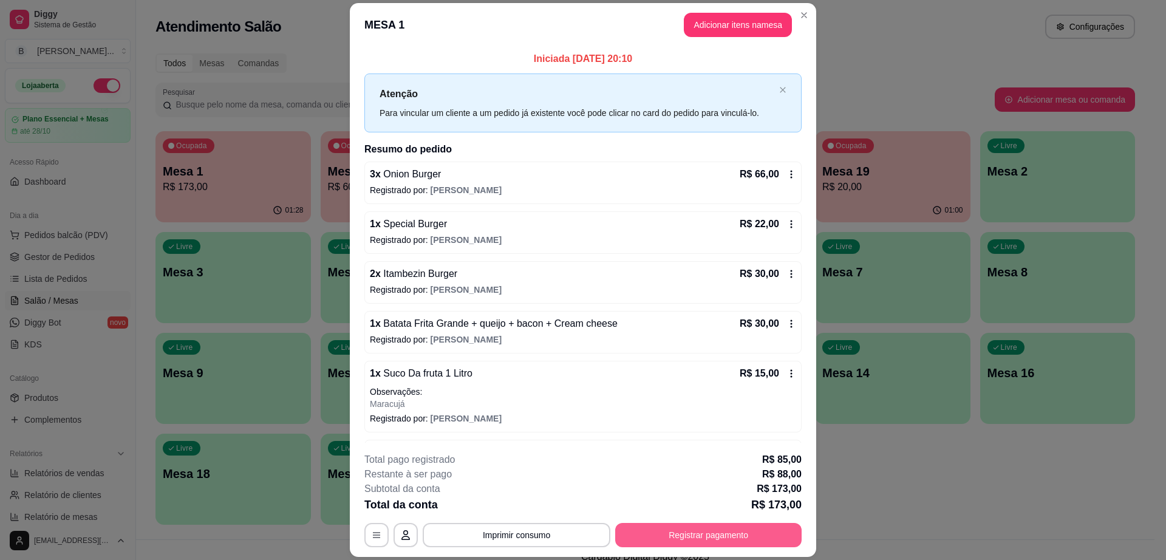
click at [675, 526] on button "Registrar pagamento" at bounding box center [708, 535] width 186 height 24
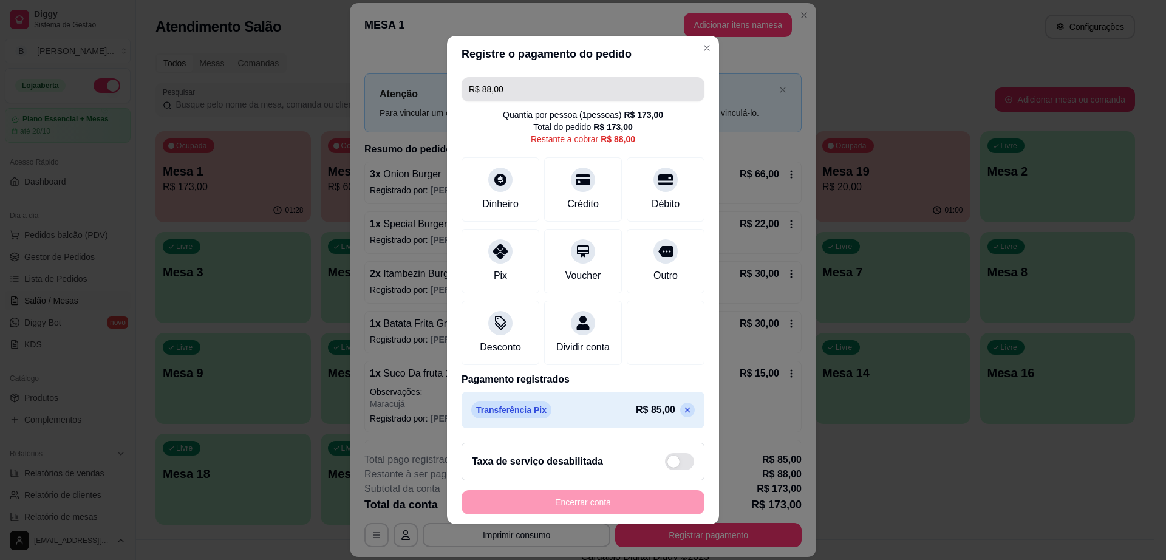
click at [517, 83] on input "R$ 88,00" at bounding box center [583, 89] width 228 height 24
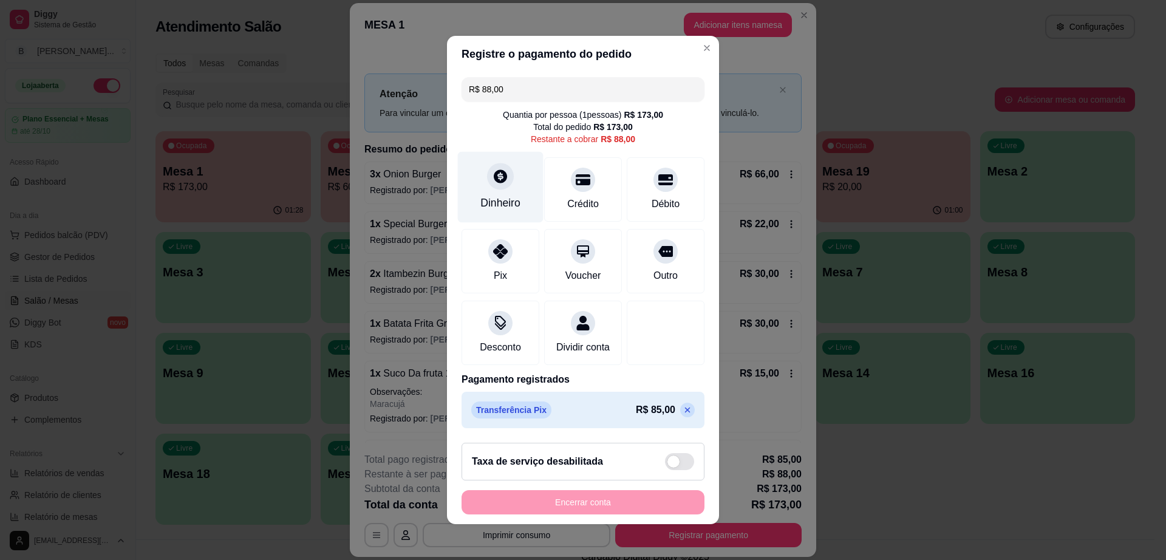
click at [483, 182] on div "Dinheiro" at bounding box center [501, 187] width 86 height 71
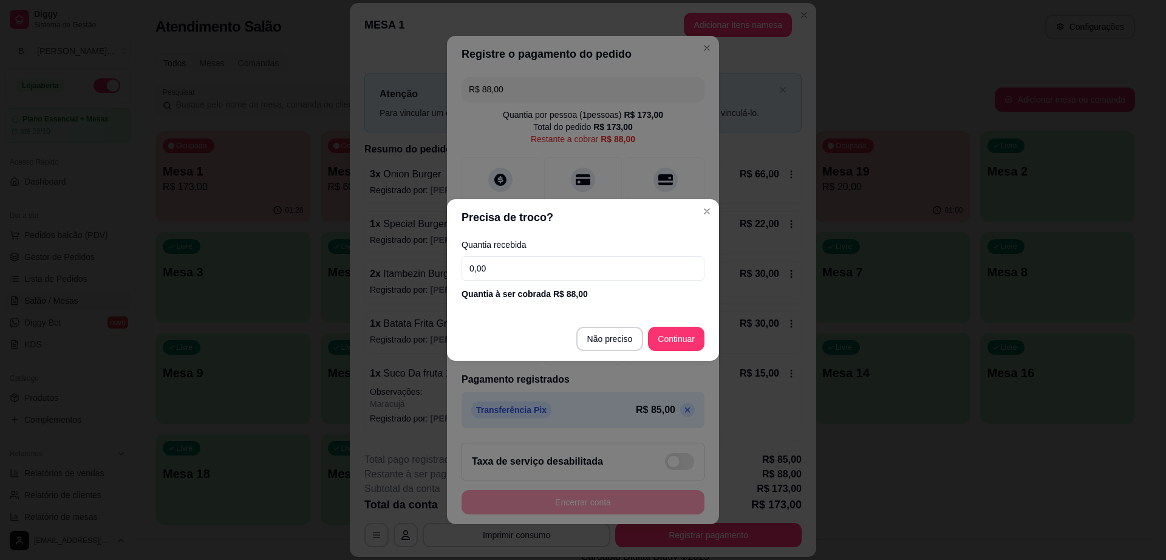
click at [509, 273] on input "0,00" at bounding box center [582, 268] width 243 height 24
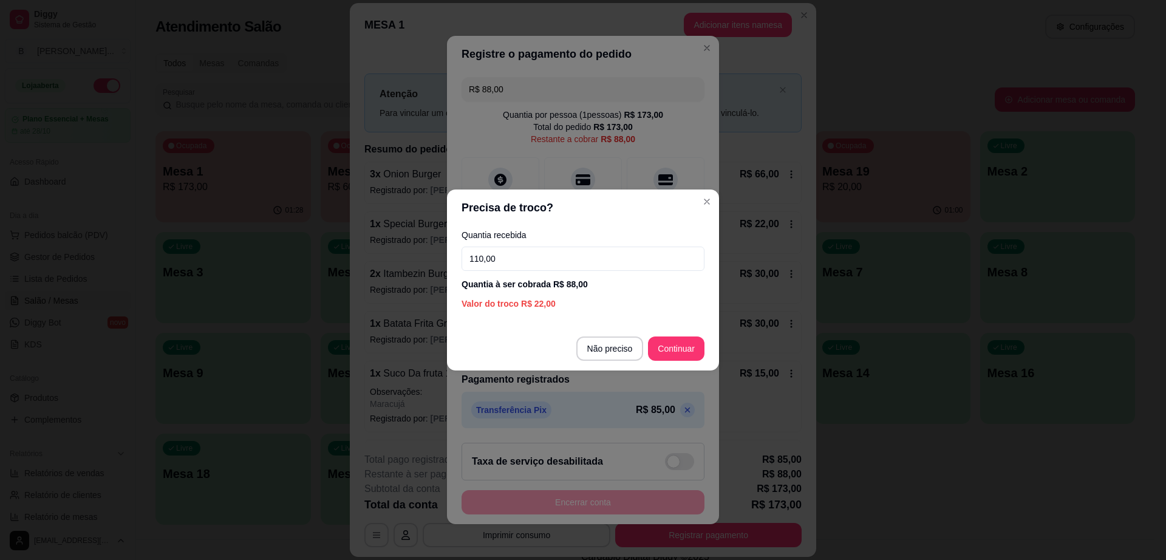
type input "110,00"
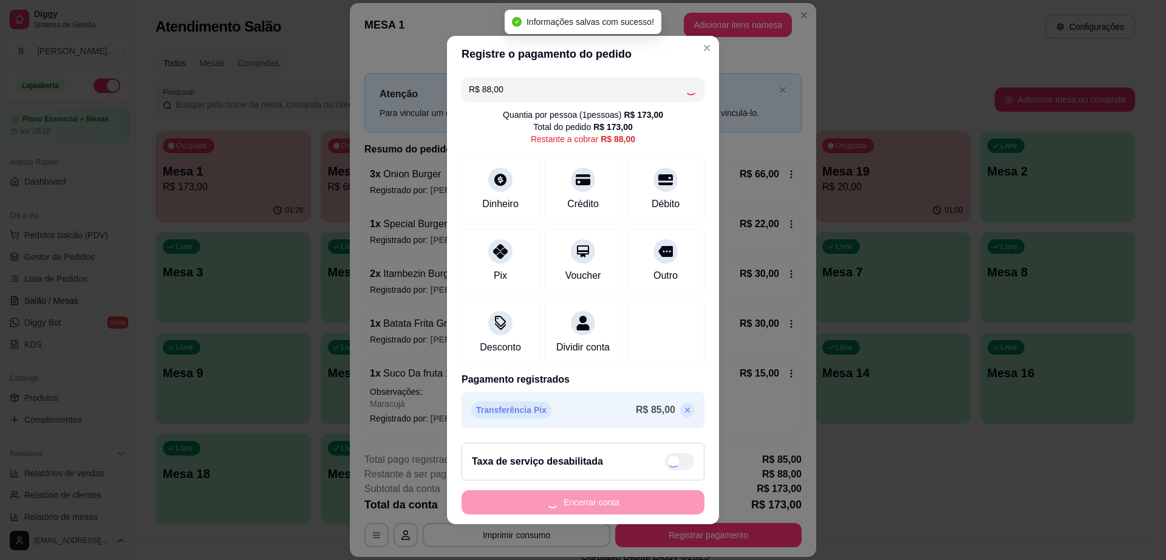
type input "R$ 0,00"
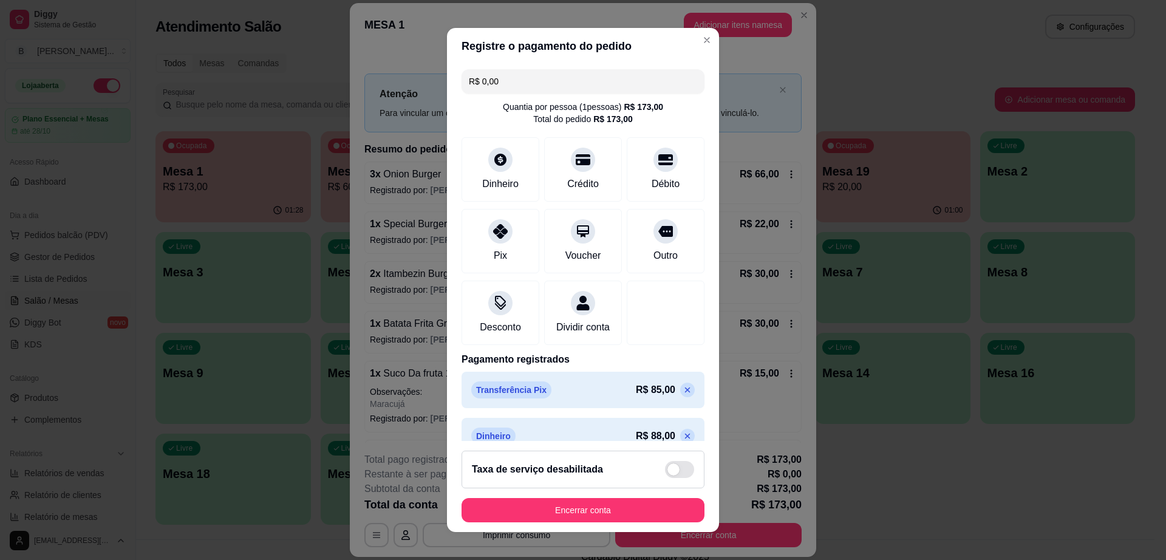
click at [620, 494] on footer "Taxa de serviço desabilitada Encerrar conta" at bounding box center [583, 486] width 272 height 91
click at [617, 508] on button "Encerrar conta" at bounding box center [583, 510] width 236 height 24
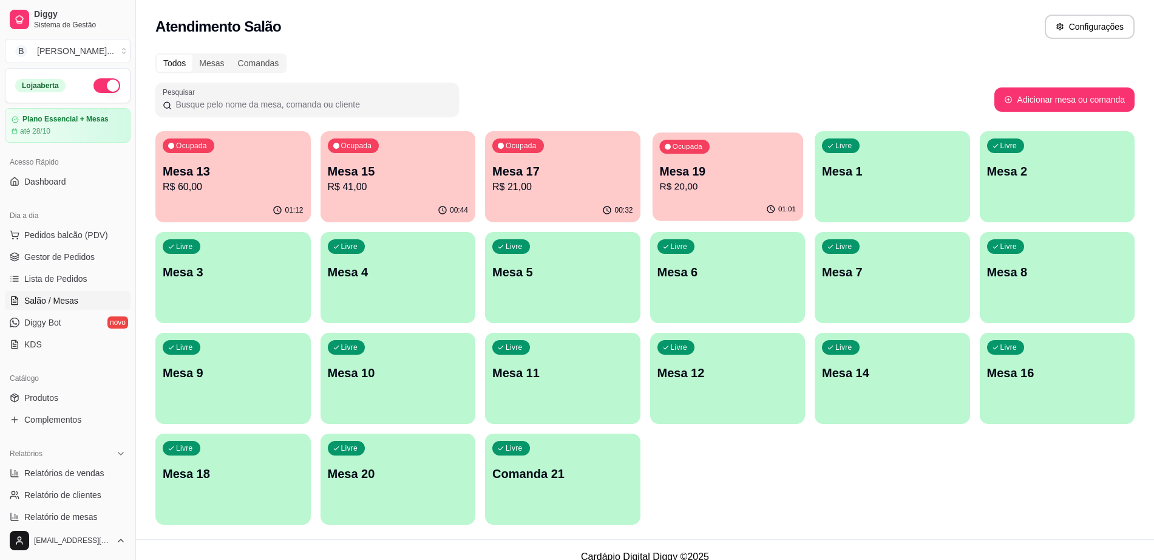
click at [763, 192] on p "R$ 20,00" at bounding box center [727, 187] width 137 height 14
click at [548, 191] on p "R$ 21,00" at bounding box center [562, 187] width 137 height 14
click at [610, 173] on p "Mesa 17" at bounding box center [562, 171] width 141 height 17
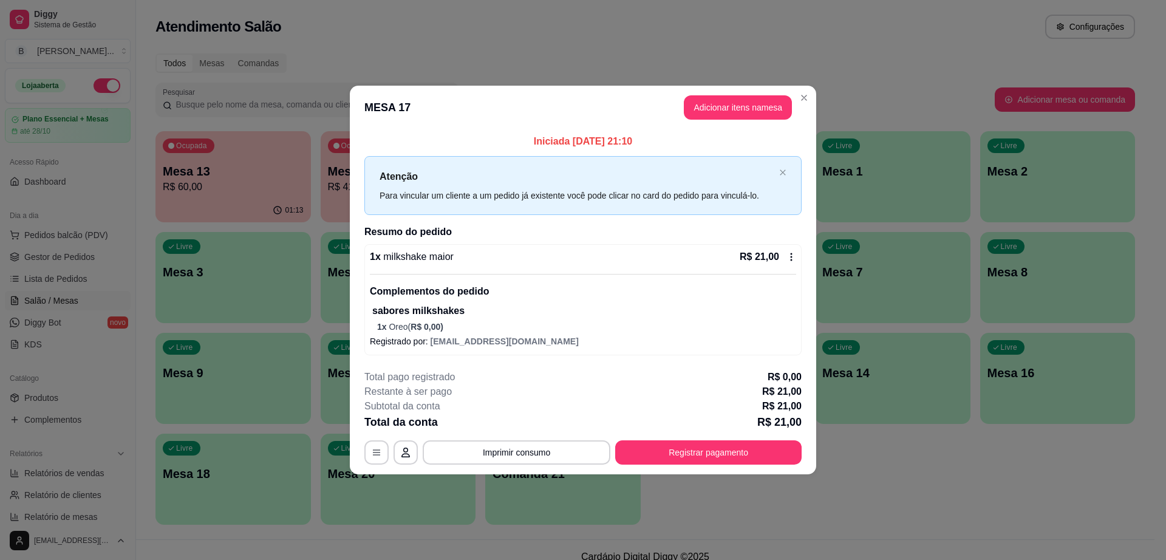
click at [790, 257] on icon at bounding box center [791, 257] width 10 height 10
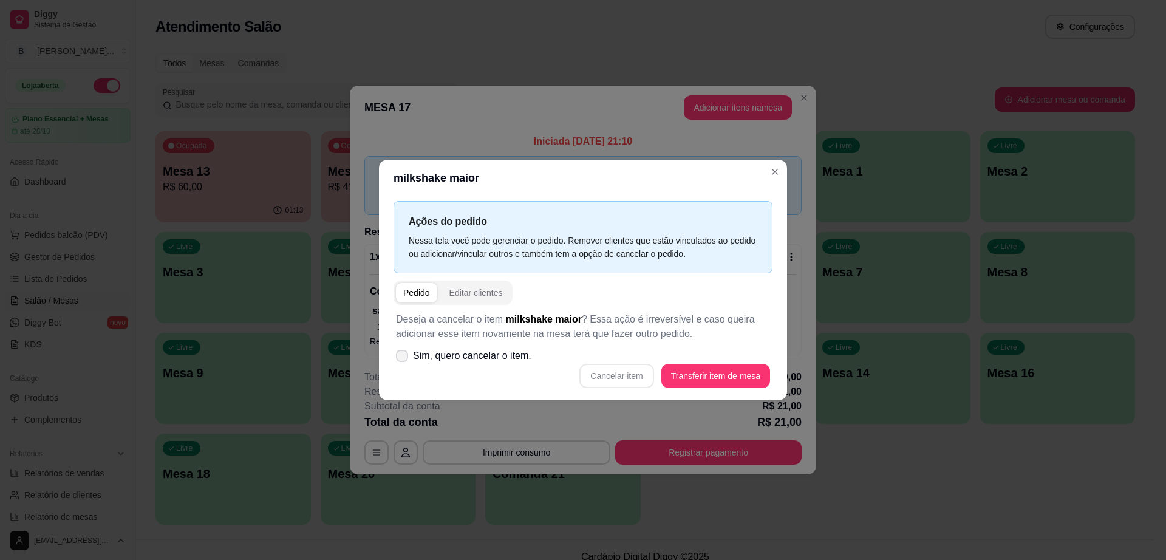
click at [408, 350] on label "Sim, quero cancelar o item." at bounding box center [463, 356] width 145 height 24
click at [403, 358] on input "Sim, quero cancelar o item." at bounding box center [399, 362] width 8 height 8
checkbox input "true"
click at [637, 369] on button "Cancelar item" at bounding box center [616, 376] width 74 height 24
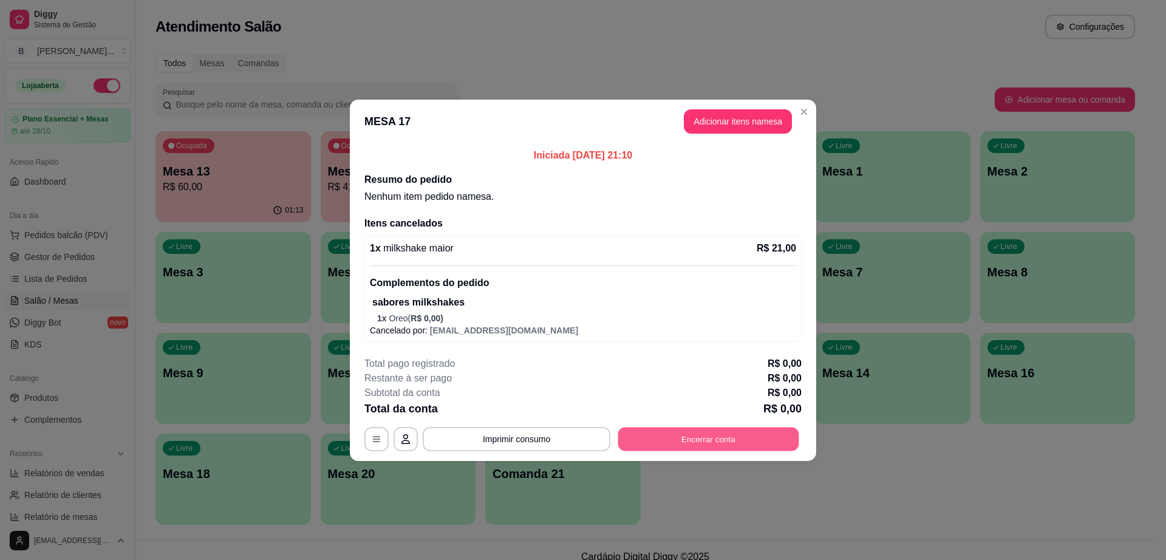
click at [710, 439] on button "Encerrar conta" at bounding box center [708, 439] width 181 height 24
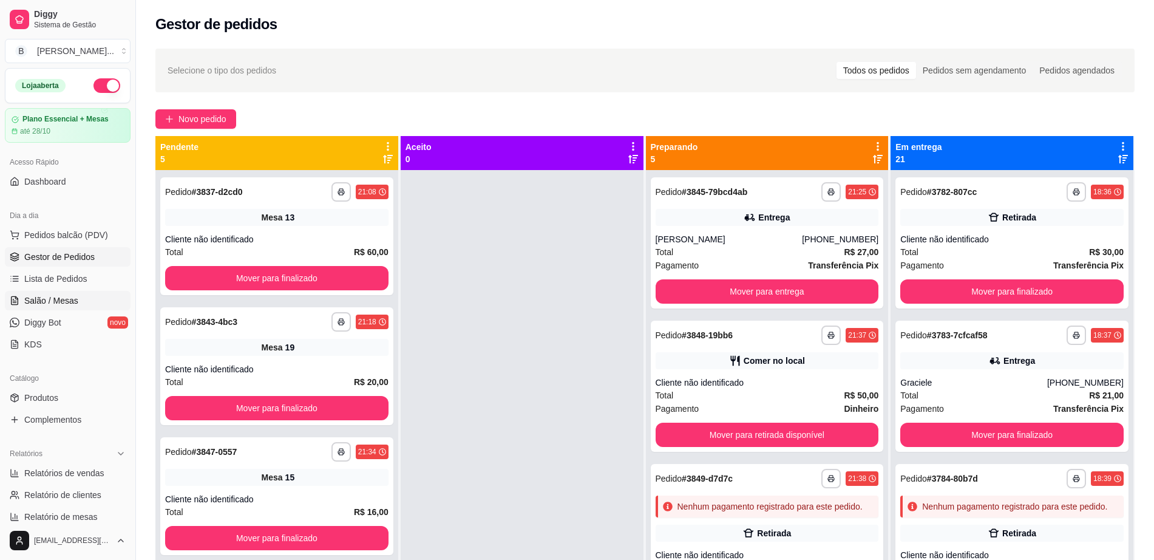
click at [45, 292] on link "Salão / Mesas" at bounding box center [68, 300] width 126 height 19
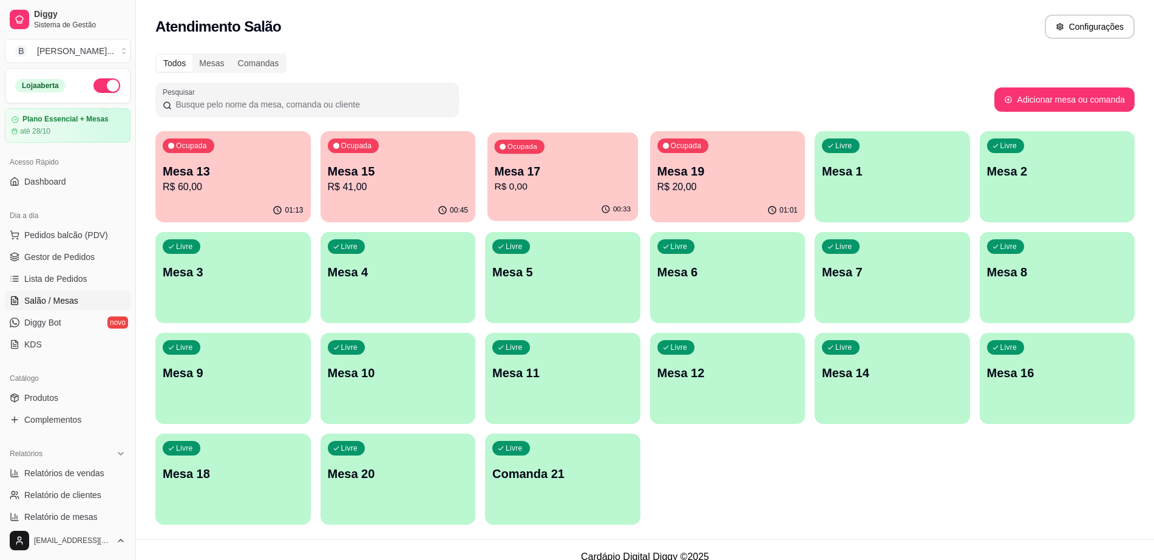
click at [604, 191] on p "R$ 0,00" at bounding box center [562, 187] width 137 height 14
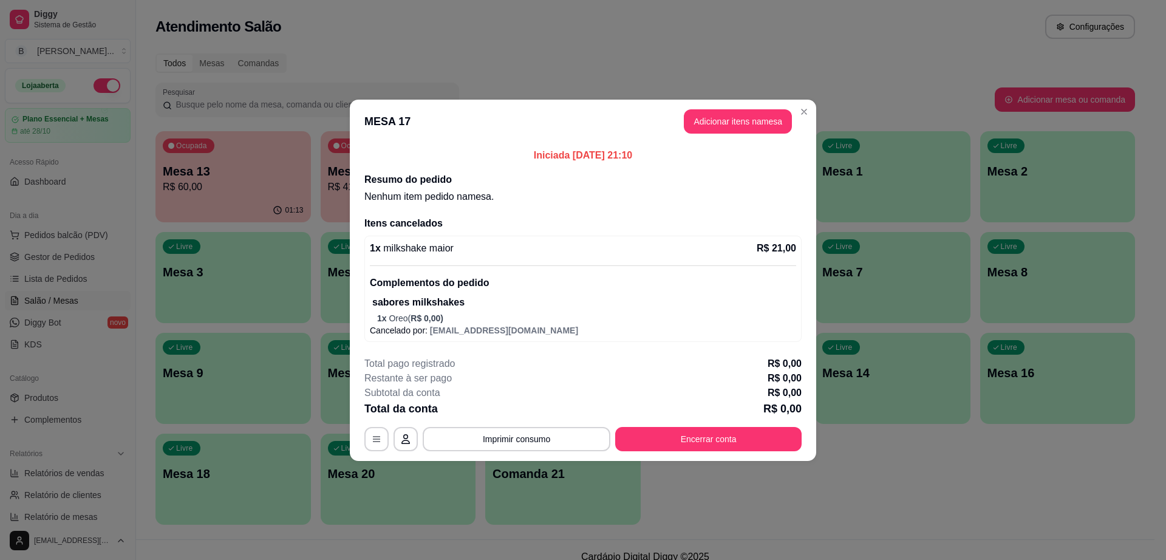
click at [786, 252] on p "R$ 21,00" at bounding box center [775, 248] width 39 height 15
click at [721, 435] on button "Encerrar conta" at bounding box center [708, 439] width 186 height 24
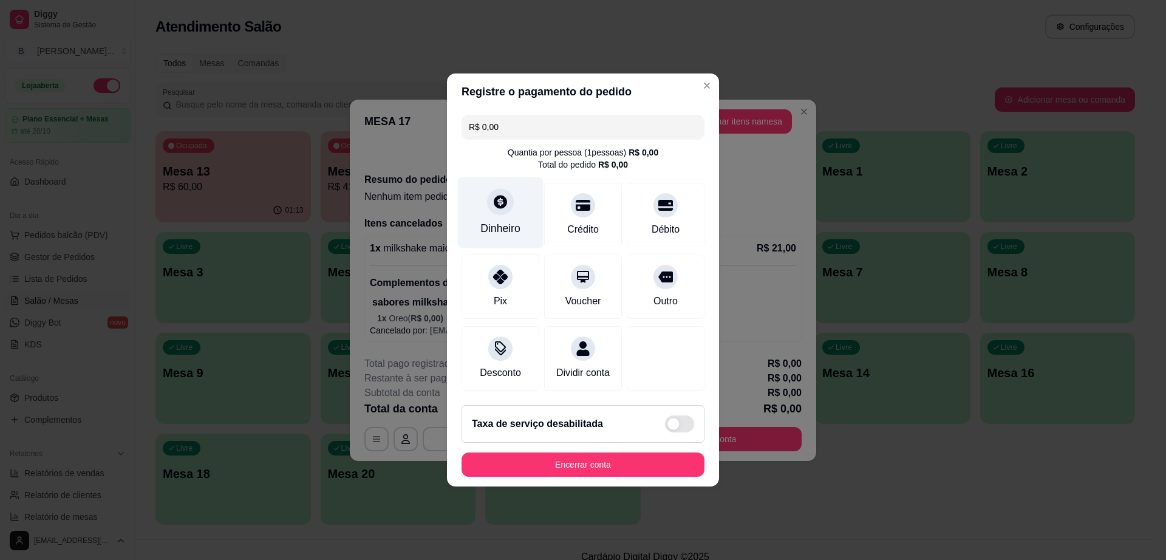
click at [506, 205] on div "Dinheiro" at bounding box center [501, 212] width 86 height 71
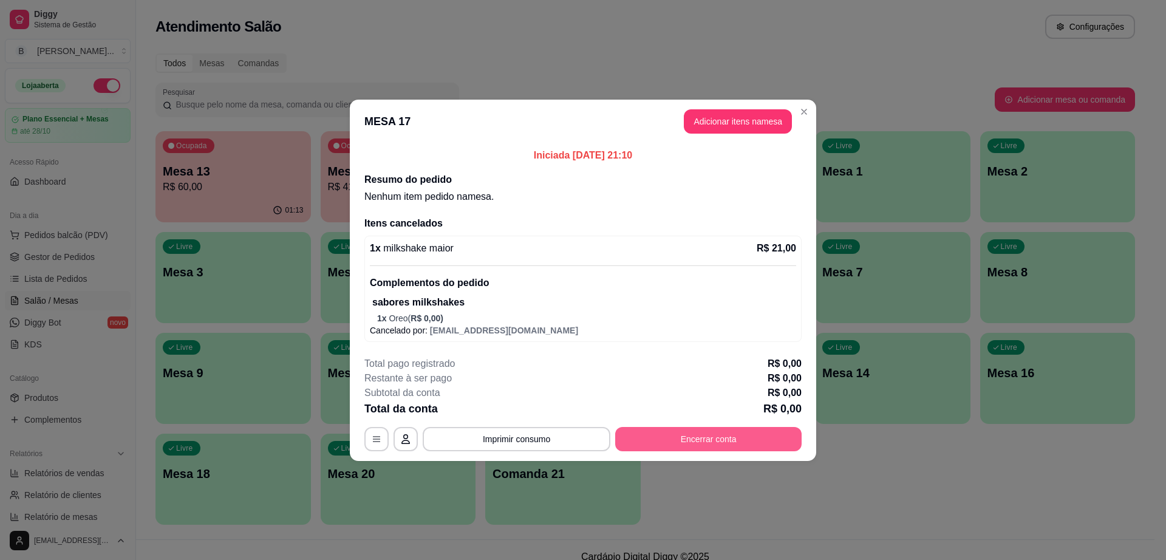
click at [685, 447] on button "Encerrar conta" at bounding box center [708, 439] width 186 height 24
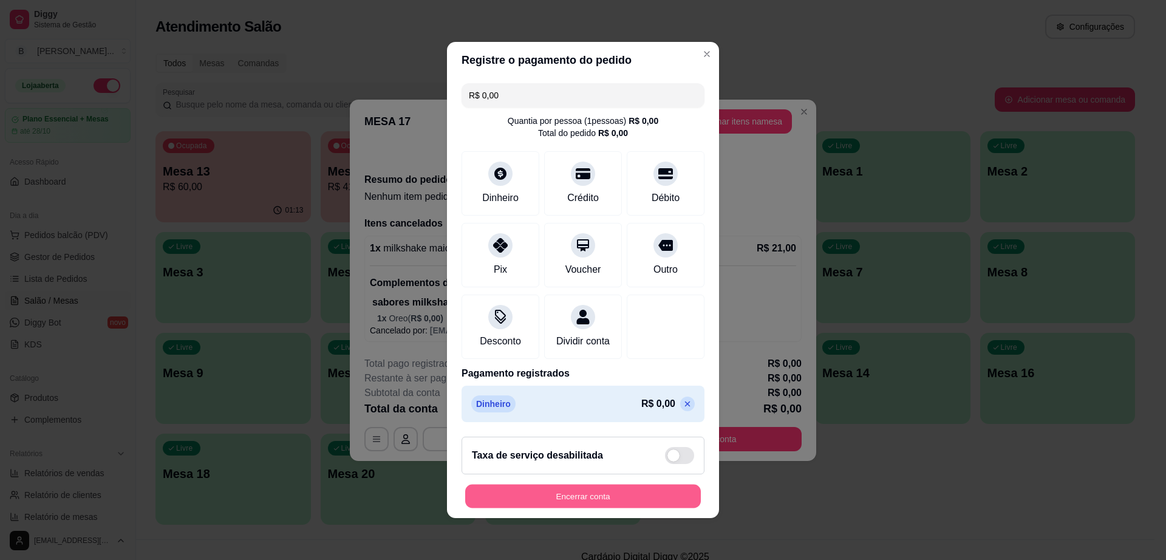
click at [585, 497] on button "Encerrar conta" at bounding box center [583, 496] width 236 height 24
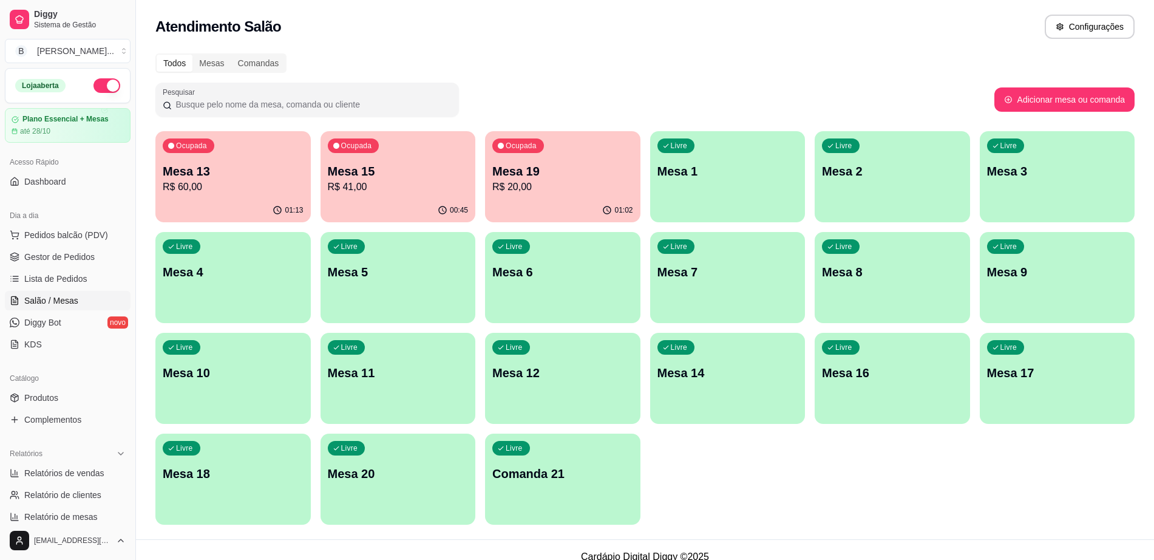
click at [219, 197] on div "Ocupada Mesa 13 R$ 60,00" at bounding box center [232, 164] width 155 height 67
click at [77, 233] on span "Pedidos balcão (PDV)" at bounding box center [66, 235] width 84 height 12
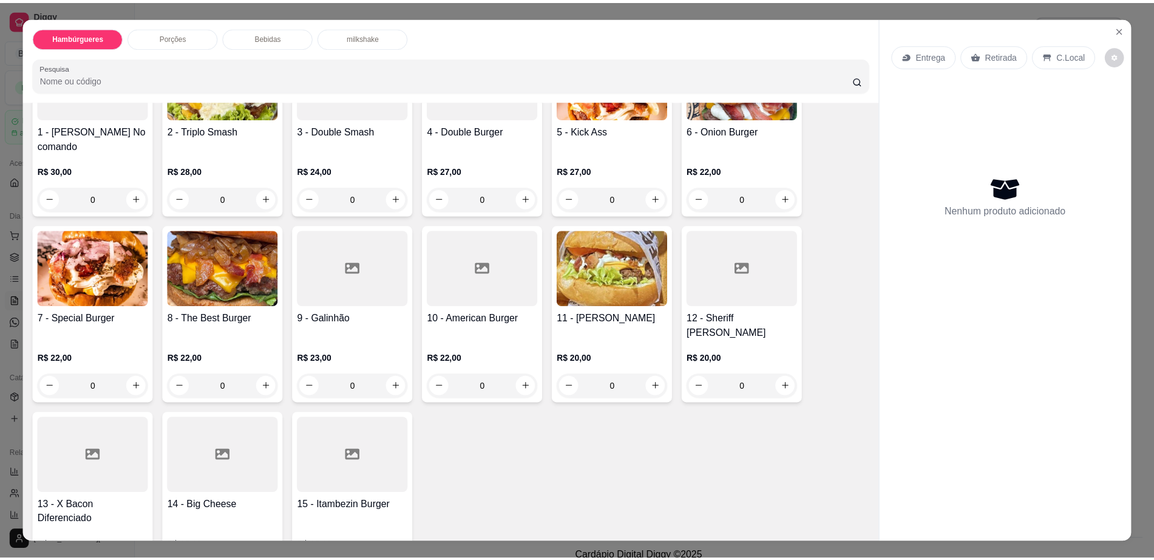
scroll to position [152, 0]
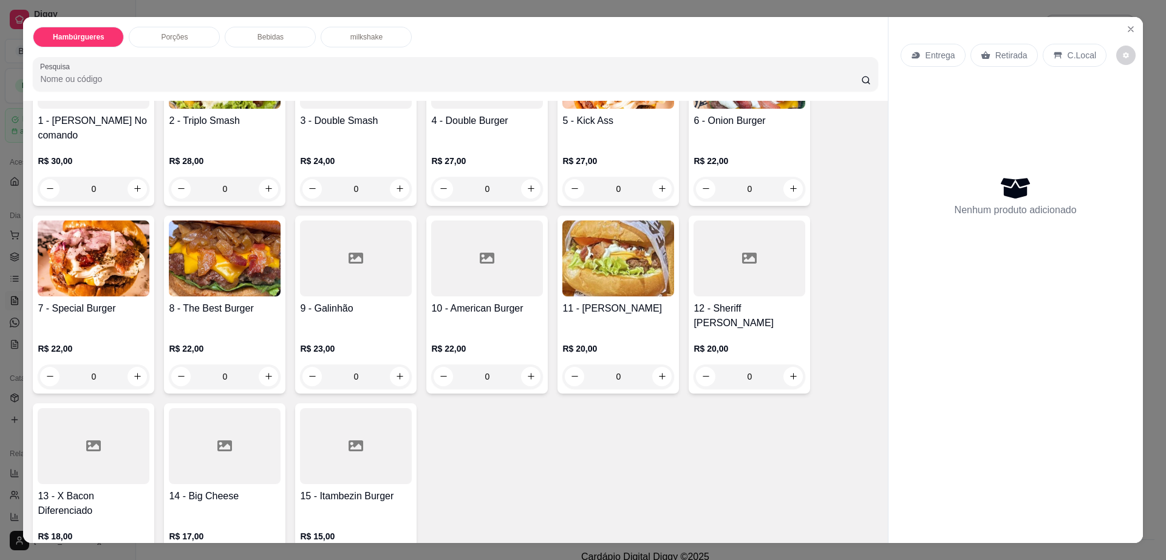
click at [753, 256] on div at bounding box center [749, 258] width 112 height 76
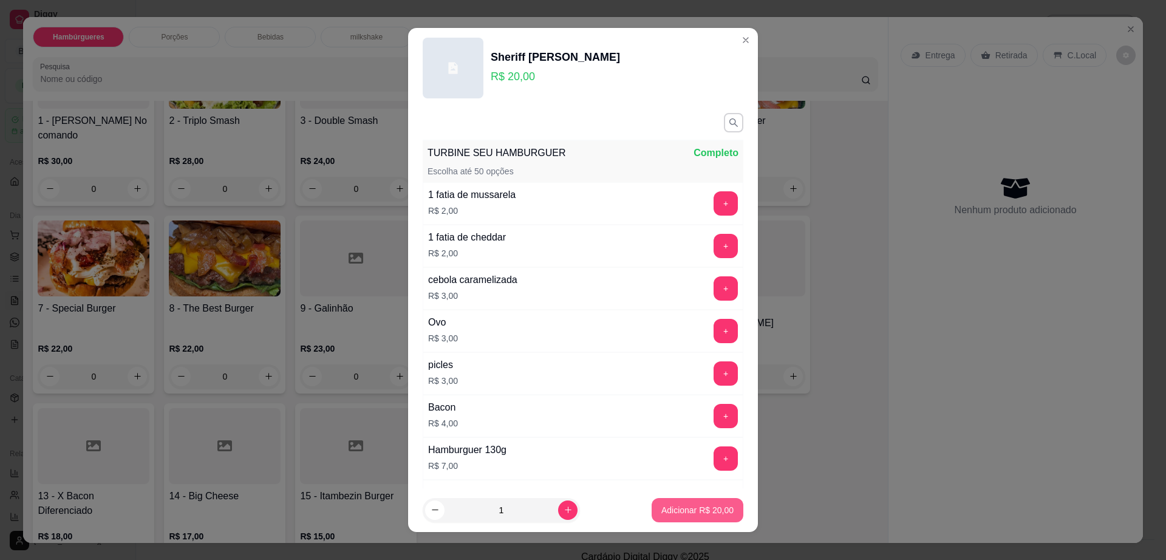
click at [677, 509] on p "Adicionar R$ 20,00" at bounding box center [697, 510] width 72 height 12
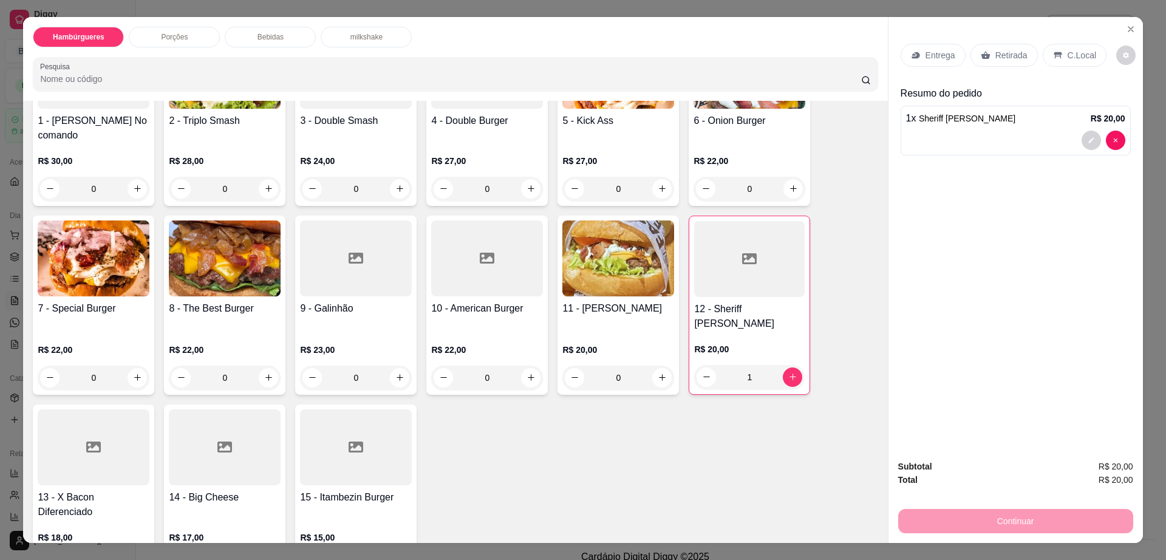
type input "1"
click at [1067, 50] on p "C.Local" at bounding box center [1081, 55] width 29 height 12
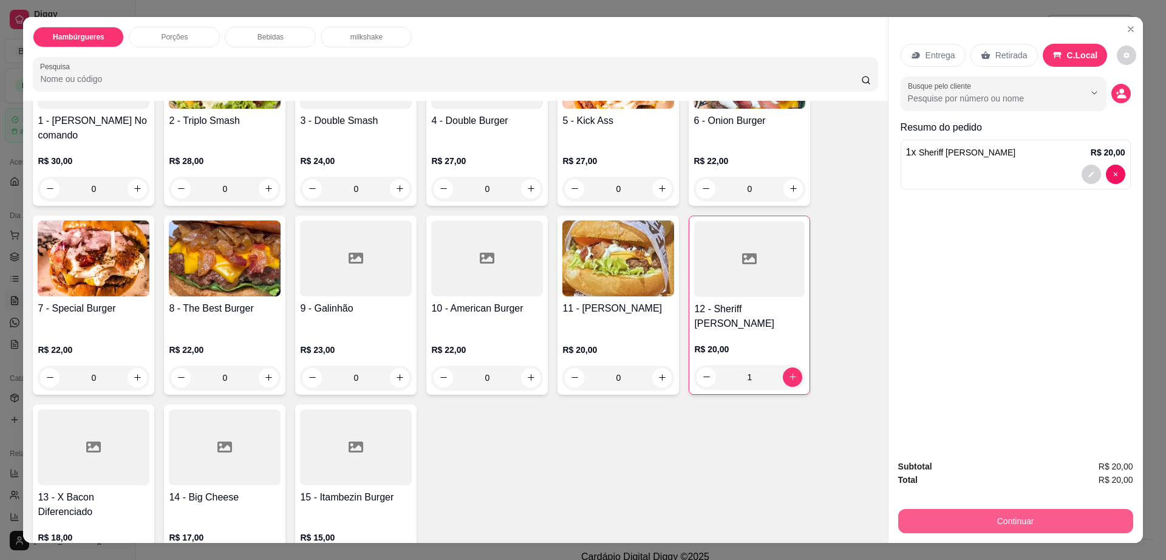
click at [1072, 513] on button "Continuar" at bounding box center [1015, 521] width 235 height 24
click at [1117, 49] on button "decrease-product-quantity" at bounding box center [1126, 55] width 19 height 19
click at [1008, 520] on button "Continuar" at bounding box center [1015, 521] width 235 height 24
click at [964, 518] on button "Continuar" at bounding box center [1015, 521] width 228 height 24
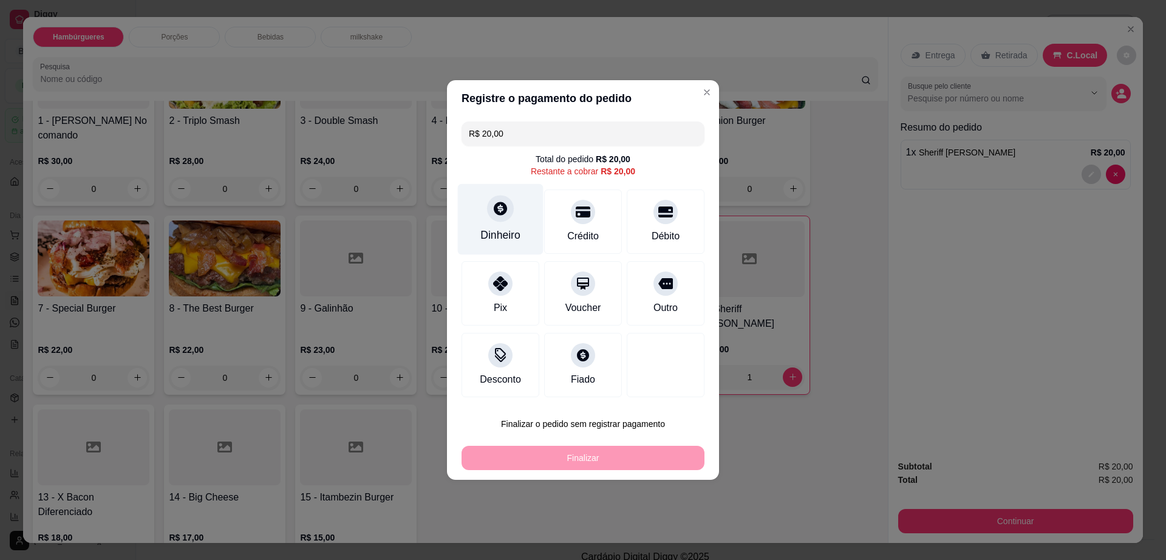
click at [497, 207] on icon at bounding box center [500, 208] width 13 height 13
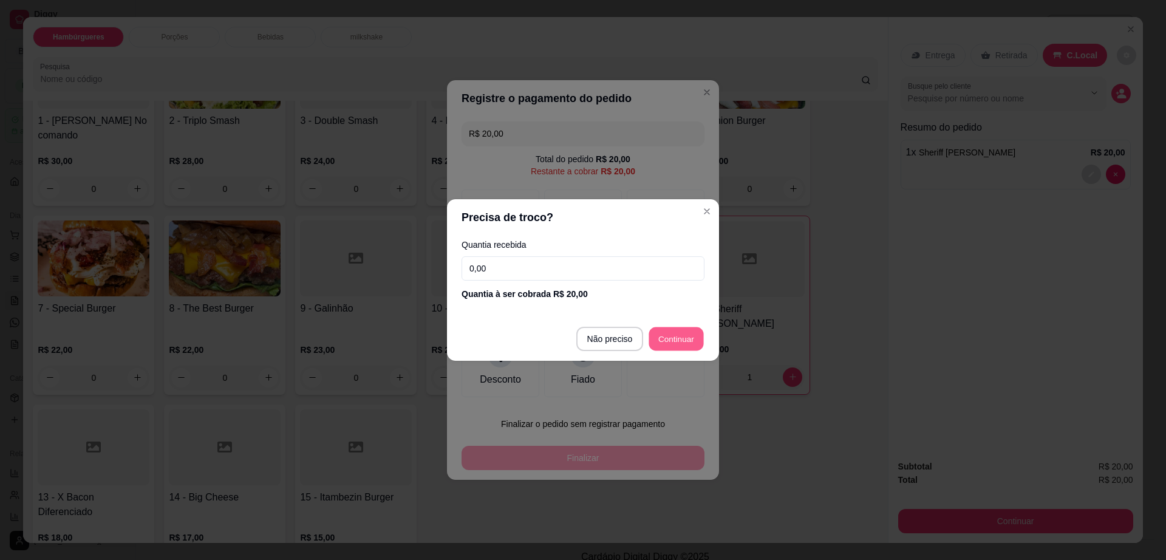
type input "R$ 0,00"
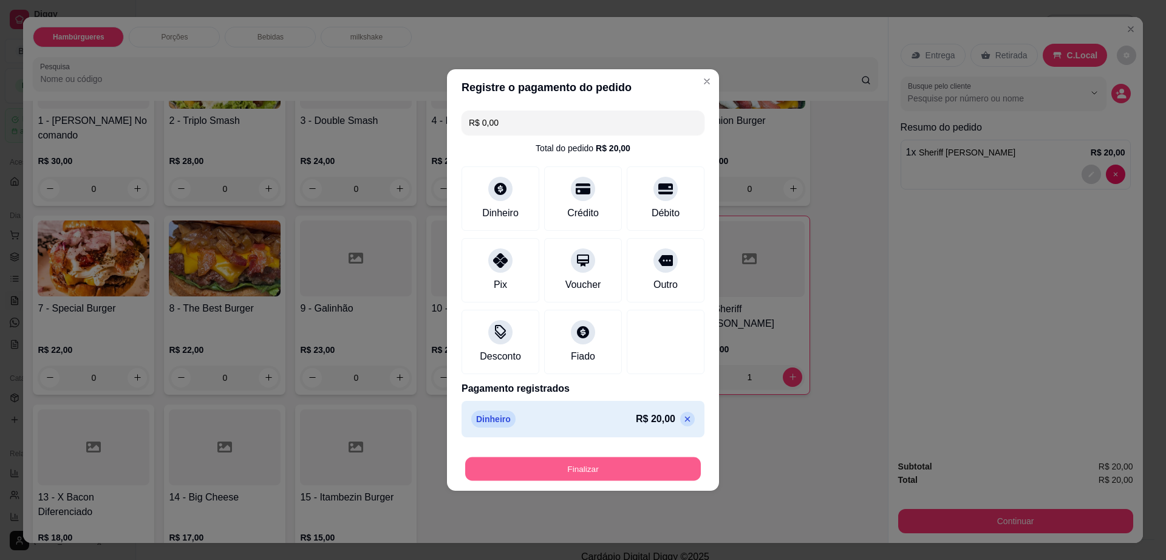
click at [596, 463] on button "Finalizar" at bounding box center [583, 469] width 236 height 24
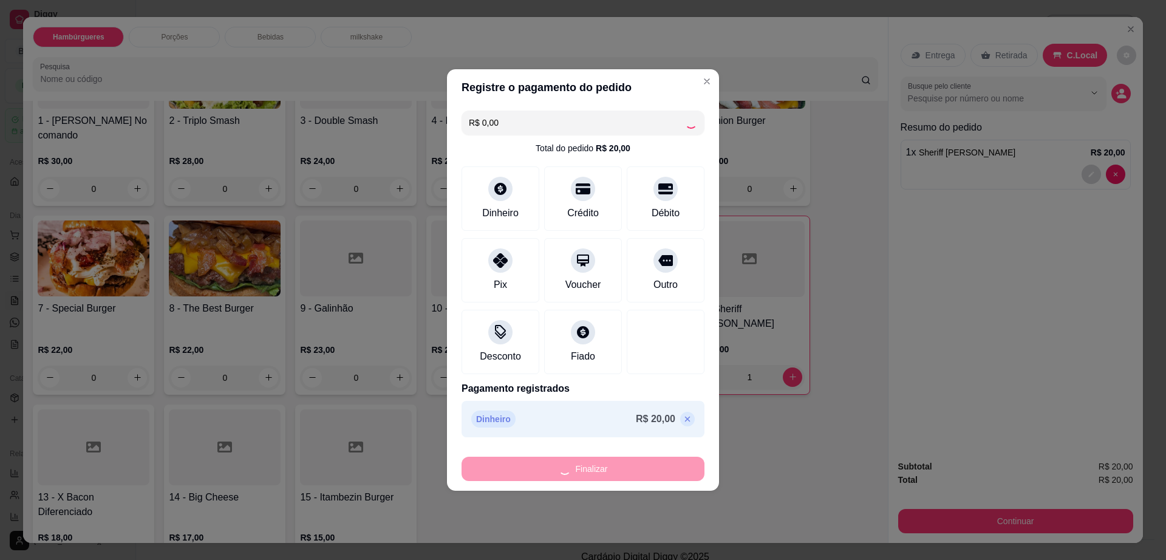
type input "0"
type input "-R$ 20,00"
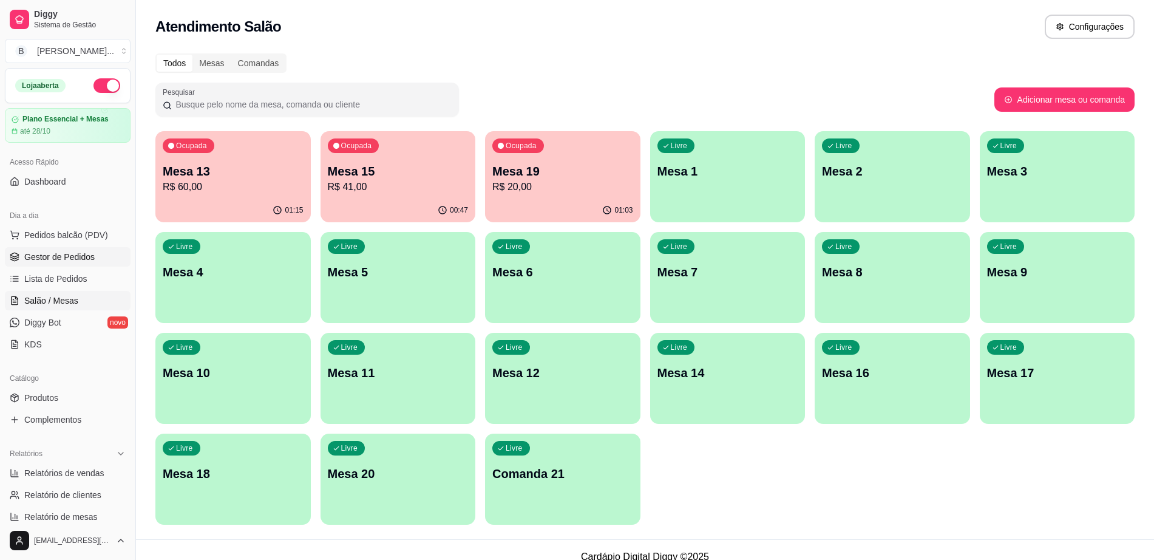
click at [52, 260] on span "Gestor de Pedidos" at bounding box center [59, 257] width 70 height 12
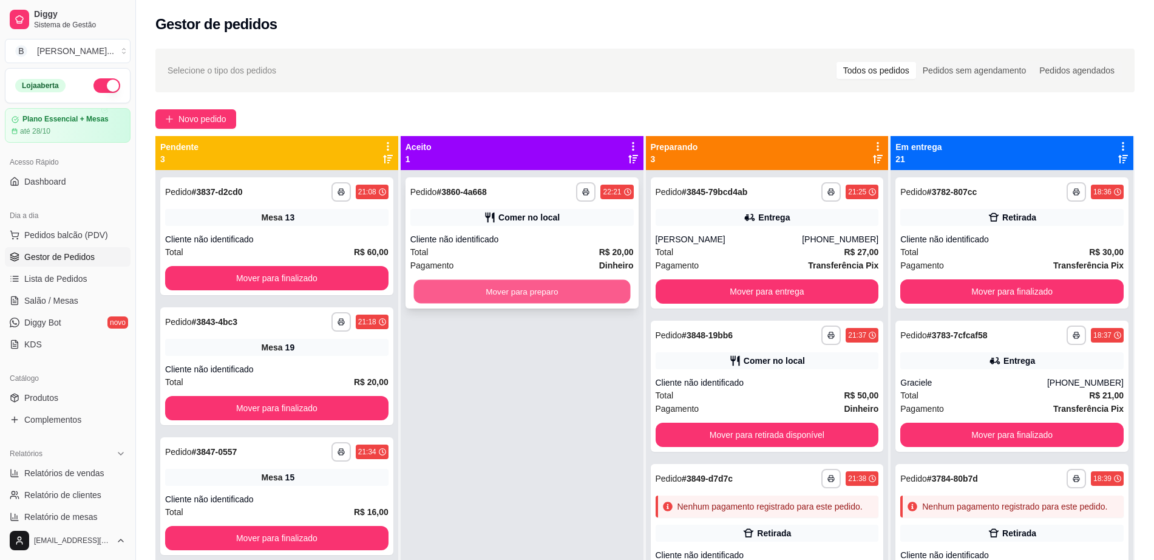
click at [561, 296] on button "Mover para preparo" at bounding box center [521, 292] width 217 height 24
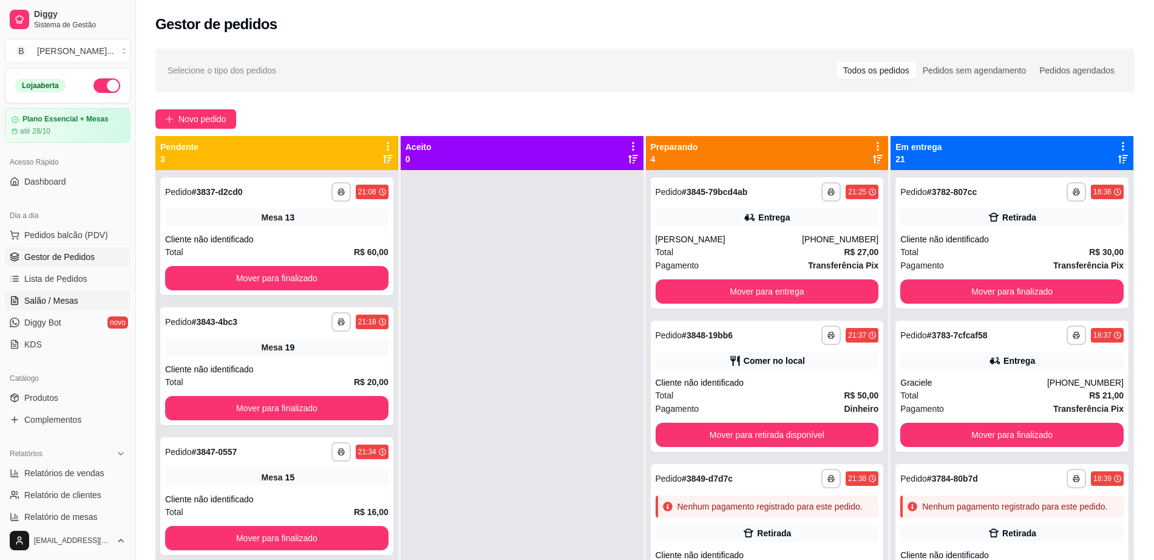
click at [92, 308] on link "Salão / Mesas" at bounding box center [68, 300] width 126 height 19
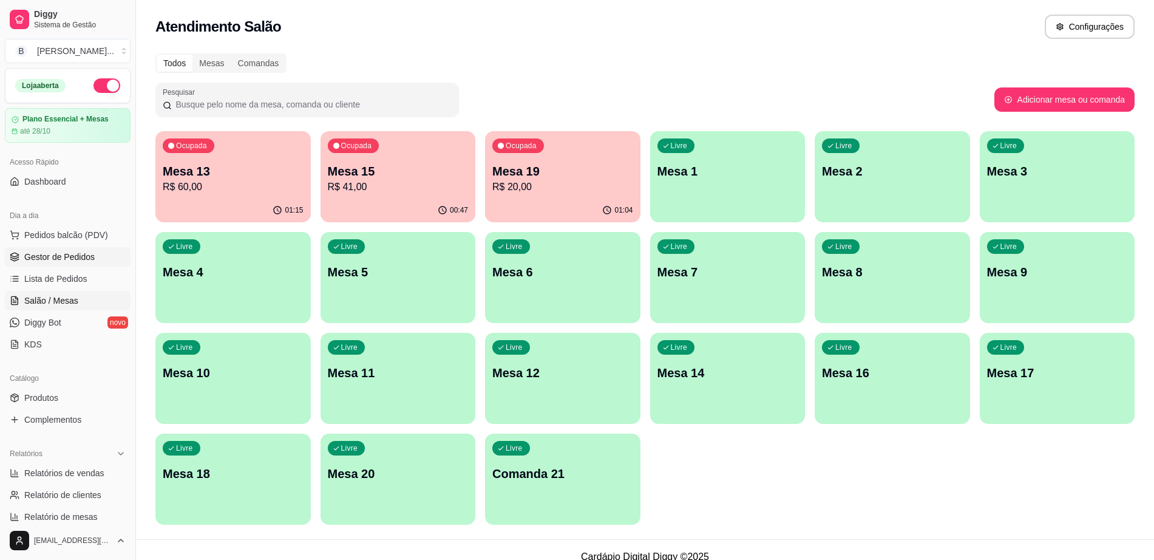
click at [55, 255] on span "Gestor de Pedidos" at bounding box center [59, 257] width 70 height 12
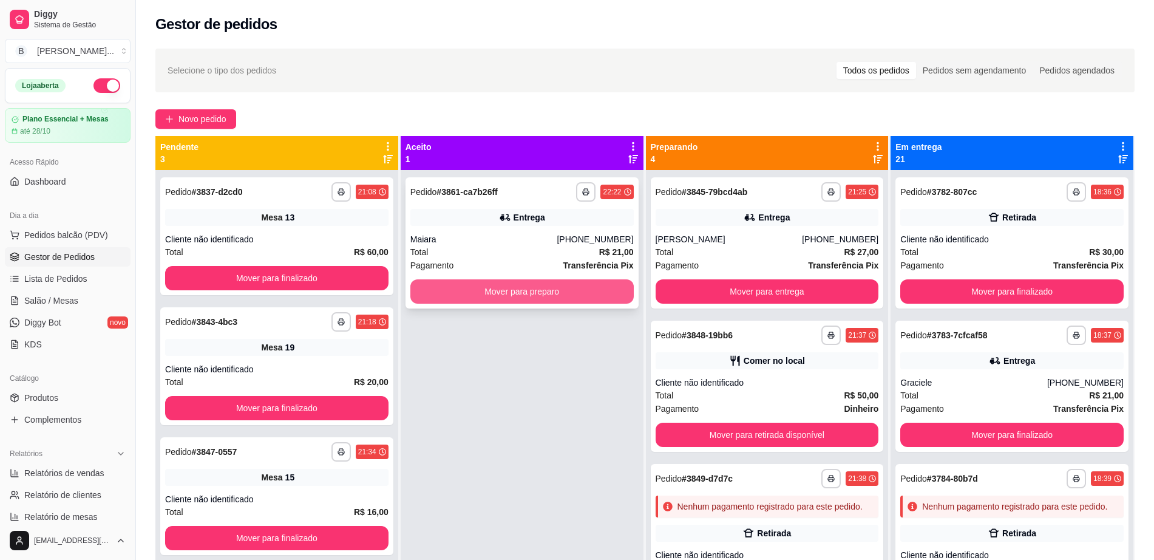
click at [475, 291] on button "Mover para preparo" at bounding box center [521, 291] width 223 height 24
click at [511, 274] on div "**********" at bounding box center [522, 242] width 233 height 131
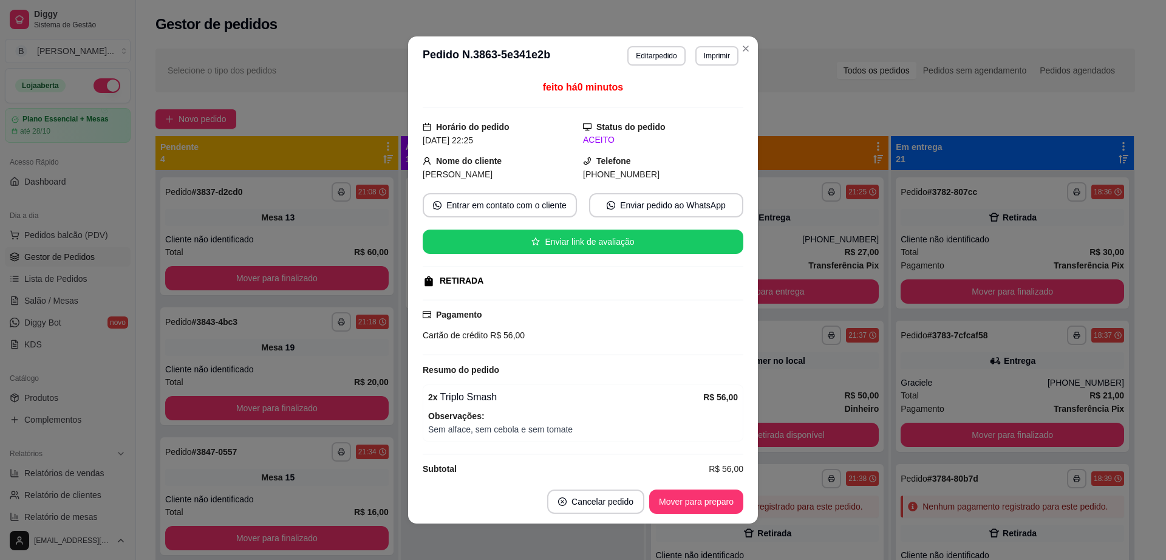
click at [729, 59] on button "Imprimir" at bounding box center [716, 55] width 43 height 19
click at [741, 52] on icon "Close" at bounding box center [746, 49] width 10 height 10
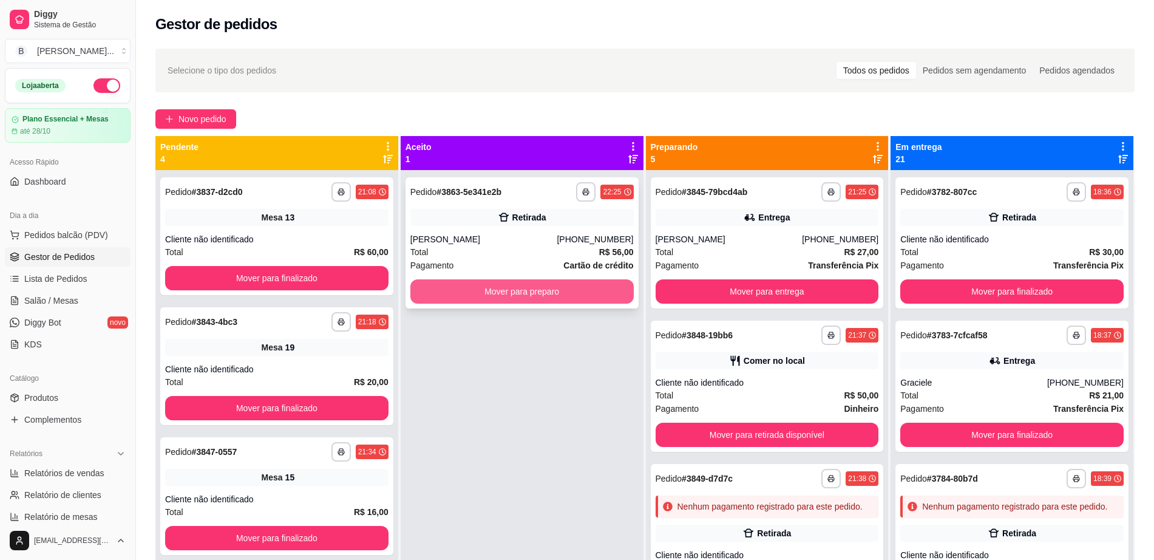
click at [541, 293] on button "Mover para preparo" at bounding box center [521, 291] width 223 height 24
click at [755, 252] on div "Total R$ 27,00" at bounding box center [767, 251] width 223 height 13
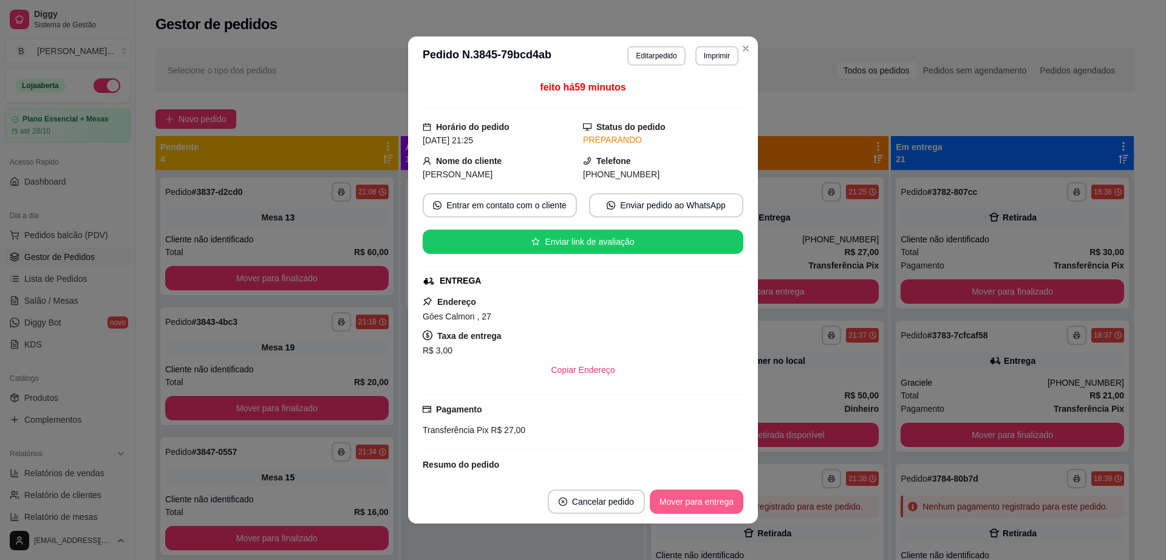
click at [685, 504] on button "Mover para entrega" at bounding box center [696, 501] width 93 height 24
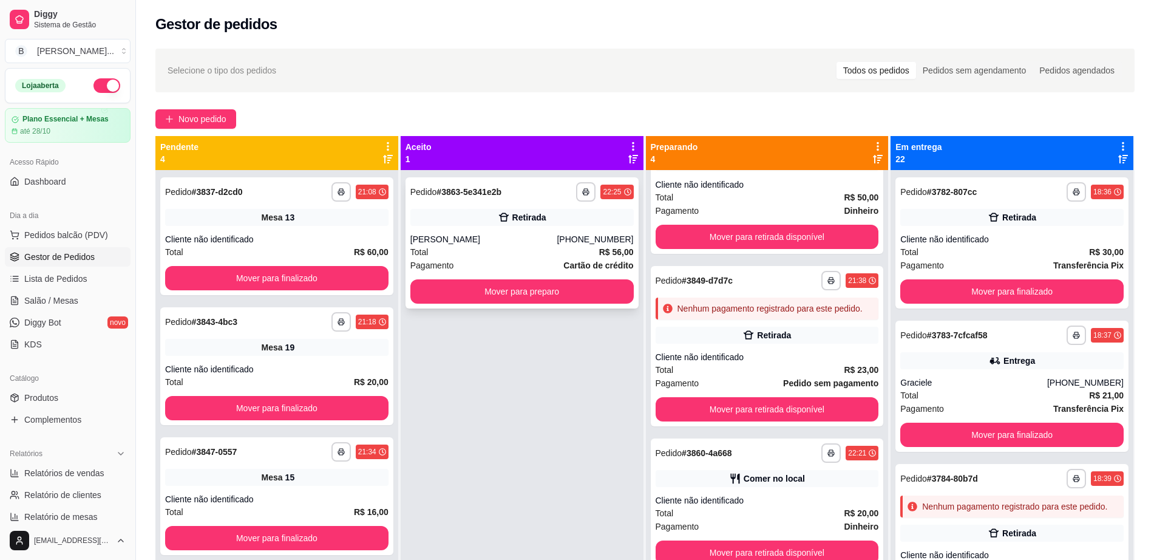
click at [546, 226] on div "**********" at bounding box center [522, 242] width 233 height 131
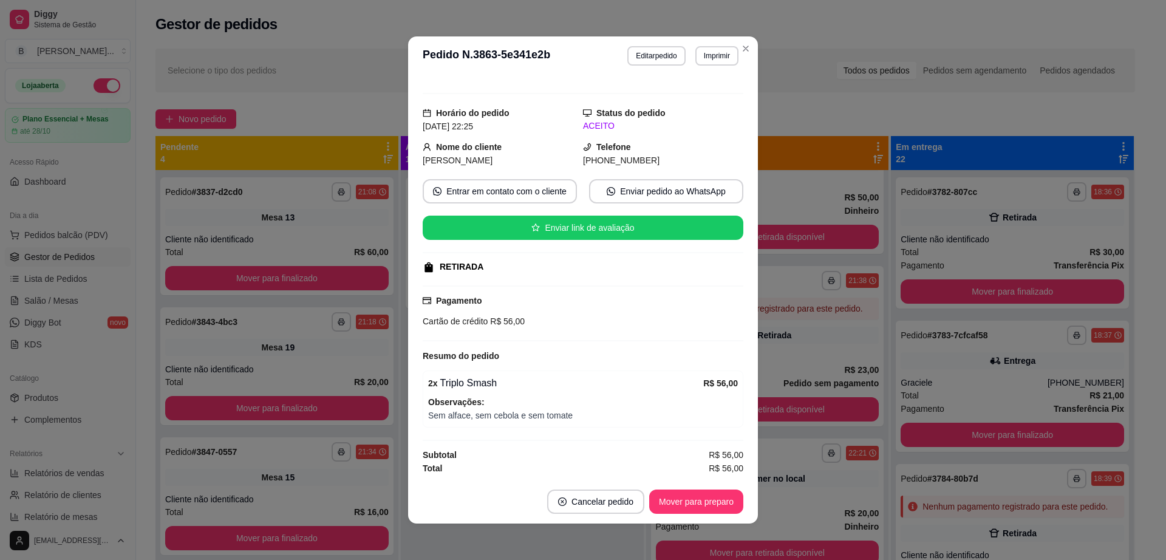
scroll to position [2, 0]
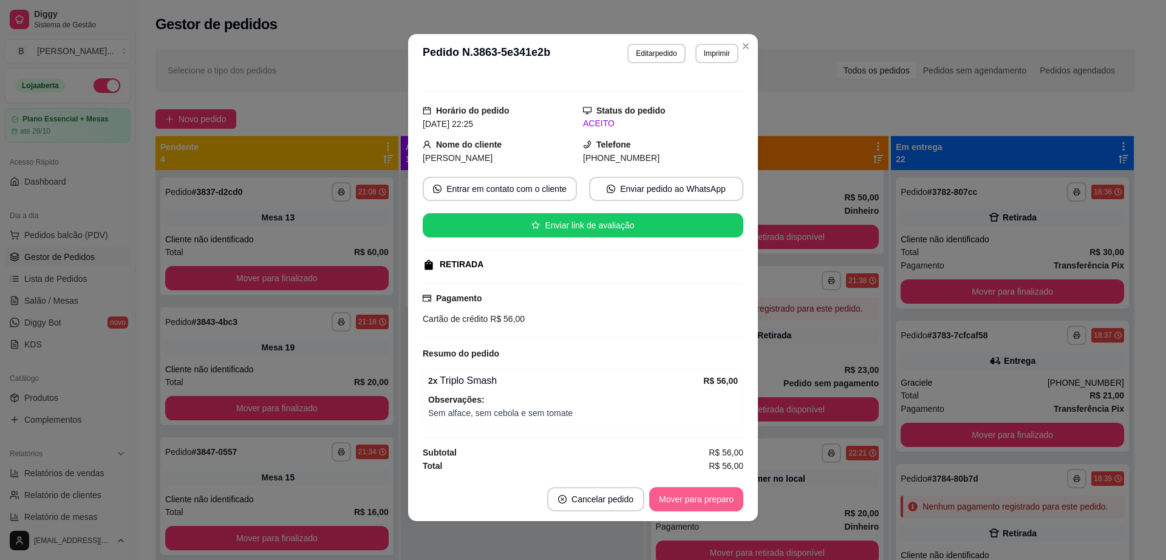
click at [704, 498] on button "Mover para preparo" at bounding box center [696, 499] width 94 height 24
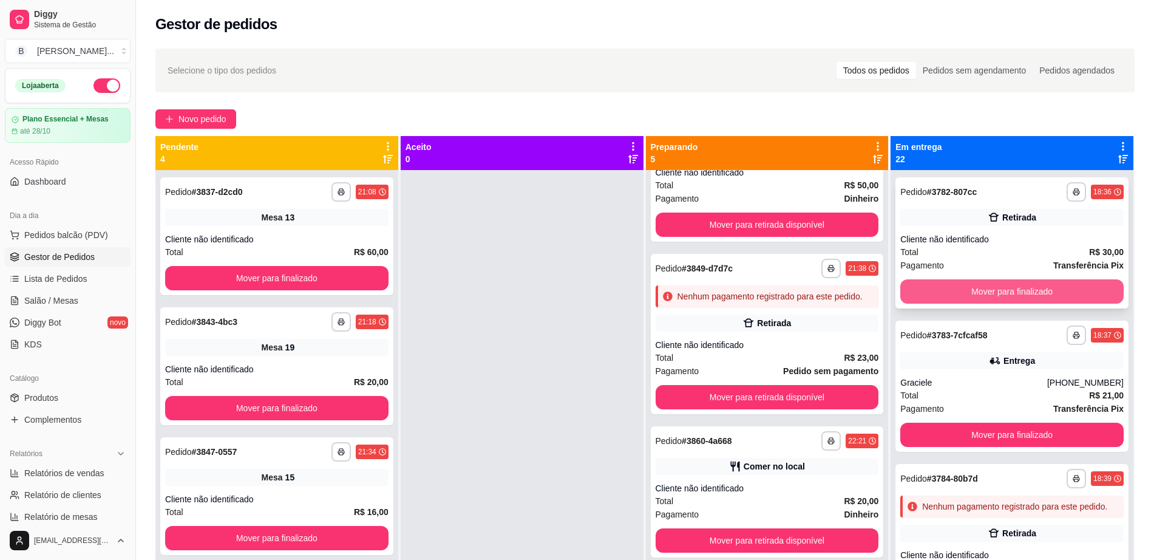
click at [979, 293] on button "Mover para finalizado" at bounding box center [1011, 291] width 223 height 24
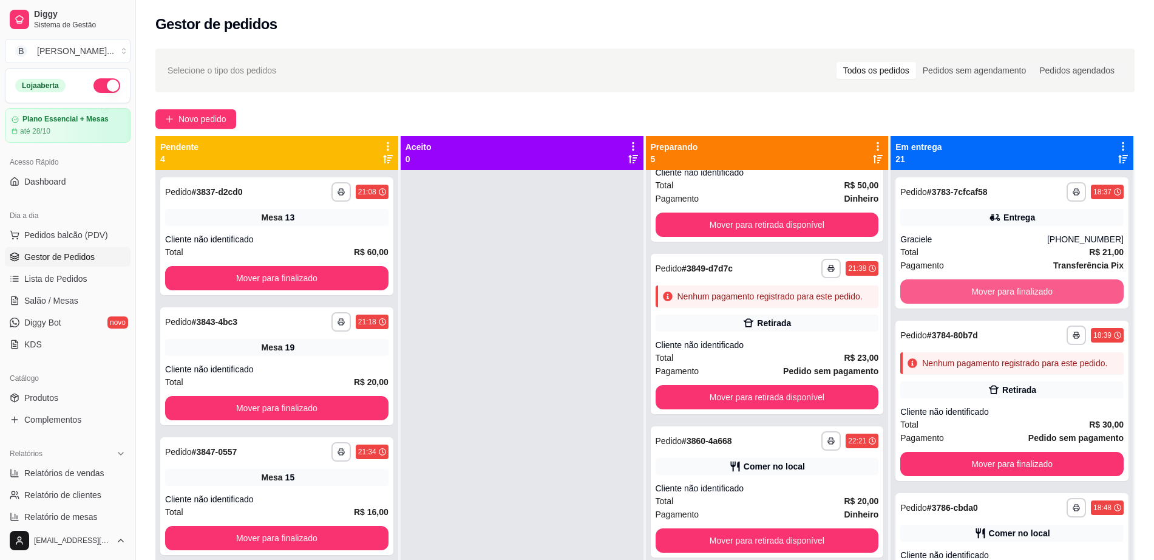
click at [979, 293] on button "Mover para finalizado" at bounding box center [1011, 291] width 223 height 24
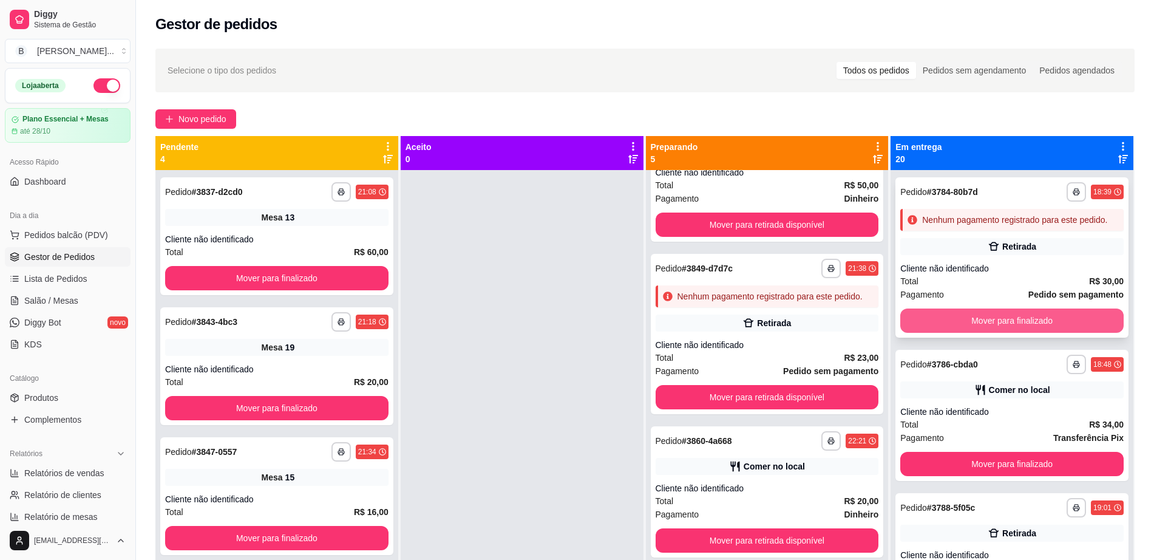
click at [984, 322] on button "Mover para finalizado" at bounding box center [1011, 320] width 223 height 24
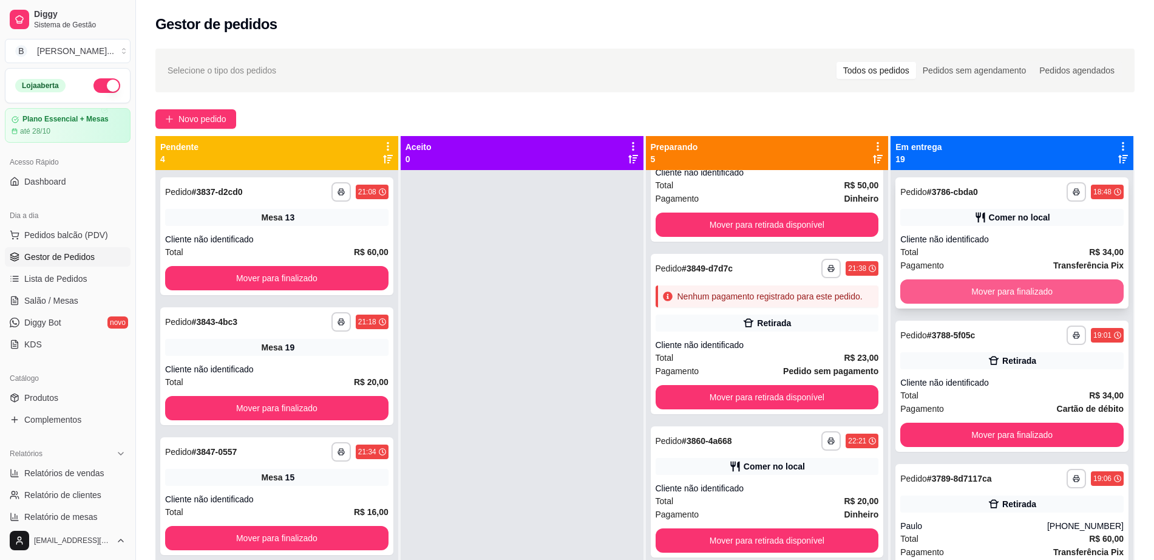
click at [991, 294] on button "Mover para finalizado" at bounding box center [1011, 291] width 223 height 24
click at [991, 294] on button "Mover para finalizado" at bounding box center [1012, 292] width 217 height 24
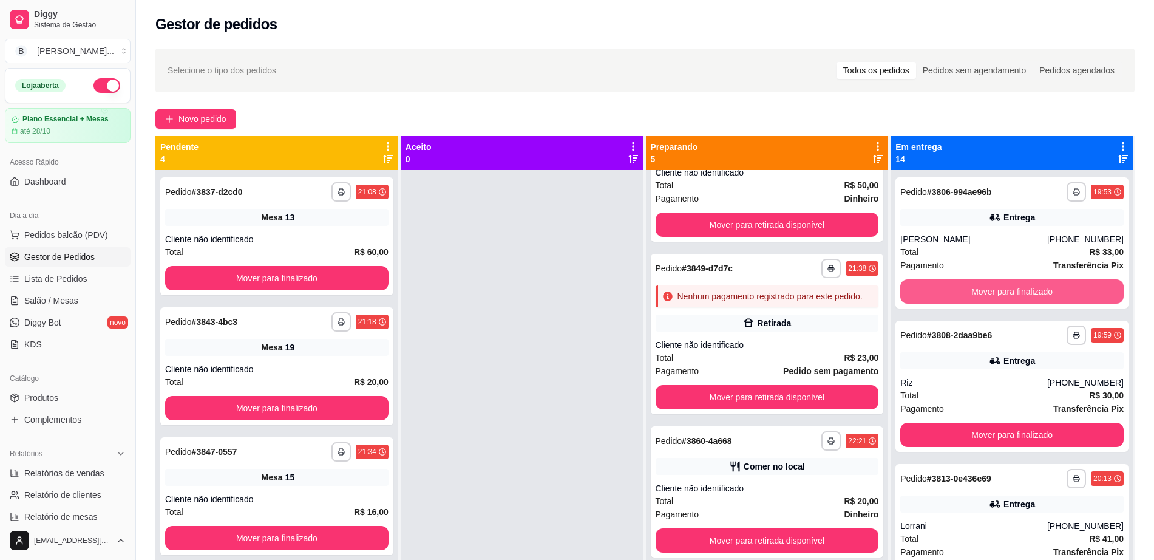
click at [991, 294] on button "Mover para finalizado" at bounding box center [1011, 291] width 223 height 24
click at [991, 294] on button "Mover para finalizado" at bounding box center [1012, 292] width 217 height 24
click at [991, 294] on button "Mover para finalizado" at bounding box center [1011, 291] width 223 height 24
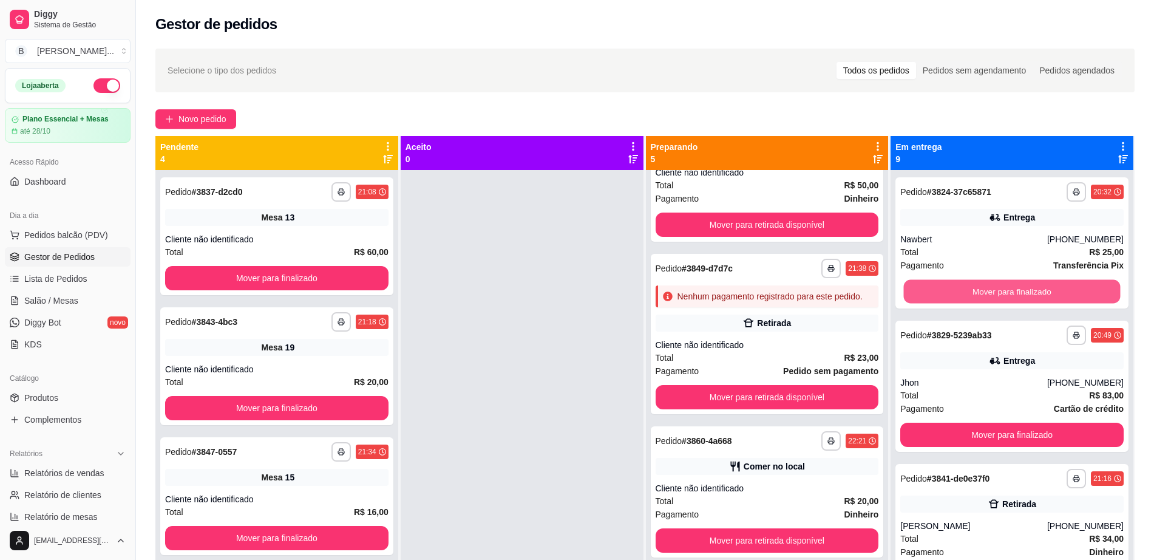
click at [991, 294] on button "Mover para finalizado" at bounding box center [1012, 292] width 217 height 24
click at [1015, 293] on button "Mover para finalizado" at bounding box center [1011, 291] width 223 height 24
click at [1015, 293] on button "Mover para finalizado" at bounding box center [1012, 292] width 217 height 24
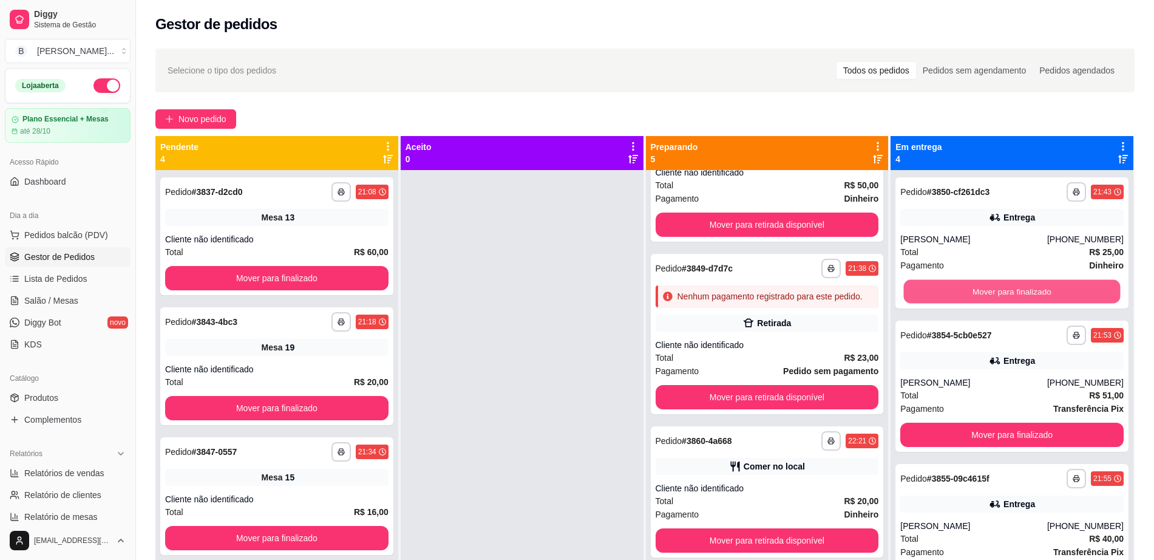
click at [1015, 293] on button "Mover para finalizado" at bounding box center [1012, 292] width 217 height 24
click at [1015, 293] on button "Mover para finalizado" at bounding box center [1011, 291] width 223 height 24
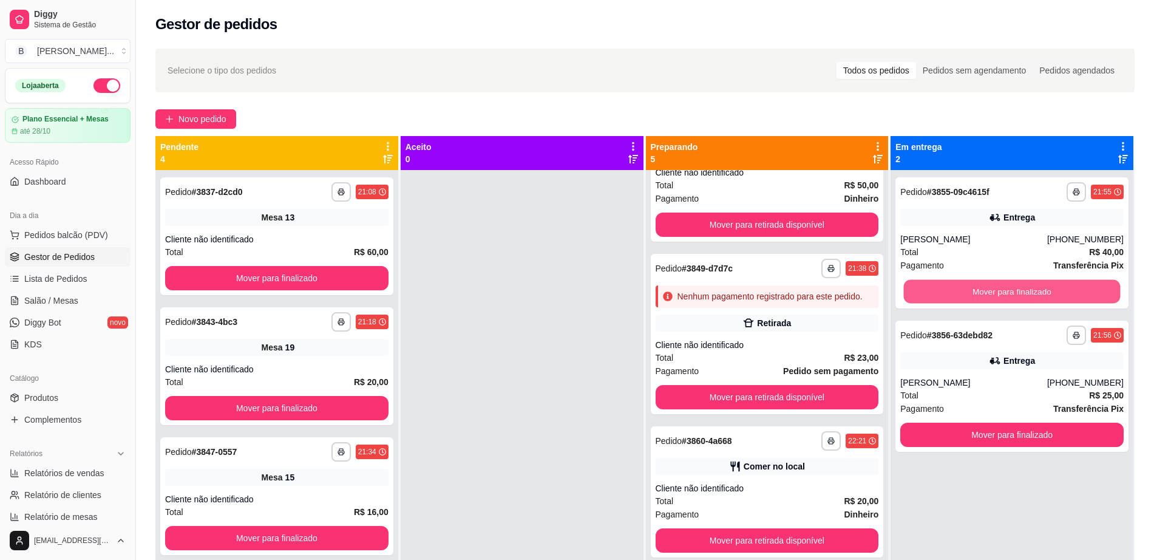
click at [1015, 293] on button "Mover para finalizado" at bounding box center [1012, 292] width 217 height 24
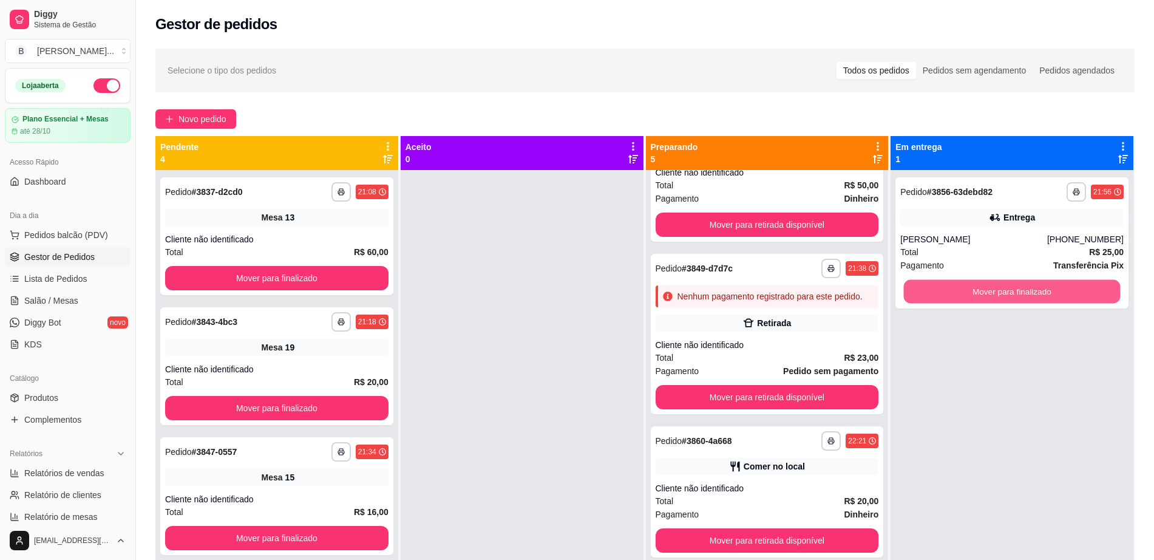
click at [1015, 293] on button "Mover para finalizado" at bounding box center [1012, 292] width 217 height 24
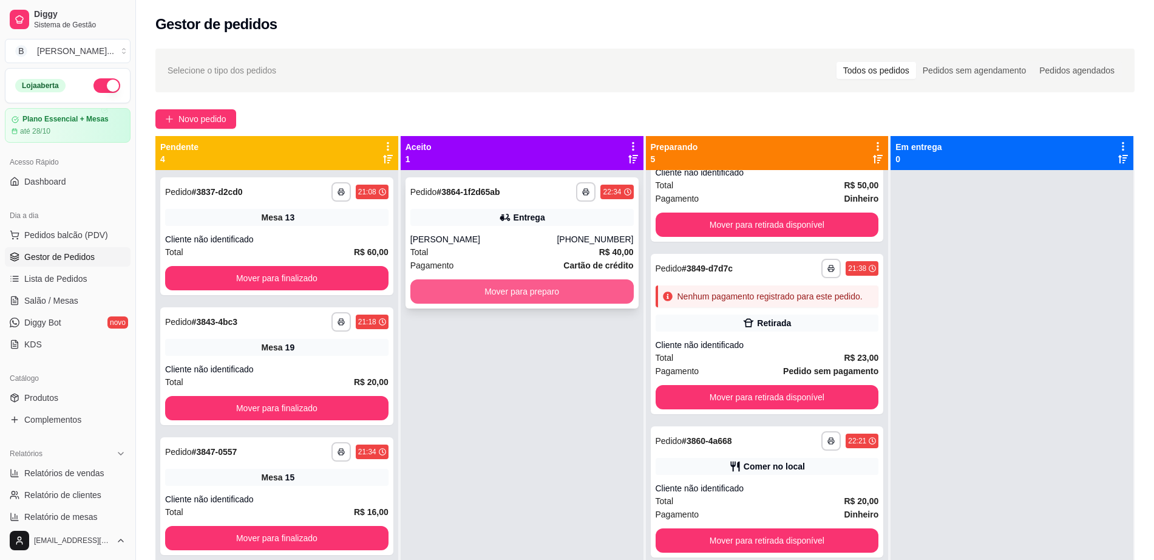
click at [537, 285] on button "Mover para preparo" at bounding box center [521, 291] width 223 height 24
click at [537, 285] on button "Mover para preparo" at bounding box center [521, 292] width 217 height 24
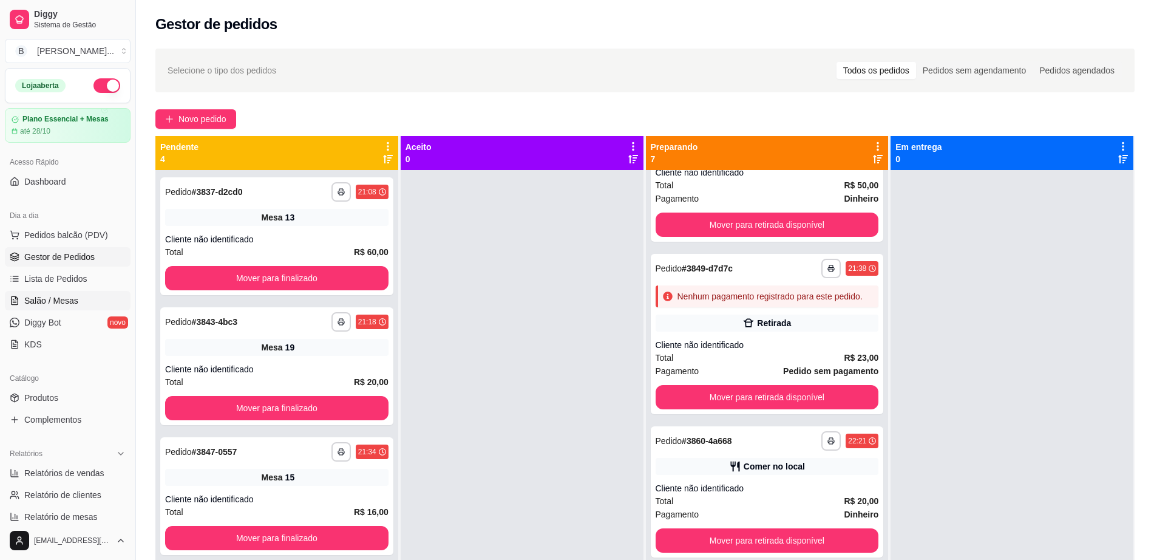
click at [72, 293] on link "Salão / Mesas" at bounding box center [68, 300] width 126 height 19
click at [79, 299] on link "Salão / Mesas" at bounding box center [68, 300] width 126 height 19
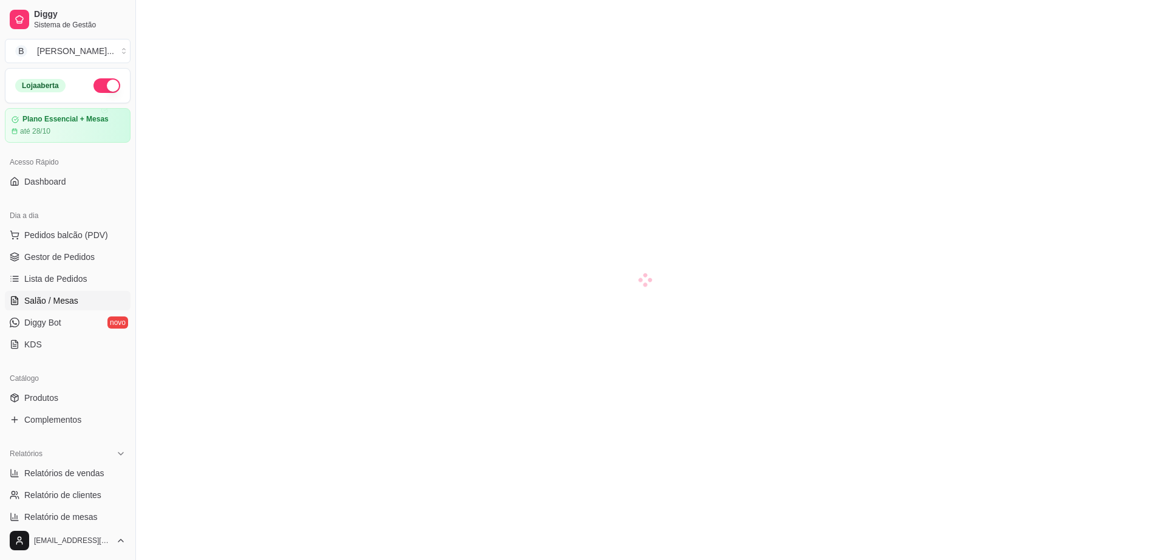
click at [79, 299] on link "Salão / Mesas" at bounding box center [68, 300] width 126 height 19
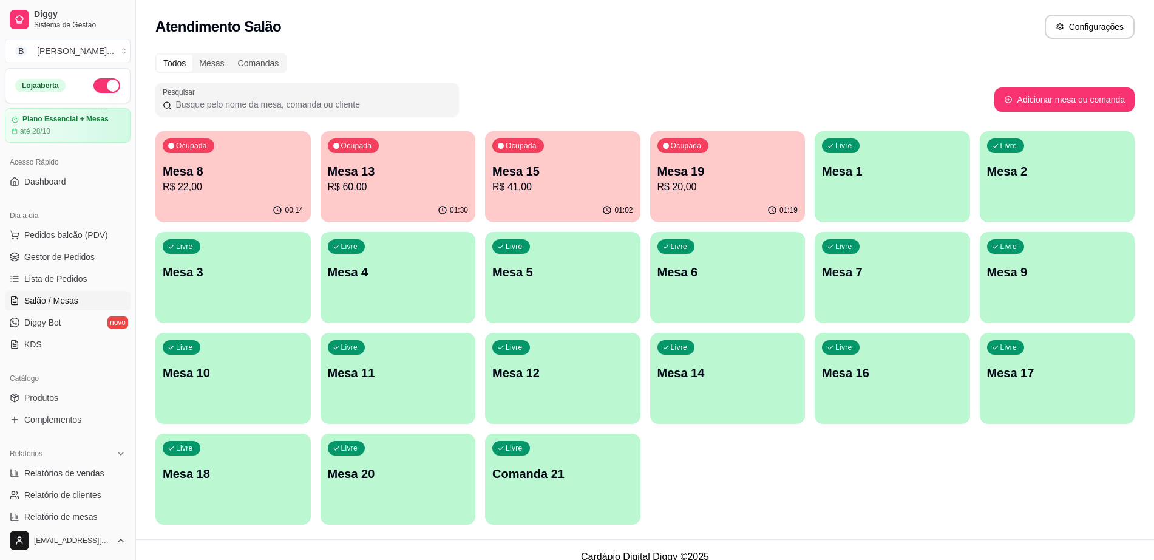
click at [694, 180] on p "R$ 20,00" at bounding box center [728, 187] width 141 height 15
click at [382, 175] on p "Mesa 13" at bounding box center [398, 171] width 141 height 17
click at [556, 196] on div "Ocupada Mesa 15 R$ 41,00" at bounding box center [562, 164] width 155 height 67
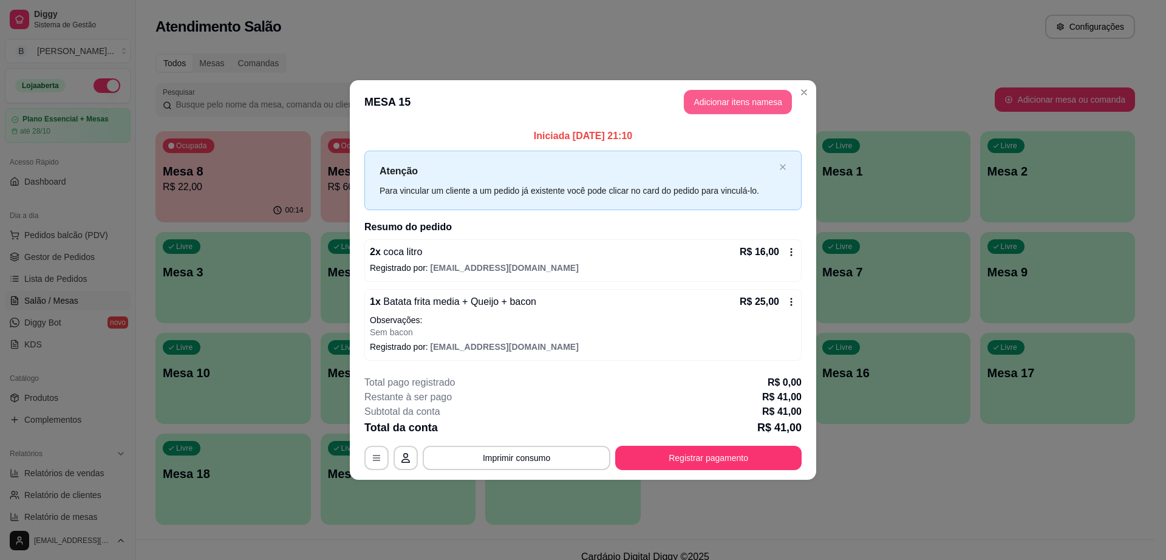
click at [769, 110] on button "Adicionar itens na mesa" at bounding box center [738, 102] width 108 height 24
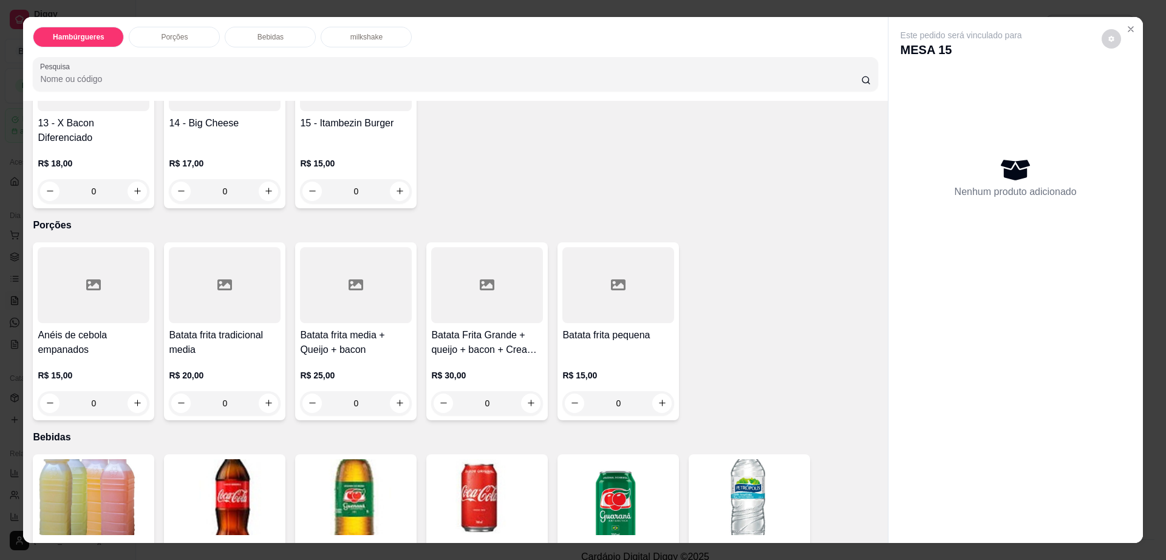
scroll to position [531, 0]
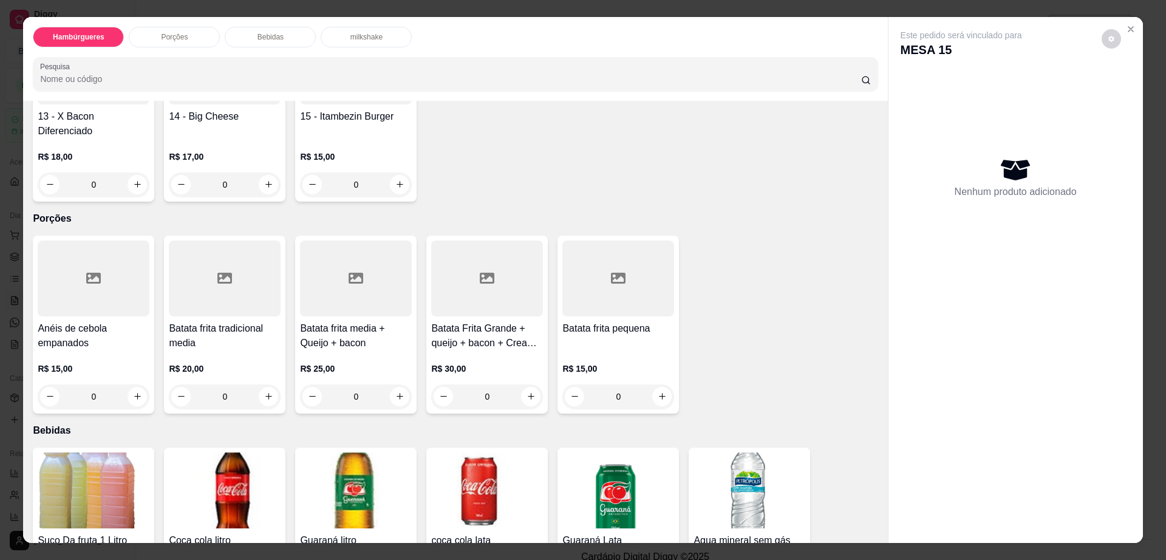
click at [353, 321] on h4 "Batata frita media + Queijo + bacon" at bounding box center [356, 335] width 112 height 29
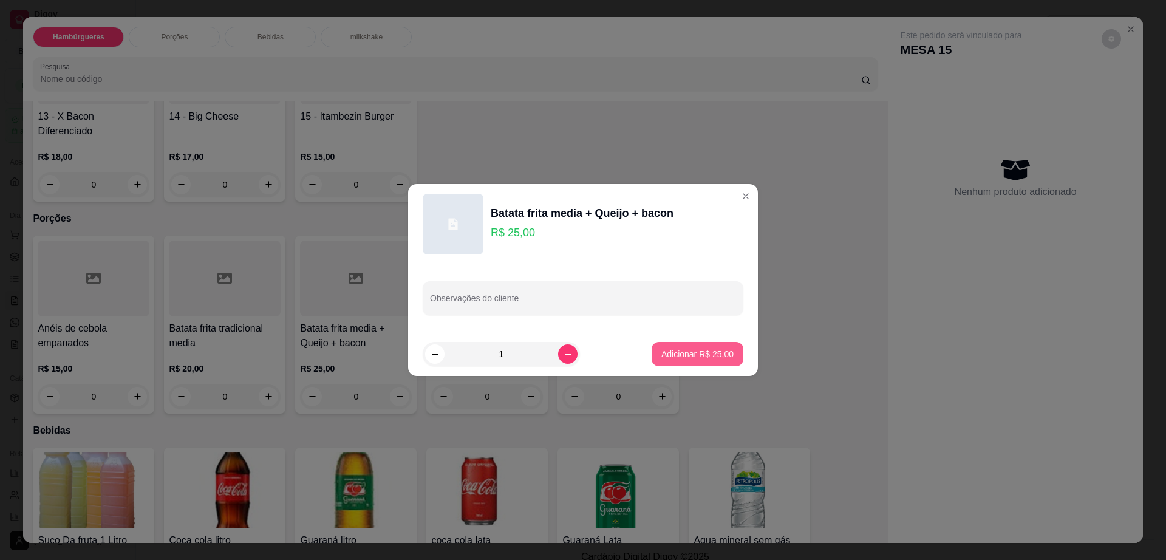
click at [721, 348] on p "Adicionar R$ 25,00" at bounding box center [697, 354] width 72 height 12
type input "1"
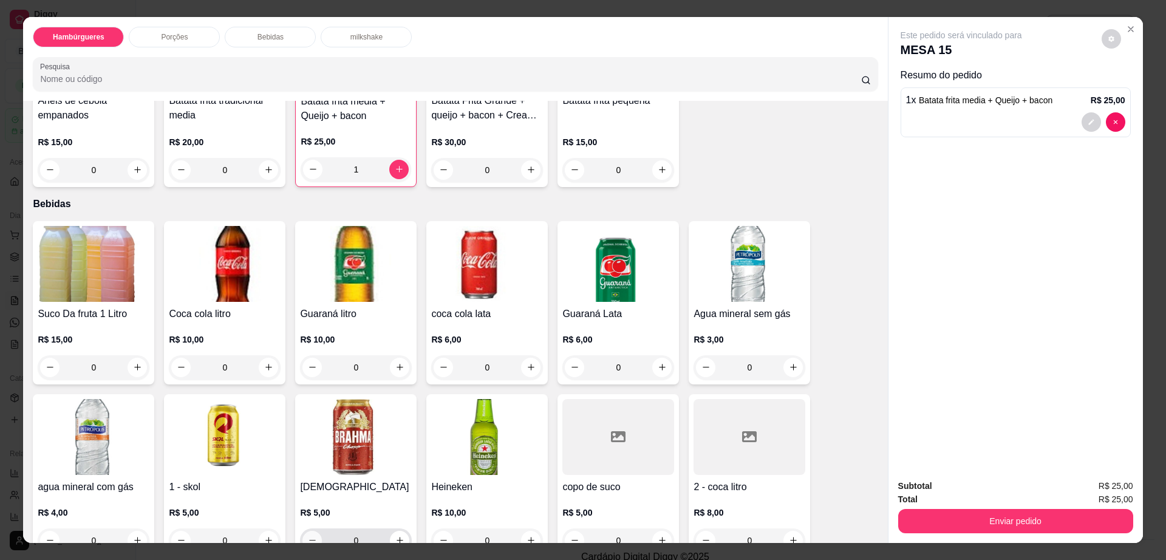
scroll to position [987, 0]
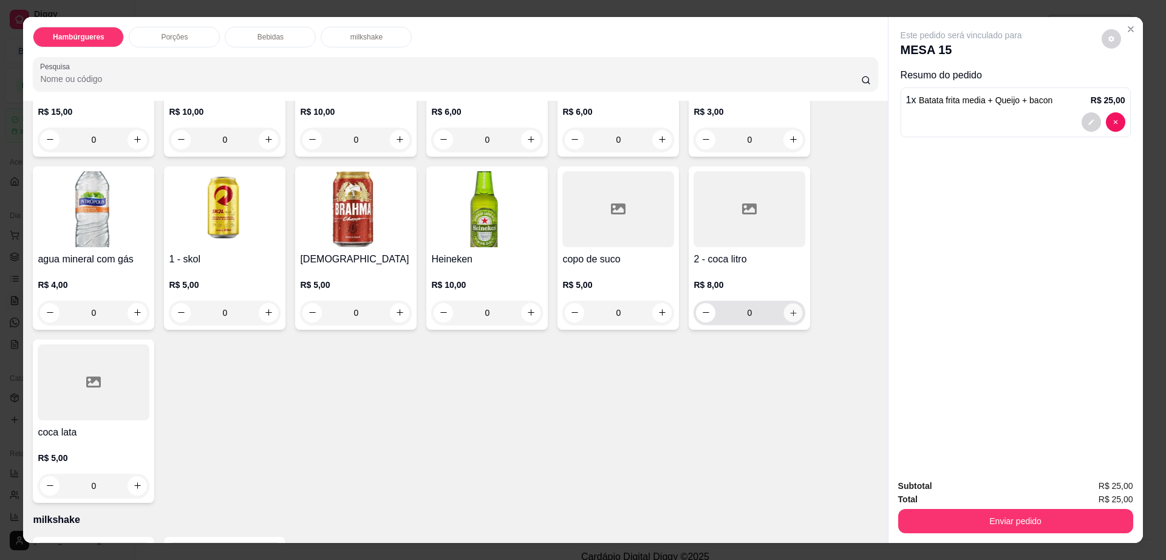
click at [794, 303] on button "increase-product-quantity" at bounding box center [793, 312] width 19 height 19
click at [794, 304] on button "increase-product-quantity" at bounding box center [792, 313] width 19 height 19
type input "2"
click at [1101, 40] on button "decrease-product-quantity" at bounding box center [1110, 38] width 19 height 19
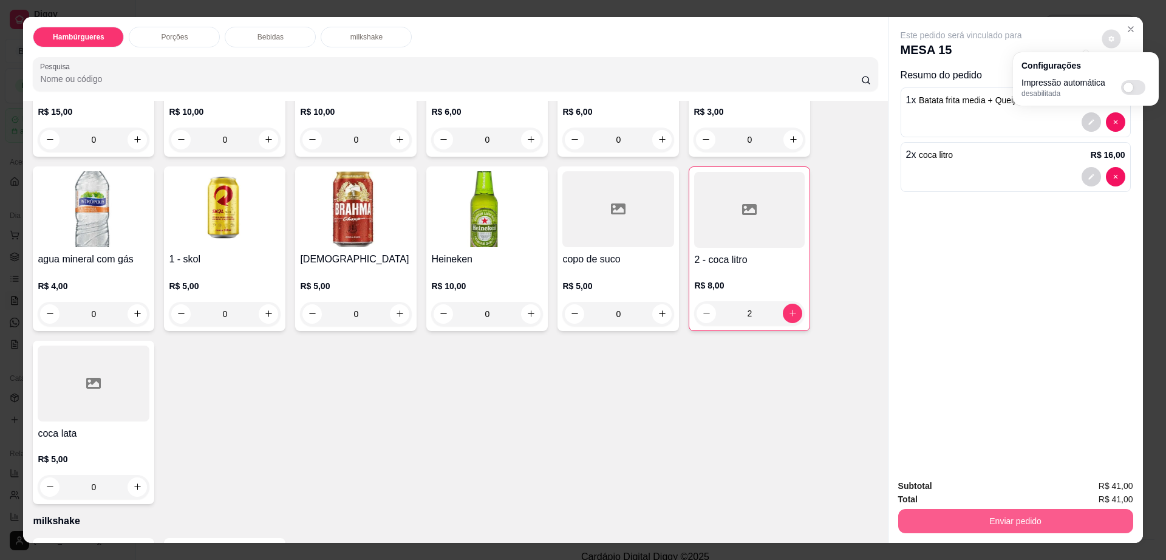
click at [1018, 522] on button "Enviar pedido" at bounding box center [1015, 521] width 235 height 24
click at [1018, 522] on button "Enviar pedido" at bounding box center [1015, 521] width 228 height 24
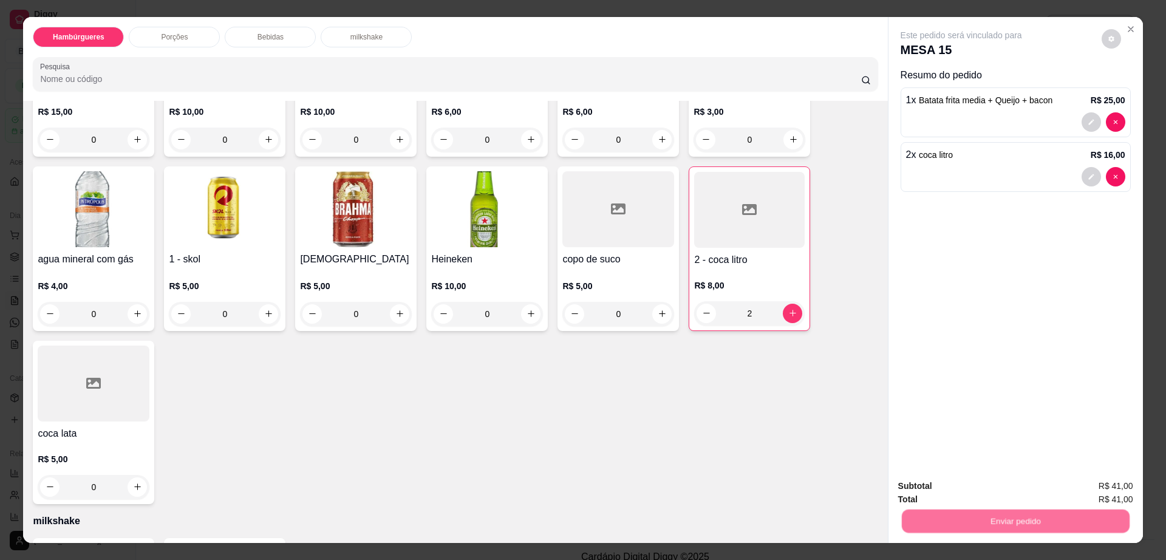
click at [1087, 484] on button "Enviar pedido" at bounding box center [1100, 491] width 69 height 23
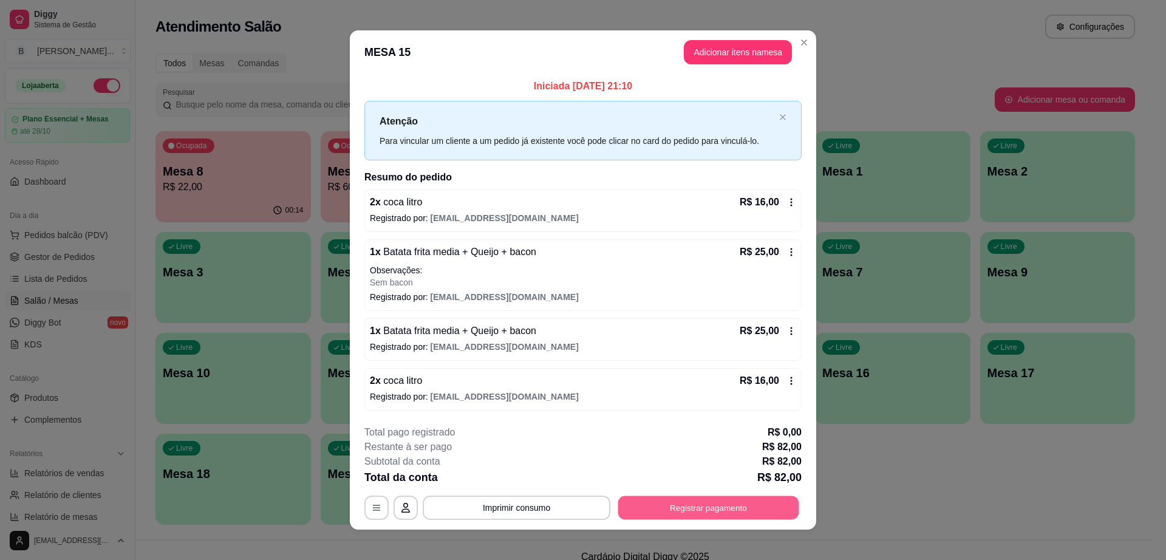
click at [757, 503] on button "Registrar pagamento" at bounding box center [708, 507] width 181 height 24
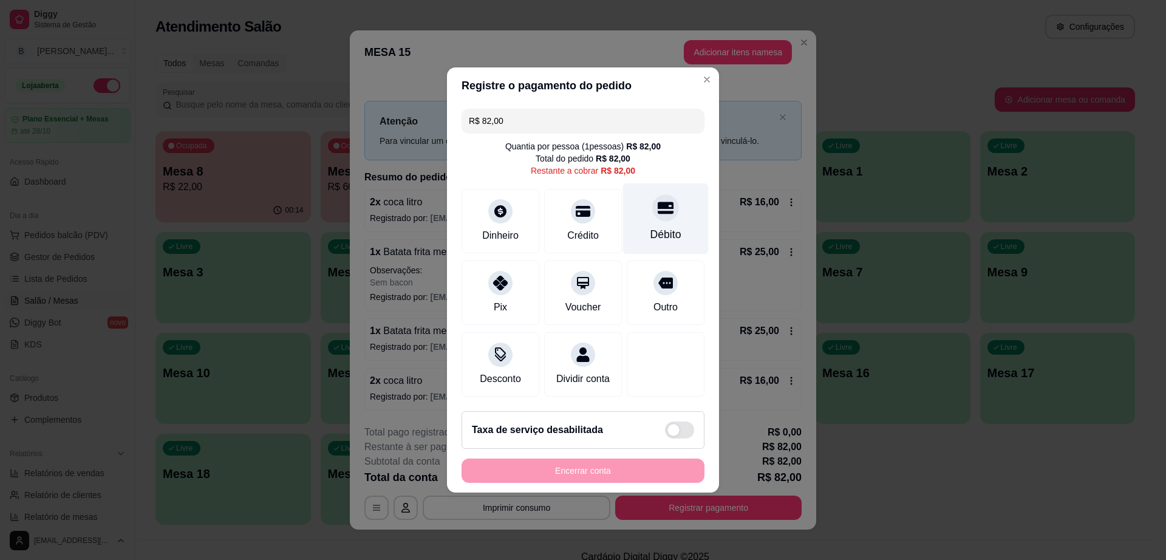
click at [644, 209] on div "Débito" at bounding box center [666, 218] width 86 height 71
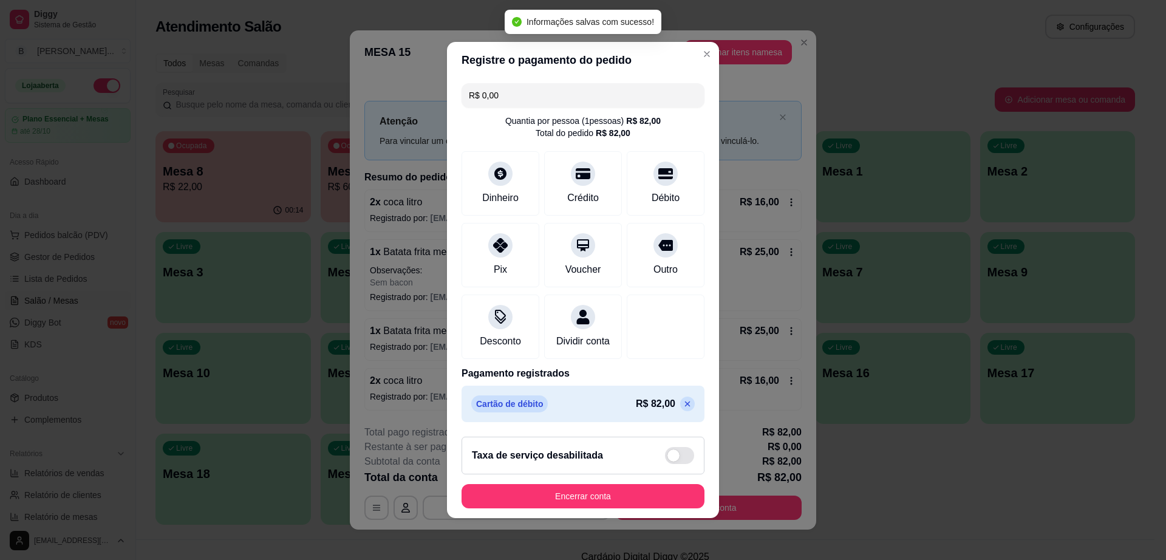
type input "R$ 0,00"
click at [649, 498] on button "Encerrar conta" at bounding box center [583, 496] width 236 height 24
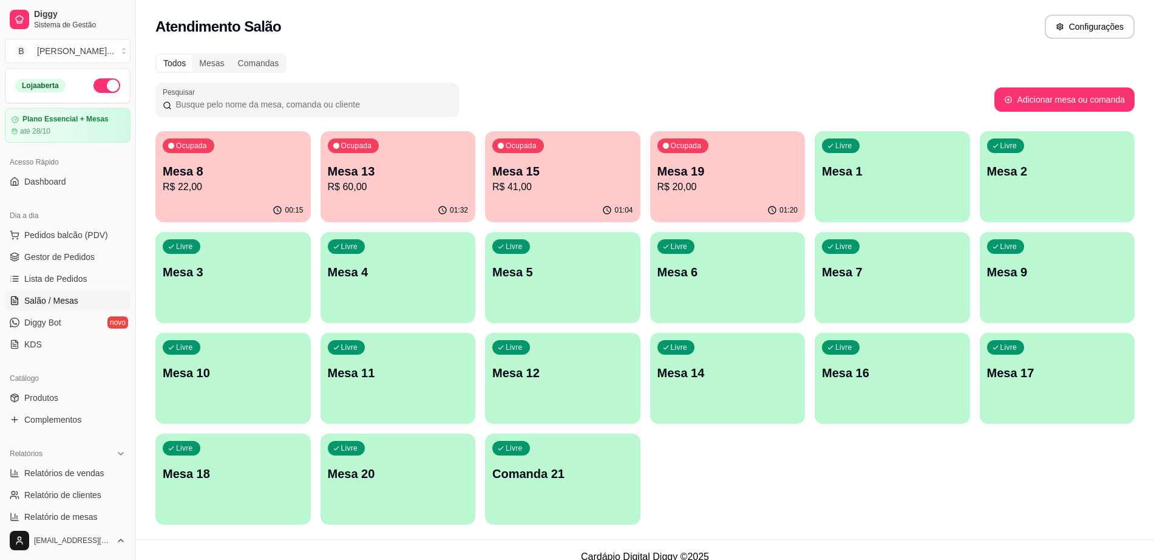
click at [387, 182] on p "R$ 60,00" at bounding box center [398, 187] width 141 height 15
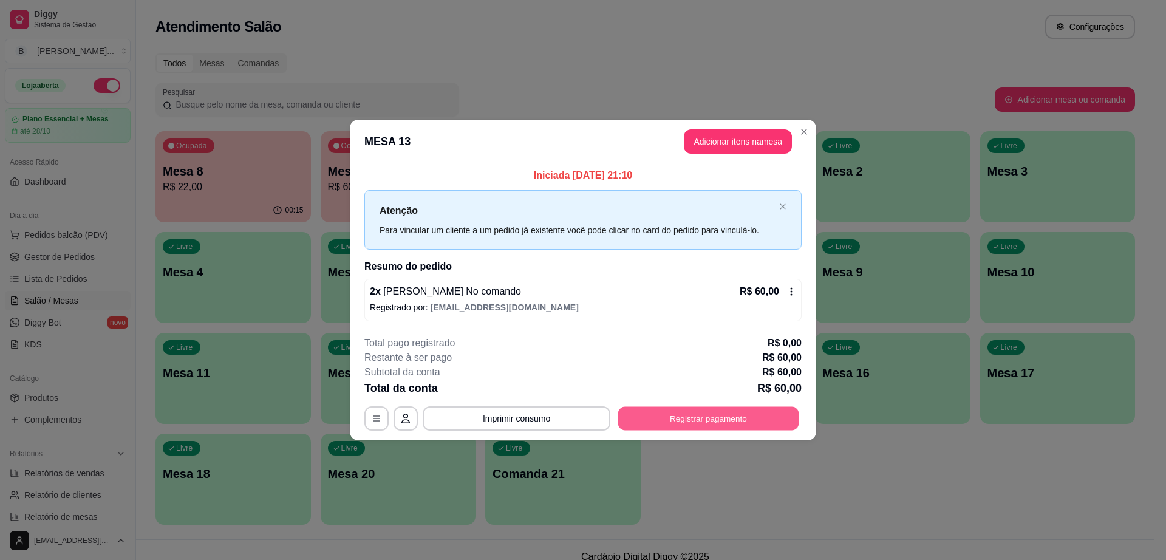
click at [688, 412] on button "Registrar pagamento" at bounding box center [708, 418] width 181 height 24
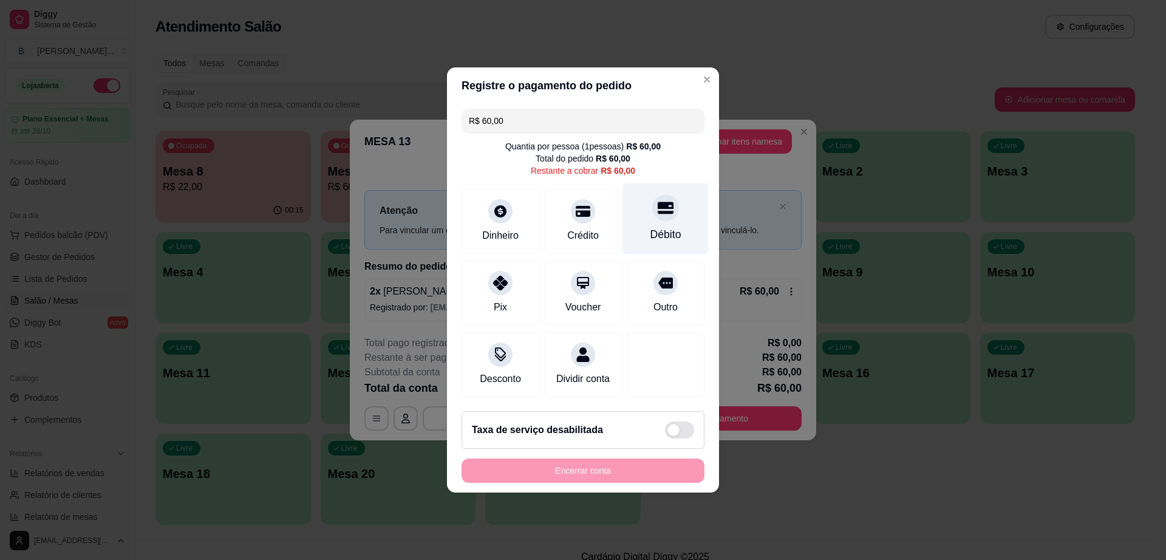
click at [671, 207] on div "Débito" at bounding box center [666, 218] width 86 height 71
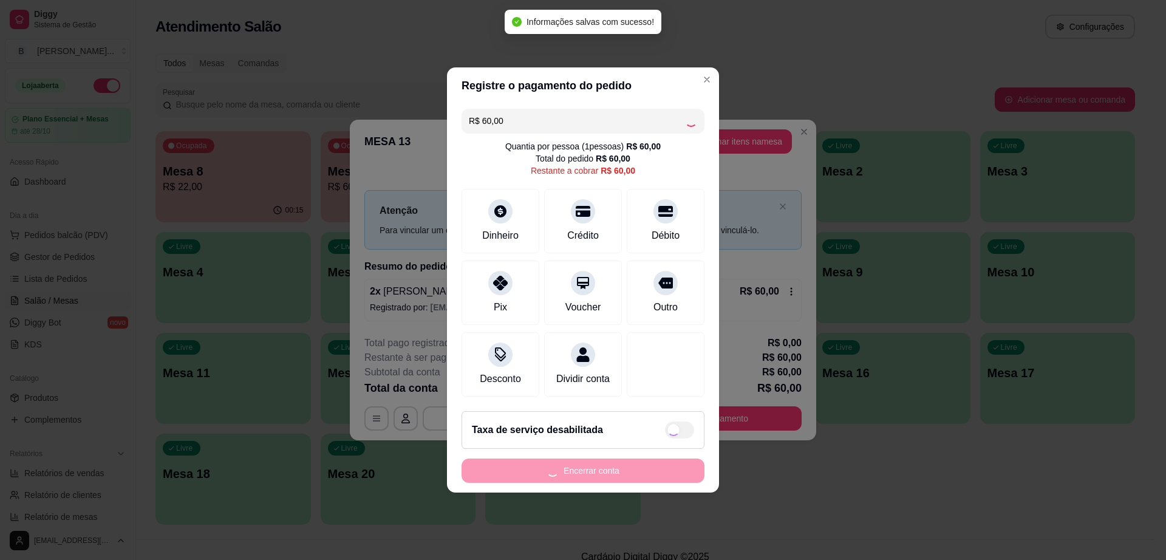
type input "R$ 0,00"
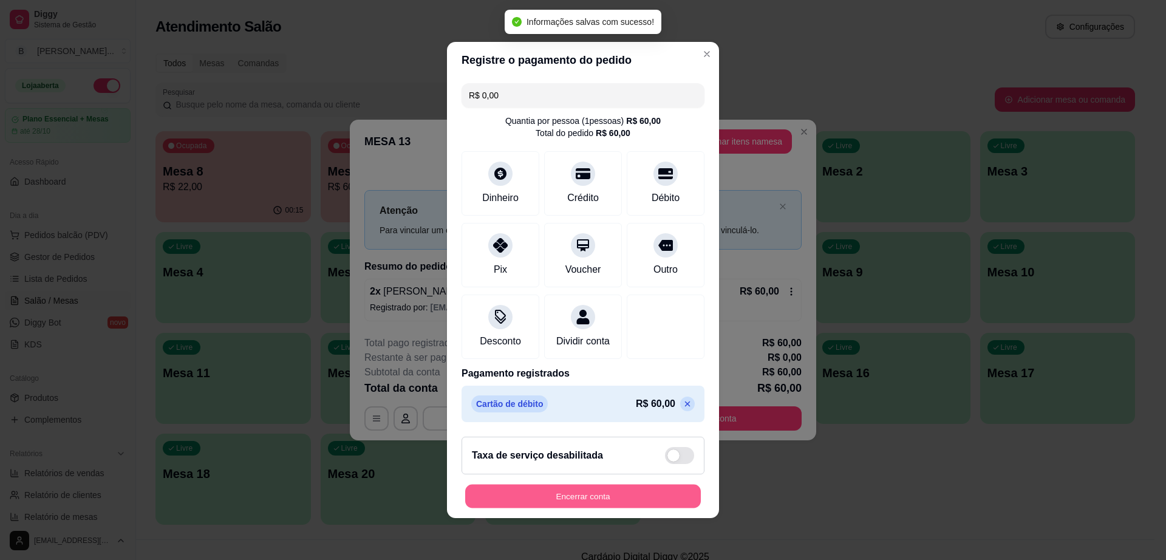
click at [667, 506] on button "Encerrar conta" at bounding box center [583, 496] width 236 height 24
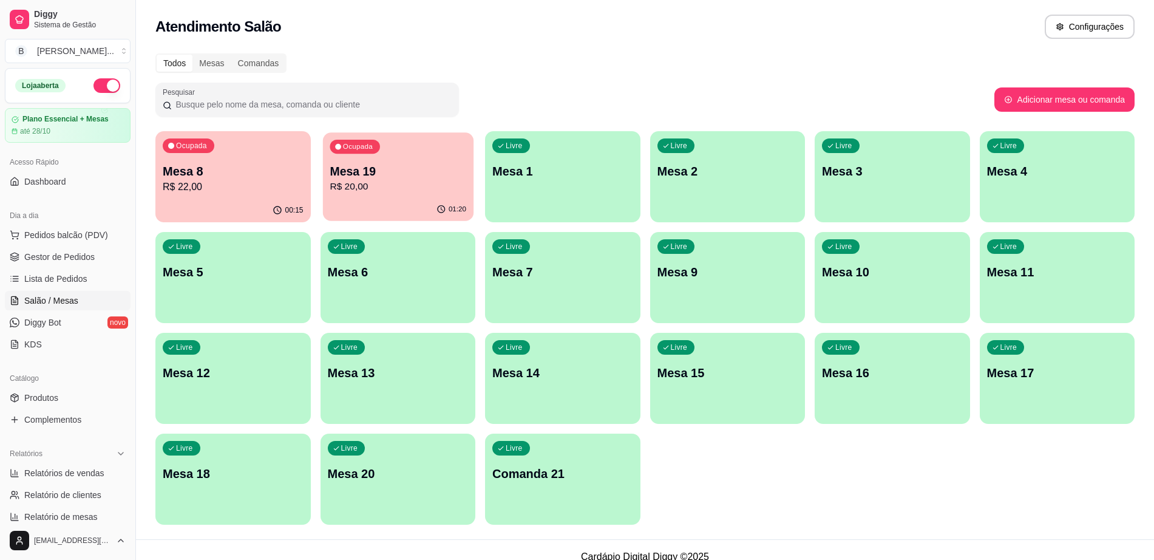
click at [412, 174] on p "Mesa 19" at bounding box center [398, 171] width 137 height 16
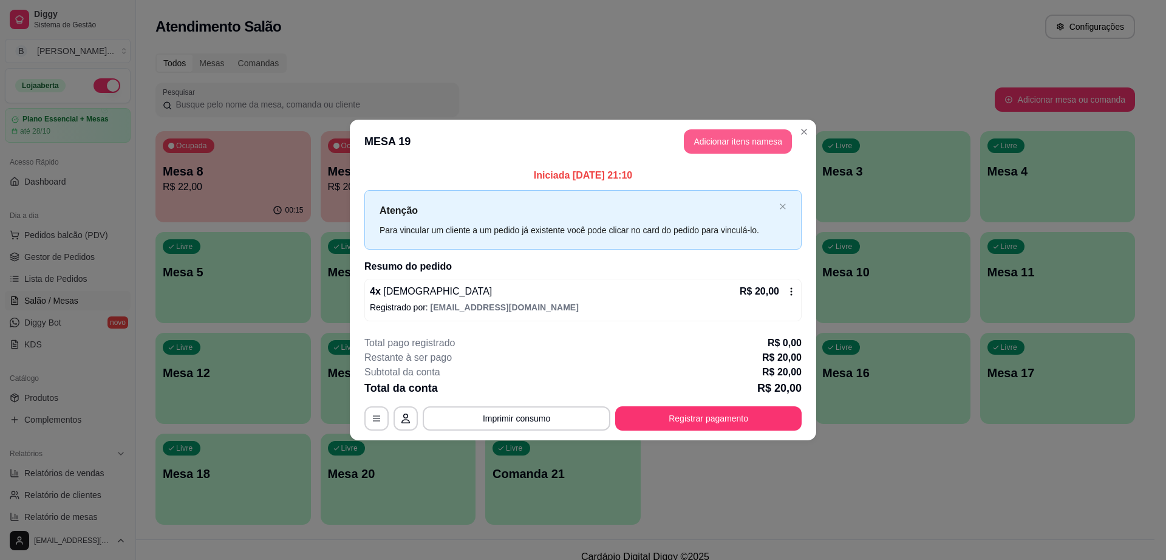
click at [738, 147] on button "Adicionar itens na mesa" at bounding box center [738, 141] width 108 height 24
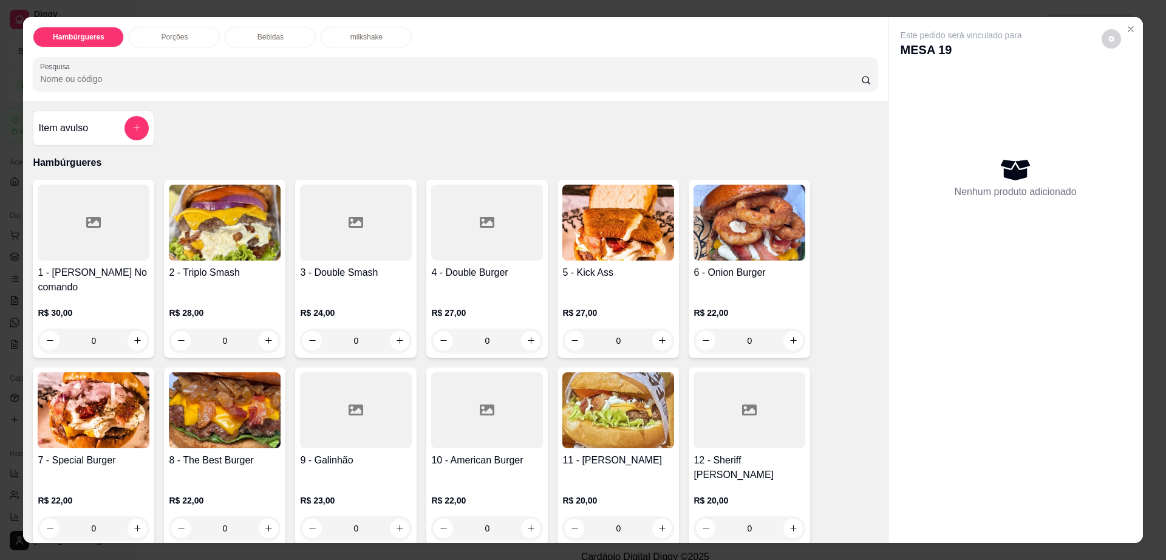
click at [285, 31] on div "Bebidas" at bounding box center [270, 37] width 91 height 21
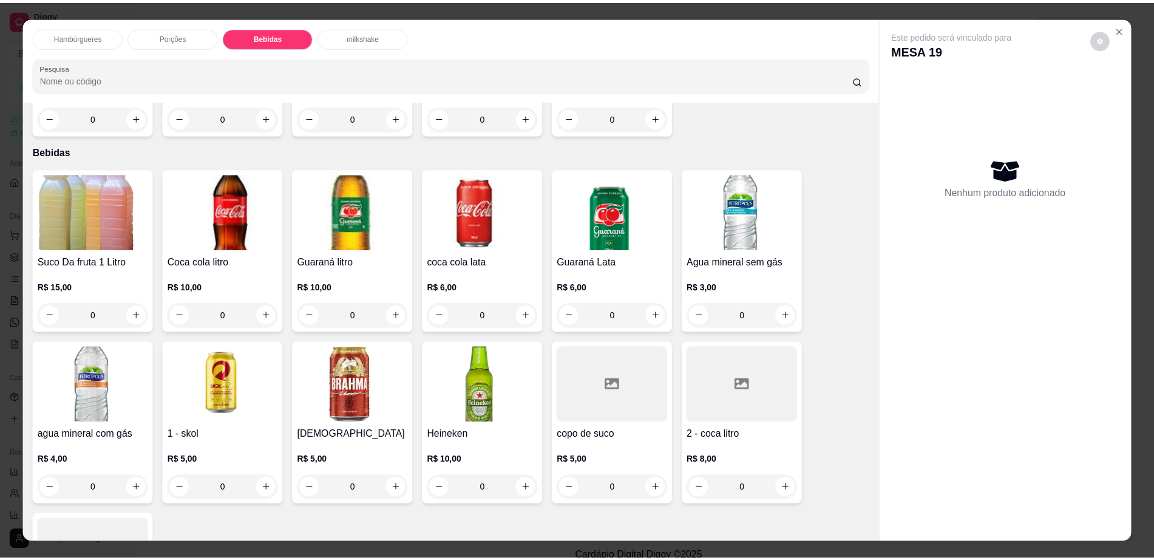
scroll to position [22, 0]
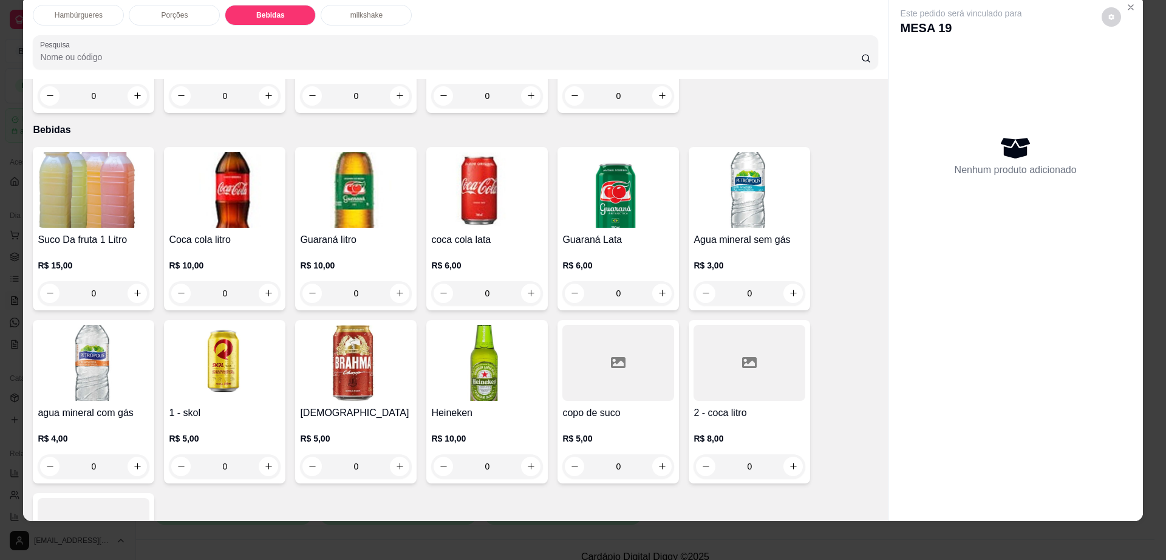
click at [363, 358] on div "Brahma R$ 5,00 0" at bounding box center [355, 401] width 121 height 163
click at [698, 350] on p "Adicionar R$ 5,00" at bounding box center [699, 354] width 67 height 12
type input "1"
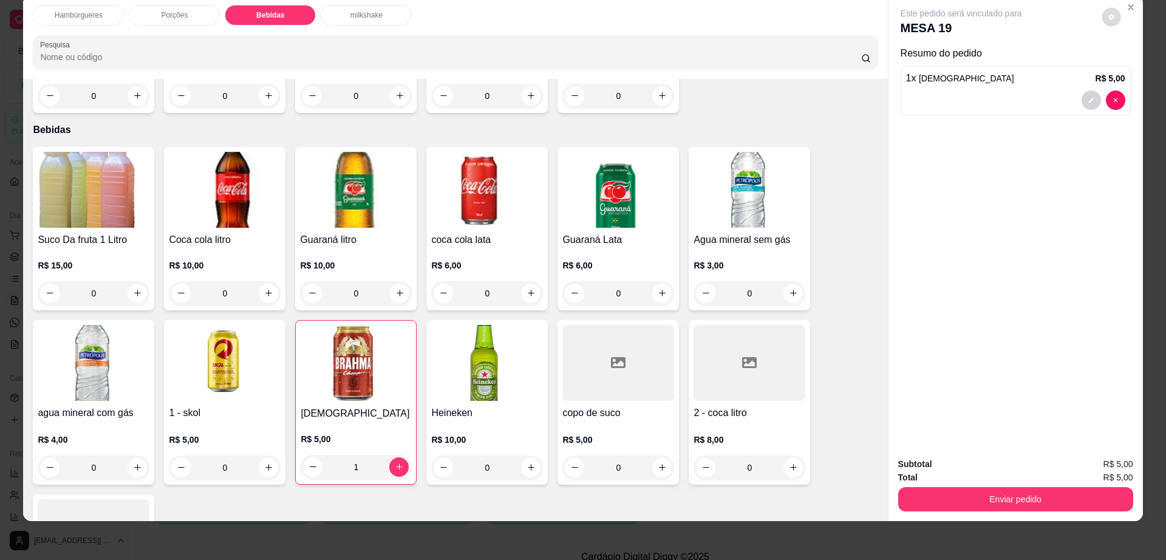
click at [1109, 12] on button "decrease-product-quantity" at bounding box center [1110, 16] width 19 height 19
click at [1011, 512] on div "Subtotal R$ 5,00 Total R$ 5,00 Enviar pedido" at bounding box center [1015, 483] width 254 height 73
click at [1016, 499] on button "Enviar pedido" at bounding box center [1015, 500] width 228 height 24
click at [1075, 498] on button "Enviar pedido" at bounding box center [1015, 500] width 228 height 24
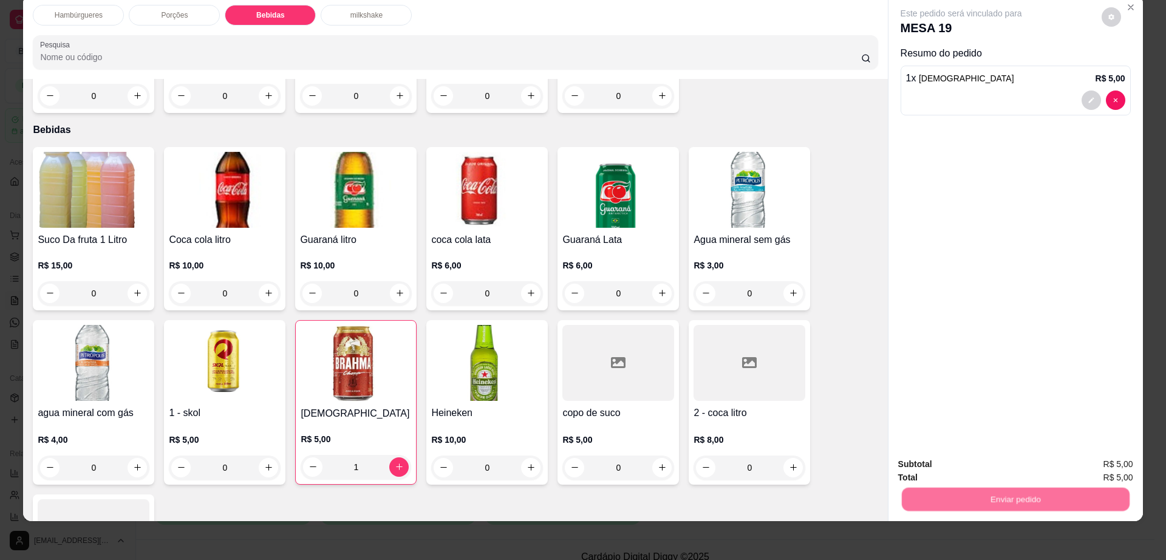
click at [1103, 458] on button "Enviar pedido" at bounding box center [1100, 469] width 69 height 23
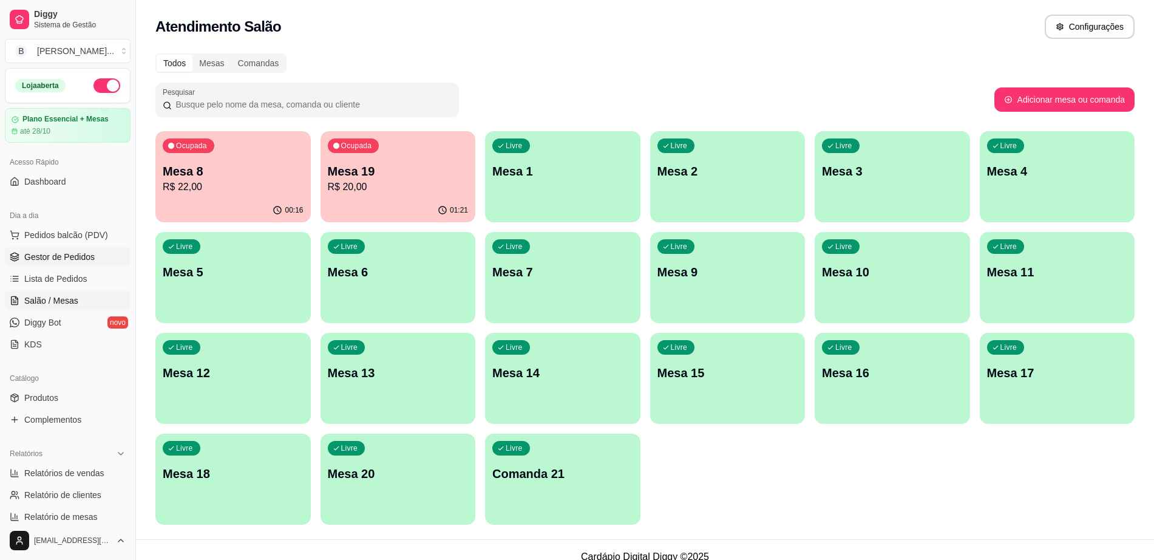
click at [97, 262] on link "Gestor de Pedidos" at bounding box center [68, 256] width 126 height 19
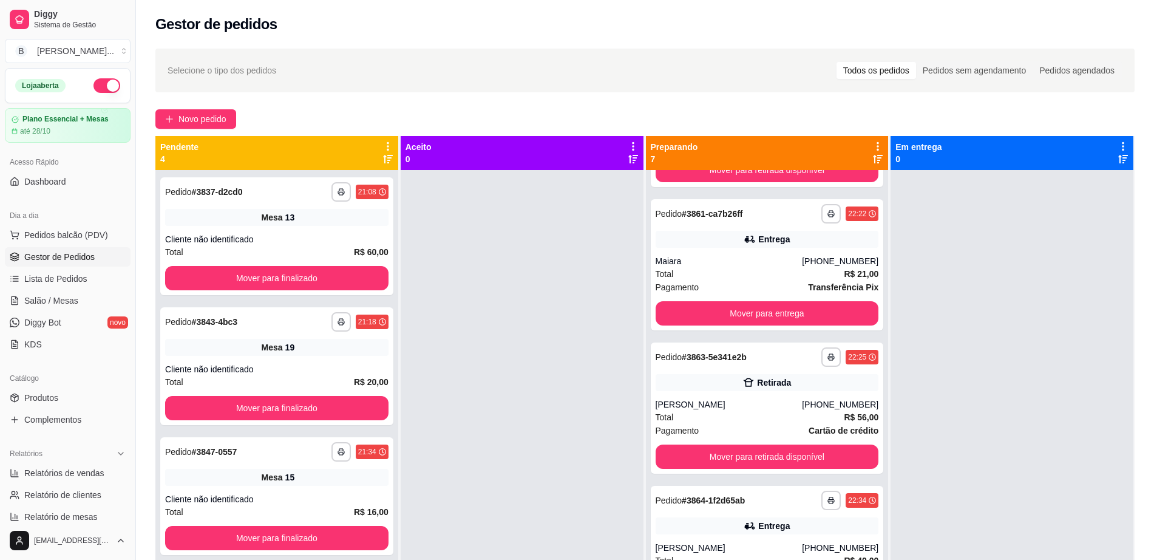
scroll to position [497, 0]
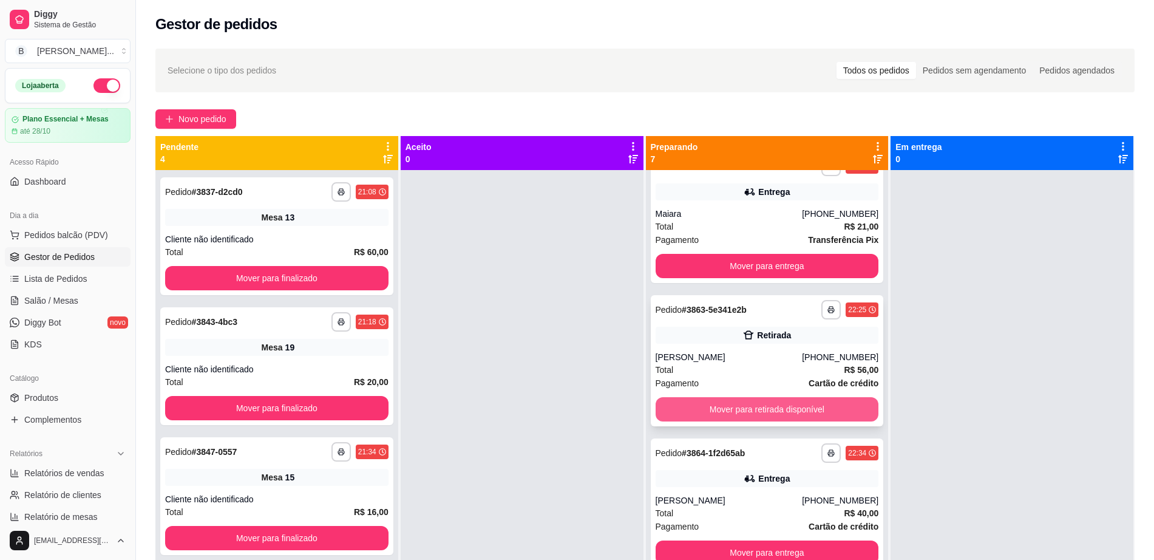
click at [772, 412] on button "Mover para retirada disponível" at bounding box center [767, 409] width 223 height 24
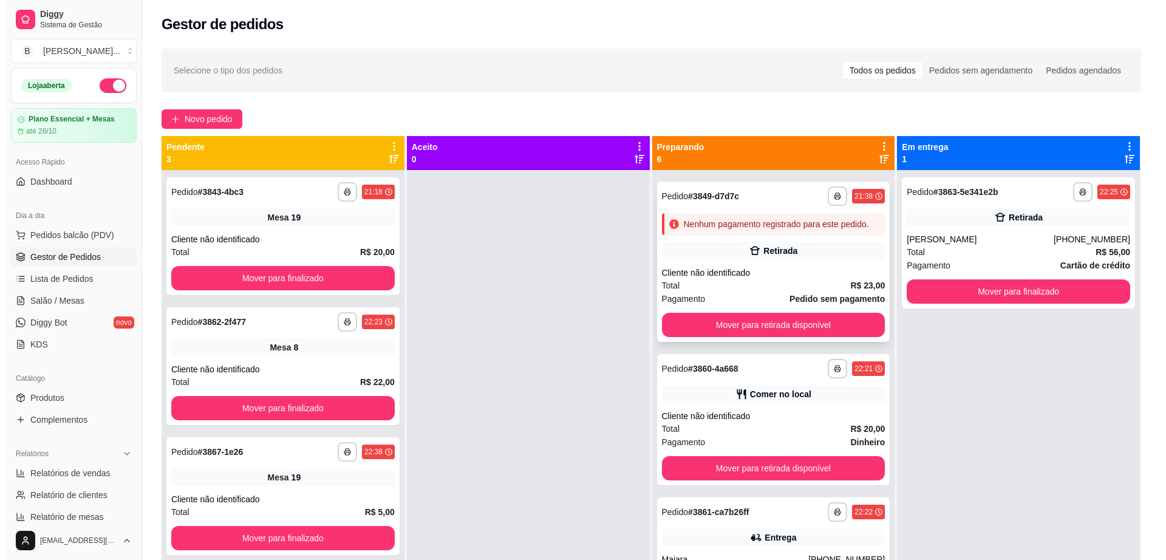
scroll to position [0, 0]
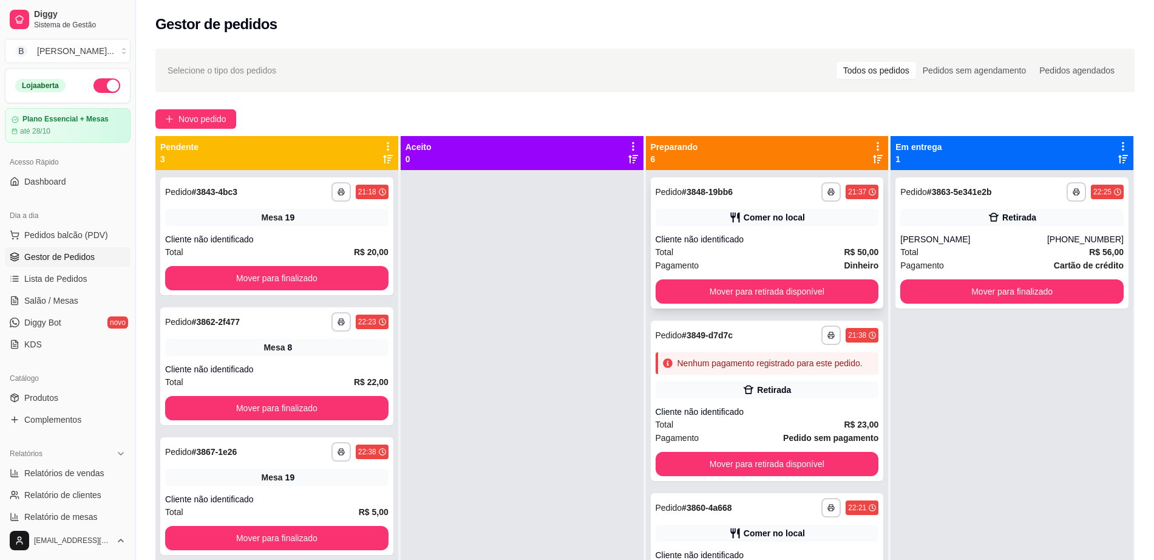
click at [778, 237] on div "Cliente não identificado" at bounding box center [767, 239] width 223 height 12
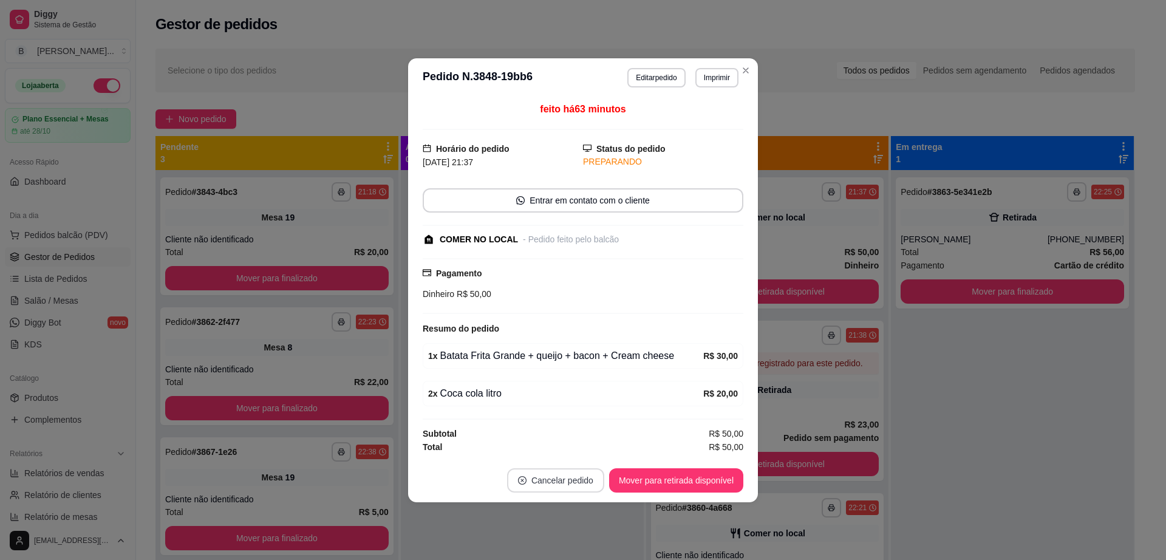
click at [562, 478] on button "Cancelar pedido" at bounding box center [555, 480] width 97 height 24
click at [589, 446] on button "Sim" at bounding box center [589, 449] width 49 height 24
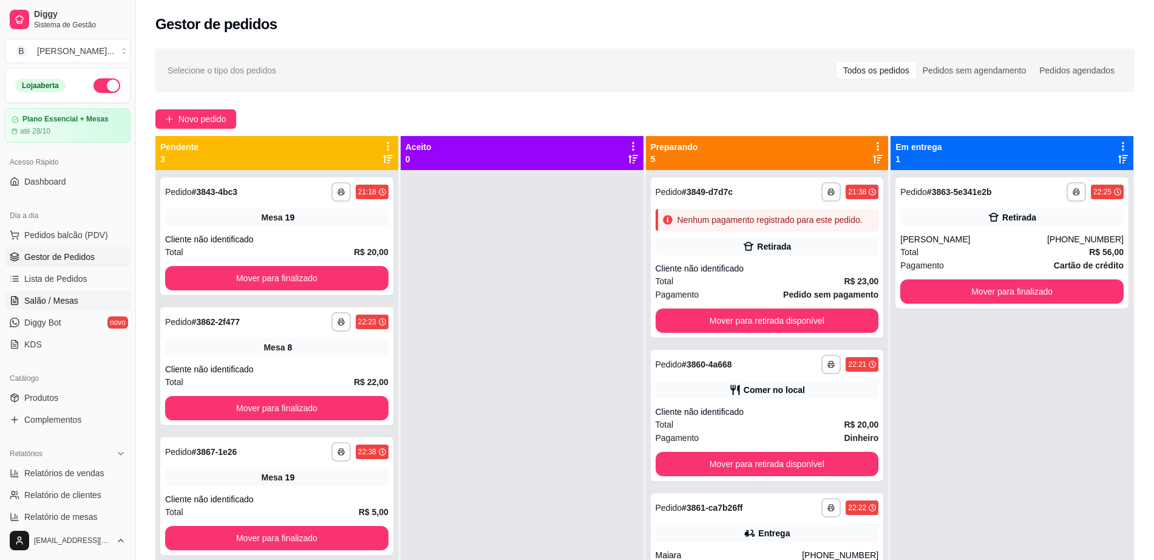
click at [56, 305] on span "Salão / Mesas" at bounding box center [51, 300] width 54 height 12
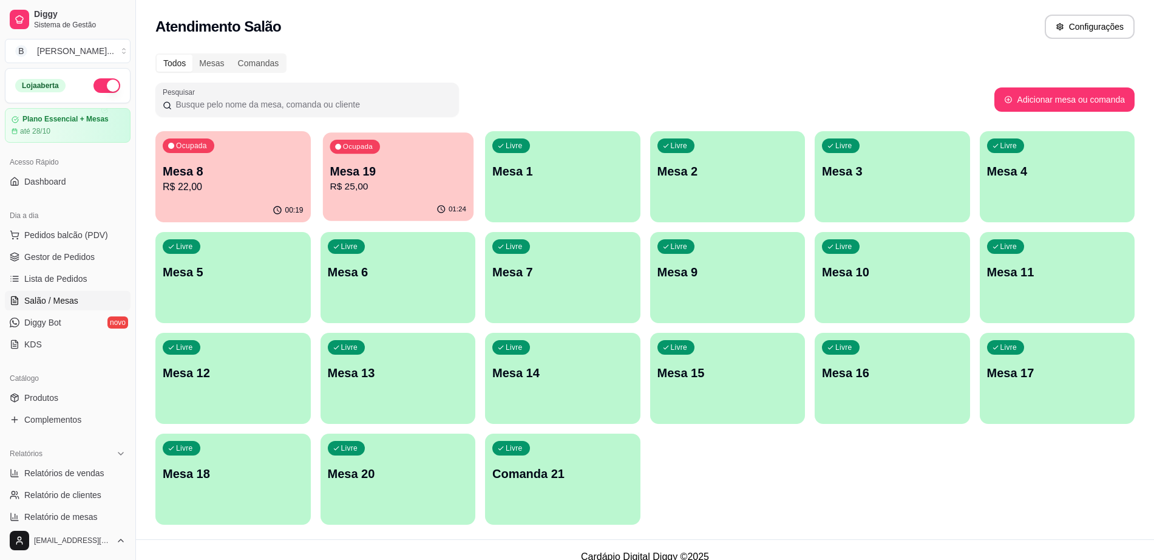
click at [358, 201] on div "01:24" at bounding box center [397, 209] width 151 height 23
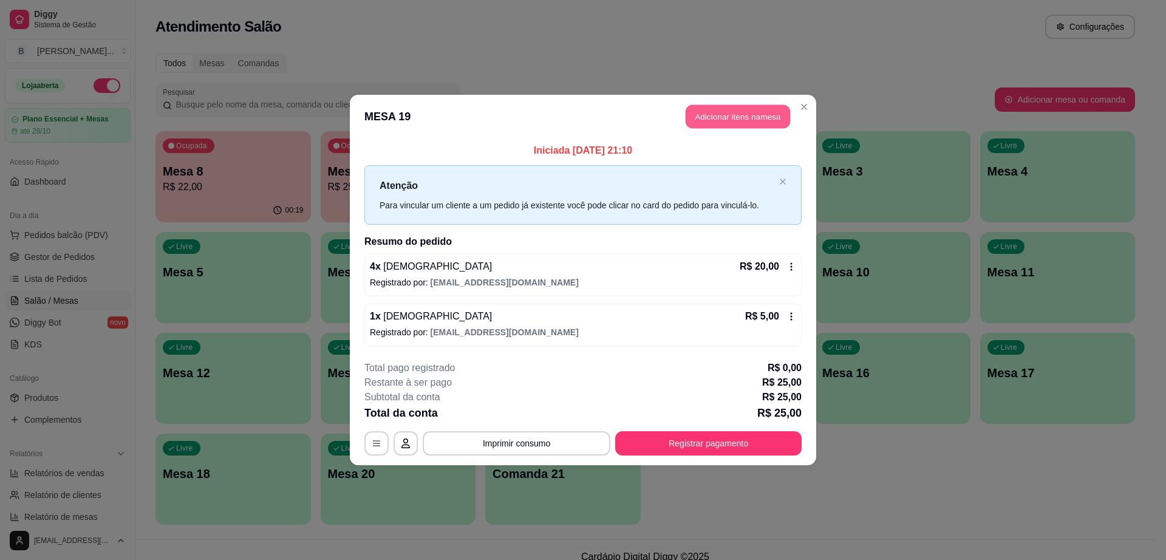
click at [741, 121] on button "Adicionar itens na mesa" at bounding box center [737, 117] width 104 height 24
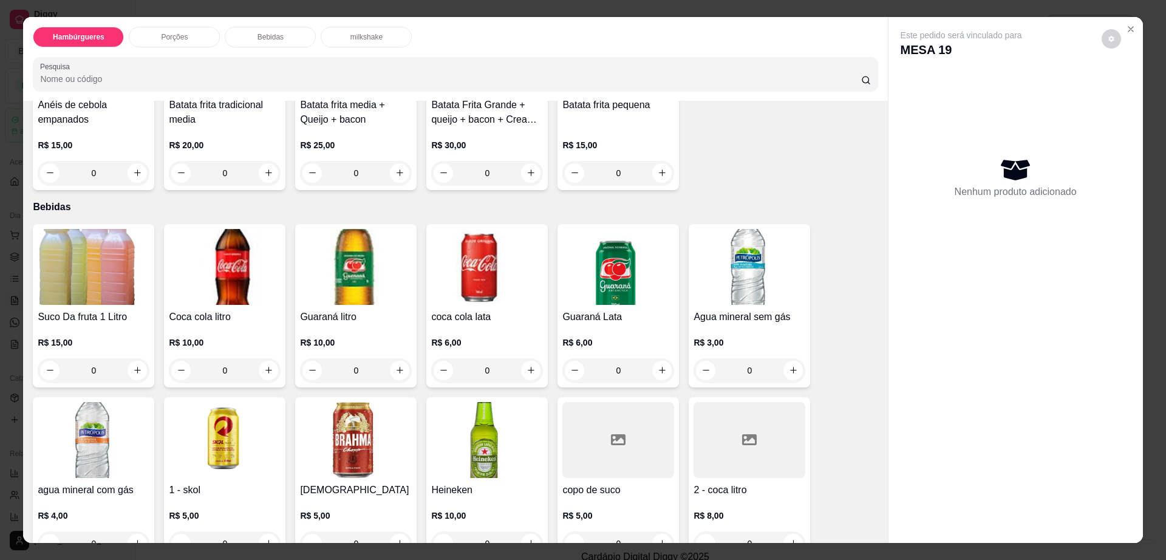
scroll to position [759, 0]
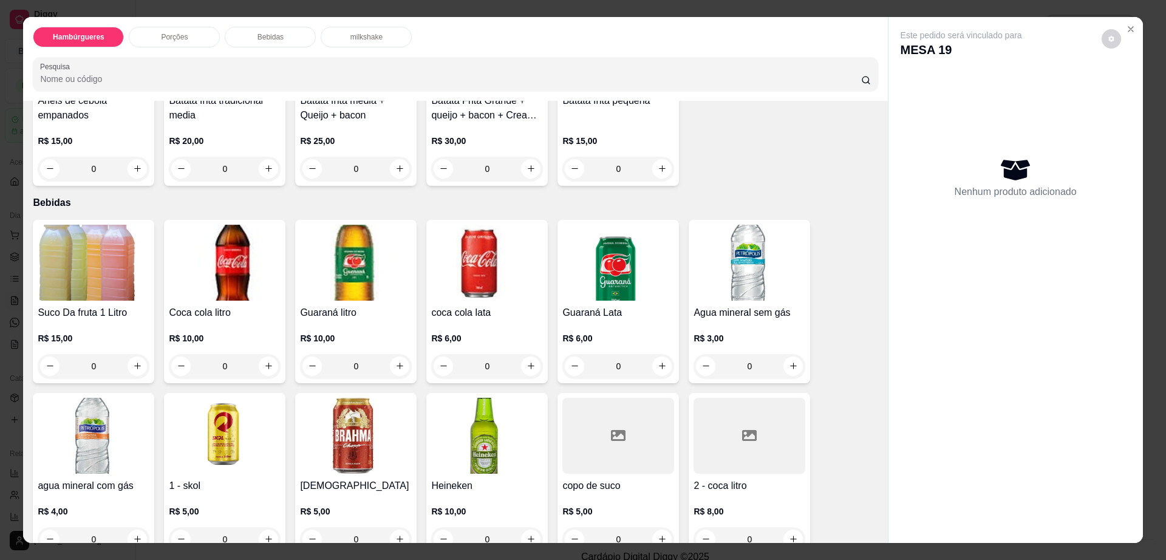
click at [331, 398] on img at bounding box center [356, 436] width 112 height 76
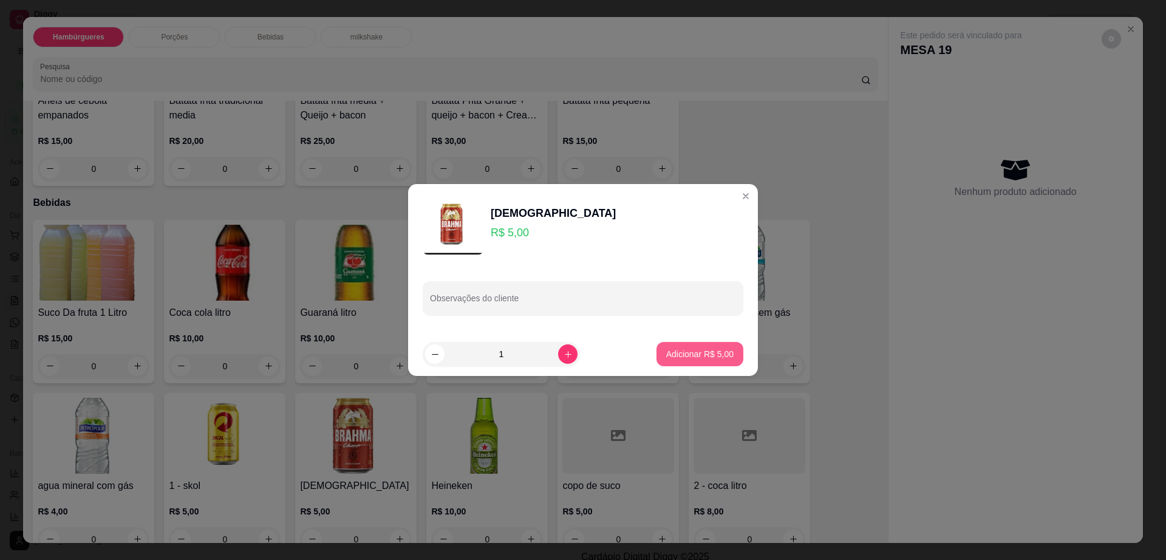
click at [713, 350] on p "Adicionar R$ 5,00" at bounding box center [699, 354] width 67 height 12
type input "1"
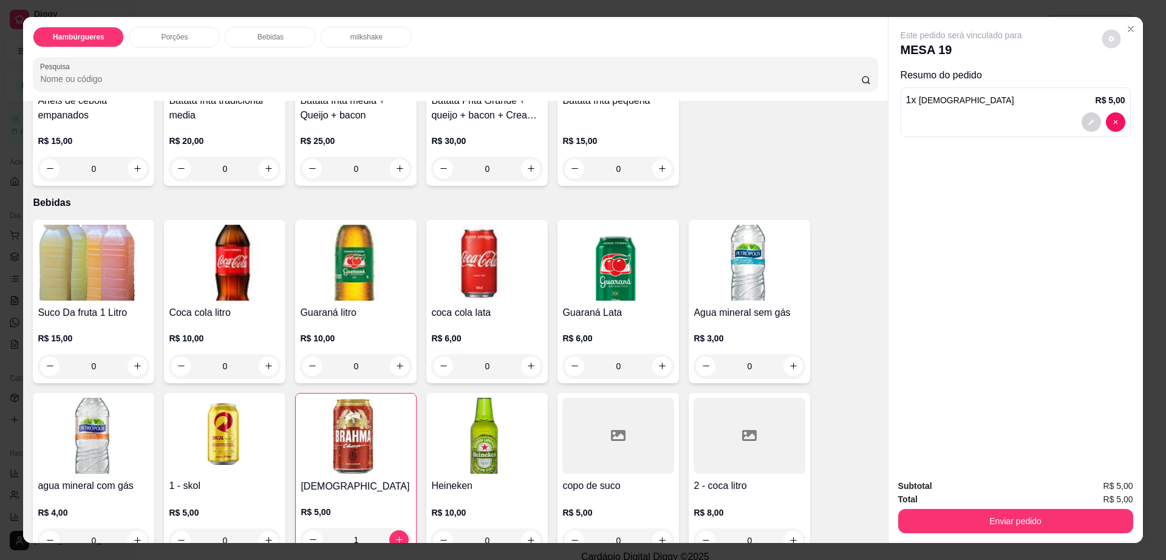
click at [1109, 43] on button "decrease-product-quantity" at bounding box center [1110, 38] width 19 height 19
click at [1058, 514] on button "Enviar pedido" at bounding box center [1015, 521] width 235 height 24
click at [1058, 514] on button "Enviar pedido" at bounding box center [1015, 521] width 228 height 24
click at [1079, 489] on button "Enviar pedido" at bounding box center [1100, 491] width 67 height 22
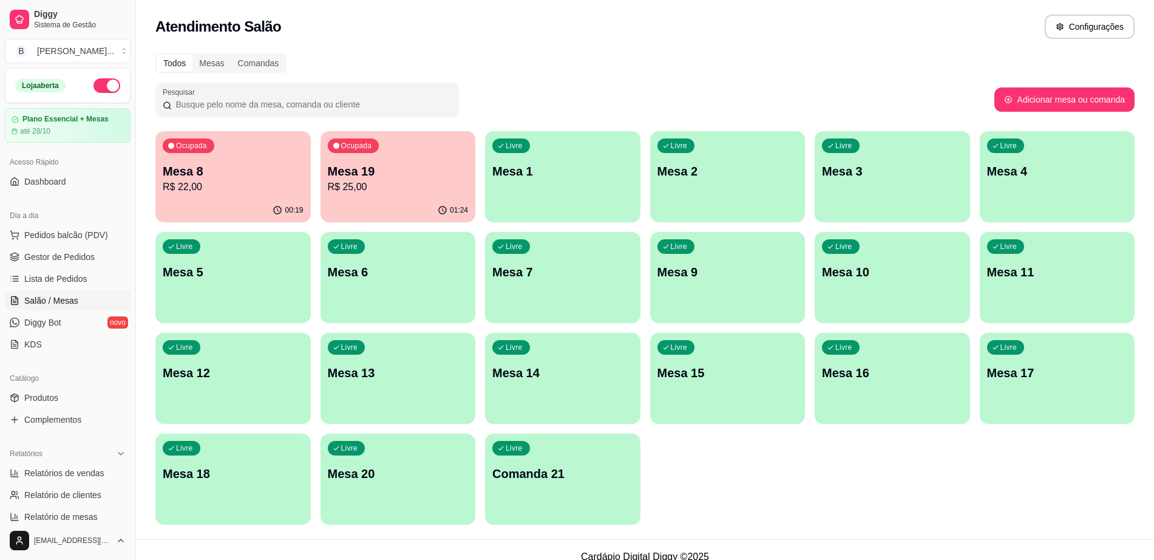
click at [216, 200] on div "00:19" at bounding box center [232, 211] width 155 height 24
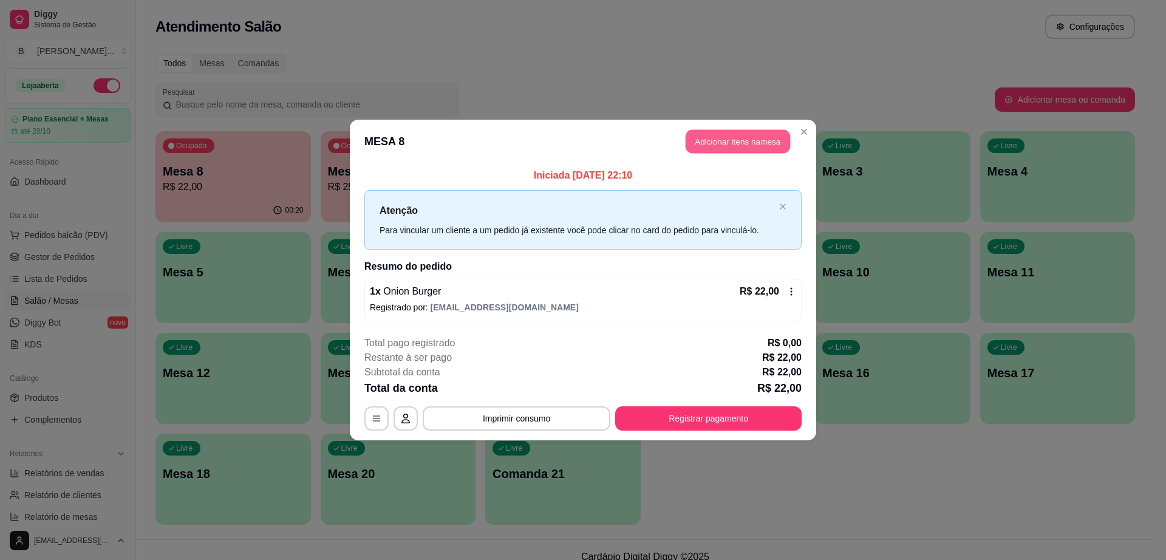
click at [718, 144] on button "Adicionar itens na mesa" at bounding box center [737, 142] width 104 height 24
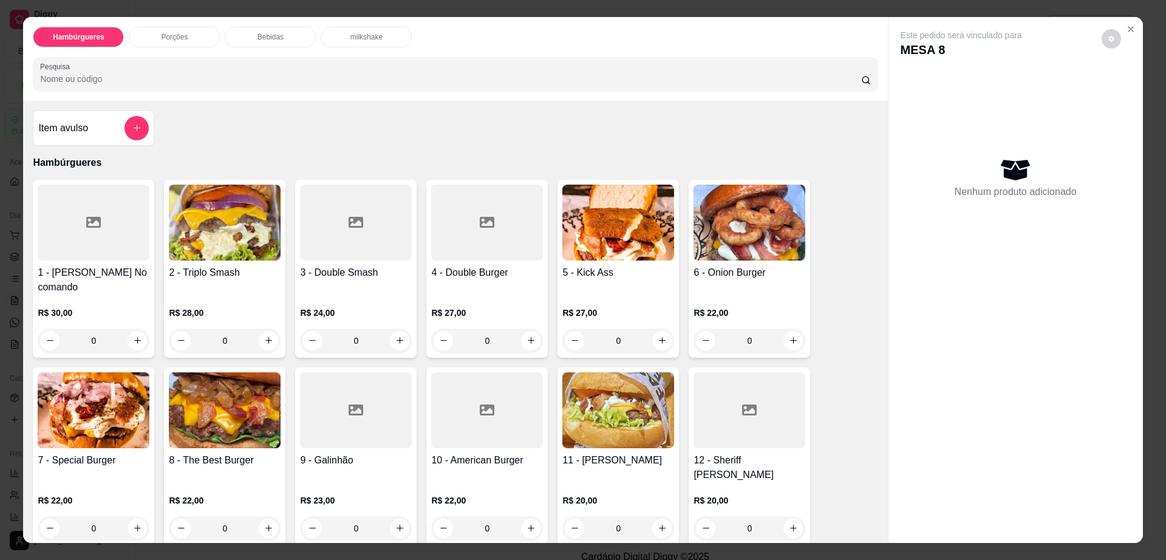
click at [258, 38] on p "Bebidas" at bounding box center [270, 37] width 26 height 10
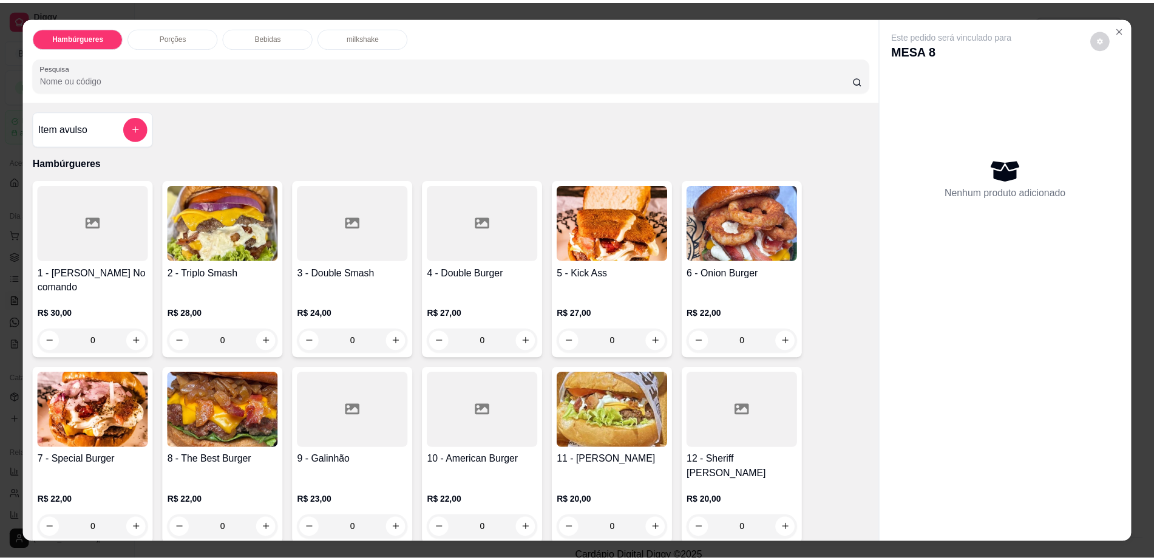
scroll to position [22, 0]
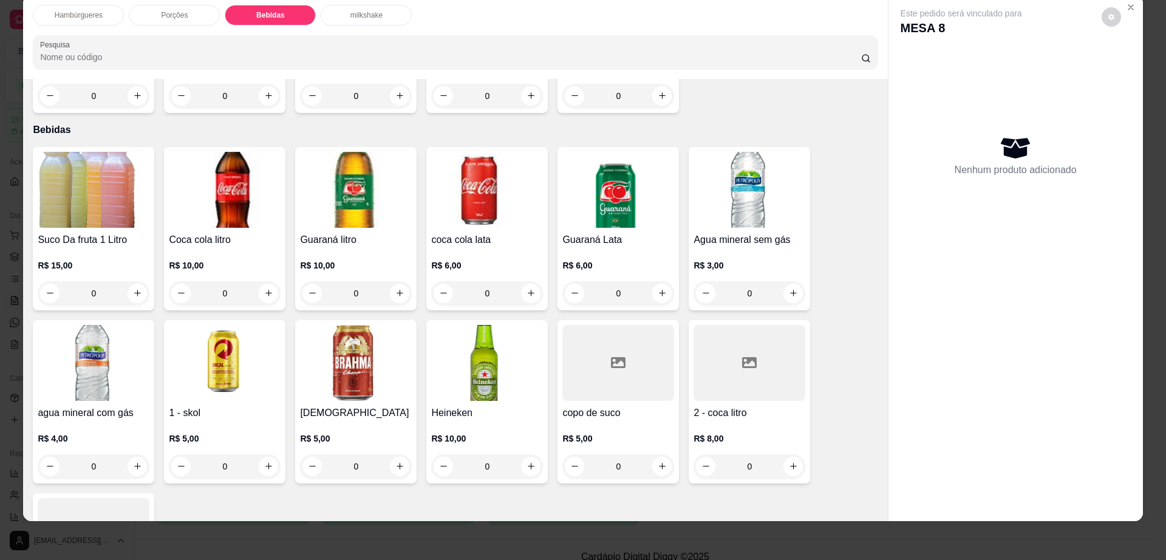
click at [590, 340] on div at bounding box center [618, 363] width 112 height 76
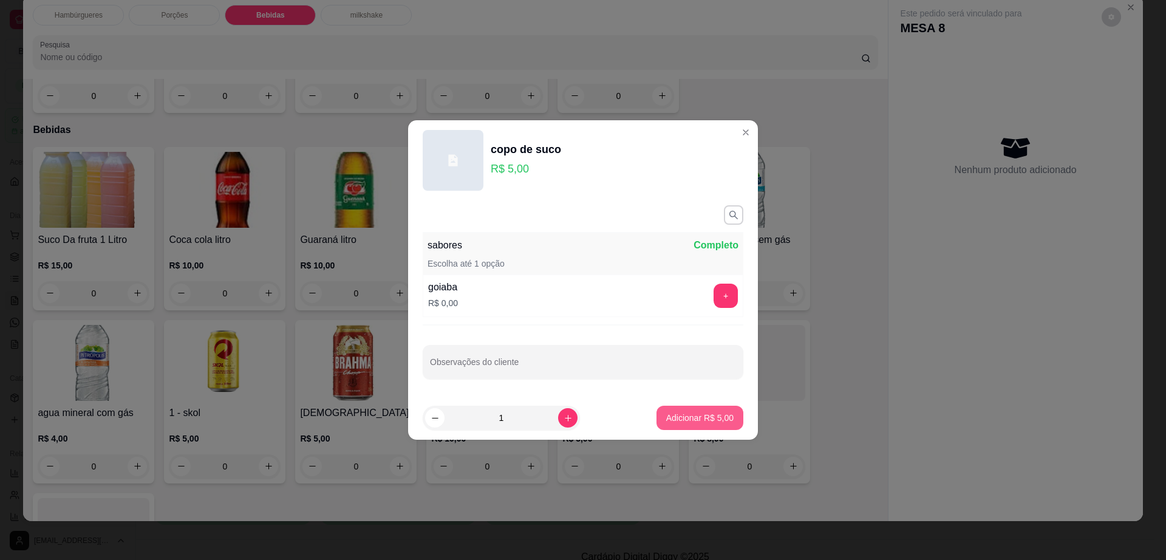
click at [696, 407] on button "Adicionar R$ 5,00" at bounding box center [699, 418] width 87 height 24
type input "1"
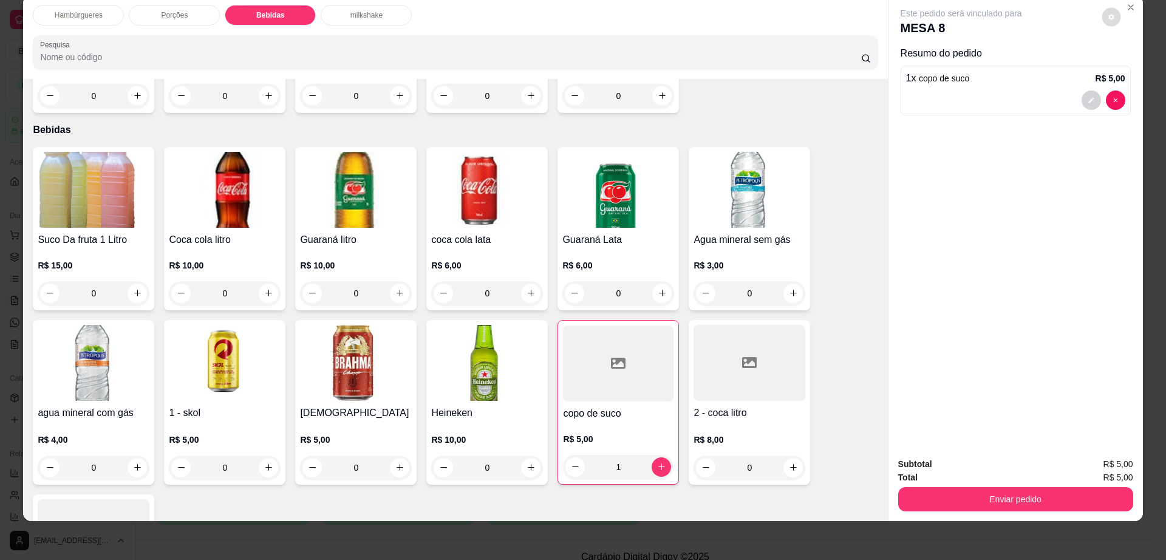
click at [1103, 22] on button "decrease-product-quantity" at bounding box center [1110, 16] width 19 height 19
click at [1013, 491] on button "Enviar pedido" at bounding box center [1015, 499] width 235 height 24
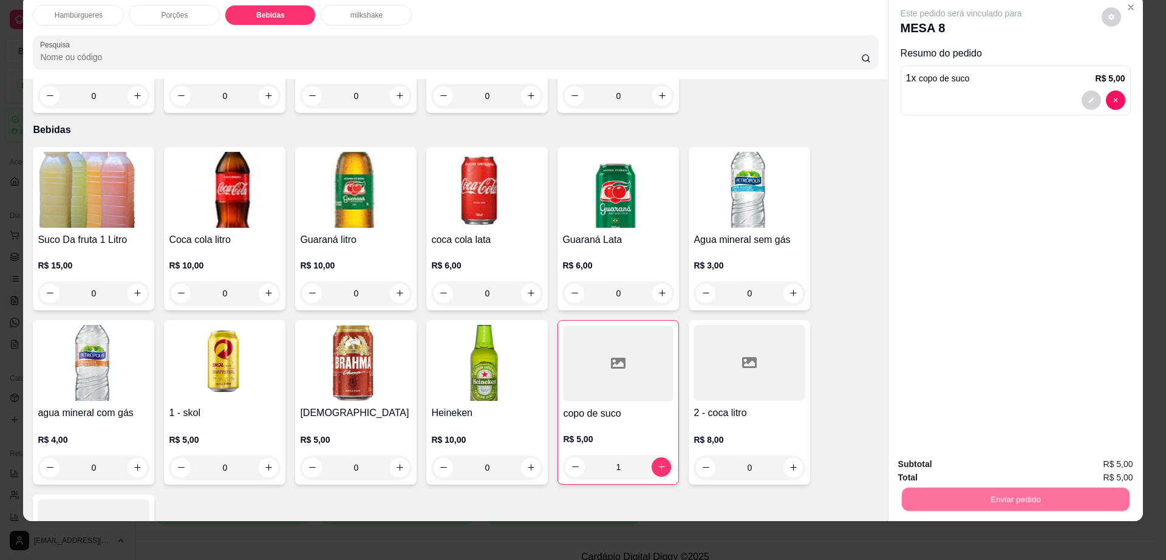
click at [1107, 472] on button "Enviar pedido" at bounding box center [1100, 469] width 69 height 23
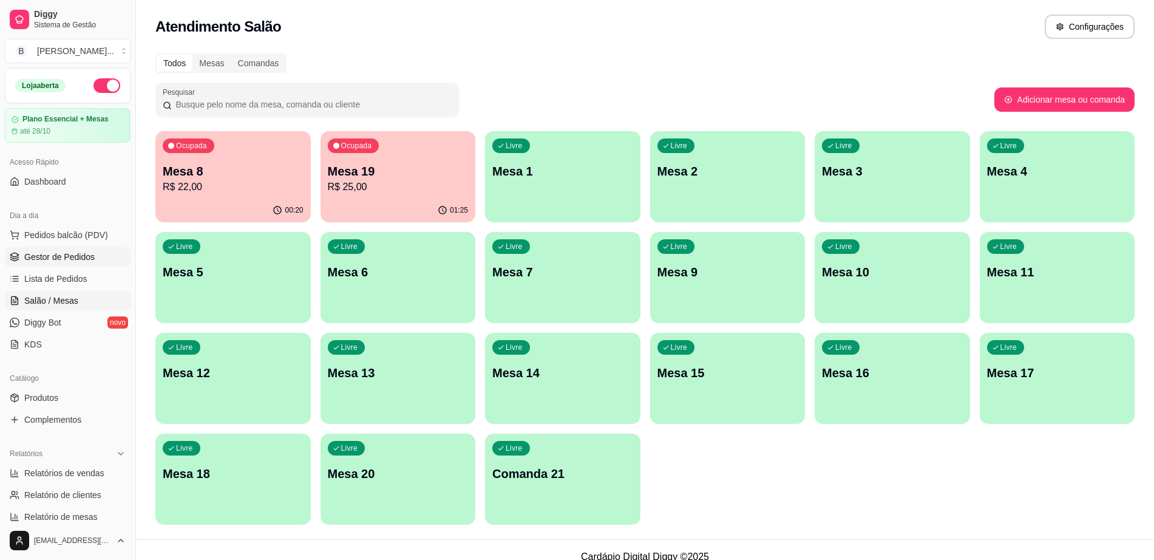
click at [104, 253] on link "Gestor de Pedidos" at bounding box center [68, 256] width 126 height 19
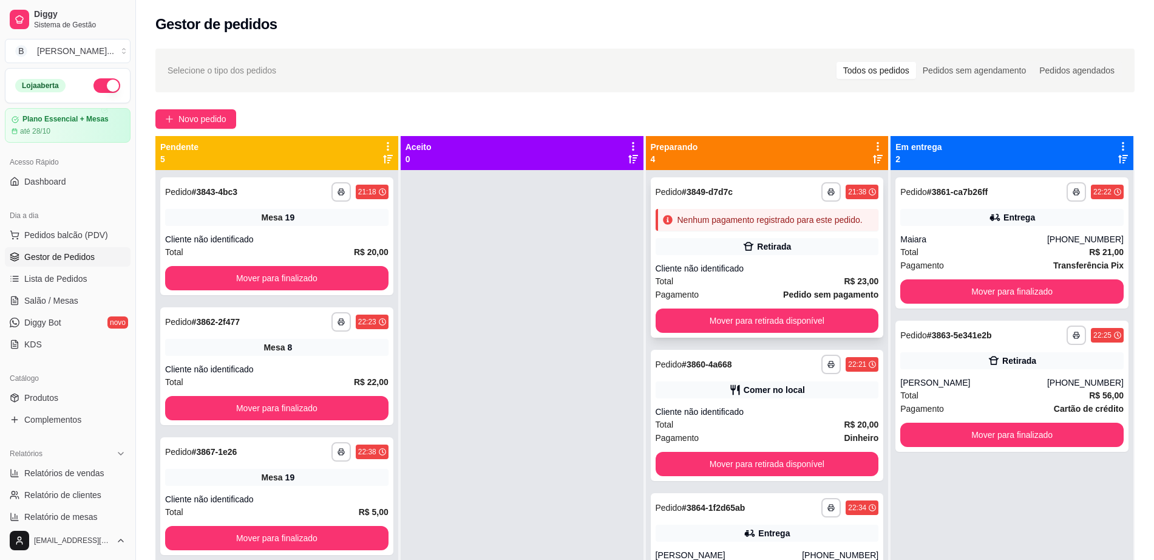
click at [764, 288] on div "Total R$ 23,00" at bounding box center [767, 280] width 223 height 13
click at [822, 330] on button "Mover para retirada disponível" at bounding box center [767, 321] width 217 height 24
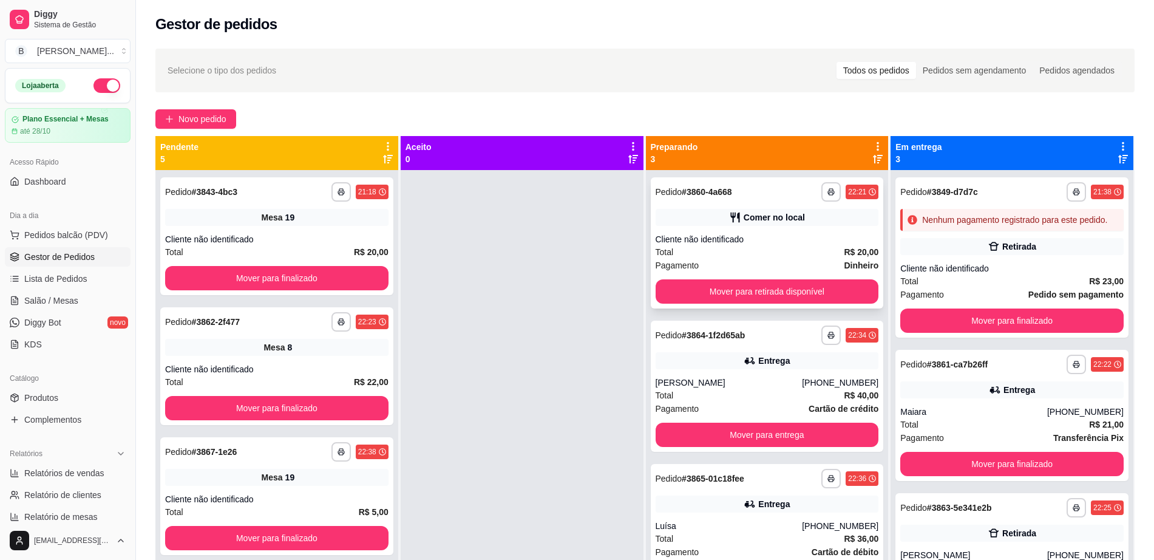
click at [786, 259] on div "Pagamento Dinheiro" at bounding box center [767, 265] width 223 height 13
click at [265, 285] on button "Mover para finalizado" at bounding box center [276, 278] width 223 height 24
click at [269, 281] on button "Mover para finalizado" at bounding box center [276, 278] width 223 height 24
click at [271, 281] on button "Mover para finalizado" at bounding box center [276, 278] width 223 height 24
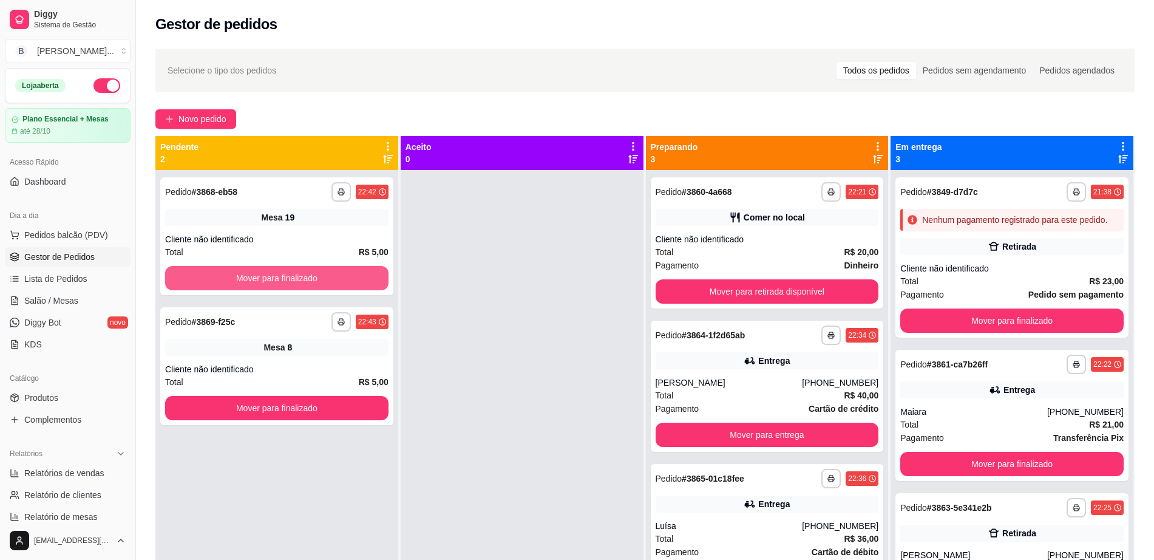
click at [271, 281] on button "Mover para finalizado" at bounding box center [276, 278] width 223 height 24
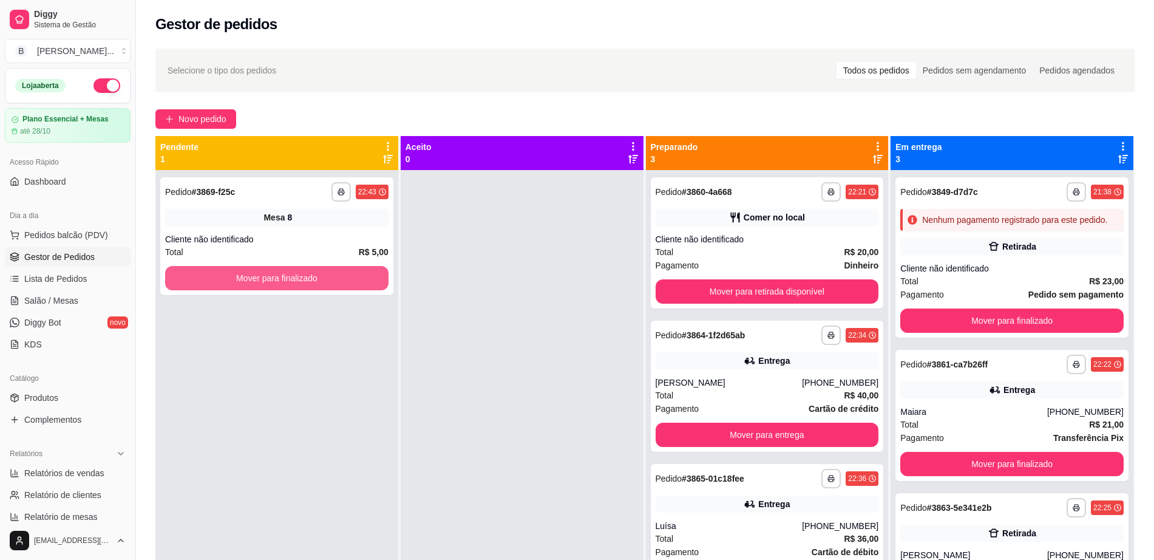
click at [271, 280] on button "Mover para finalizado" at bounding box center [276, 278] width 223 height 24
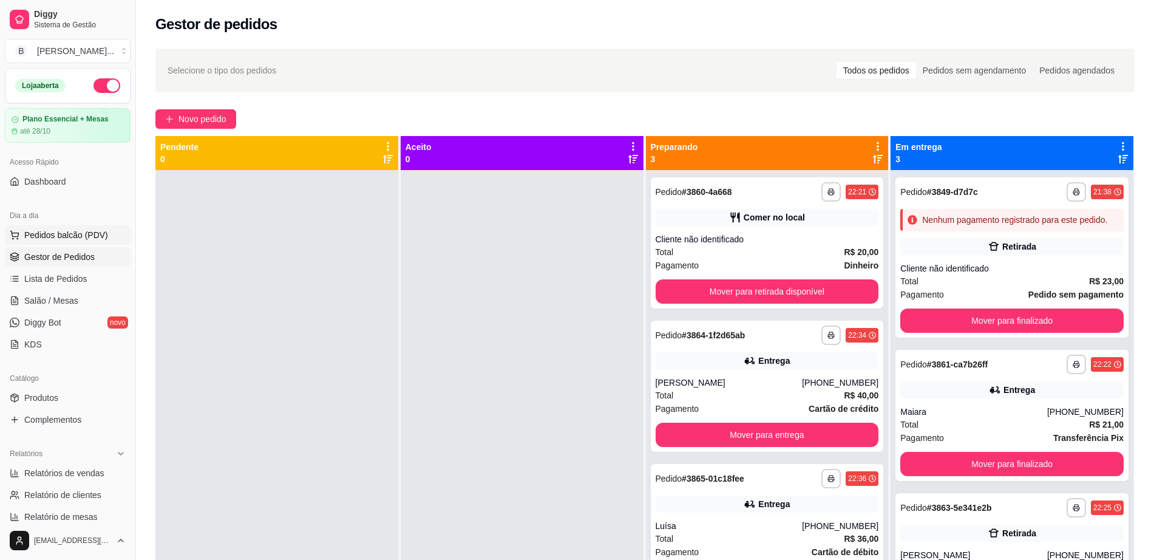
click at [84, 237] on span "Pedidos balcão (PDV)" at bounding box center [66, 235] width 84 height 12
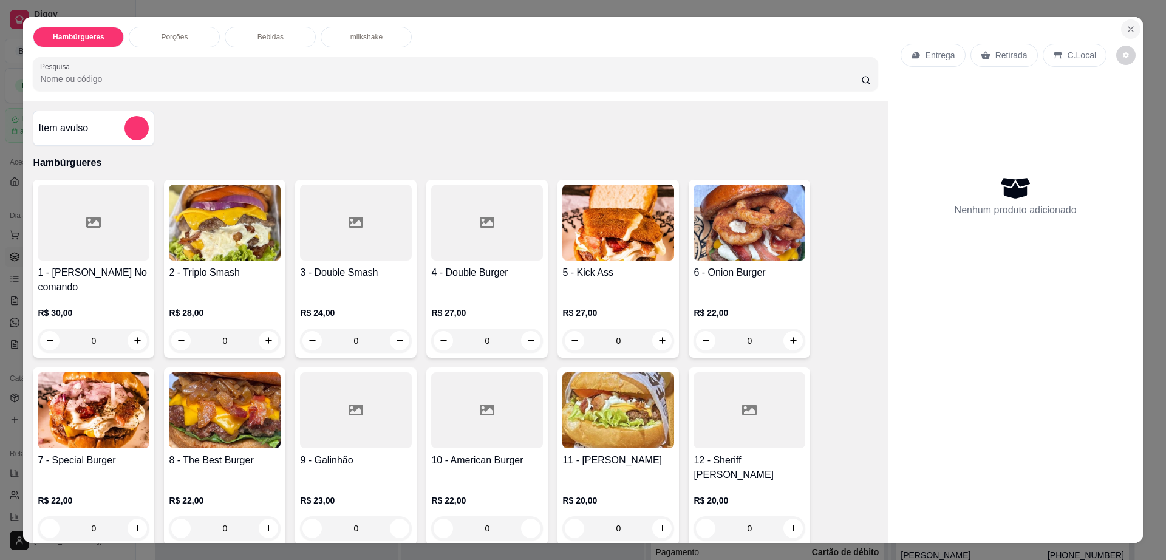
click at [1126, 32] on icon "Close" at bounding box center [1131, 29] width 10 height 10
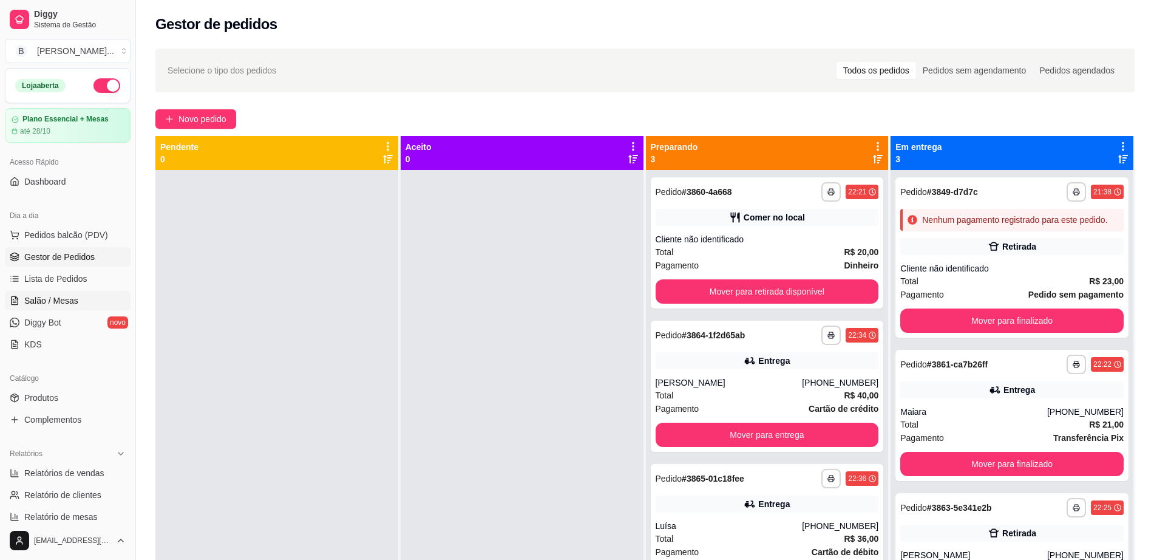
click at [62, 299] on span "Salão / Mesas" at bounding box center [51, 300] width 54 height 12
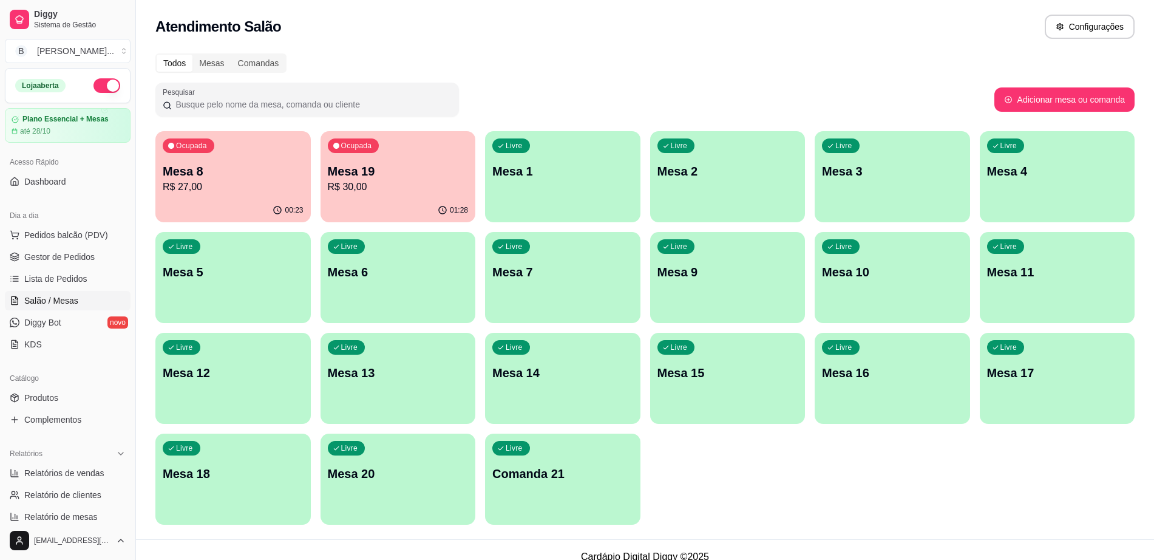
click at [242, 166] on p "Mesa 8" at bounding box center [233, 171] width 141 height 17
click at [91, 237] on span "Pedidos balcão (PDV)" at bounding box center [66, 235] width 84 height 12
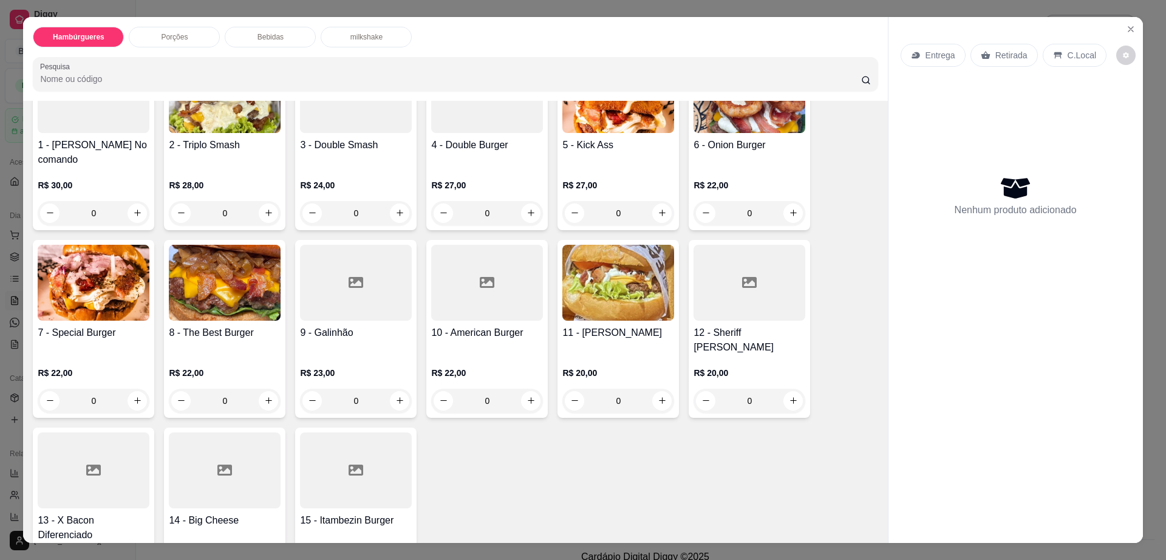
scroll to position [152, 0]
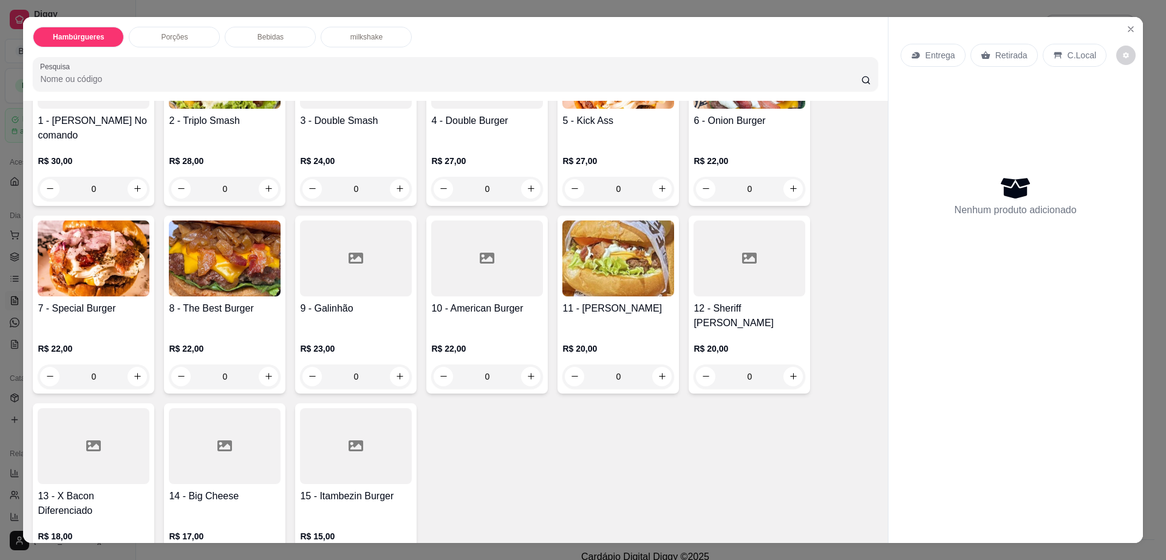
click at [71, 253] on img at bounding box center [94, 258] width 112 height 76
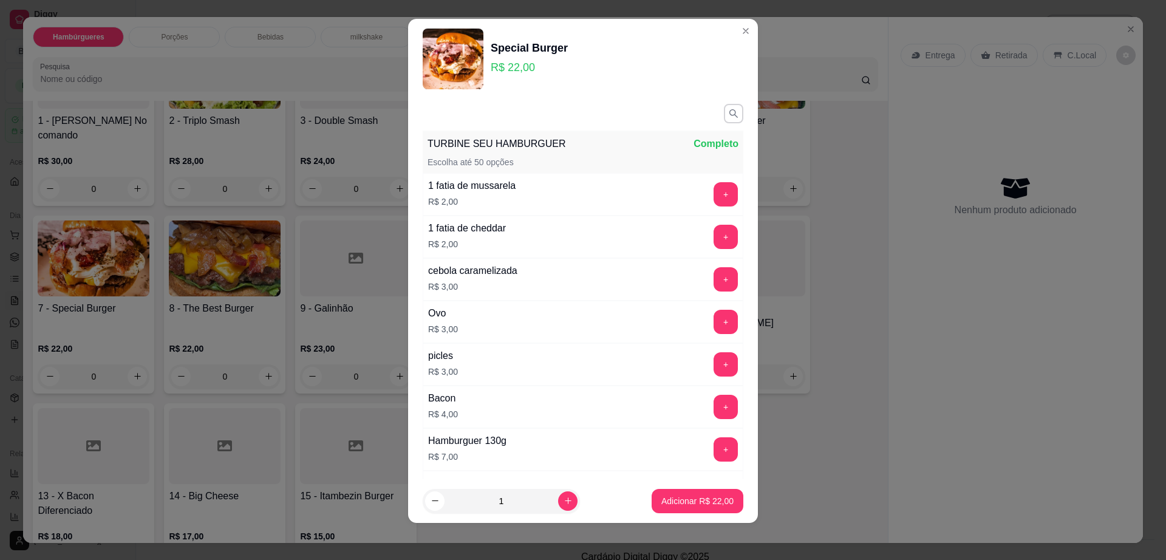
scroll to position [11, 0]
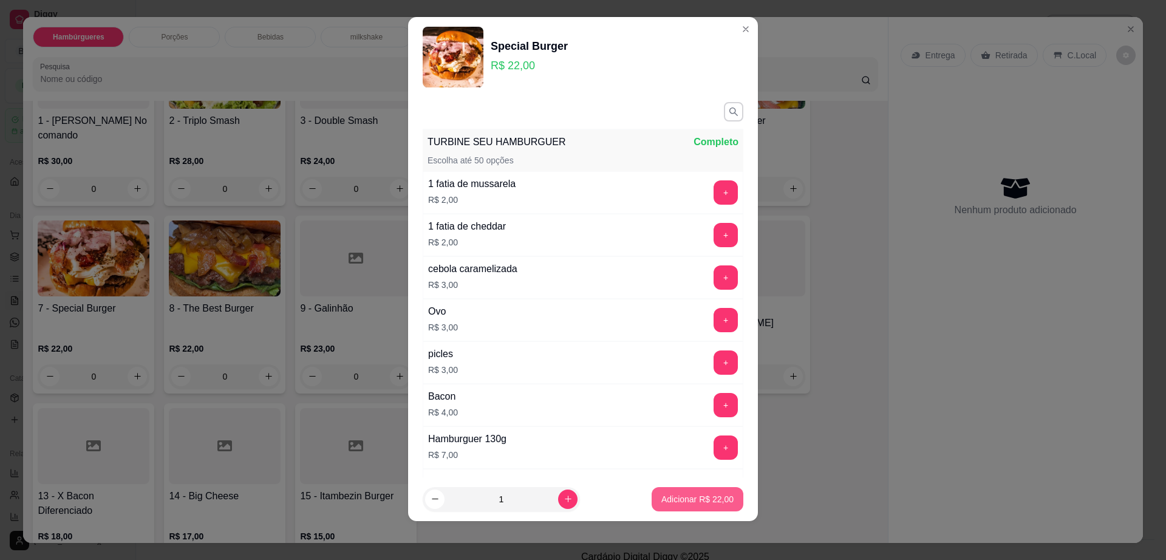
click at [684, 494] on p "Adicionar R$ 22,00" at bounding box center [697, 499] width 72 height 12
type input "1"
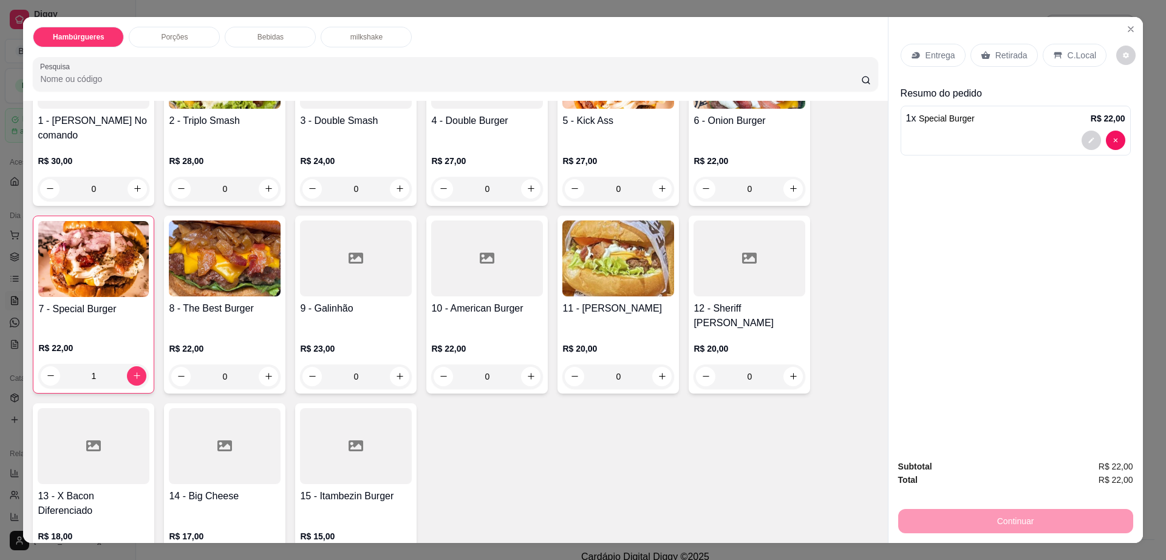
click at [1028, 128] on div "1 x Special Burger R$ 22,00" at bounding box center [1015, 131] width 230 height 50
click at [1013, 135] on div at bounding box center [1015, 140] width 219 height 19
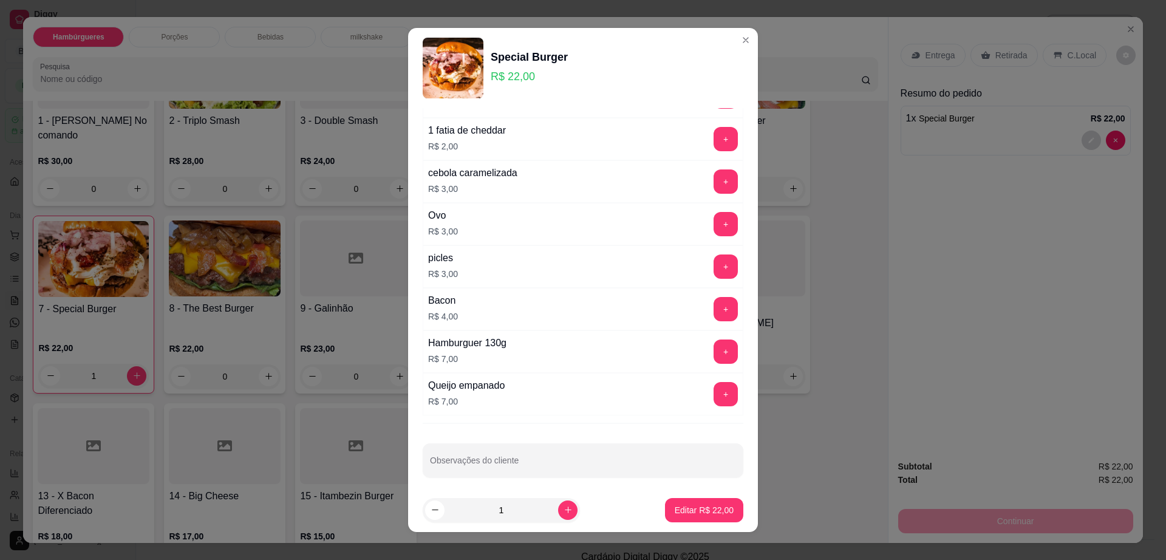
scroll to position [113, 0]
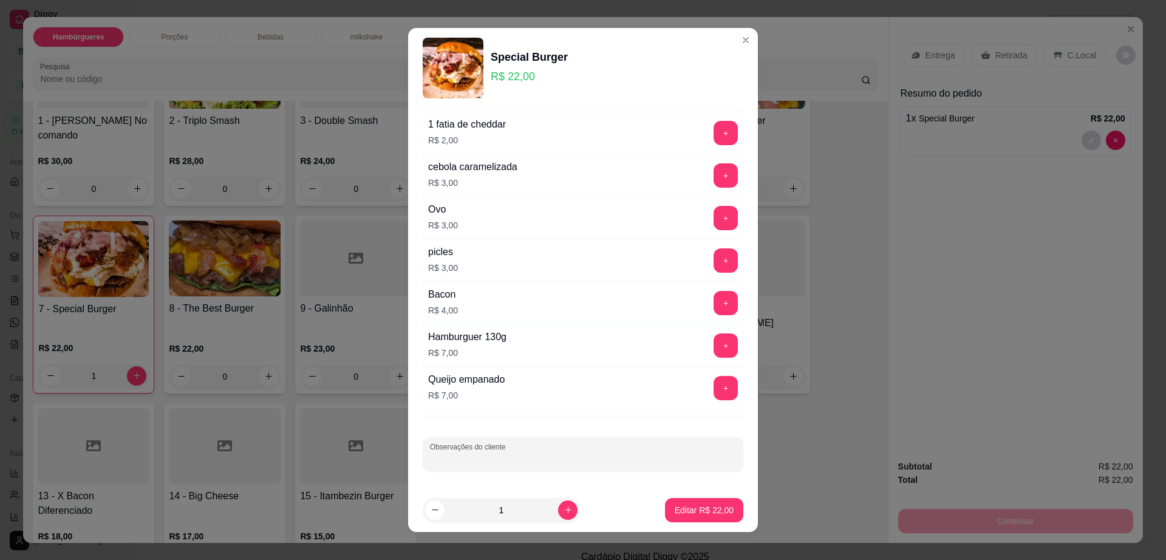
click at [518, 455] on input "Observações do cliente" at bounding box center [583, 459] width 306 height 12
type input "sem bacon"
click at [707, 501] on button "Editar R$ 22,00" at bounding box center [704, 510] width 78 height 24
type input "0"
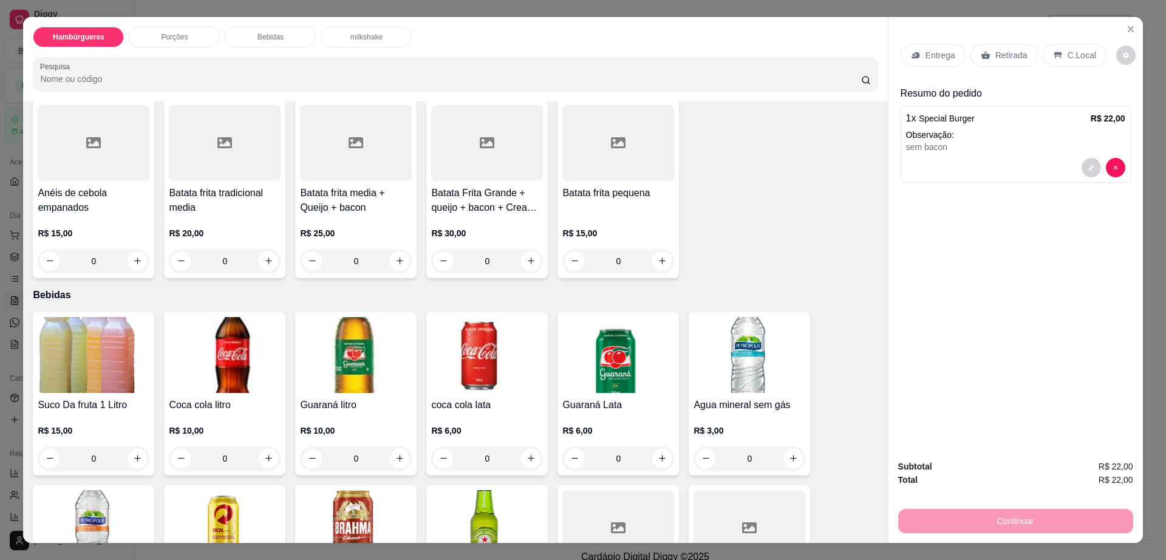
scroll to position [759, 0]
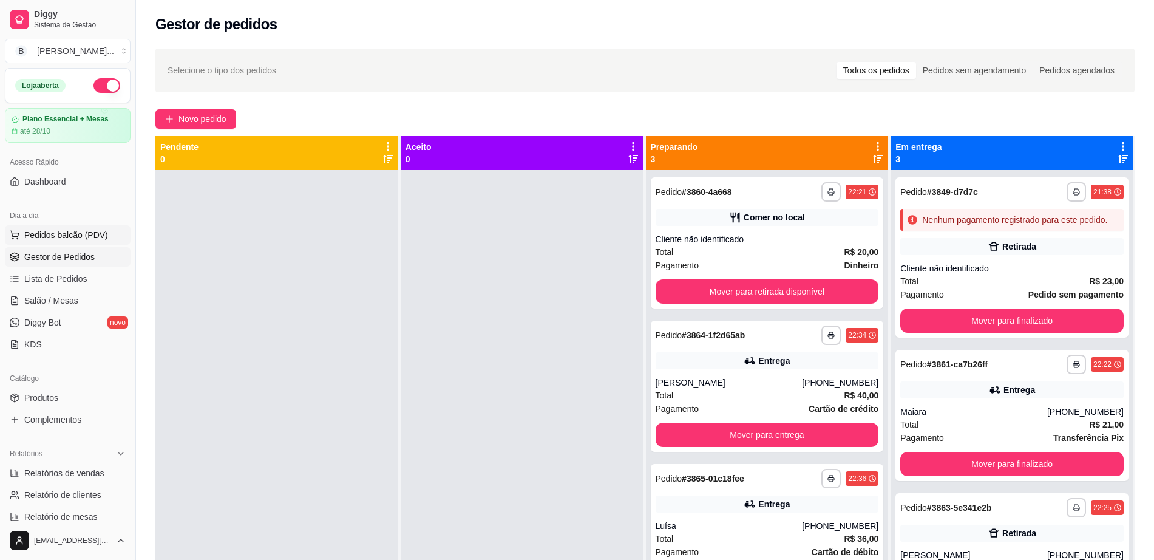
click at [71, 232] on span "Pedidos balcão (PDV)" at bounding box center [66, 235] width 84 height 12
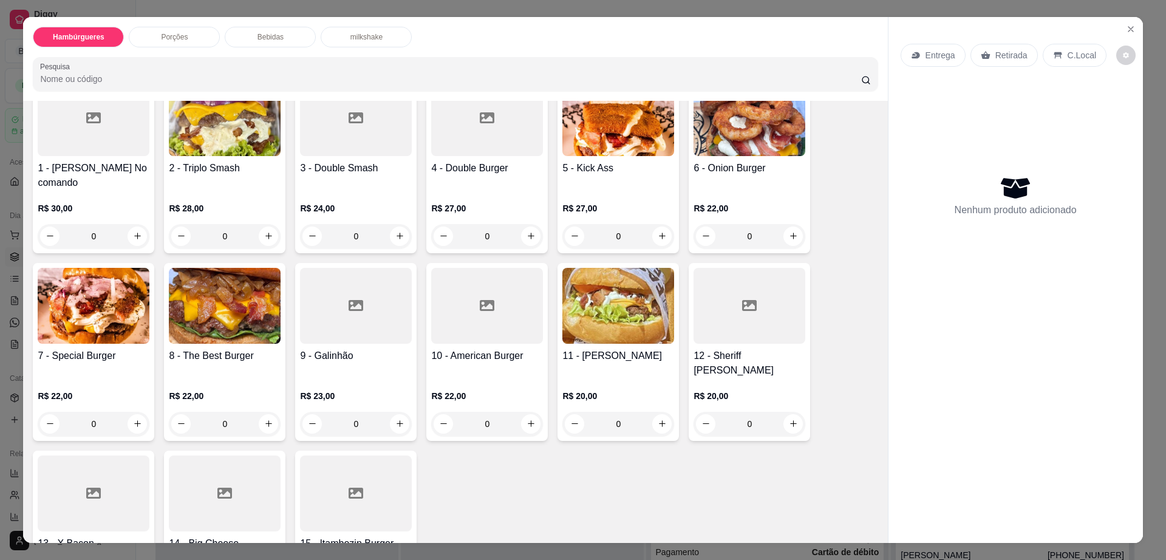
scroll to position [228, 0]
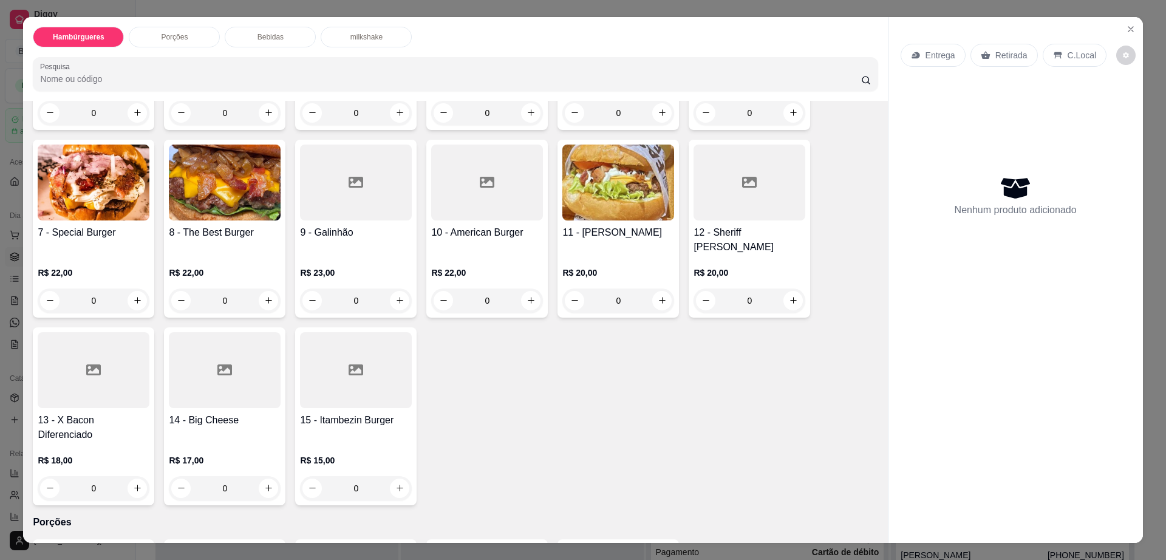
click at [91, 188] on img at bounding box center [94, 182] width 112 height 76
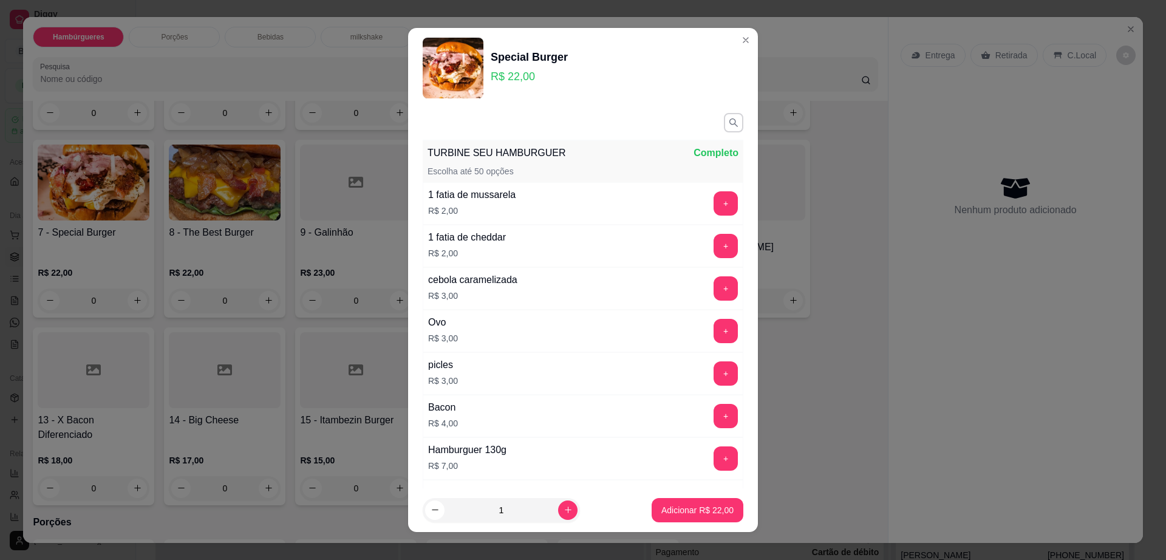
scroll to position [113, 0]
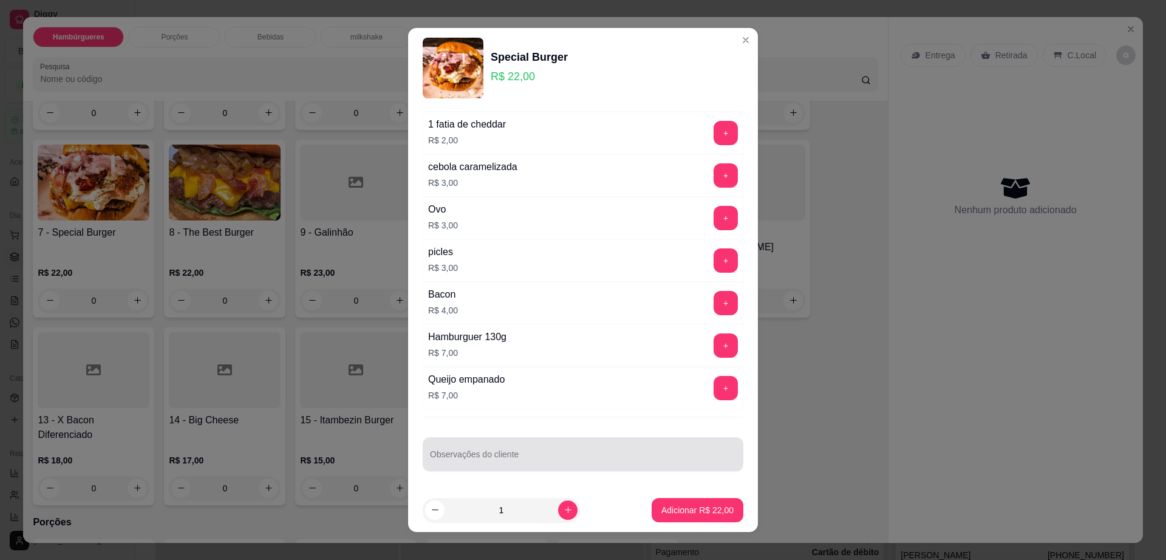
click at [495, 459] on input "Observações do cliente" at bounding box center [583, 459] width 306 height 12
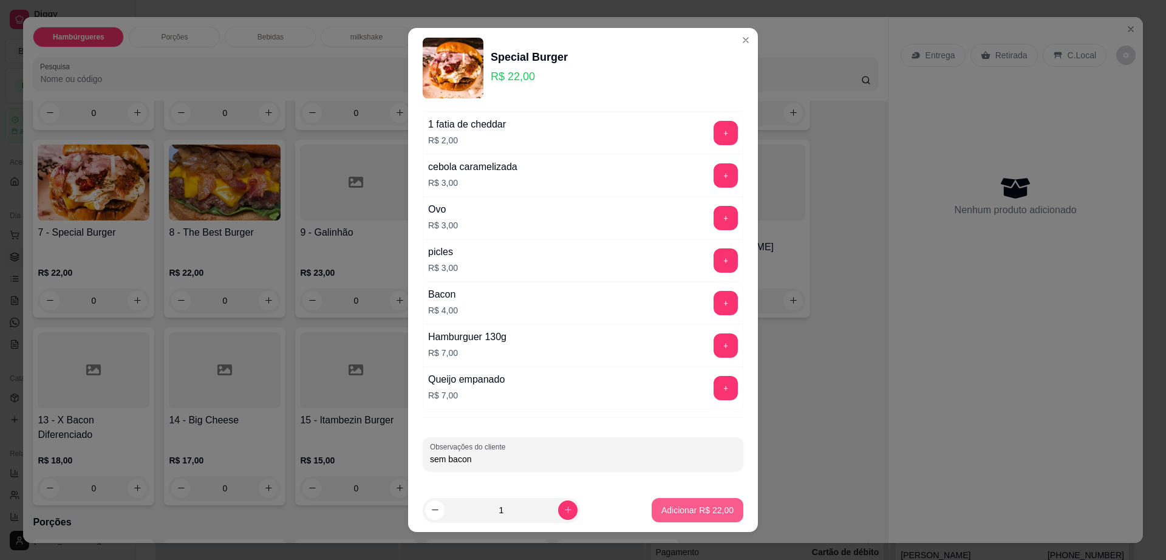
type input "sem bacon"
click at [661, 510] on p "Adicionar R$ 22,00" at bounding box center [697, 510] width 72 height 12
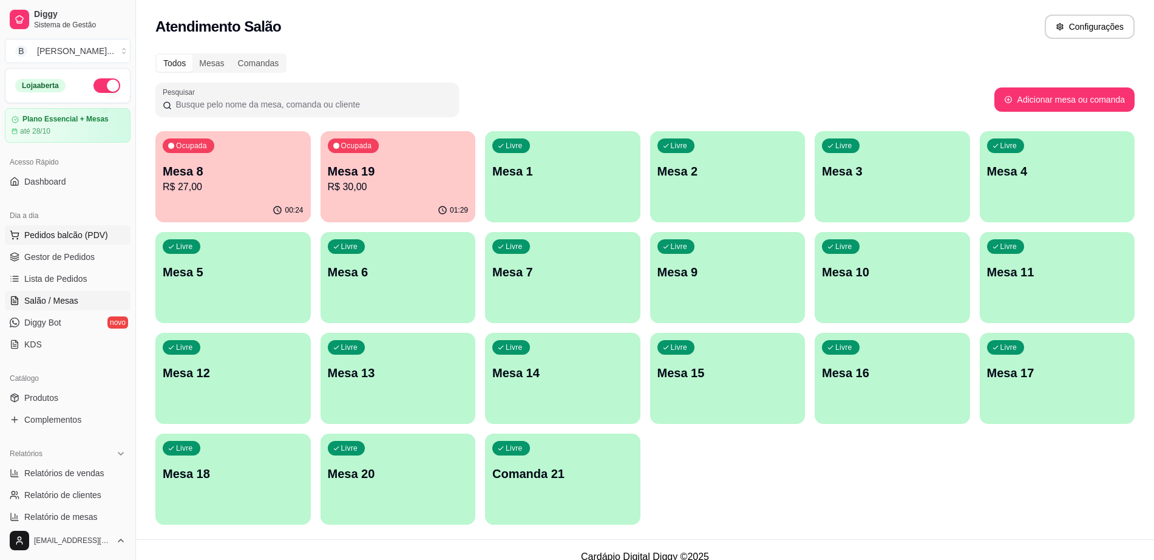
click at [59, 234] on span "Pedidos balcão (PDV)" at bounding box center [66, 235] width 84 height 12
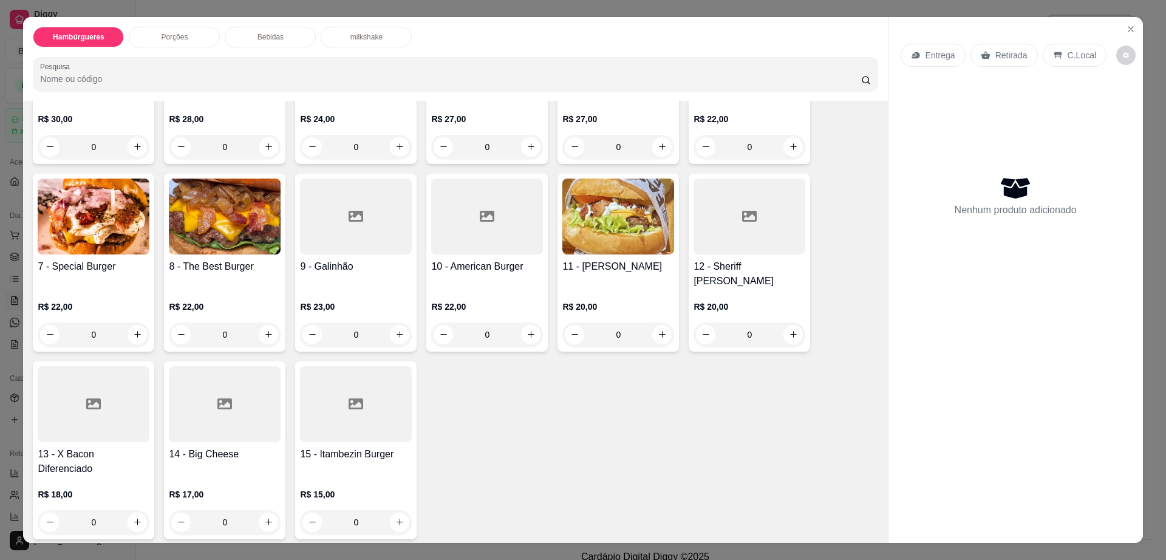
scroll to position [228, 0]
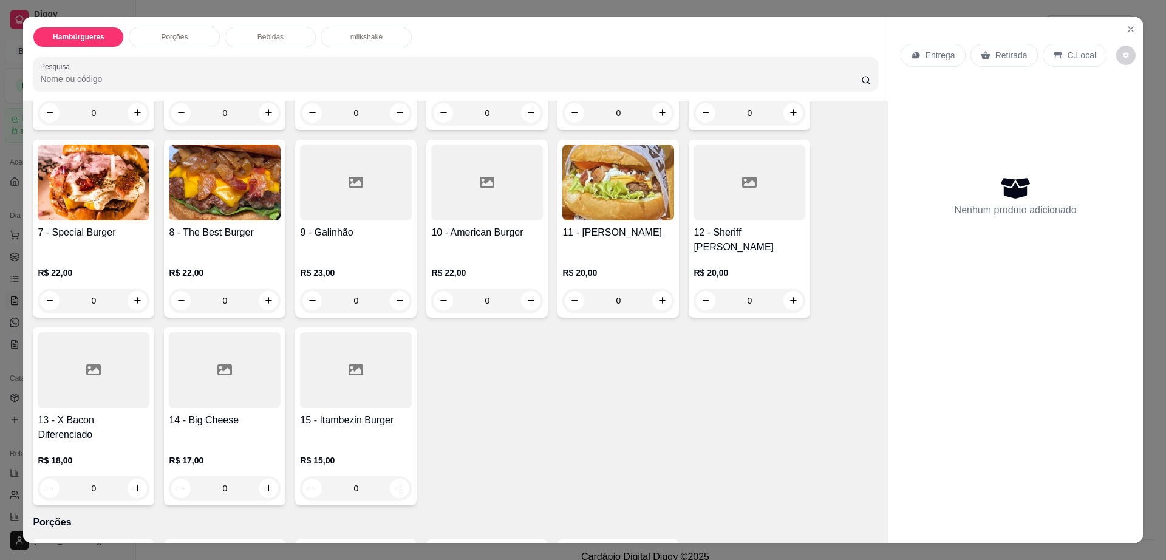
click at [51, 185] on img at bounding box center [94, 182] width 112 height 76
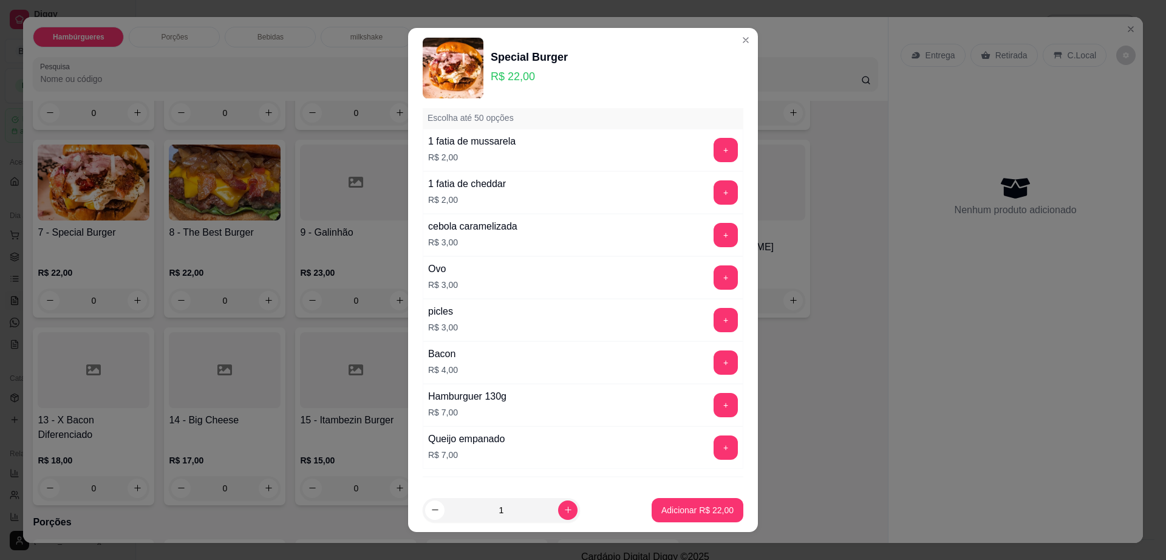
scroll to position [113, 0]
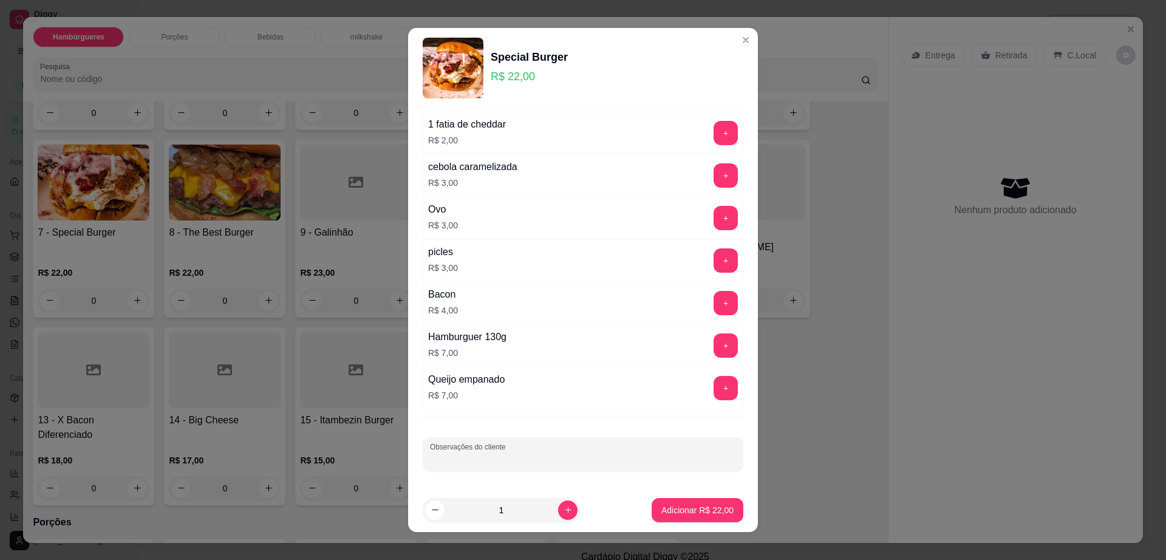
click at [502, 463] on input "Observações do cliente" at bounding box center [583, 459] width 306 height 12
type input "sem baon"
click at [693, 505] on p "Adicionar R$ 22,00" at bounding box center [697, 510] width 72 height 12
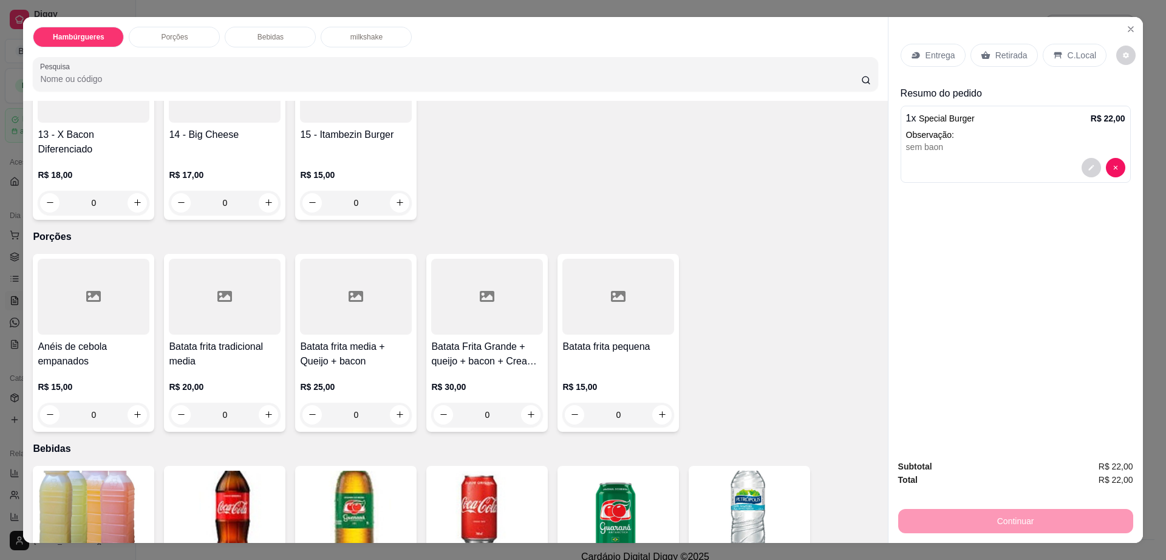
scroll to position [531, 0]
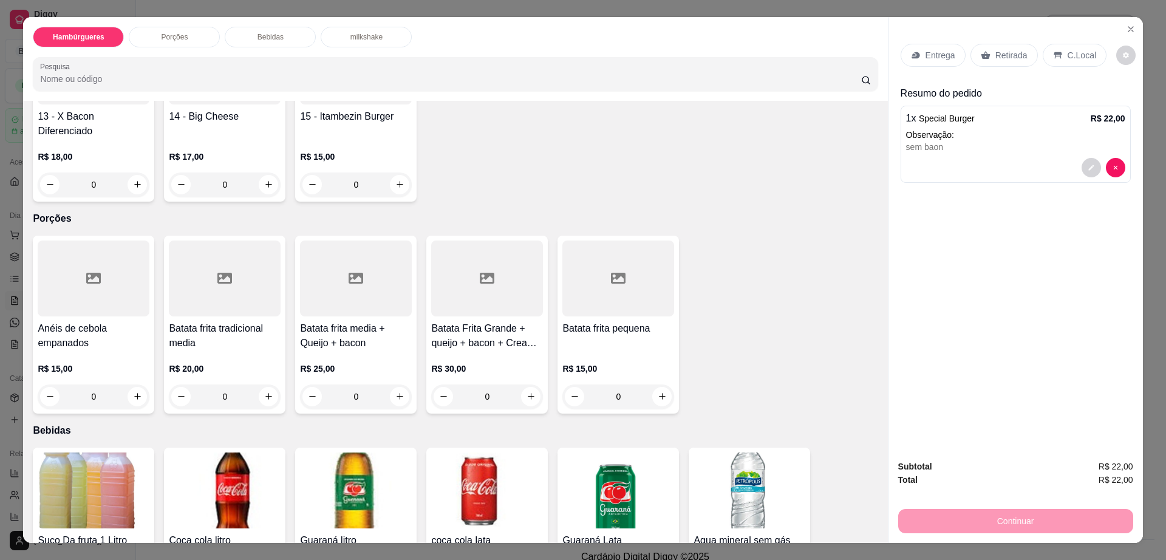
click at [216, 452] on img at bounding box center [225, 490] width 112 height 76
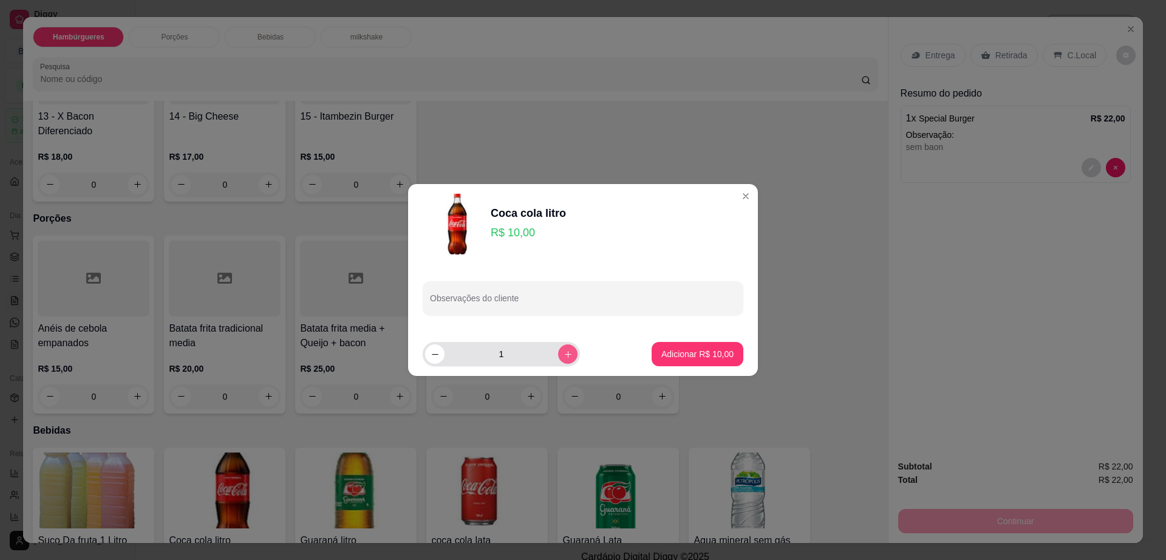
click at [563, 352] on icon "increase-product-quantity" at bounding box center [567, 354] width 9 height 9
type input "4"
click at [692, 353] on p "Adicionar R$ 40,00" at bounding box center [697, 354] width 72 height 12
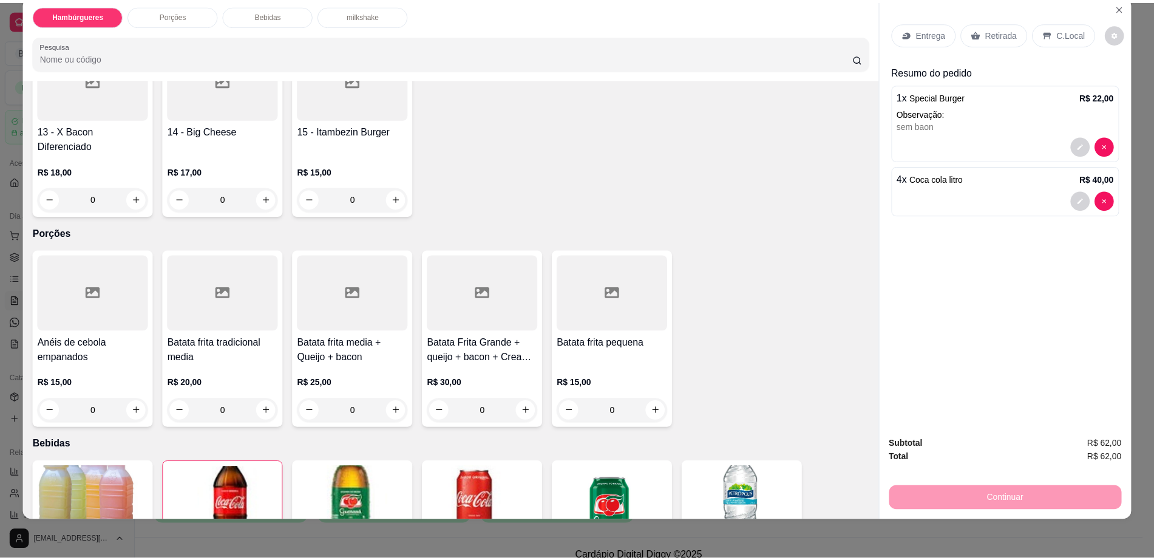
scroll to position [503, 0]
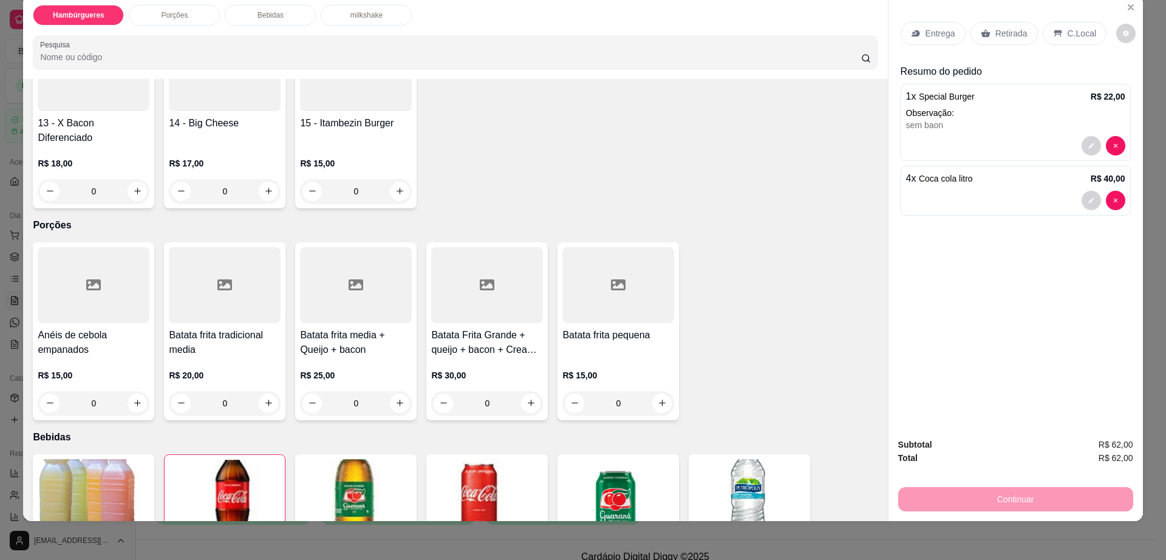
click at [469, 257] on div at bounding box center [487, 285] width 112 height 76
type input "0"
click at [1067, 30] on p "C.Local" at bounding box center [1081, 33] width 29 height 12
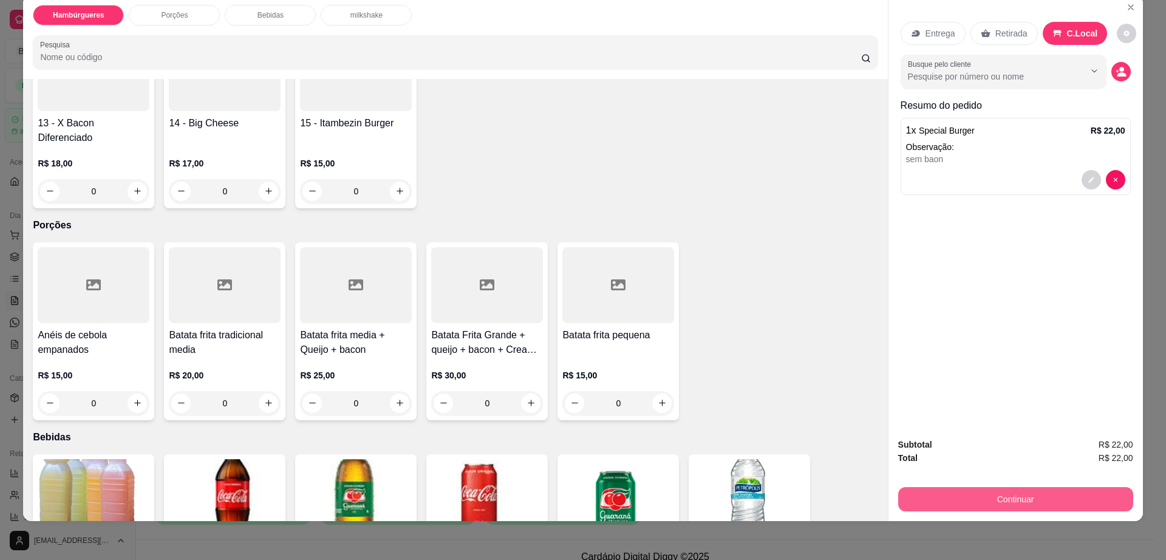
click at [1016, 495] on button "Continuar" at bounding box center [1015, 499] width 235 height 24
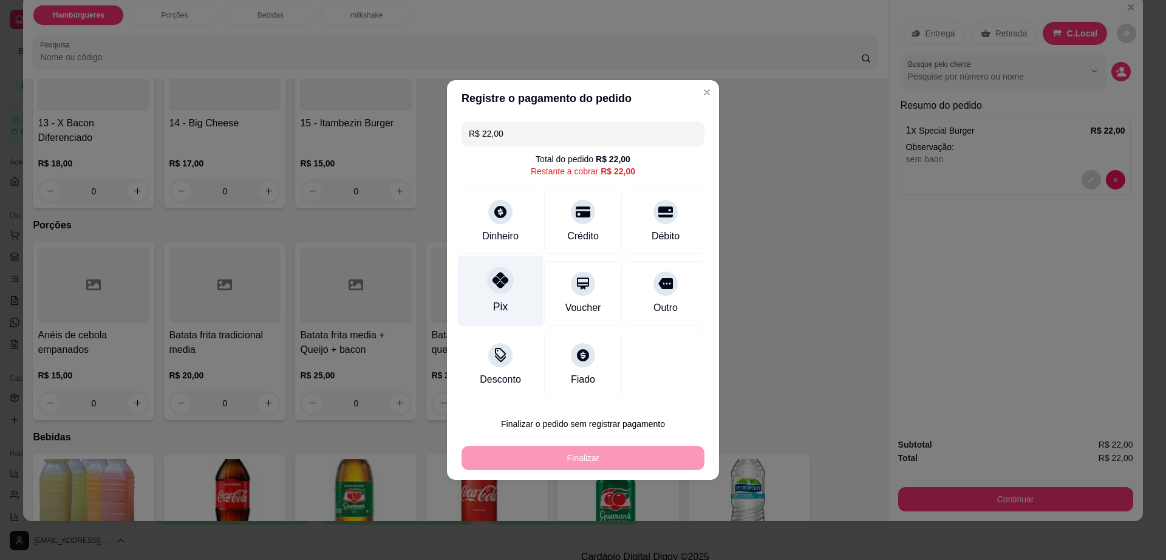
click at [513, 290] on div "Pix" at bounding box center [501, 291] width 86 height 71
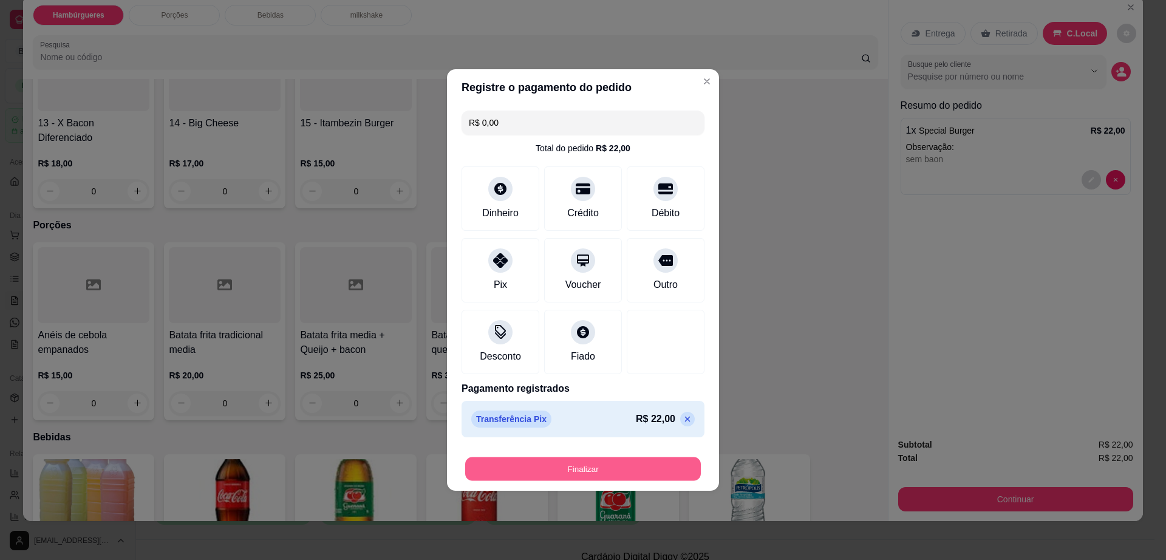
click at [571, 463] on button "Finalizar" at bounding box center [583, 469] width 236 height 24
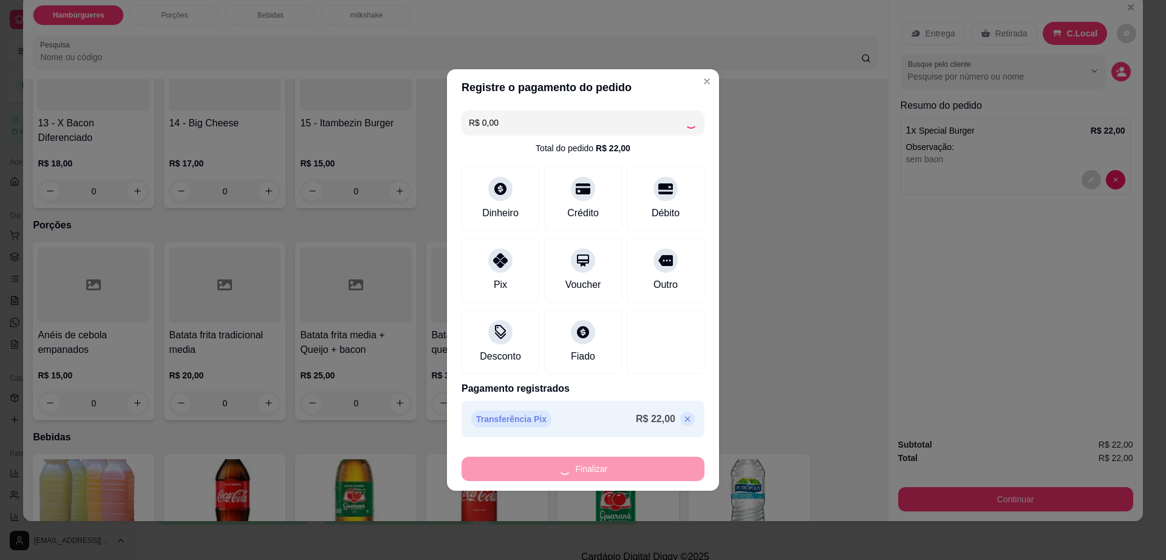
type input "-R$ 22,00"
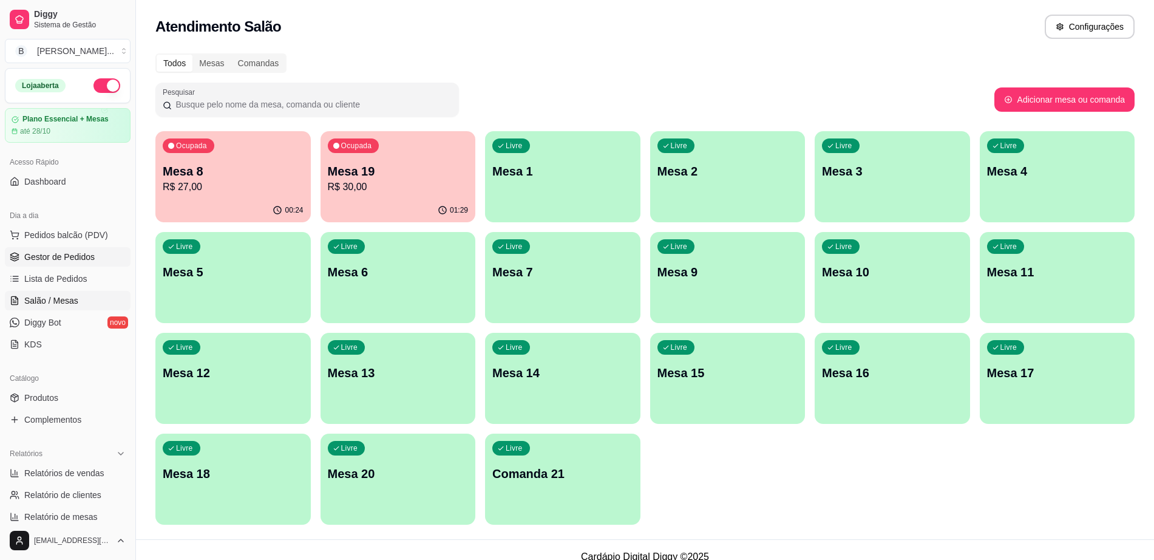
click at [87, 263] on link "Gestor de Pedidos" at bounding box center [68, 256] width 126 height 19
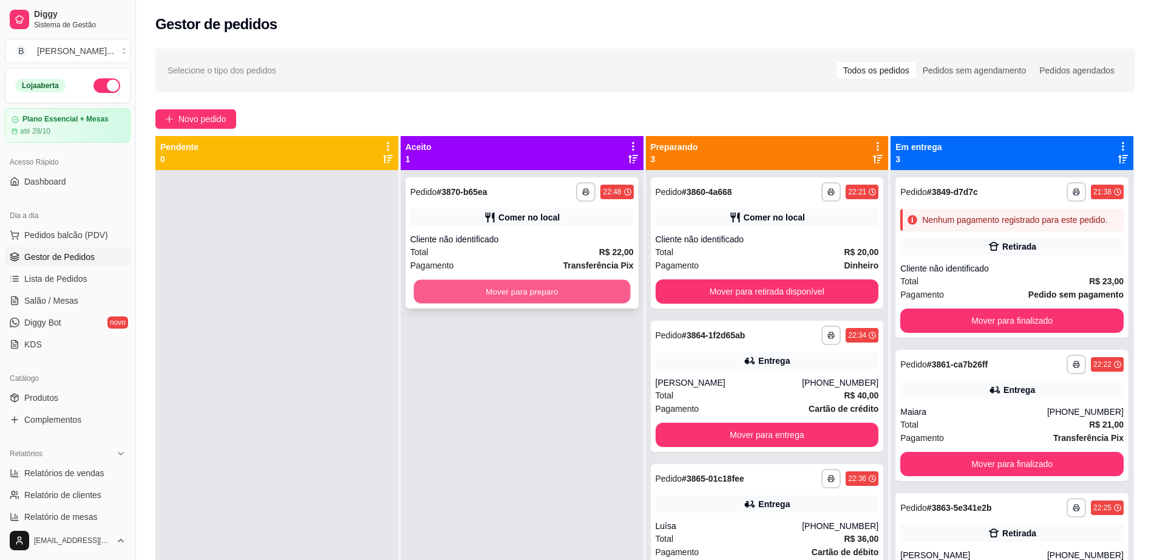
click at [539, 284] on button "Mover para preparo" at bounding box center [521, 292] width 217 height 24
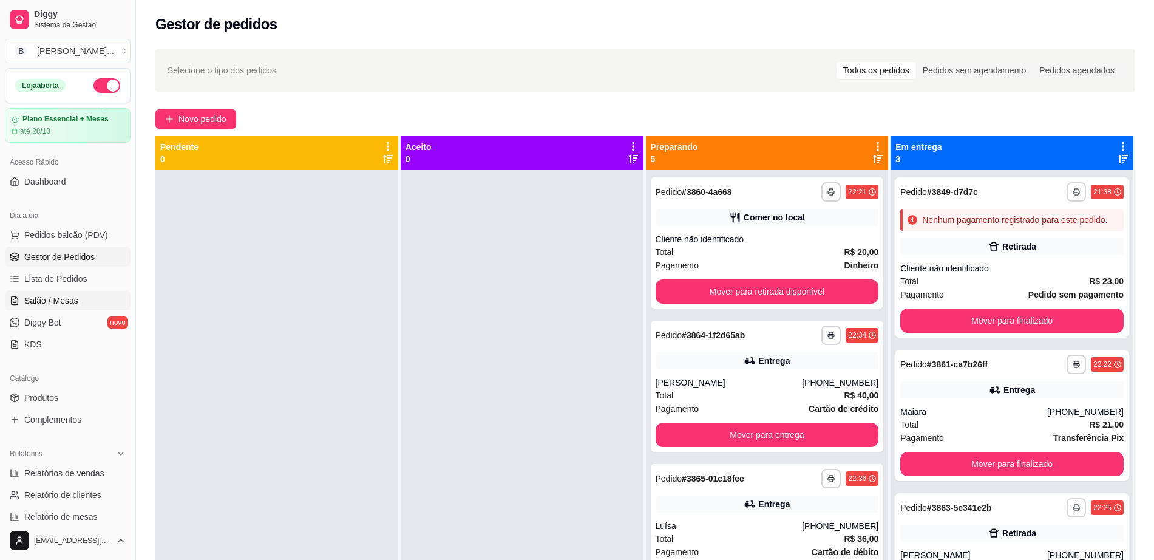
click at [47, 293] on link "Salão / Mesas" at bounding box center [68, 300] width 126 height 19
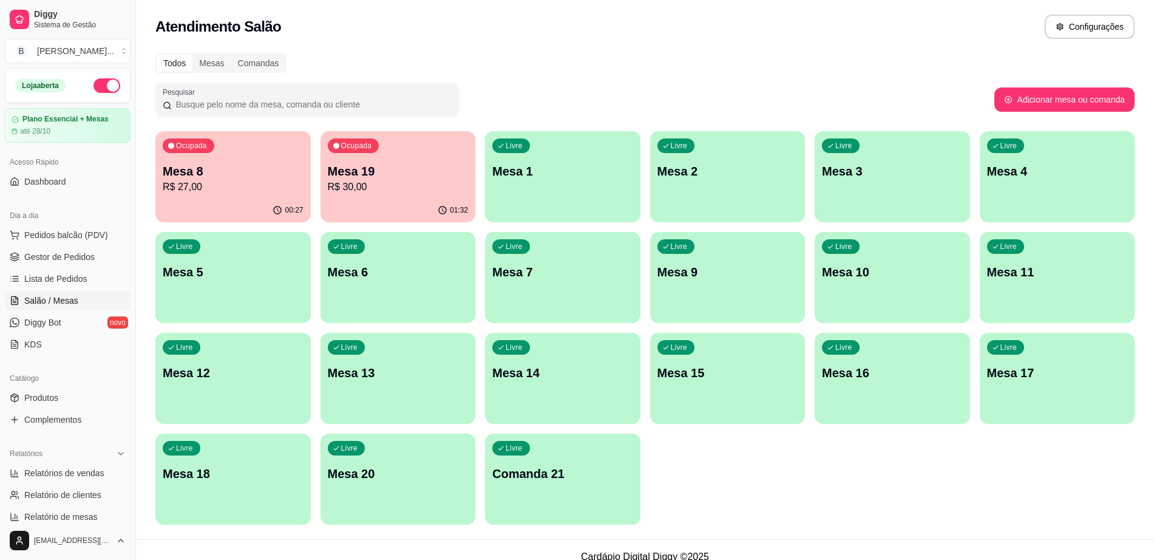
click at [226, 180] on p "R$ 27,00" at bounding box center [233, 187] width 141 height 15
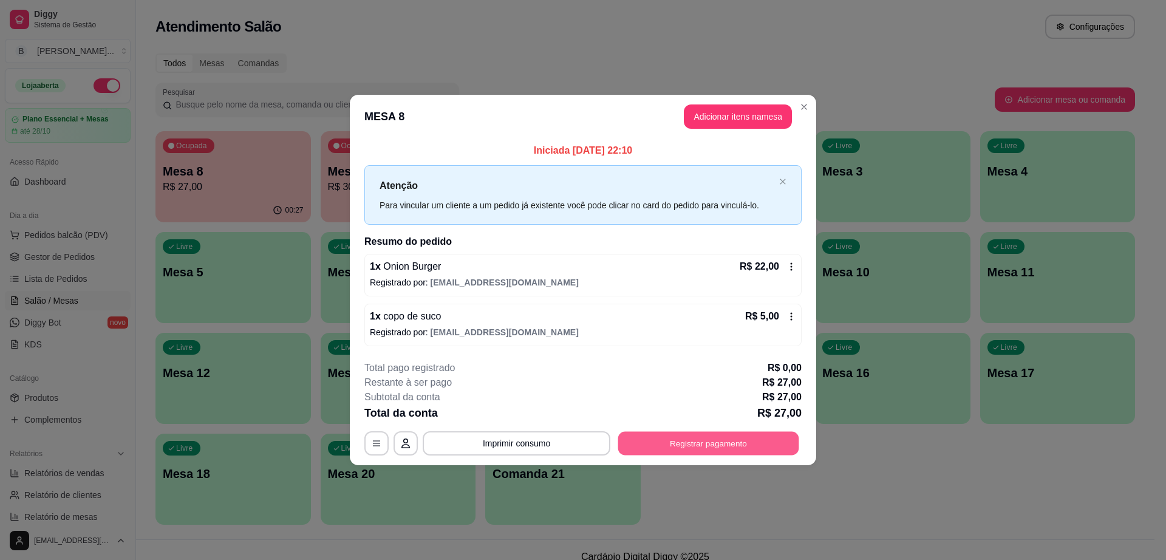
click at [710, 435] on button "Registrar pagamento" at bounding box center [708, 443] width 181 height 24
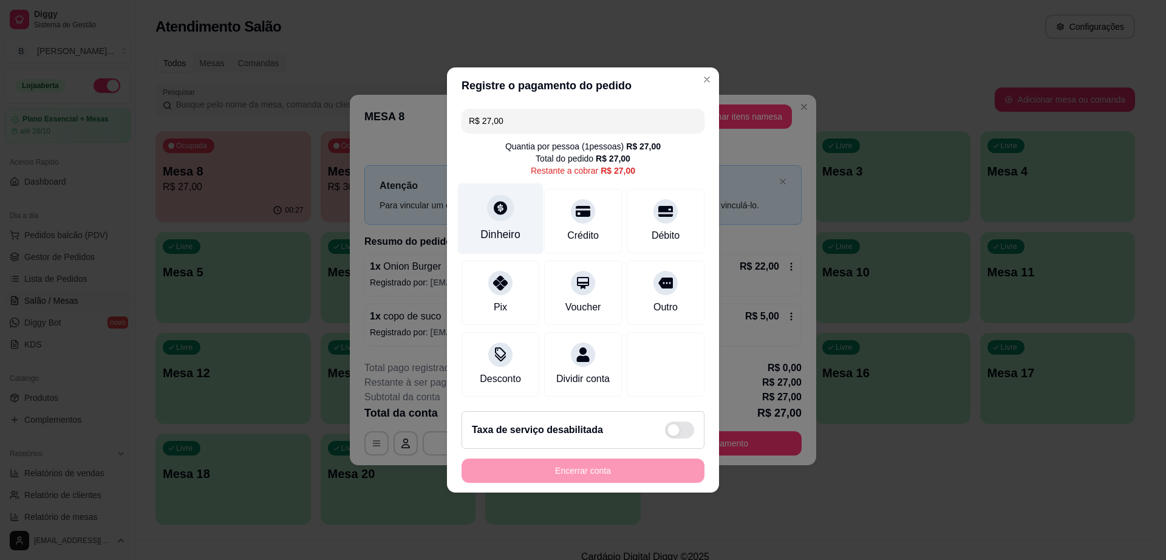
click at [508, 209] on div at bounding box center [500, 207] width 27 height 27
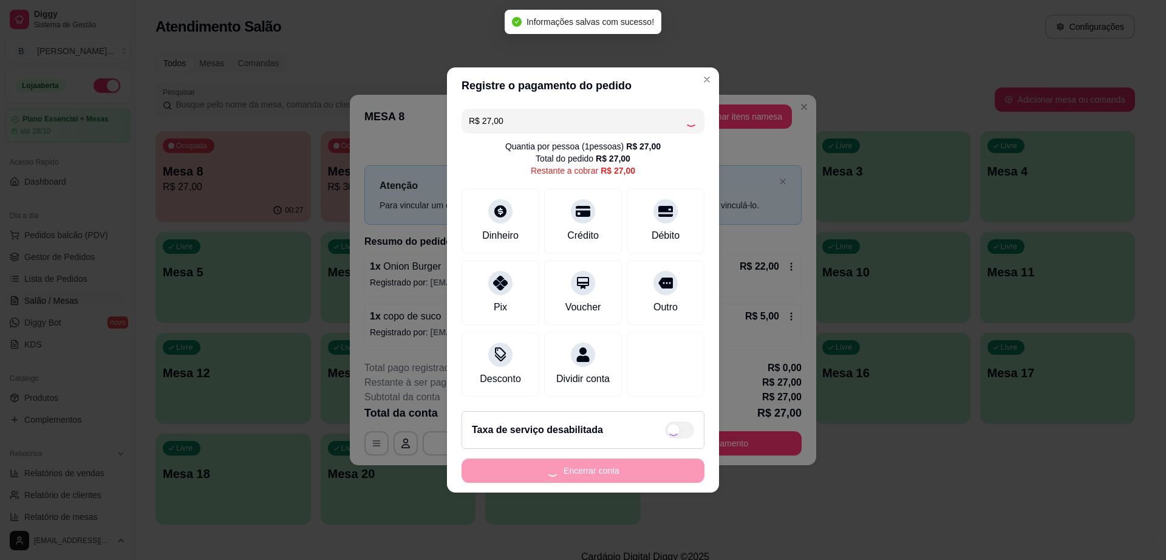
type input "R$ 0,00"
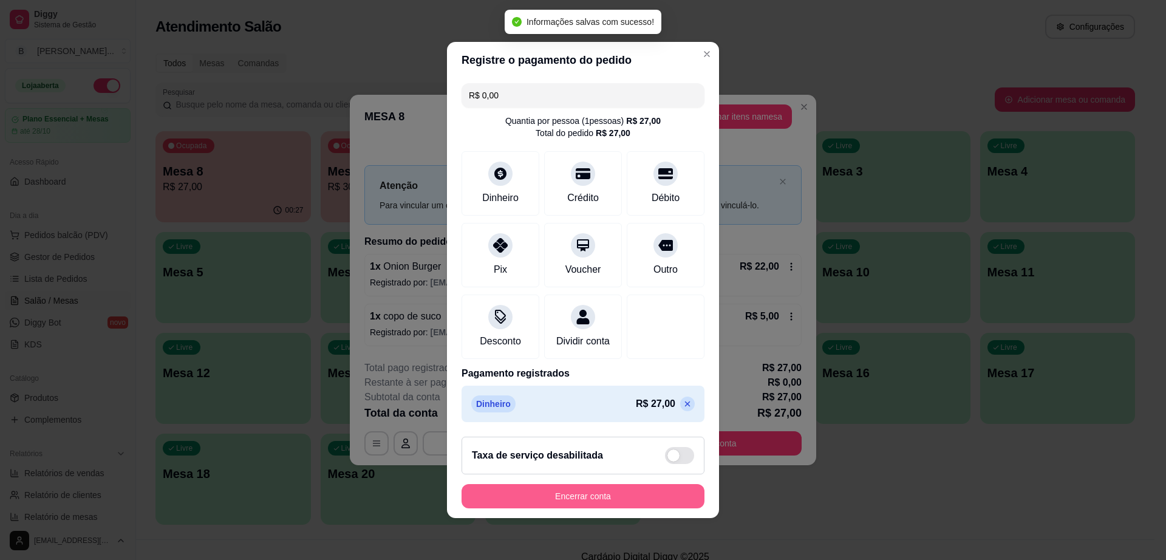
click at [596, 505] on button "Encerrar conta" at bounding box center [582, 496] width 243 height 24
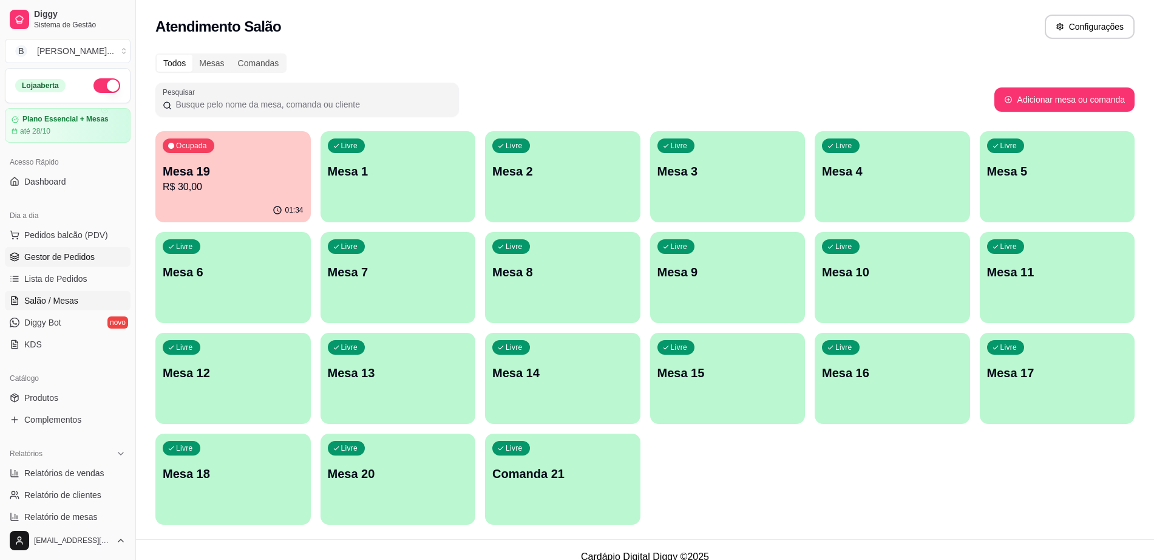
click at [67, 262] on span "Gestor de Pedidos" at bounding box center [59, 257] width 70 height 12
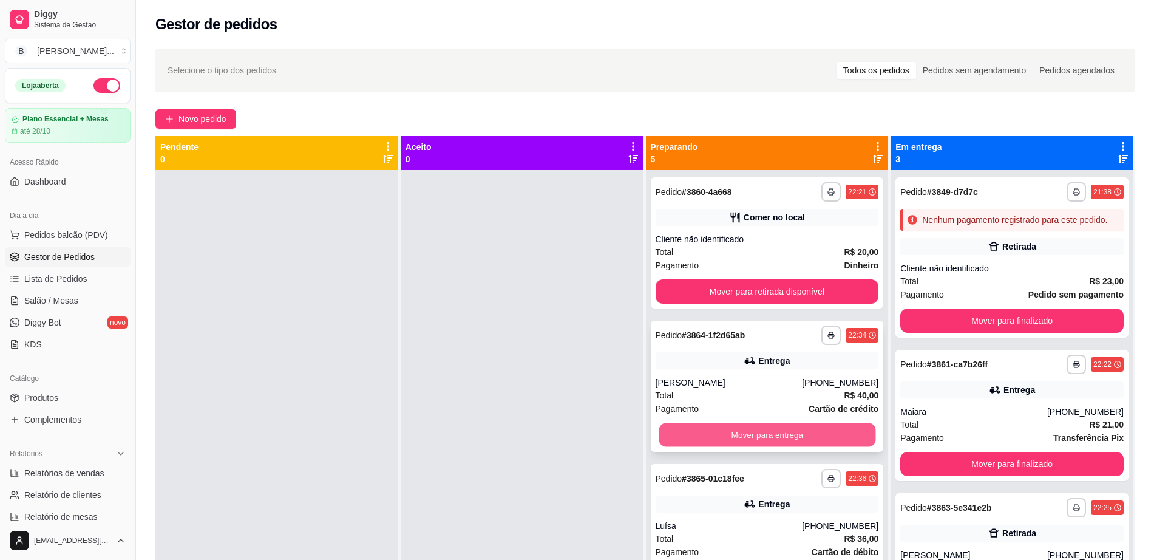
click at [746, 435] on button "Mover para entrega" at bounding box center [767, 435] width 217 height 24
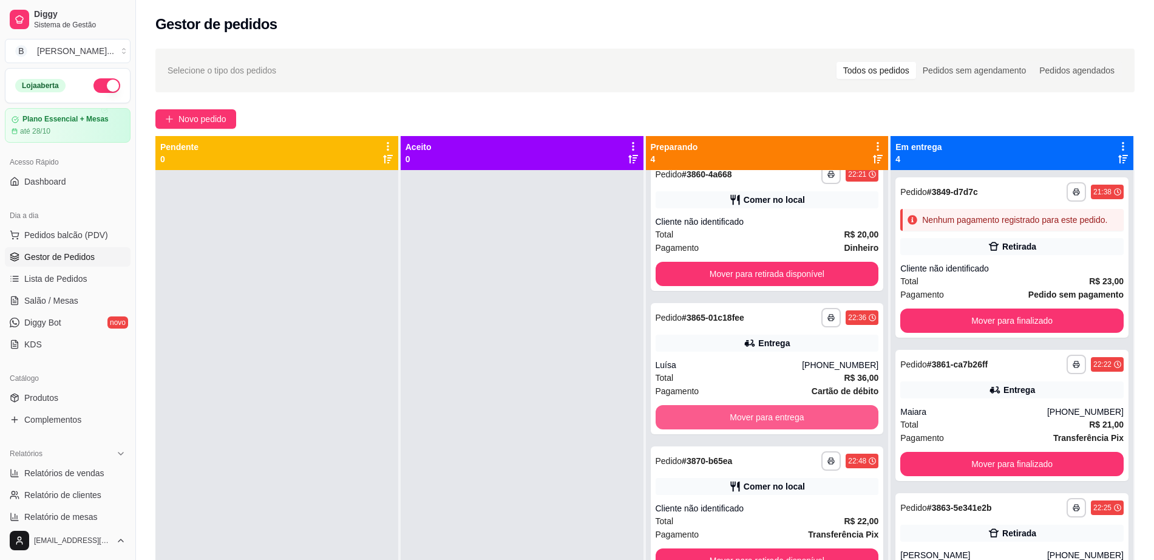
scroll to position [25, 0]
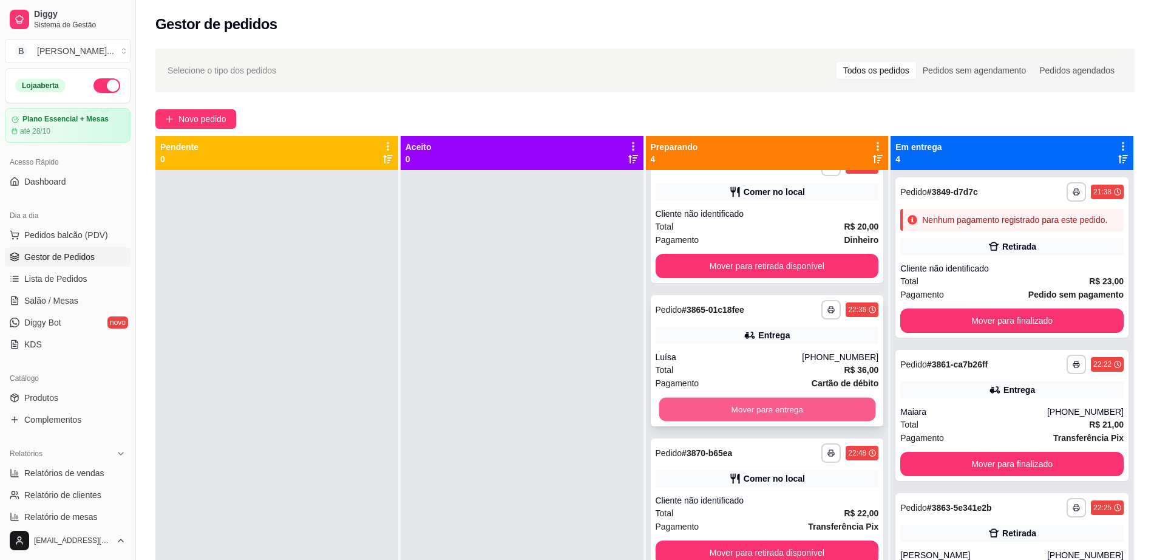
click at [756, 402] on button "Mover para entrega" at bounding box center [767, 410] width 217 height 24
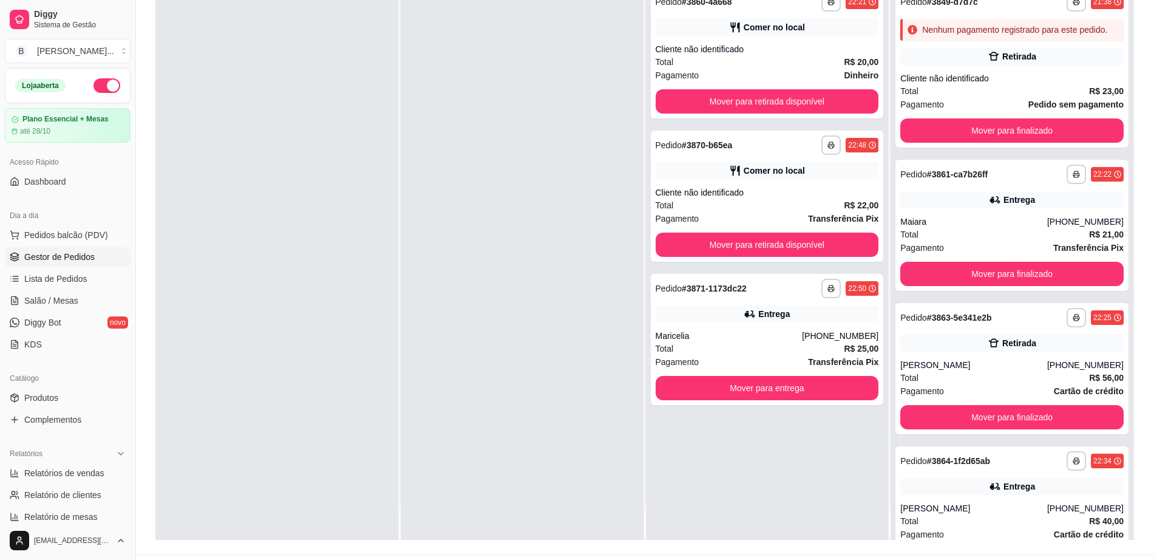
scroll to position [185, 0]
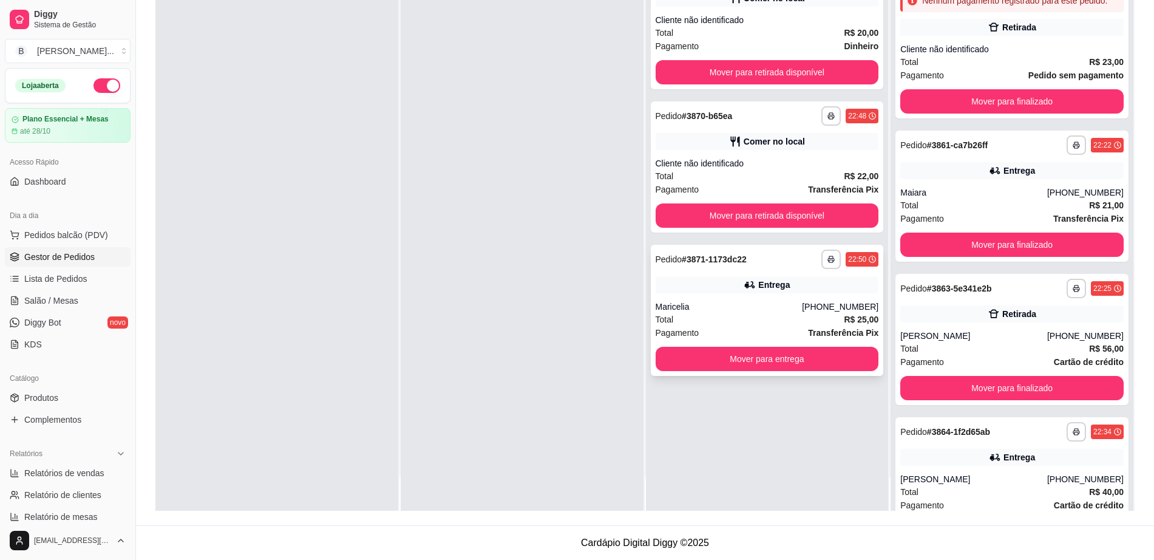
click at [780, 301] on div "Maricelia" at bounding box center [729, 307] width 147 height 12
click at [107, 296] on link "Salão / Mesas" at bounding box center [68, 300] width 126 height 19
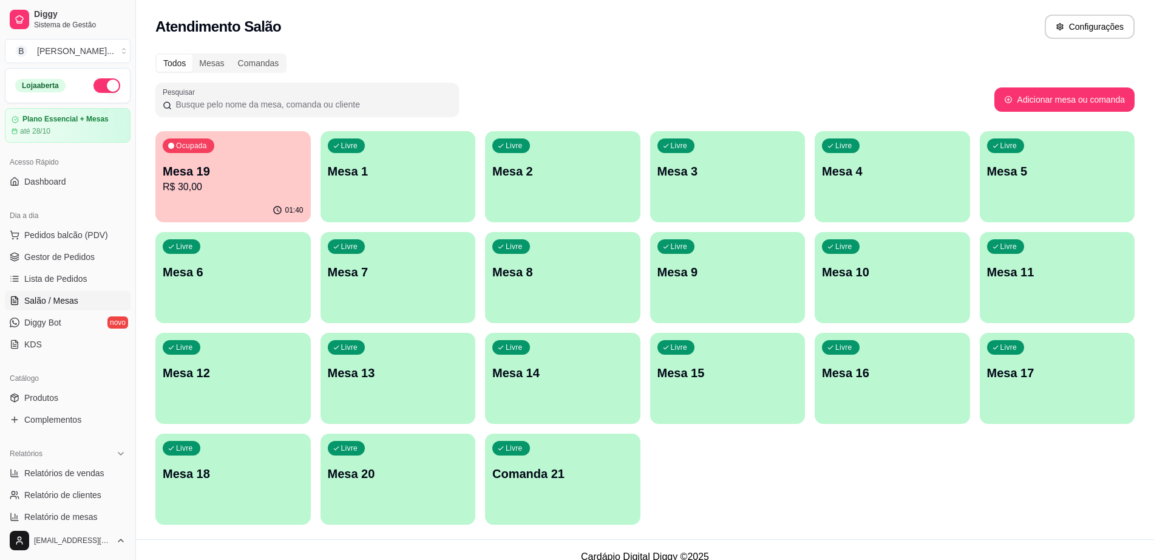
click at [1055, 301] on div "Livre Mesa 11" at bounding box center [1057, 270] width 155 height 76
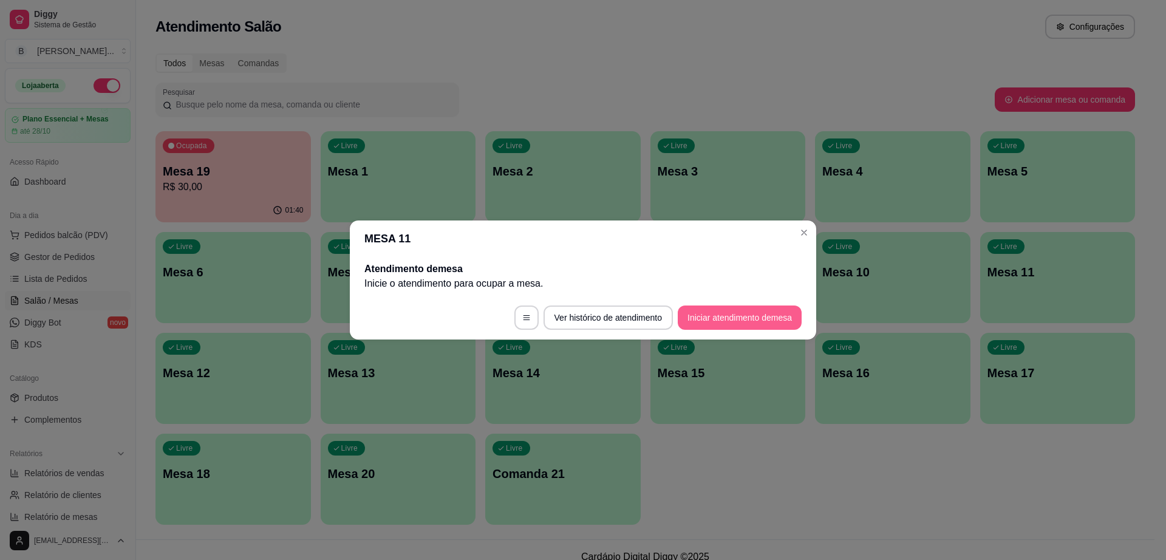
click at [772, 309] on button "Iniciar atendimento de mesa" at bounding box center [740, 317] width 124 height 24
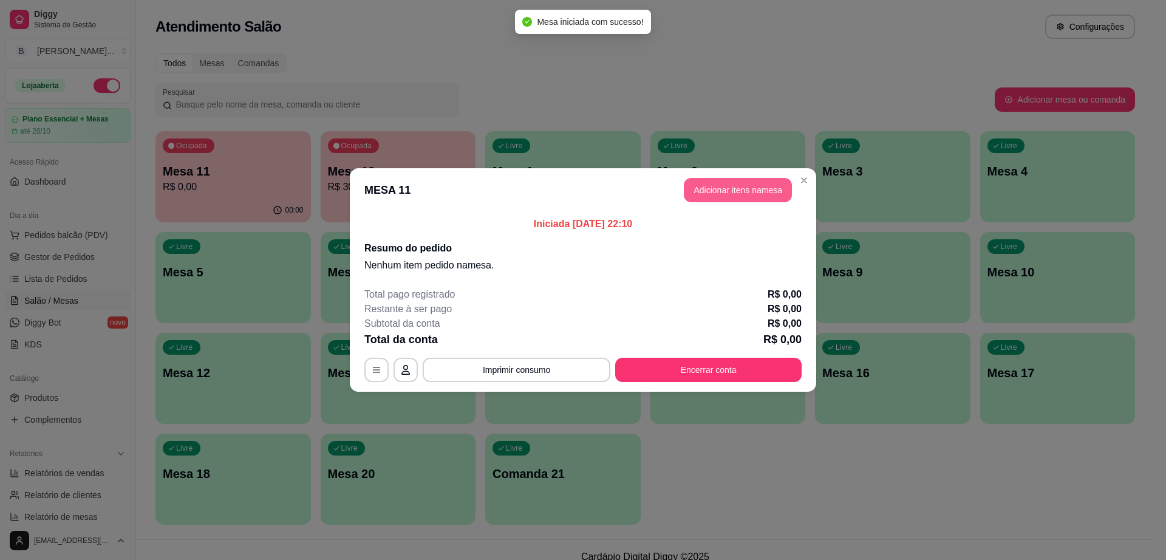
click at [743, 185] on button "Adicionar itens na mesa" at bounding box center [738, 190] width 108 height 24
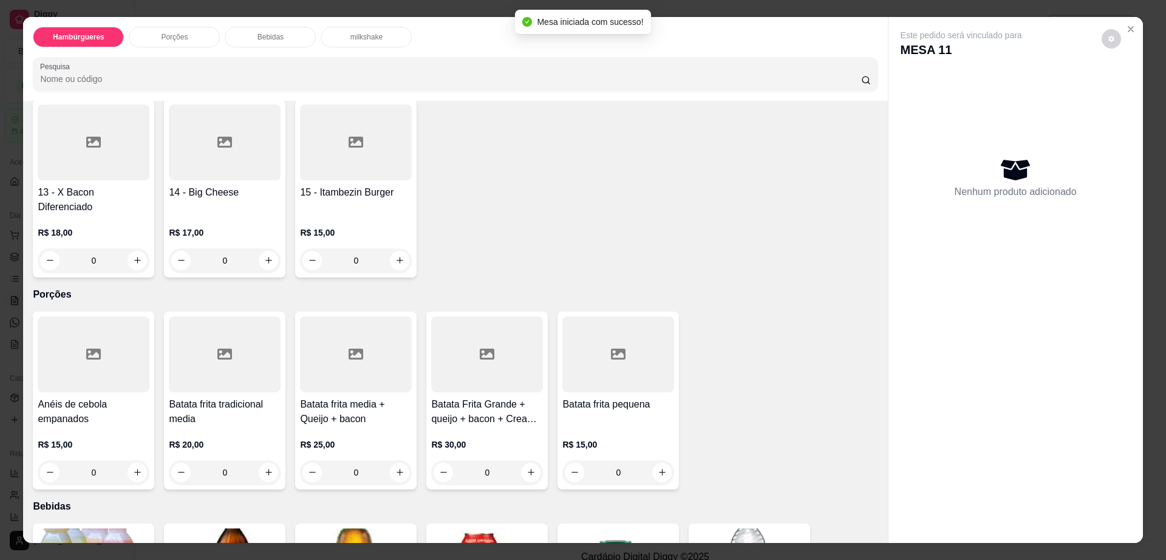
scroll to position [759, 0]
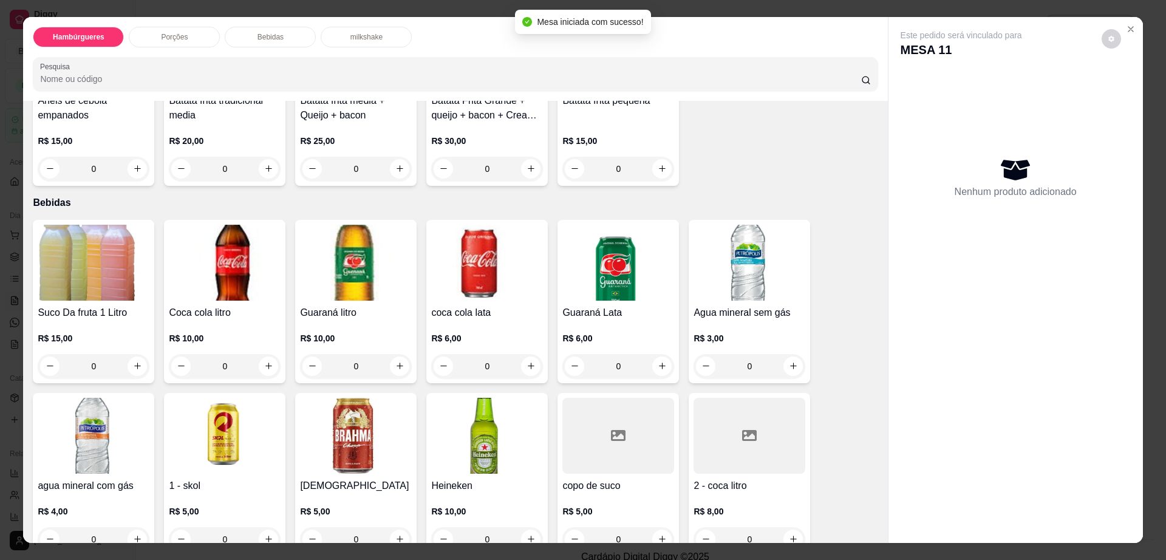
click at [367, 398] on img at bounding box center [356, 436] width 112 height 76
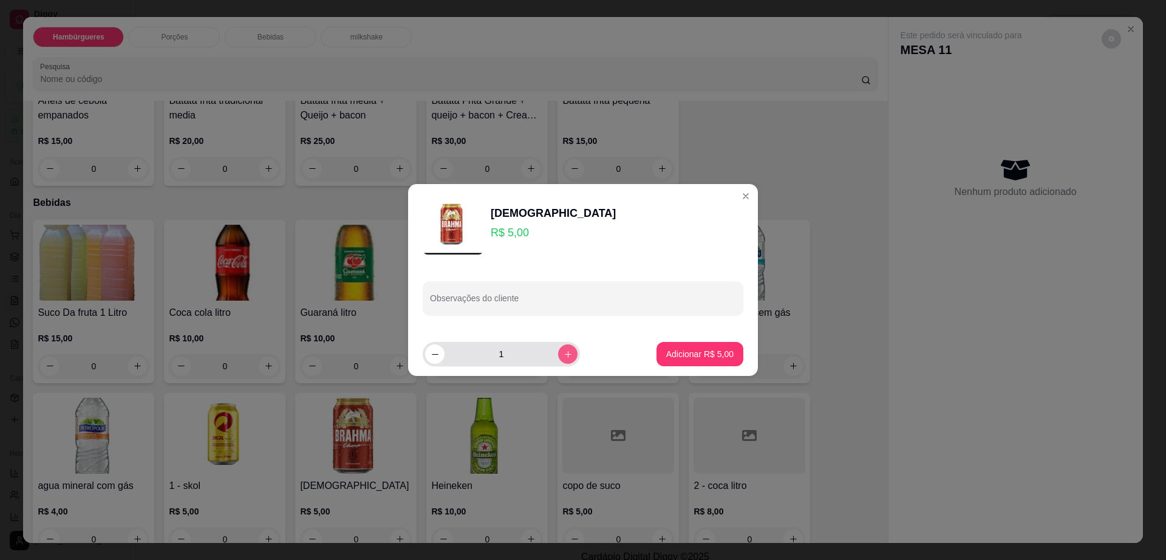
click at [558, 359] on button "increase-product-quantity" at bounding box center [567, 353] width 19 height 19
type input "2"
click at [721, 359] on p "Adicionar R$ 10,00" at bounding box center [697, 354] width 70 height 12
type input "2"
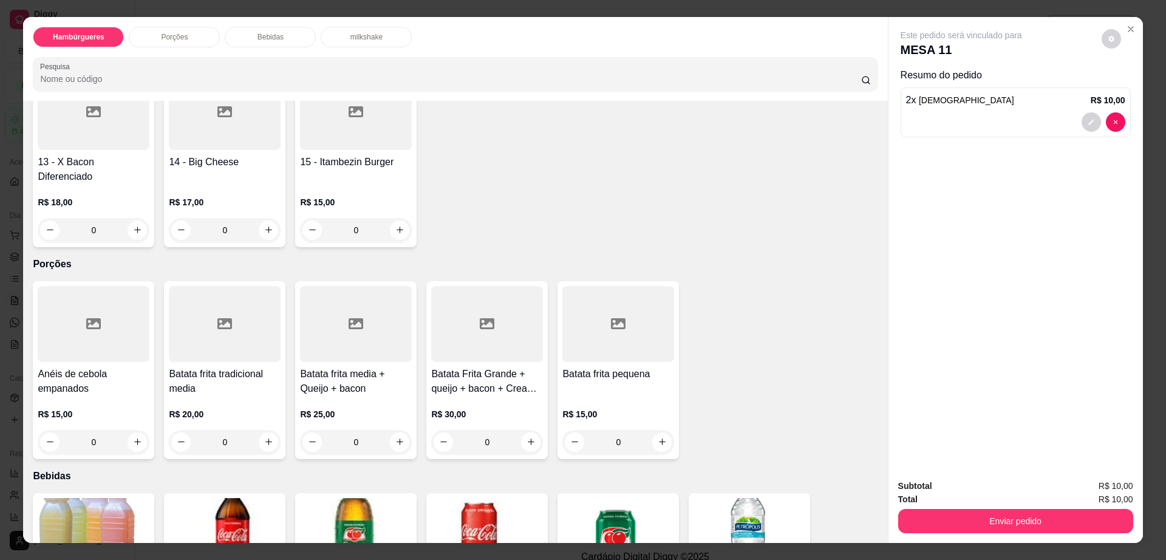
scroll to position [379, 0]
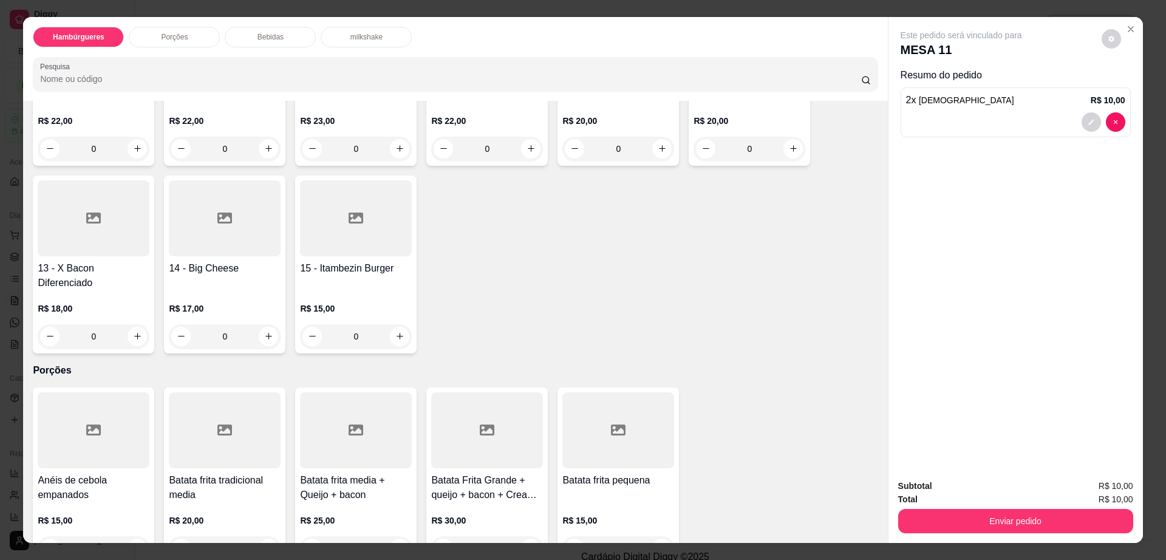
click at [348, 413] on div at bounding box center [356, 430] width 112 height 76
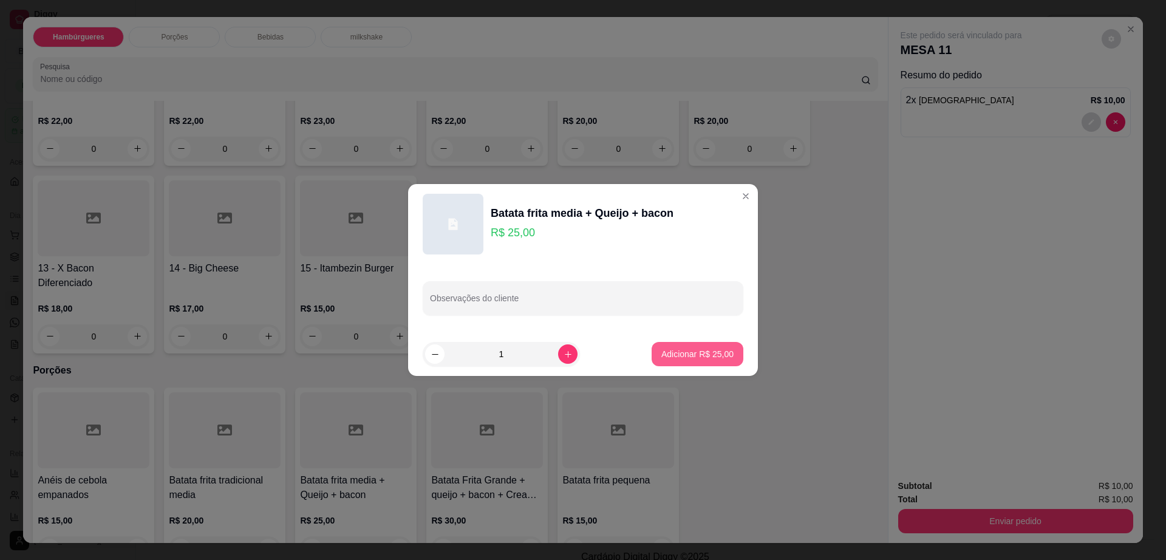
click at [708, 353] on p "Adicionar R$ 25,00" at bounding box center [697, 354] width 72 height 12
type input "1"
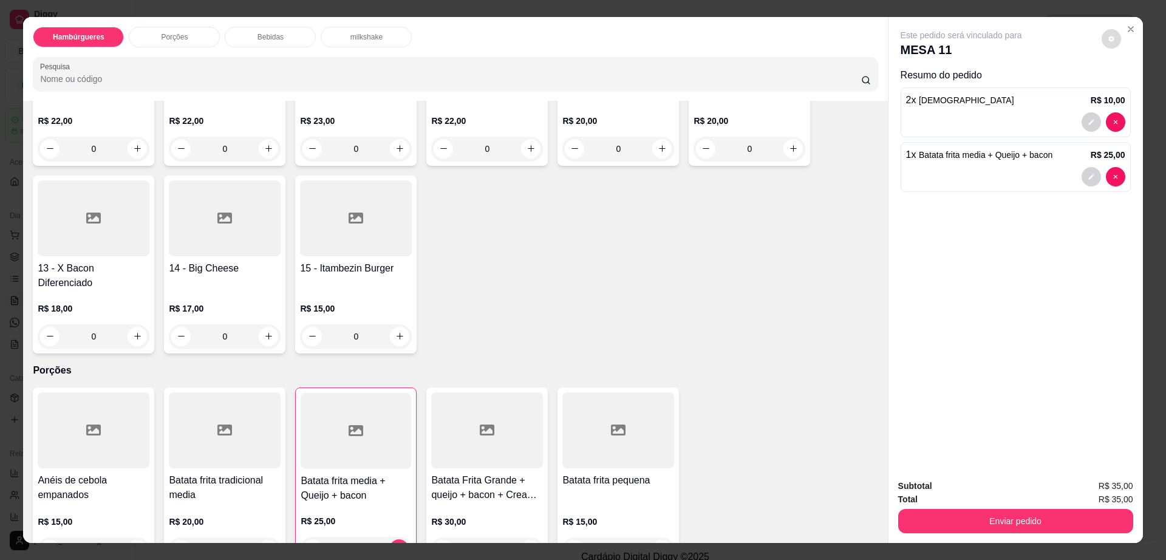
click at [1107, 41] on icon "decrease-product-quantity" at bounding box center [1110, 38] width 7 height 7
click at [1134, 87] on span "Automatic updates" at bounding box center [1133, 87] width 24 height 15
click at [1128, 87] on input "Automatic updates" at bounding box center [1124, 91] width 8 height 8
checkbox input "true"
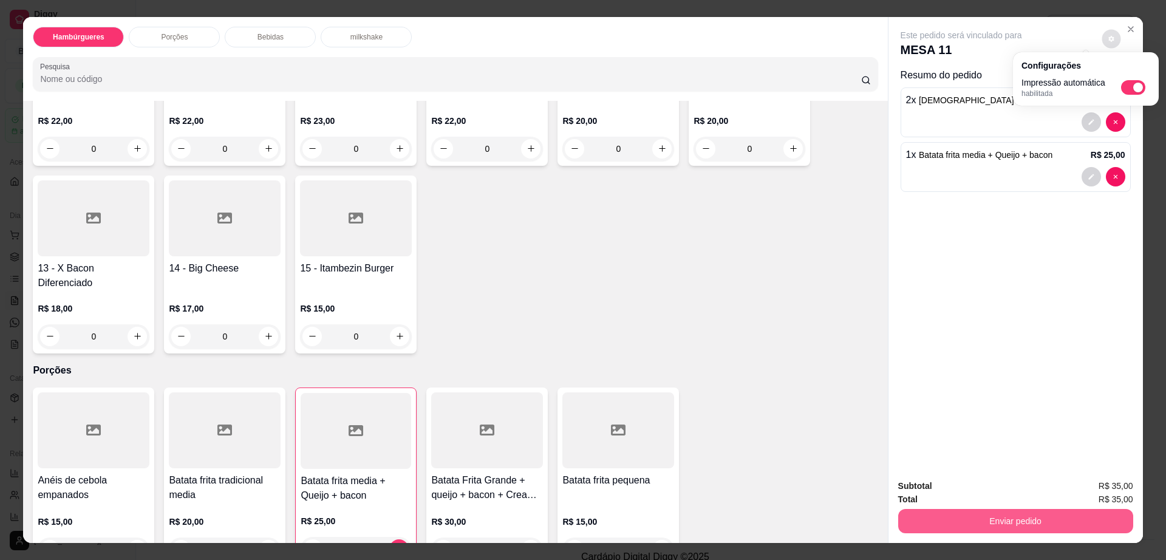
click at [984, 523] on button "Enviar pedido" at bounding box center [1015, 521] width 235 height 24
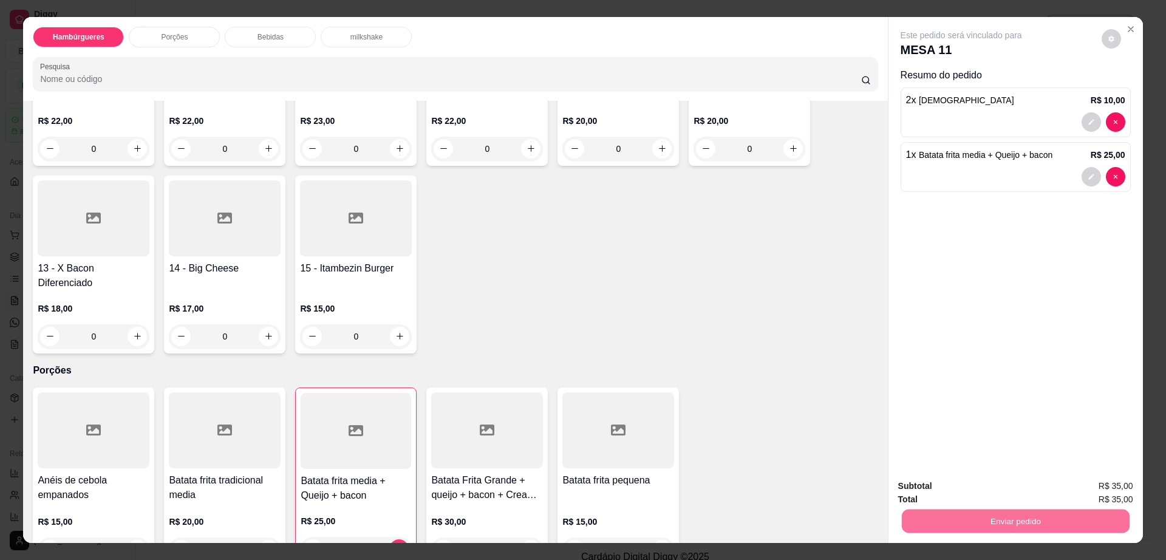
click at [1095, 495] on button "Enviar pedido" at bounding box center [1100, 491] width 69 height 23
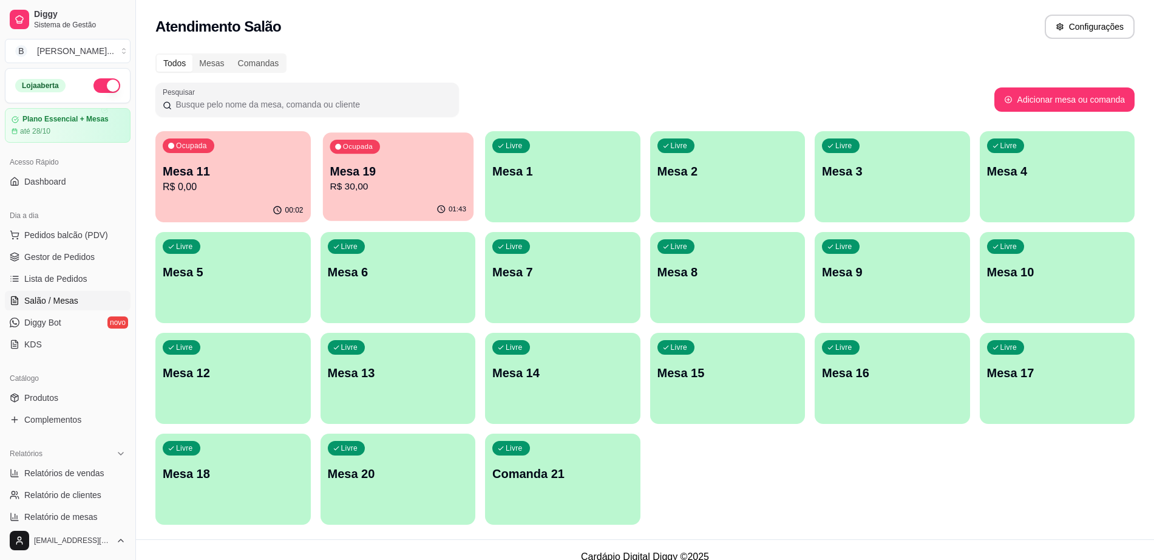
click at [365, 190] on p "R$ 30,00" at bounding box center [398, 187] width 137 height 14
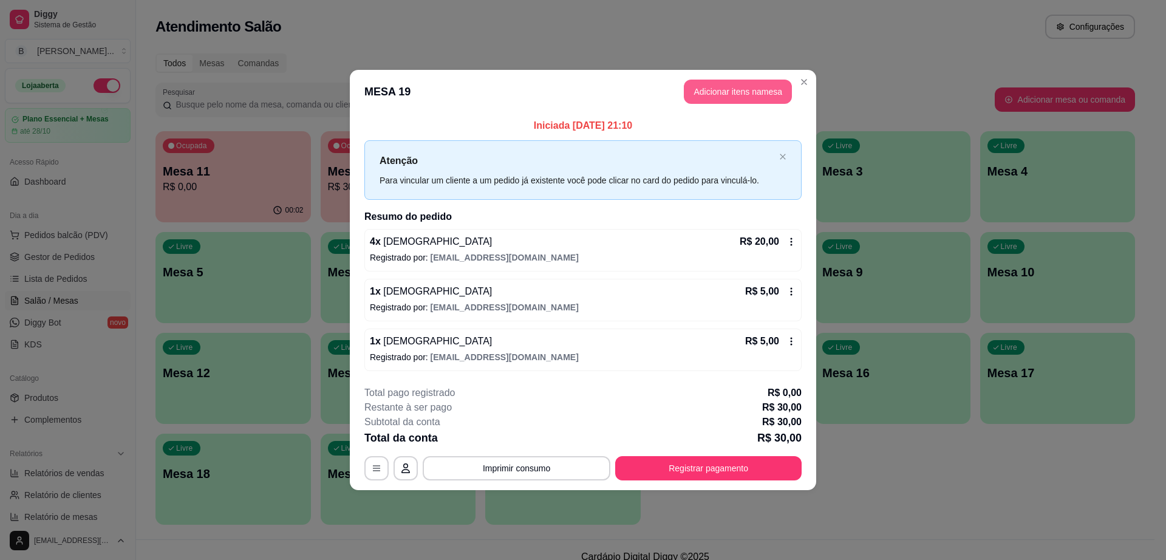
click at [746, 93] on button "Adicionar itens na mesa" at bounding box center [738, 92] width 108 height 24
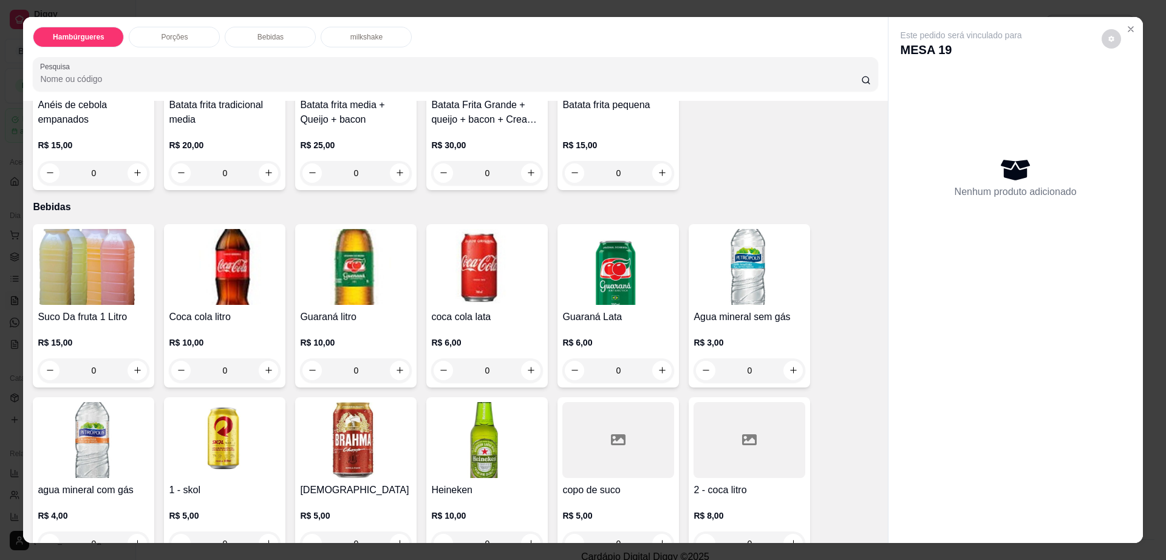
scroll to position [759, 0]
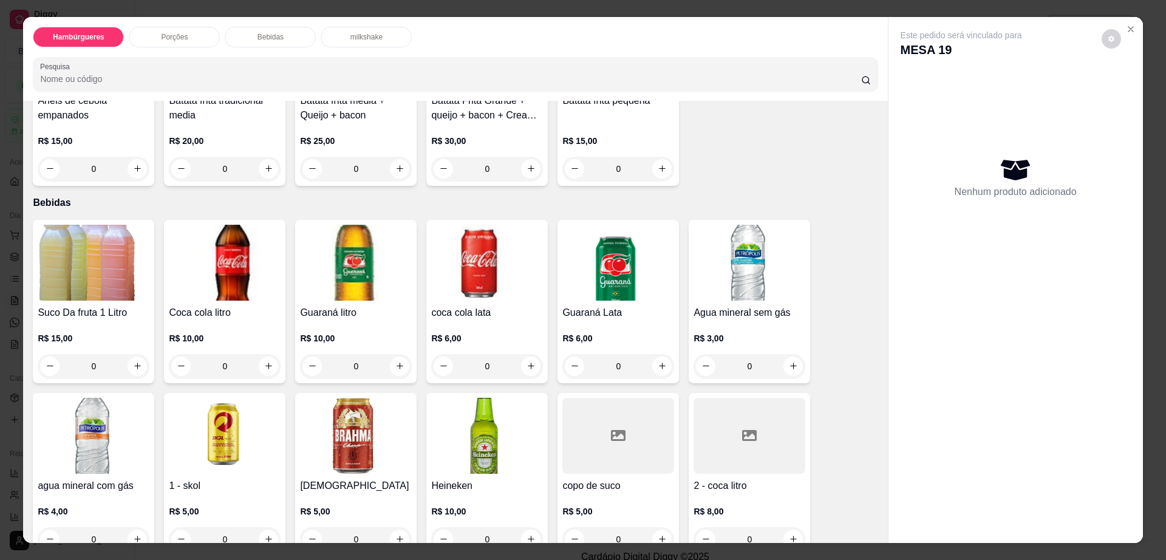
click at [348, 398] on img at bounding box center [356, 436] width 112 height 76
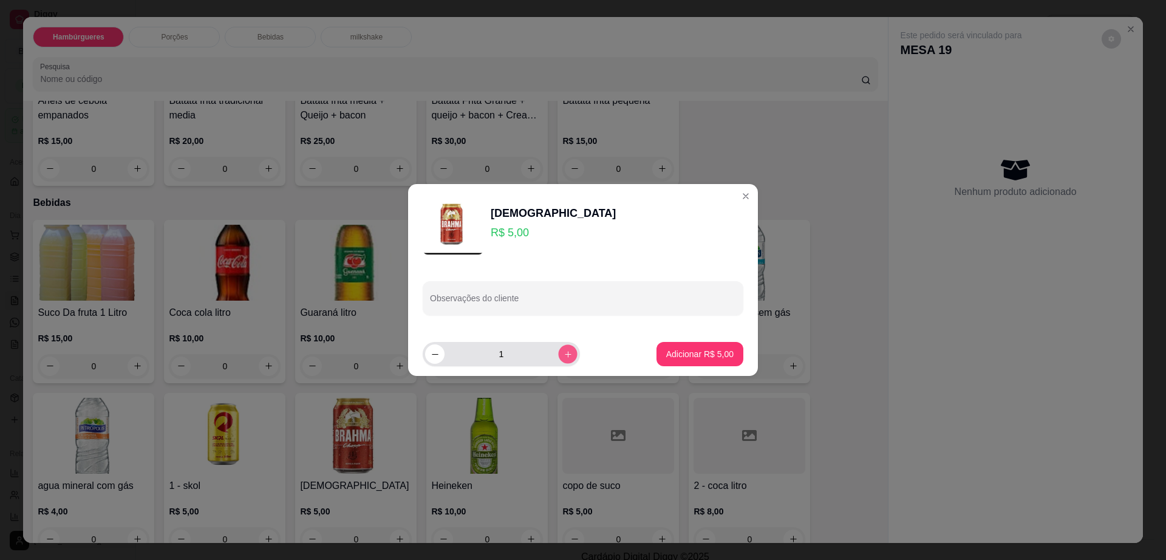
click at [563, 353] on icon "increase-product-quantity" at bounding box center [567, 354] width 9 height 9
type input "2"
click at [692, 345] on button "Adicionar R$ 10,00" at bounding box center [697, 354] width 89 height 24
click at [692, 345] on div "Suco Da fruta 1 Litro R$ 15,00 0 Coca cola litro R$ 10,00 0 Guaraná litro R$ 10…" at bounding box center [455, 474] width 845 height 509
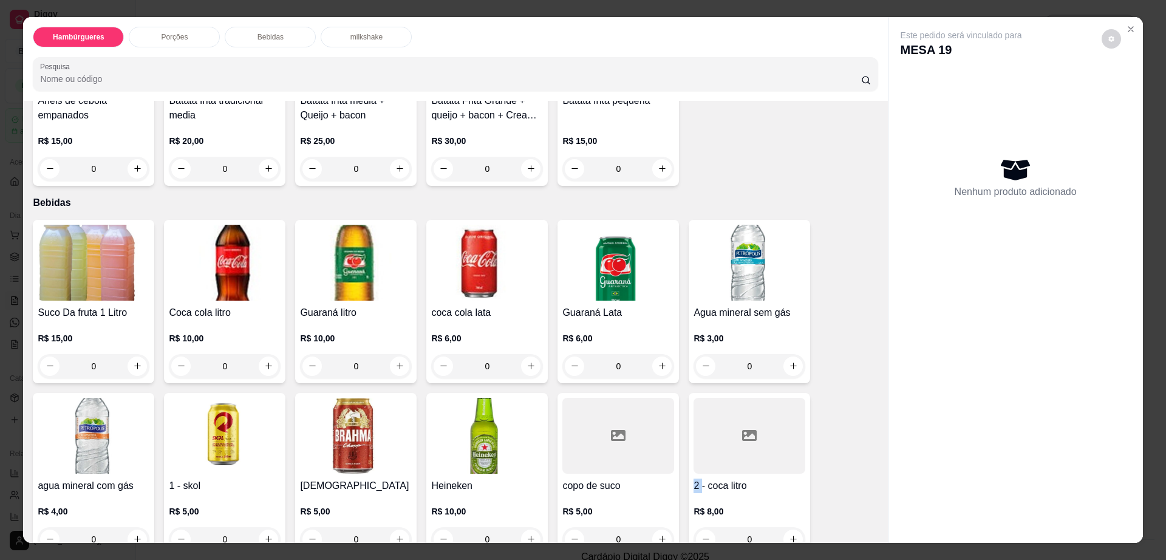
click at [342, 398] on img at bounding box center [356, 436] width 112 height 76
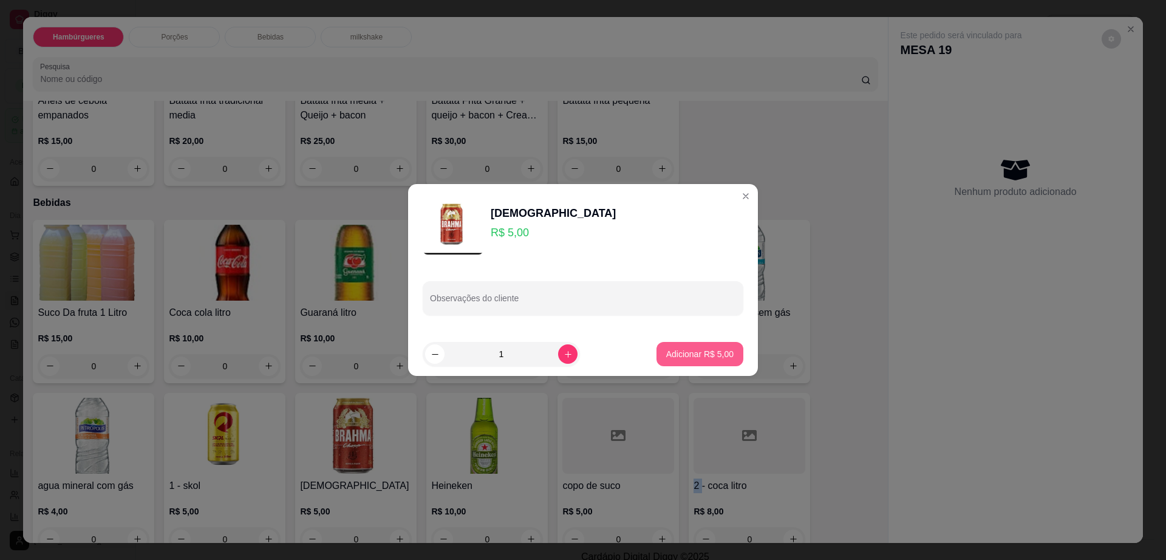
click at [666, 348] on p "Adicionar R$ 5,00" at bounding box center [699, 354] width 67 height 12
type input "1"
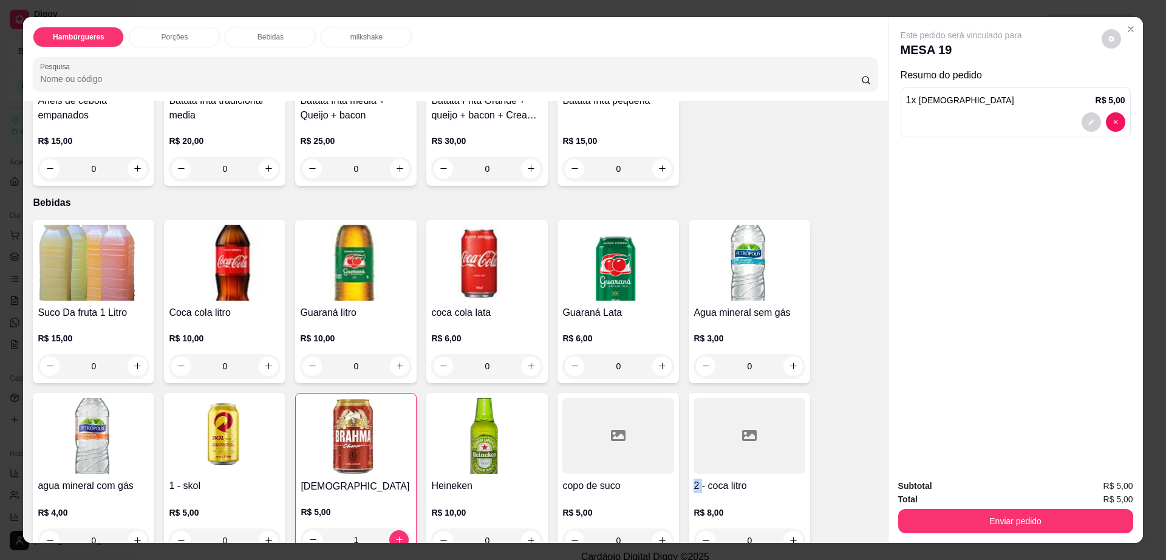
click at [596, 242] on img at bounding box center [618, 263] width 112 height 76
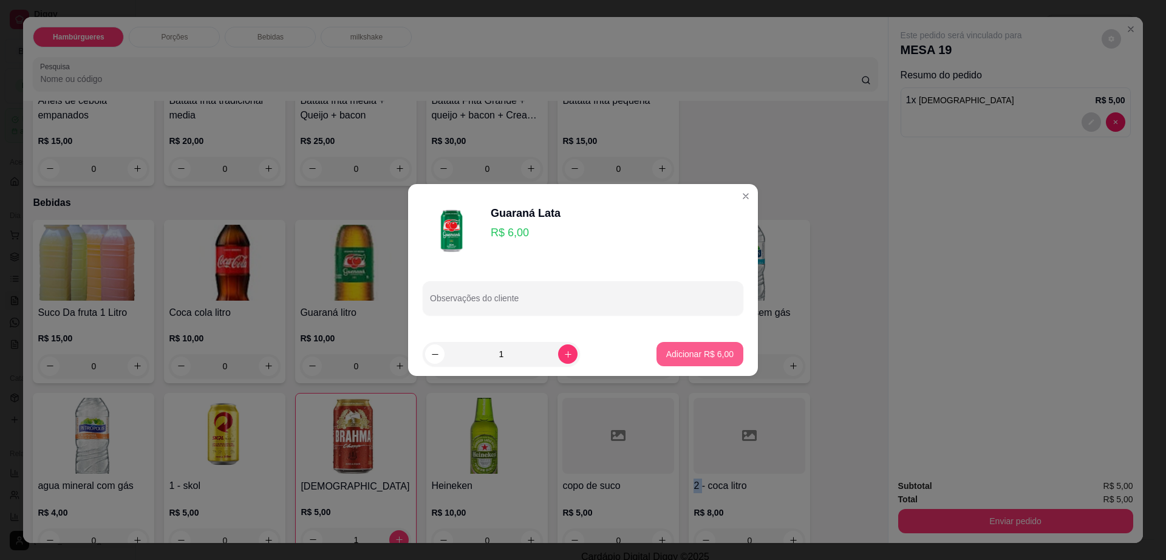
click at [701, 345] on button "Adicionar R$ 6,00" at bounding box center [699, 354] width 87 height 24
type input "1"
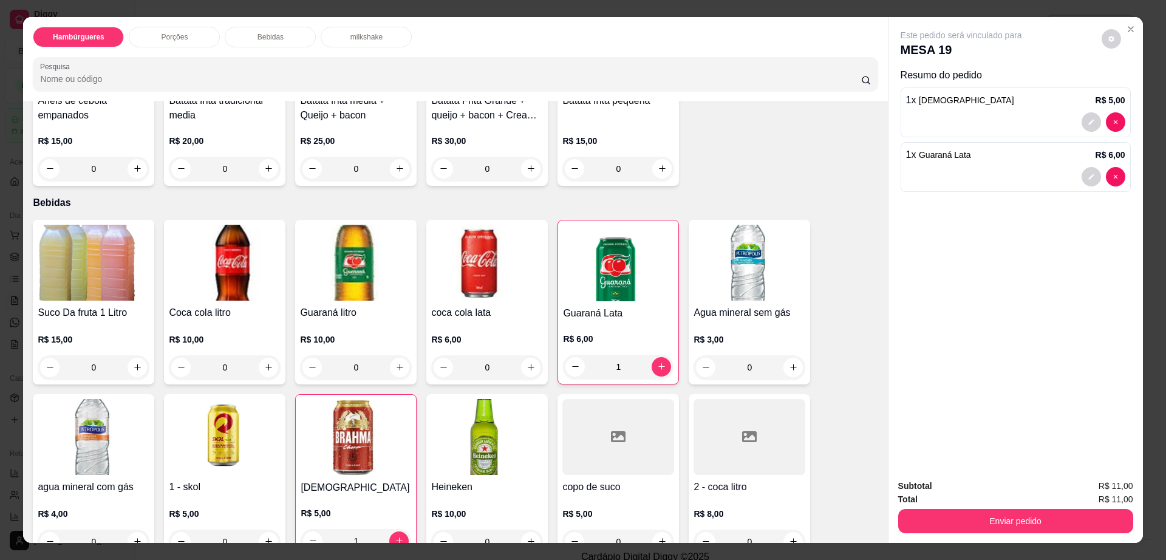
click at [1110, 48] on div "Este pedido será vinculado para MESA 19" at bounding box center [1010, 43] width 220 height 29
click at [1105, 44] on button "decrease-product-quantity" at bounding box center [1110, 38] width 19 height 19
click at [1125, 90] on span "Automatic updates" at bounding box center [1133, 87] width 24 height 15
click at [1125, 90] on input "Automatic updates" at bounding box center [1124, 91] width 8 height 8
checkbox input "false"
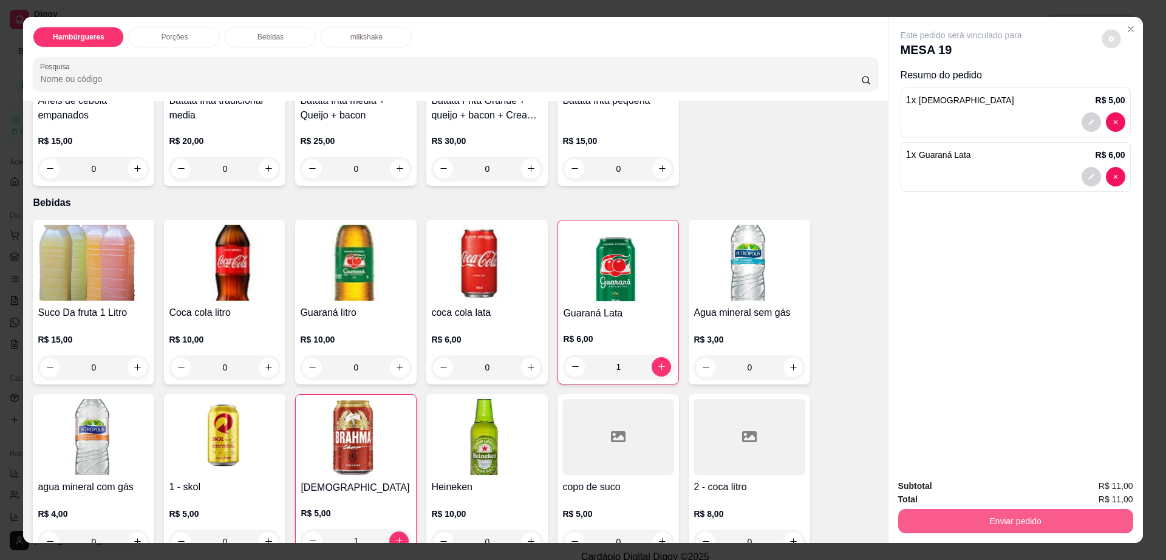
click at [967, 528] on button "Enviar pedido" at bounding box center [1015, 521] width 235 height 24
click at [990, 498] on div "Total R$ 11,00" at bounding box center [1015, 498] width 235 height 13
click at [986, 514] on button "Enviar pedido" at bounding box center [1015, 521] width 228 height 24
click at [1087, 489] on button "Enviar pedido" at bounding box center [1100, 491] width 67 height 22
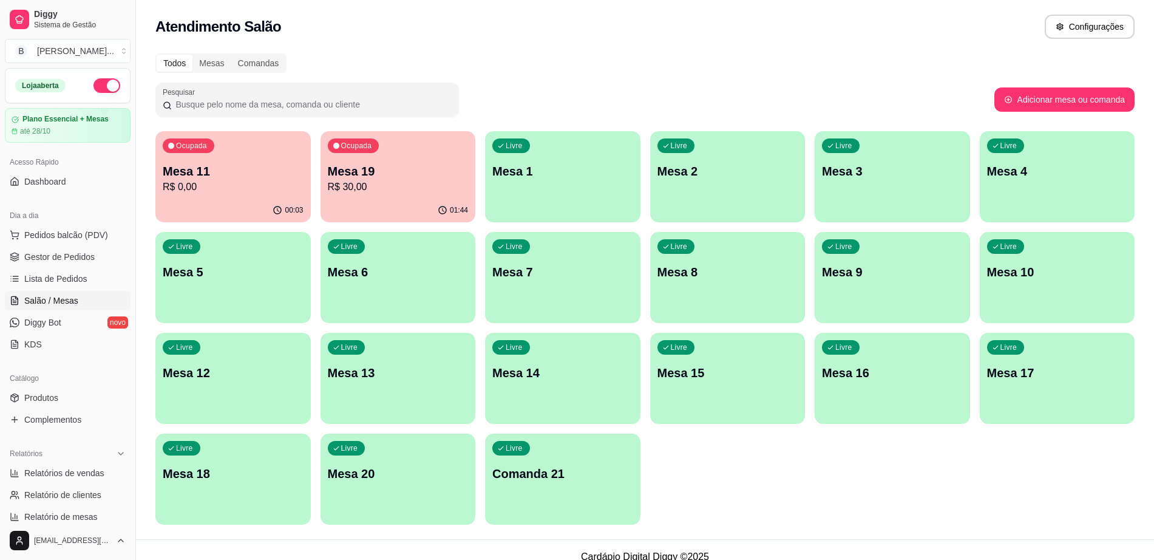
click at [390, 186] on p "R$ 30,00" at bounding box center [398, 187] width 141 height 15
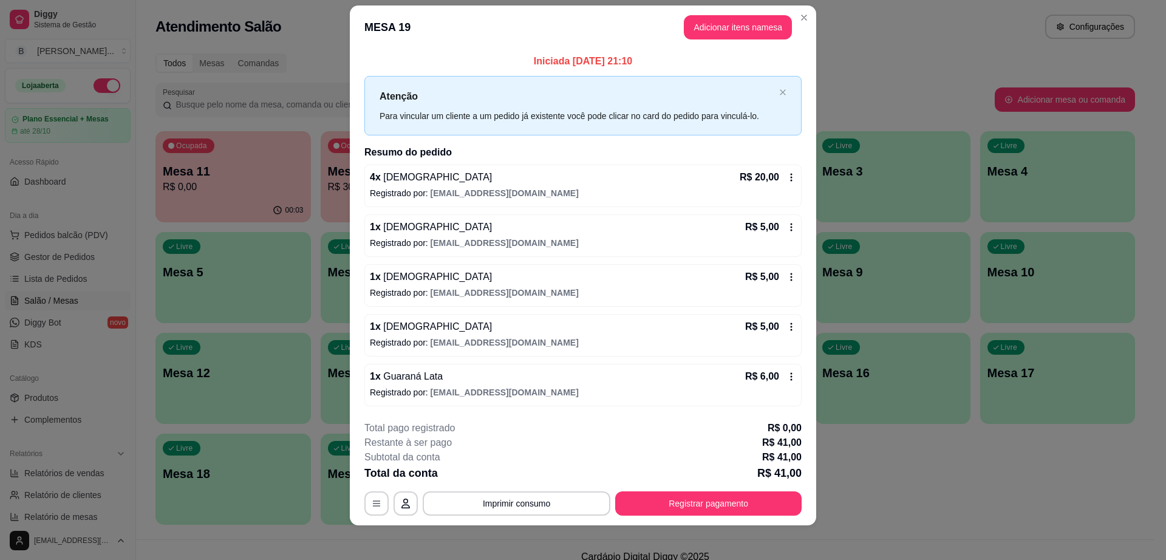
scroll to position [19, 0]
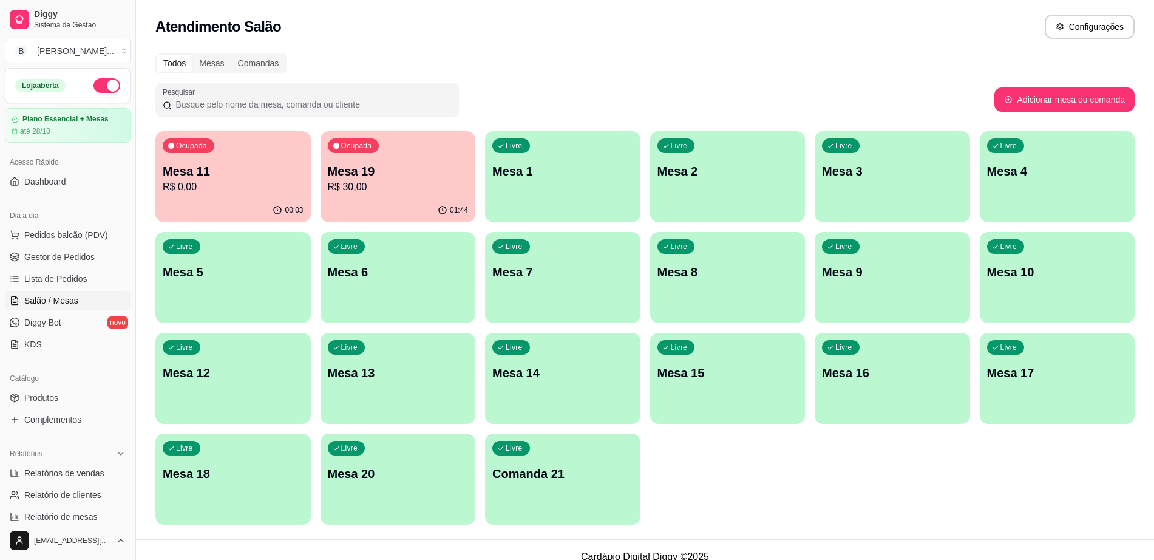
click at [730, 264] on p "Mesa 8" at bounding box center [728, 271] width 141 height 17
click at [193, 181] on p "R$ 0,00" at bounding box center [233, 187] width 141 height 15
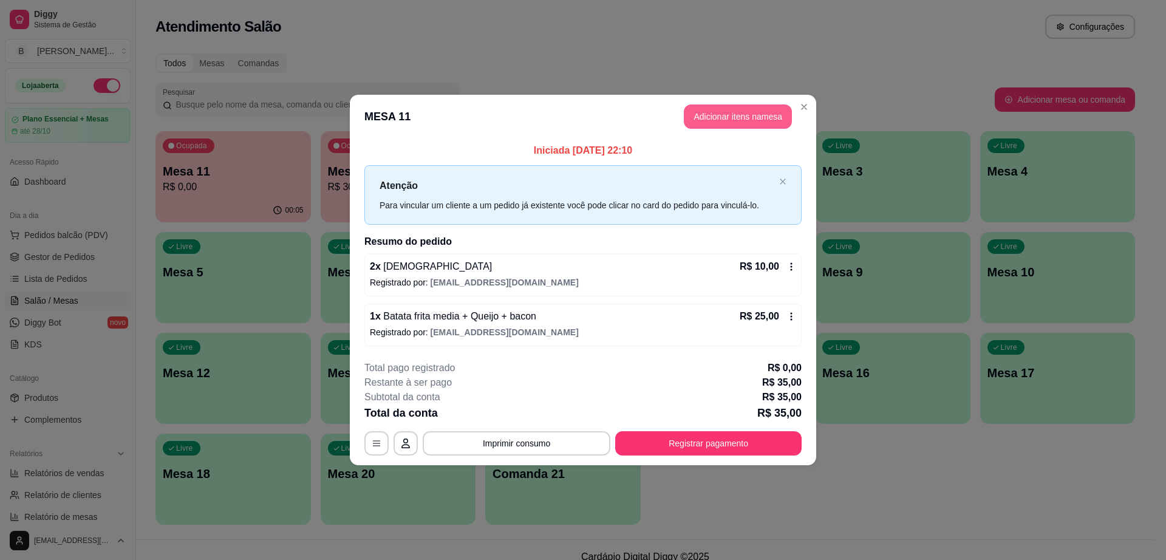
click at [755, 121] on button "Adicionar itens na mesa" at bounding box center [738, 116] width 108 height 24
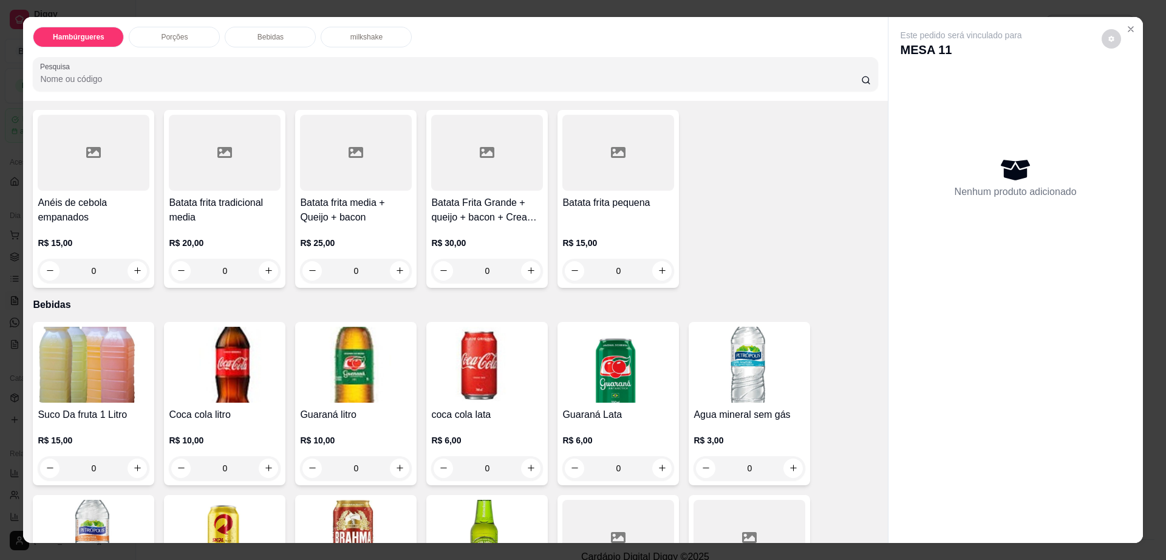
scroll to position [759, 0]
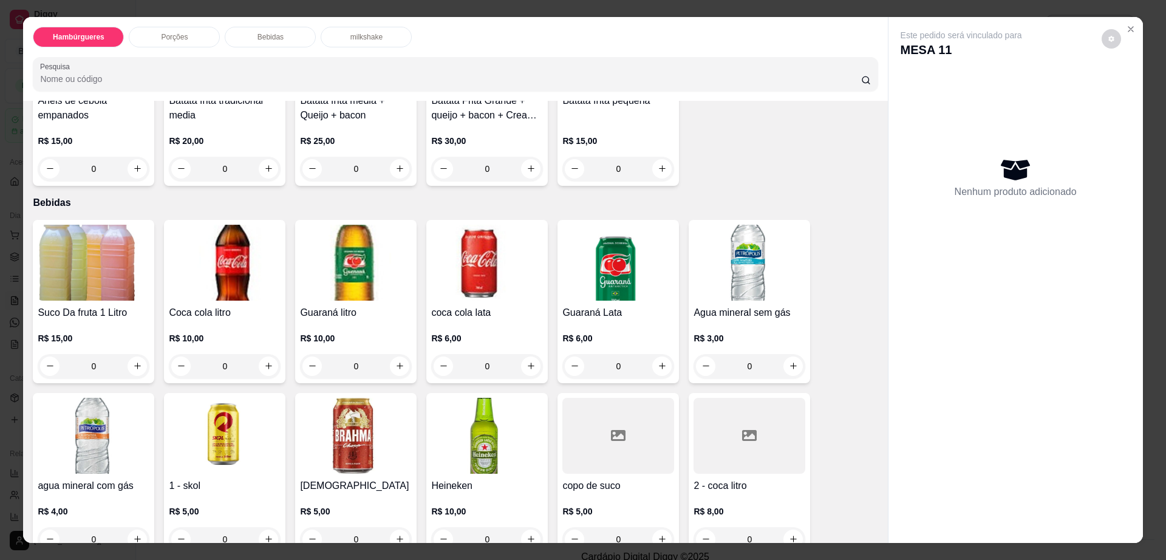
click at [354, 399] on img at bounding box center [356, 436] width 112 height 76
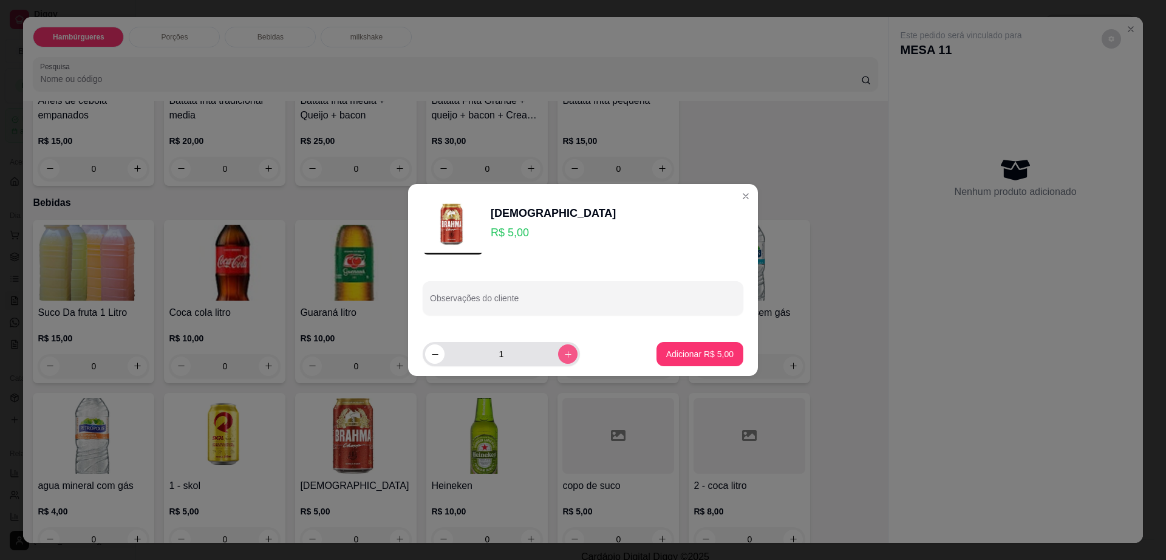
click at [563, 353] on icon "increase-product-quantity" at bounding box center [567, 354] width 9 height 9
type input "2"
click at [660, 346] on button "Adicionar R$ 10,00" at bounding box center [697, 354] width 92 height 24
type input "2"
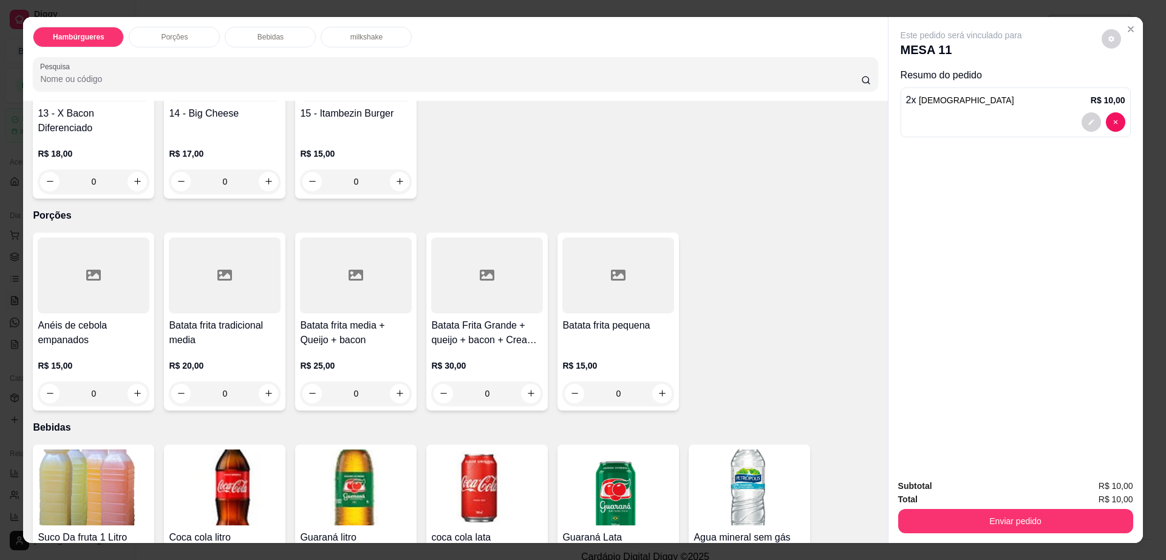
scroll to position [531, 0]
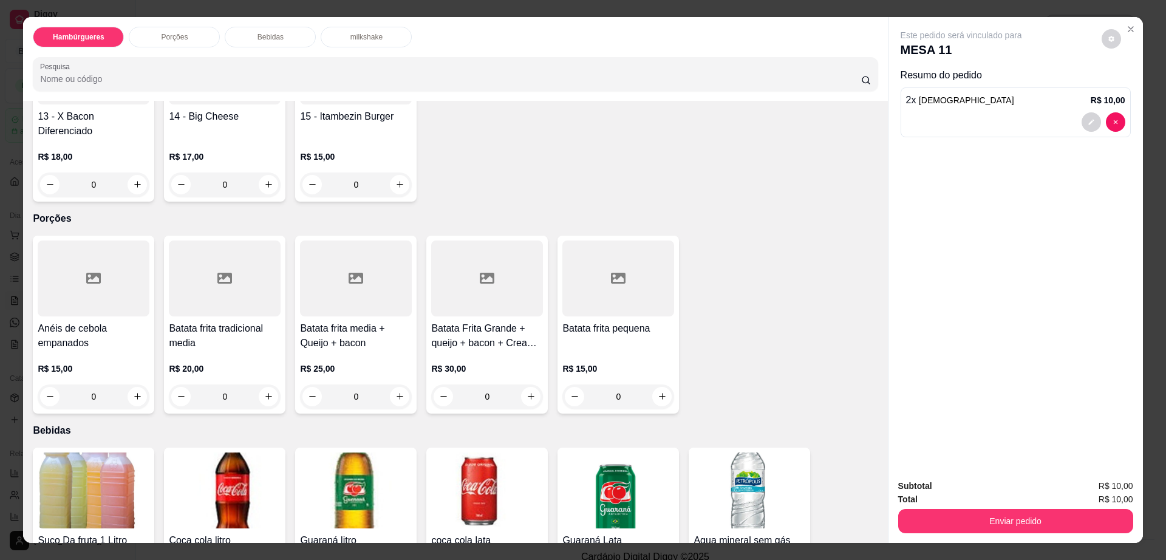
click at [481, 262] on div at bounding box center [487, 278] width 112 height 76
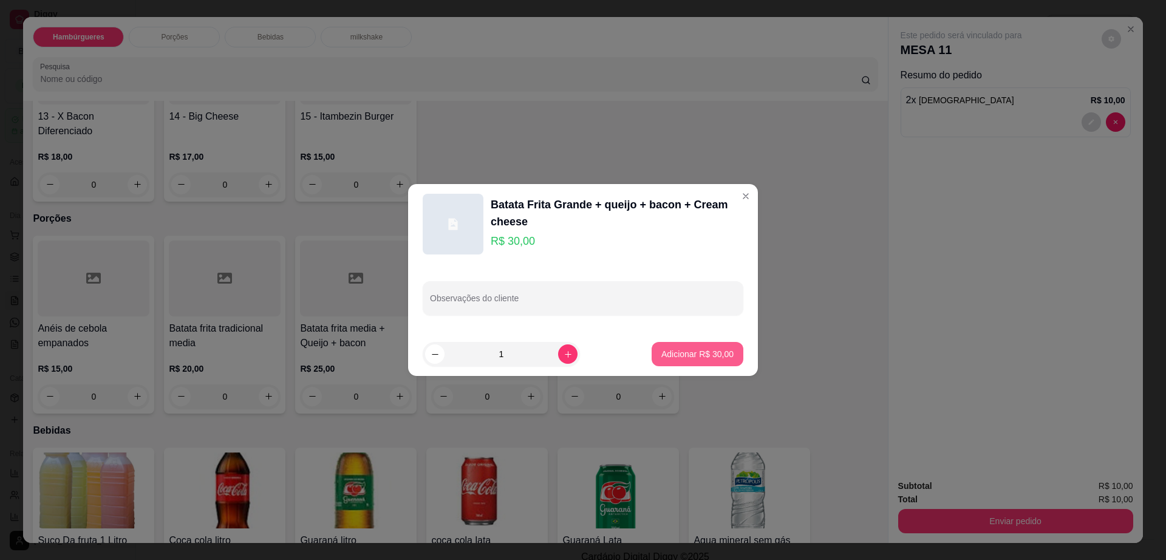
click at [661, 348] on p "Adicionar R$ 30,00" at bounding box center [697, 354] width 72 height 12
type input "1"
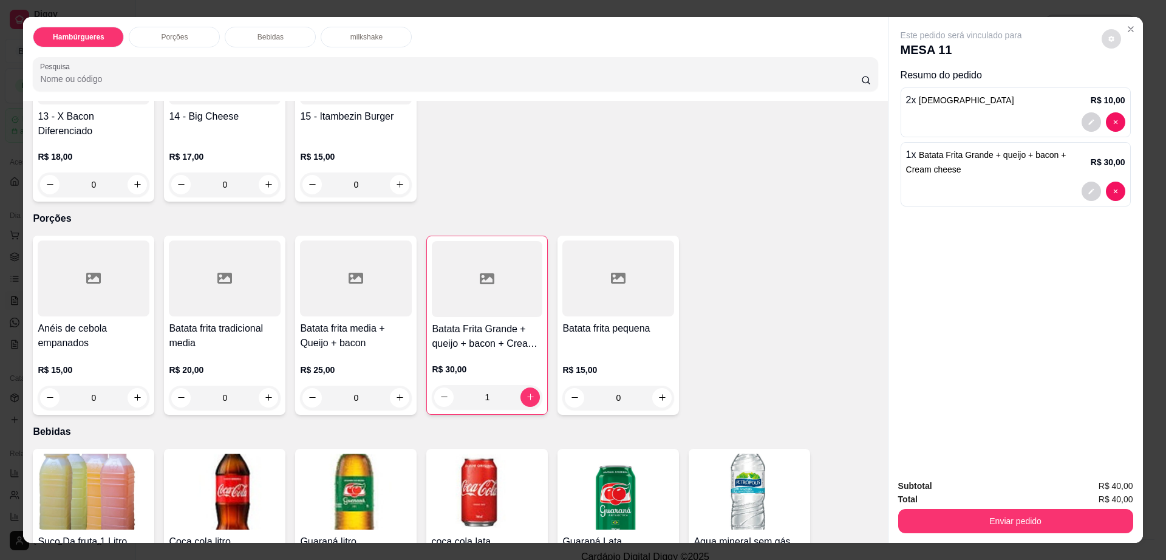
click at [1095, 44] on div "Este pedido será vinculado para MESA 11" at bounding box center [1010, 43] width 220 height 29
click at [1101, 39] on button "decrease-product-quantity" at bounding box center [1110, 38] width 19 height 19
click at [1126, 86] on span "Automatic updates" at bounding box center [1128, 88] width 10 height 10
click at [1126, 87] on input "Automatic updates" at bounding box center [1124, 91] width 8 height 8
checkbox input "true"
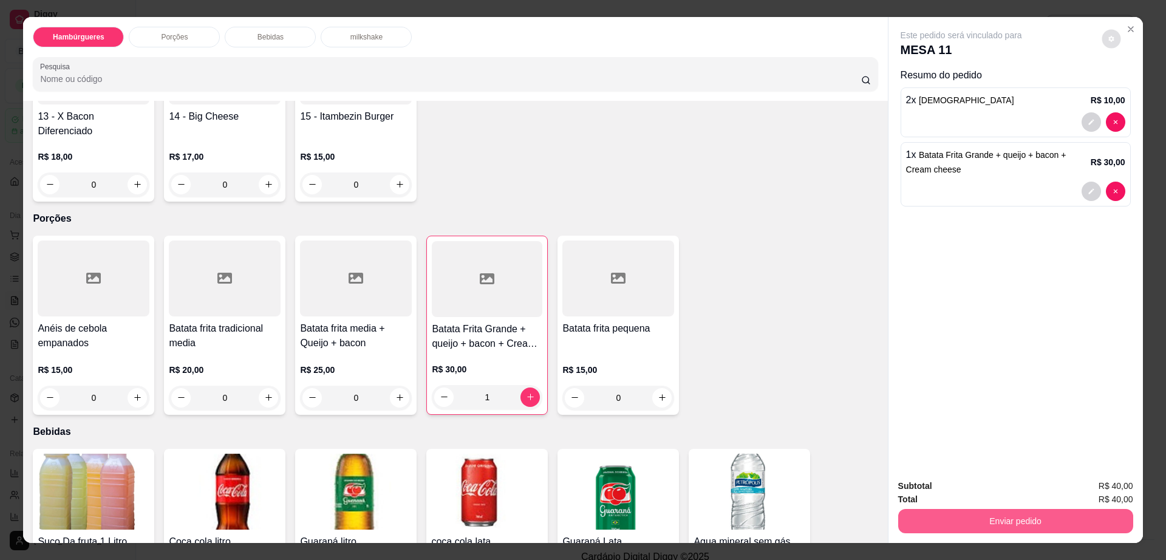
click at [1056, 521] on button "Enviar pedido" at bounding box center [1015, 521] width 235 height 24
click at [1090, 522] on button "Enviar pedido" at bounding box center [1015, 521] width 228 height 24
click at [1101, 490] on button "Enviar pedido" at bounding box center [1100, 491] width 67 height 22
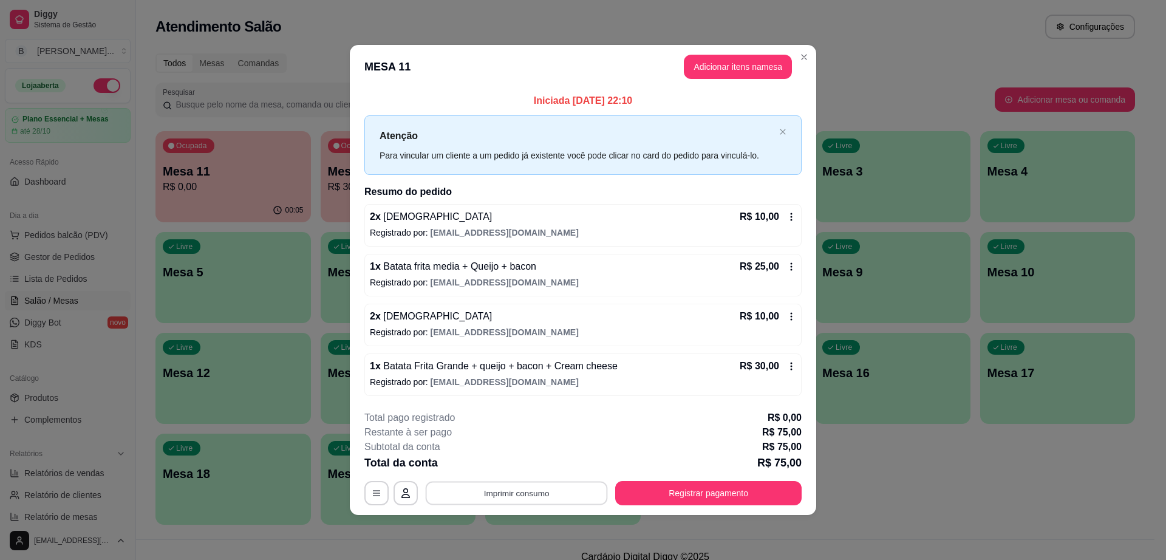
click at [492, 494] on button "Imprimir consumo" at bounding box center [517, 493] width 182 height 24
click at [531, 467] on button "Impressora" at bounding box center [520, 464] width 85 height 19
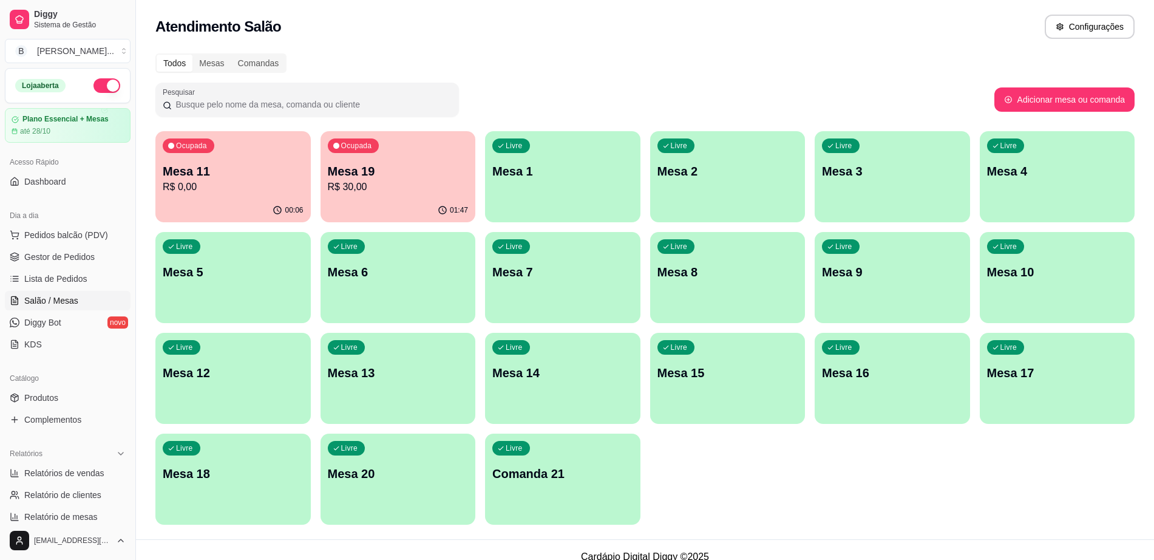
click at [365, 184] on p "R$ 30,00" at bounding box center [398, 187] width 141 height 15
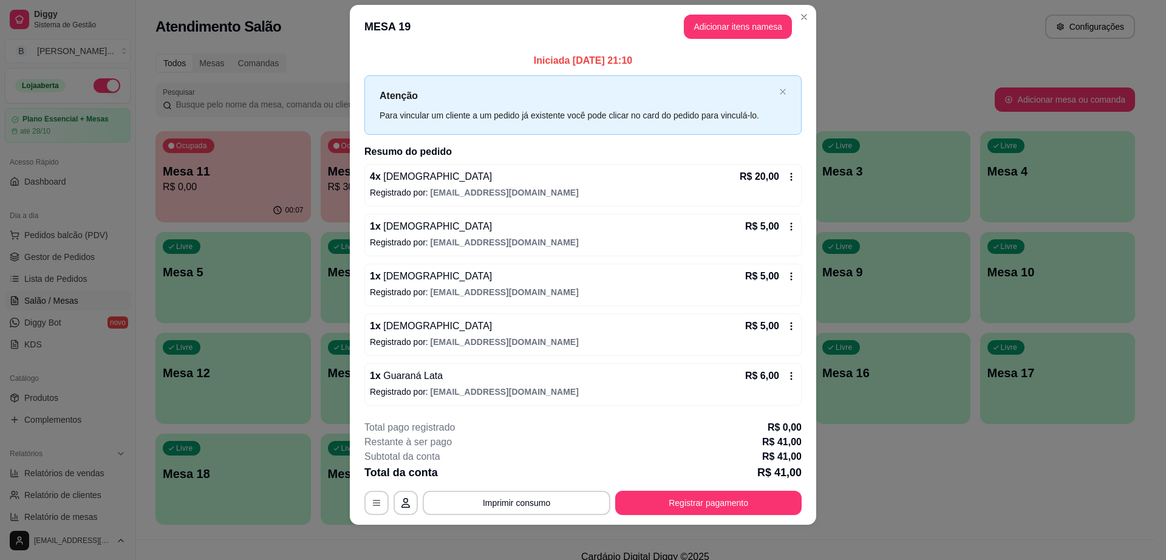
scroll to position [19, 0]
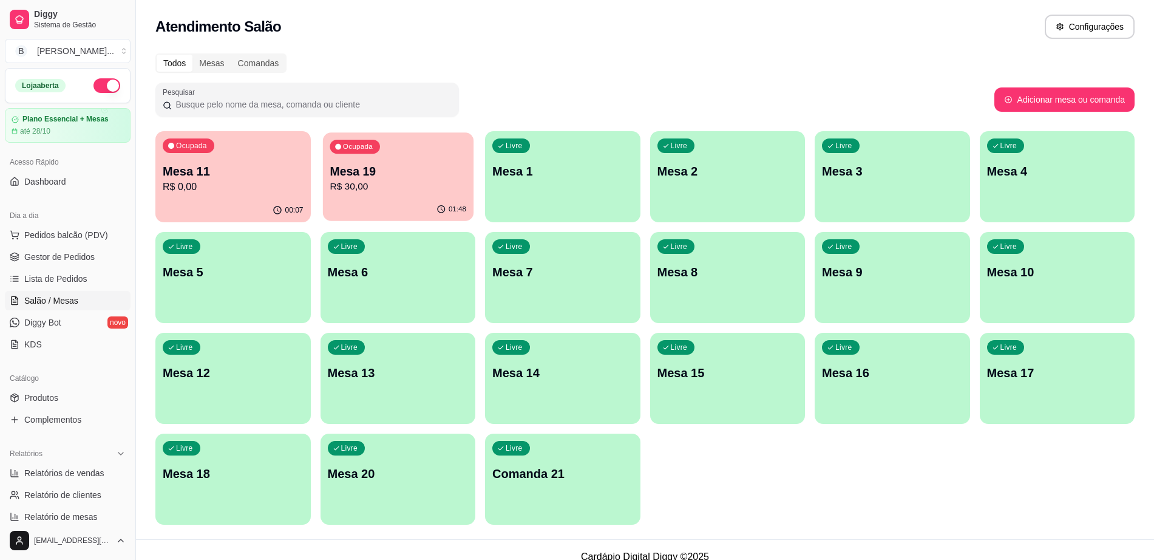
click at [362, 175] on p "Mesa 19" at bounding box center [398, 171] width 137 height 16
click at [262, 159] on div "Ocupada Mesa 11 R$ 0,00" at bounding box center [232, 164] width 155 height 67
click at [249, 171] on p "Mesa 11" at bounding box center [233, 171] width 137 height 16
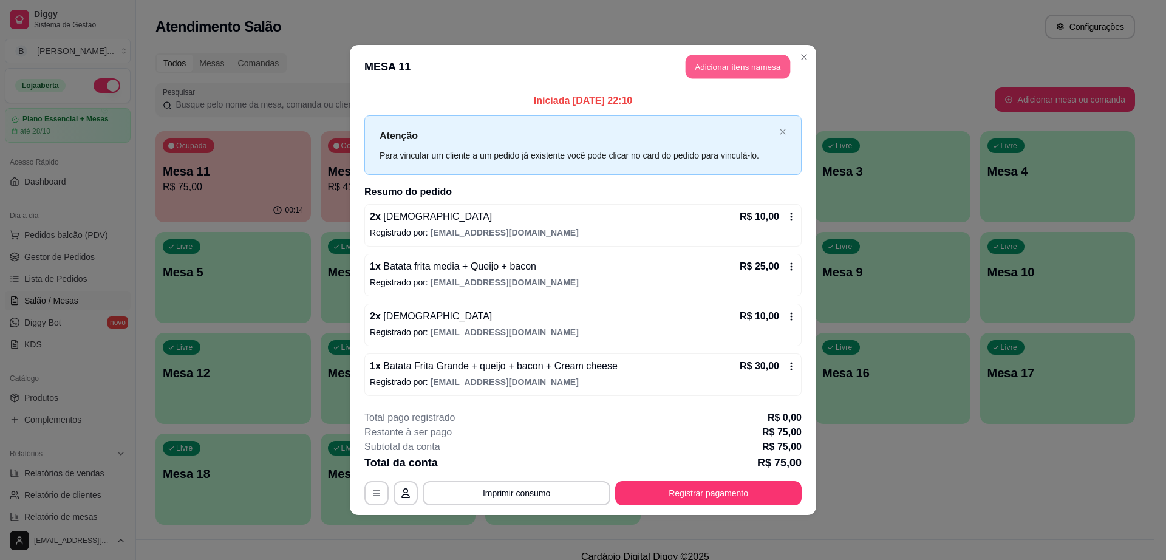
click at [717, 67] on button "Adicionar itens na mesa" at bounding box center [737, 67] width 104 height 24
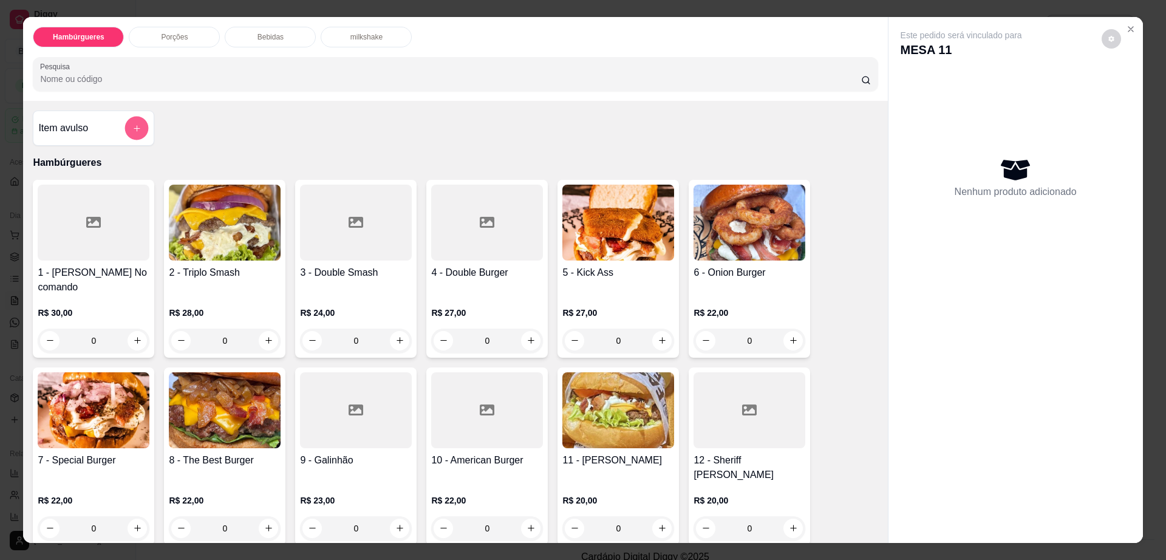
click at [135, 130] on icon "add-separate-item" at bounding box center [136, 127] width 9 height 9
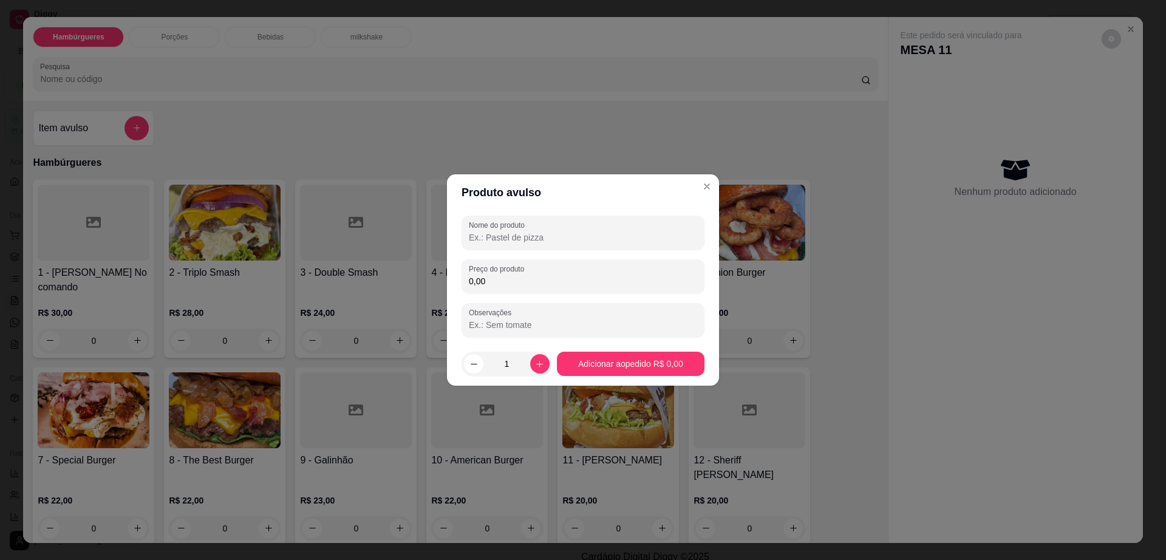
click at [516, 236] on input "Nome do produto" at bounding box center [583, 237] width 228 height 12
type input "guarana lata"
click at [514, 287] on div "0,00" at bounding box center [583, 276] width 228 height 24
type input "5,00"
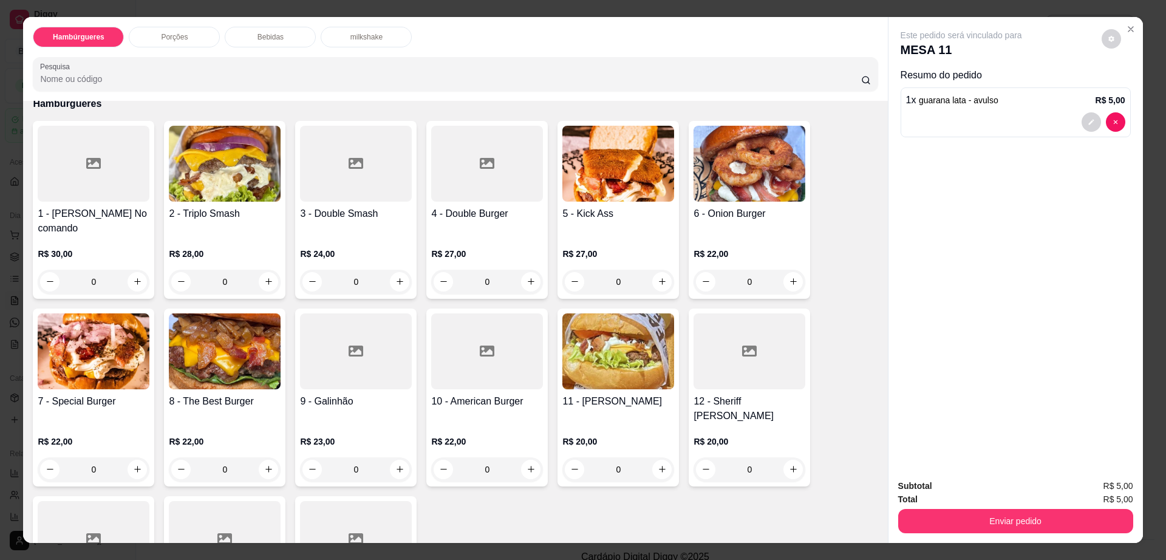
scroll to position [152, 0]
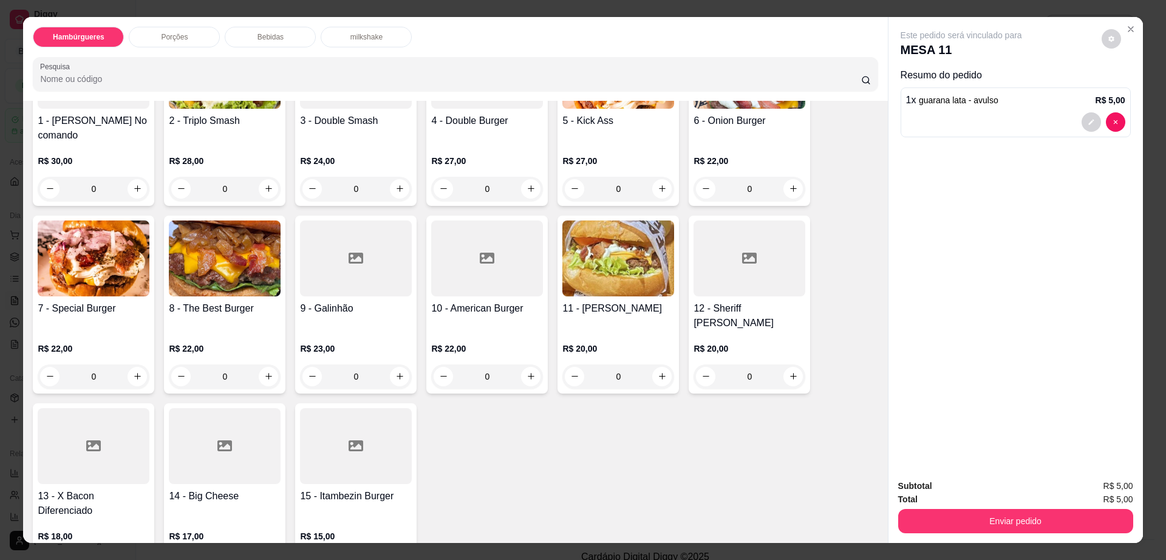
click at [169, 29] on div "Porções" at bounding box center [174, 37] width 91 height 21
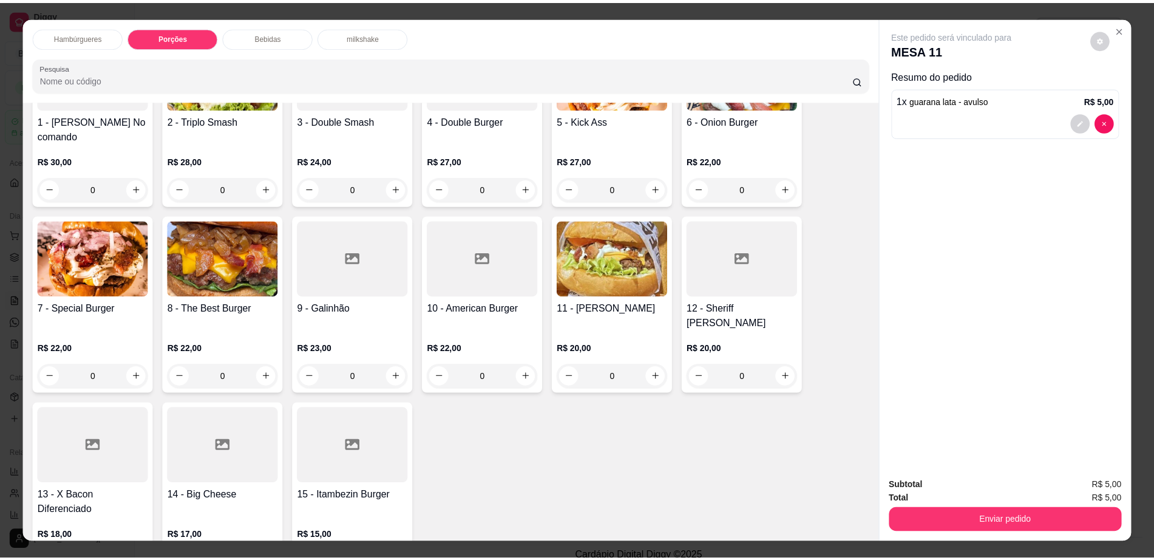
scroll to position [22, 0]
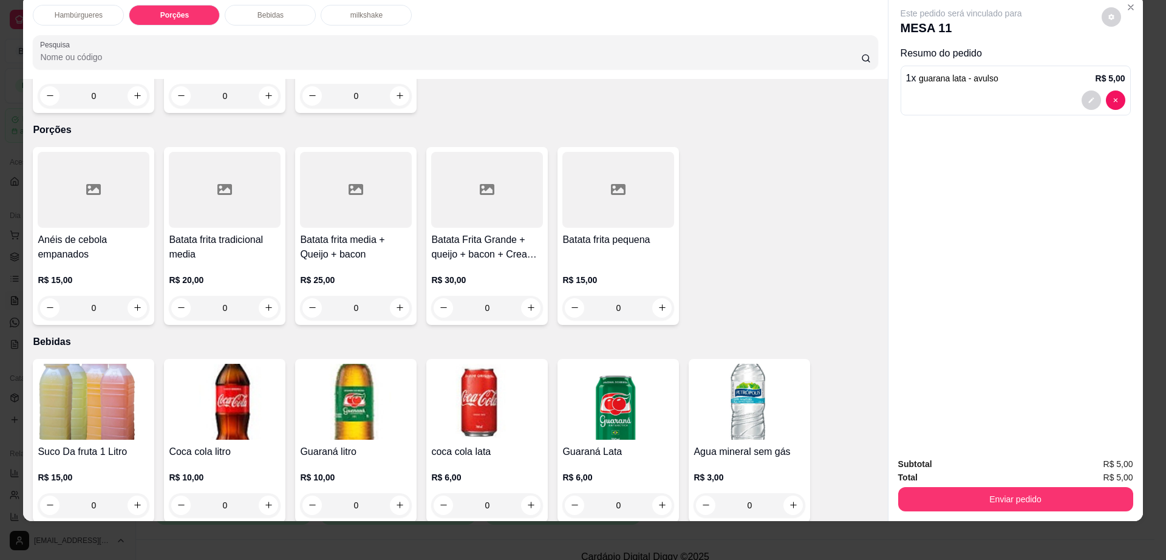
click at [83, 186] on div "Anéis de cebola empanados R$ 15,00 0" at bounding box center [93, 236] width 121 height 178
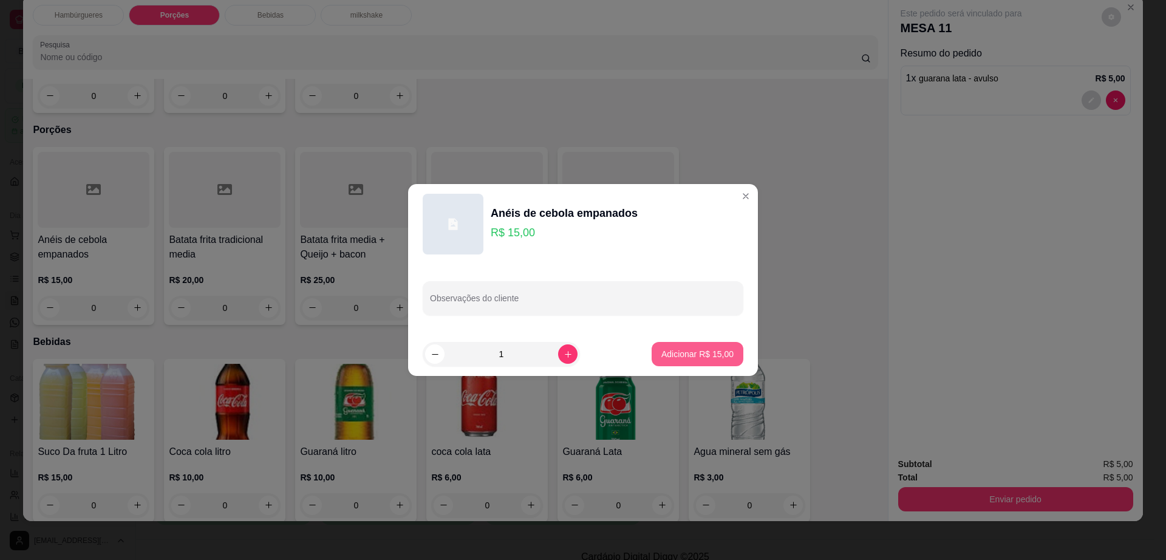
click at [709, 357] on p "Adicionar R$ 15,00" at bounding box center [697, 354] width 72 height 12
type input "1"
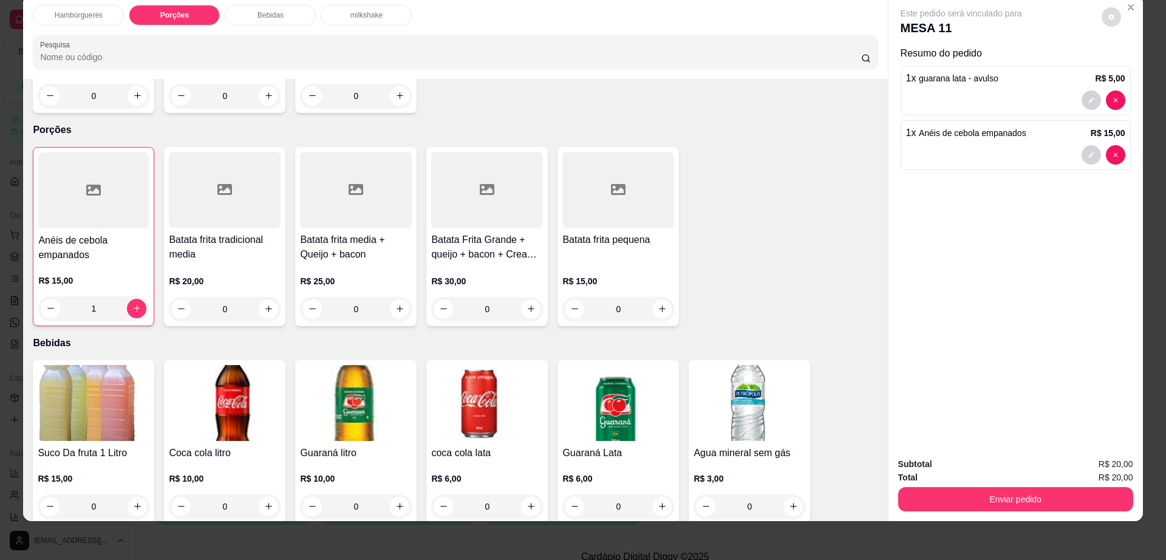
click at [1113, 14] on button "decrease-product-quantity" at bounding box center [1110, 16] width 19 height 19
click at [1023, 489] on button "Enviar pedido" at bounding box center [1015, 499] width 235 height 24
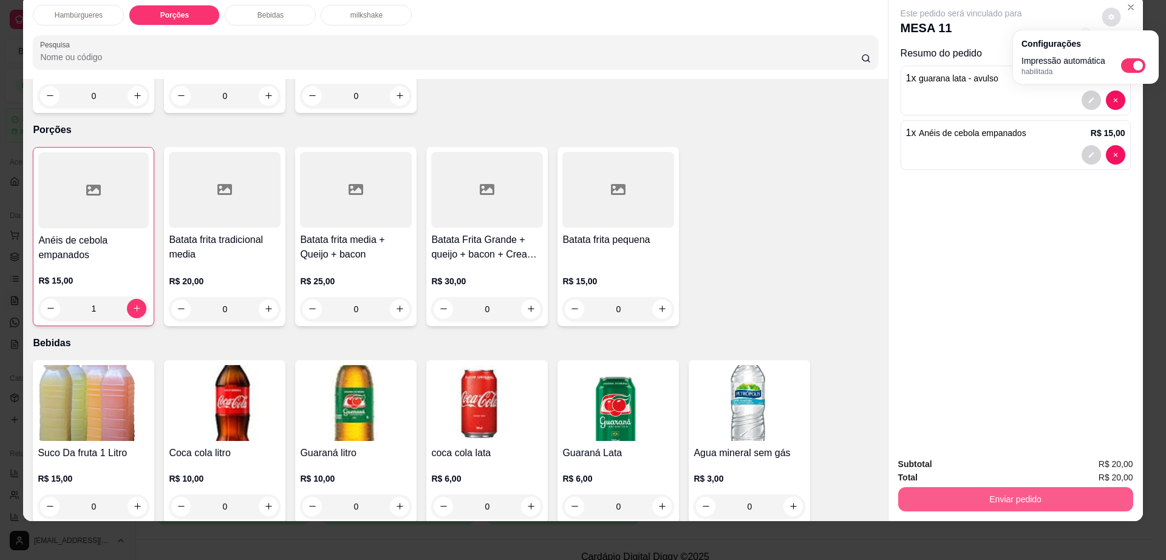
click at [1023, 489] on button "Enviar pedido" at bounding box center [1015, 499] width 235 height 24
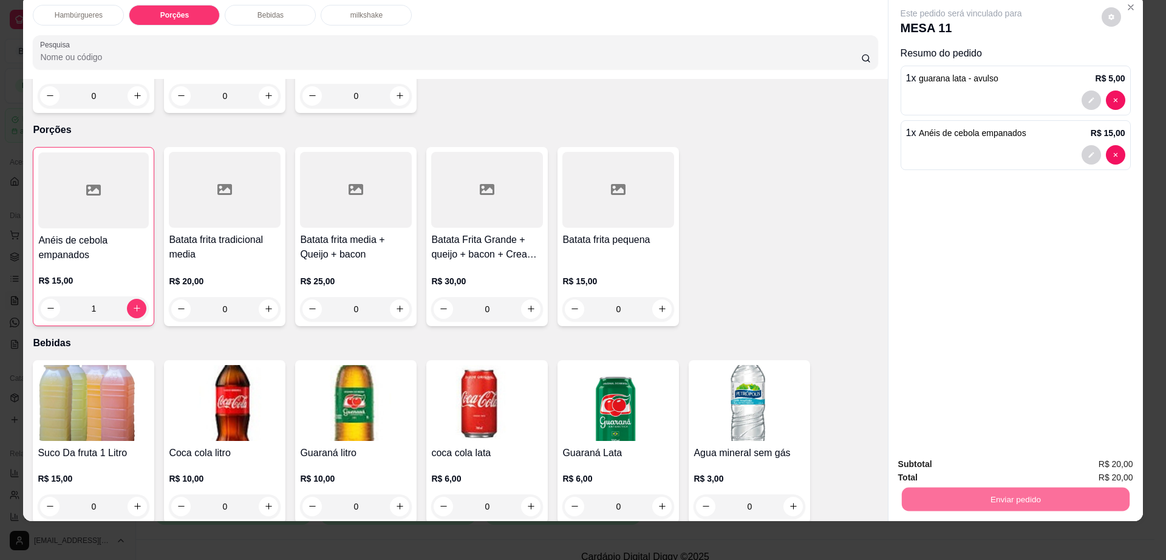
click at [1096, 465] on button "Enviar pedido" at bounding box center [1100, 469] width 69 height 23
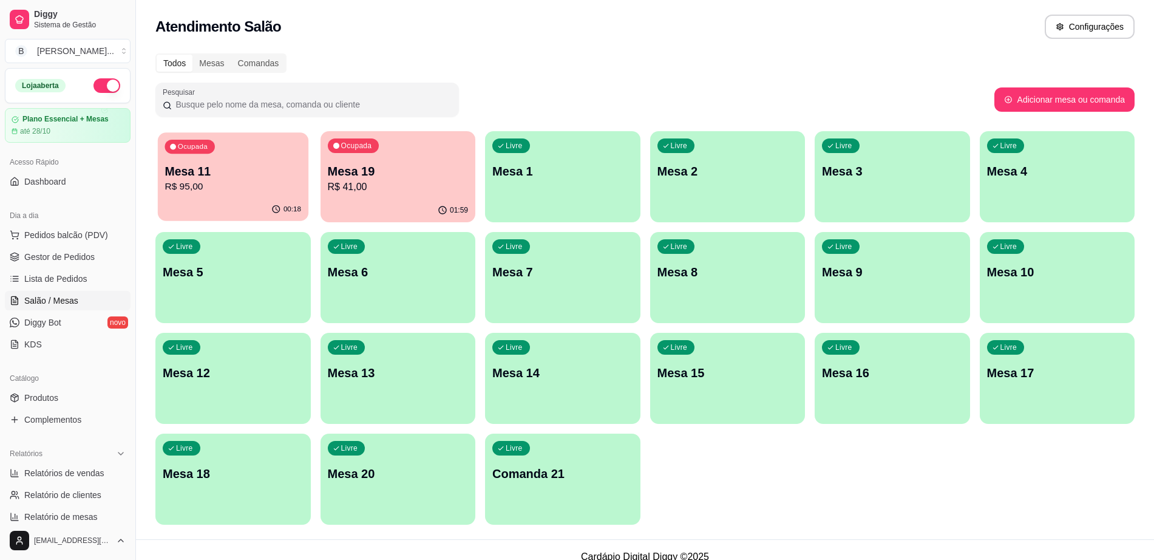
click at [192, 182] on p "R$ 95,00" at bounding box center [233, 187] width 137 height 14
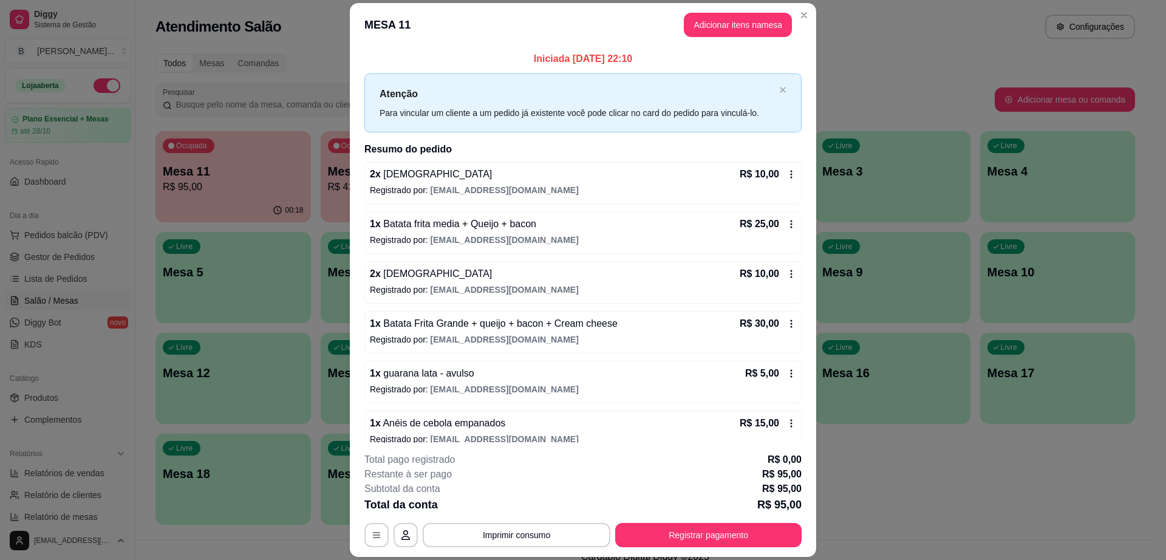
click at [801, 26] on header "MESA 11 Adicionar itens na mesa" at bounding box center [583, 25] width 466 height 44
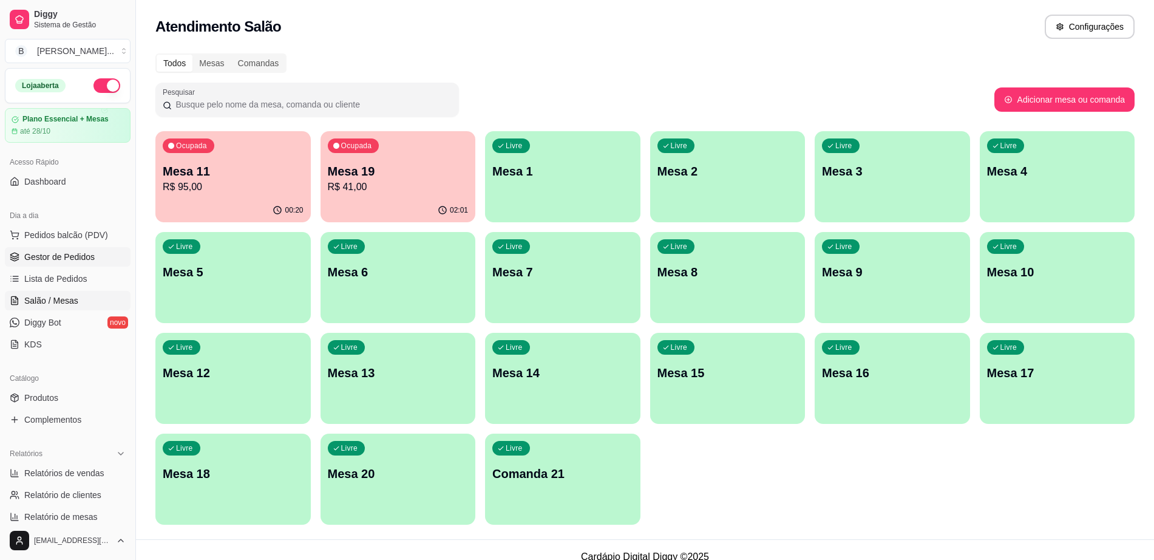
click at [47, 252] on span "Gestor de Pedidos" at bounding box center [59, 257] width 70 height 12
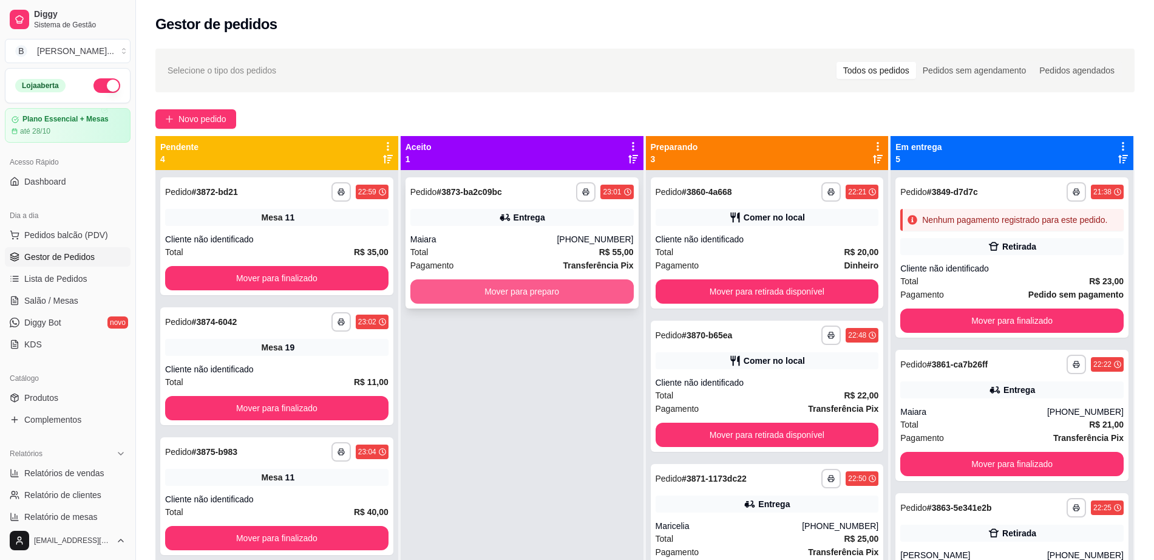
click at [554, 292] on button "Mover para preparo" at bounding box center [521, 291] width 223 height 24
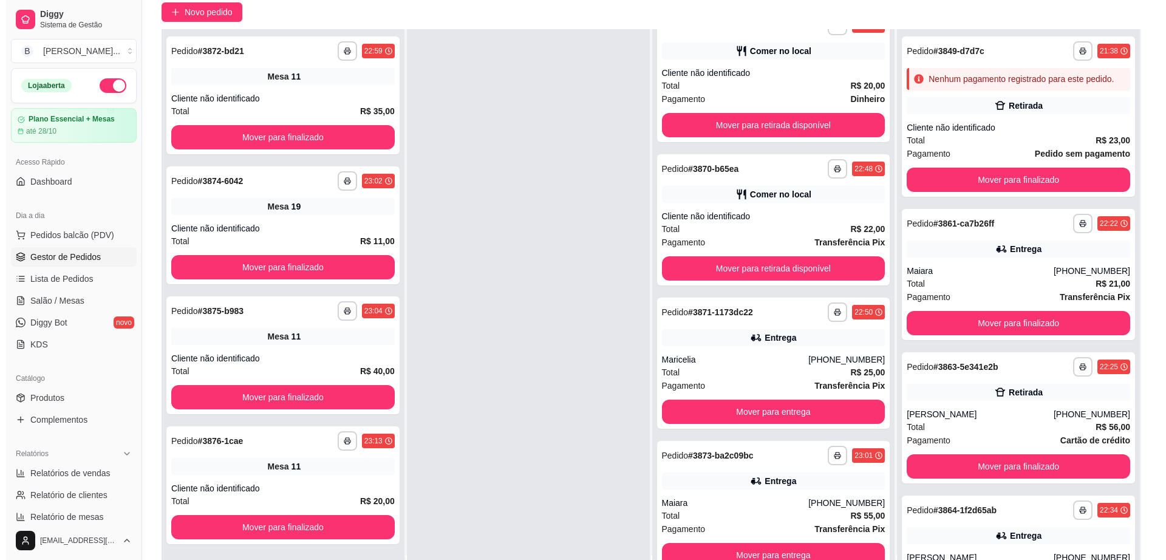
scroll to position [185, 0]
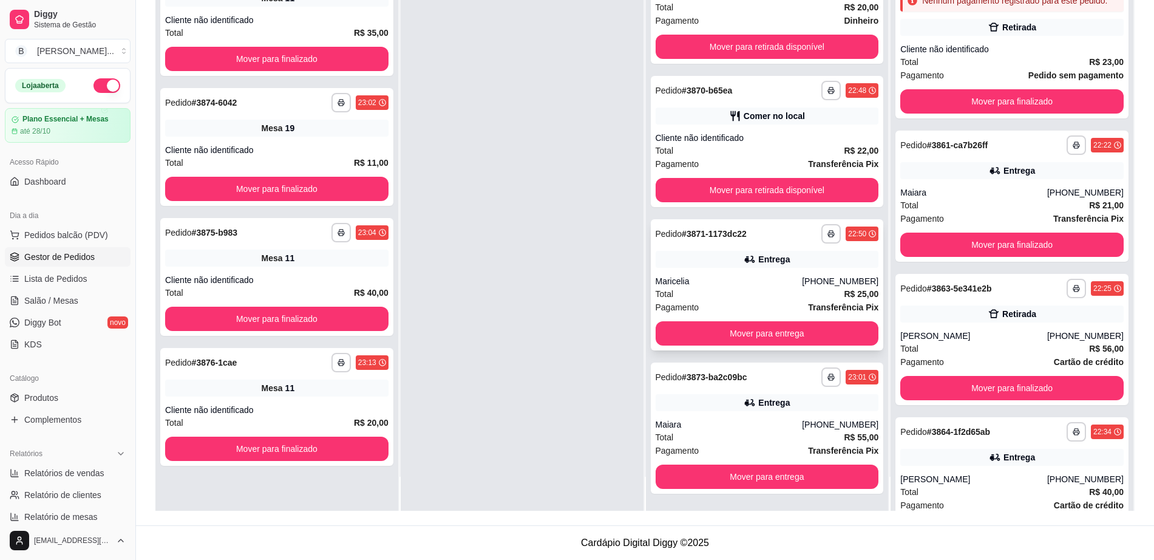
click at [790, 271] on div "**********" at bounding box center [767, 284] width 233 height 131
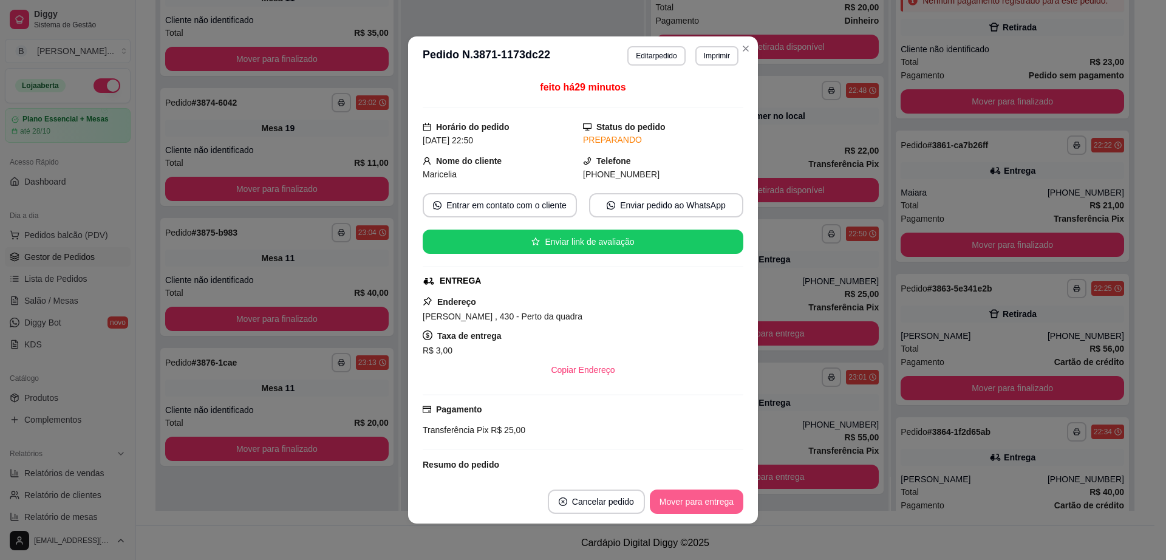
click at [675, 509] on button "Mover para entrega" at bounding box center [696, 501] width 93 height 24
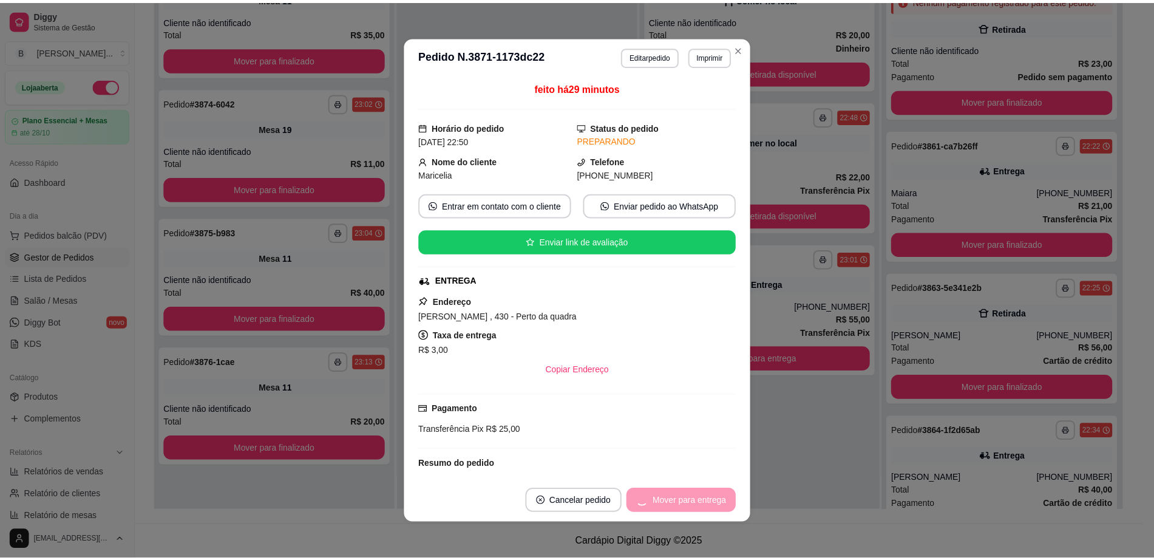
scroll to position [0, 0]
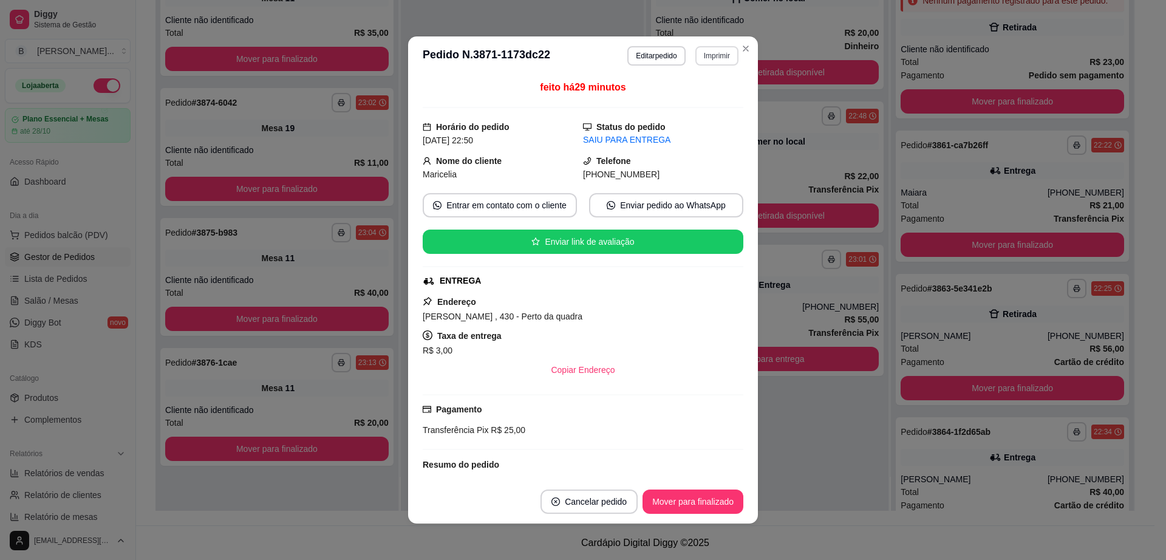
click at [732, 50] on button "Imprimir" at bounding box center [716, 55] width 43 height 19
click at [741, 46] on icon "Close" at bounding box center [746, 49] width 10 height 10
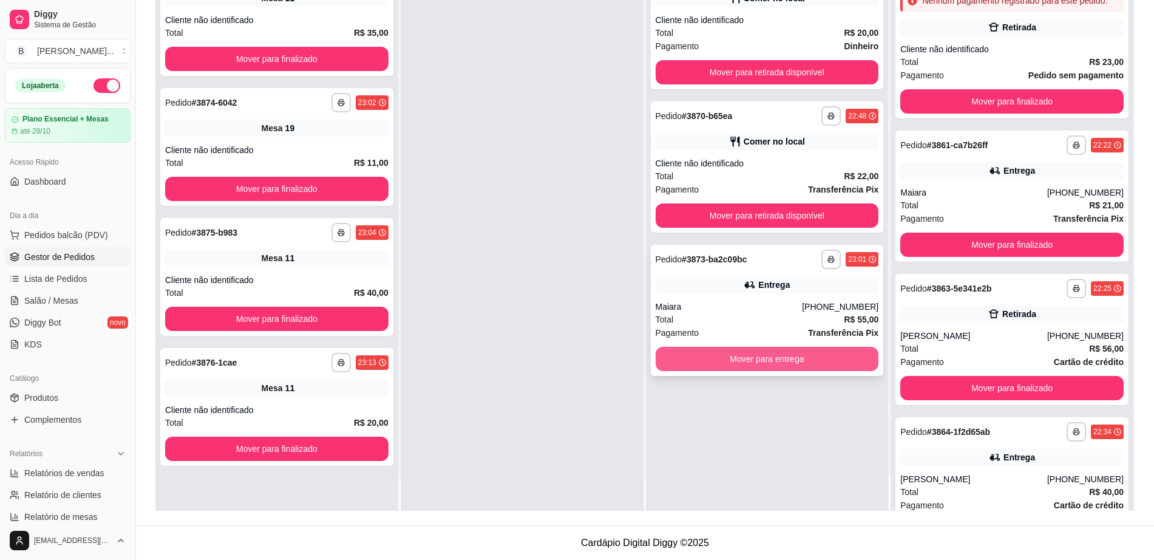
click at [832, 358] on button "Mover para entrega" at bounding box center [767, 359] width 223 height 24
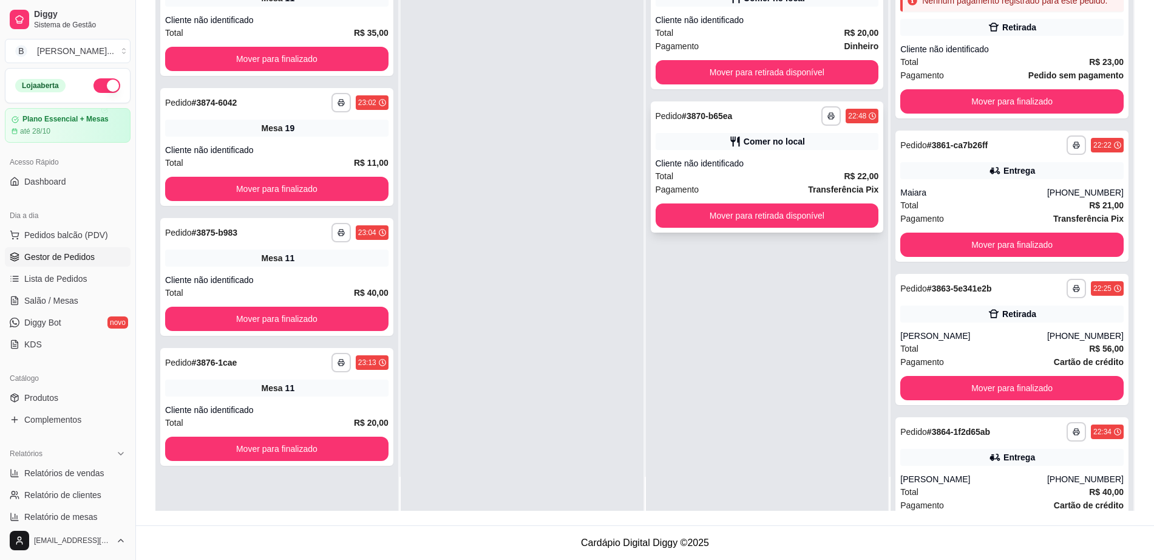
click at [772, 166] on div "Cliente não identificado" at bounding box center [767, 163] width 223 height 12
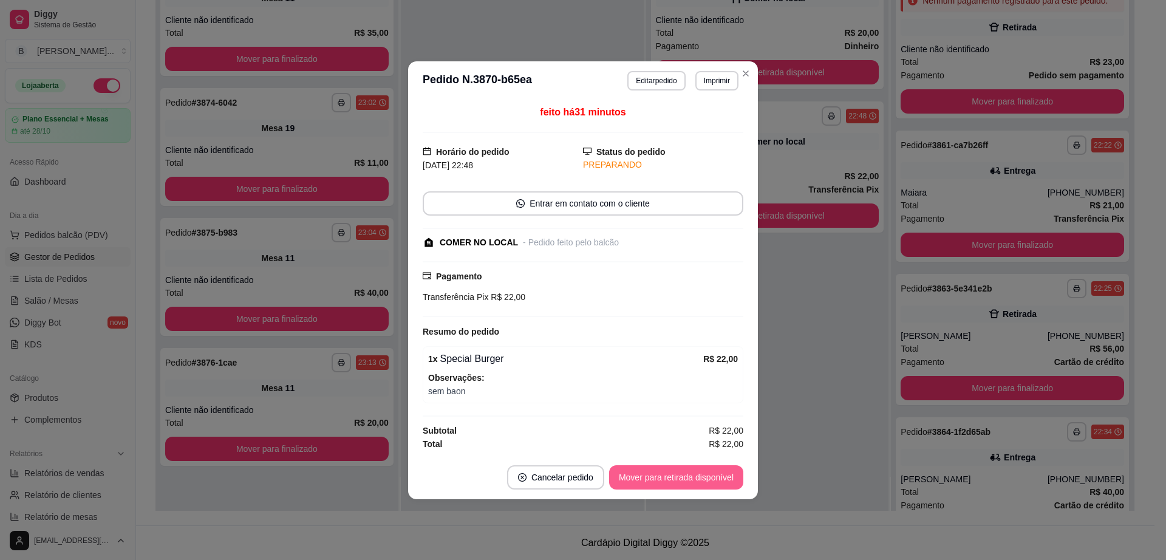
click at [726, 480] on button "Mover para retirada disponível" at bounding box center [676, 477] width 134 height 24
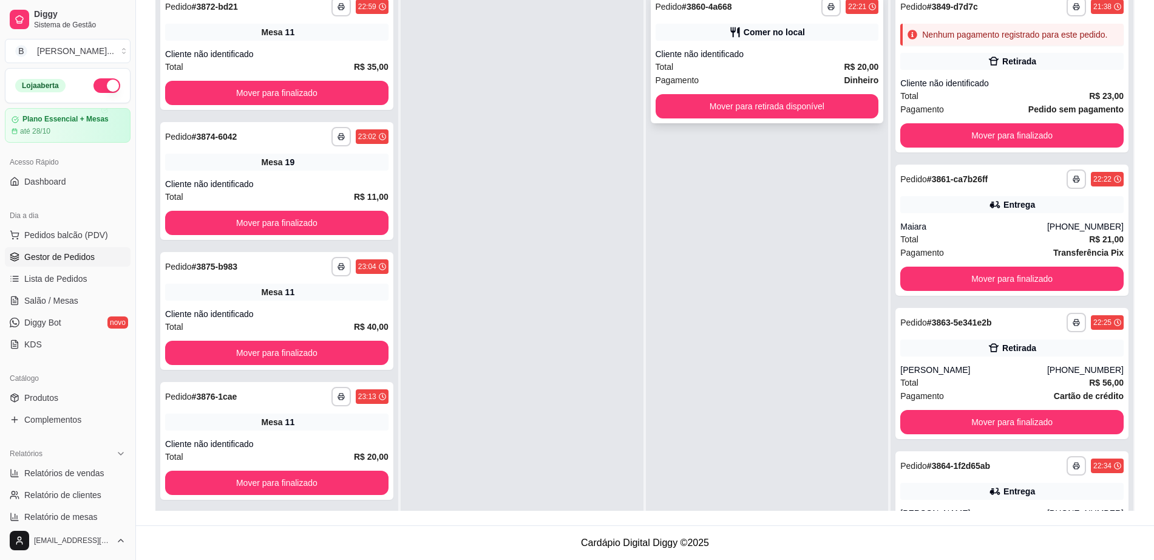
click at [824, 70] on div "Total R$ 20,00" at bounding box center [767, 66] width 223 height 13
click at [781, 111] on button "Mover para retirada disponível" at bounding box center [767, 106] width 223 height 24
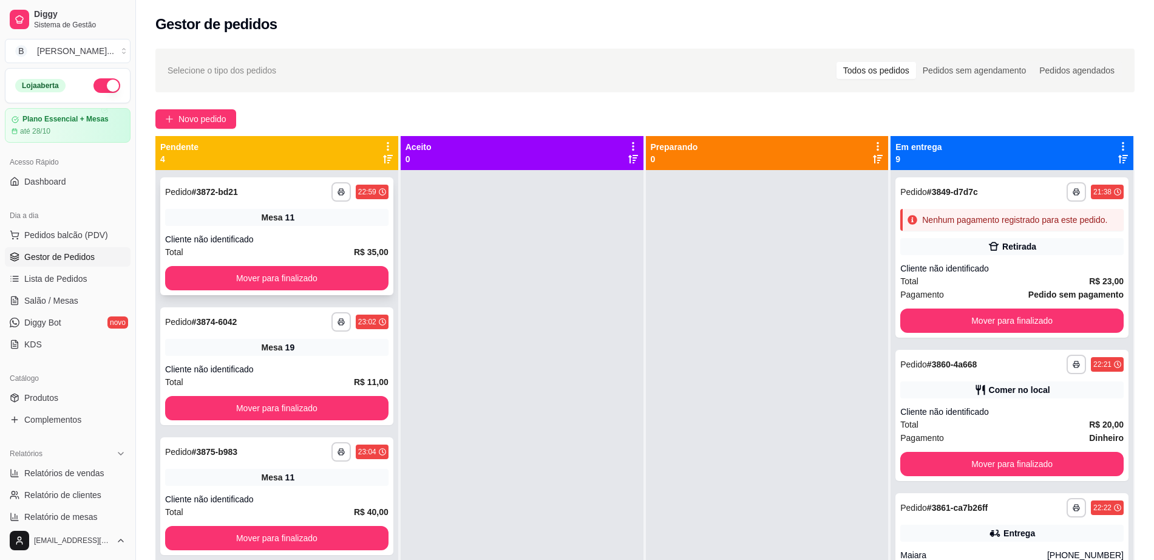
click at [366, 273] on button "Mover para finalizado" at bounding box center [276, 278] width 223 height 24
click at [366, 273] on button "Mover para finalizado" at bounding box center [277, 279] width 217 height 24
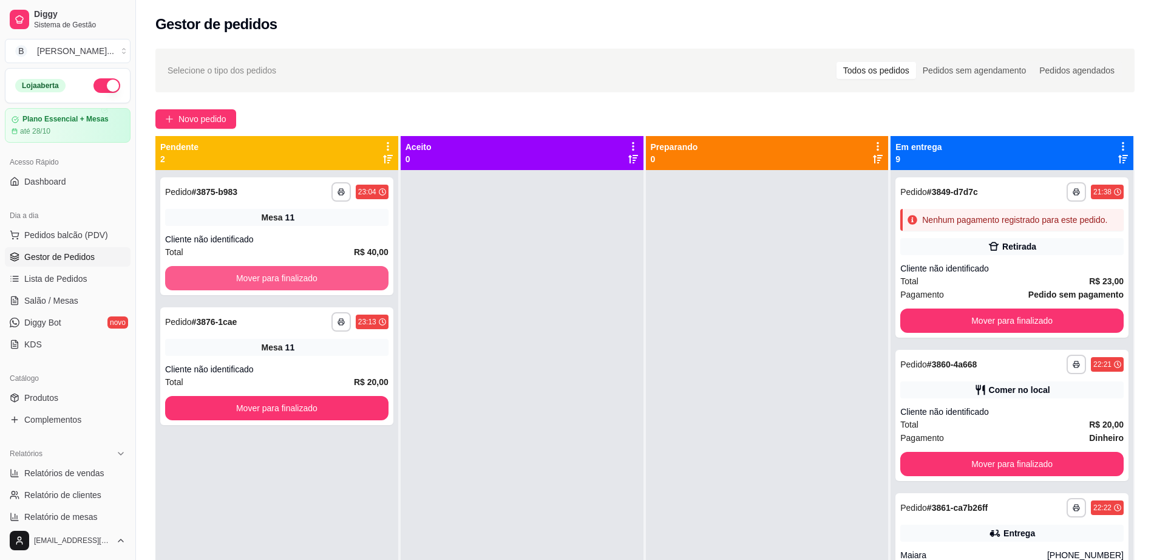
click at [366, 273] on button "Mover para finalizado" at bounding box center [276, 278] width 223 height 24
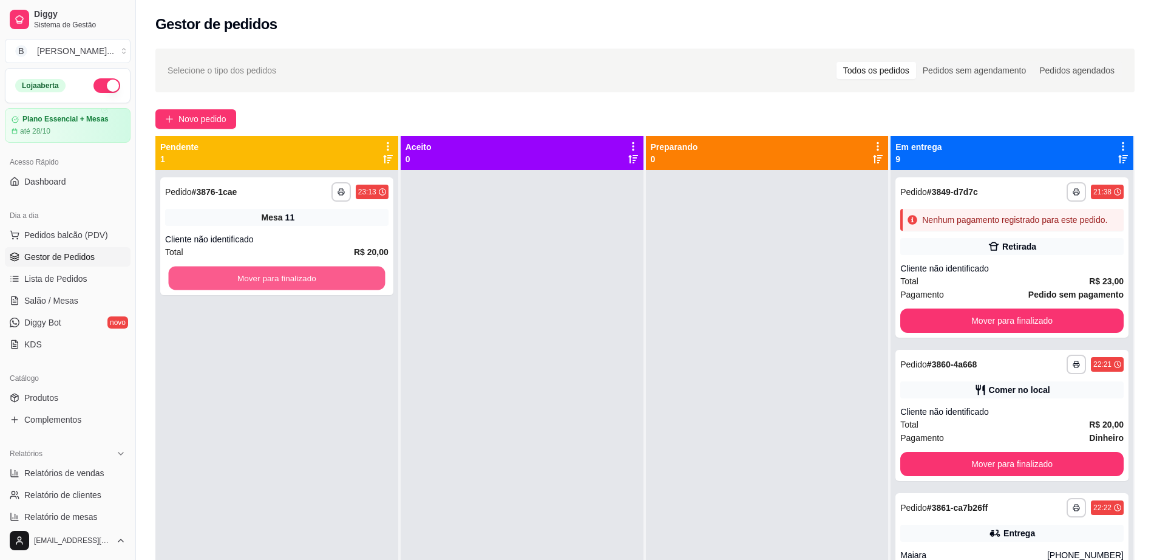
click at [366, 273] on button "Mover para finalizado" at bounding box center [277, 279] width 217 height 24
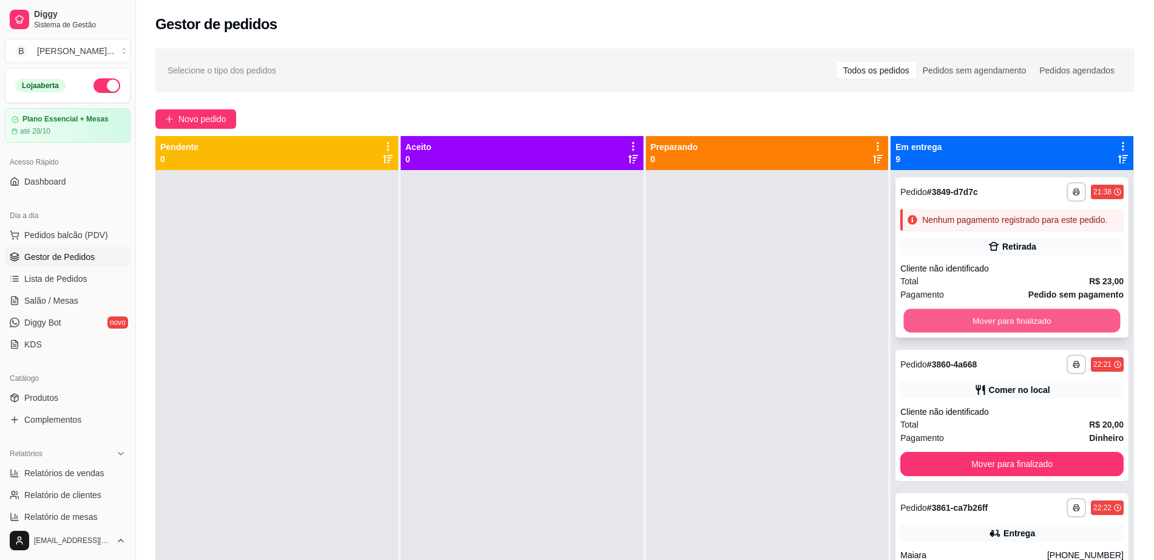
click at [953, 333] on button "Mover para finalizado" at bounding box center [1012, 321] width 217 height 24
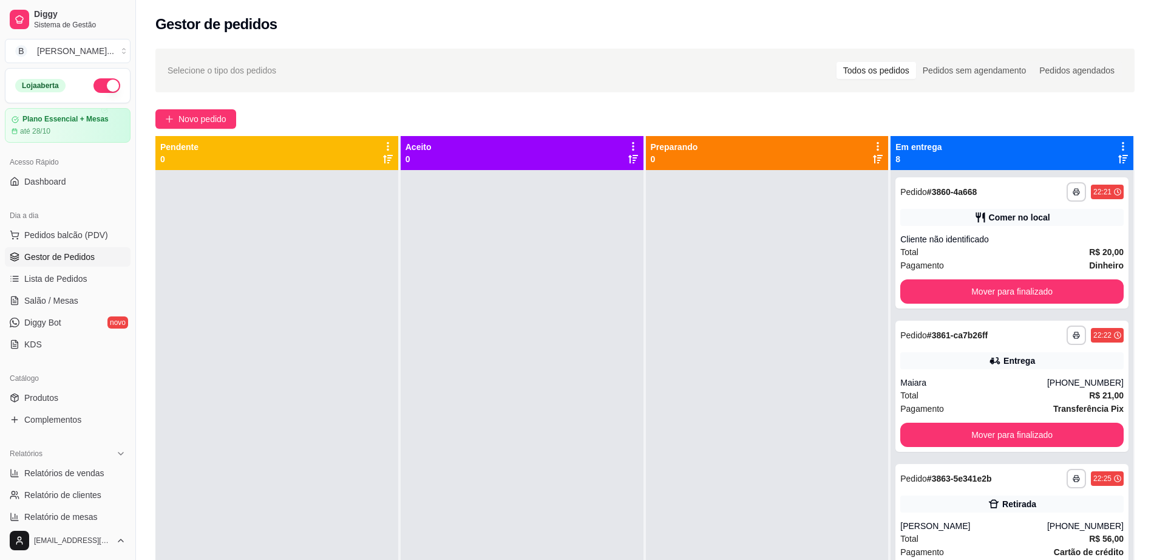
click at [954, 333] on strong "# 3861-ca7b26ff" at bounding box center [957, 335] width 61 height 10
click at [957, 296] on button "Mover para finalizado" at bounding box center [1011, 291] width 223 height 24
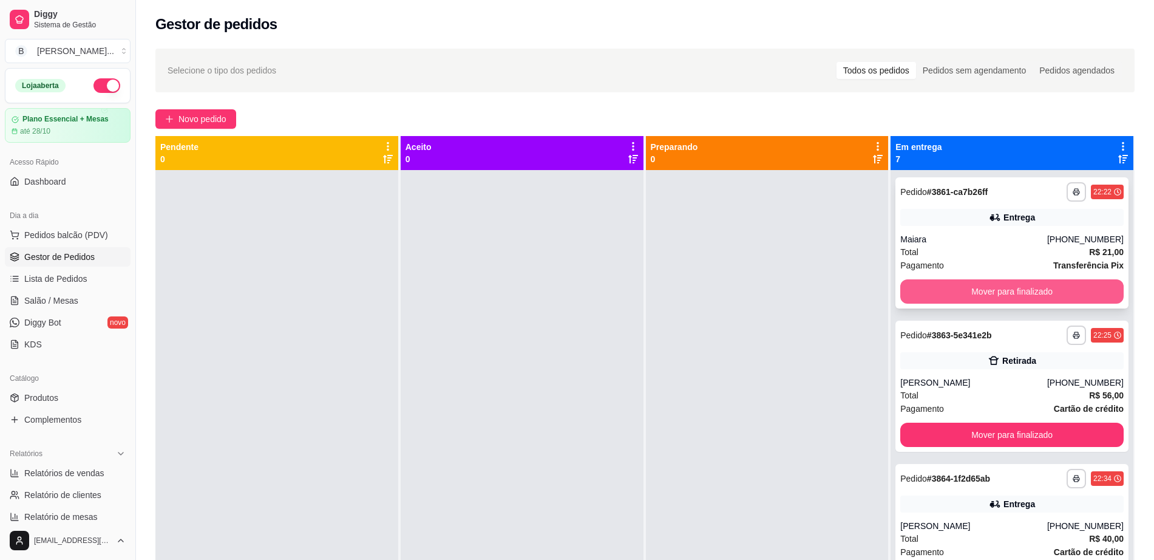
click at [957, 293] on button "Mover para finalizado" at bounding box center [1011, 291] width 223 height 24
click at [957, 293] on button "Mover para finalizado" at bounding box center [1012, 292] width 217 height 24
click at [957, 293] on button "Mover para finalizado" at bounding box center [1011, 291] width 223 height 24
click at [957, 293] on button "Mover para finalizado" at bounding box center [1012, 292] width 217 height 24
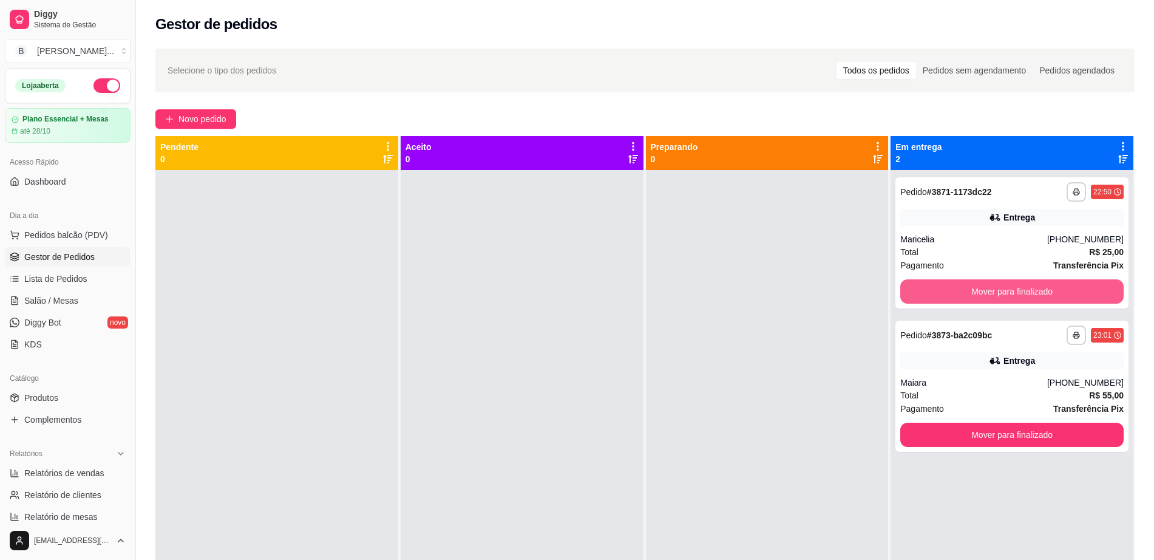
click at [957, 293] on button "Mover para finalizado" at bounding box center [1011, 291] width 223 height 24
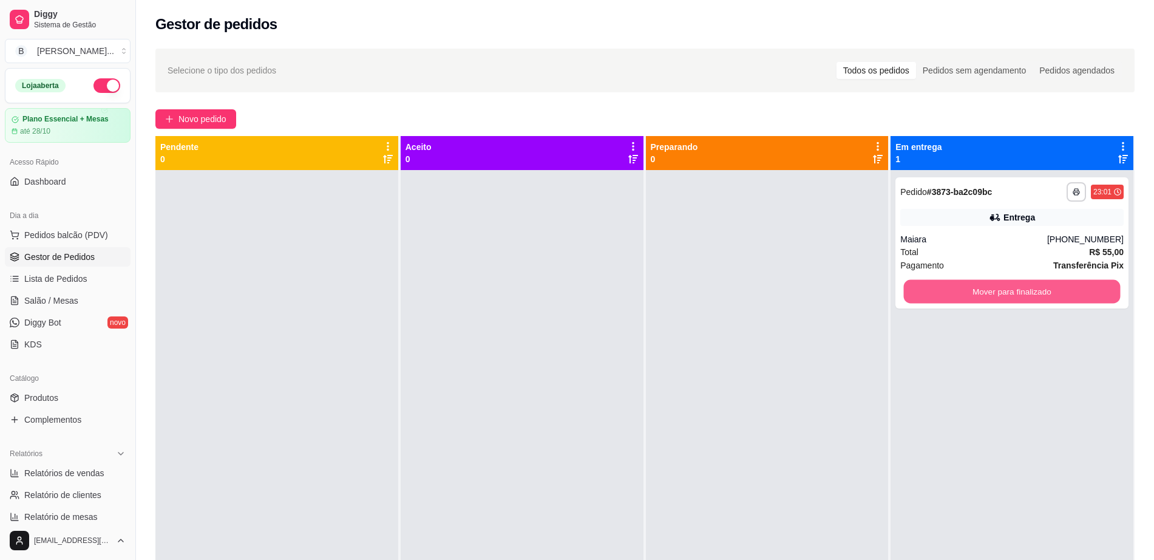
click at [957, 293] on button "Mover para finalizado" at bounding box center [1012, 292] width 217 height 24
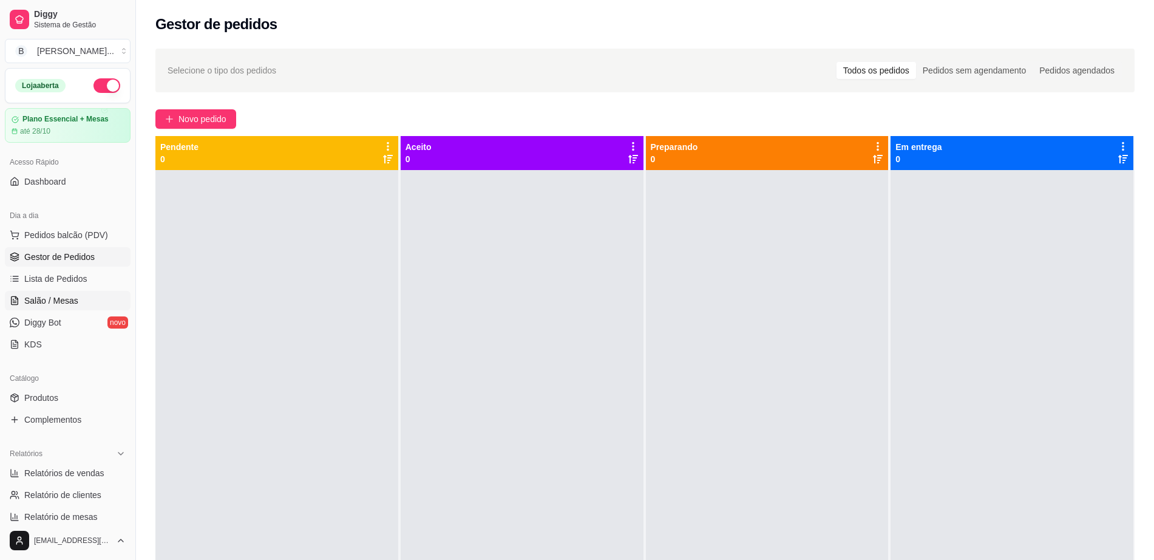
click at [55, 307] on link "Salão / Mesas" at bounding box center [68, 300] width 126 height 19
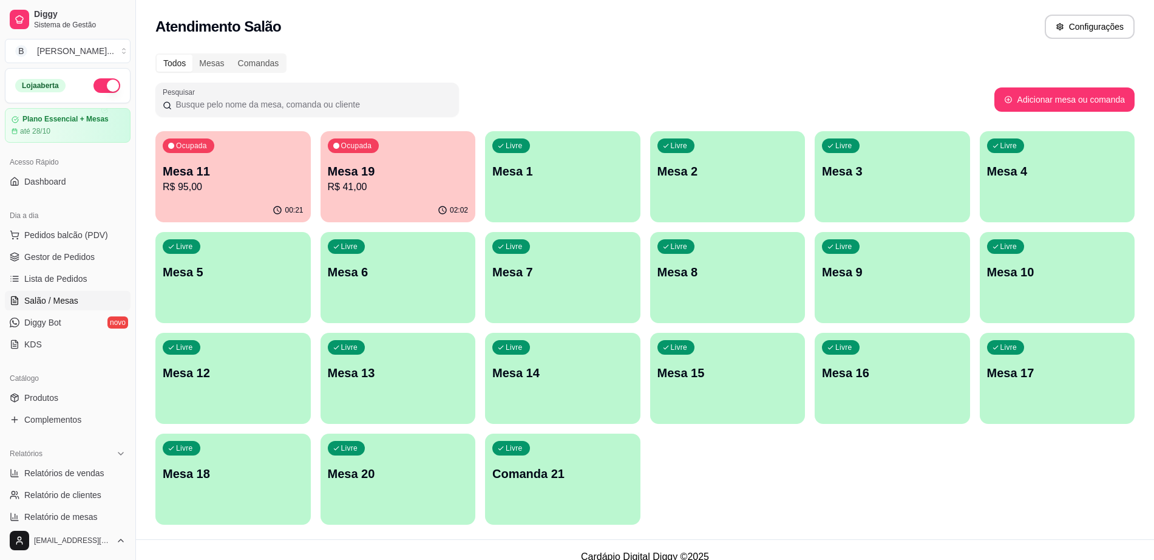
click at [256, 191] on p "R$ 95,00" at bounding box center [233, 187] width 141 height 15
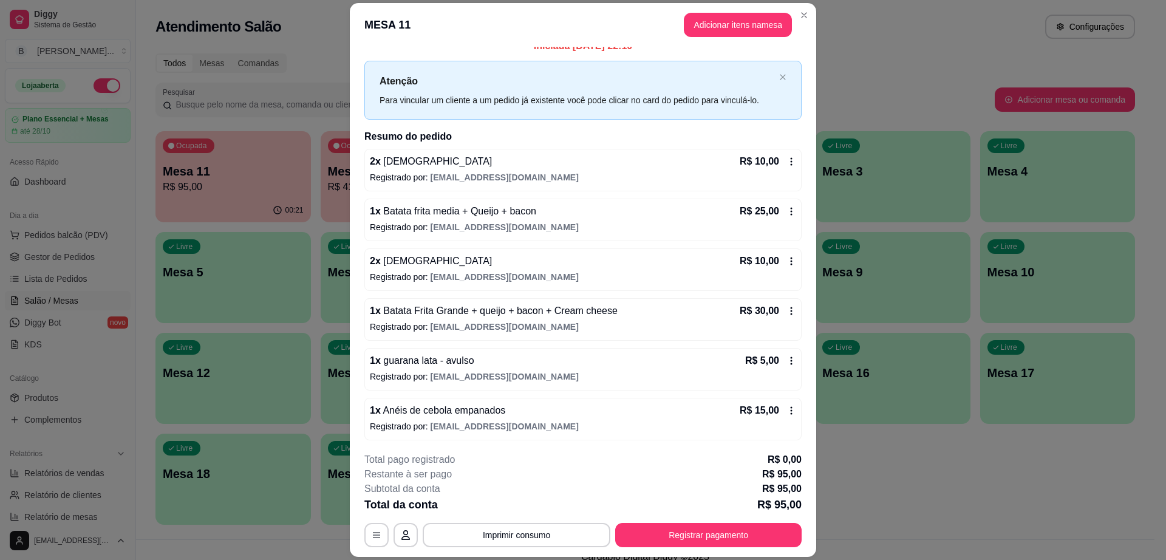
scroll to position [15, 0]
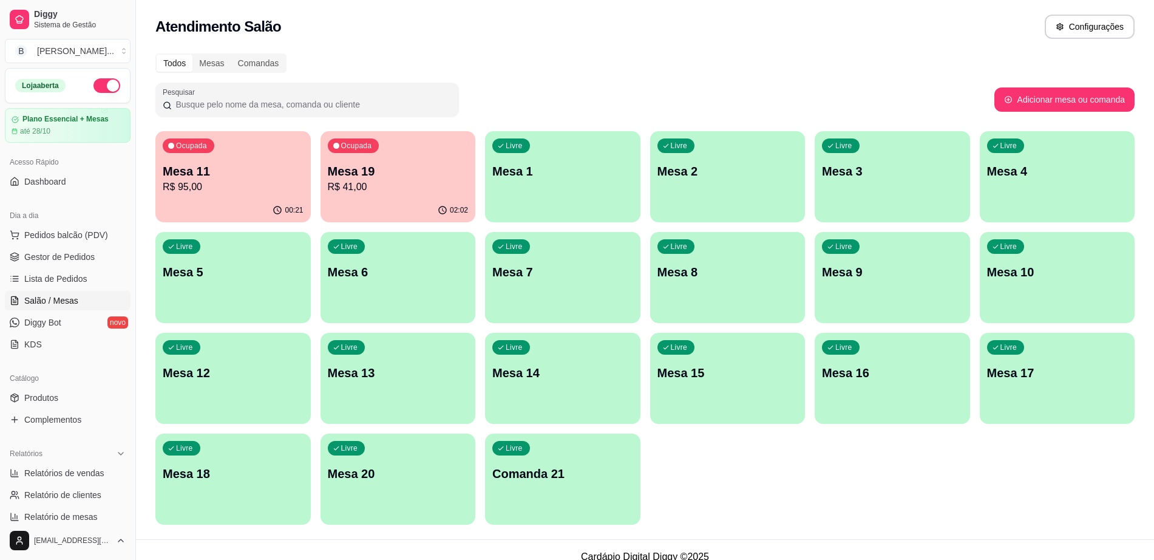
click at [333, 185] on p "R$ 41,00" at bounding box center [398, 187] width 141 height 15
click at [63, 251] on span "Gestor de Pedidos" at bounding box center [59, 257] width 70 height 12
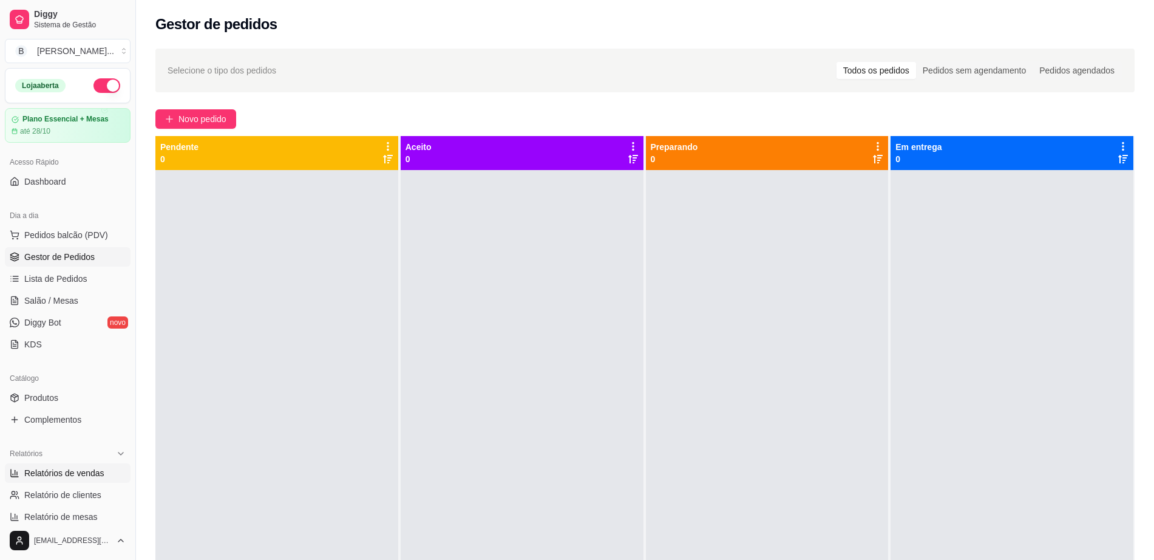
click at [52, 480] on link "Relatórios de vendas" at bounding box center [68, 472] width 126 height 19
select select "ALL"
select select "0"
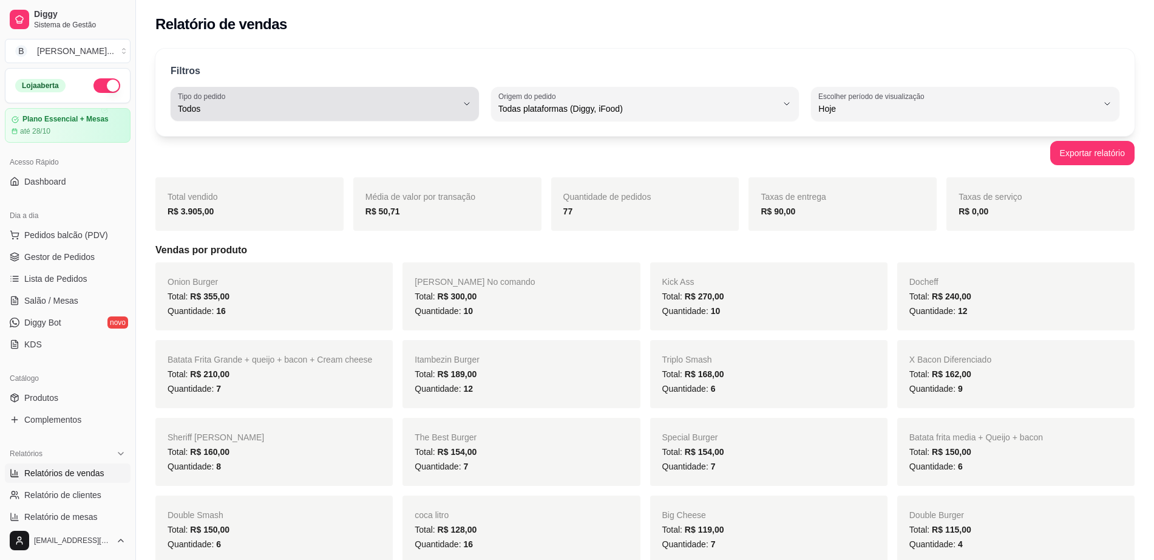
click at [270, 101] on div "Todos" at bounding box center [317, 104] width 279 height 24
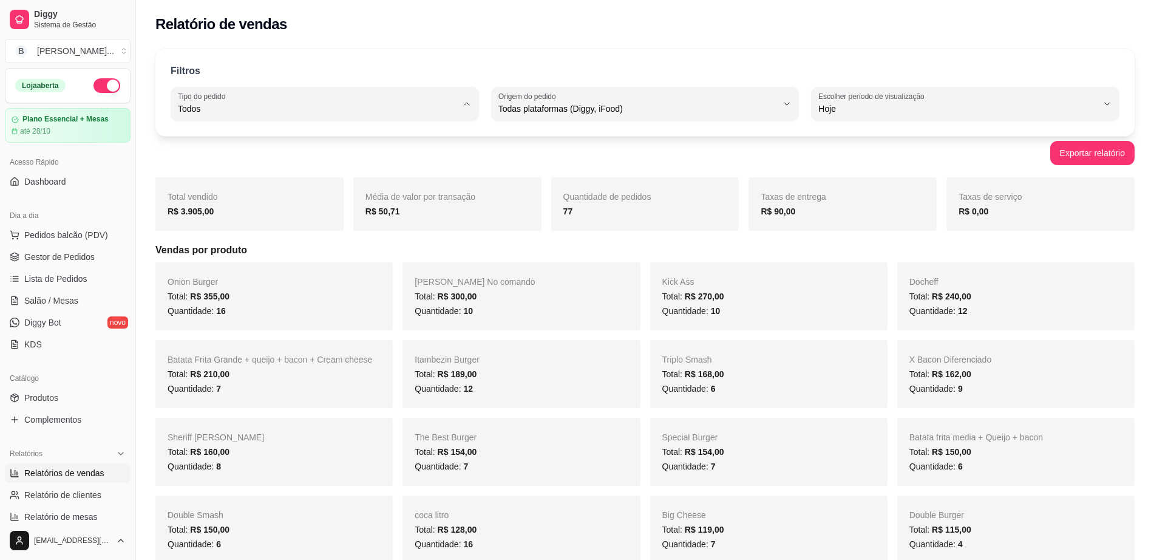
click at [256, 163] on span "Entrega" at bounding box center [318, 158] width 265 height 12
type input "DELIVERY"
select select "DELIVERY"
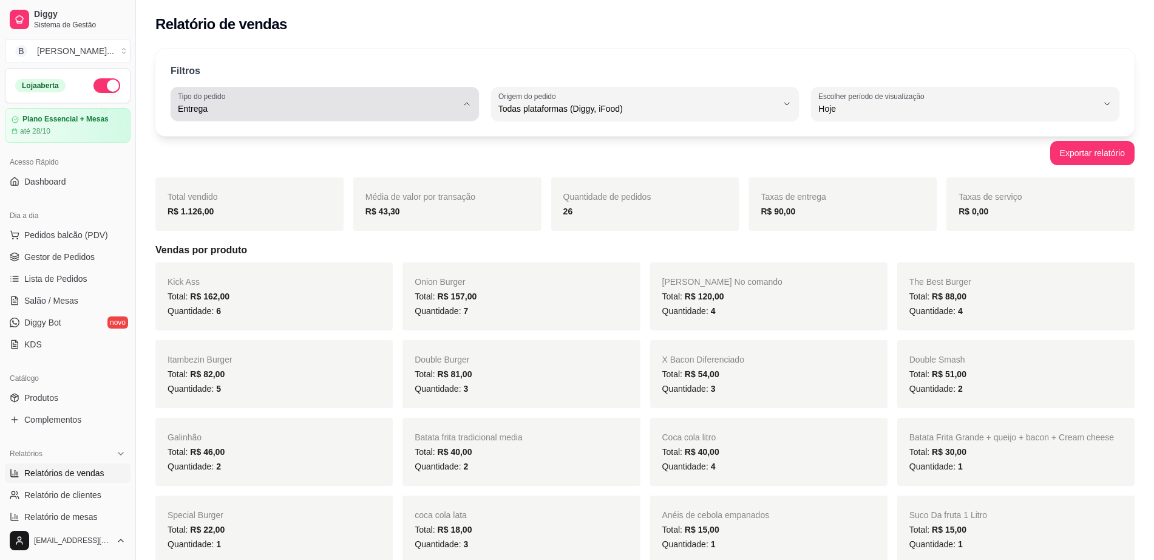
click at [301, 101] on div "Entrega" at bounding box center [317, 104] width 279 height 24
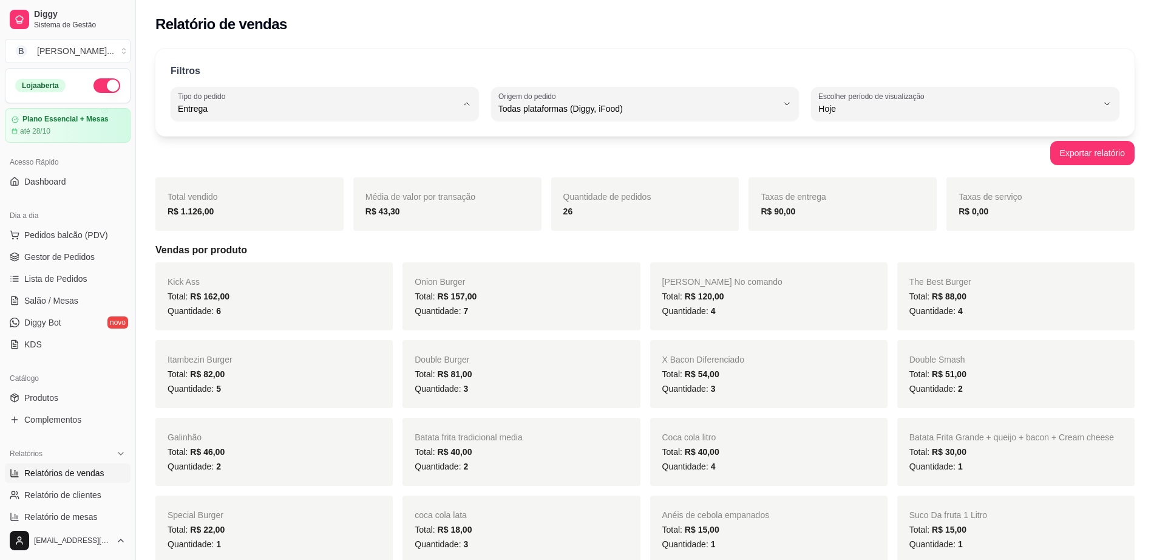
click at [883, 114] on span "Hoje" at bounding box center [957, 109] width 279 height 12
click at [857, 154] on span "Ontem" at bounding box center [959, 158] width 265 height 12
type input "1"
select select "1"
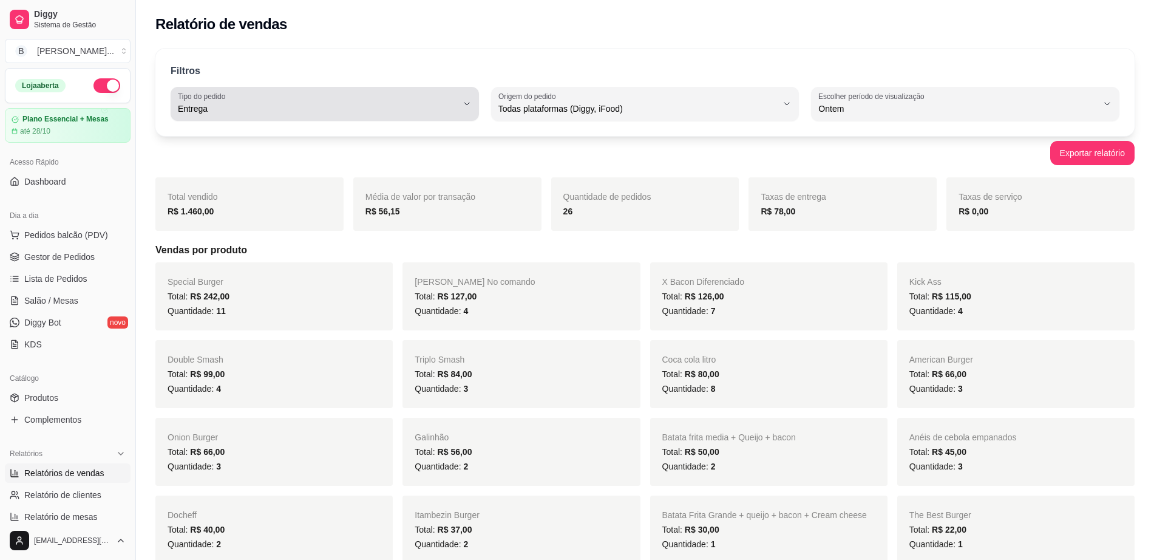
click at [356, 101] on div "Entrega" at bounding box center [317, 104] width 279 height 24
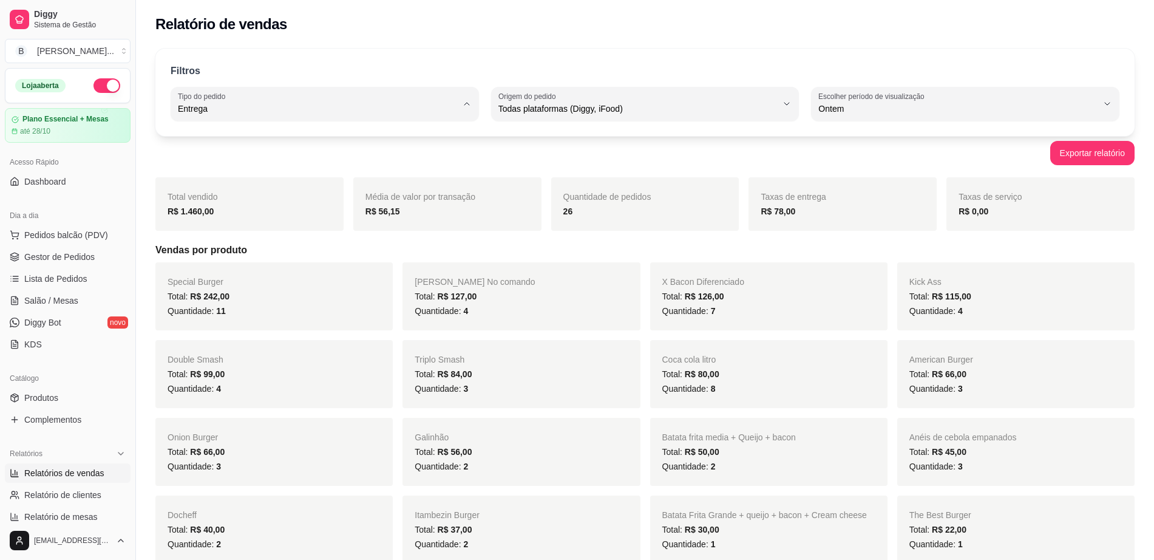
click at [354, 143] on span "Todos" at bounding box center [318, 138] width 265 height 12
type input "ALL"
select select "ALL"
click at [66, 260] on span "Gestor de Pedidos" at bounding box center [59, 257] width 70 height 12
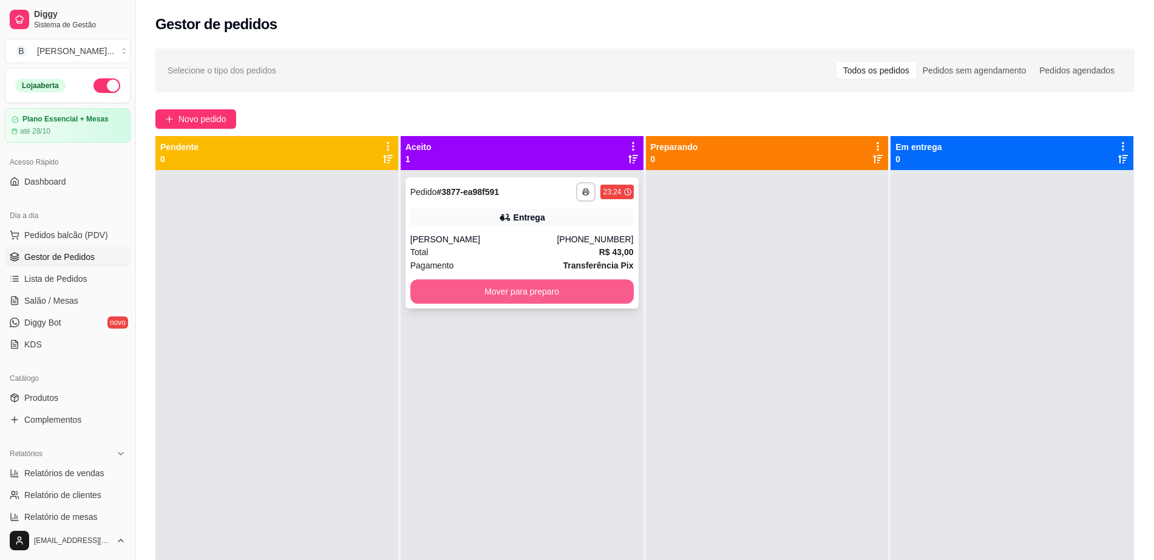
click at [533, 302] on button "Mover para preparo" at bounding box center [521, 291] width 223 height 24
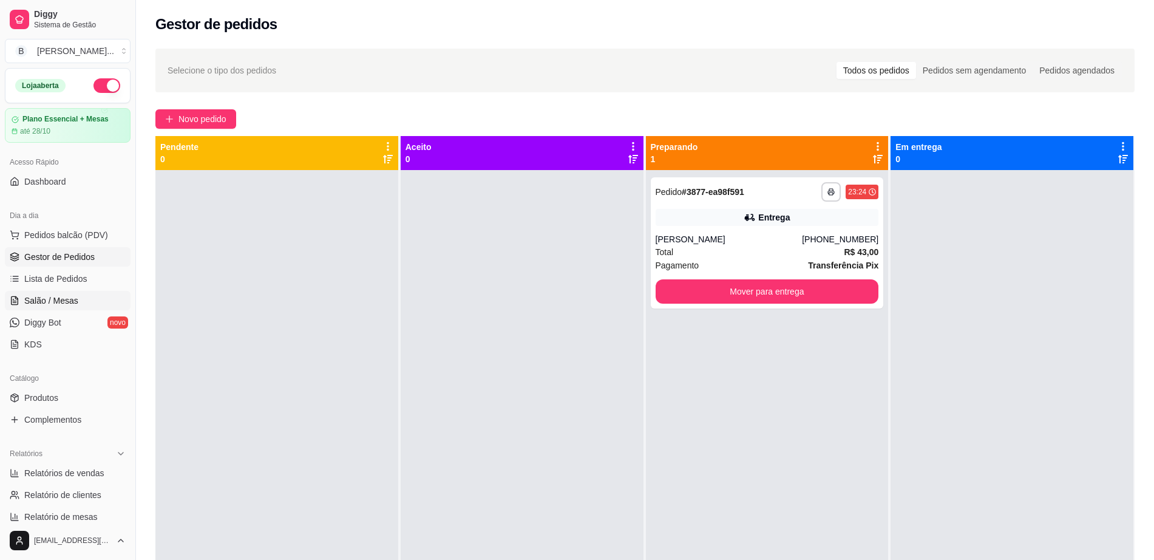
click at [72, 308] on link "Salão / Mesas" at bounding box center [68, 300] width 126 height 19
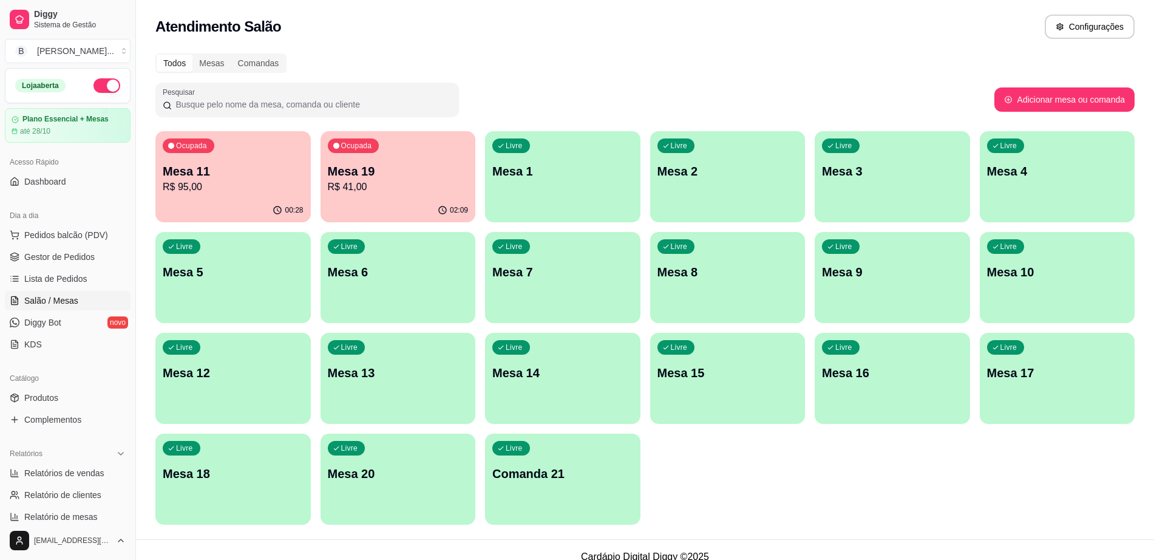
click at [214, 189] on p "R$ 95,00" at bounding box center [233, 187] width 141 height 15
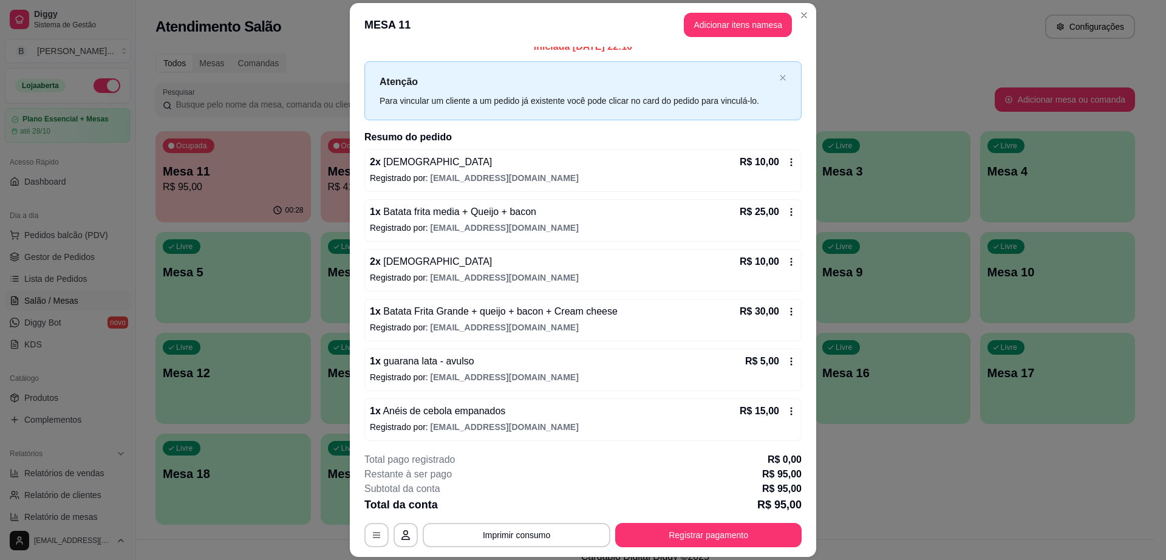
scroll to position [15, 0]
click at [741, 19] on button "Adicionar itens na mesa" at bounding box center [738, 25] width 108 height 24
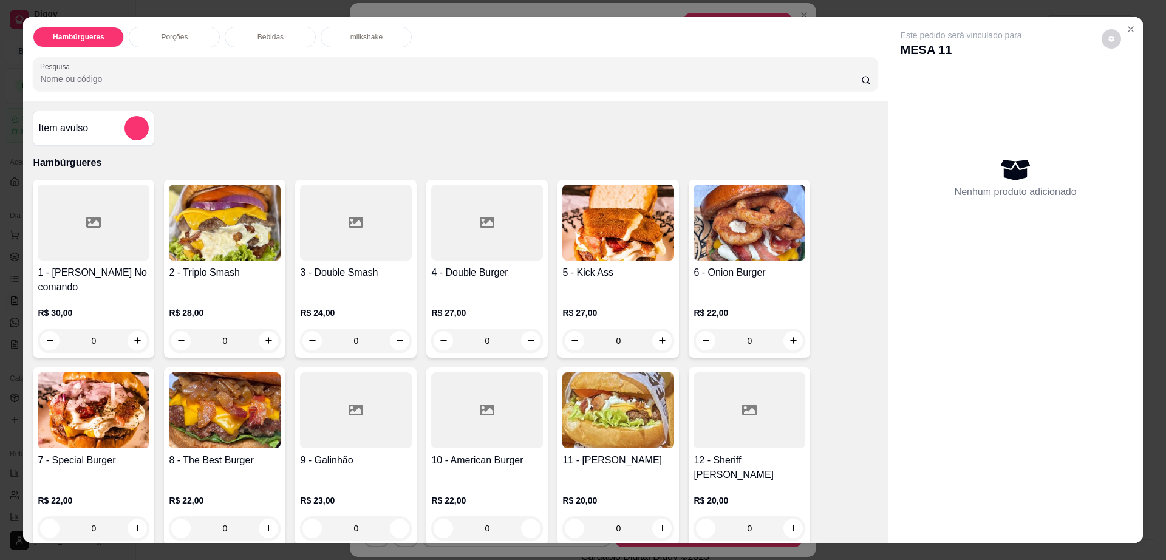
click at [200, 32] on div "Porções" at bounding box center [174, 37] width 91 height 21
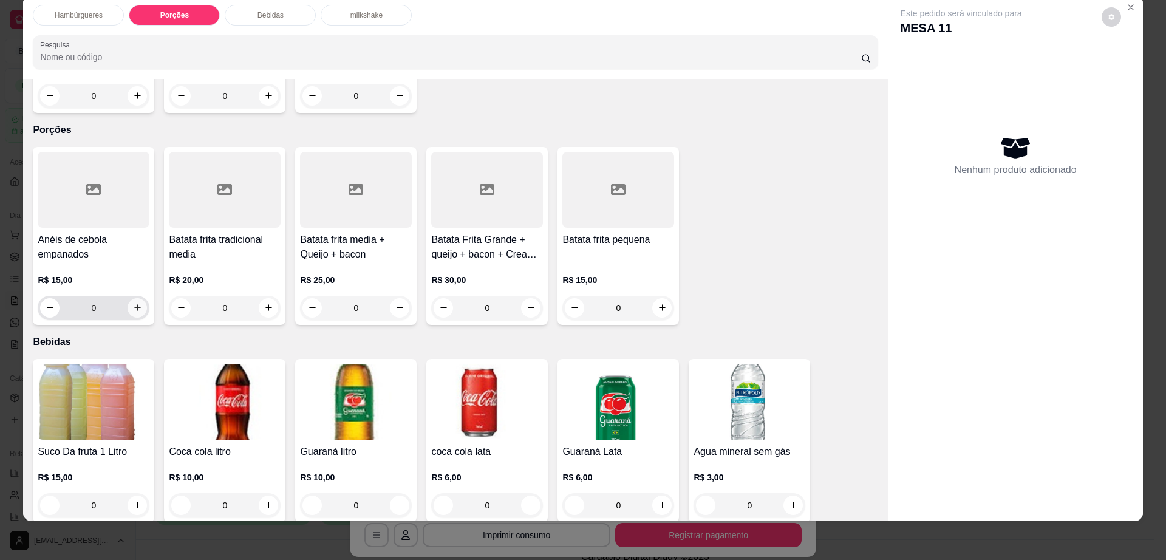
click at [138, 298] on button "increase-product-quantity" at bounding box center [136, 307] width 19 height 19
type input "1"
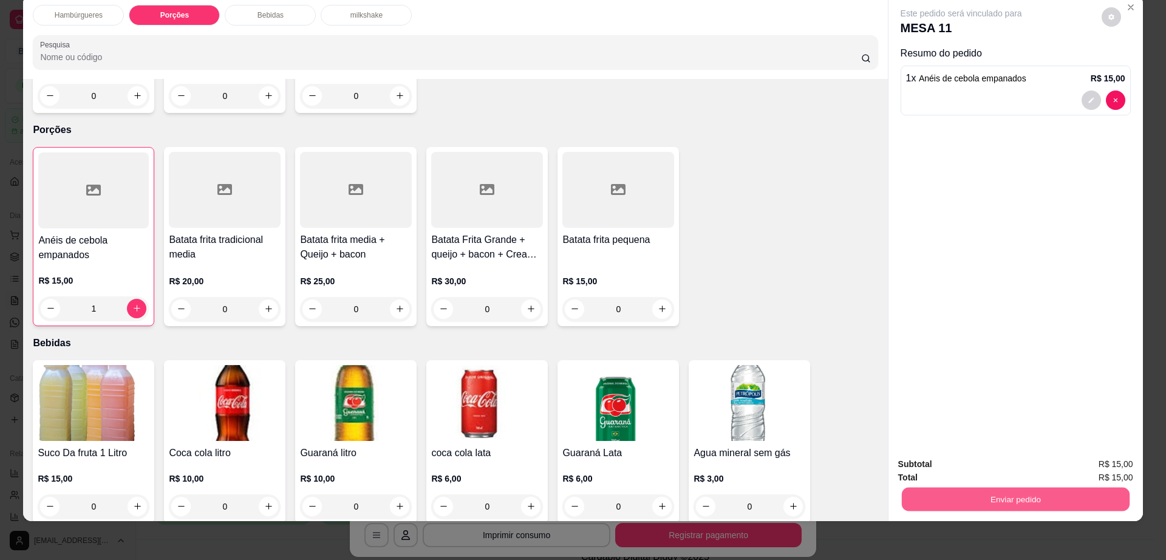
click at [1107, 504] on button "Enviar pedido" at bounding box center [1015, 500] width 228 height 24
click at [1090, 465] on button "Enviar pedido" at bounding box center [1100, 469] width 69 height 23
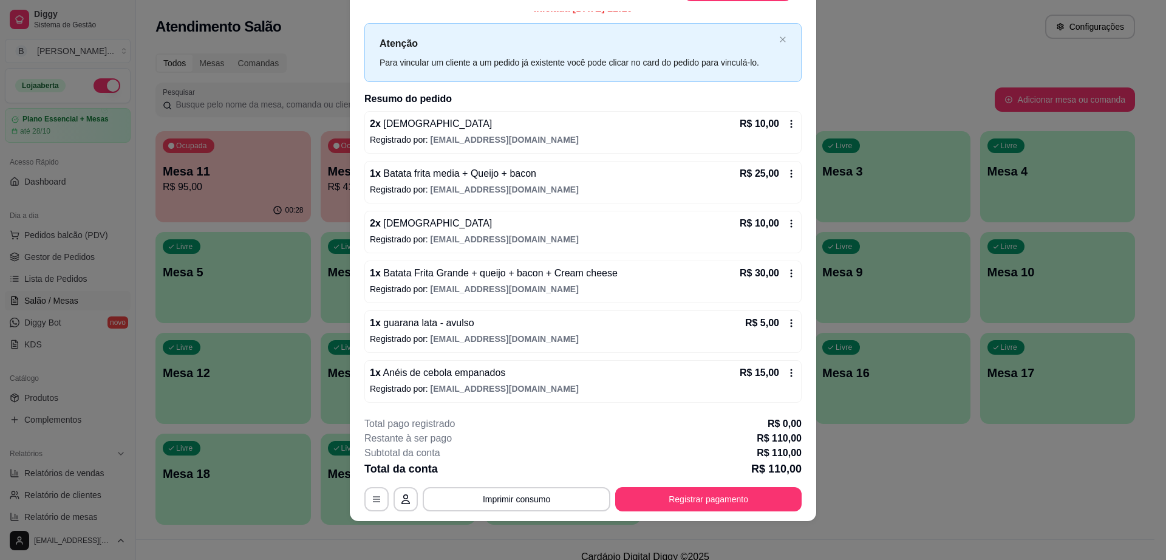
scroll to position [0, 0]
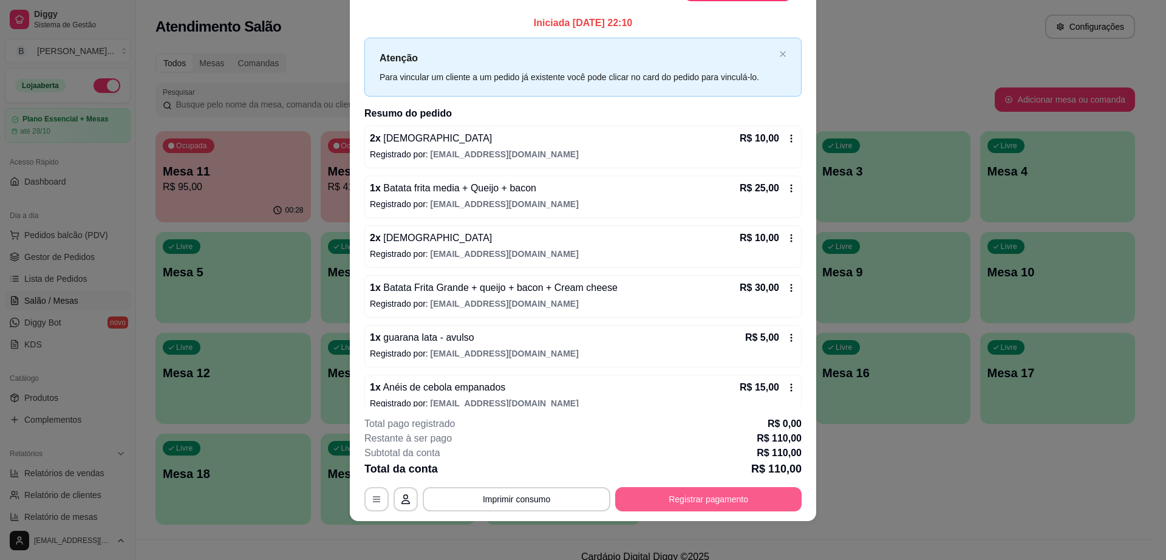
click at [735, 499] on button "Registrar pagamento" at bounding box center [708, 499] width 186 height 24
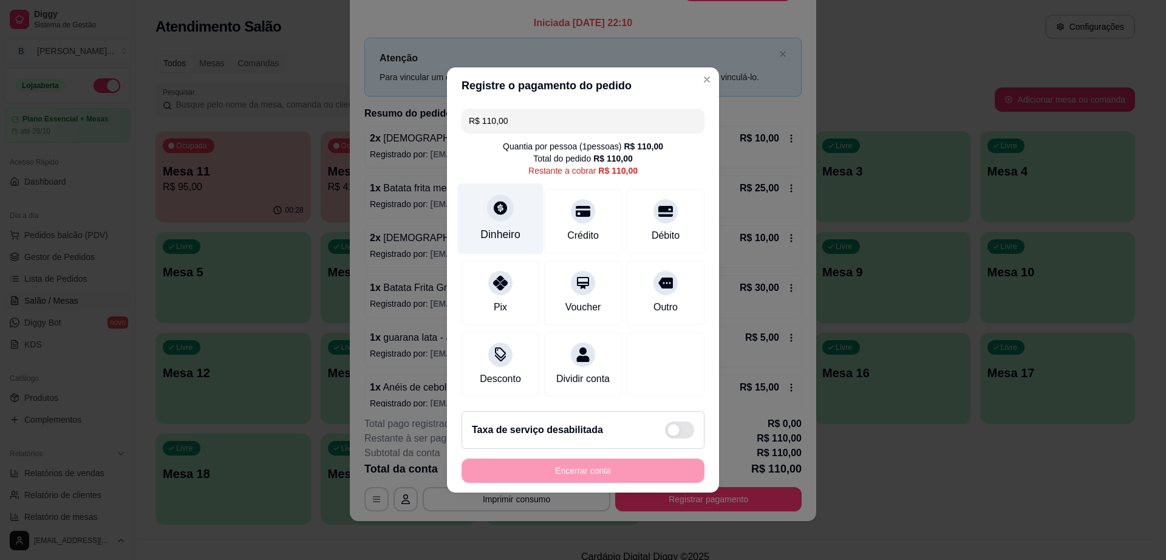
click at [517, 225] on div "Dinheiro" at bounding box center [501, 218] width 86 height 71
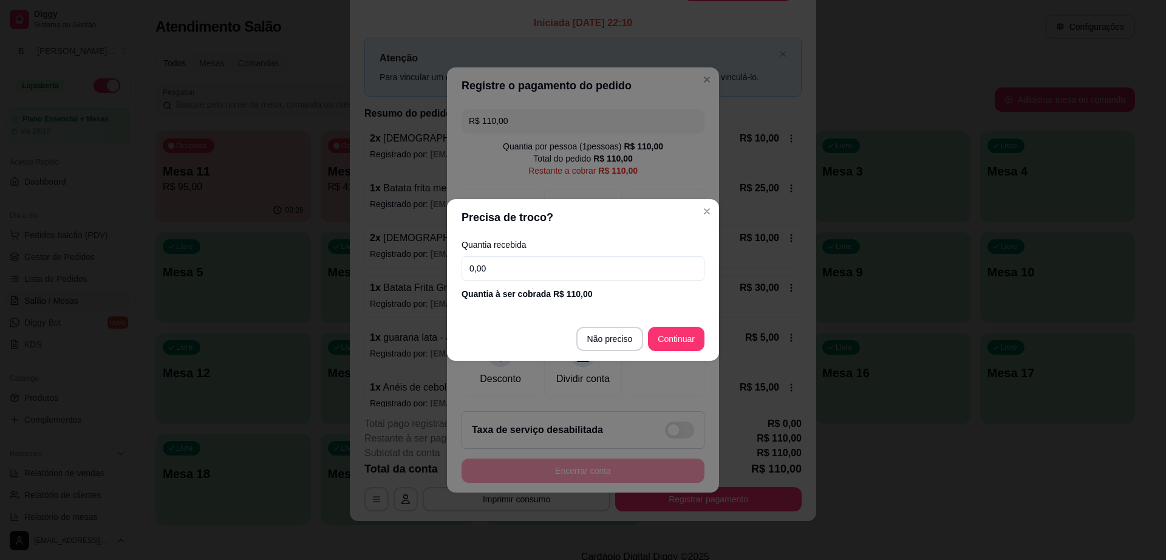
click at [526, 263] on input "0,00" at bounding box center [582, 268] width 243 height 24
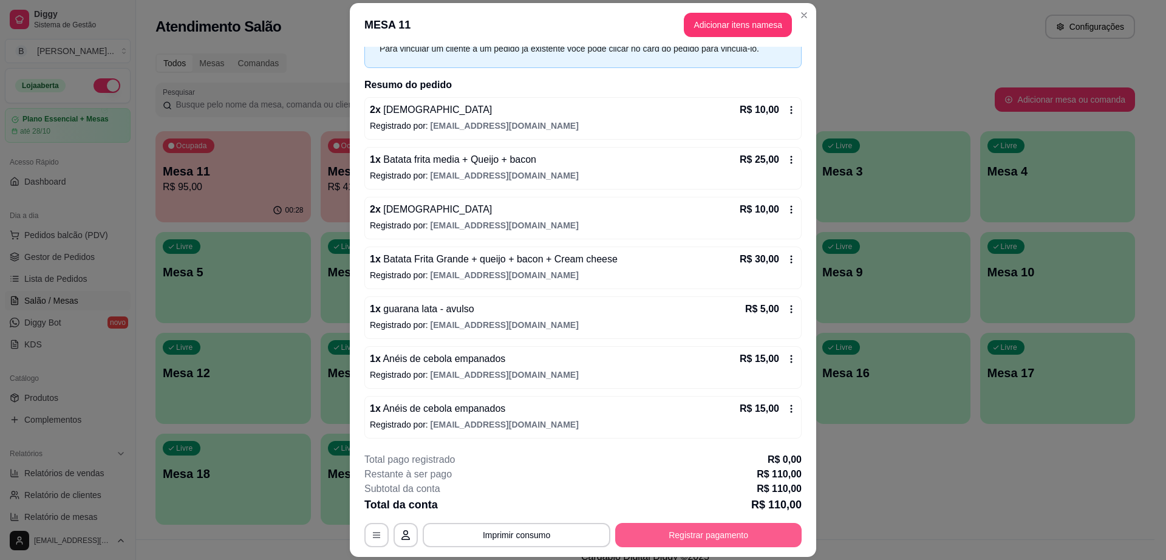
click at [699, 528] on button "Registrar pagamento" at bounding box center [708, 535] width 186 height 24
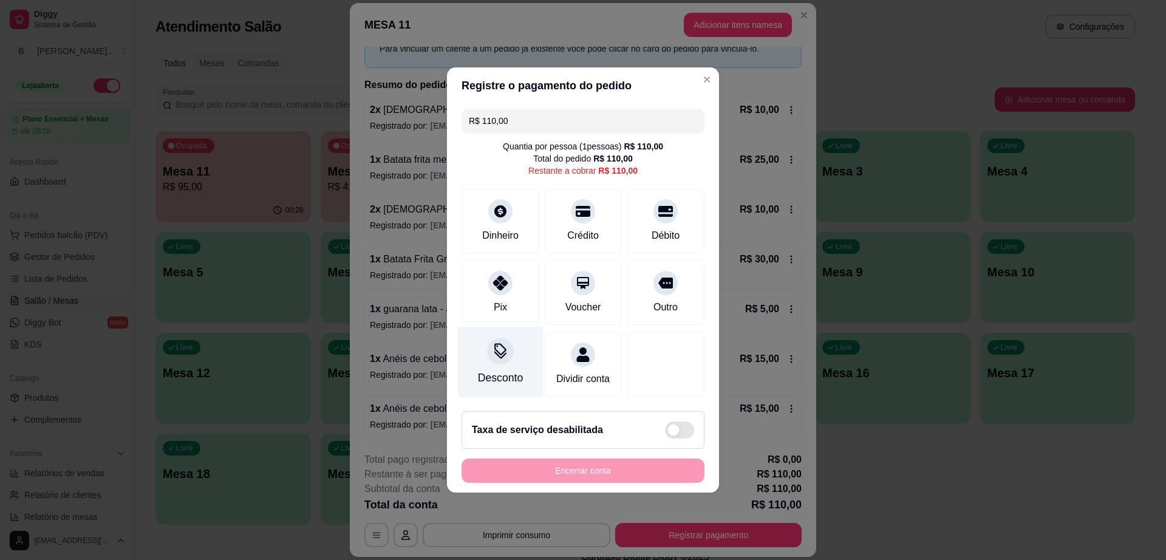
click at [500, 370] on div "Desconto" at bounding box center [500, 378] width 45 height 16
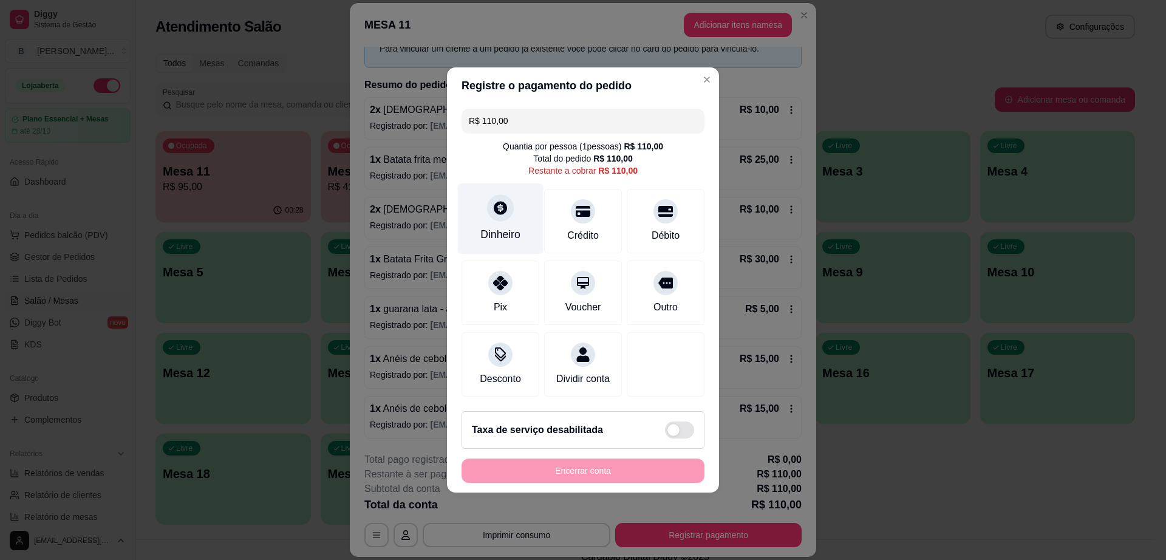
click at [514, 217] on div "Dinheiro" at bounding box center [501, 218] width 86 height 71
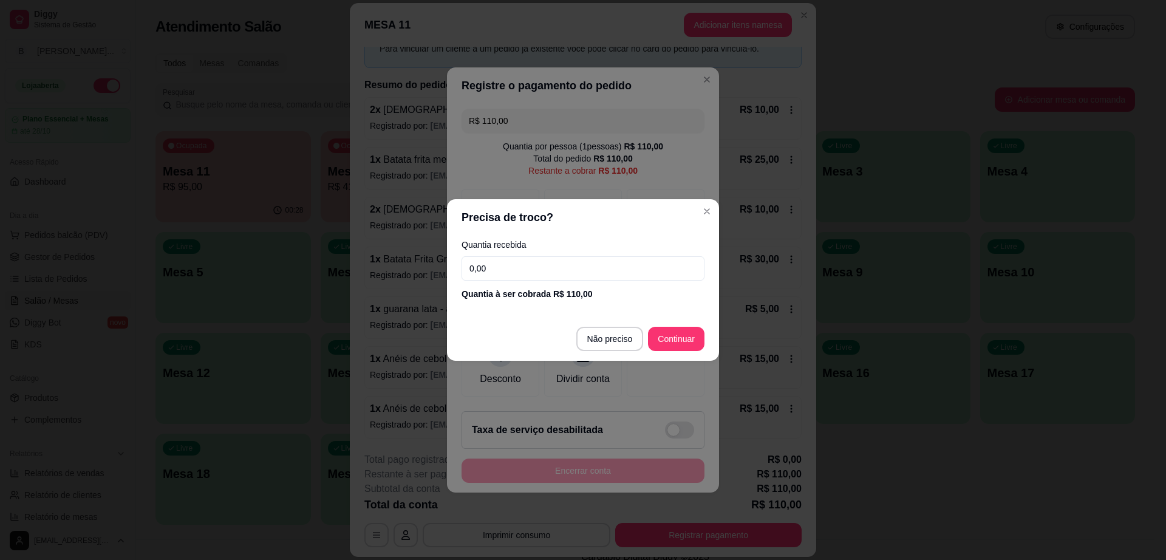
click at [560, 274] on input "0,00" at bounding box center [582, 268] width 243 height 24
type input "50,00"
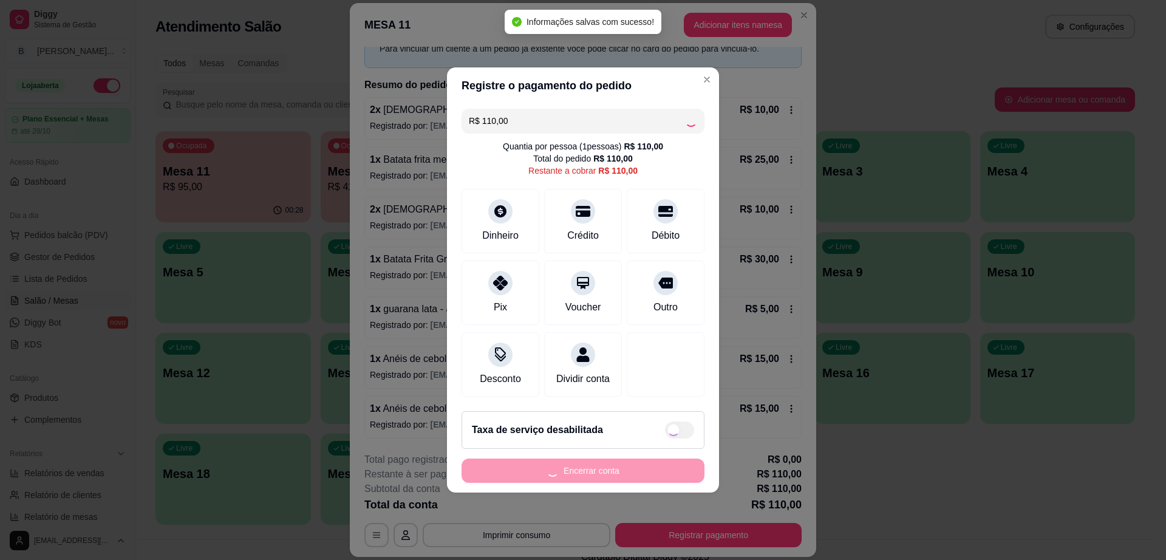
type input "R$ 0,00"
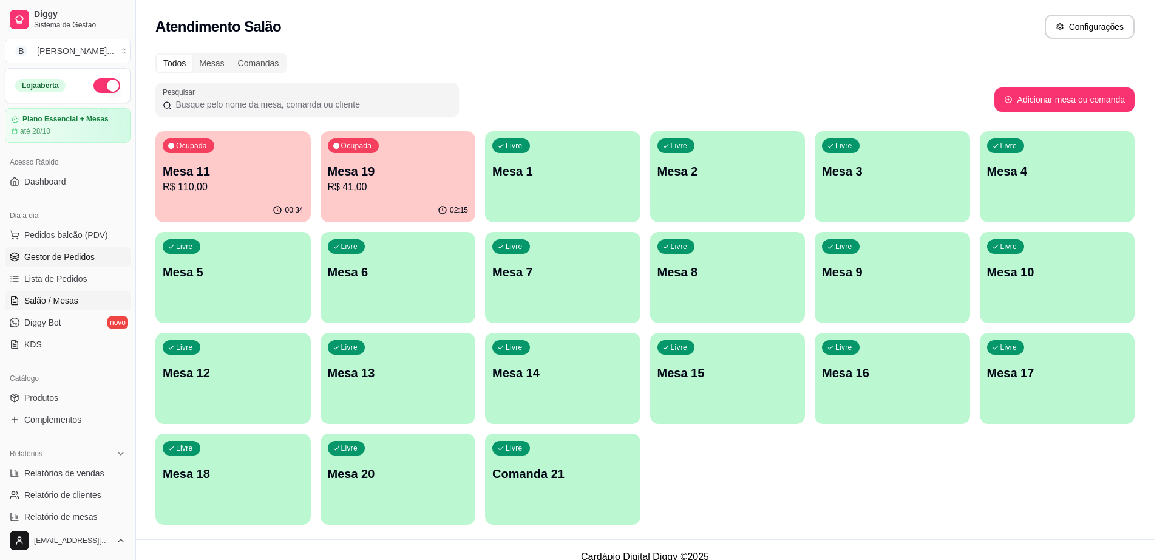
click at [87, 260] on span "Gestor de Pedidos" at bounding box center [59, 257] width 70 height 12
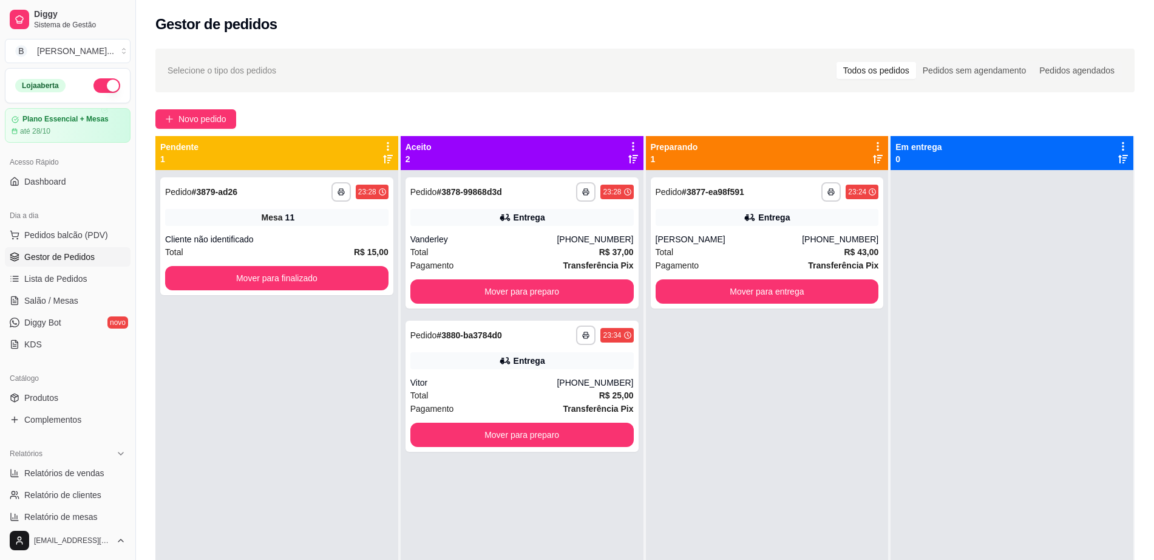
click at [209, 105] on div "**********" at bounding box center [645, 375] width 1018 height 669
click at [213, 118] on span "Novo pedido" at bounding box center [202, 118] width 48 height 13
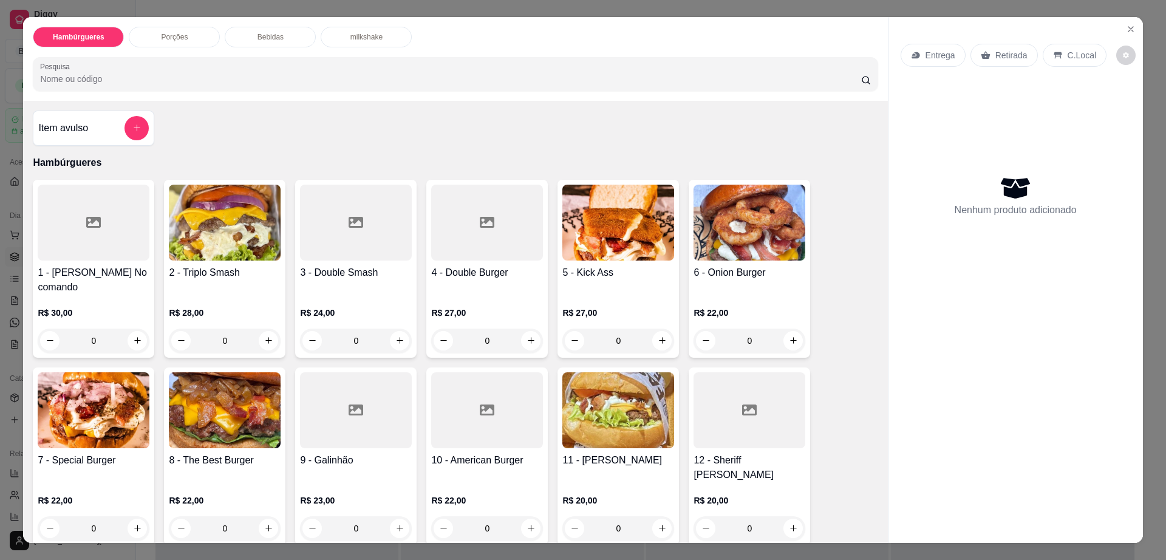
scroll to position [76, 0]
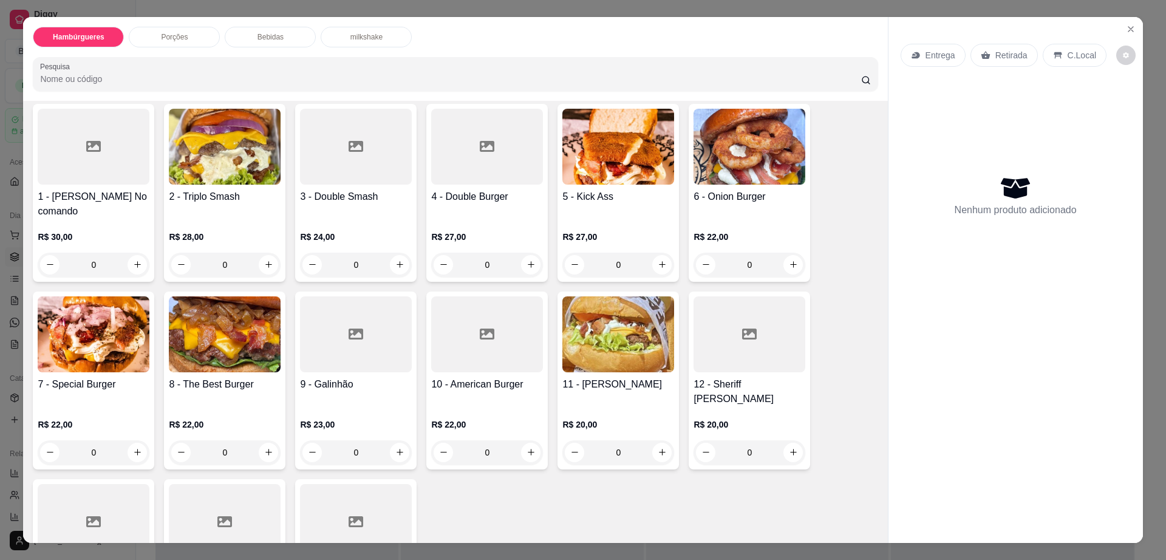
click at [729, 219] on div "R$ 22,00 0" at bounding box center [749, 248] width 112 height 58
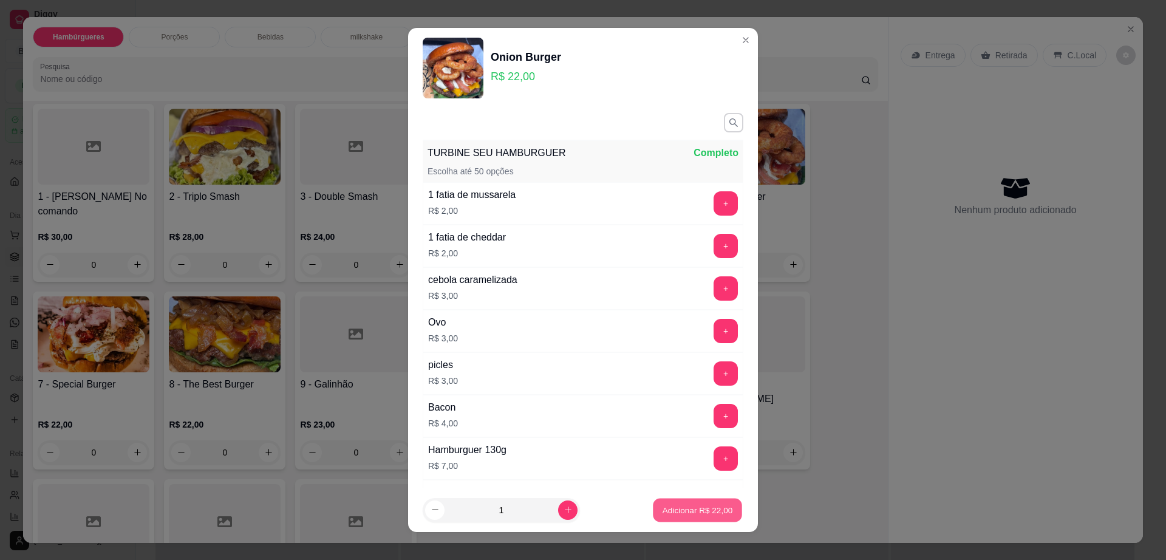
click at [682, 517] on button "Adicionar R$ 22,00" at bounding box center [697, 510] width 89 height 24
type input "1"
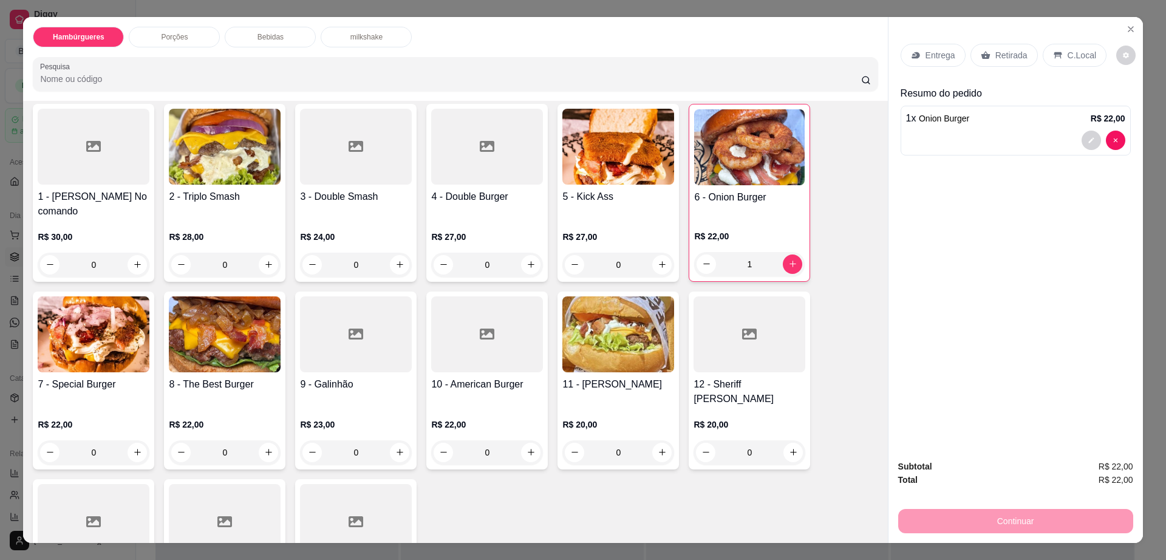
click at [928, 56] on p "Entrega" at bounding box center [940, 55] width 30 height 12
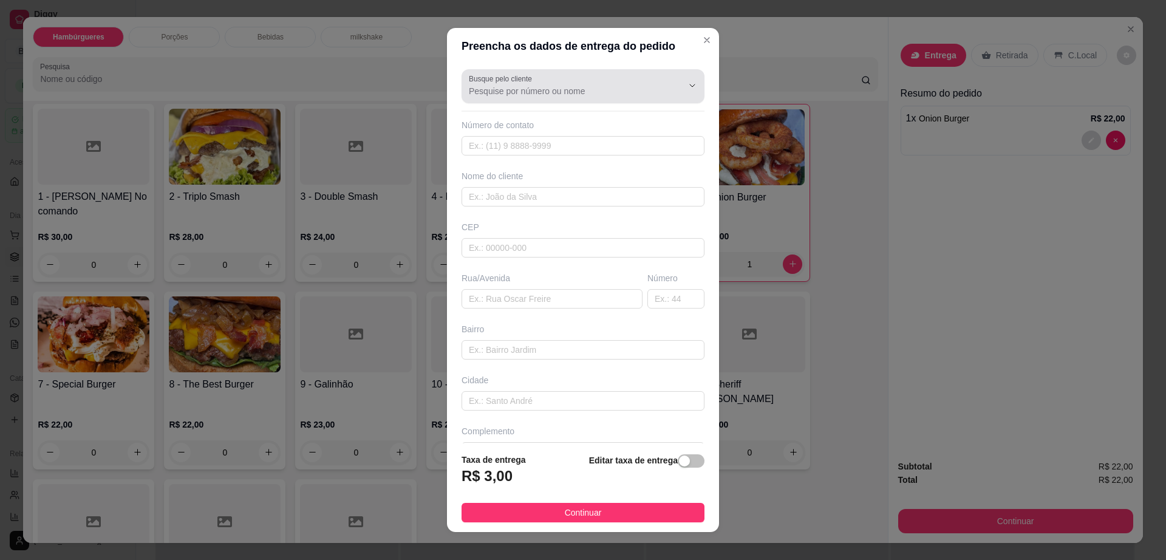
click at [582, 90] on input "Busque pelo cliente" at bounding box center [566, 91] width 194 height 12
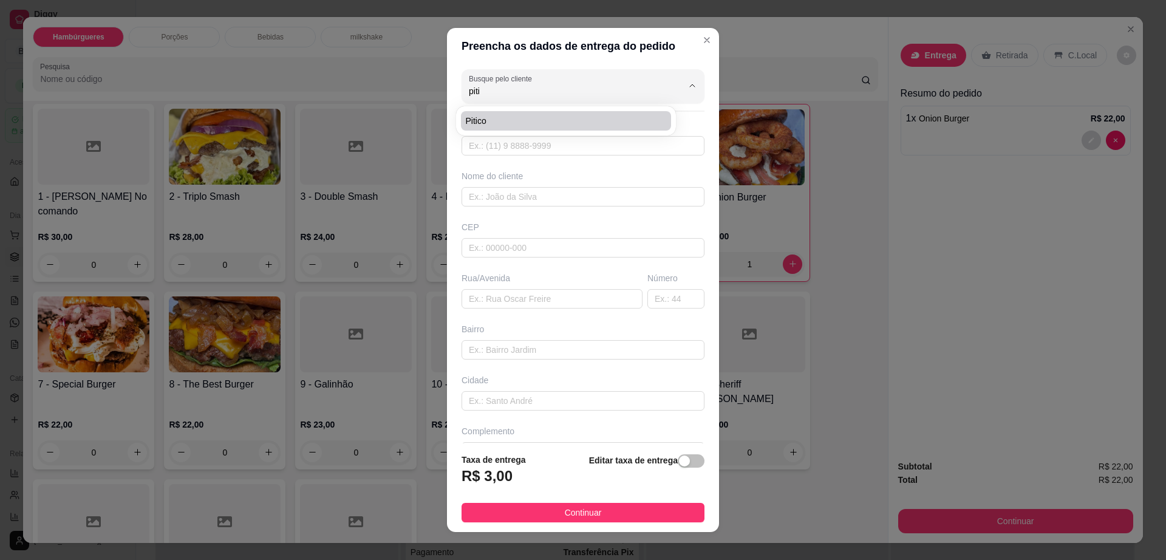
click at [586, 120] on span "pitico" at bounding box center [560, 121] width 188 height 12
type input "pitico"
type input "7799889890"
type input "pitico"
type input "av contorno"
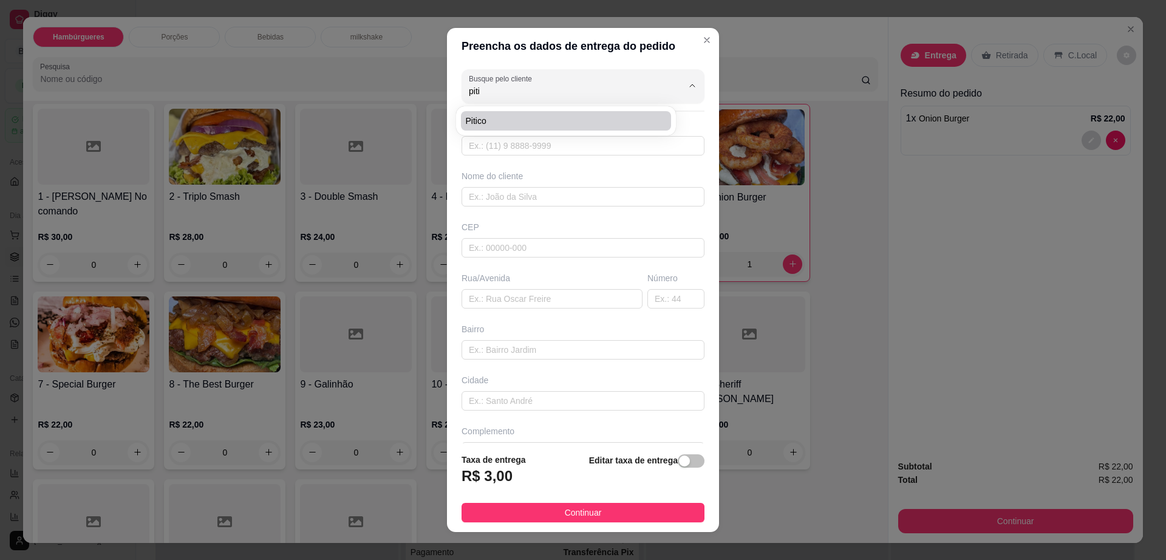
type input "36"
type input "casa de dan"
type input "pitico"
drag, startPoint x: 463, startPoint y: 302, endPoint x: 508, endPoint y: 297, distance: 45.7
click at [508, 297] on input "av contorno" at bounding box center [551, 298] width 181 height 19
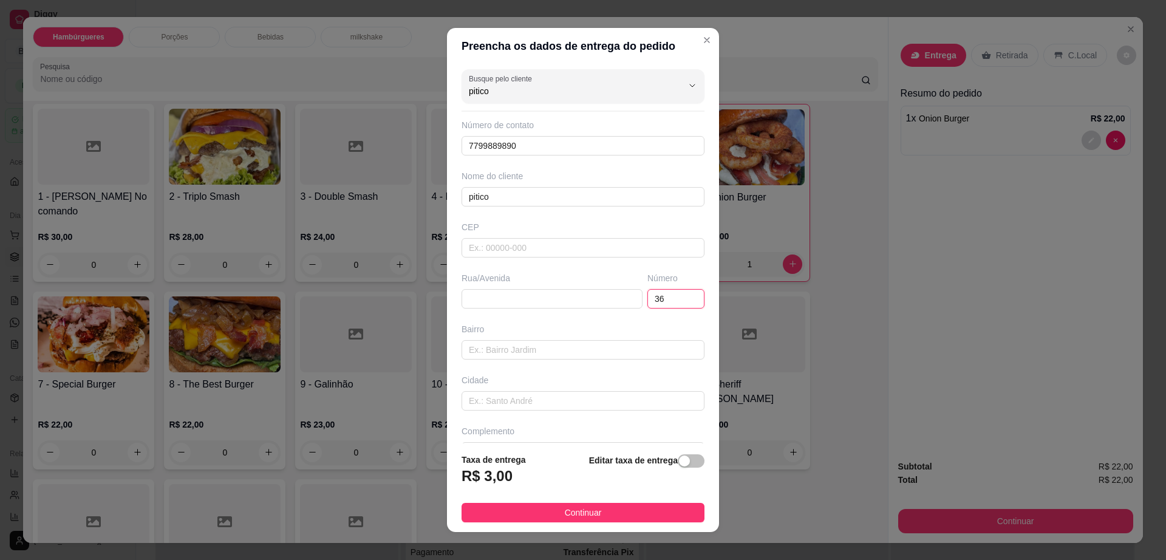
drag, startPoint x: 632, startPoint y: 304, endPoint x: 686, endPoint y: 305, distance: 54.0
click at [686, 305] on div "Busque pelo cliente pitico Número de contato 7799889890 Nome do cliente pitico …" at bounding box center [583, 253] width 272 height 379
click at [525, 304] on input "text" at bounding box center [551, 298] width 181 height 19
paste input "Nome da chave Pix: 👉 CPF- Rafic Borges Guimaraes Chave Pix: 👉 06051783563"
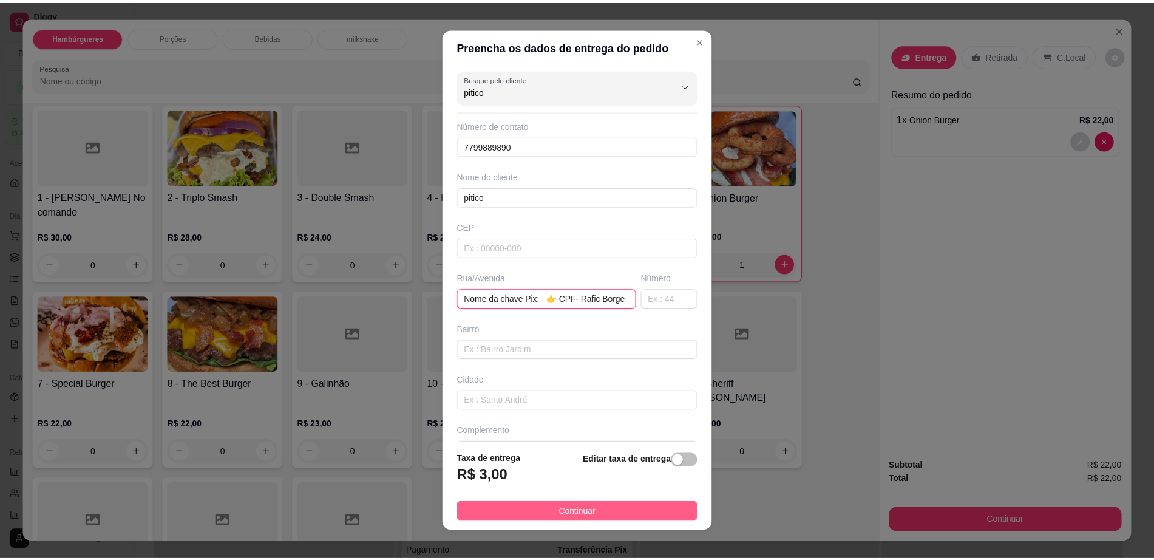
scroll to position [0, 0]
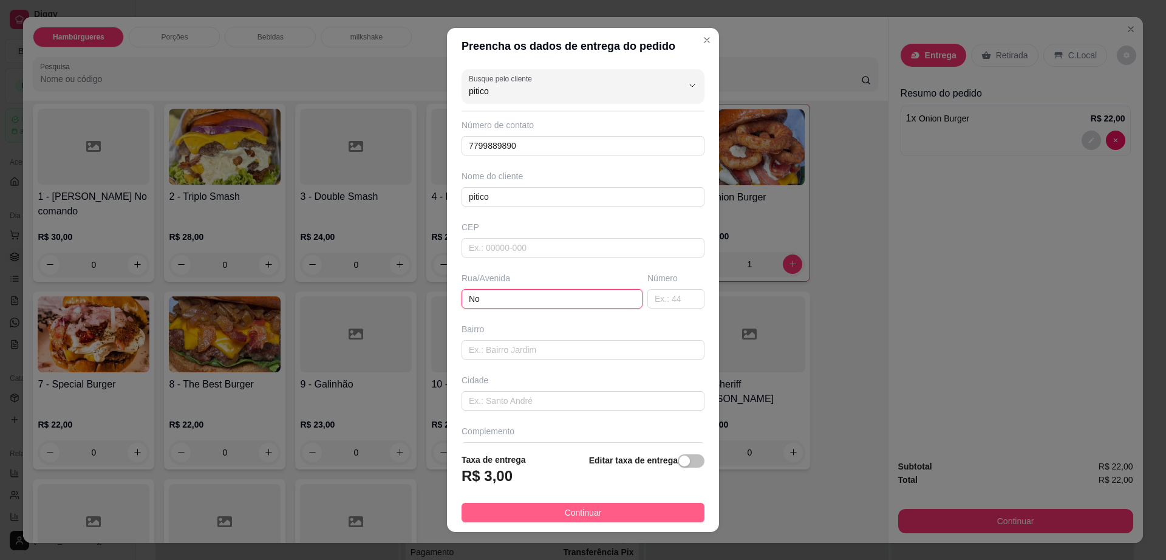
type input "N"
paste input "rua São Salvador 258"
type input "rua São Salvador 258"
click at [665, 514] on button "Continuar" at bounding box center [582, 512] width 243 height 19
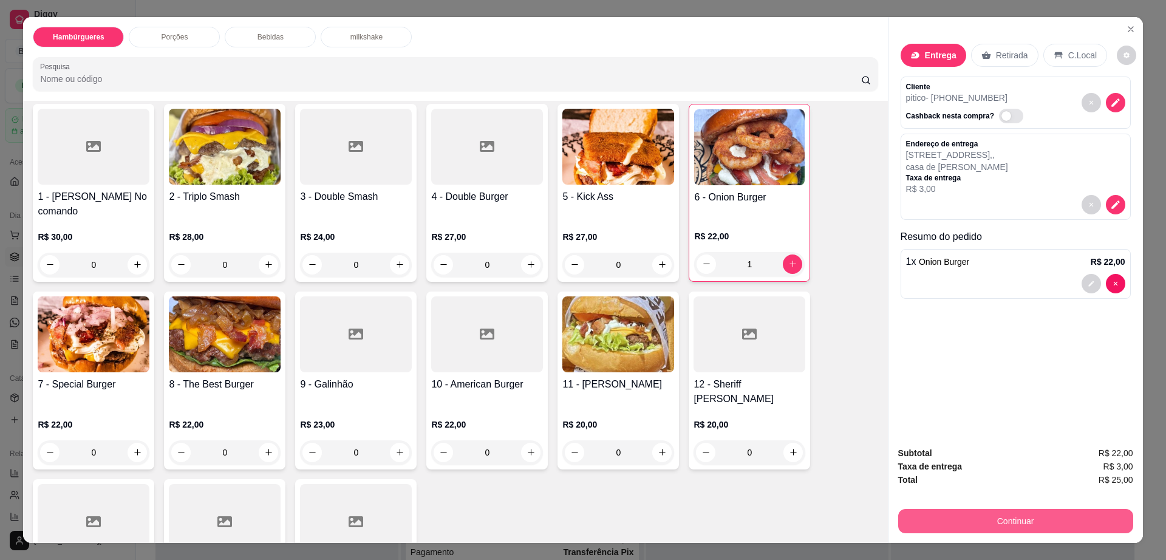
click at [1032, 518] on button "Continuar" at bounding box center [1015, 521] width 235 height 24
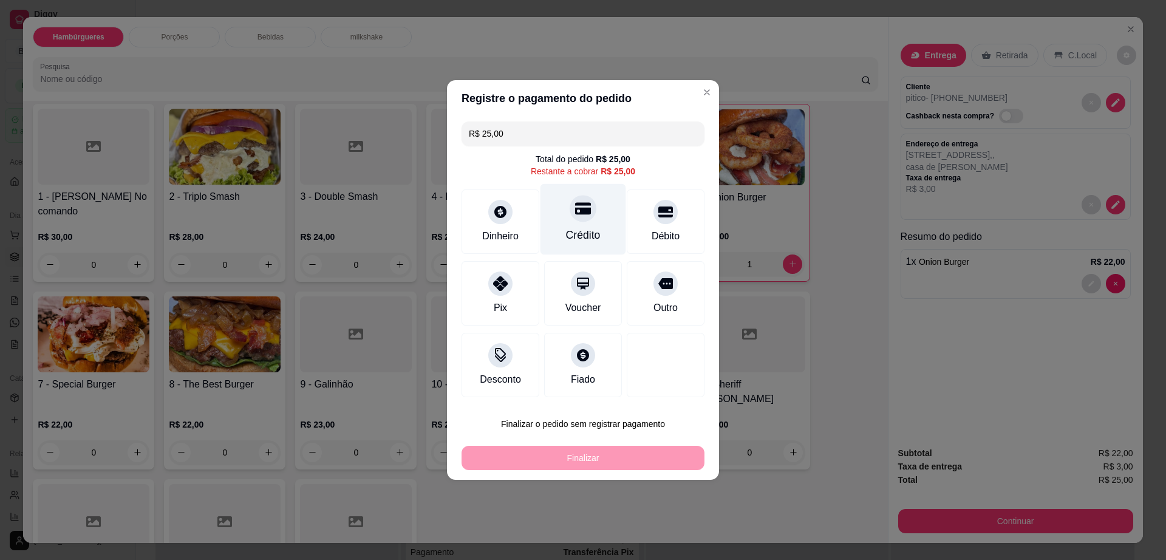
click at [589, 223] on div "Crédito" at bounding box center [583, 219] width 86 height 71
type input "R$ 0,00"
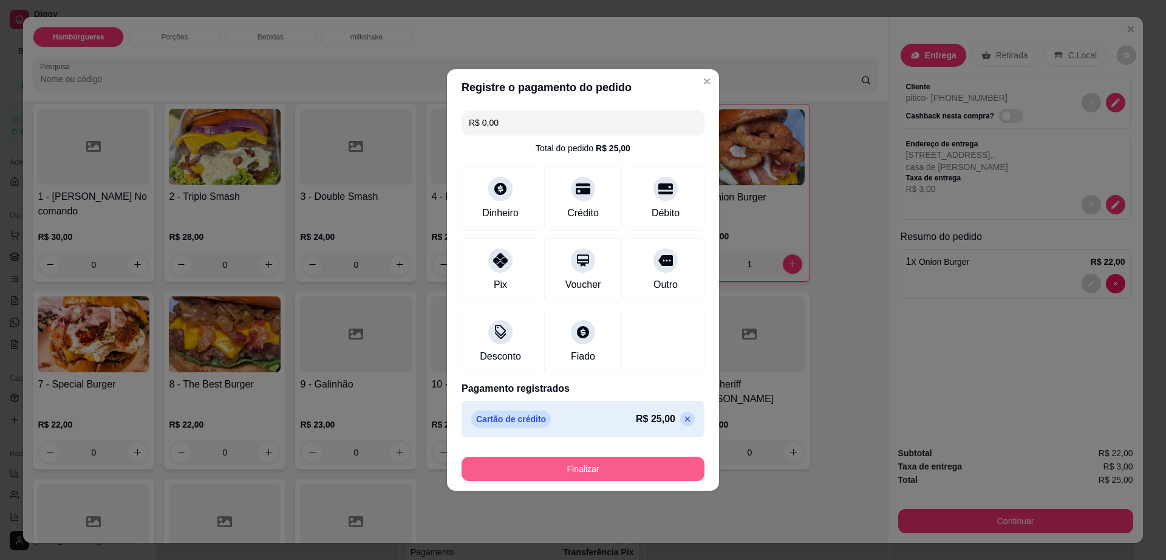
click at [645, 474] on button "Finalizar" at bounding box center [582, 469] width 243 height 24
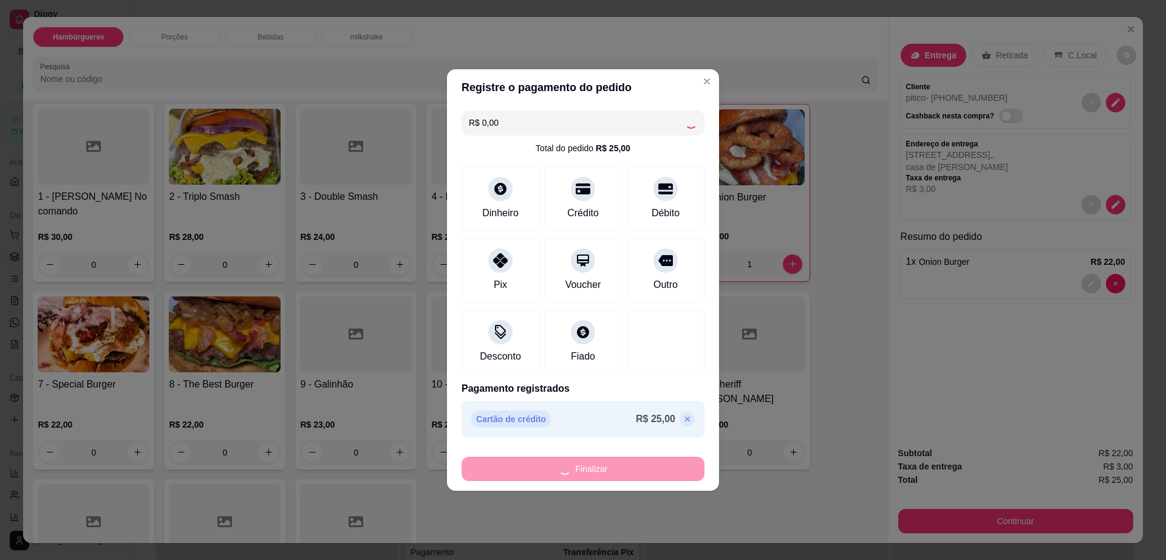
type input "0"
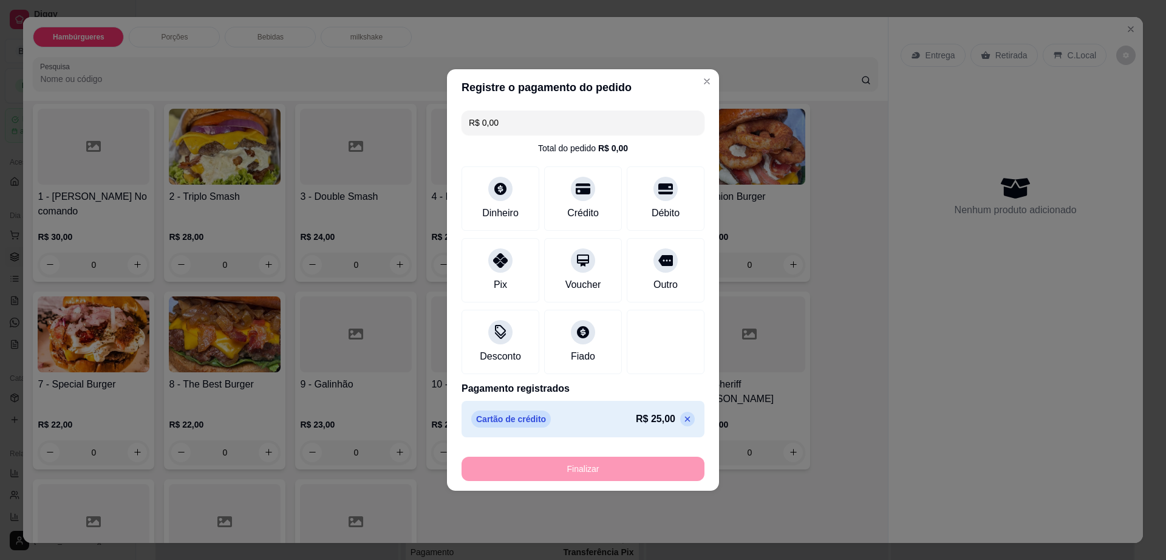
type input "-R$ 25,00"
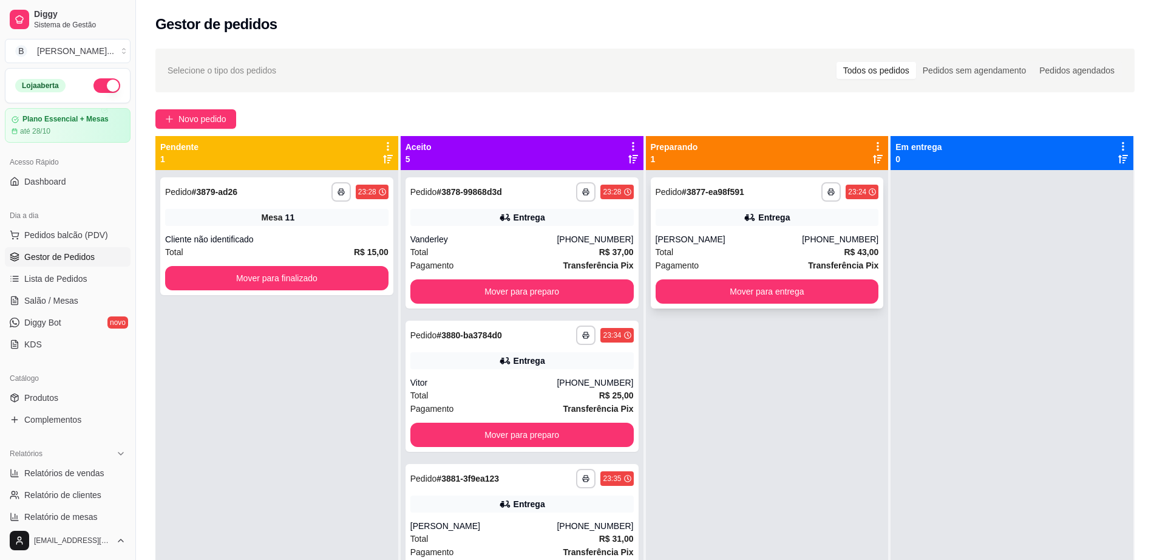
click at [784, 238] on div "Gabrielle" at bounding box center [729, 239] width 147 height 12
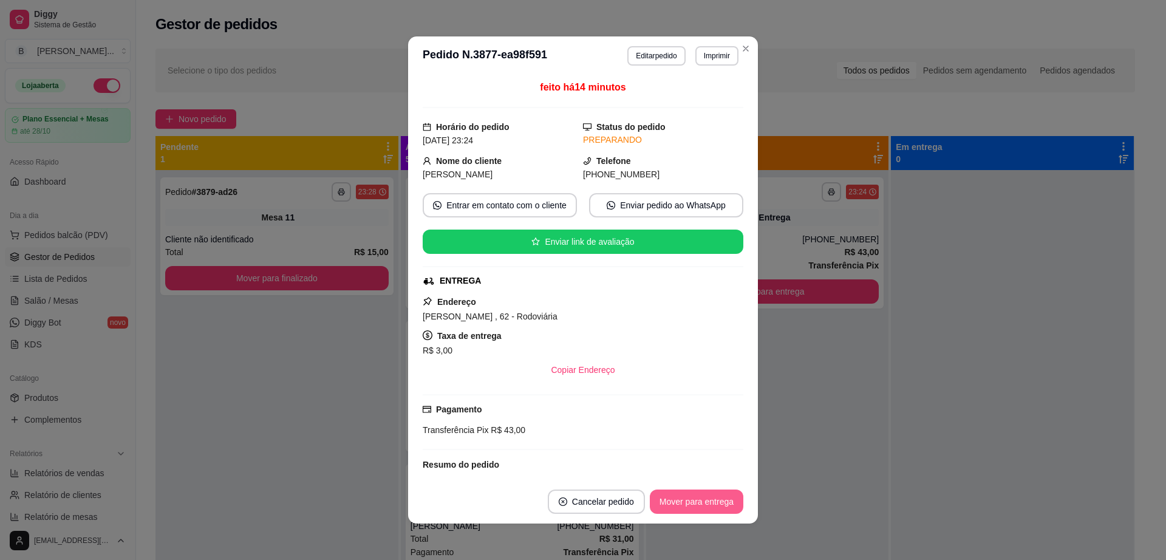
click at [732, 508] on button "Mover para entrega" at bounding box center [696, 501] width 93 height 24
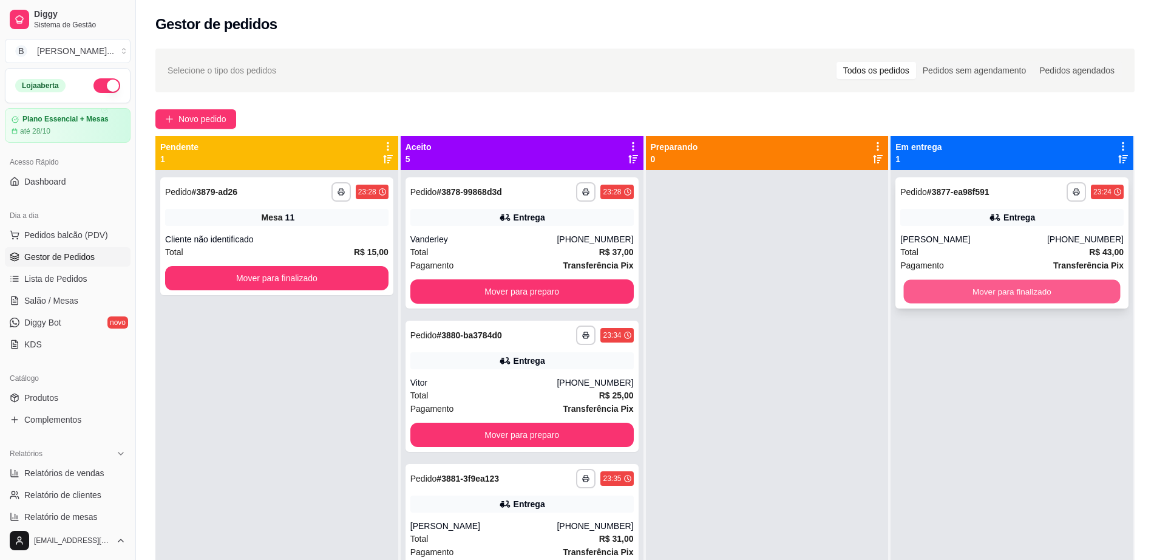
click at [1029, 301] on button "Mover para finalizado" at bounding box center [1012, 292] width 217 height 24
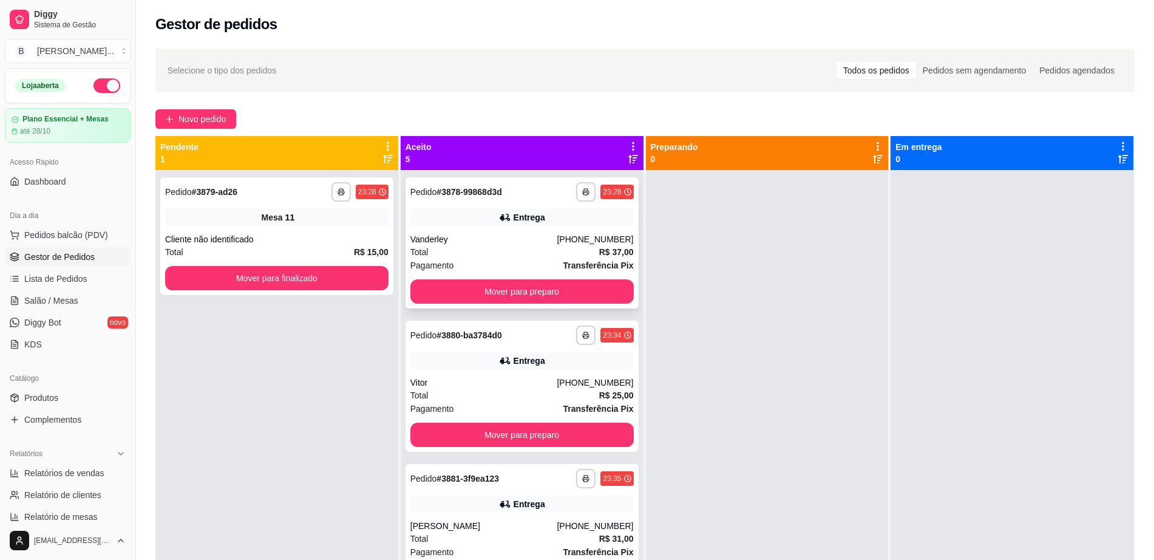
click at [503, 253] on div "Total R$ 37,00" at bounding box center [521, 251] width 223 height 13
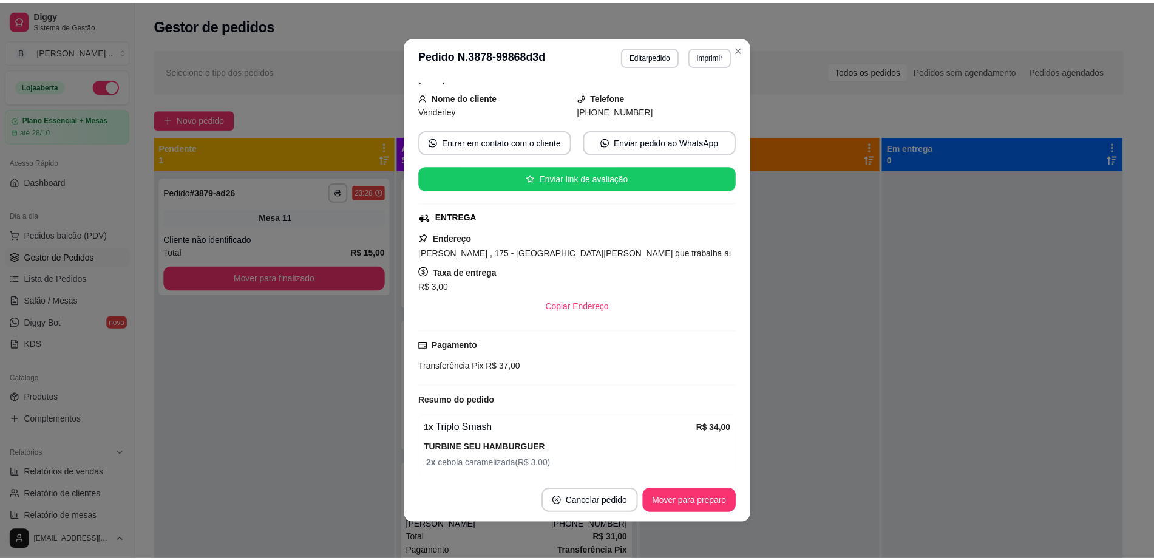
scroll to position [112, 0]
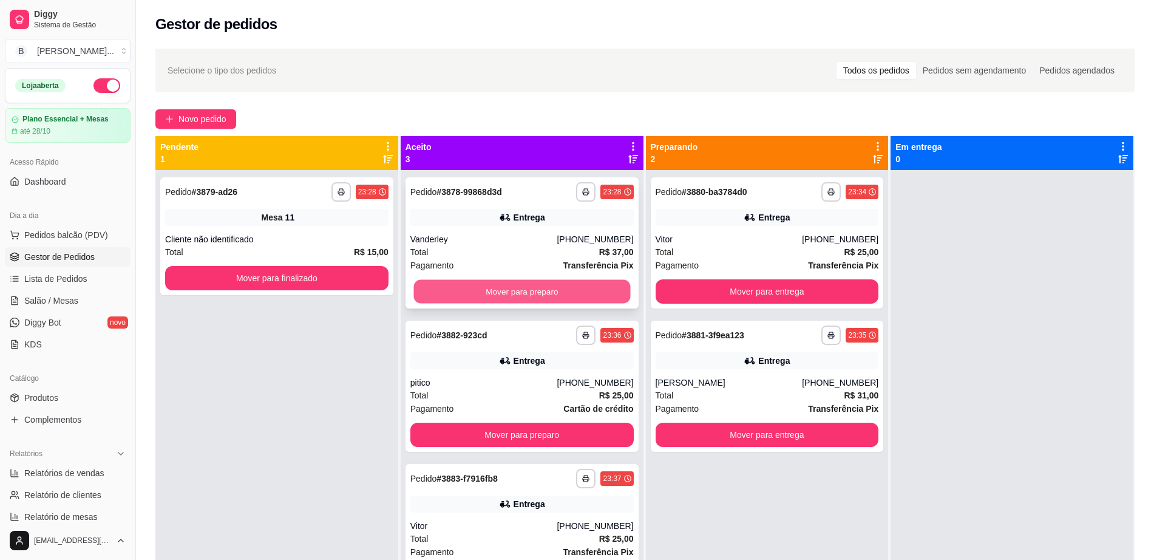
click at [570, 288] on button "Mover para preparo" at bounding box center [521, 292] width 217 height 24
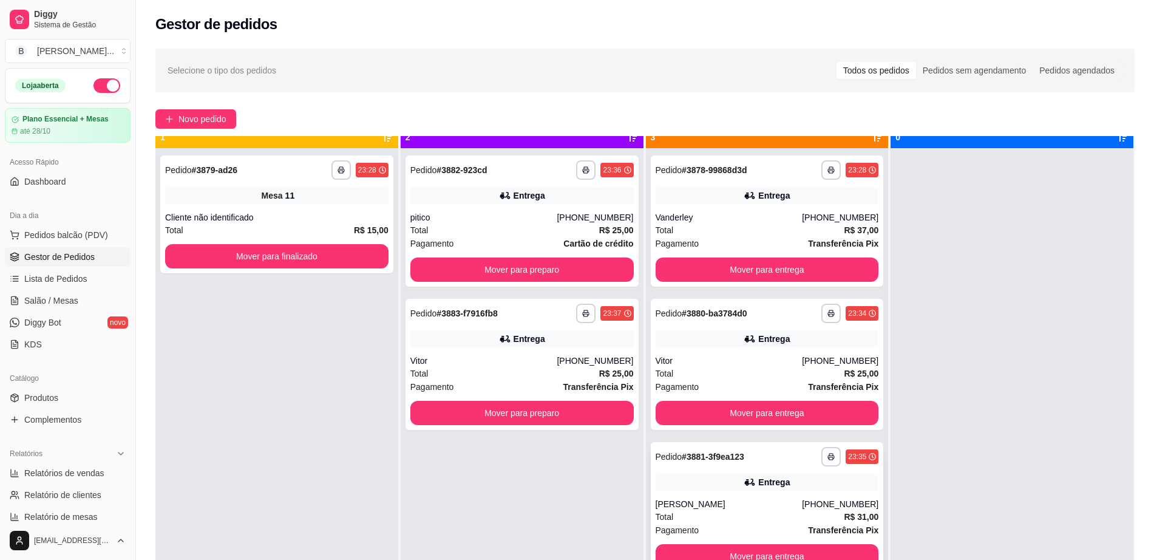
scroll to position [34, 0]
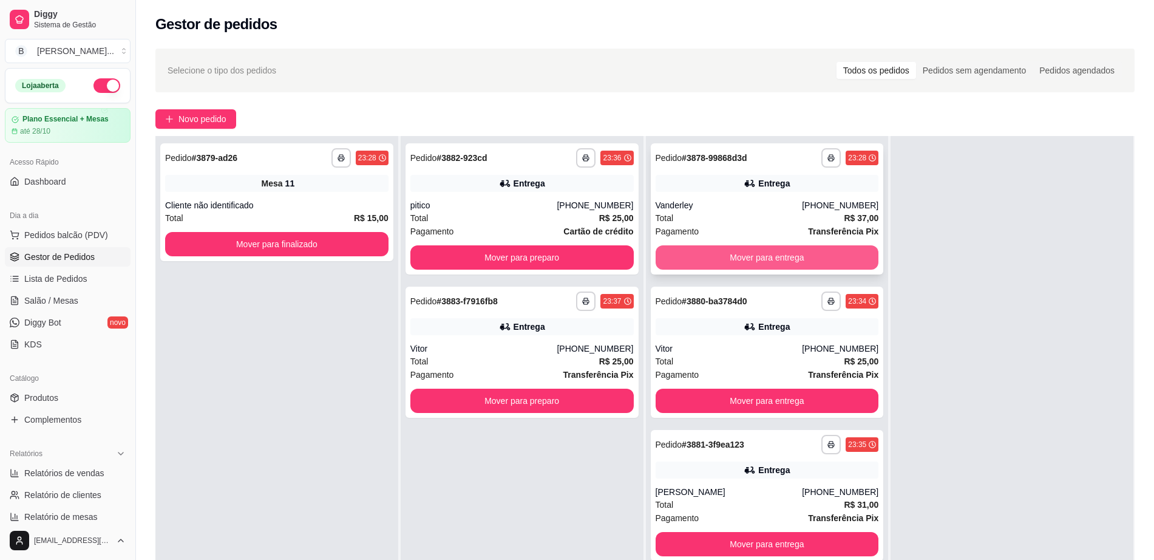
click at [769, 261] on button "Mover para entrega" at bounding box center [767, 257] width 223 height 24
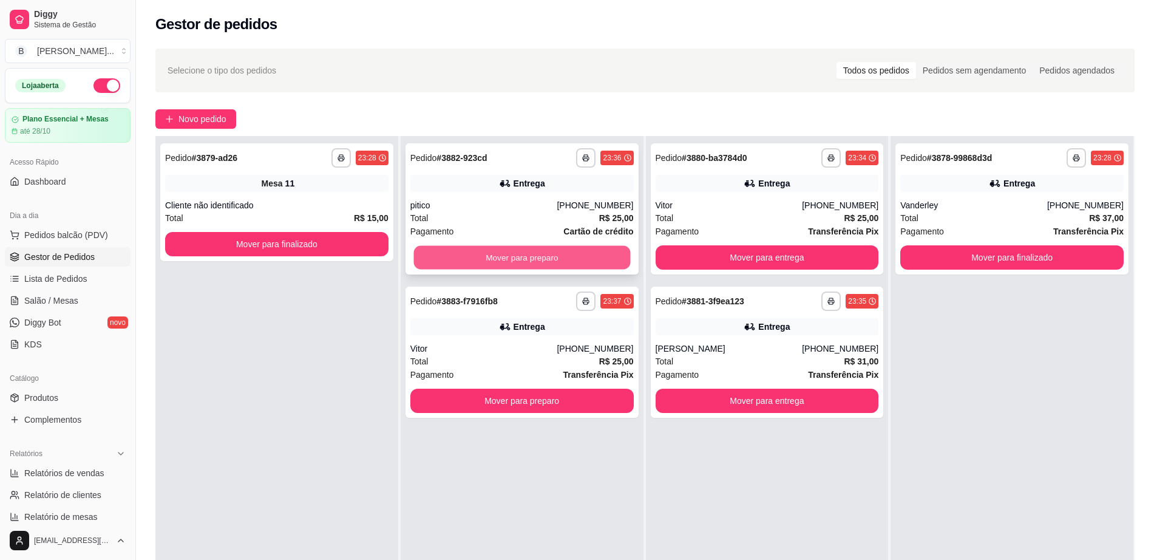
click at [542, 259] on button "Mover para preparo" at bounding box center [521, 258] width 217 height 24
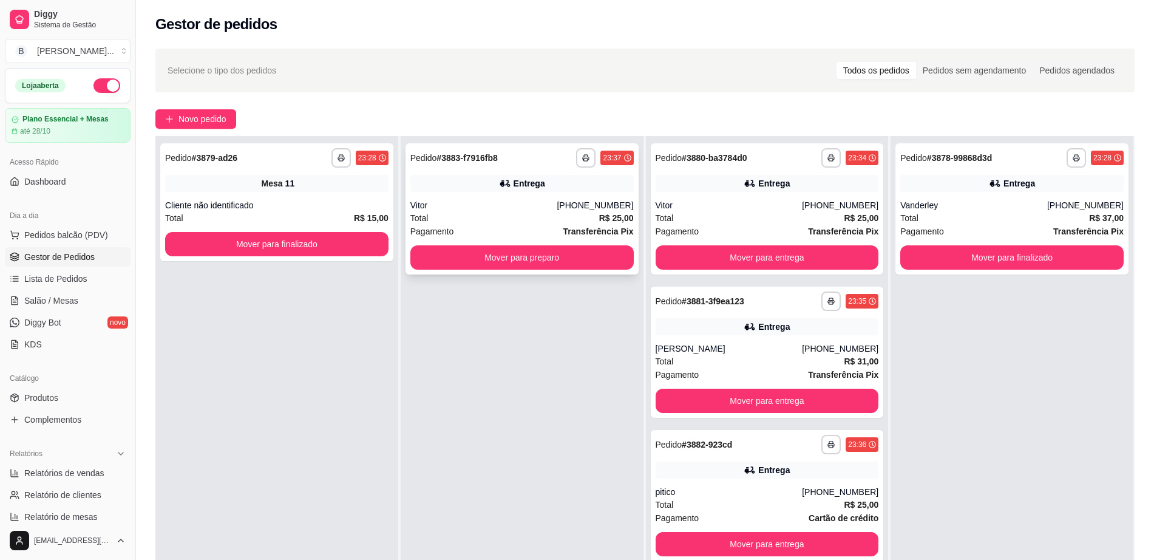
click at [549, 216] on div "Total R$ 25,00" at bounding box center [521, 217] width 223 height 13
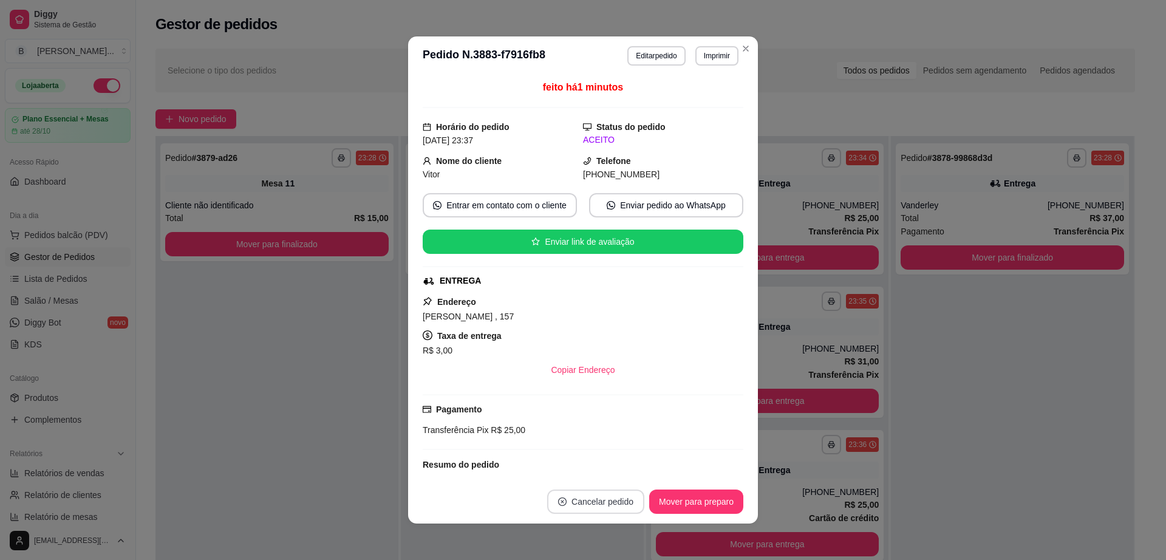
click at [570, 495] on button "Cancelar pedido" at bounding box center [595, 501] width 97 height 24
click at [629, 474] on button "Sim" at bounding box center [623, 472] width 47 height 24
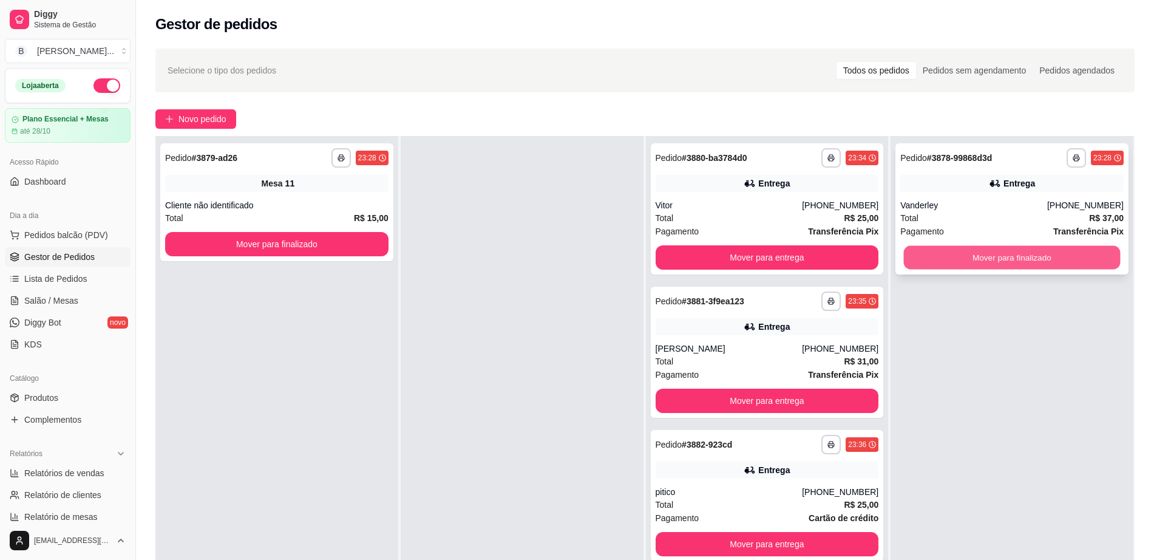
click at [1066, 254] on button "Mover para finalizado" at bounding box center [1012, 258] width 217 height 24
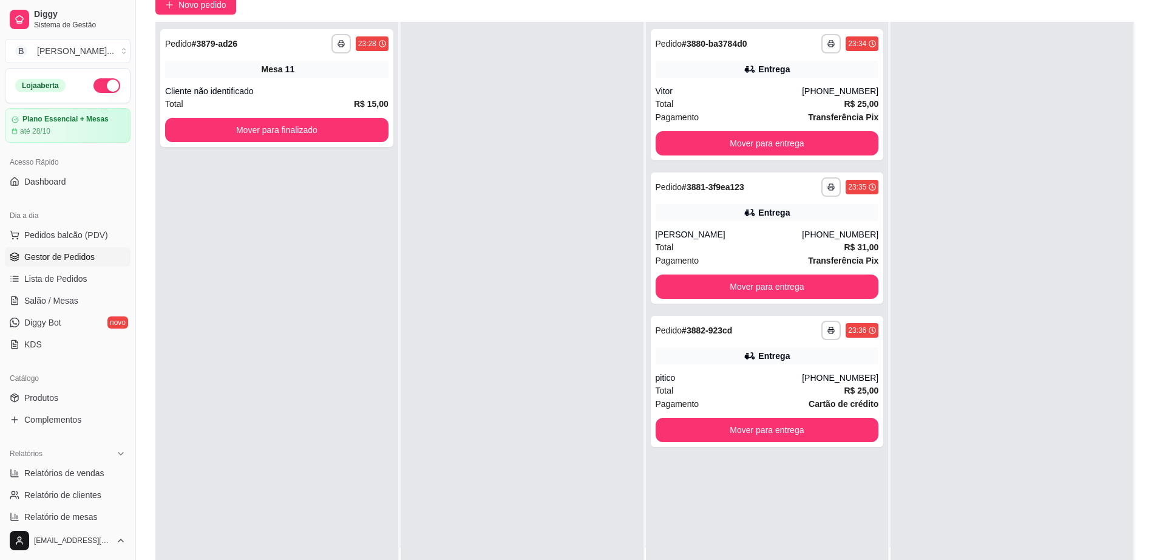
scroll to position [185, 0]
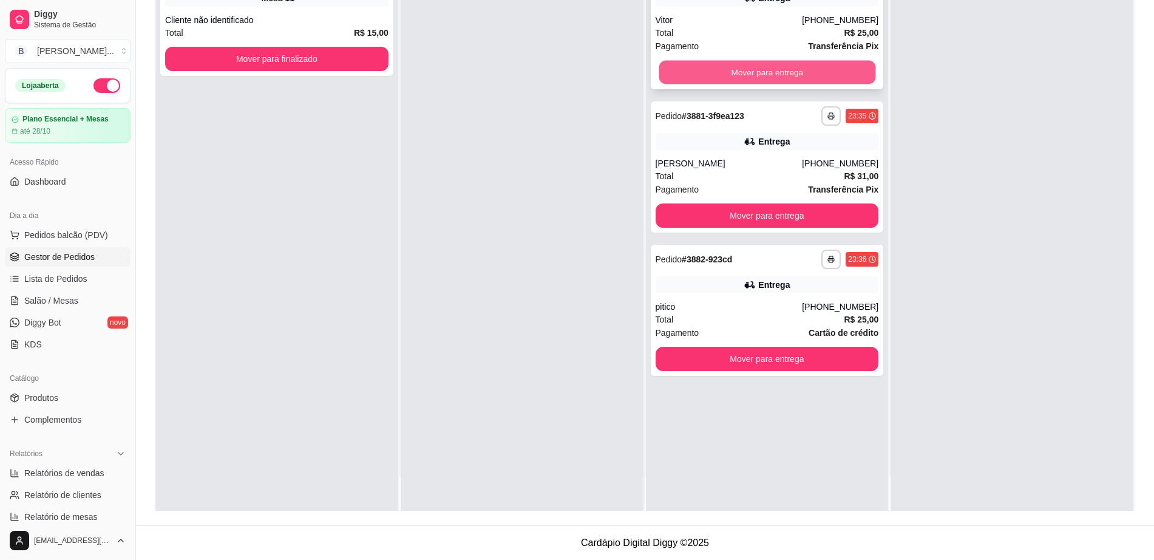
click at [783, 64] on button "Mover para entrega" at bounding box center [767, 73] width 217 height 24
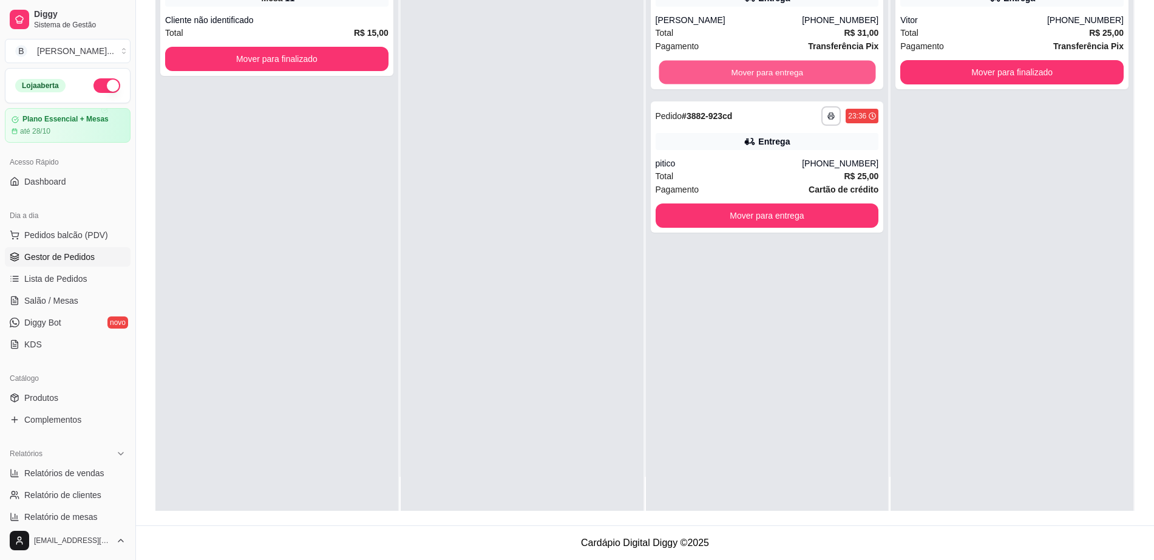
click at [783, 64] on button "Mover para entrega" at bounding box center [767, 73] width 217 height 24
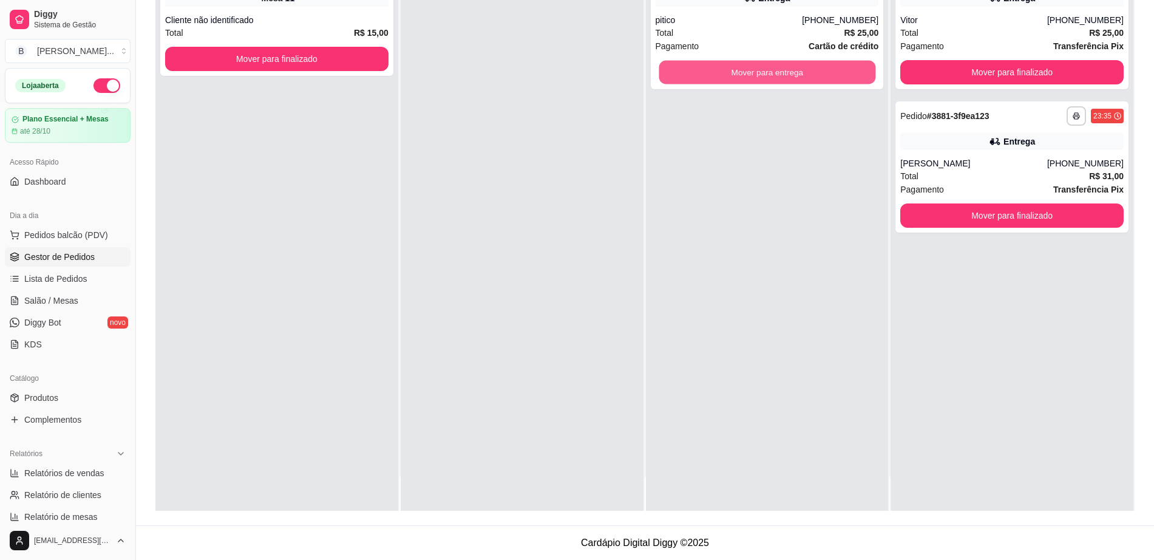
click at [783, 64] on button "Mover para entrega" at bounding box center [767, 73] width 217 height 24
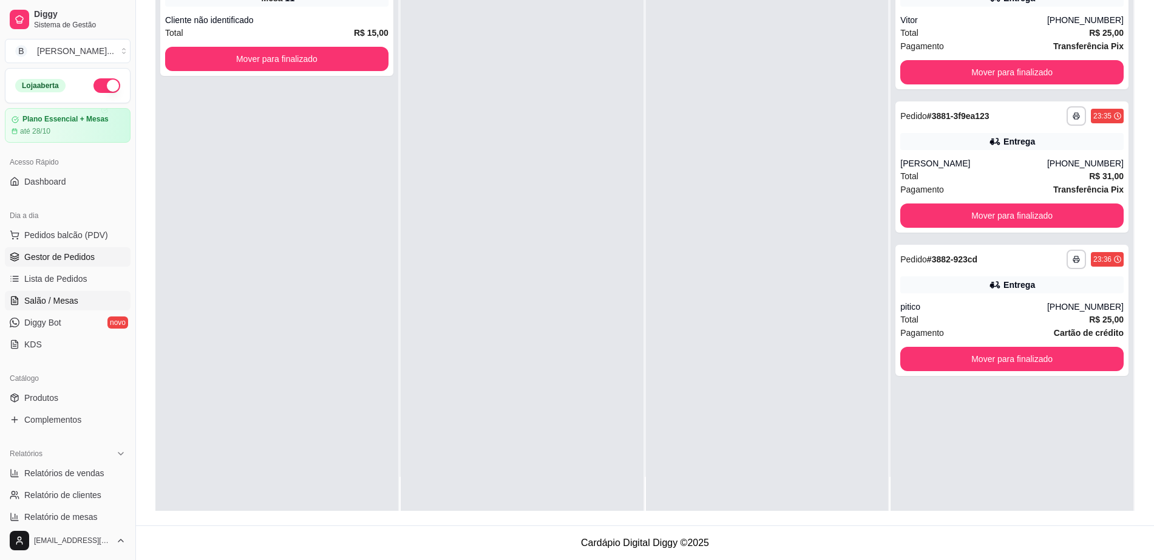
click at [44, 298] on span "Salão / Mesas" at bounding box center [51, 300] width 54 height 12
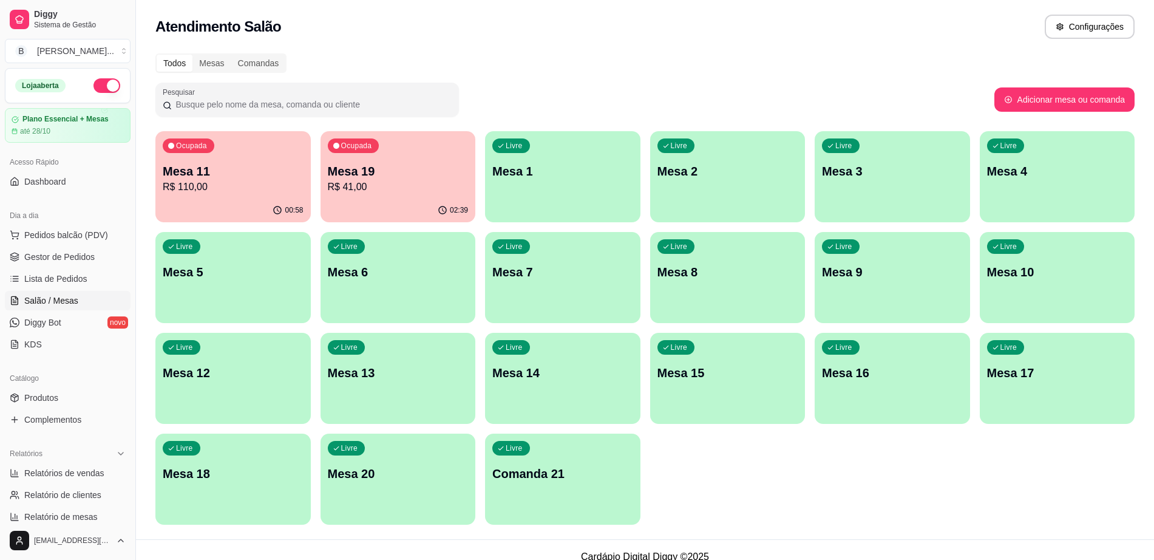
click at [223, 180] on p "R$ 110,00" at bounding box center [233, 187] width 141 height 15
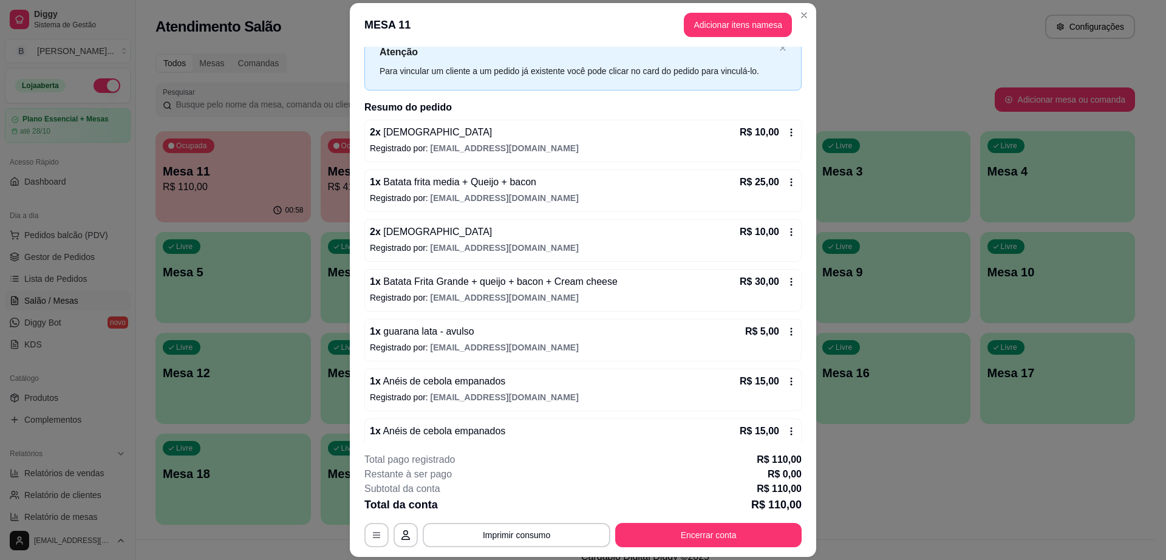
scroll to position [64, 0]
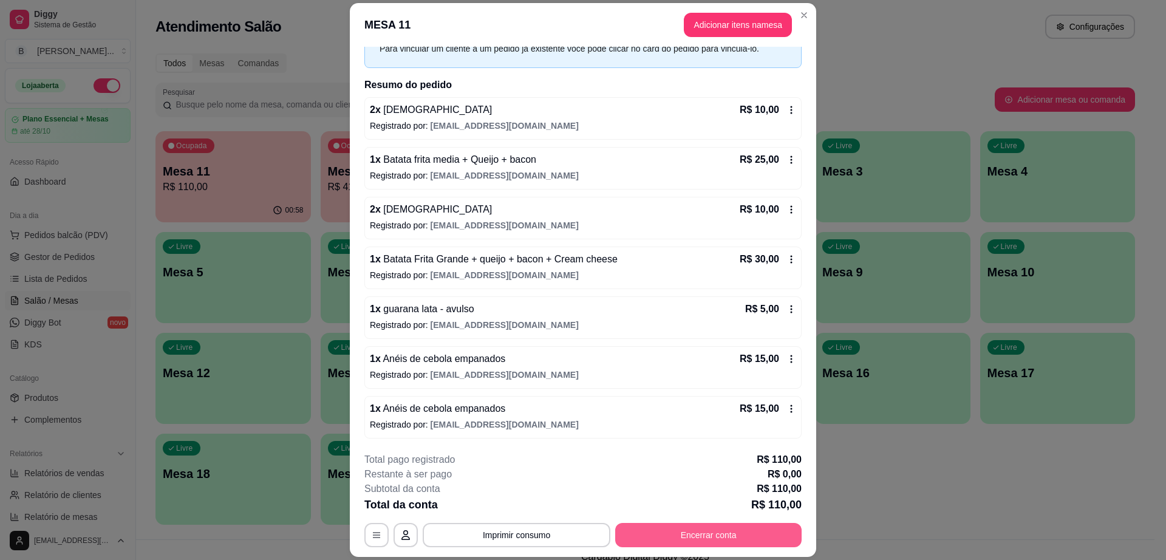
click at [693, 528] on button "Encerrar conta" at bounding box center [708, 535] width 186 height 24
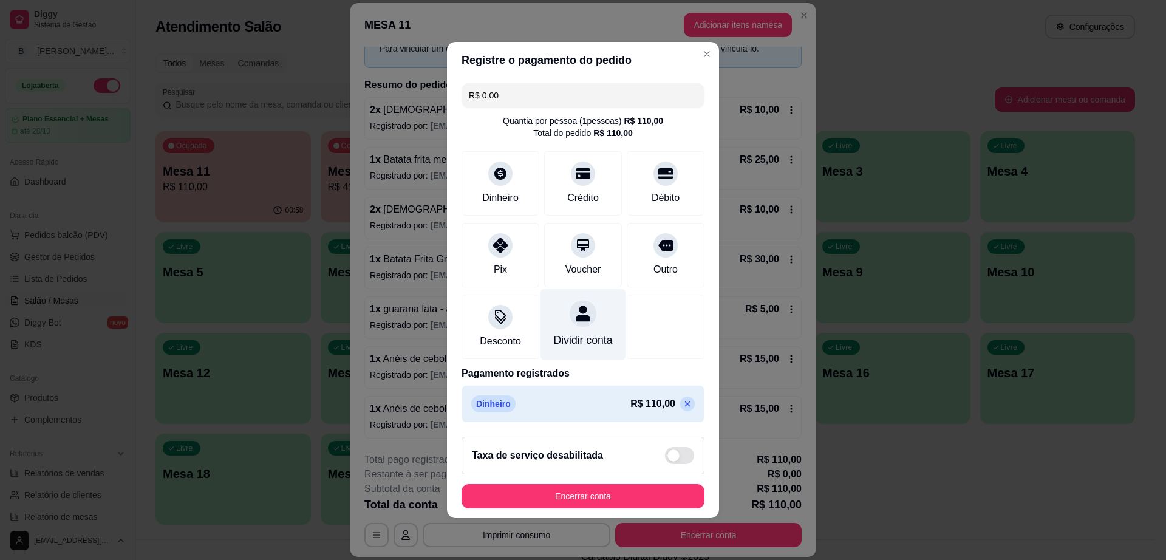
scroll to position [4, 0]
click at [742, 346] on div "Registre o pagamento do pedido R$ 0,00 Quantia por pessoa ( 1 pessoas) R$ 110,0…" at bounding box center [583, 280] width 1166 height 560
click at [682, 404] on icon at bounding box center [687, 404] width 10 height 10
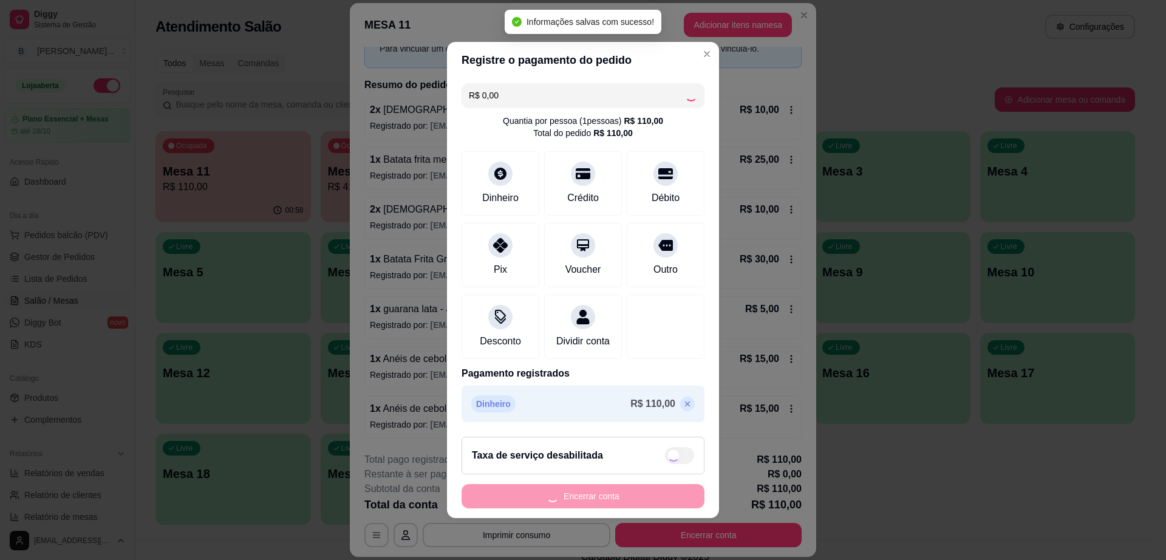
type input "R$ 110,00"
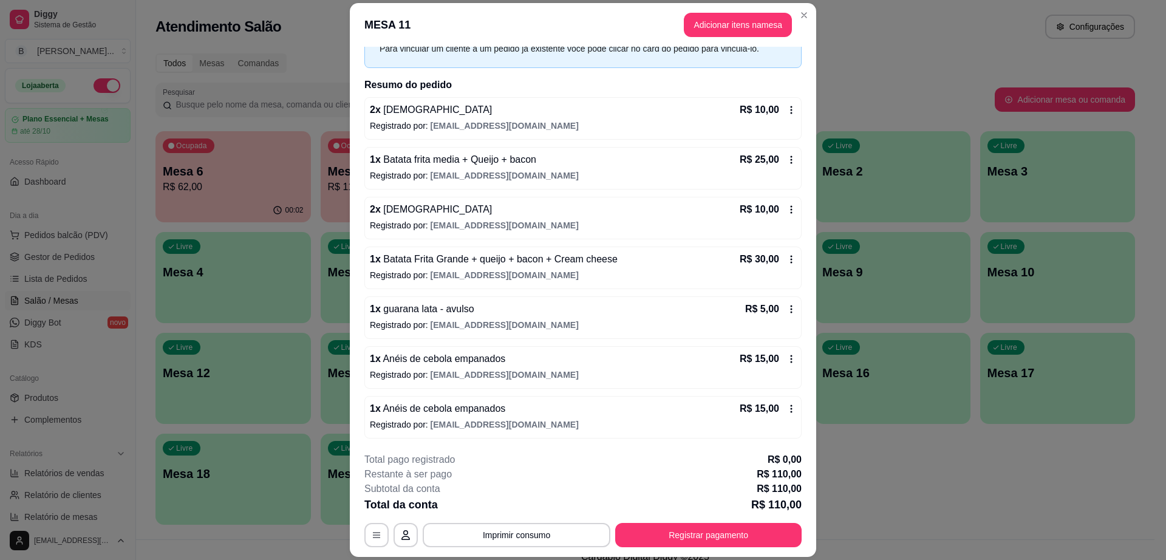
click at [752, 295] on div "2 x Brahma R$ 10,00 Registrado por: raficguimaraes@gmail.com 1 x Batata frita m…" at bounding box center [582, 267] width 437 height 341
click at [677, 533] on button "Registrar pagamento" at bounding box center [708, 535] width 186 height 24
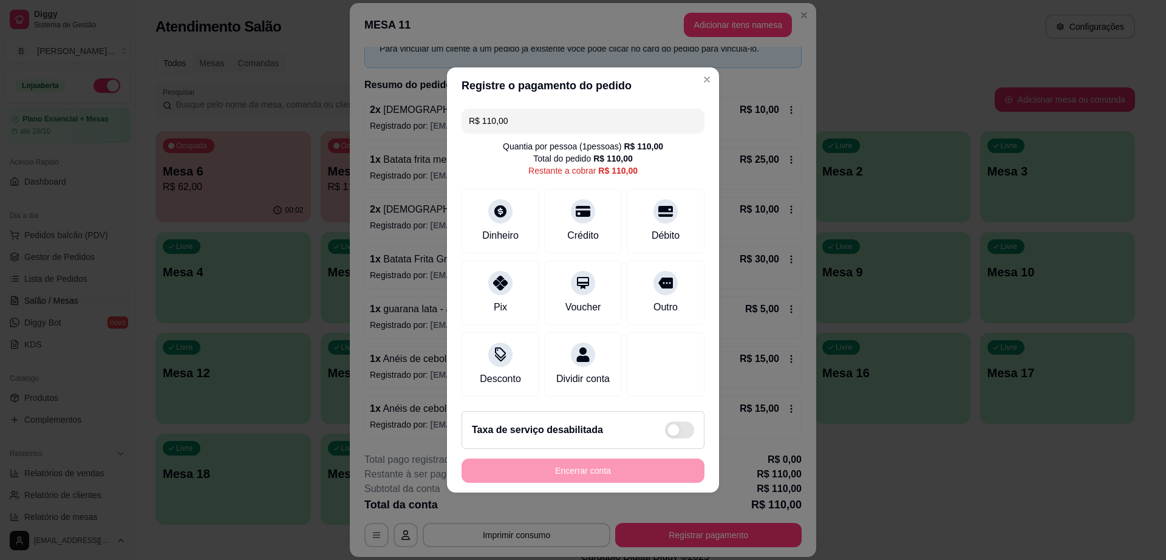
click at [588, 104] on div "R$ 110,00 Quantia por pessoa ( 1 pessoas) R$ 110,00 Total do pedido R$ 110,00 R…" at bounding box center [583, 252] width 272 height 297
click at [585, 114] on input "R$ 110,00" at bounding box center [583, 121] width 228 height 24
click at [658, 203] on icon at bounding box center [666, 208] width 16 height 16
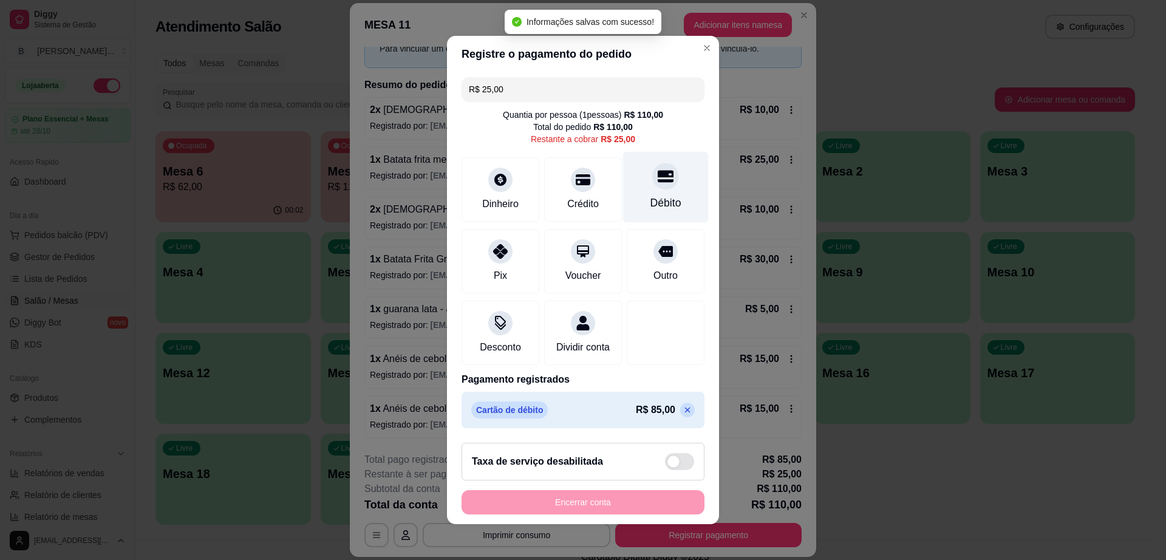
click at [654, 203] on div "Débito" at bounding box center [665, 203] width 31 height 16
type input "R$ 0,00"
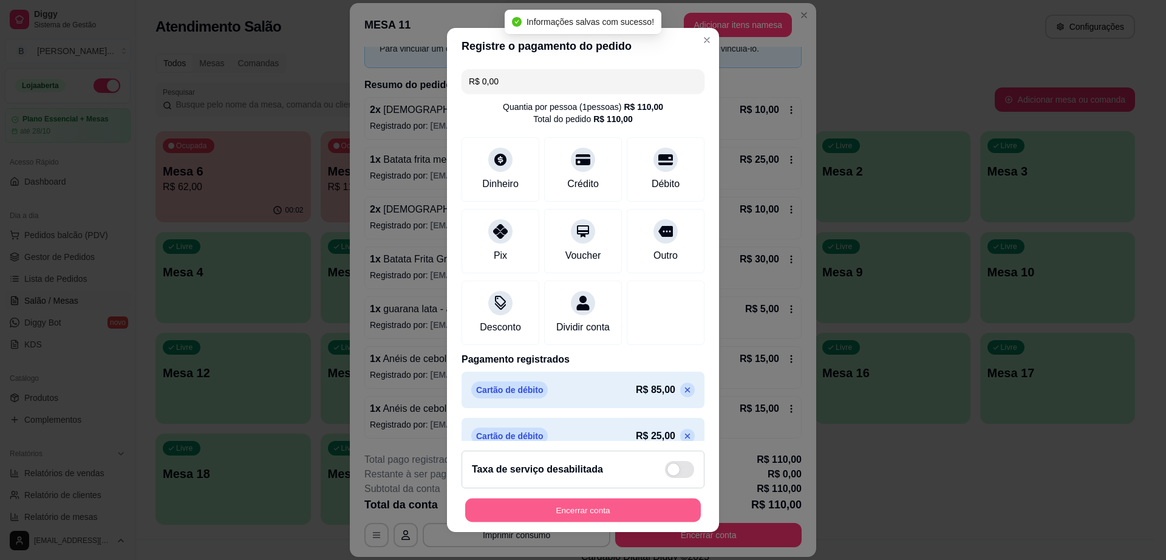
click at [634, 508] on button "Encerrar conta" at bounding box center [583, 510] width 236 height 24
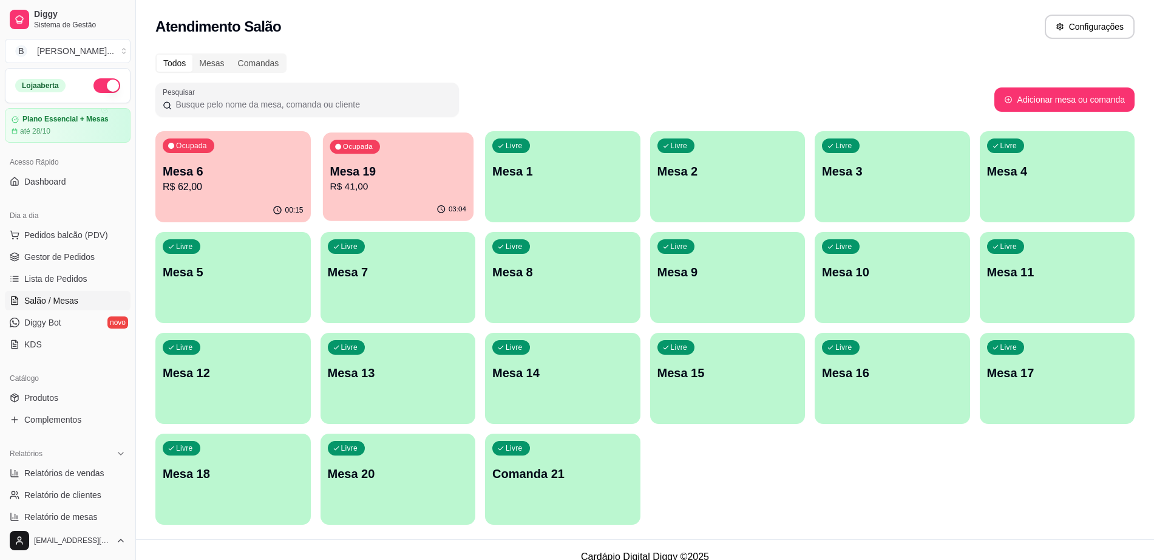
click at [333, 184] on p "R$ 41,00" at bounding box center [398, 187] width 137 height 14
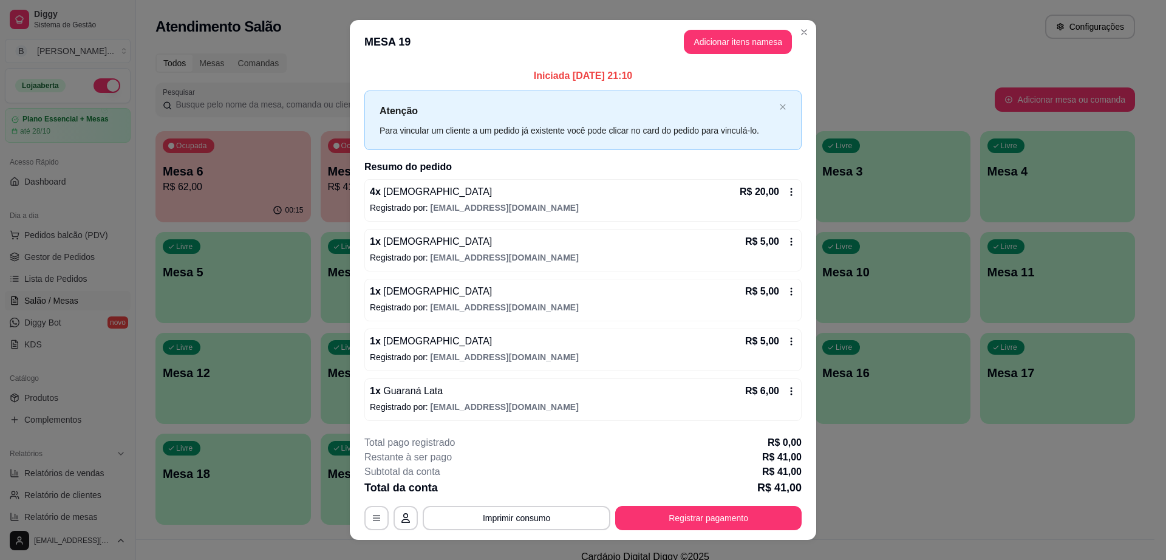
click at [702, 522] on button "Registrar pagamento" at bounding box center [708, 518] width 186 height 24
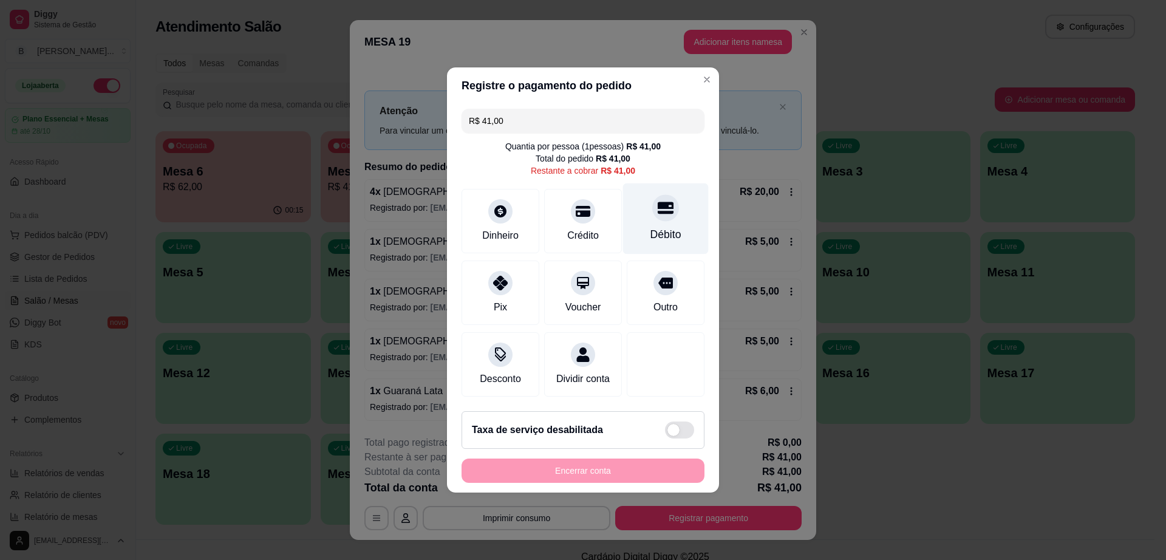
click at [662, 216] on div "Débito" at bounding box center [666, 218] width 86 height 71
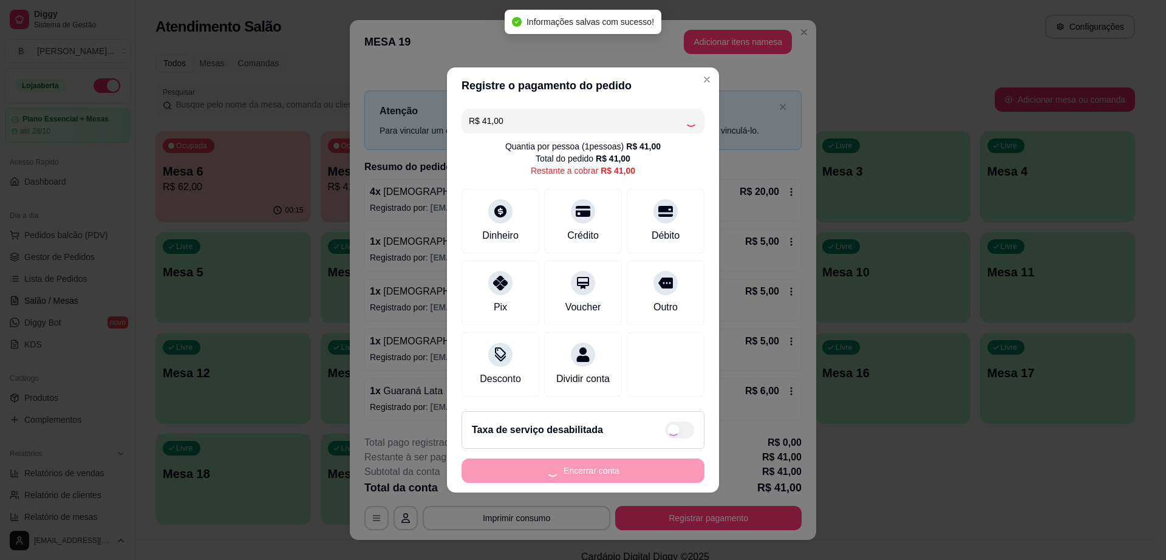
type input "R$ 0,00"
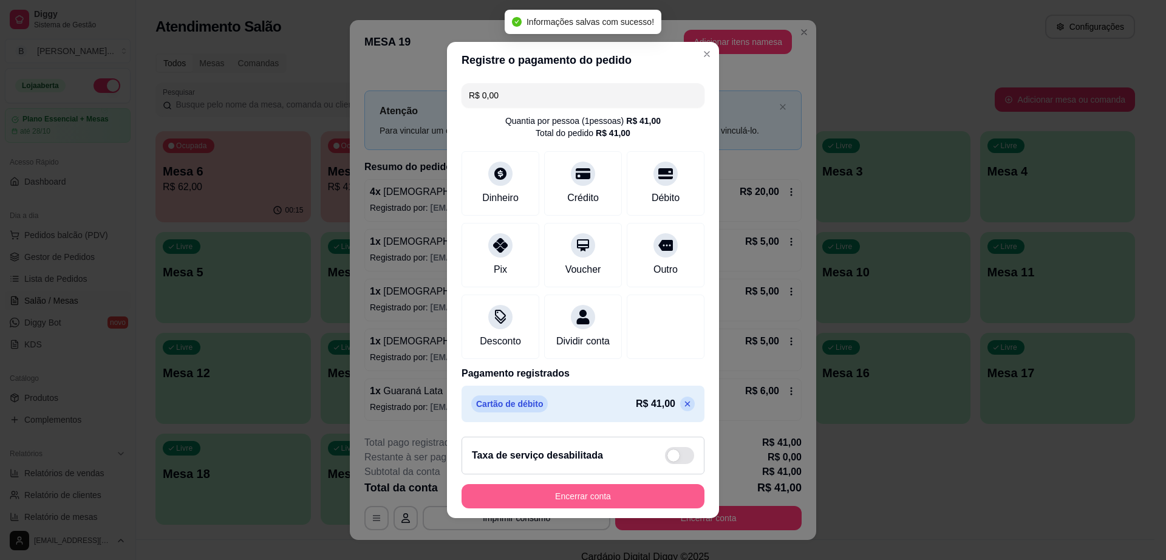
click at [644, 500] on button "Encerrar conta" at bounding box center [582, 496] width 243 height 24
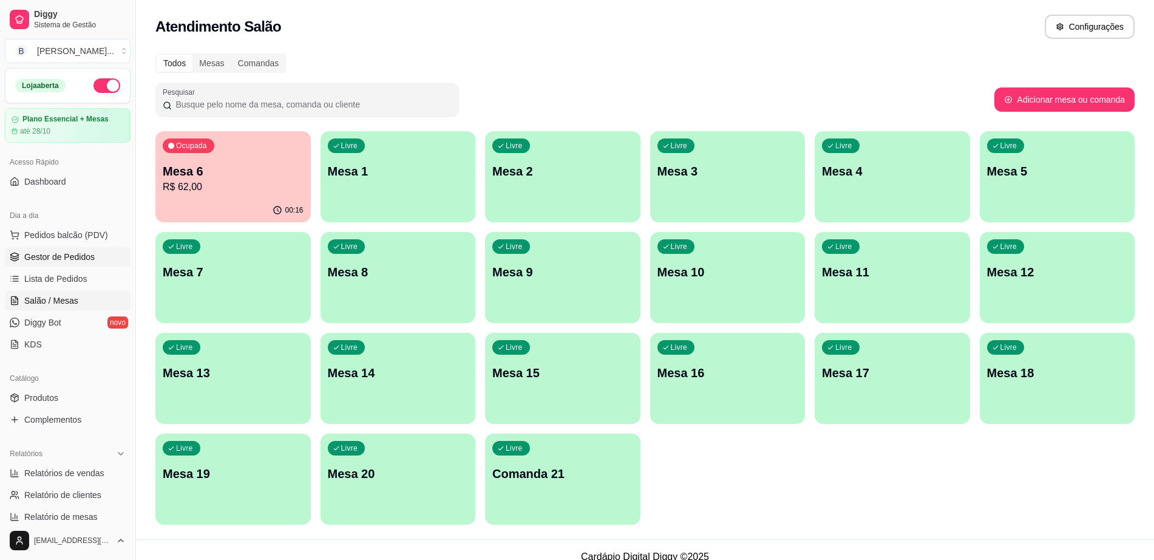
click at [89, 255] on span "Gestor de Pedidos" at bounding box center [59, 257] width 70 height 12
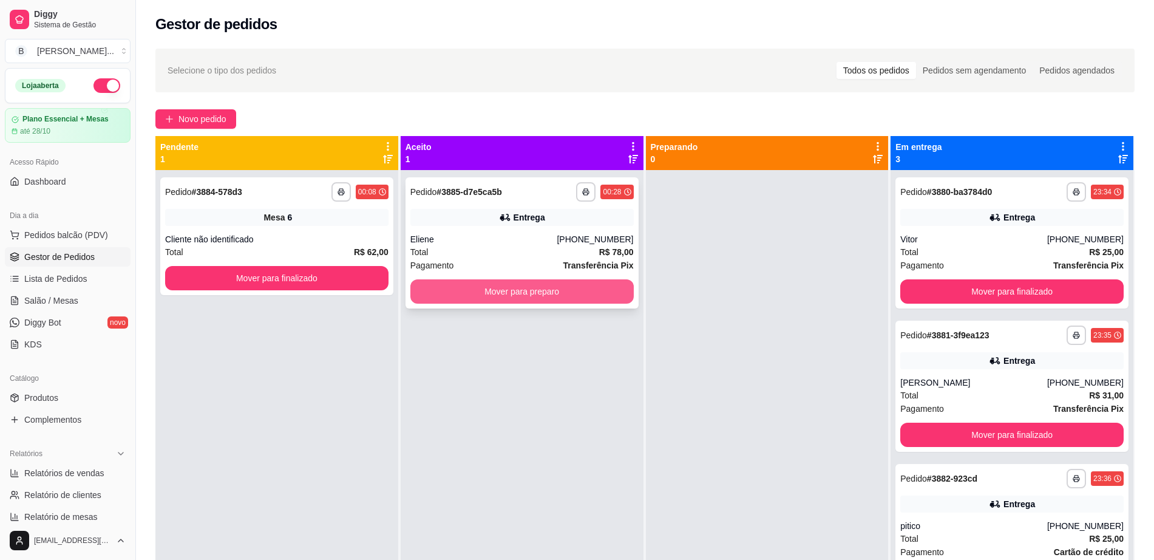
click at [494, 293] on button "Mover para preparo" at bounding box center [521, 291] width 223 height 24
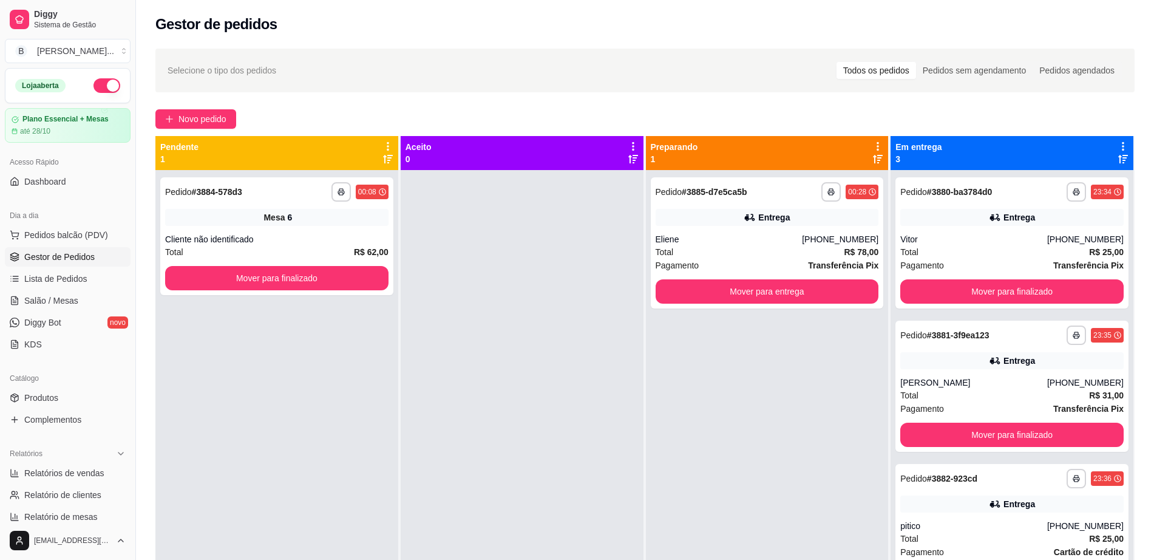
click at [103, 78] on button "button" at bounding box center [106, 85] width 27 height 15
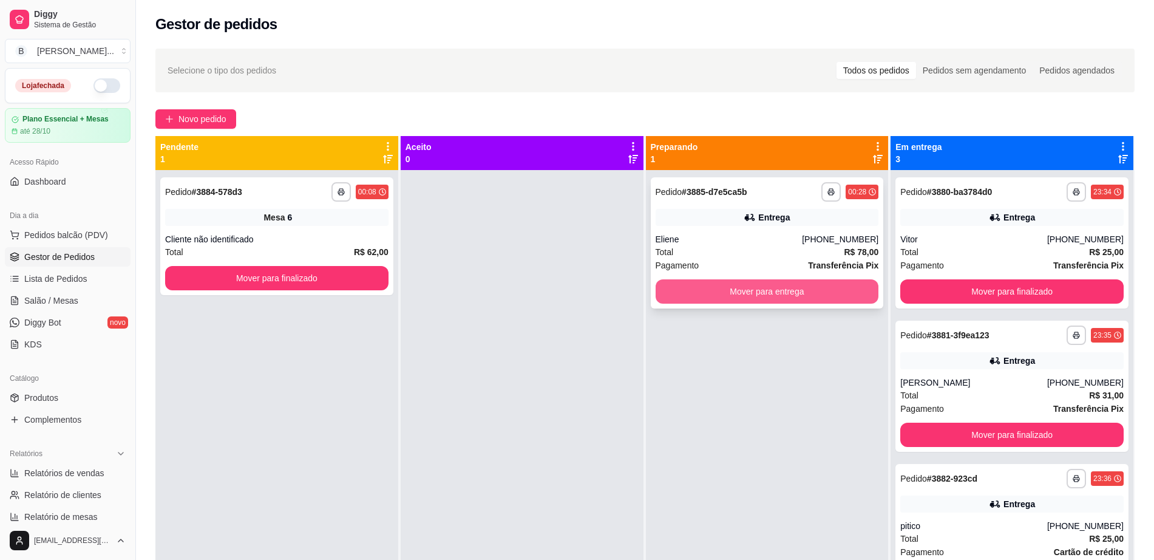
click at [810, 284] on button "Mover para entrega" at bounding box center [767, 291] width 223 height 24
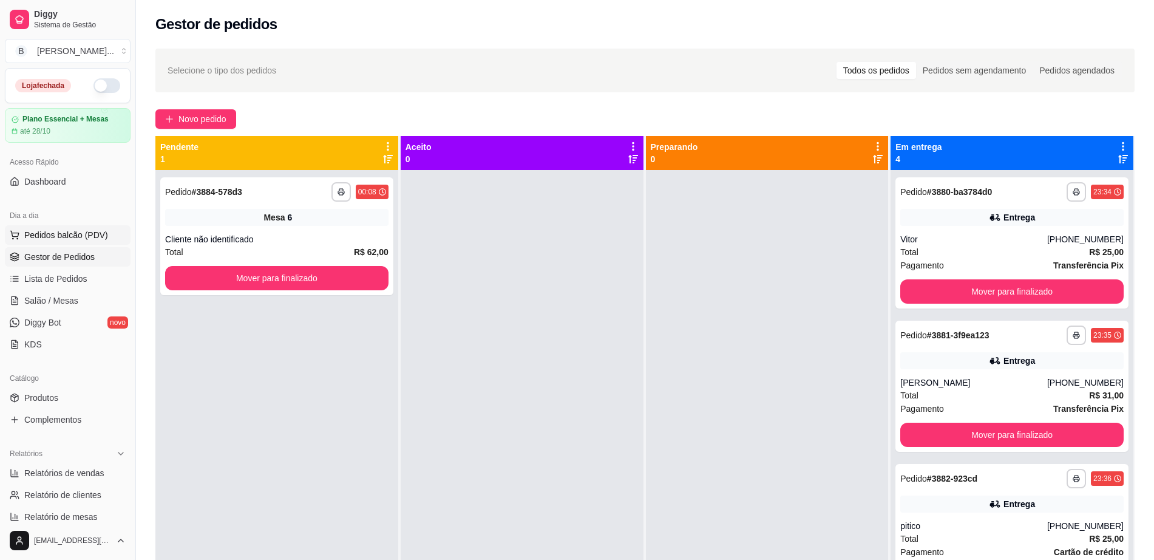
click at [84, 238] on span "Pedidos balcão (PDV)" at bounding box center [66, 235] width 84 height 12
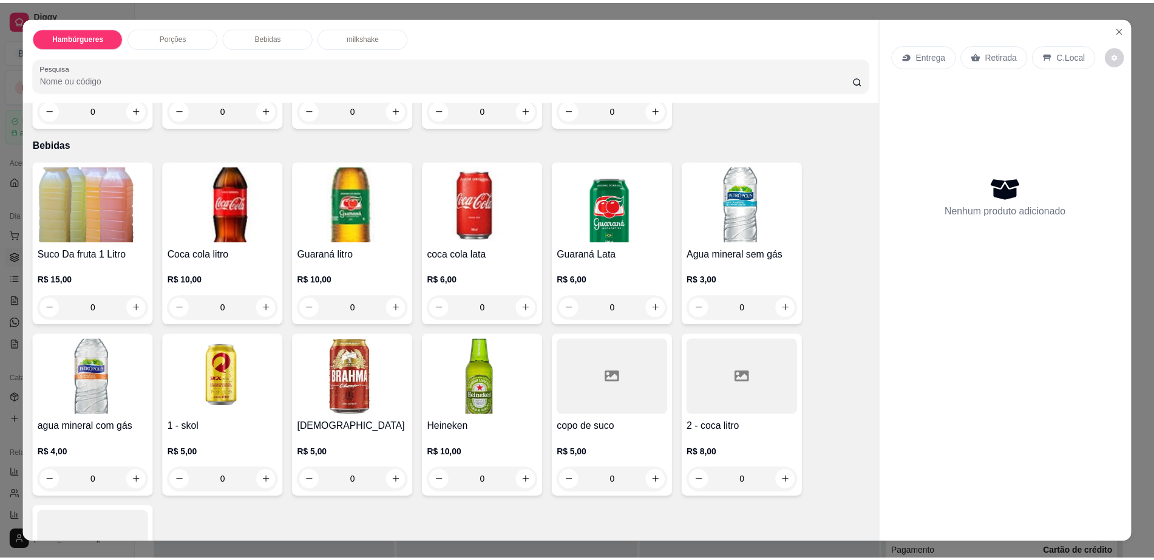
scroll to position [835, 0]
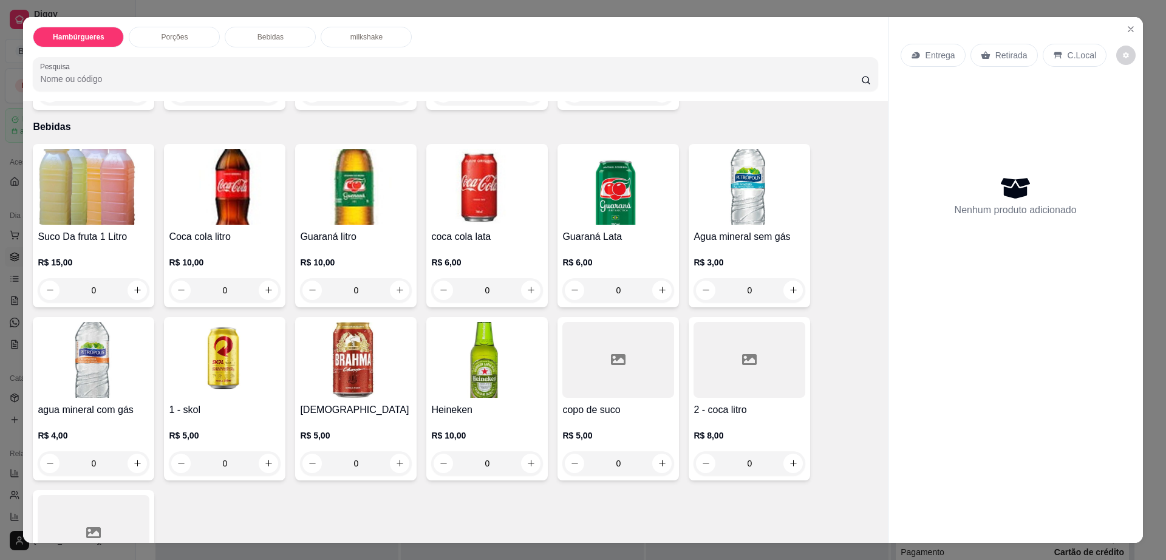
click at [719, 343] on div at bounding box center [749, 360] width 112 height 76
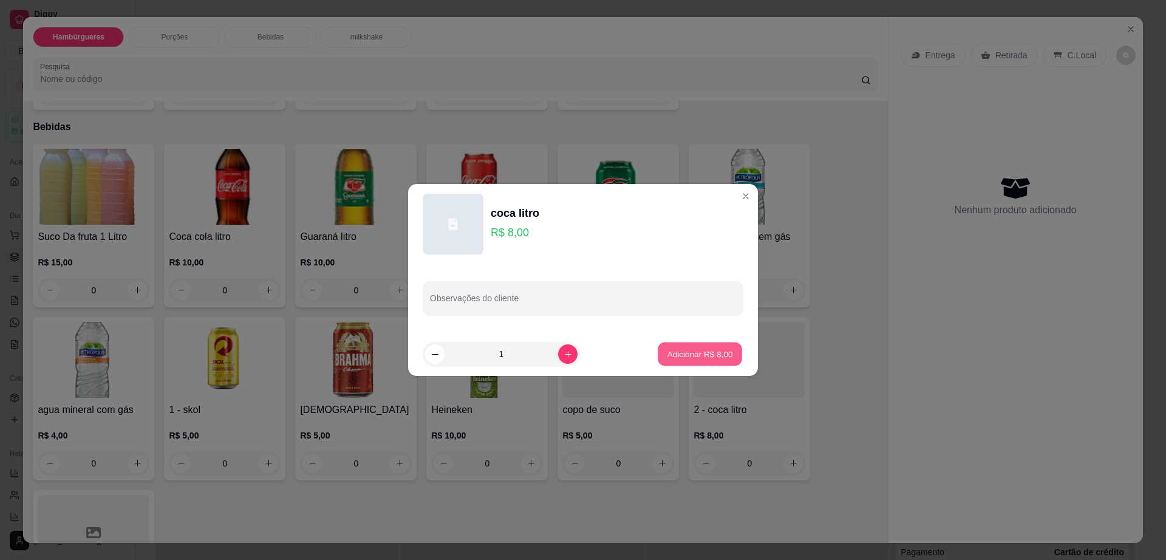
click at [710, 359] on p "Adicionar R$ 8,00" at bounding box center [700, 354] width 66 height 12
type input "1"
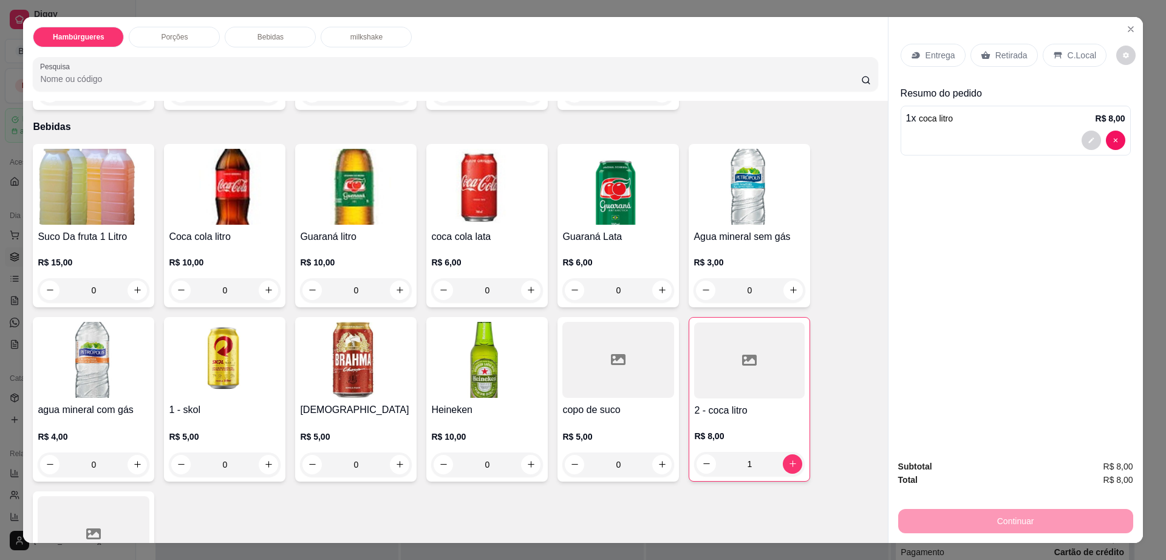
click at [1005, 56] on p "Retirada" at bounding box center [1011, 55] width 32 height 12
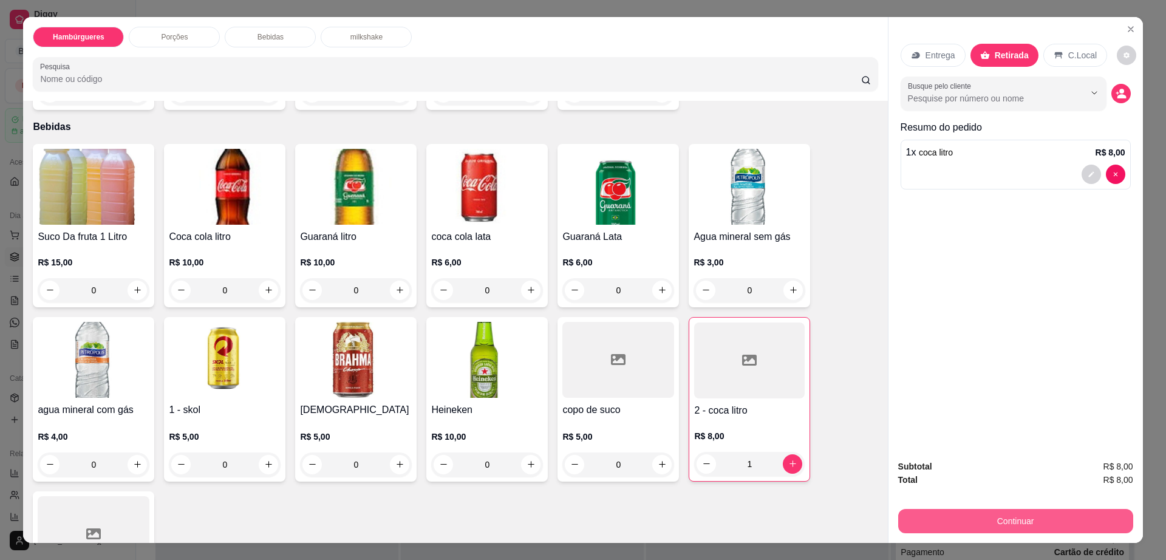
click at [1009, 516] on button "Continuar" at bounding box center [1015, 521] width 235 height 24
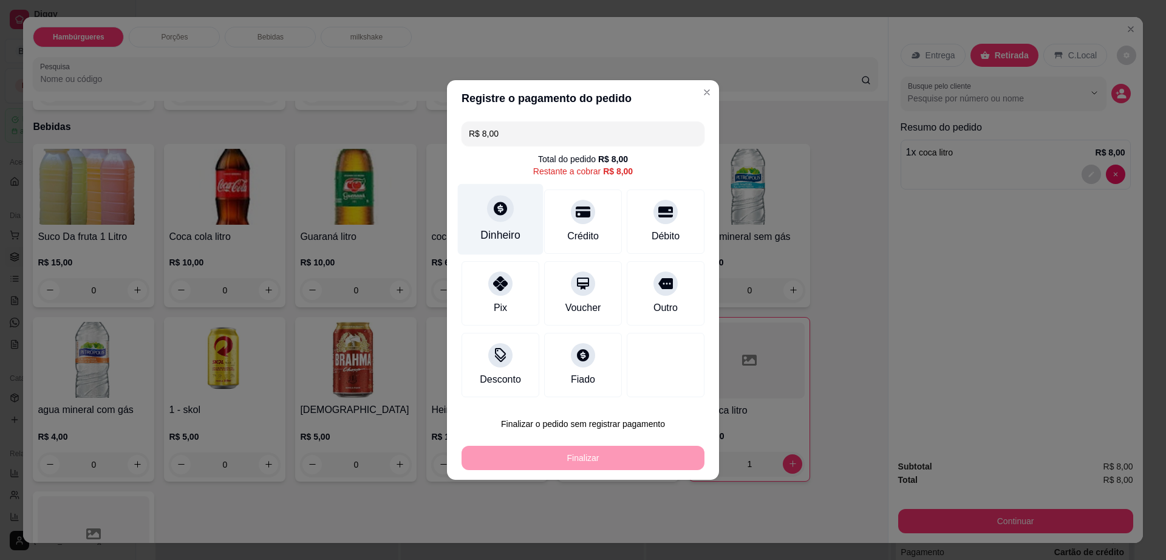
click at [505, 218] on div at bounding box center [500, 208] width 27 height 27
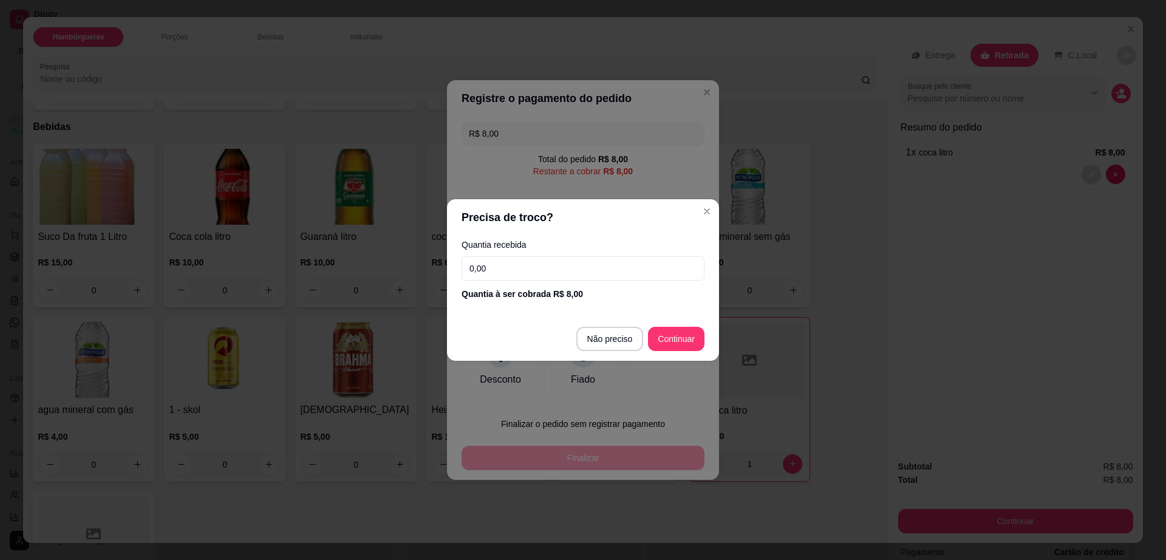
click at [532, 276] on input "0,00" at bounding box center [582, 268] width 243 height 24
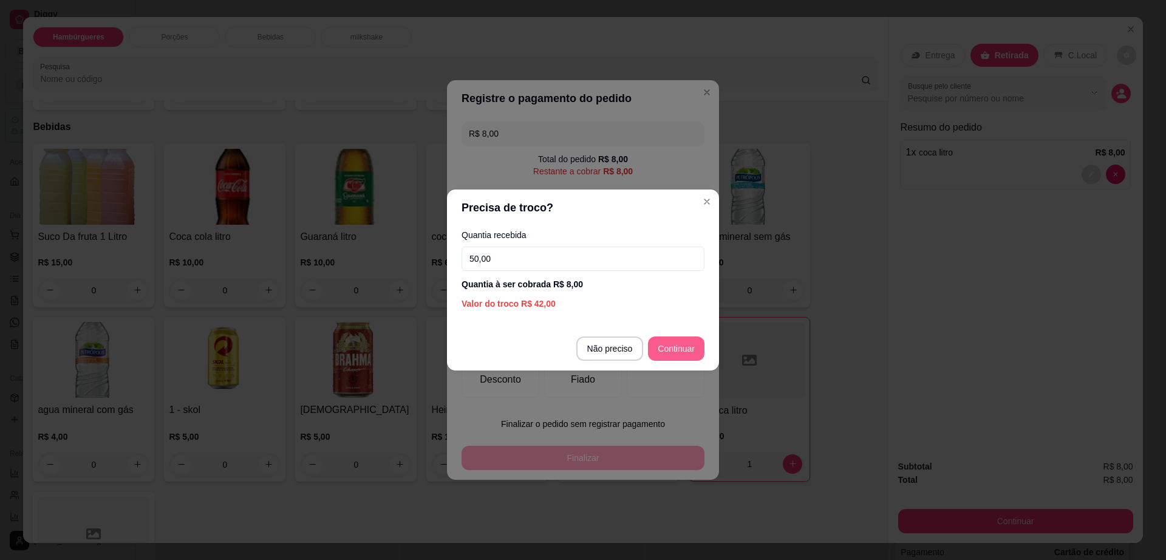
type input "50,00"
type input "R$ 0,00"
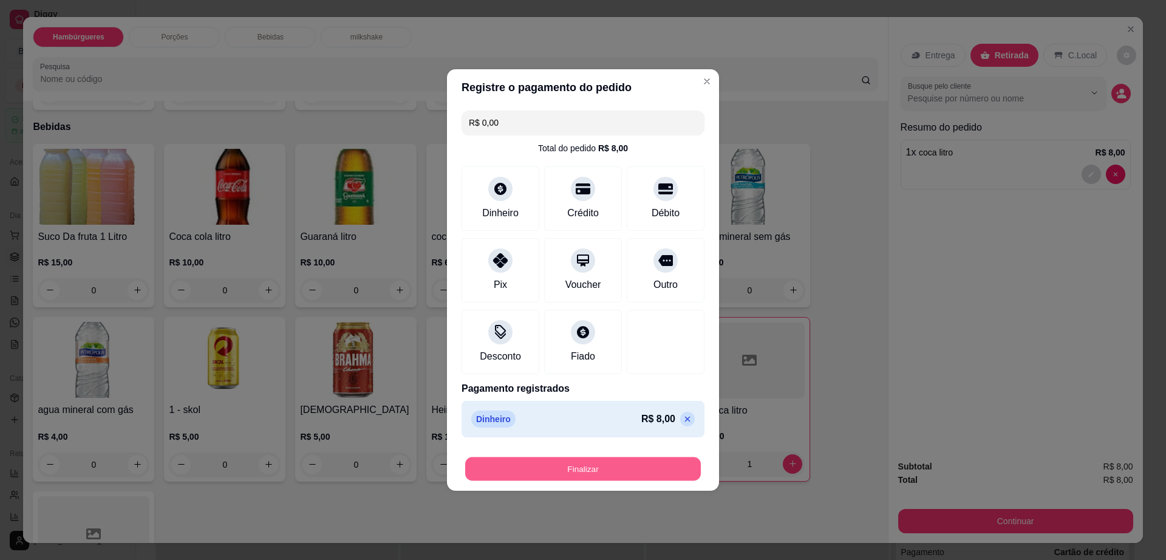
click at [630, 466] on button "Finalizar" at bounding box center [583, 469] width 236 height 24
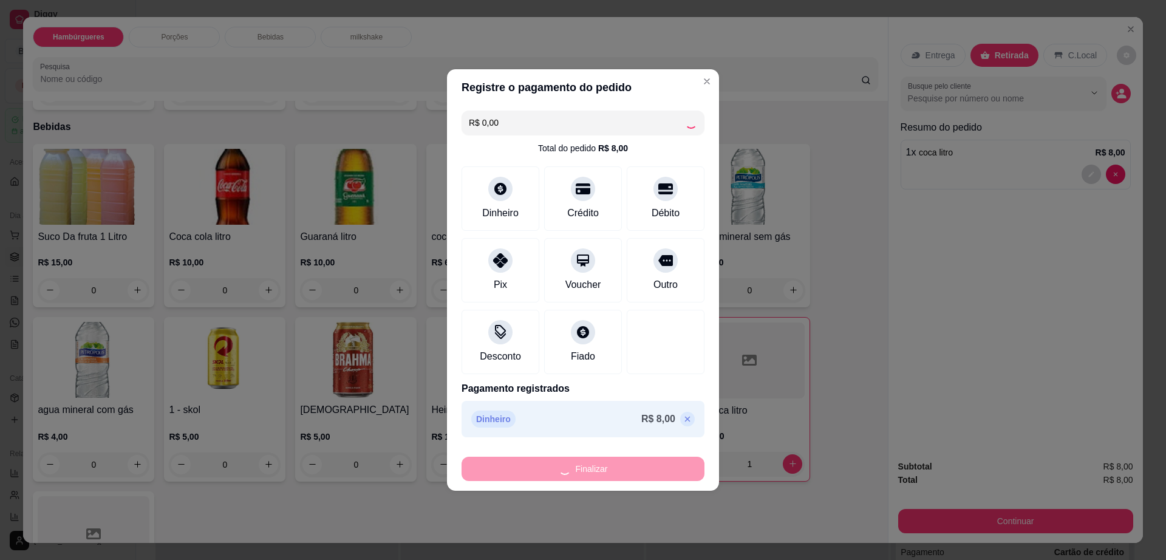
type input "0"
type input "-R$ 8,00"
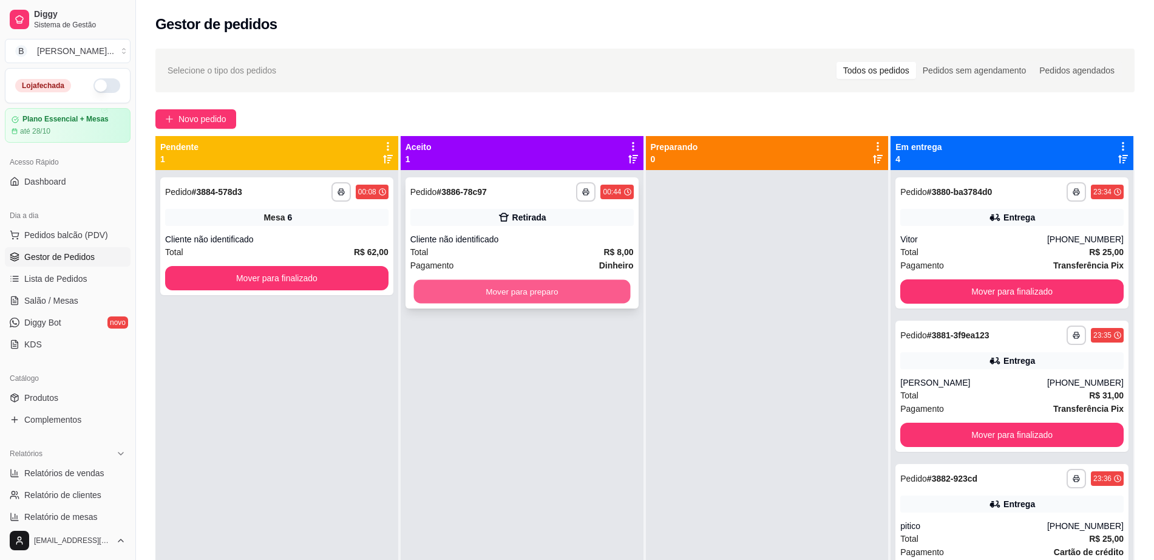
click at [506, 290] on button "Mover para preparo" at bounding box center [521, 292] width 217 height 24
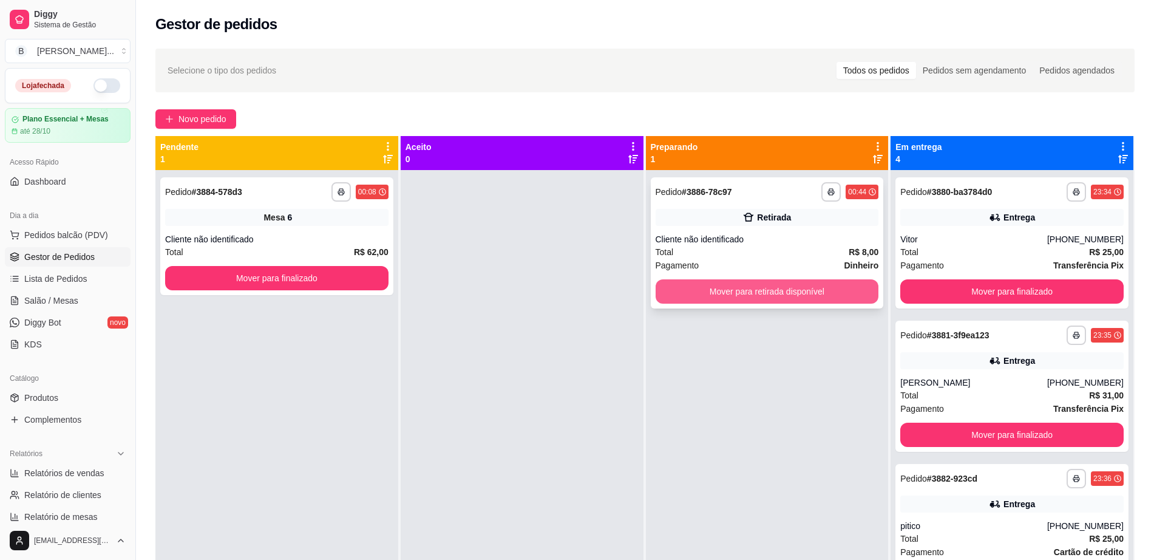
click at [657, 282] on button "Mover para retirada disponível" at bounding box center [767, 291] width 223 height 24
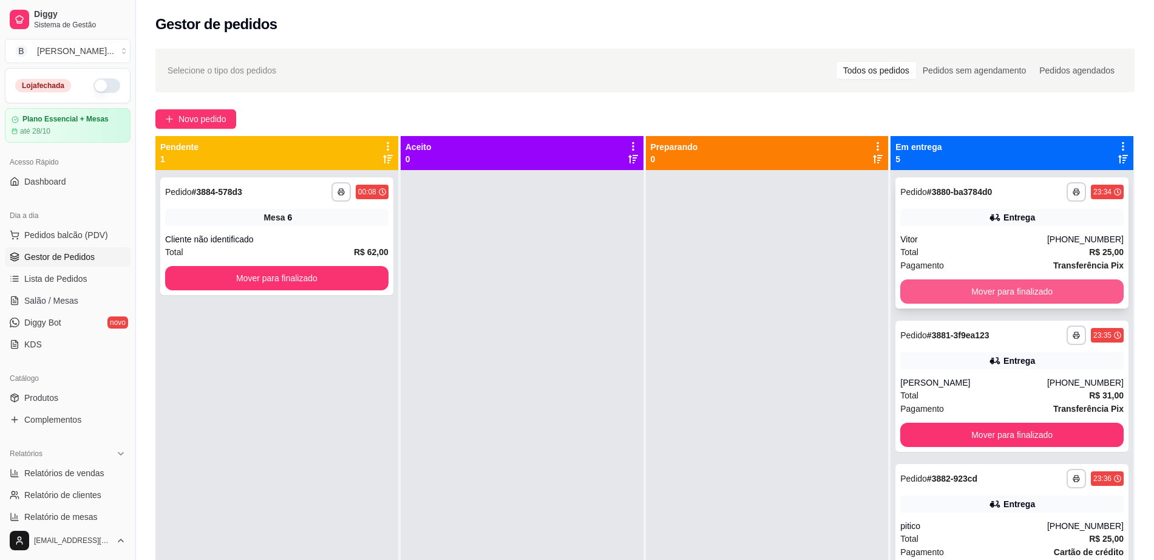
click at [936, 296] on button "Mover para finalizado" at bounding box center [1011, 291] width 223 height 24
click at [936, 296] on button "Mover para finalizado" at bounding box center [1012, 292] width 217 height 24
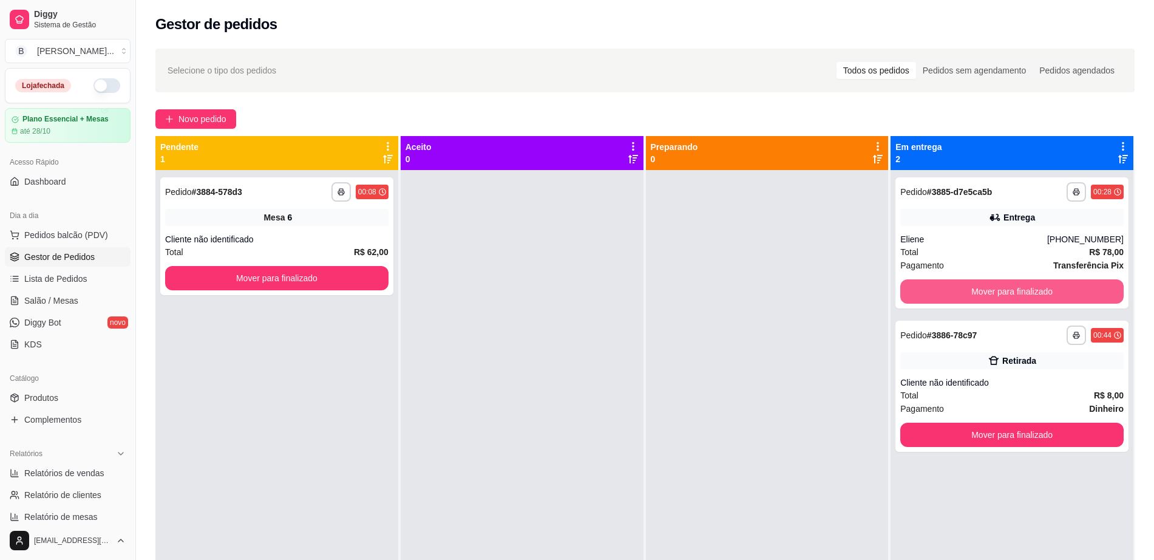
click at [936, 296] on button "Mover para finalizado" at bounding box center [1011, 291] width 223 height 24
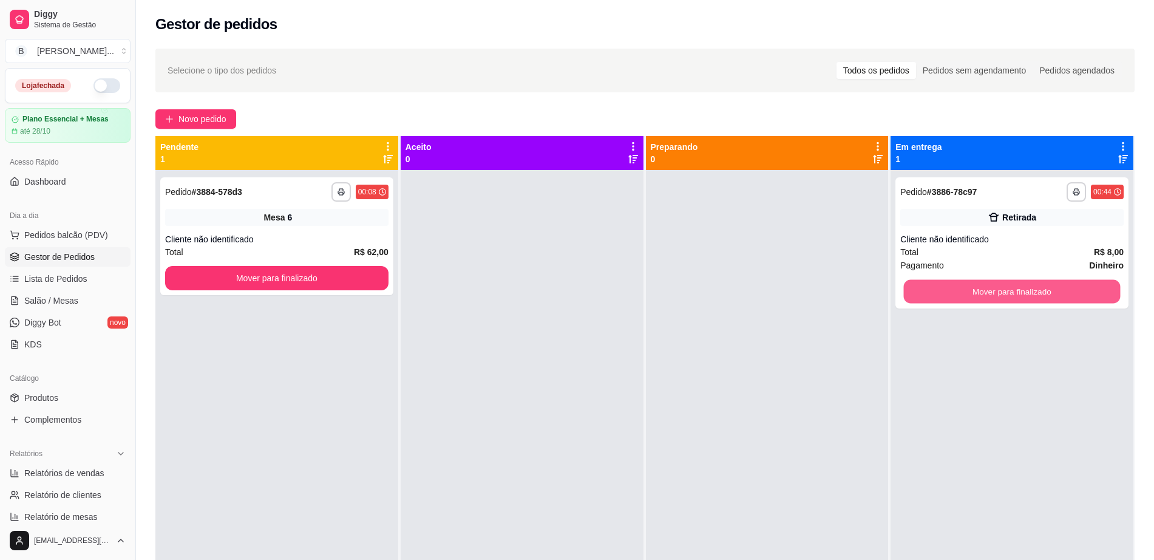
click at [936, 296] on button "Mover para finalizado" at bounding box center [1012, 292] width 217 height 24
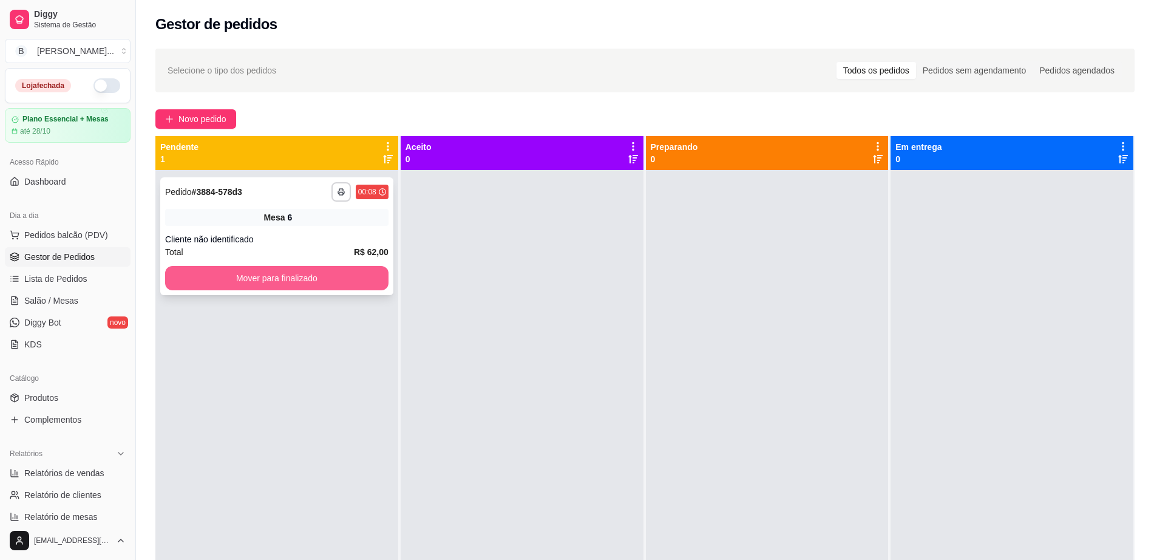
click at [298, 278] on button "Mover para finalizado" at bounding box center [276, 278] width 223 height 24
